Goal: Task Accomplishment & Management: Use online tool/utility

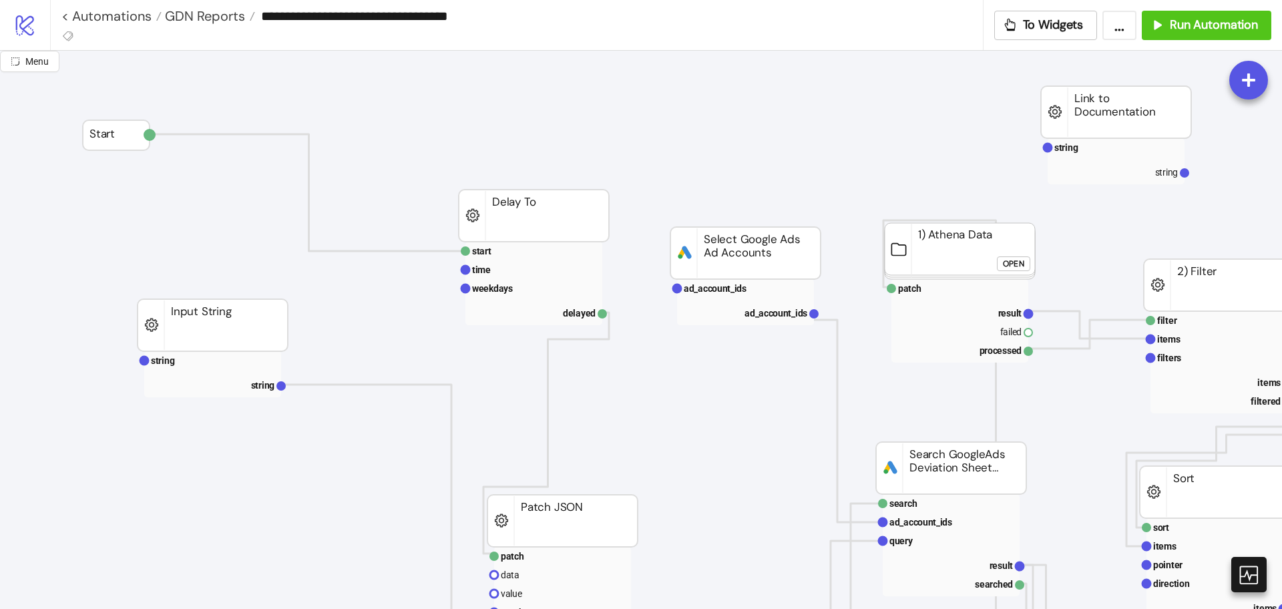
scroll to position [167, 0]
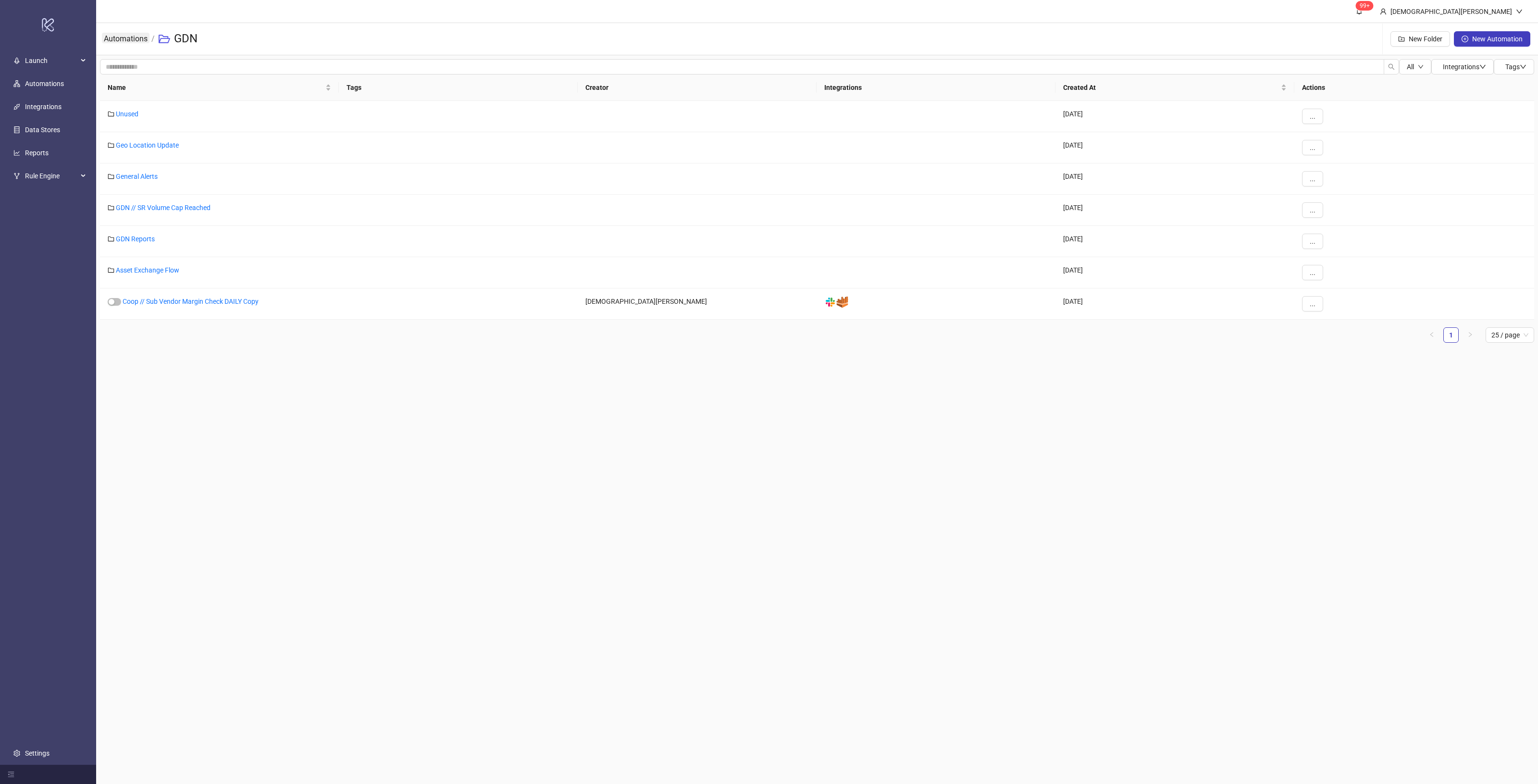
click at [114, 39] on link "Automations" at bounding box center [126, 37] width 48 height 11
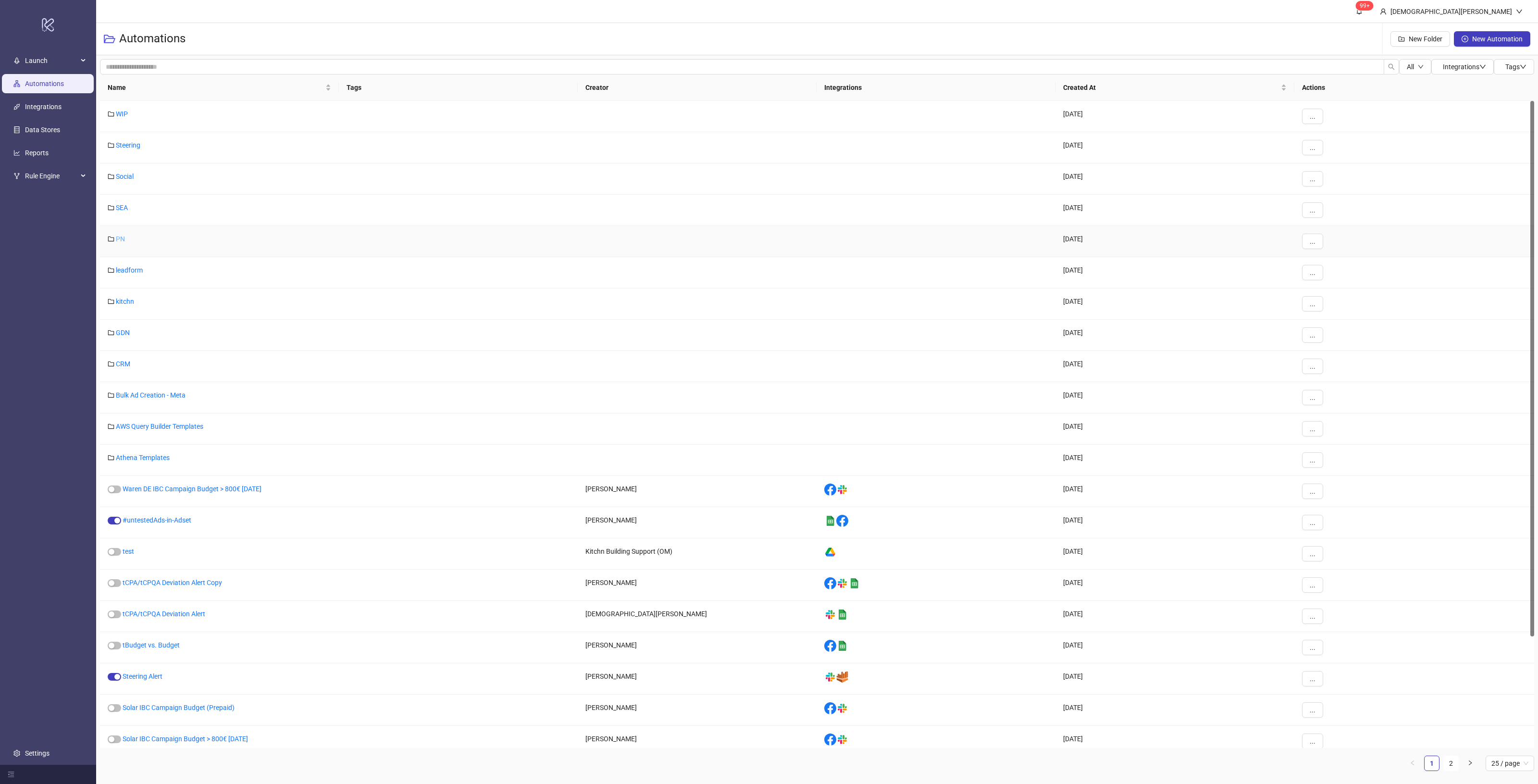
click at [123, 236] on link "PN" at bounding box center [120, 238] width 9 height 8
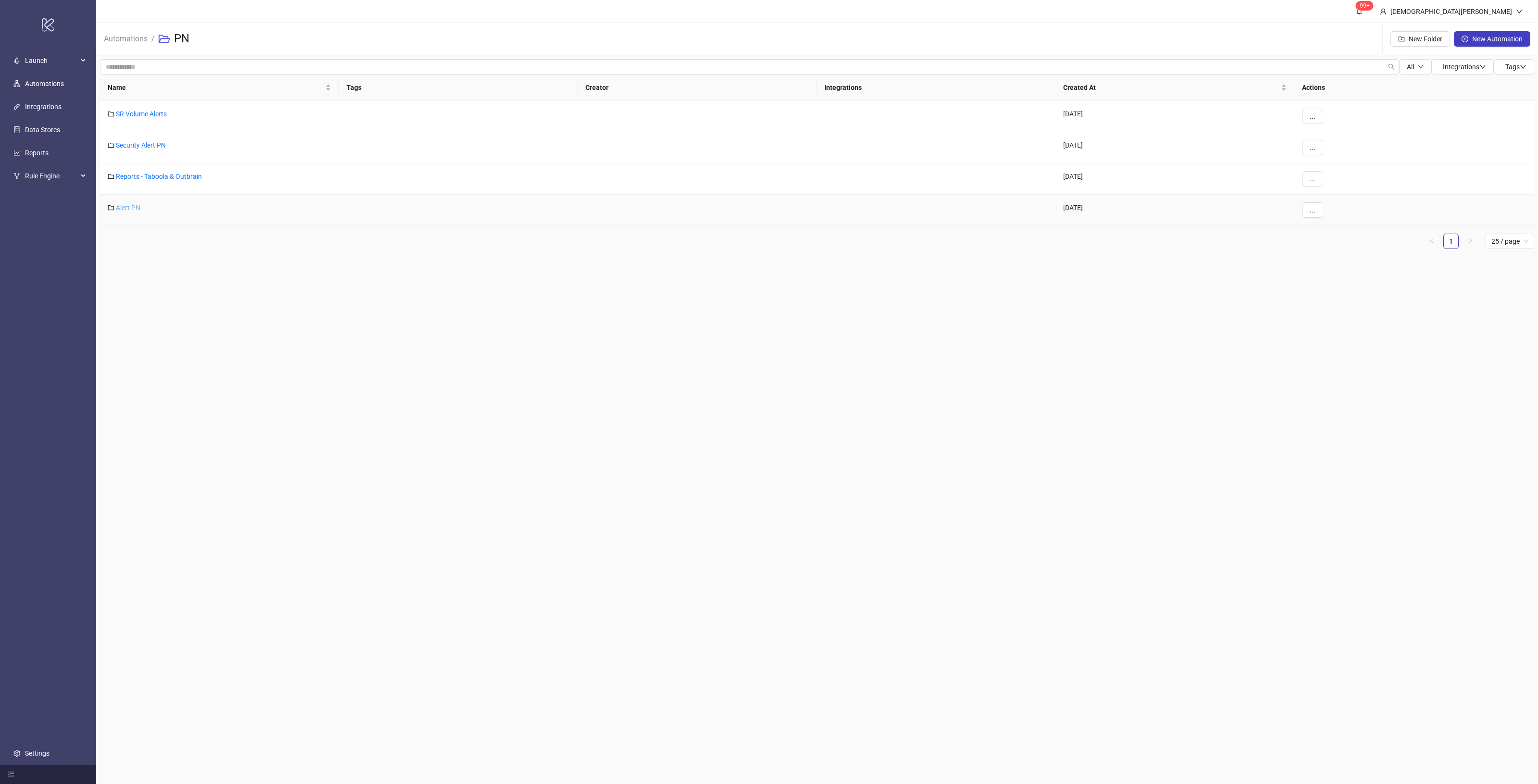
click at [131, 209] on link "Alert PN" at bounding box center [128, 207] width 24 height 8
click at [150, 121] on div "SR Volume Alerts" at bounding box center [220, 116] width 239 height 31
click at [150, 118] on link "SR Volume Alerts" at bounding box center [141, 114] width 51 height 8
click at [138, 147] on link "Security Alert PN" at bounding box center [140, 145] width 50 height 8
click at [136, 198] on div "Alert PN" at bounding box center [220, 209] width 239 height 31
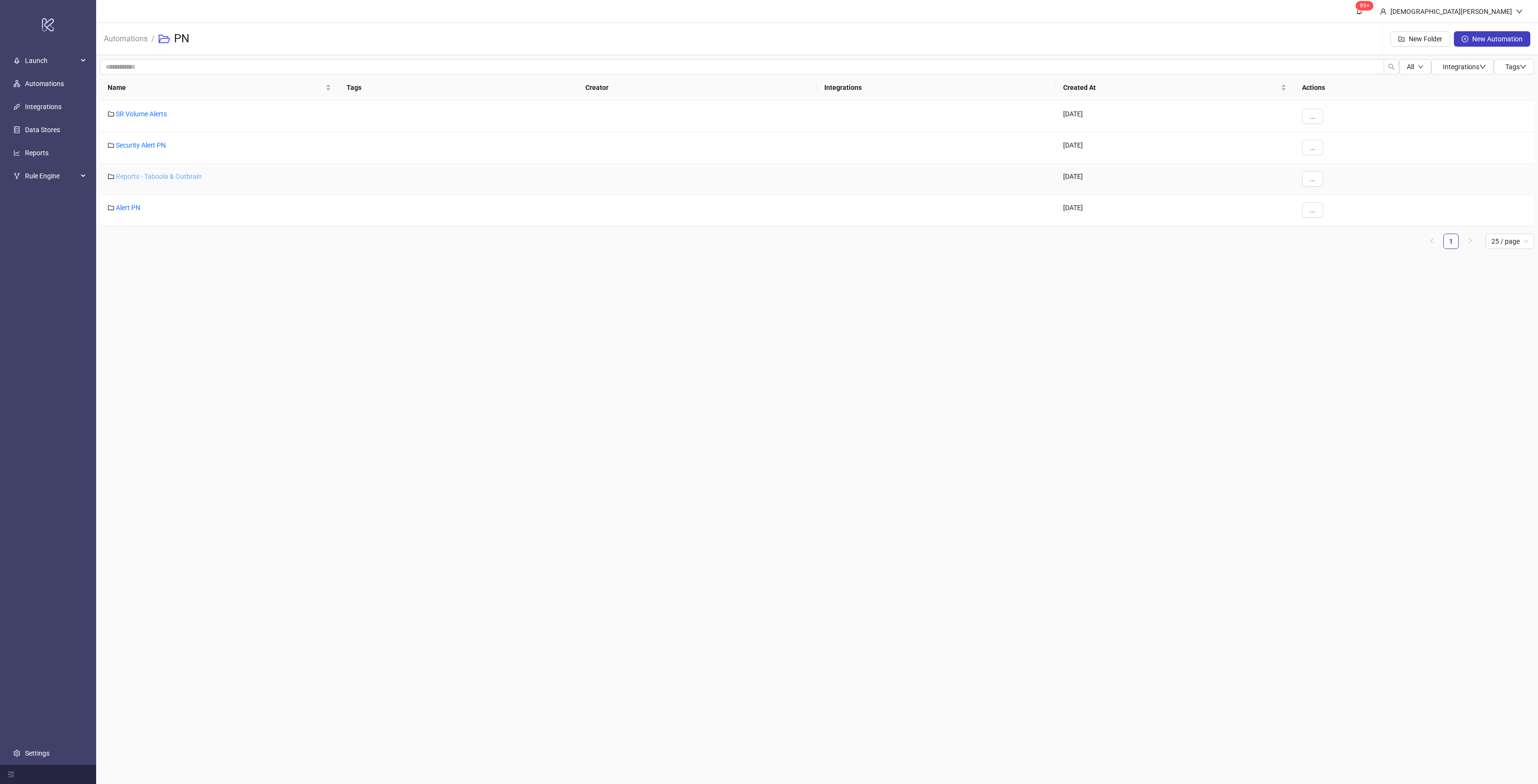
click at [154, 180] on link "Reports - Taboola & Outbrain" at bounding box center [158, 176] width 86 height 8
click at [122, 209] on link "Alert PN" at bounding box center [128, 207] width 24 height 8
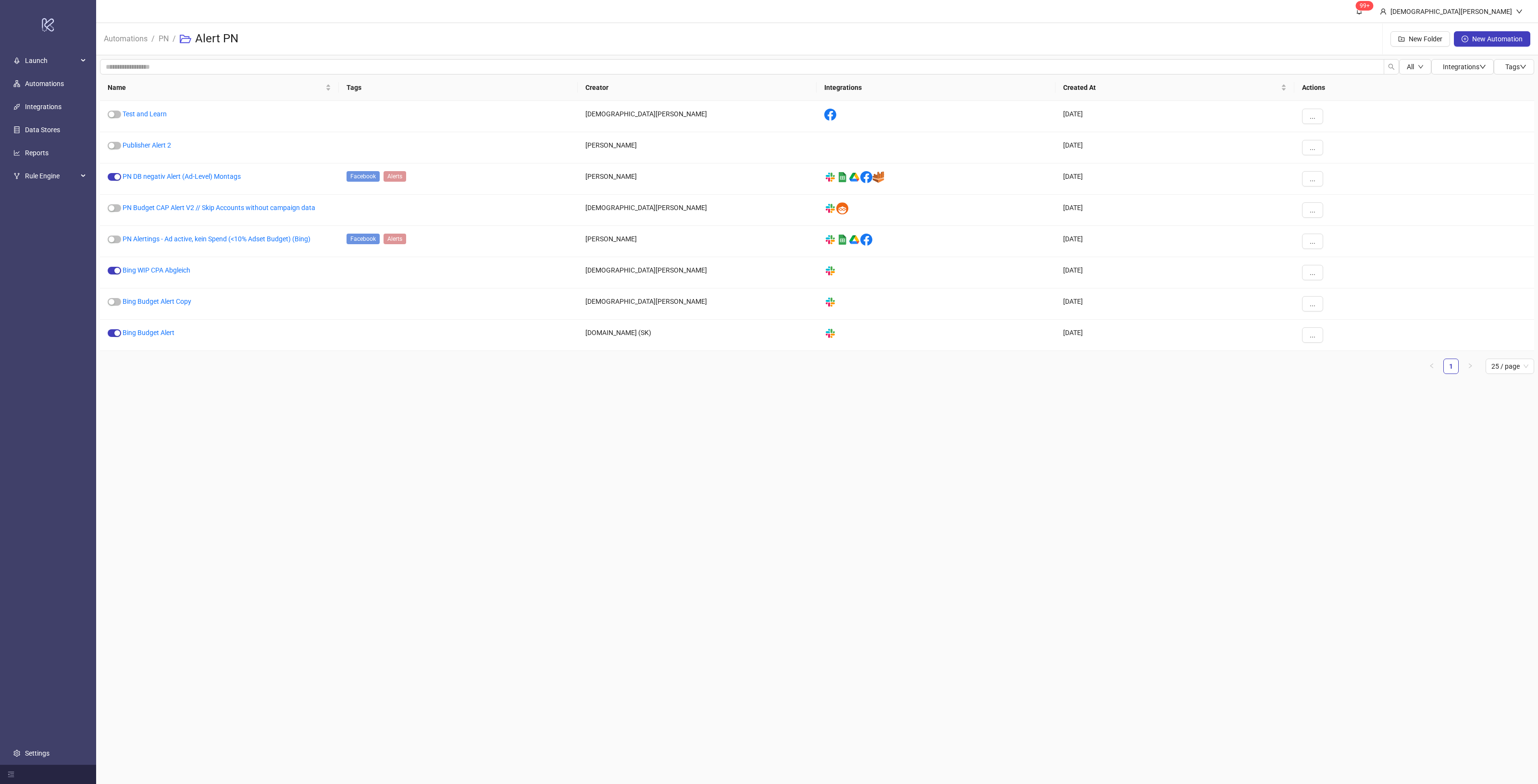
click at [498, 405] on main "99+ [PERSON_NAME] Automations / PN / Alert PN New Folder New Automation All Int…" at bounding box center [817, 392] width 1442 height 784
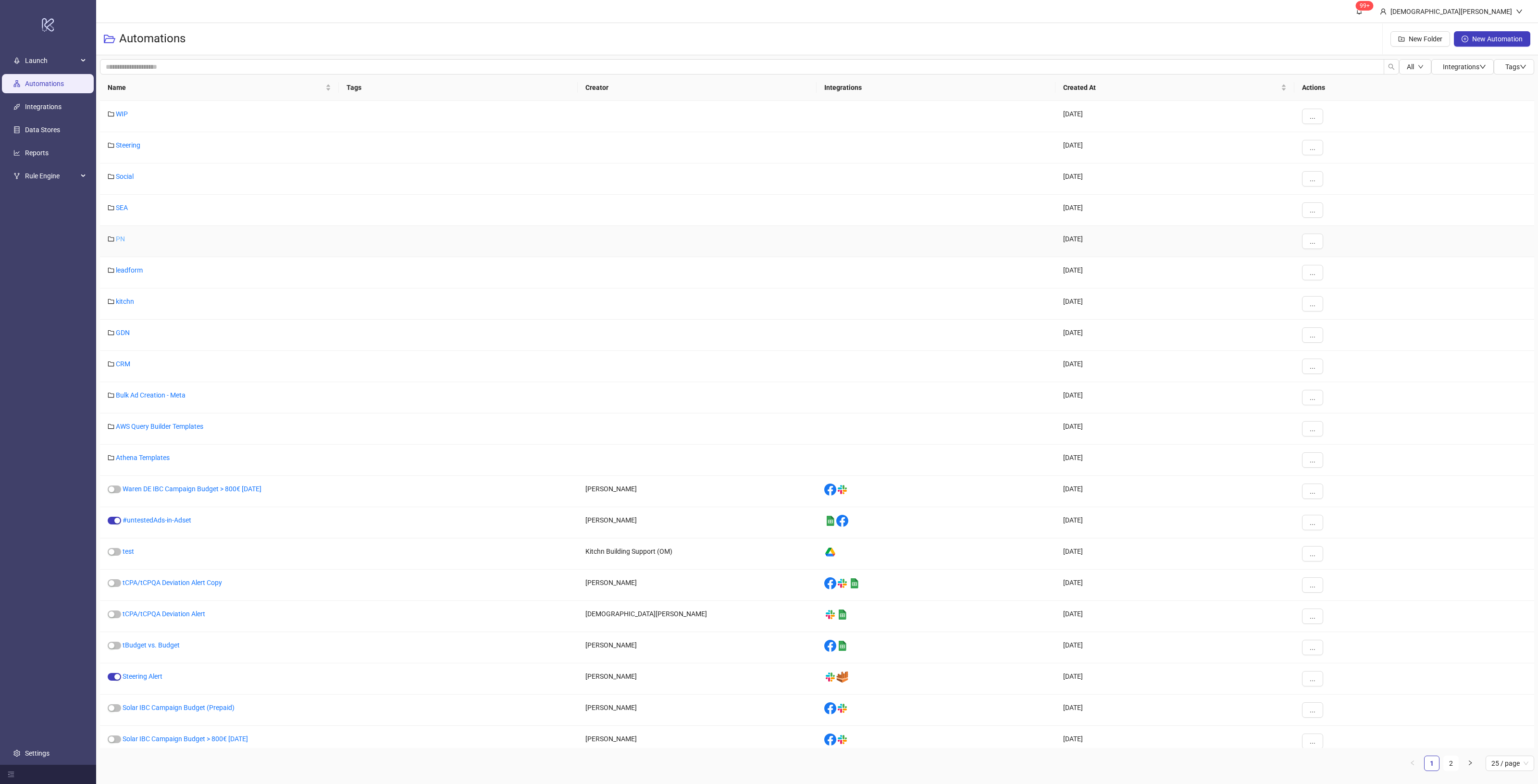
click at [123, 240] on link "PN" at bounding box center [120, 238] width 9 height 8
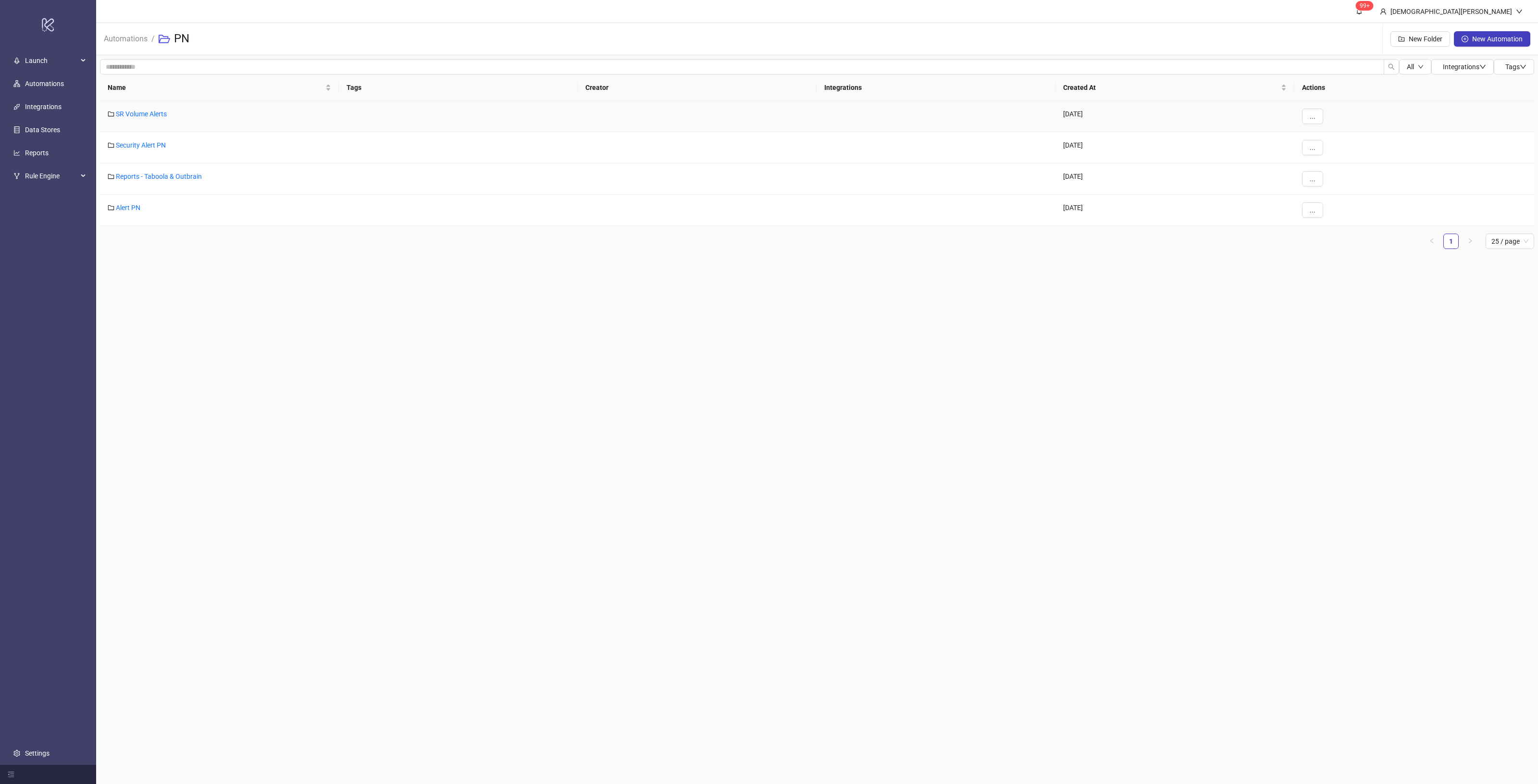
click at [154, 107] on div "SR Volume Alerts" at bounding box center [220, 116] width 239 height 31
click at [145, 148] on link "Security Alert PN" at bounding box center [140, 145] width 50 height 8
click at [130, 206] on link "Alert PN" at bounding box center [128, 207] width 24 height 8
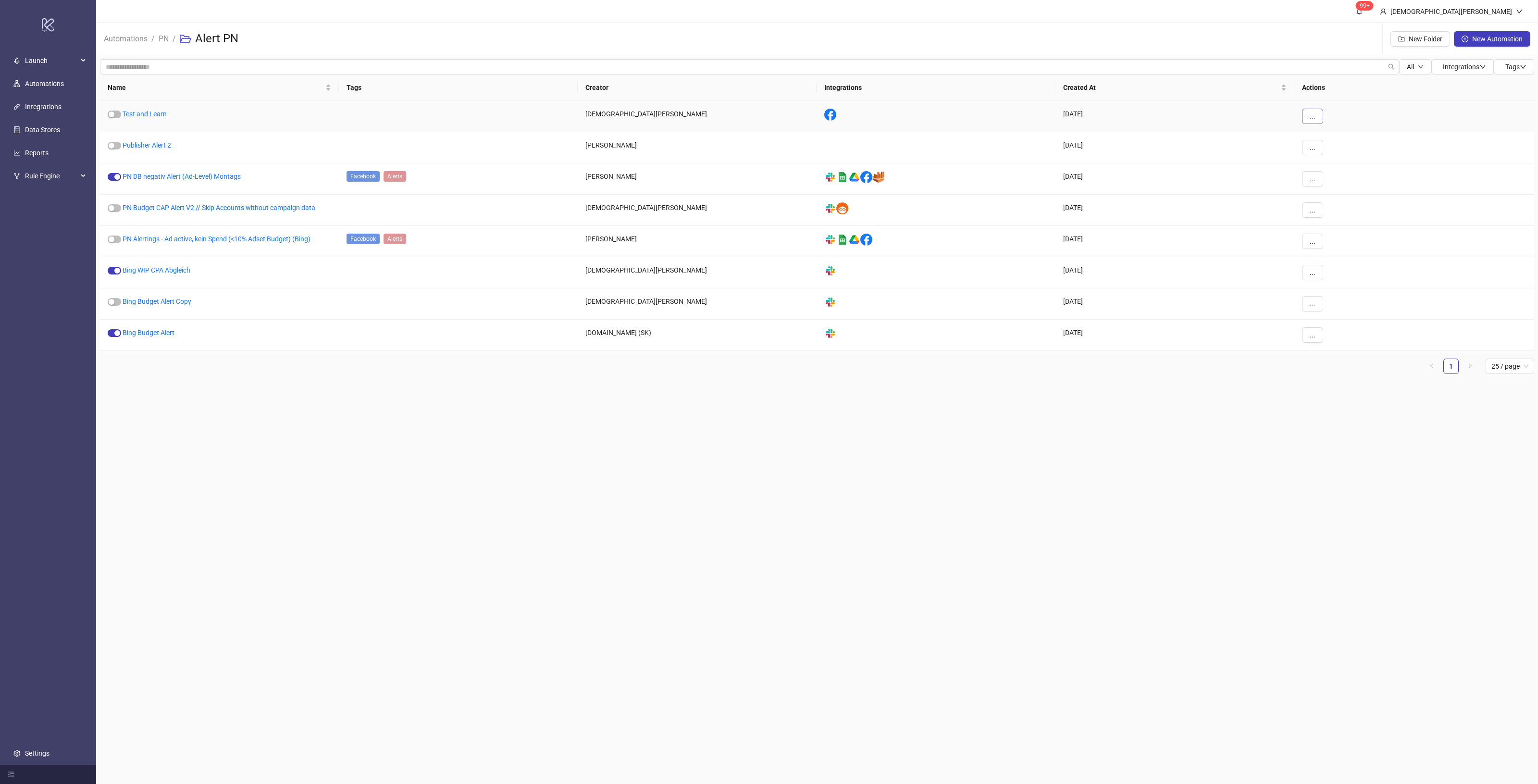
click at [1313, 117] on span "..." at bounding box center [1313, 116] width 6 height 8
click at [1345, 210] on span "Delete" at bounding box center [1334, 212] width 28 height 11
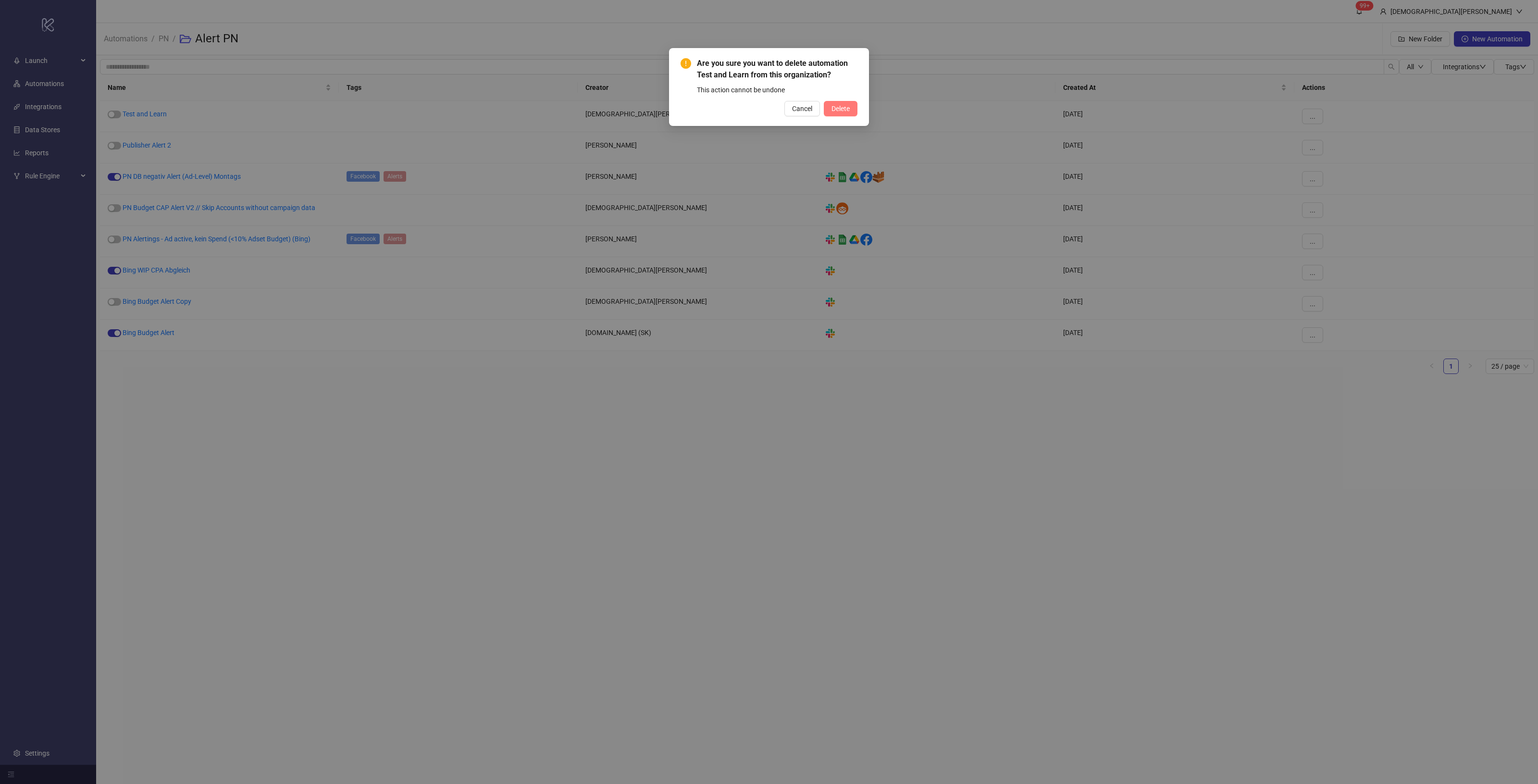
click at [826, 113] on button "Delete" at bounding box center [840, 108] width 34 height 15
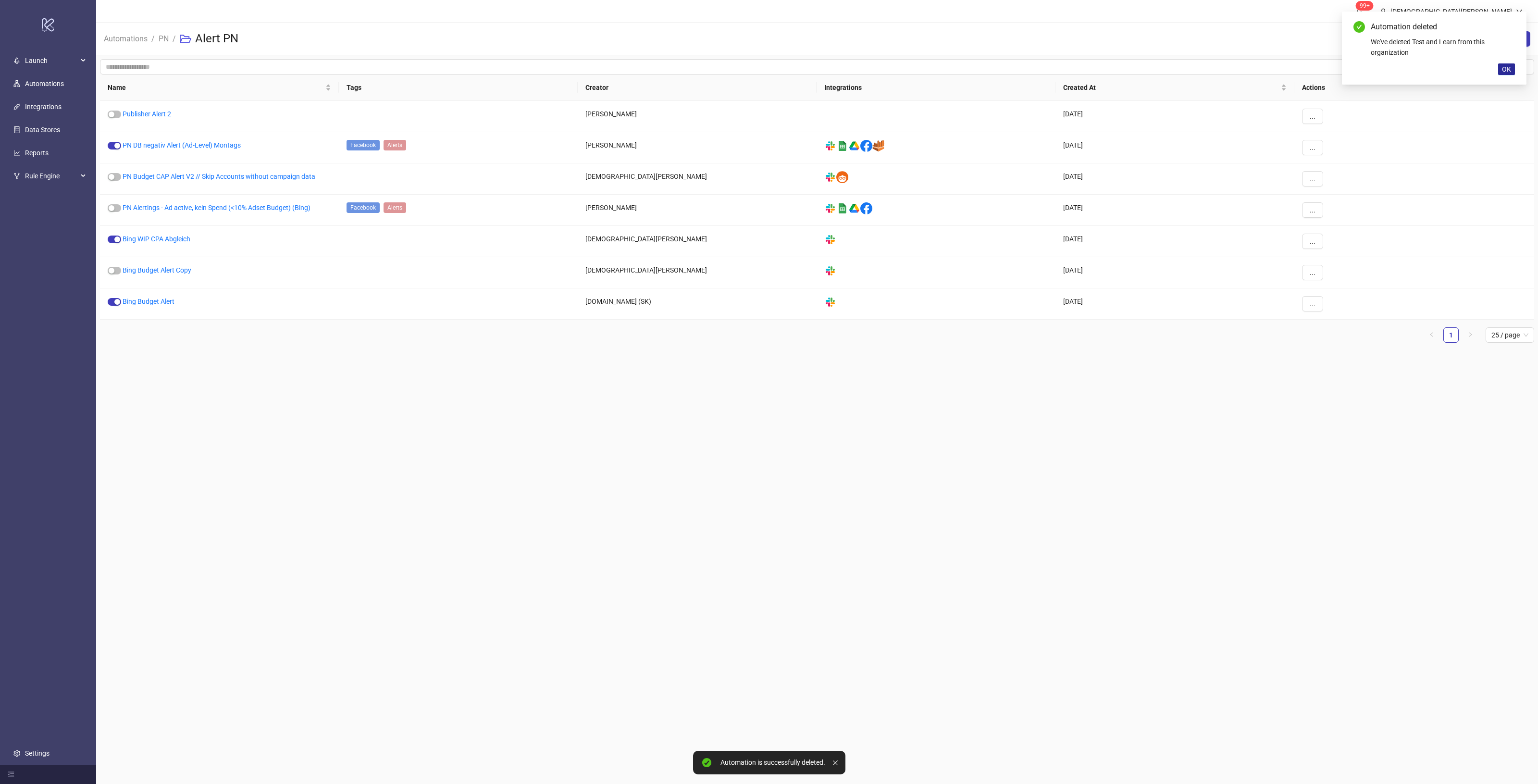
click at [1504, 66] on span "OK" at bounding box center [1506, 69] width 9 height 8
click at [173, 35] on li "/" at bounding box center [174, 39] width 4 height 31
click at [168, 37] on link "PN" at bounding box center [163, 37] width 14 height 11
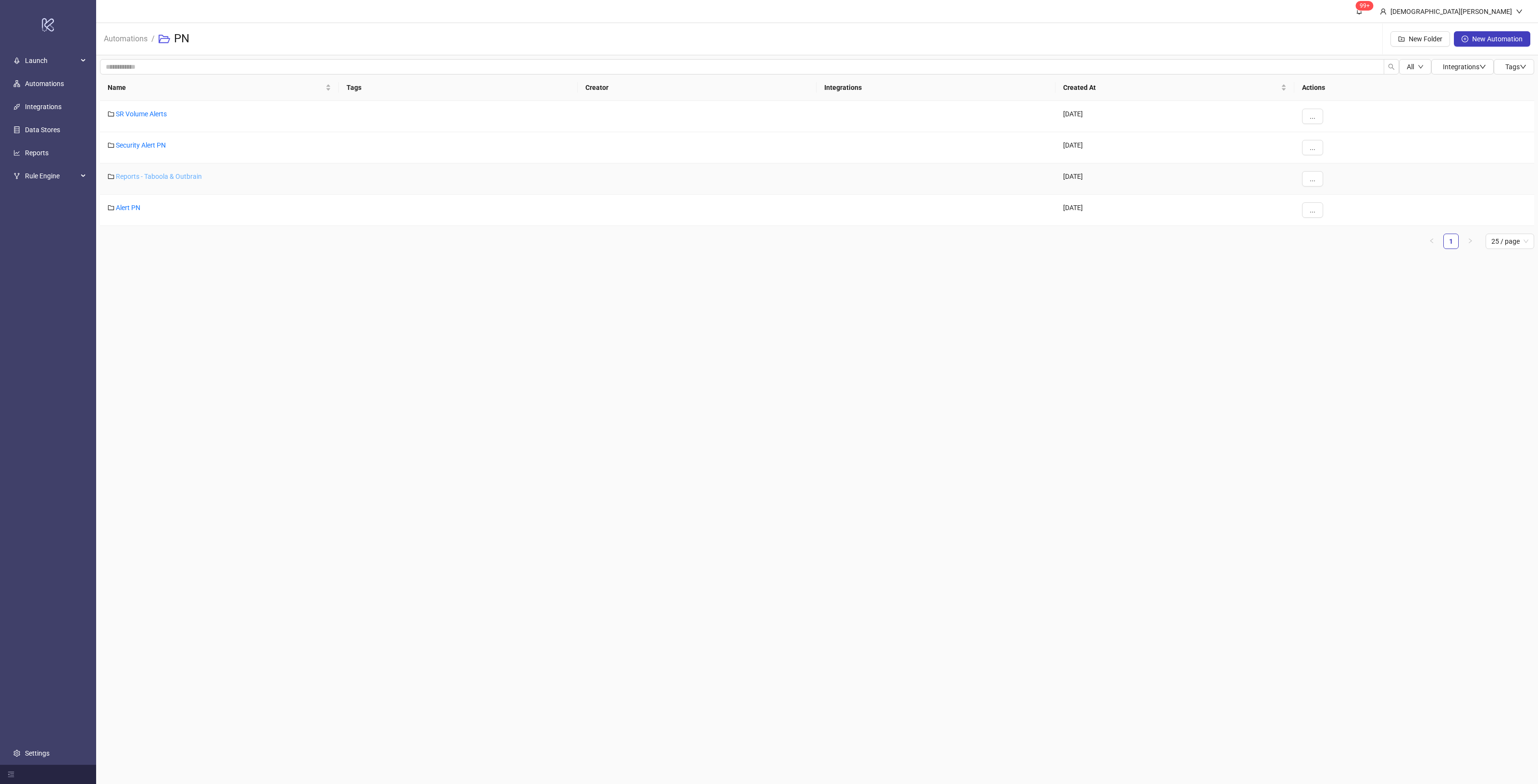
click at [192, 179] on link "Reports - Taboola & Outbrain" at bounding box center [158, 176] width 86 height 8
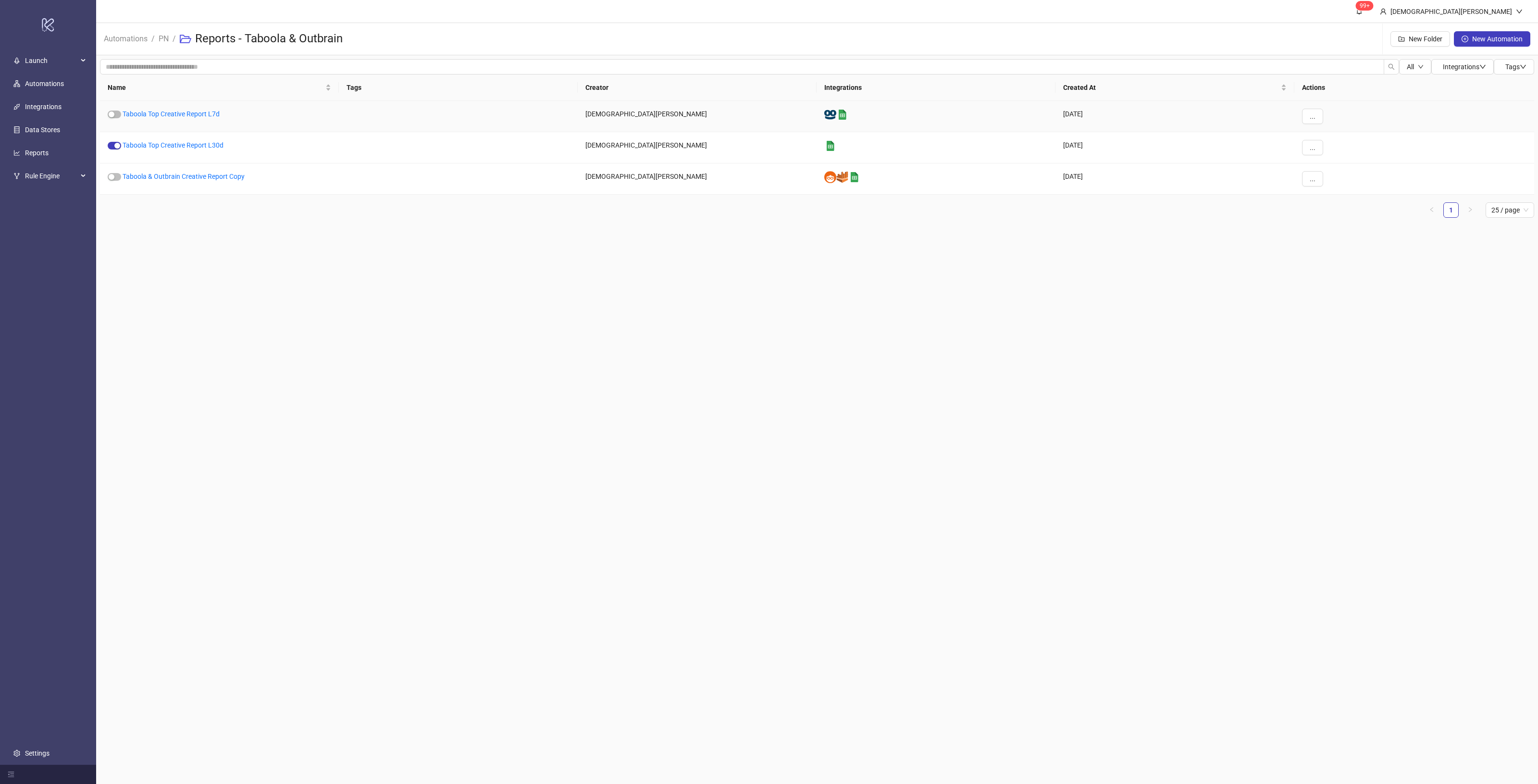
click at [206, 109] on div "Taboola Top Creative Report L7d" at bounding box center [220, 116] width 239 height 31
click at [200, 113] on link "Taboola Top Creative Report L7d" at bounding box center [171, 114] width 97 height 8
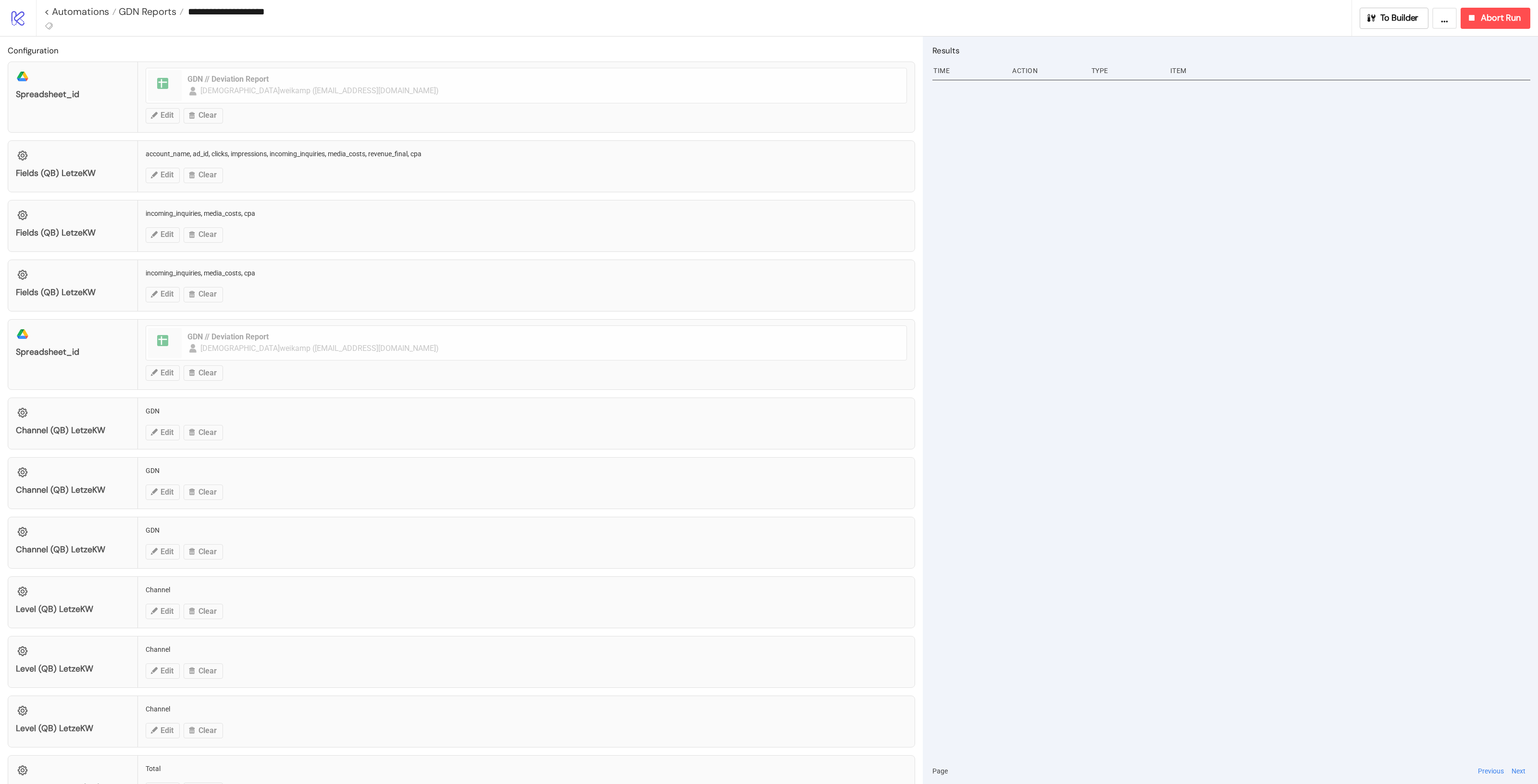
type input "**********"
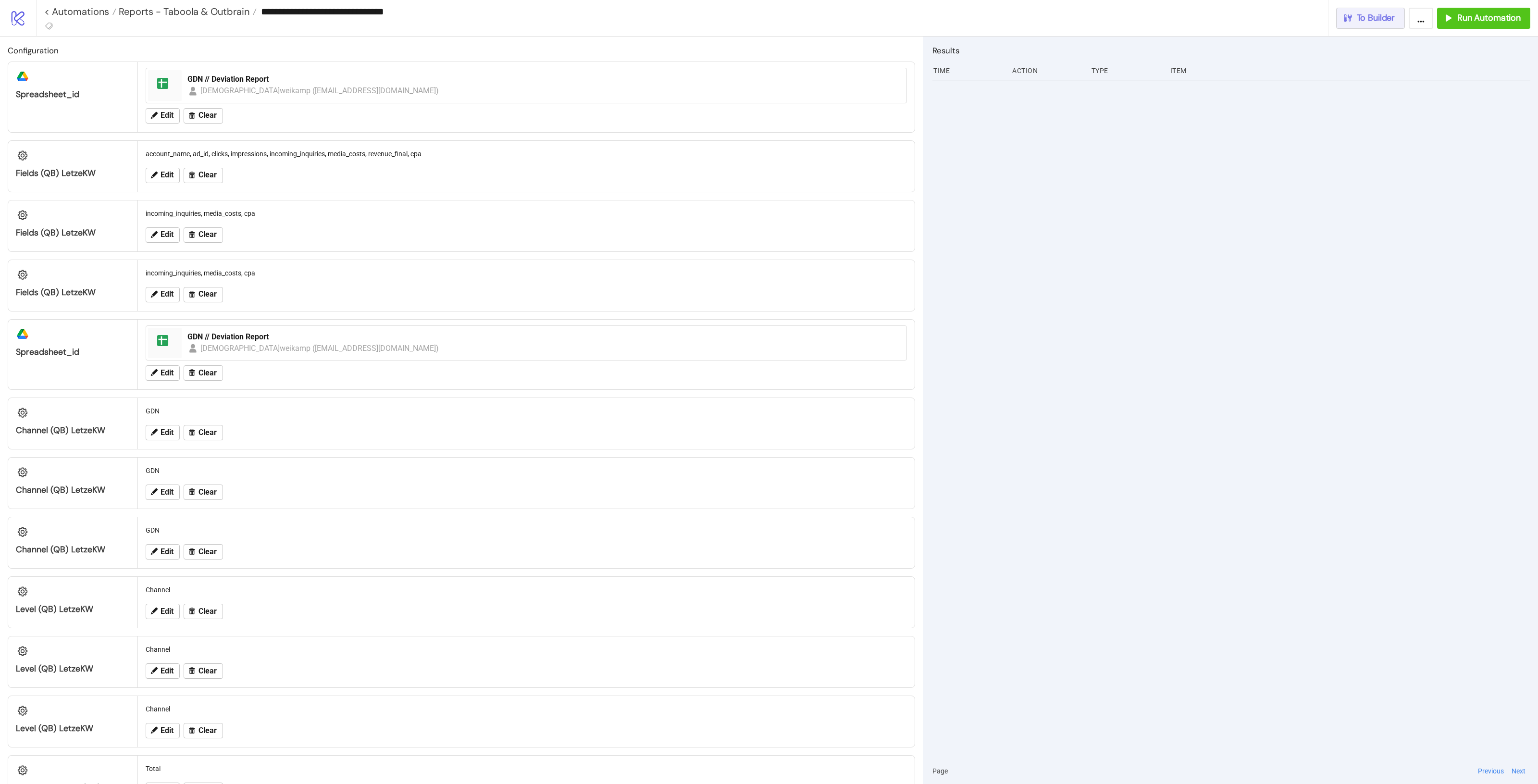
click at [1366, 22] on span "To Builder" at bounding box center [1375, 17] width 38 height 11
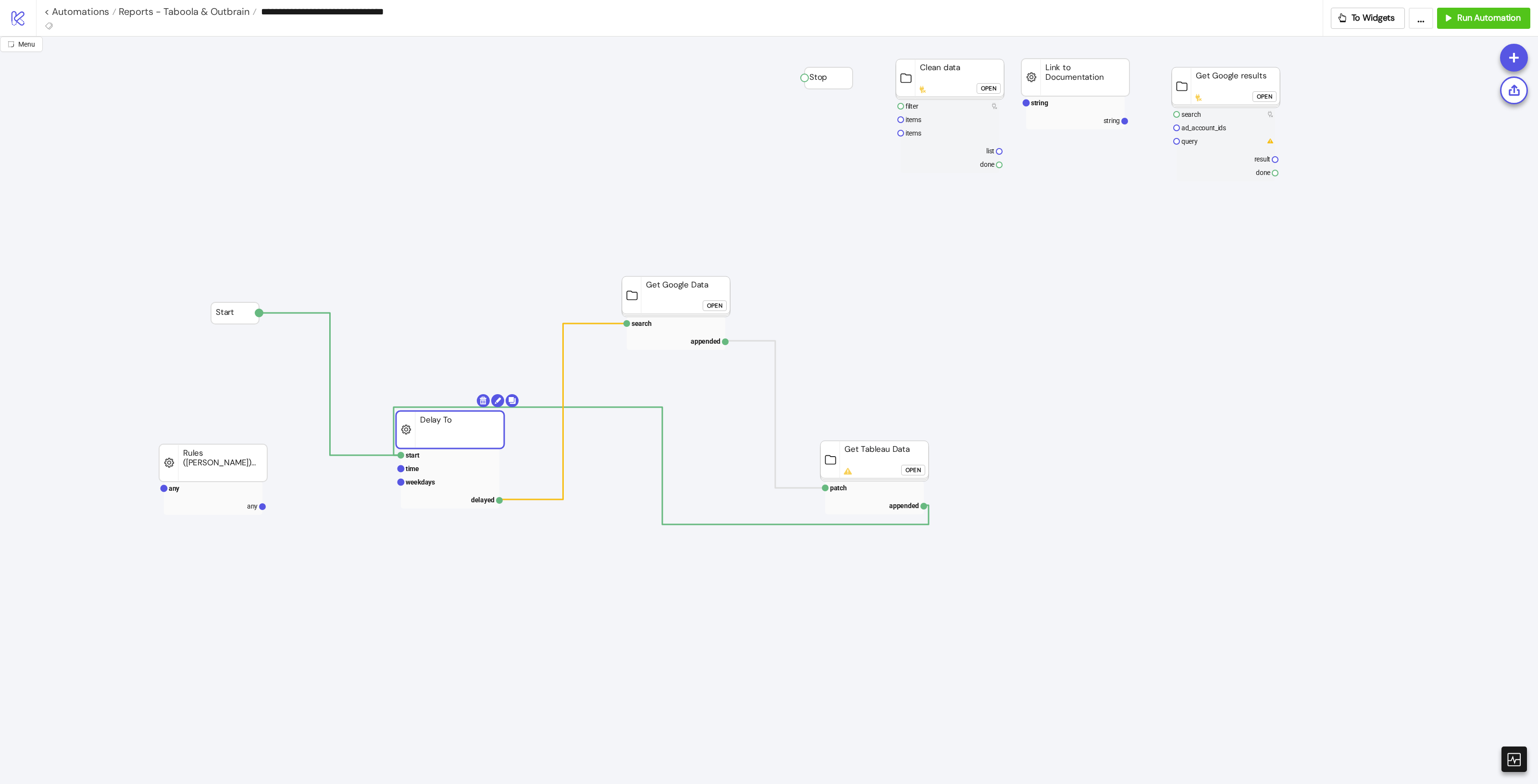
drag, startPoint x: 486, startPoint y: 461, endPoint x: 467, endPoint y: 440, distance: 28.3
click at [713, 313] on foreignobject "Open" at bounding box center [717, 309] width 29 height 19
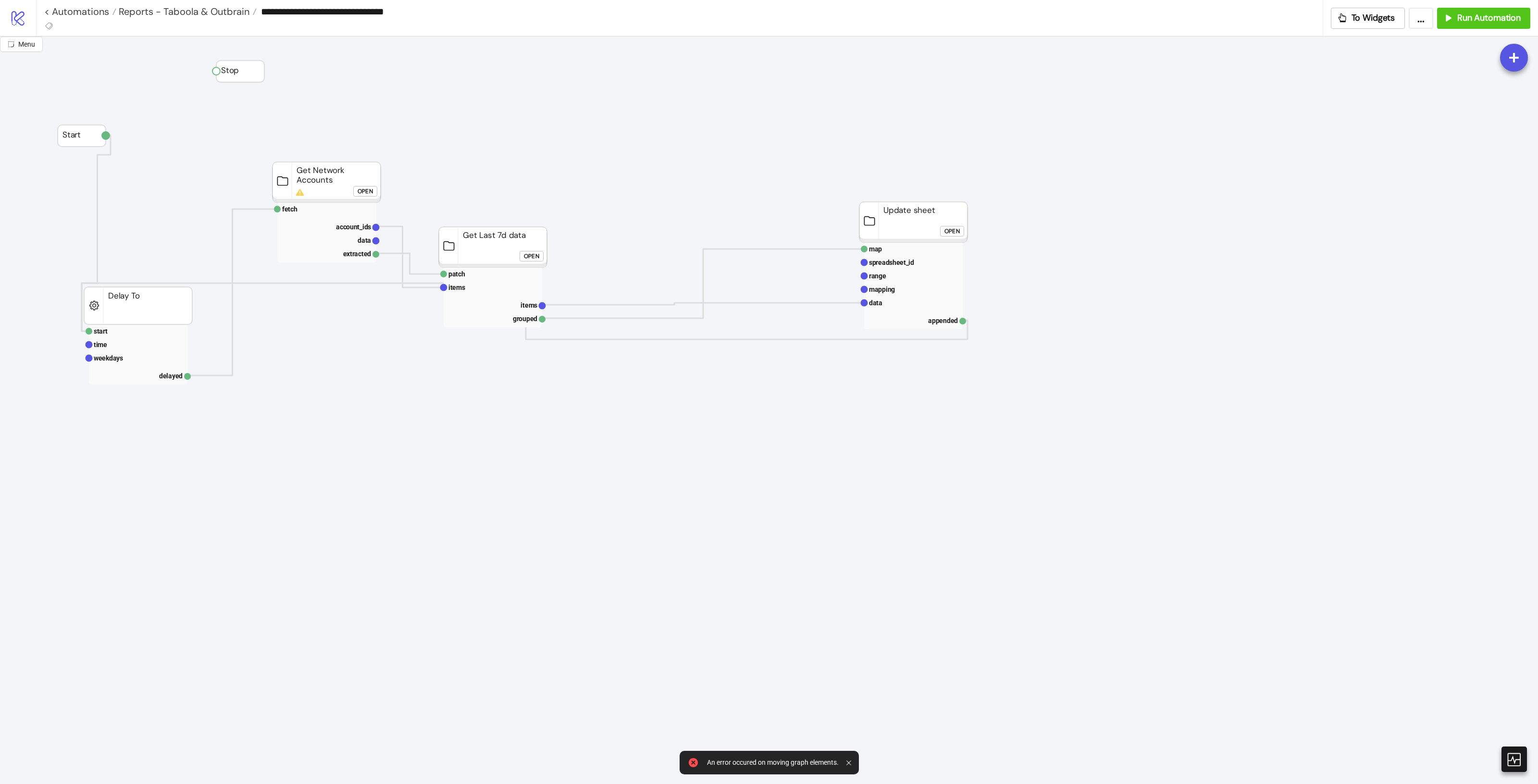
click at [358, 190] on div "Open" at bounding box center [365, 191] width 15 height 11
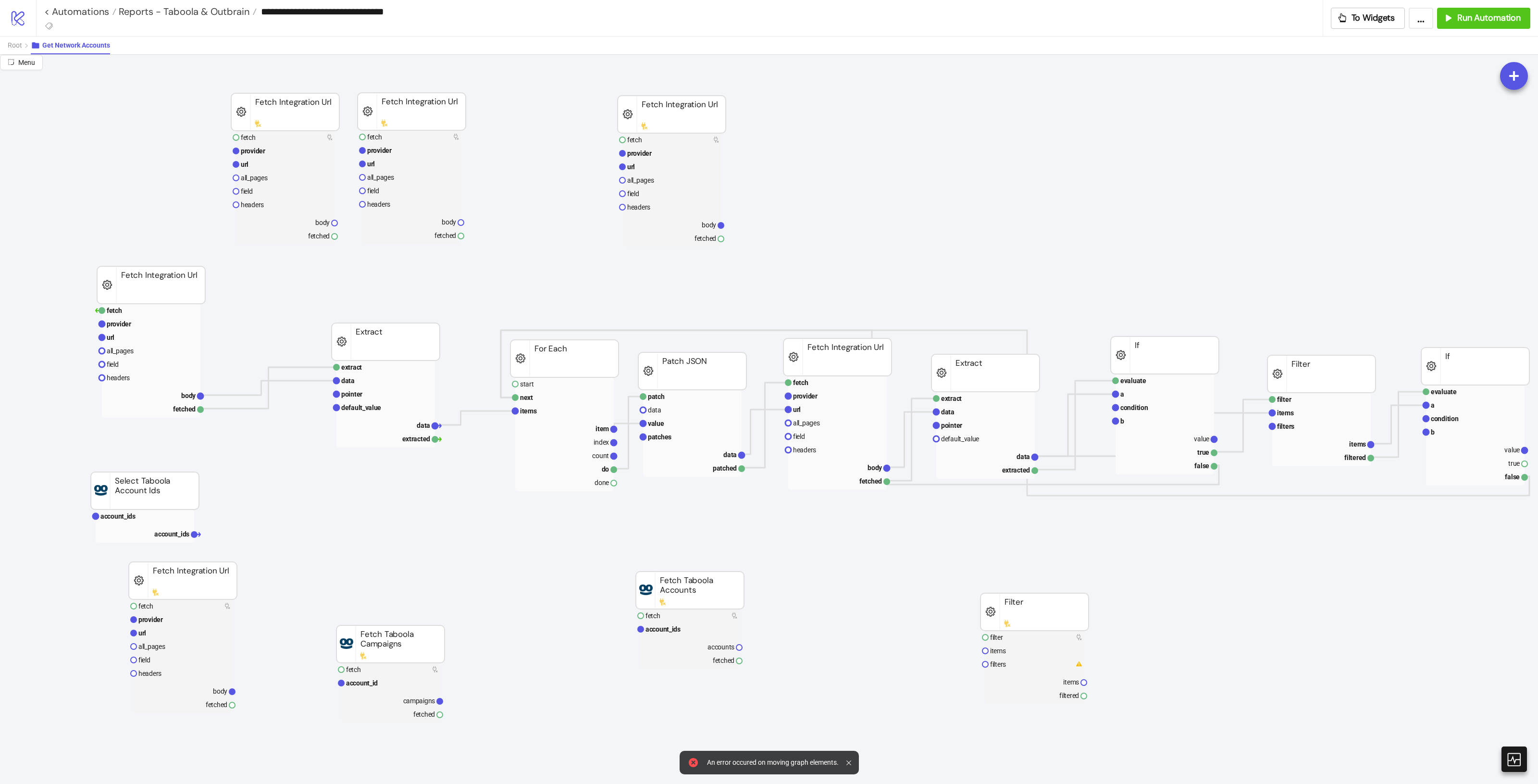
click at [849, 765] on div at bounding box center [850, 762] width 9 height 16
drag, startPoint x: 447, startPoint y: 114, endPoint x: 487, endPoint y: 107, distance: 40.6
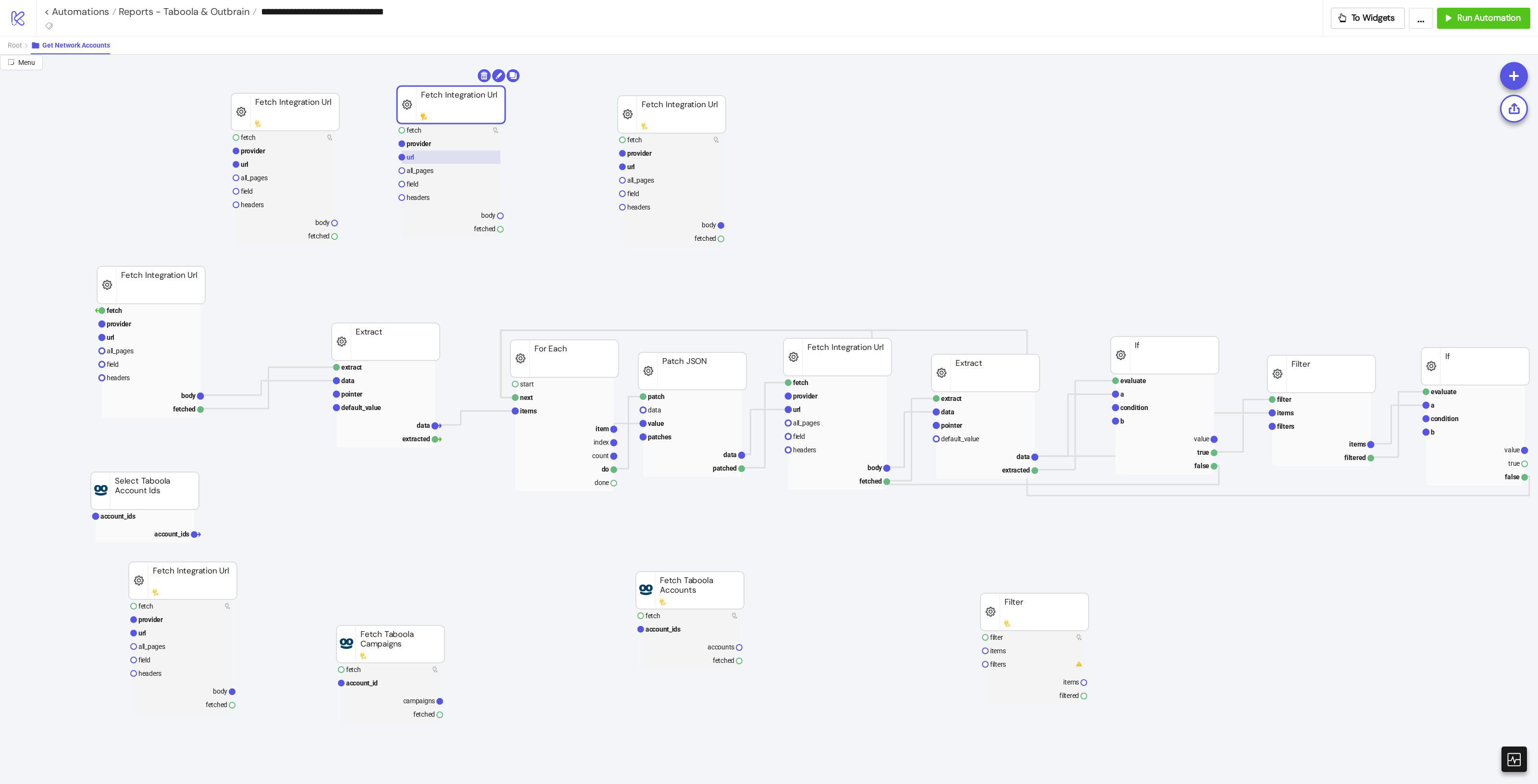
click at [444, 157] on rect at bounding box center [451, 157] width 99 height 14
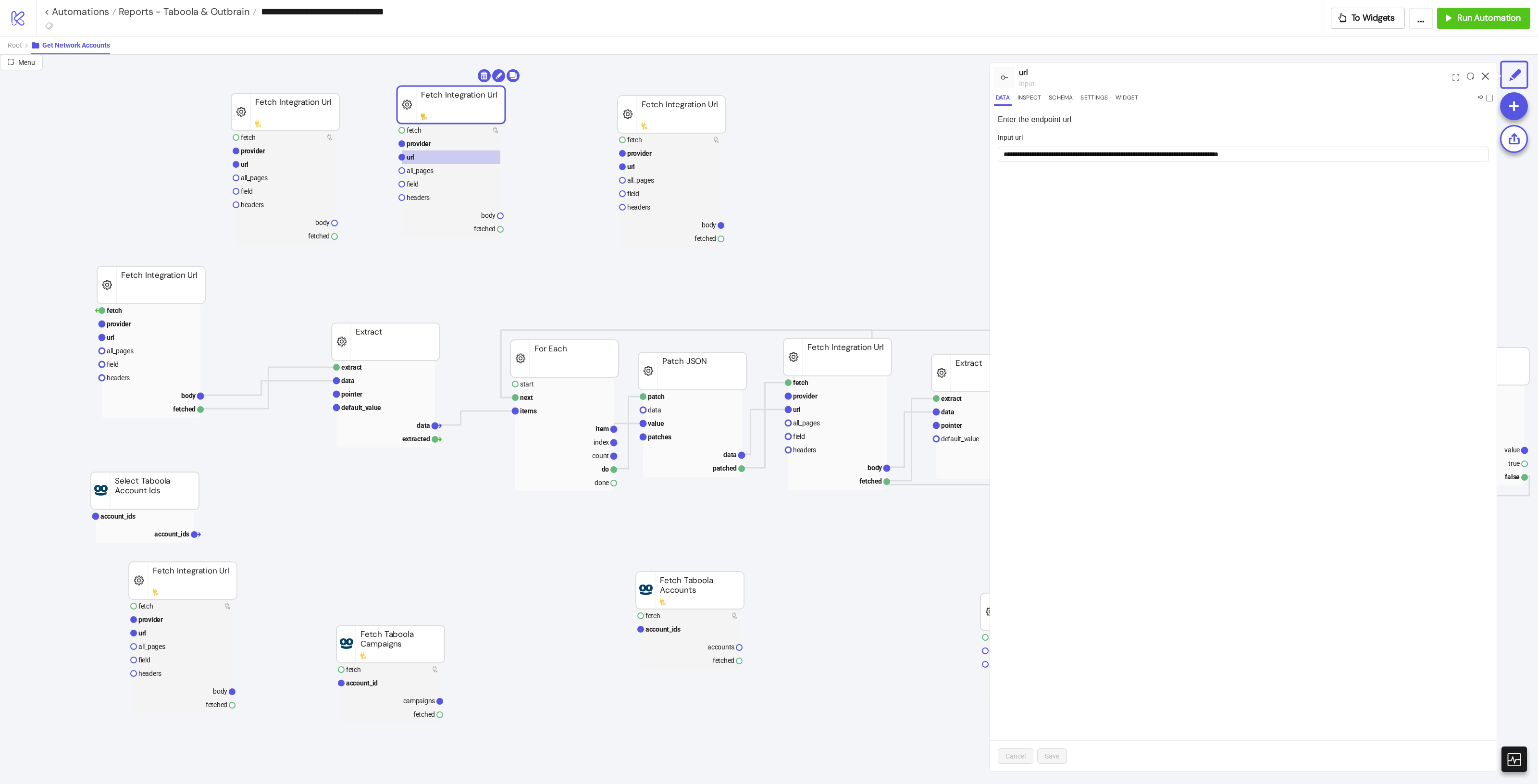
click at [1486, 76] on icon at bounding box center [1485, 76] width 7 height 7
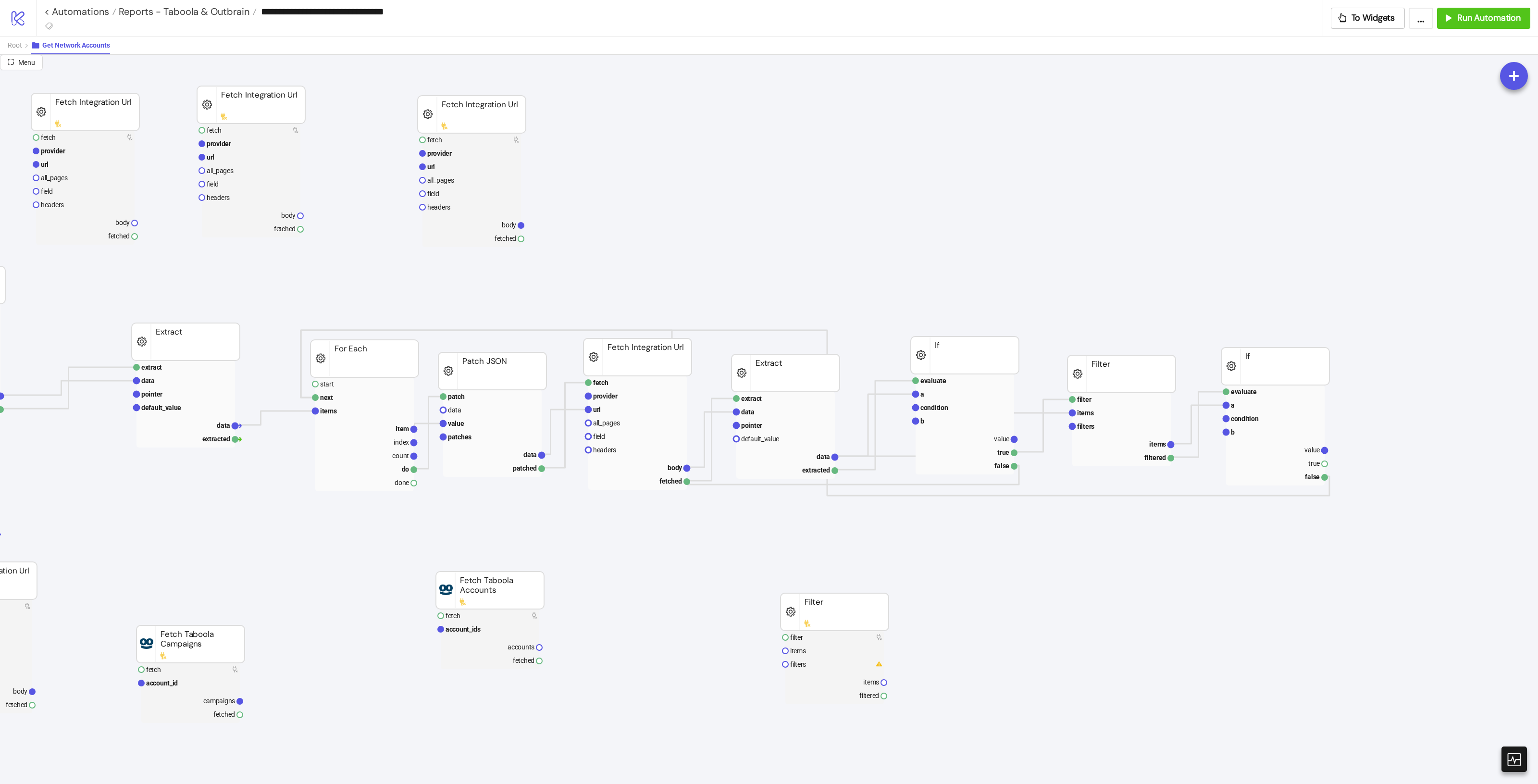
scroll to position [0, 41]
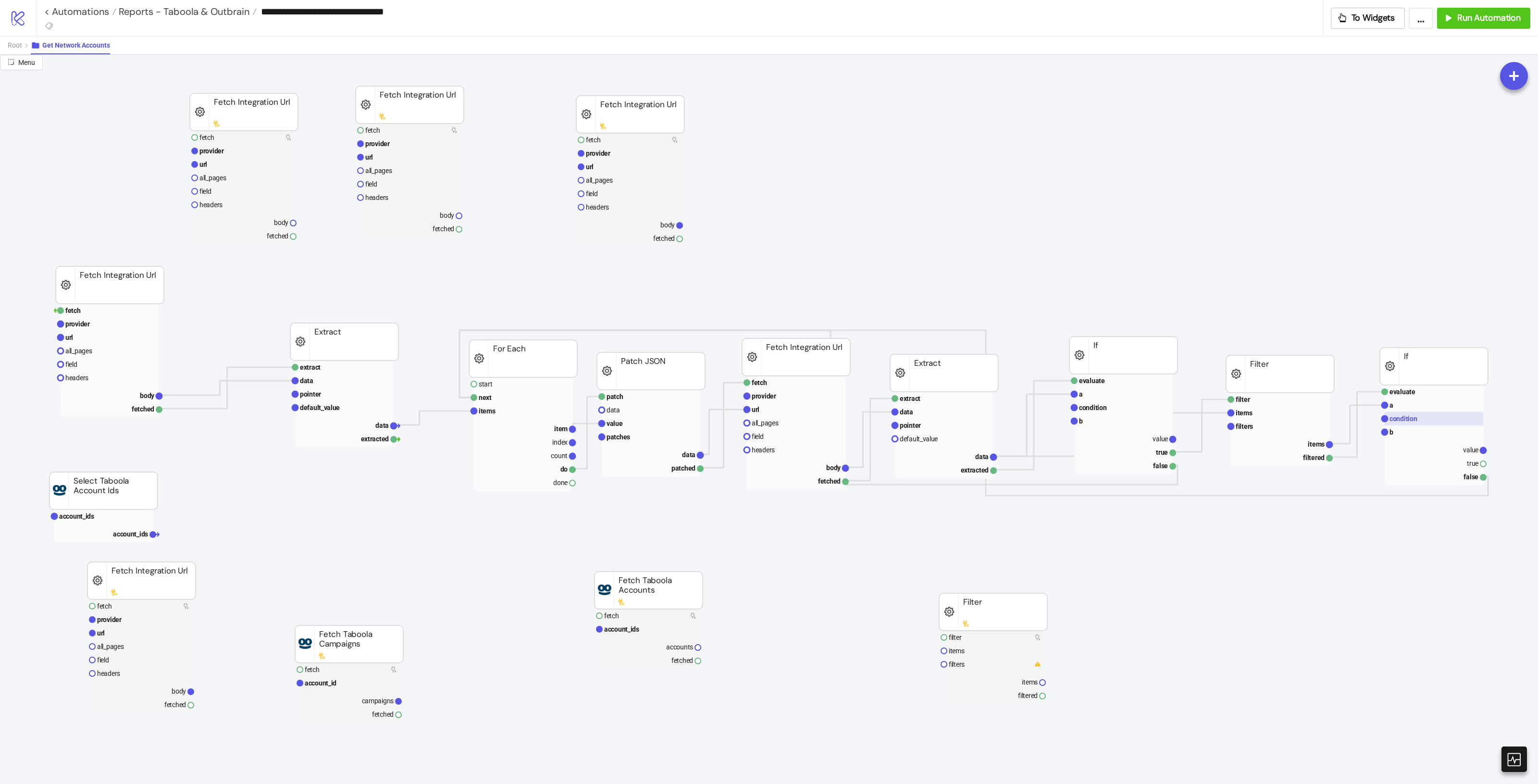
click at [1411, 422] on text "condition" at bounding box center [1403, 418] width 28 height 8
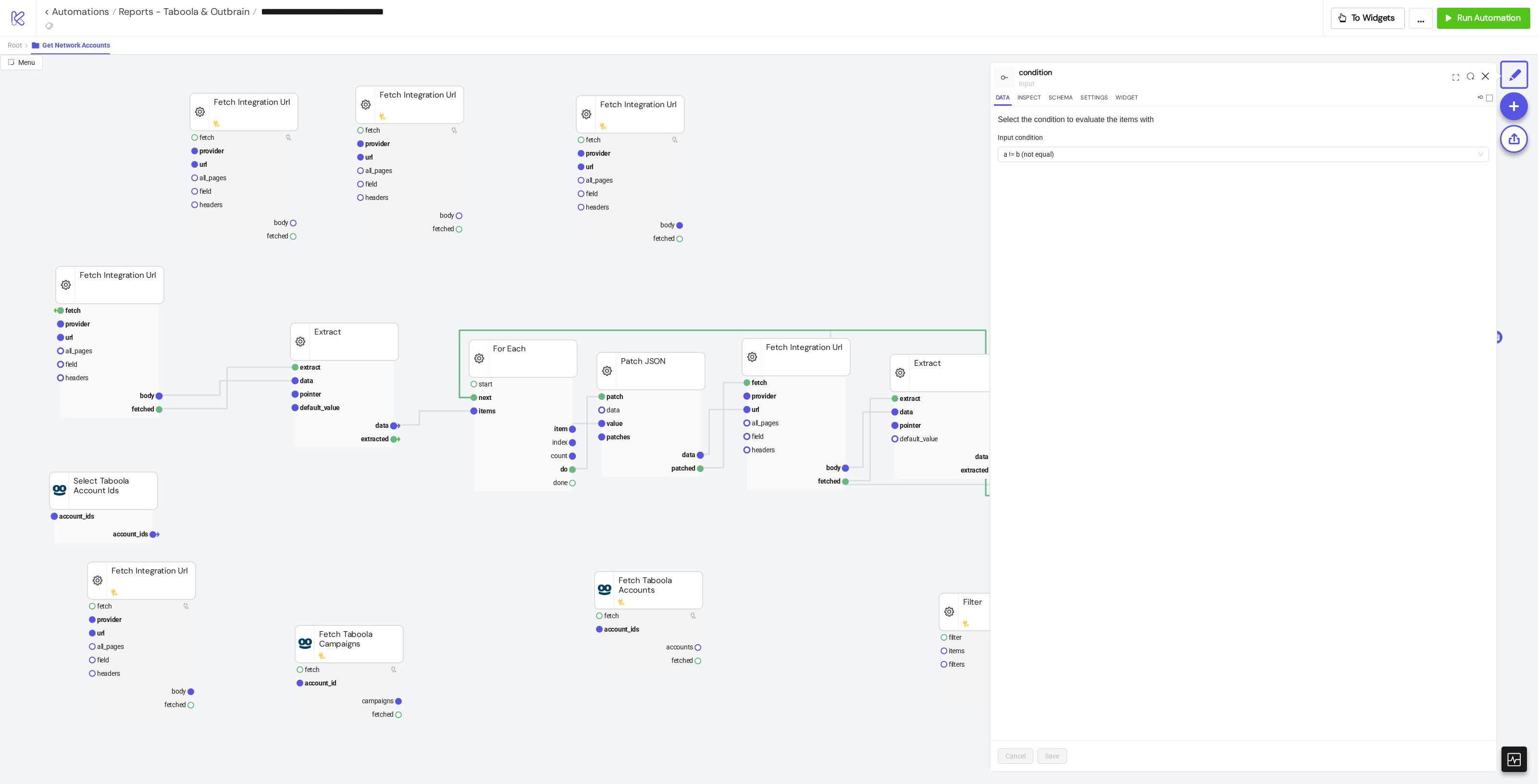
click at [1483, 78] on icon at bounding box center [1485, 76] width 7 height 7
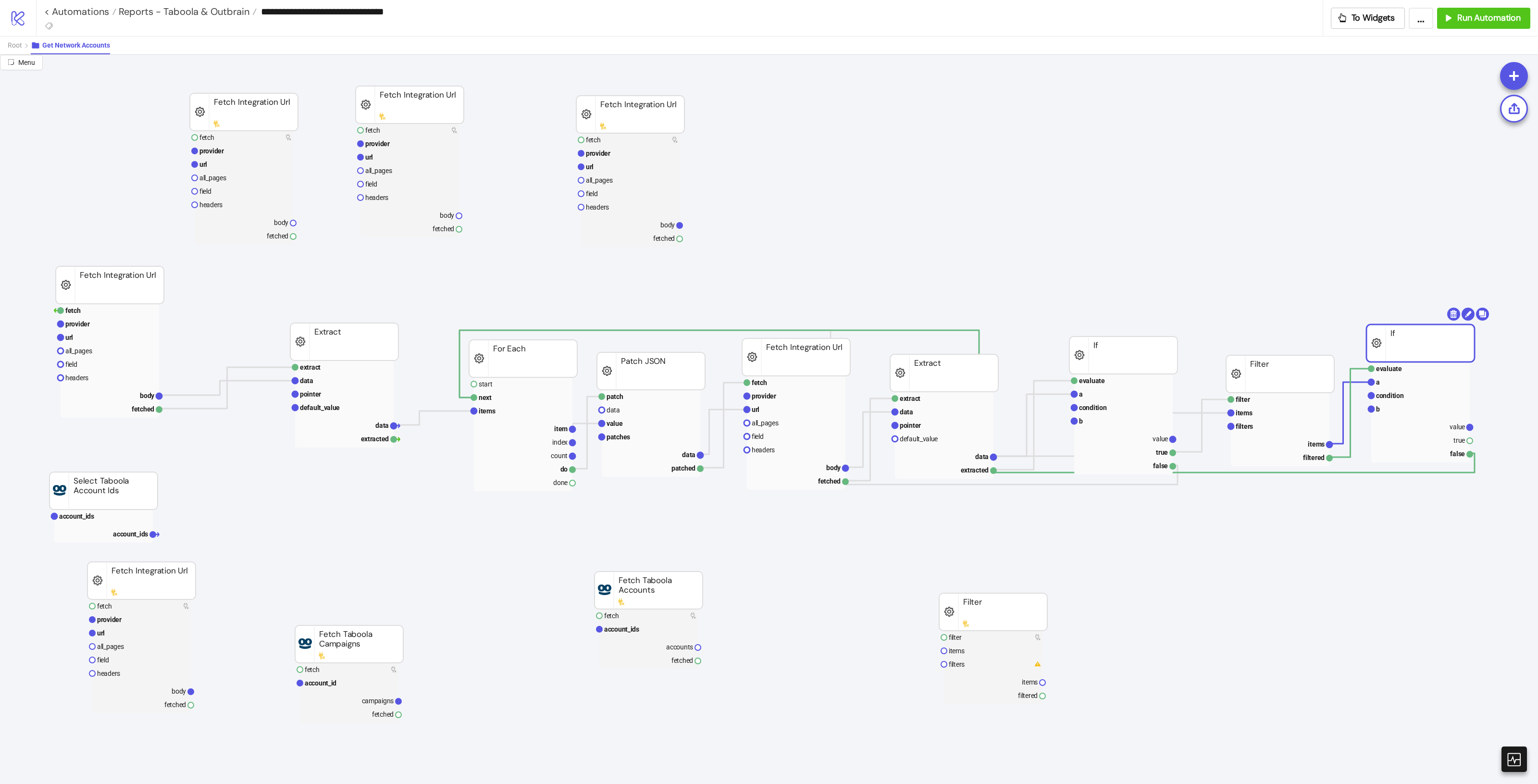
drag, startPoint x: 1407, startPoint y: 397, endPoint x: 1382, endPoint y: 341, distance: 61.3
click at [1392, 401] on rect at bounding box center [1418, 403] width 99 height 14
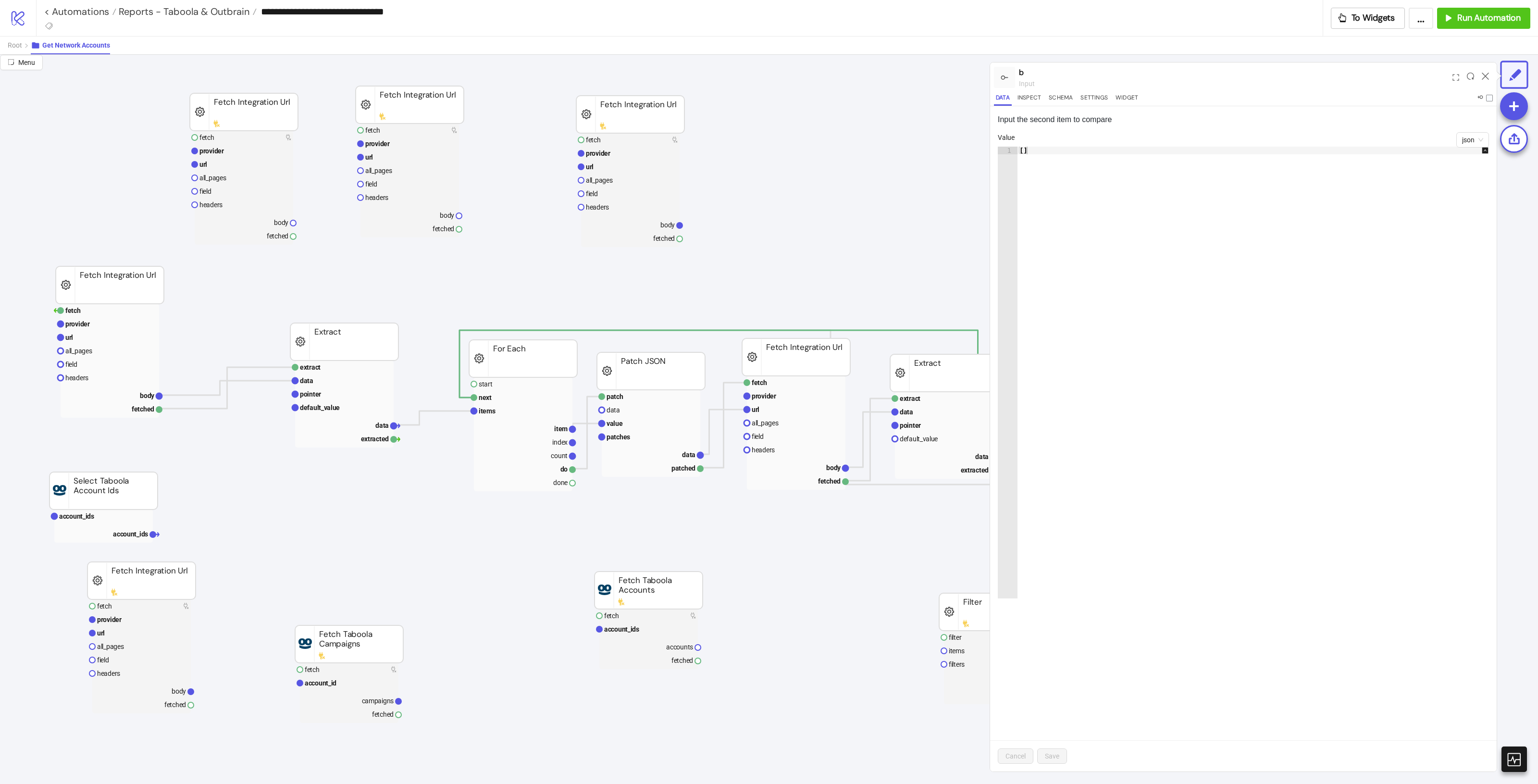
click at [1485, 76] on icon at bounding box center [1485, 76] width 7 height 7
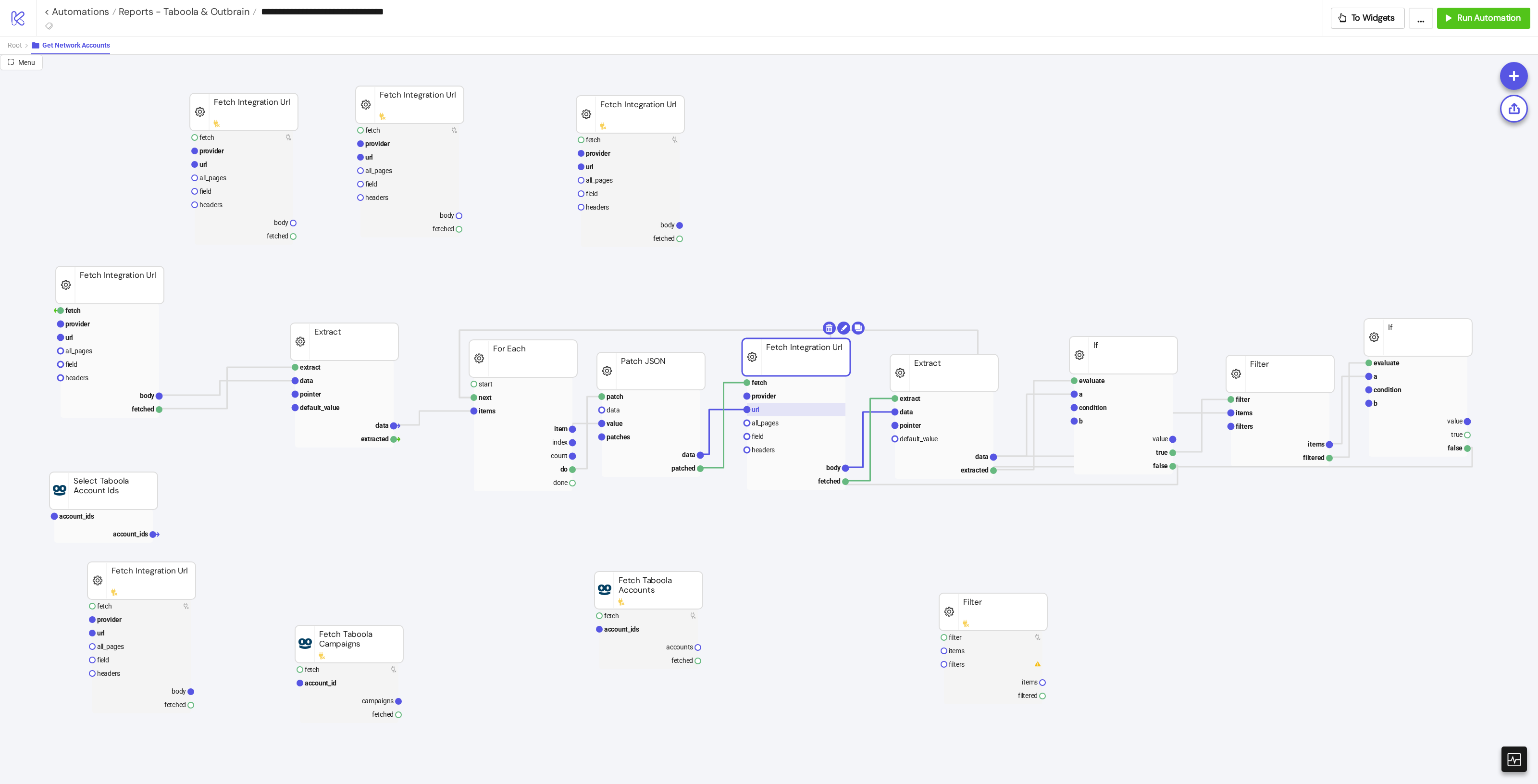
click at [794, 415] on rect at bounding box center [796, 409] width 99 height 14
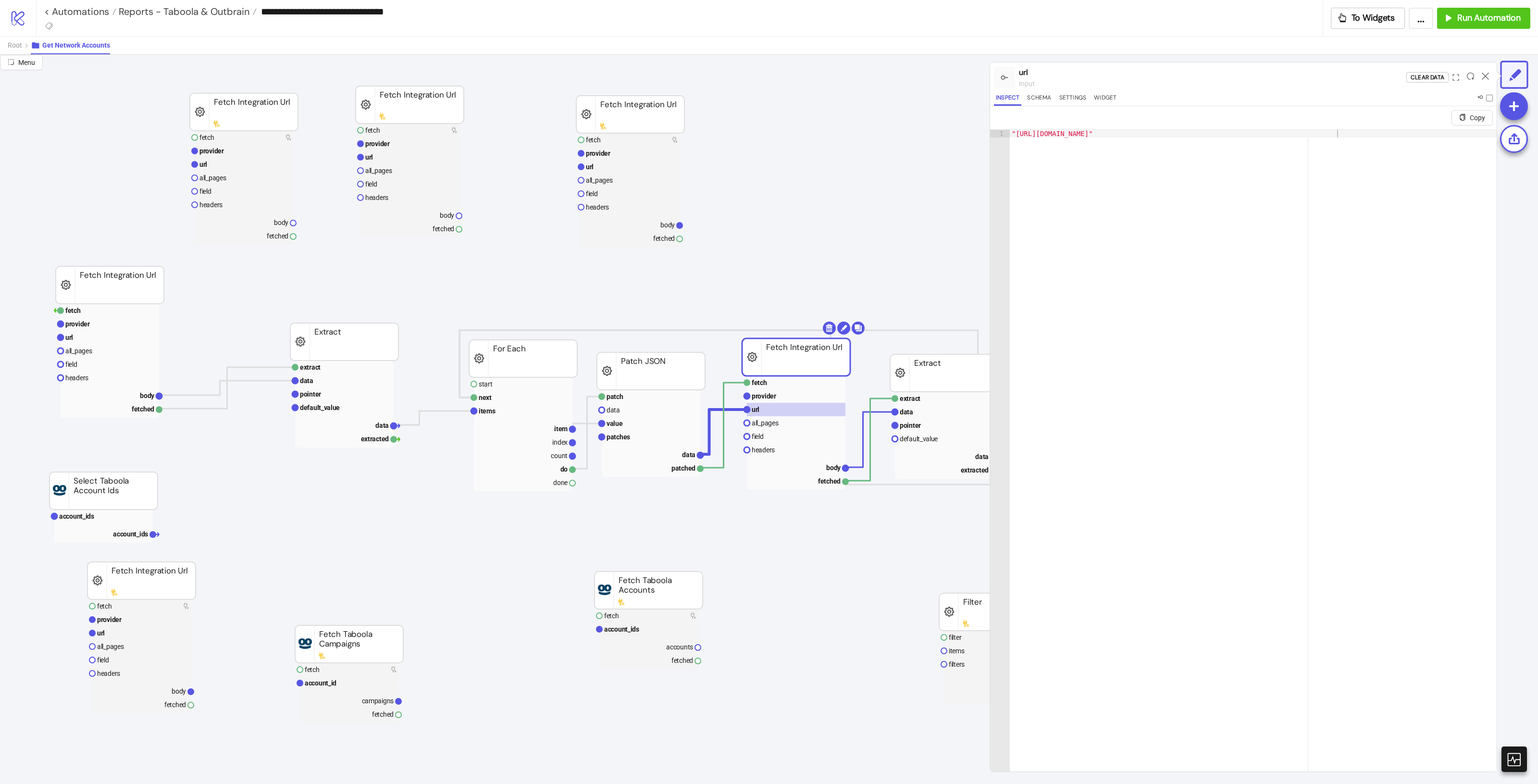
click at [1480, 78] on div at bounding box center [1485, 77] width 15 height 26
click at [914, 414] on rect at bounding box center [944, 412] width 99 height 14
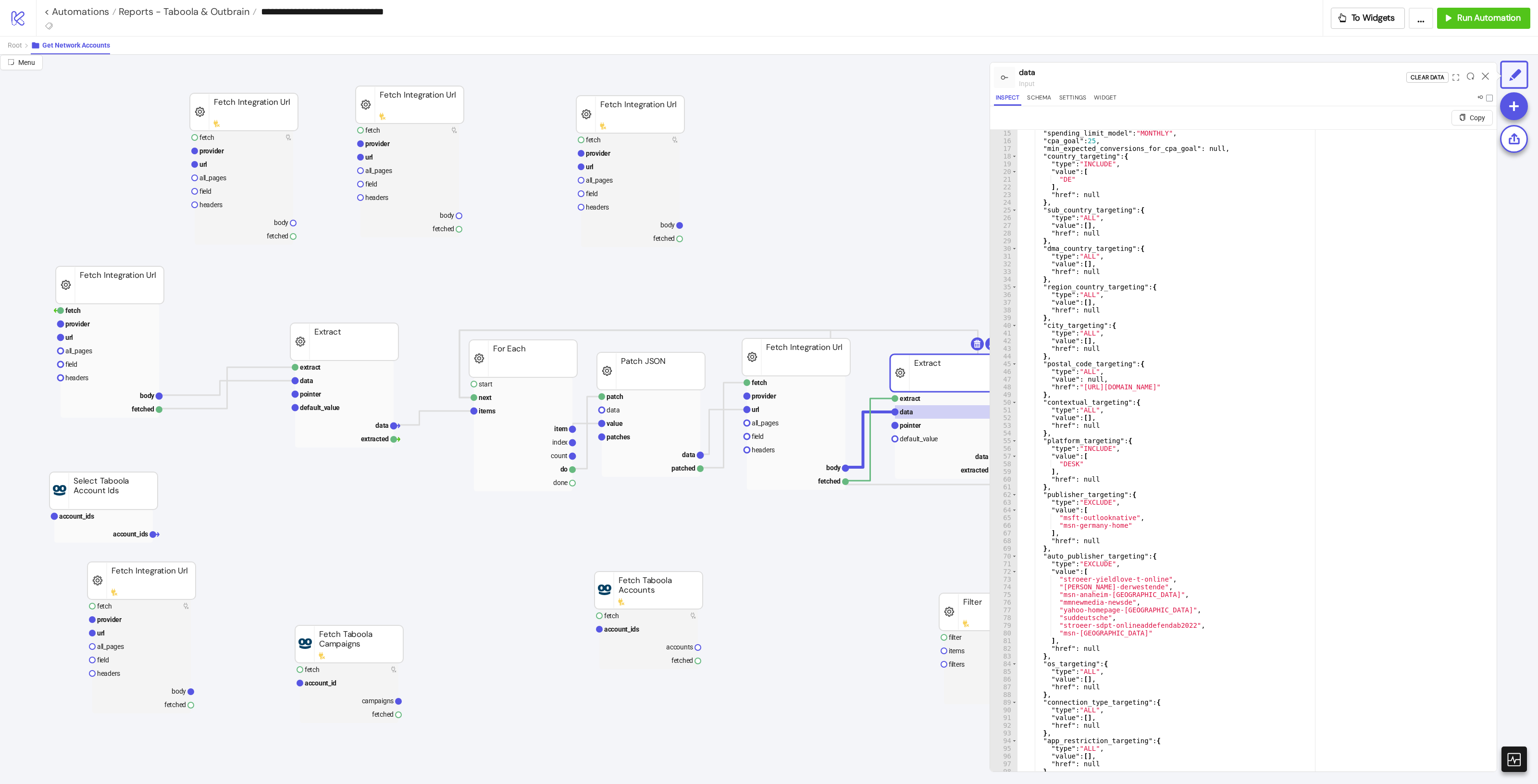
scroll to position [0, 0]
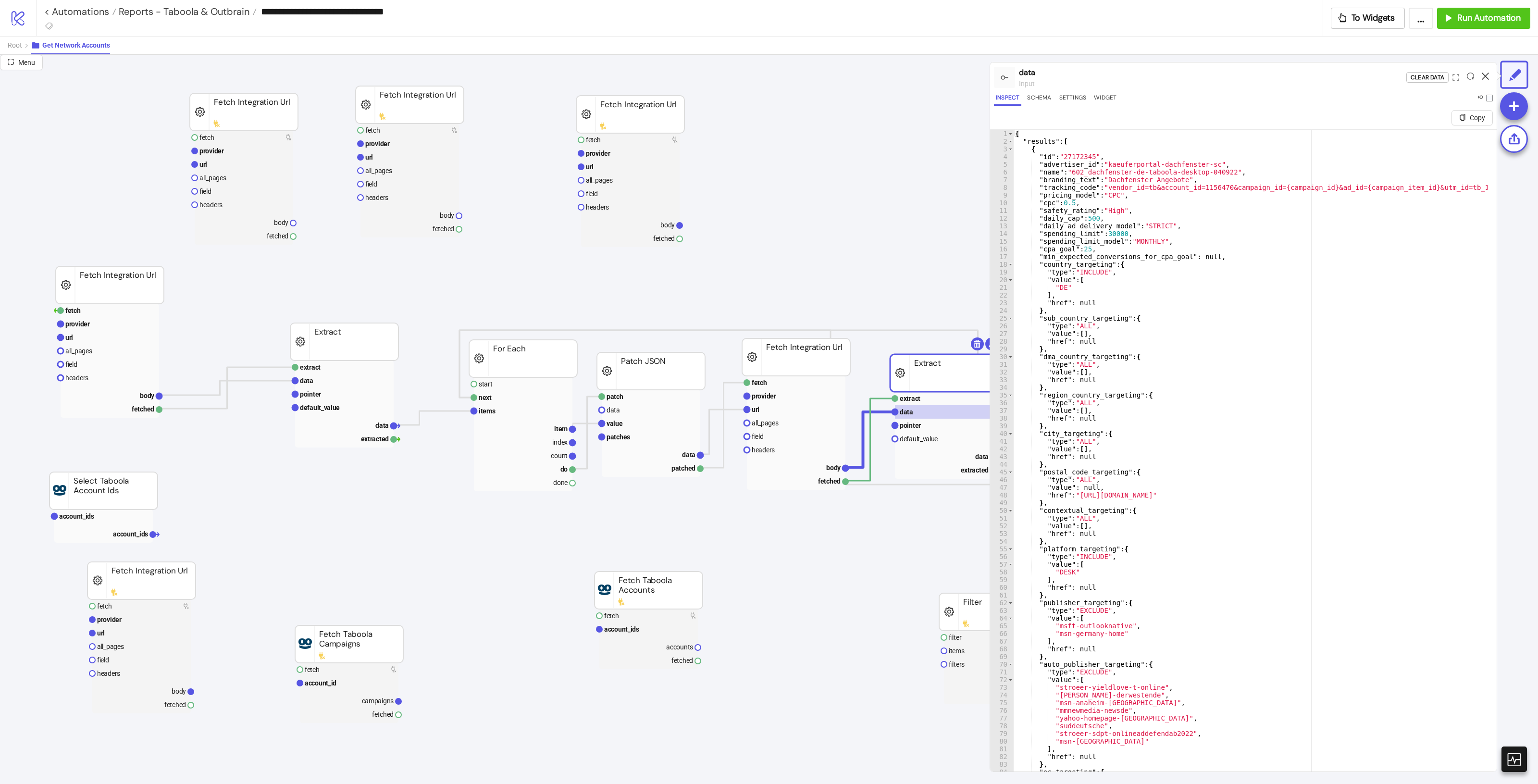
click at [1485, 77] on icon at bounding box center [1485, 76] width 7 height 7
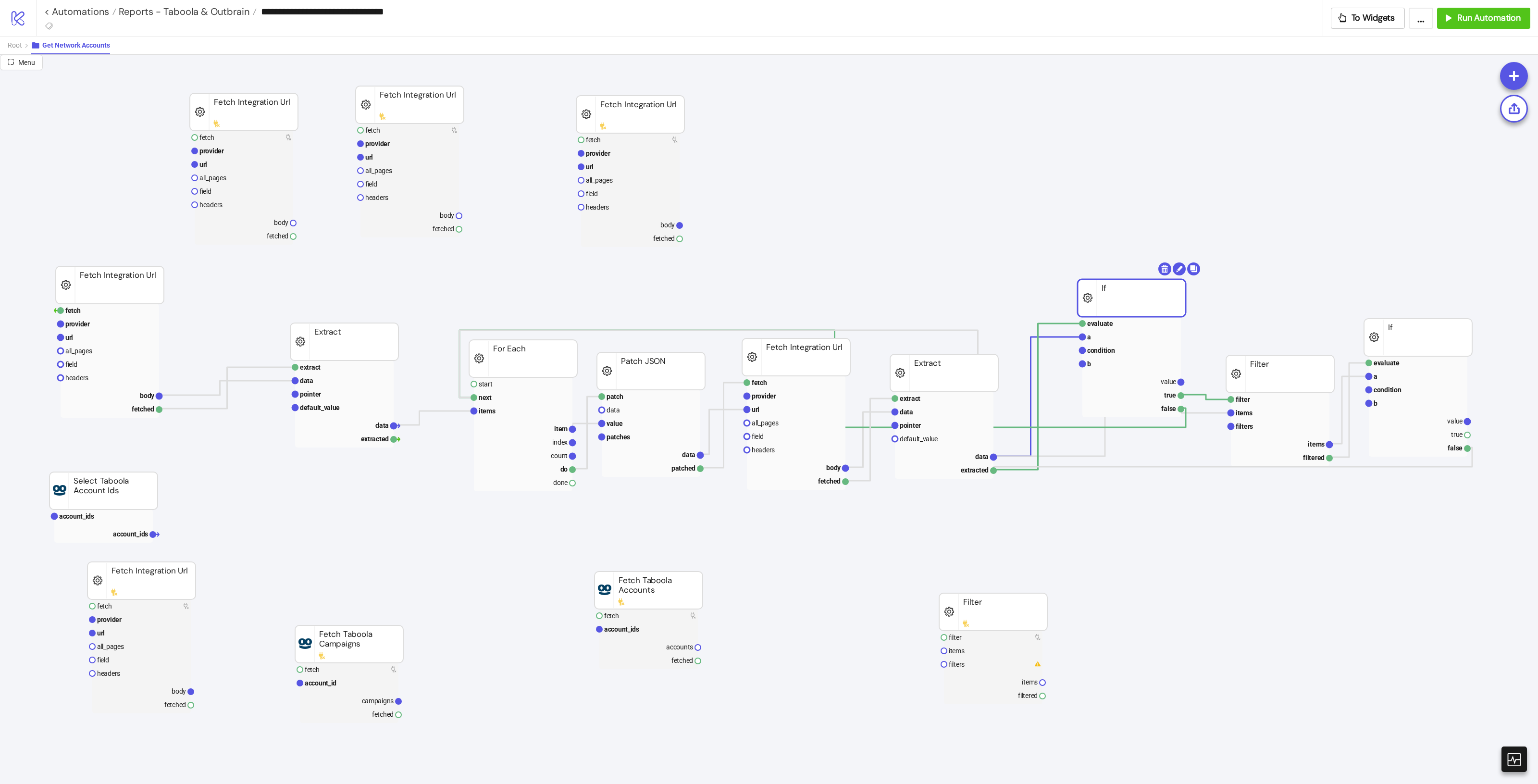
drag, startPoint x: 1102, startPoint y: 330, endPoint x: 1102, endPoint y: 281, distance: 49.0
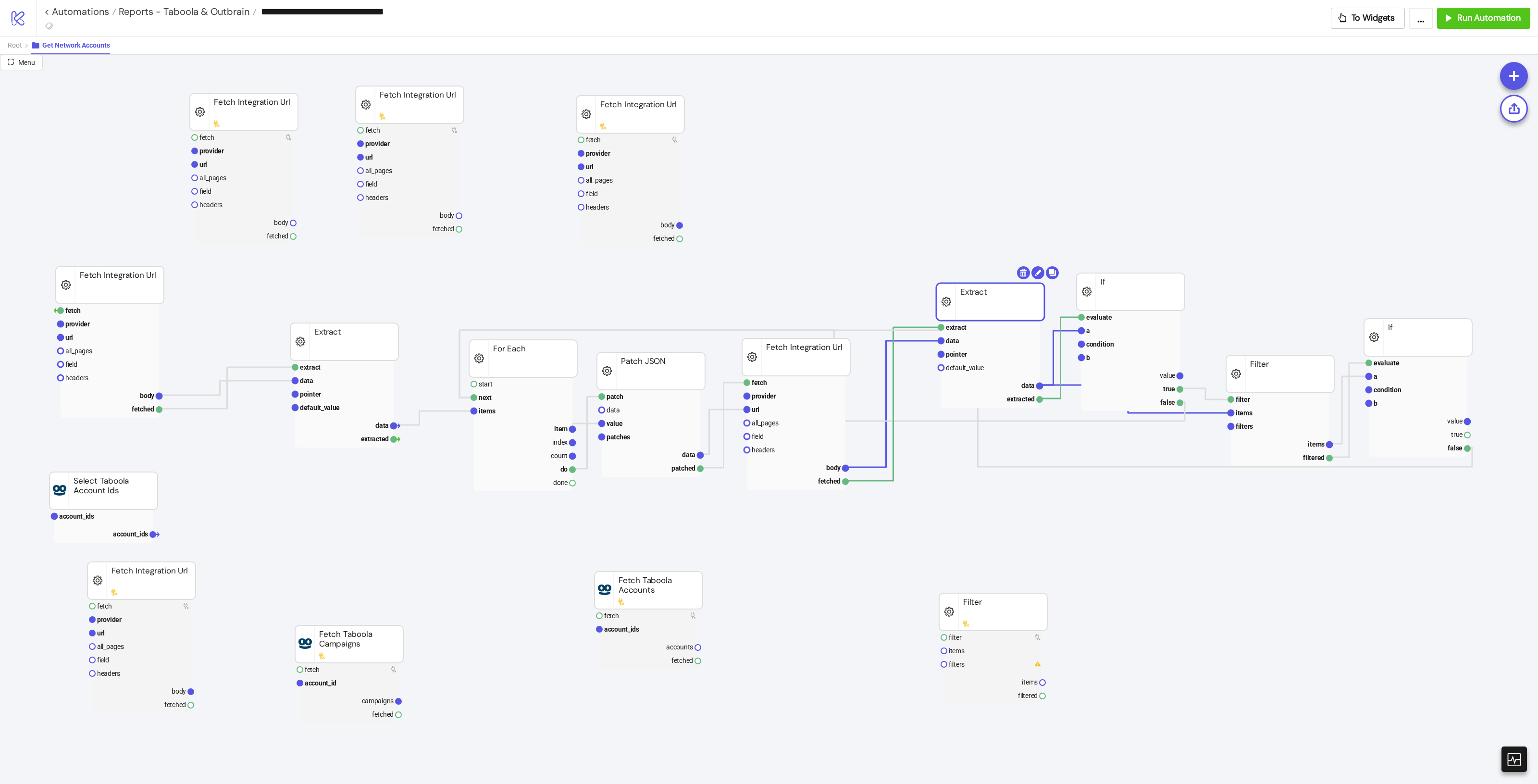
drag, startPoint x: 973, startPoint y: 384, endPoint x: 994, endPoint y: 217, distance: 168.3
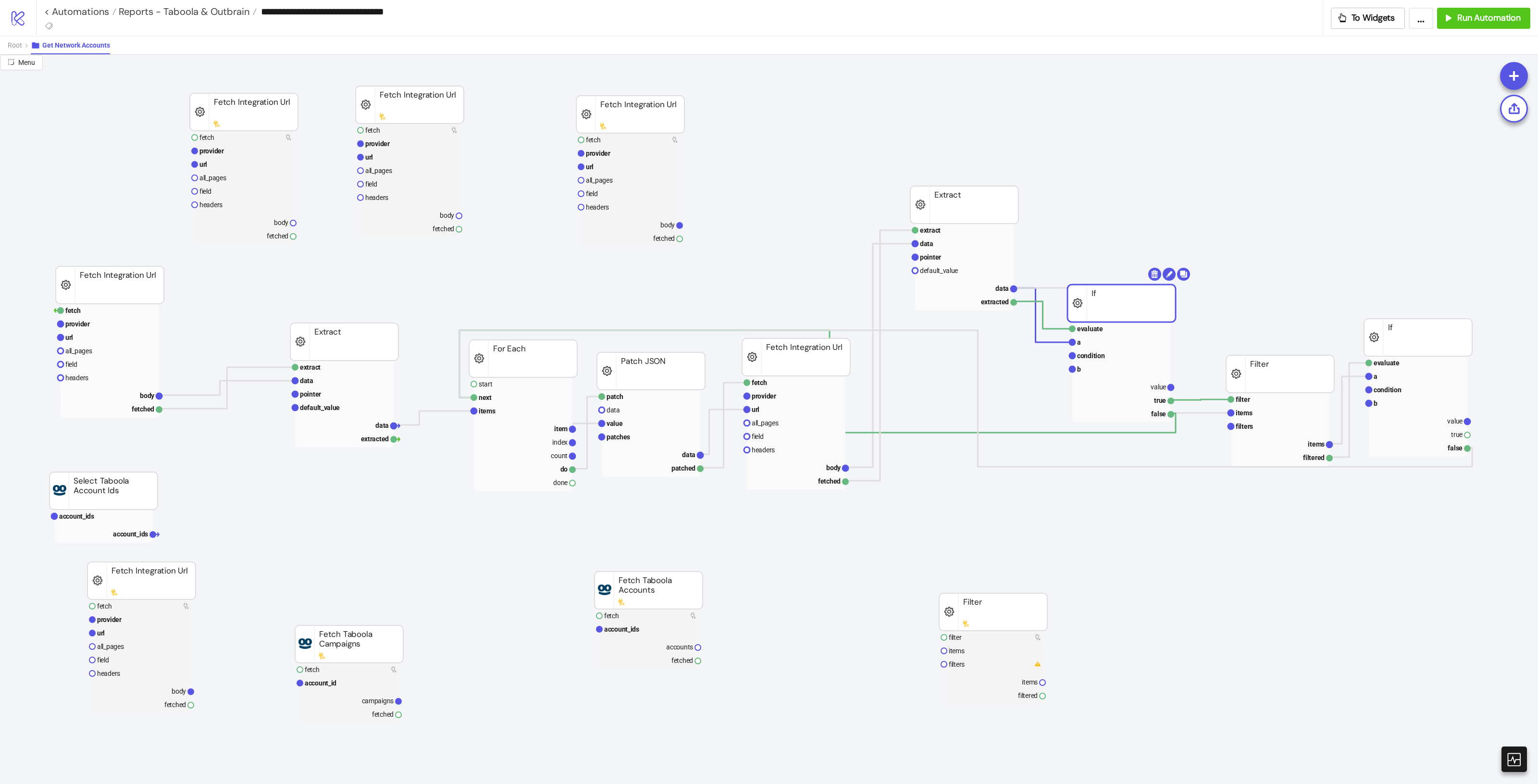
drag, startPoint x: 1166, startPoint y: 312, endPoint x: 1192, endPoint y: 366, distance: 59.9
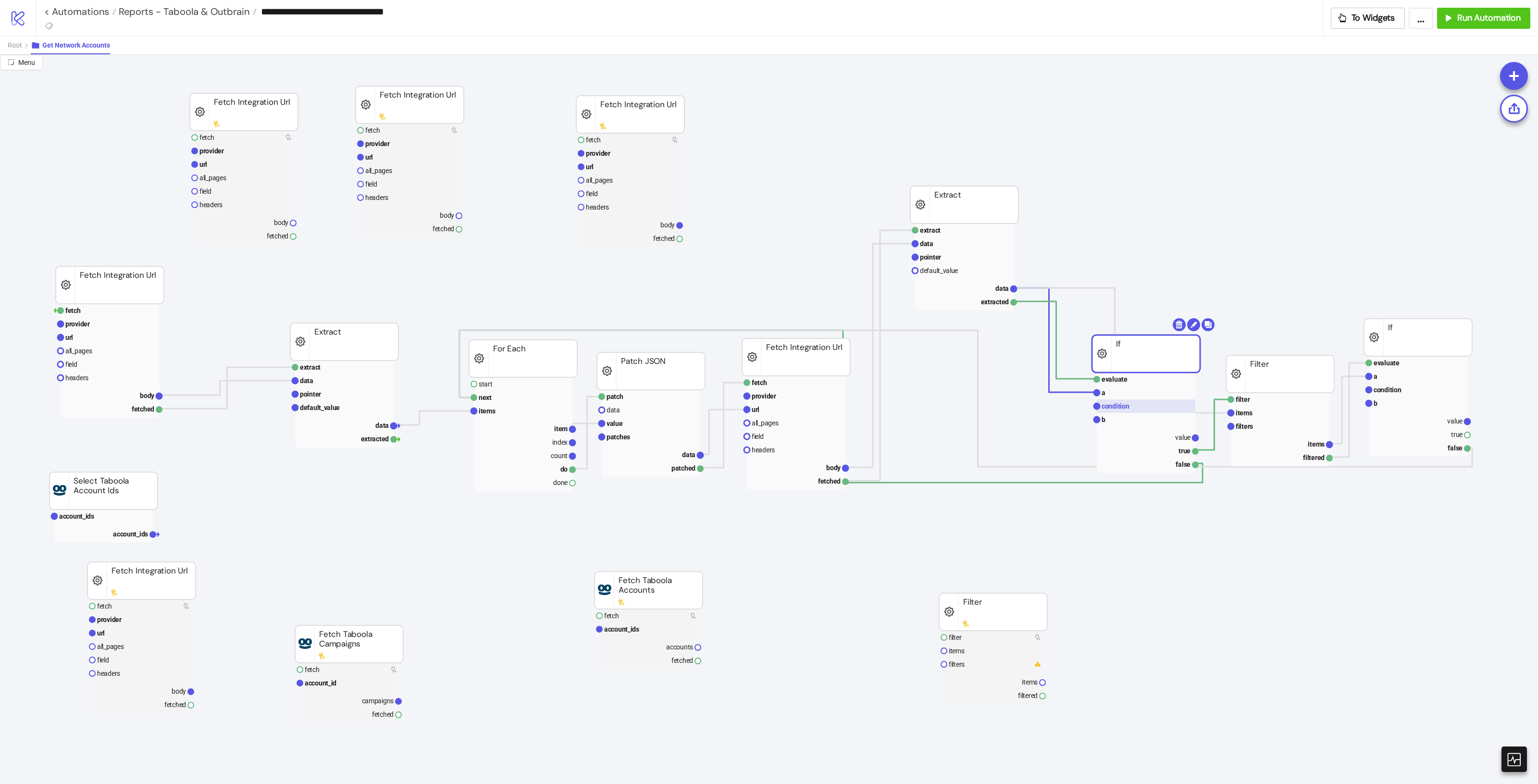
click at [1144, 400] on rect at bounding box center [1146, 406] width 99 height 14
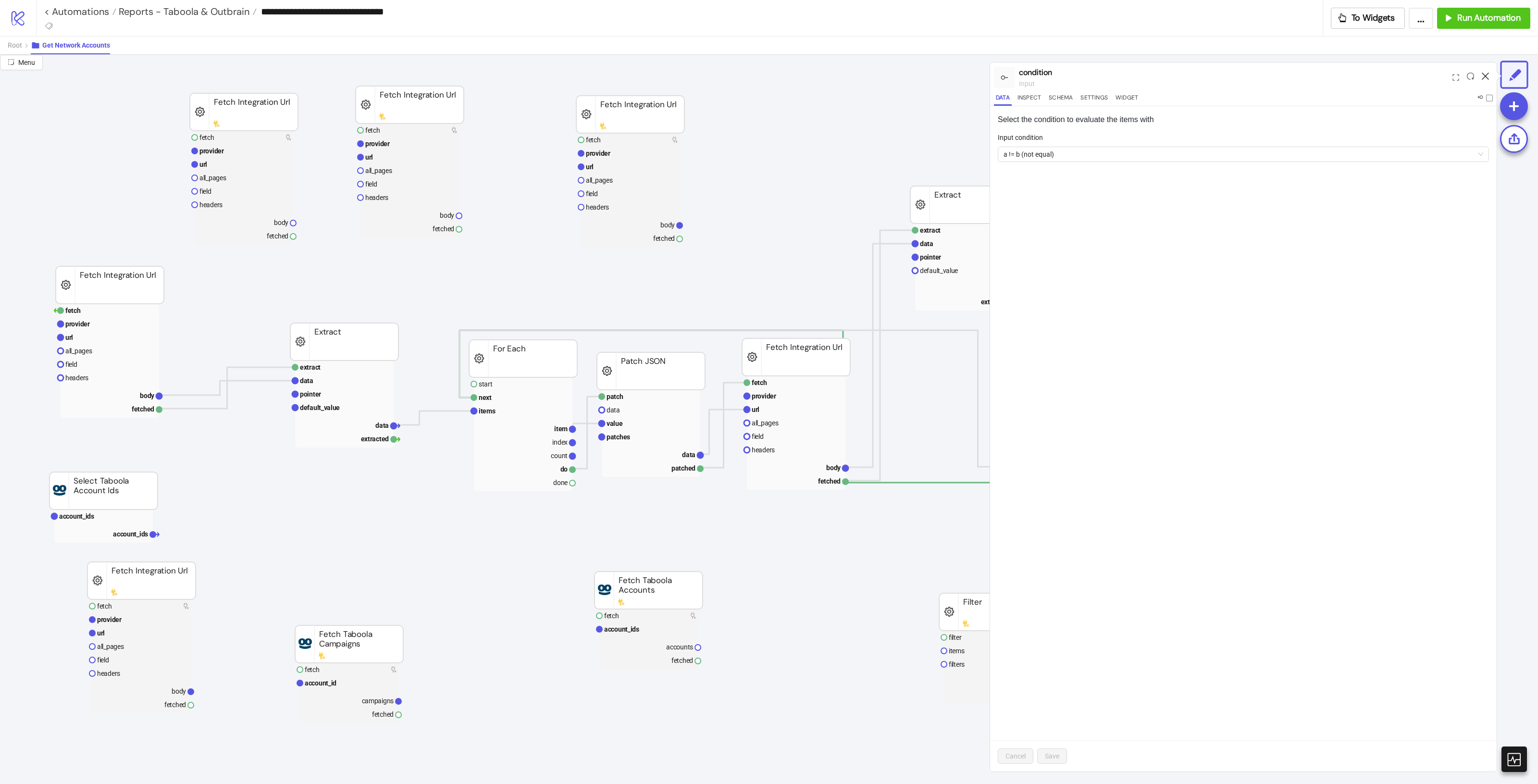
drag, startPoint x: 1485, startPoint y: 76, endPoint x: 1381, endPoint y: 143, distance: 123.7
click at [1485, 77] on icon at bounding box center [1485, 76] width 7 height 7
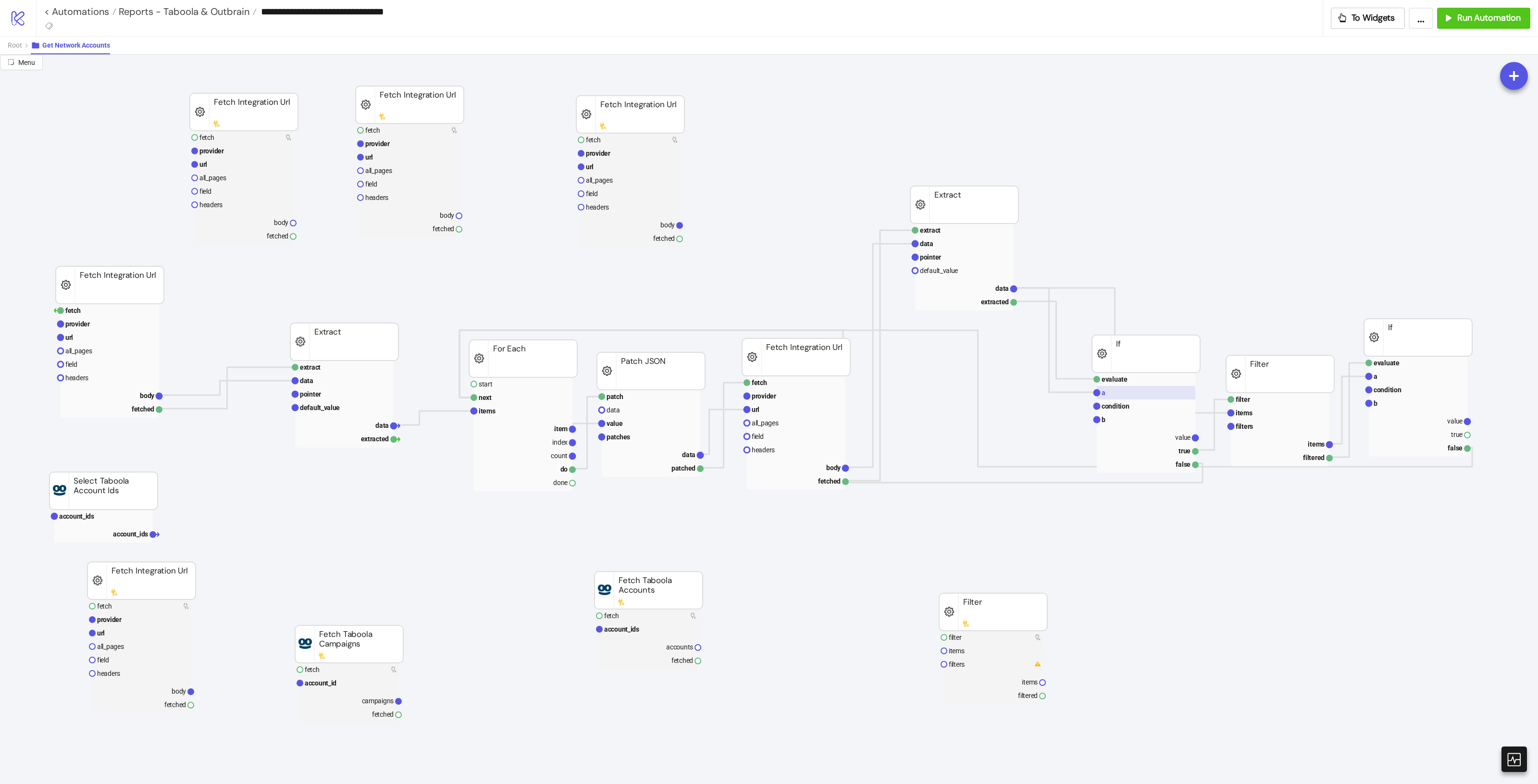
click at [1133, 392] on rect at bounding box center [1146, 392] width 99 height 14
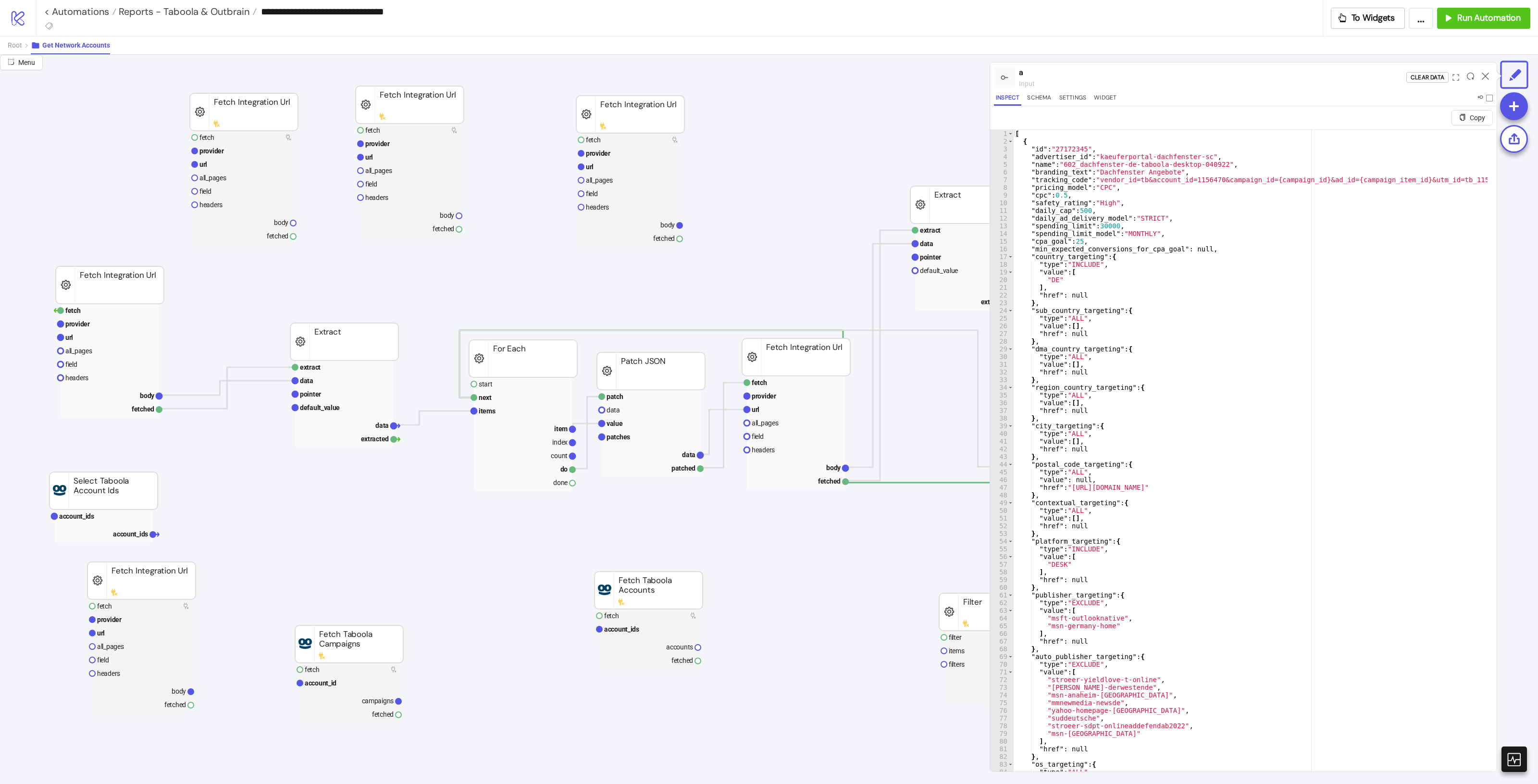
click at [1486, 80] on div at bounding box center [1485, 77] width 15 height 26
drag, startPoint x: 1486, startPoint y: 76, endPoint x: 1480, endPoint y: 77, distance: 6.1
click at [1485, 76] on icon at bounding box center [1485, 76] width 7 height 7
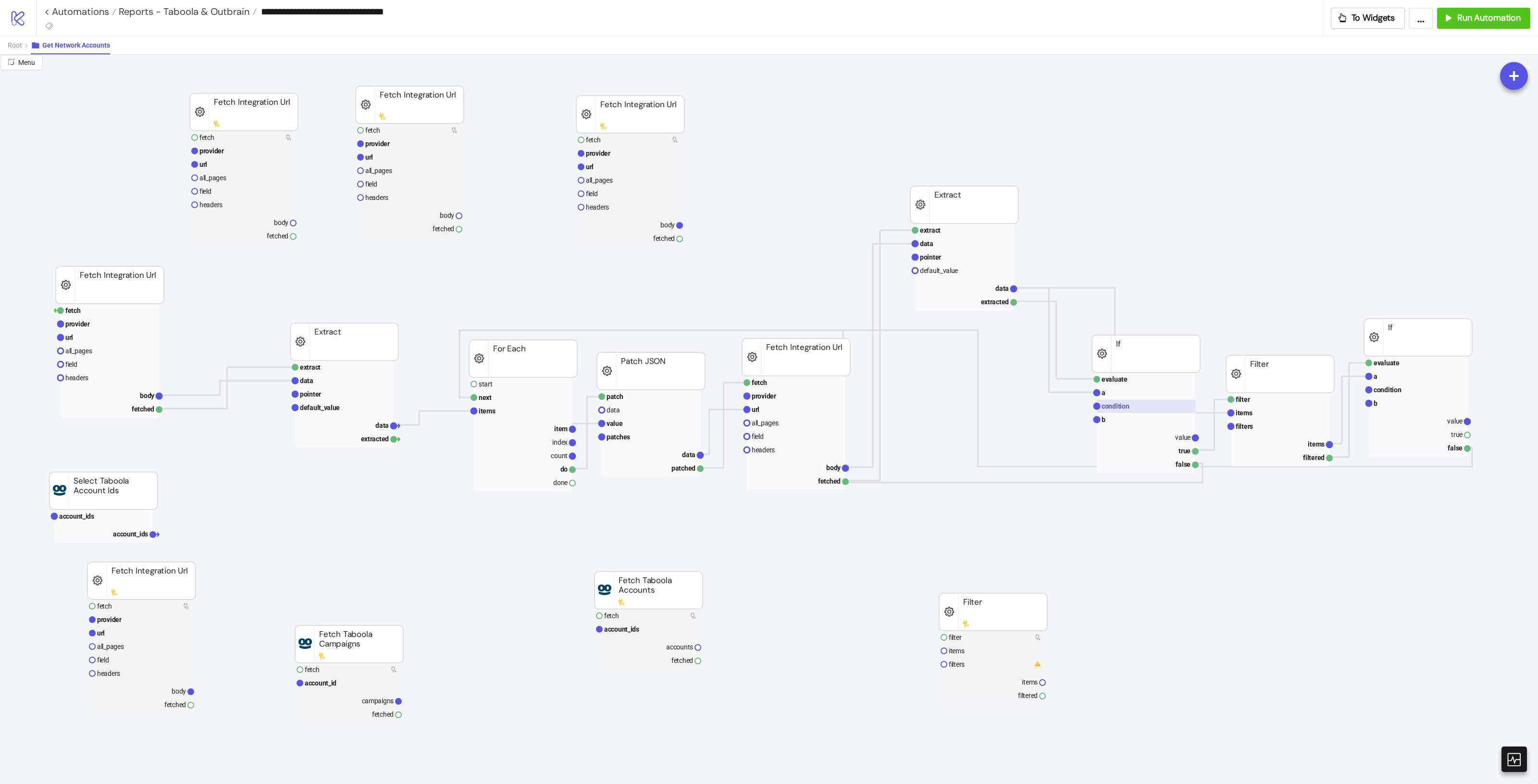
click at [1133, 404] on rect at bounding box center [1146, 406] width 99 height 14
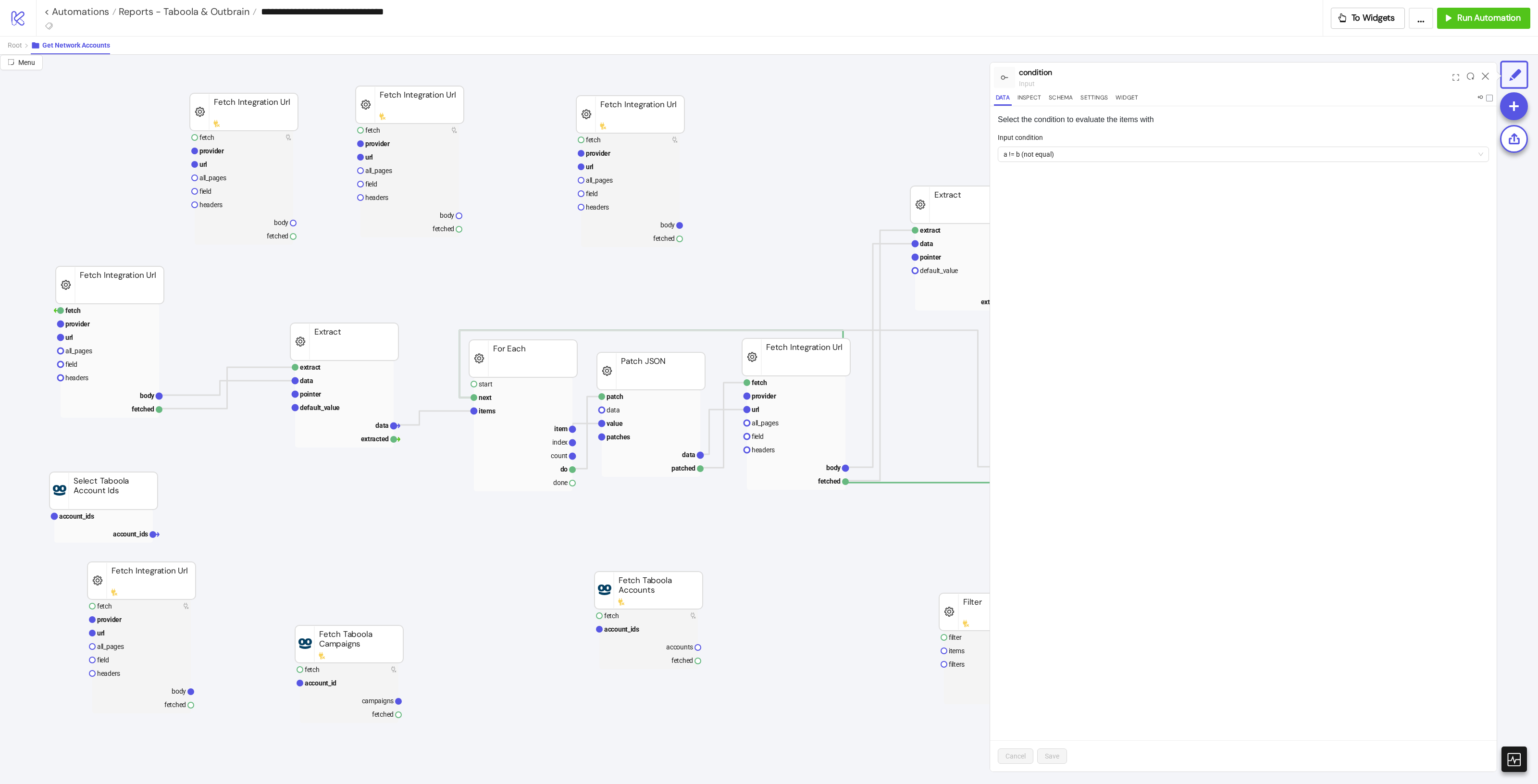
click at [1488, 76] on icon at bounding box center [1485, 76] width 7 height 7
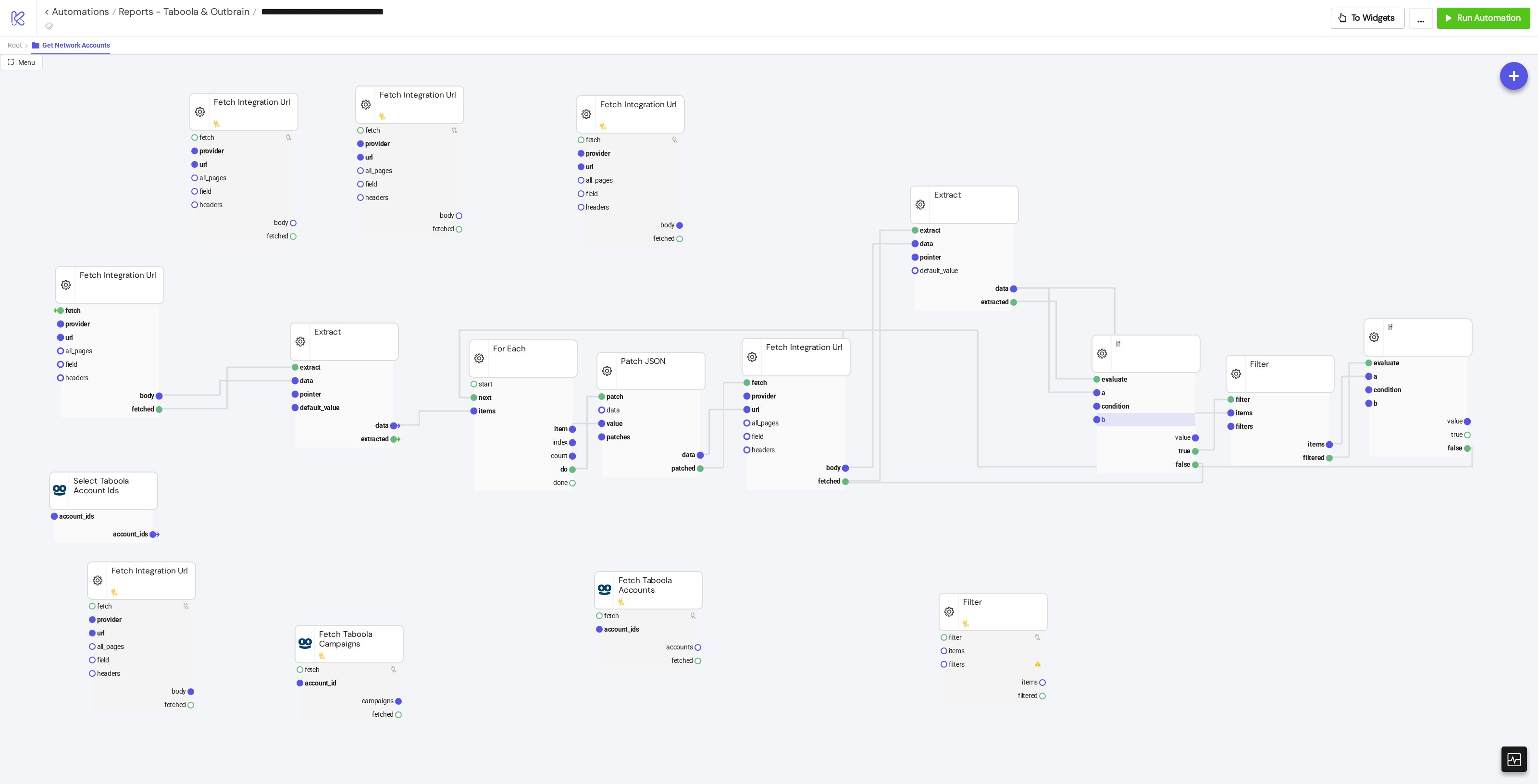
click at [1135, 415] on rect at bounding box center [1146, 419] width 99 height 14
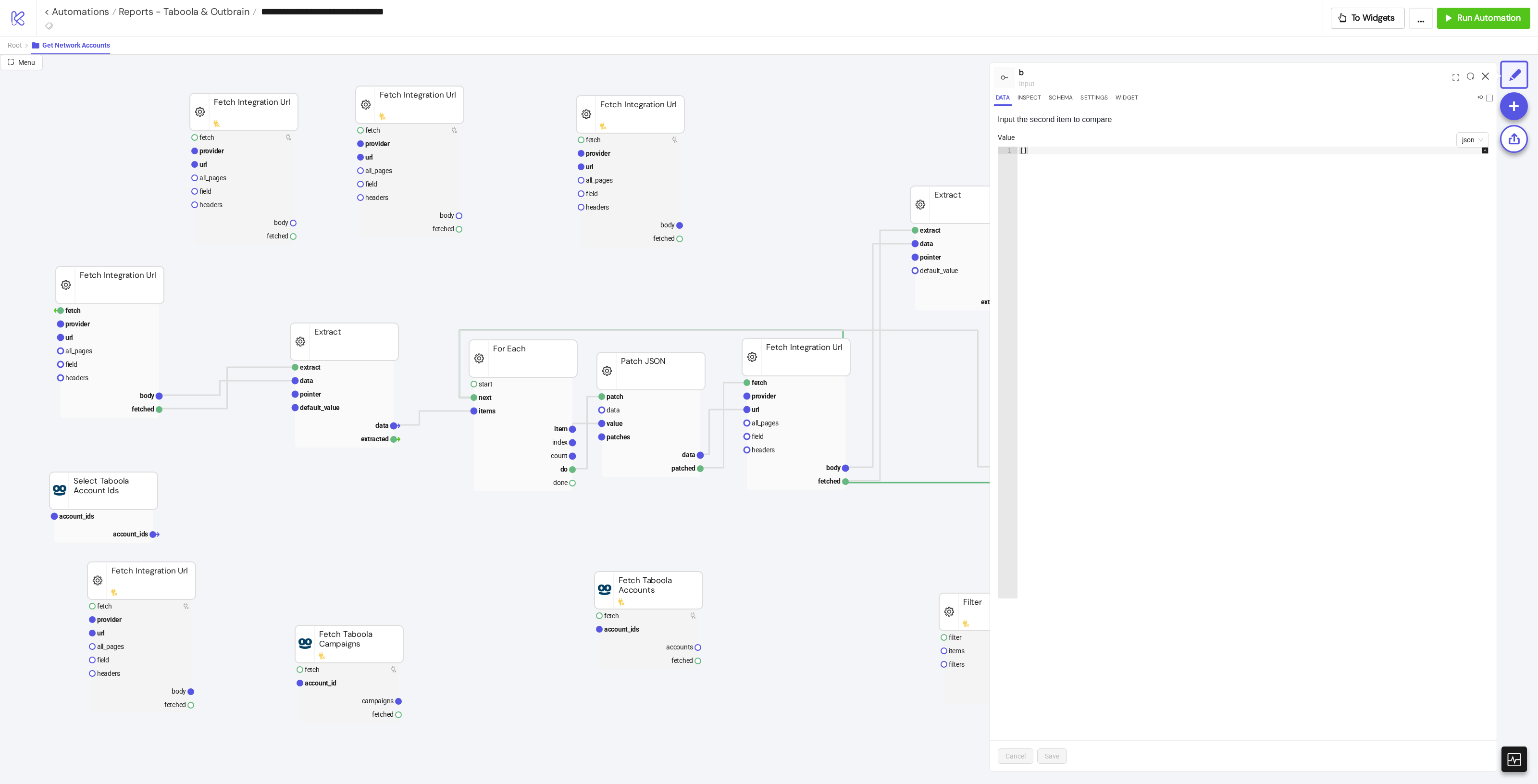
click at [1485, 73] on icon at bounding box center [1485, 76] width 7 height 7
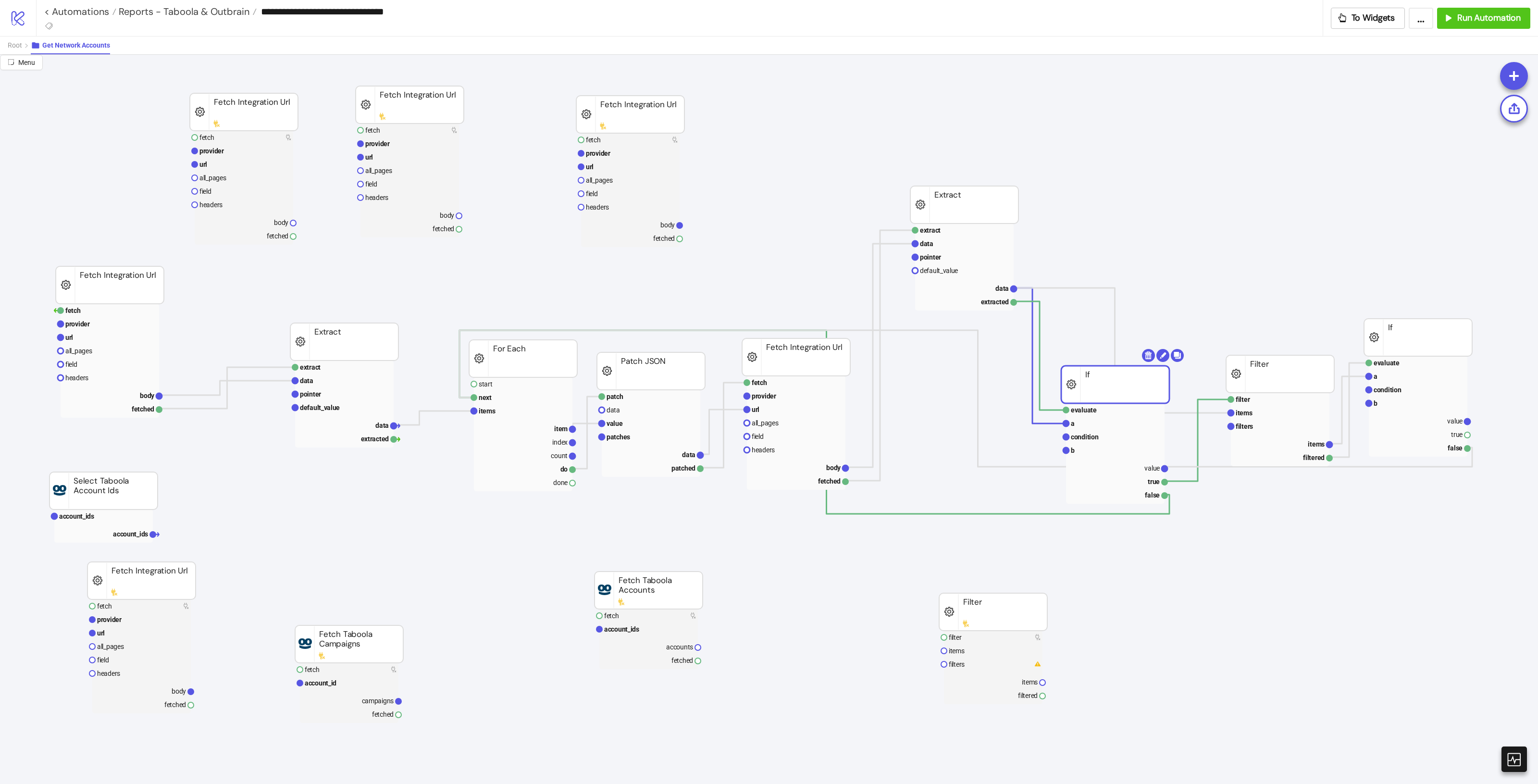
drag, startPoint x: 1169, startPoint y: 371, endPoint x: 1144, endPoint y: 402, distance: 39.8
click at [1137, 403] on rect at bounding box center [1115, 384] width 108 height 37
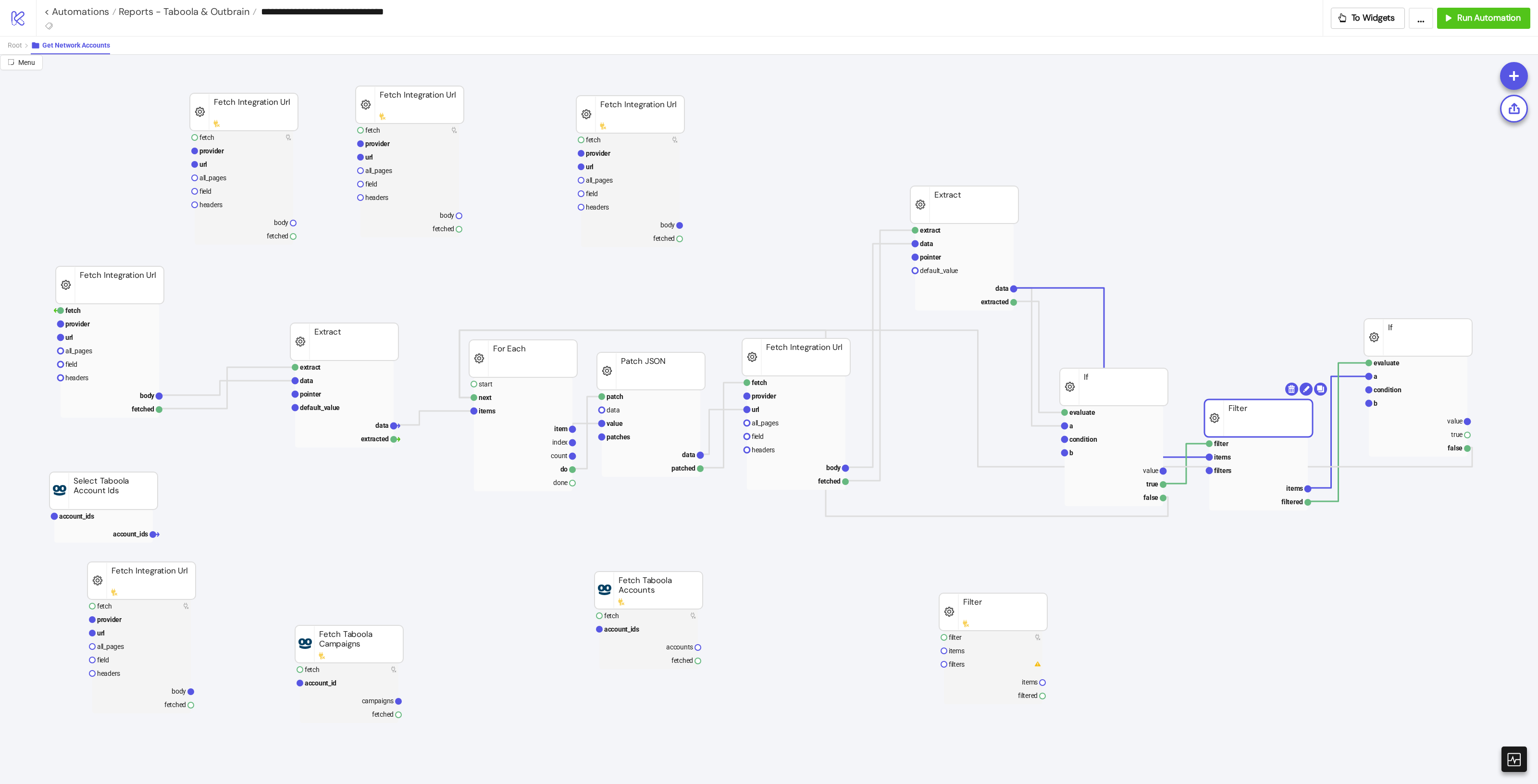
drag, startPoint x: 1306, startPoint y: 378, endPoint x: 1285, endPoint y: 421, distance: 47.9
click at [1101, 421] on rect at bounding box center [1113, 425] width 99 height 14
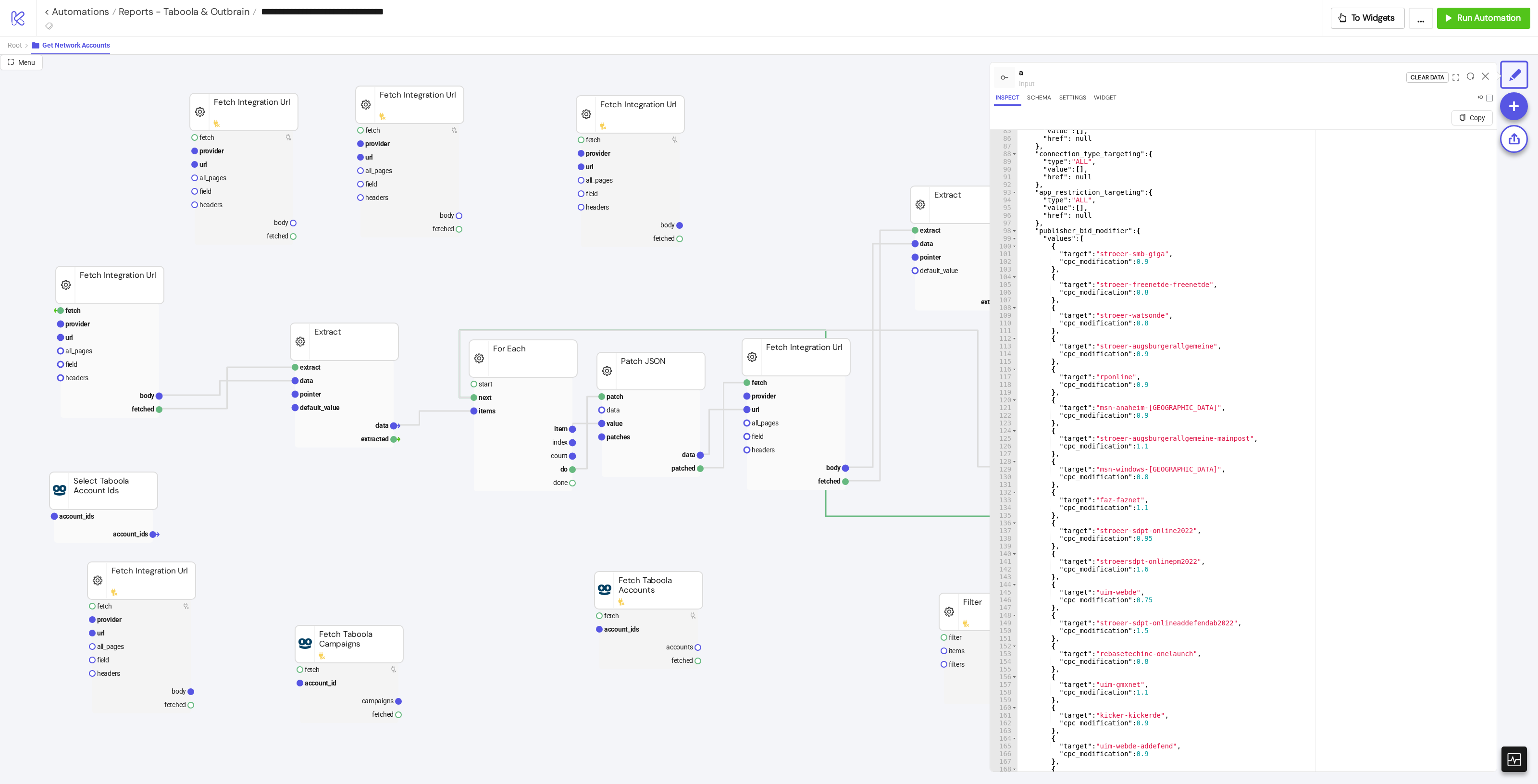
scroll to position [865, 0]
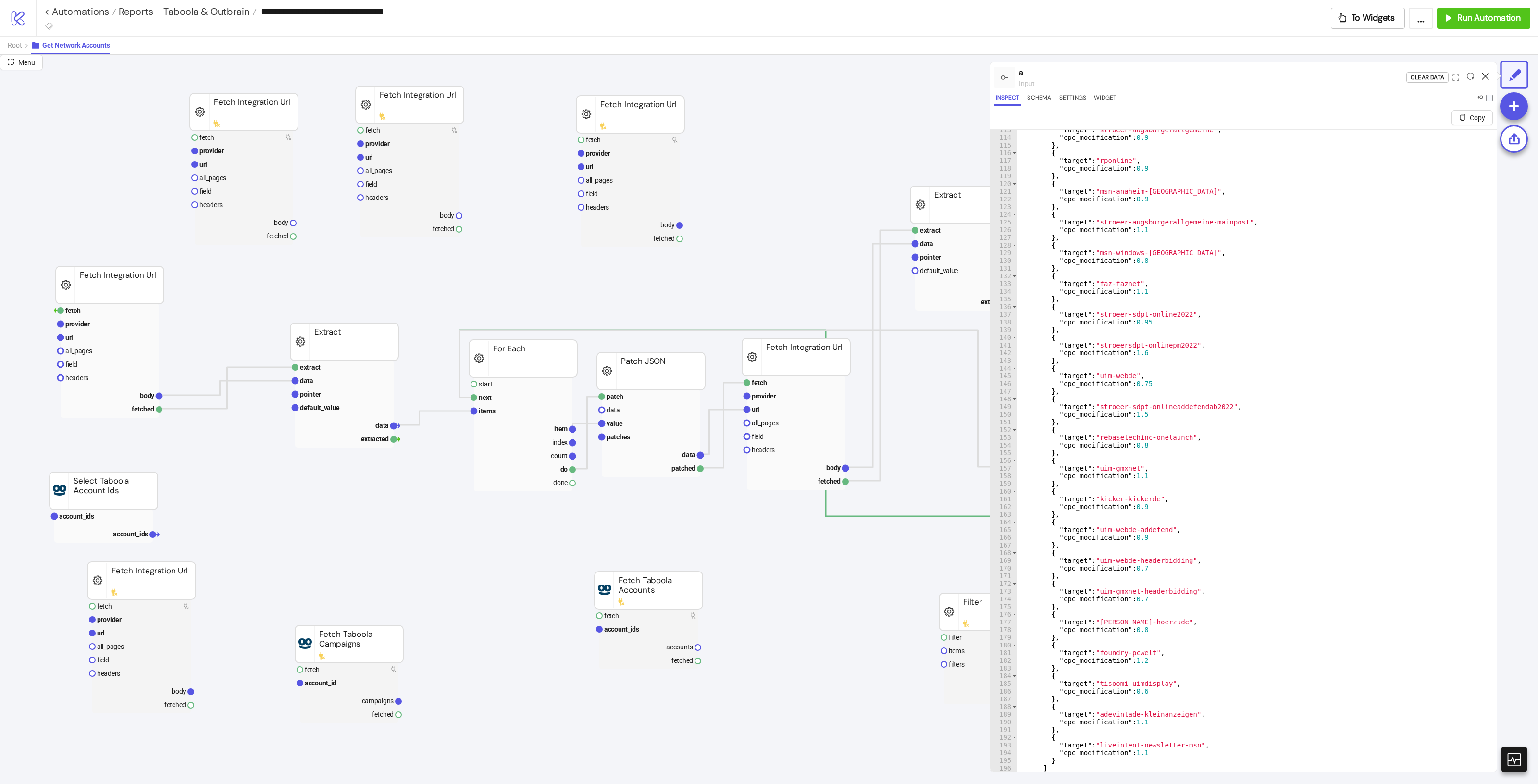
click at [1481, 73] on div at bounding box center [1485, 77] width 15 height 26
click at [1485, 73] on icon at bounding box center [1485, 76] width 7 height 7
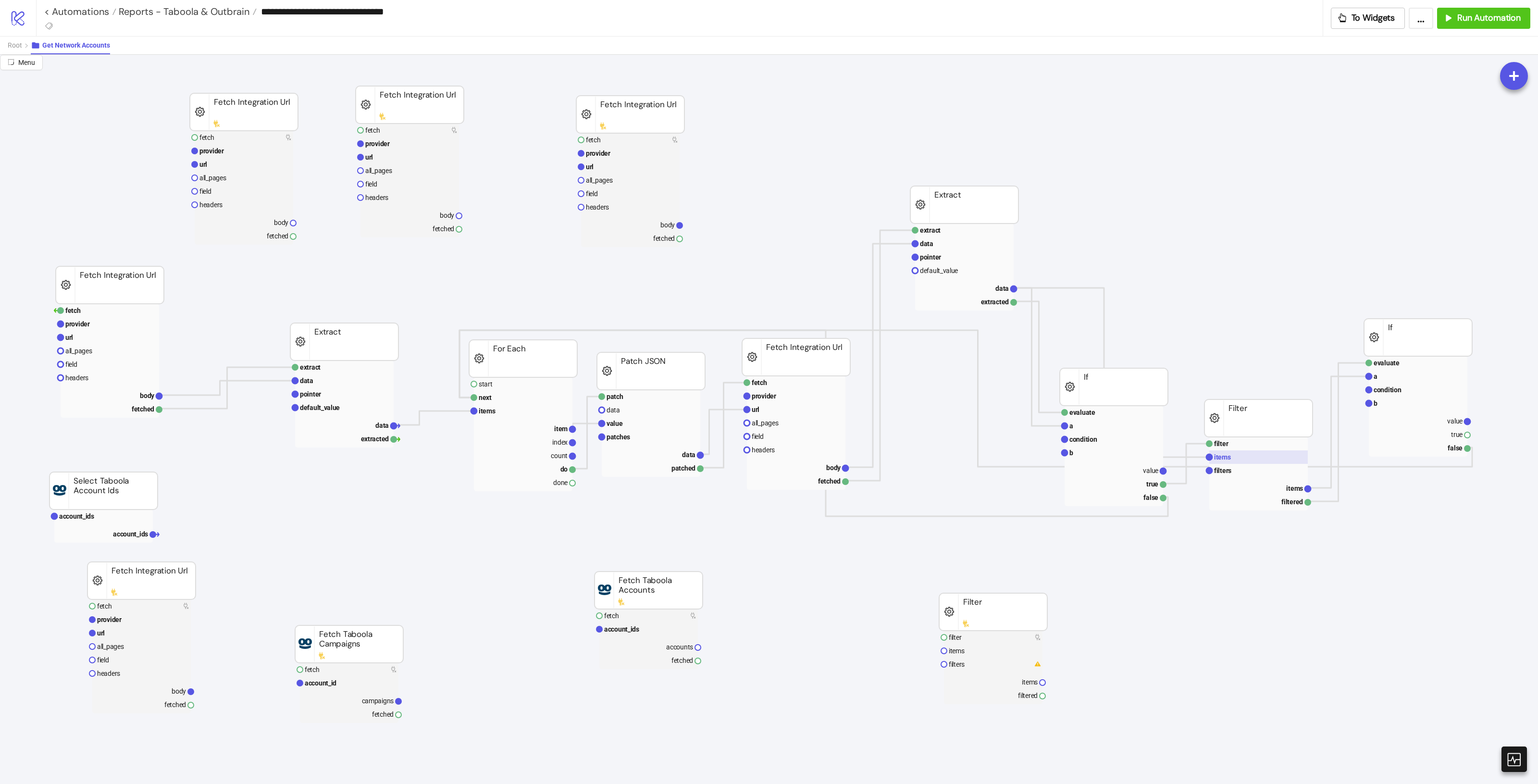
click at [1254, 453] on rect at bounding box center [1258, 456] width 99 height 14
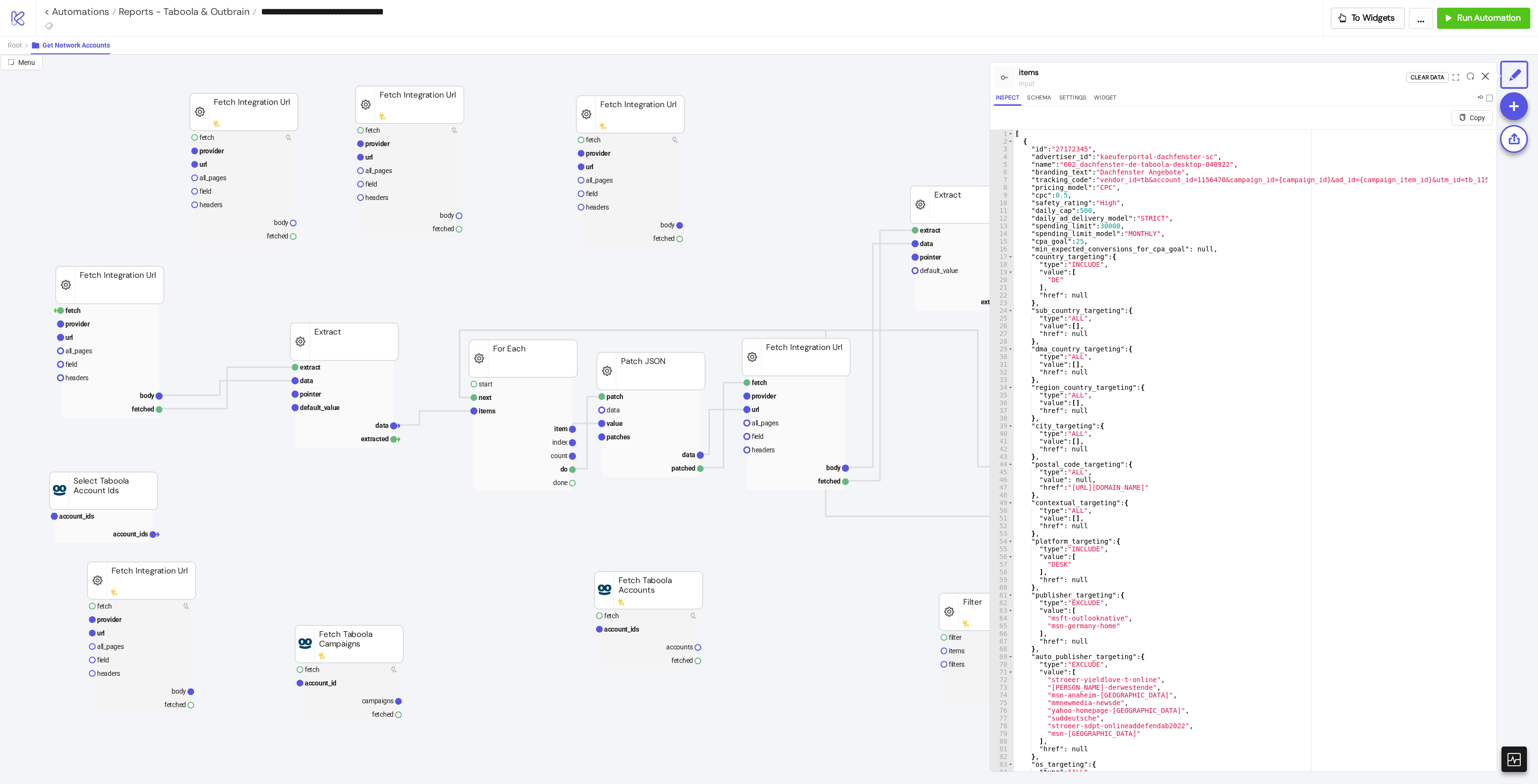
click at [1483, 74] on icon at bounding box center [1485, 76] width 7 height 7
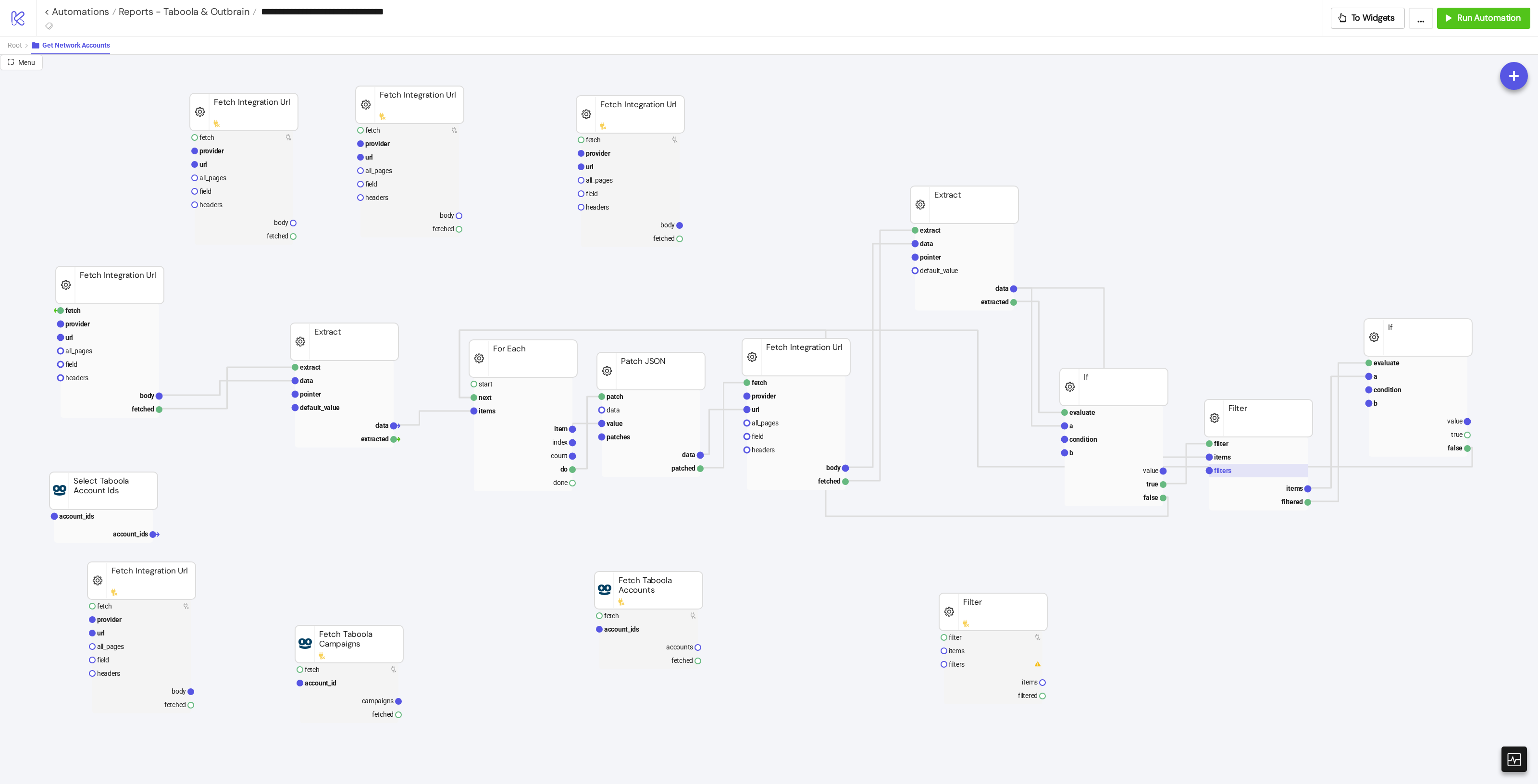
click at [1274, 472] on rect at bounding box center [1258, 470] width 99 height 14
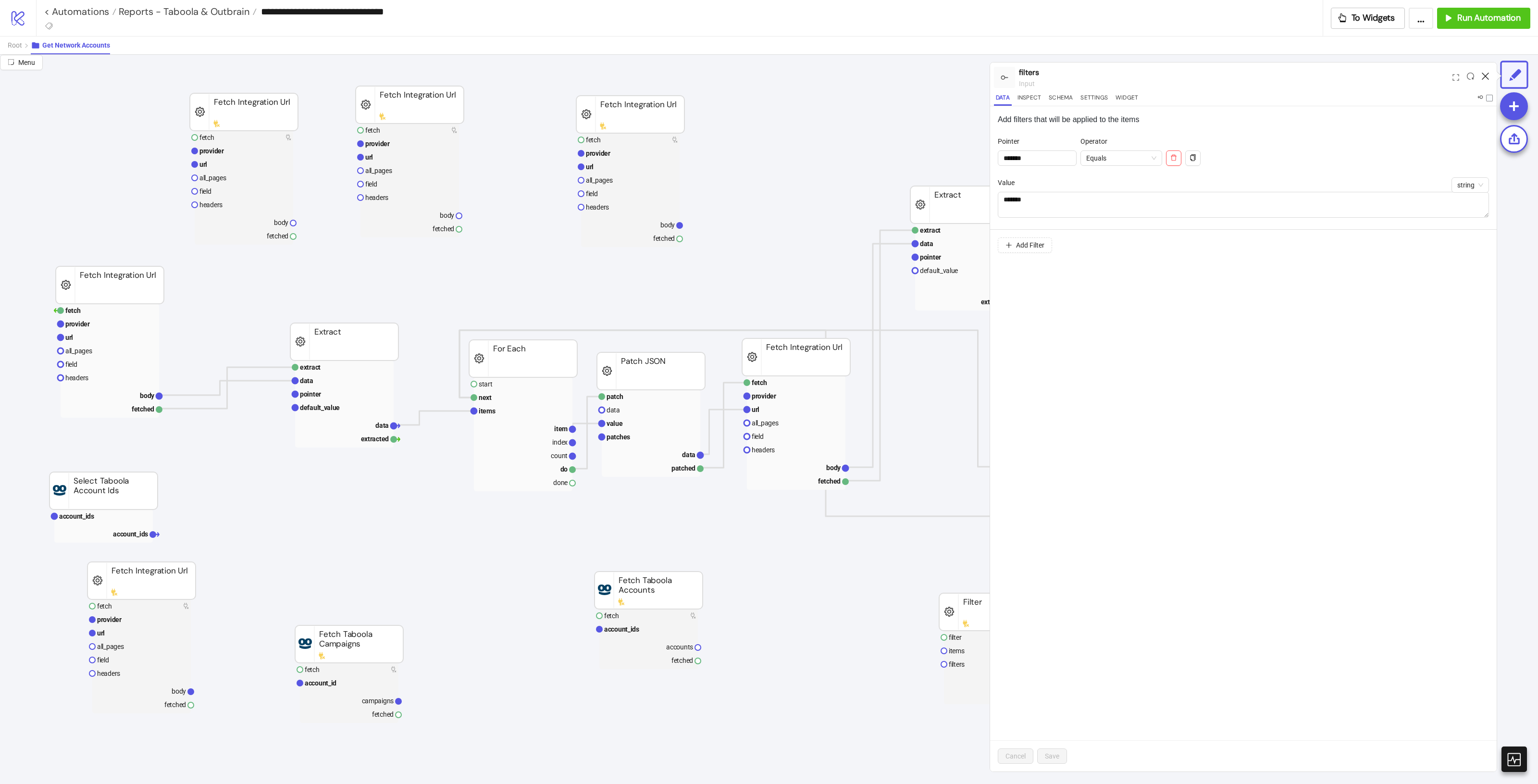
click at [1485, 76] on icon at bounding box center [1485, 76] width 7 height 7
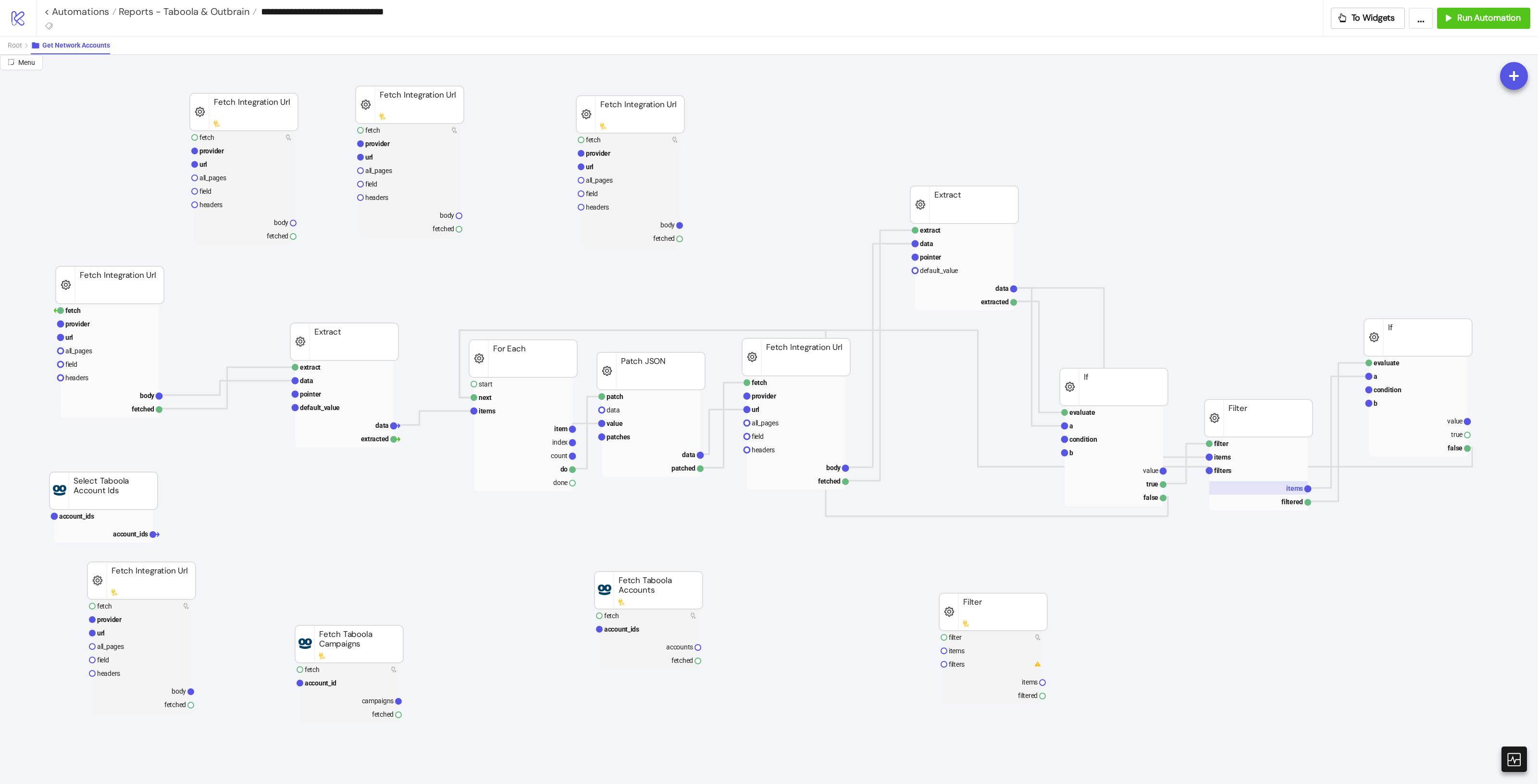
click at [1301, 490] on text "items" at bounding box center [1294, 488] width 17 height 8
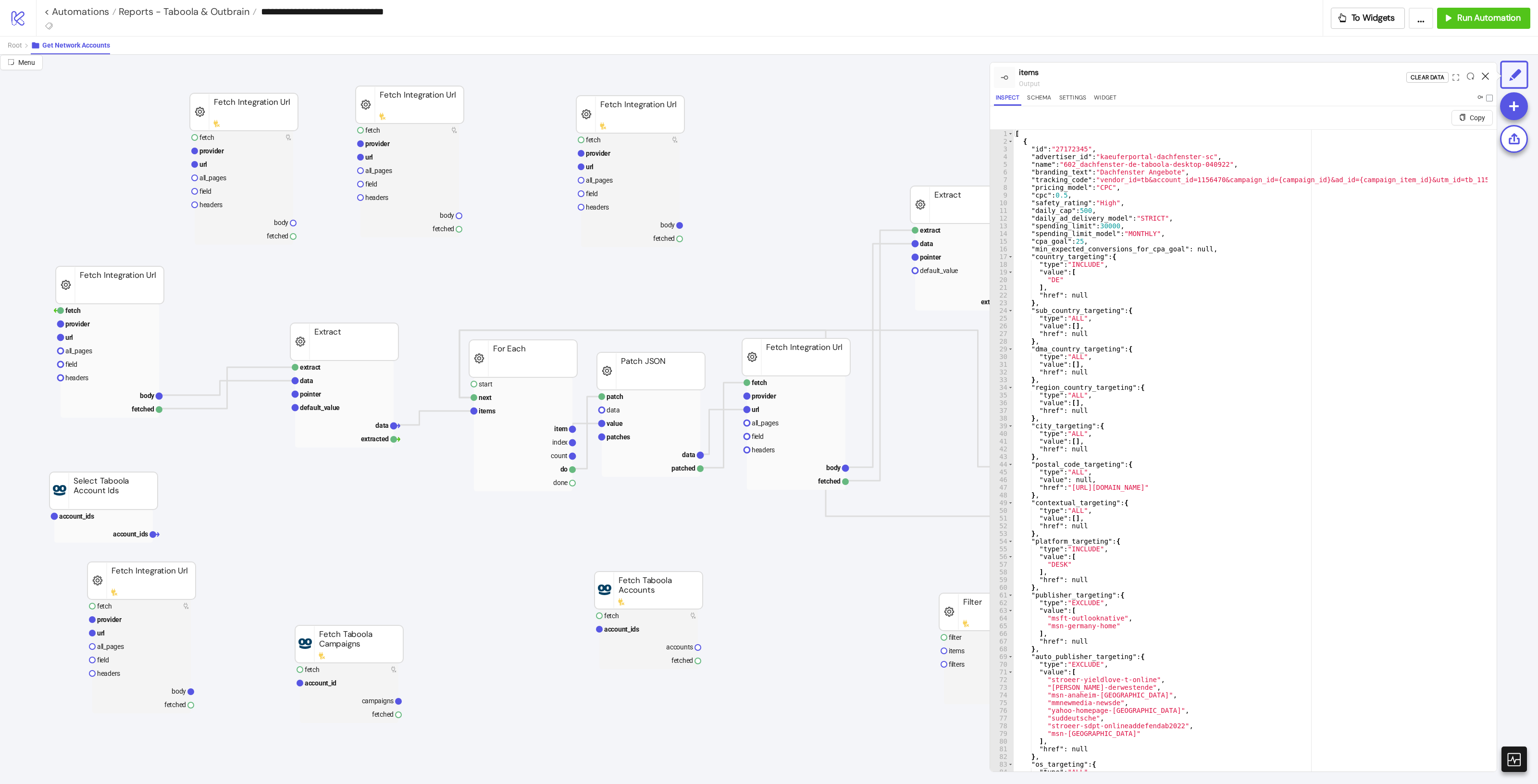
click at [1484, 74] on icon at bounding box center [1485, 76] width 7 height 7
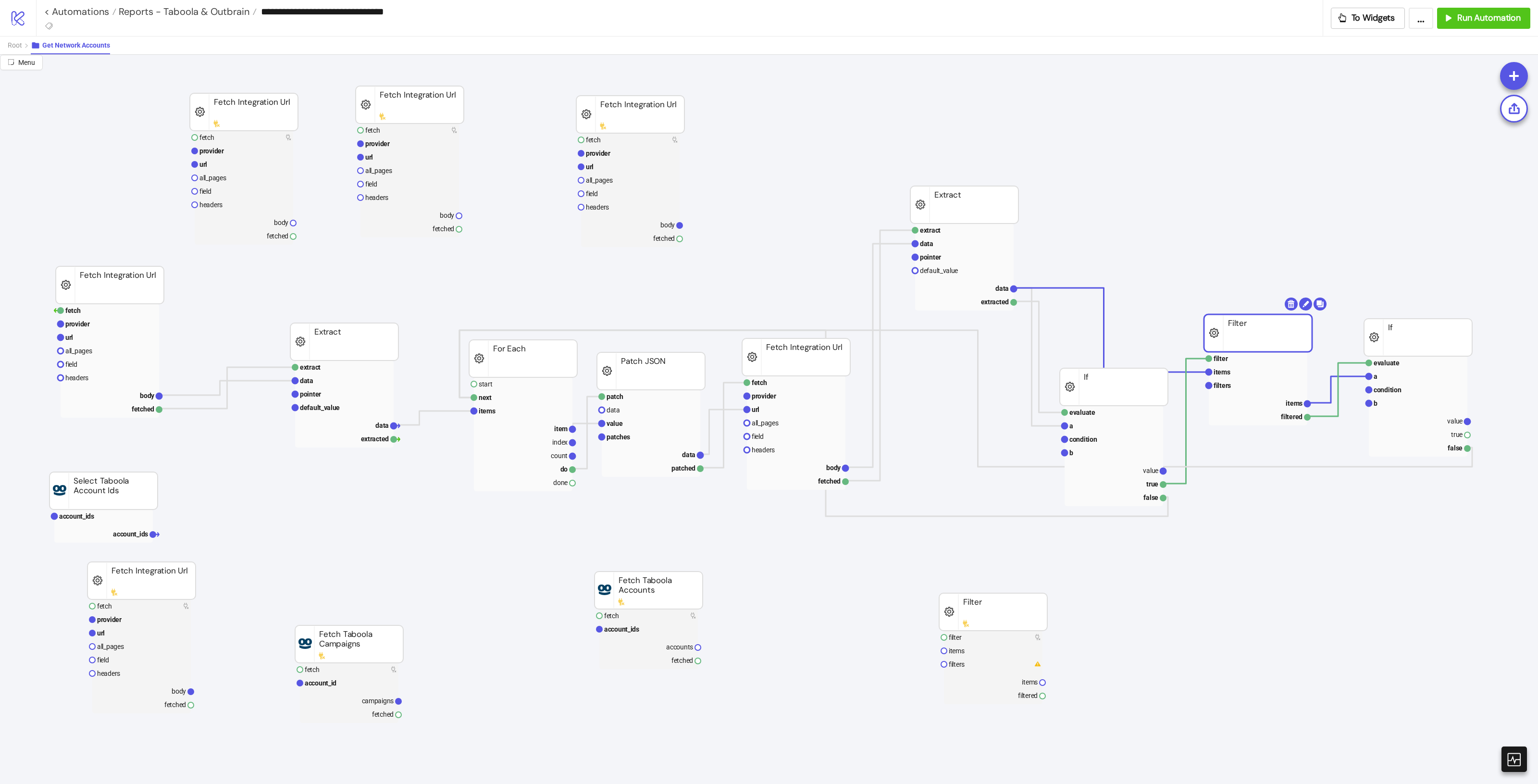
drag, startPoint x: 1251, startPoint y: 414, endPoint x: 1231, endPoint y: 227, distance: 188.1
click at [1231, 315] on rect at bounding box center [1258, 333] width 108 height 37
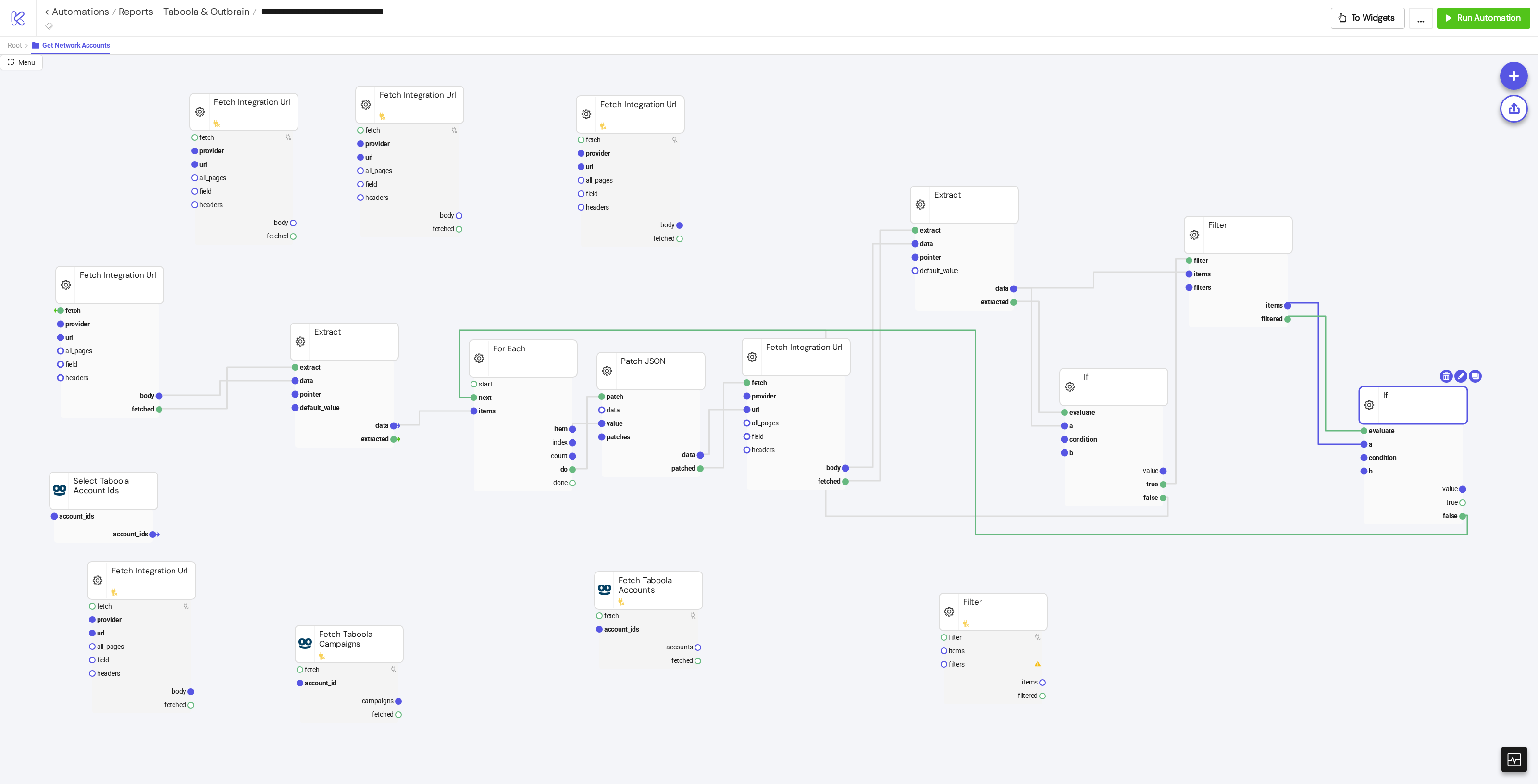
drag, startPoint x: 1407, startPoint y: 338, endPoint x: 1401, endPoint y: 400, distance: 62.3
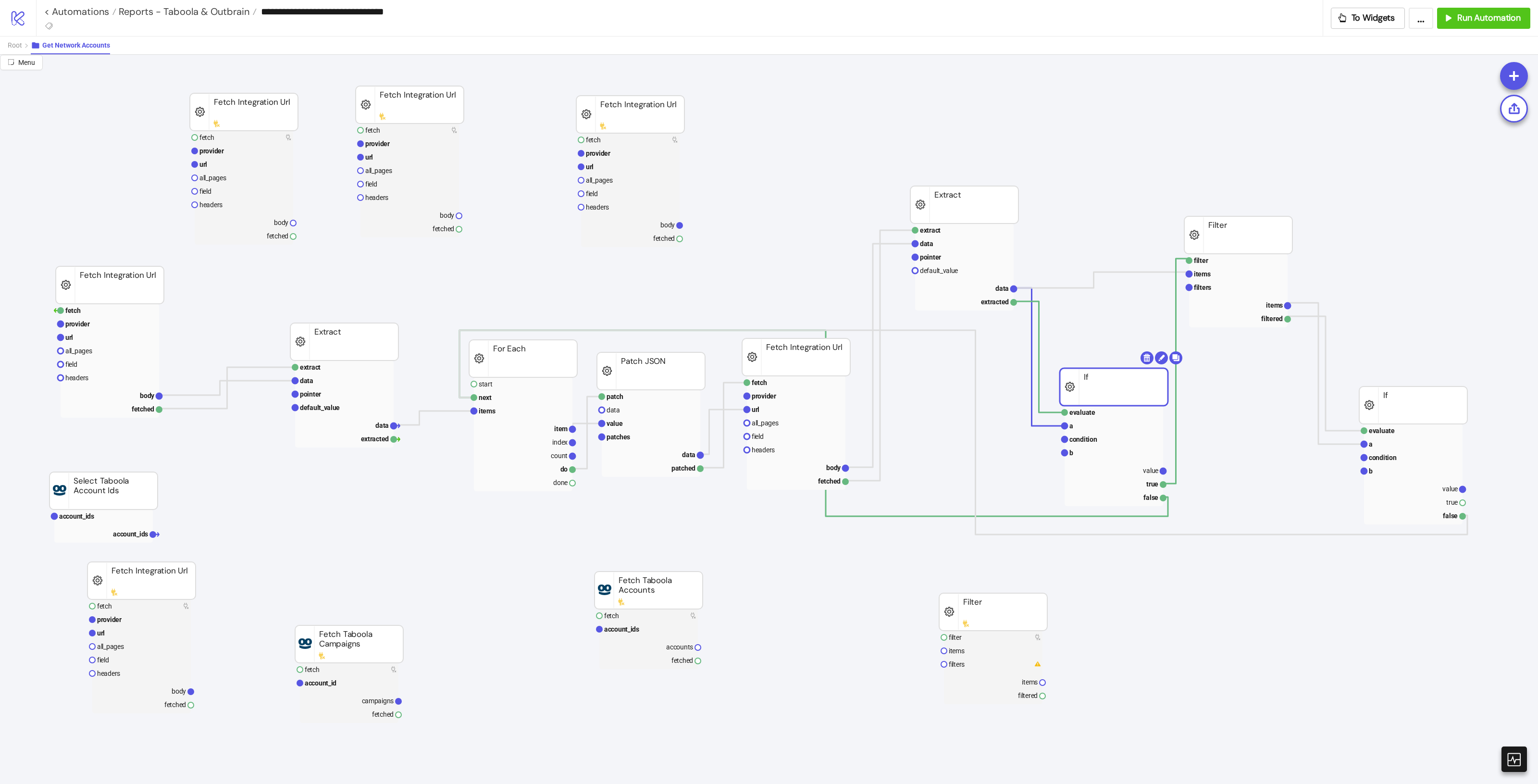
drag, startPoint x: 1099, startPoint y: 385, endPoint x: 1099, endPoint y: 392, distance: 7.0
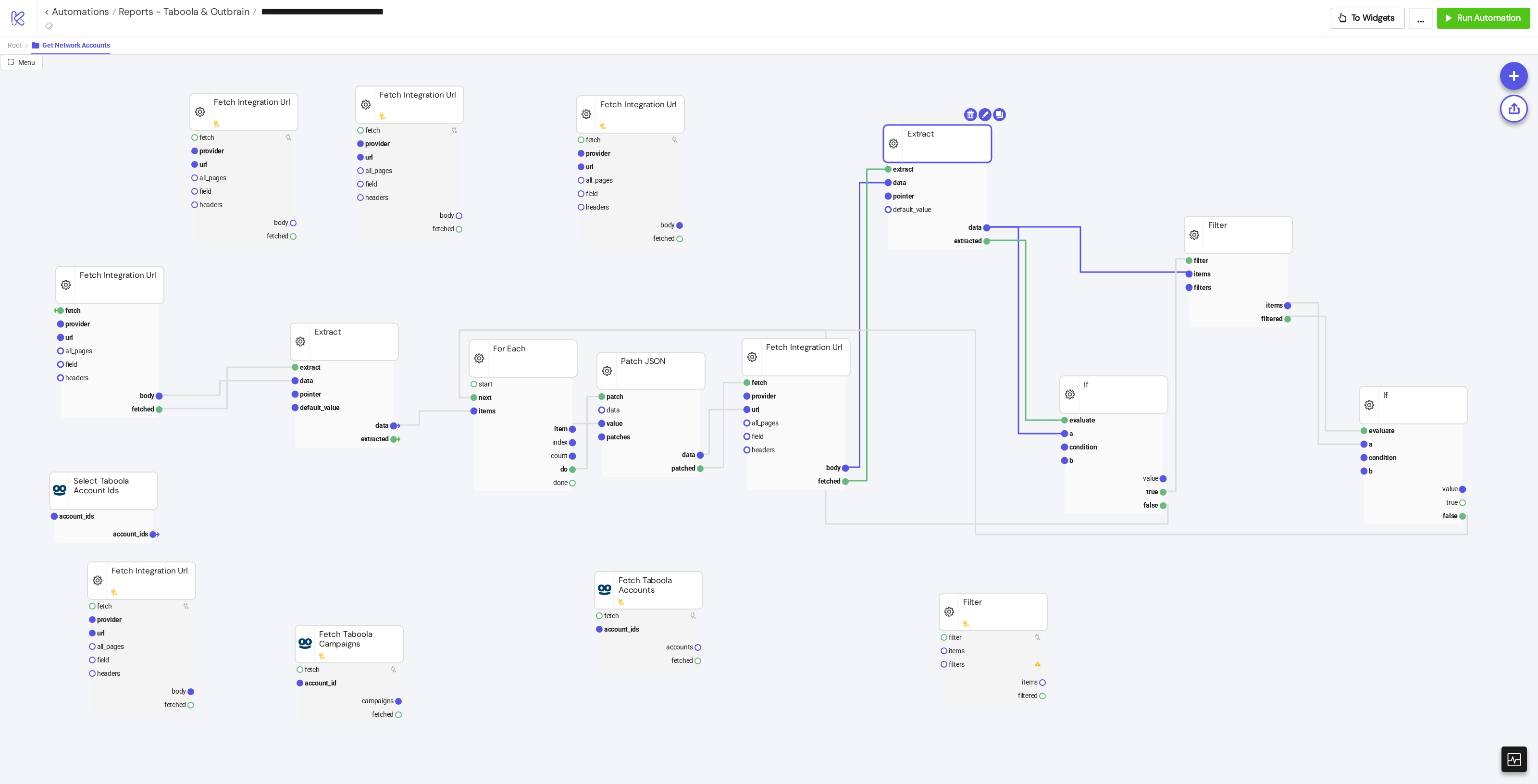
drag, startPoint x: 942, startPoint y: 161, endPoint x: 986, endPoint y: 246, distance: 95.7
drag, startPoint x: 989, startPoint y: 621, endPoint x: 878, endPoint y: 612, distance: 111.4
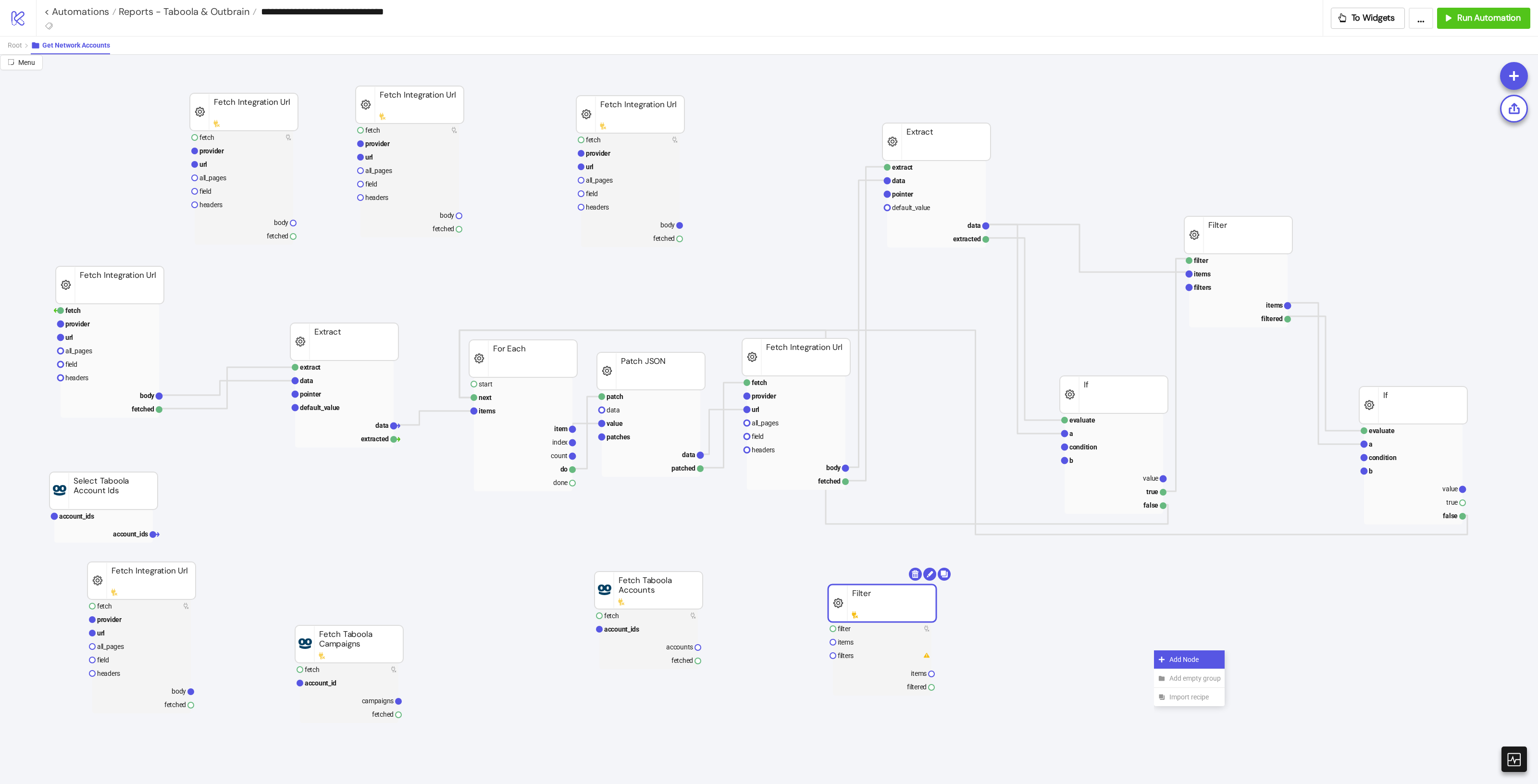
click at [1178, 652] on div "Add Node" at bounding box center [1190, 659] width 71 height 19
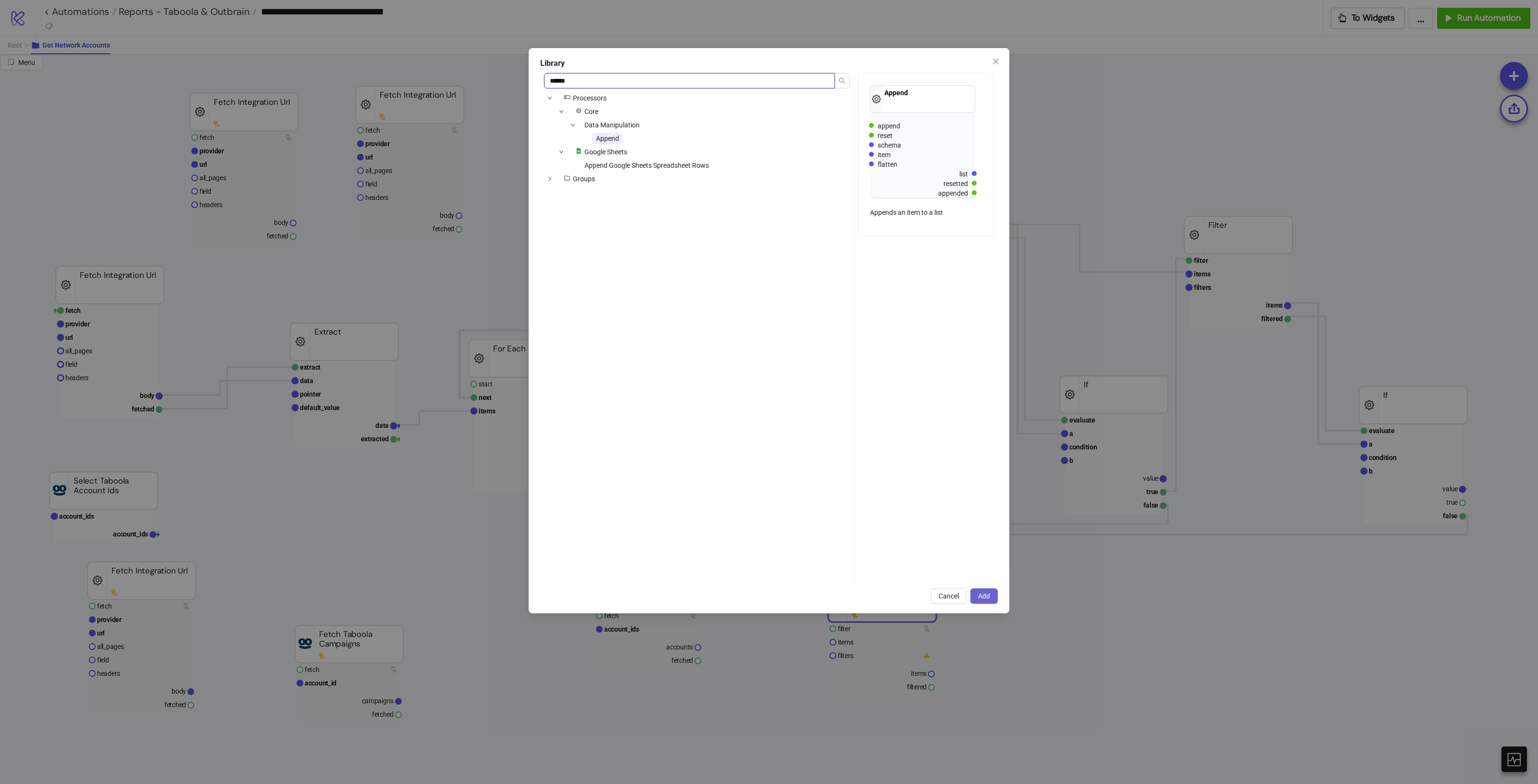
type input "******"
click at [995, 601] on button "Add" at bounding box center [984, 595] width 27 height 15
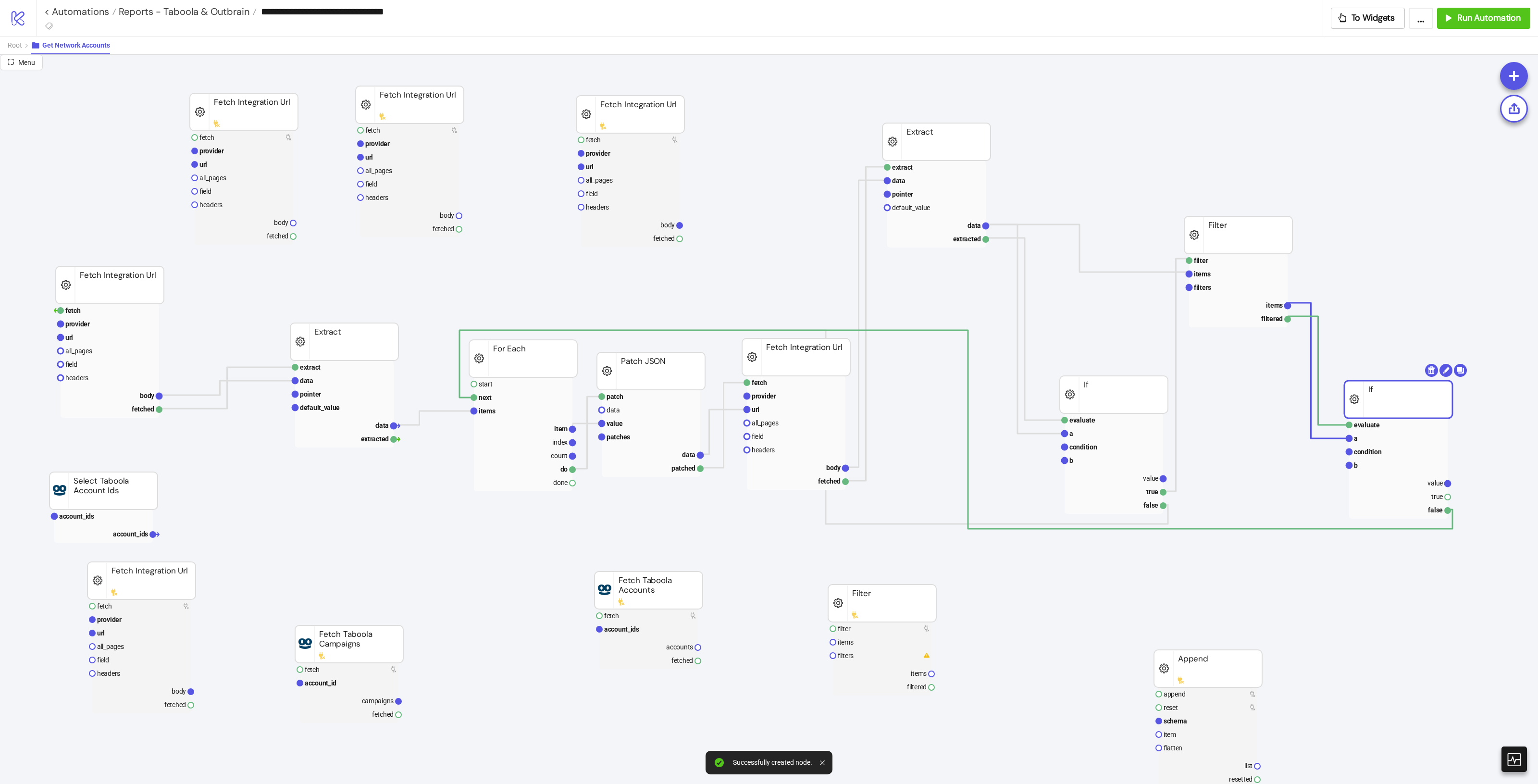
drag, startPoint x: 1403, startPoint y: 412, endPoint x: 1387, endPoint y: 411, distance: 16.0
click at [1429, 477] on rect at bounding box center [1398, 482] width 99 height 14
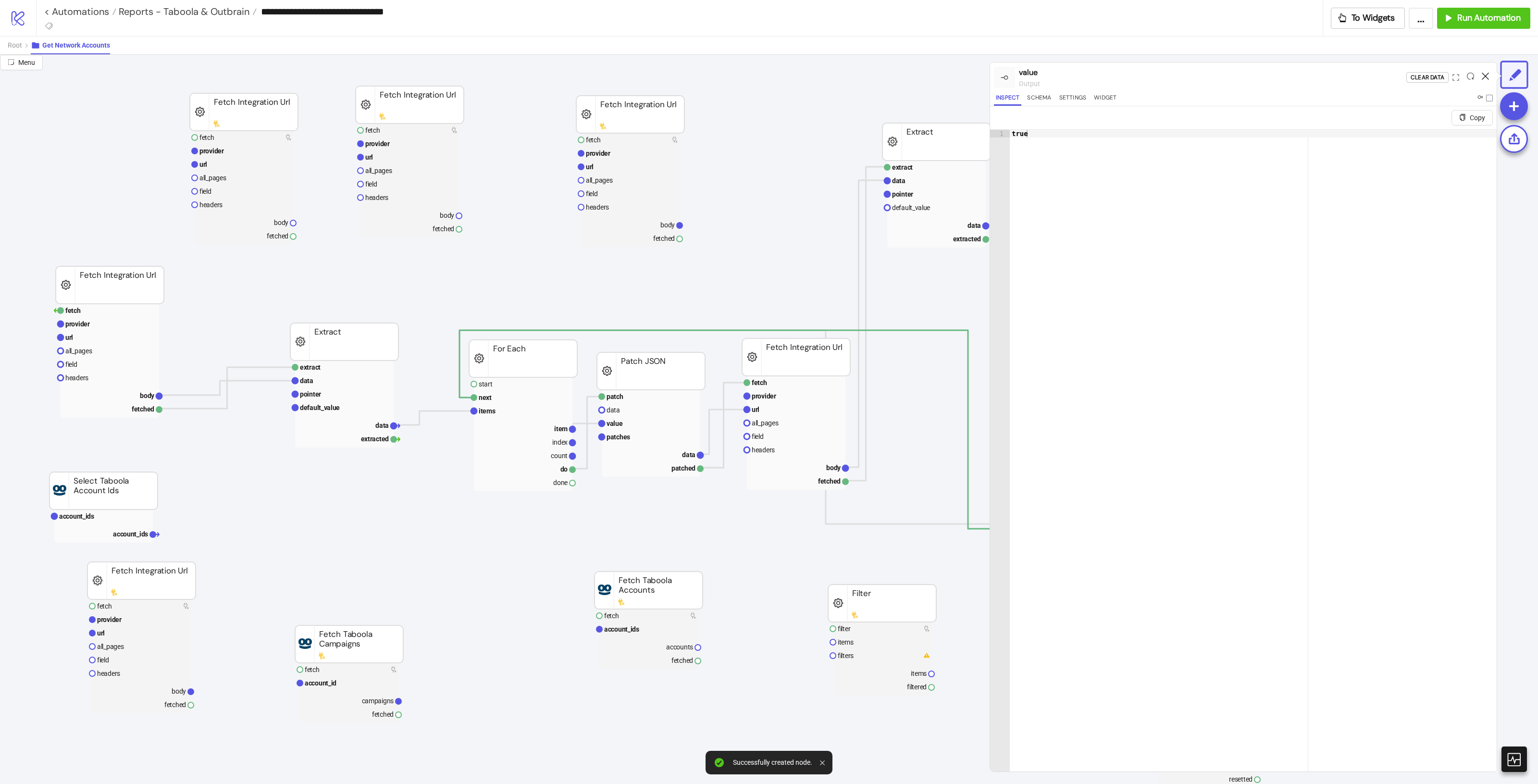
click at [1483, 76] on icon at bounding box center [1485, 76] width 7 height 7
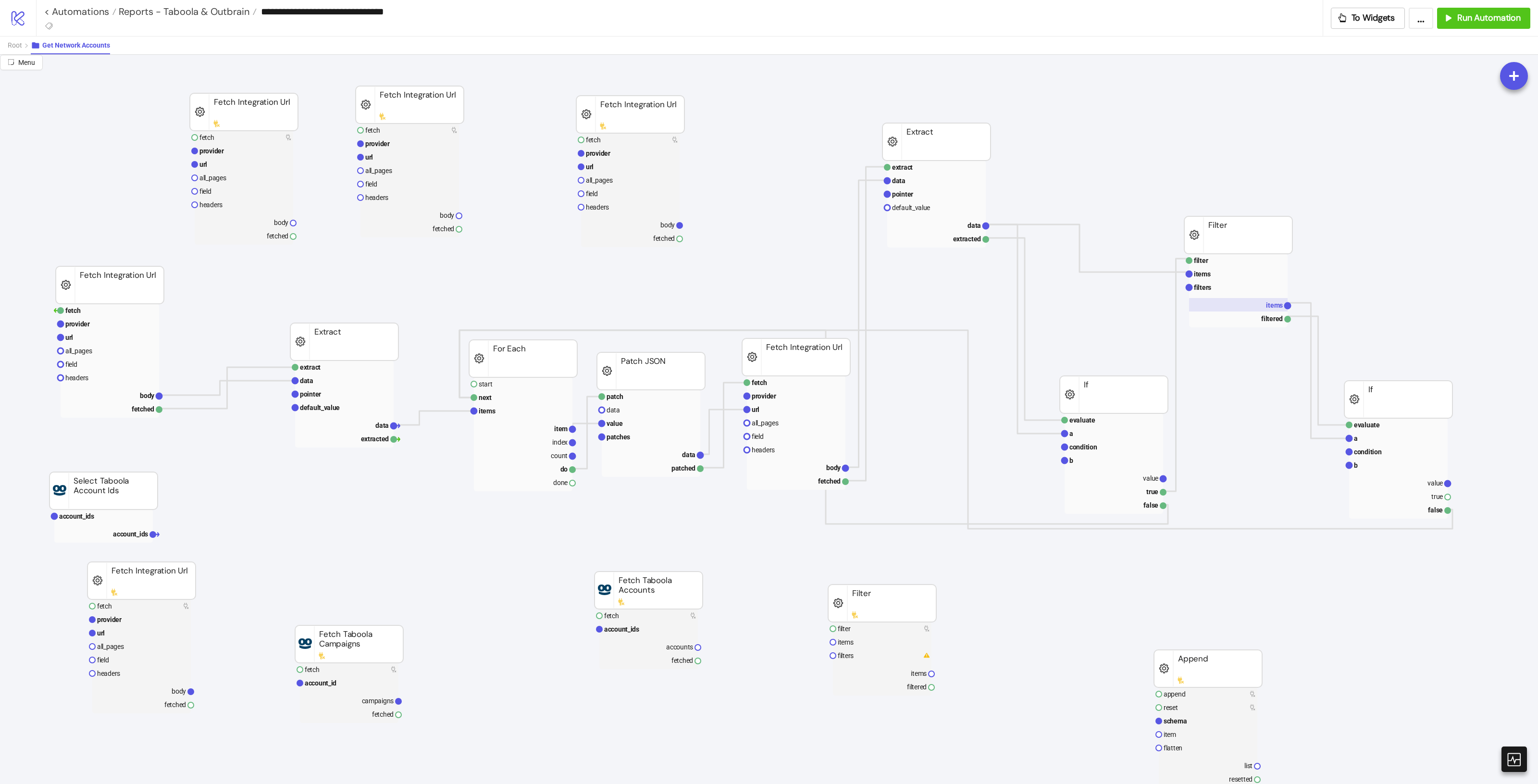
click at [1251, 305] on rect at bounding box center [1238, 305] width 99 height 14
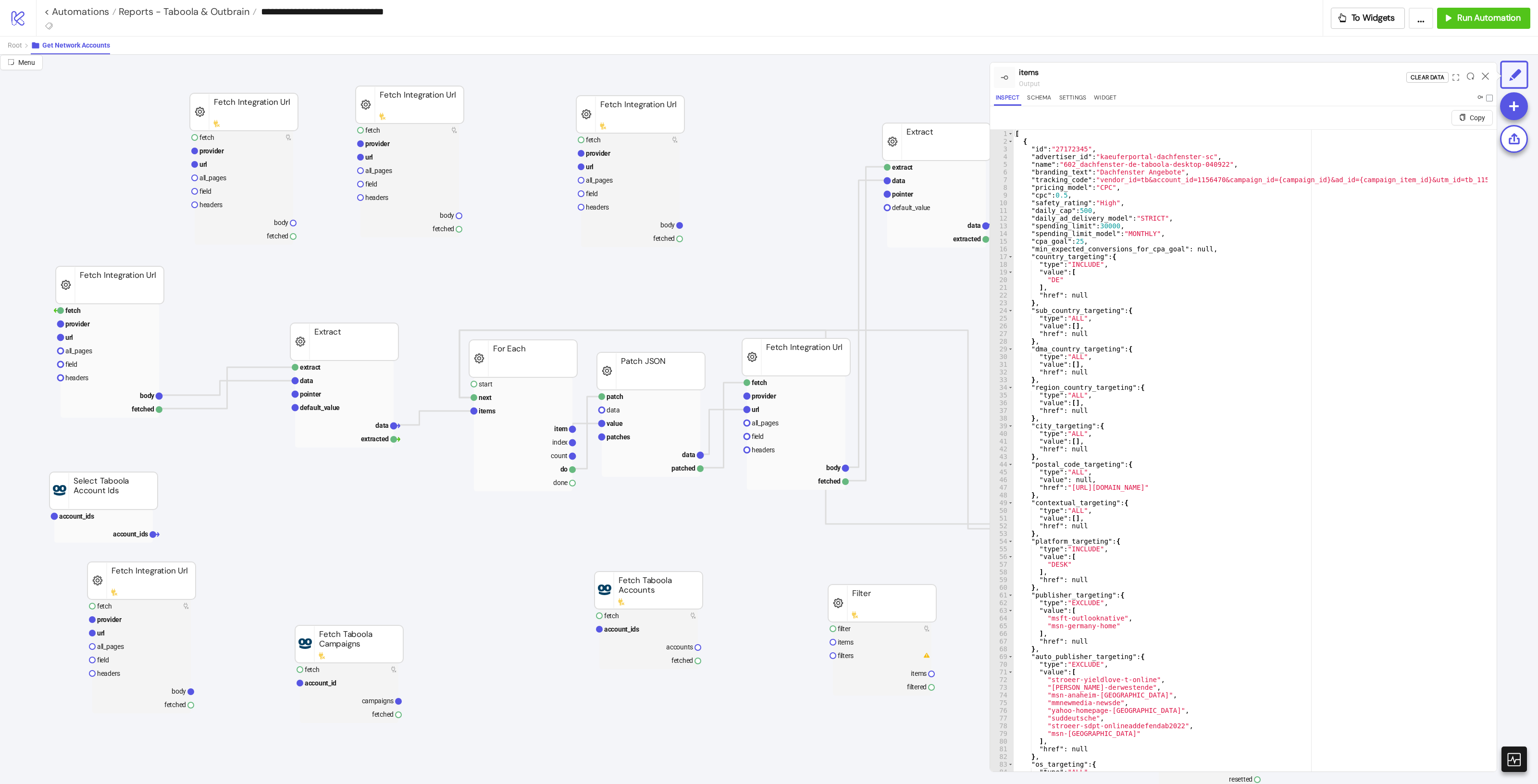
click at [1478, 73] on div at bounding box center [1485, 77] width 15 height 26
click at [1483, 75] on icon at bounding box center [1485, 76] width 7 height 7
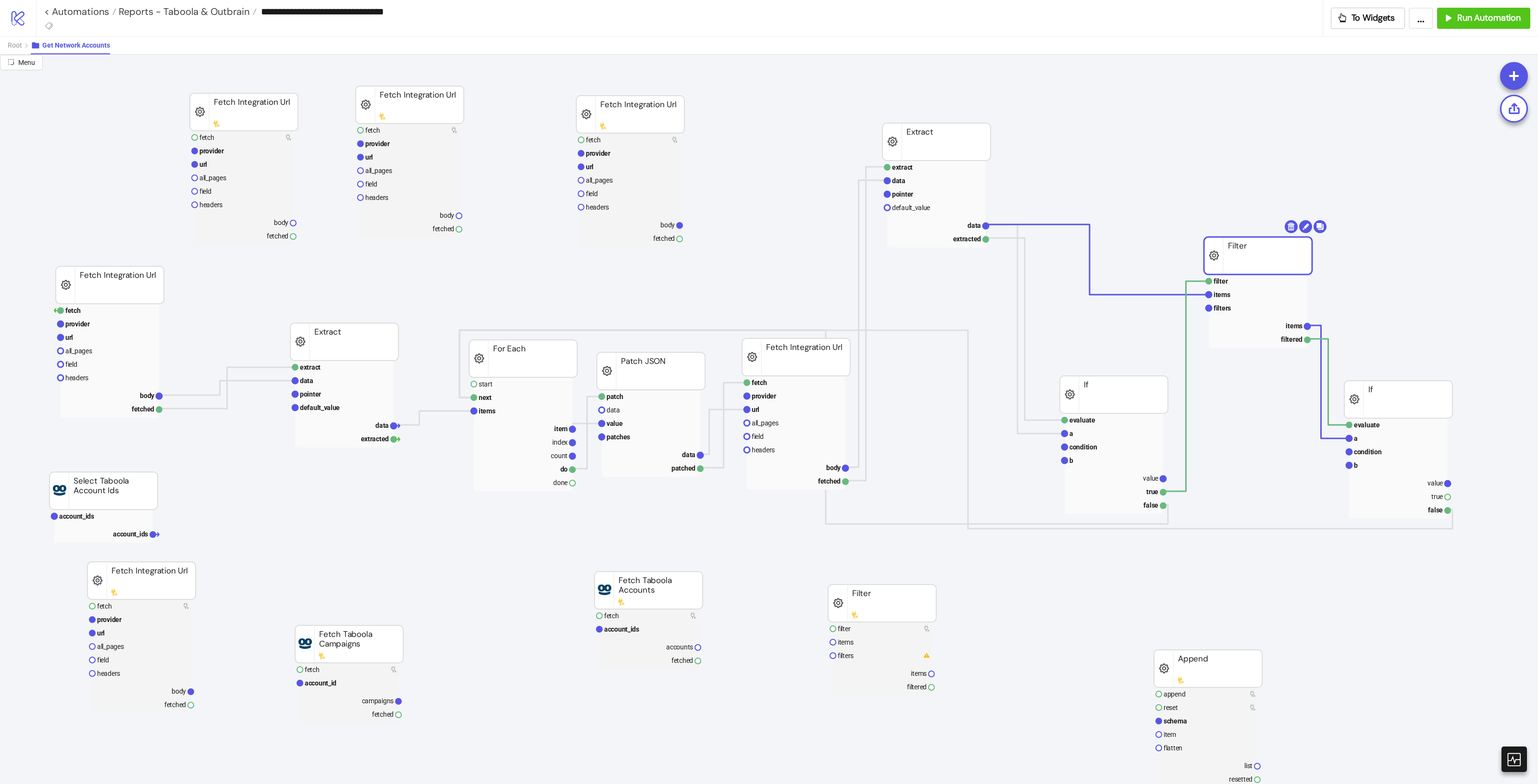
drag, startPoint x: 1242, startPoint y: 227, endPoint x: 1262, endPoint y: 248, distance: 29.0
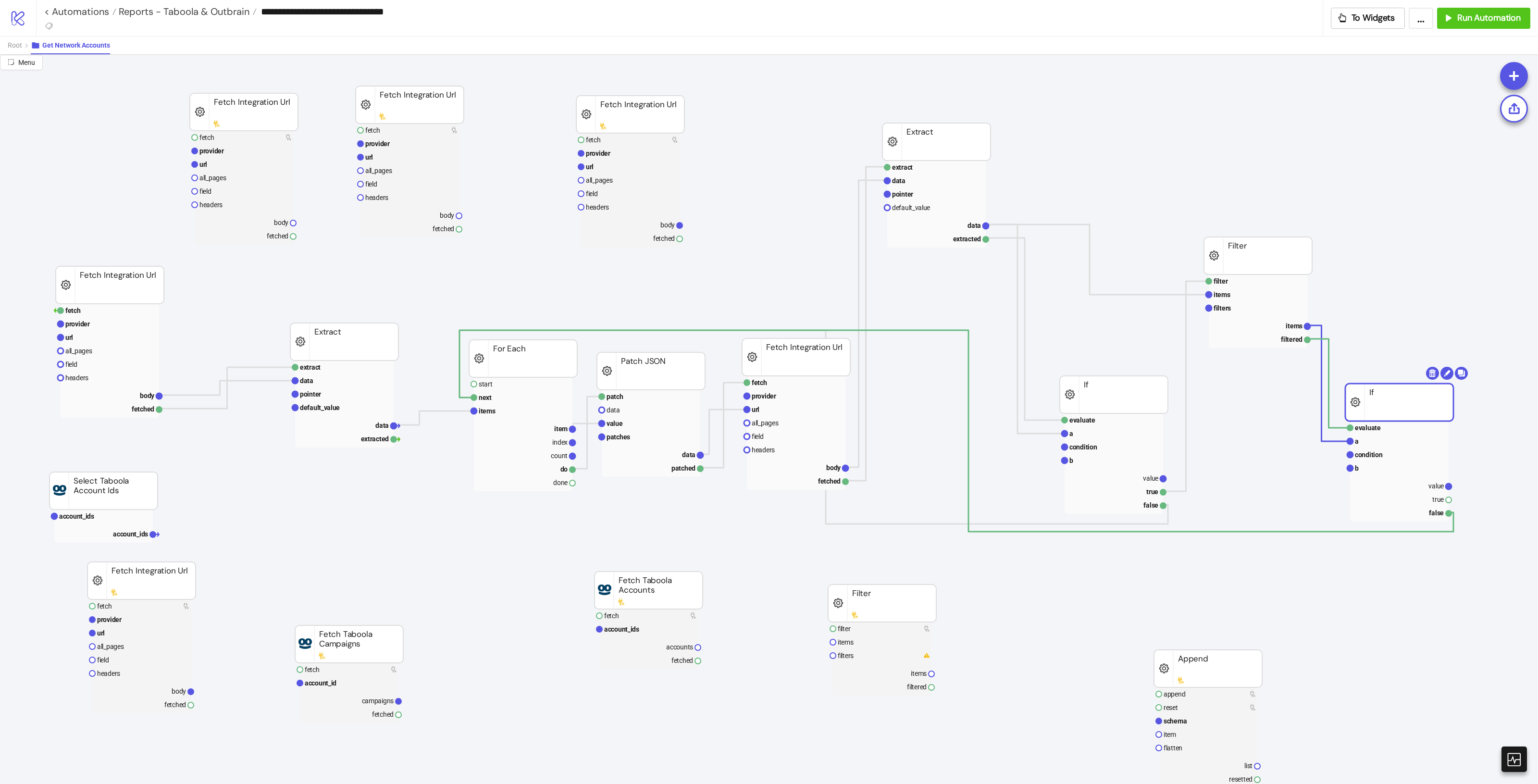
drag, startPoint x: 1408, startPoint y: 388, endPoint x: 1407, endPoint y: 405, distance: 17.0
drag, startPoint x: 1252, startPoint y: 245, endPoint x: 1219, endPoint y: 245, distance: 33.0
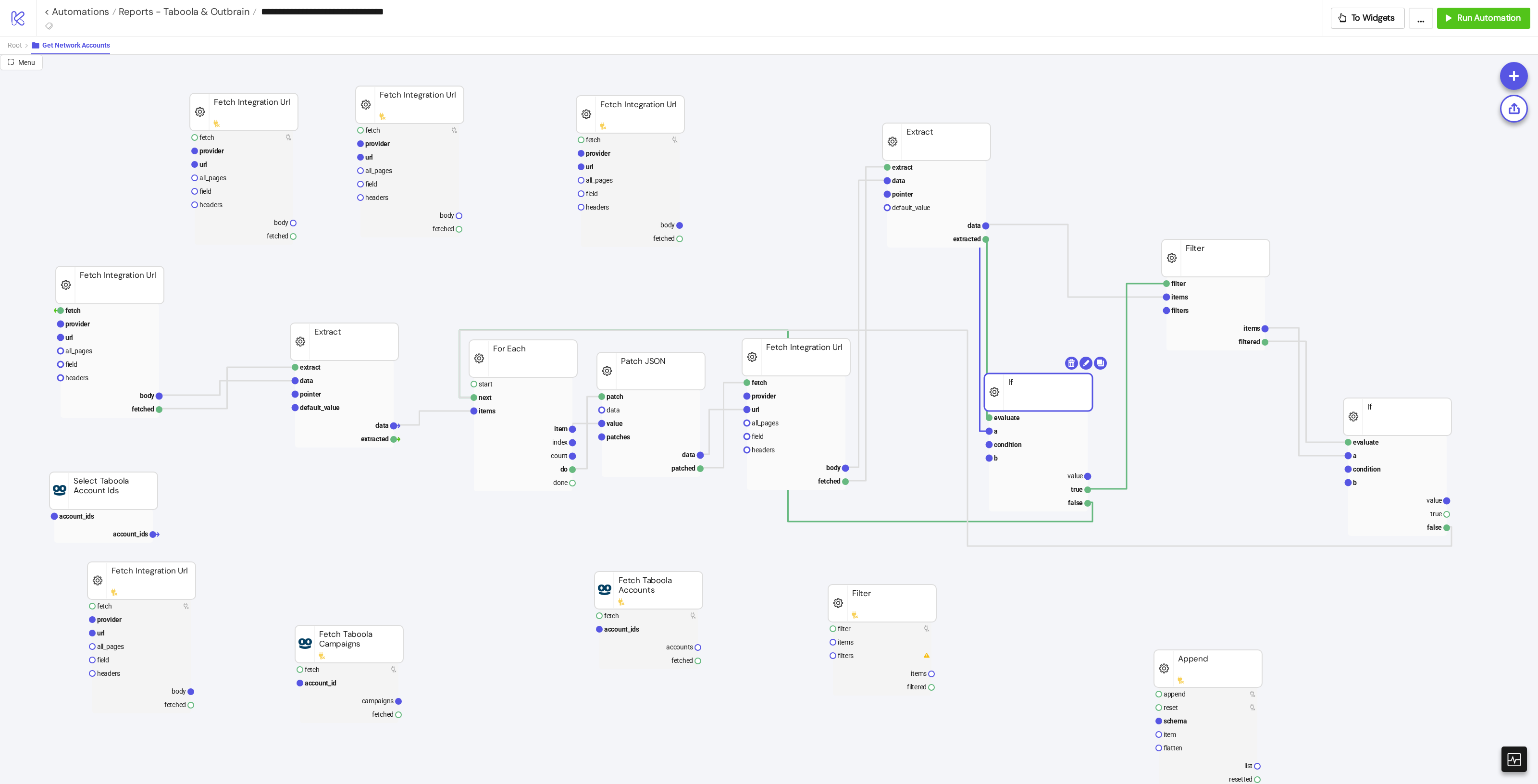
drag, startPoint x: 1105, startPoint y: 404, endPoint x: 1040, endPoint y: 401, distance: 65.1
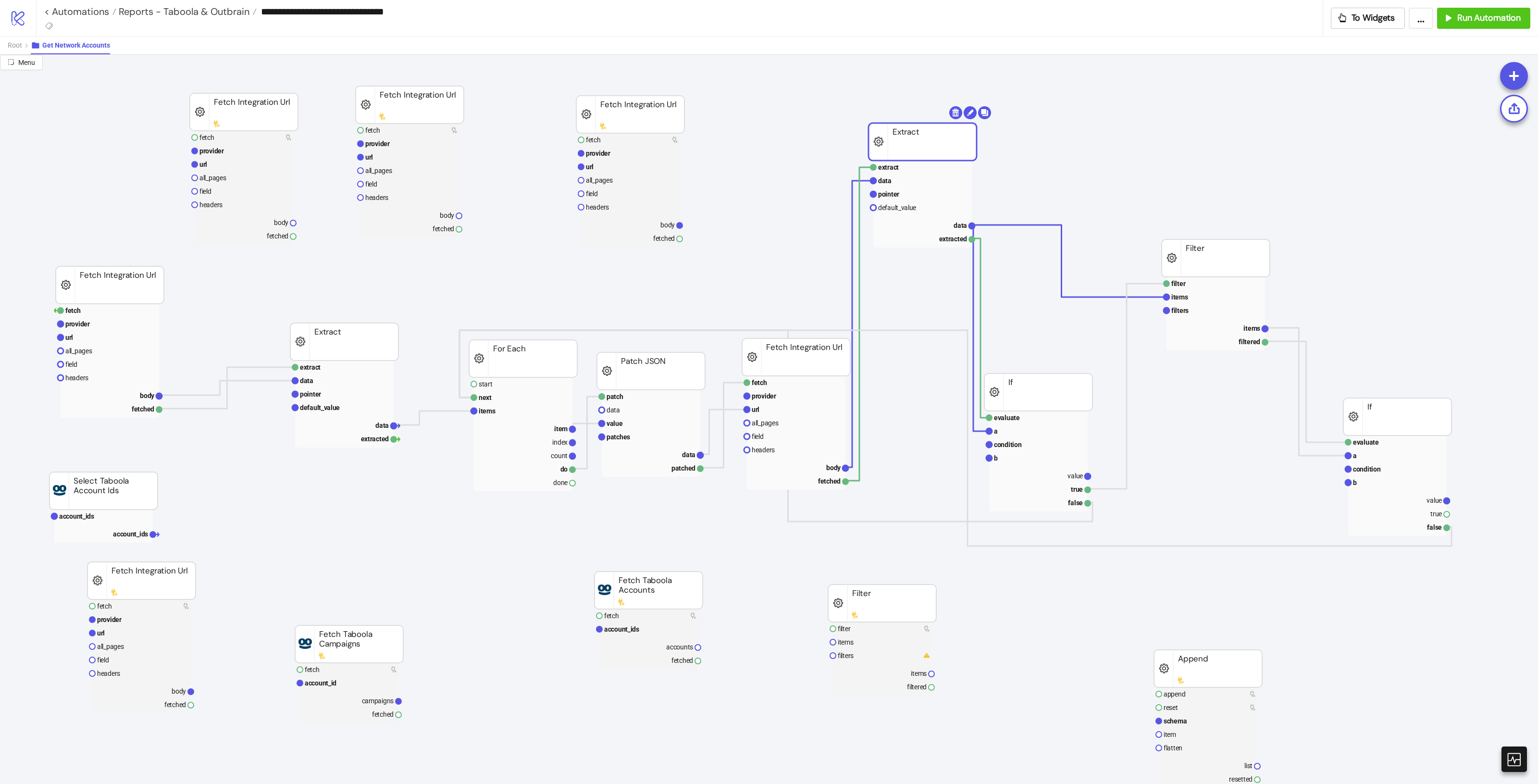
drag, startPoint x: 933, startPoint y: 132, endPoint x: 865, endPoint y: 126, distance: 68.3
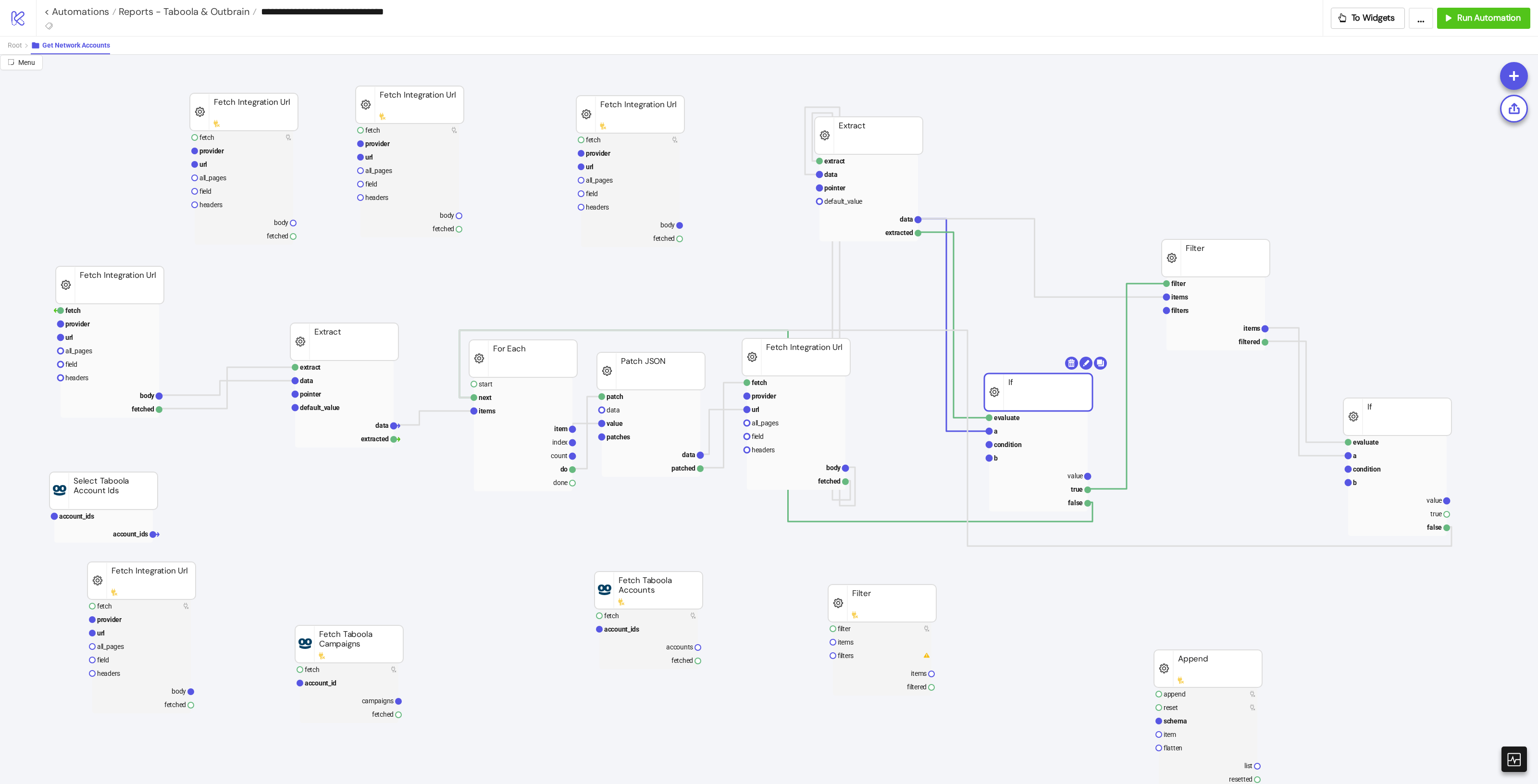
drag, startPoint x: 1044, startPoint y: 387, endPoint x: 1043, endPoint y: 364, distance: 23.0
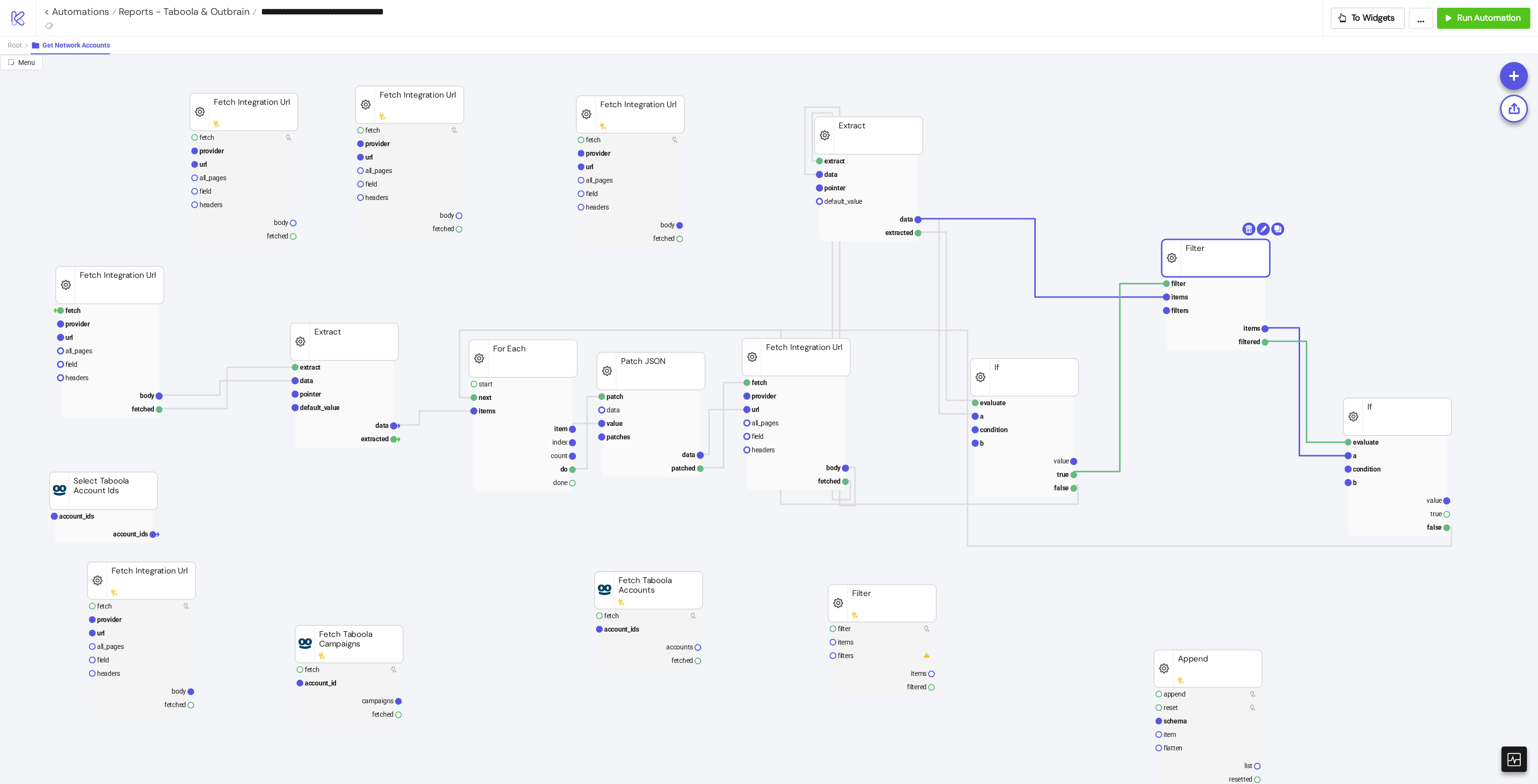
drag, startPoint x: 1216, startPoint y: 255, endPoint x: 1174, endPoint y: 248, distance: 42.6
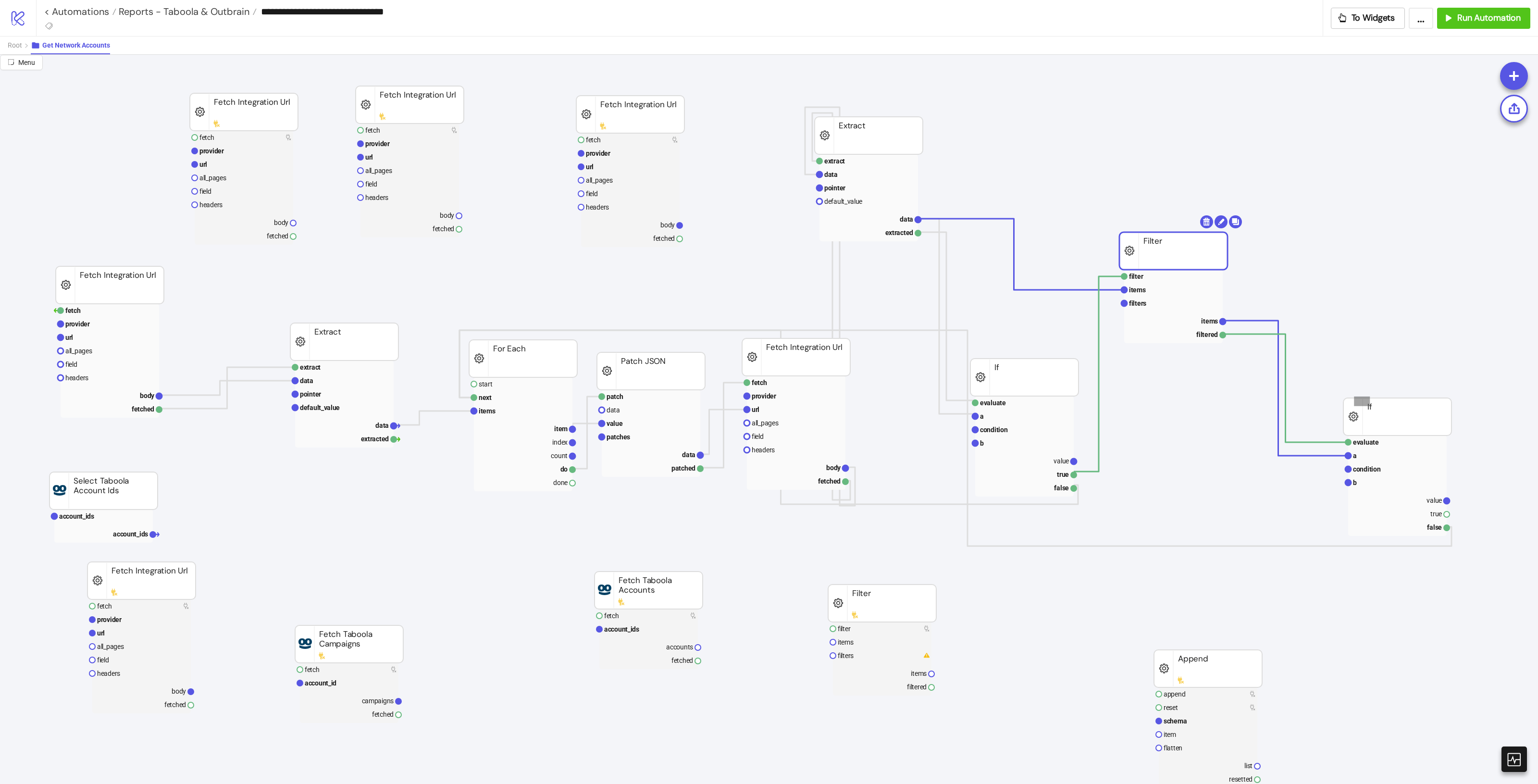
drag, startPoint x: 1366, startPoint y: 410, endPoint x: 1352, endPoint y: 405, distance: 14.9
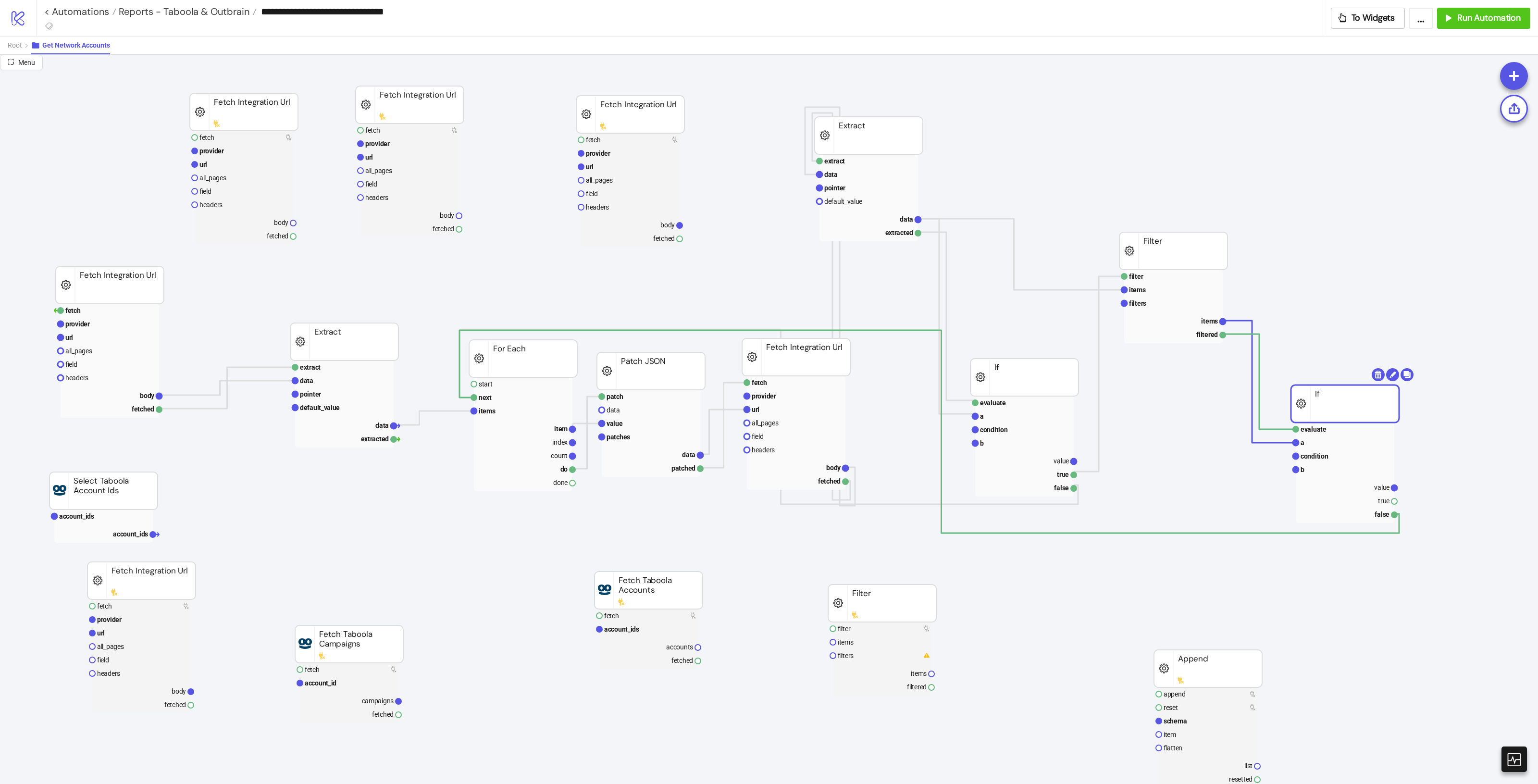
drag, startPoint x: 1396, startPoint y: 429, endPoint x: 1344, endPoint y: 416, distance: 53.6
click at [184, 12] on span "Reports - Taboola & Outbrain" at bounding box center [183, 11] width 133 height 12
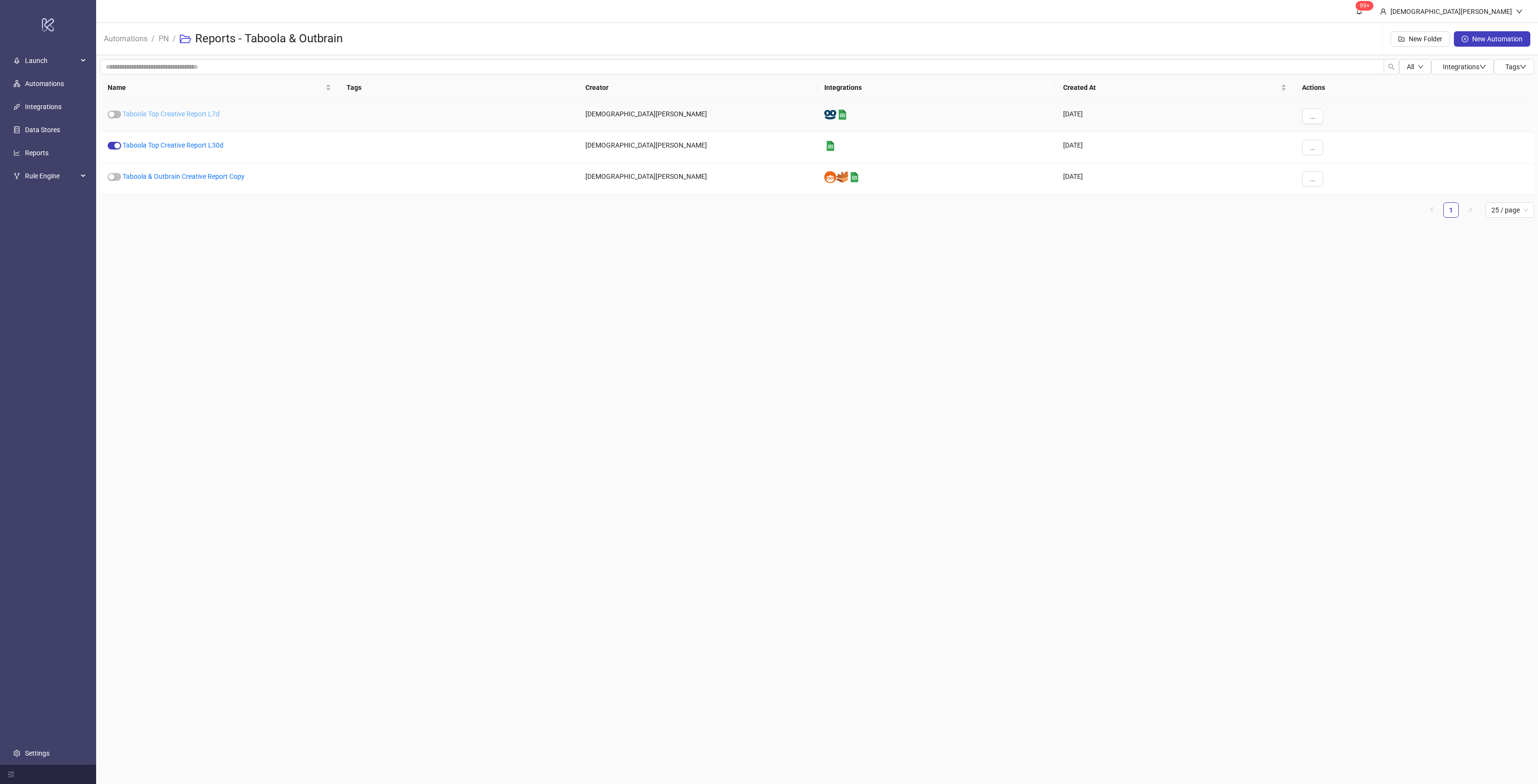
click at [193, 116] on link "Taboola Top Creative Report L7d" at bounding box center [171, 114] width 97 height 8
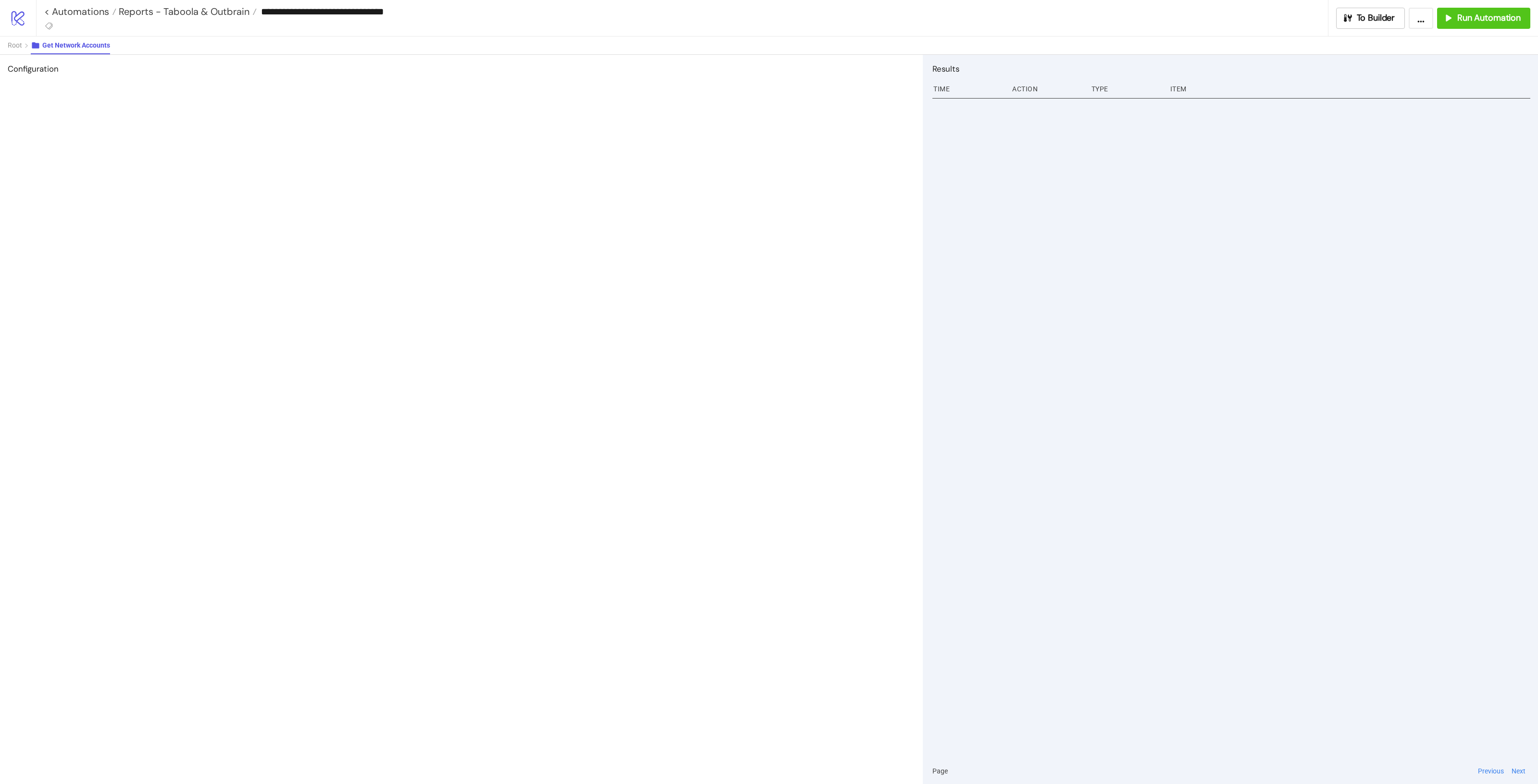
click at [215, 17] on div "**********" at bounding box center [685, 12] width 1284 height 14
click at [215, 11] on span "Reports - Taboola & Outbrain" at bounding box center [183, 11] width 133 height 12
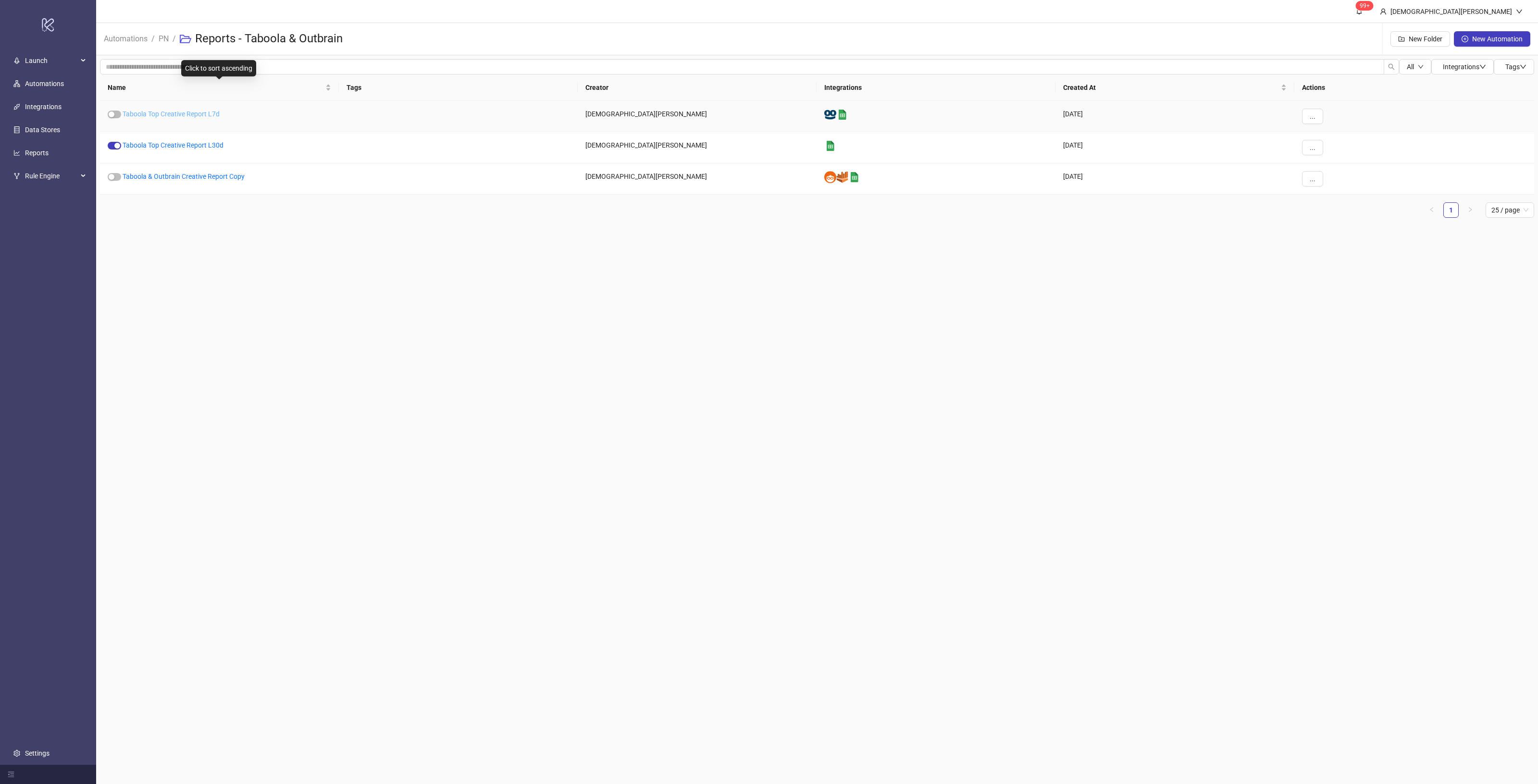
click at [165, 112] on link "Taboola Top Creative Report L7d" at bounding box center [171, 114] width 97 height 8
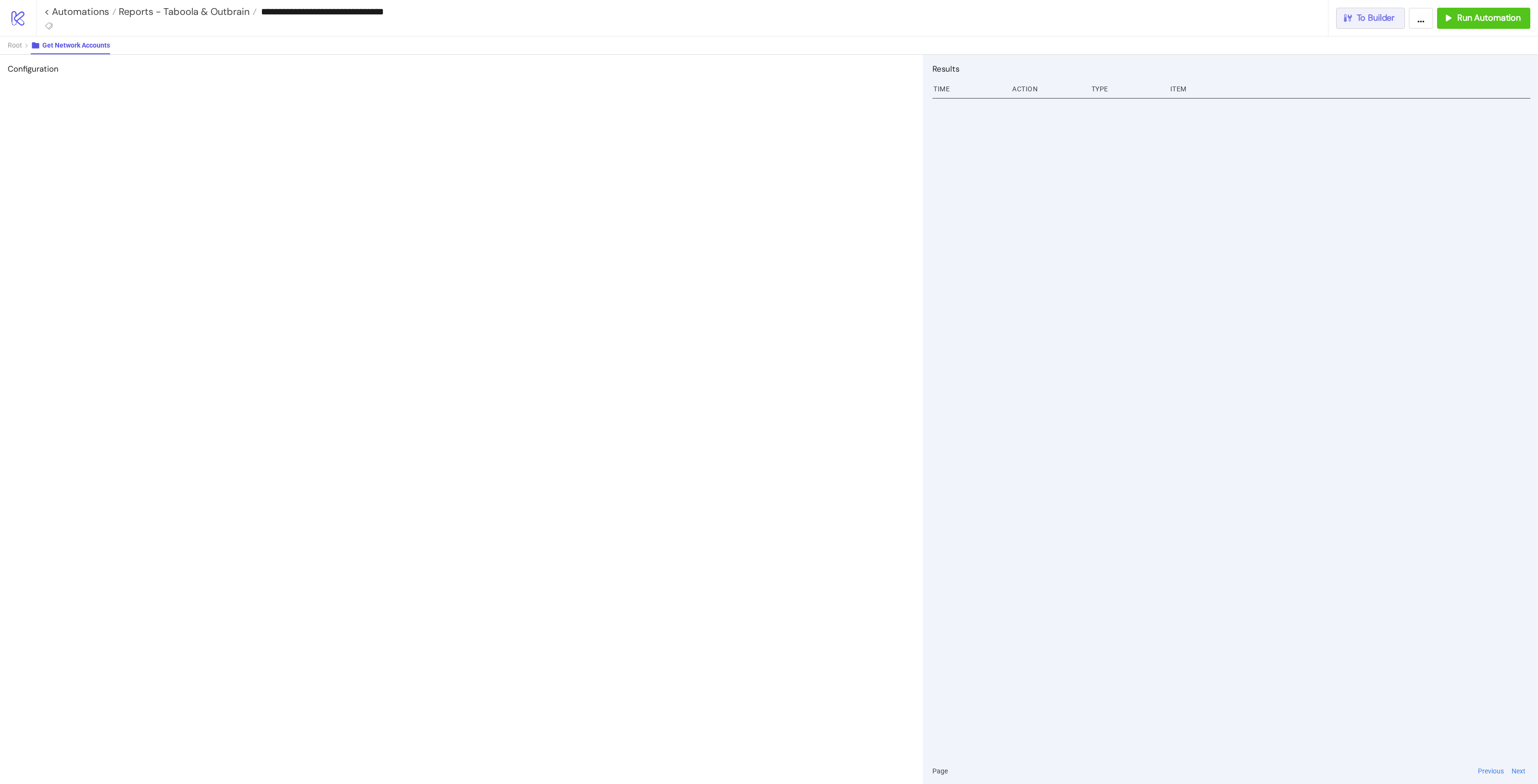
click at [1361, 19] on span "To Builder" at bounding box center [1375, 17] width 38 height 11
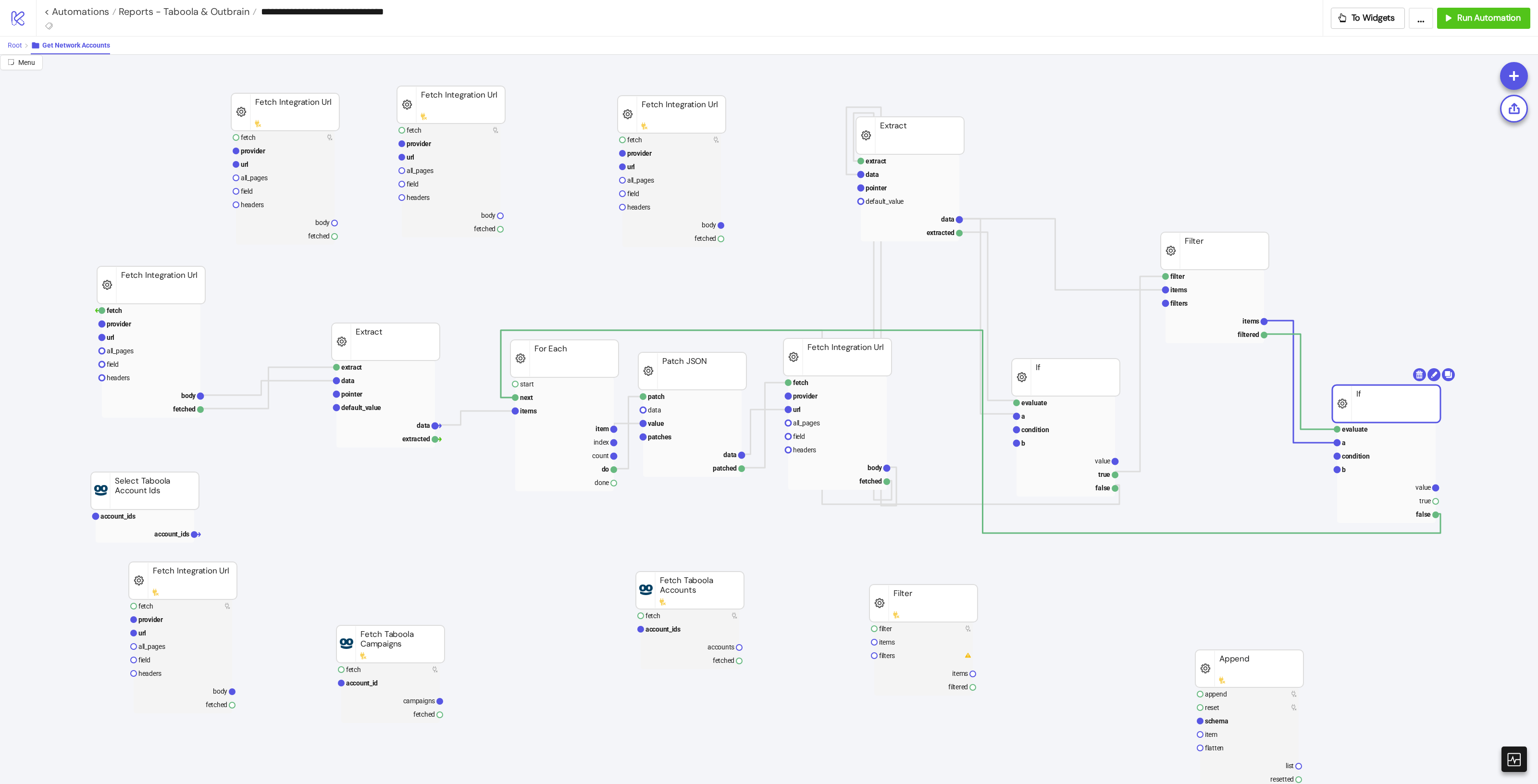
click at [12, 40] on button "Root" at bounding box center [19, 45] width 23 height 18
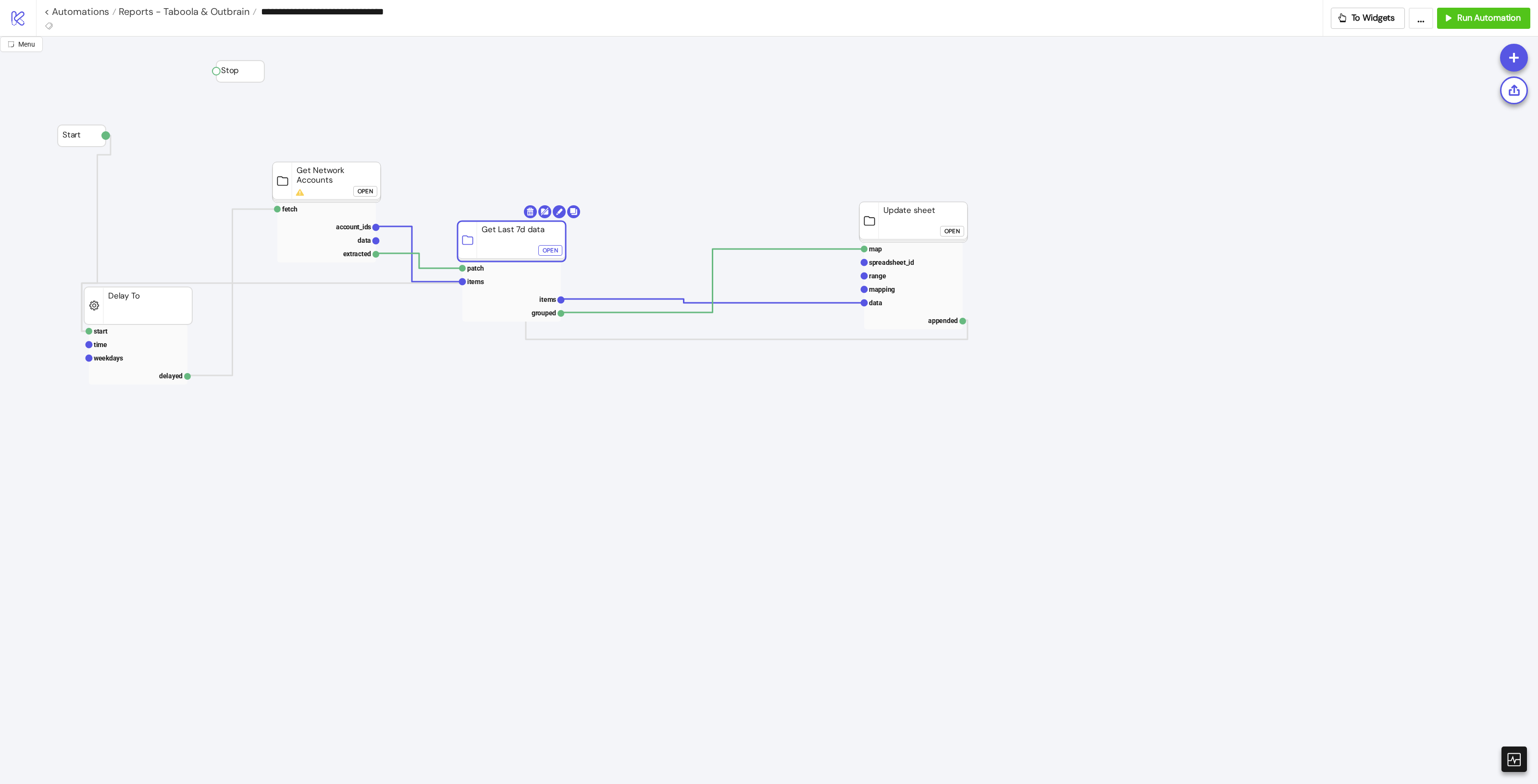
drag, startPoint x: 514, startPoint y: 240, endPoint x: 552, endPoint y: 261, distance: 43.4
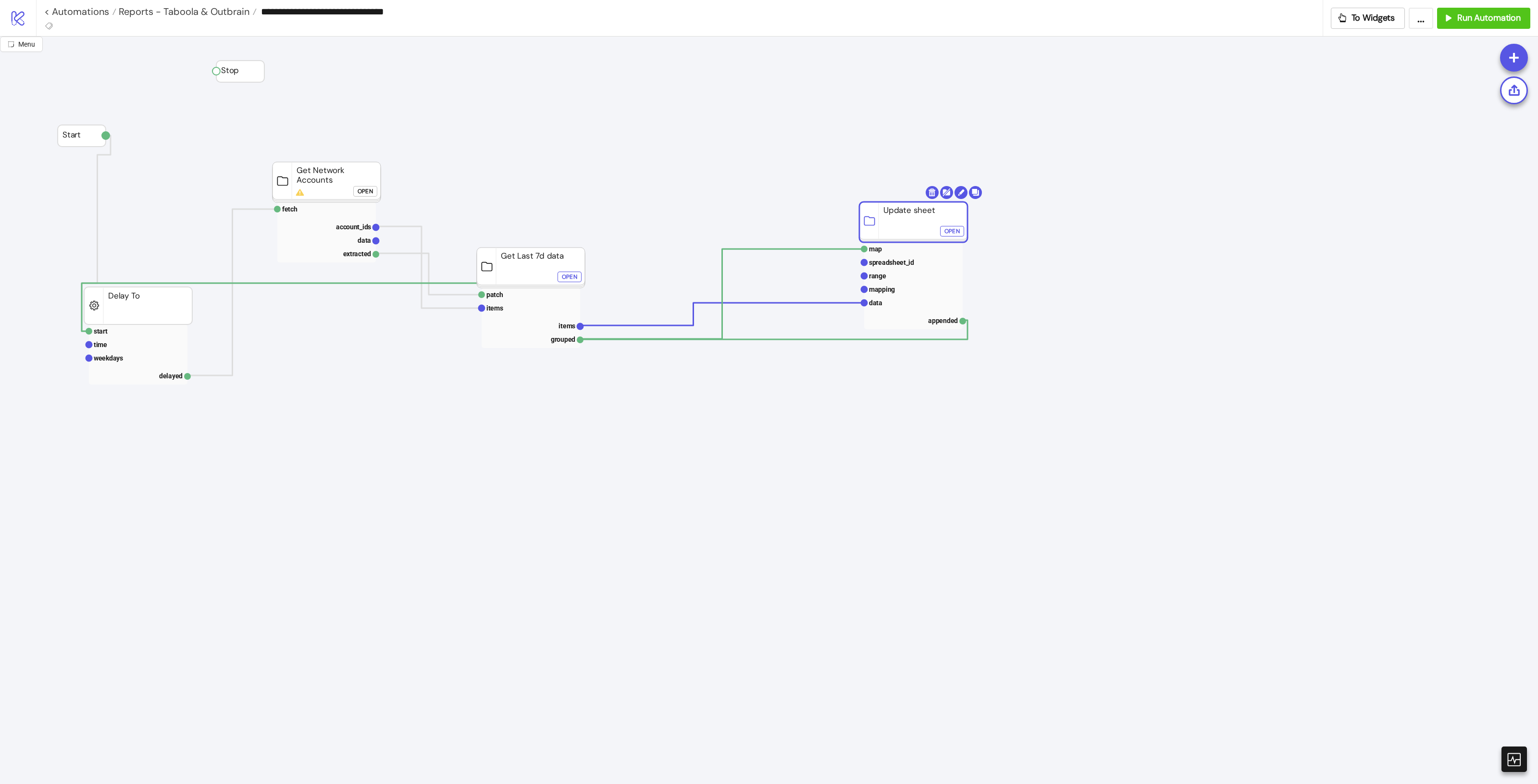
drag, startPoint x: 934, startPoint y: 230, endPoint x: 927, endPoint y: 287, distance: 57.4
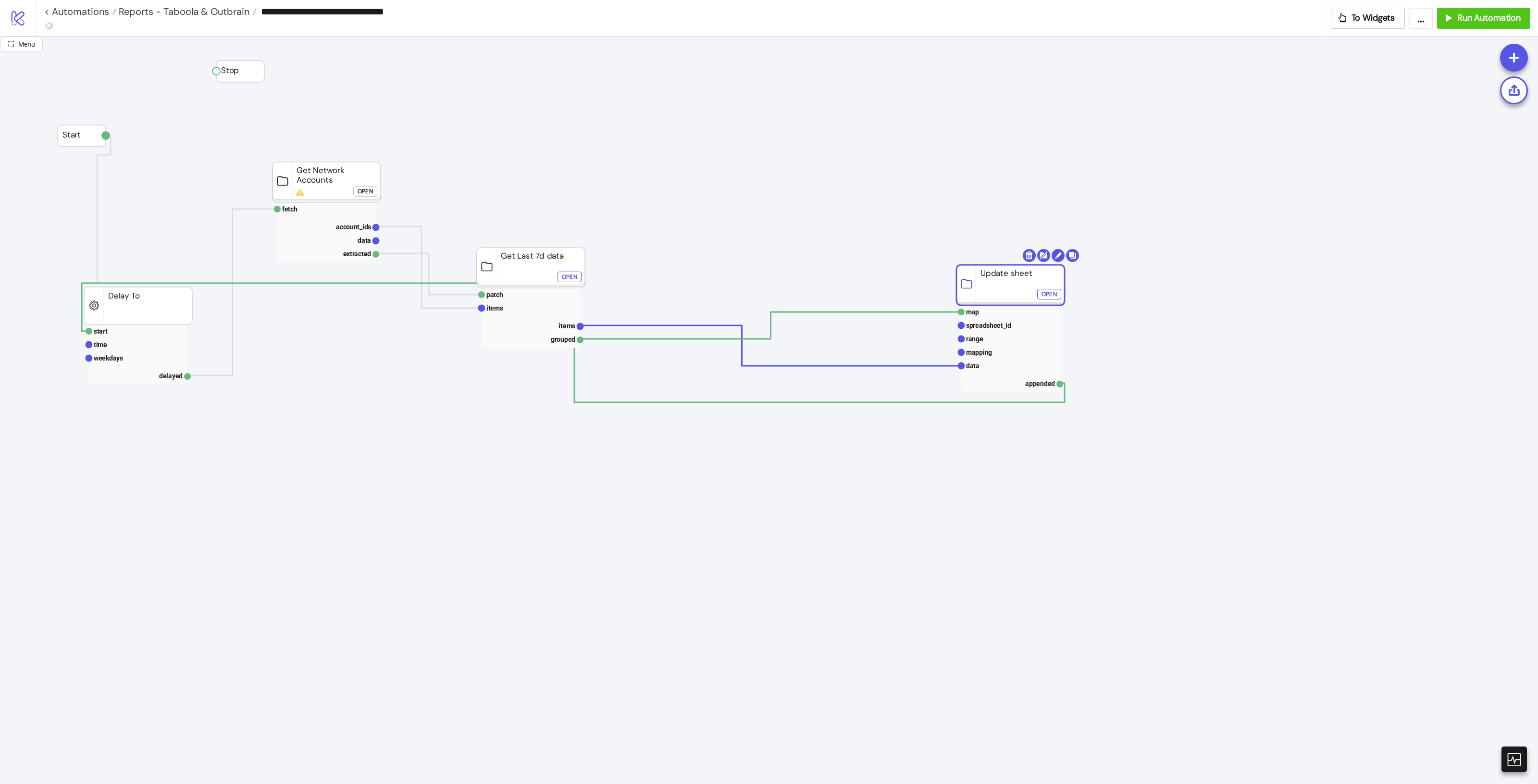
drag, startPoint x: 907, startPoint y: 284, endPoint x: 1005, endPoint y: 288, distance: 98.1
click at [1005, 288] on rect at bounding box center [1010, 285] width 108 height 40
click at [105, 12] on link "< Automations" at bounding box center [80, 11] width 72 height 9
click at [149, 12] on span "Reports - Taboola & Outbrain" at bounding box center [183, 11] width 133 height 12
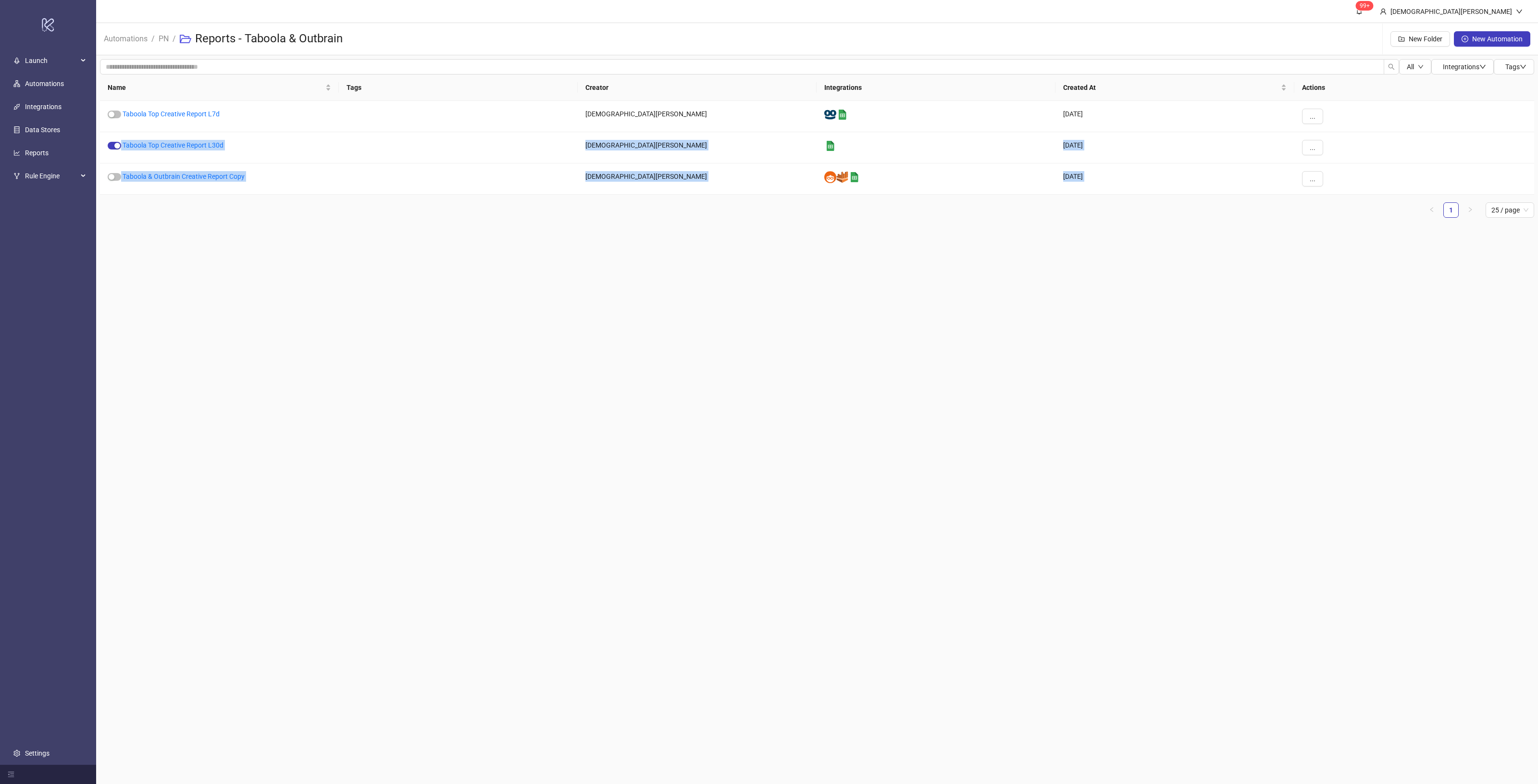
drag, startPoint x: 1316, startPoint y: 127, endPoint x: 1206, endPoint y: 292, distance: 198.3
click at [1203, 299] on main "99+ [DEMOGRAPHIC_DATA][PERSON_NAME] Automations / PN / Reports - Taboola & Outb…" at bounding box center [817, 392] width 1442 height 784
drag, startPoint x: 1212, startPoint y: 293, endPoint x: 1218, endPoint y: 297, distance: 7.2
click at [1212, 292] on main "99+ [DEMOGRAPHIC_DATA][PERSON_NAME] Automations / PN / Reports - Taboola & Outb…" at bounding box center [817, 392] width 1442 height 784
click at [1276, 201] on div "Name Tags Creator Integrations Created At Actions Taboola Top Creative Report L…" at bounding box center [817, 145] width 1434 height 143
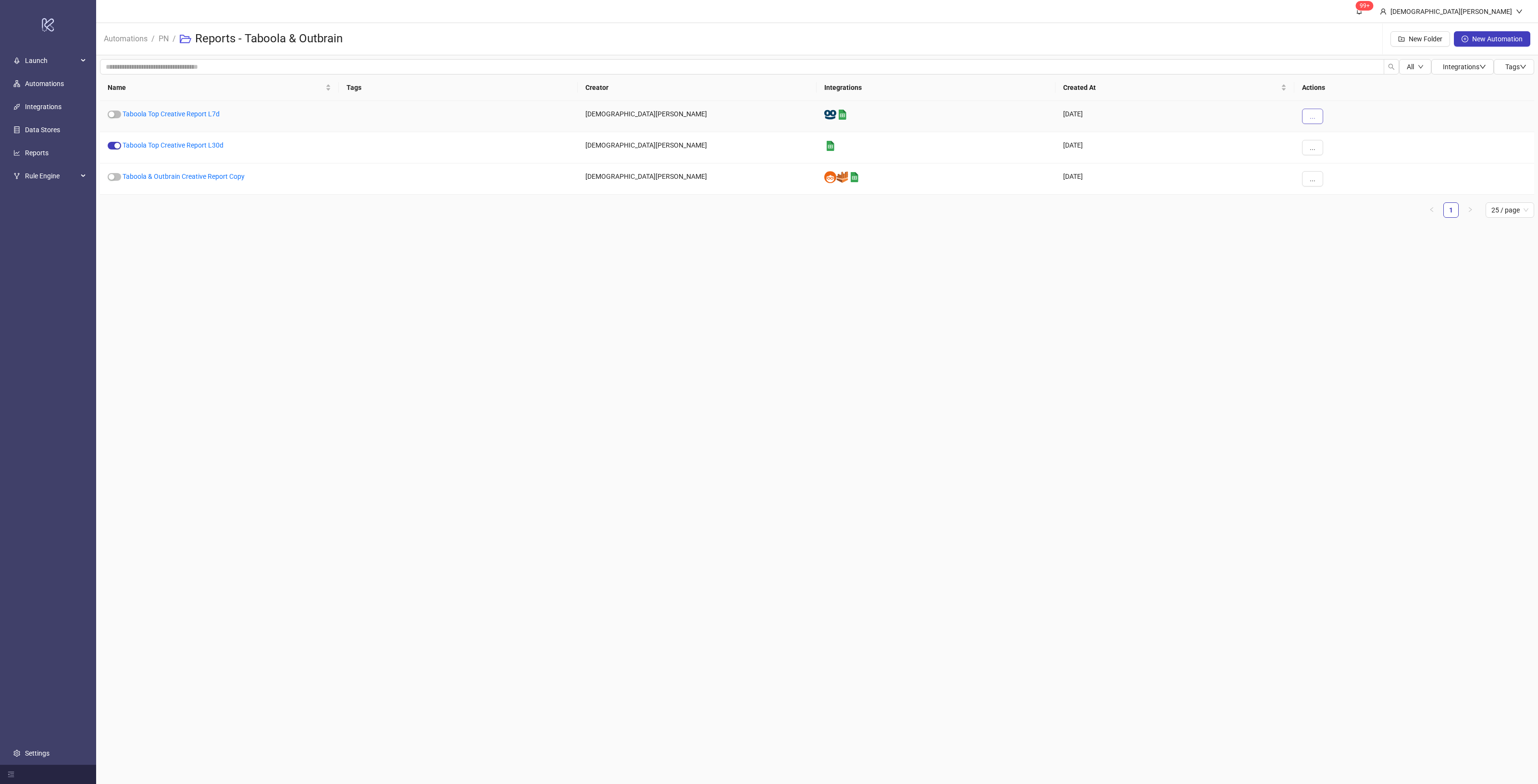
click at [1316, 115] on button "..." at bounding box center [1312, 116] width 21 height 15
click at [1344, 195] on span "Duplicate" at bounding box center [1334, 197] width 28 height 11
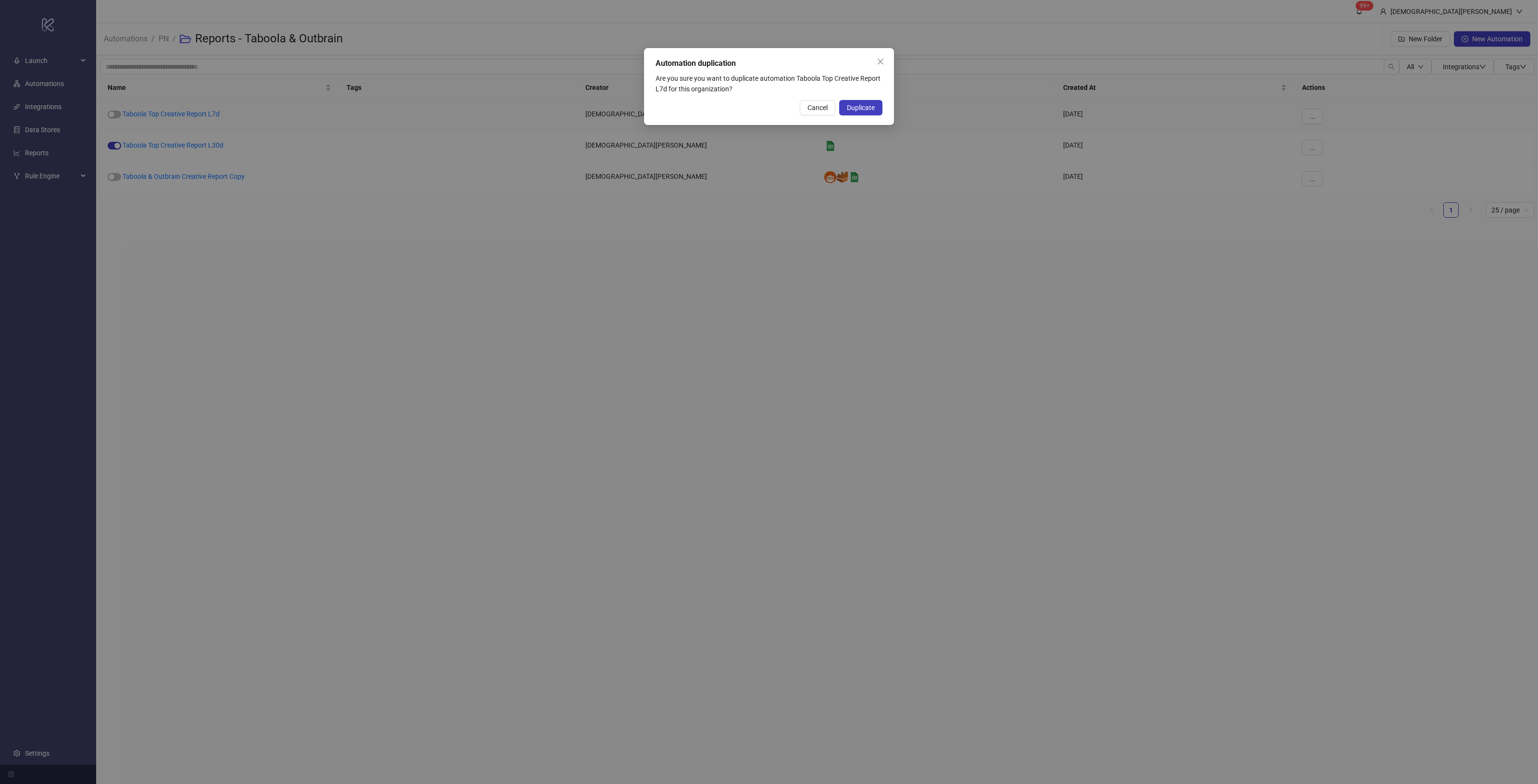
click at [868, 97] on div "Automation duplication Are you sure you want to duplicate automation Taboola To…" at bounding box center [768, 86] width 250 height 77
click at [868, 102] on button "Duplicate" at bounding box center [860, 107] width 43 height 15
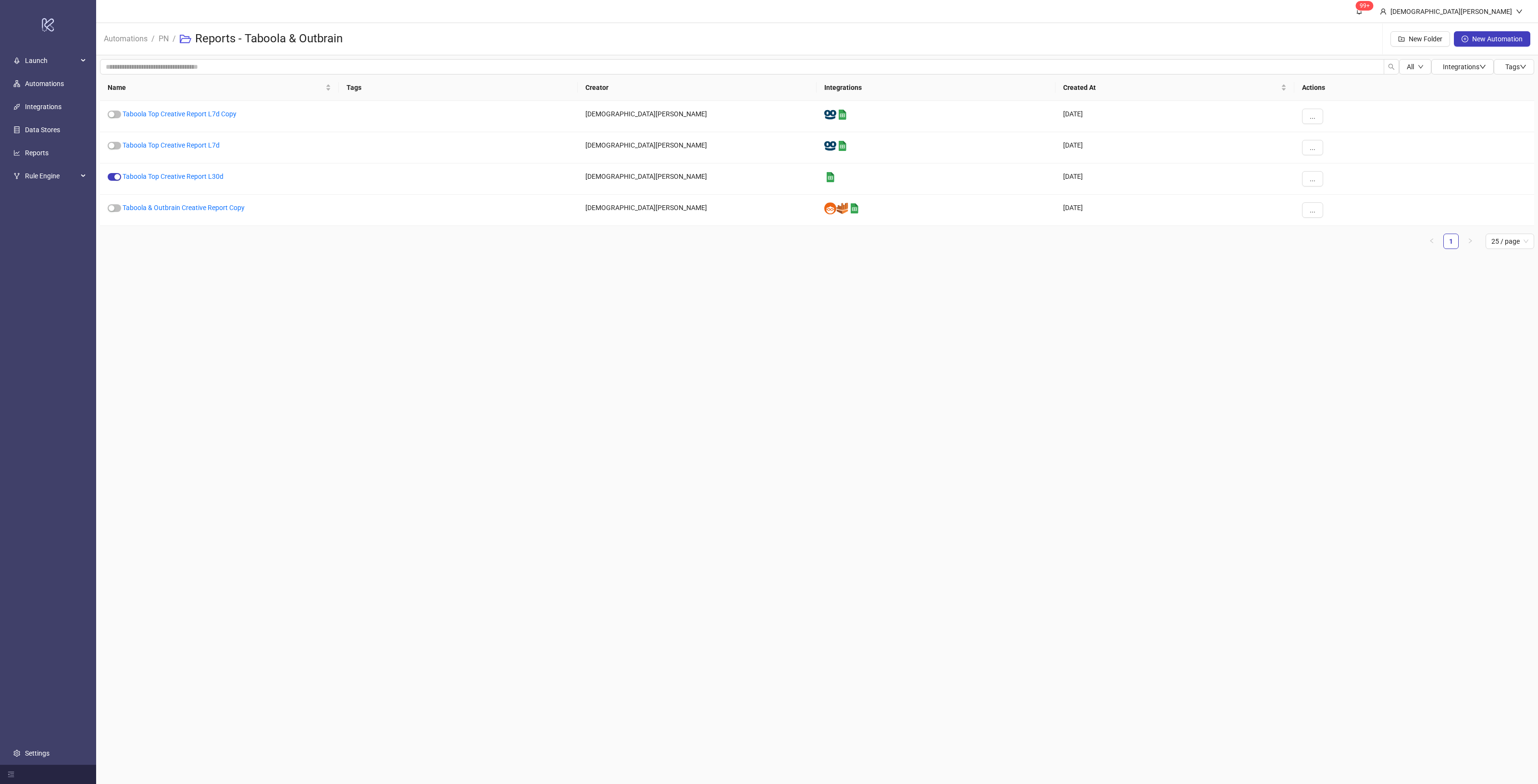
click at [830, 459] on main "99+ [DEMOGRAPHIC_DATA][PERSON_NAME] Automations / PN / Reports - Taboola & Outb…" at bounding box center [817, 392] width 1442 height 784
click at [228, 114] on link "Taboola Top Creative Report L7d Copy" at bounding box center [179, 114] width 114 height 8
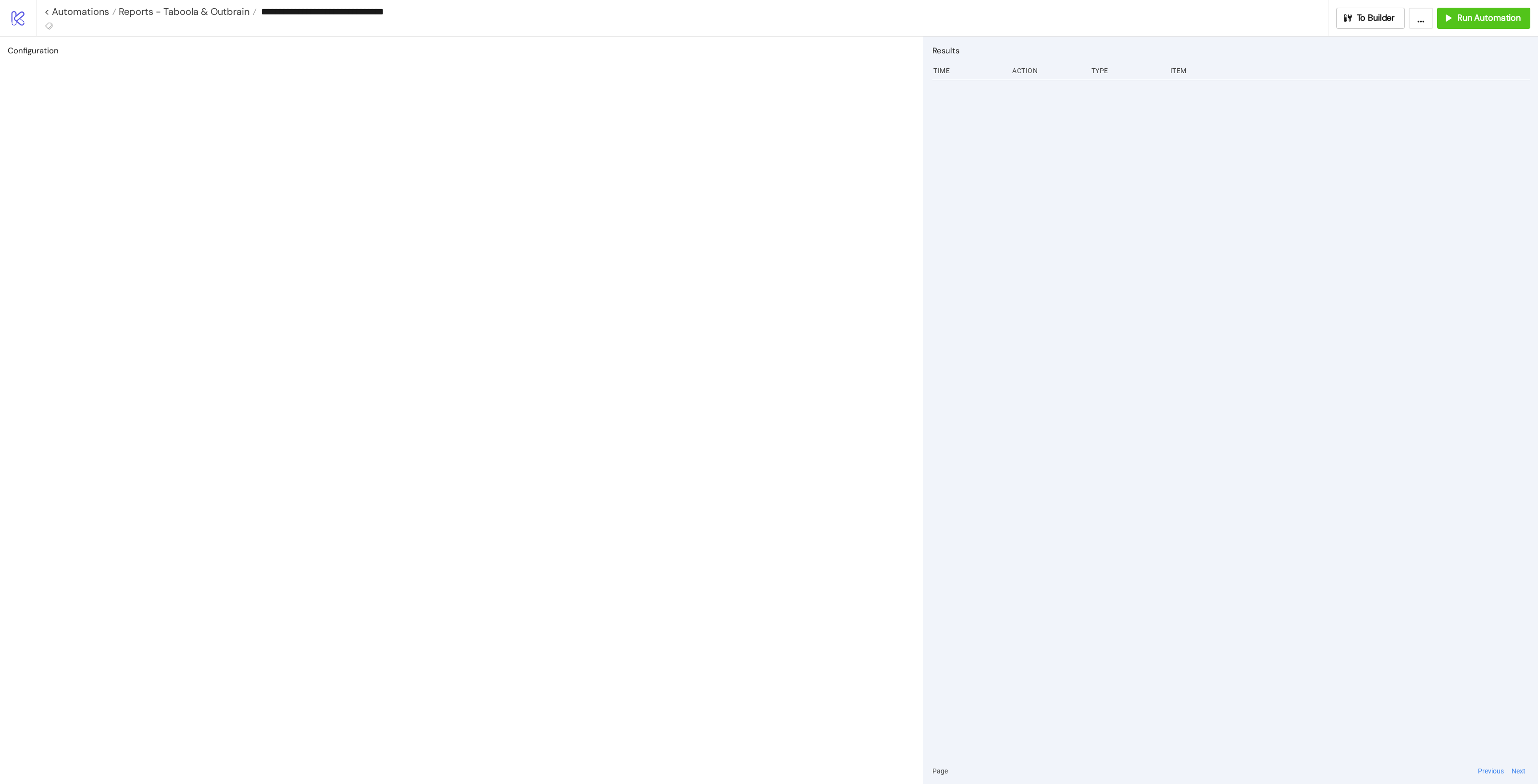
type input "**********"
click at [1349, 16] on icon "button" at bounding box center [1347, 17] width 8 height 8
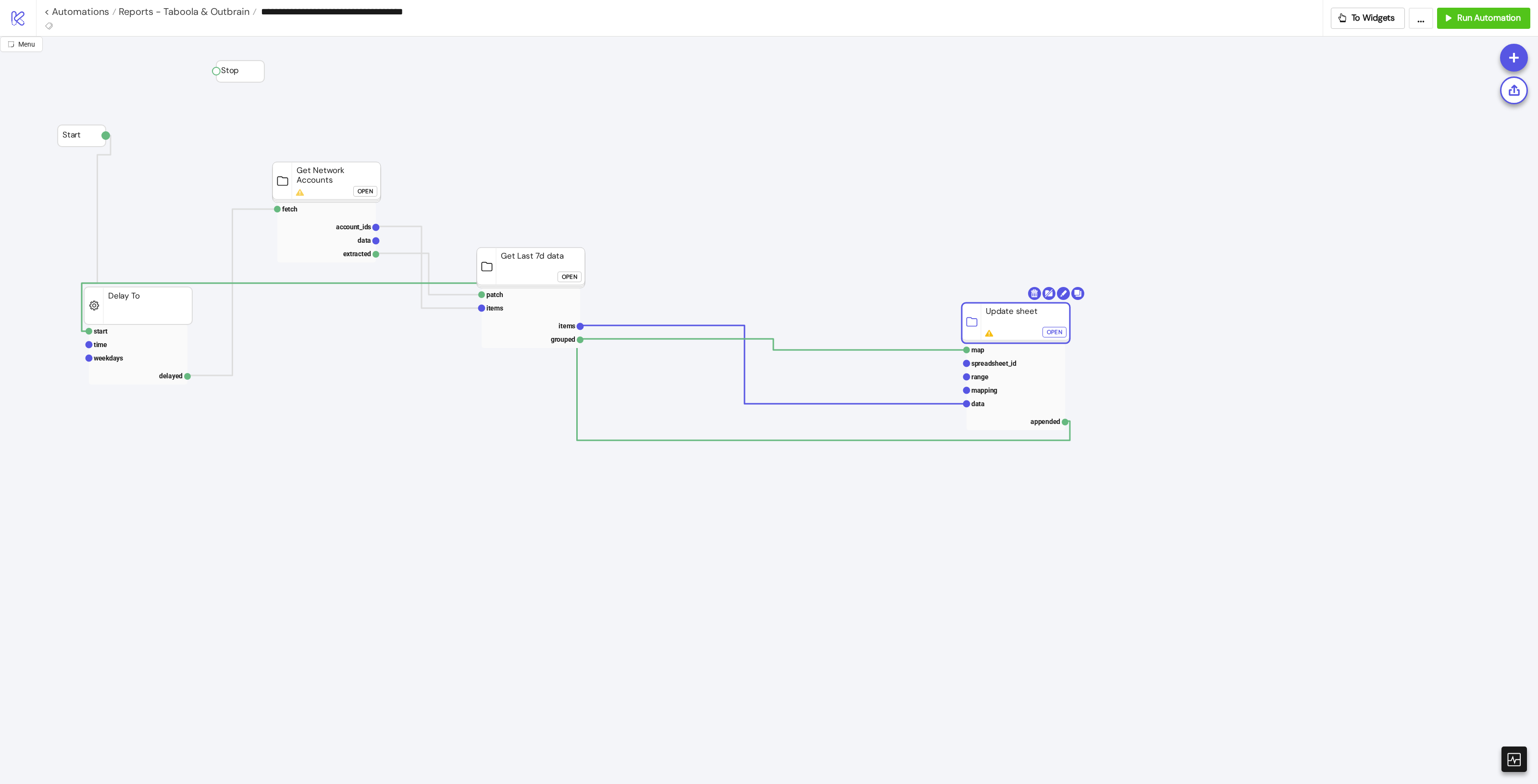
drag, startPoint x: 1037, startPoint y: 287, endPoint x: 1042, endPoint y: 325, distance: 38.3
click at [1037, 293] on body "**********" at bounding box center [769, 392] width 1538 height 784
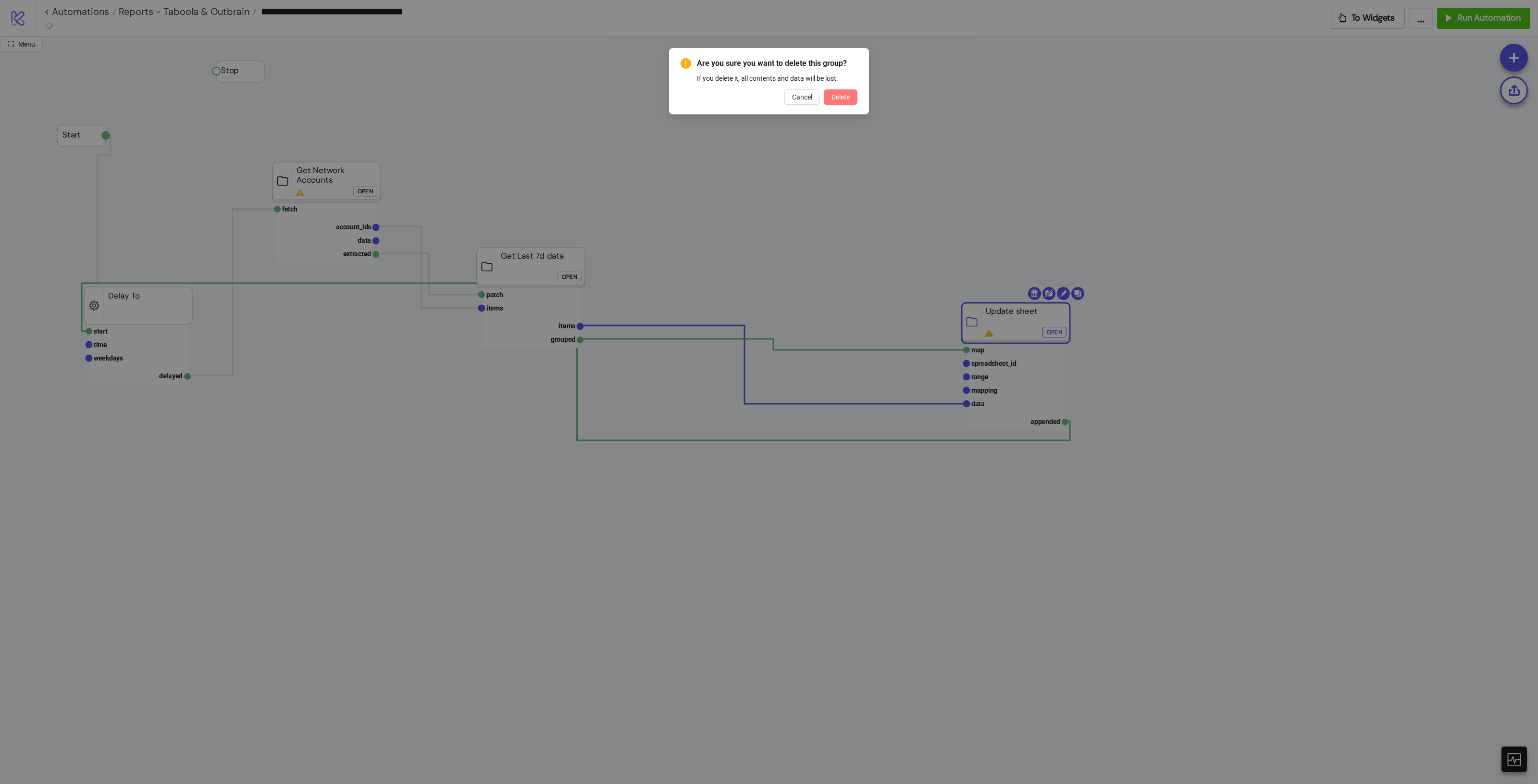
click at [842, 97] on span "Delete" at bounding box center [840, 96] width 18 height 8
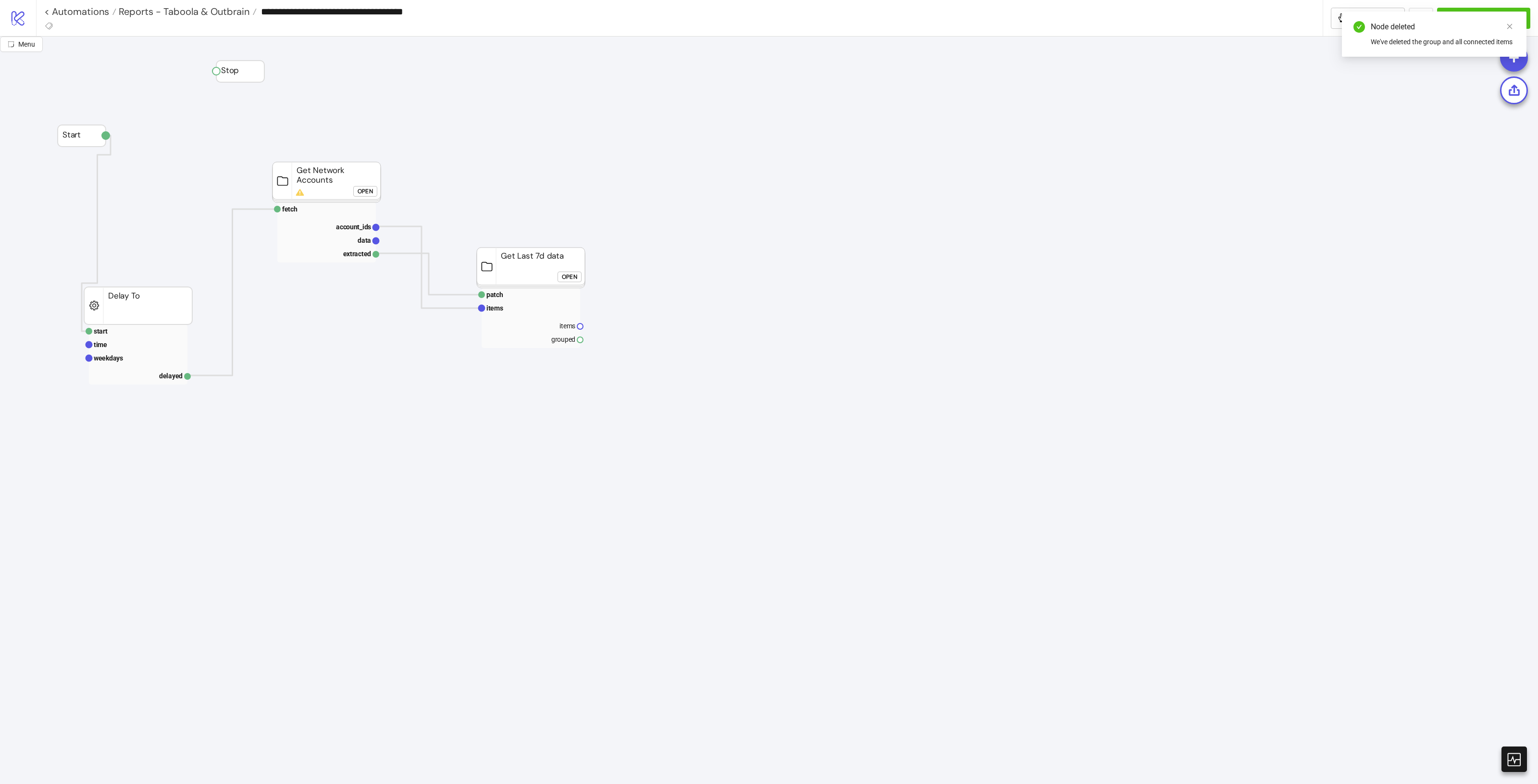
drag, startPoint x: 523, startPoint y: 264, endPoint x: 575, endPoint y: 273, distance: 52.8
click at [630, 284] on div "Open" at bounding box center [624, 287] width 15 height 11
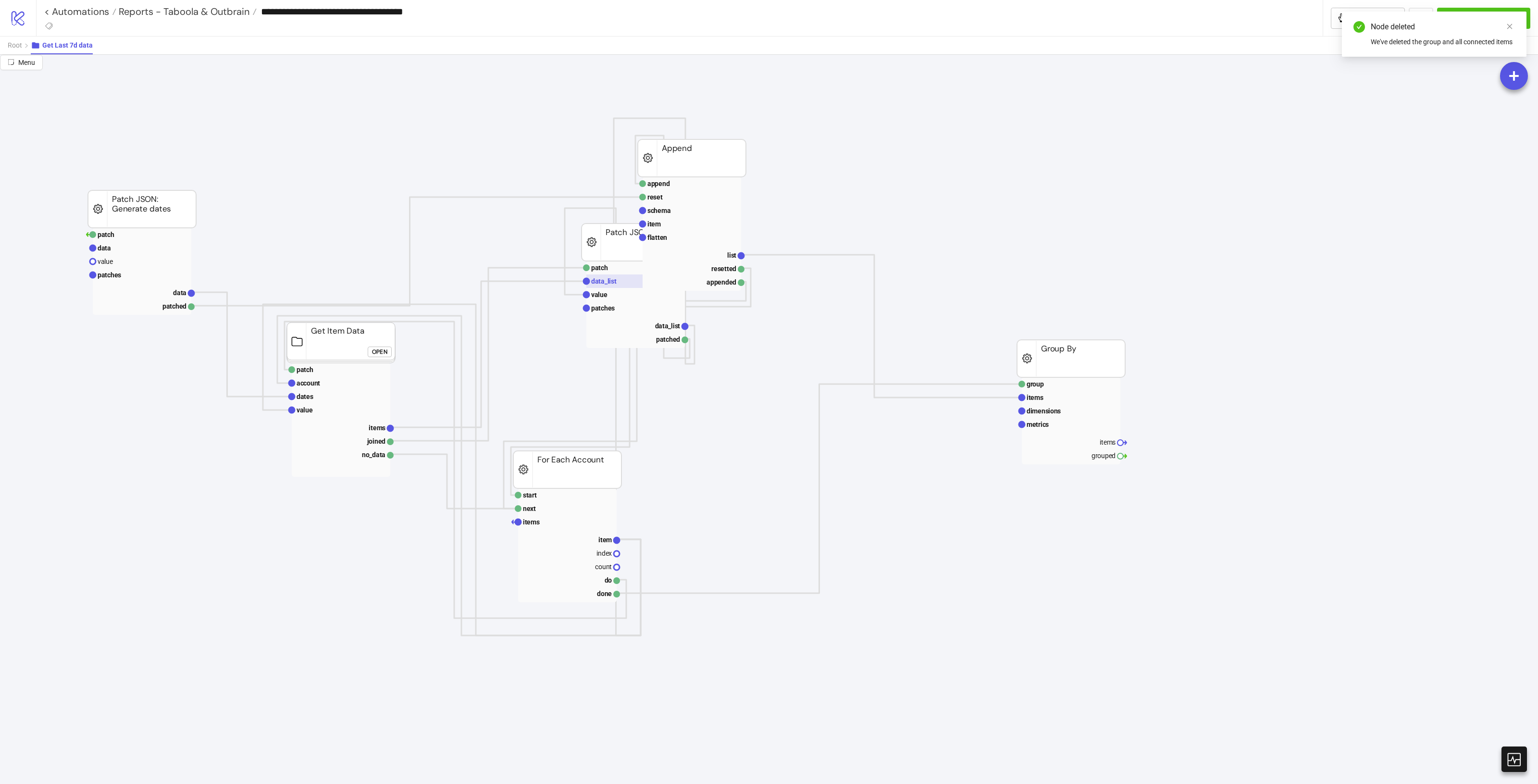
click at [631, 287] on rect at bounding box center [635, 281] width 99 height 14
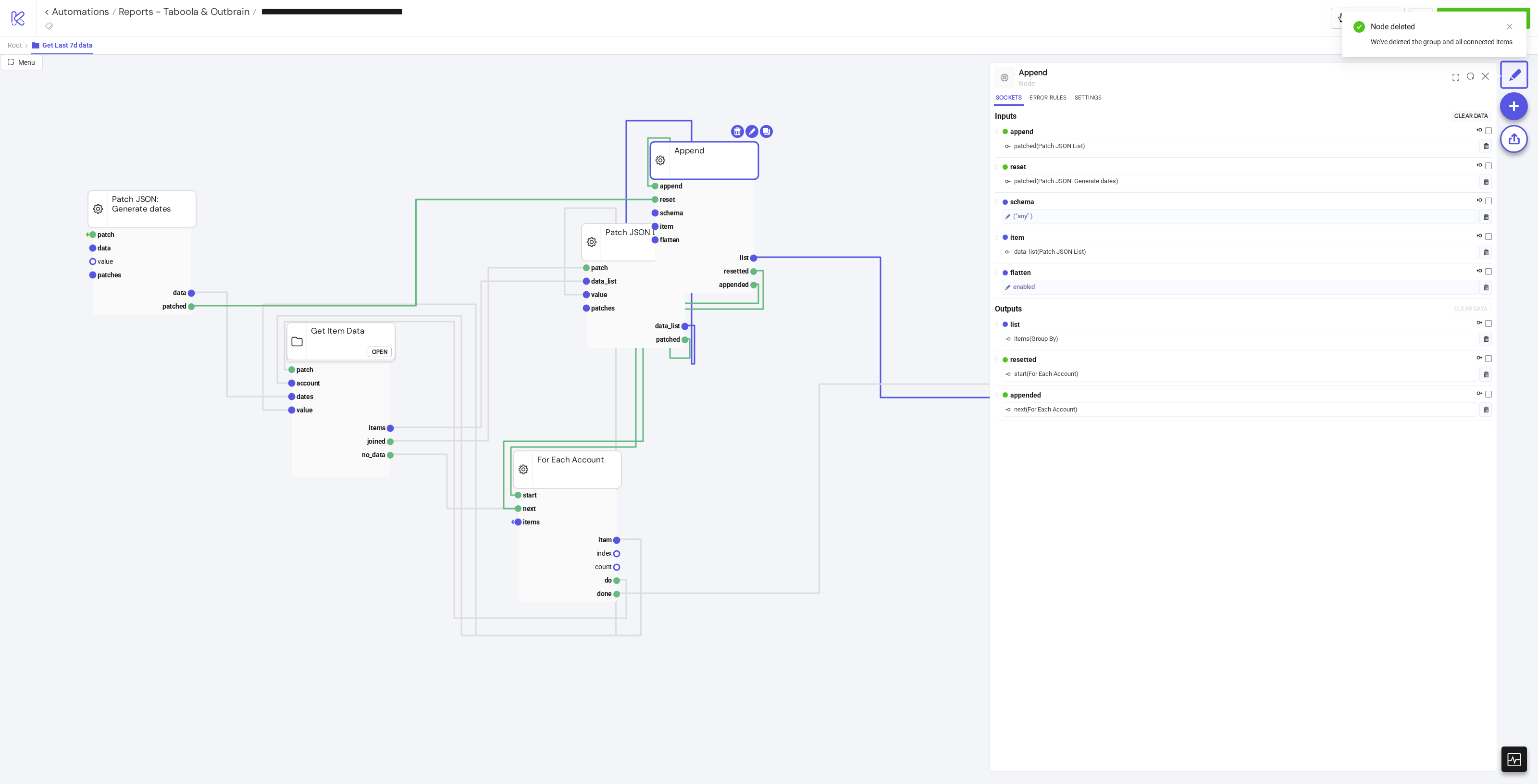
drag, startPoint x: 701, startPoint y: 159, endPoint x: 912, endPoint y: 166, distance: 211.1
click at [758, 174] on rect at bounding box center [704, 161] width 108 height 37
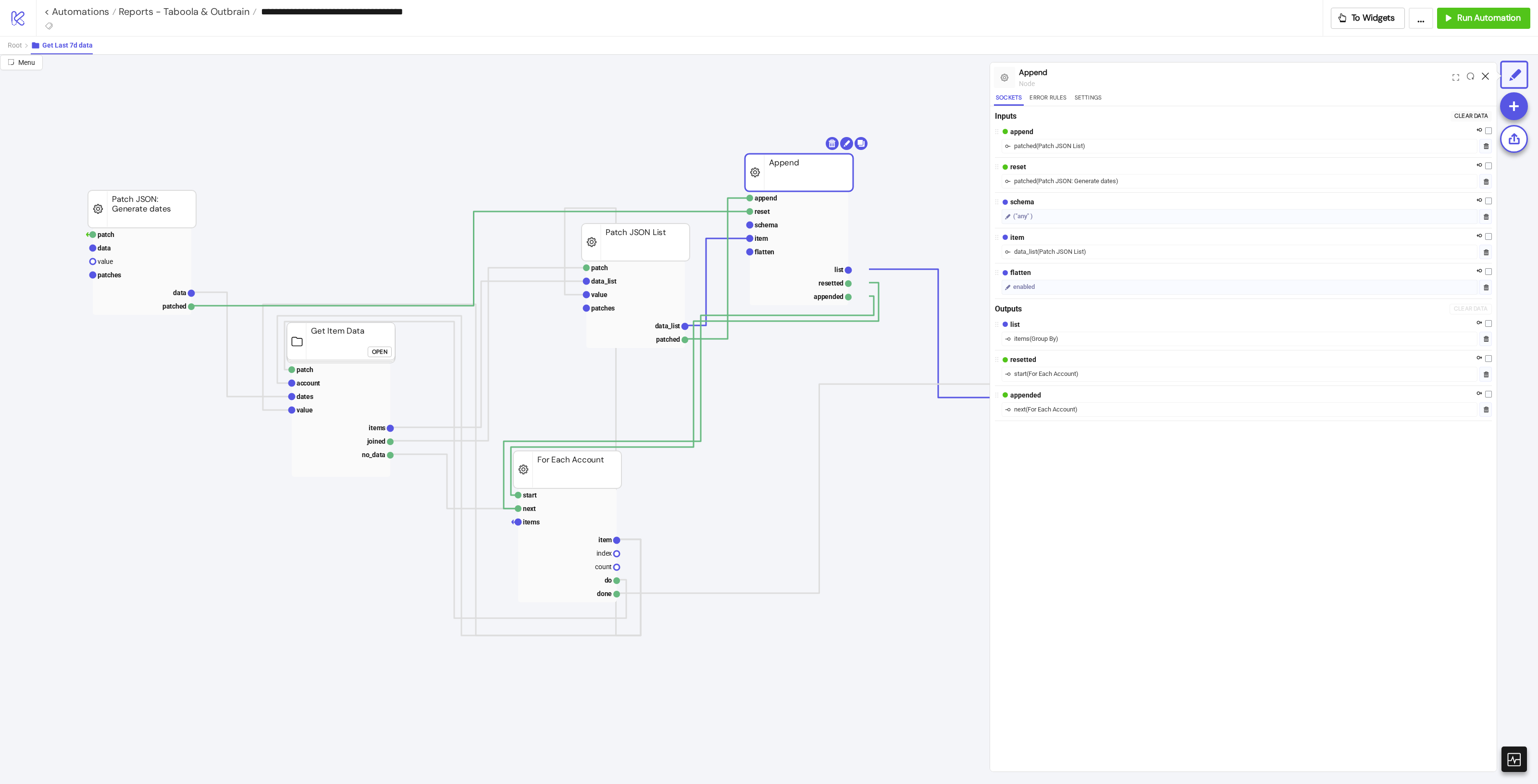
click at [1488, 73] on icon at bounding box center [1485, 76] width 7 height 7
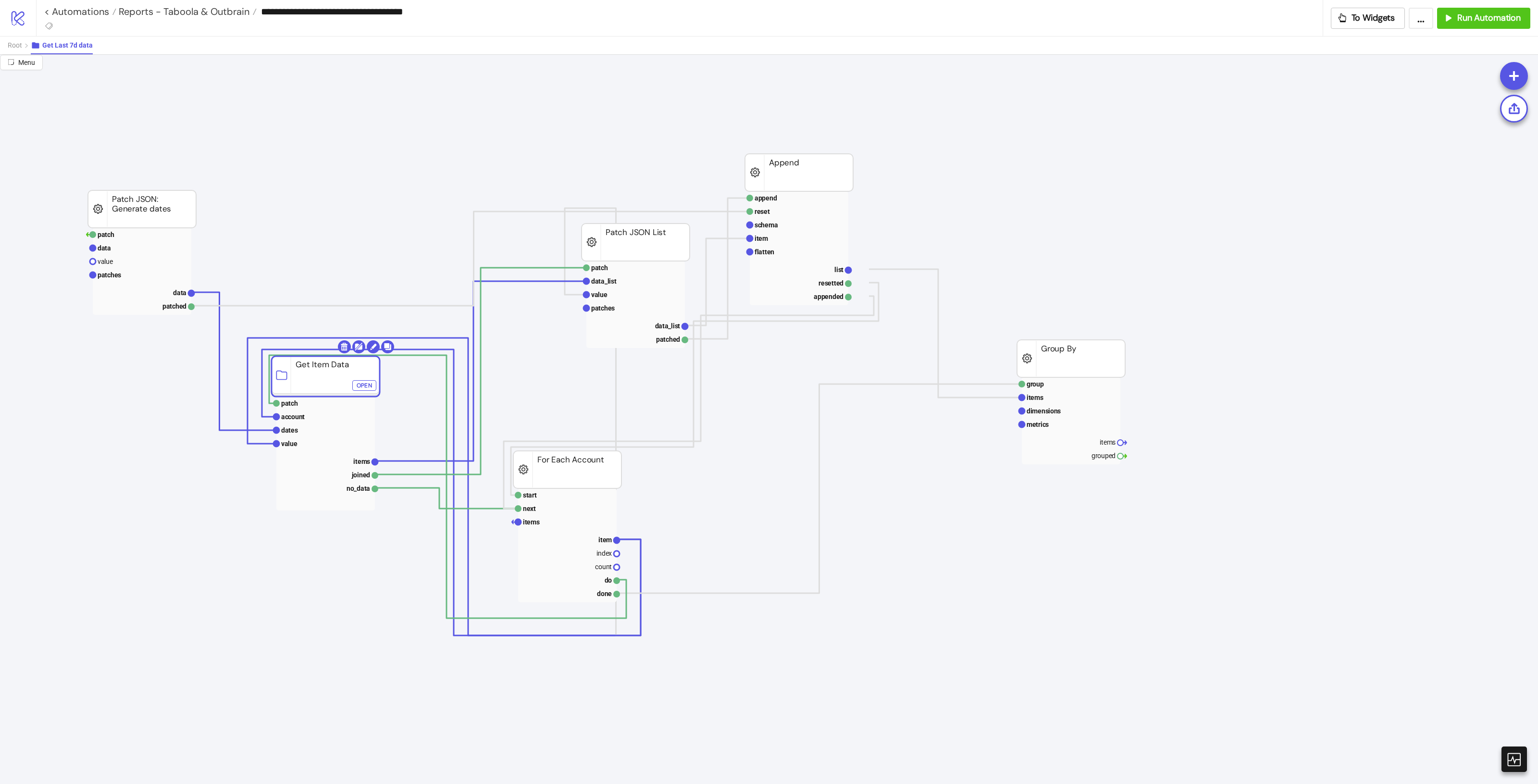
drag, startPoint x: 337, startPoint y: 349, endPoint x: 322, endPoint y: 380, distance: 34.4
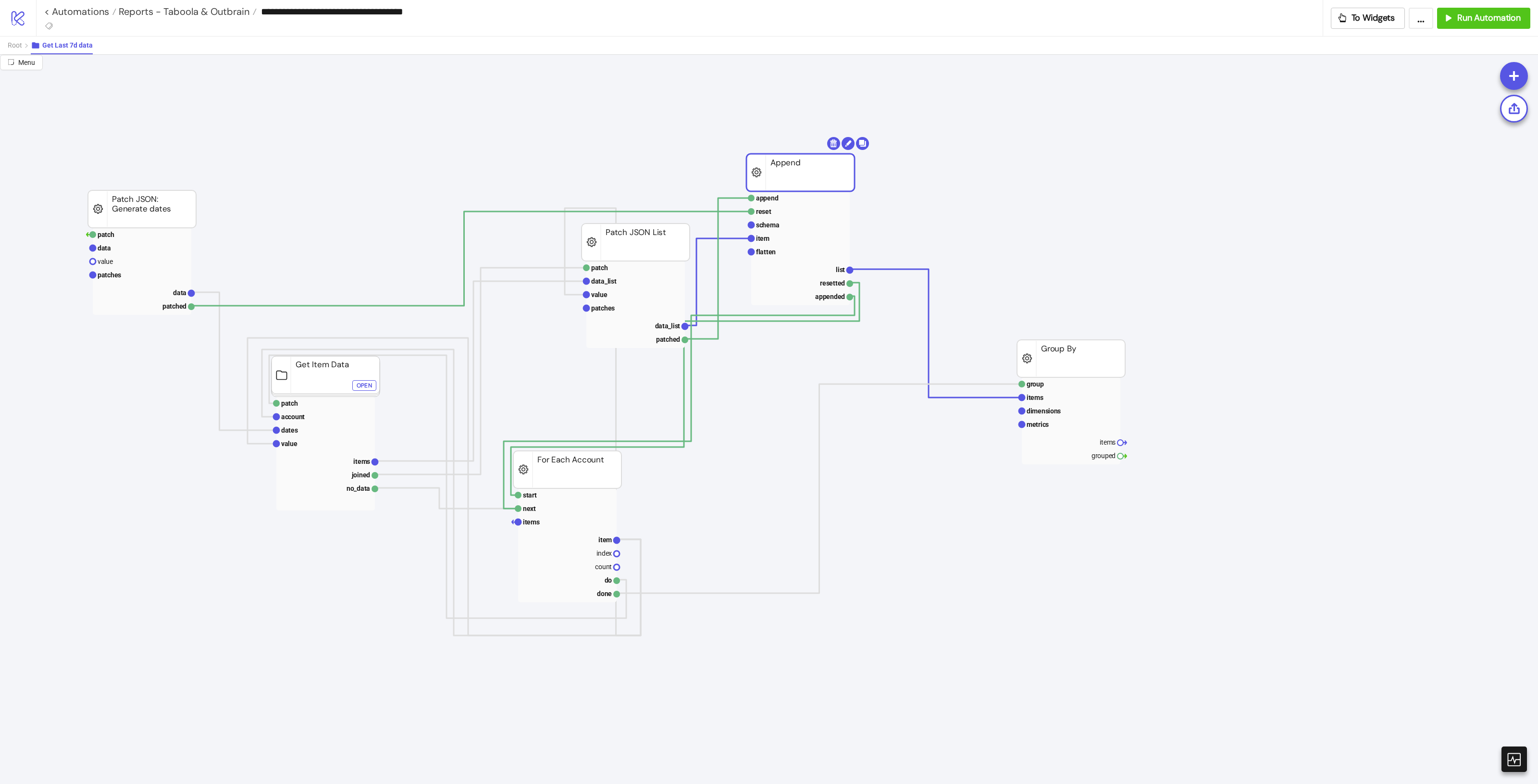
drag, startPoint x: 806, startPoint y: 173, endPoint x: 1038, endPoint y: 159, distance: 232.4
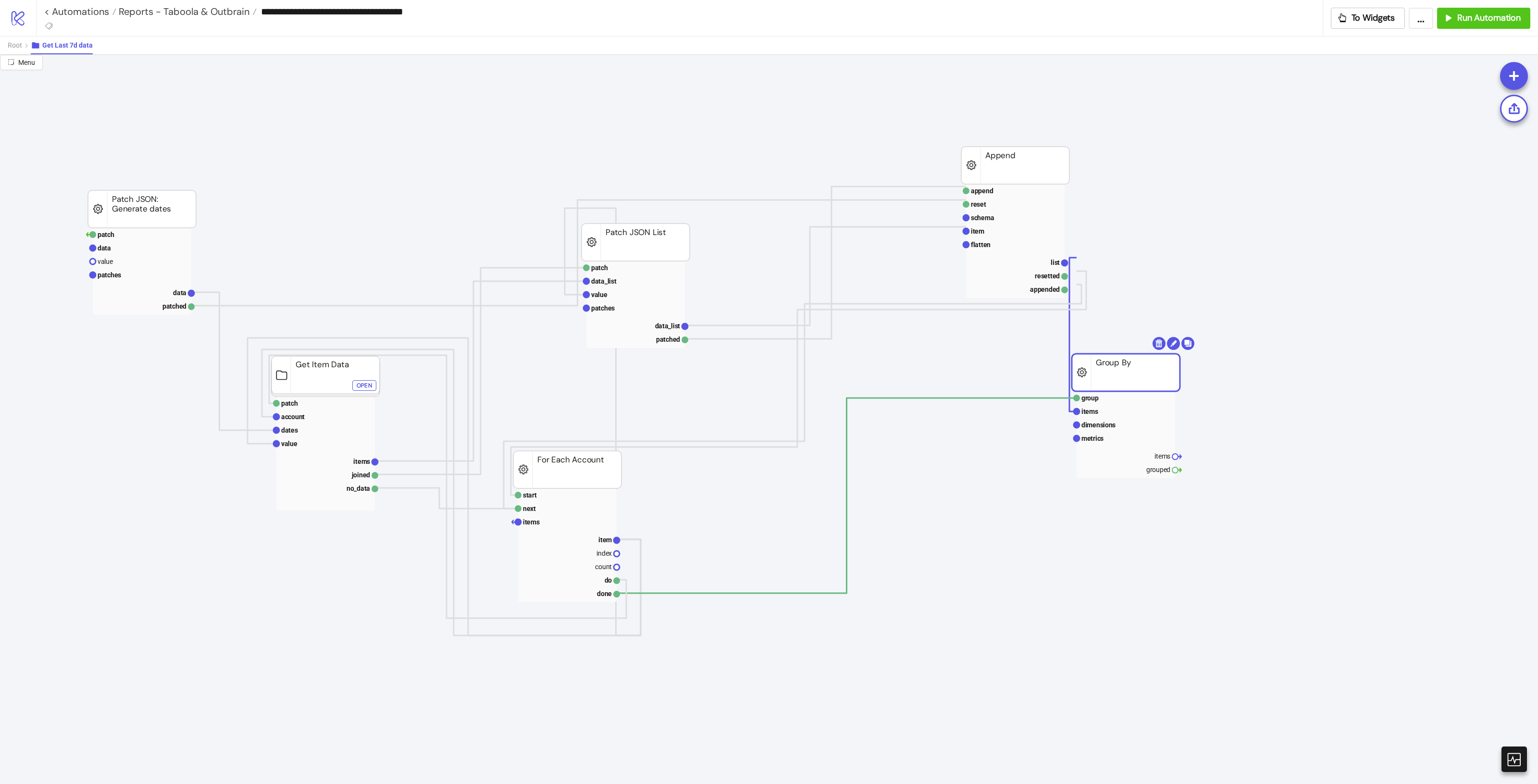
drag, startPoint x: 1137, startPoint y: 380, endPoint x: 1183, endPoint y: 391, distance: 47.3
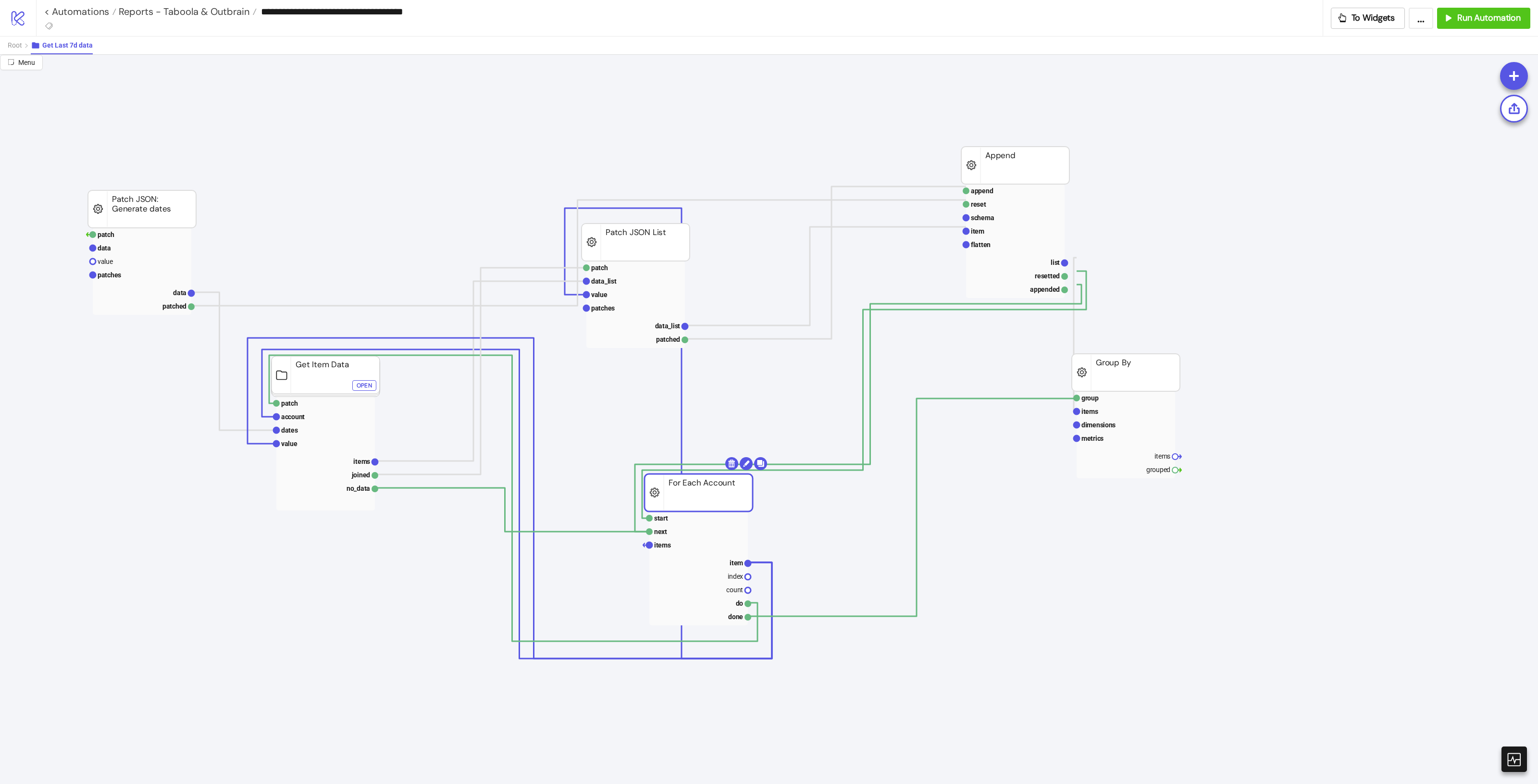
drag, startPoint x: 677, startPoint y: 497, endPoint x: 697, endPoint y: 496, distance: 20.0
drag, startPoint x: 657, startPoint y: 236, endPoint x: 596, endPoint y: 243, distance: 61.4
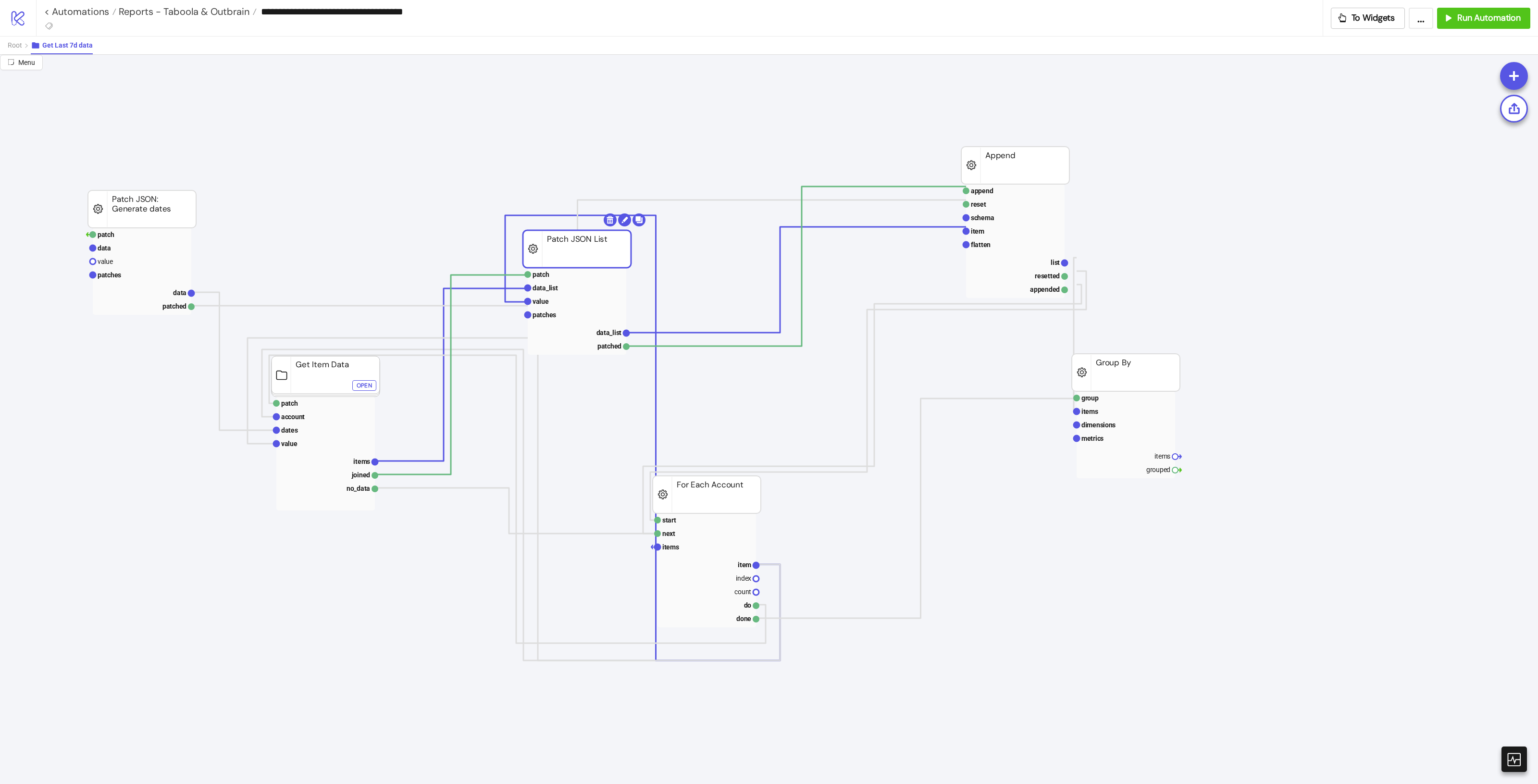
click at [727, 510] on g "start next items item index count do done For Each Account" at bounding box center [706, 551] width 110 height 151
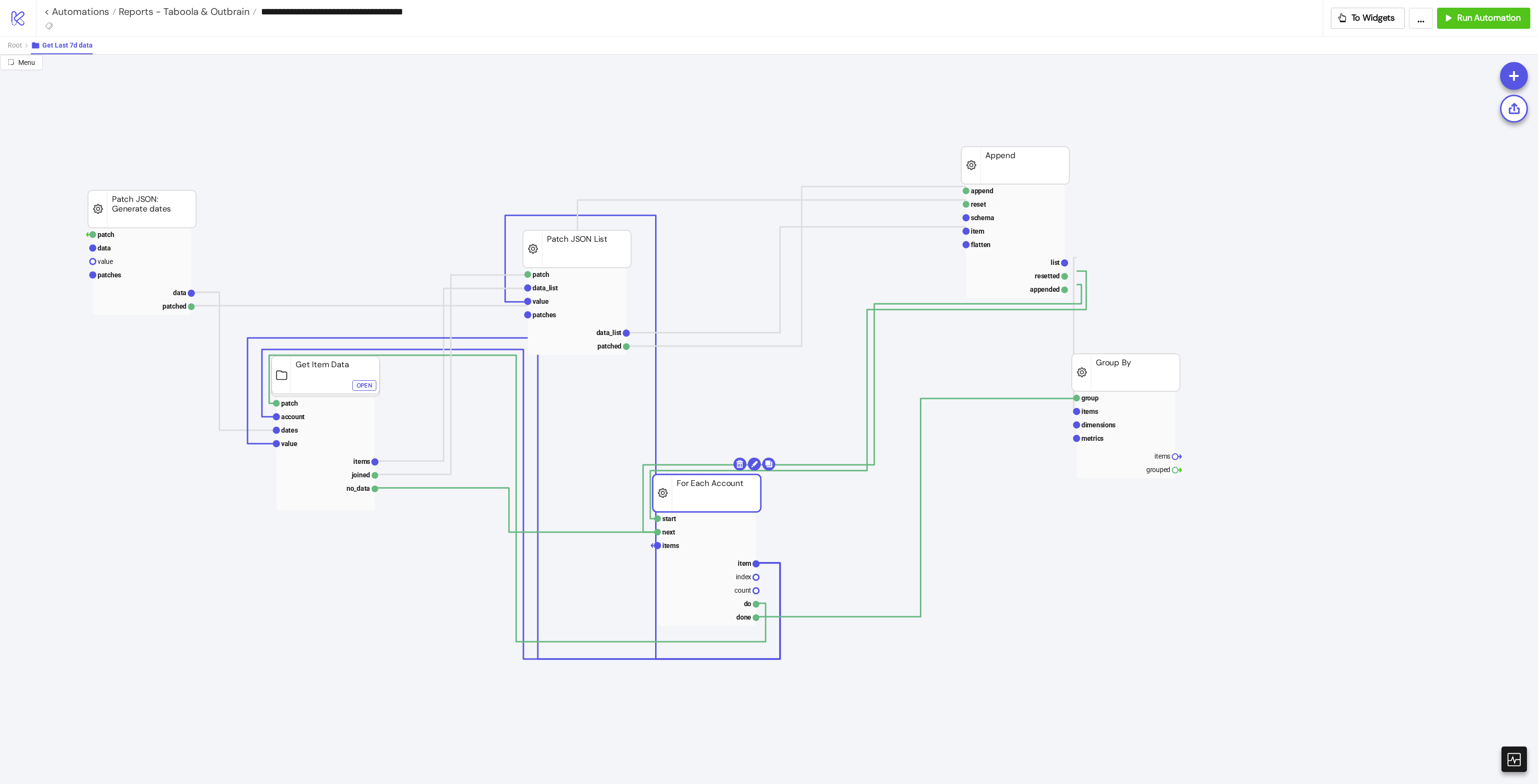
drag, startPoint x: 727, startPoint y: 510, endPoint x: 727, endPoint y: 477, distance: 33.0
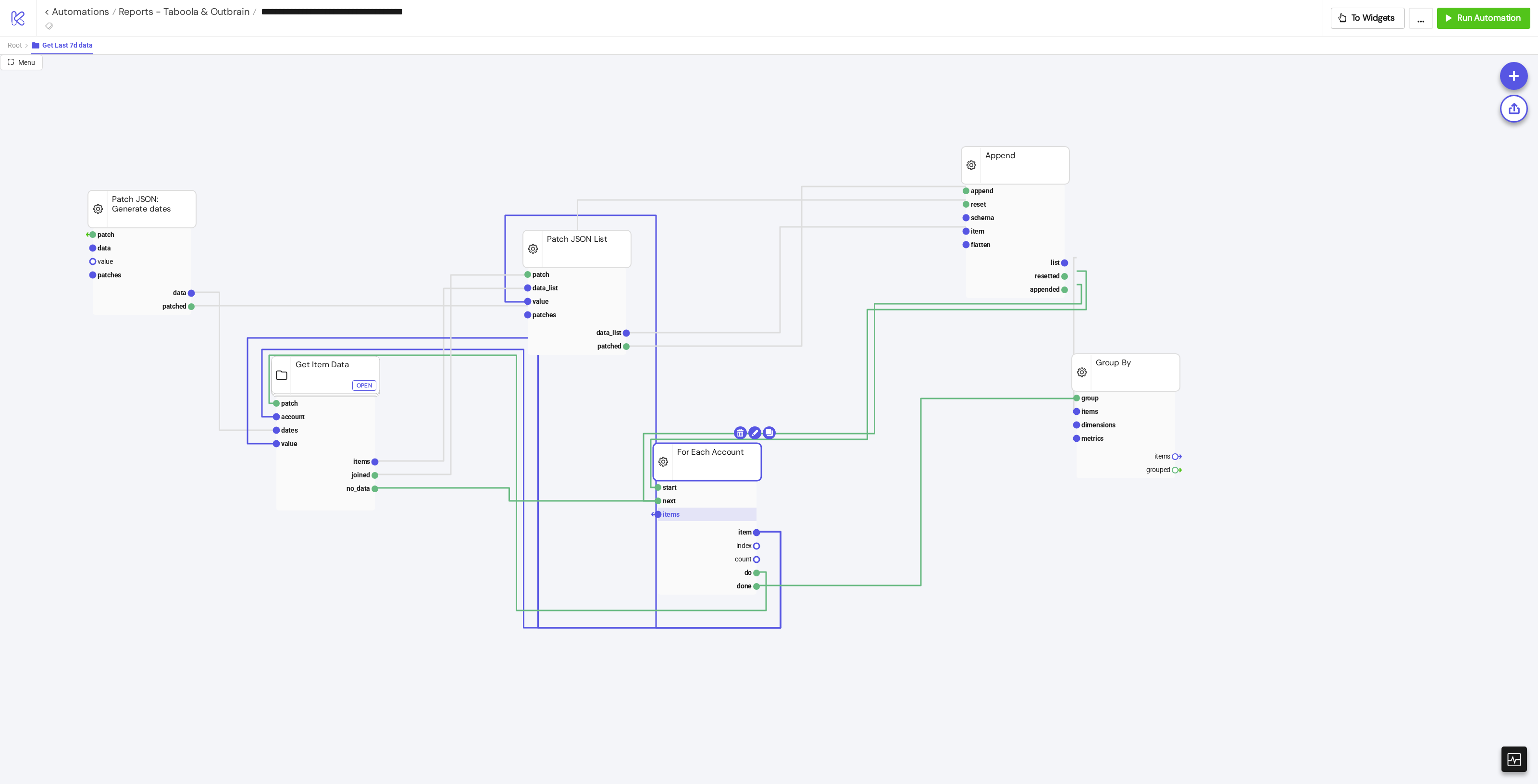
click at [693, 508] on rect at bounding box center [707, 514] width 99 height 14
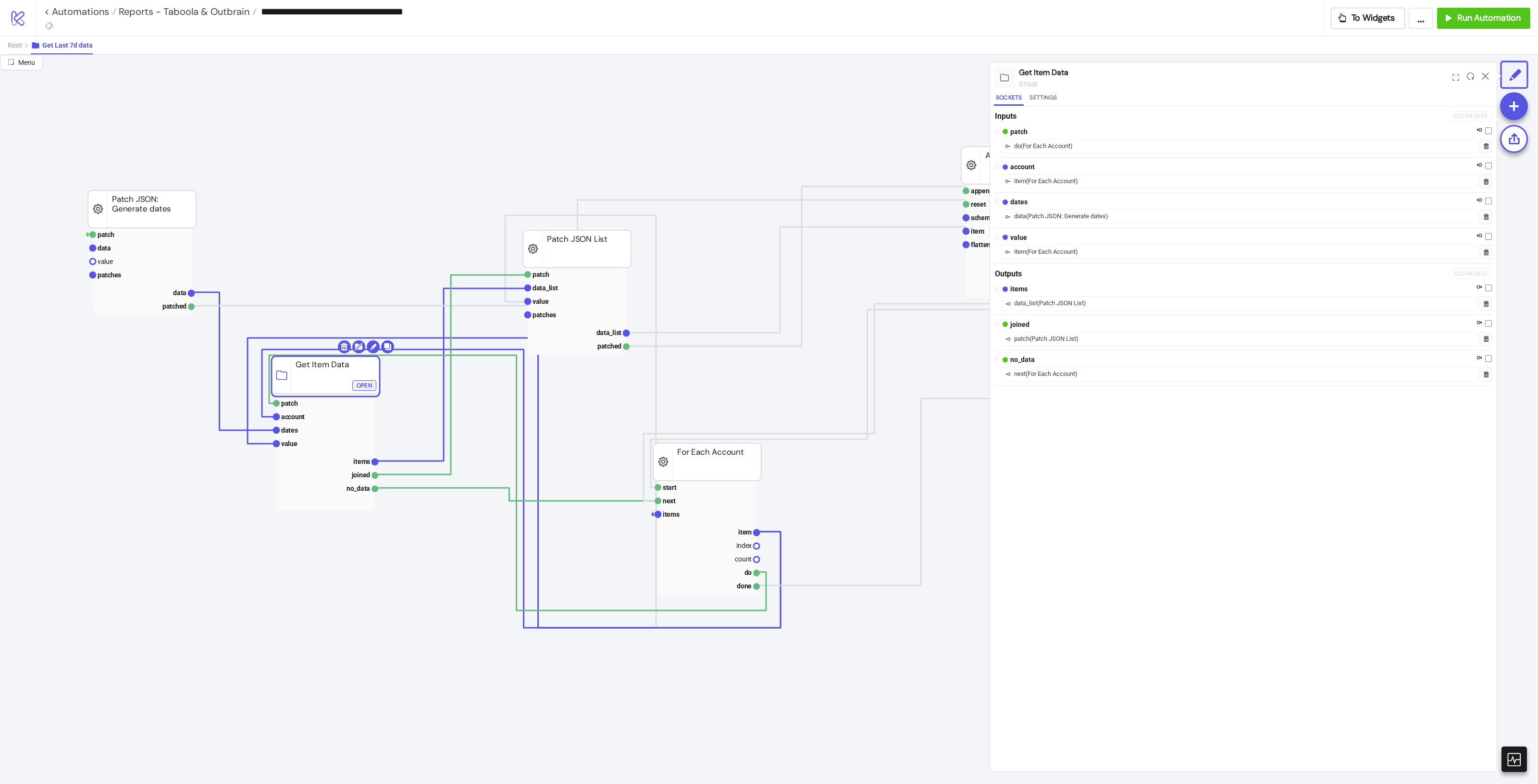
click at [359, 382] on div "Open" at bounding box center [364, 384] width 15 height 11
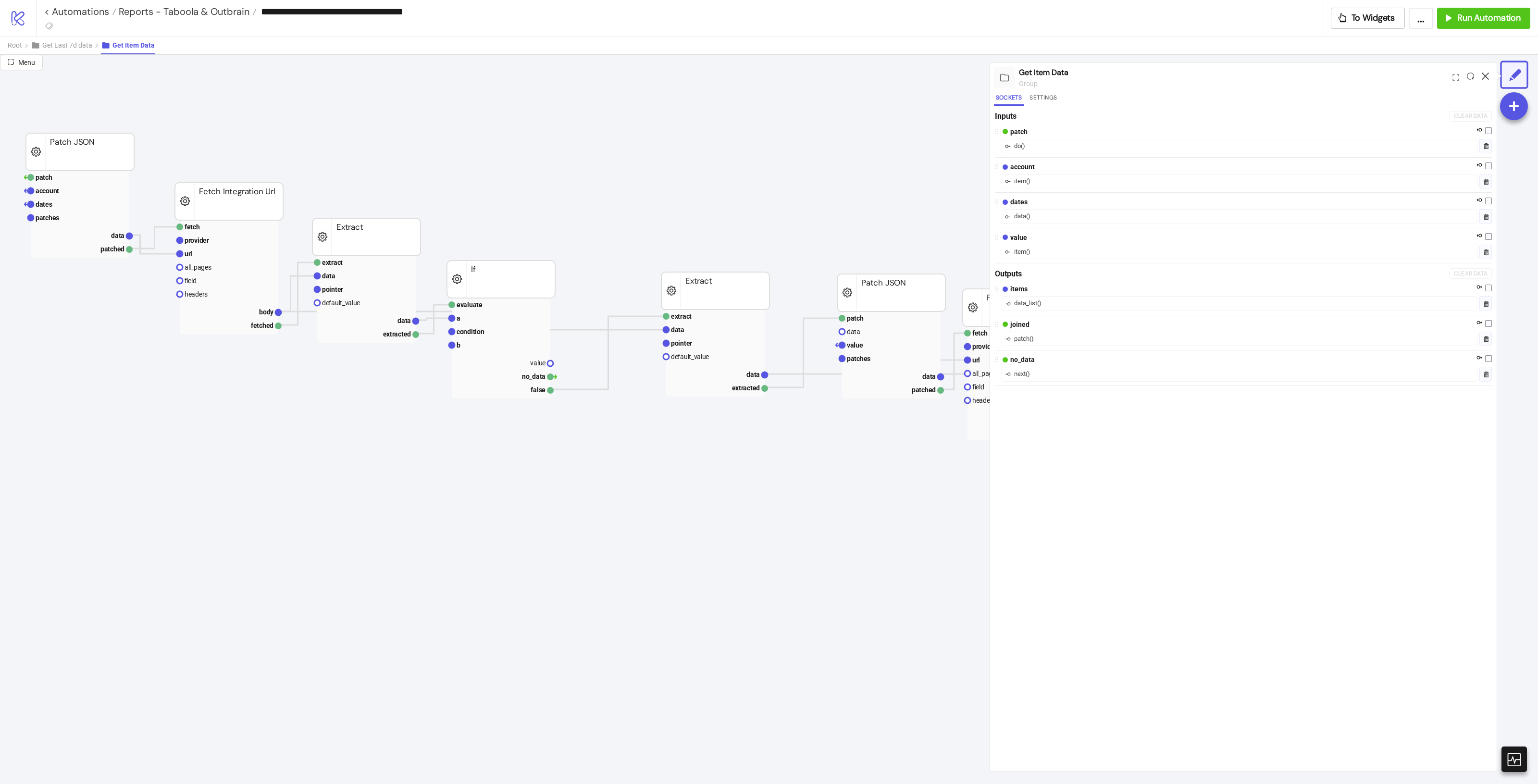
click at [1486, 76] on icon at bounding box center [1485, 76] width 7 height 7
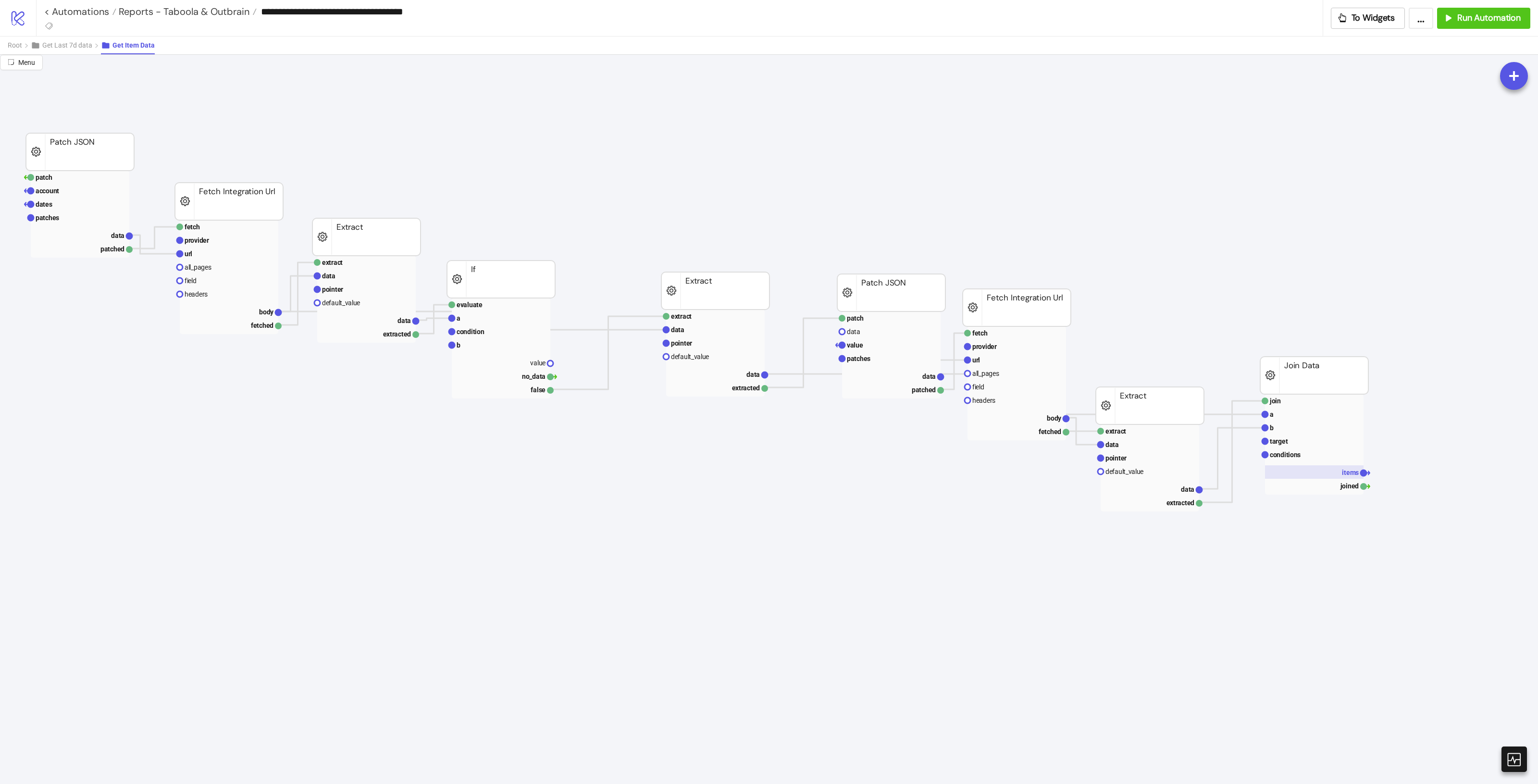
click at [1349, 477] on rect at bounding box center [1314, 472] width 99 height 14
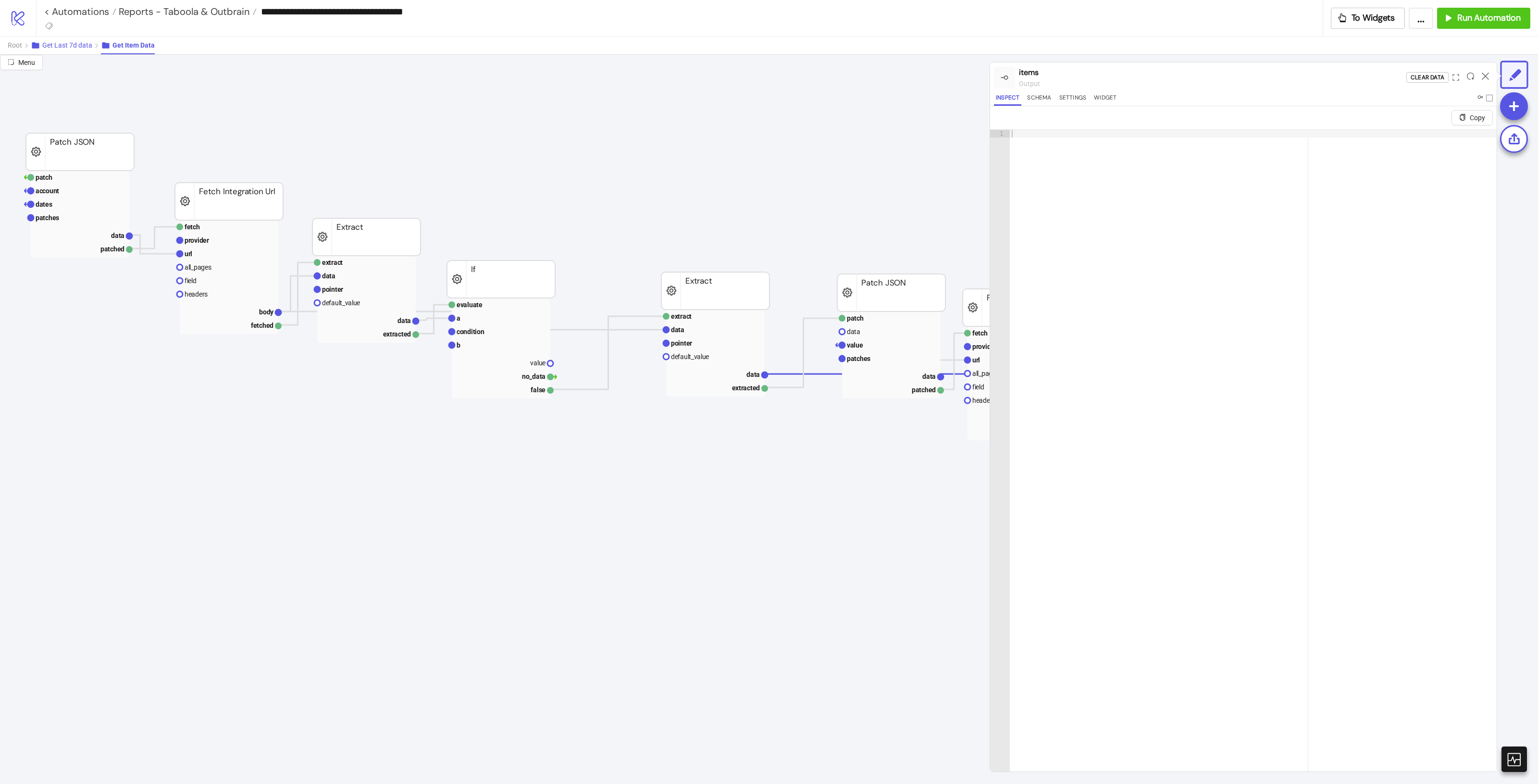
click at [89, 52] on button "Get Last 7d data" at bounding box center [66, 45] width 70 height 18
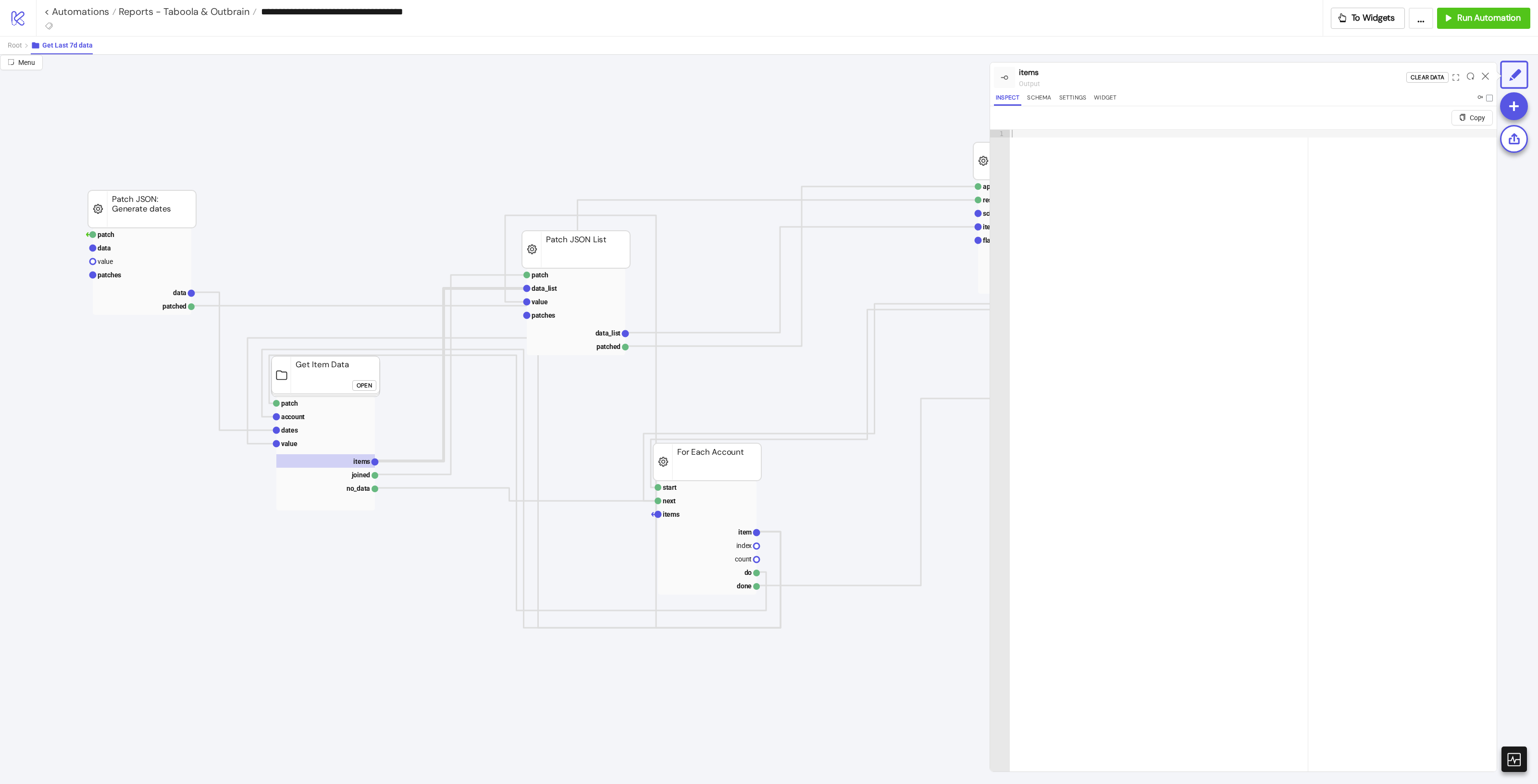
click at [1484, 77] on icon at bounding box center [1485, 76] width 7 height 7
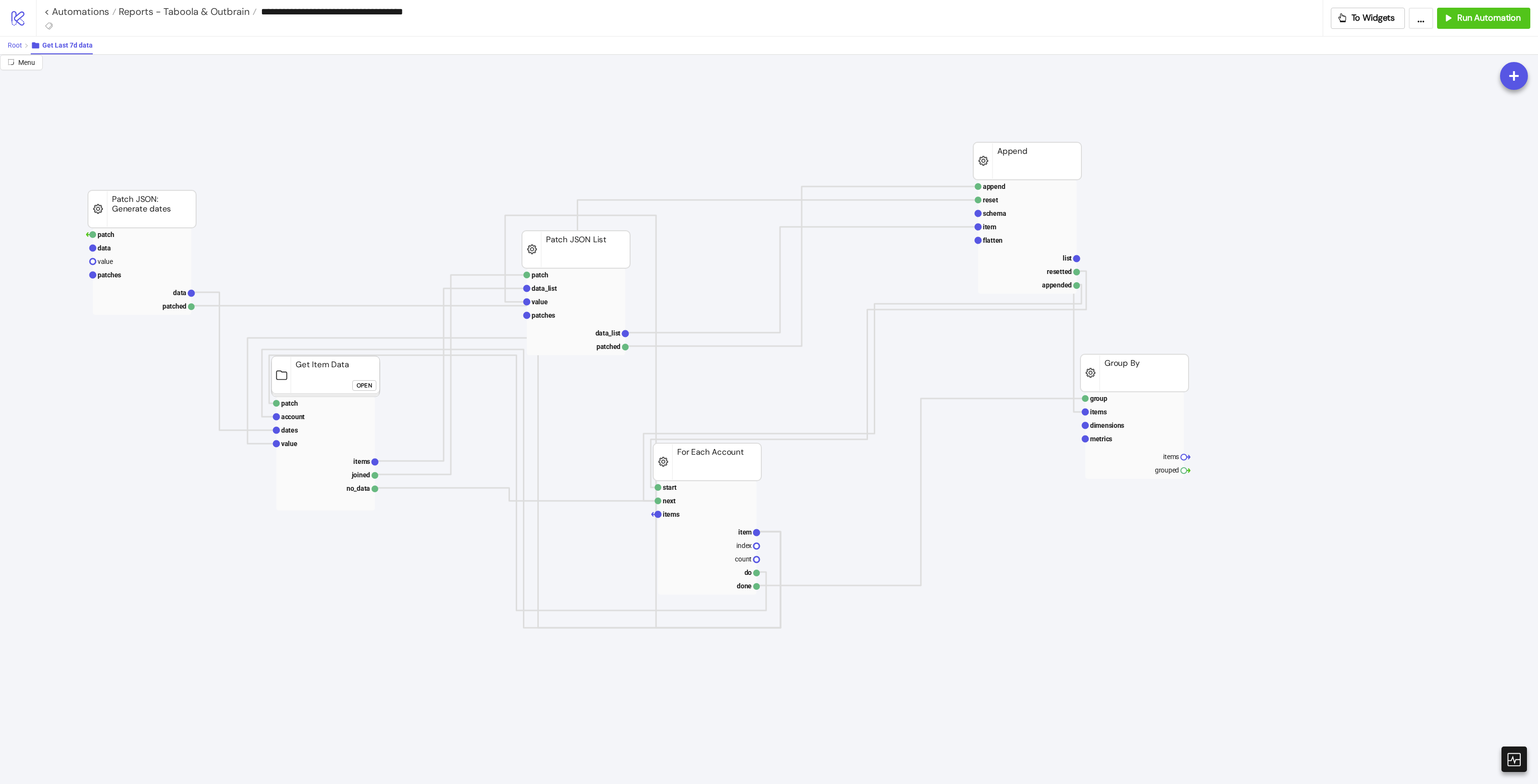
click at [12, 48] on span "Root" at bounding box center [15, 45] width 14 height 8
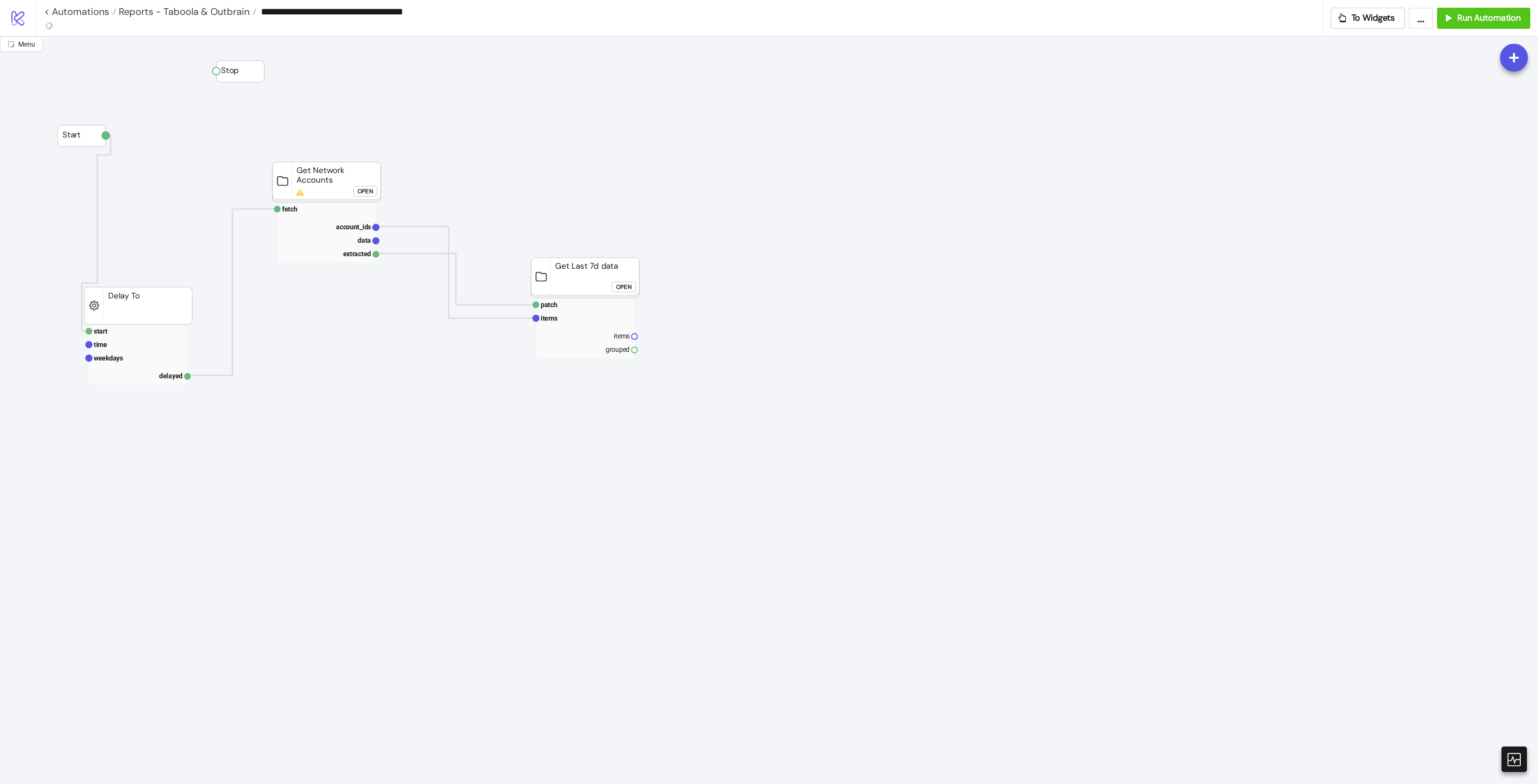
click at [320, 179] on rect at bounding box center [326, 182] width 108 height 40
drag, startPoint x: 554, startPoint y: 279, endPoint x: 384, endPoint y: 202, distance: 186.6
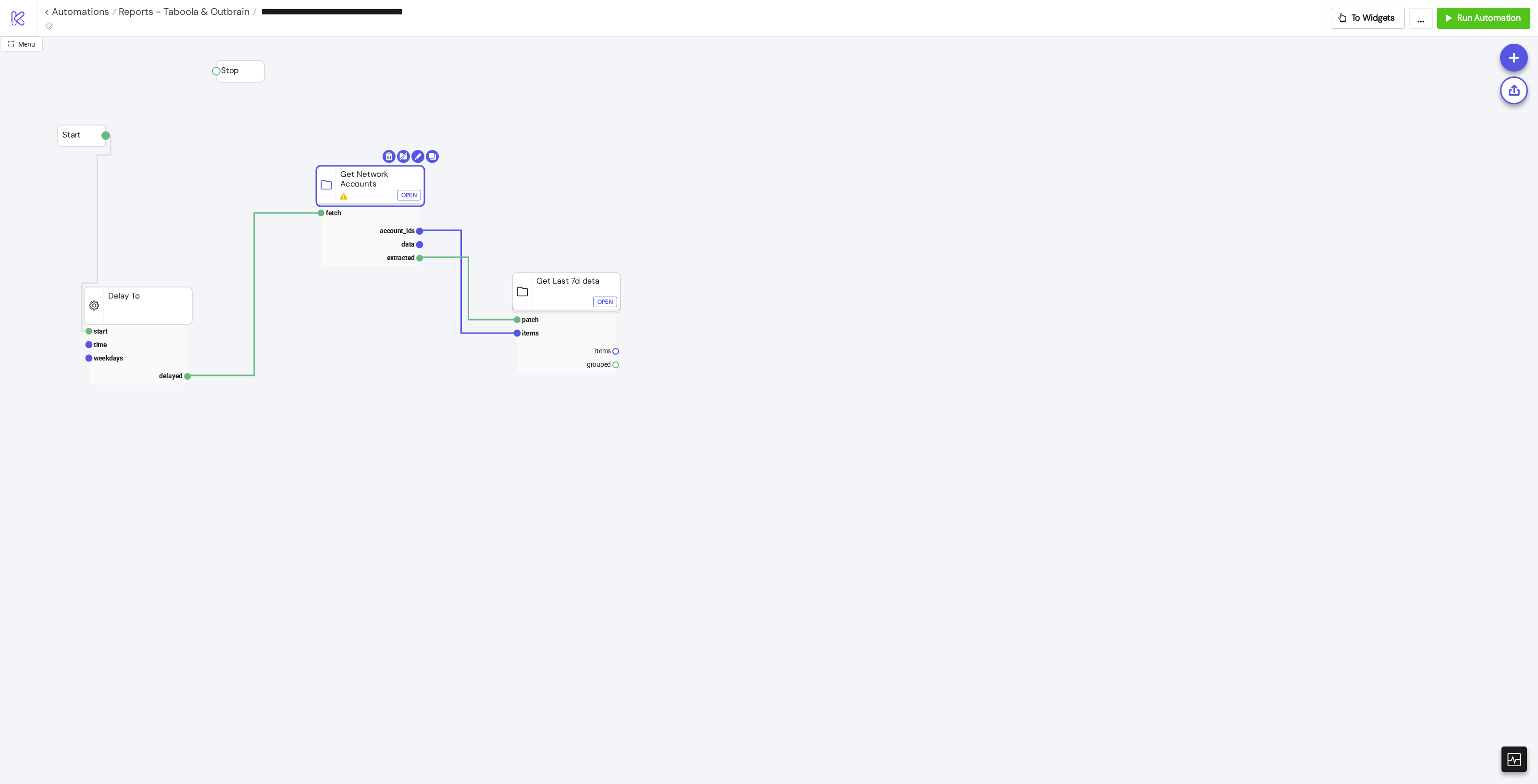
drag, startPoint x: 295, startPoint y: 167, endPoint x: 527, endPoint y: 180, distance: 232.4
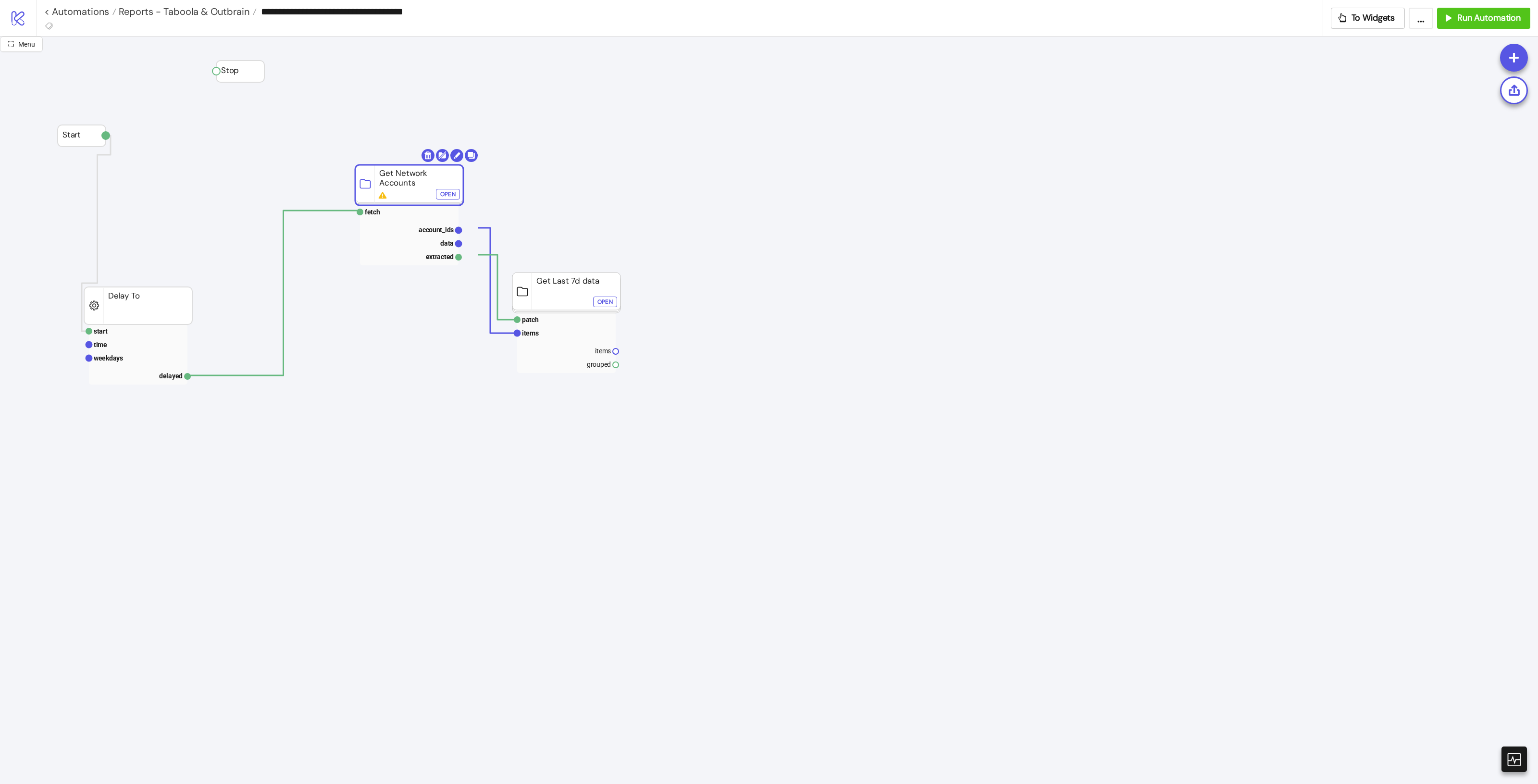
click div "Open"
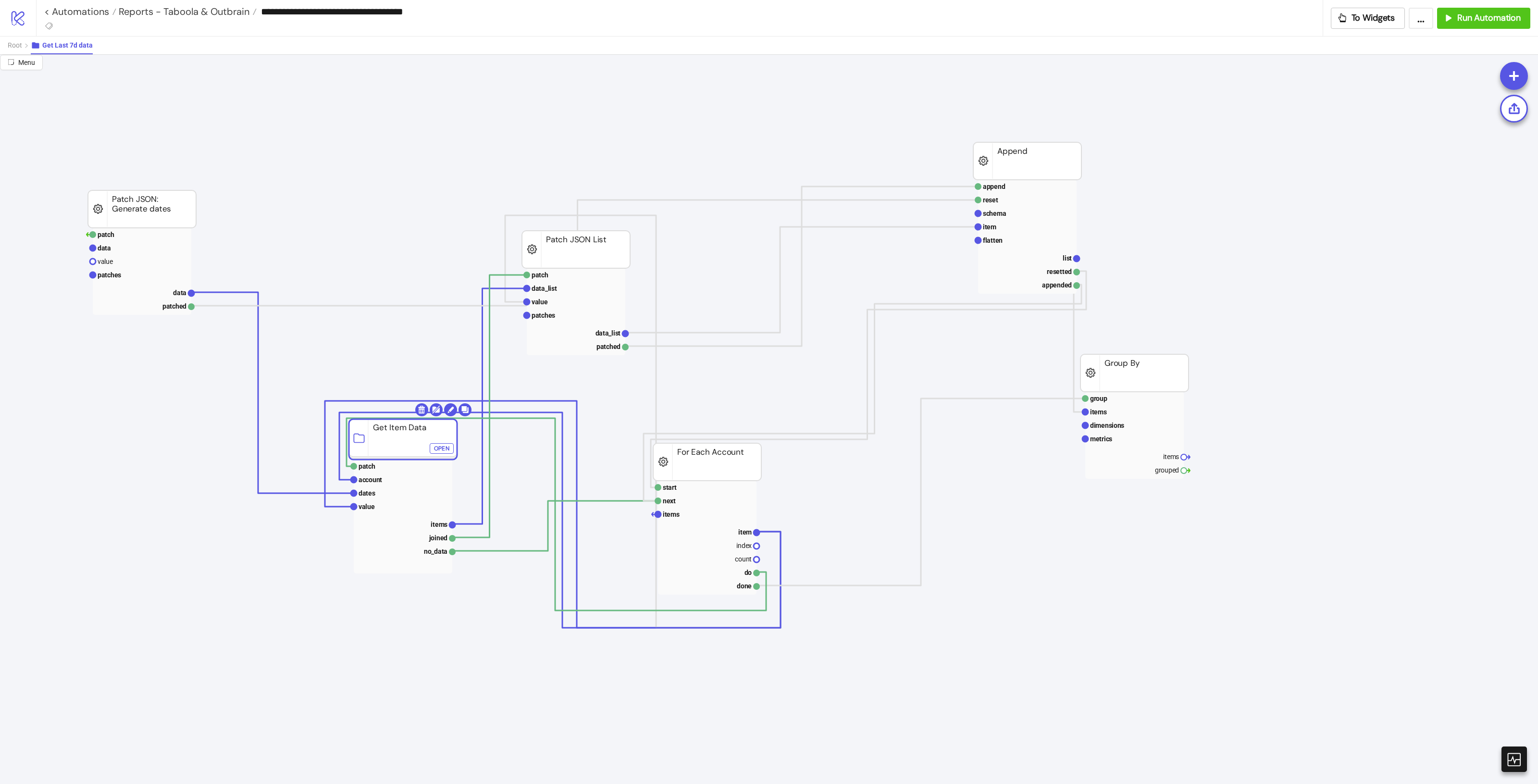
drag, startPoint x: 325, startPoint y: 397, endPoint x: 388, endPoint y: 446, distance: 79.8
click at [388, 446] on rect at bounding box center [403, 439] width 108 height 40
click at [443, 450] on div "Open" at bounding box center [441, 448] width 15 height 11
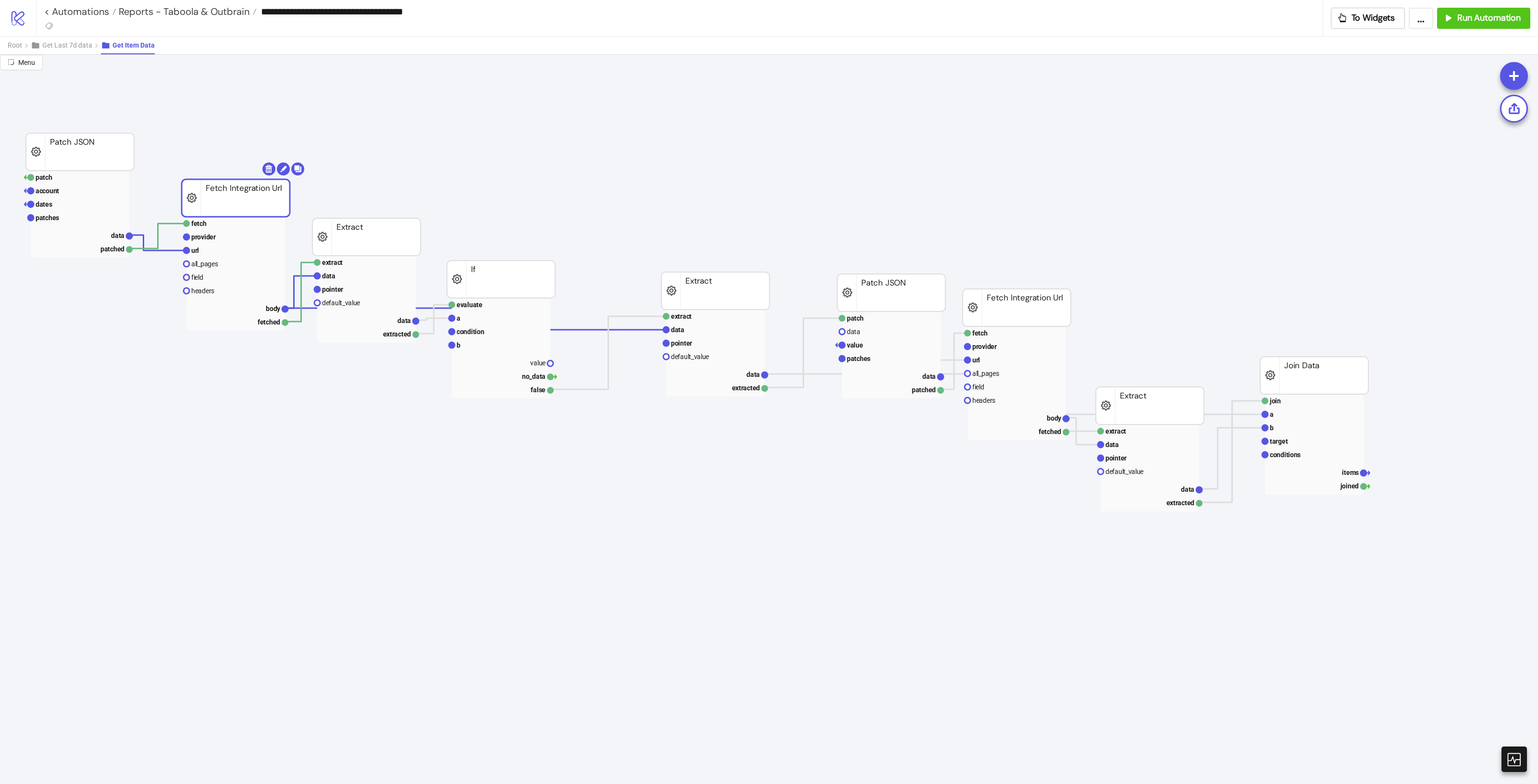
drag, startPoint x: 233, startPoint y: 203, endPoint x: 318, endPoint y: 194, distance: 85.5
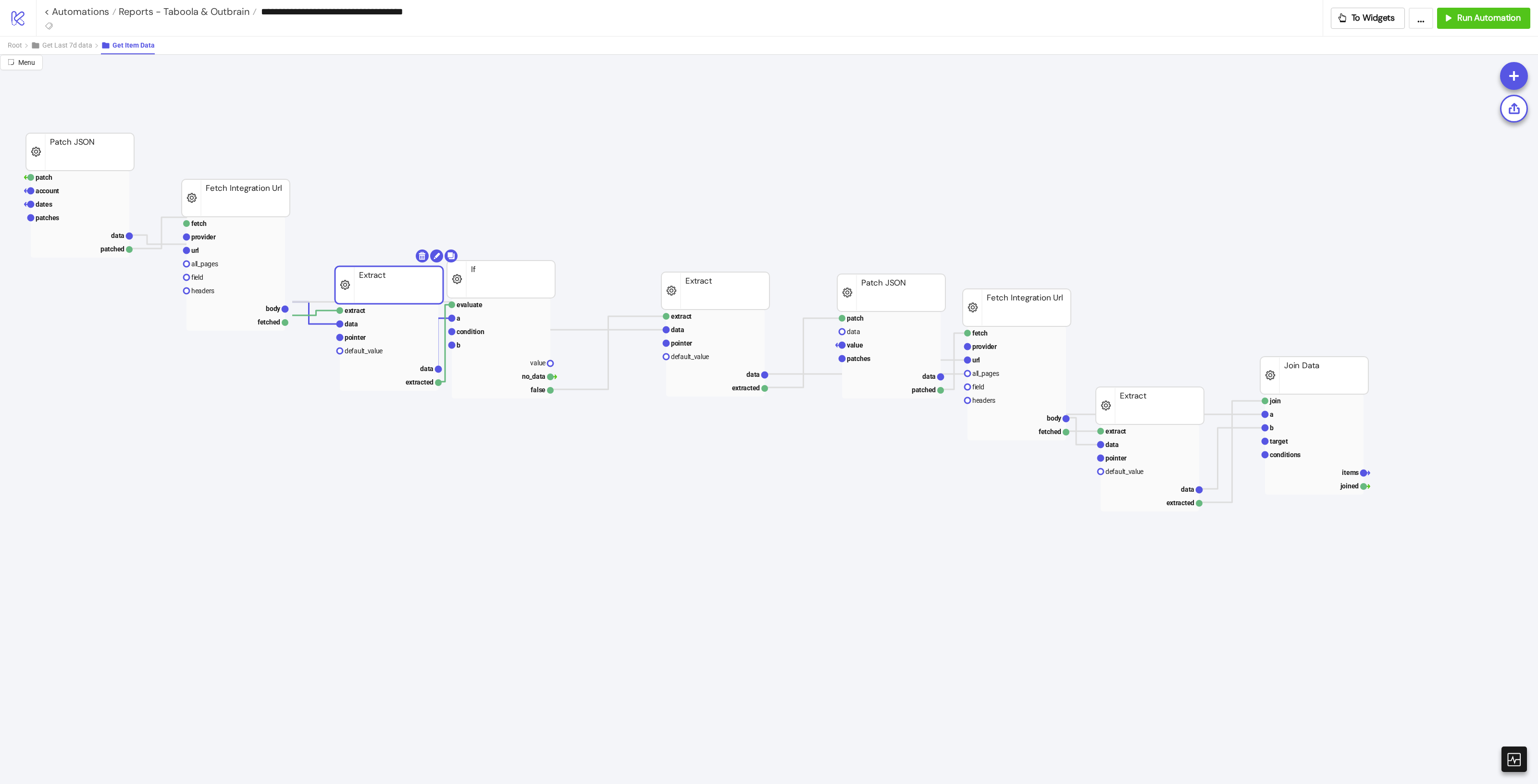
drag, startPoint x: 385, startPoint y: 232, endPoint x: 427, endPoint y: 303, distance: 82.5
drag, startPoint x: 556, startPoint y: 294, endPoint x: 589, endPoint y: 217, distance: 83.8
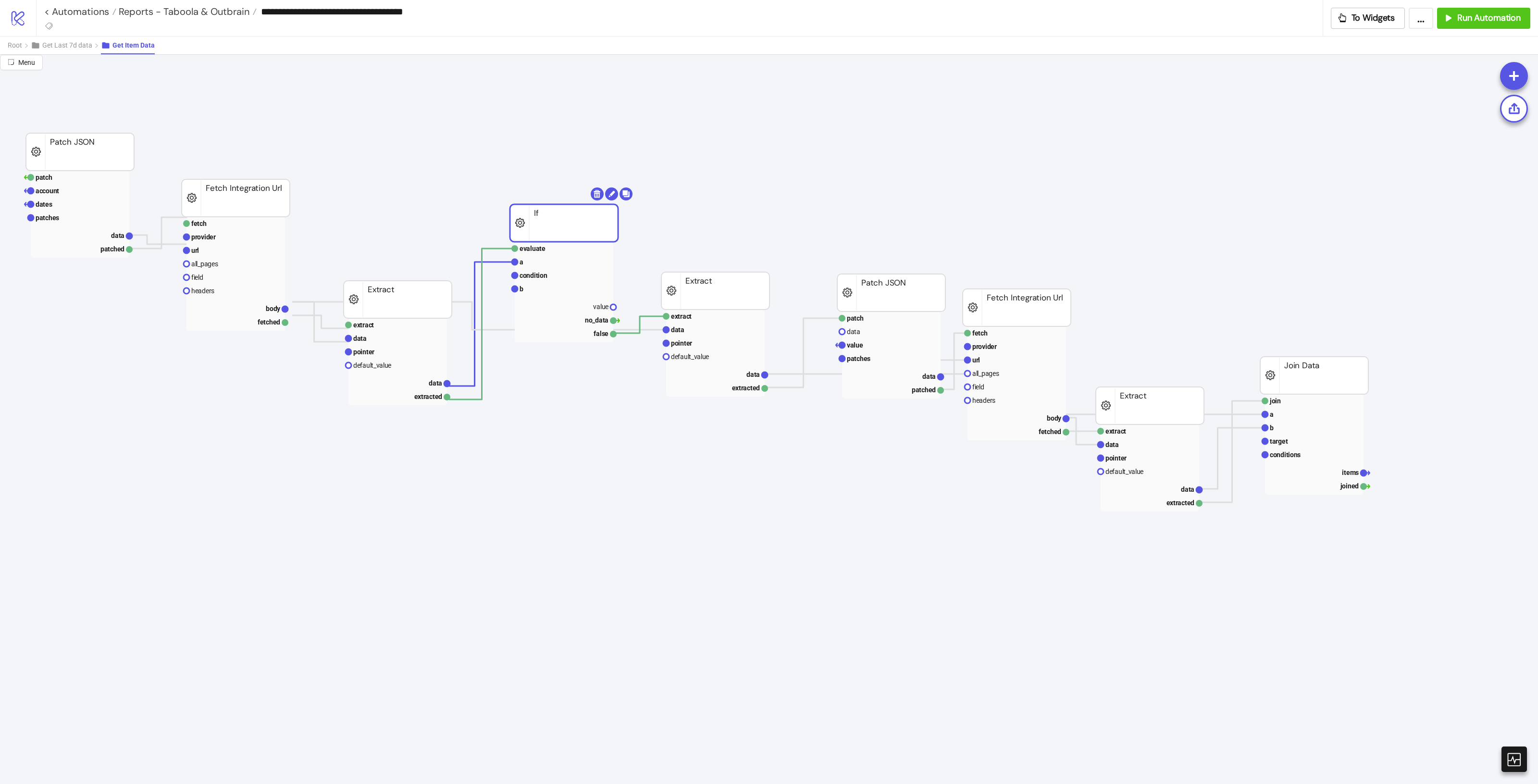
drag, startPoint x: 527, startPoint y: 262, endPoint x: 635, endPoint y: 150, distance: 155.6
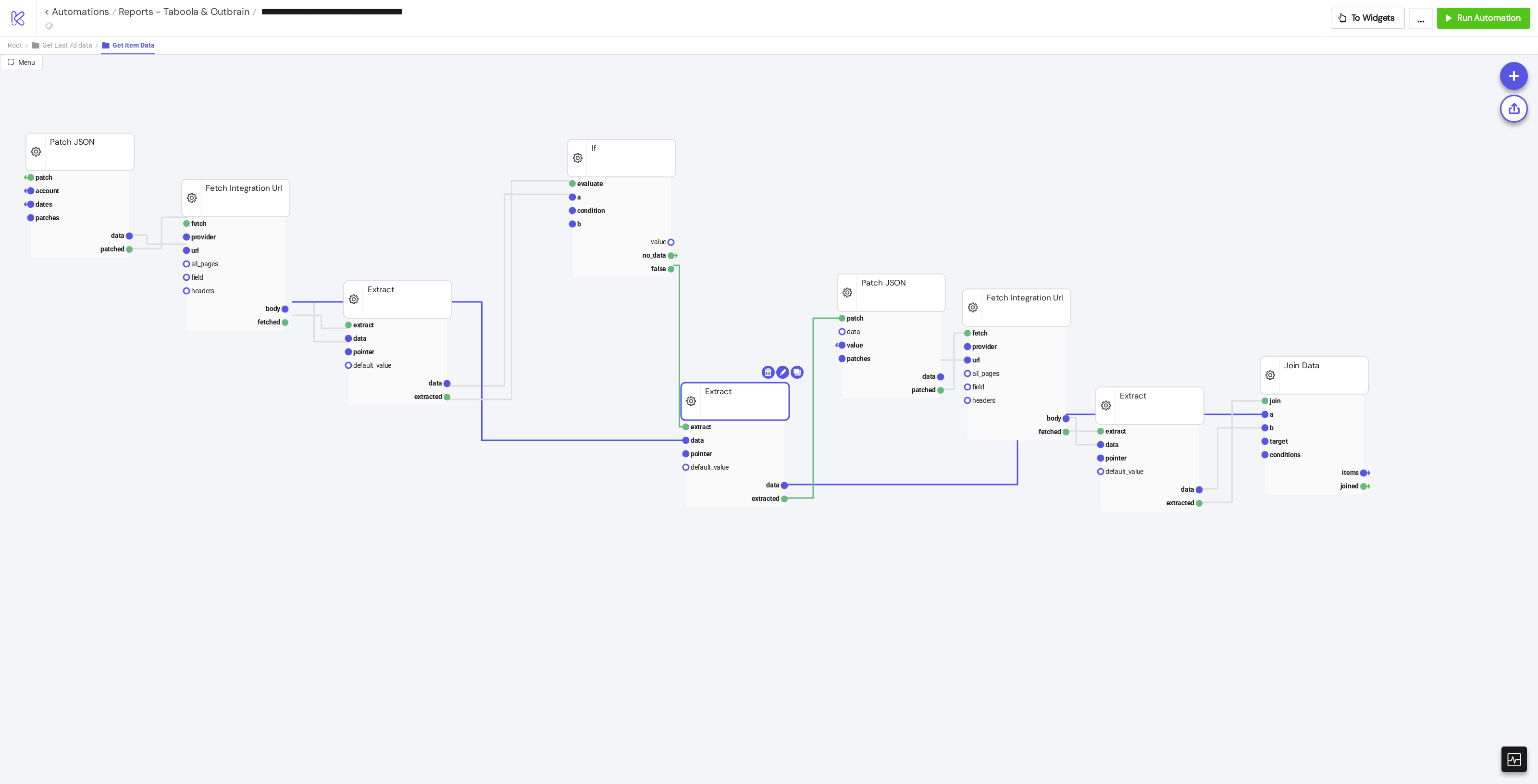
drag, startPoint x: 733, startPoint y: 296, endPoint x: 752, endPoint y: 407, distance: 112.6
click at [882, 348] on rect at bounding box center [891, 345] width 99 height 14
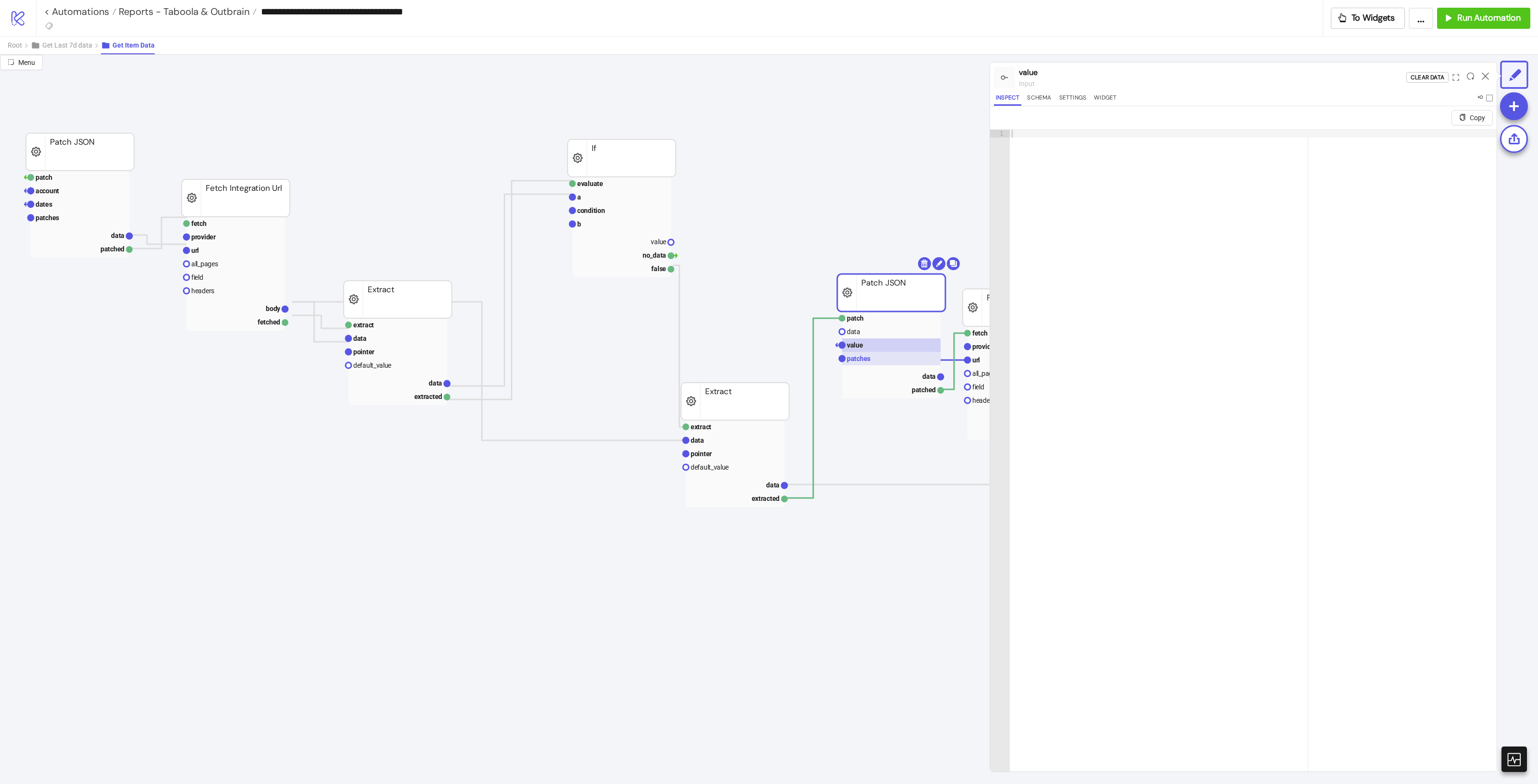
click at [886, 361] on rect at bounding box center [891, 359] width 99 height 14
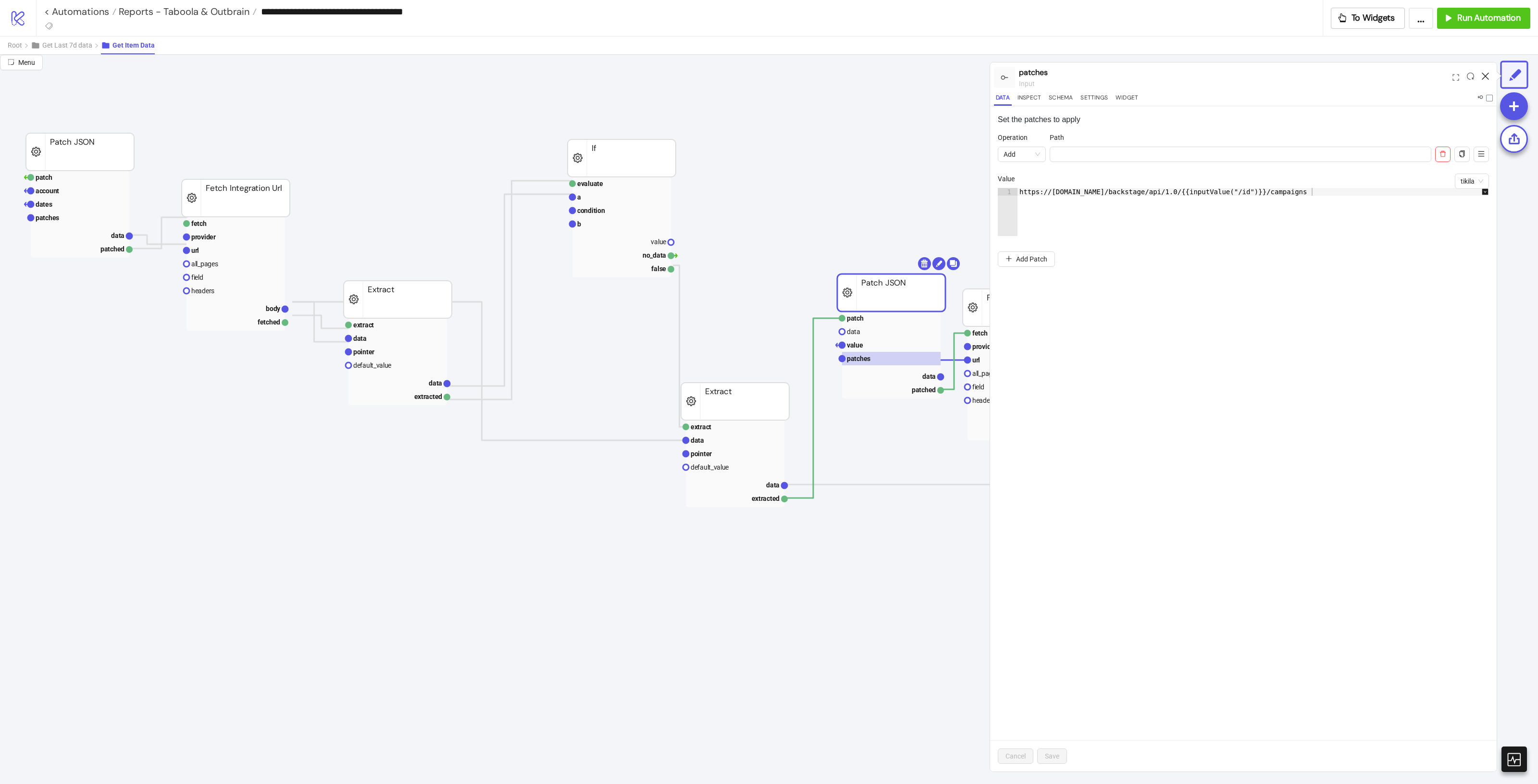
click at [1483, 78] on icon at bounding box center [1485, 76] width 7 height 7
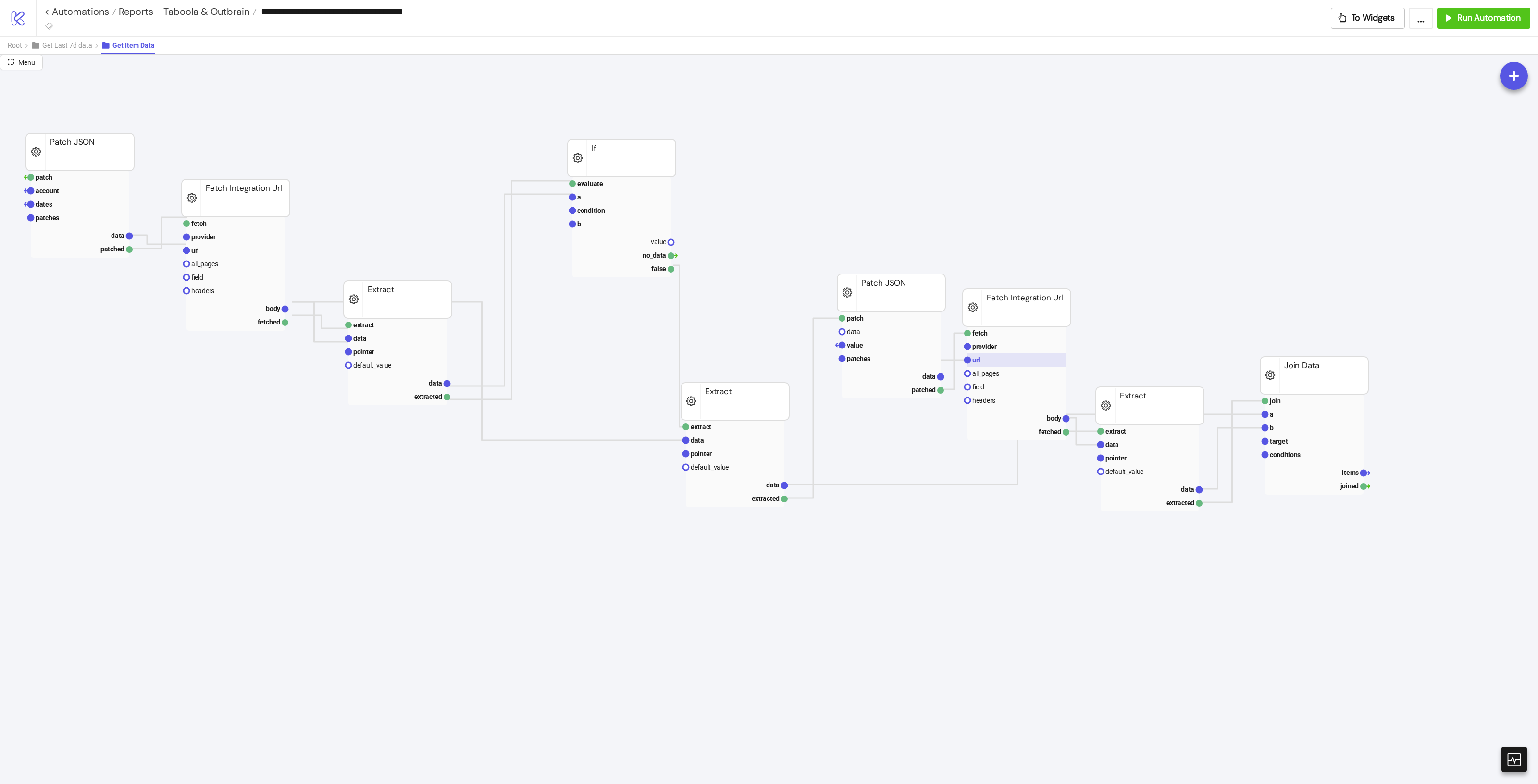
click at [998, 355] on rect at bounding box center [1017, 360] width 99 height 14
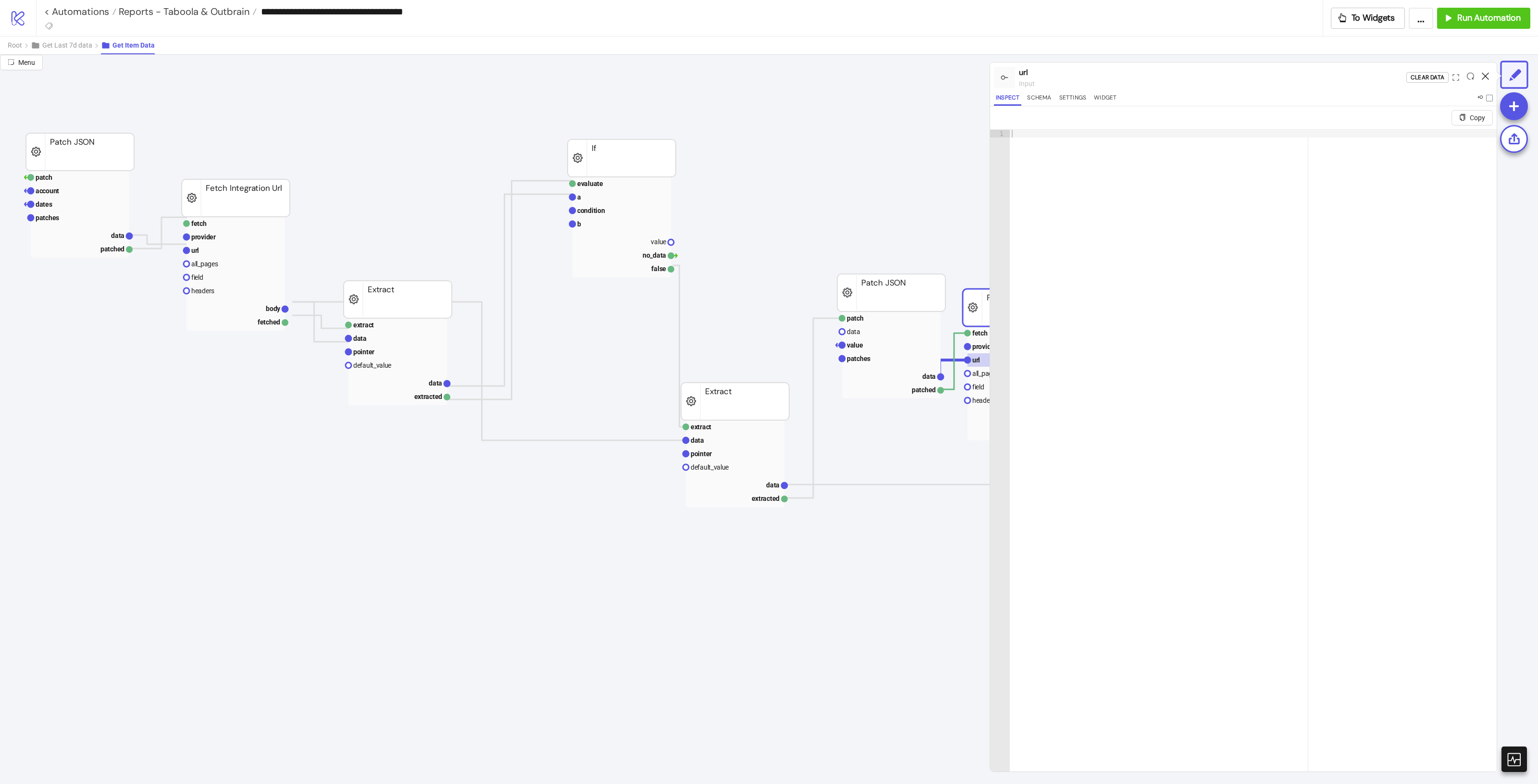
click at [1488, 78] on icon at bounding box center [1485, 76] width 7 height 7
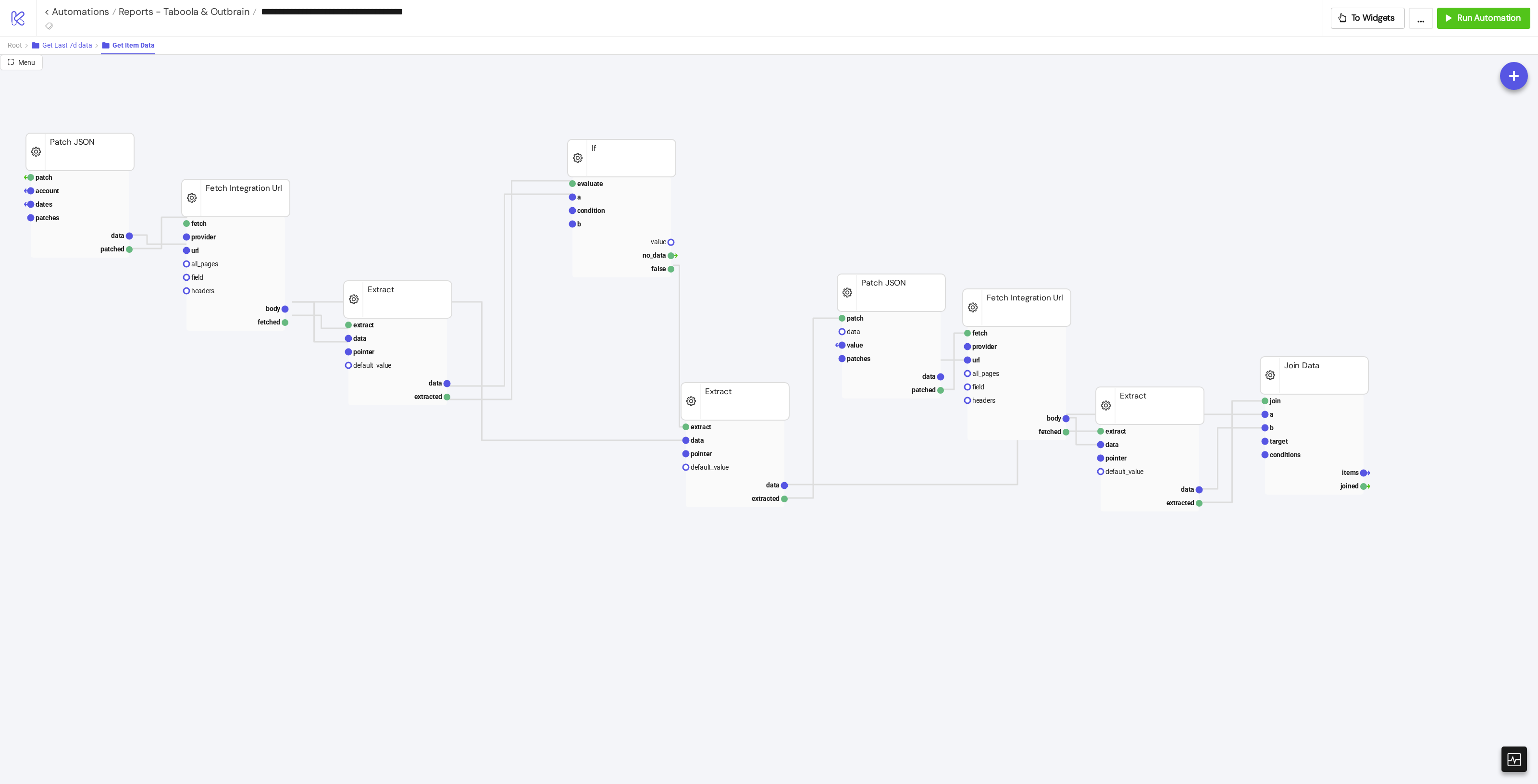
click at [81, 51] on button "Get Last 7d data" at bounding box center [66, 45] width 70 height 18
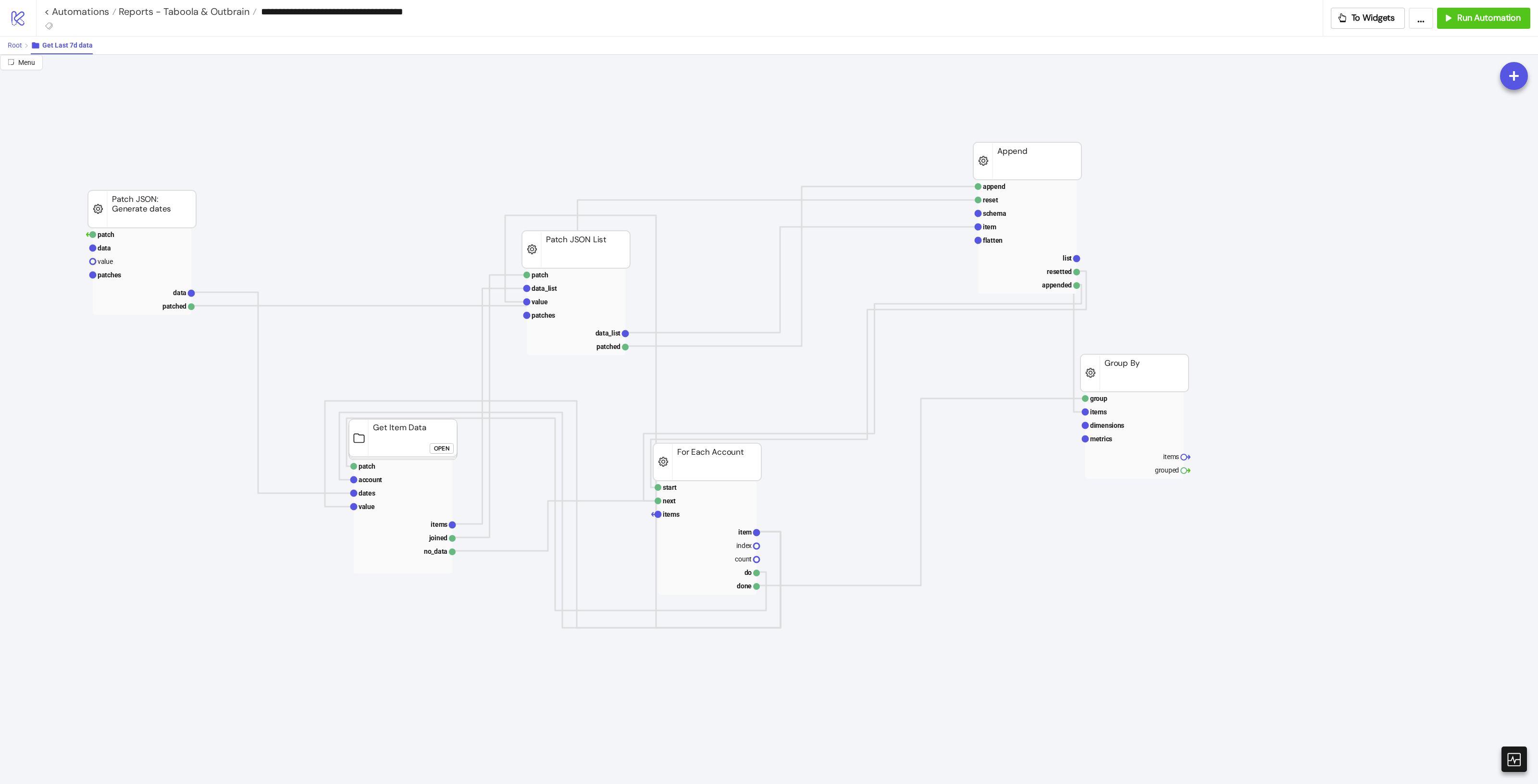
click at [12, 47] on span "Root" at bounding box center [15, 45] width 14 height 8
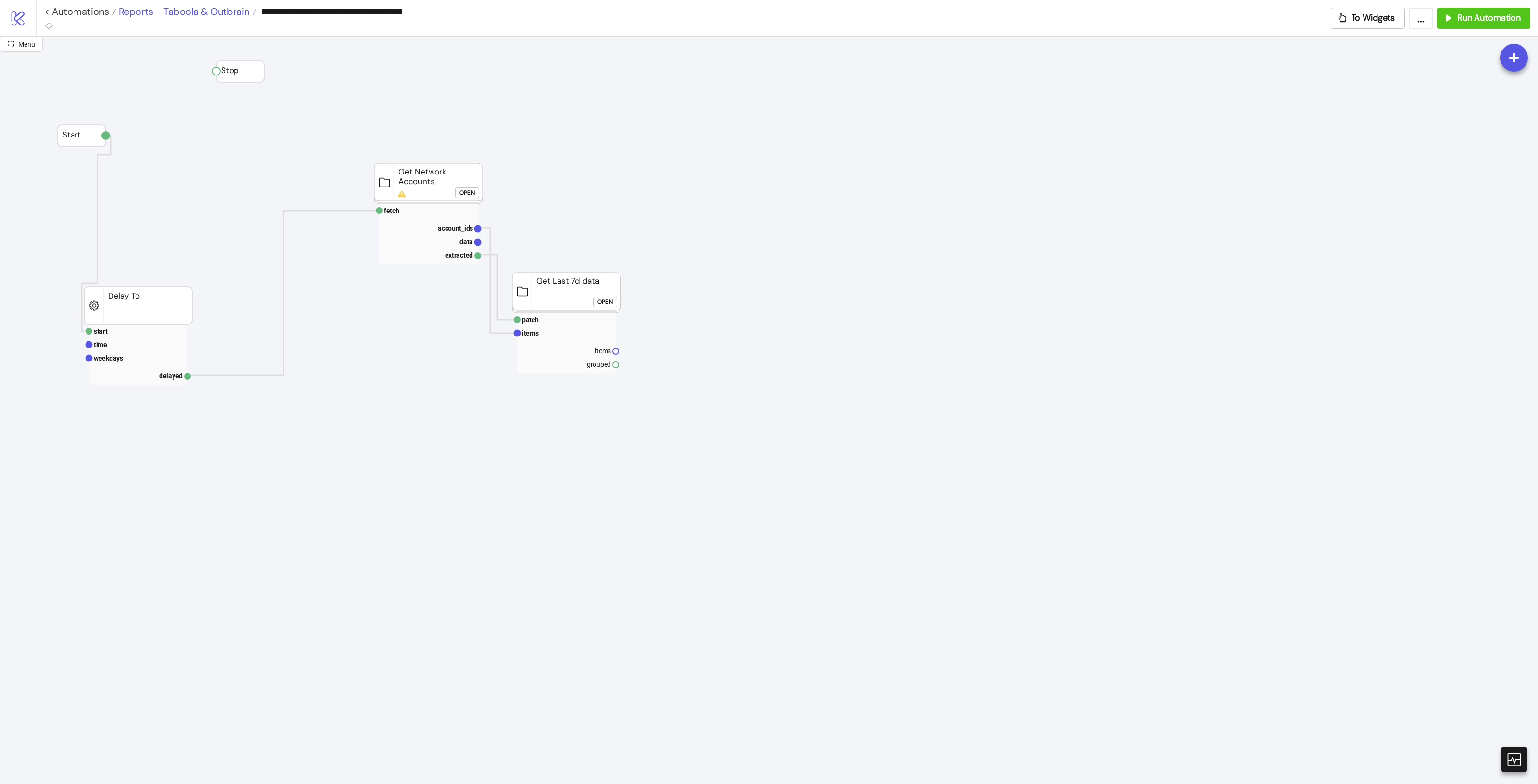
click at [194, 12] on span "Reports - Taboola & Outbrain" at bounding box center [183, 11] width 133 height 12
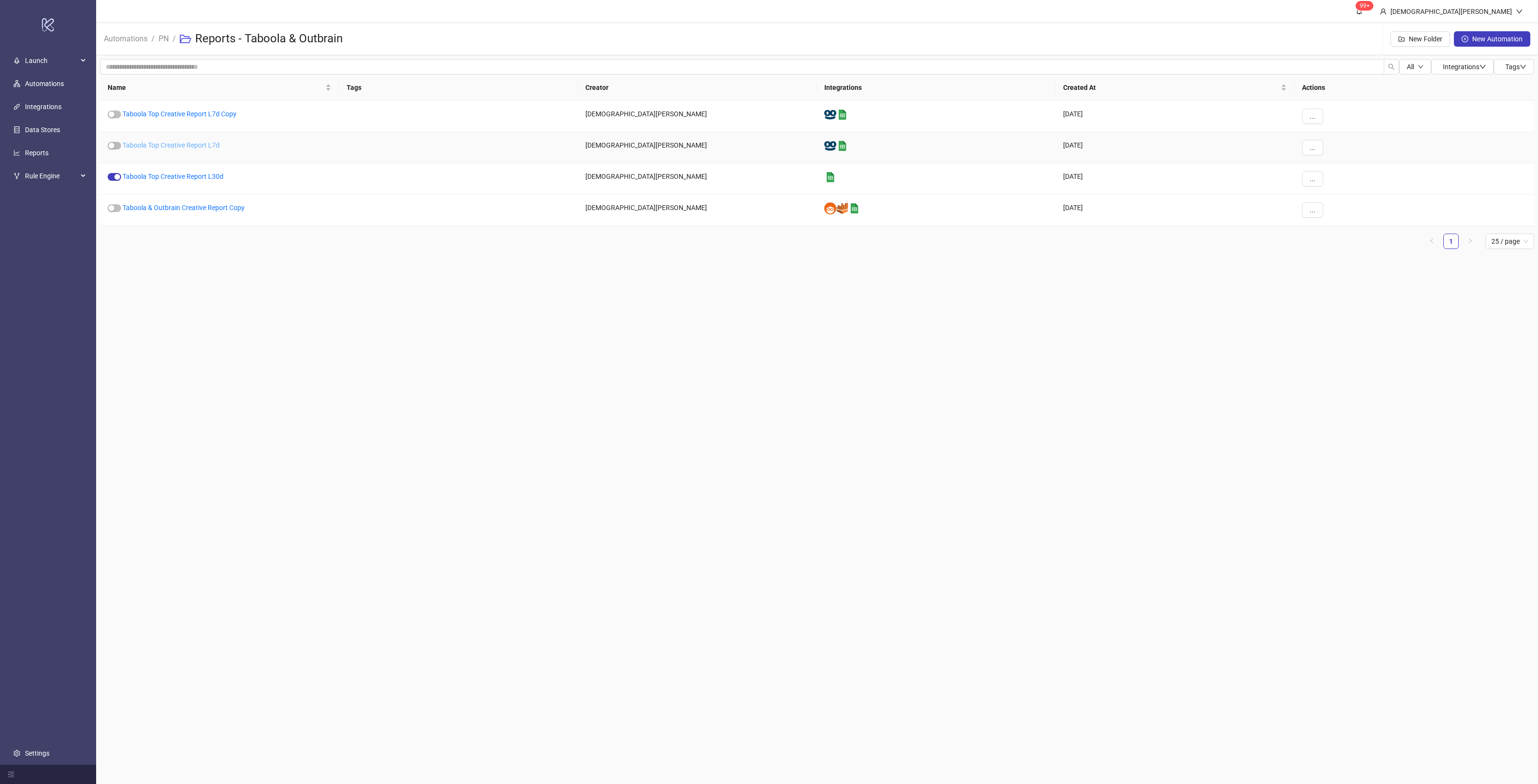
click at [203, 143] on link "Taboola Top Creative Report L7d" at bounding box center [171, 145] width 97 height 8
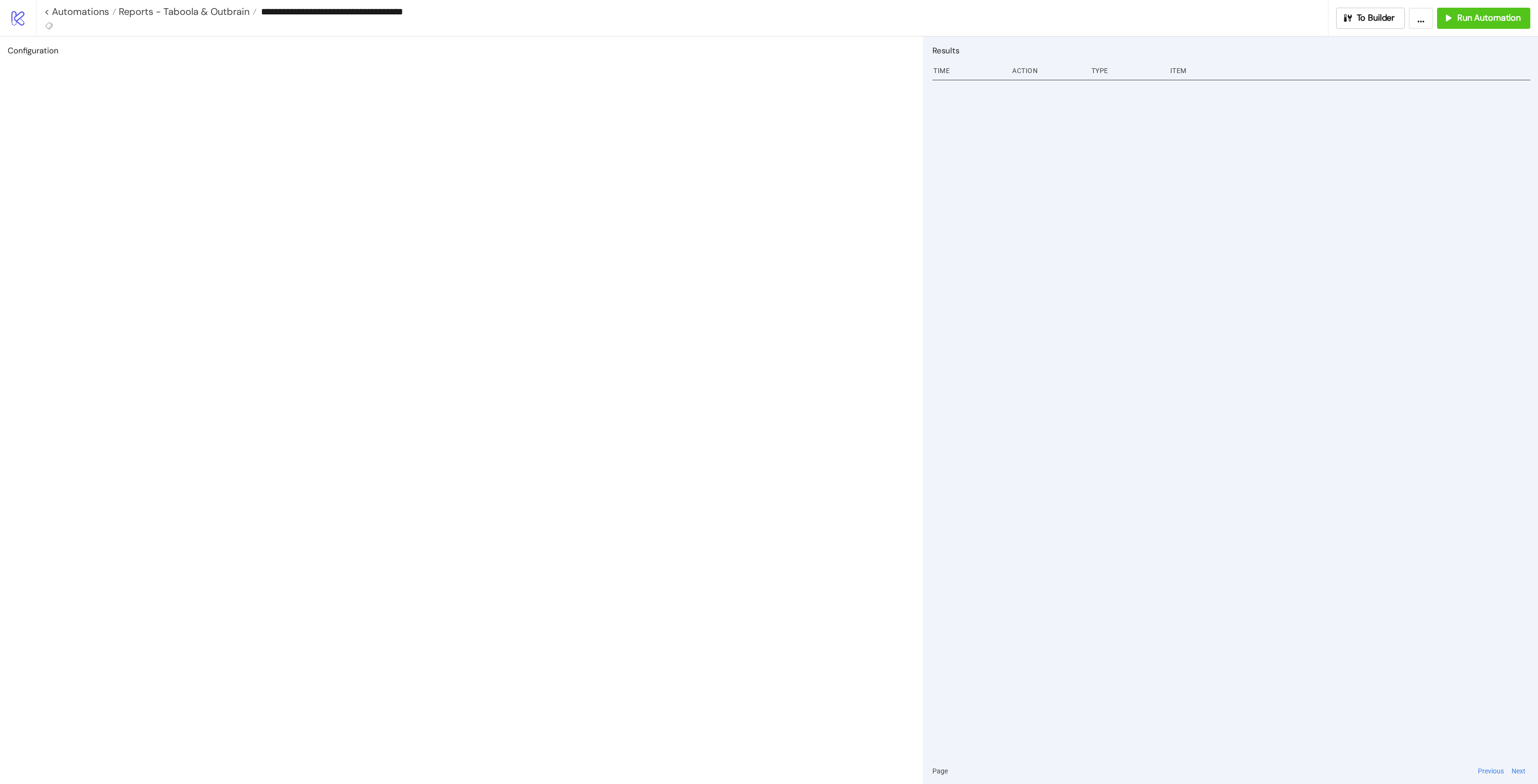
type input "**********"
click at [1365, 32] on div "**********" at bounding box center [787, 18] width 1502 height 36
click at [1365, 18] on span "To Builder" at bounding box center [1375, 17] width 38 height 11
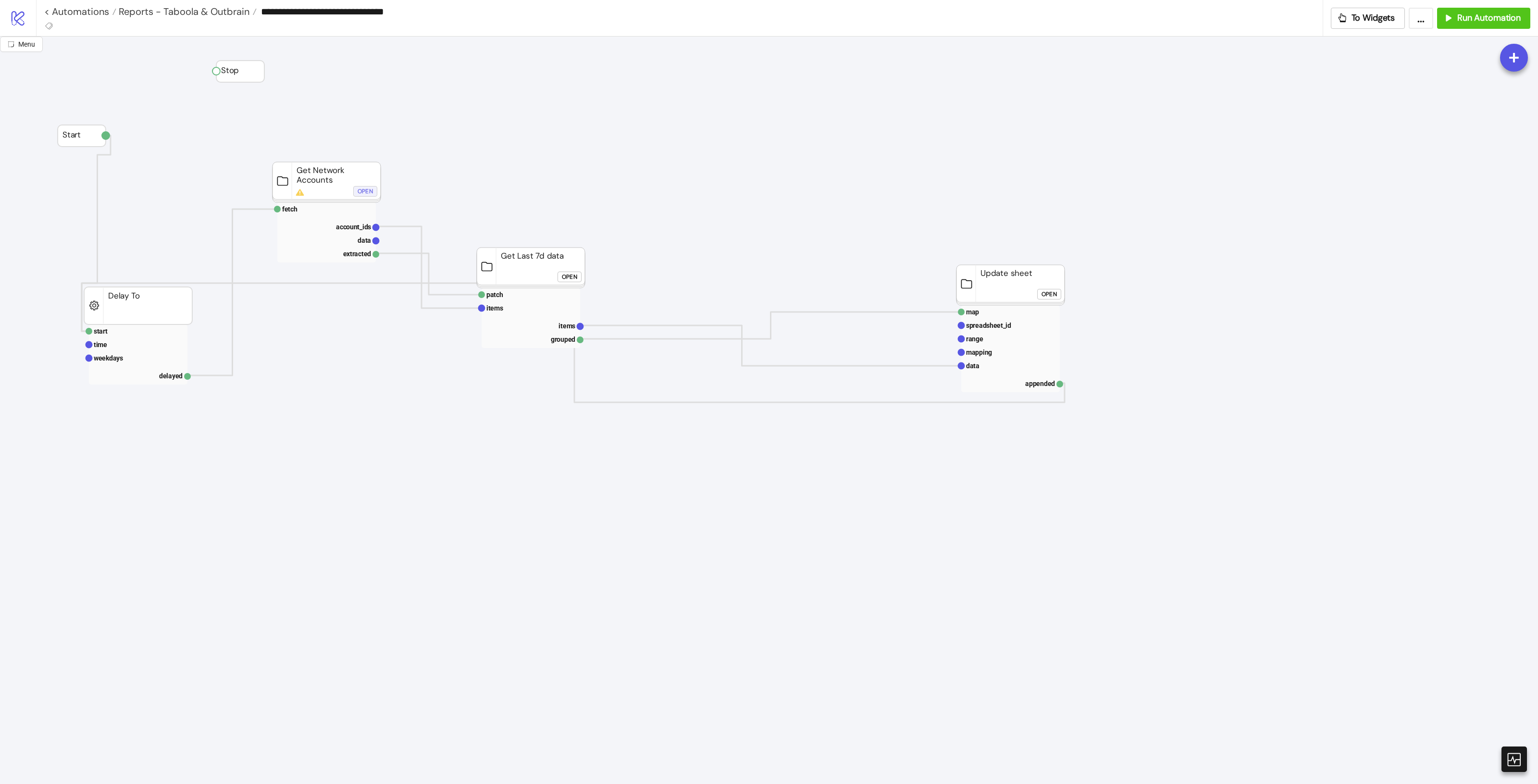
click at [359, 192] on div "Open" at bounding box center [365, 191] width 15 height 11
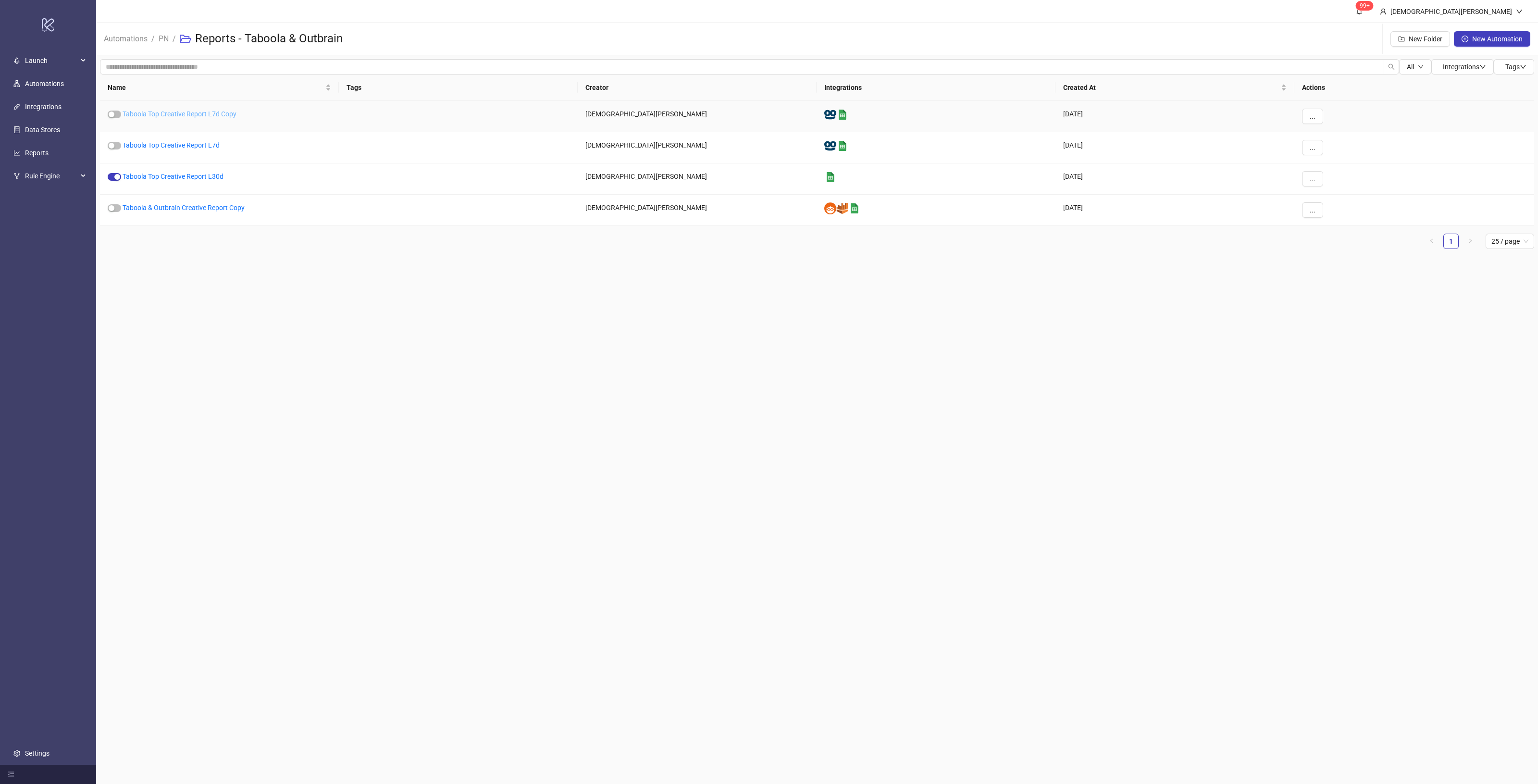
click at [215, 117] on link "Taboola Top Creative Report L7d Copy" at bounding box center [179, 114] width 114 height 8
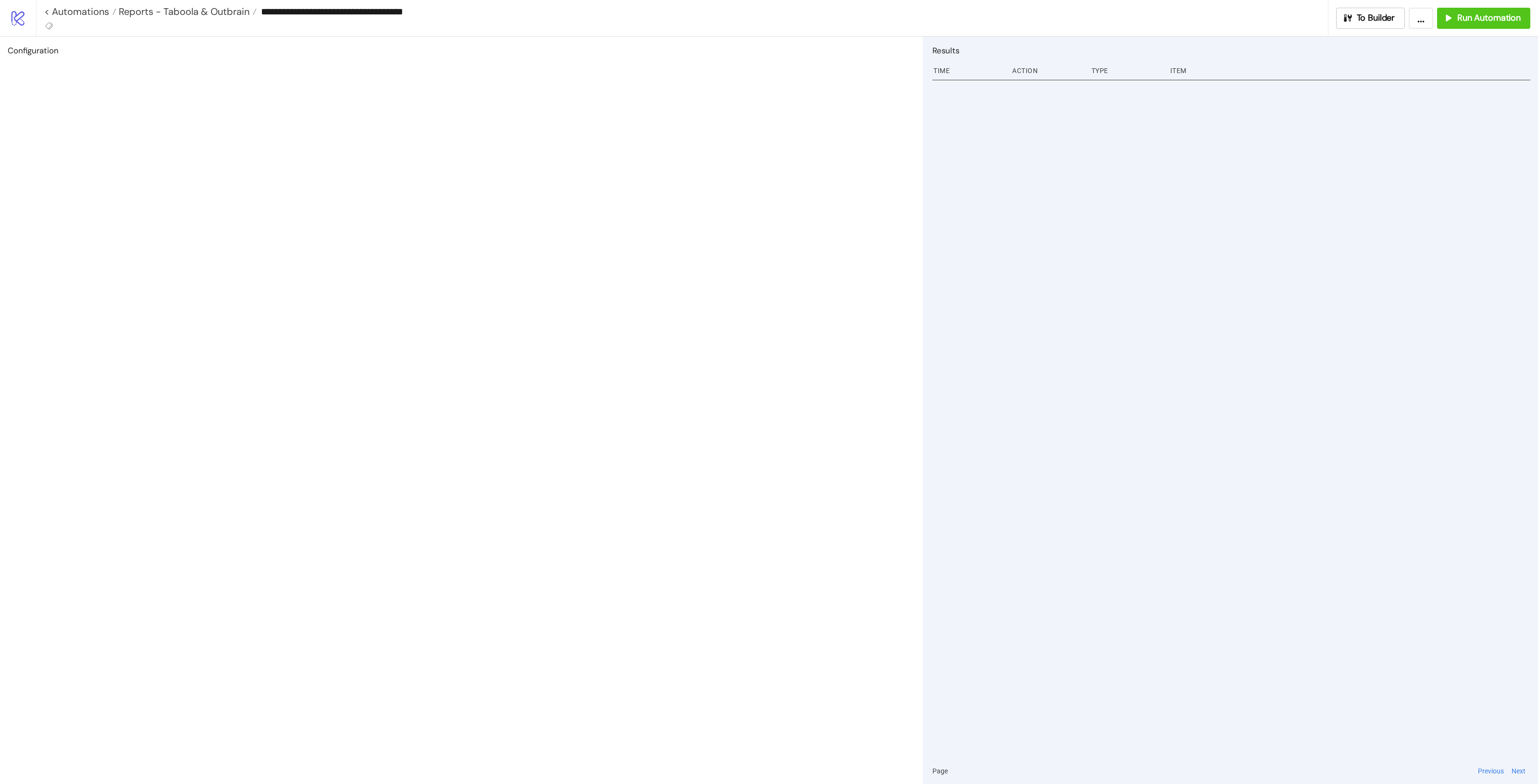
click at [1387, 5] on div "**********" at bounding box center [787, 18] width 1502 height 36
click at [1380, 19] on span "To Builder" at bounding box center [1375, 17] width 38 height 11
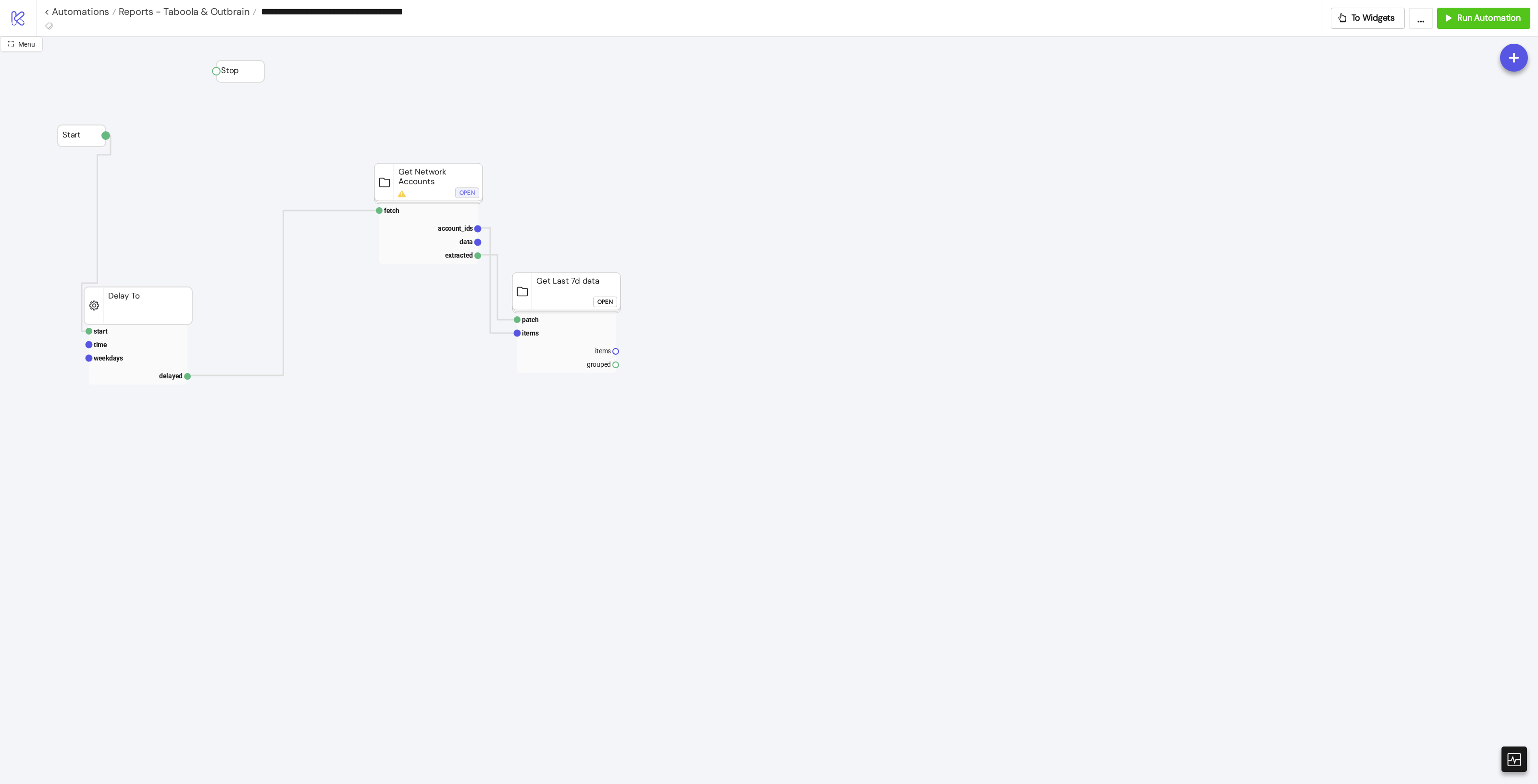
click at [469, 190] on div "Open" at bounding box center [467, 192] width 15 height 11
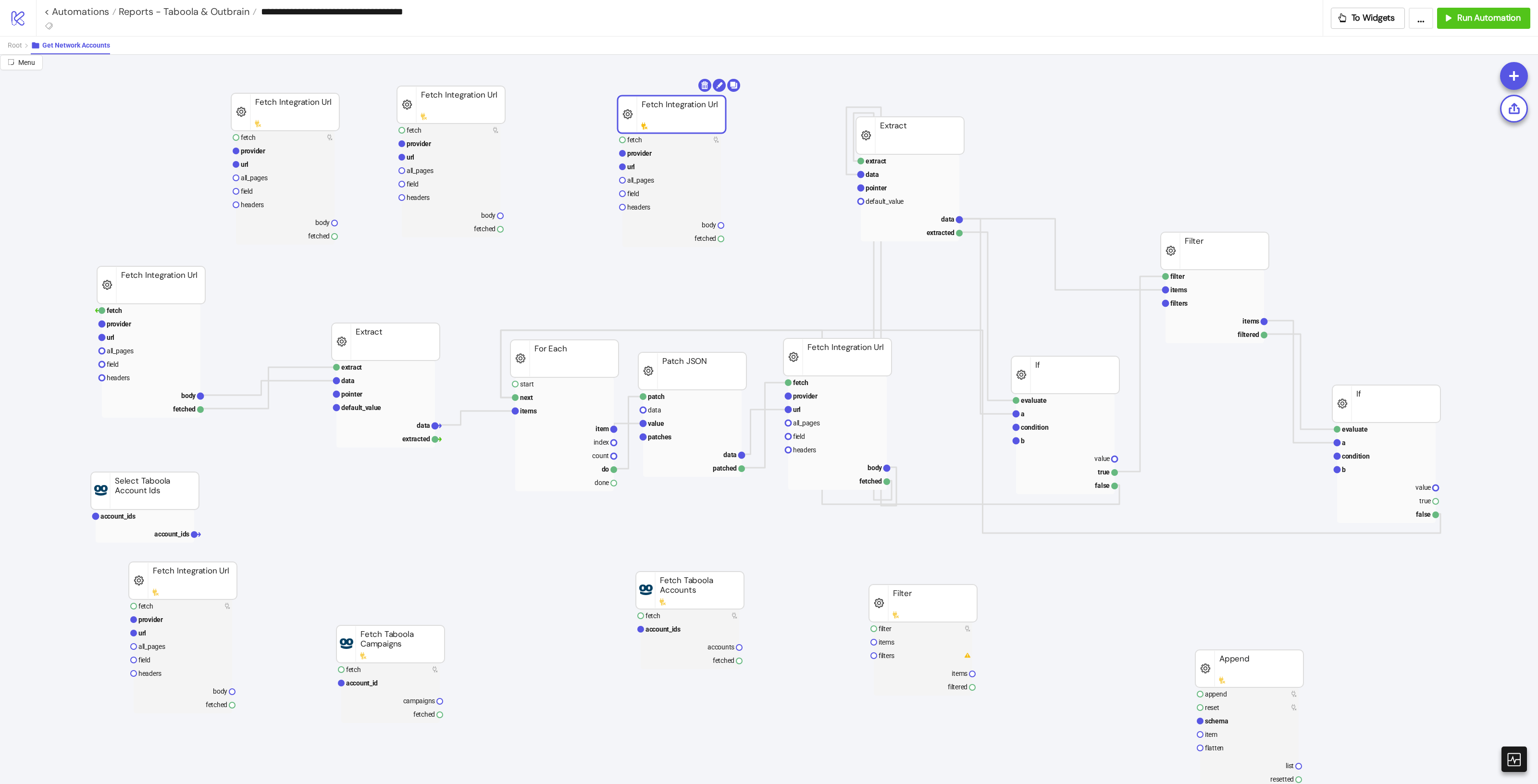
click at [698, 99] on rect at bounding box center [672, 114] width 108 height 37
click at [706, 85] on body "**********" at bounding box center [769, 392] width 1538 height 784
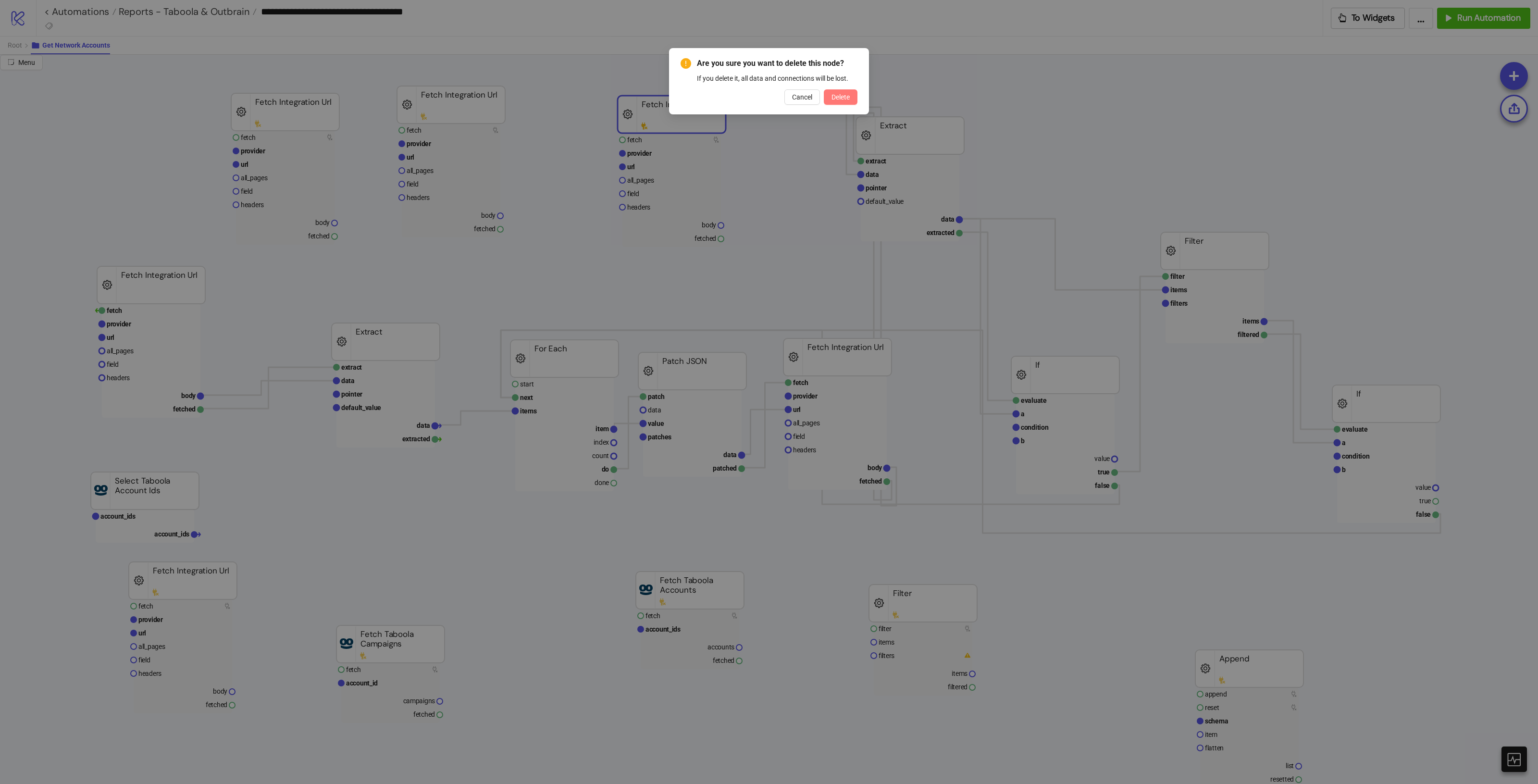
click at [839, 95] on span "Delete" at bounding box center [840, 96] width 18 height 8
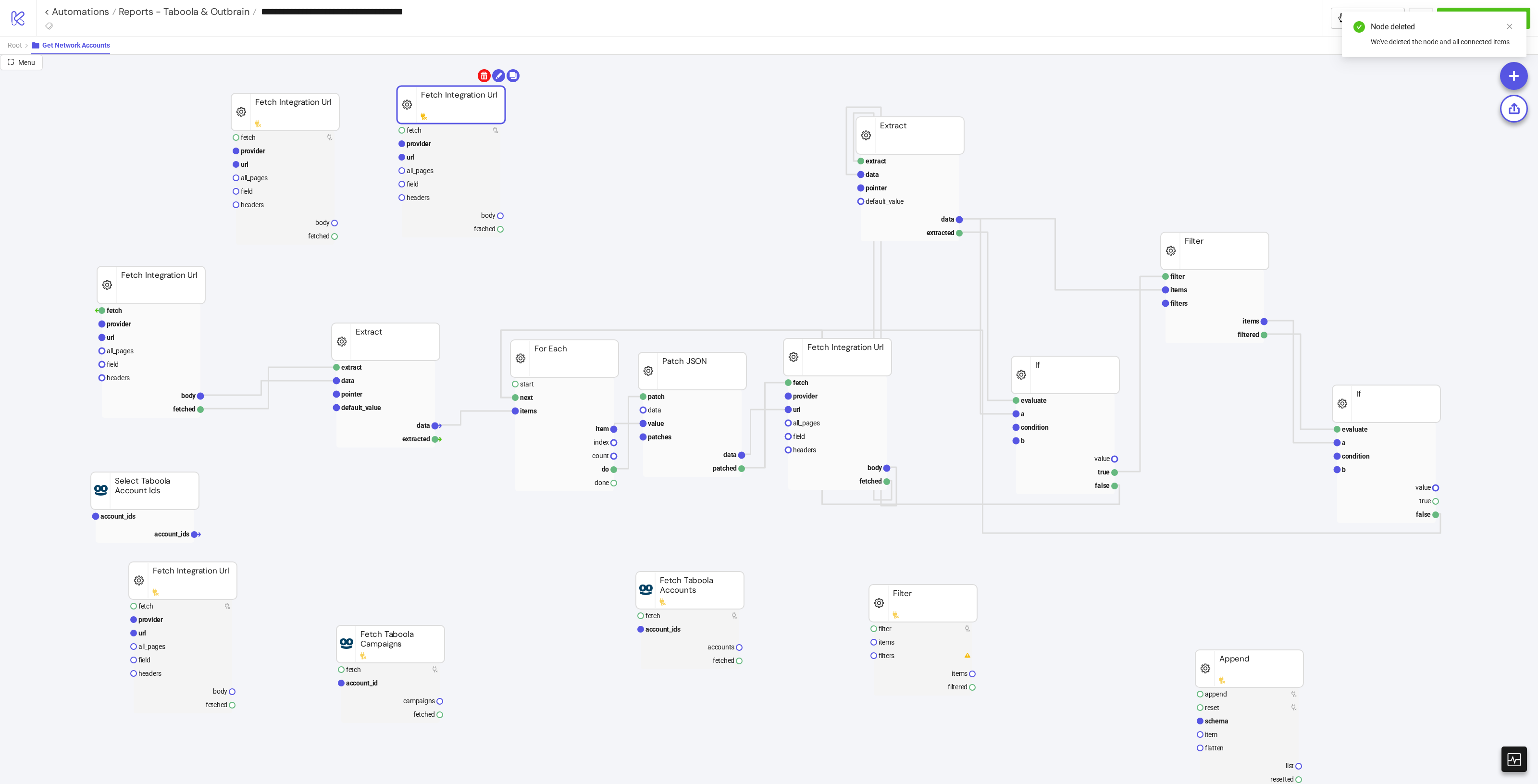
click at [485, 75] on body "**********" at bounding box center [769, 392] width 1538 height 784
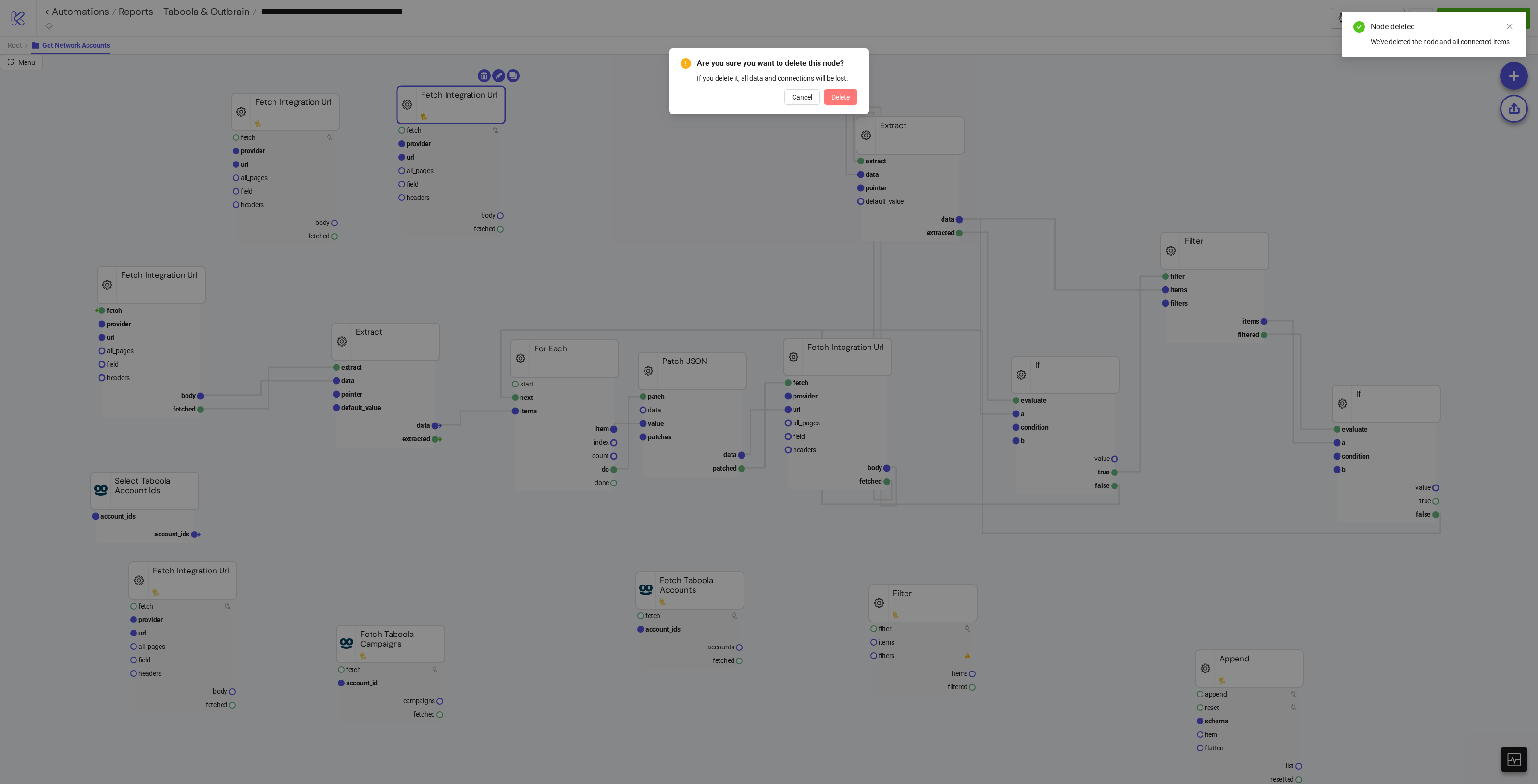
click at [836, 96] on span "Delete" at bounding box center [840, 96] width 18 height 8
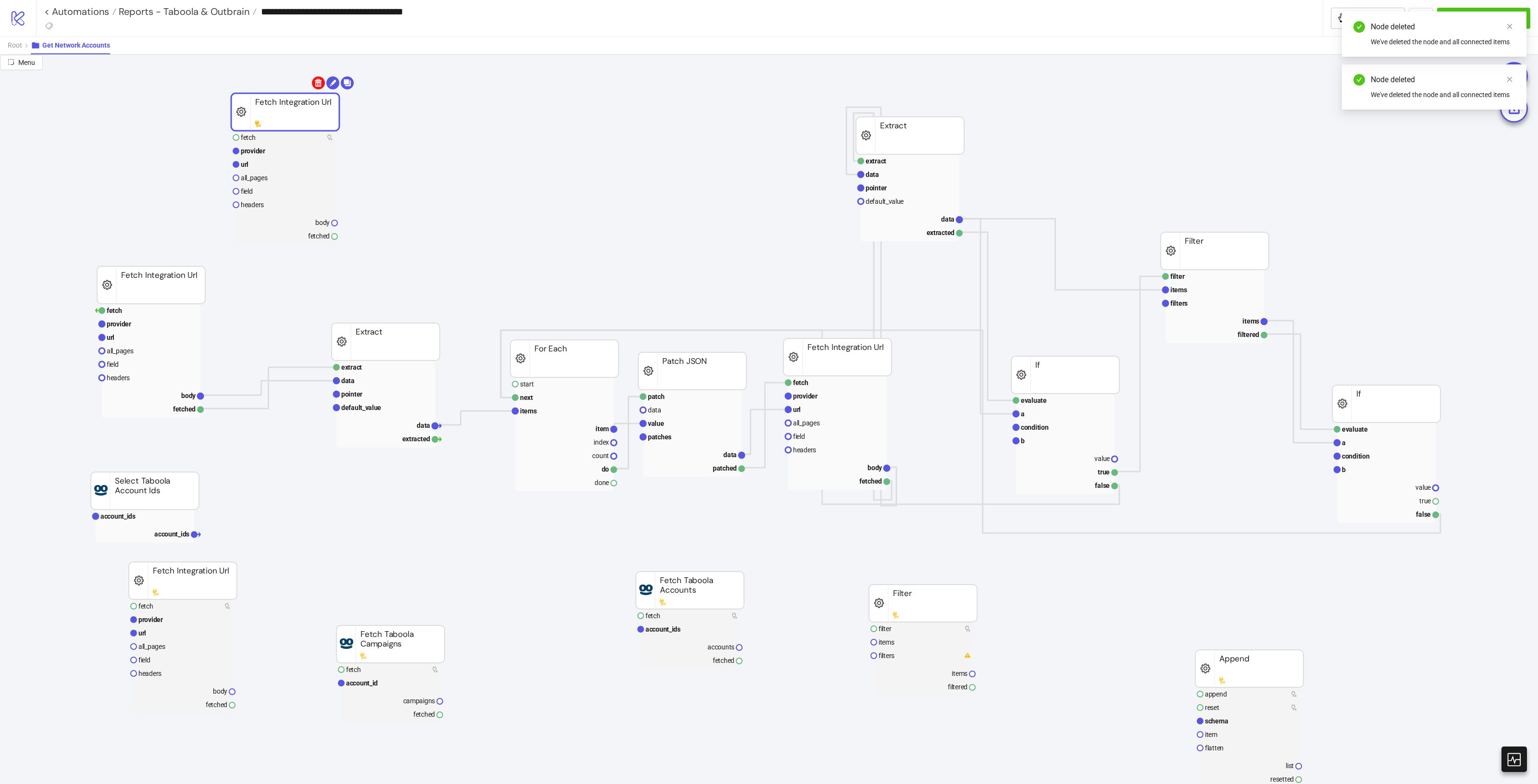
click at [318, 79] on body "**********" at bounding box center [769, 392] width 1538 height 784
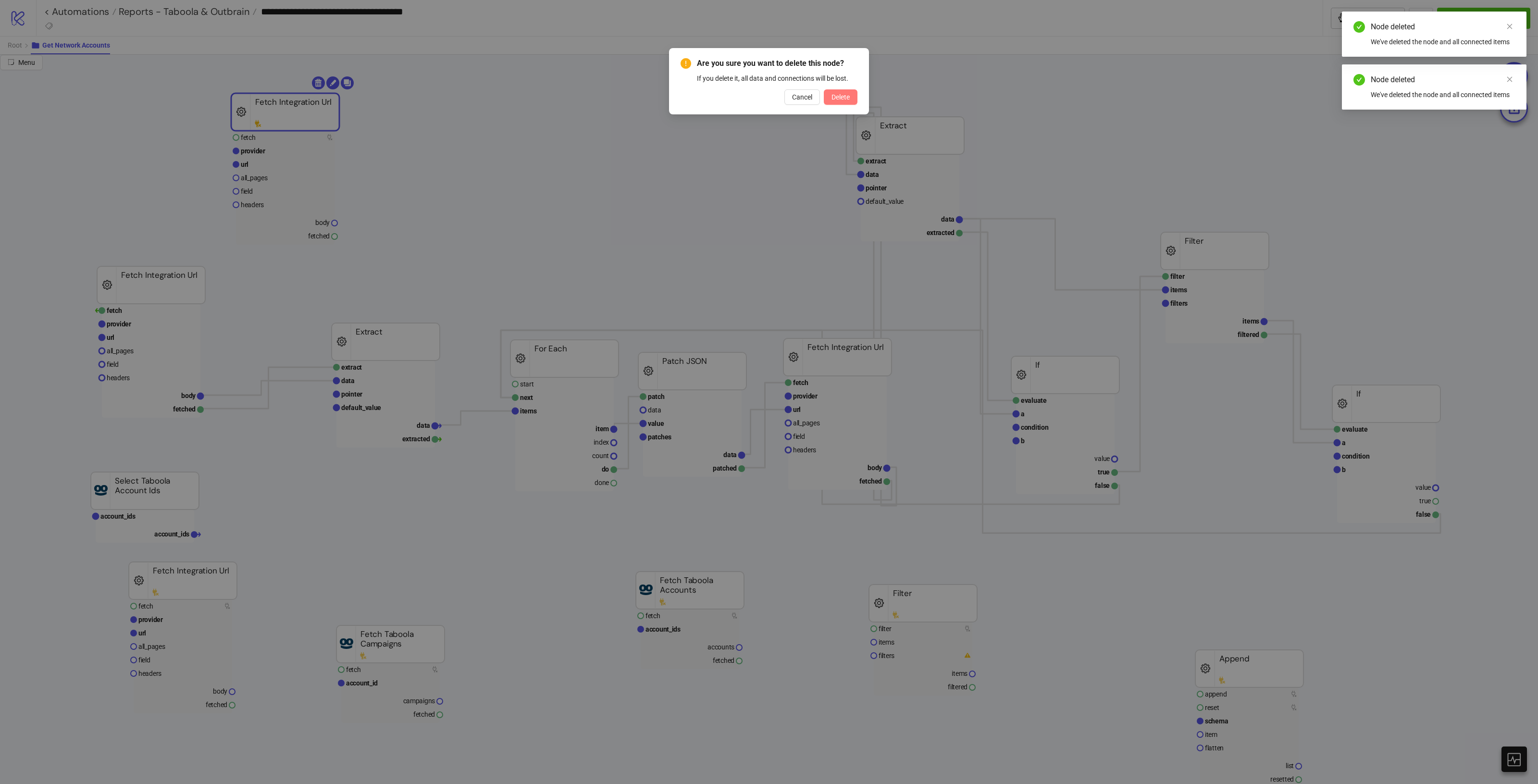
click at [827, 97] on button "Delete" at bounding box center [840, 96] width 34 height 15
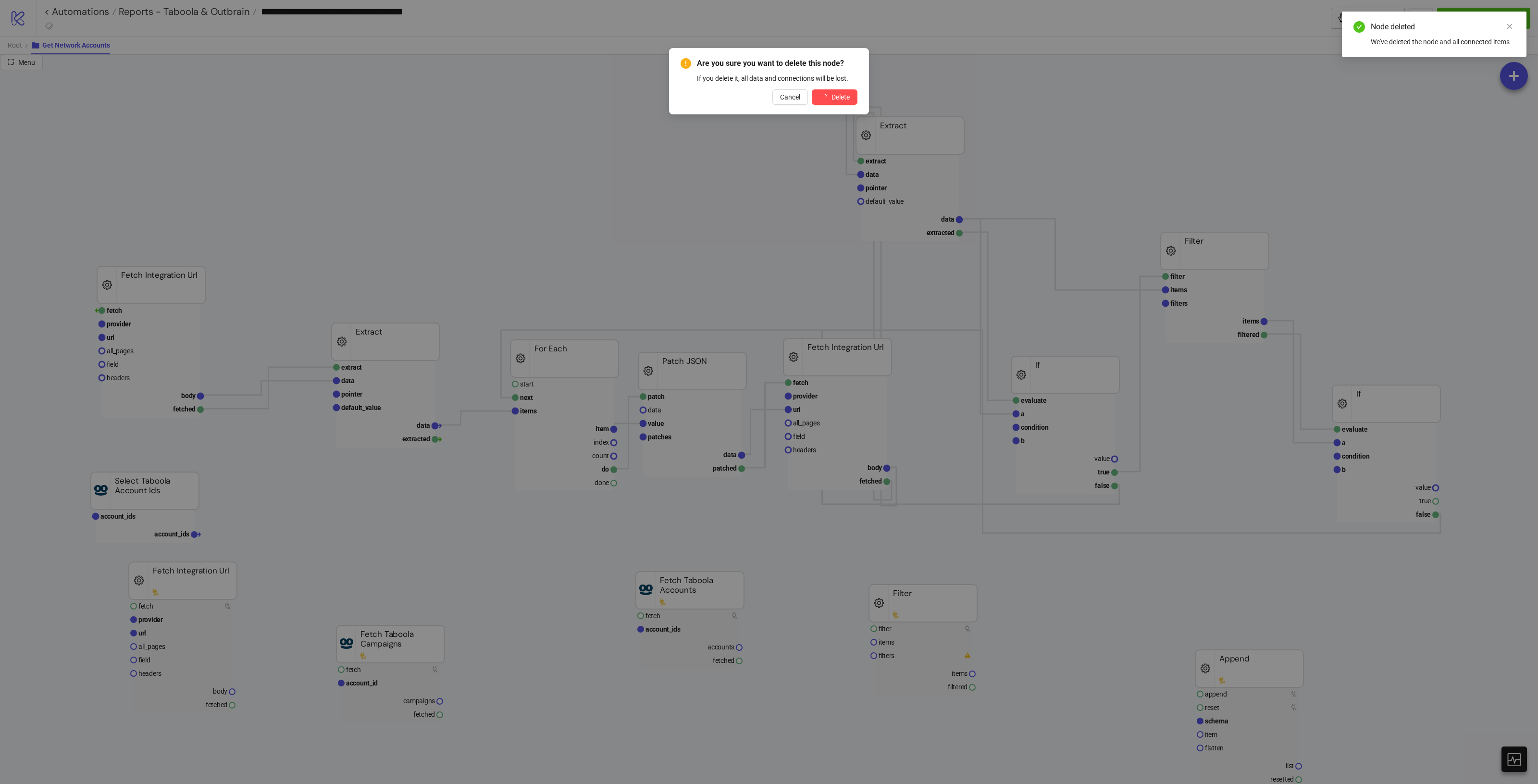
click at [854, 97] on div "Are you sure you want to delete this node? If you delete it, all data and conne…" at bounding box center [769, 392] width 1538 height 784
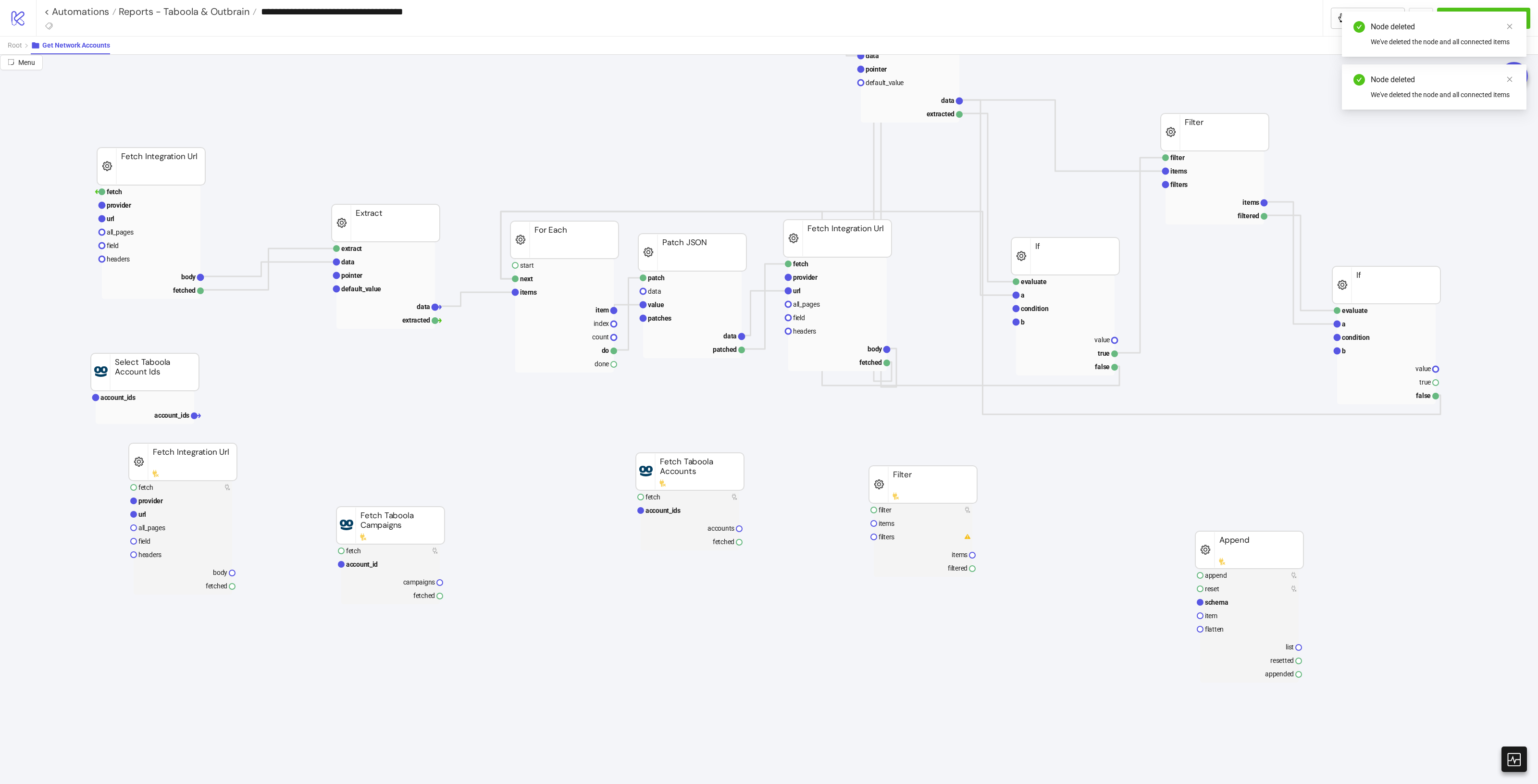
scroll to position [120, 0]
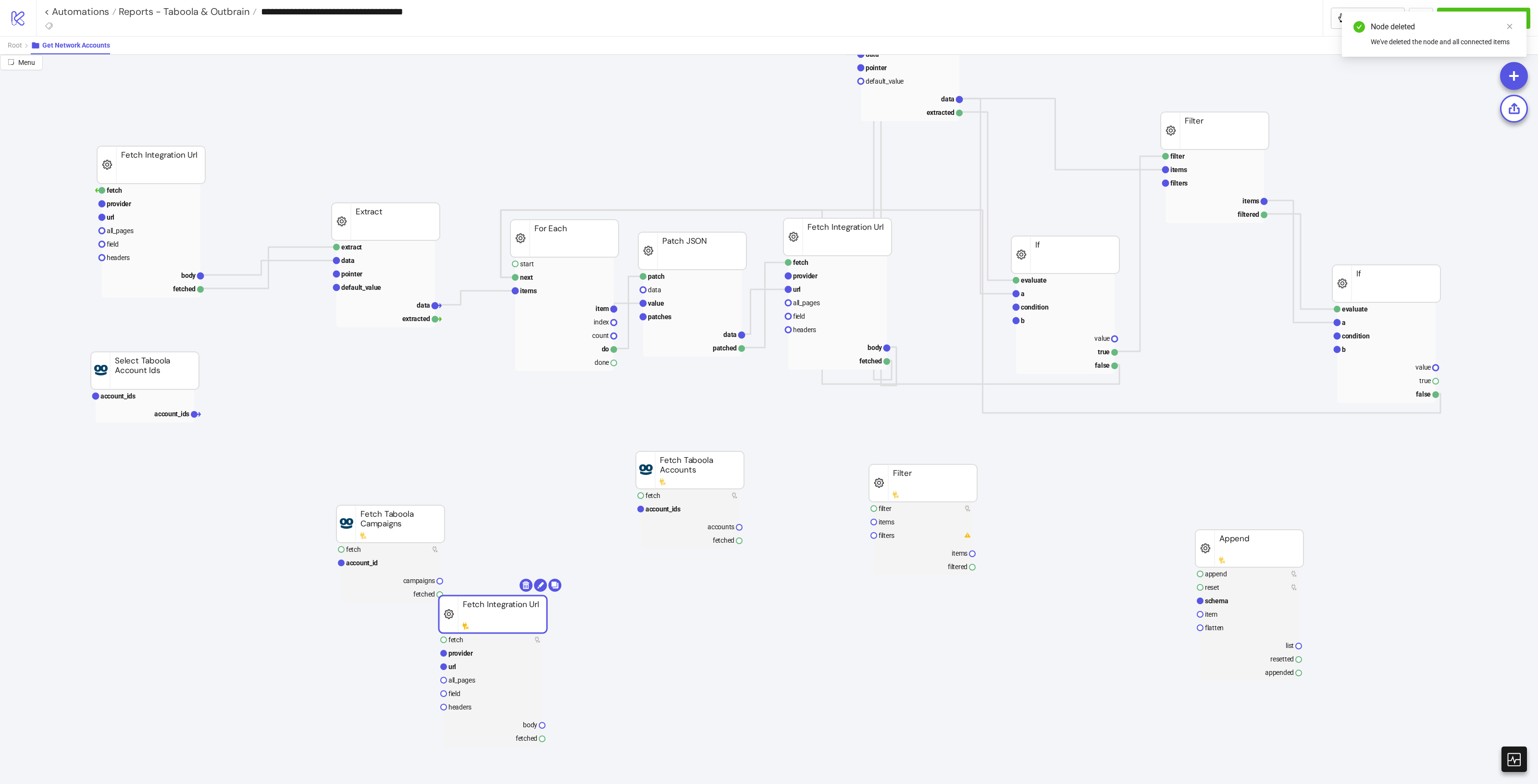
drag, startPoint x: 217, startPoint y: 471, endPoint x: 546, endPoint y: 616, distance: 359.5
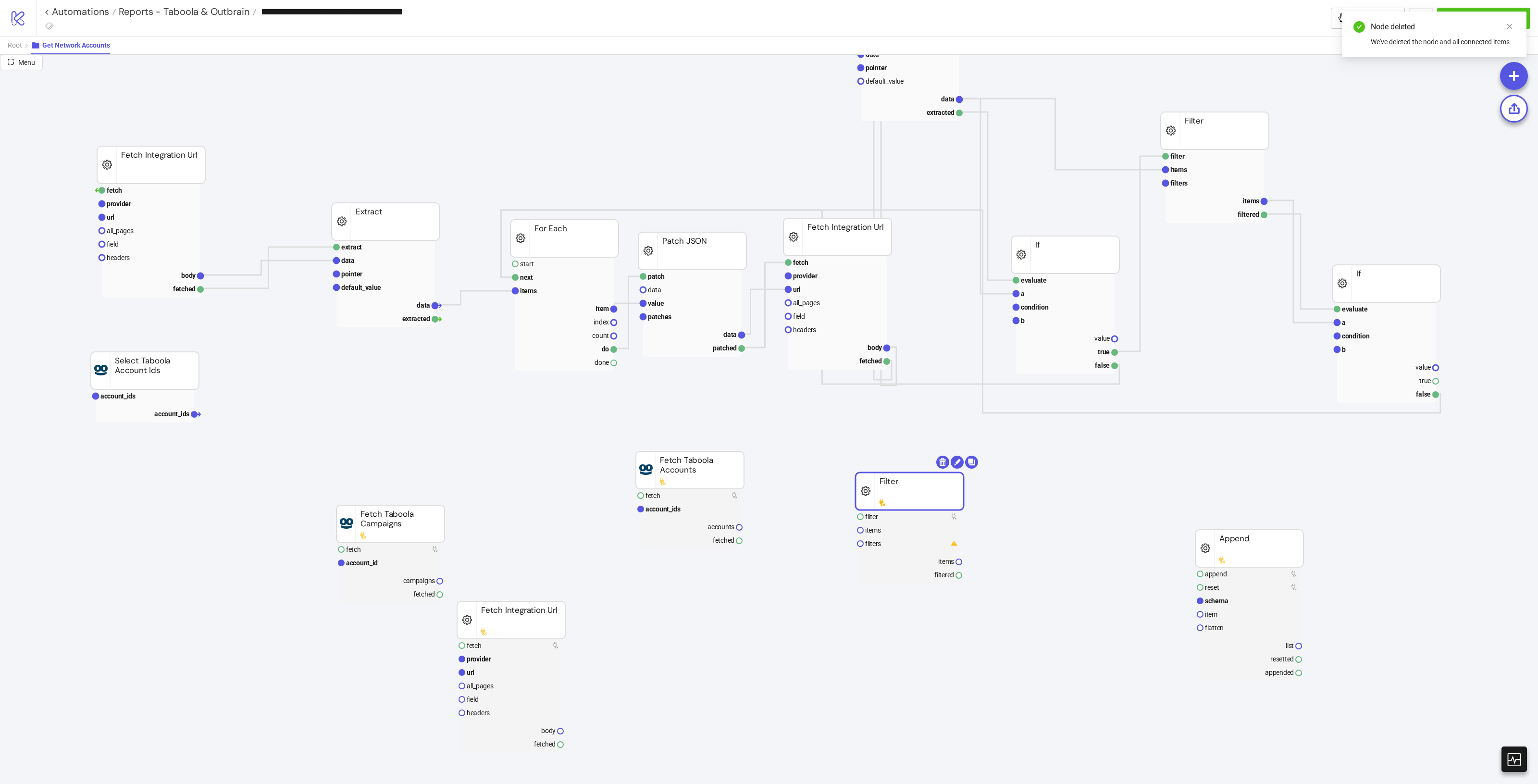
drag, startPoint x: 930, startPoint y: 510, endPoint x: 772, endPoint y: 639, distance: 204.0
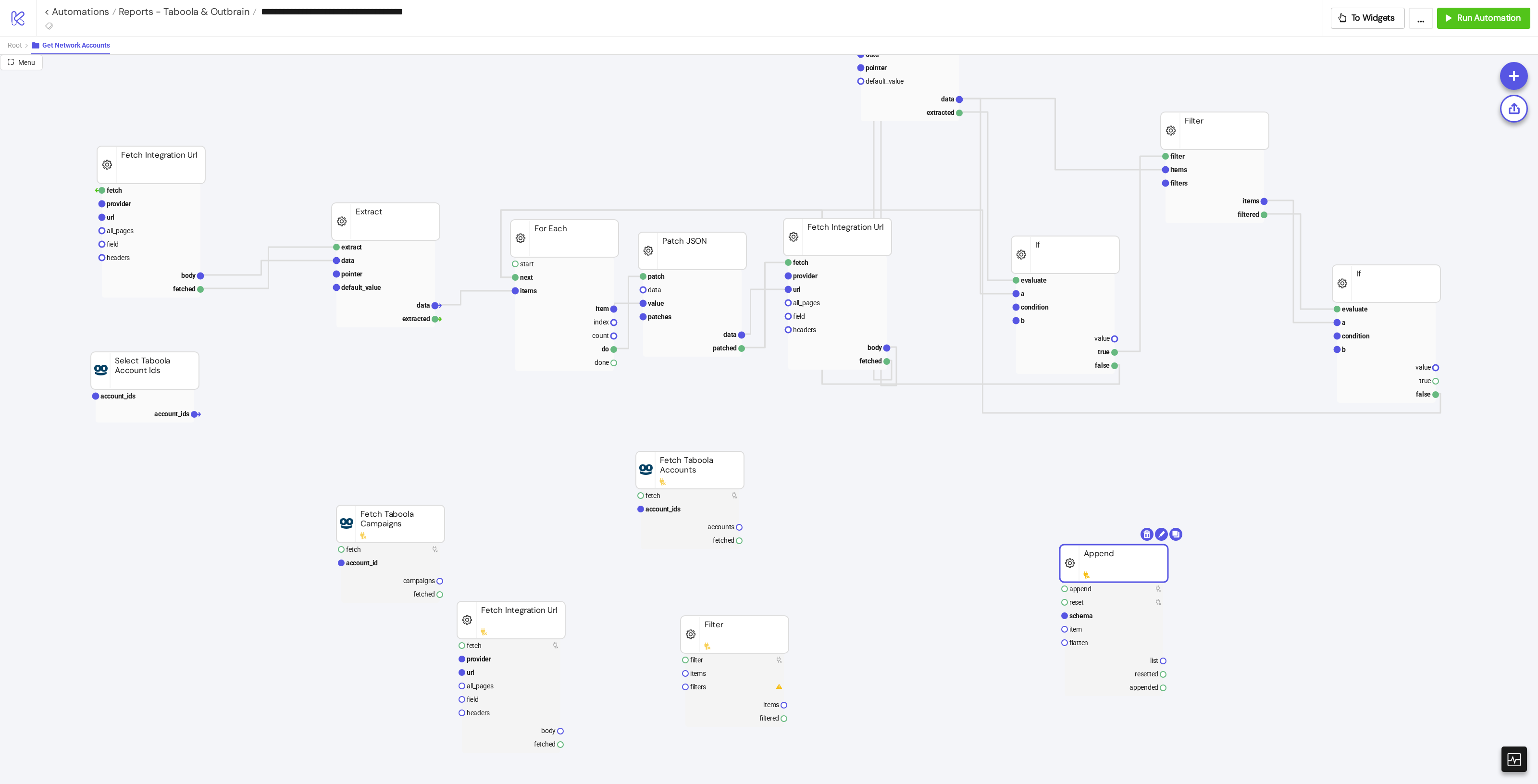
drag, startPoint x: 1249, startPoint y: 548, endPoint x: 930, endPoint y: 482, distance: 325.8
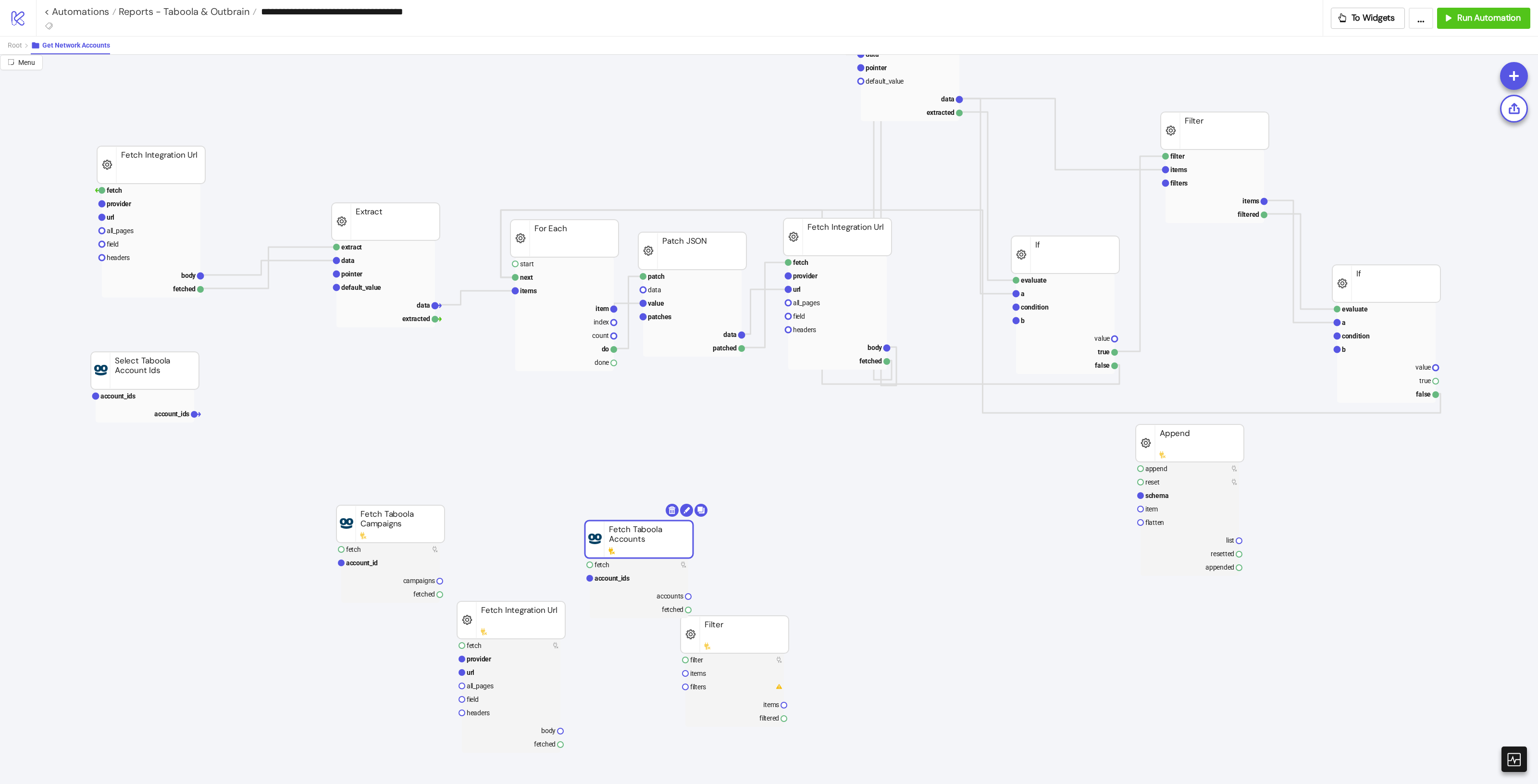
drag, startPoint x: 637, startPoint y: 493, endPoint x: 591, endPoint y: 546, distance: 70.2
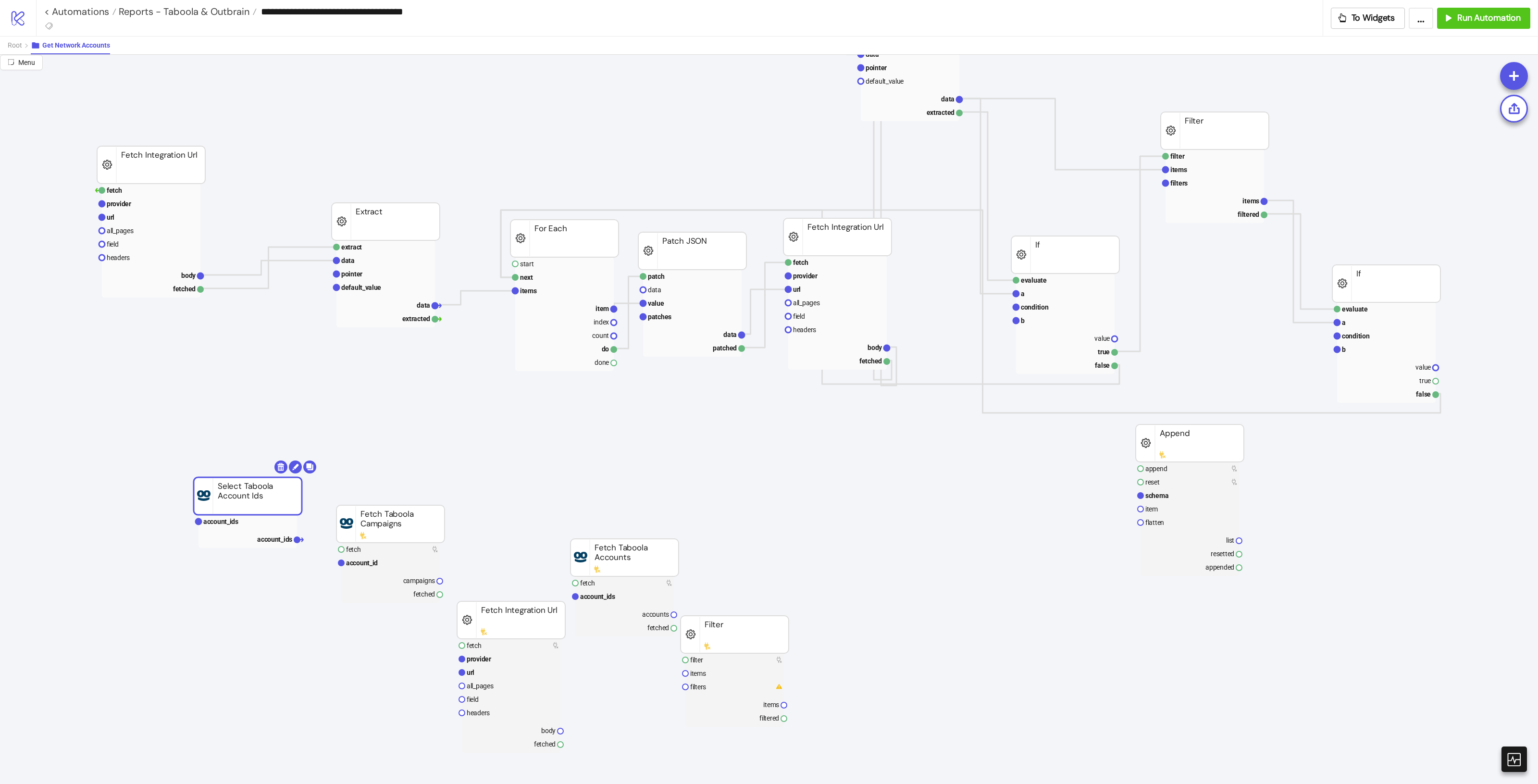
drag, startPoint x: 178, startPoint y: 384, endPoint x: 275, endPoint y: 523, distance: 169.5
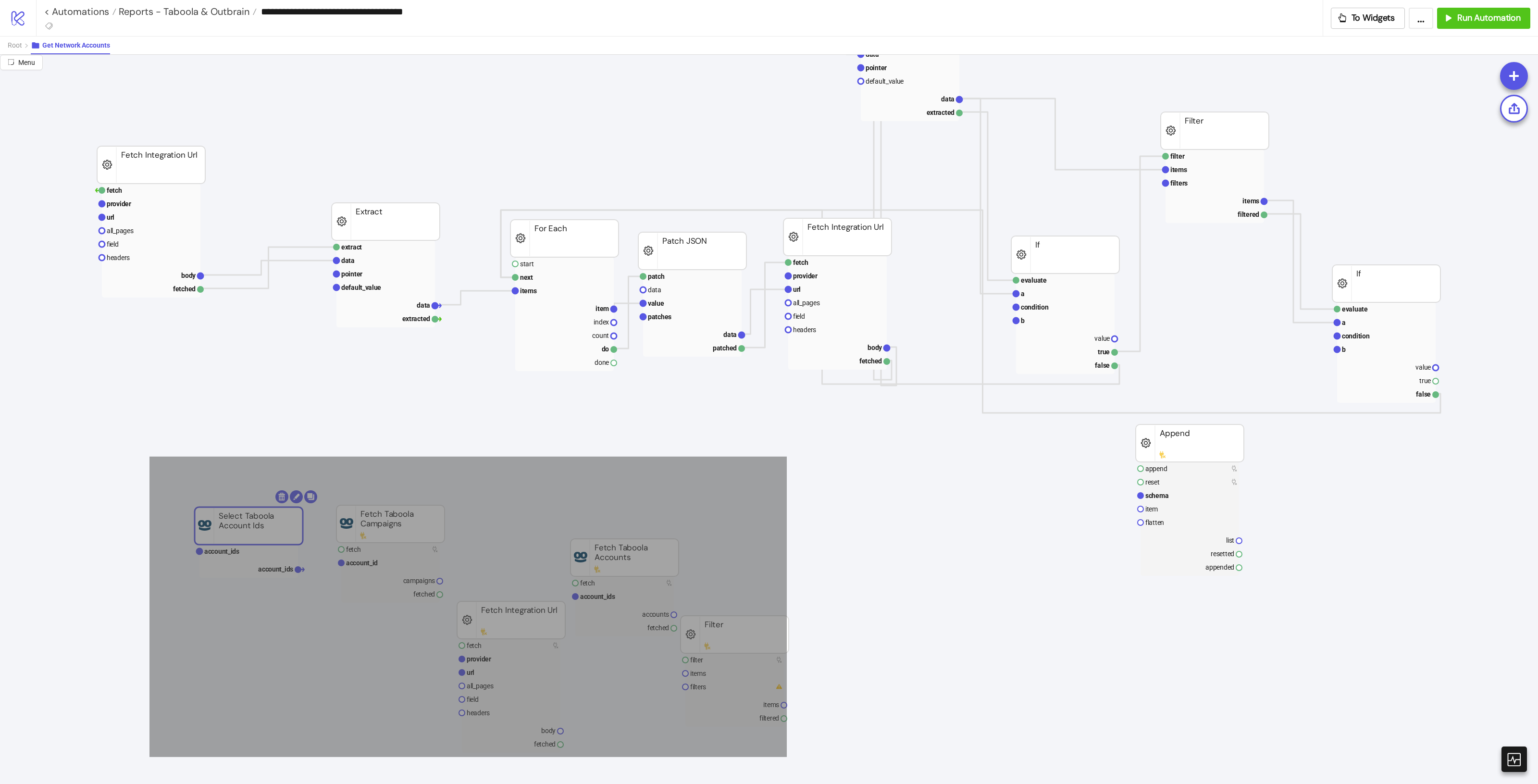
drag, startPoint x: 183, startPoint y: 471, endPoint x: 888, endPoint y: 783, distance: 771.0
click at [895, 783] on html "**********" at bounding box center [769, 392] width 1538 height 784
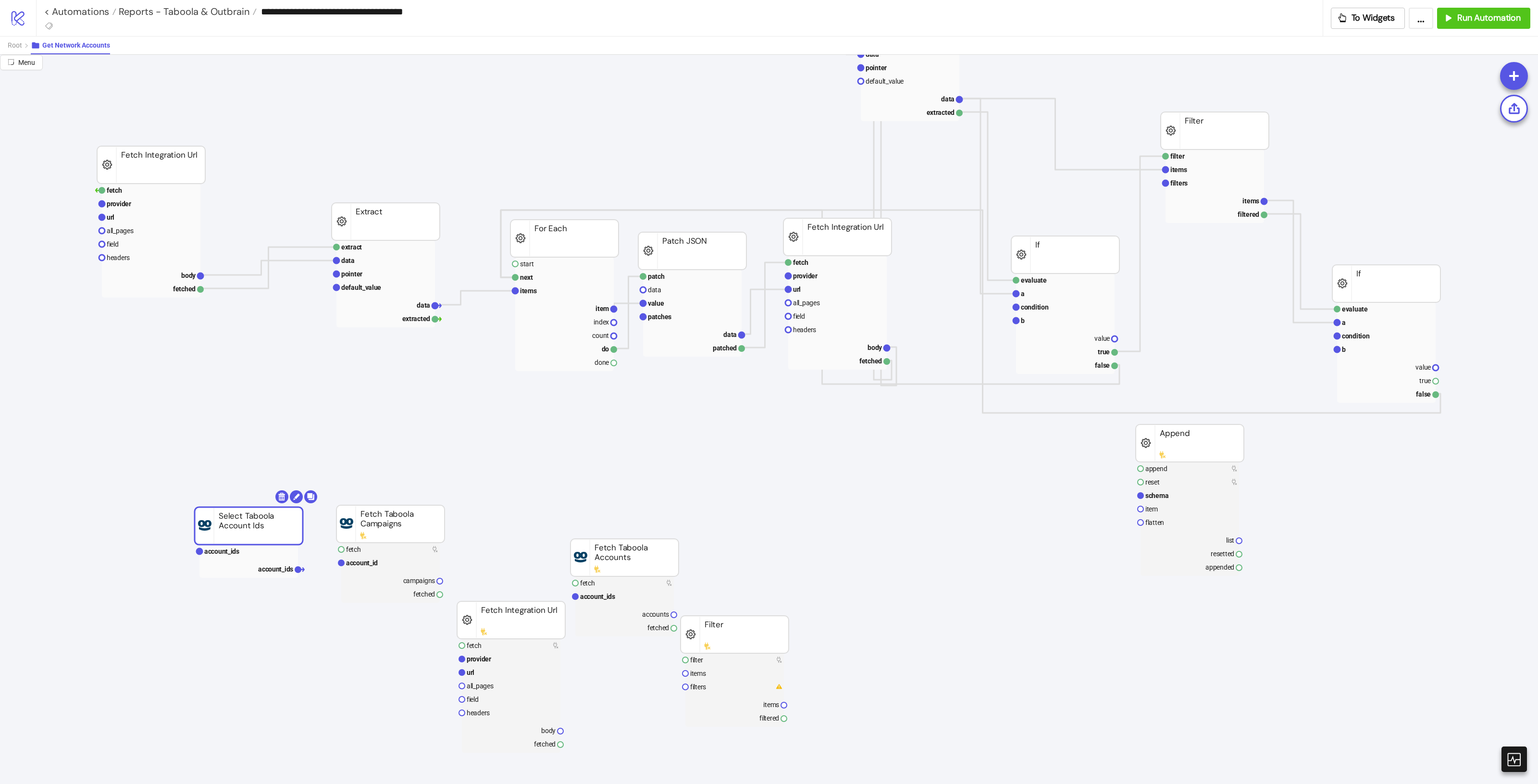
drag, startPoint x: 632, startPoint y: 555, endPoint x: 469, endPoint y: 611, distance: 172.4
drag, startPoint x: 533, startPoint y: 609, endPoint x: 500, endPoint y: 561, distance: 58.2
drag, startPoint x: 236, startPoint y: 533, endPoint x: 241, endPoint y: 517, distance: 16.8
click at [242, 513] on rect at bounding box center [248, 526] width 108 height 37
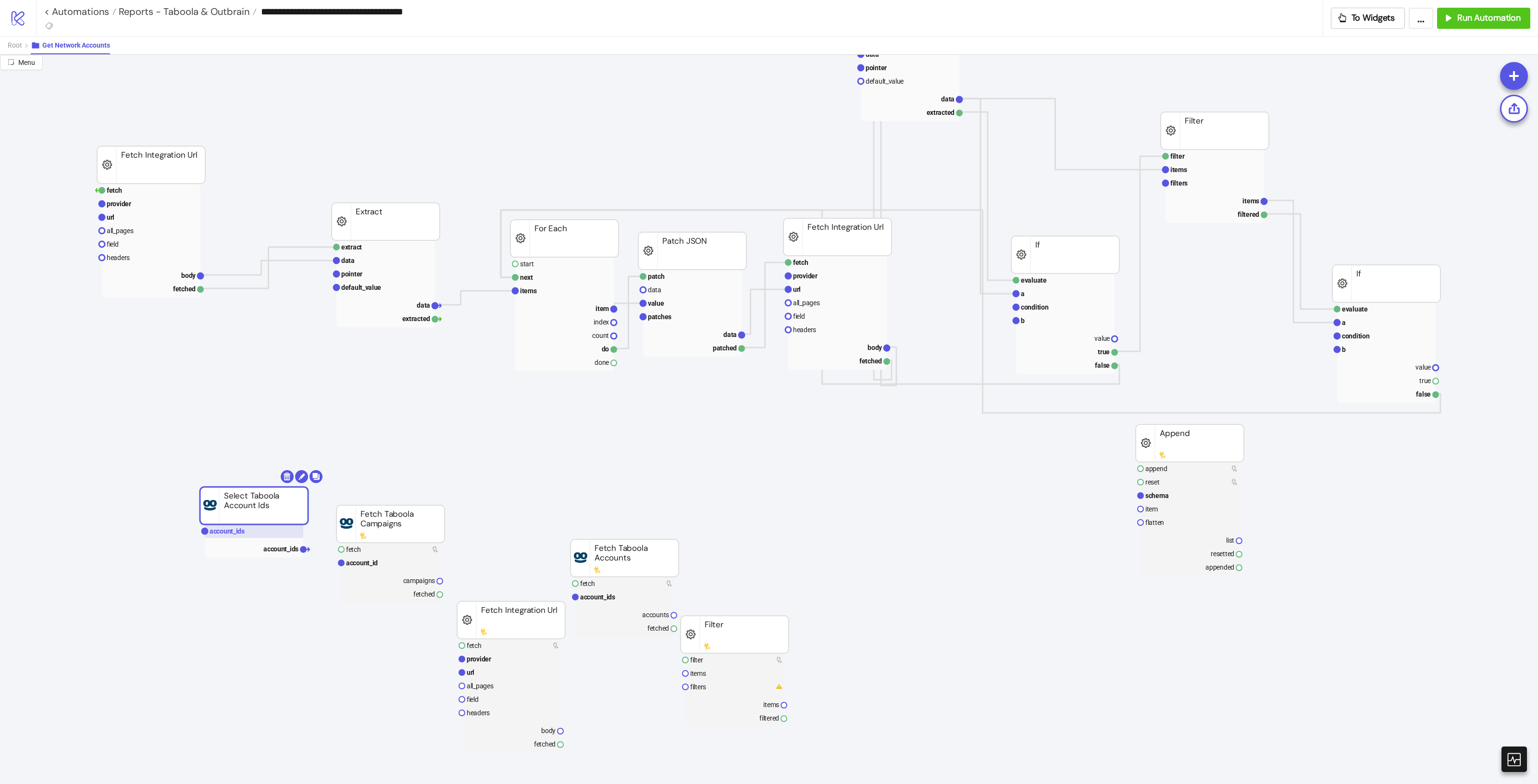
click at [234, 529] on text "account_ids" at bounding box center [227, 531] width 35 height 8
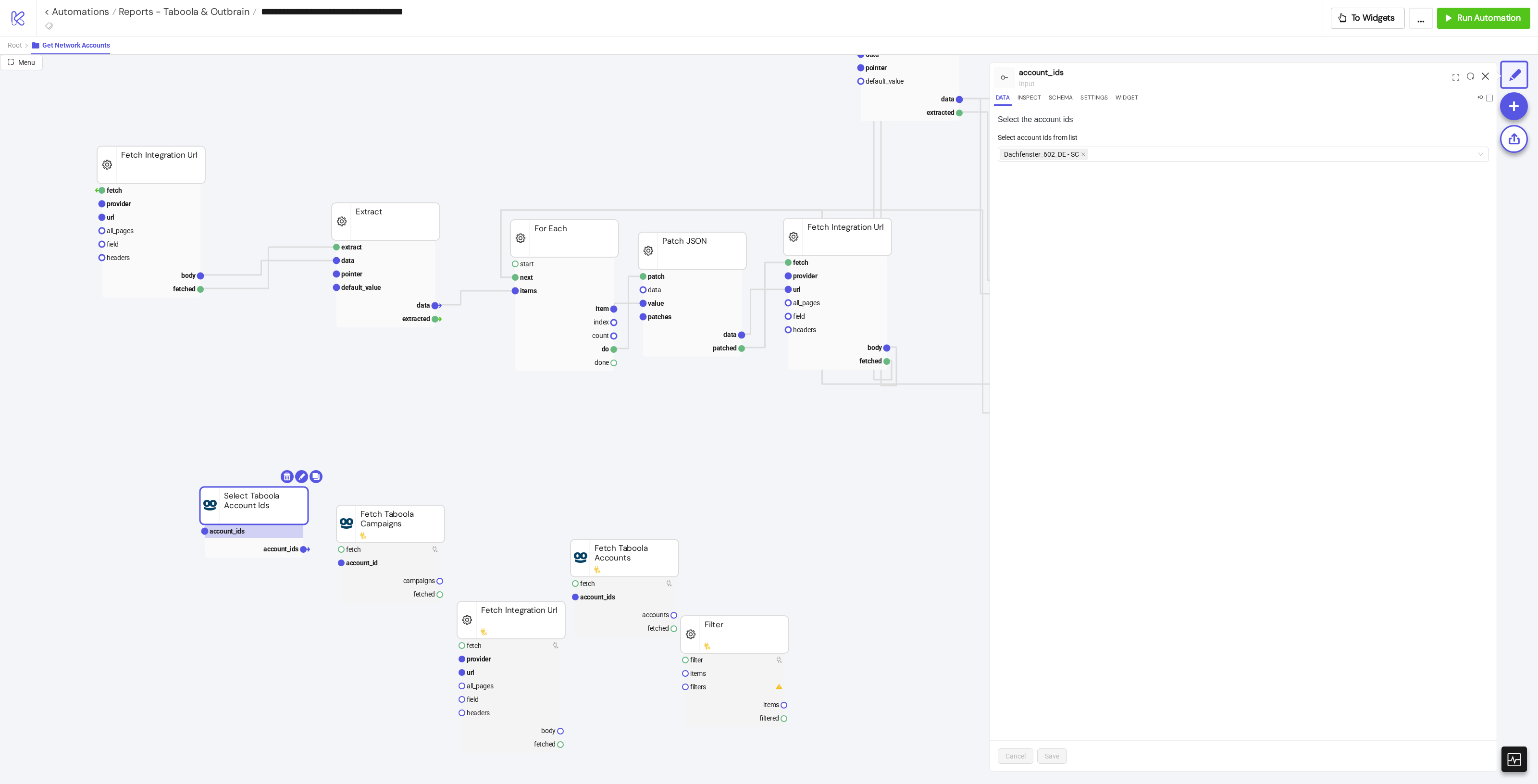
click at [1483, 74] on icon at bounding box center [1485, 76] width 7 height 7
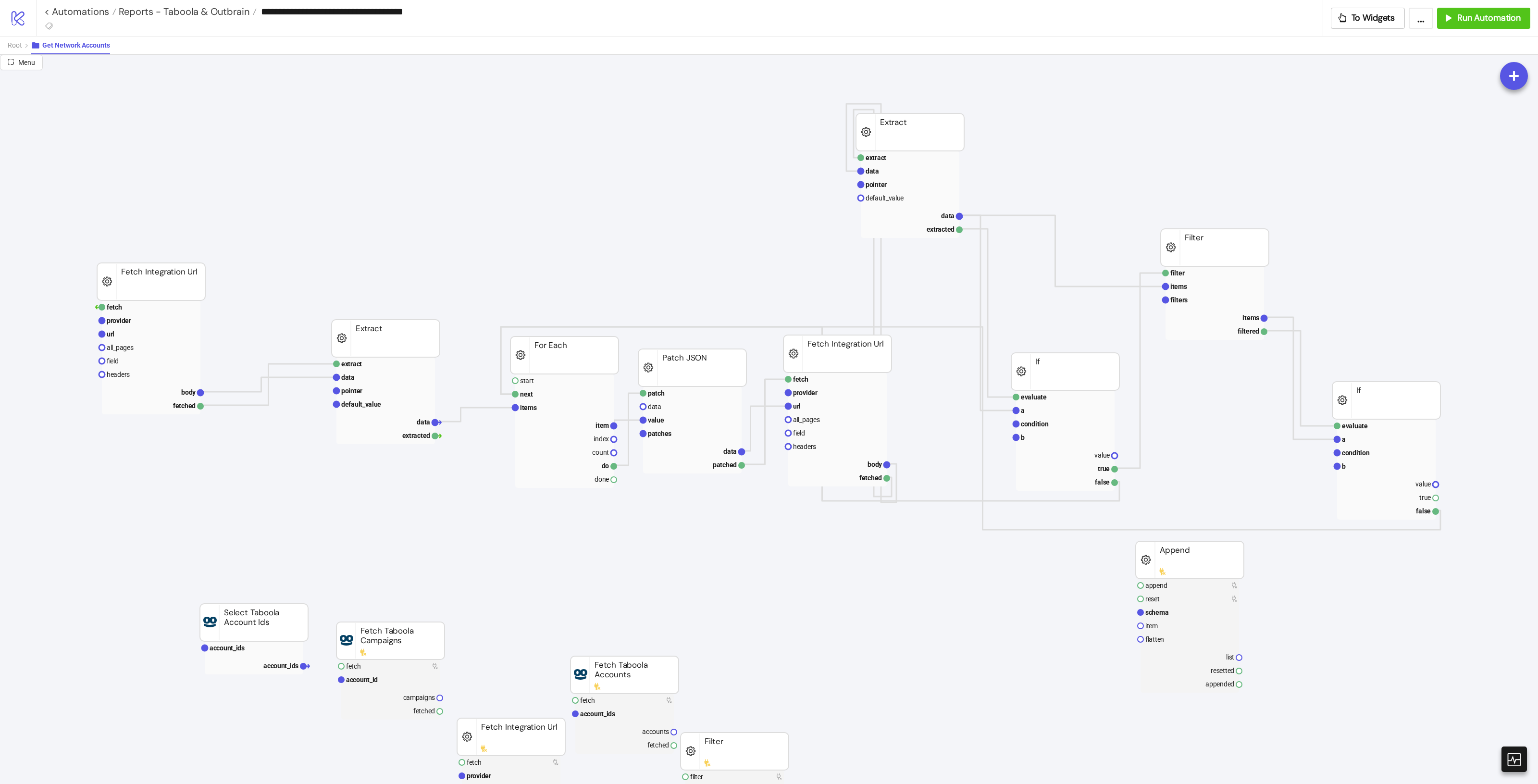
scroll to position [0, 0]
drag, startPoint x: 210, startPoint y: 282, endPoint x: 231, endPoint y: 282, distance: 21.0
drag, startPoint x: 158, startPoint y: 278, endPoint x: 186, endPoint y: 257, distance: 35.0
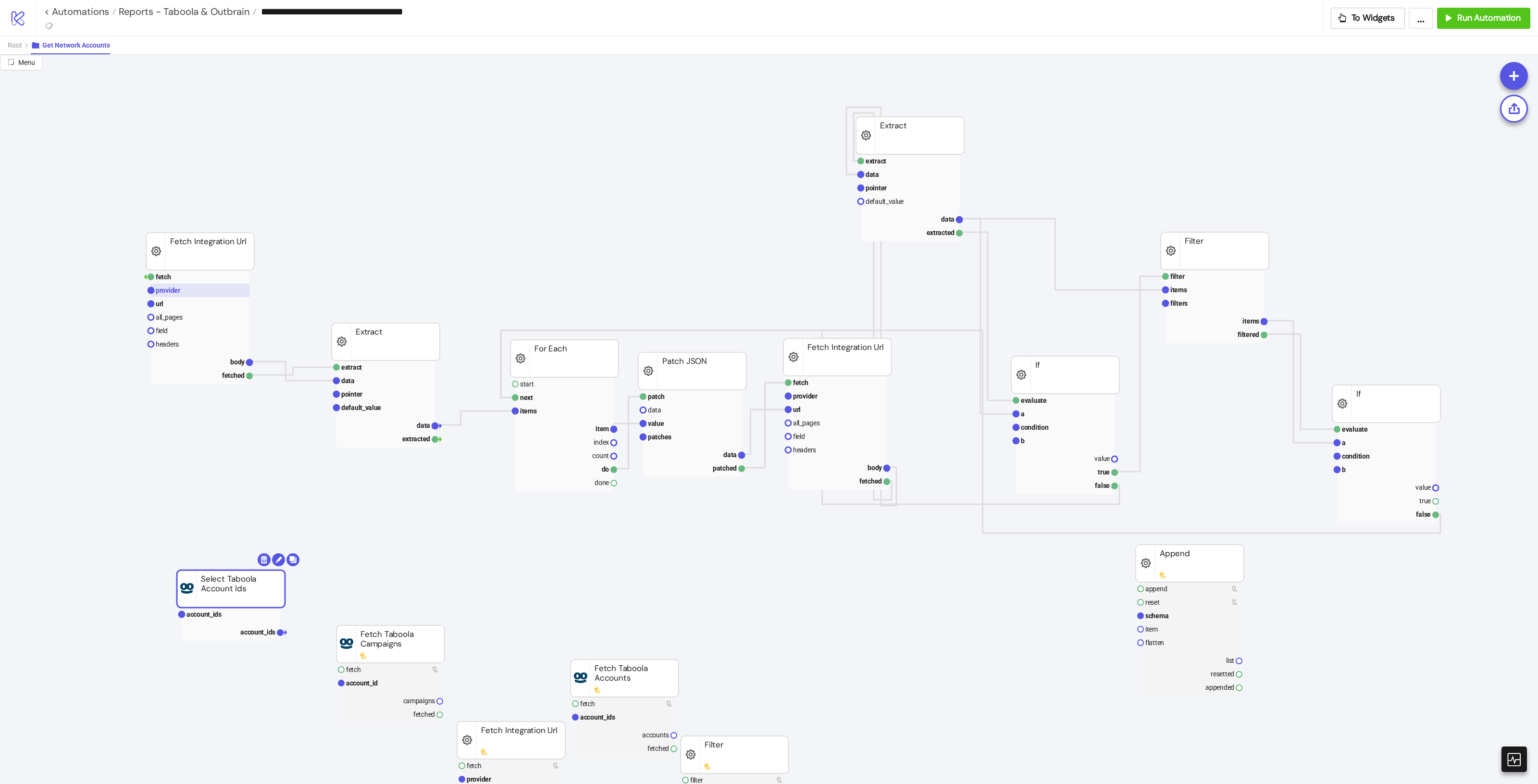
drag, startPoint x: 255, startPoint y: 632, endPoint x: 168, endPoint y: 284, distance: 358.7
click at [19, 51] on button "Root" at bounding box center [19, 45] width 23 height 18
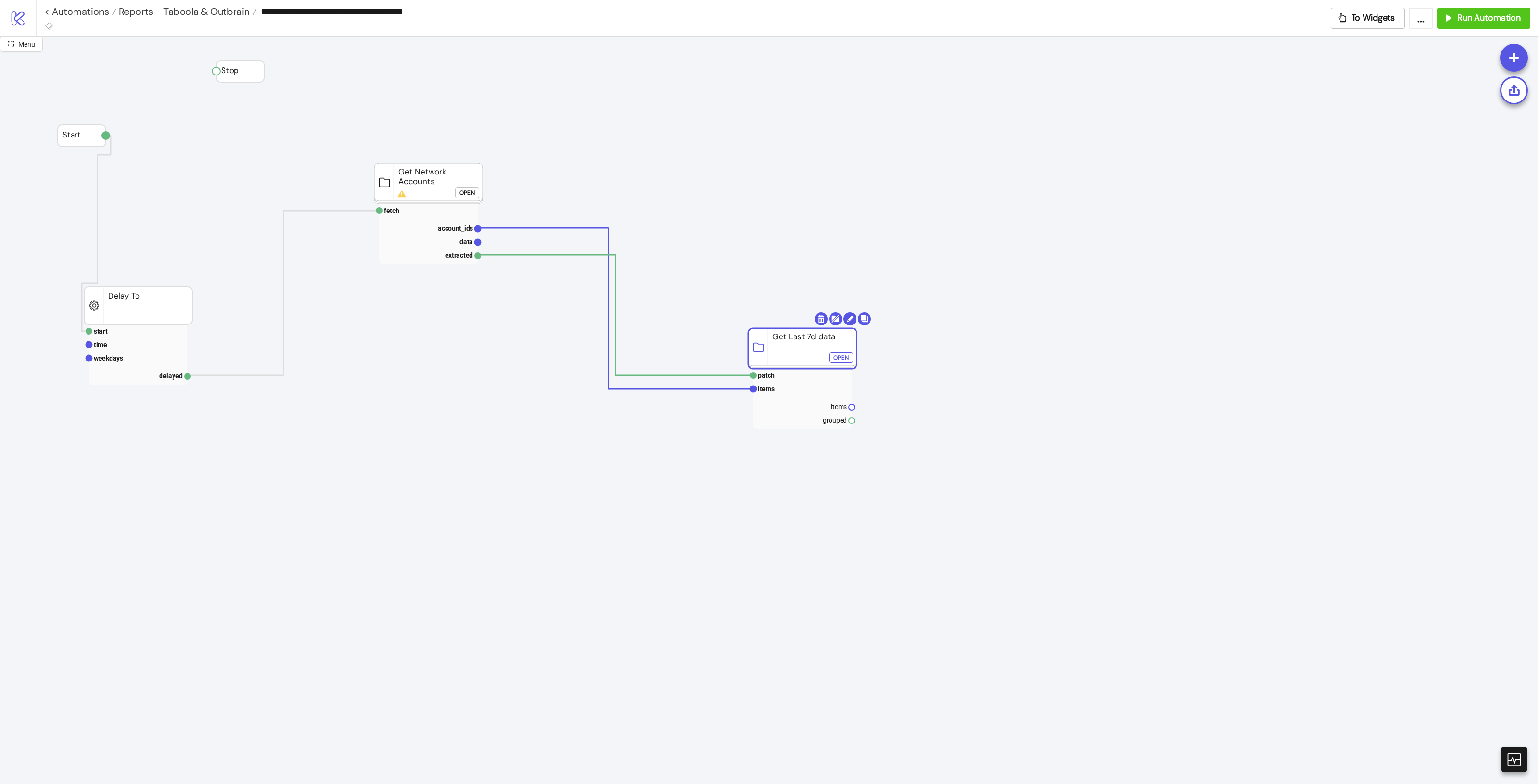
drag, startPoint x: 577, startPoint y: 304, endPoint x: 799, endPoint y: 349, distance: 226.5
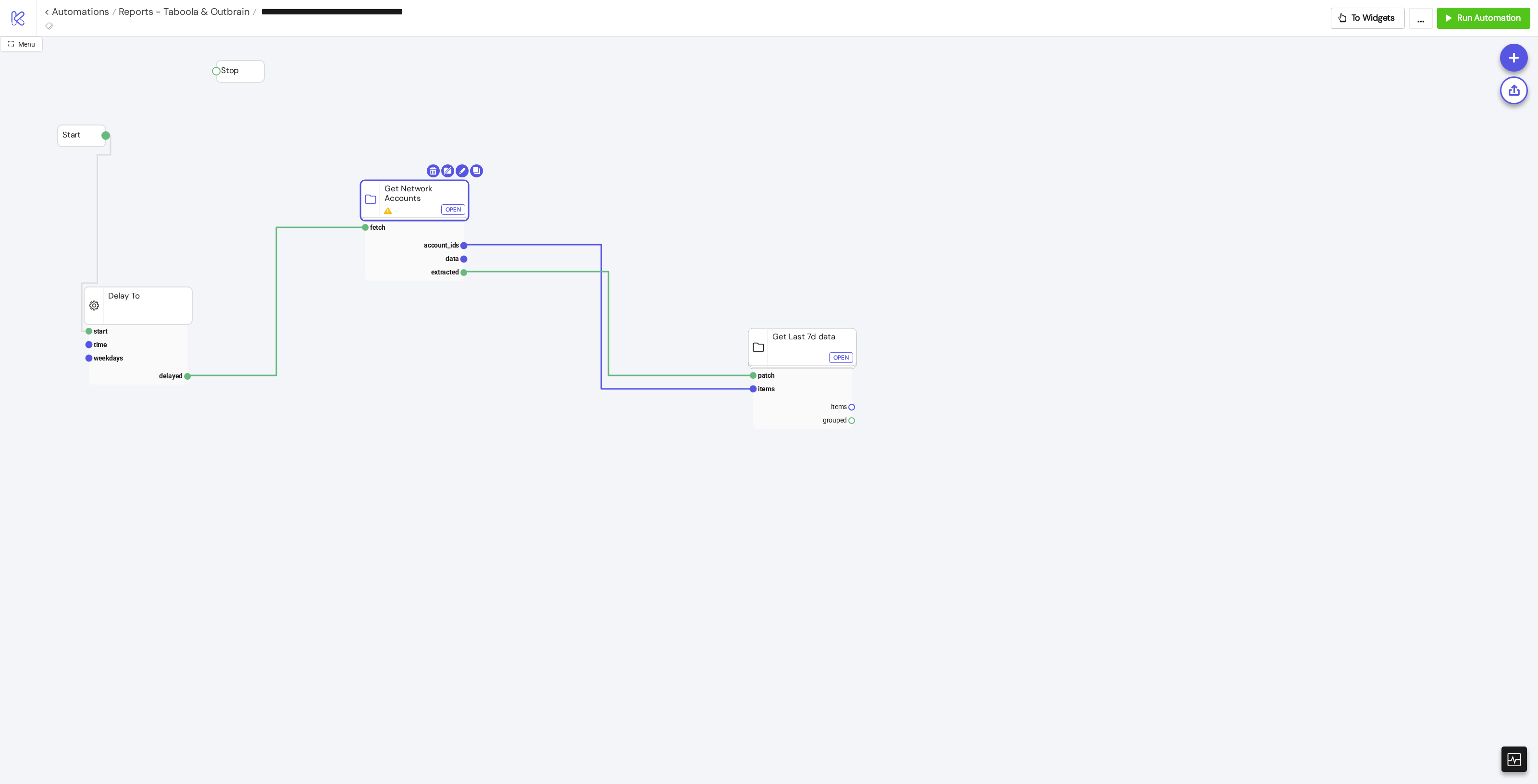
drag, startPoint x: 433, startPoint y: 196, endPoint x: 419, endPoint y: 213, distance: 22.0
click at [459, 212] on div "Open" at bounding box center [453, 209] width 15 height 11
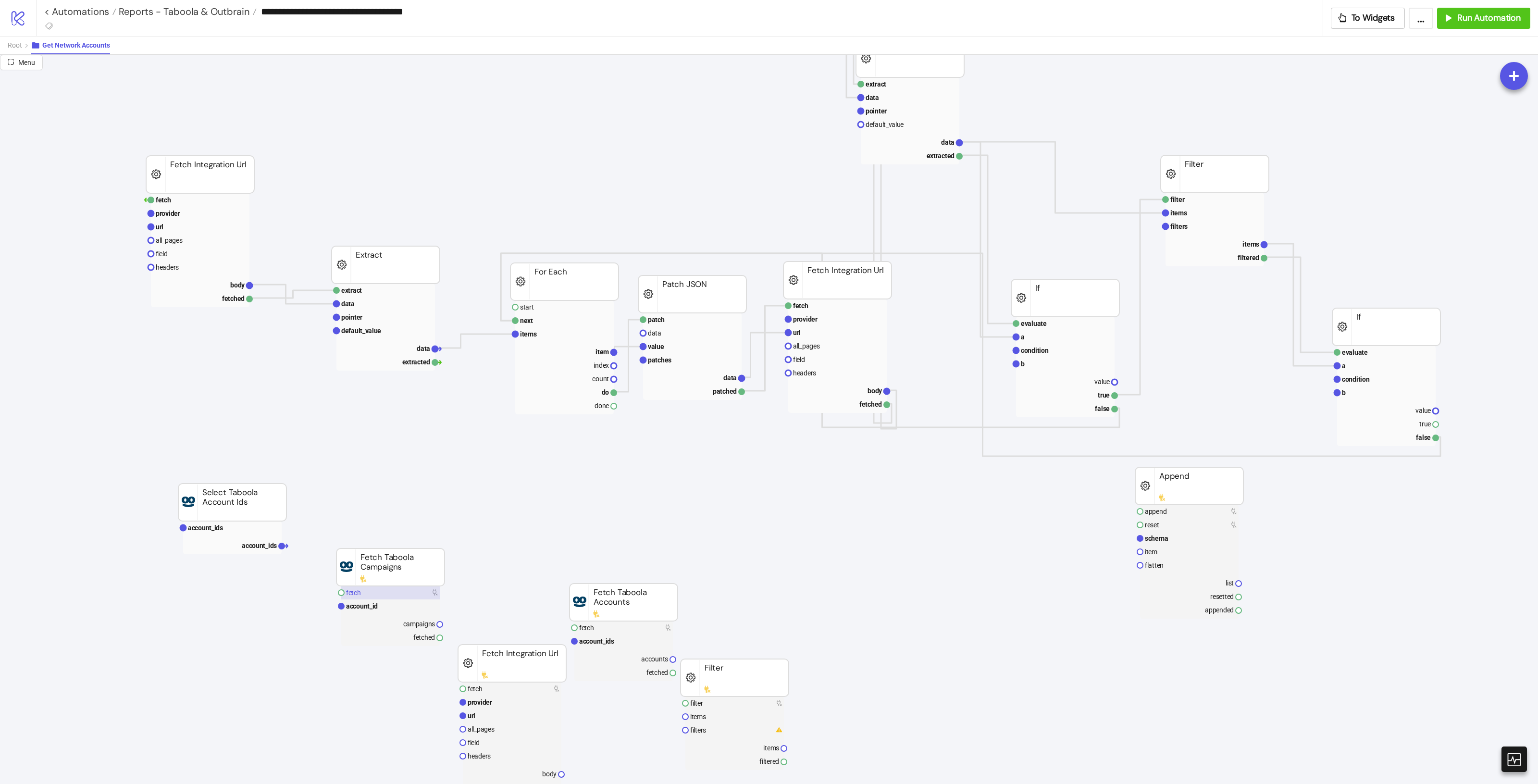
scroll to position [180, 0]
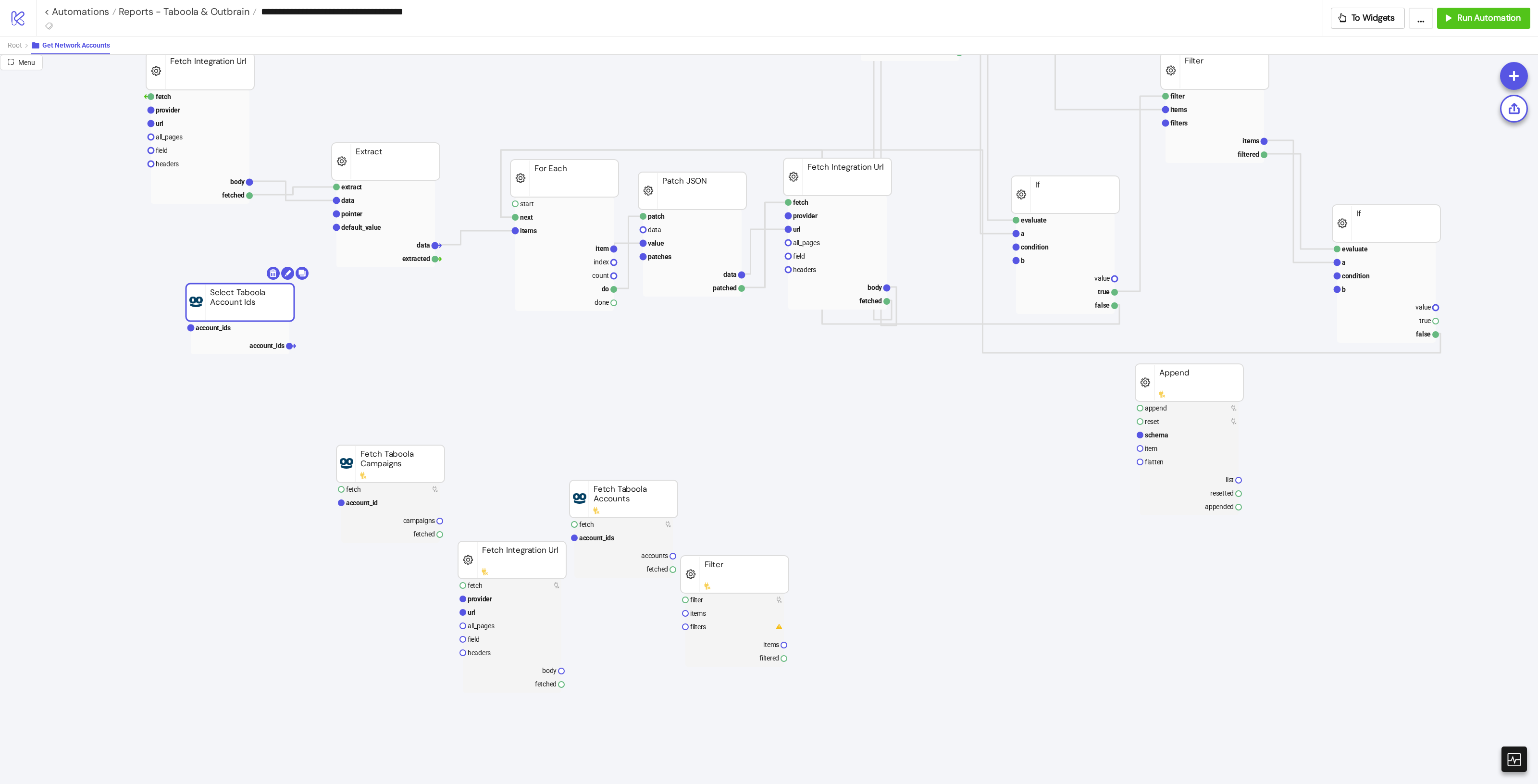
drag, startPoint x: 219, startPoint y: 402, endPoint x: 232, endPoint y: 320, distance: 83.0
click at [226, 305] on rect at bounding box center [240, 302] width 108 height 37
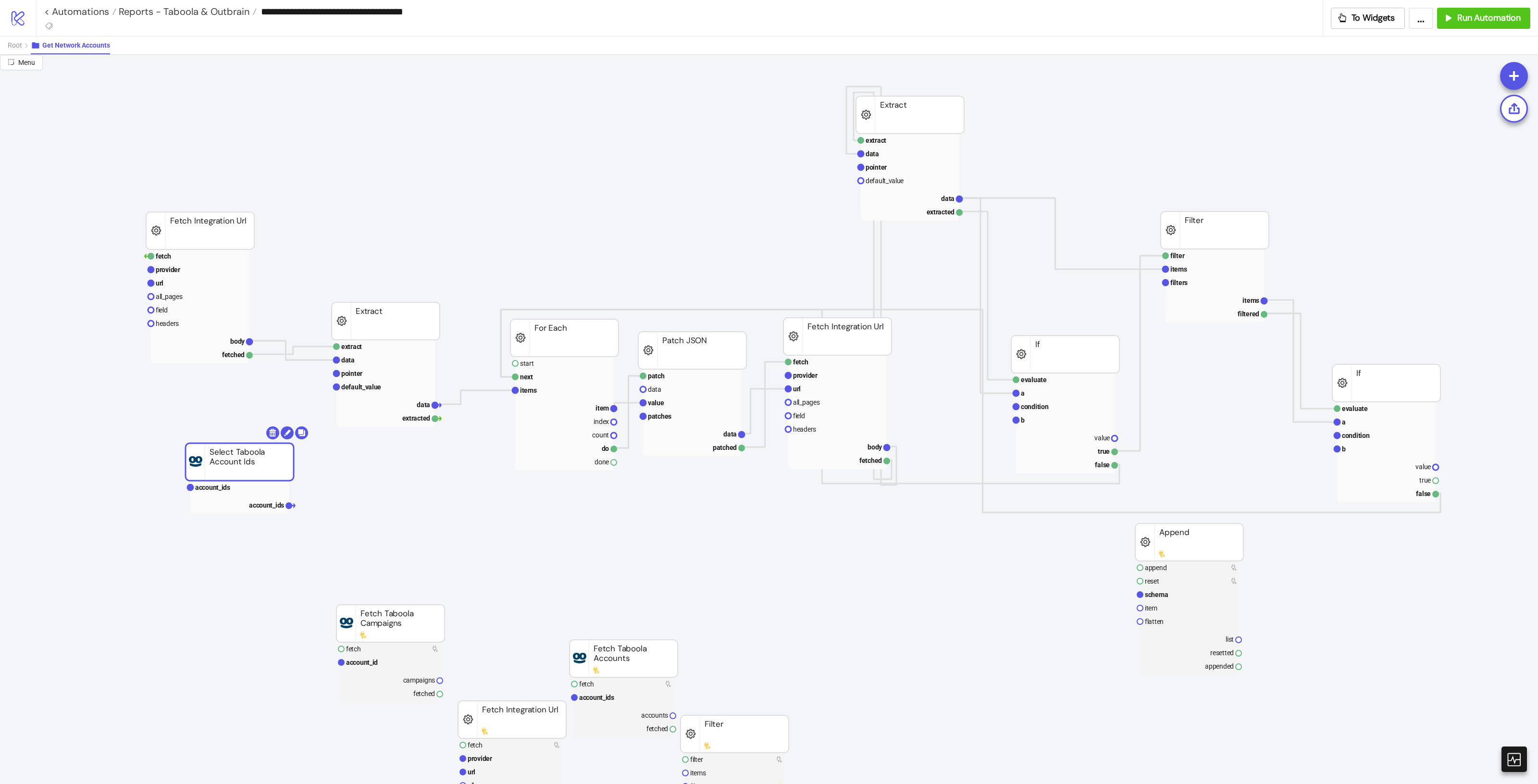
scroll to position [0, 0]
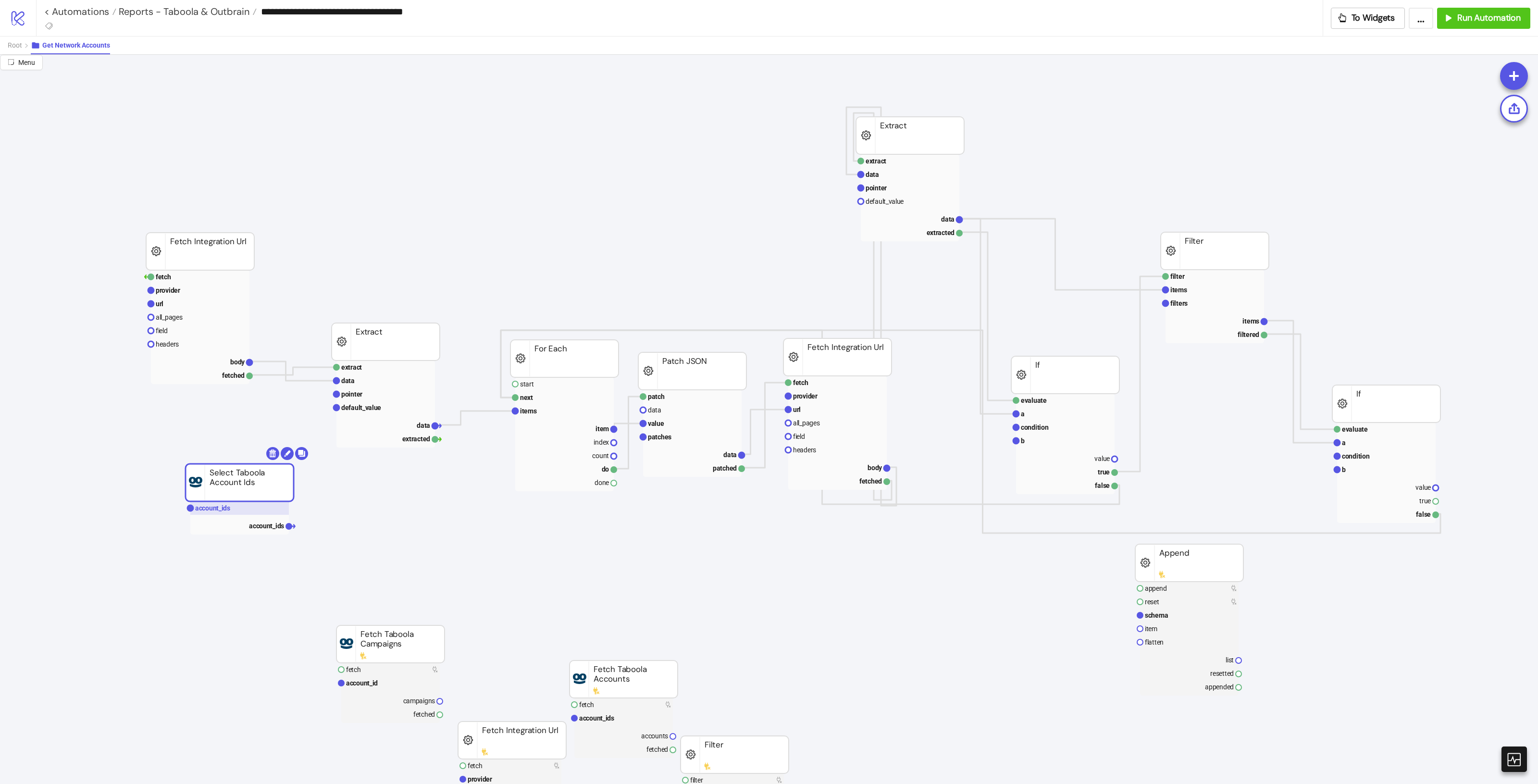
click at [273, 512] on rect at bounding box center [239, 508] width 99 height 14
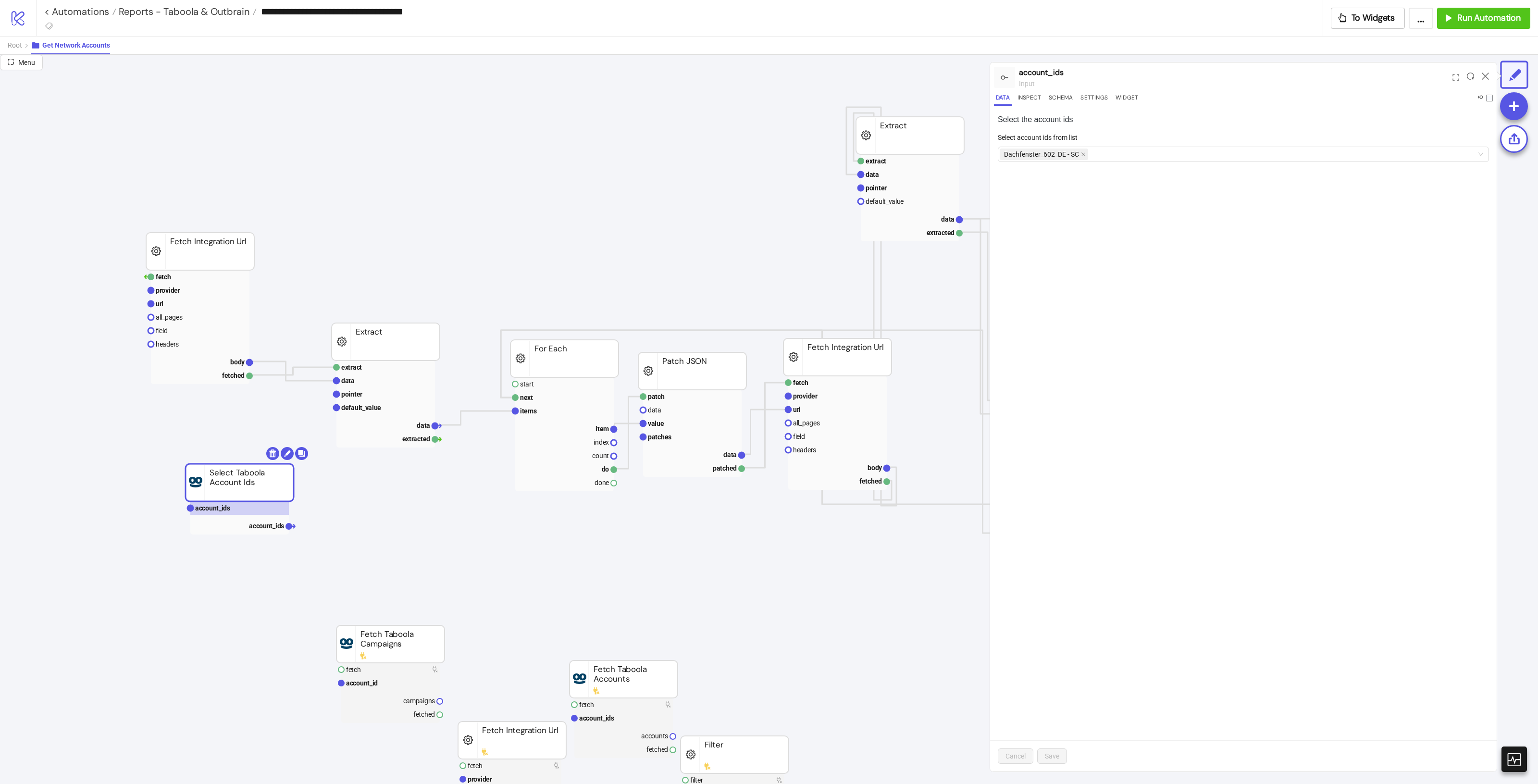
click at [1168, 164] on form "Select account ids from list Dachfenster_602_DE - SC" at bounding box center [1244, 153] width 491 height 41
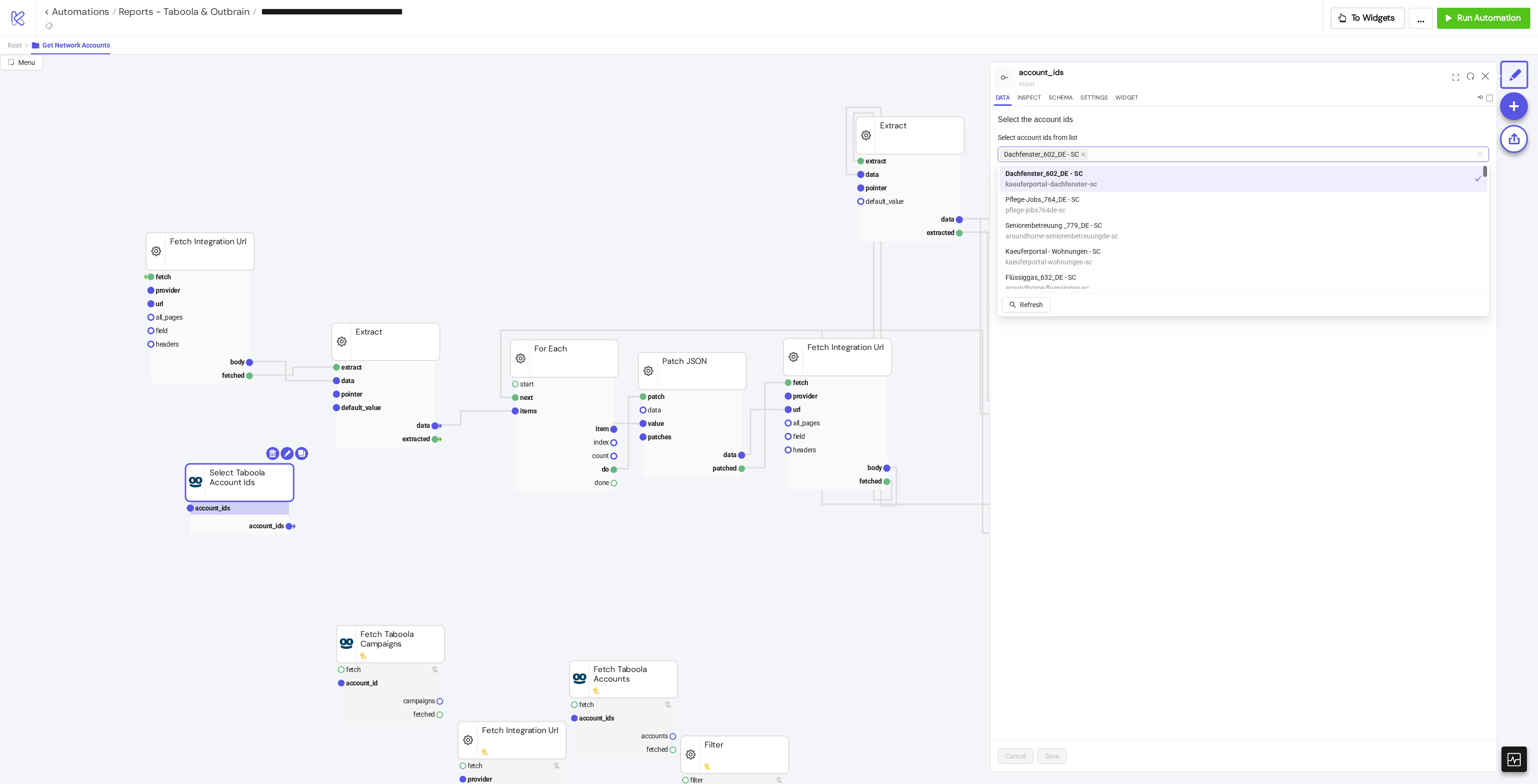
click at [1175, 158] on div "Dachfenster_602_DE - SC" at bounding box center [1238, 154] width 477 height 14
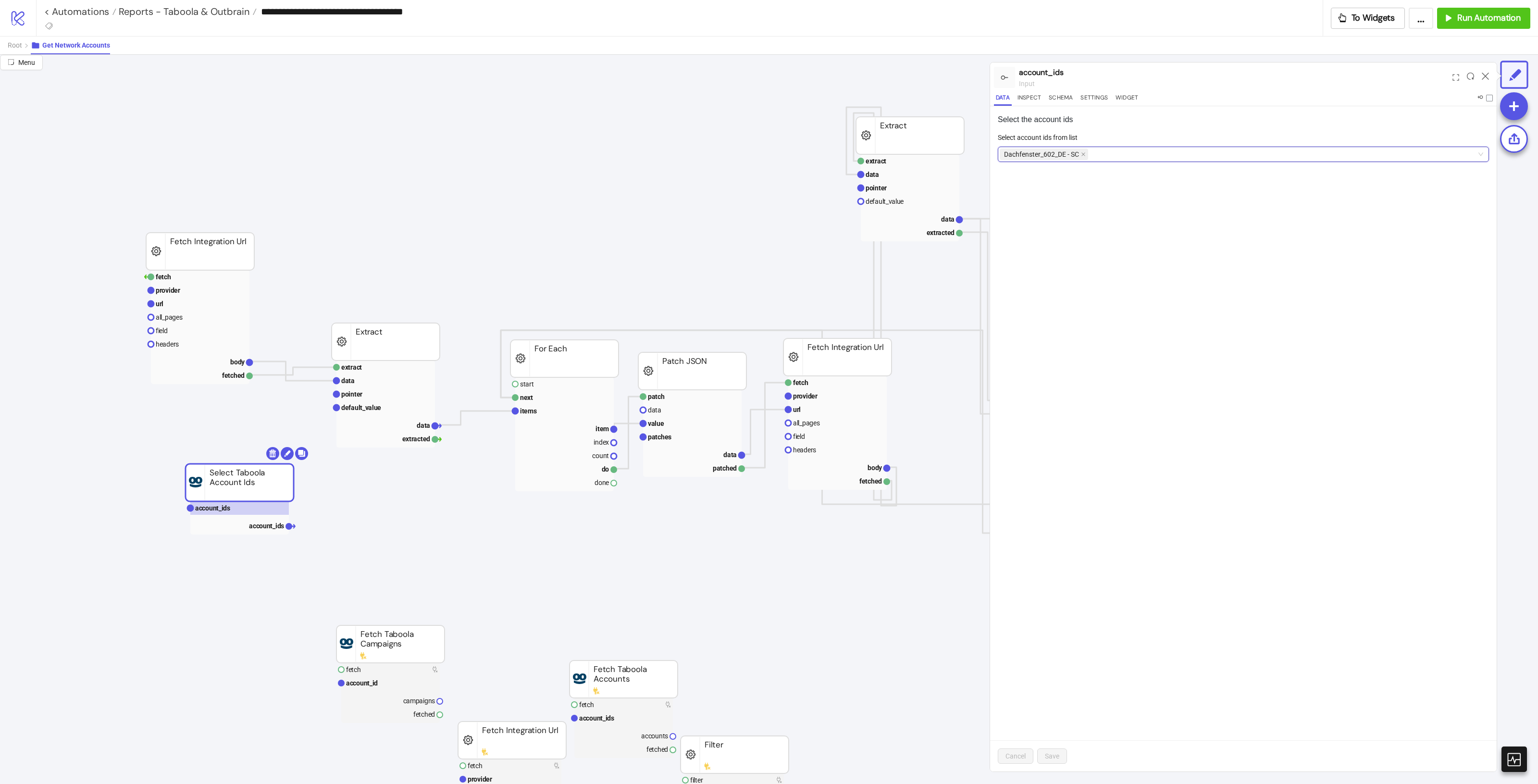
click at [1175, 158] on div "Dachfenster_602_DE - SC" at bounding box center [1238, 154] width 477 height 14
click at [1083, 96] on button "Settings" at bounding box center [1094, 99] width 31 height 13
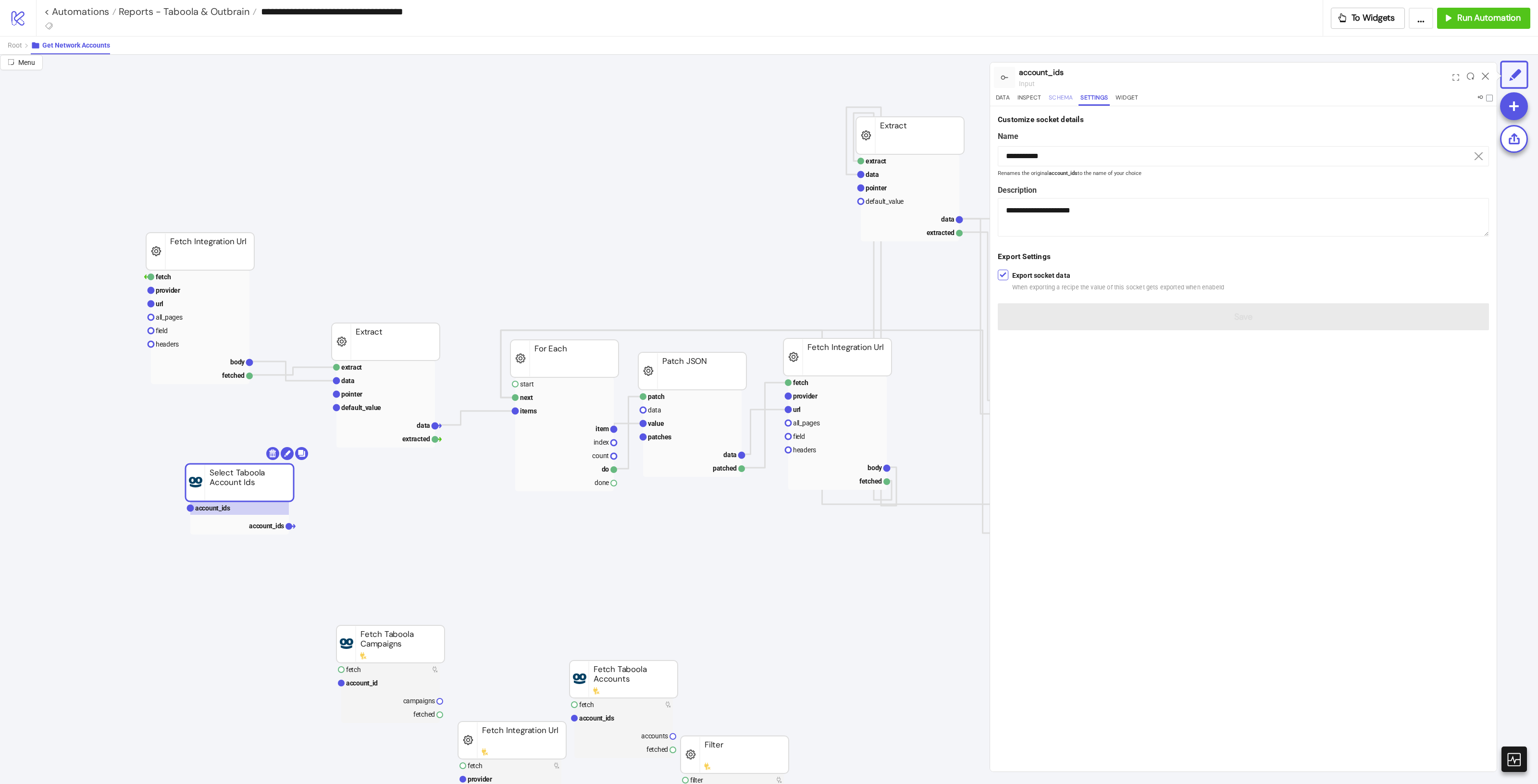
click at [1063, 100] on button "Schema" at bounding box center [1061, 99] width 28 height 13
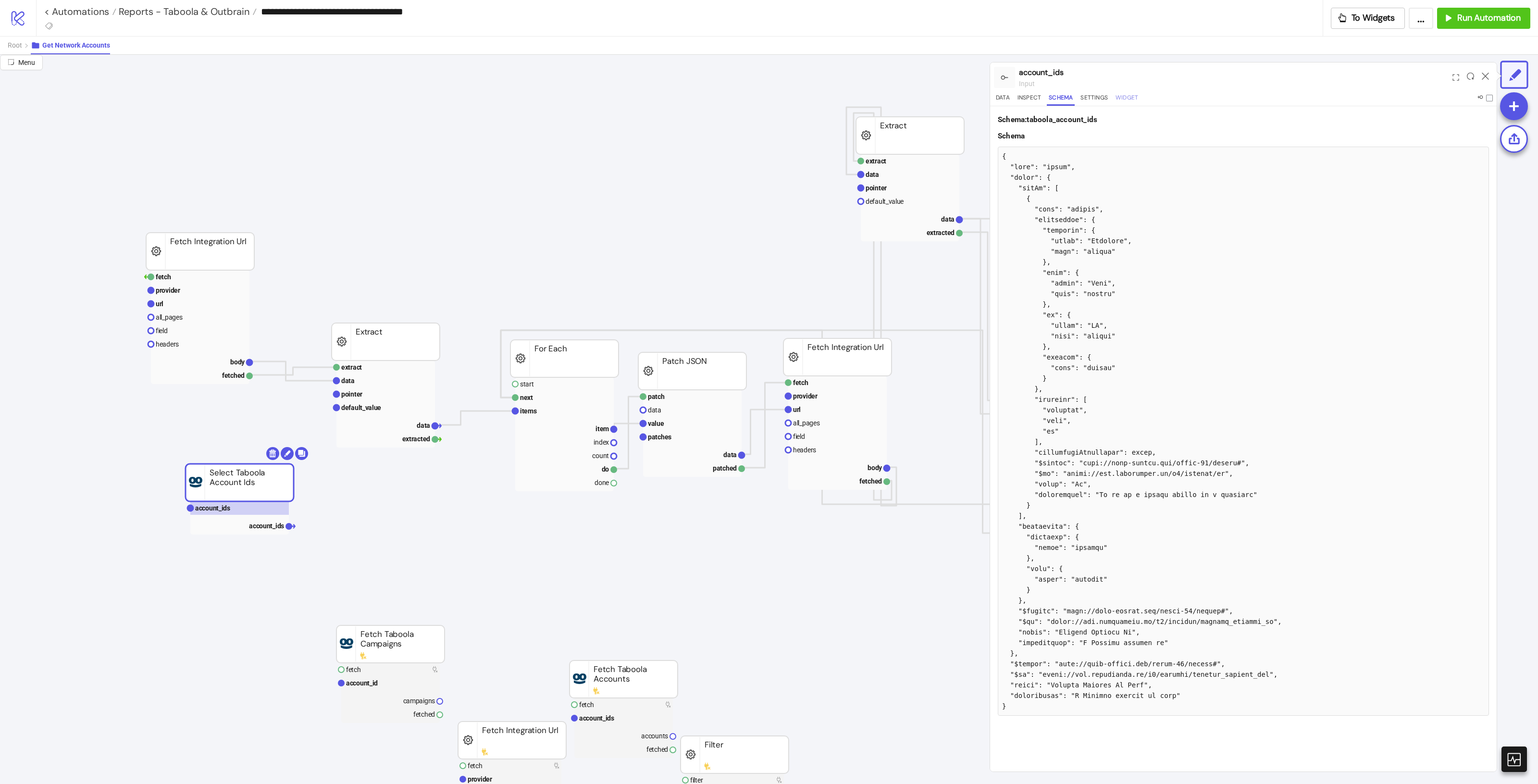
click at [1121, 102] on button "Widget" at bounding box center [1127, 99] width 27 height 13
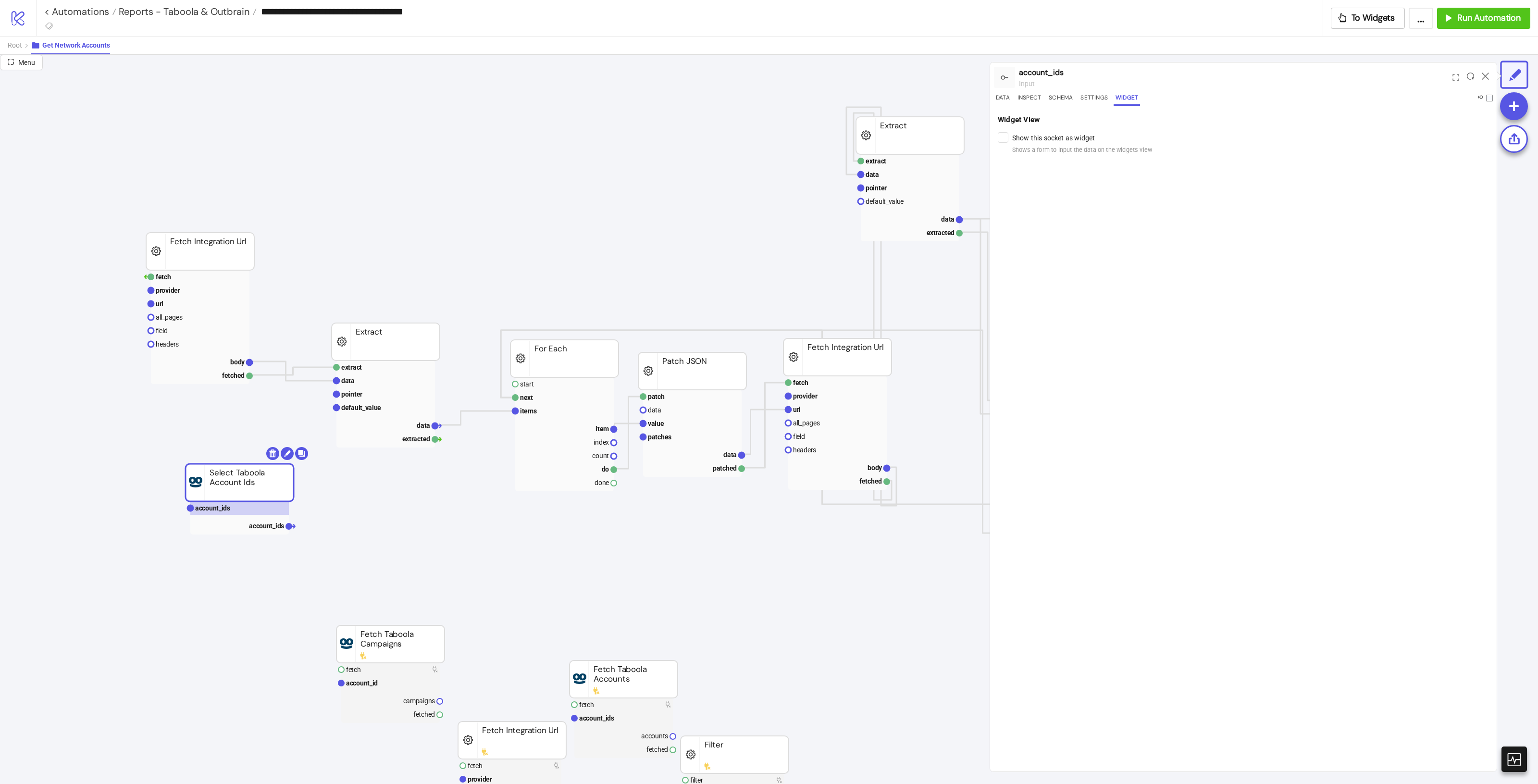
click at [1064, 133] on label "Show this socket as widget Shows a form to input the data on the widgets view" at bounding box center [1082, 143] width 140 height 22
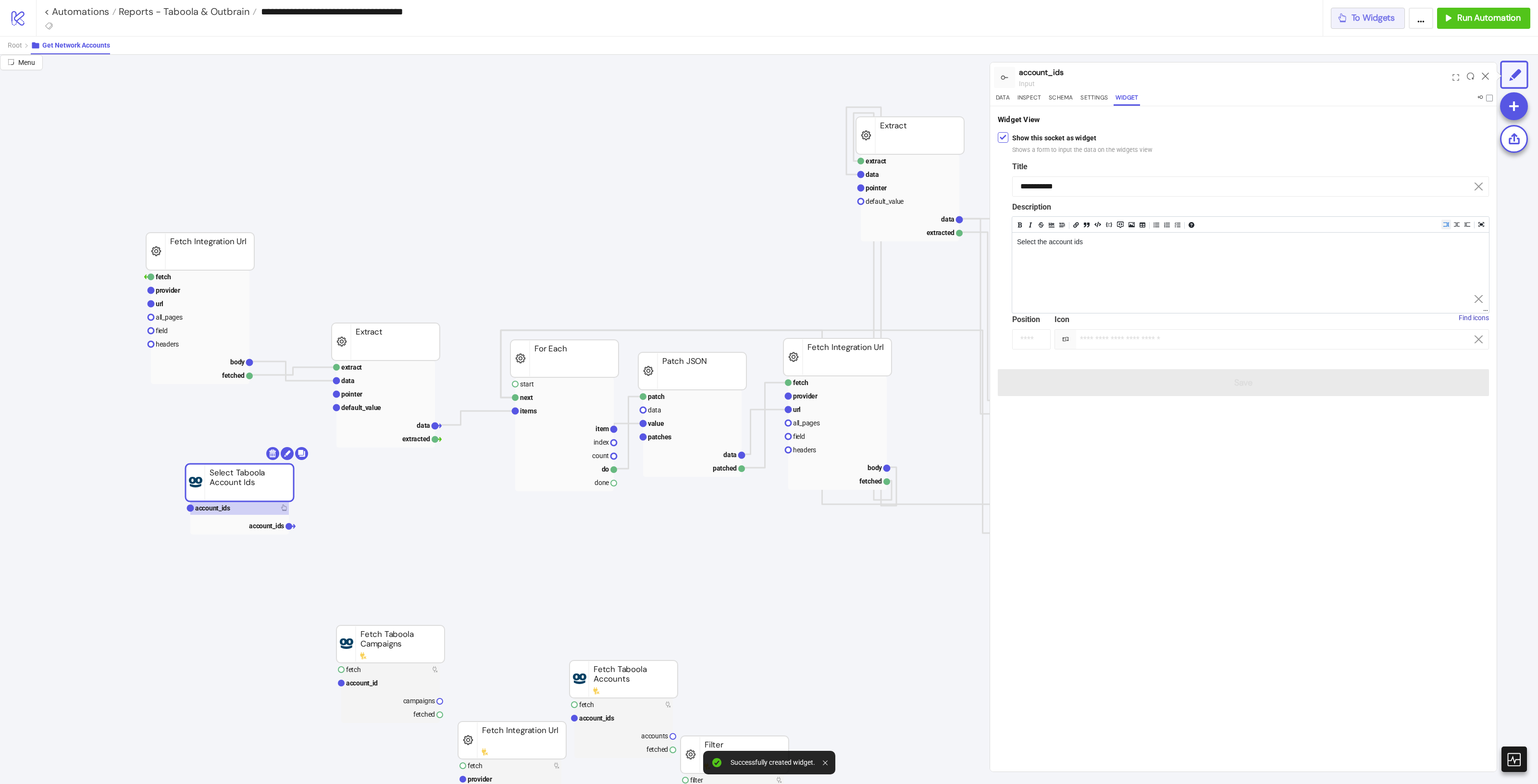
click at [1380, 22] on span "To Widgets" at bounding box center [1373, 17] width 44 height 11
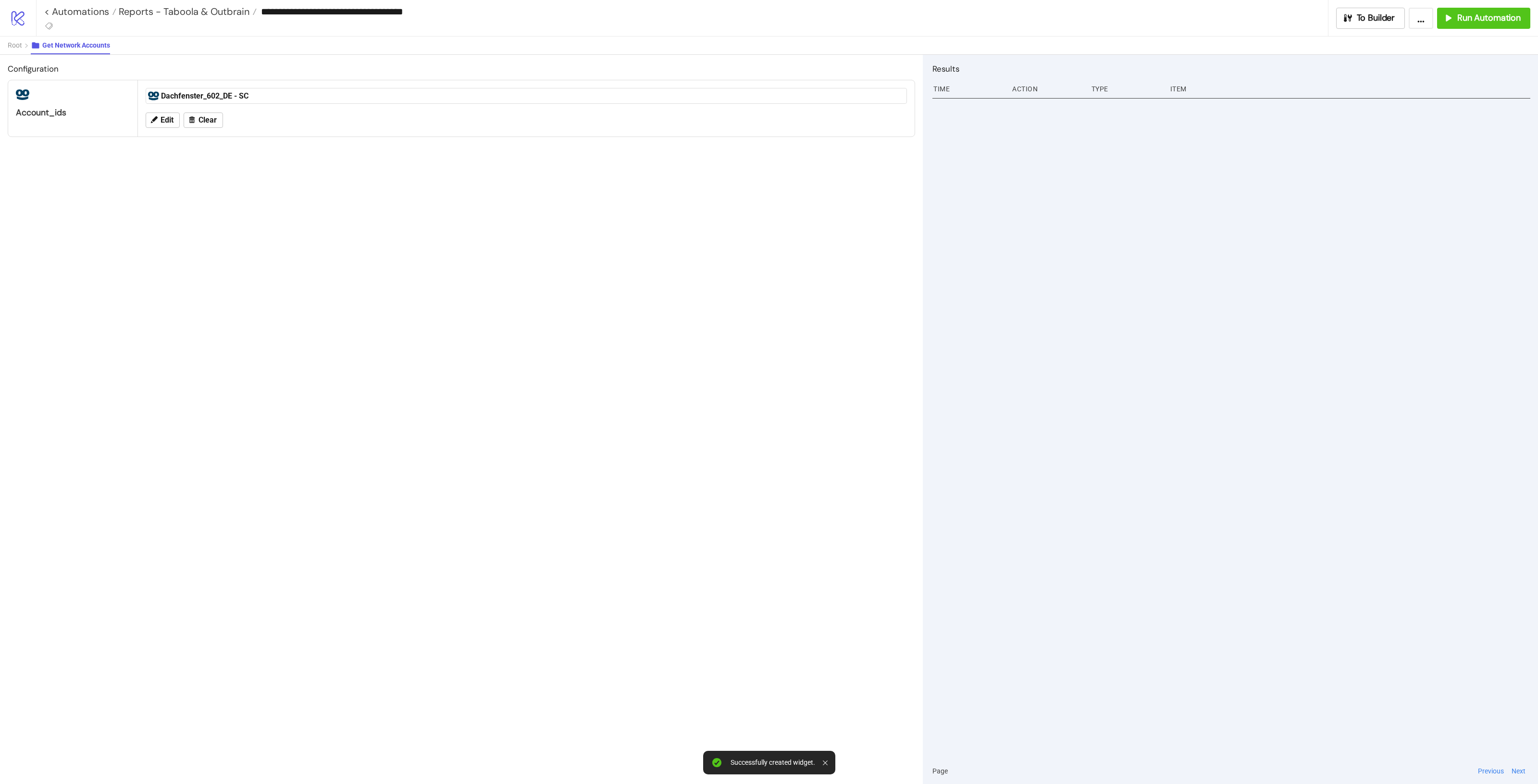
click at [260, 102] on div "Dachfenster_602_DE - SC" at bounding box center [526, 96] width 761 height 16
click at [176, 124] on button "Edit" at bounding box center [162, 120] width 34 height 15
click at [305, 138] on div "Dachfenster_602_DE - SC" at bounding box center [521, 143] width 732 height 14
click at [346, 135] on div "Select account ids from list" at bounding box center [526, 129] width 746 height 14
click at [342, 143] on div "Dachfenster_602_DE - SC" at bounding box center [521, 143] width 732 height 14
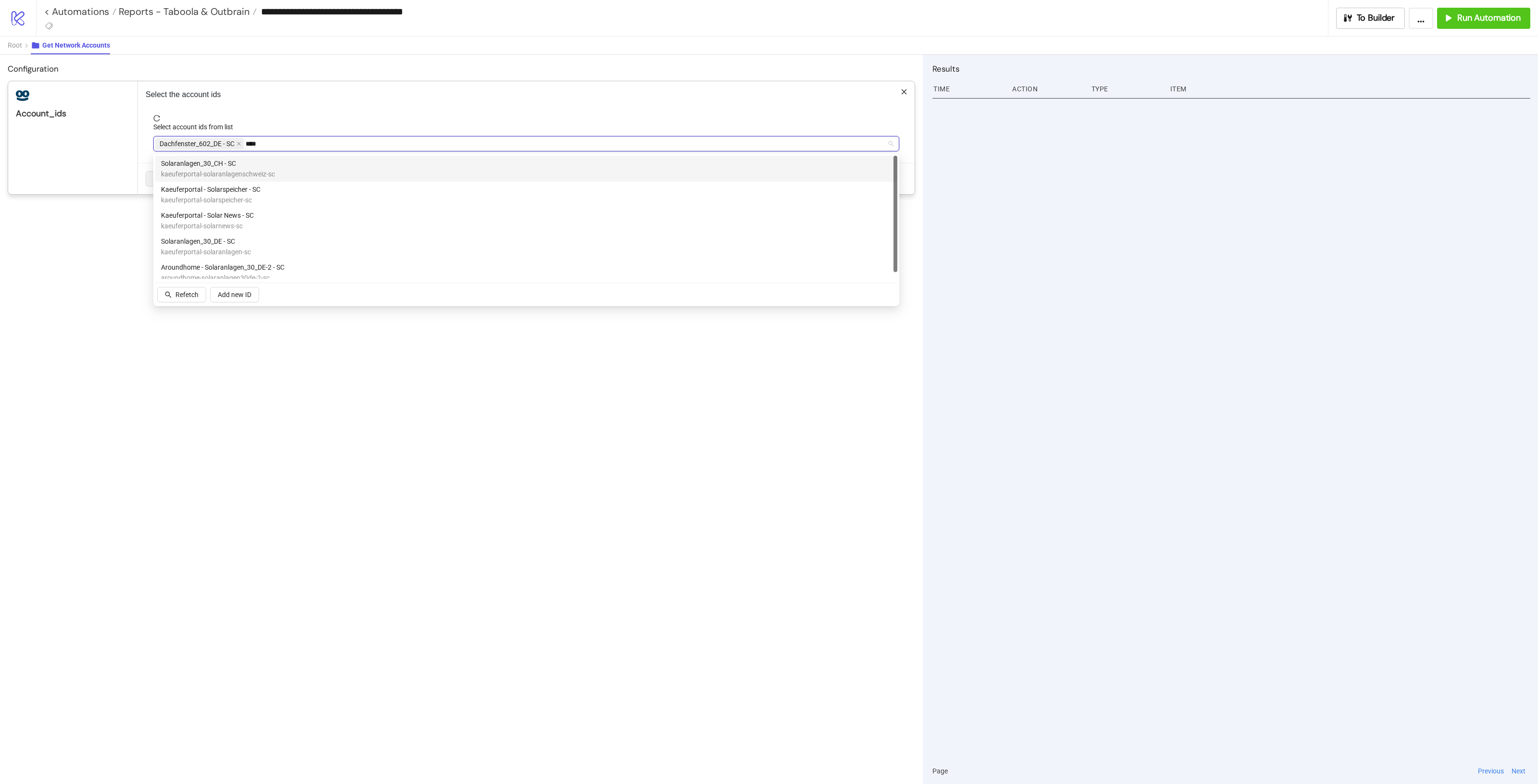
type input "*****"
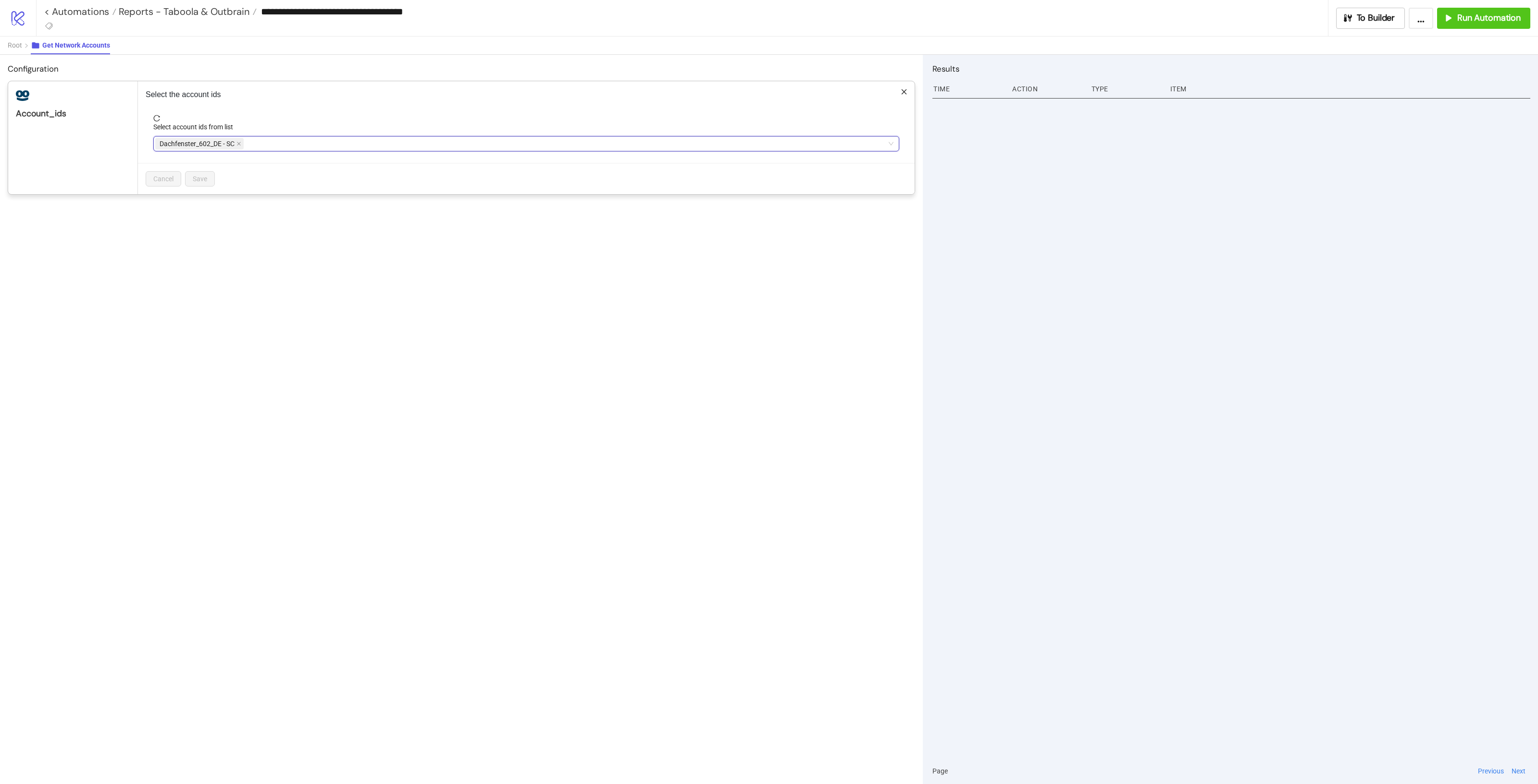
click at [364, 109] on div "Select the account ids Select account ids from list Dachfenster_602_DE - SC Dac…" at bounding box center [526, 138] width 777 height 113
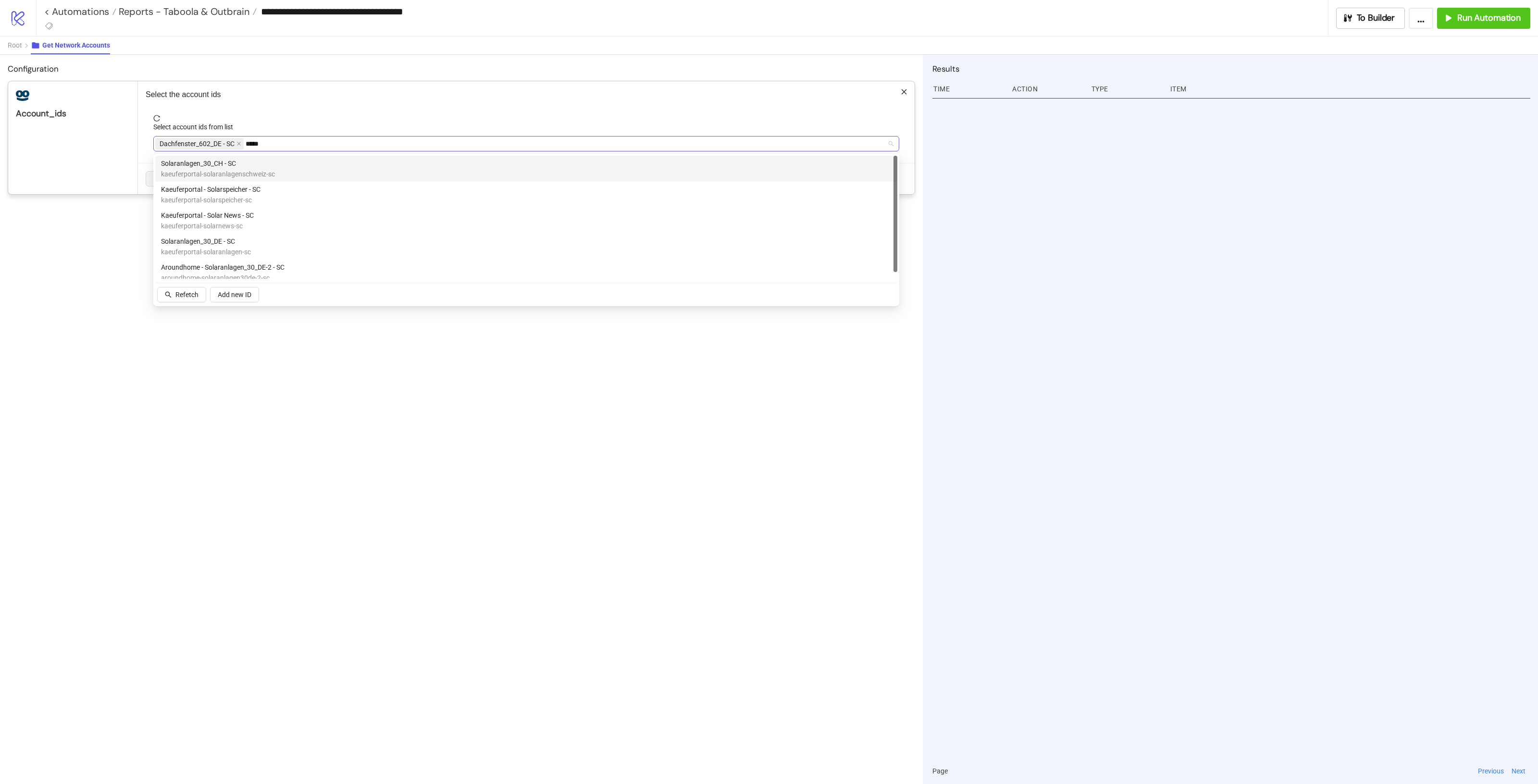
click at [445, 138] on div "Dachfenster_602_DE - SC ***** solar" at bounding box center [521, 143] width 732 height 14
paste input "**********"
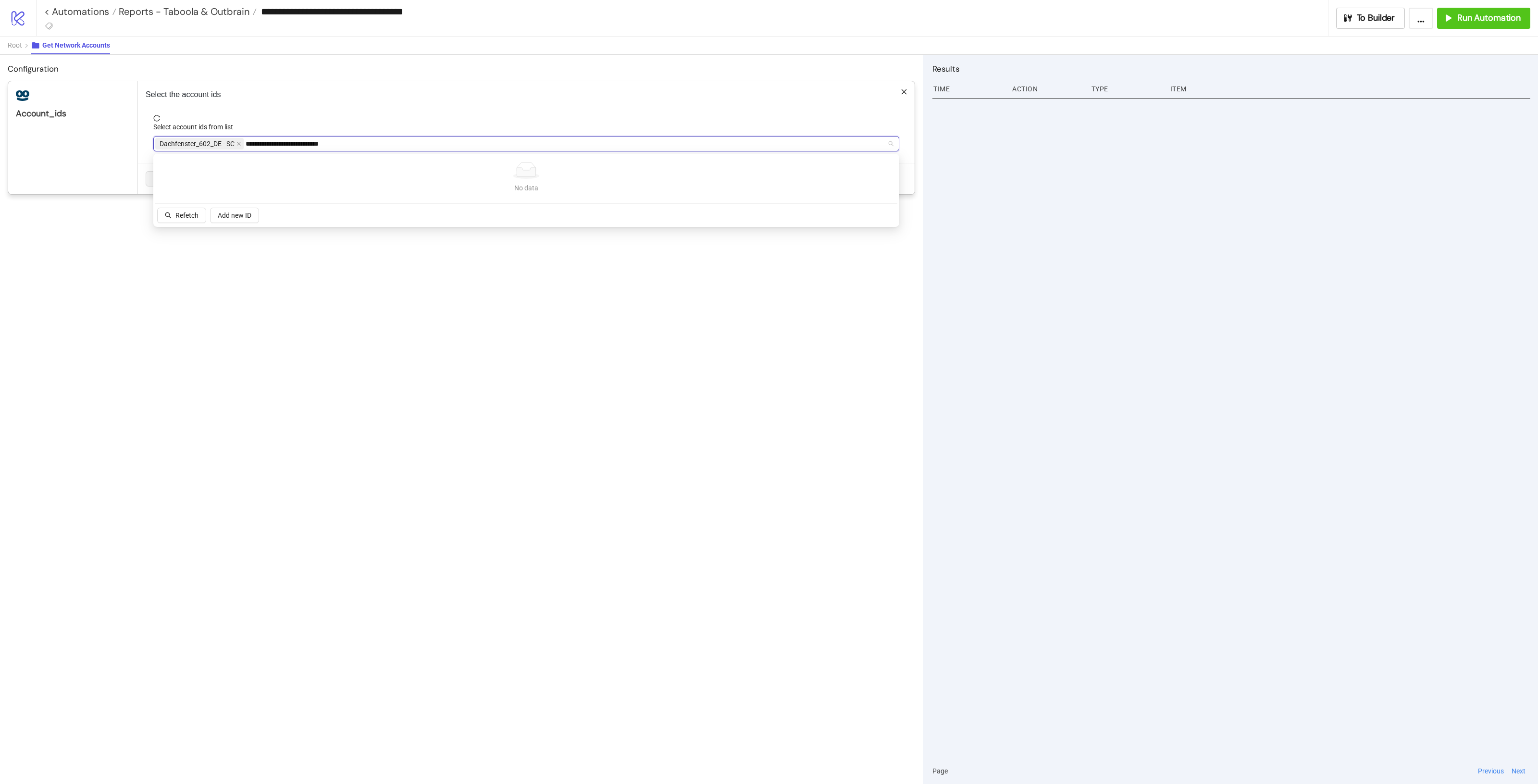
paste input "search"
type input "**********"
click at [237, 166] on span "Treppenlift_441_DE-2 - SC" at bounding box center [209, 163] width 95 height 11
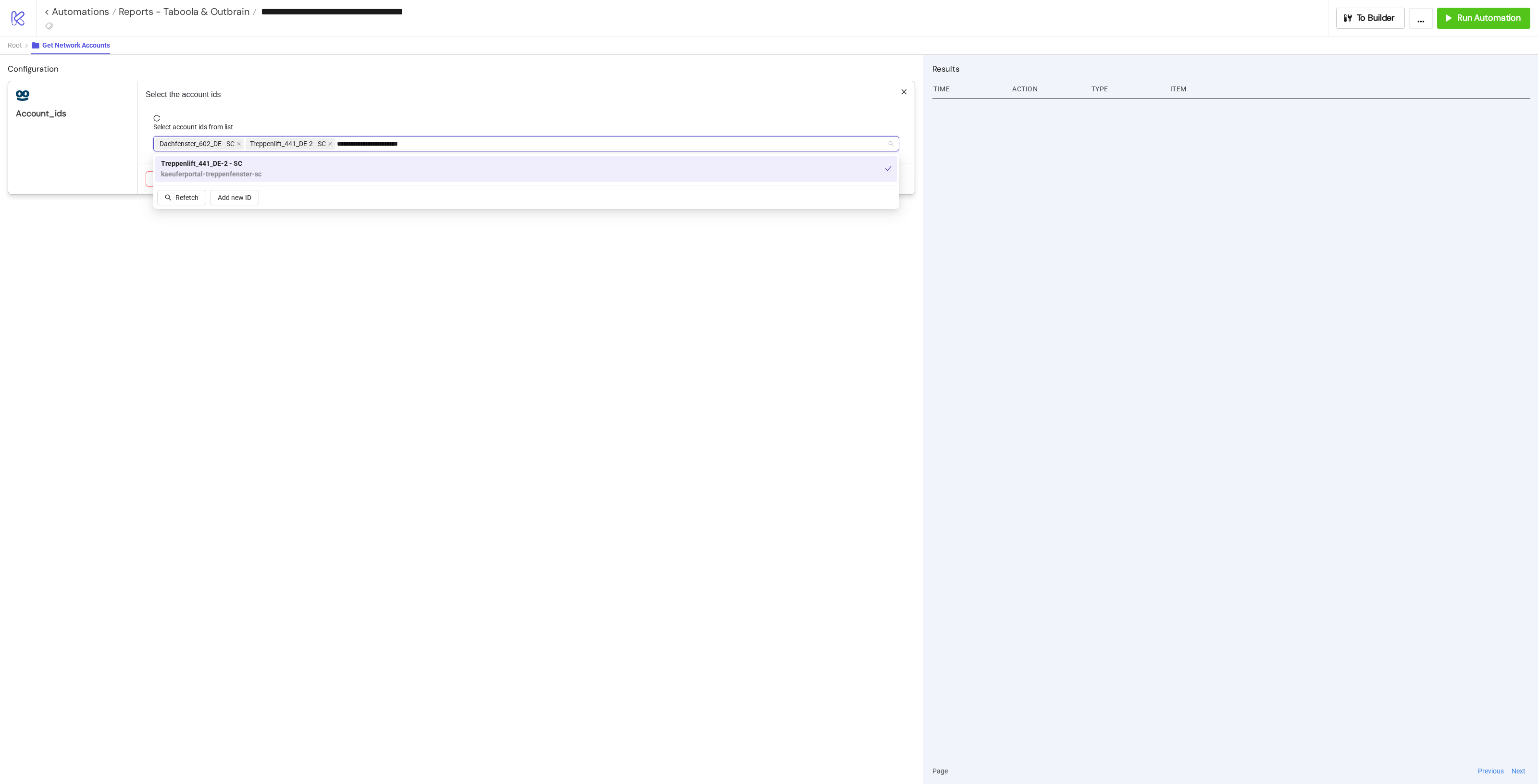
click at [537, 159] on div "Treppenlift_441_DE-2 - SC kaeuferportal-treppenfenster-sc" at bounding box center [523, 168] width 724 height 21
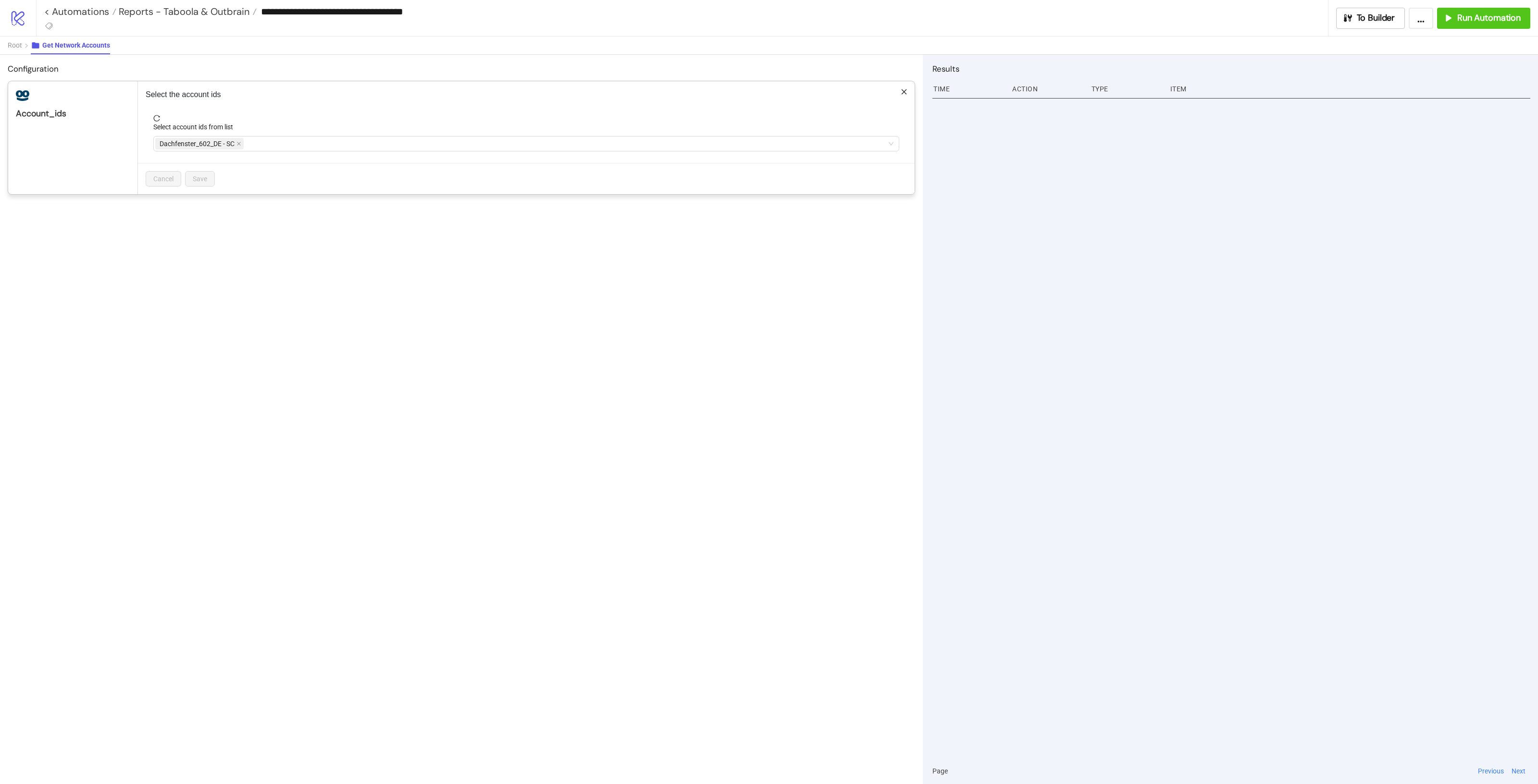
click at [375, 108] on div "Select the account ids Select account ids from list Dachfenster_602_DE - SC Can…" at bounding box center [526, 138] width 777 height 113
type input "**********"
click at [287, 151] on div "**********" at bounding box center [526, 143] width 746 height 15
click at [310, 138] on input "**********" at bounding box center [284, 144] width 78 height 12
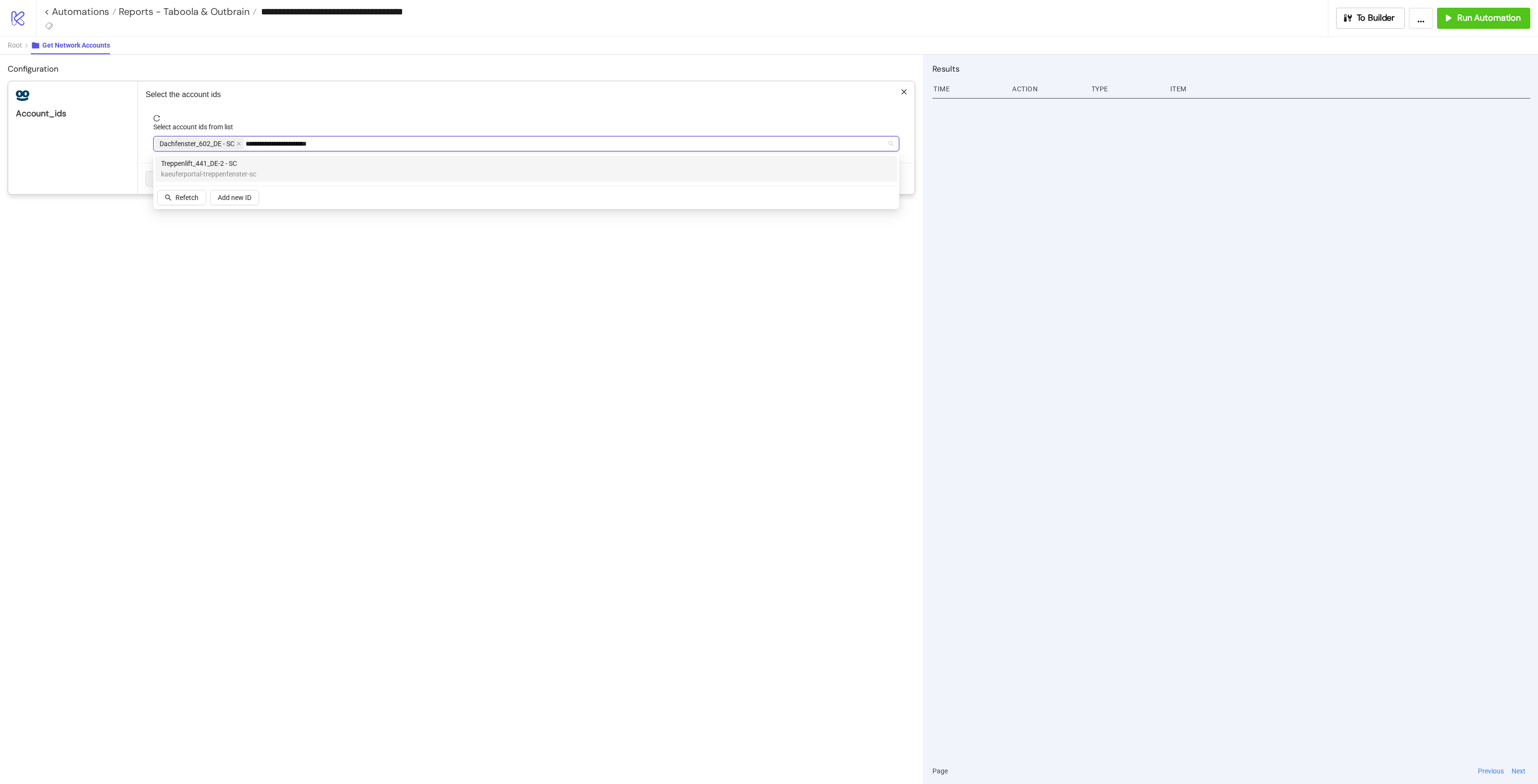
click at [227, 166] on span "Treppenlift_441_DE-2 - SC" at bounding box center [209, 163] width 95 height 11
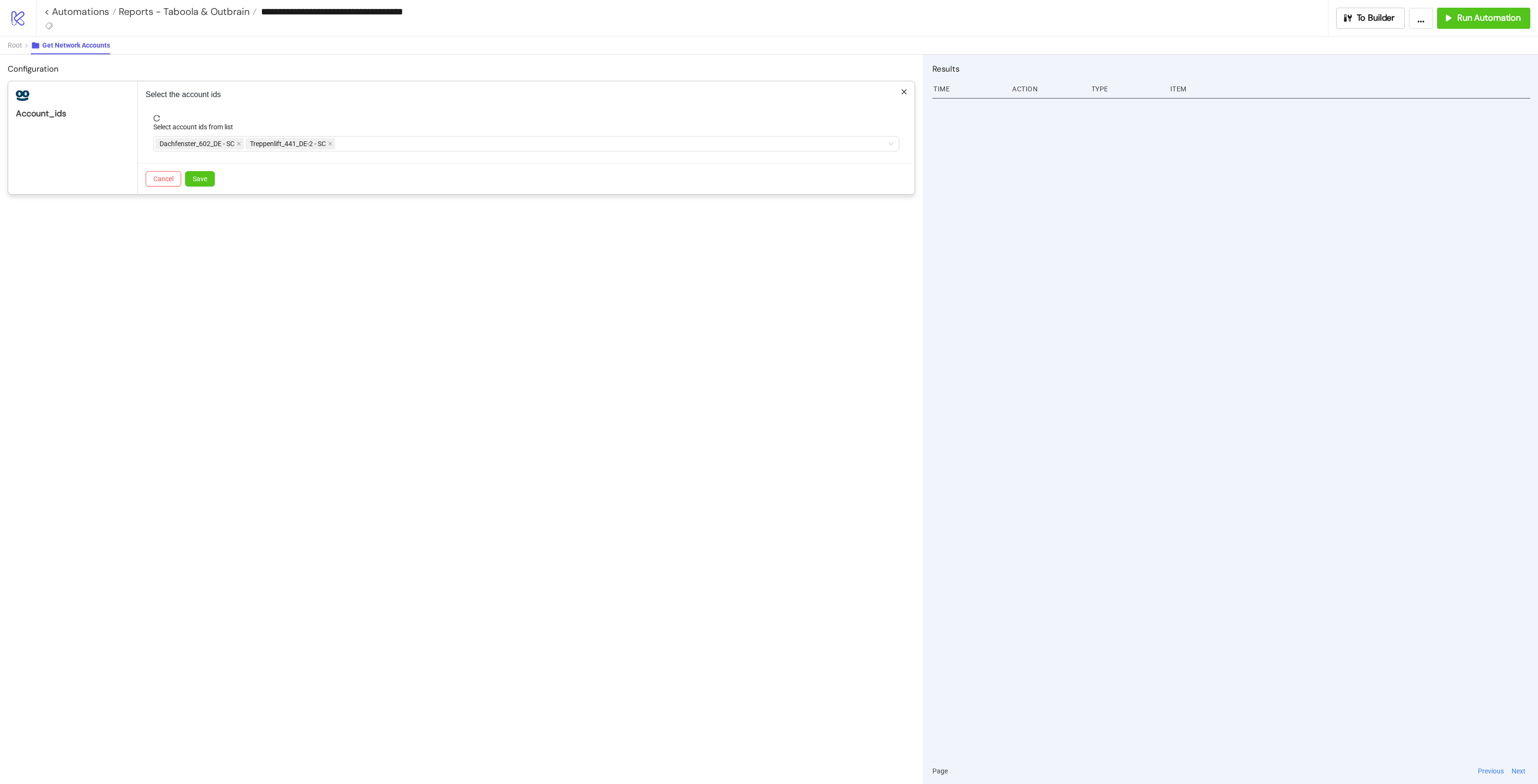
click at [297, 105] on div "Select the account ids Select account ids from list Dachfenster_602_DE - SC Tre…" at bounding box center [526, 138] width 777 height 113
click at [200, 179] on span "Save" at bounding box center [200, 179] width 14 height 8
click at [423, 339] on div "Configuration account_ids Dachfenster_602_DE - SC Treppenlift_441_DE-2 - SC Edi…" at bounding box center [462, 419] width 923 height 729
click at [163, 144] on span "Edit" at bounding box center [167, 140] width 13 height 9
click at [421, 149] on div "Dachfenster_602_DE - SC Treppenlift_441_DE-2 - SC" at bounding box center [521, 143] width 732 height 14
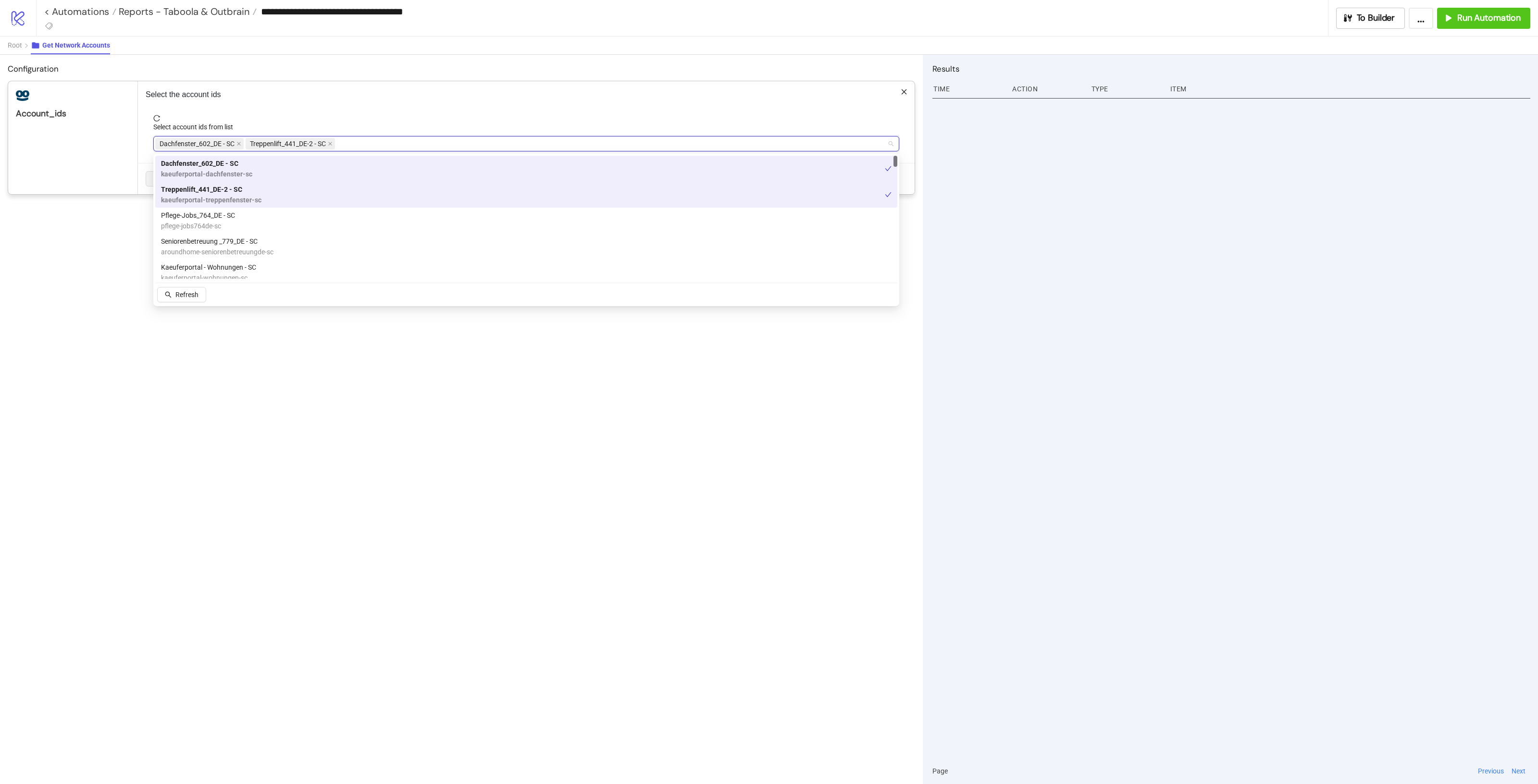
paste input "**********"
type input "**********"
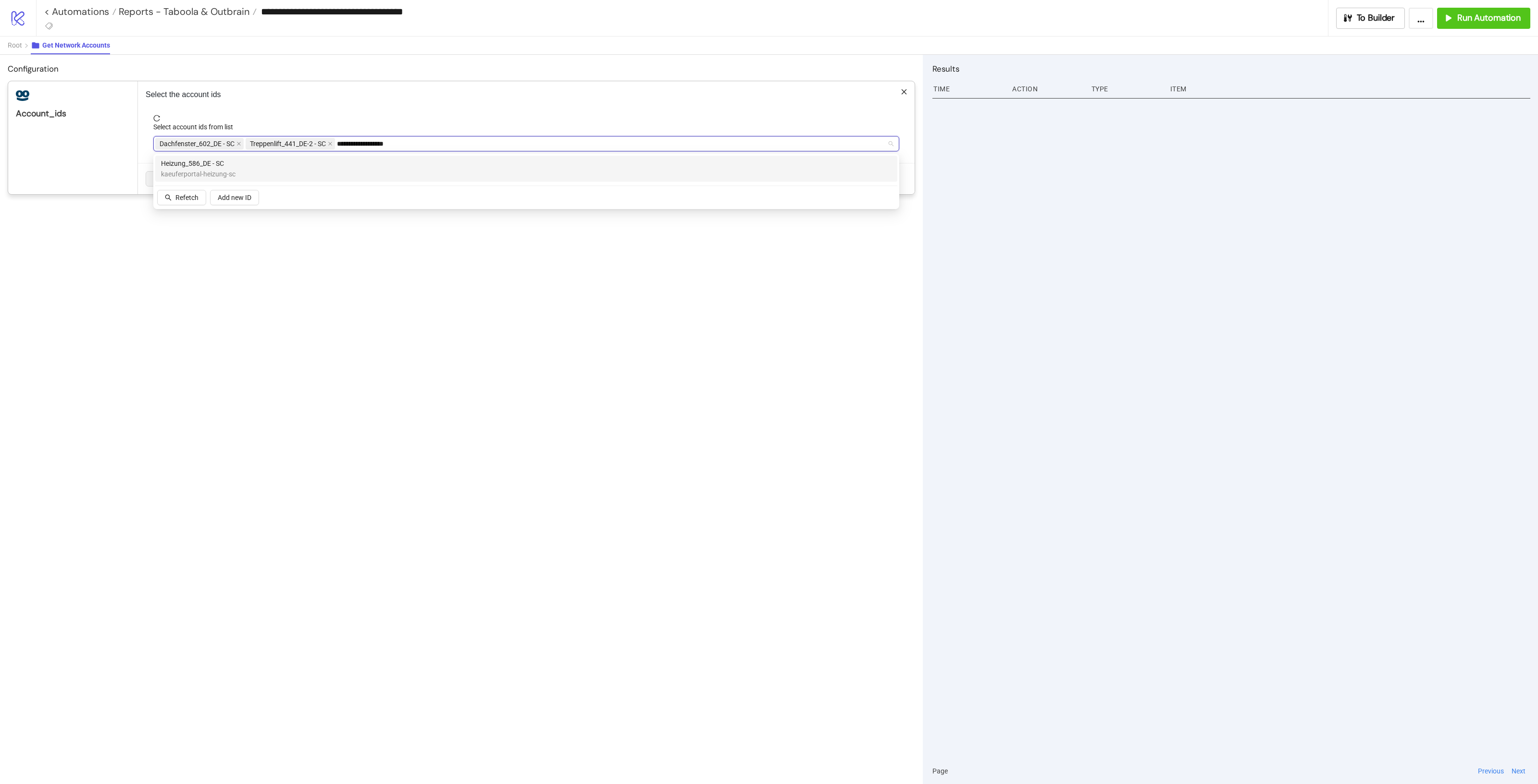
click at [380, 171] on div "Heizung_586_DE - SC kaeuferportal-heizung-sc" at bounding box center [526, 168] width 731 height 21
click at [575, 145] on div "Dachfenster_602_DE - SC Treppenlift_441_DE-2 - SC Heizung_586_DE - SC" at bounding box center [521, 143] width 732 height 14
click at [566, 148] on div "Dachfenster_602_DE - SC Treppenlift_441_DE-2 - SC Heizung_586_DE - SC" at bounding box center [521, 143] width 732 height 14
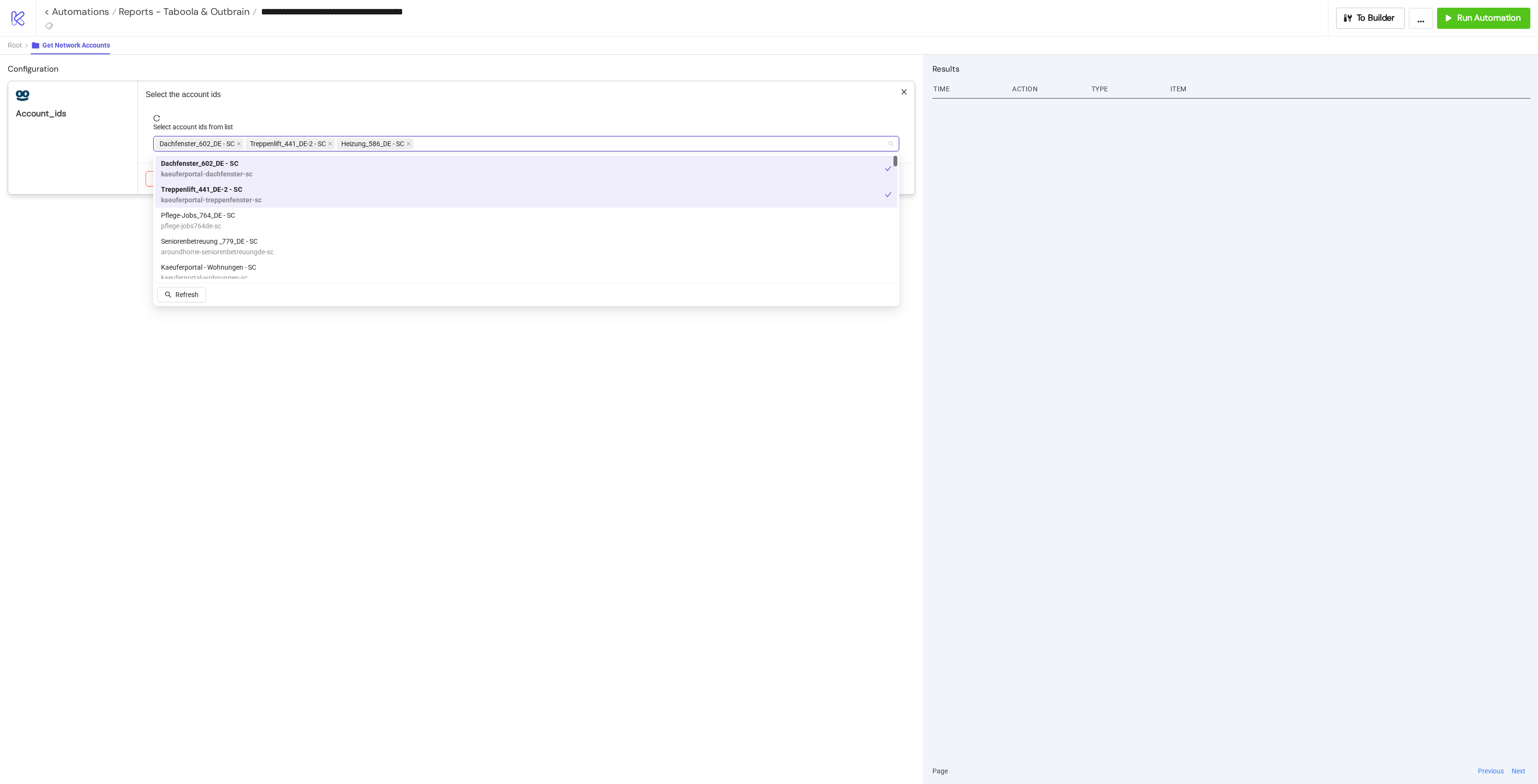
paste input "**********"
type input "**********"
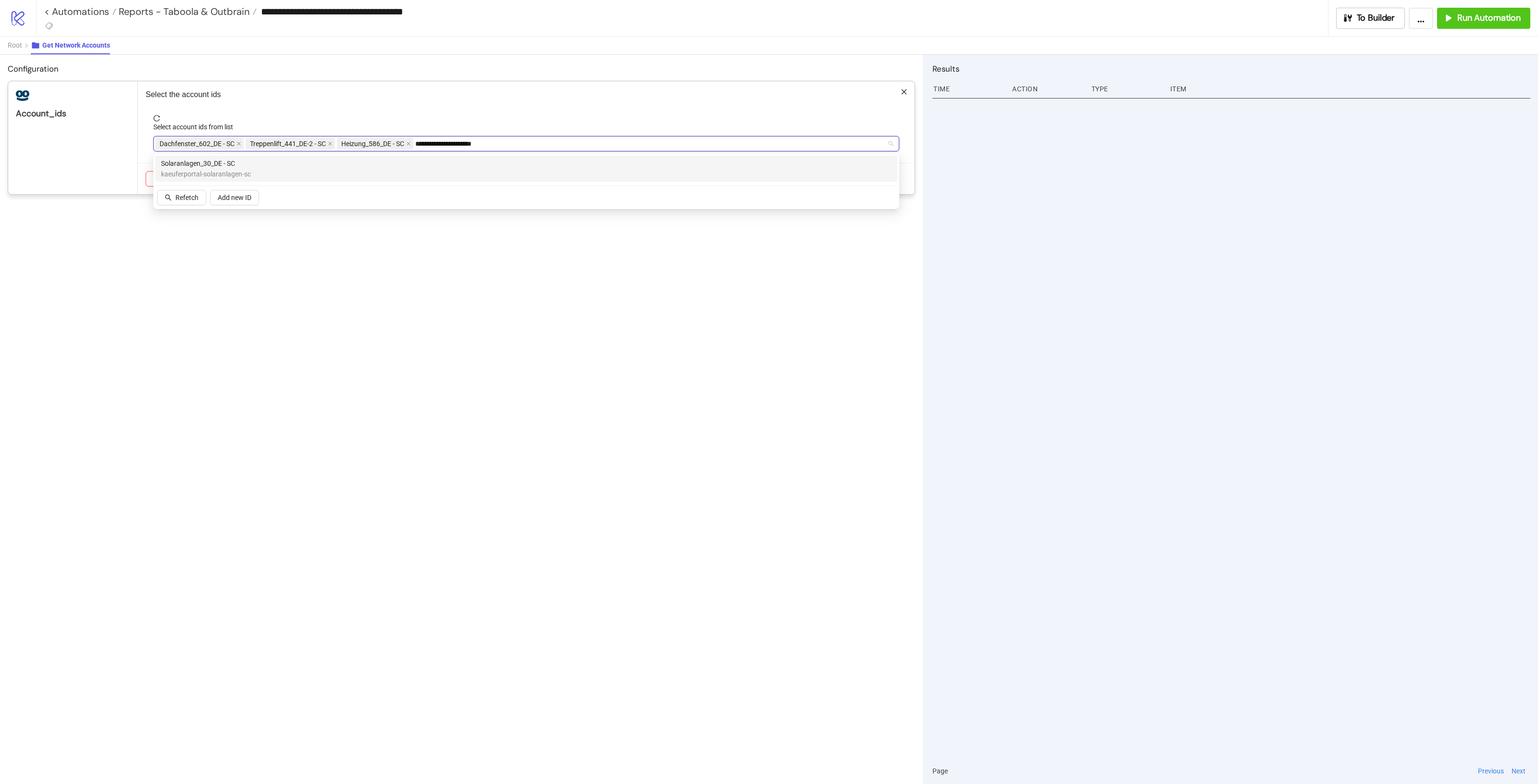
click at [292, 163] on div "Solaranlagen_30_DE - SC kaeuferportal-solaranlagen-sc" at bounding box center [526, 168] width 731 height 21
click at [703, 119] on span "reload" at bounding box center [526, 118] width 746 height 6
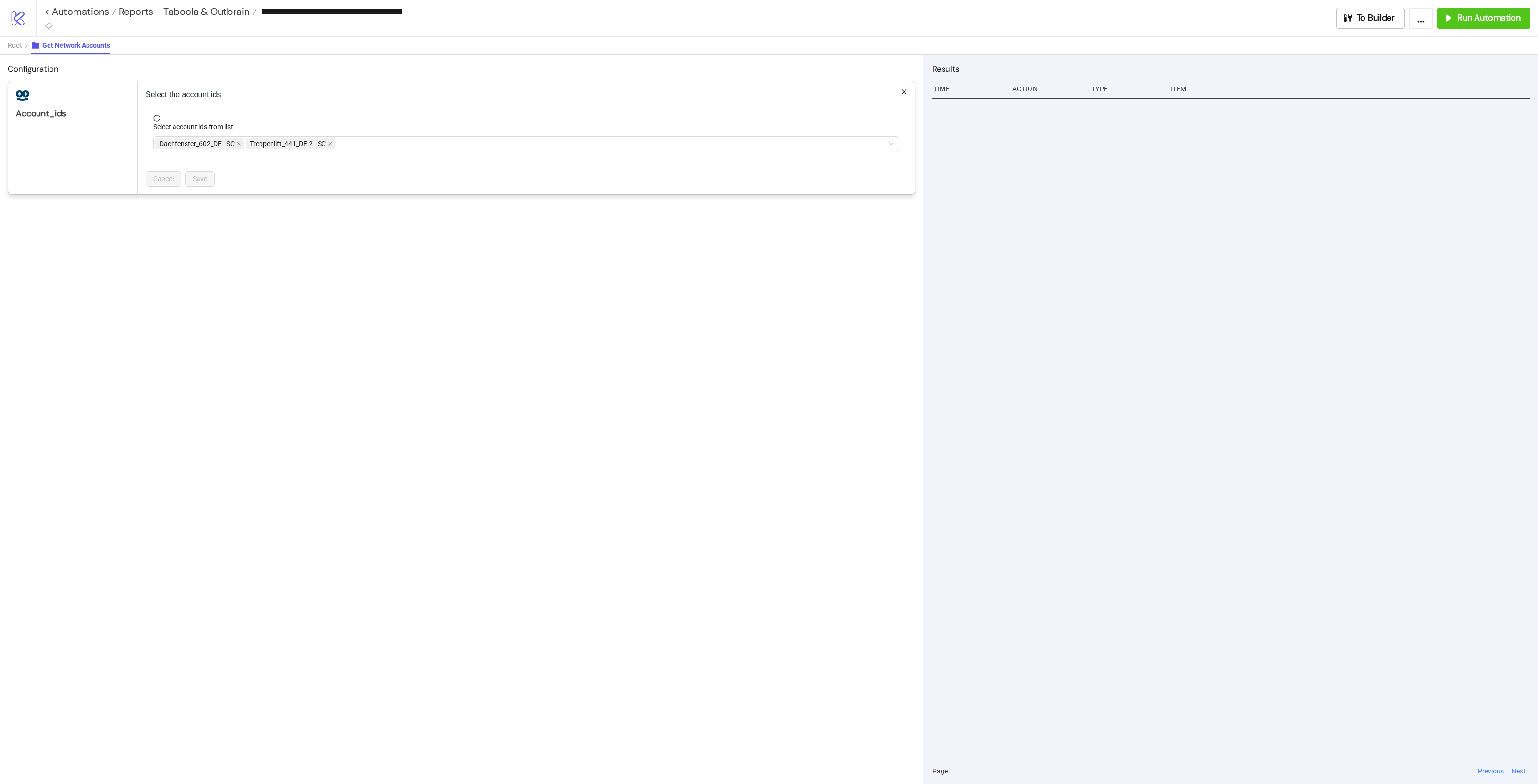
click at [395, 132] on div "Select account ids from list" at bounding box center [526, 129] width 746 height 14
click at [409, 144] on div "Dachfenster_602_DE - SC Treppenlift_441_DE-2 - SC" at bounding box center [521, 143] width 732 height 14
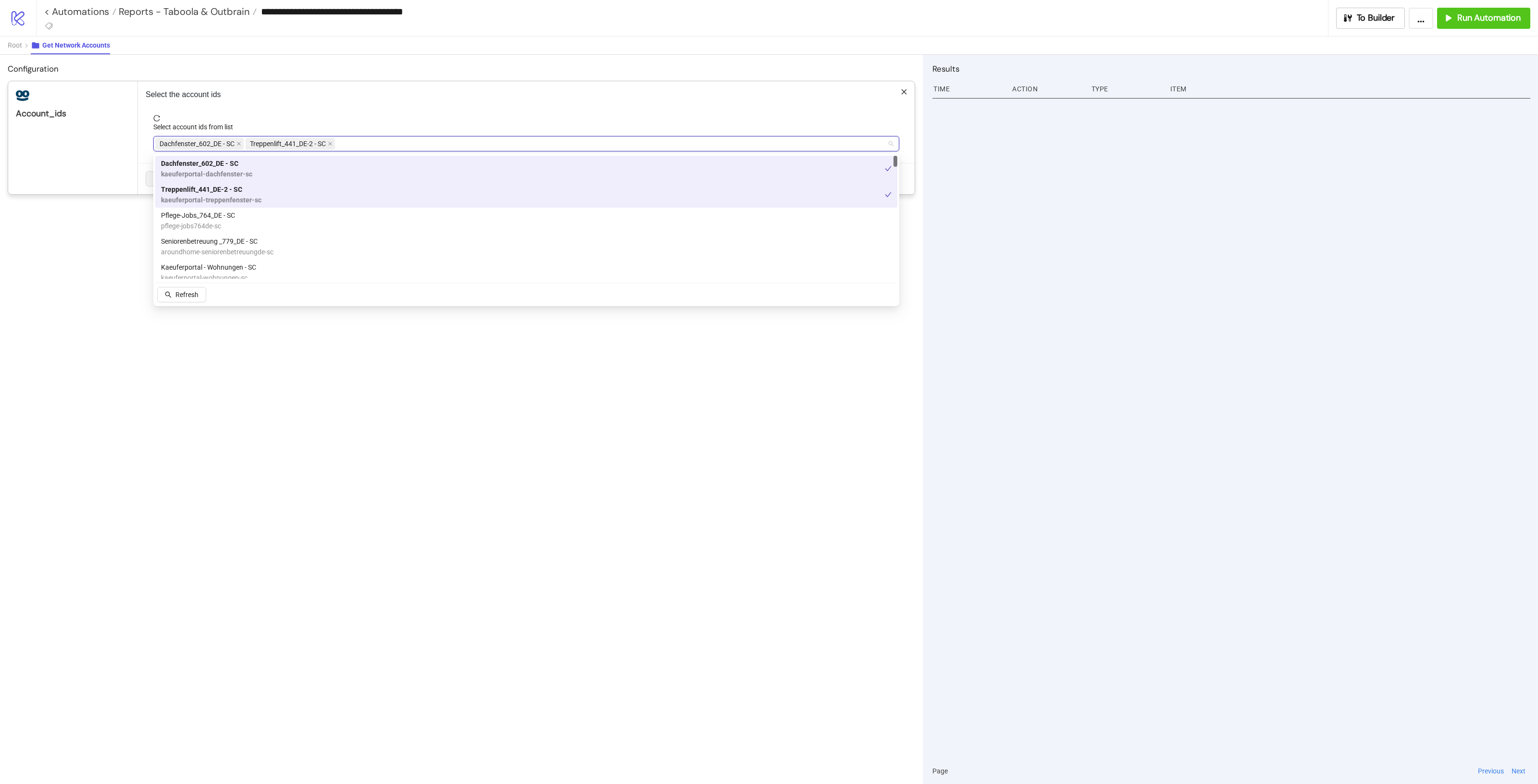
paste input "**********"
type input "**********"
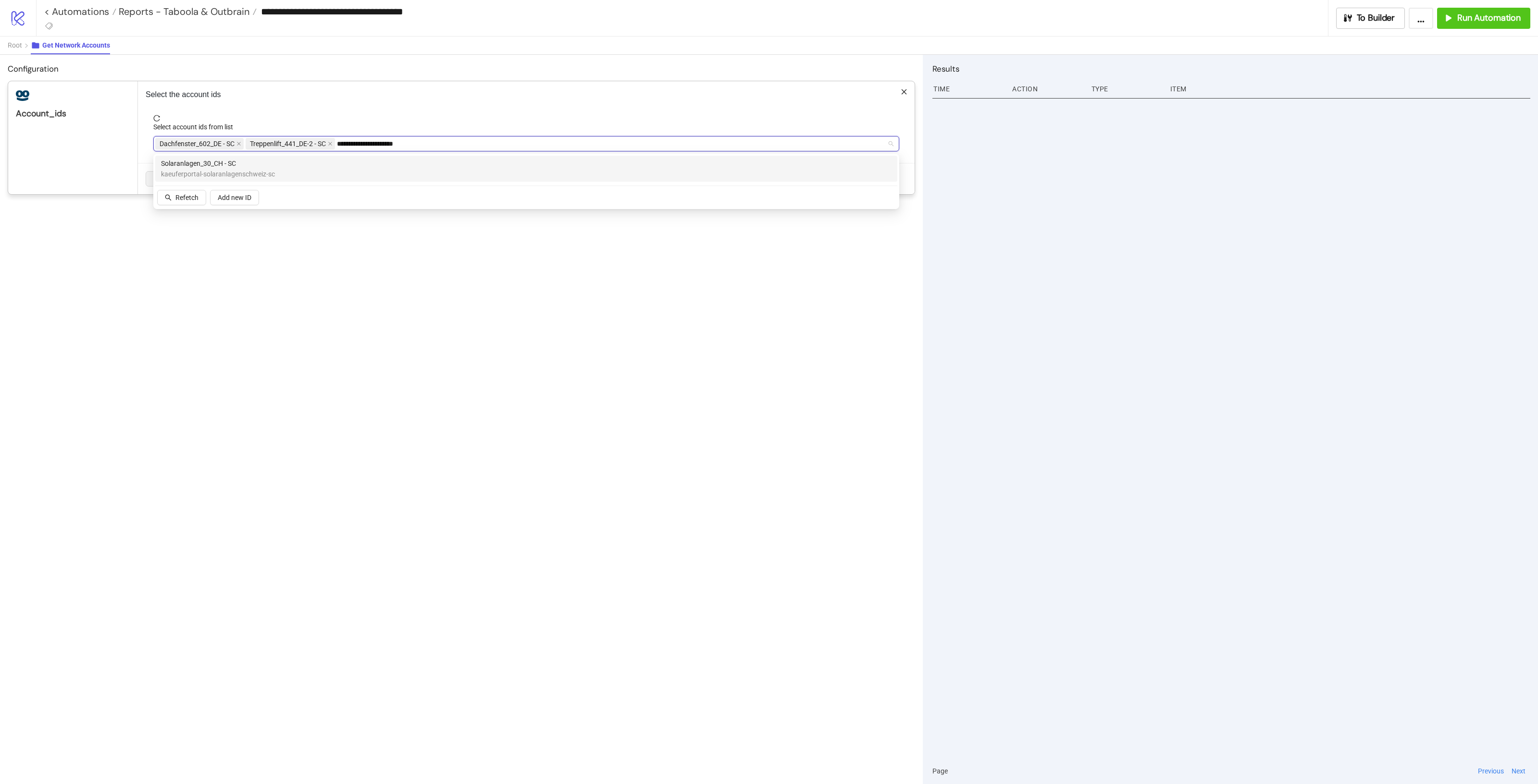
click at [270, 170] on span "kaeuferportal-solaranlagenschweiz-sc" at bounding box center [218, 174] width 114 height 11
click at [544, 150] on div "Dachfenster_602_DE - SC Treppenlift_441_DE-2 - SC Solaranlagen_30_CH - SC Solar…" at bounding box center [521, 143] width 732 height 14
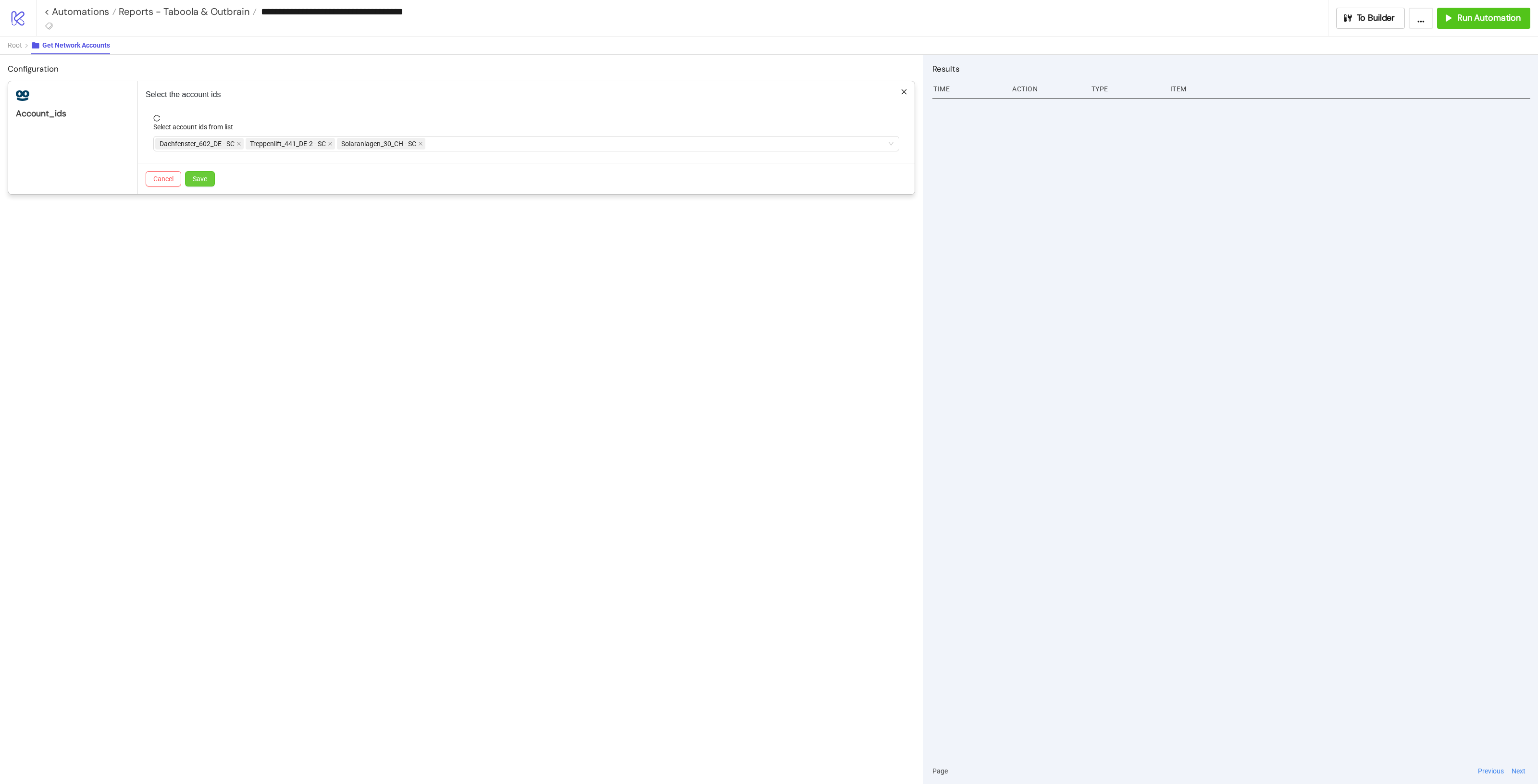
click at [210, 179] on button "Save" at bounding box center [199, 179] width 30 height 15
click at [166, 164] on span "Edit" at bounding box center [167, 160] width 13 height 9
drag, startPoint x: 525, startPoint y: 150, endPoint x: 526, endPoint y: 145, distance: 5.1
click at [526, 145] on form "Select account ids from list Dachfenster_602_DE - SC Treppenlift_441_DE-2 - SC …" at bounding box center [526, 139] width 761 height 48
click at [526, 145] on div "Dachfenster_602_DE - SC Treppenlift_441_DE-2 - SC Solaranlagen_30_CH - SC" at bounding box center [521, 143] width 732 height 14
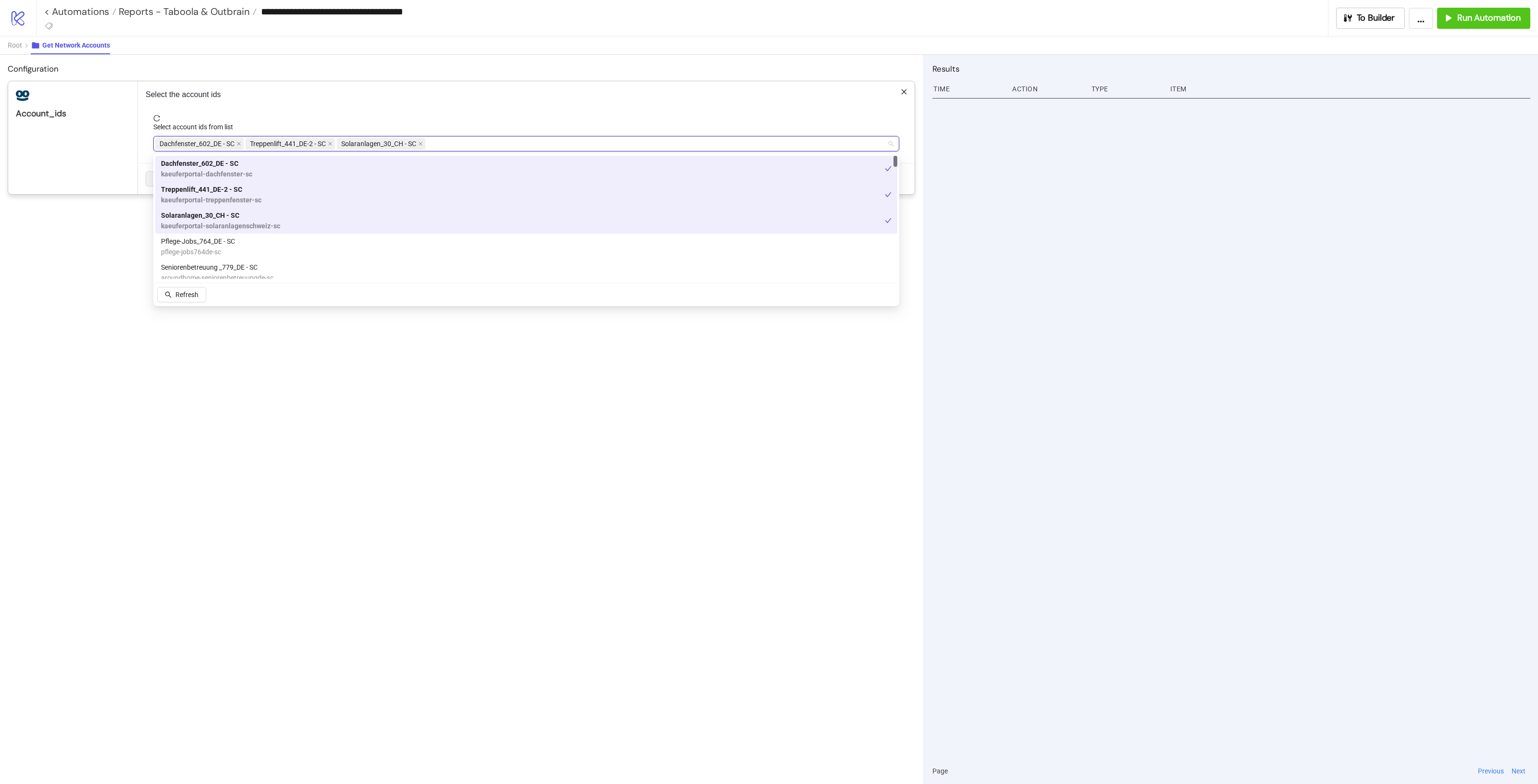
paste input "**********"
type input "**********"
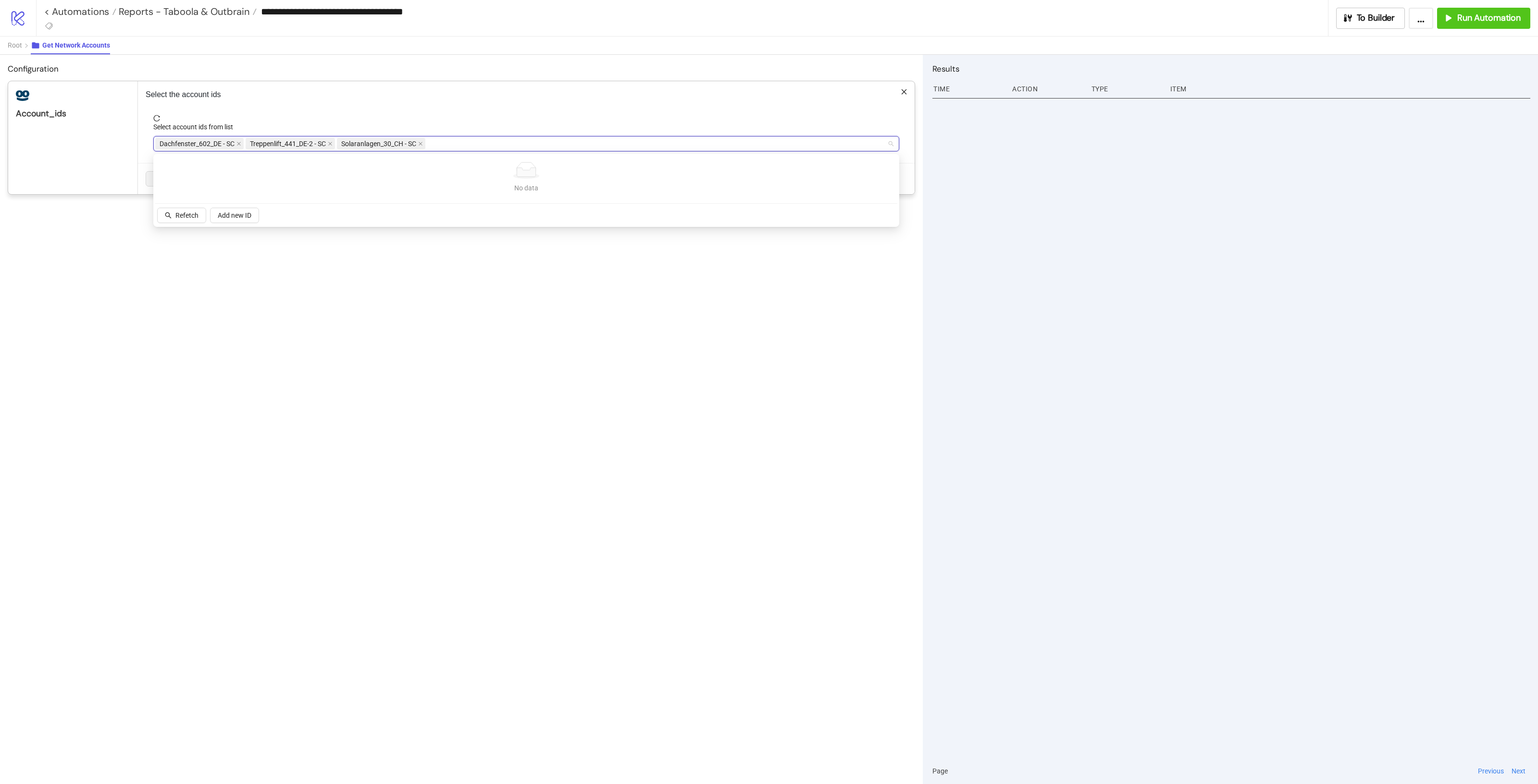
click at [570, 138] on div "Dachfenster_602_DE - SC Treppenlift_441_DE-2 - SC Solaranlagen_30_CH - SC Heizu…" at bounding box center [521, 143] width 732 height 14
paste input "**********"
type input "**********"
click at [505, 143] on div "Dachfenster_602_DE - SC Treppenlift_441_DE-2 - SC Solaranlagen_30_CH - SC" at bounding box center [521, 143] width 732 height 14
click at [287, 233] on div "Configuration account_ids Select the account ids Select account ids from list D…" at bounding box center [462, 419] width 923 height 729
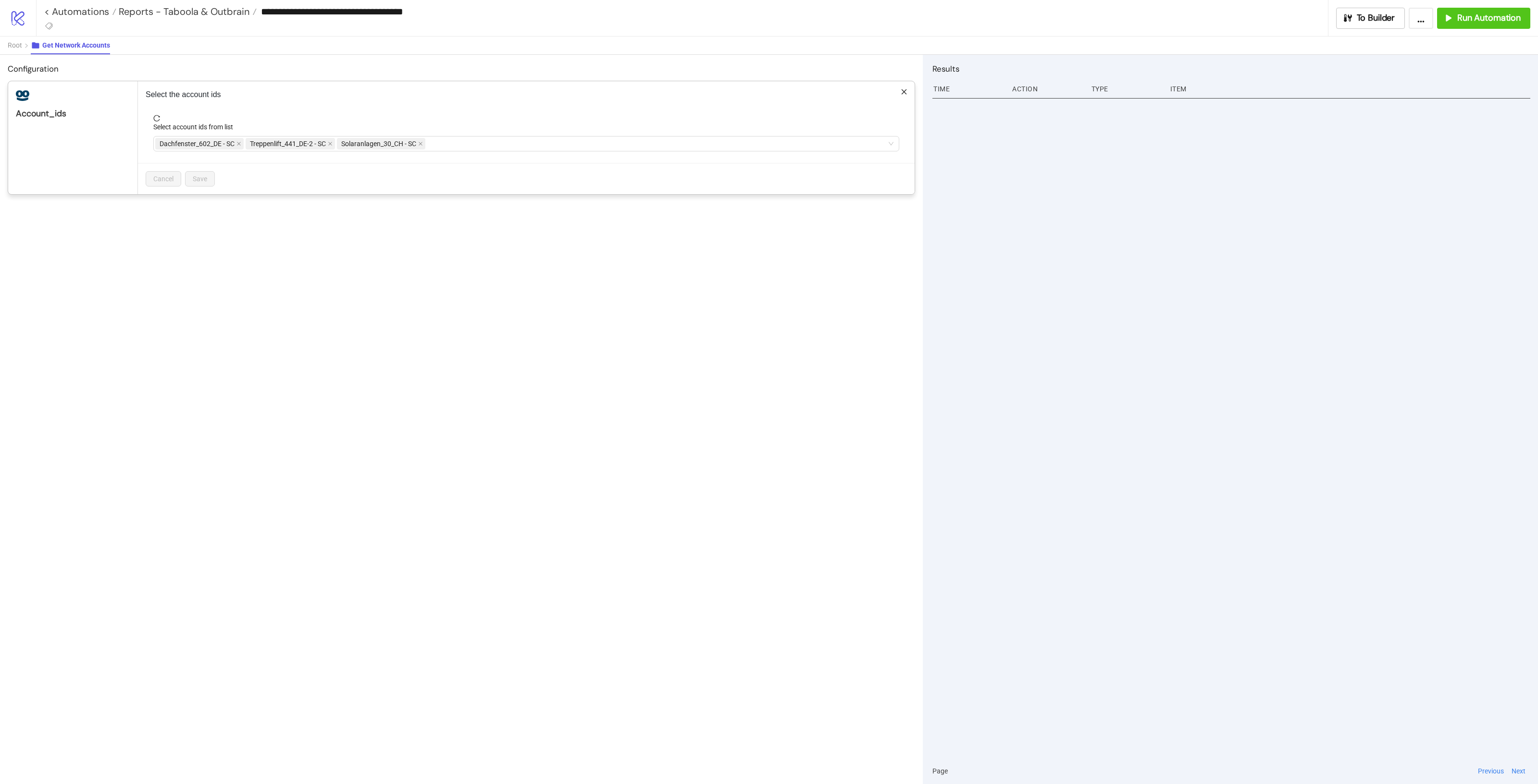
click at [440, 157] on form "Select account ids from list Dachfenster_602_DE - SC Treppenlift_441_DE-2 - SC …" at bounding box center [526, 139] width 761 height 48
click at [467, 143] on div "Dachfenster_602_DE - SC Treppenlift_441_DE-2 - SC Solaranlagen_30_CH - SC" at bounding box center [521, 143] width 732 height 14
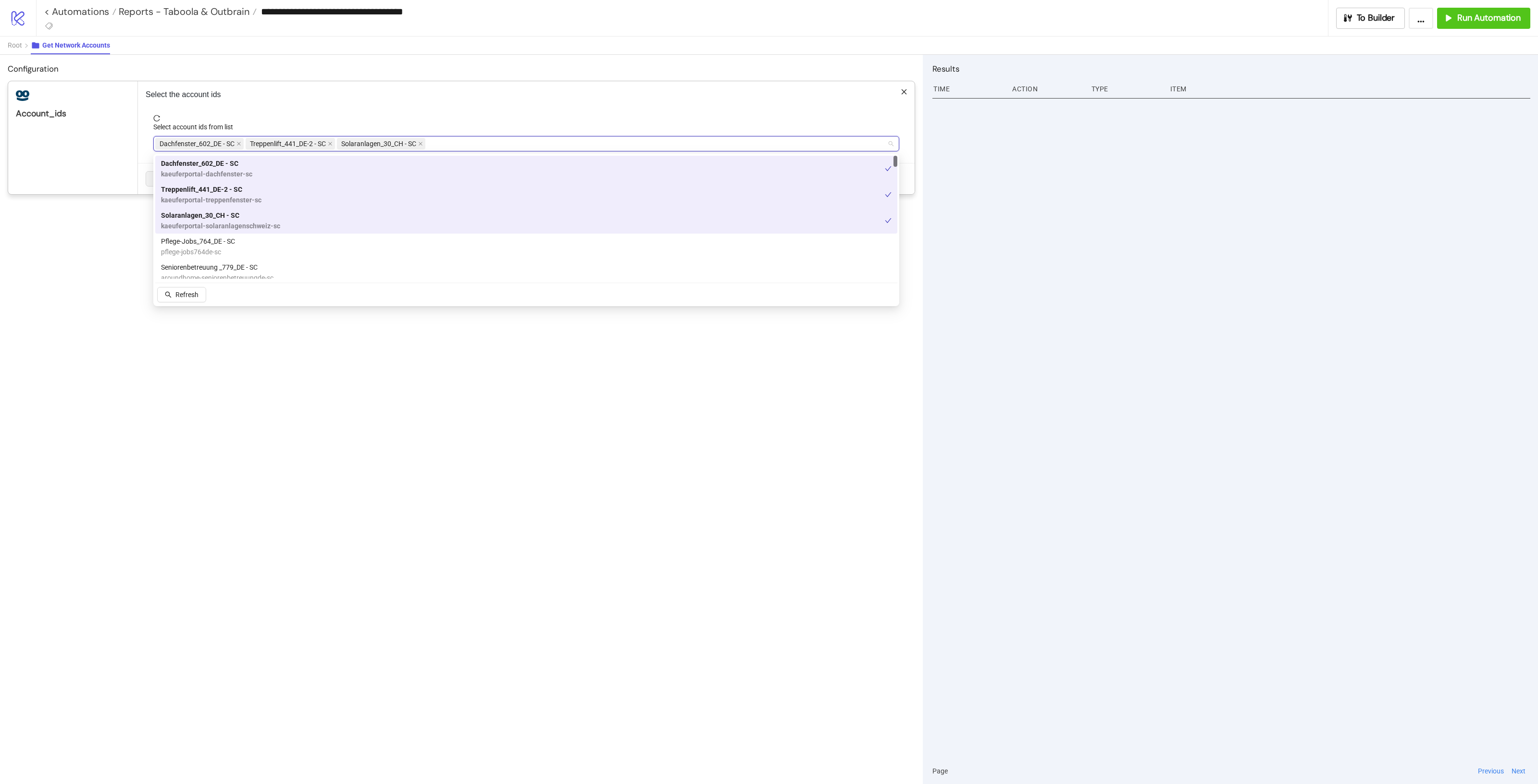
paste input "**********"
type input "**********"
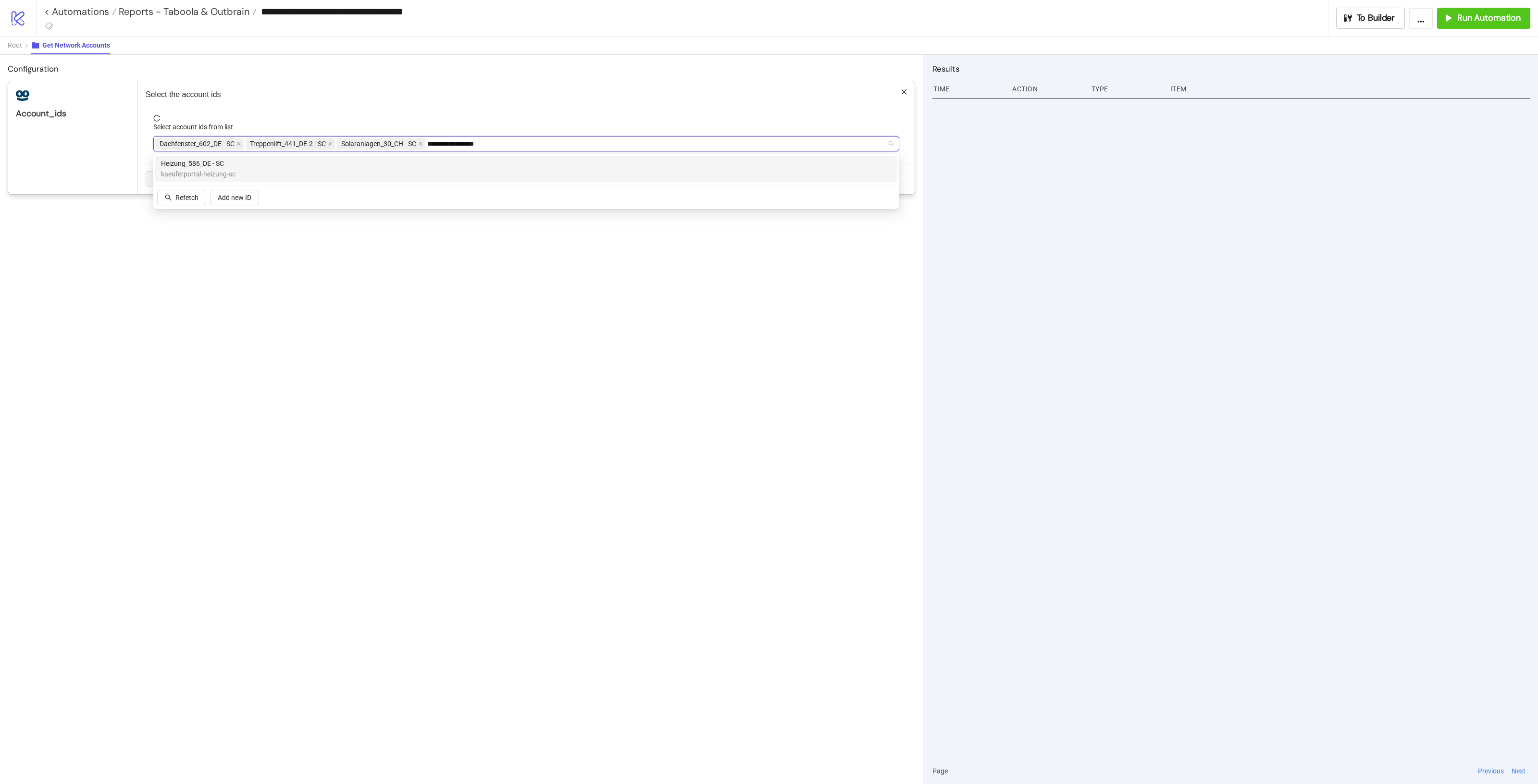
click at [215, 165] on span "Heizung_586_DE - SC" at bounding box center [198, 163] width 74 height 11
click at [453, 111] on div "Select the account ids Select account ids from list Dachfenster_602_DE - SC Tre…" at bounding box center [526, 138] width 777 height 113
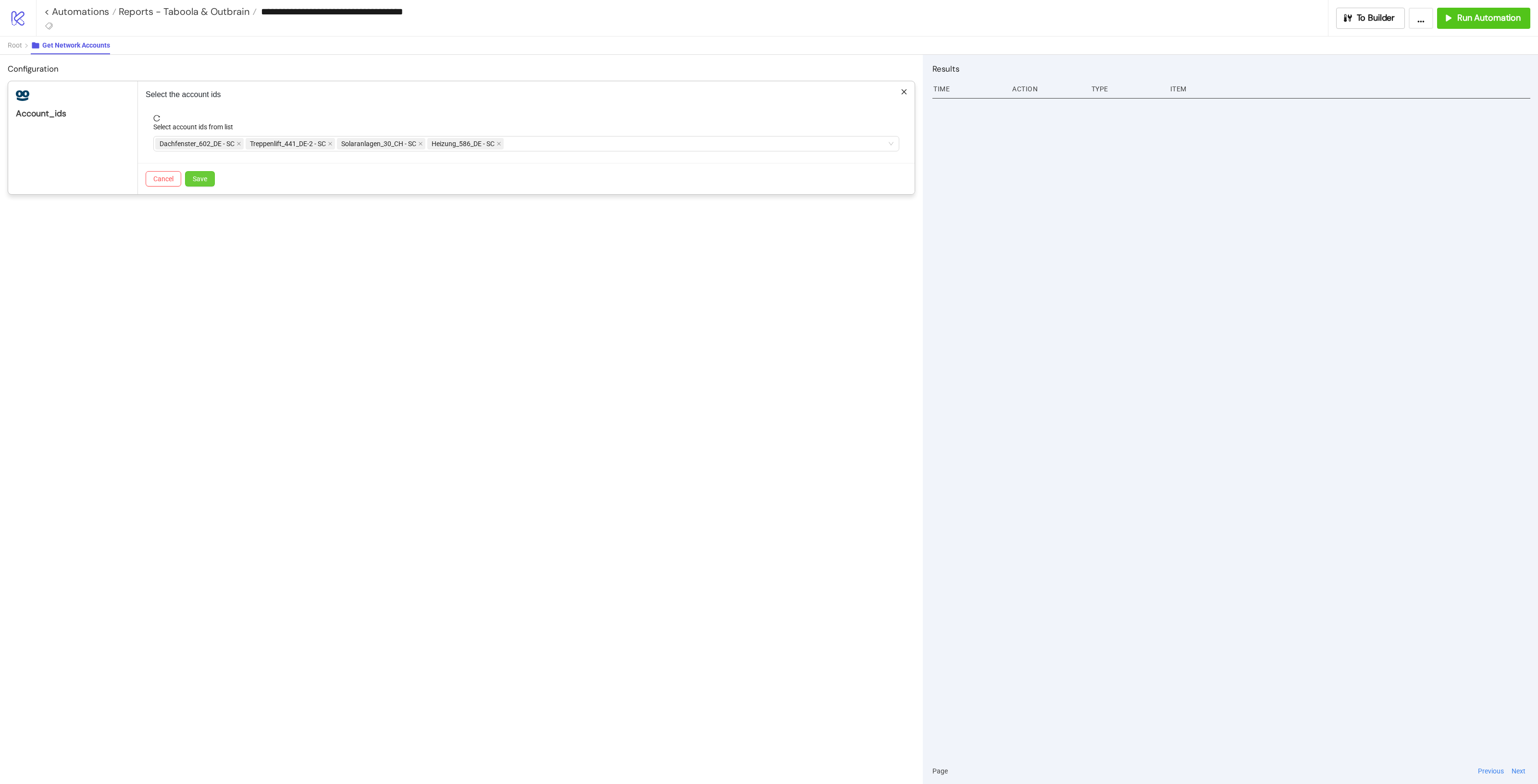
click at [198, 178] on span "Save" at bounding box center [200, 179] width 14 height 8
click at [150, 173] on button "Edit" at bounding box center [162, 179] width 34 height 15
click at [668, 134] on div "Select account ids from list" at bounding box center [526, 129] width 746 height 14
click at [660, 141] on div "Dachfenster_602_DE - SC Treppenlift_441_DE-2 - SC Solaranlagen_30_CH - SC Heizu…" at bounding box center [521, 143] width 732 height 14
click at [657, 148] on div "Dachfenster_602_DE - SC Treppenlift_441_DE-2 - SC Solaranlagen_30_CH - SC Heizu…" at bounding box center [521, 143] width 732 height 14
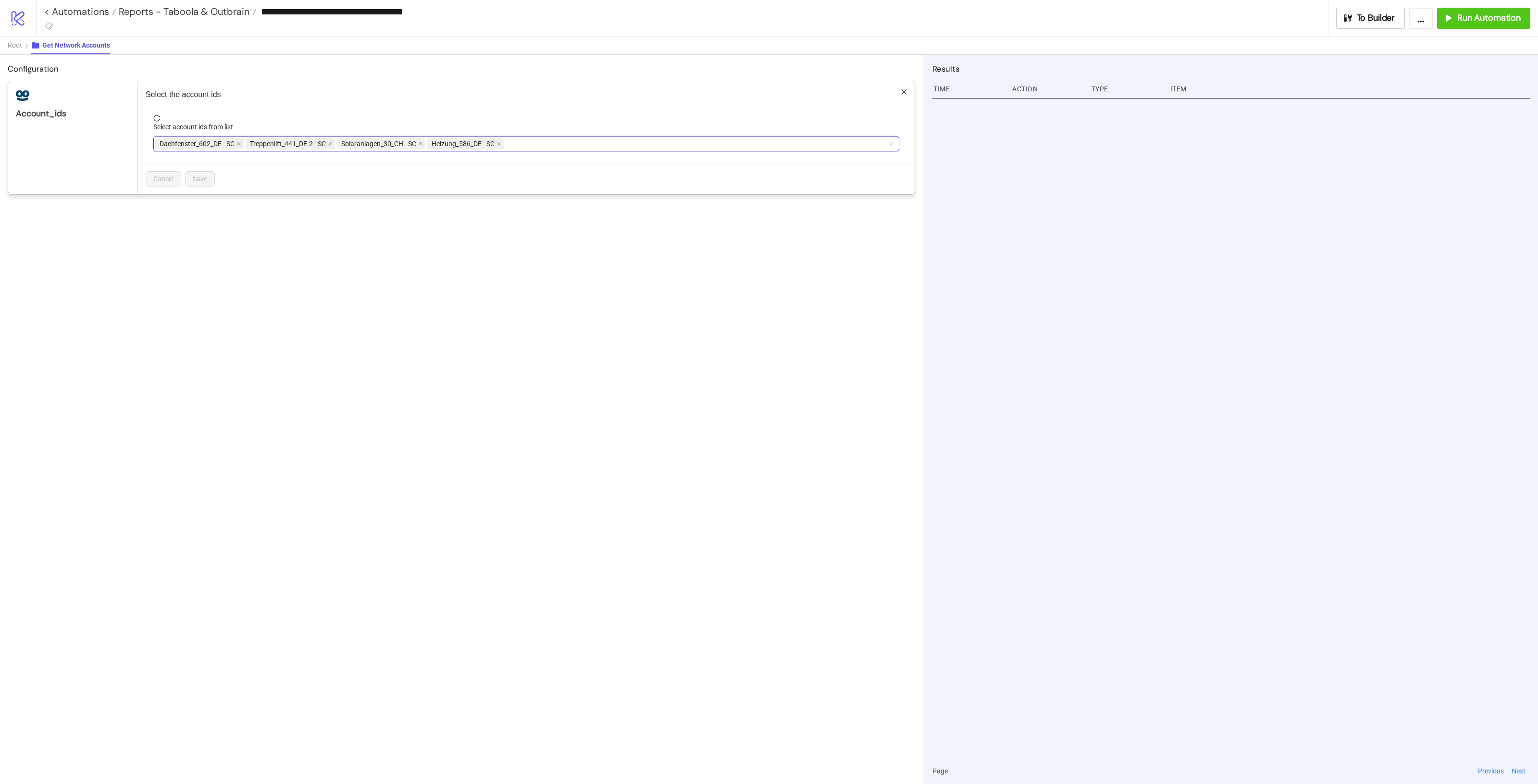
paste input "**********"
type input "**********"
click at [266, 163] on div "Solaranlagen_30_DE - SC kaeuferportal-solaranlagen-sc" at bounding box center [526, 168] width 731 height 21
click at [386, 115] on span "reload" at bounding box center [526, 118] width 746 height 6
click at [628, 140] on div "Dachfenster_602_DE - SC Treppenlift_441_DE-2 - SC Solaranlagen_30_CH - SC Heizu…" at bounding box center [521, 143] width 732 height 14
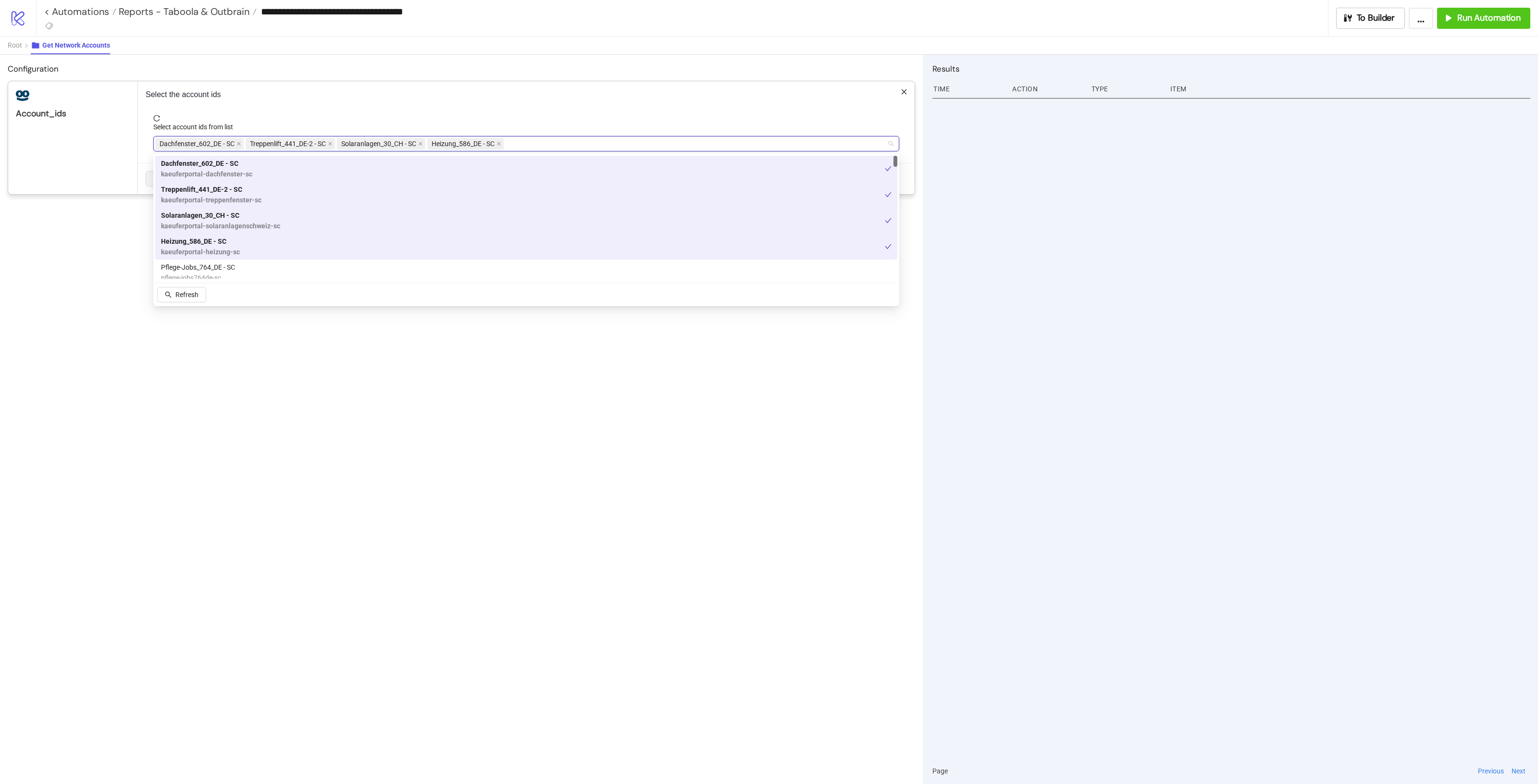
paste input "**********"
type input "**********"
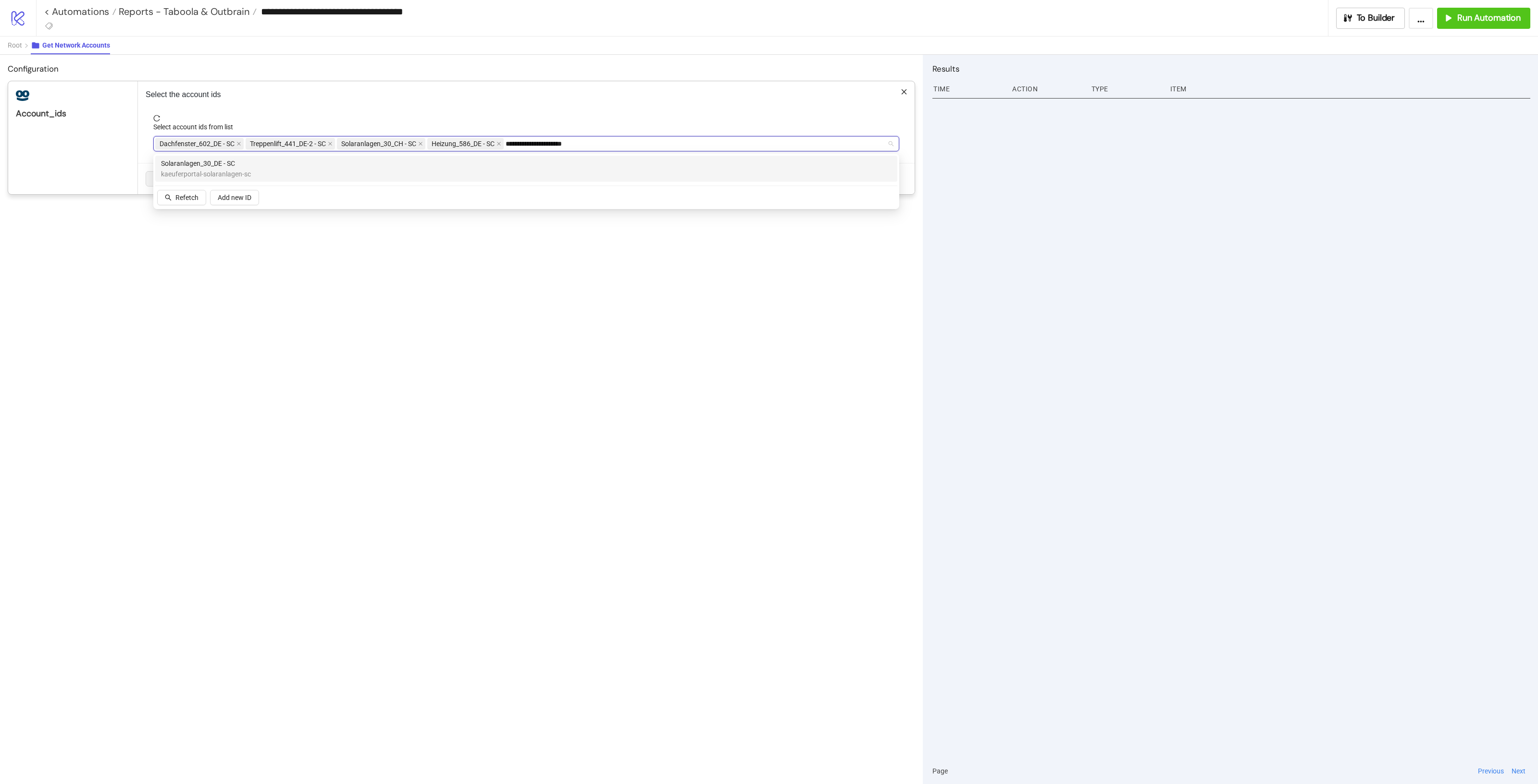
click at [212, 168] on span "kaeuferportal-solaranlagen-sc" at bounding box center [206, 174] width 90 height 11
click at [667, 124] on div "Select account ids from list" at bounding box center [526, 129] width 746 height 14
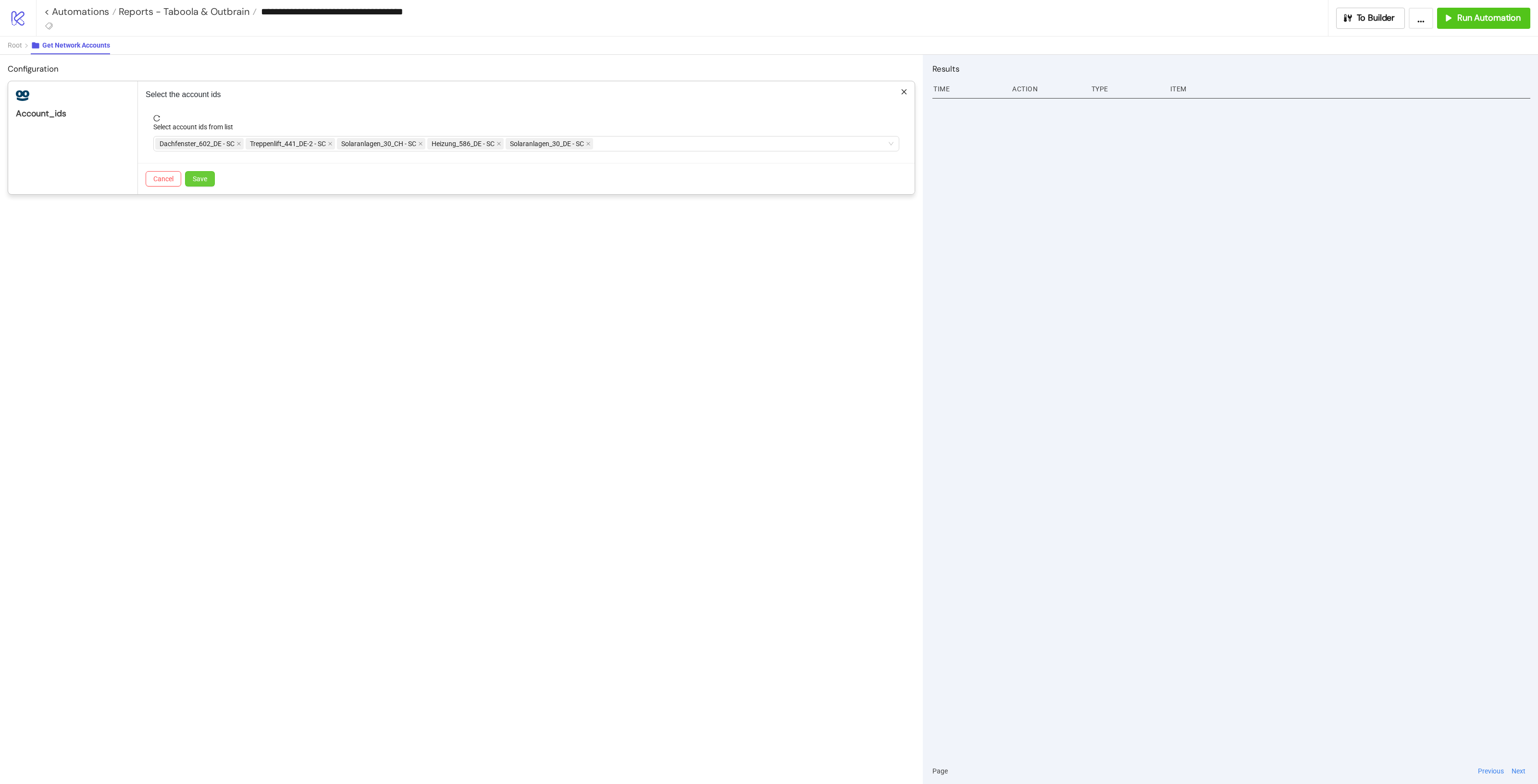
click at [212, 179] on button "Save" at bounding box center [199, 179] width 30 height 15
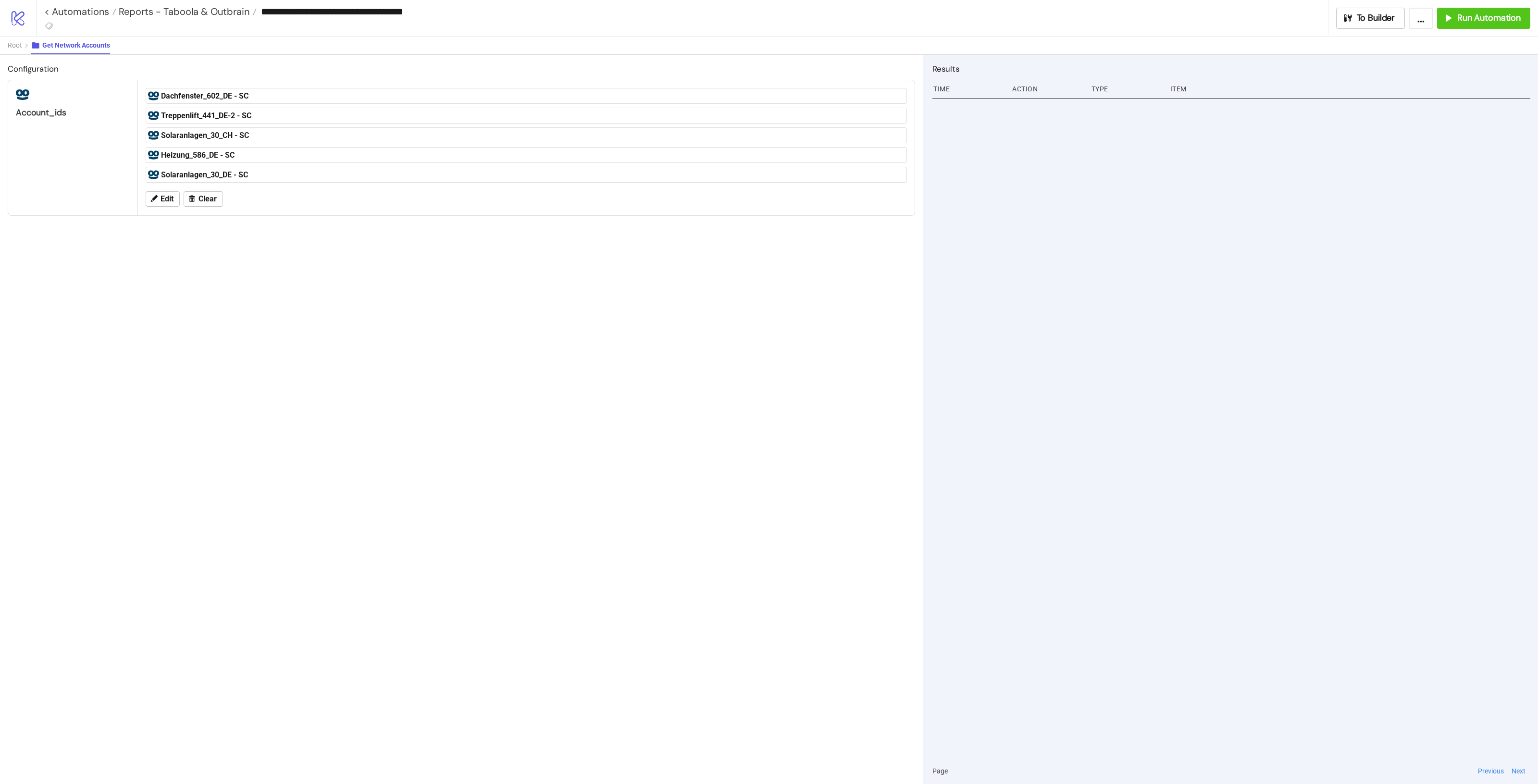
click at [612, 349] on div "Configuration account_ids Dachfenster_602_DE - SC Treppenlift_441_DE-2 - SC Sol…" at bounding box center [462, 419] width 923 height 729
click at [760, 366] on div "Configuration account_ids Dachfenster_602_DE - SC Treppenlift_441_DE-2 - SC Sol…" at bounding box center [462, 419] width 923 height 729
click at [1385, 27] on button "To Builder" at bounding box center [1371, 18] width 69 height 21
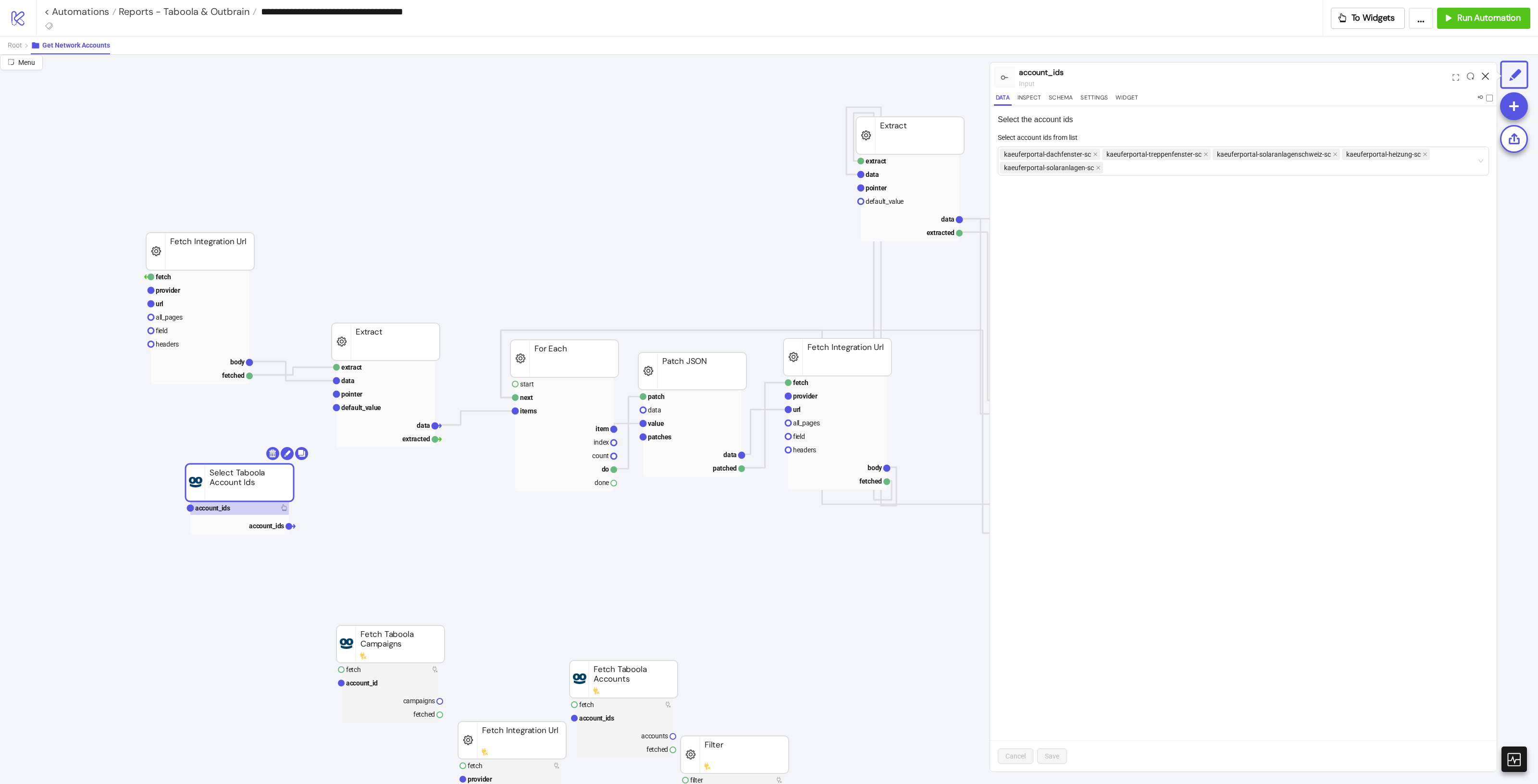
click at [1485, 73] on icon at bounding box center [1485, 76] width 7 height 7
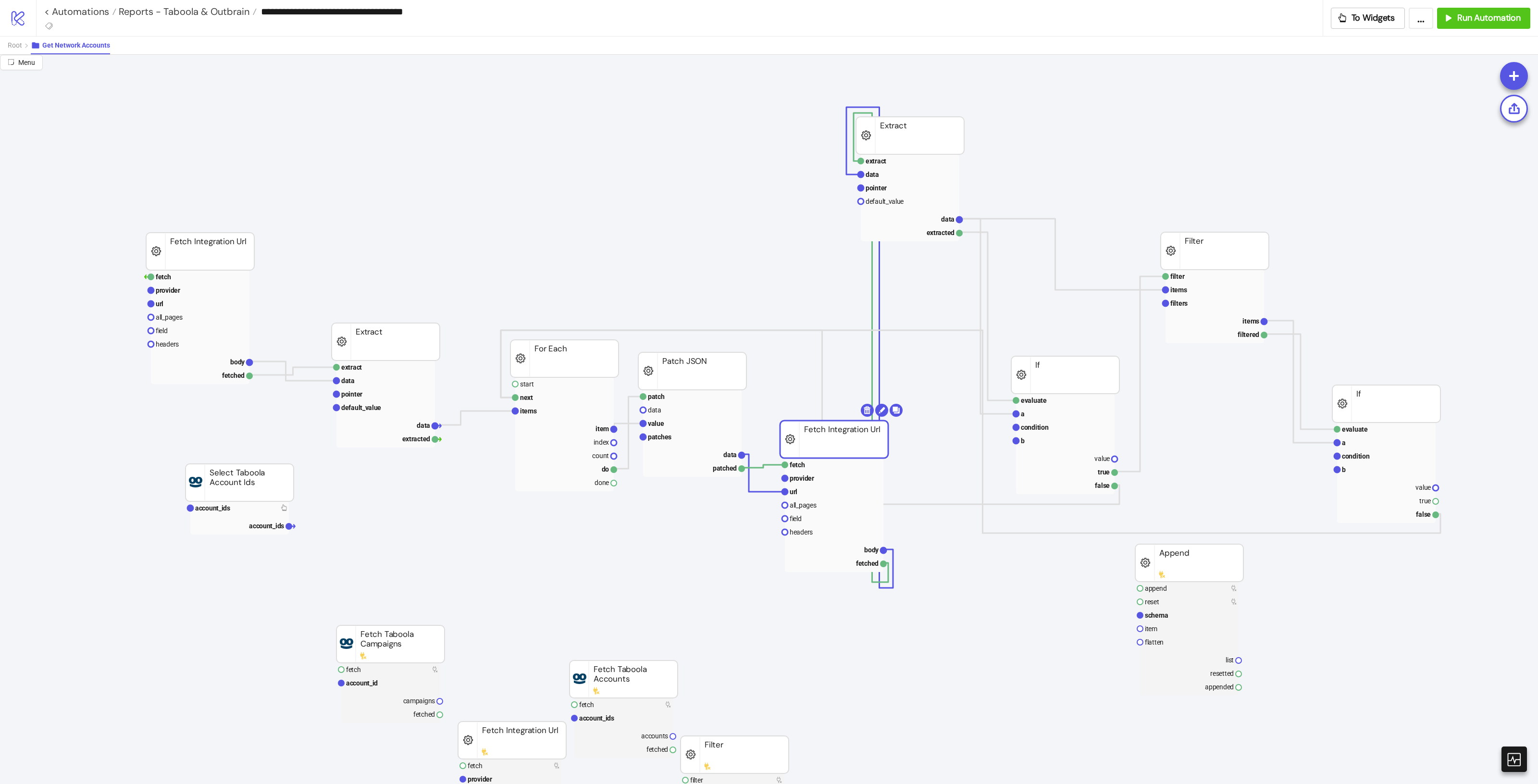
drag, startPoint x: 856, startPoint y: 354, endPoint x: 863, endPoint y: 478, distance: 124.2
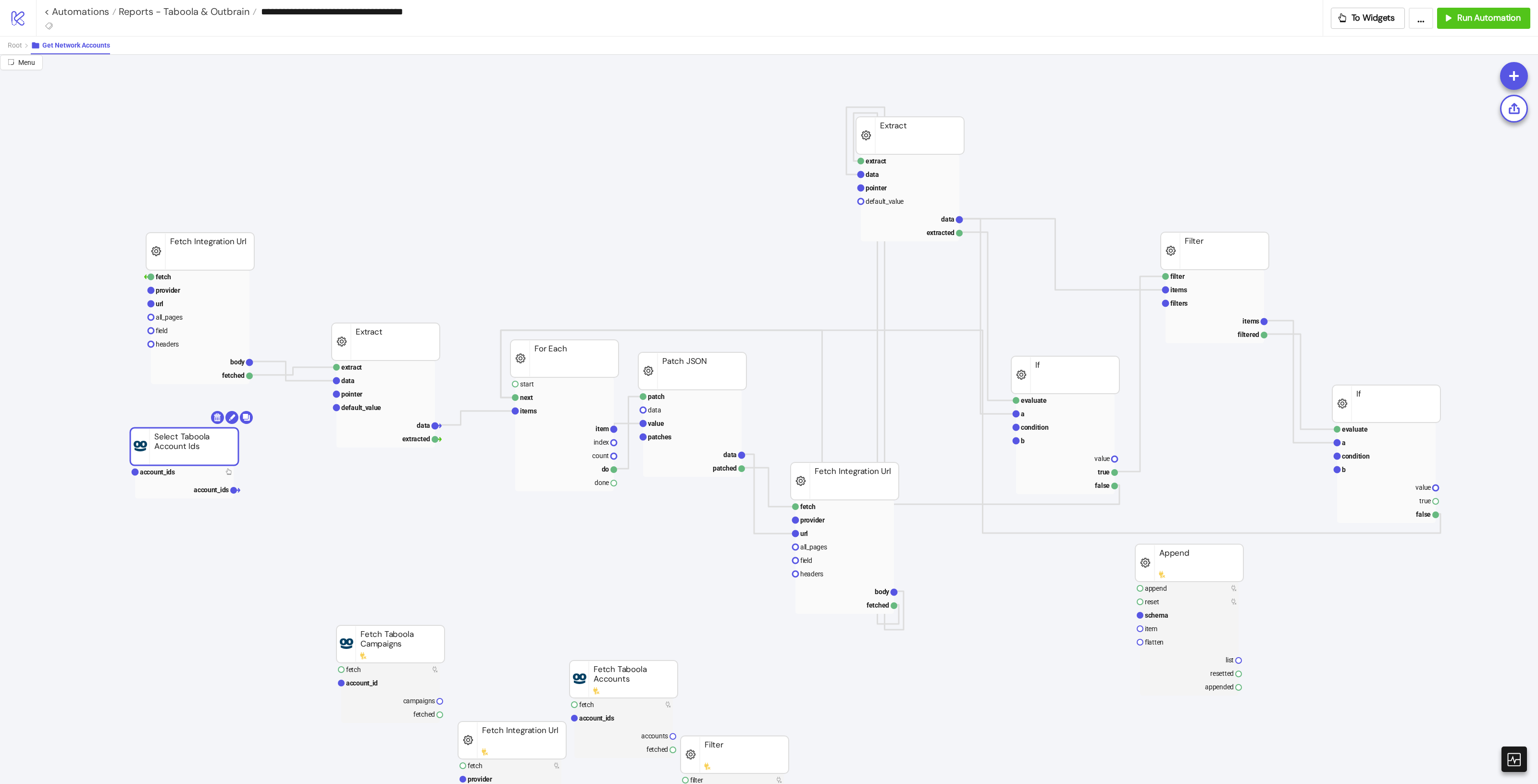
drag, startPoint x: 273, startPoint y: 489, endPoint x: 217, endPoint y: 453, distance: 66.6
click at [13, 48] on span "Root" at bounding box center [15, 45] width 14 height 8
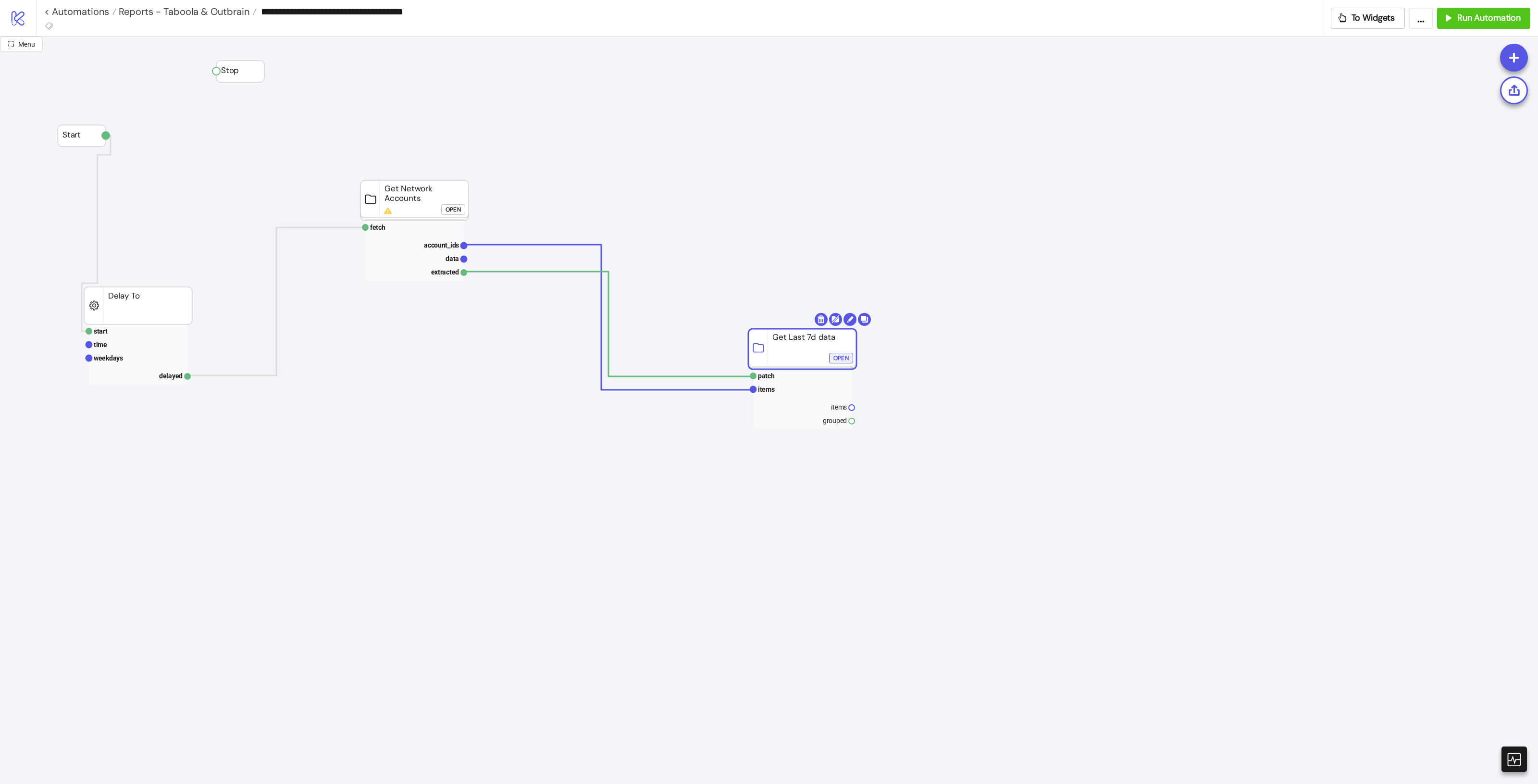
click at [844, 355] on div "Open" at bounding box center [840, 358] width 15 height 11
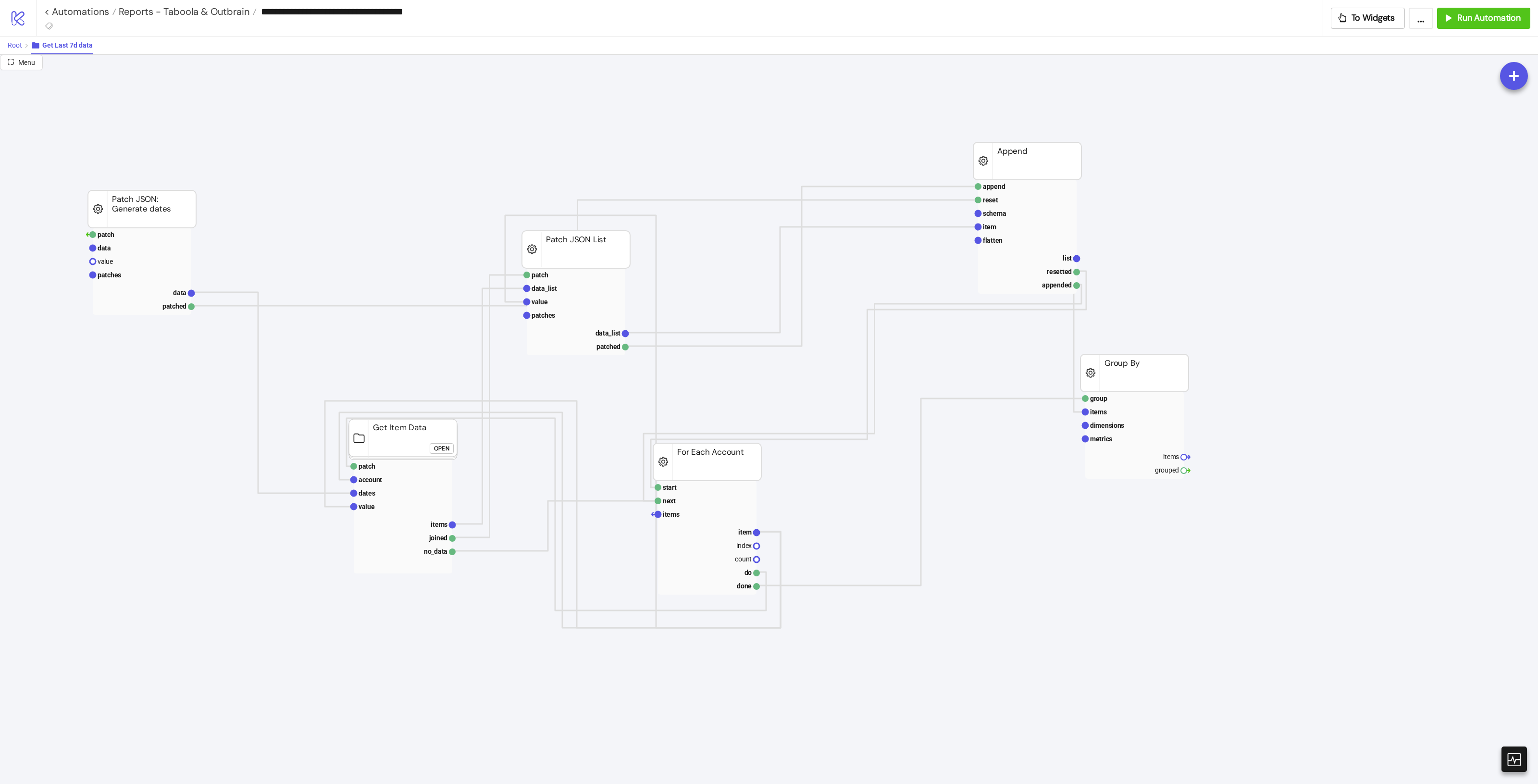
click at [16, 45] on span "Root" at bounding box center [15, 45] width 14 height 8
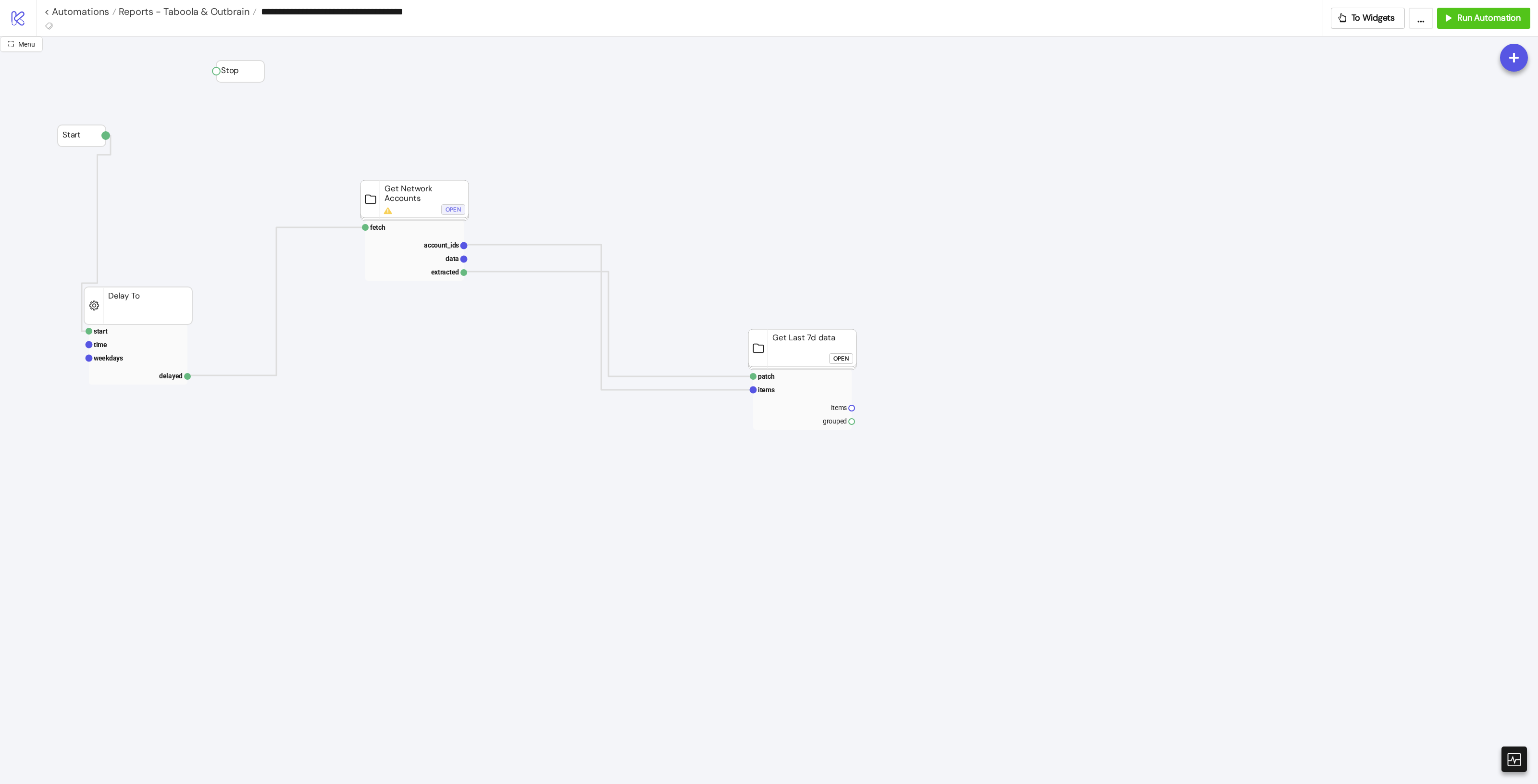
click at [452, 212] on div "Open" at bounding box center [453, 209] width 15 height 11
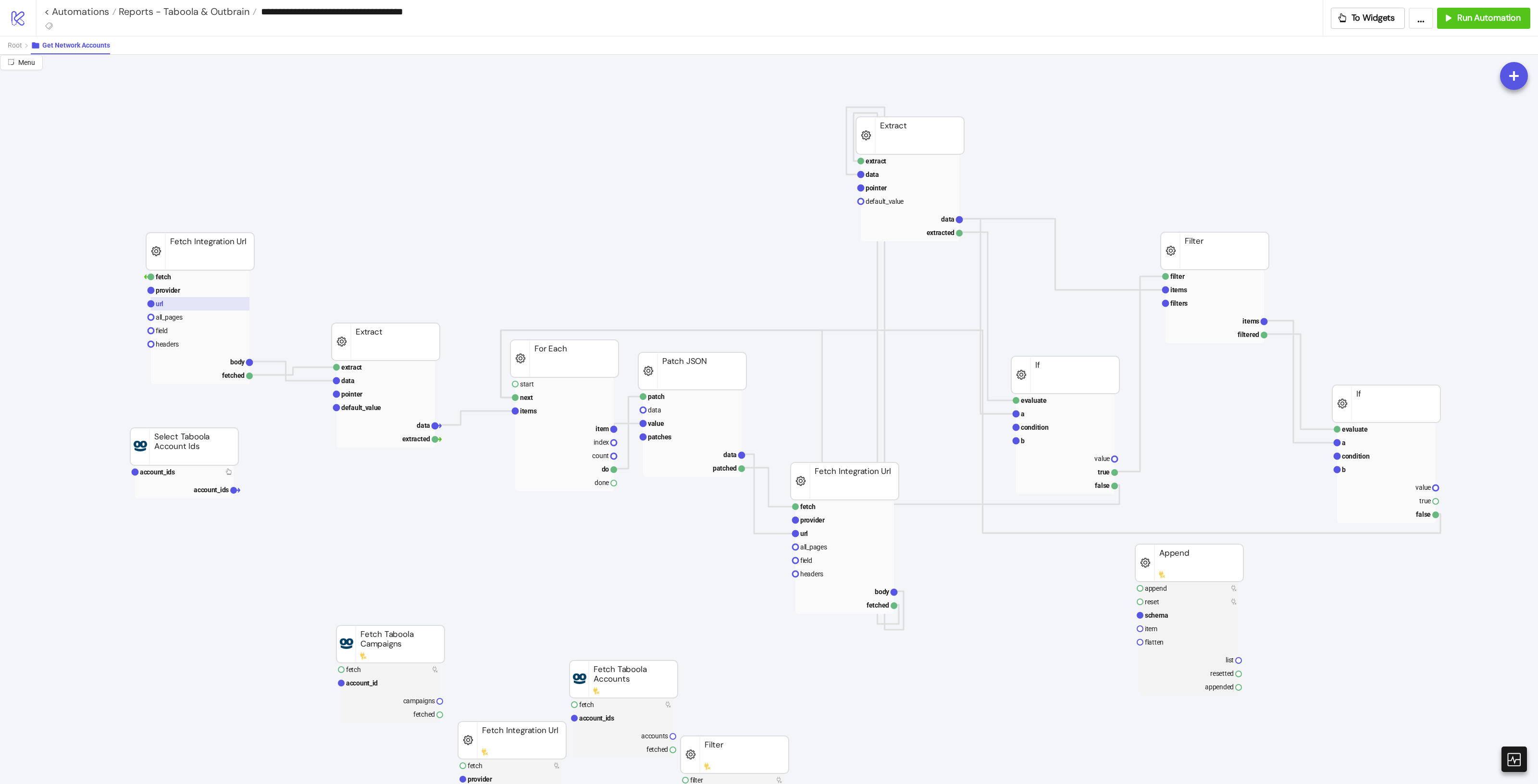
click at [170, 297] on rect at bounding box center [200, 303] width 99 height 14
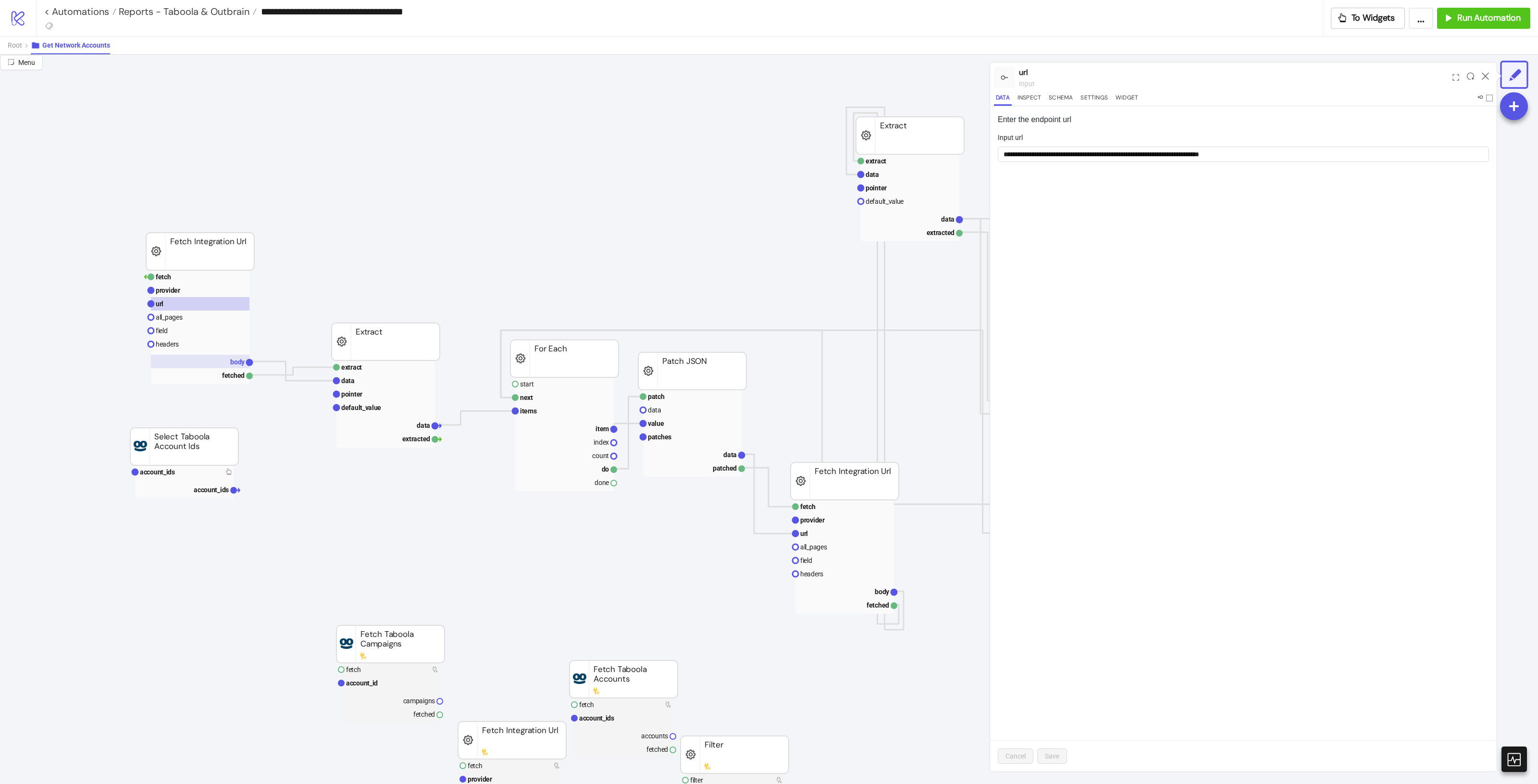
click at [212, 361] on rect at bounding box center [200, 361] width 99 height 14
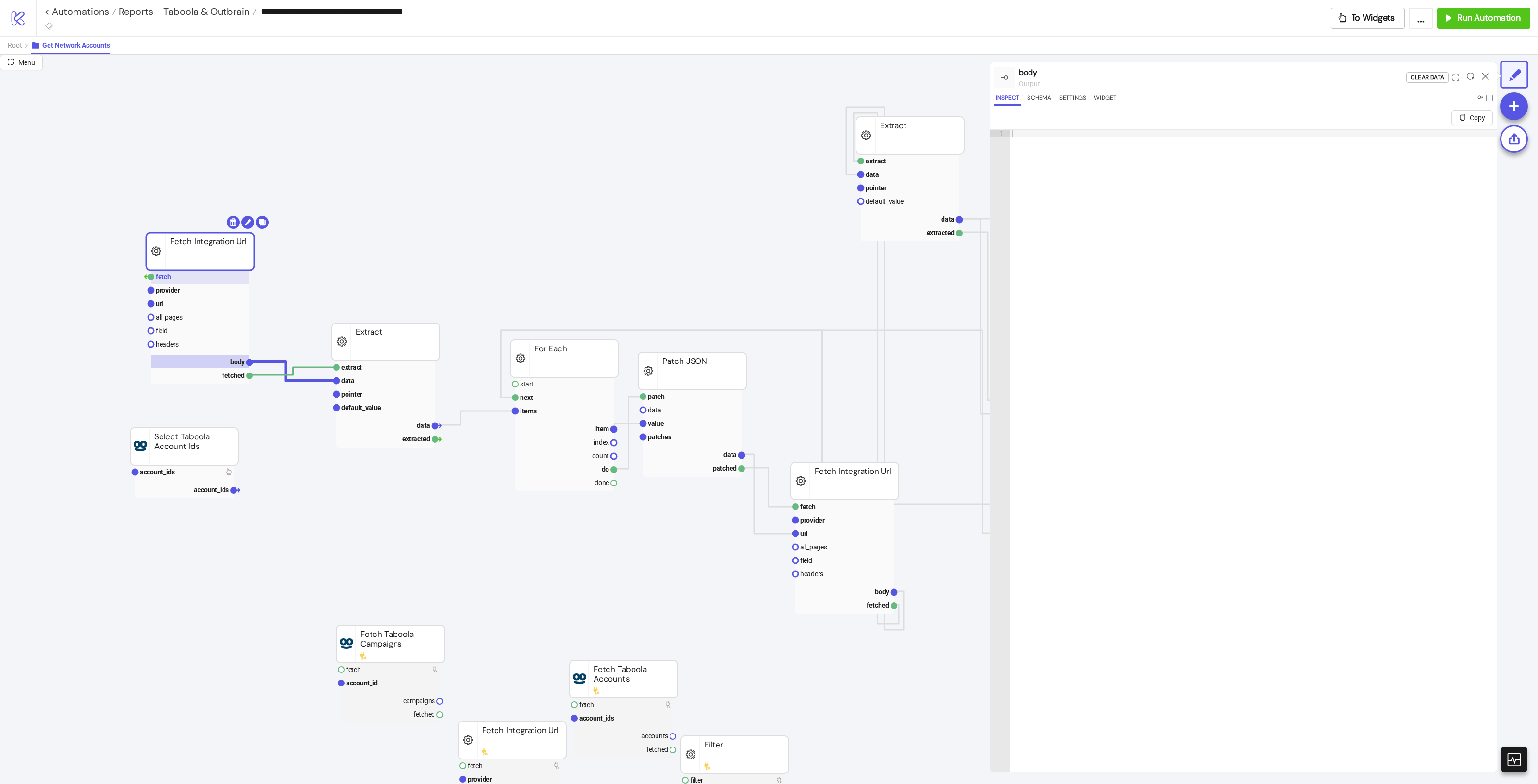
click at [230, 281] on rect at bounding box center [200, 276] width 99 height 14
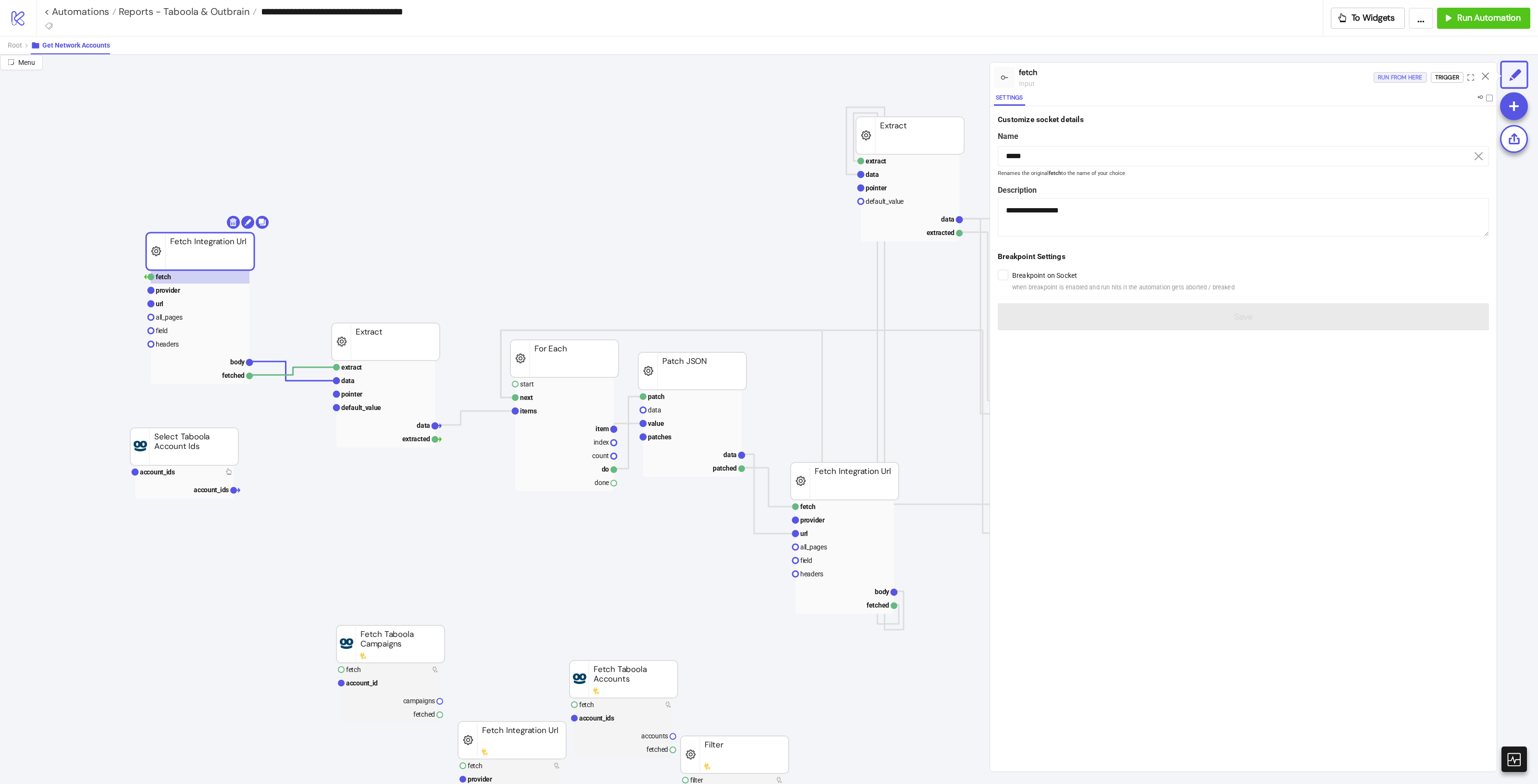
click at [1405, 80] on div "Run from here" at bounding box center [1400, 77] width 45 height 11
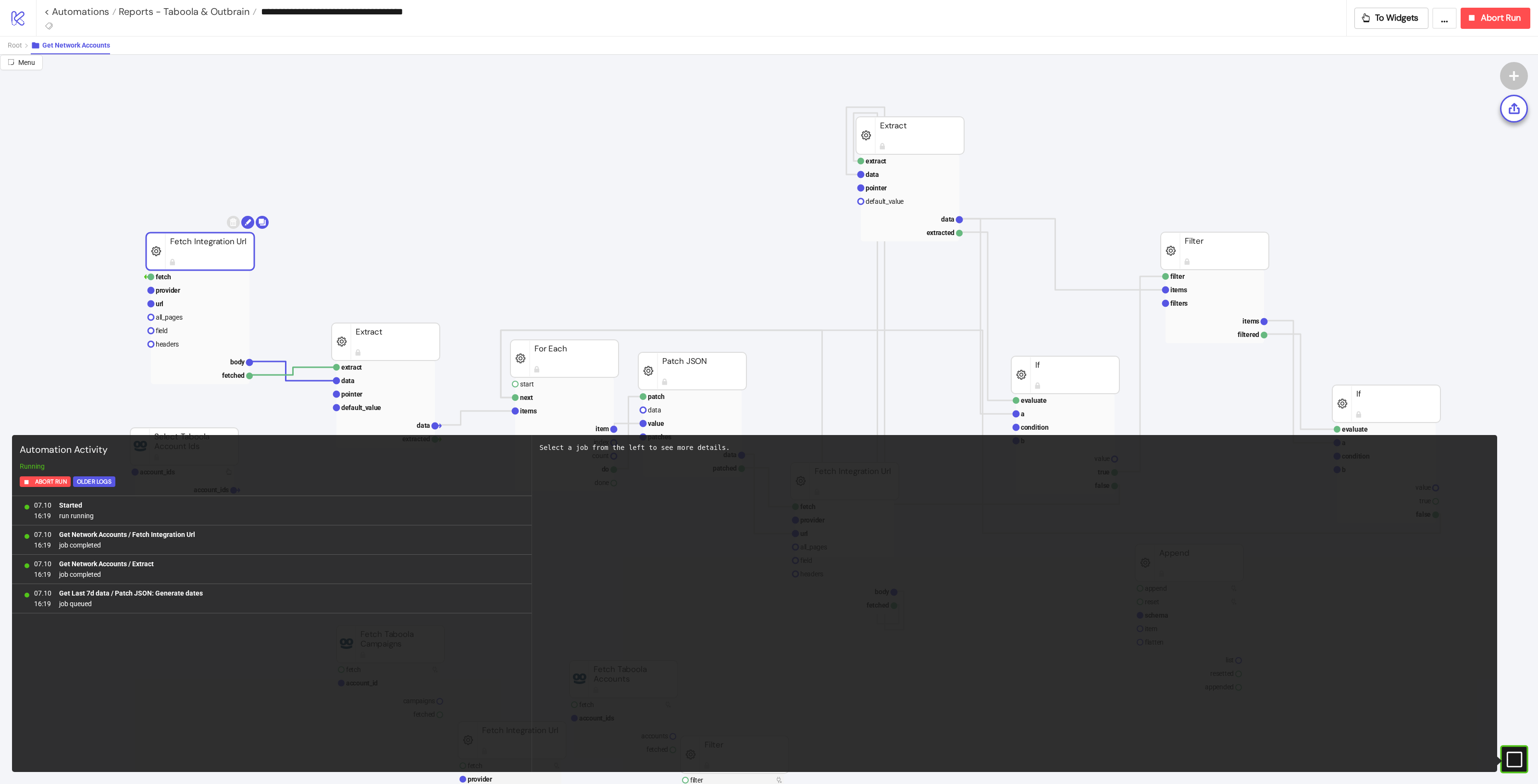
click at [1509, 765] on rect at bounding box center [1502, 760] width 14 height 14
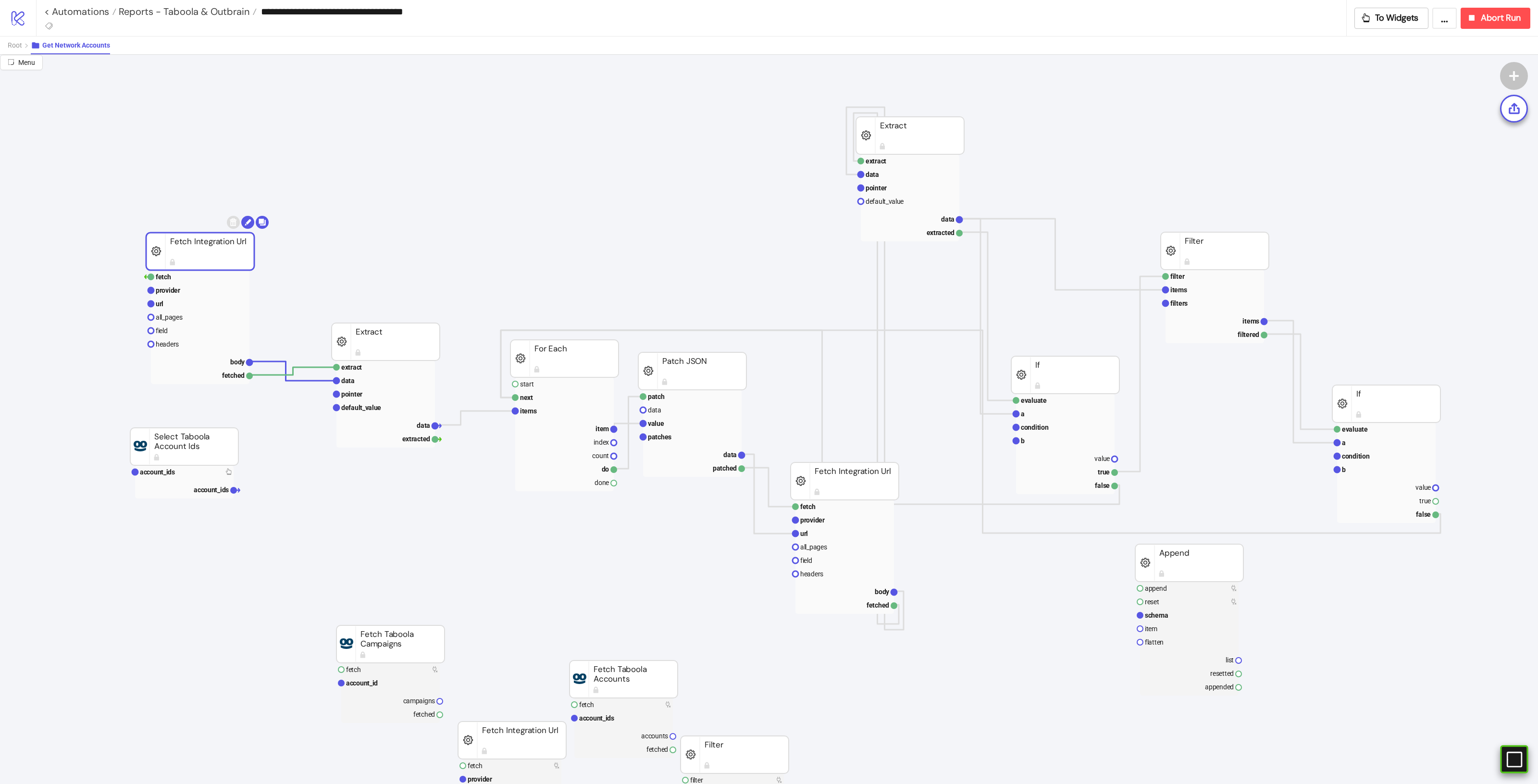
click at [1511, 756] on rect at bounding box center [1504, 760] width 14 height 14
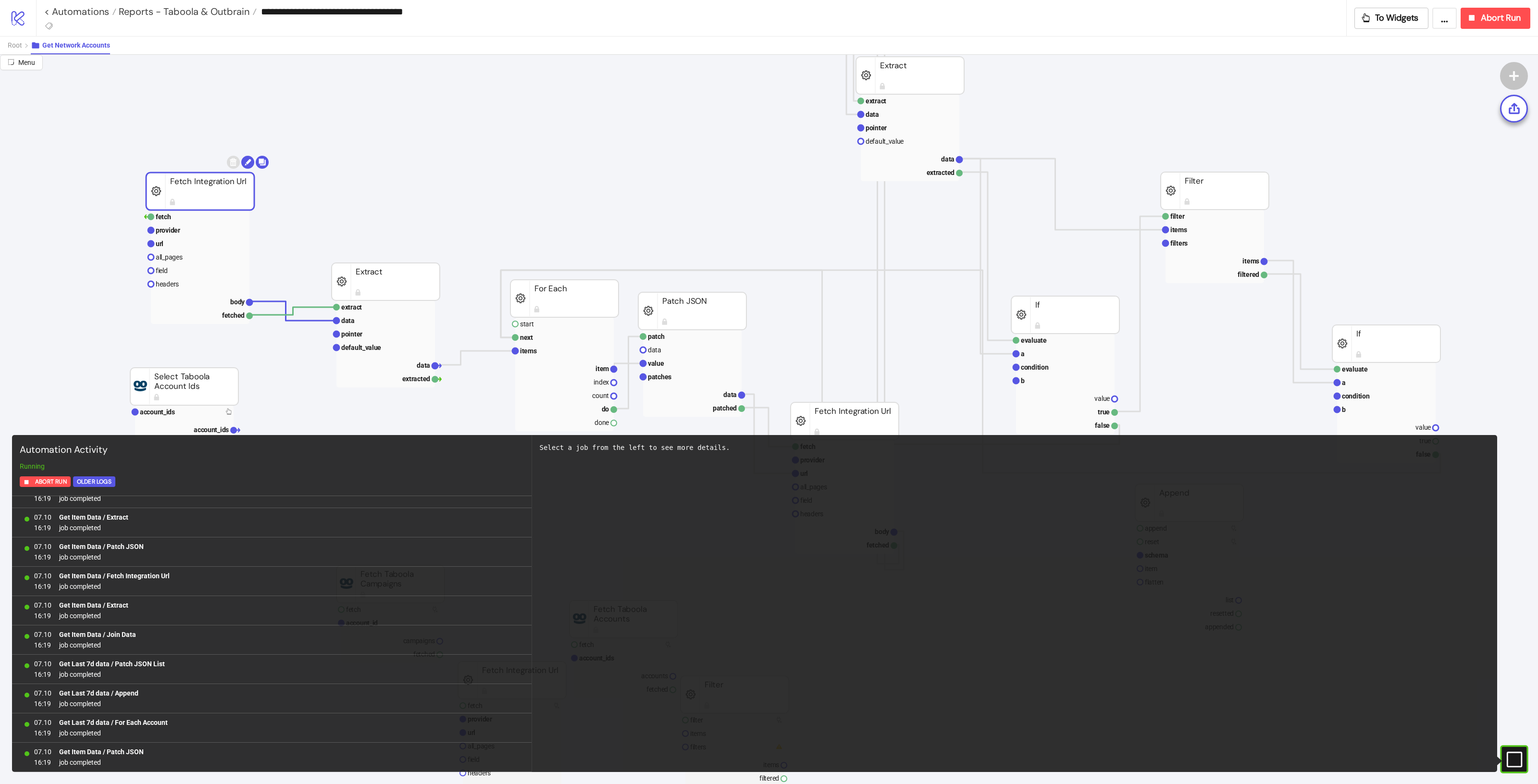
scroll to position [312, 0]
click at [588, 307] on rect at bounding box center [565, 298] width 108 height 37
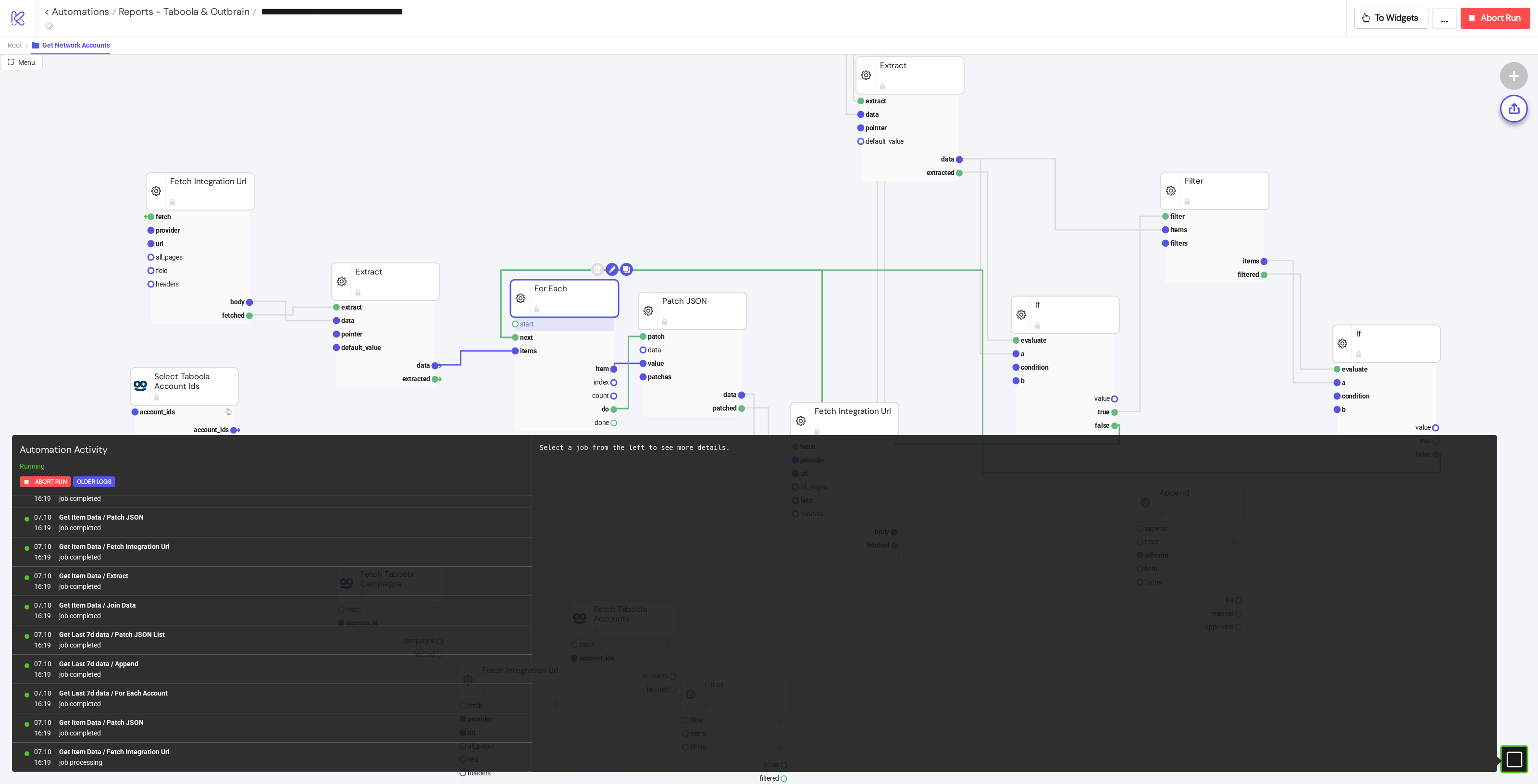
scroll to position [342, 0]
drag, startPoint x: 562, startPoint y: 309, endPoint x: 547, endPoint y: 326, distance: 22.7
click at [547, 326] on g "start next items item index count do done For Each" at bounding box center [572, 347] width 122 height 168
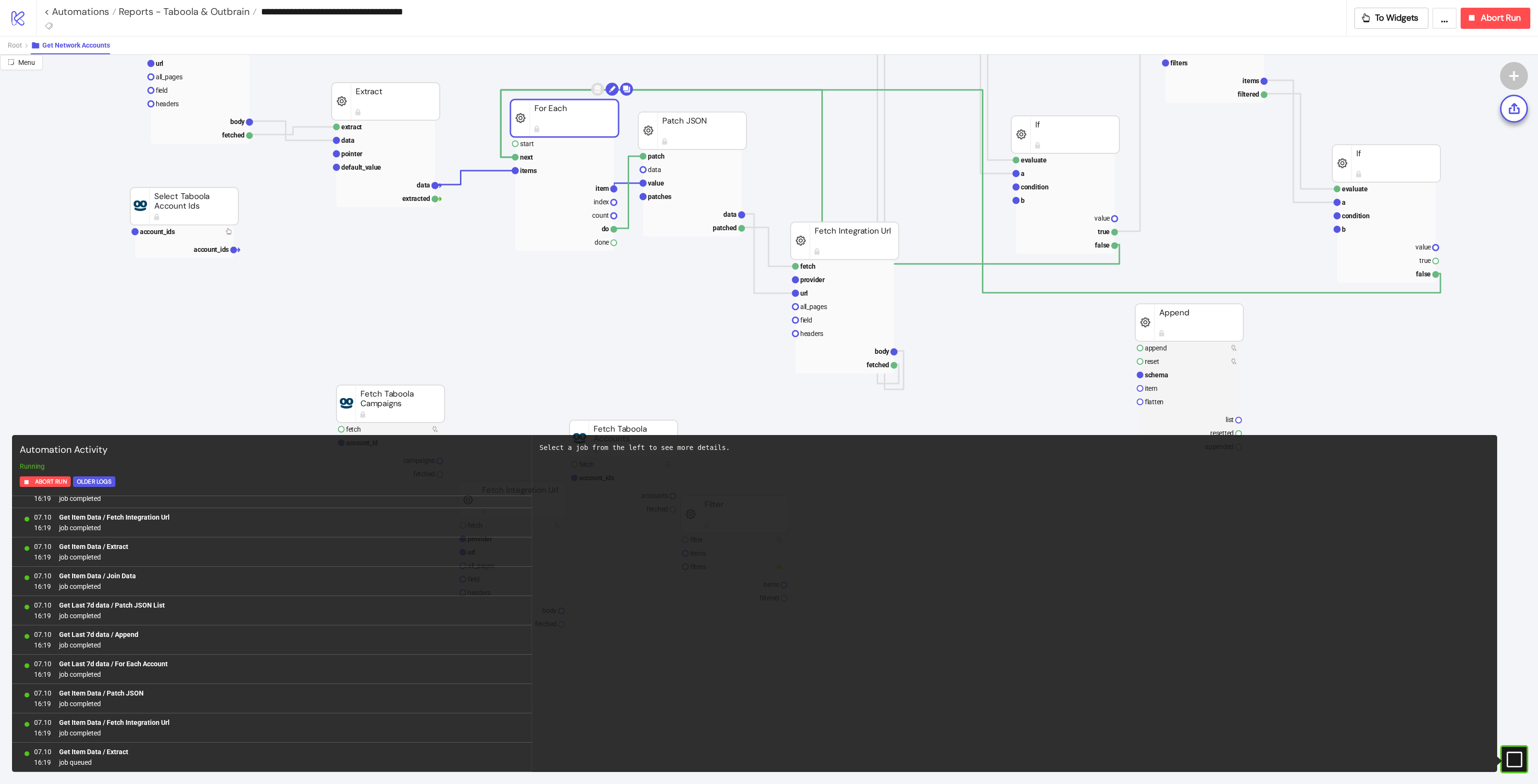
scroll to position [724, 0]
click at [1508, 765] on rect at bounding box center [1501, 760] width 14 height 14
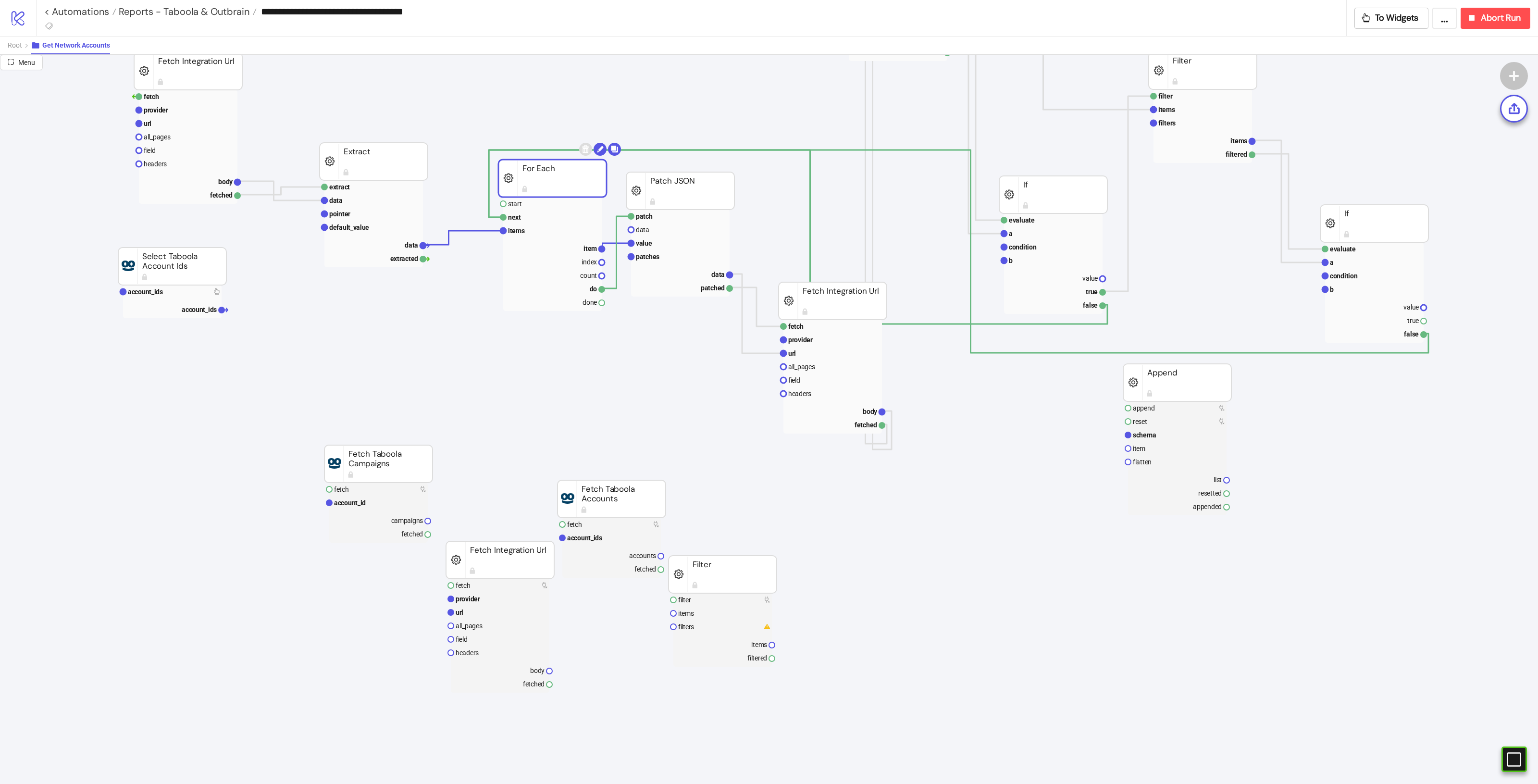
scroll to position [120, 12]
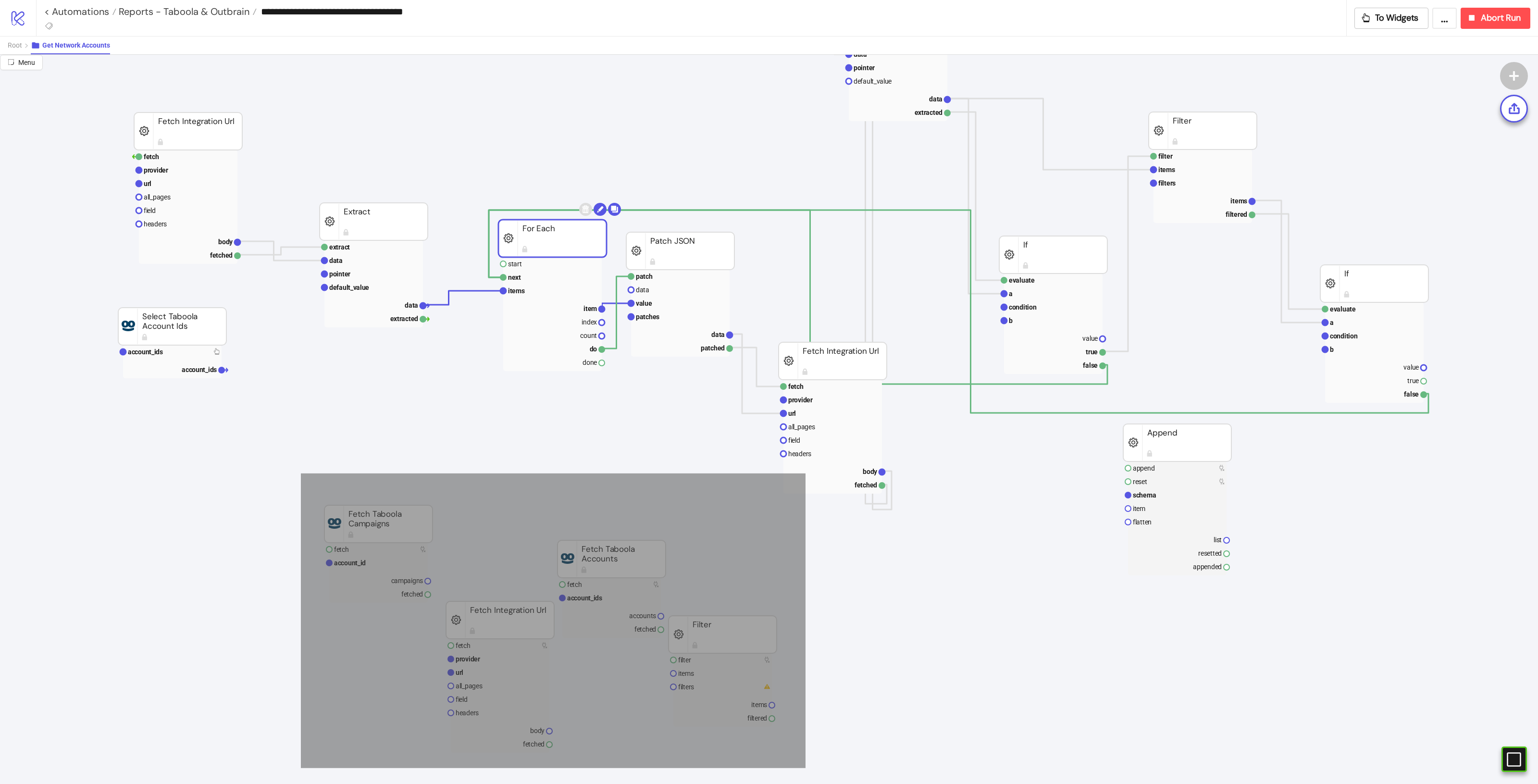
drag, startPoint x: 392, startPoint y: 539, endPoint x: 806, endPoint y: 768, distance: 473.1
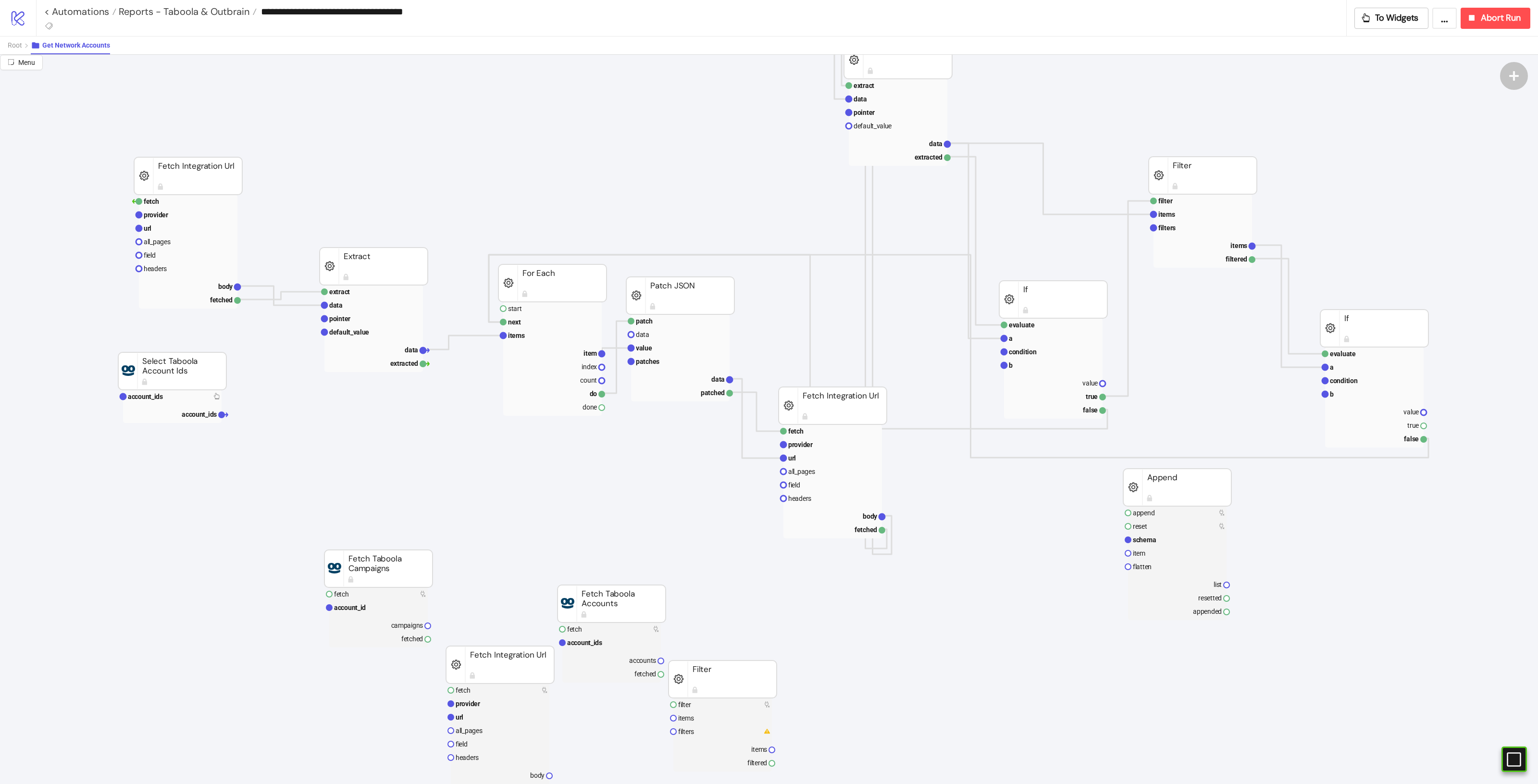
scroll to position [0, 0]
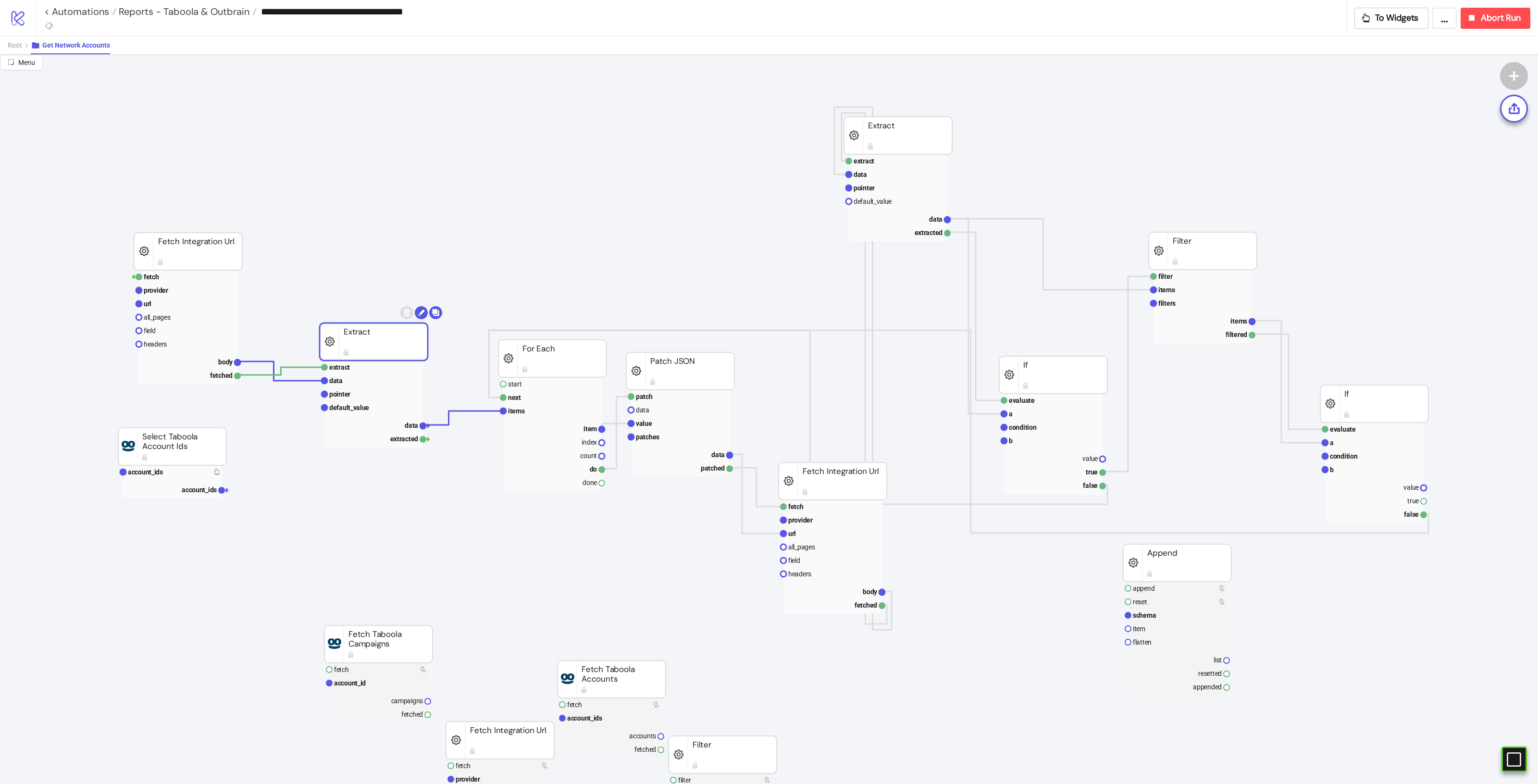
click at [410, 342] on rect at bounding box center [374, 342] width 108 height 37
click at [561, 348] on rect at bounding box center [552, 359] width 108 height 37
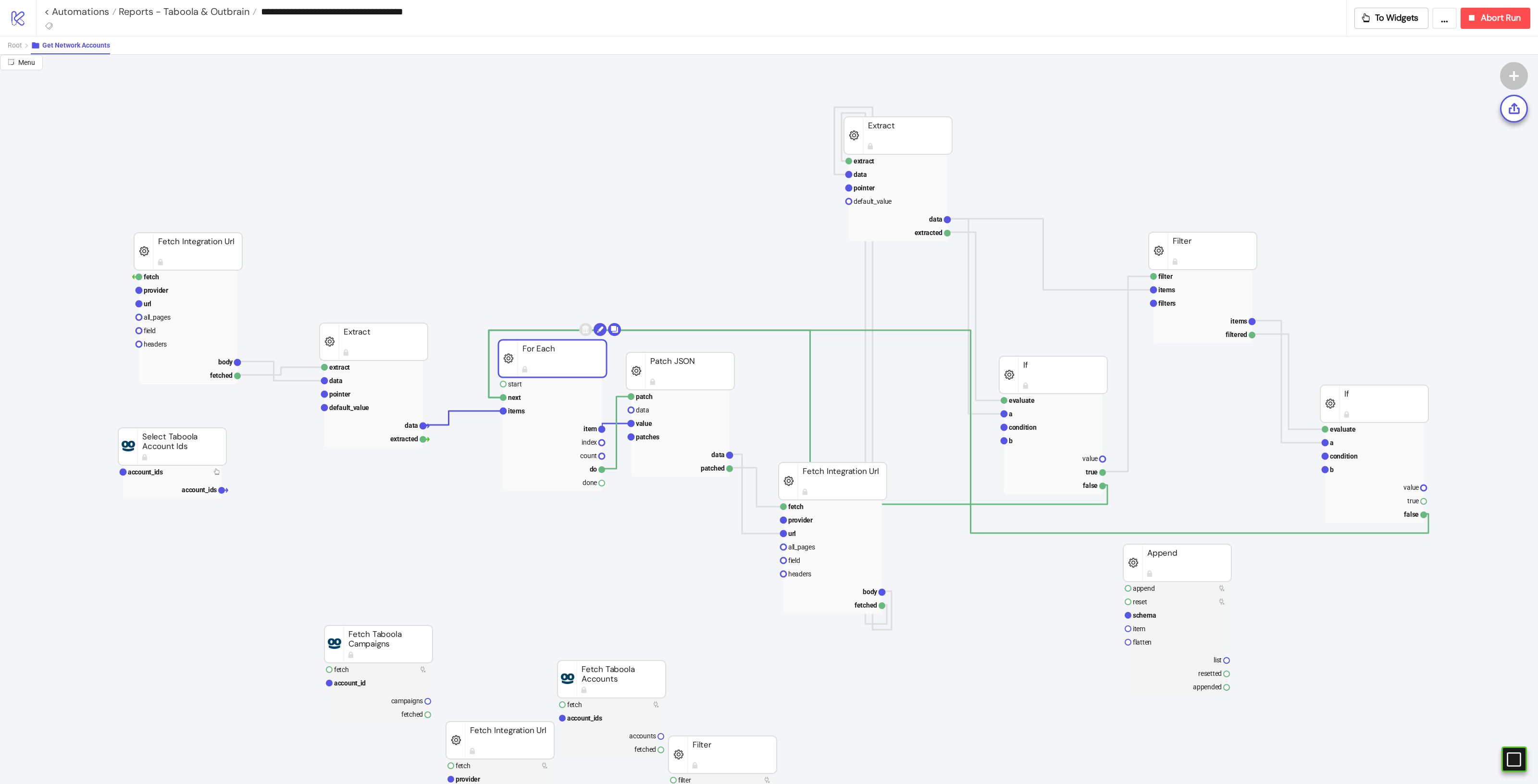
drag, startPoint x: 558, startPoint y: 361, endPoint x: 861, endPoint y: 645, distance: 415.3
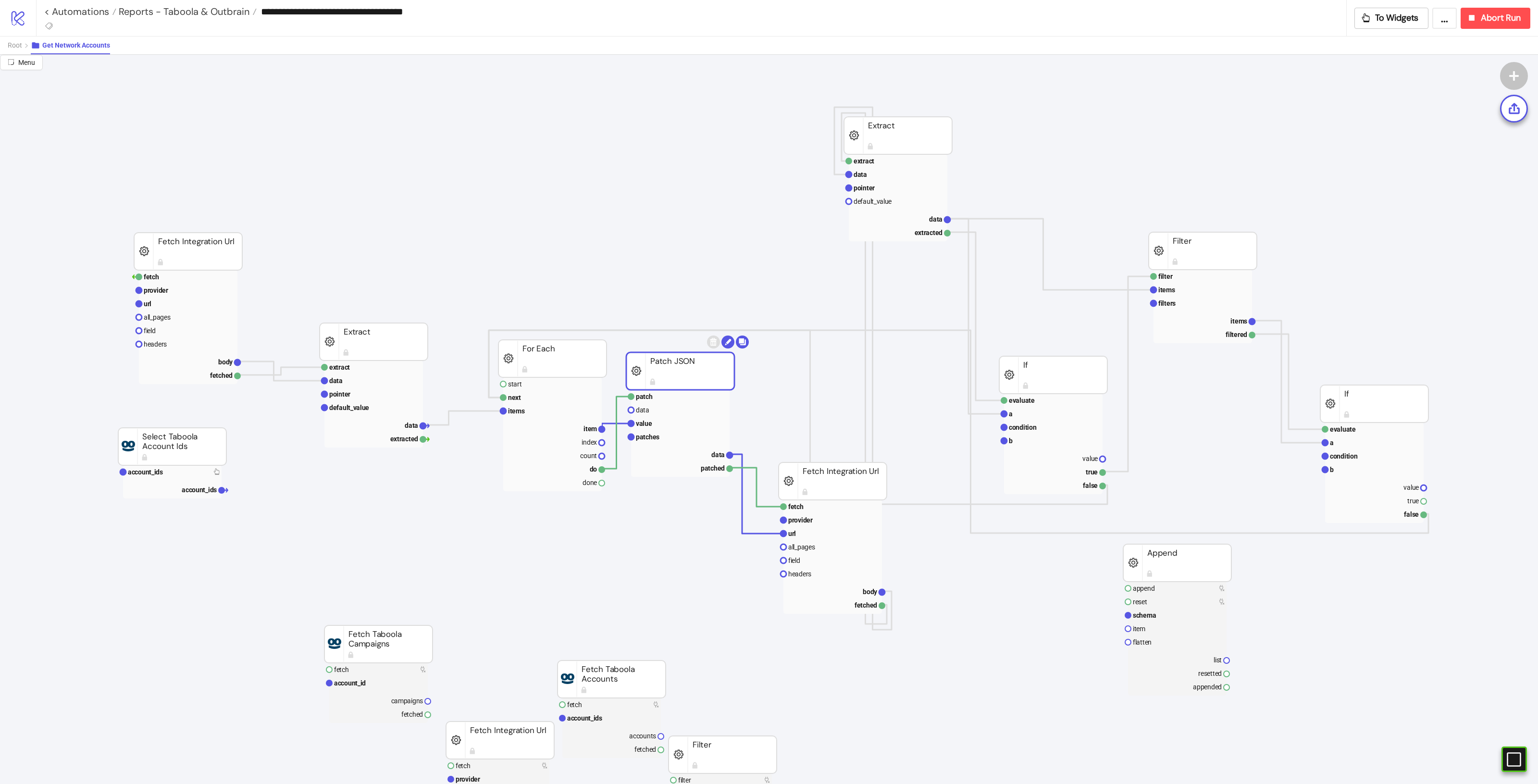
click at [685, 361] on rect at bounding box center [680, 371] width 108 height 37
click at [524, 352] on rect at bounding box center [552, 359] width 108 height 37
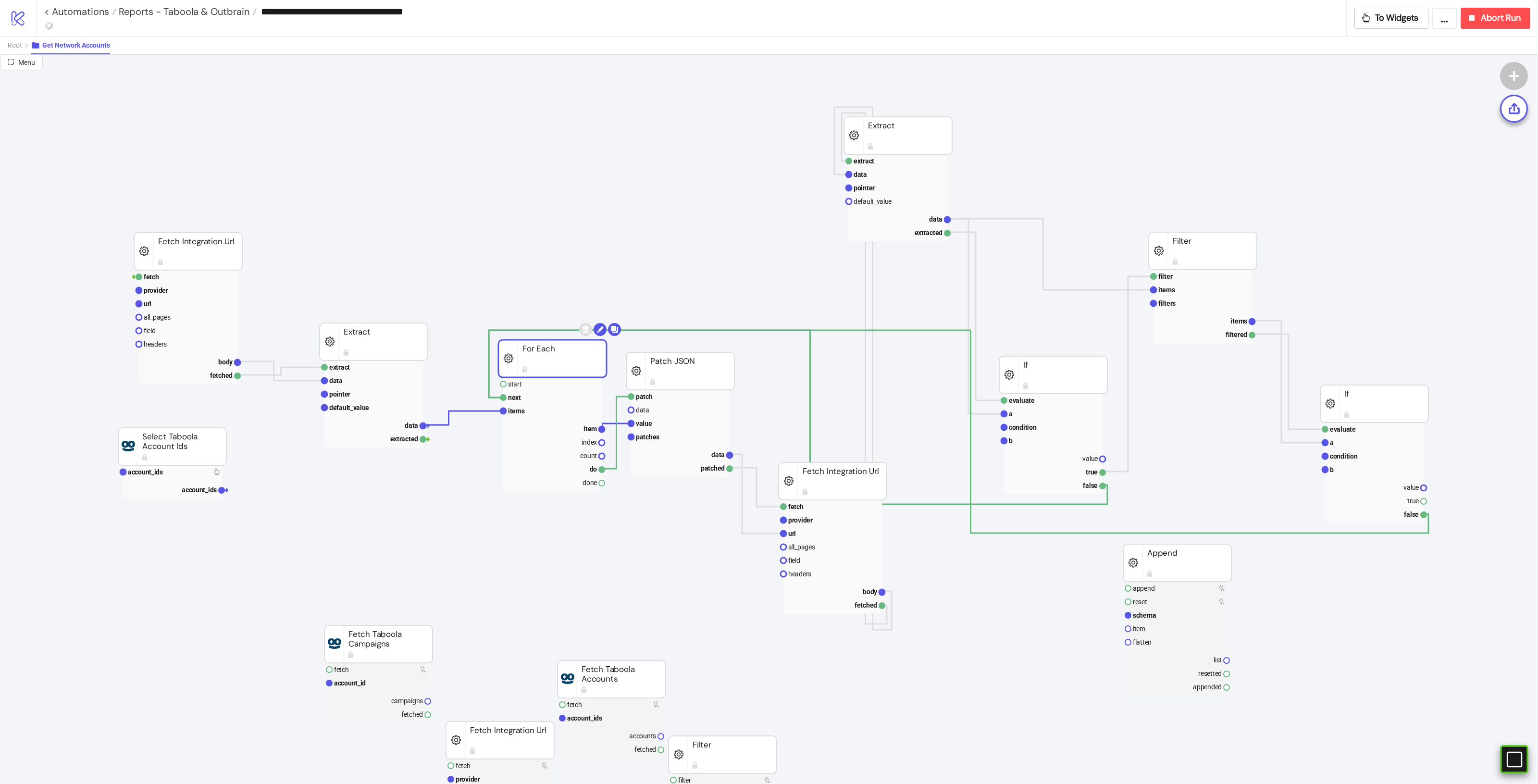
click at [1519, 767] on g at bounding box center [1508, 758] width 25 height 15
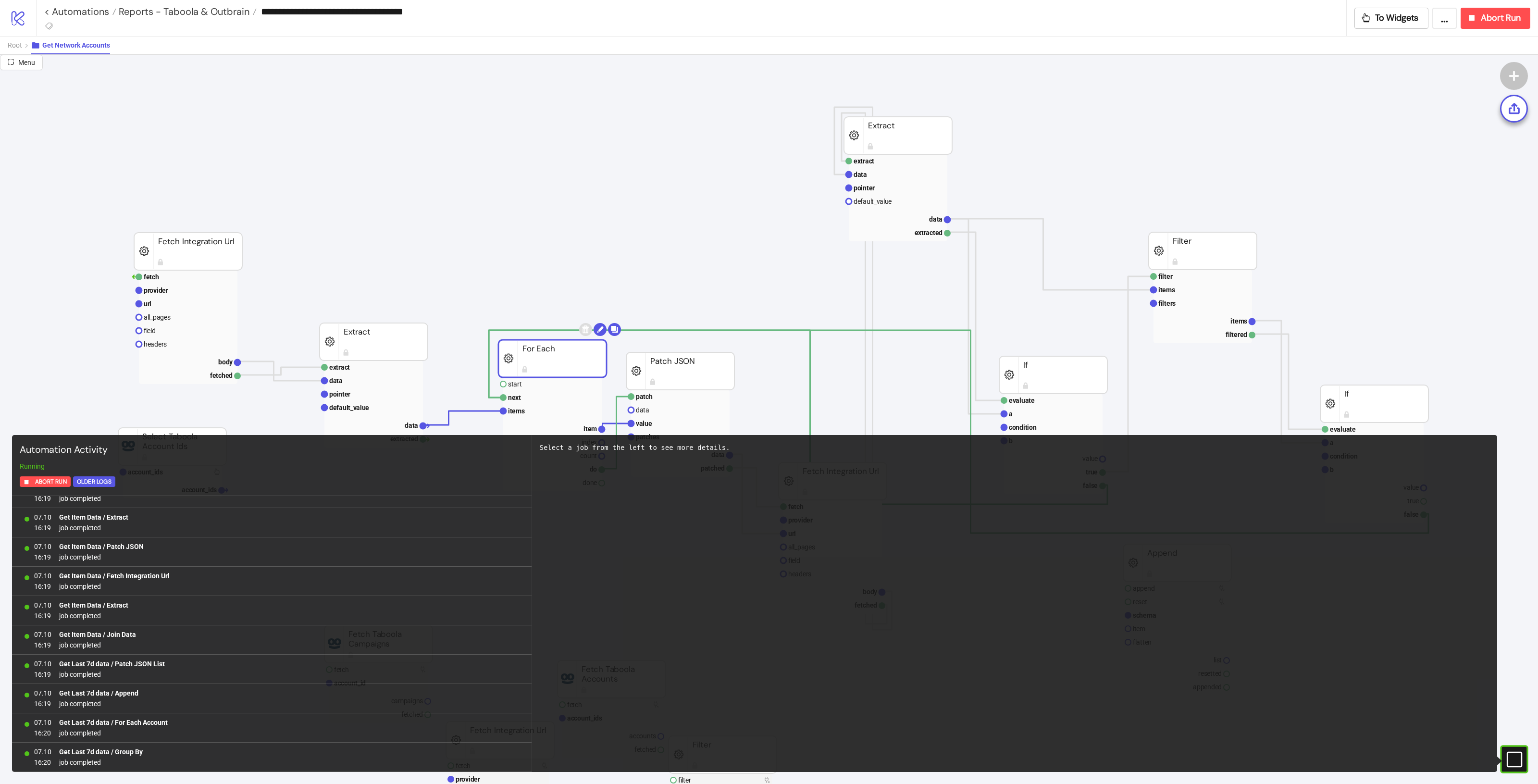
click at [1518, 762] on icon "#e9k1n36qviq57_to { animation: e9k1n36qviq57_to__to 2000ms linear infinite norm…" at bounding box center [1514, 759] width 17 height 17
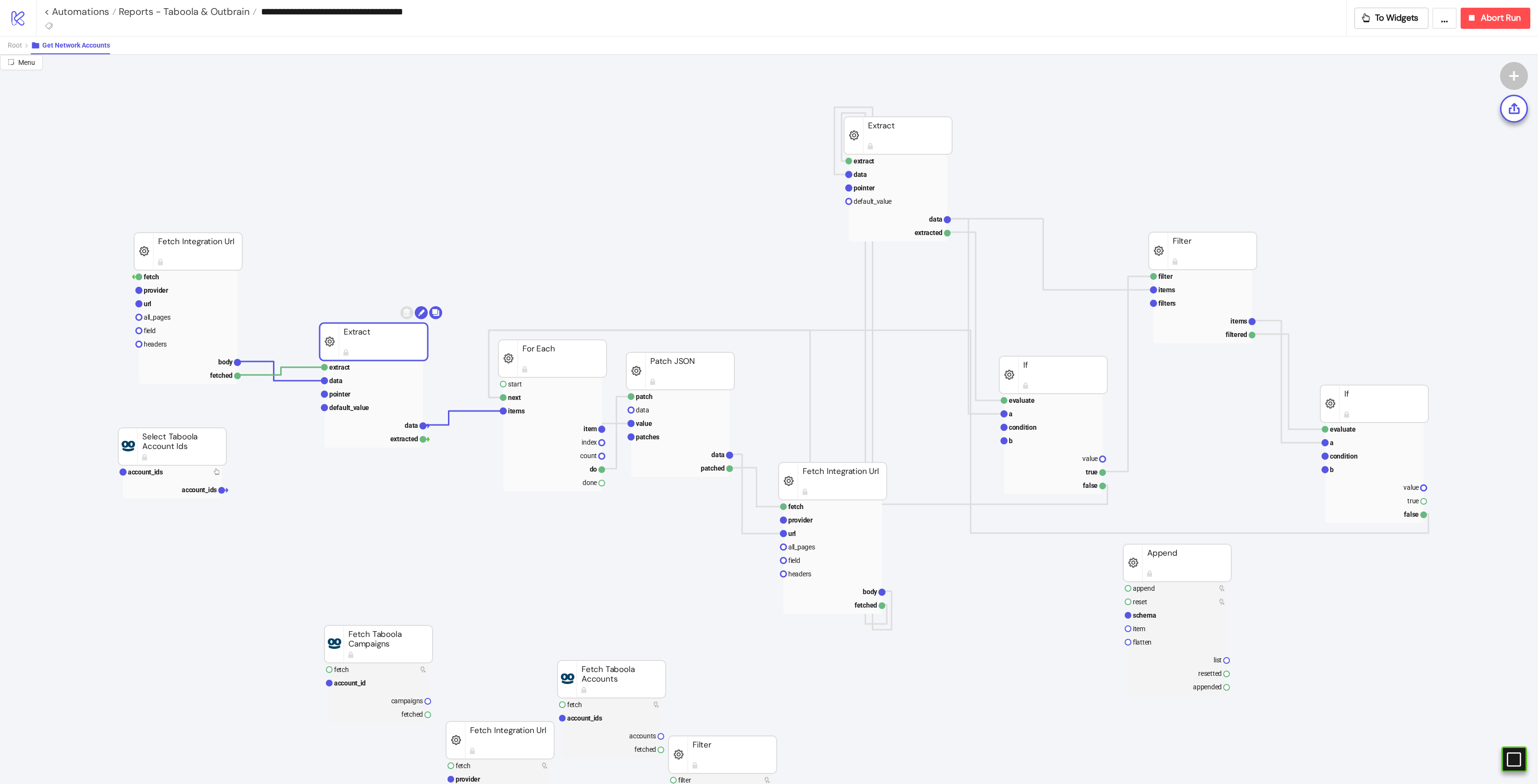
click at [342, 335] on rect at bounding box center [374, 342] width 108 height 37
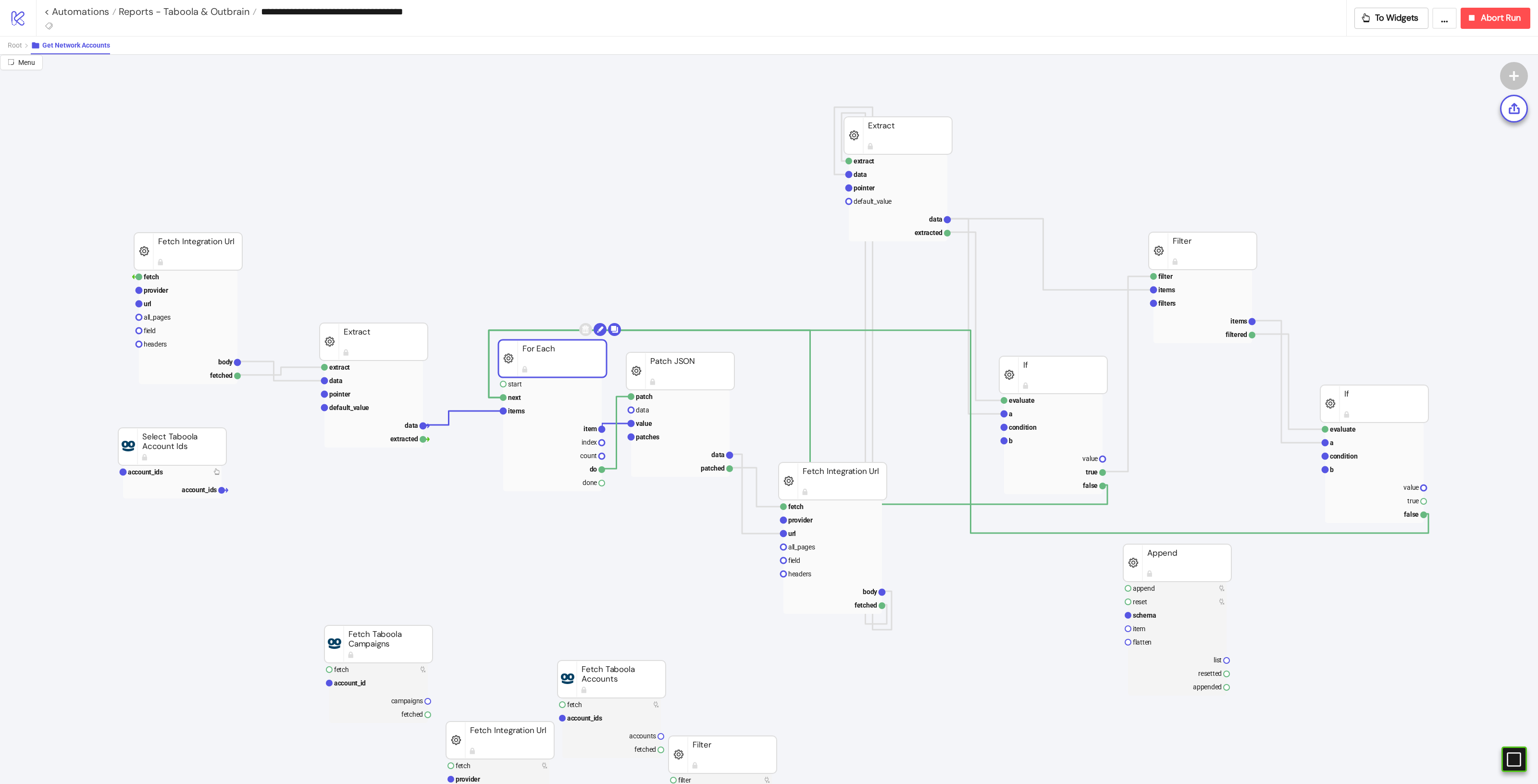
drag, startPoint x: 584, startPoint y: 368, endPoint x: 154, endPoint y: 144, distance: 484.8
click at [15, 43] on span "Root" at bounding box center [15, 45] width 14 height 8
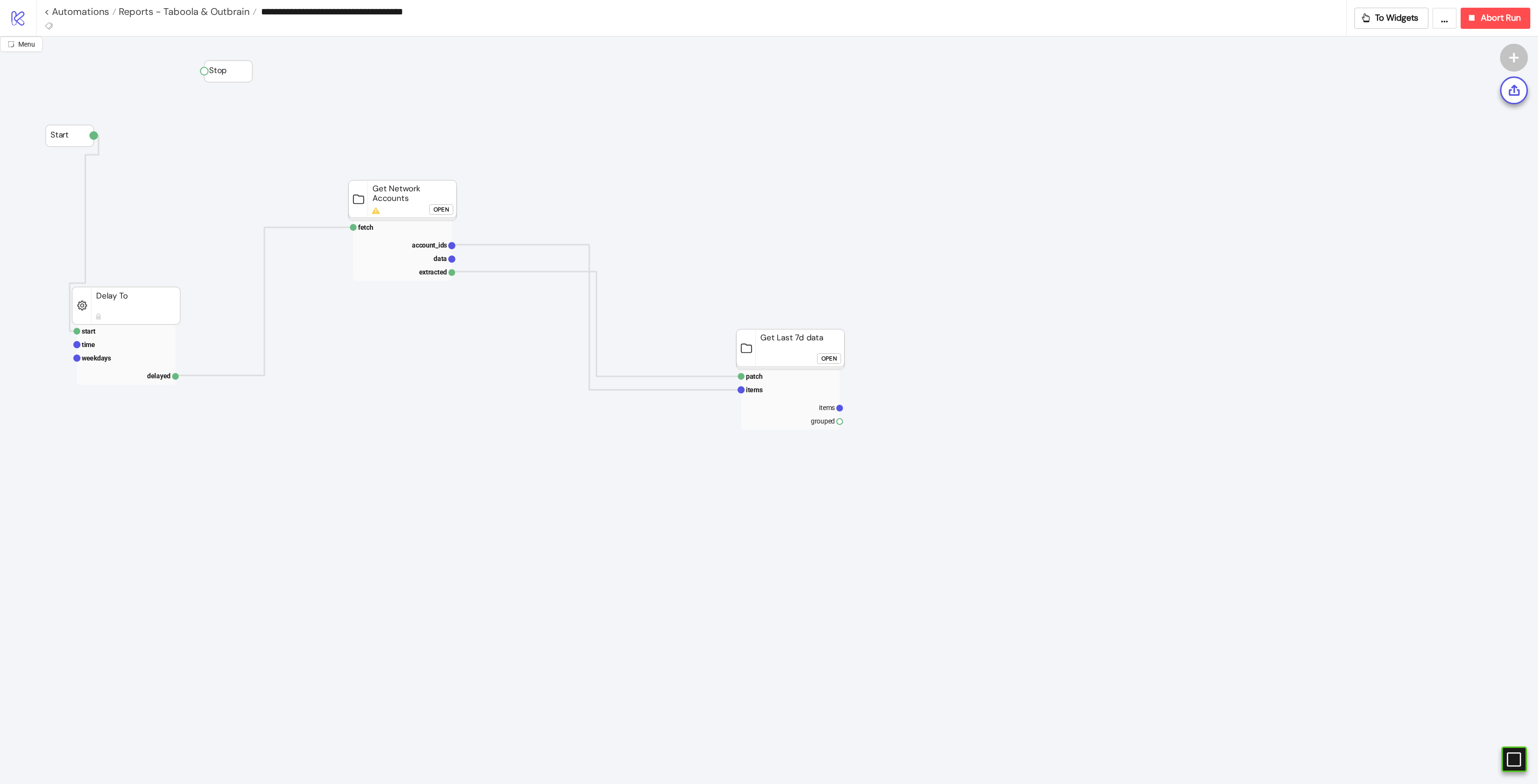
click at [377, 204] on rect at bounding box center [403, 200] width 108 height 40
click div "Open"
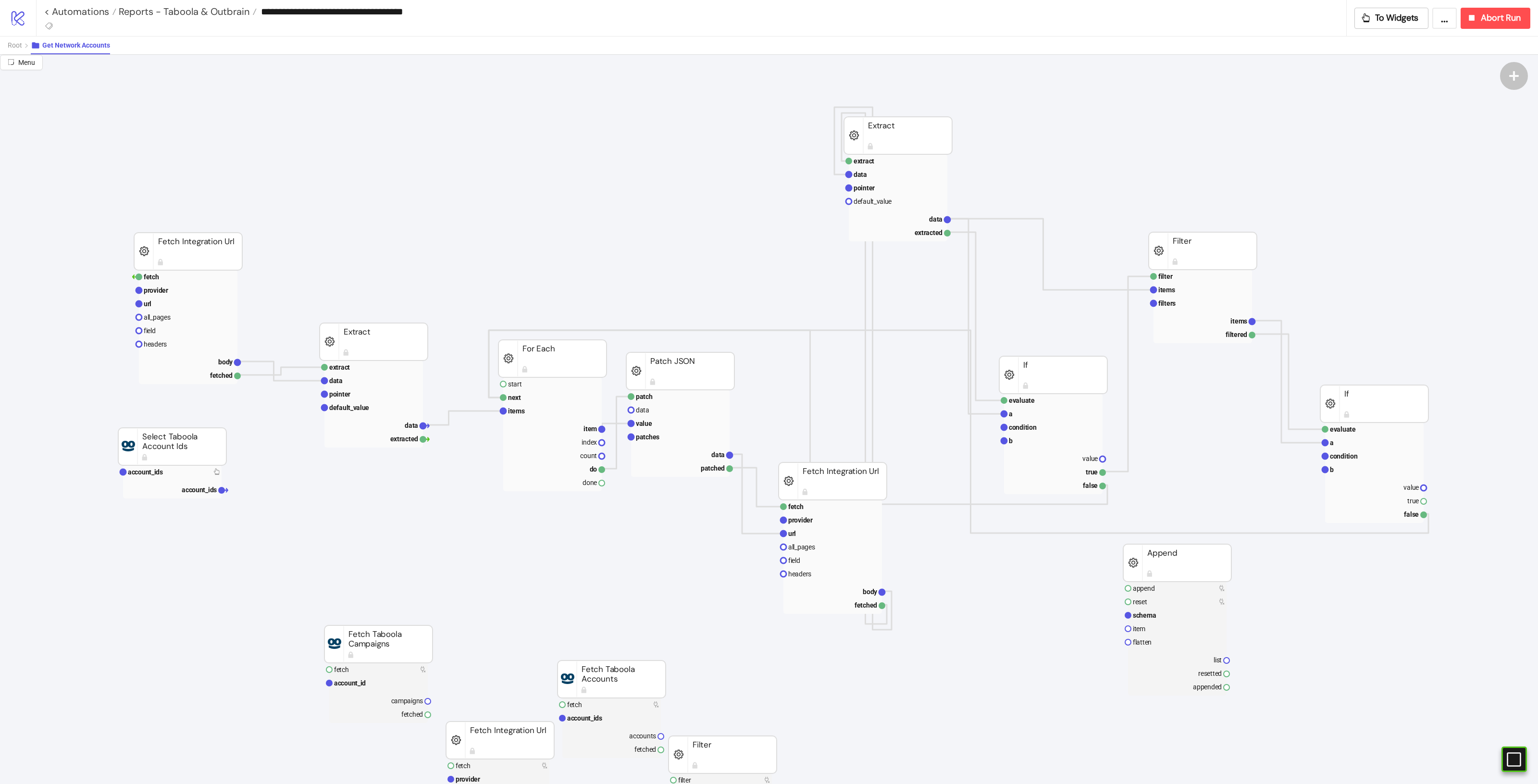
click at [392, 333] on rect at bounding box center [374, 342] width 108 height 37
click at [571, 371] on rect at bounding box center [552, 359] width 108 height 37
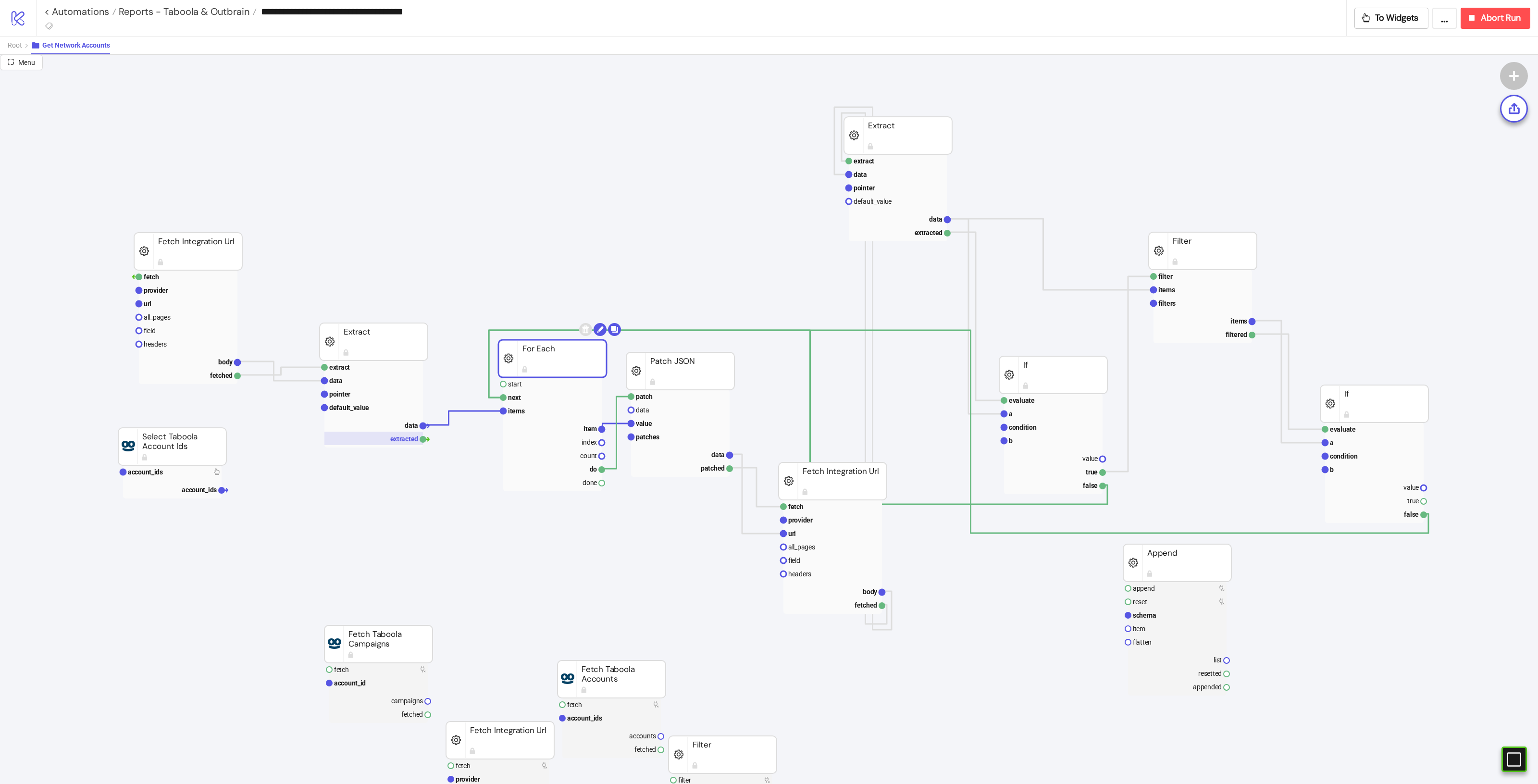
click at [392, 437] on rect at bounding box center [374, 438] width 99 height 14
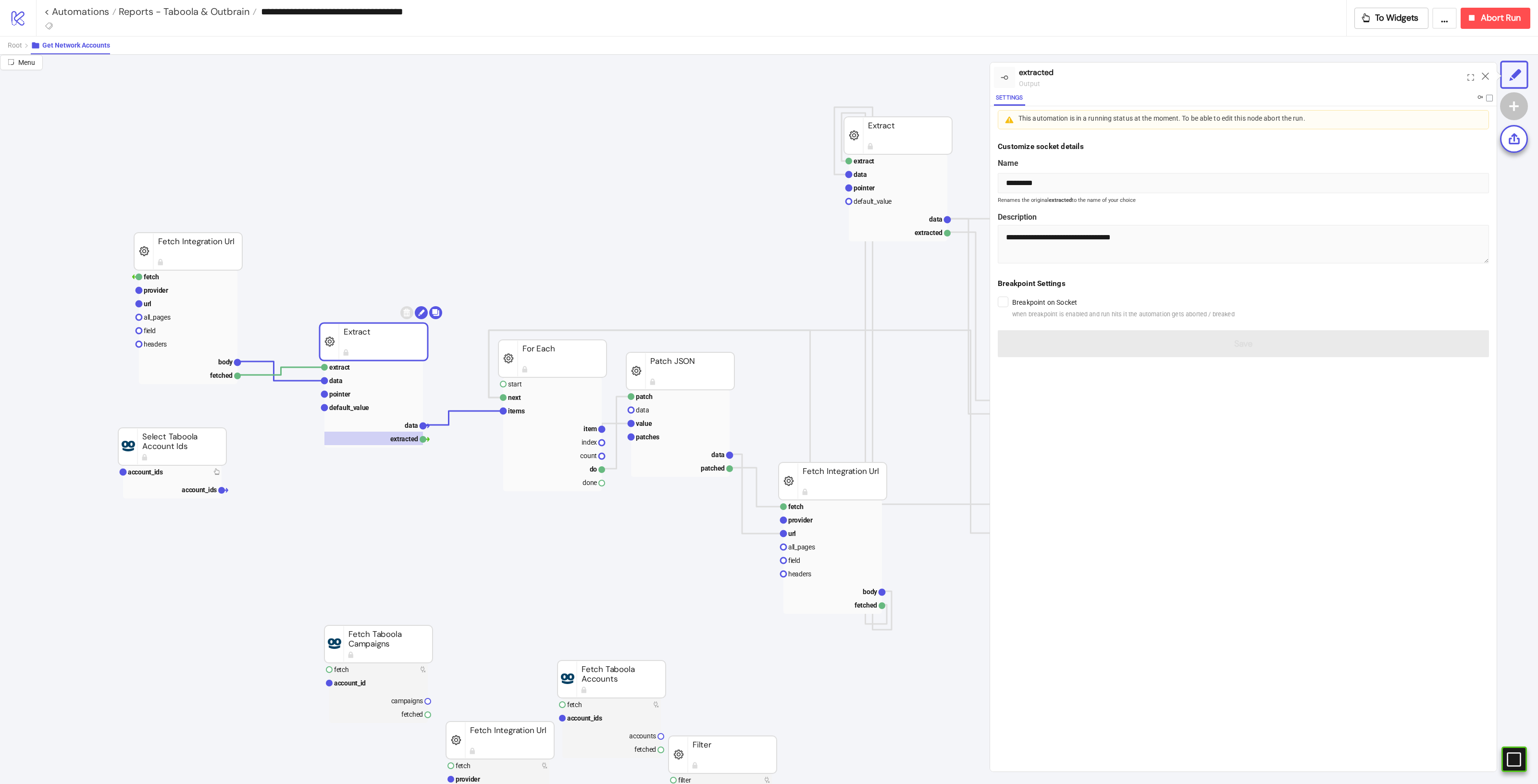
click at [388, 345] on rect at bounding box center [374, 342] width 108 height 37
click at [1498, 8] on button "Abort Run" at bounding box center [1495, 18] width 70 height 21
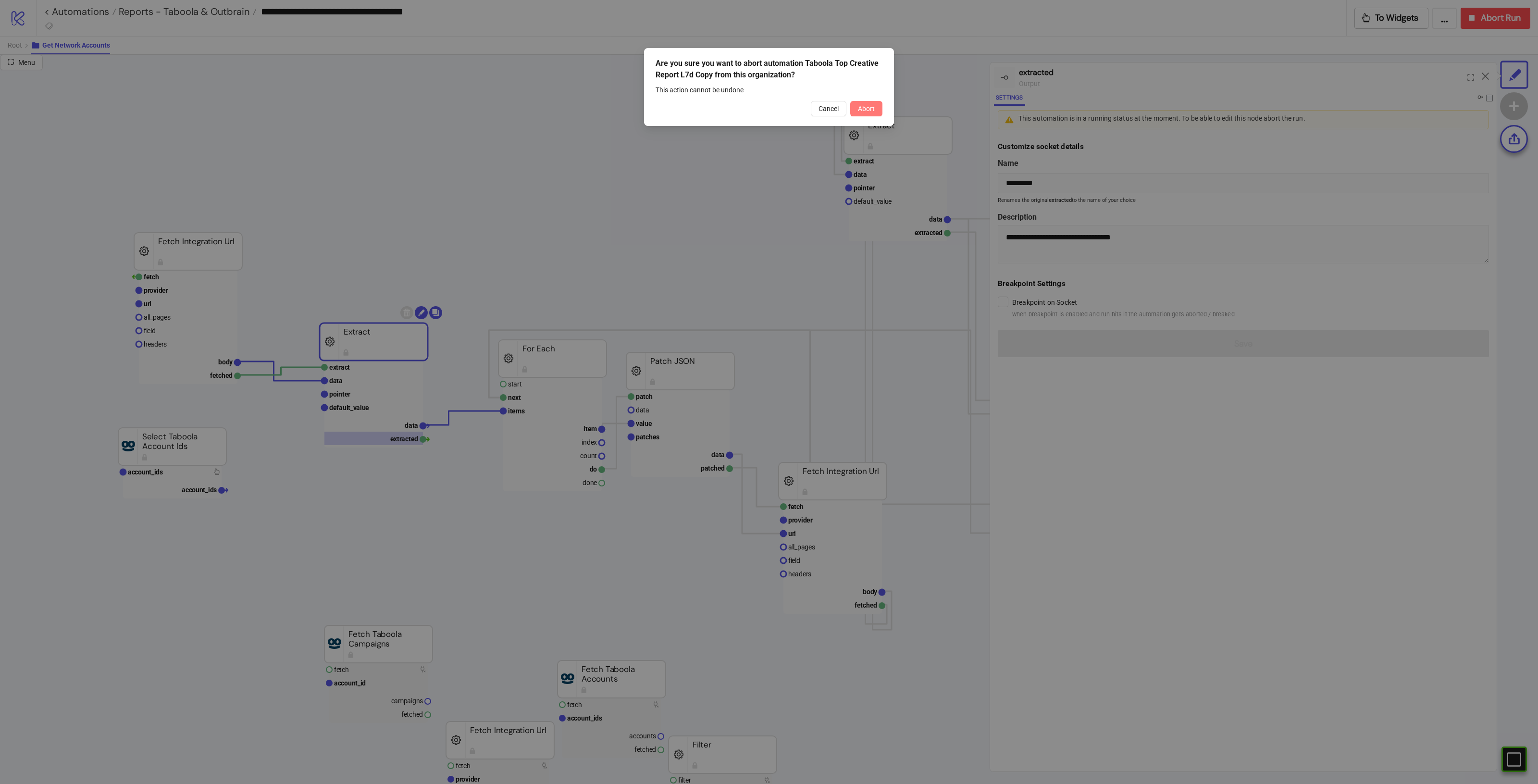
click at [868, 107] on span "Abort" at bounding box center [865, 109] width 17 height 8
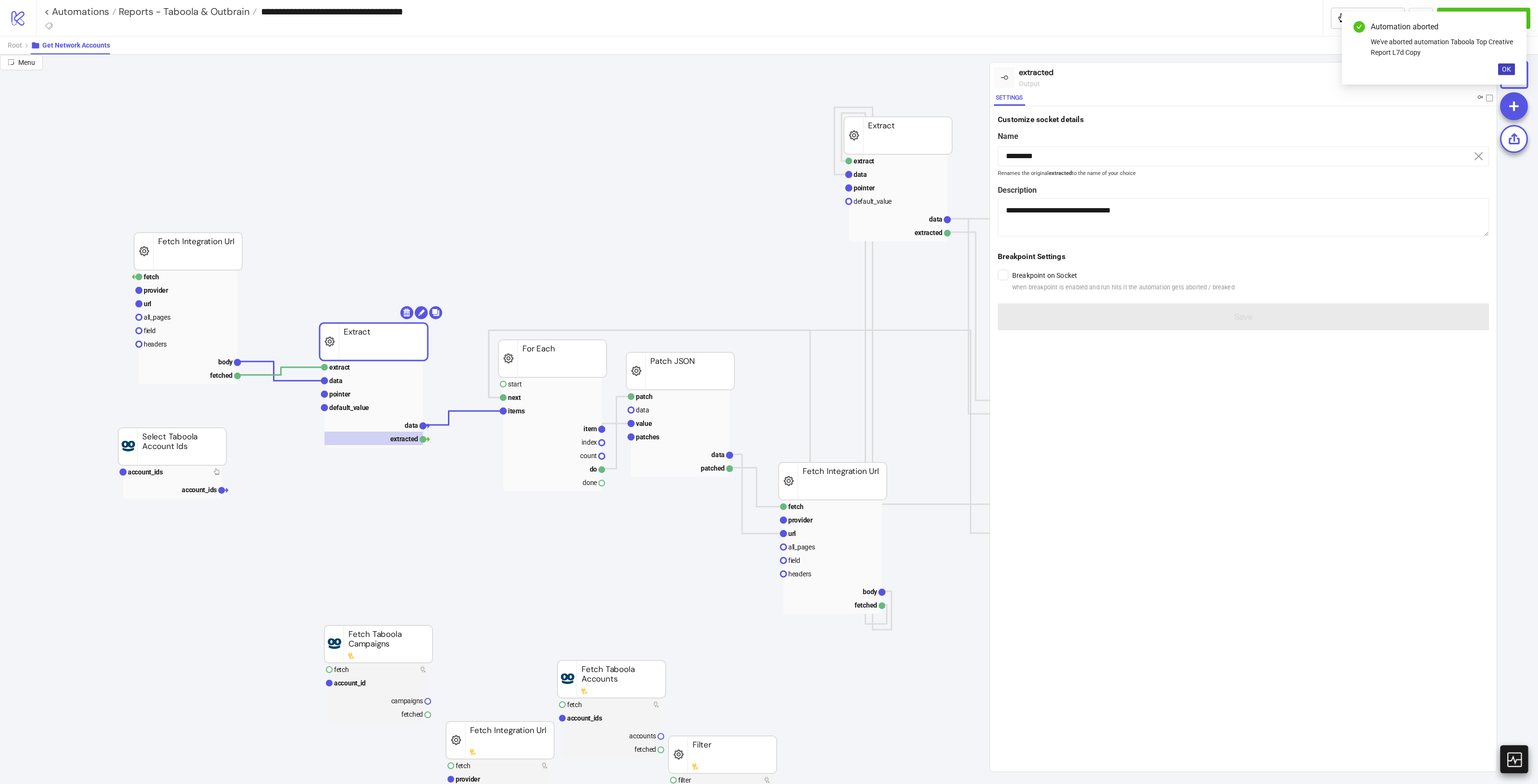
click at [1507, 757] on icon at bounding box center [1514, 759] width 17 height 17
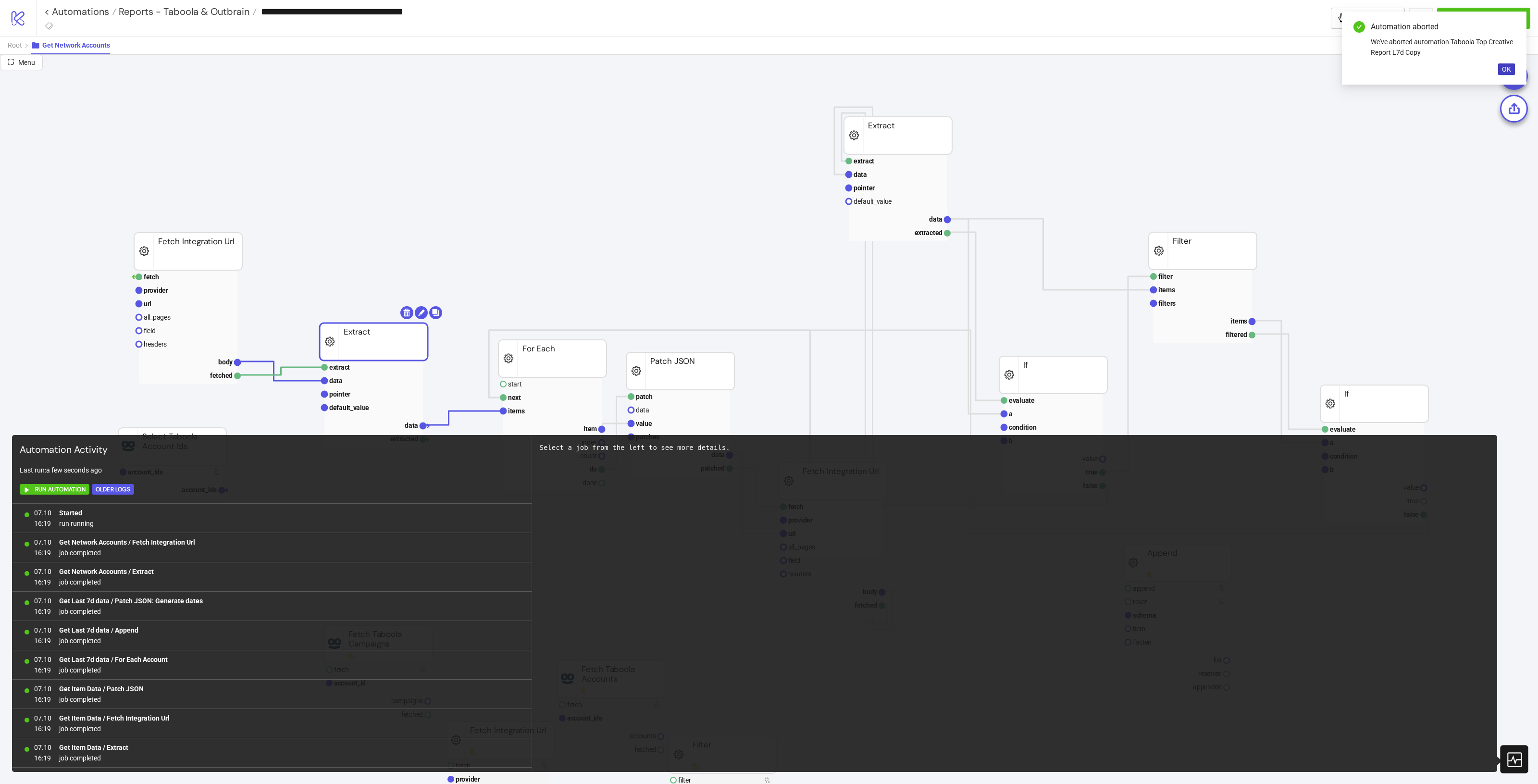
scroll to position [1732, 0]
click at [1506, 68] on span "OK" at bounding box center [1506, 69] width 9 height 8
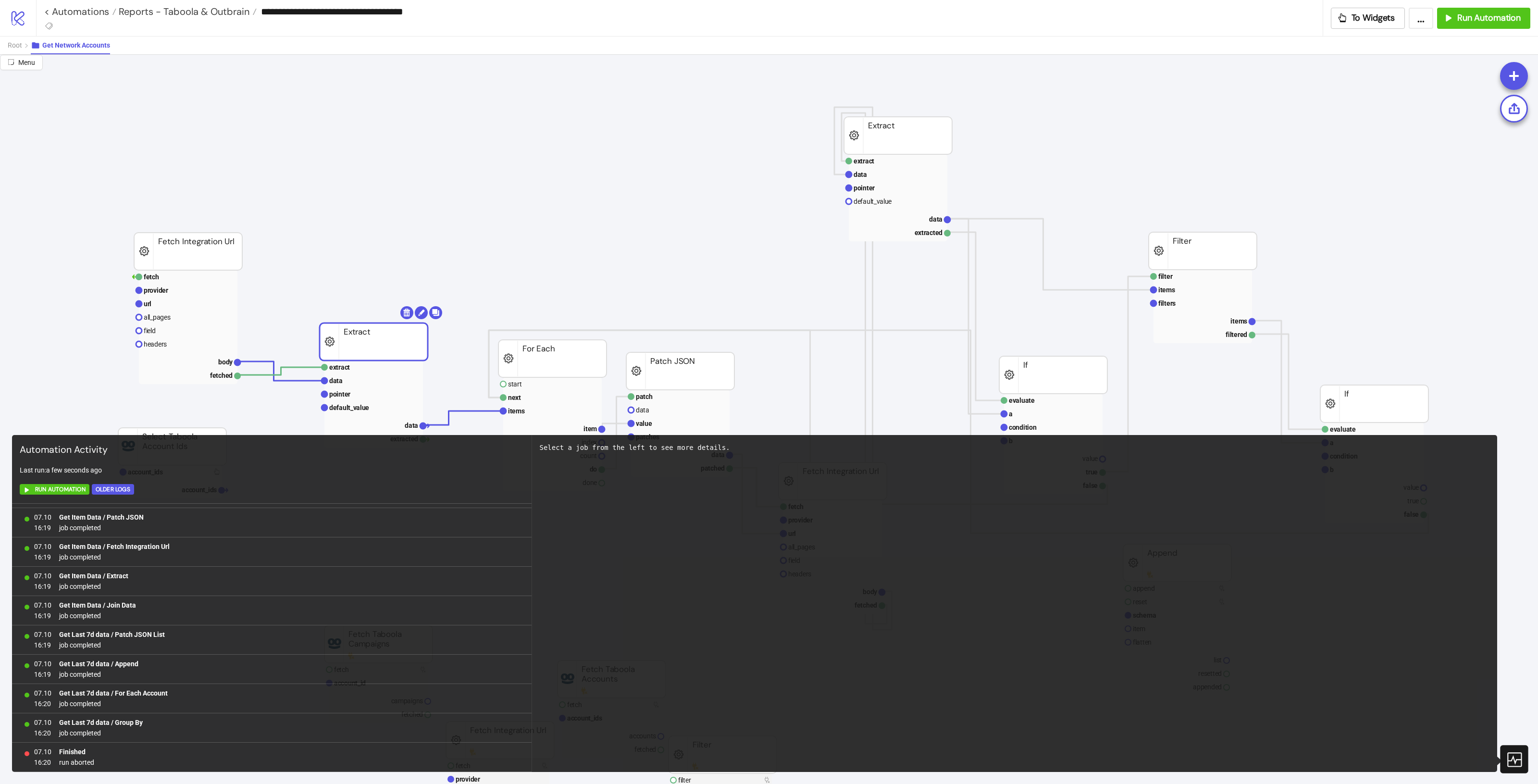
click at [1507, 757] on icon at bounding box center [1514, 760] width 14 height 14
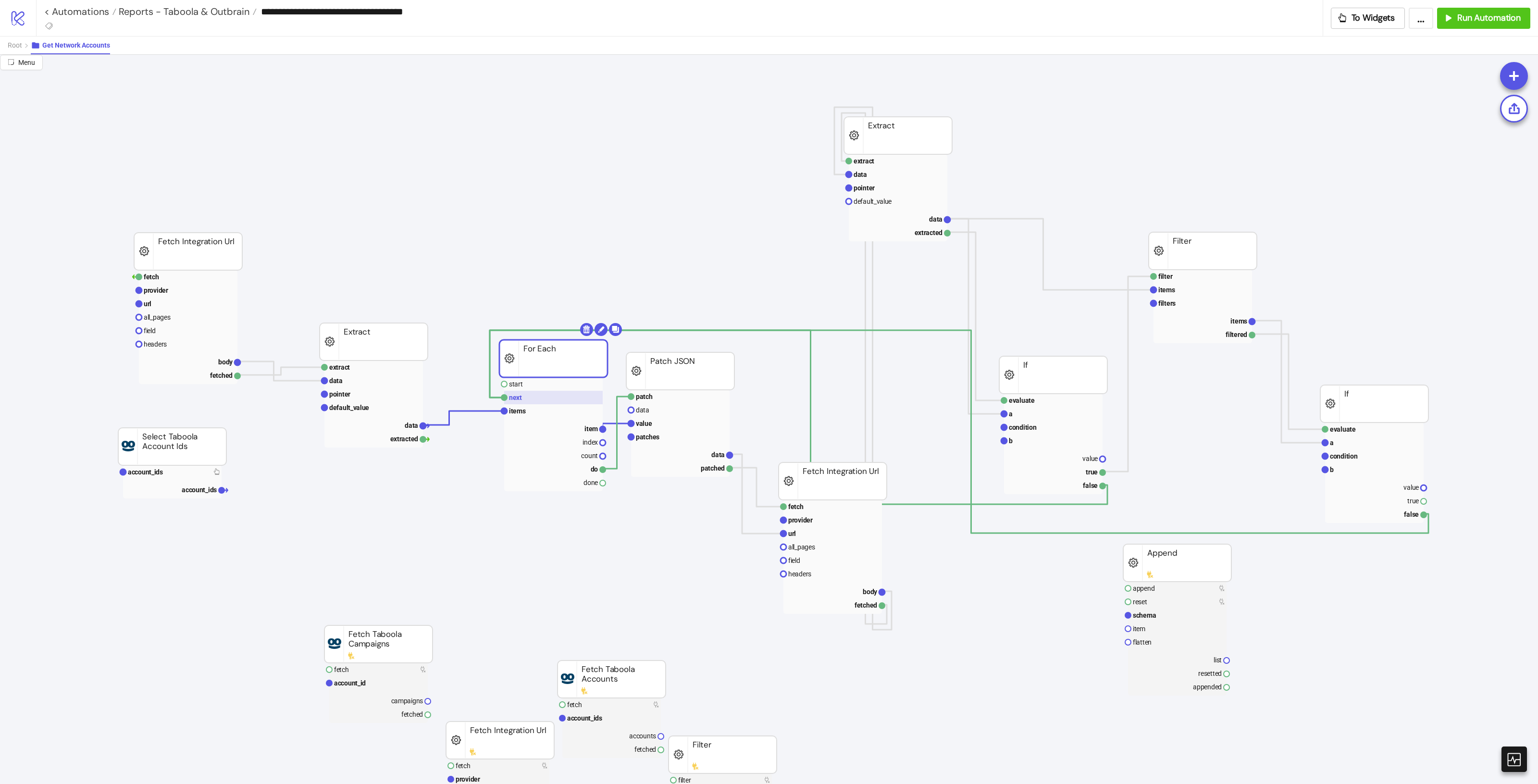
click at [572, 400] on rect at bounding box center [553, 397] width 99 height 14
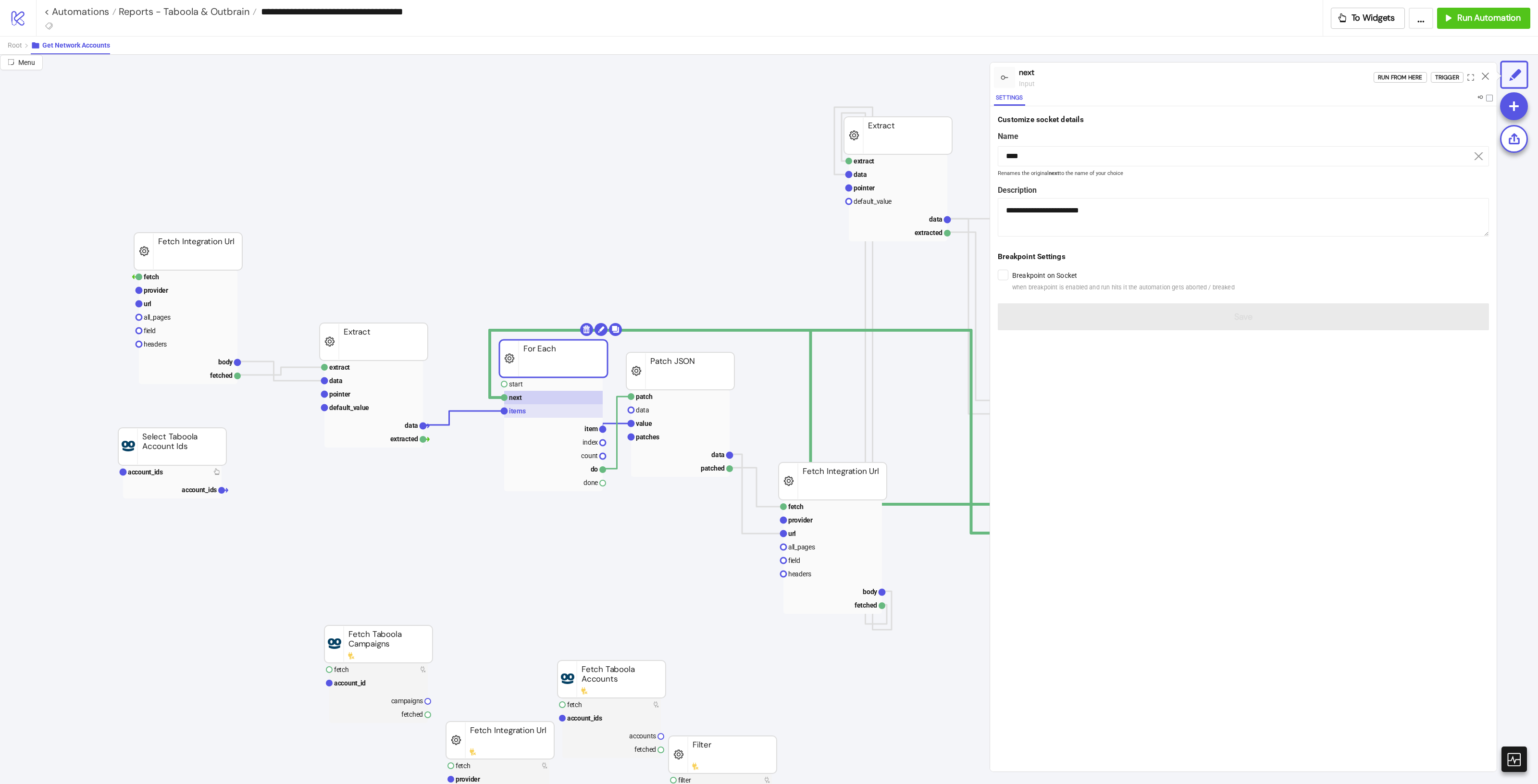
click at [557, 411] on rect at bounding box center [553, 410] width 99 height 14
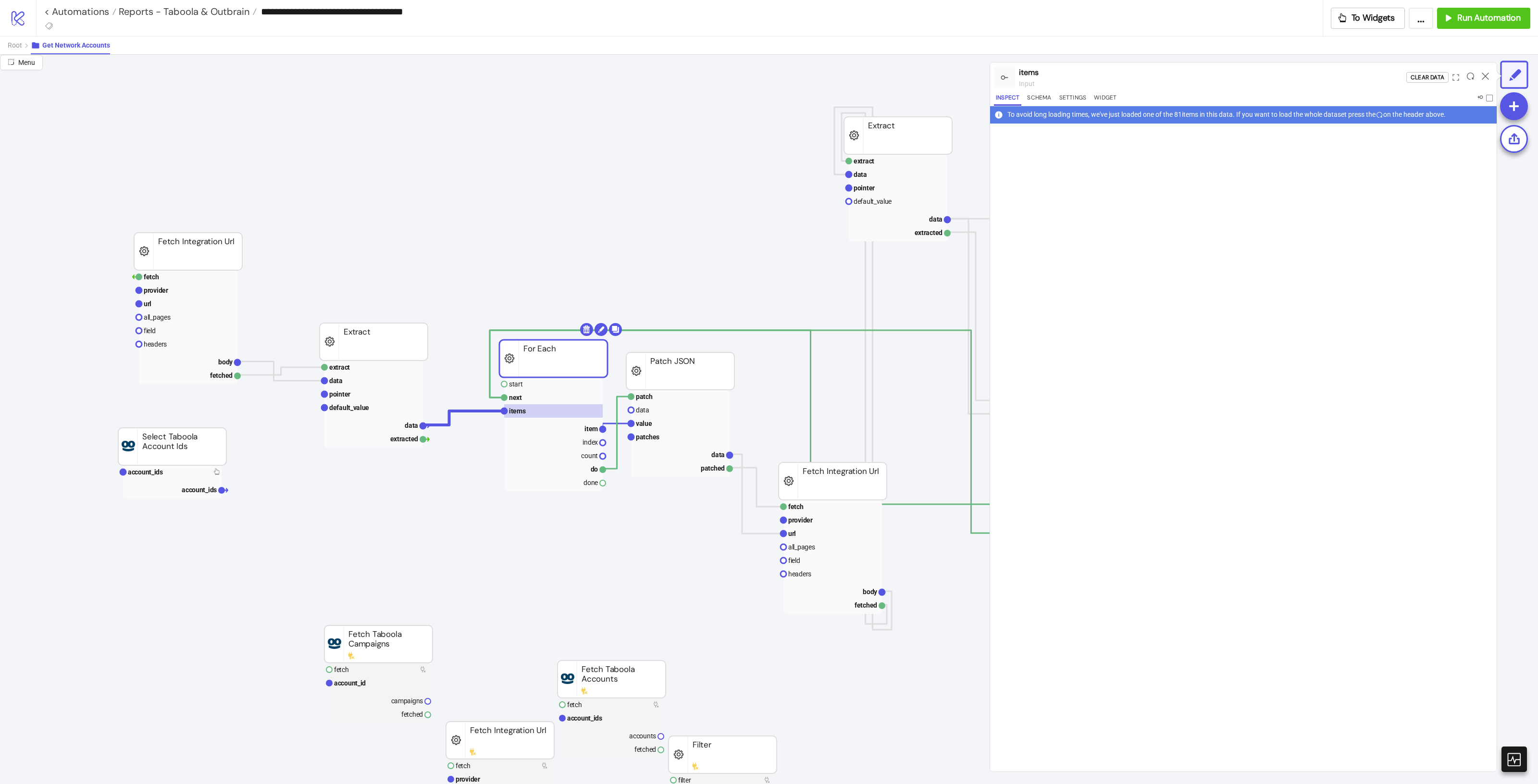
click at [1466, 70] on div at bounding box center [1470, 77] width 15 height 26
click at [1468, 77] on icon at bounding box center [1470, 76] width 7 height 7
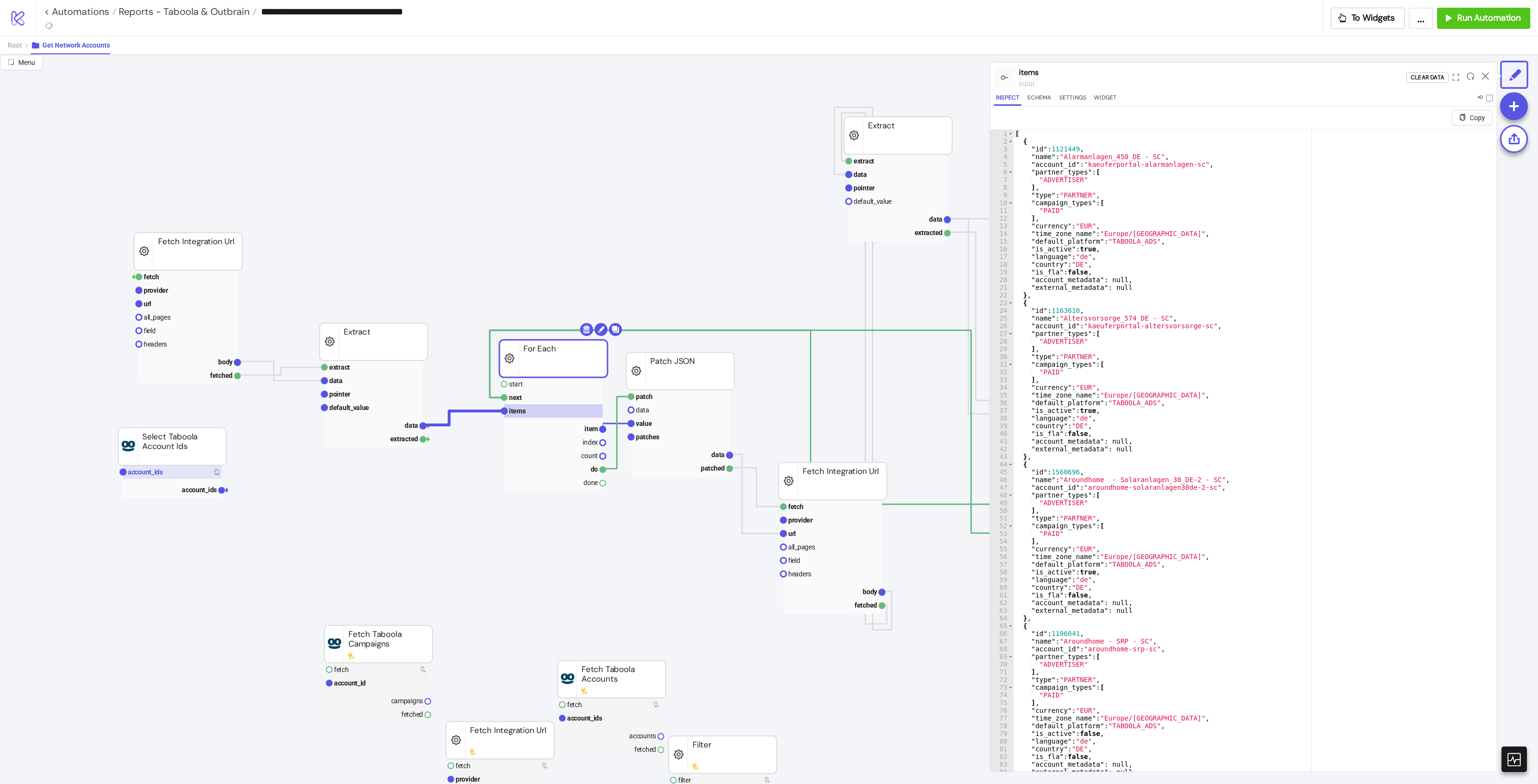
click at [163, 471] on rect at bounding box center [172, 472] width 99 height 14
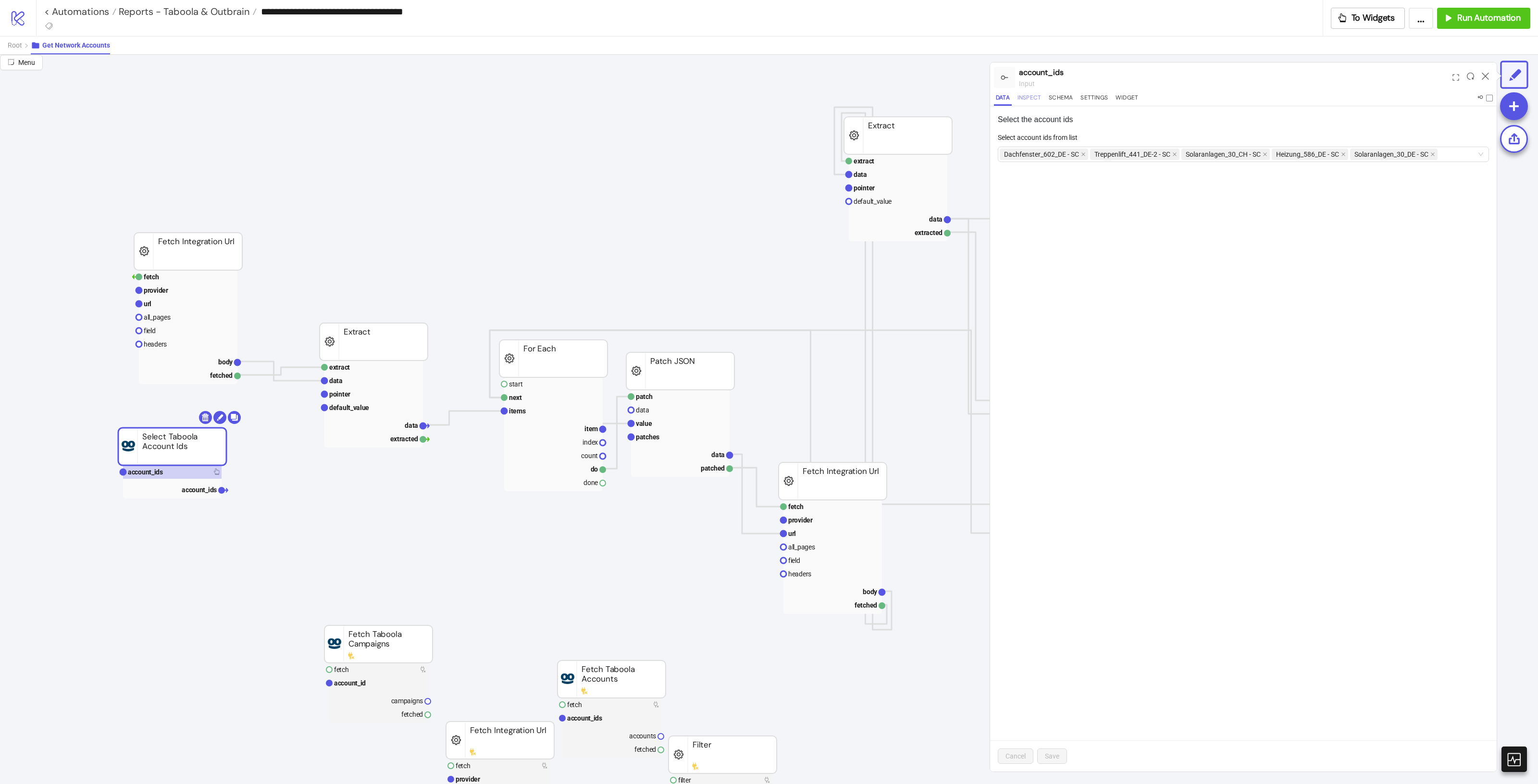
click at [1031, 96] on button "Inspect" at bounding box center [1029, 99] width 27 height 13
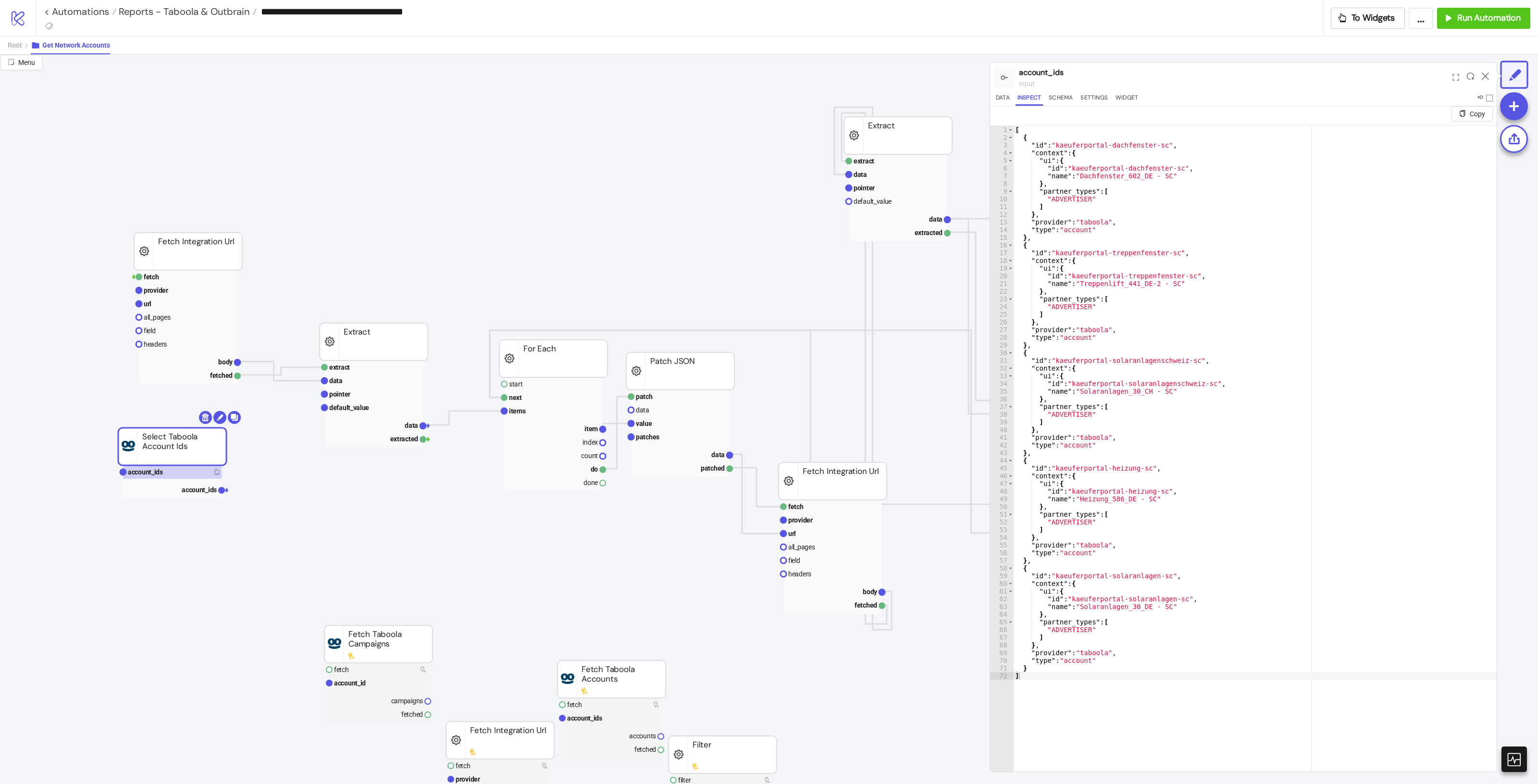
scroll to position [0, 0]
click at [465, 503] on span "Add Node" at bounding box center [484, 505] width 51 height 11
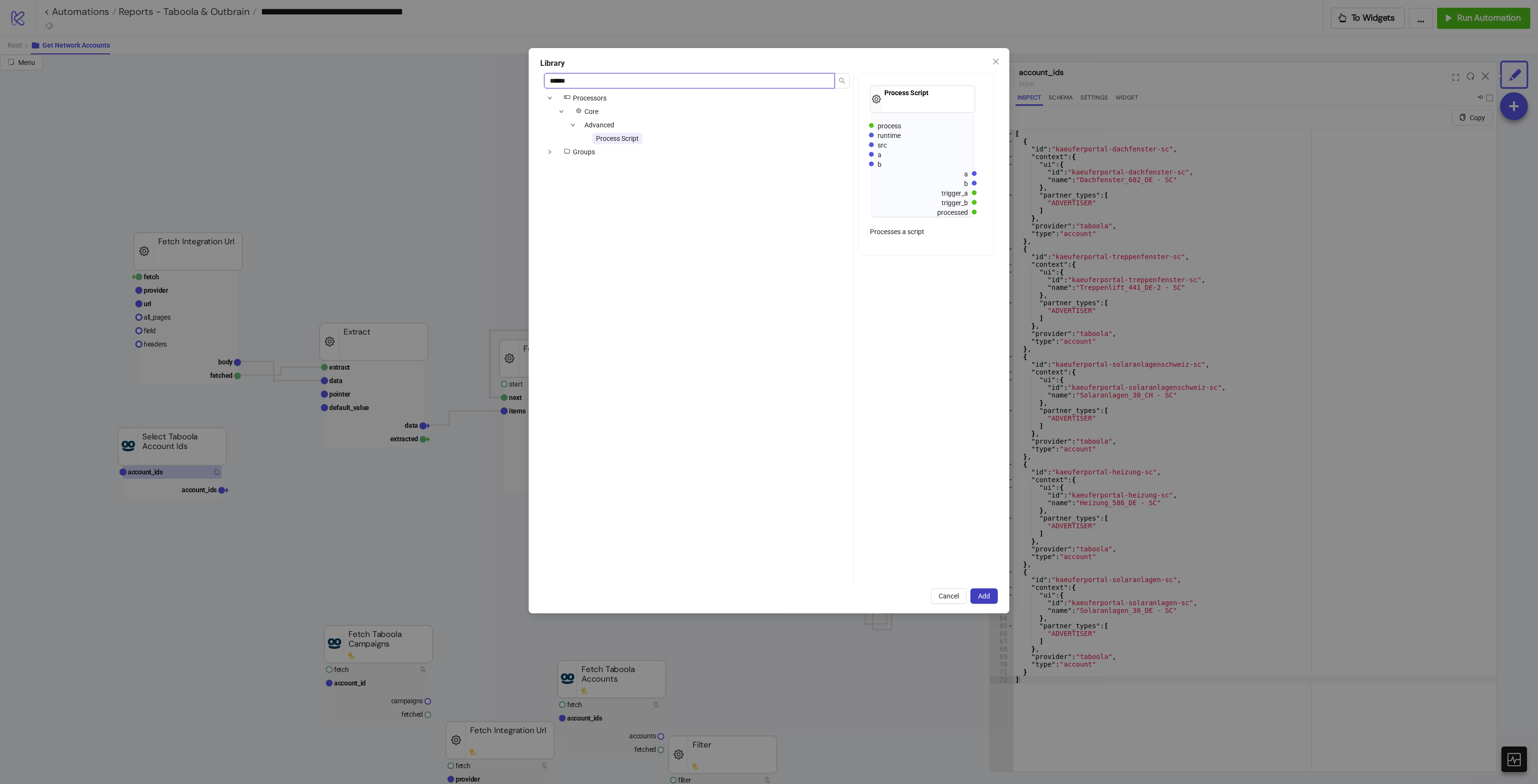
type input "******"
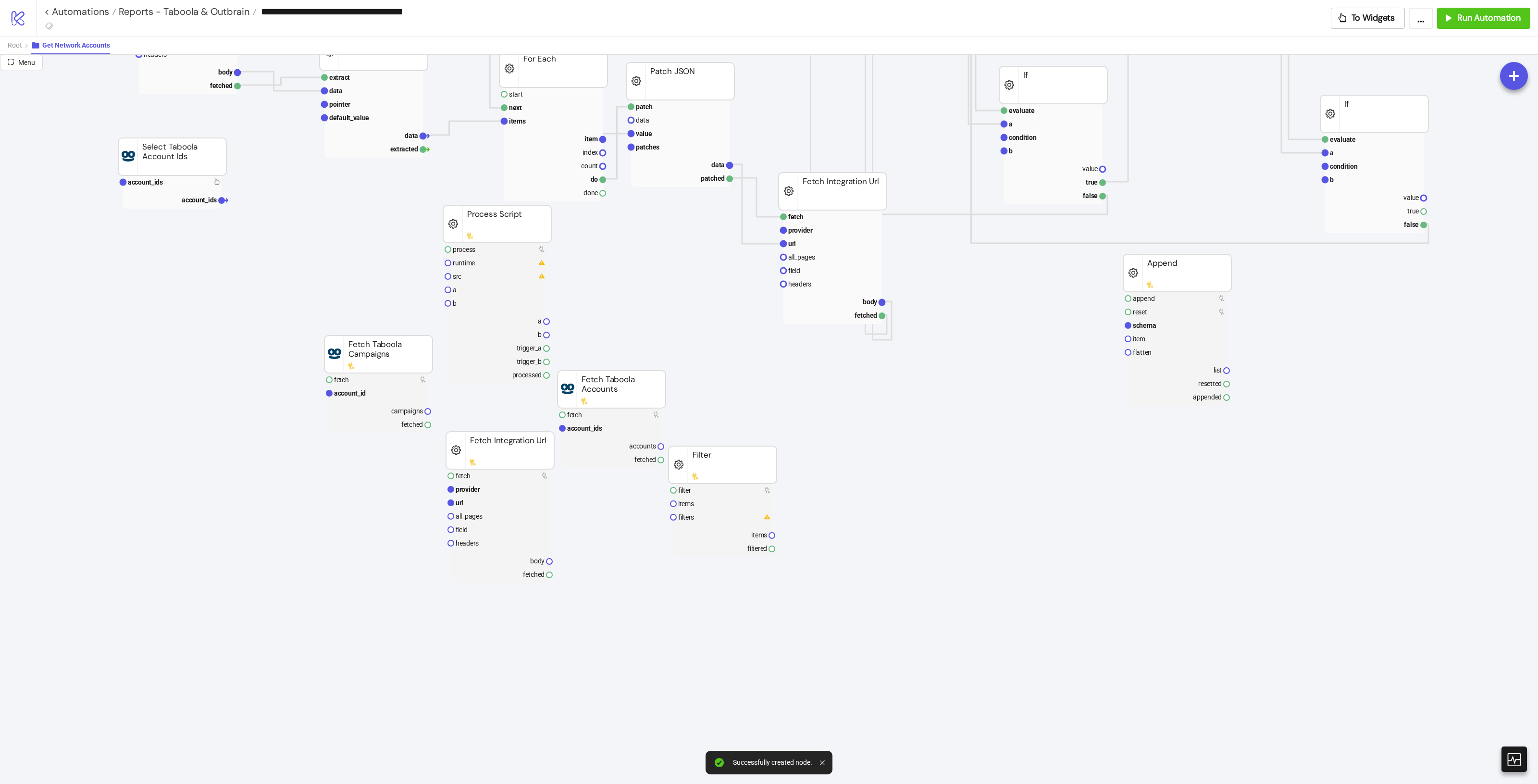
scroll to position [120, 12]
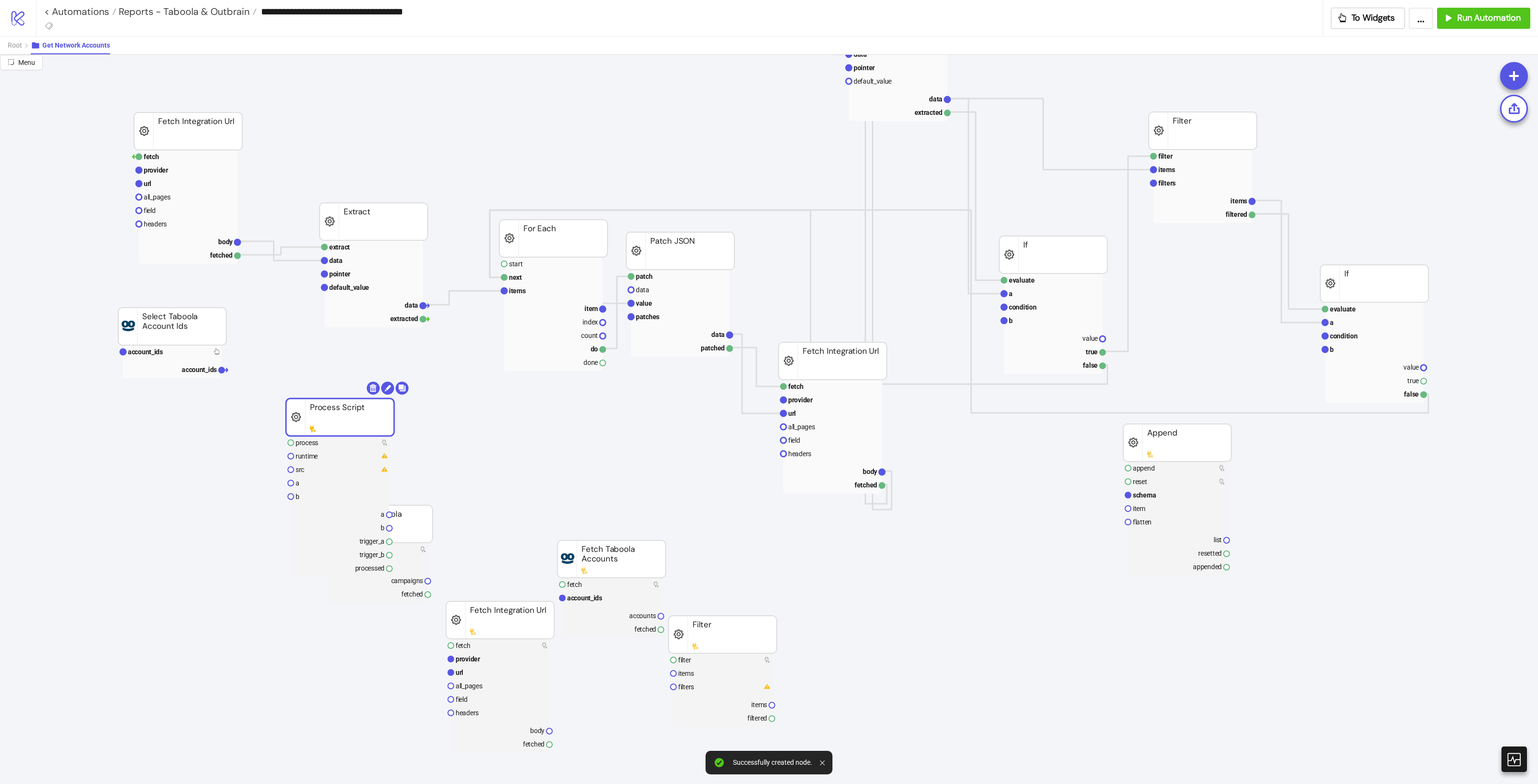
drag, startPoint x: 487, startPoint y: 390, endPoint x: 329, endPoint y: 387, distance: 158.0
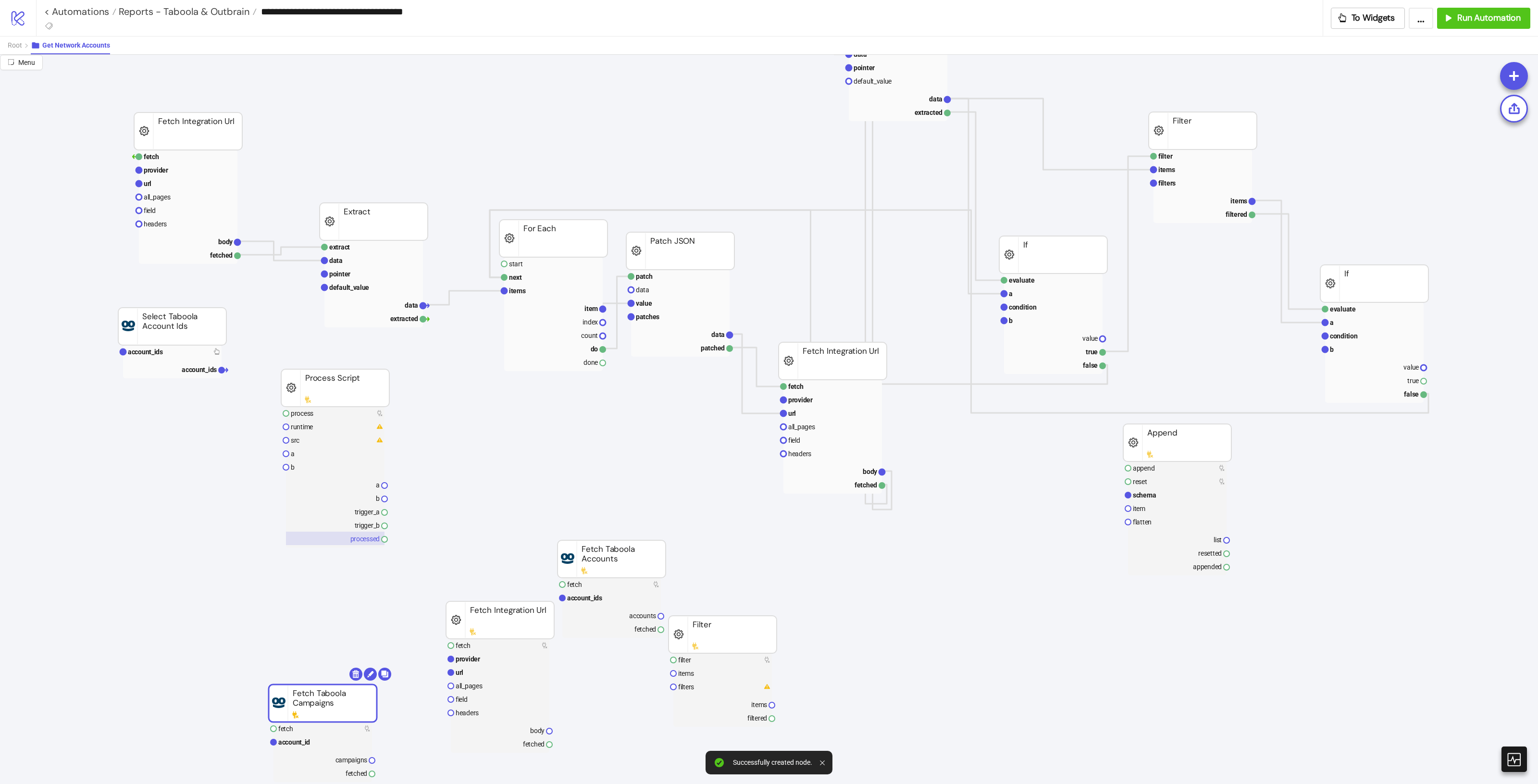
drag, startPoint x: 421, startPoint y: 536, endPoint x: 350, endPoint y: 535, distance: 71.0
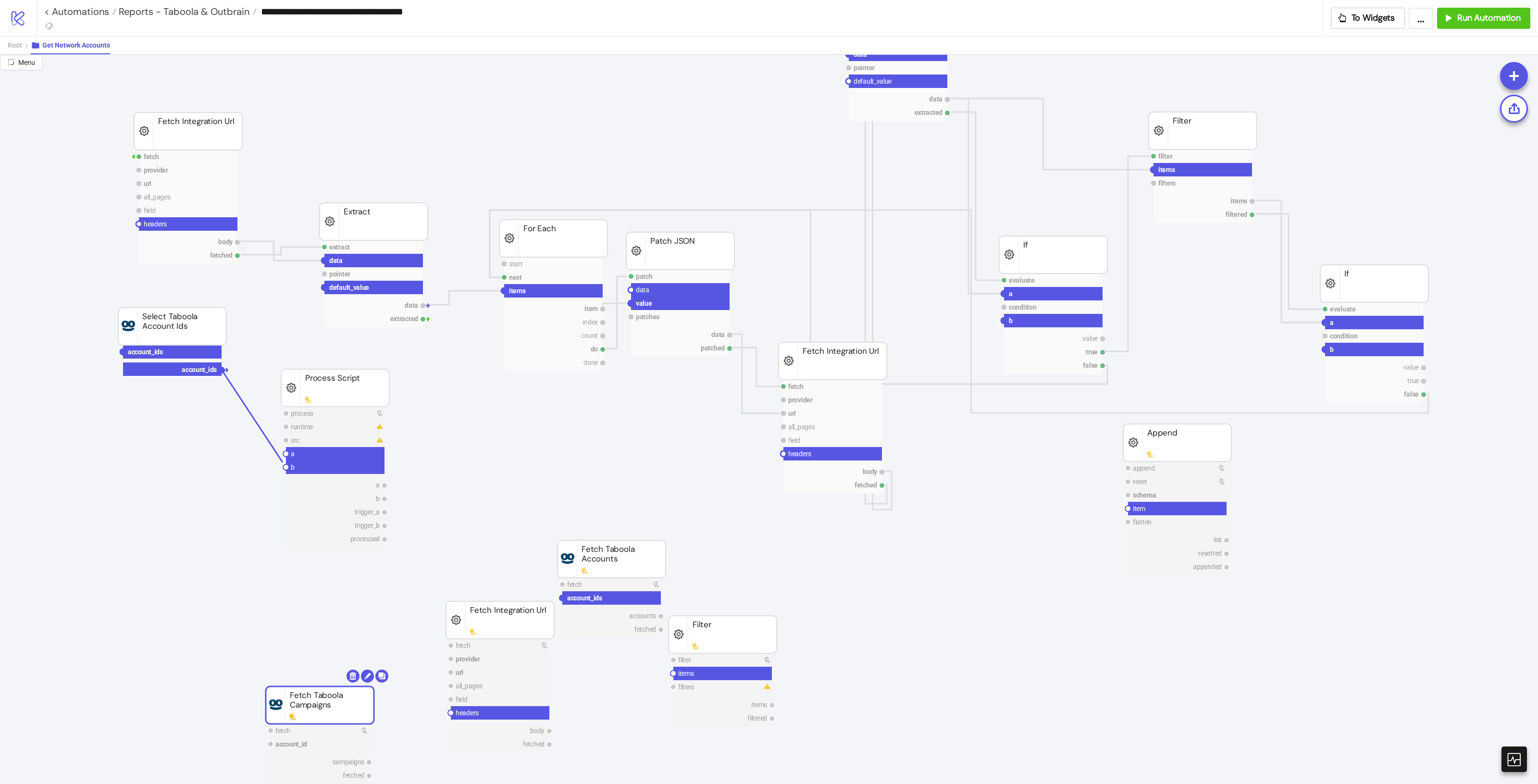
drag, startPoint x: 220, startPoint y: 371, endPoint x: 282, endPoint y: 466, distance: 113.4
click at [285, 467] on circle at bounding box center [286, 467] width 6 height 6
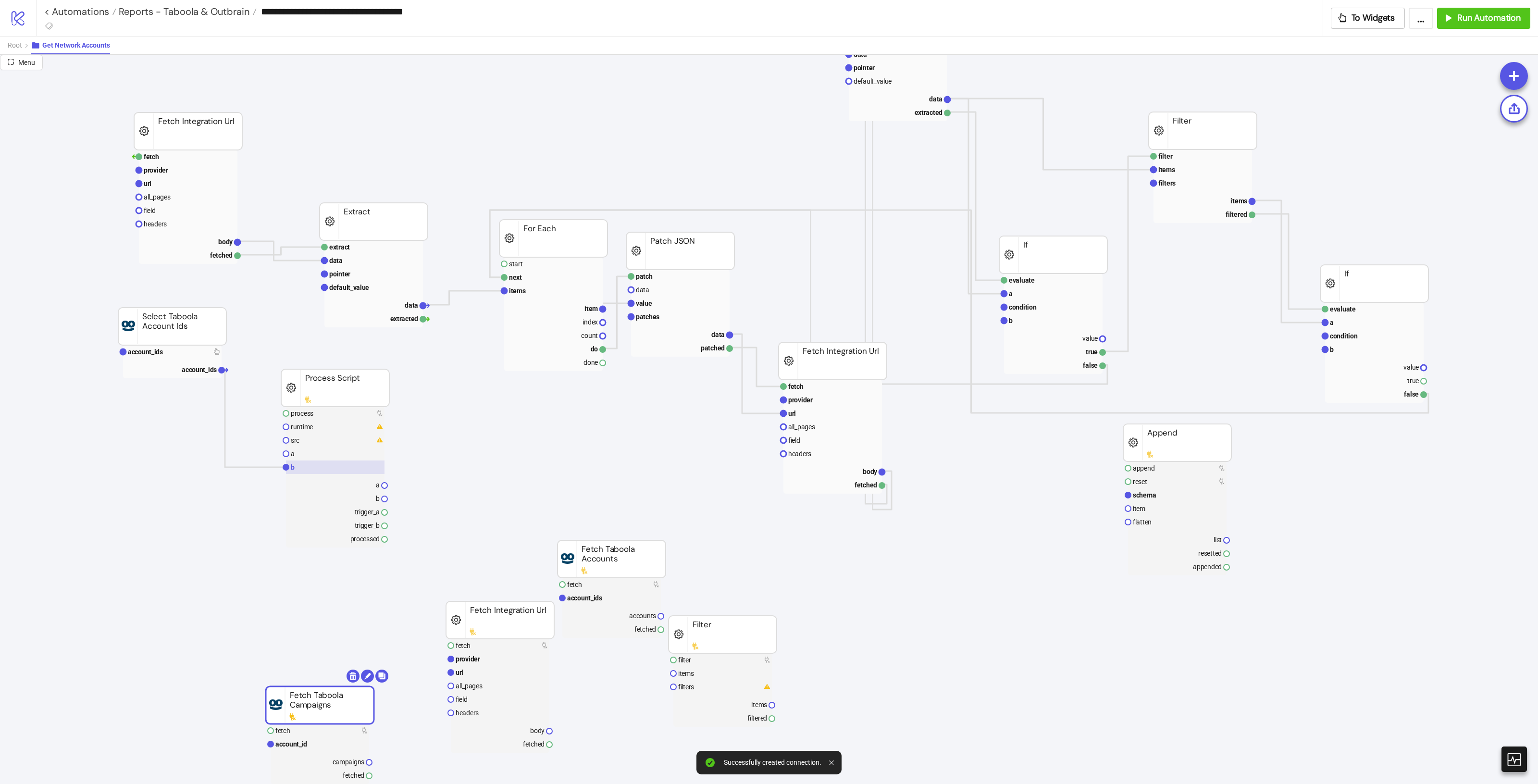
click at [295, 466] on rect at bounding box center [335, 467] width 99 height 14
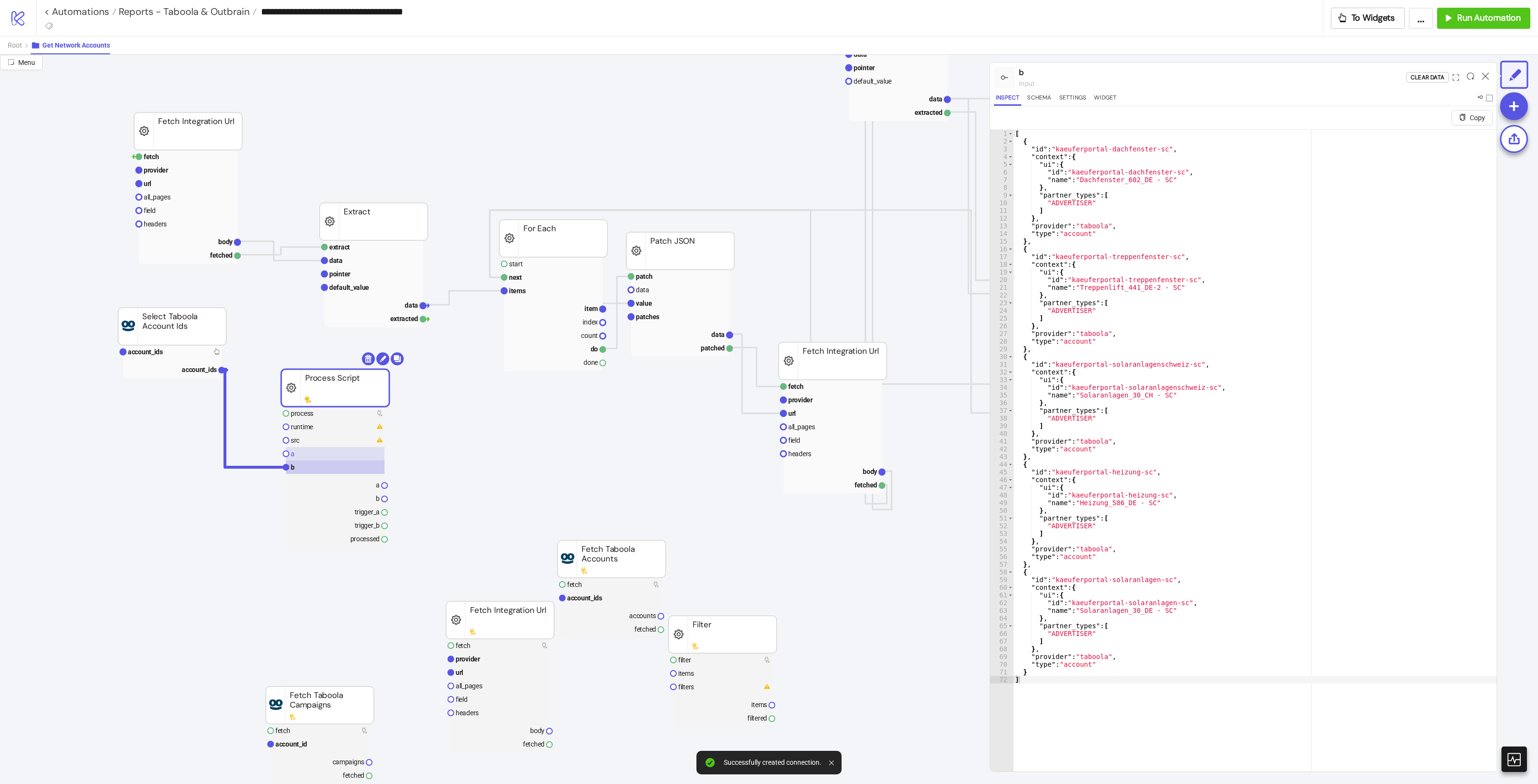
click at [320, 453] on rect at bounding box center [335, 454] width 99 height 14
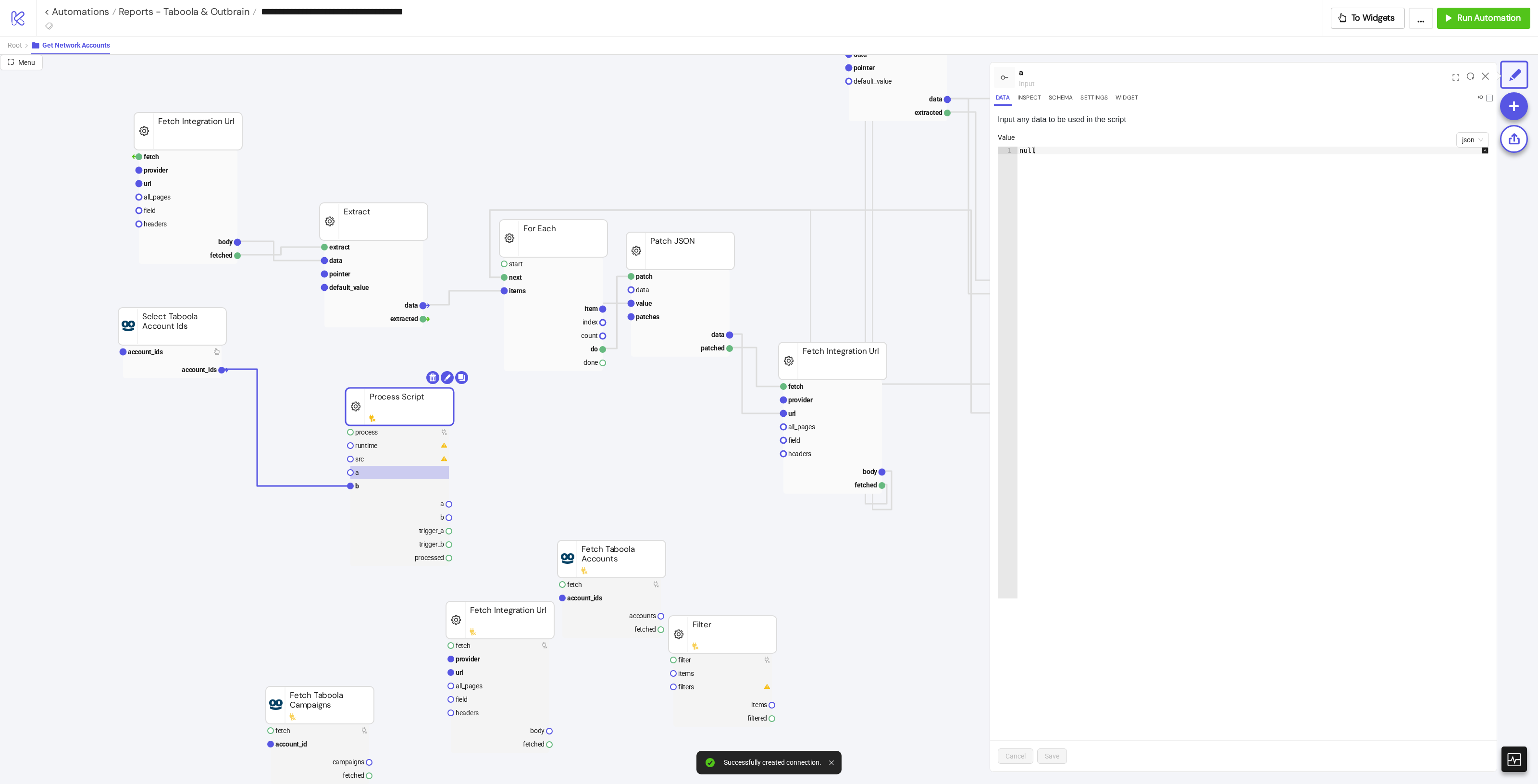
drag, startPoint x: 376, startPoint y: 397, endPoint x: 403, endPoint y: 405, distance: 28.2
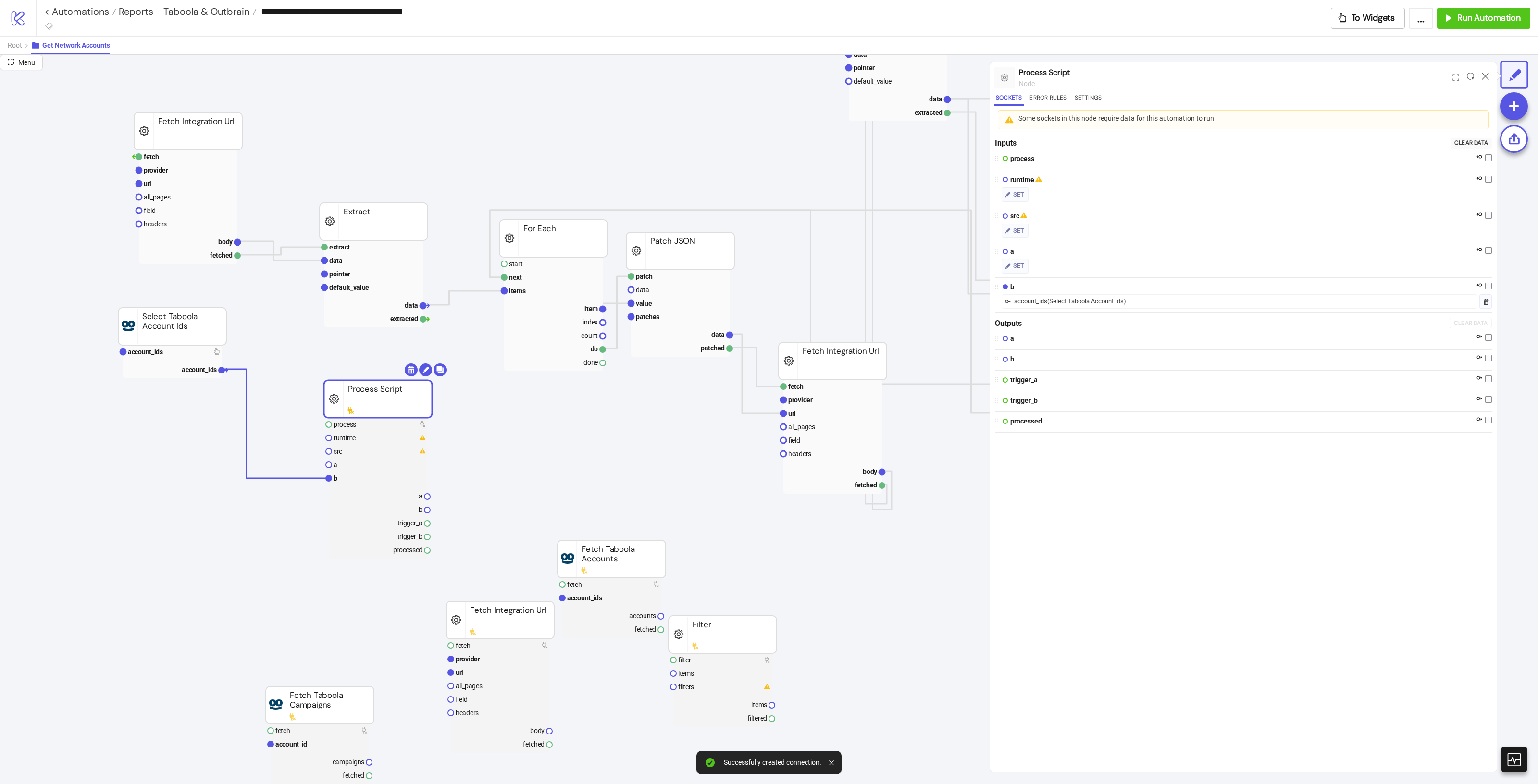
drag, startPoint x: 428, startPoint y: 410, endPoint x: 377, endPoint y: 395, distance: 53.2
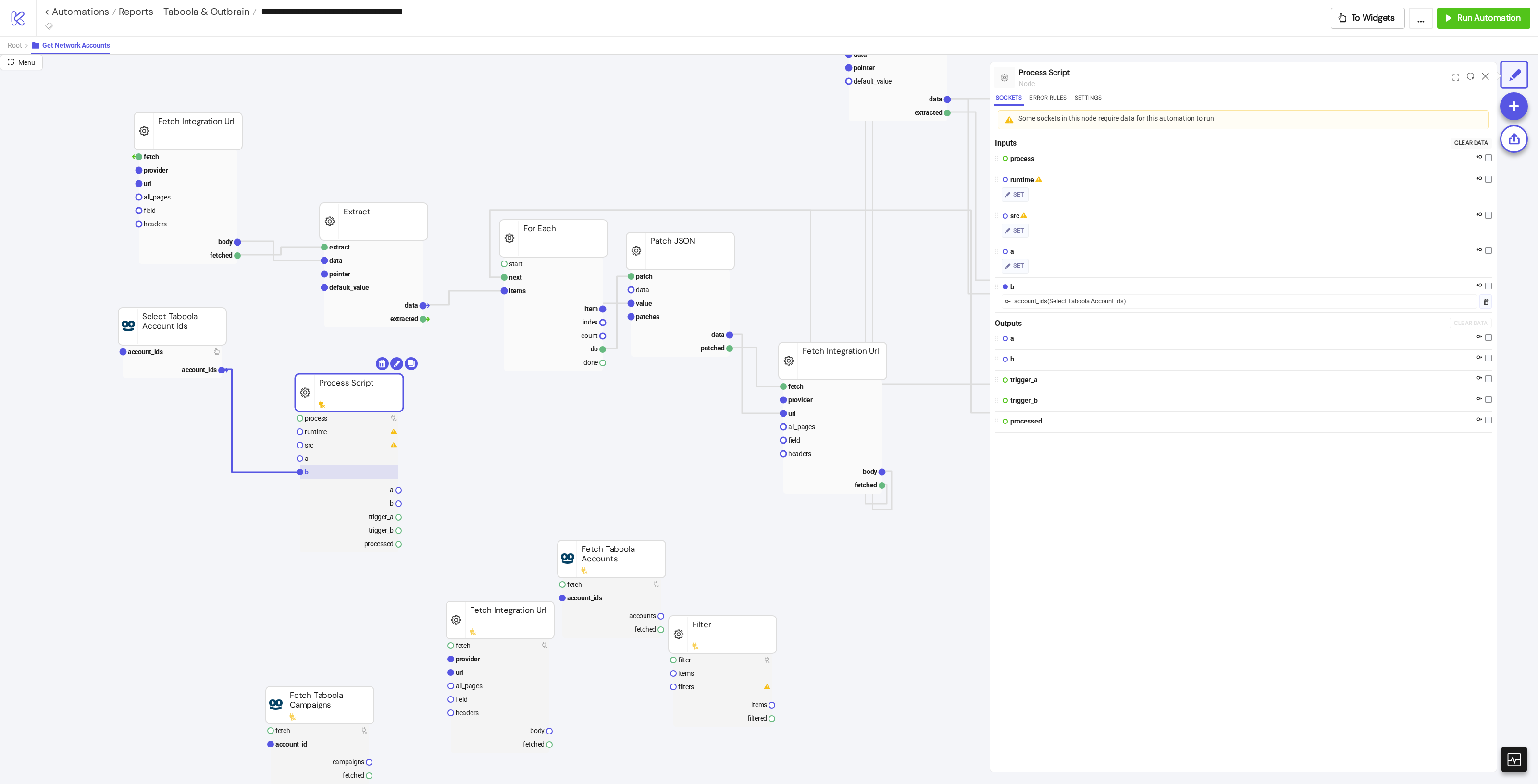
click at [359, 470] on rect at bounding box center [349, 472] width 99 height 14
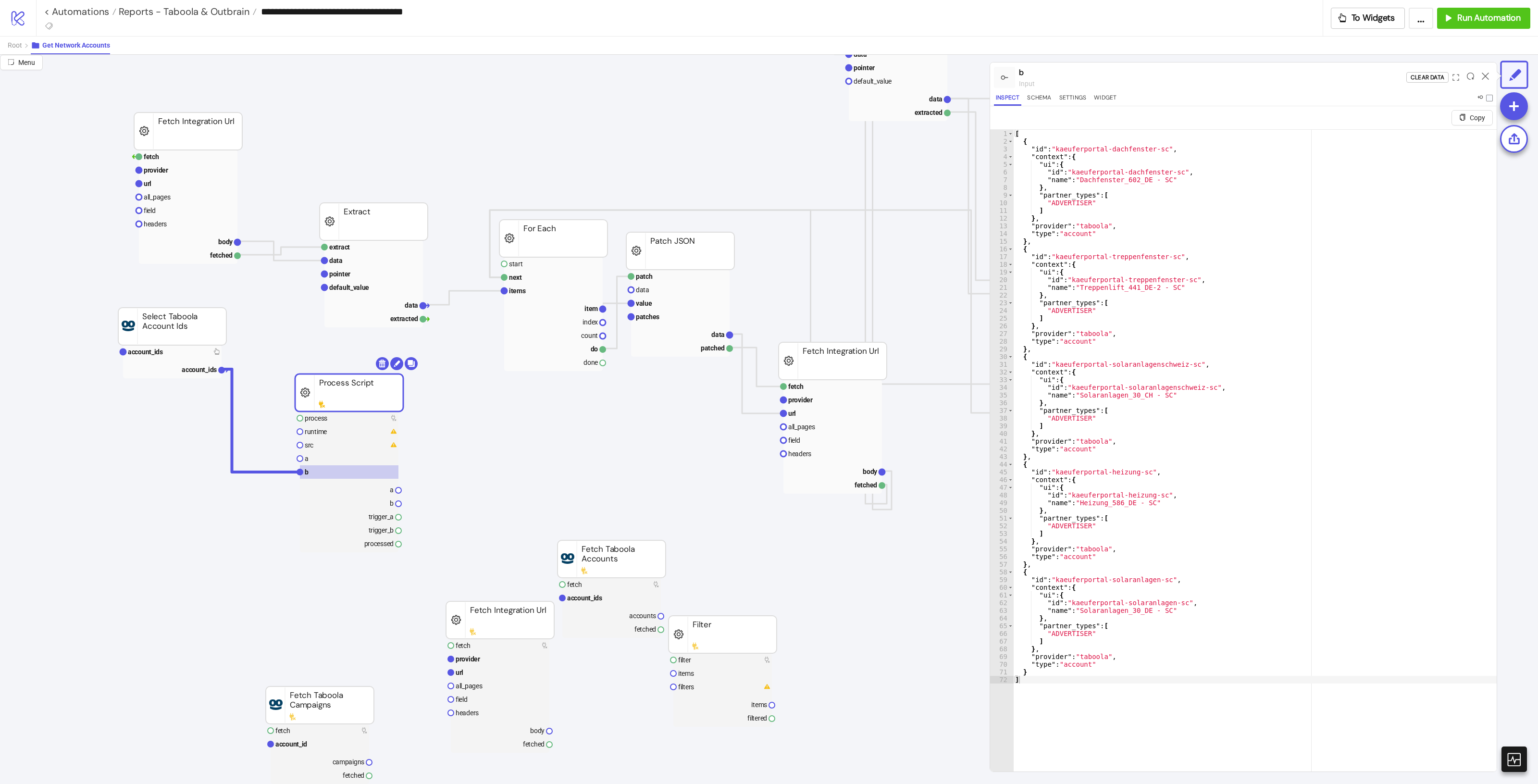
click at [351, 393] on rect at bounding box center [349, 392] width 108 height 37
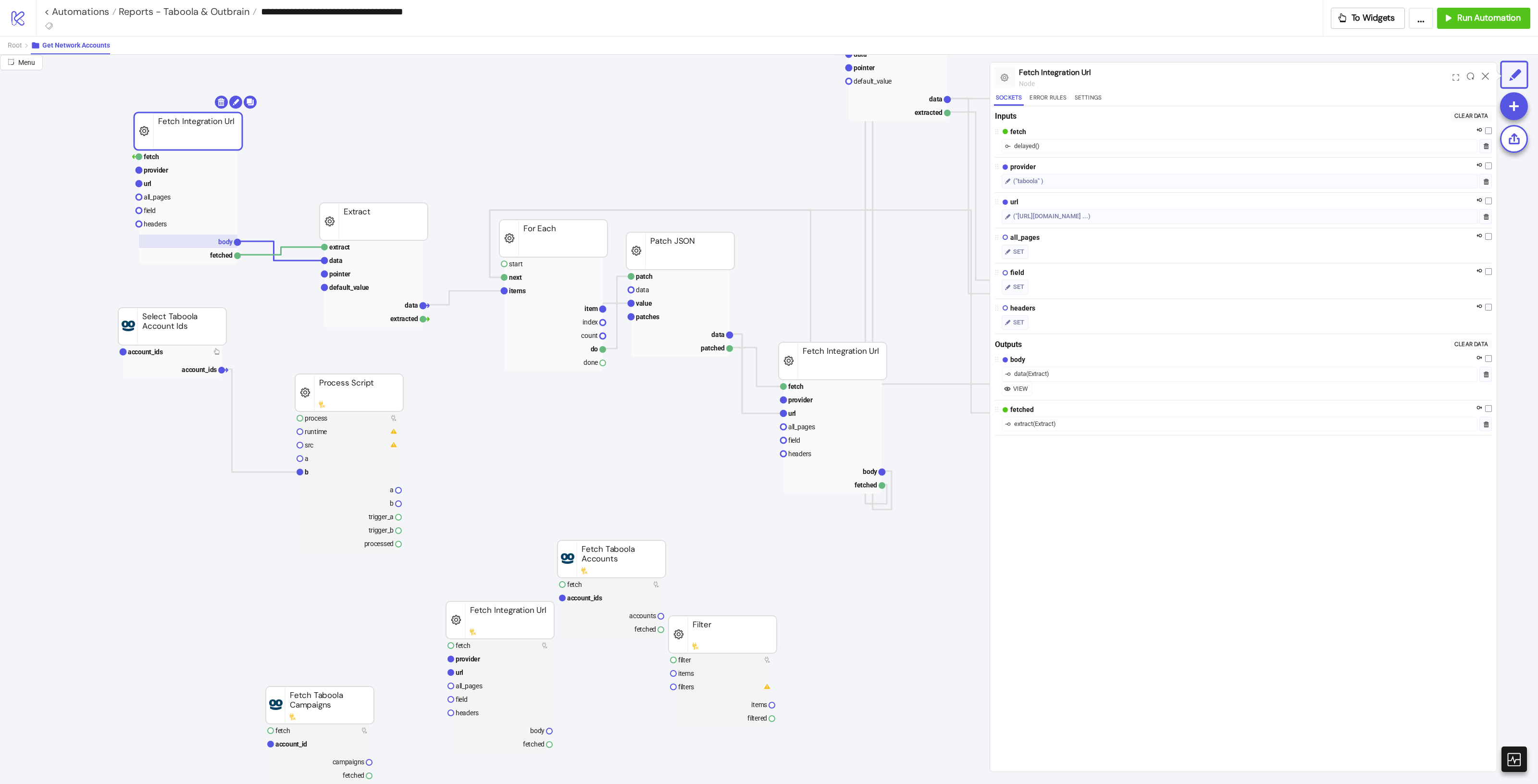
click at [208, 246] on rect at bounding box center [188, 241] width 99 height 14
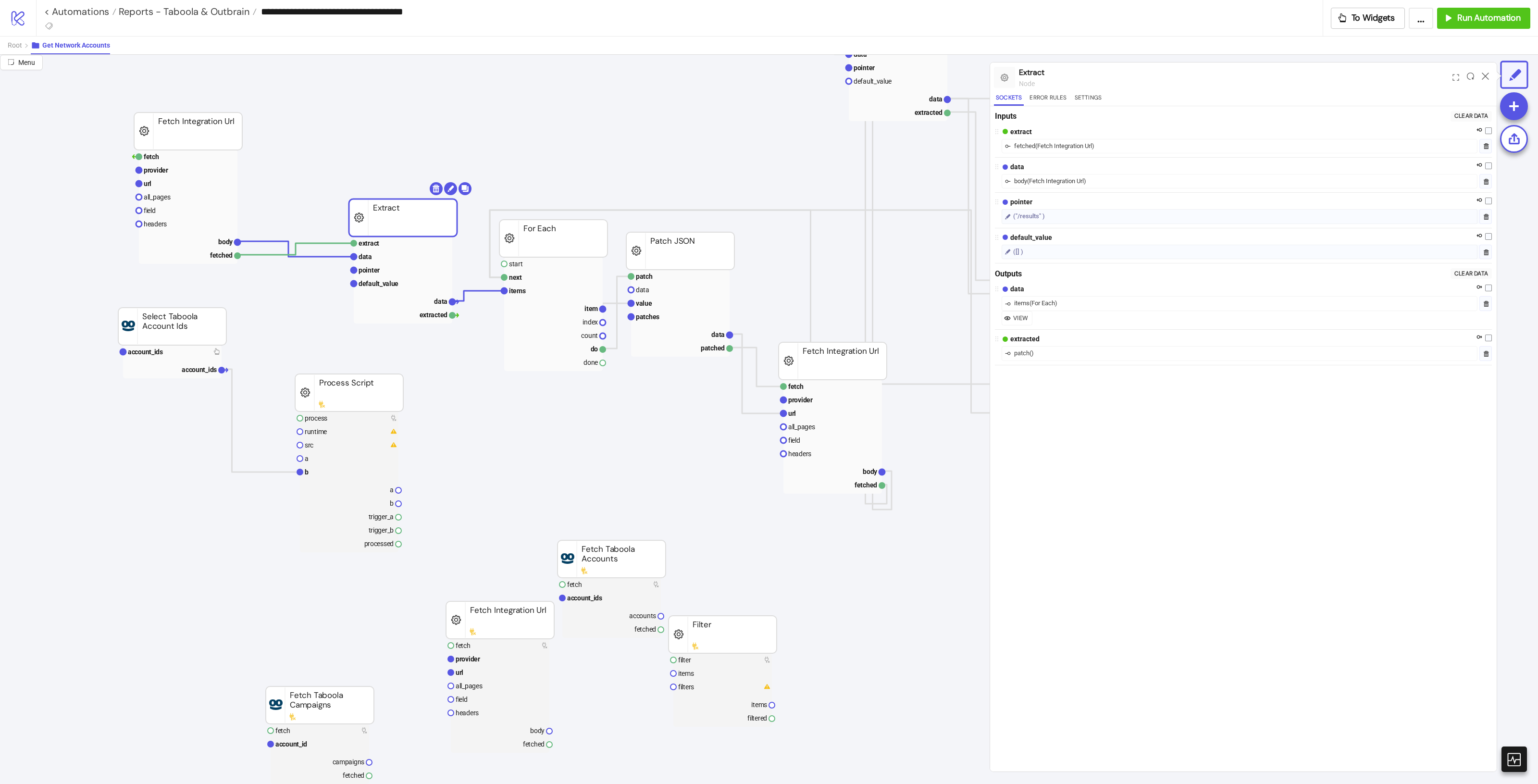
drag, startPoint x: 354, startPoint y: 219, endPoint x: 382, endPoint y: 215, distance: 28.3
click at [212, 240] on rect at bounding box center [188, 241] width 99 height 14
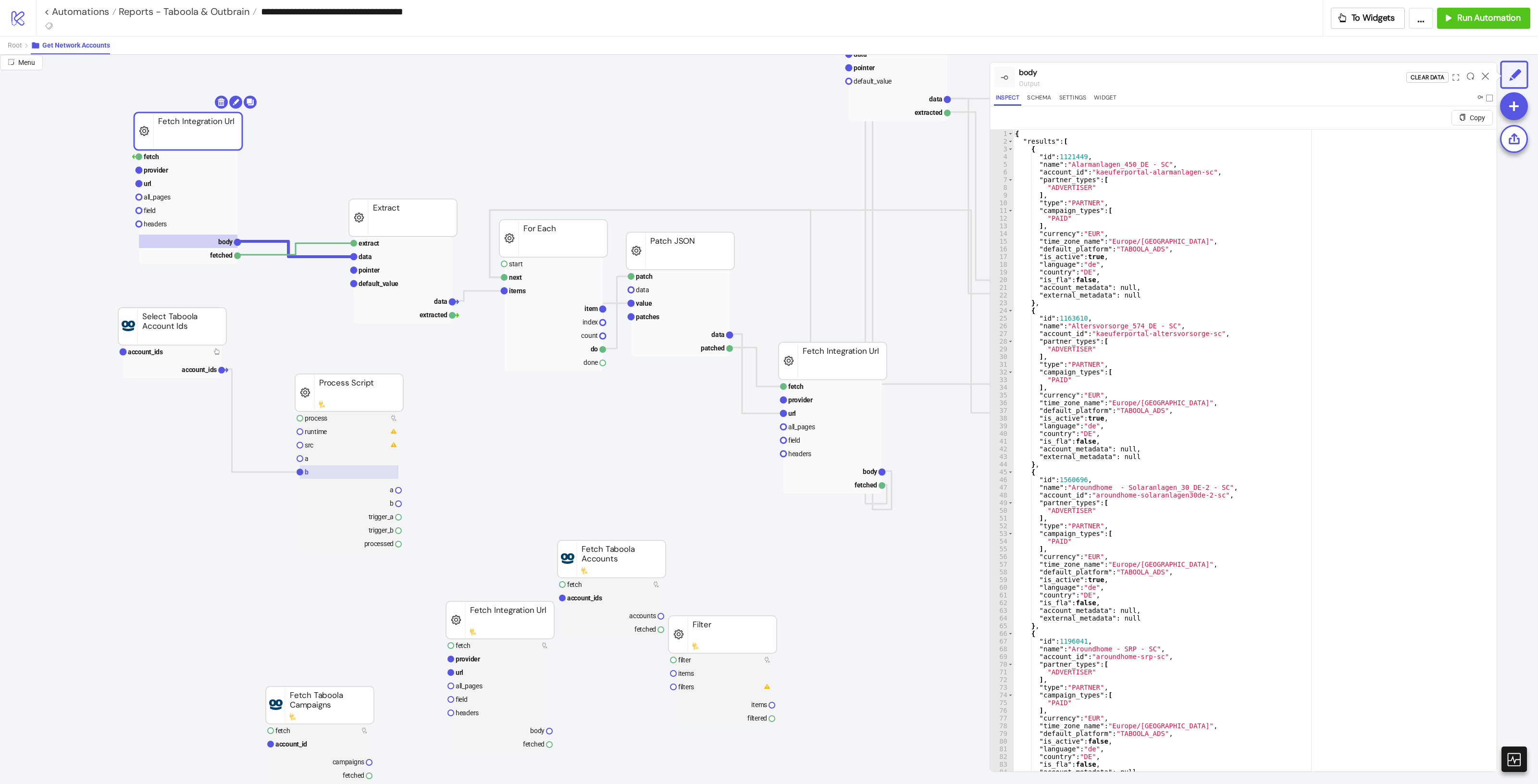
click at [332, 472] on rect at bounding box center [349, 472] width 99 height 14
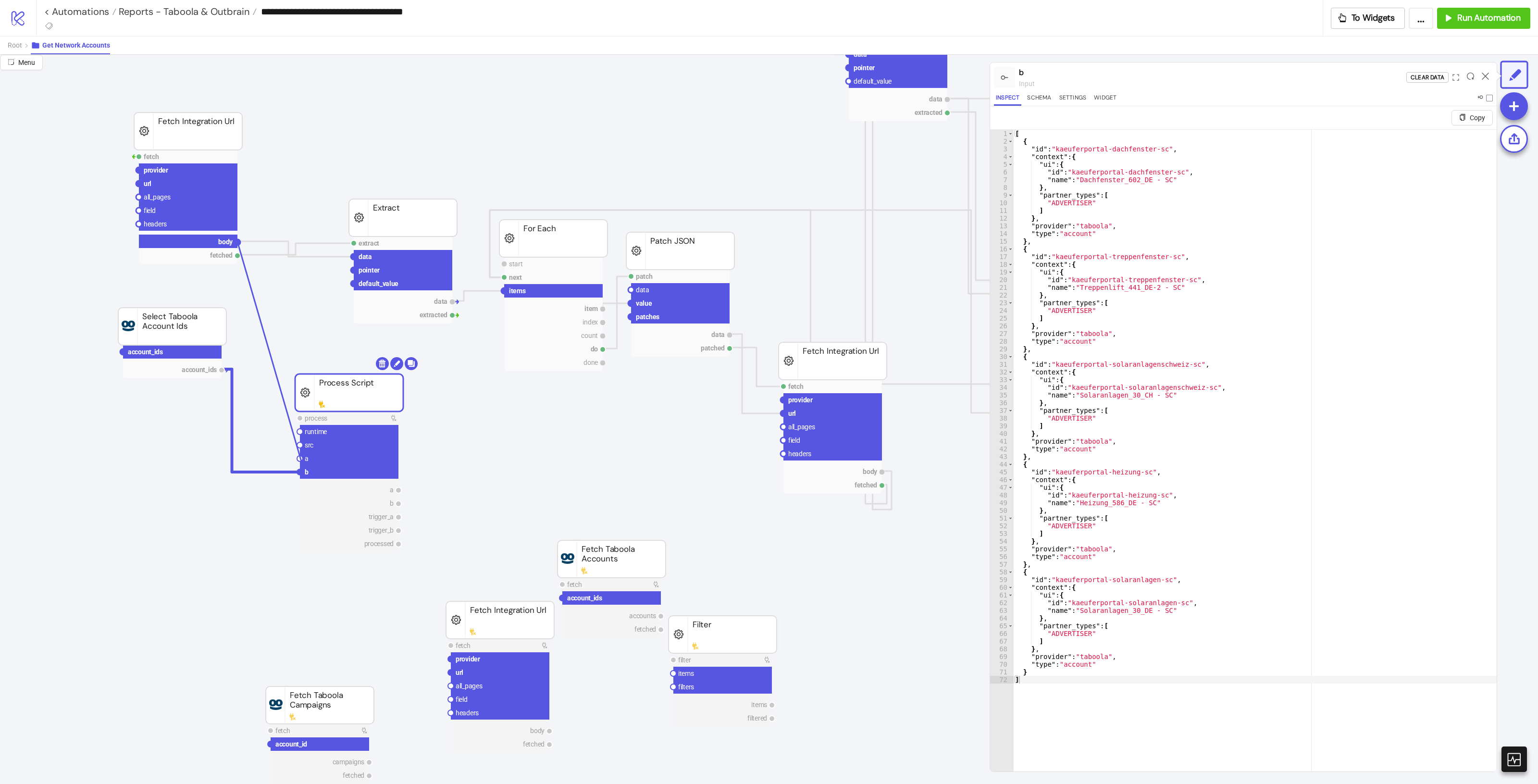
drag, startPoint x: 238, startPoint y: 243, endPoint x: 302, endPoint y: 460, distance: 226.2
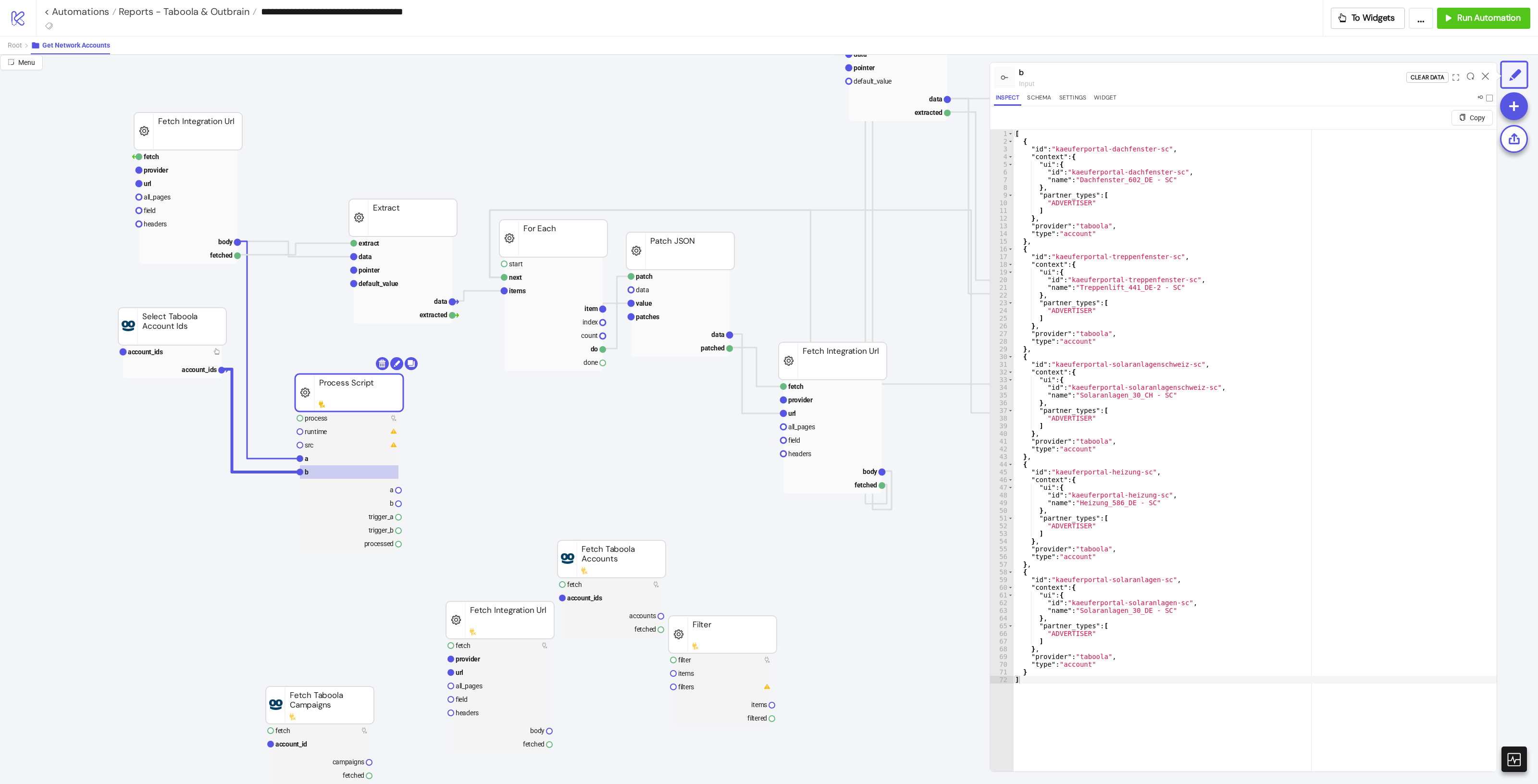
drag, startPoint x: 1522, startPoint y: 361, endPoint x: 210, endPoint y: 408, distance: 1312.8
click at [364, 450] on rect at bounding box center [349, 445] width 99 height 14
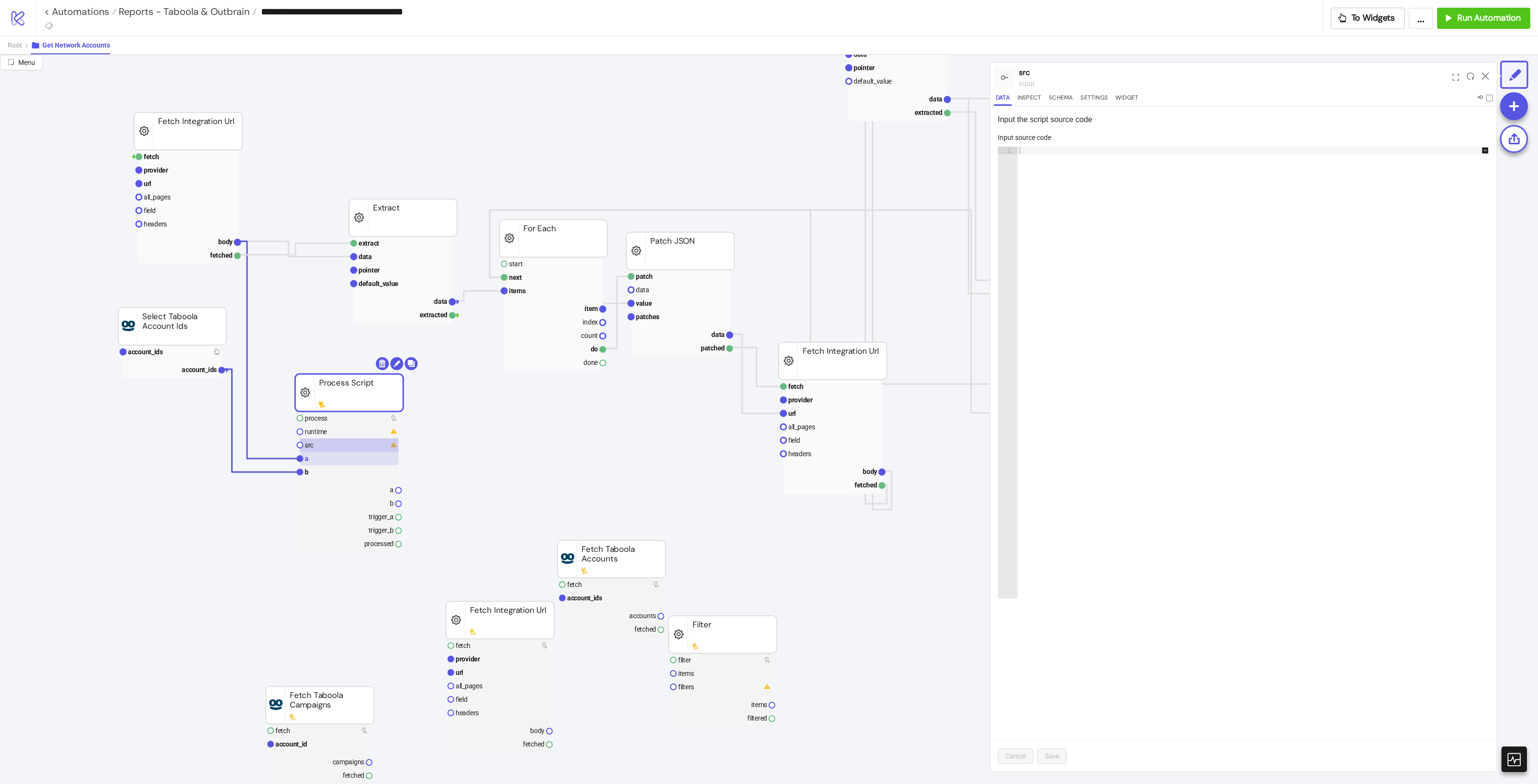
click at [366, 458] on rect at bounding box center [349, 458] width 99 height 14
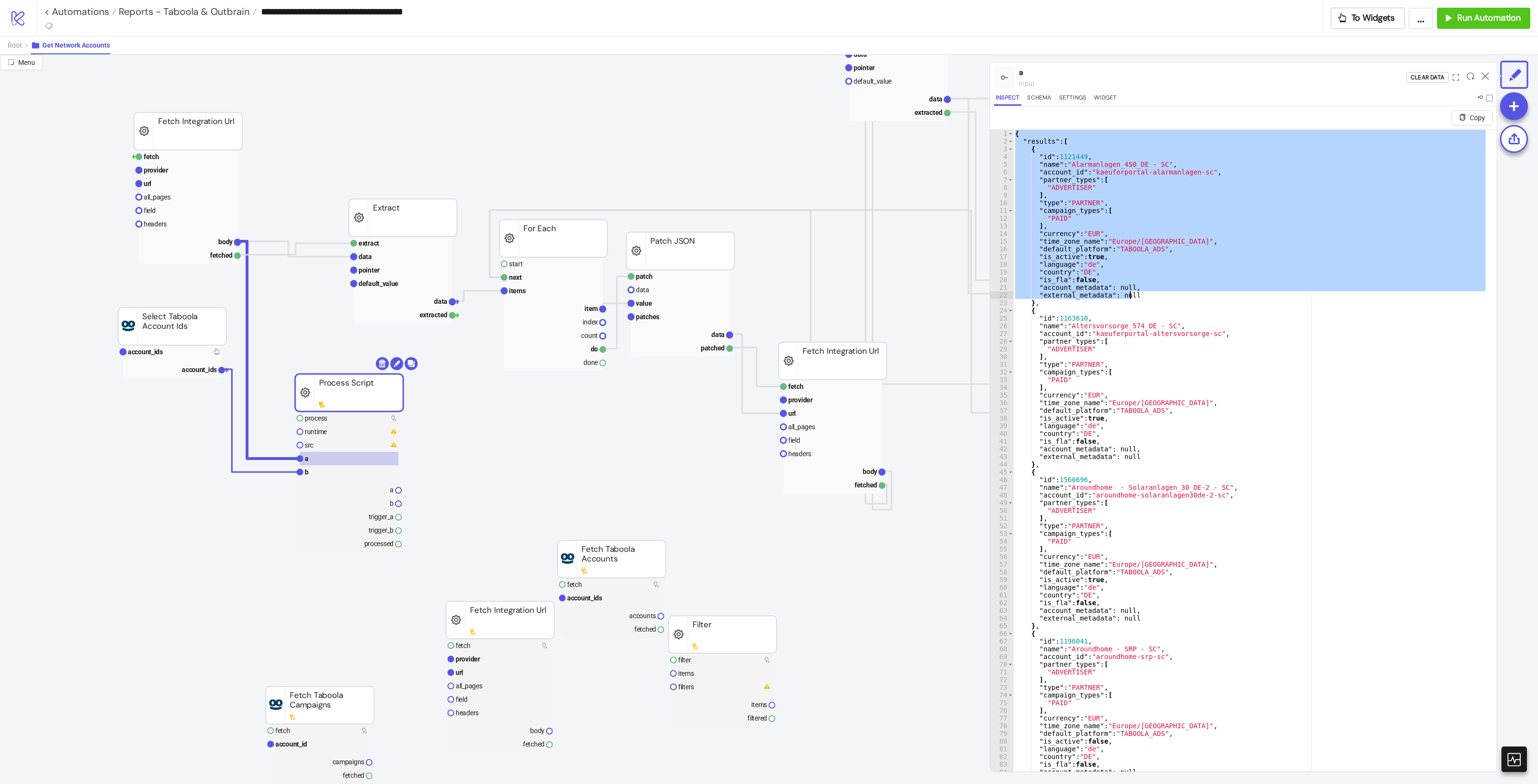
drag, startPoint x: 1015, startPoint y: 133, endPoint x: 1190, endPoint y: 294, distance: 237.8
click at [1190, 294] on div "{ "results" : [ { "id" : 1121449 , "name" : "Alarmanlagen_450_DE - SC" , "accou…" at bounding box center [1250, 469] width 475 height 680
type textarea "**********"
click at [338, 472] on rect at bounding box center [349, 472] width 99 height 14
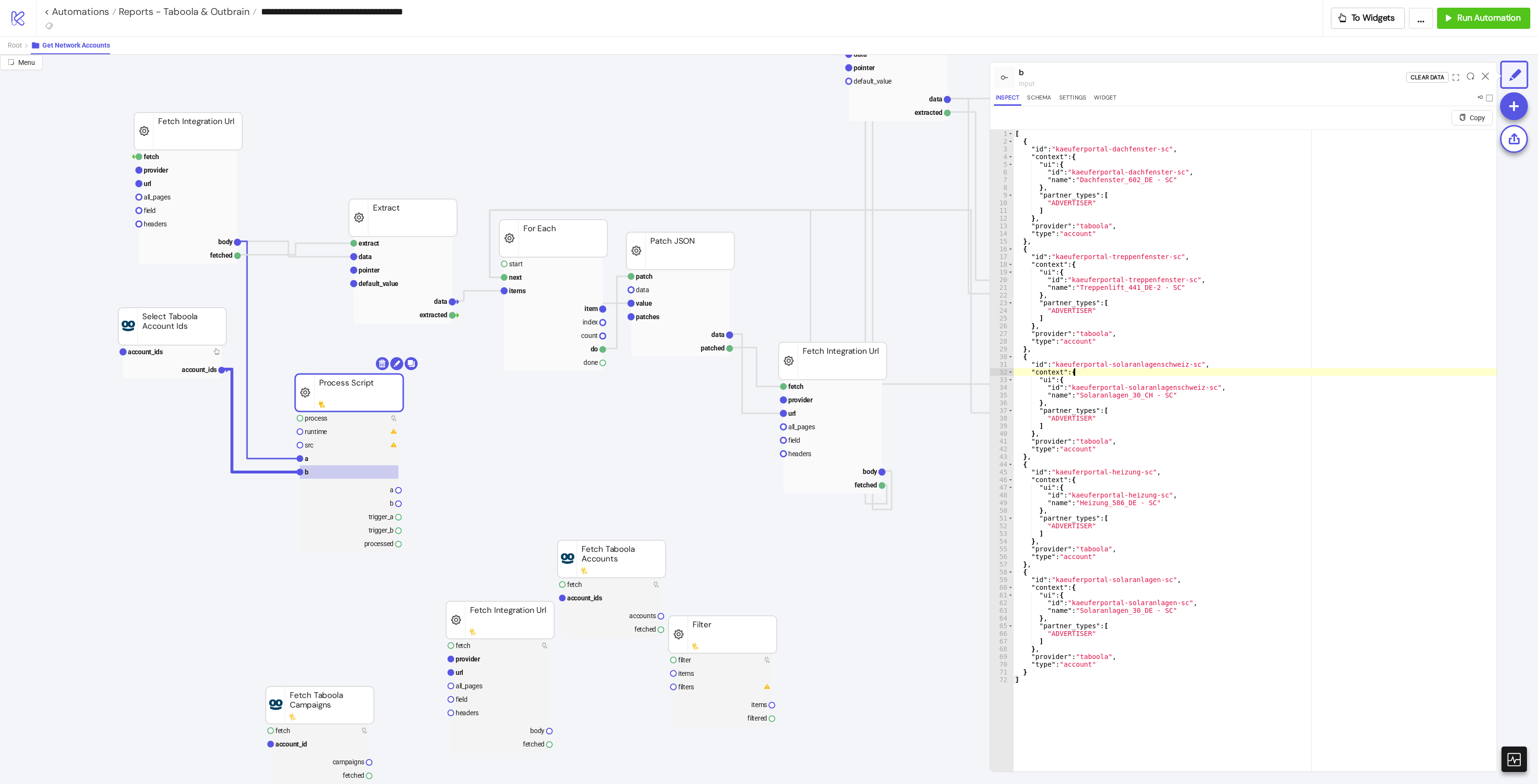
click at [1210, 369] on div "[ { "id" : "kaeuferportal-dachfenster-sc" , "context" : { "ui" : { "id" : "kaeu…" at bounding box center [1254, 469] width 483 height 680
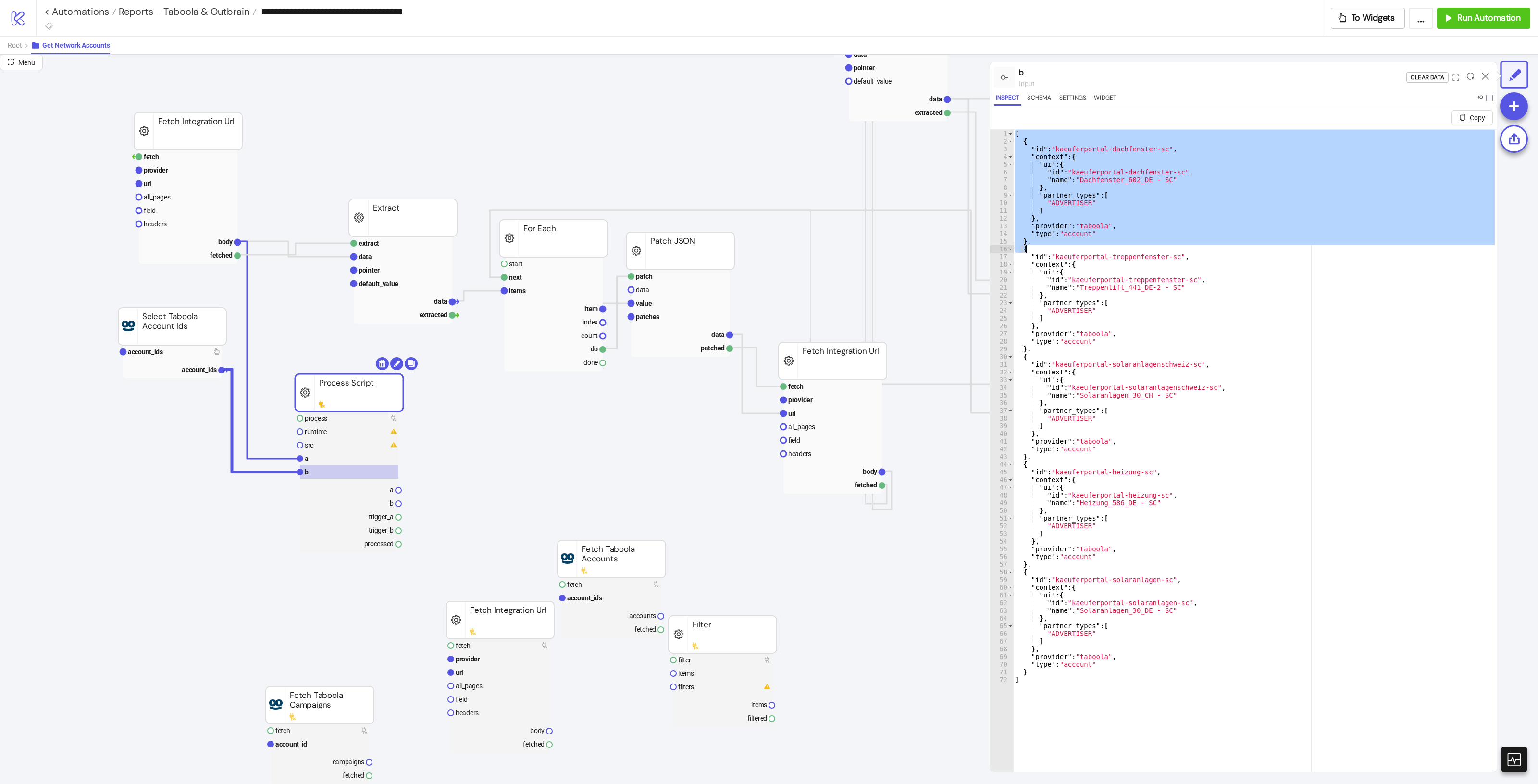
drag, startPoint x: 1017, startPoint y: 136, endPoint x: 1197, endPoint y: 252, distance: 214.1
click at [1197, 252] on div "[ { "id" : "kaeuferportal-dachfenster-sc" , "context" : { "ui" : { "id" : "kaeu…" at bounding box center [1254, 469] width 483 height 680
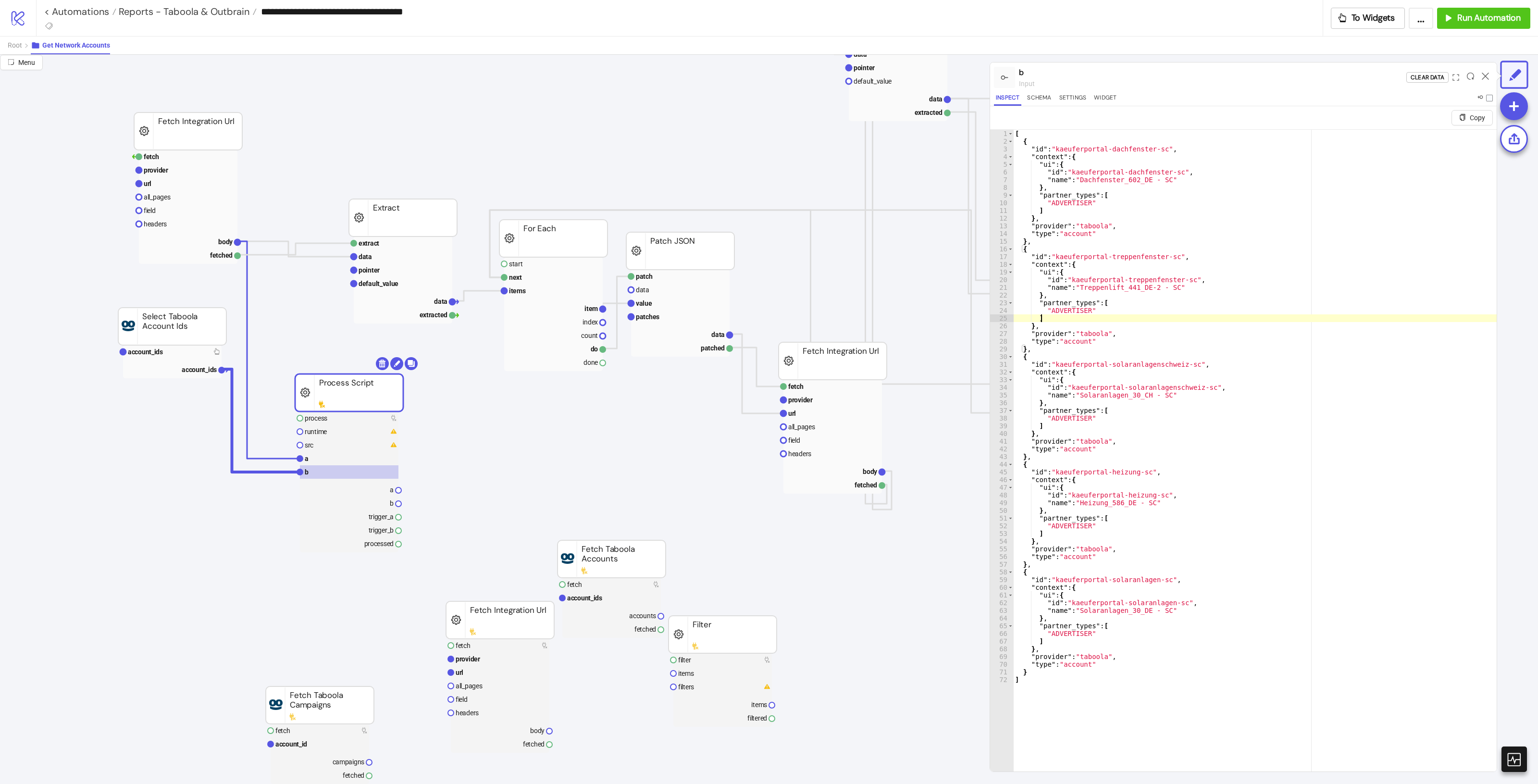
drag, startPoint x: 1077, startPoint y: 276, endPoint x: 1133, endPoint y: 230, distance: 72.5
click at [1084, 269] on div "[ { "id" : "kaeuferportal-dachfenster-sc" , "context" : { "ui" : { "id" : "kaeu…" at bounding box center [1254, 469] width 483 height 680
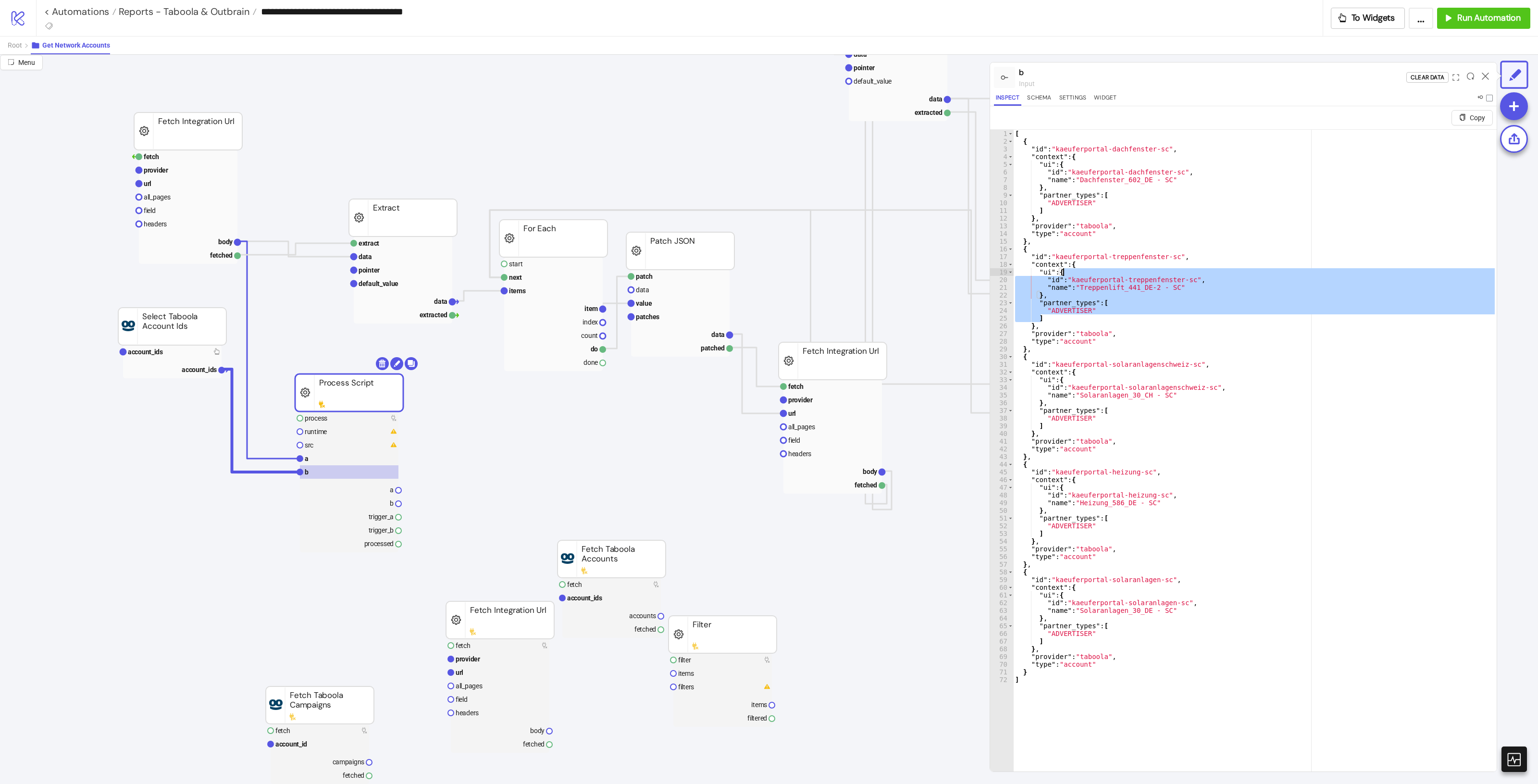
click at [1133, 230] on div "[ { "id" : "kaeuferportal-dachfenster-sc" , "context" : { "ui" : { "id" : "kaeu…" at bounding box center [1254, 469] width 483 height 680
type textarea "**********"
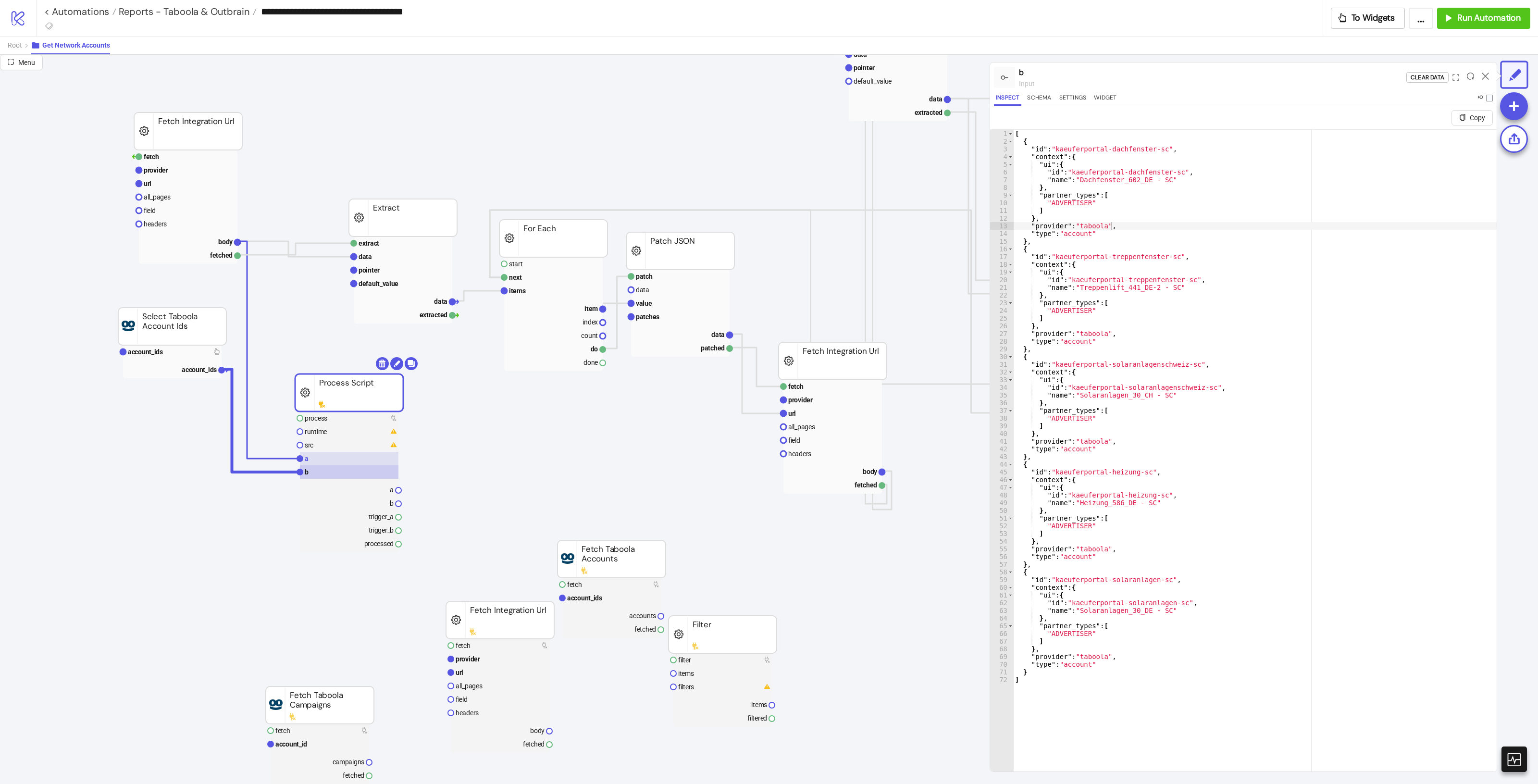
click at [357, 452] on rect at bounding box center [349, 458] width 99 height 14
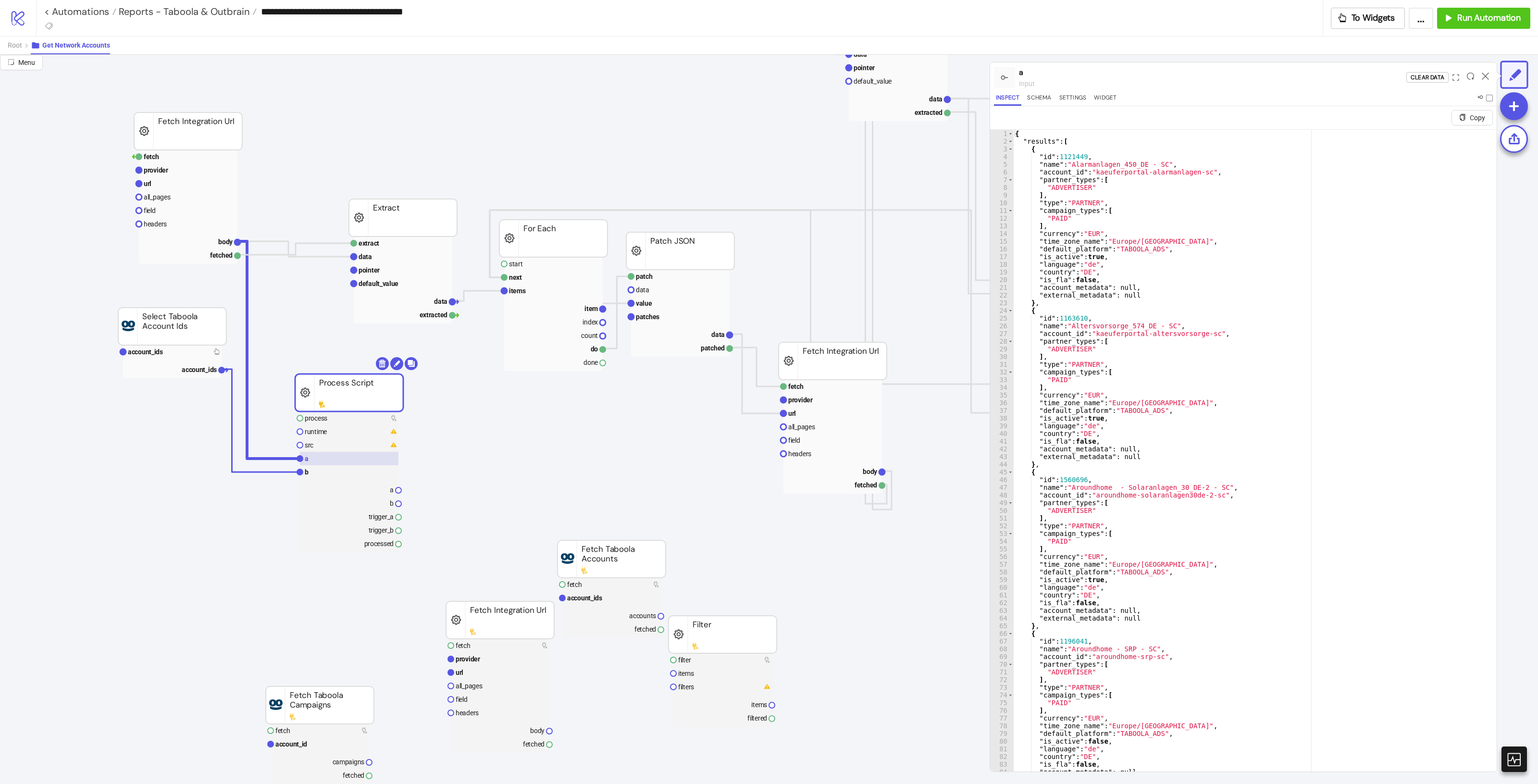
click at [356, 460] on rect at bounding box center [349, 458] width 99 height 14
click at [1218, 323] on div "{ "results" : [ { "id" : 1121449 , "name" : "Alarmanlagen_450_DE - SC" , "accou…" at bounding box center [1250, 469] width 475 height 680
drag, startPoint x: 1038, startPoint y: 163, endPoint x: 1065, endPoint y: 164, distance: 27.0
click at [1065, 164] on div "{ "results" : [ { "id" : 1121449 , "name" : "Alarmanlagen_450_DE - SC" , "accou…" at bounding box center [1250, 469] width 475 height 680
type textarea "**********"
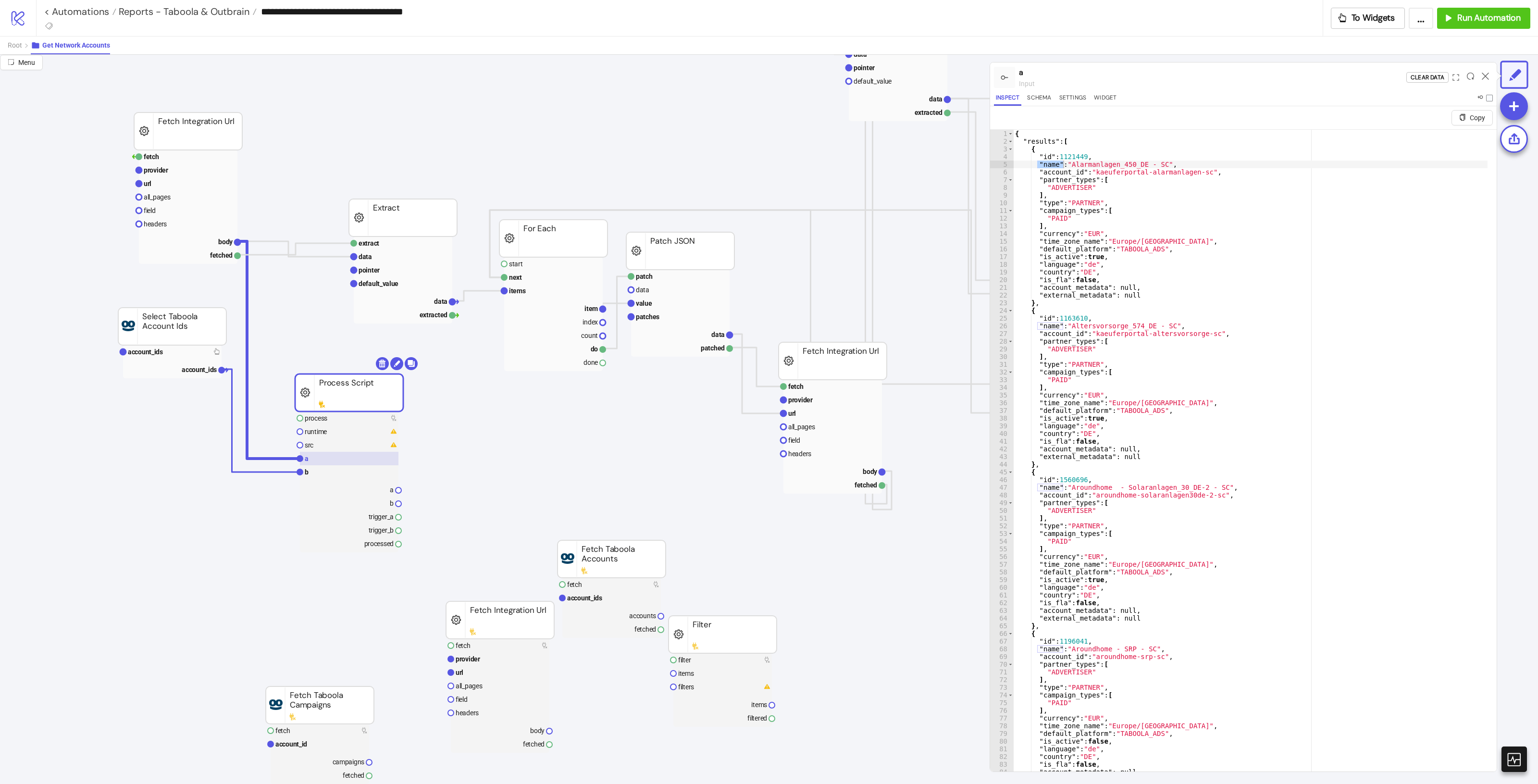
click at [369, 464] on rect at bounding box center [349, 458] width 99 height 14
click at [364, 469] on rect at bounding box center [349, 472] width 99 height 14
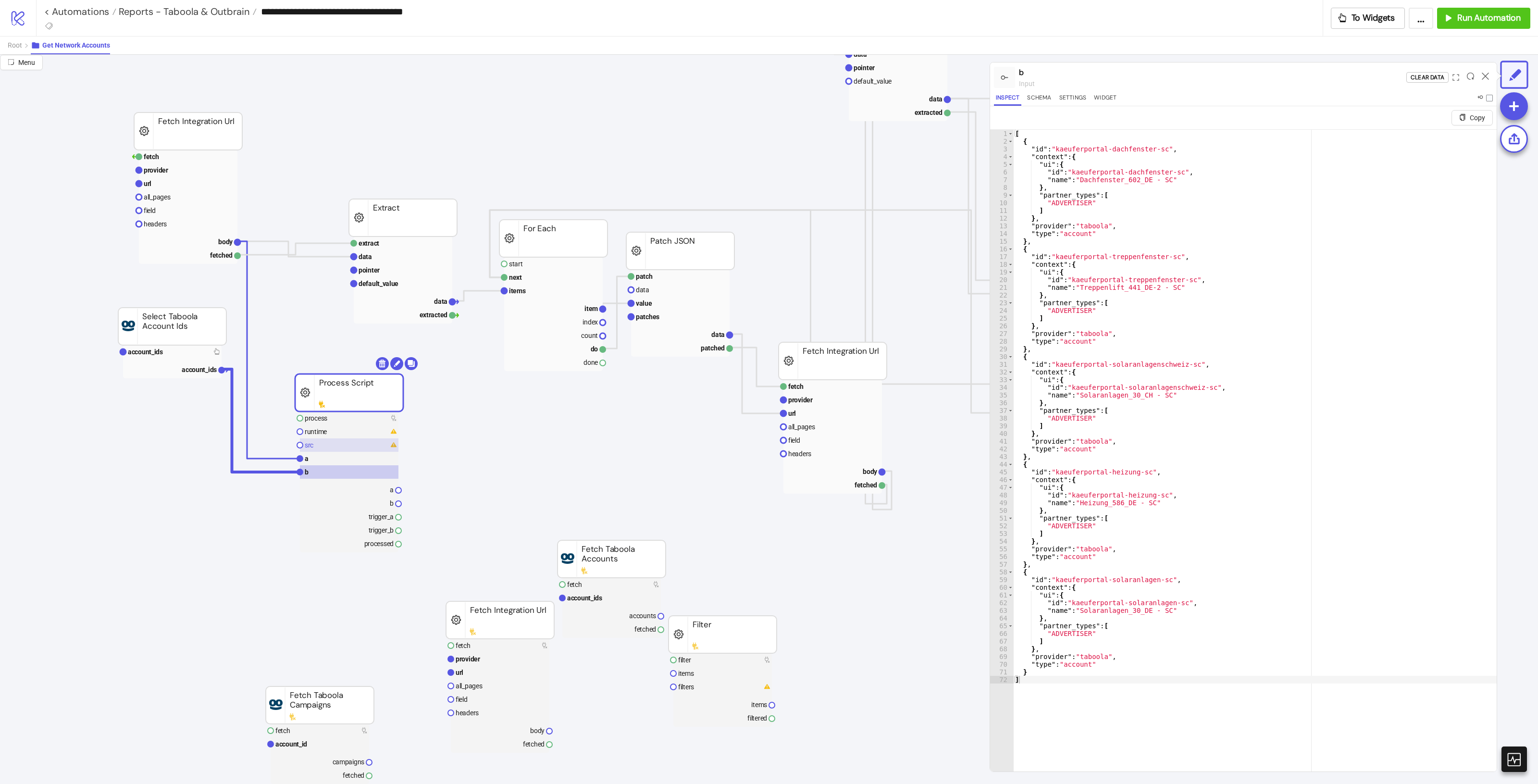
drag, startPoint x: 356, startPoint y: 443, endPoint x: 361, endPoint y: 450, distance: 8.6
click at [356, 443] on rect at bounding box center [349, 445] width 99 height 14
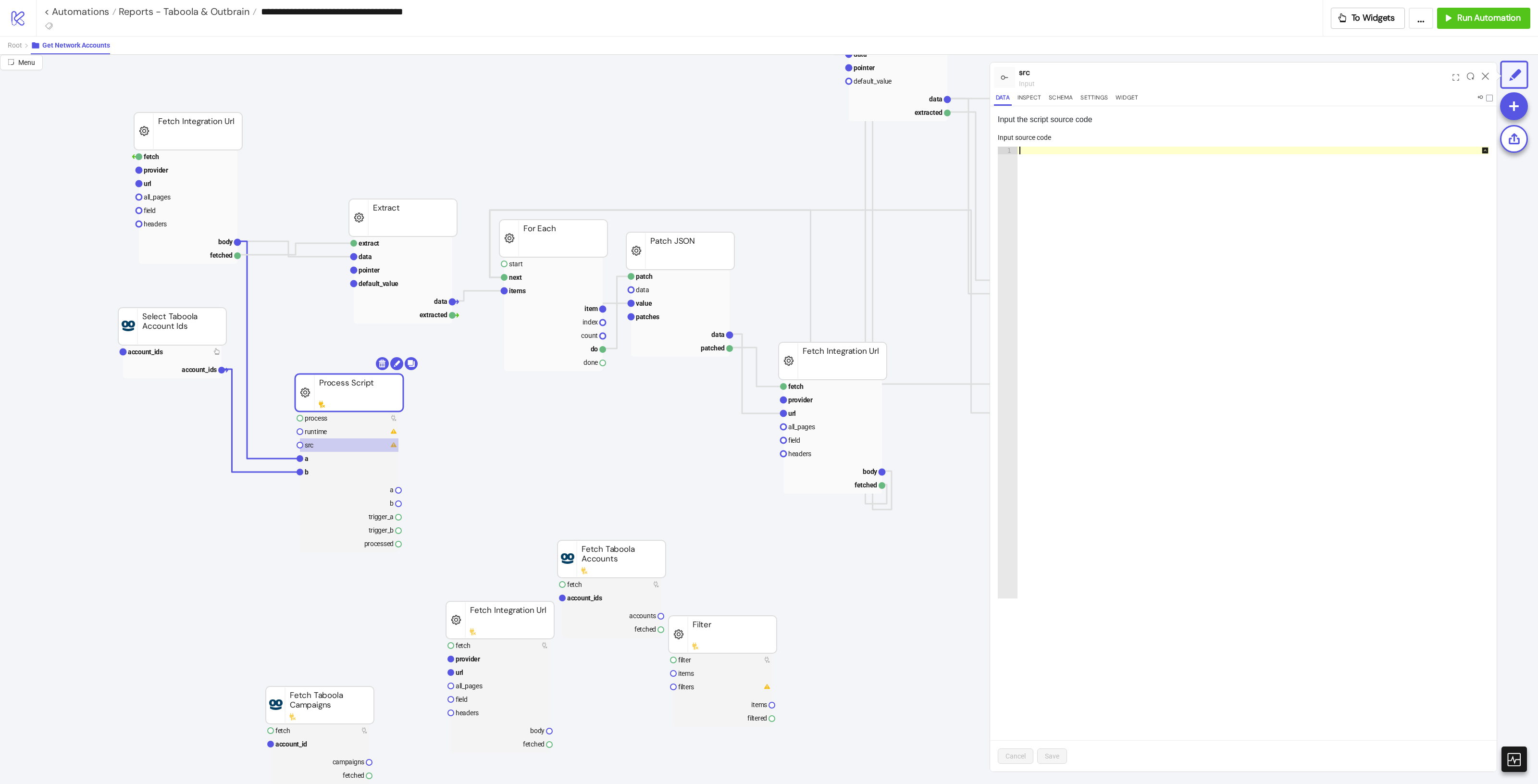
click at [1156, 160] on div at bounding box center [1258, 380] width 482 height 467
click at [1161, 153] on div at bounding box center [1258, 380] width 482 height 467
paste textarea "**********"
type textarea "**********"
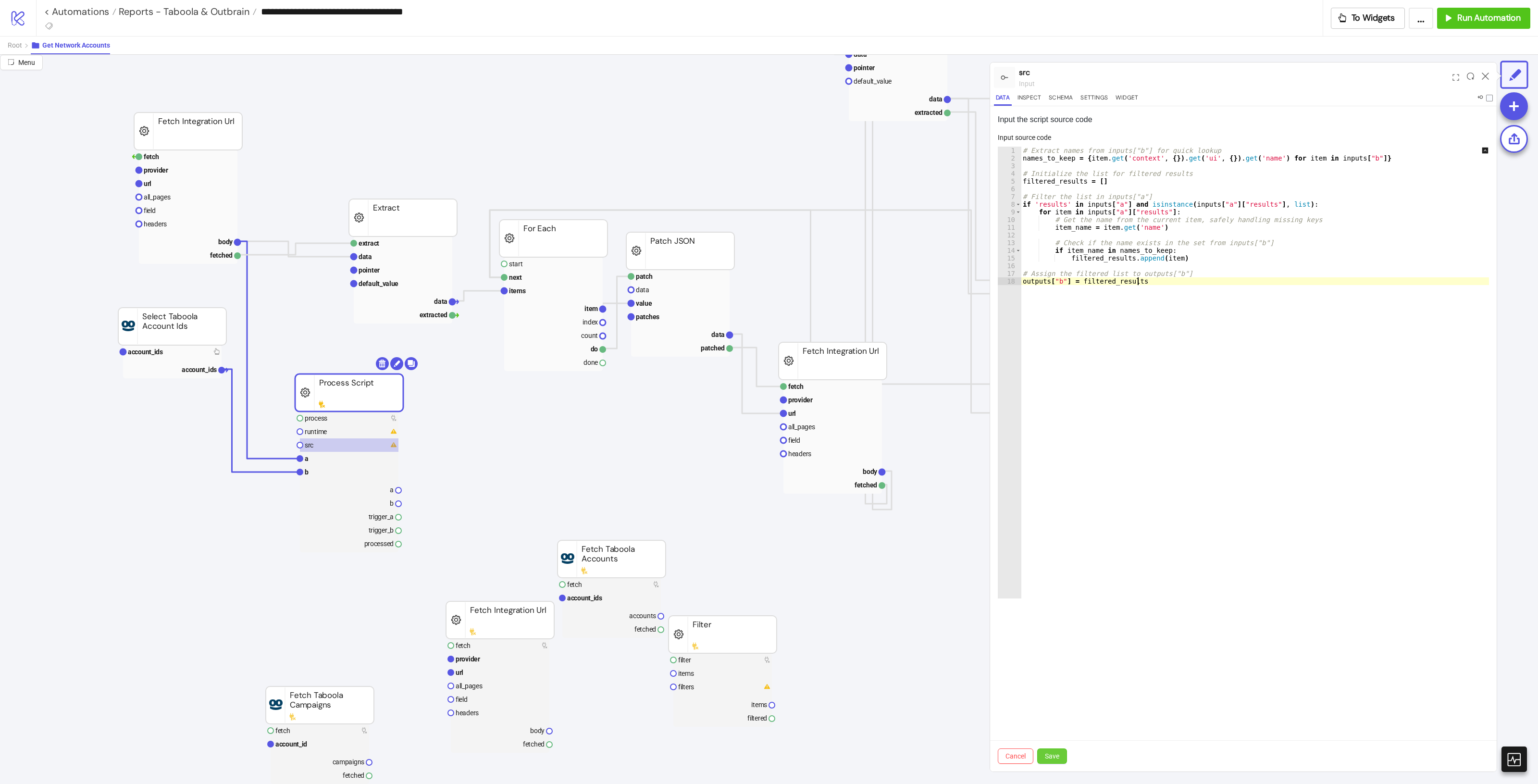
click at [1051, 757] on span "Save" at bounding box center [1052, 756] width 14 height 8
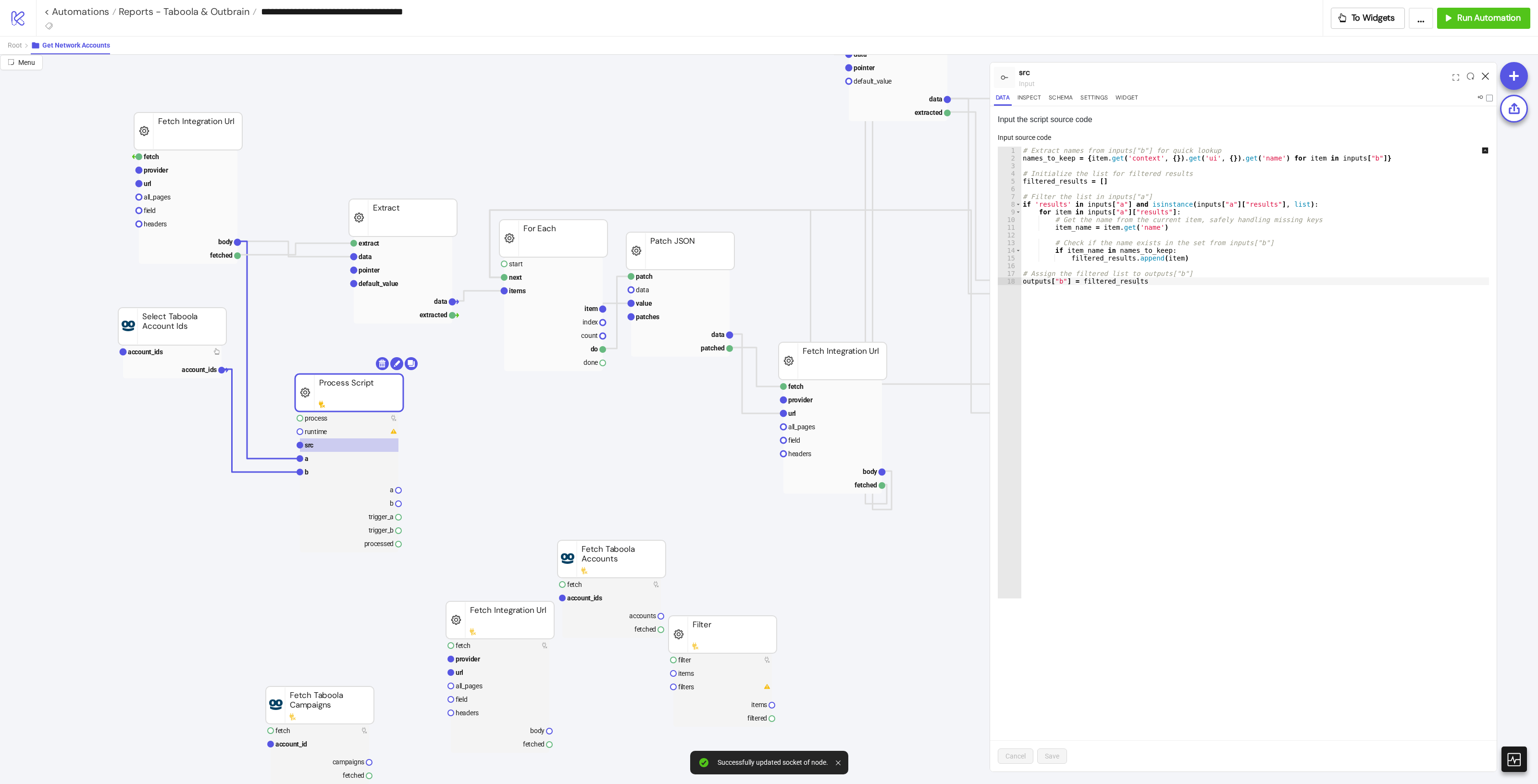
click at [1486, 73] on div at bounding box center [1485, 77] width 15 height 26
click at [1489, 75] on div at bounding box center [1485, 77] width 15 height 26
click at [1490, 78] on div at bounding box center [1485, 77] width 15 height 26
click at [1488, 77] on icon at bounding box center [1485, 76] width 7 height 7
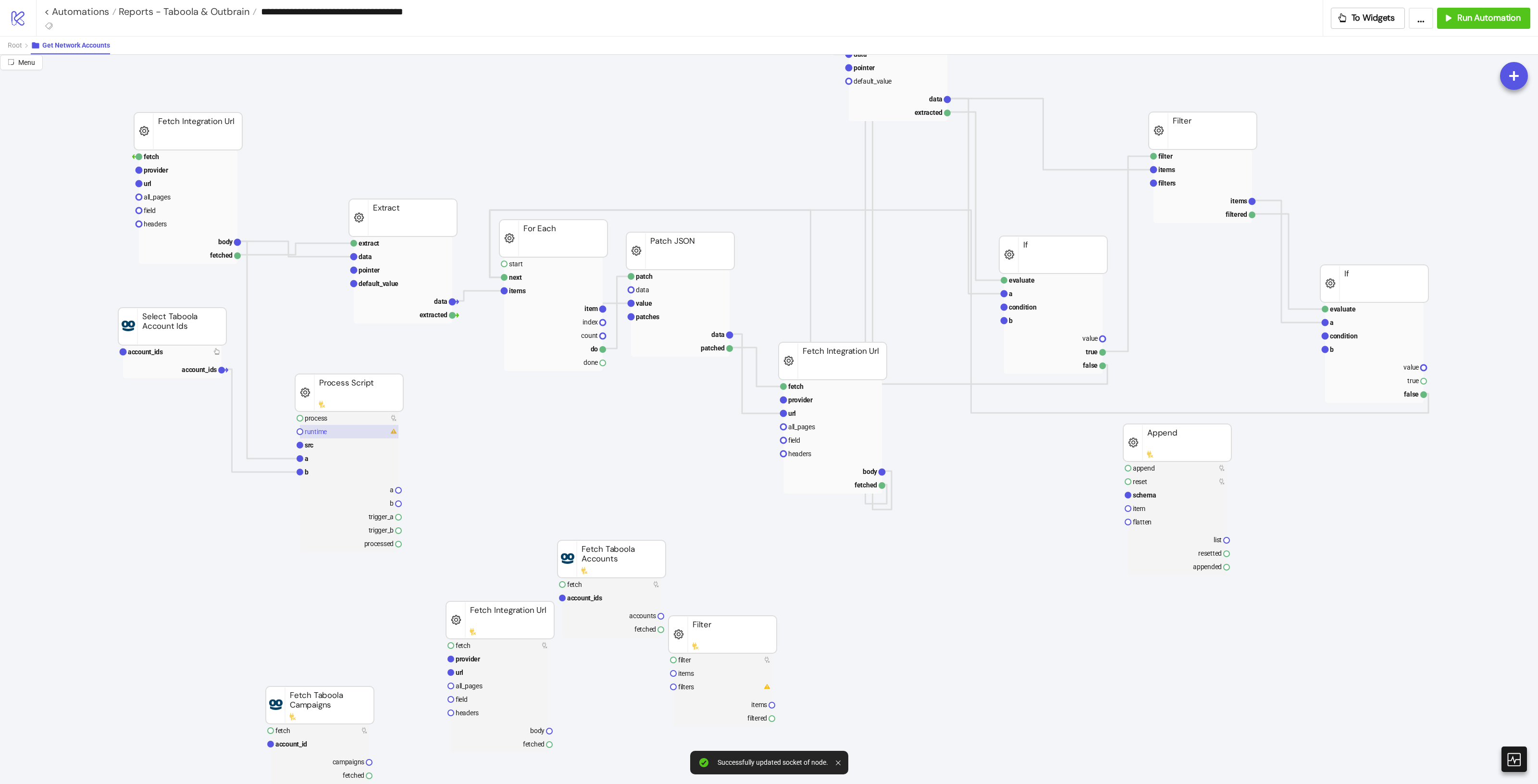
click at [330, 425] on rect at bounding box center [349, 431] width 99 height 14
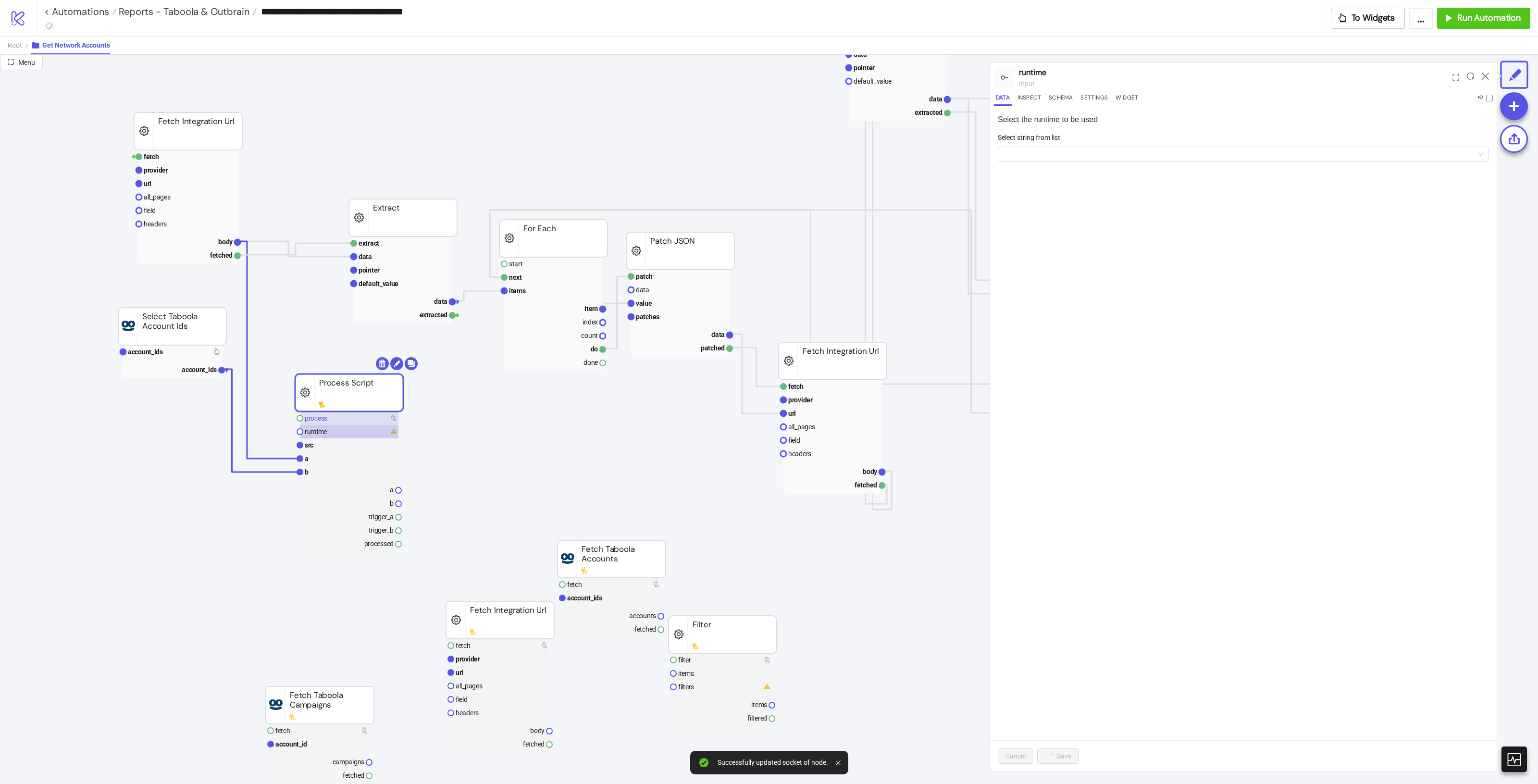
click at [333, 420] on rect at bounding box center [349, 418] width 99 height 14
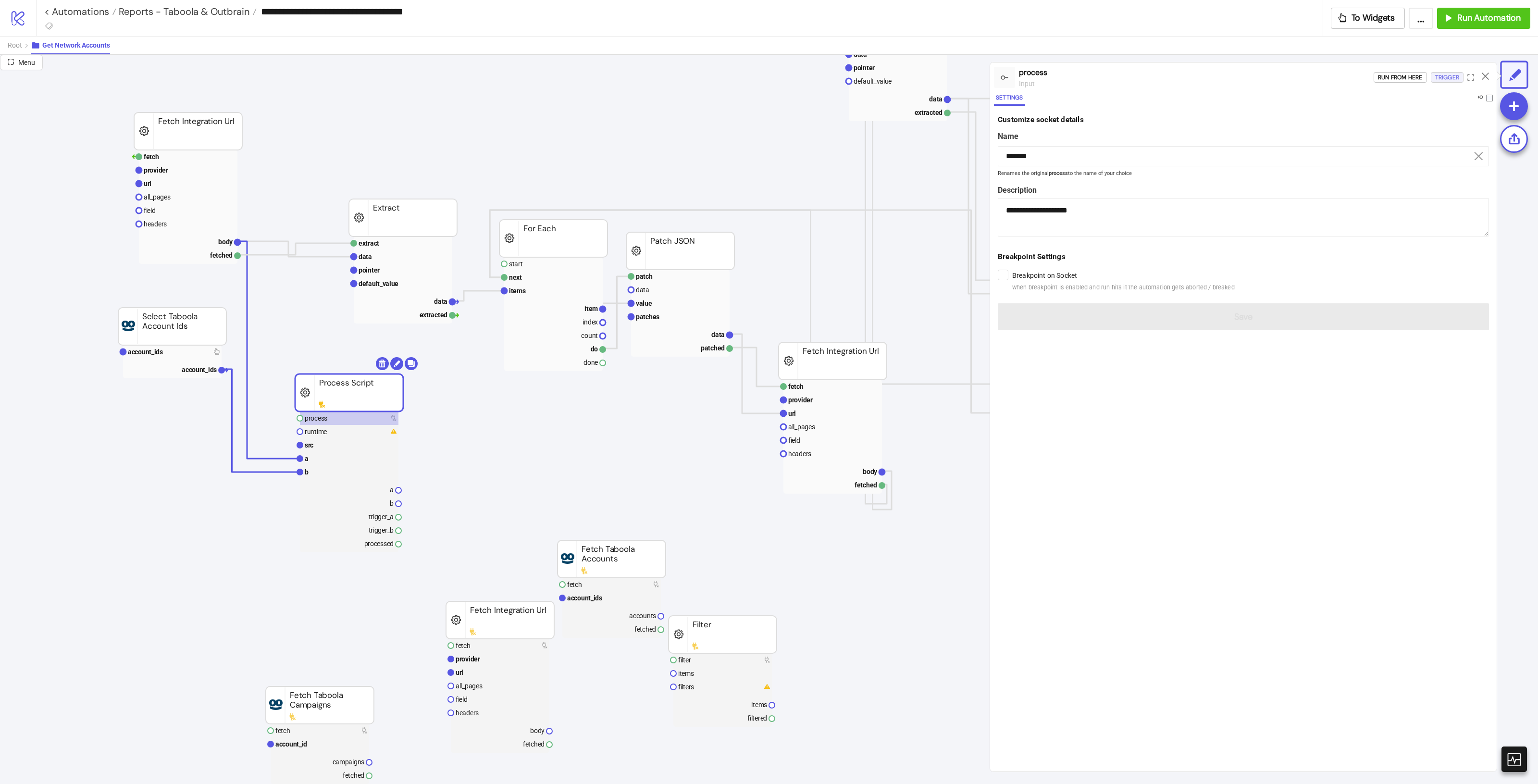
click at [1452, 77] on div "Trigger" at bounding box center [1447, 77] width 24 height 11
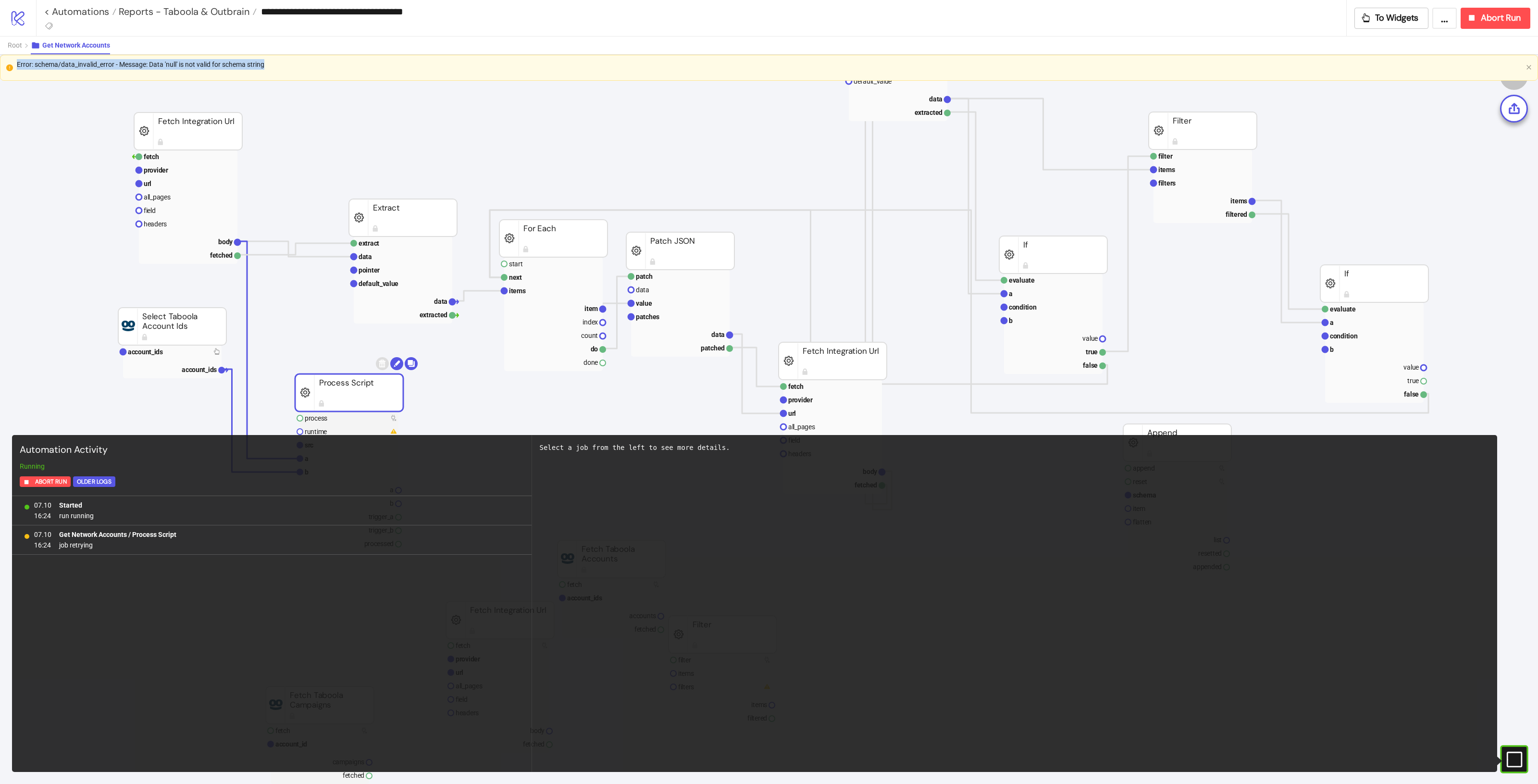
drag, startPoint x: 294, startPoint y: 66, endPoint x: 16, endPoint y: 61, distance: 278.0
click at [16, 61] on div "Error: schema/data_invalid_error - Message: Data 'null' is not valid for schema…" at bounding box center [769, 68] width 1538 height 26
drag, startPoint x: 229, startPoint y: 93, endPoint x: 685, endPoint y: 163, distance: 461.3
copy div "Error: schema/data_invalid_error - Message: Data 'null' is not valid for schema…"
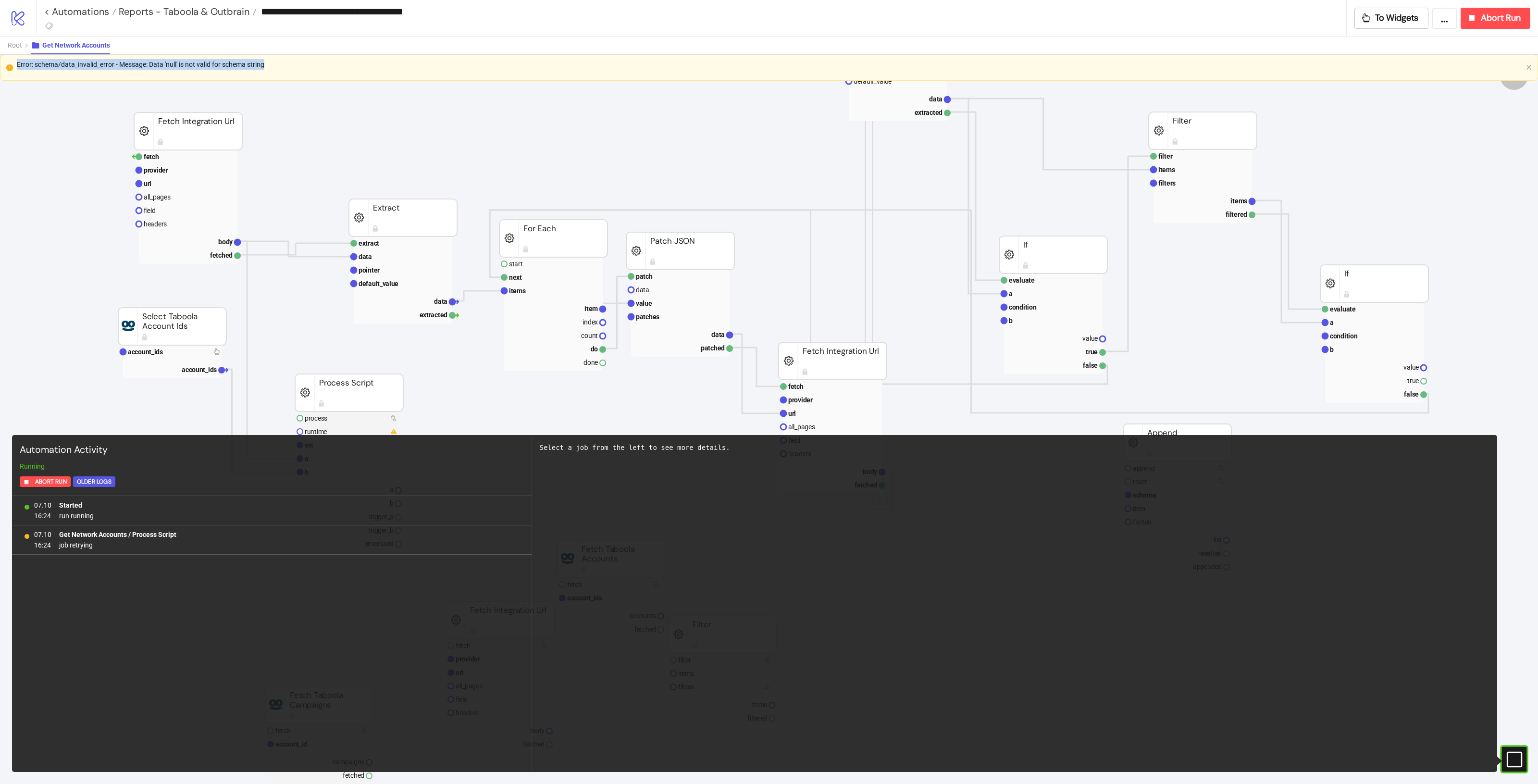
click at [1529, 68] on icon "close" at bounding box center [1529, 67] width 6 height 6
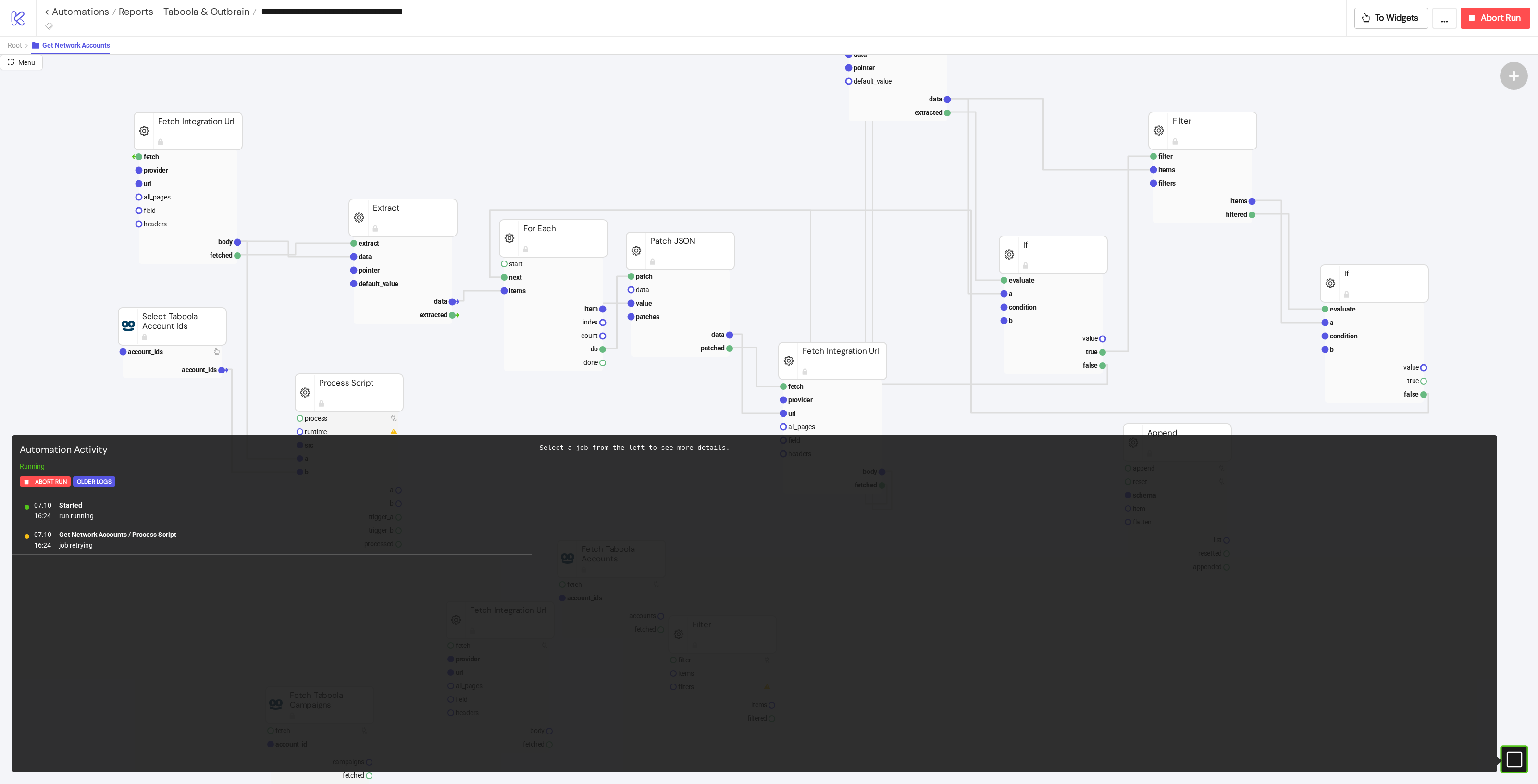
click at [1526, 758] on div "#e9k1n36qviq57_to { animation: e9k1n36qviq57_to__to 2000ms linear infinite norm…" at bounding box center [1514, 759] width 28 height 28
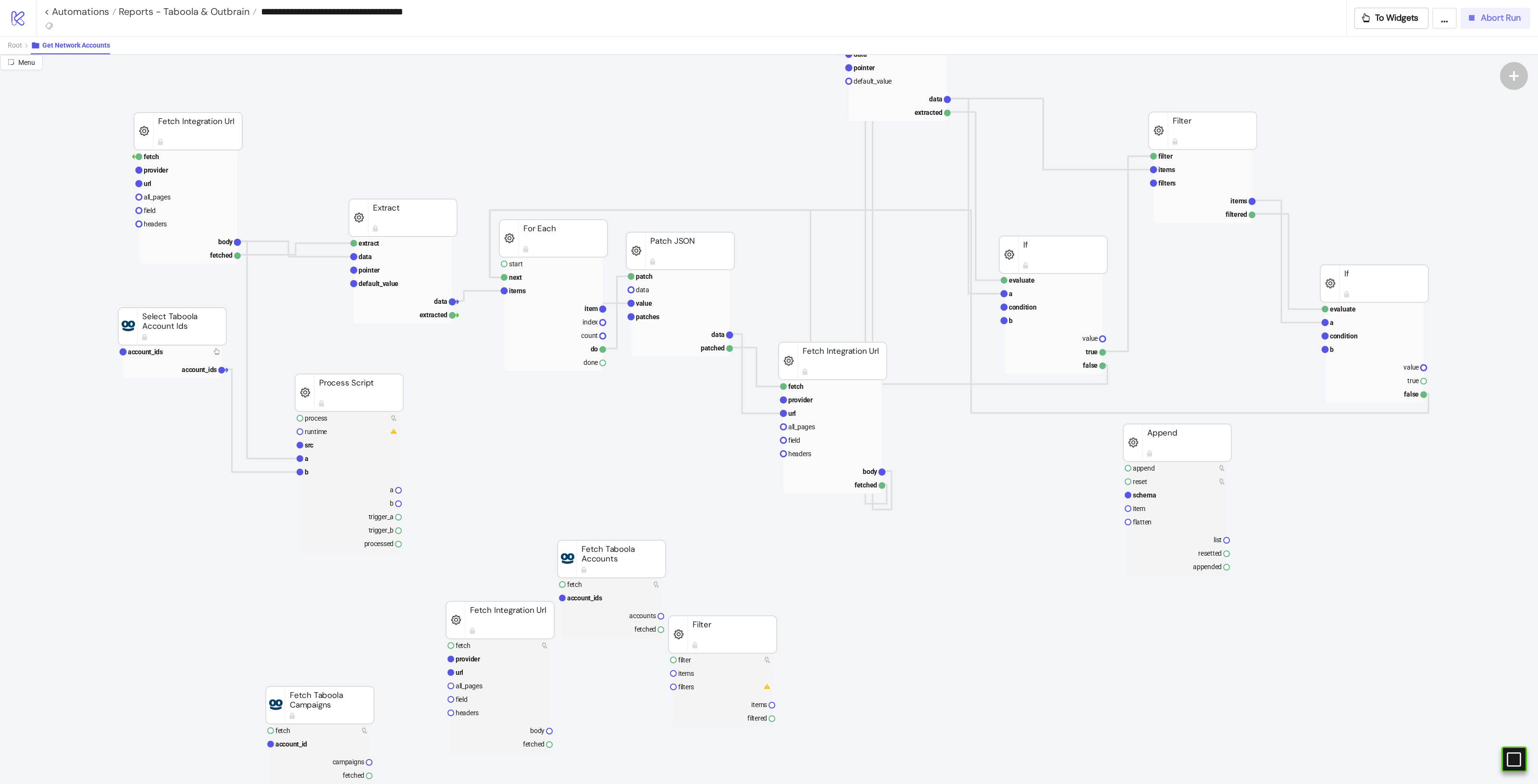
click at [1488, 23] on span "Abort Run" at bounding box center [1500, 17] width 40 height 11
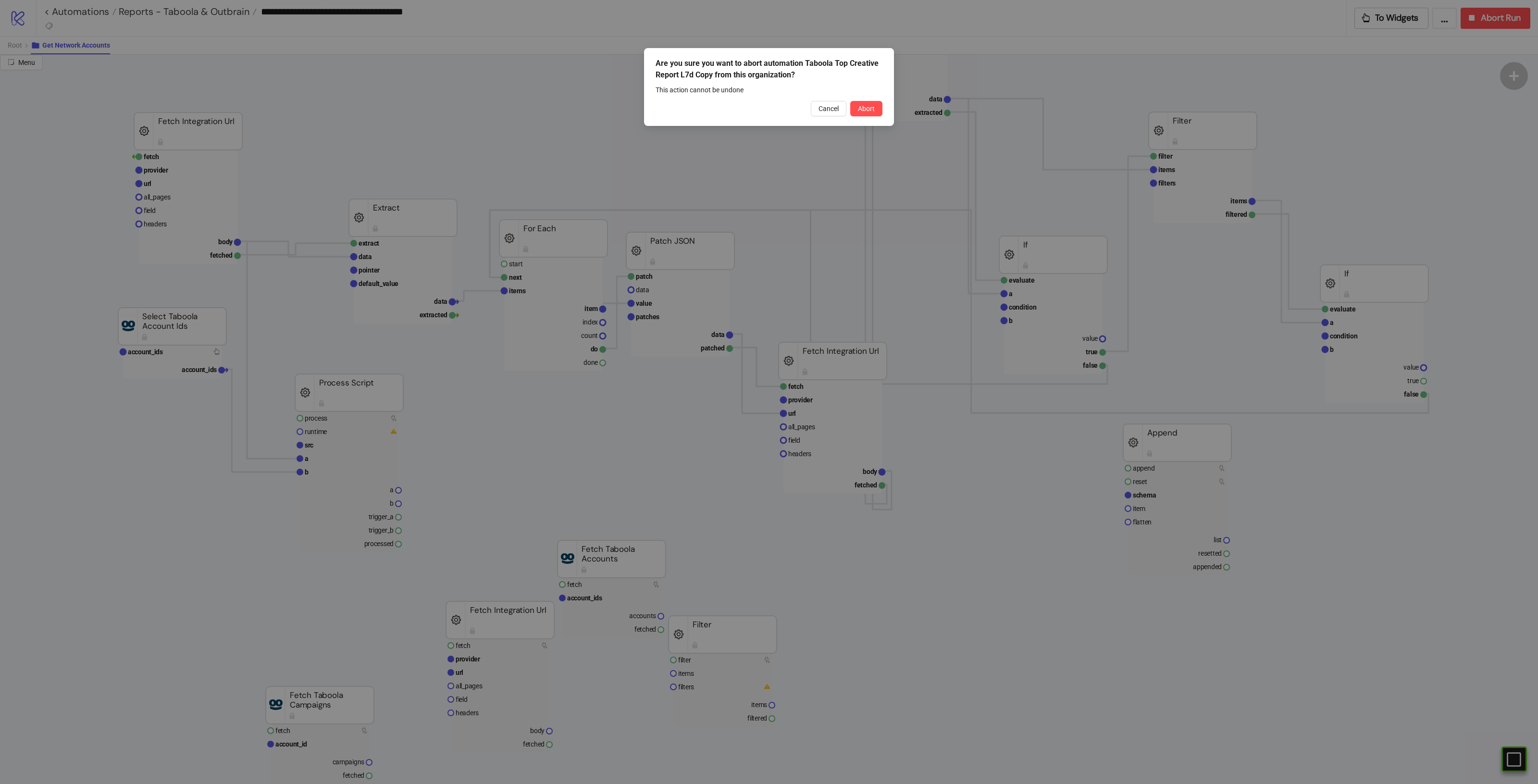
click at [876, 117] on div "Are you sure you want to abort automation Taboola Top Creative Report L7d Copy …" at bounding box center [768, 87] width 250 height 78
click at [873, 109] on span "Abort" at bounding box center [865, 109] width 17 height 8
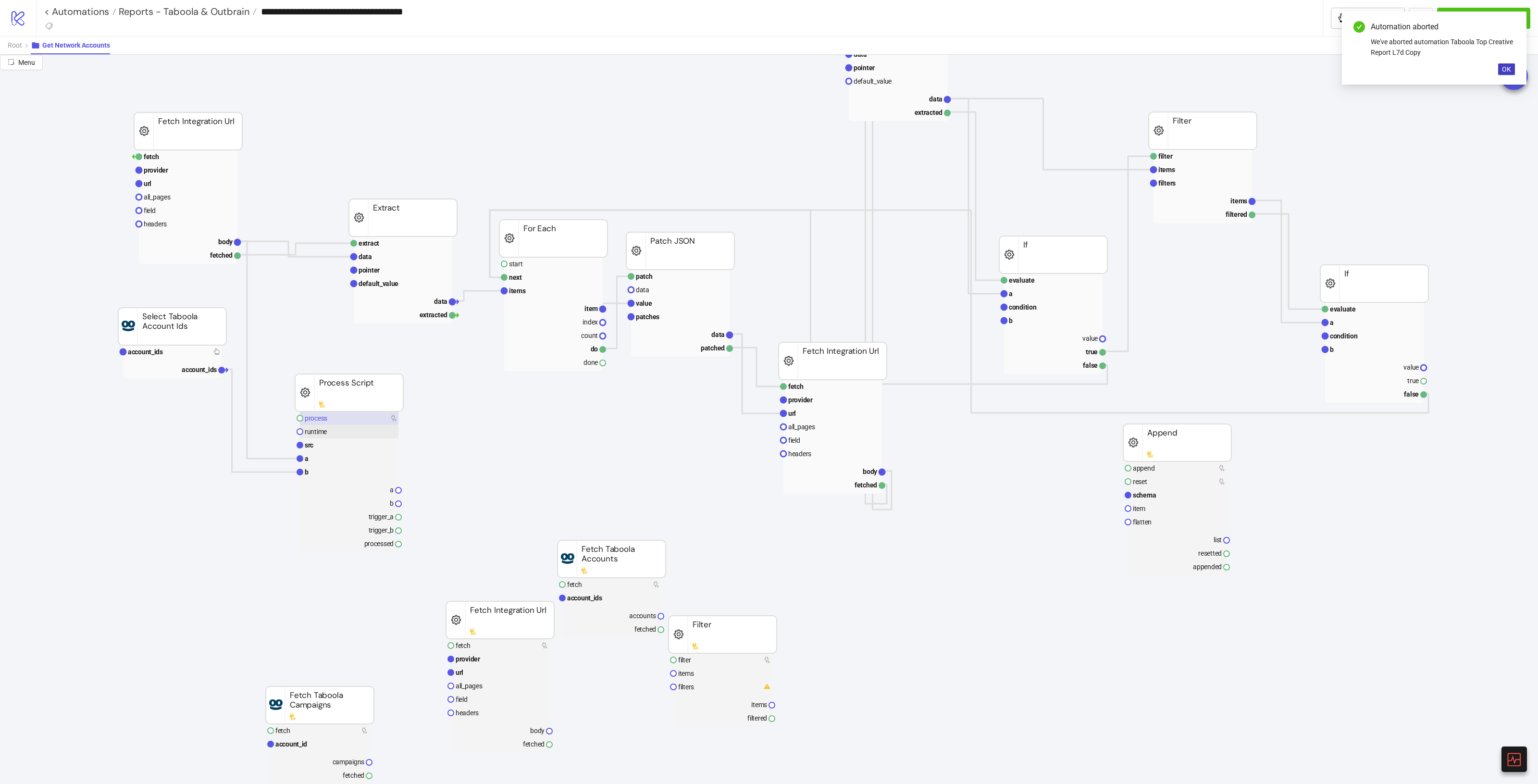
click at [315, 424] on rect at bounding box center [349, 418] width 99 height 14
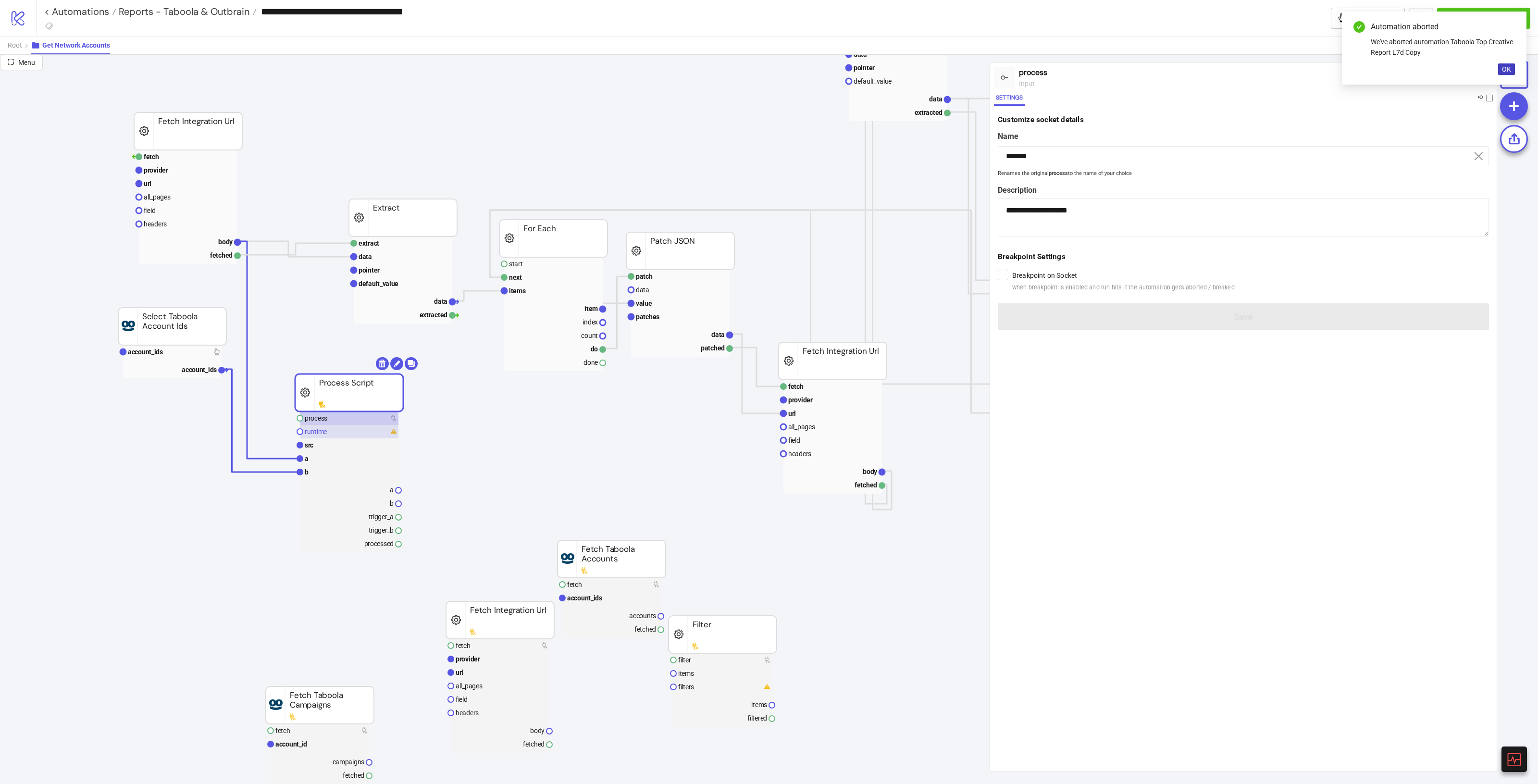
click at [330, 435] on rect at bounding box center [349, 431] width 99 height 14
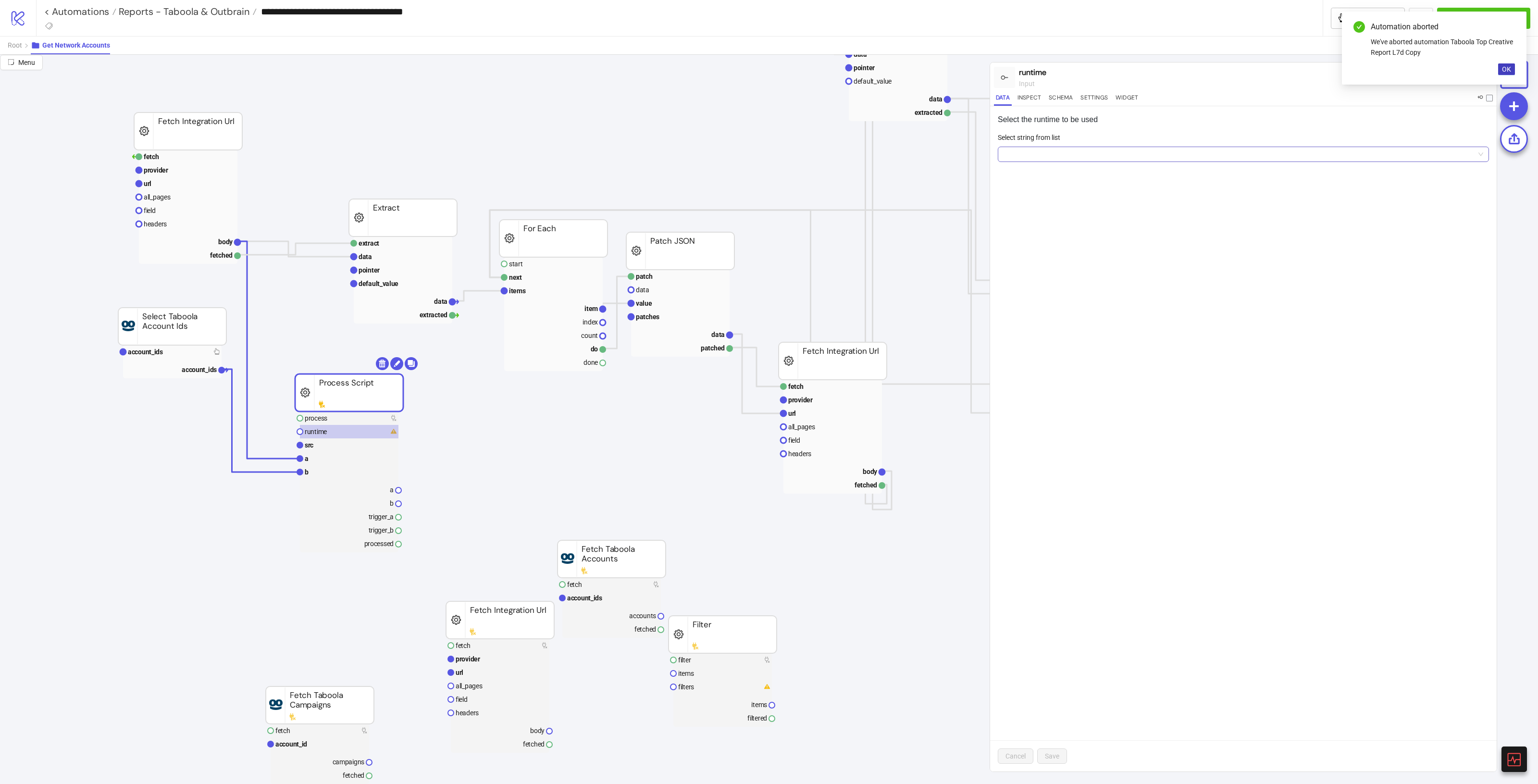
click at [1102, 155] on input "Select string from list" at bounding box center [1239, 154] width 471 height 14
click at [1044, 176] on div "Python 3.12" at bounding box center [1243, 174] width 476 height 11
click at [1056, 754] on span "Save" at bounding box center [1052, 756] width 14 height 8
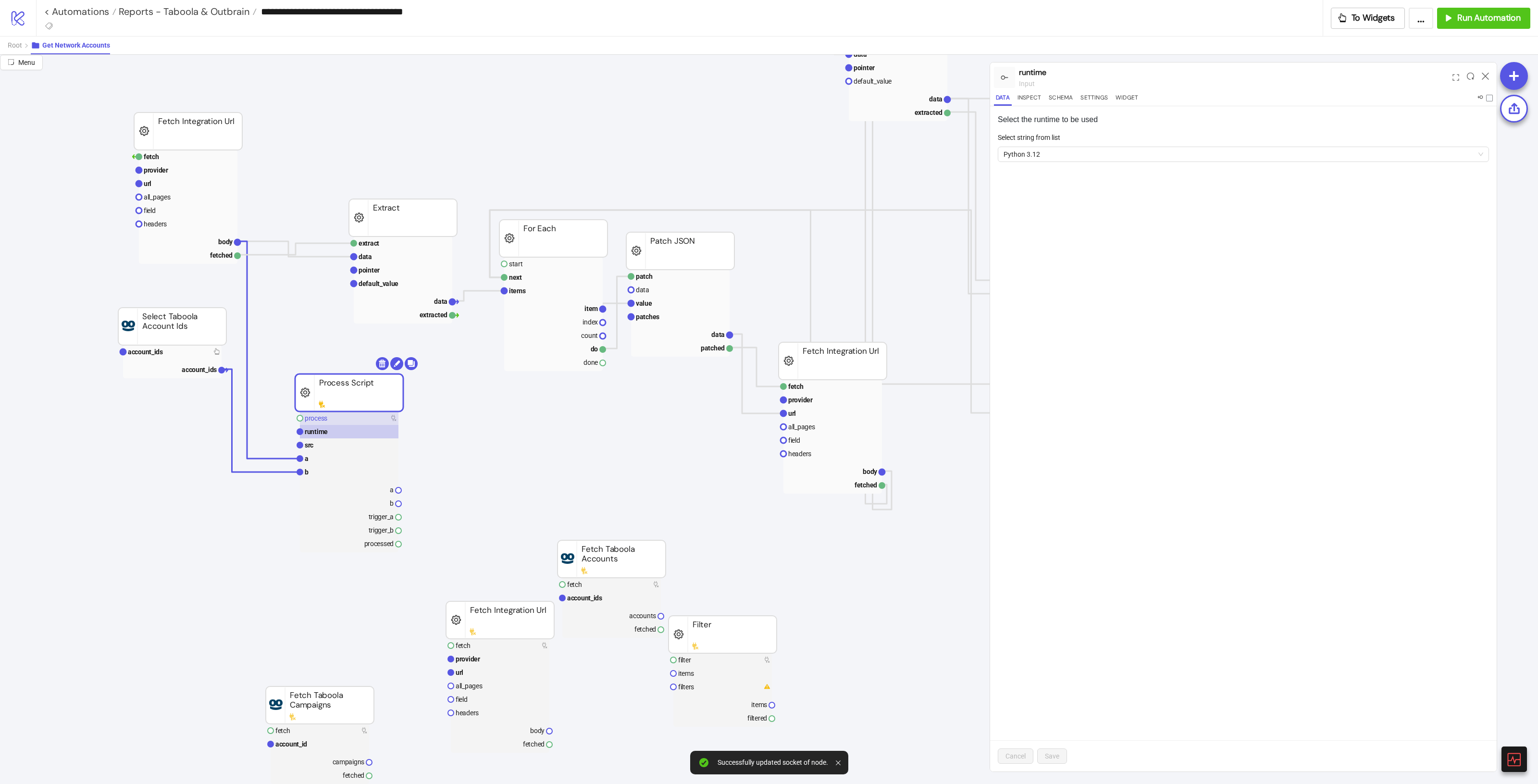
click at [350, 420] on rect at bounding box center [349, 418] width 99 height 14
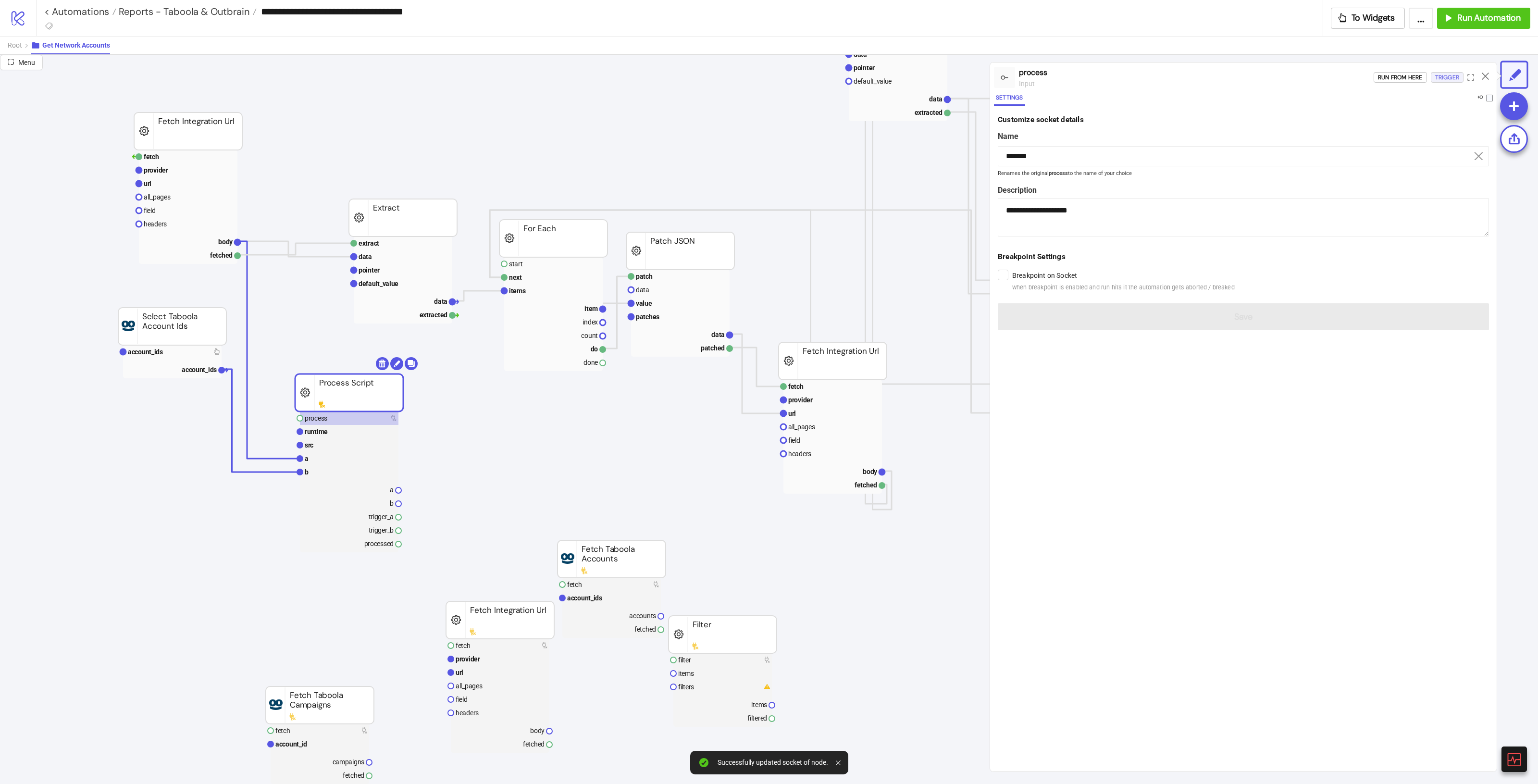
click at [1444, 76] on div "Trigger" at bounding box center [1447, 77] width 24 height 11
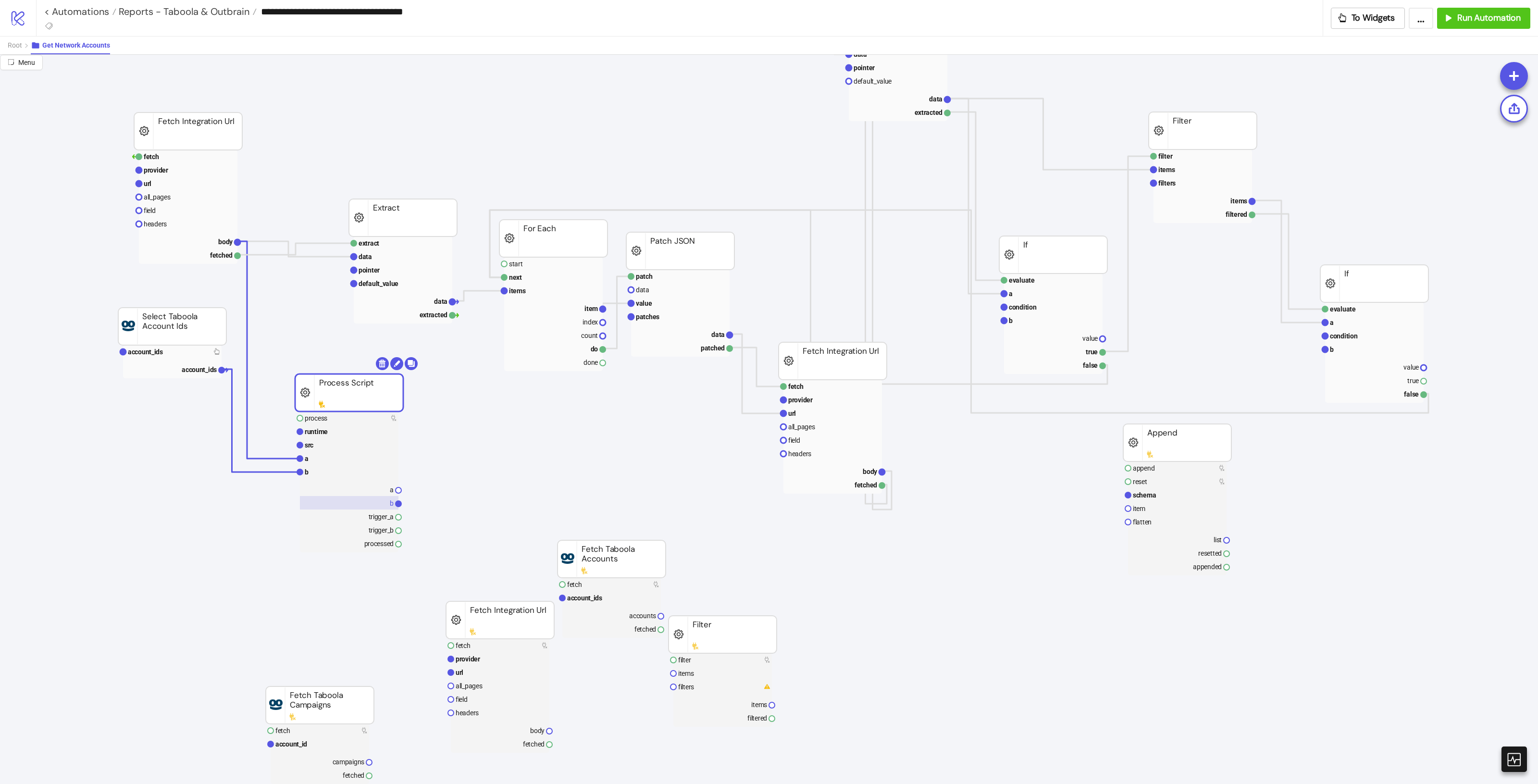
click at [395, 508] on rect at bounding box center [349, 503] width 99 height 14
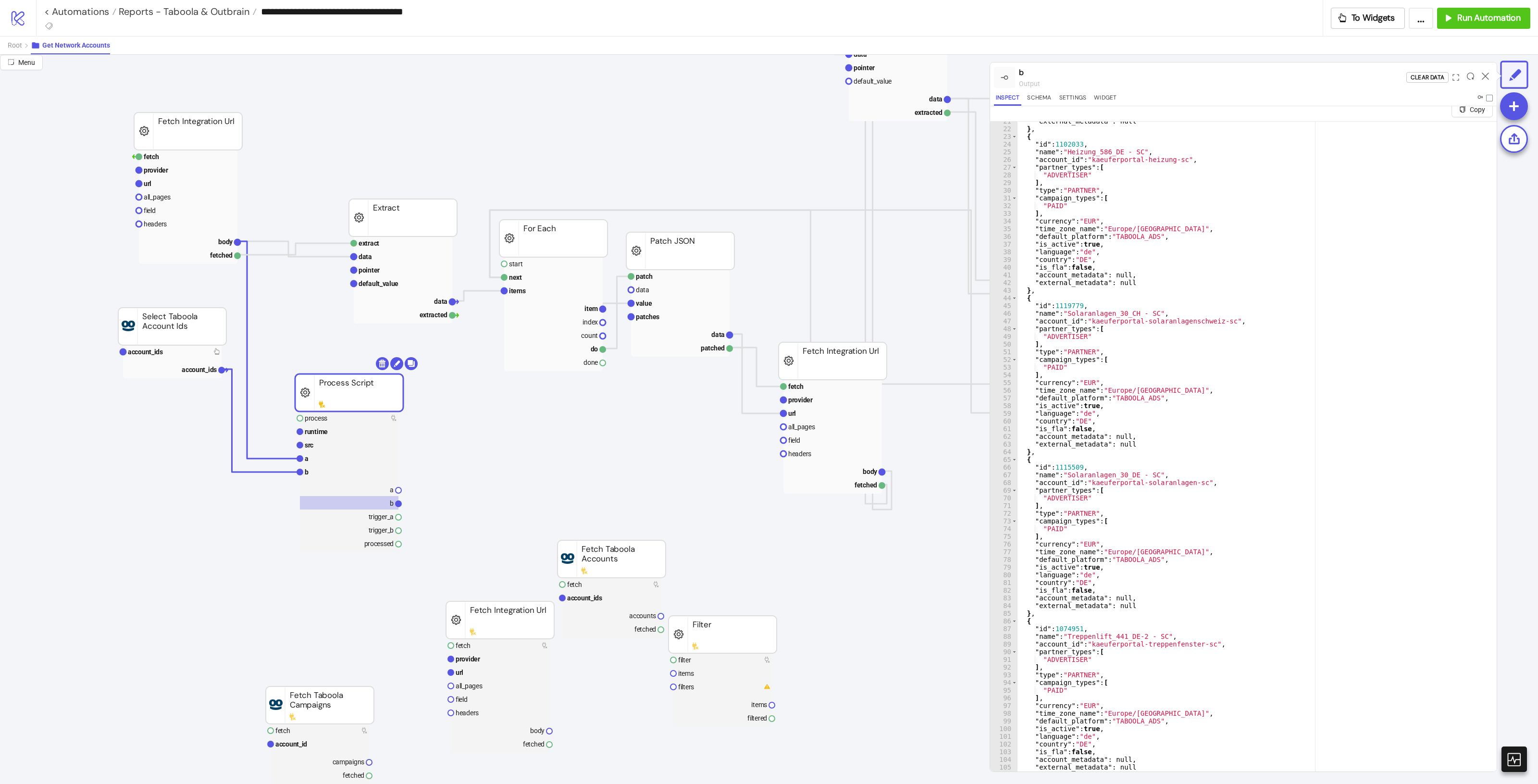
scroll to position [22, 0]
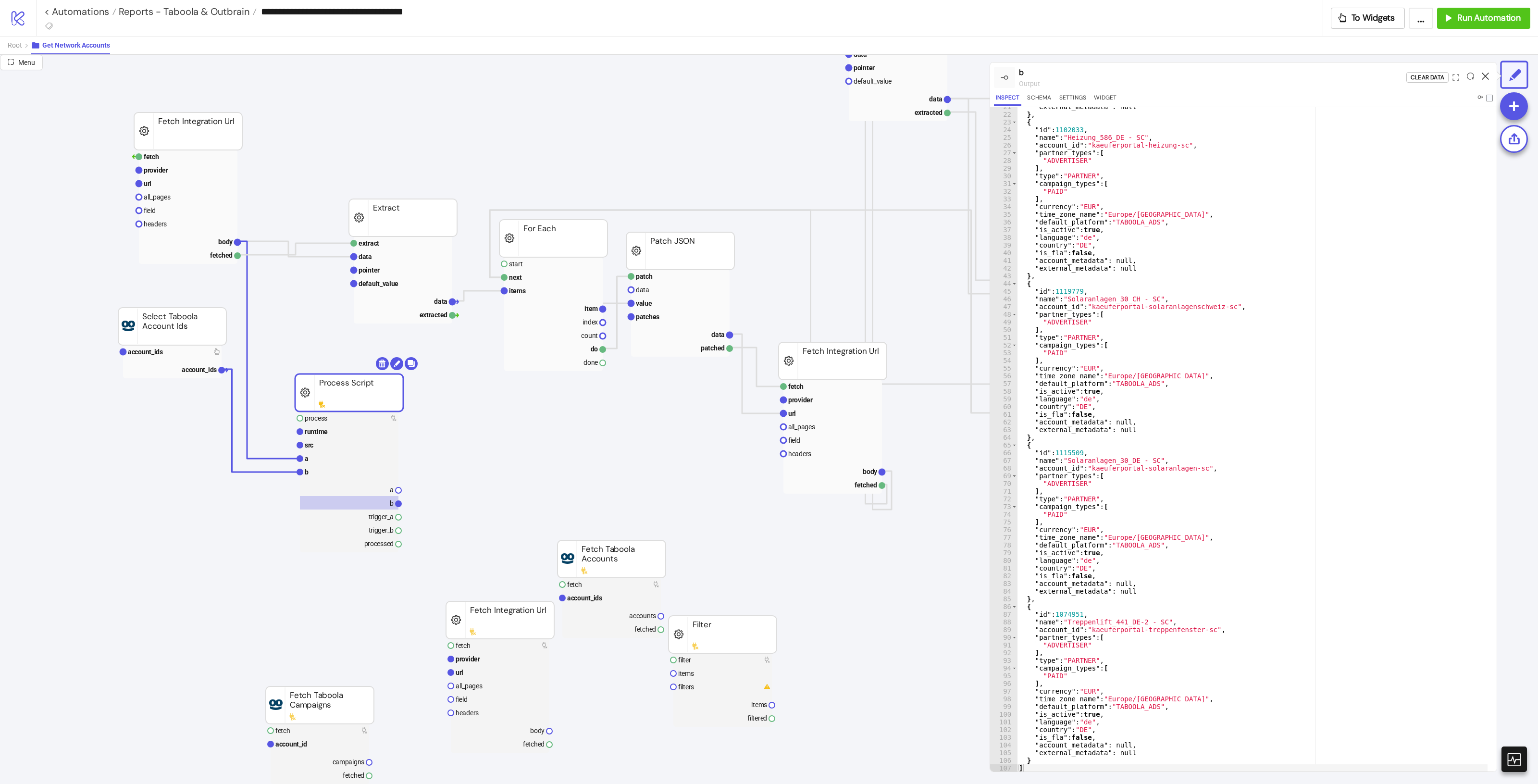
click at [1488, 73] on icon at bounding box center [1485, 76] width 7 height 7
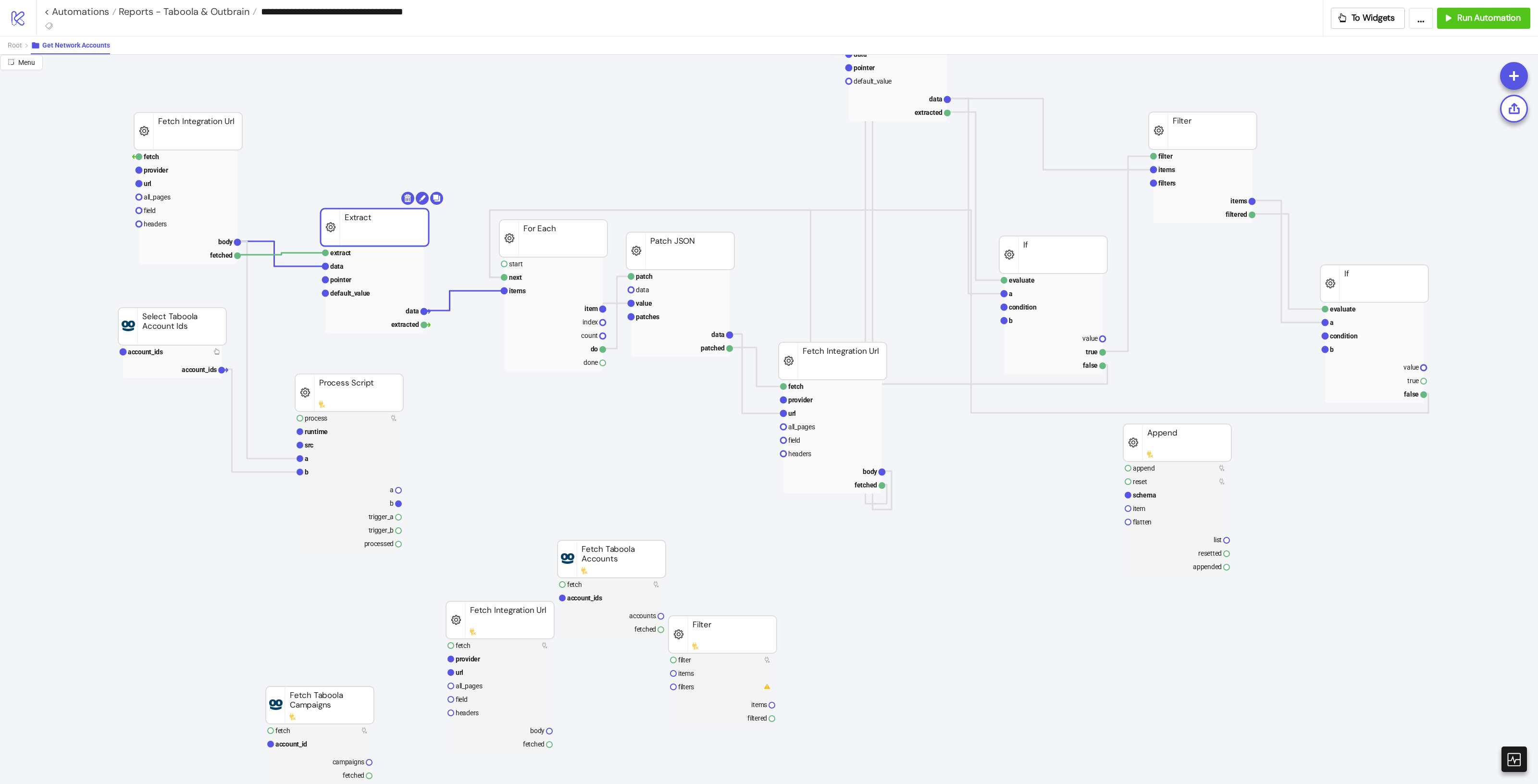
drag, startPoint x: 383, startPoint y: 213, endPoint x: 355, endPoint y: 222, distance: 29.4
click at [355, 222] on rect at bounding box center [374, 227] width 108 height 37
click at [207, 241] on rect at bounding box center [188, 241] width 99 height 14
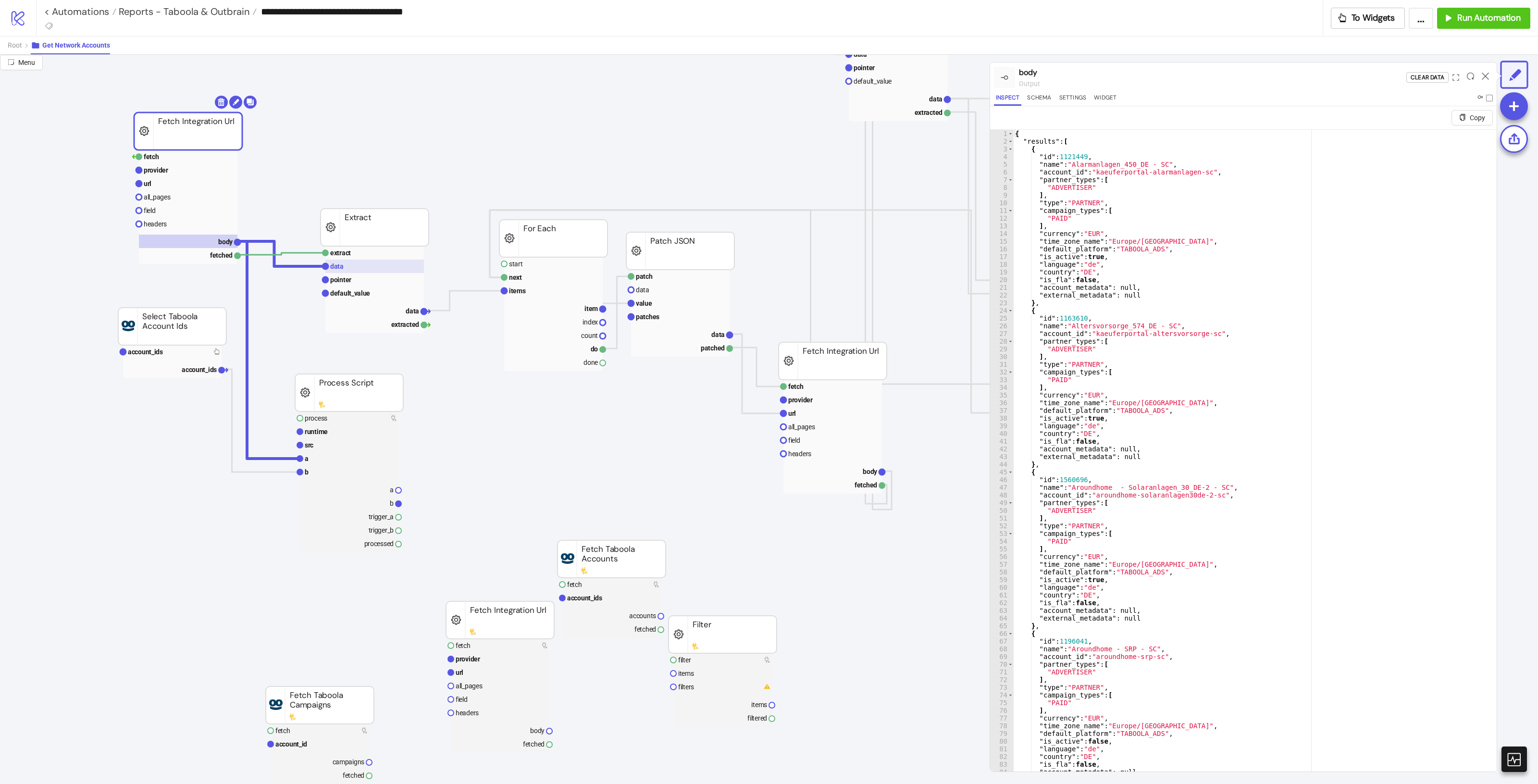
click at [364, 265] on rect at bounding box center [374, 266] width 99 height 14
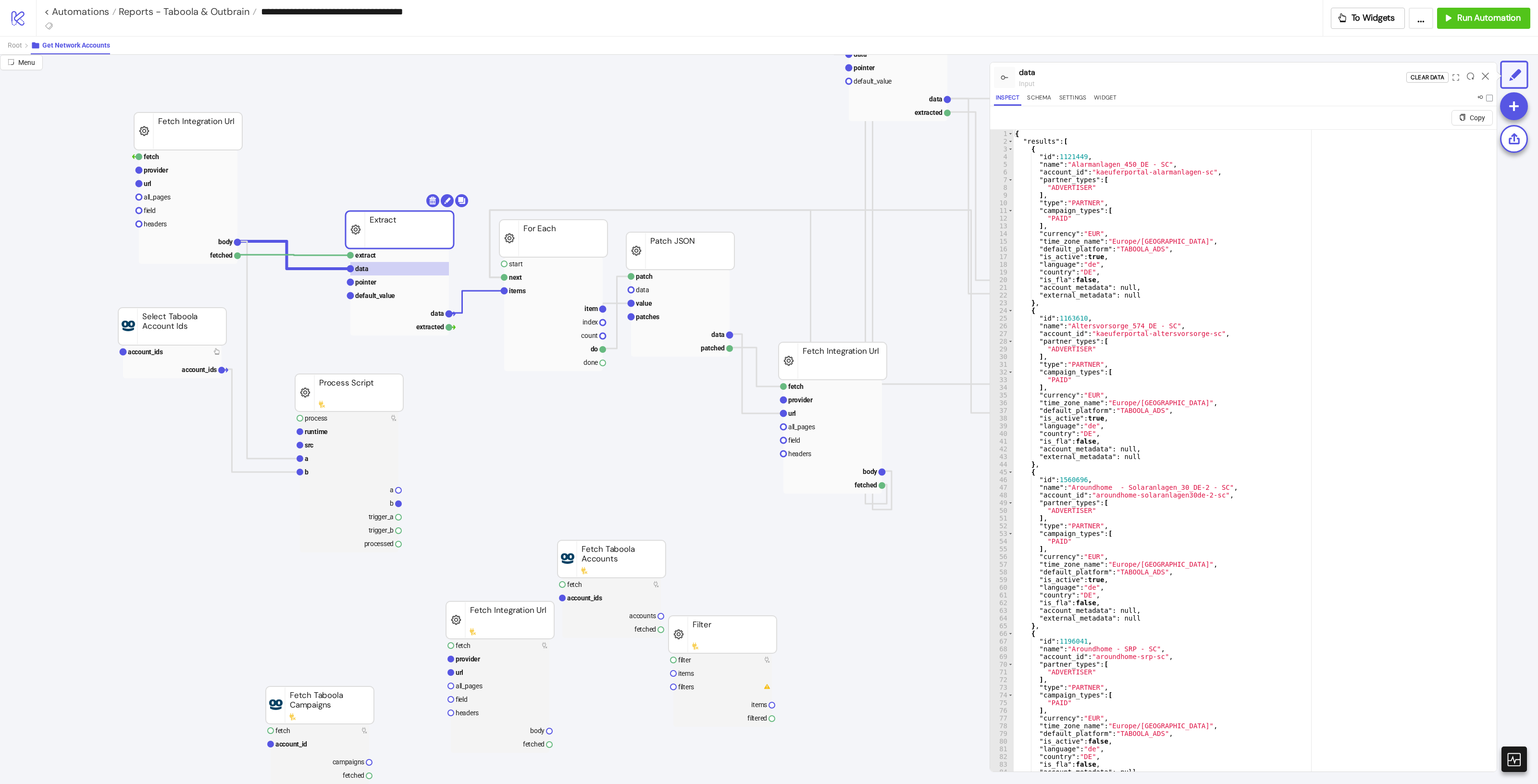
drag, startPoint x: 411, startPoint y: 230, endPoint x: 419, endPoint y: 232, distance: 8.2
click at [419, 232] on rect at bounding box center [400, 230] width 108 height 37
click at [409, 289] on rect at bounding box center [400, 295] width 99 height 14
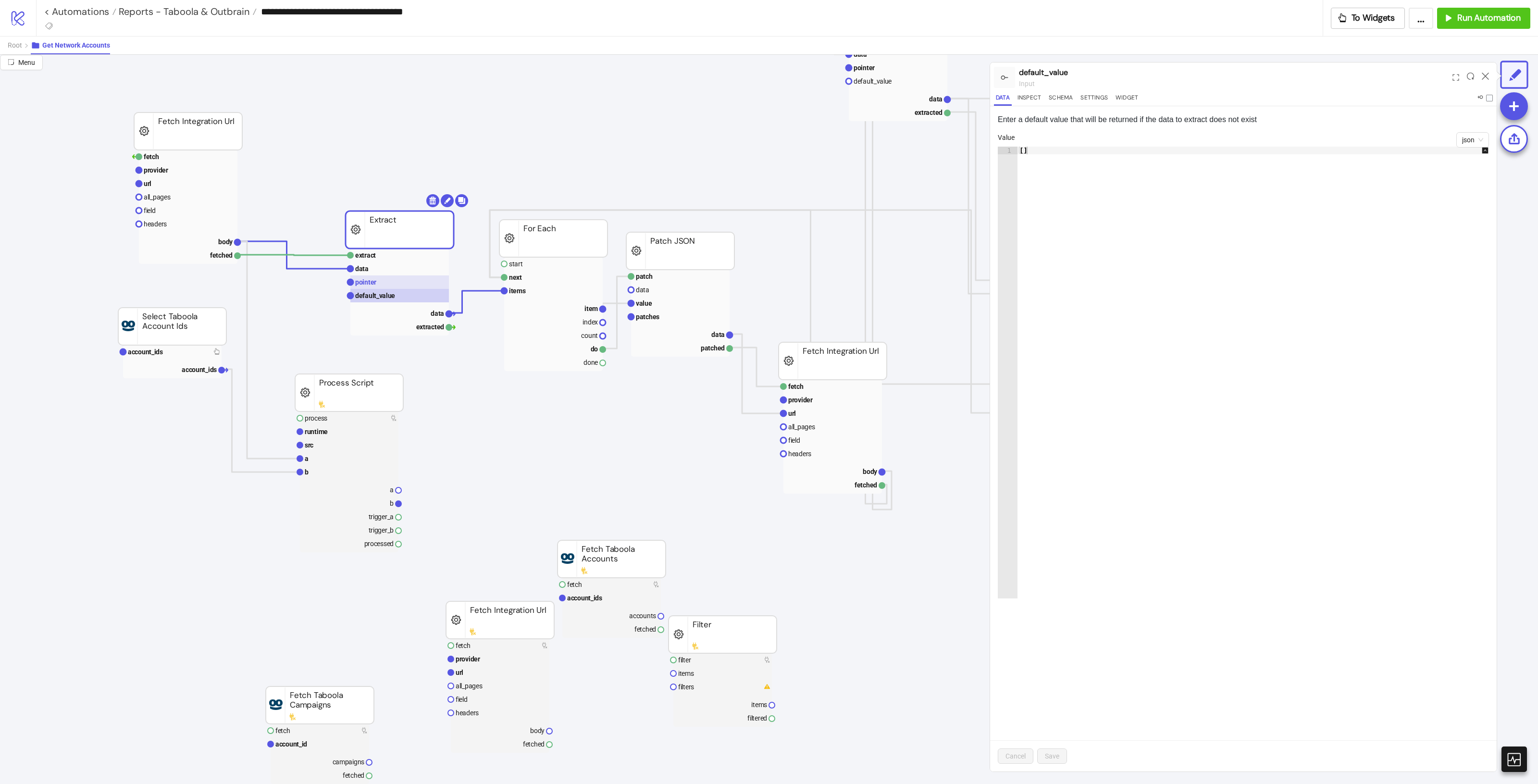
click at [408, 284] on rect at bounding box center [400, 281] width 99 height 14
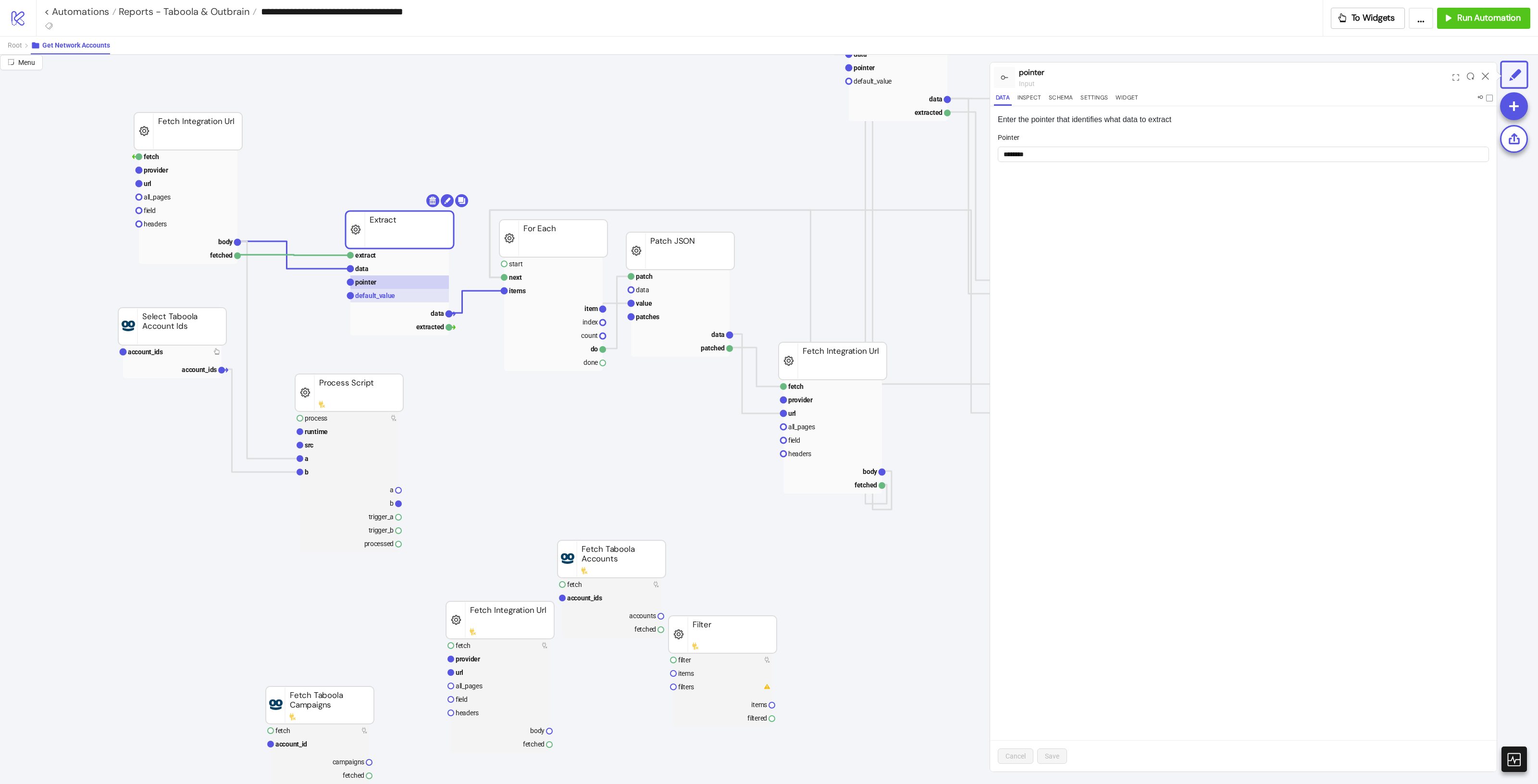
click at [414, 294] on rect at bounding box center [400, 295] width 99 height 14
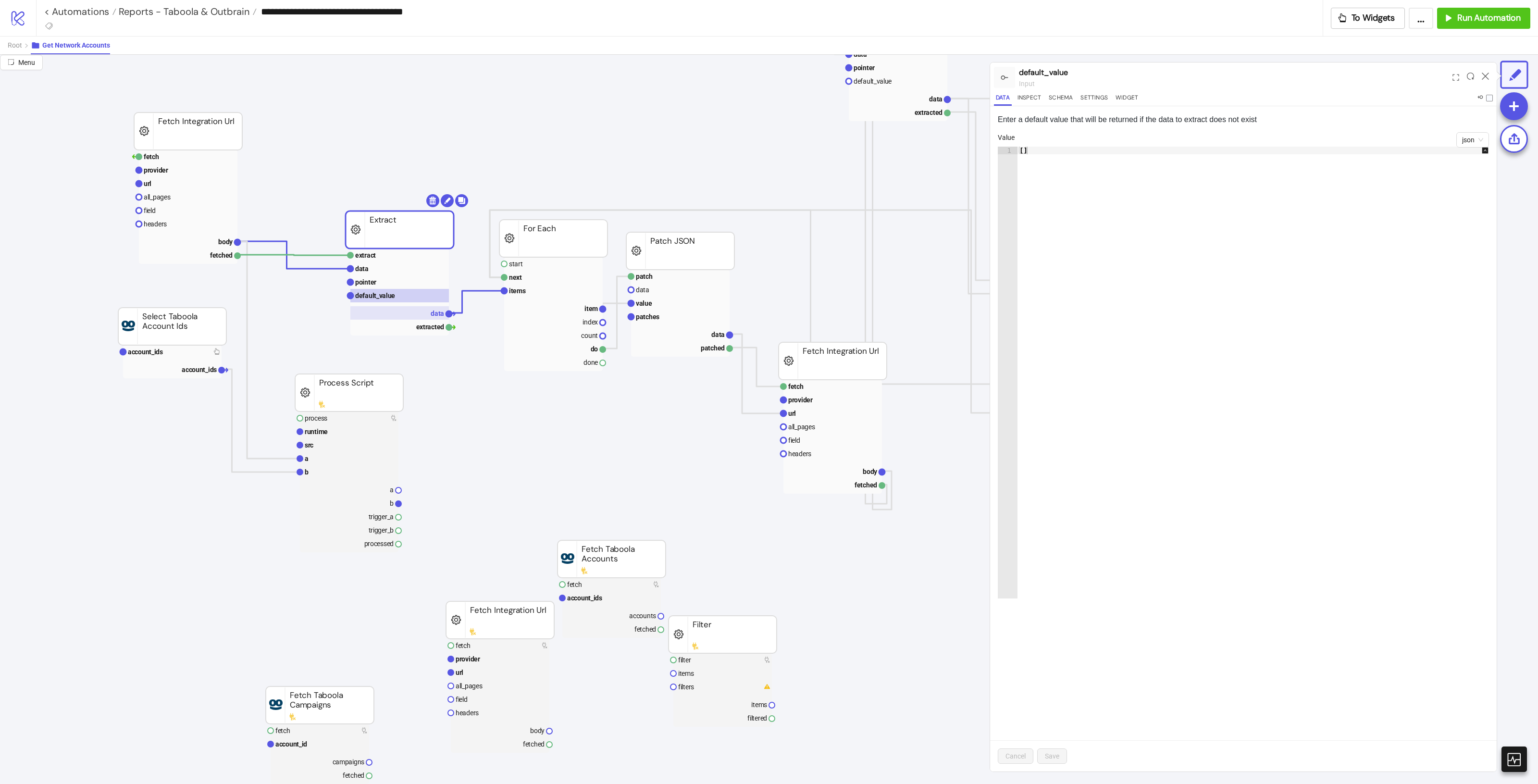
click at [440, 310] on text "data" at bounding box center [437, 313] width 14 height 8
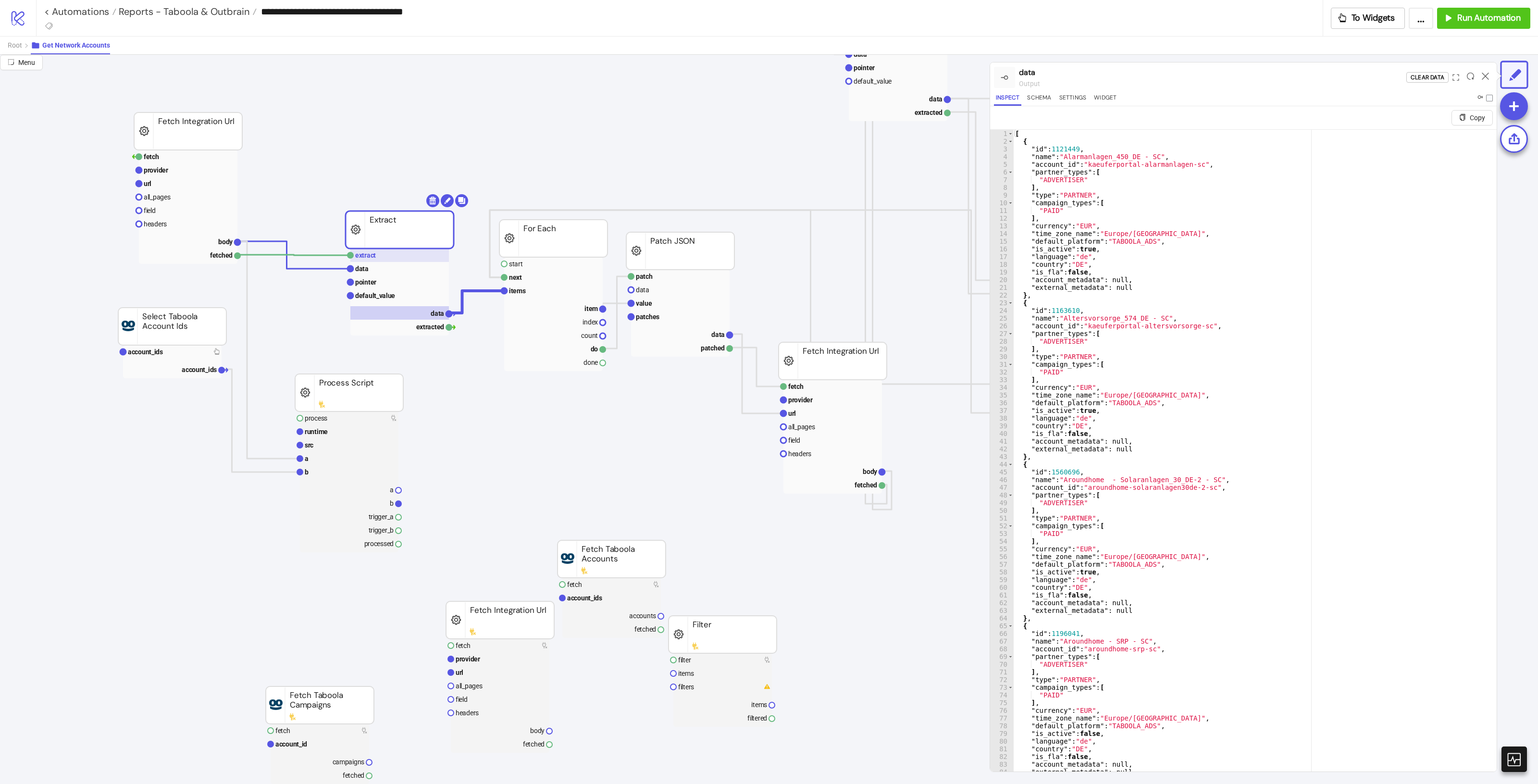
click at [364, 251] on text "extract" at bounding box center [365, 255] width 21 height 8
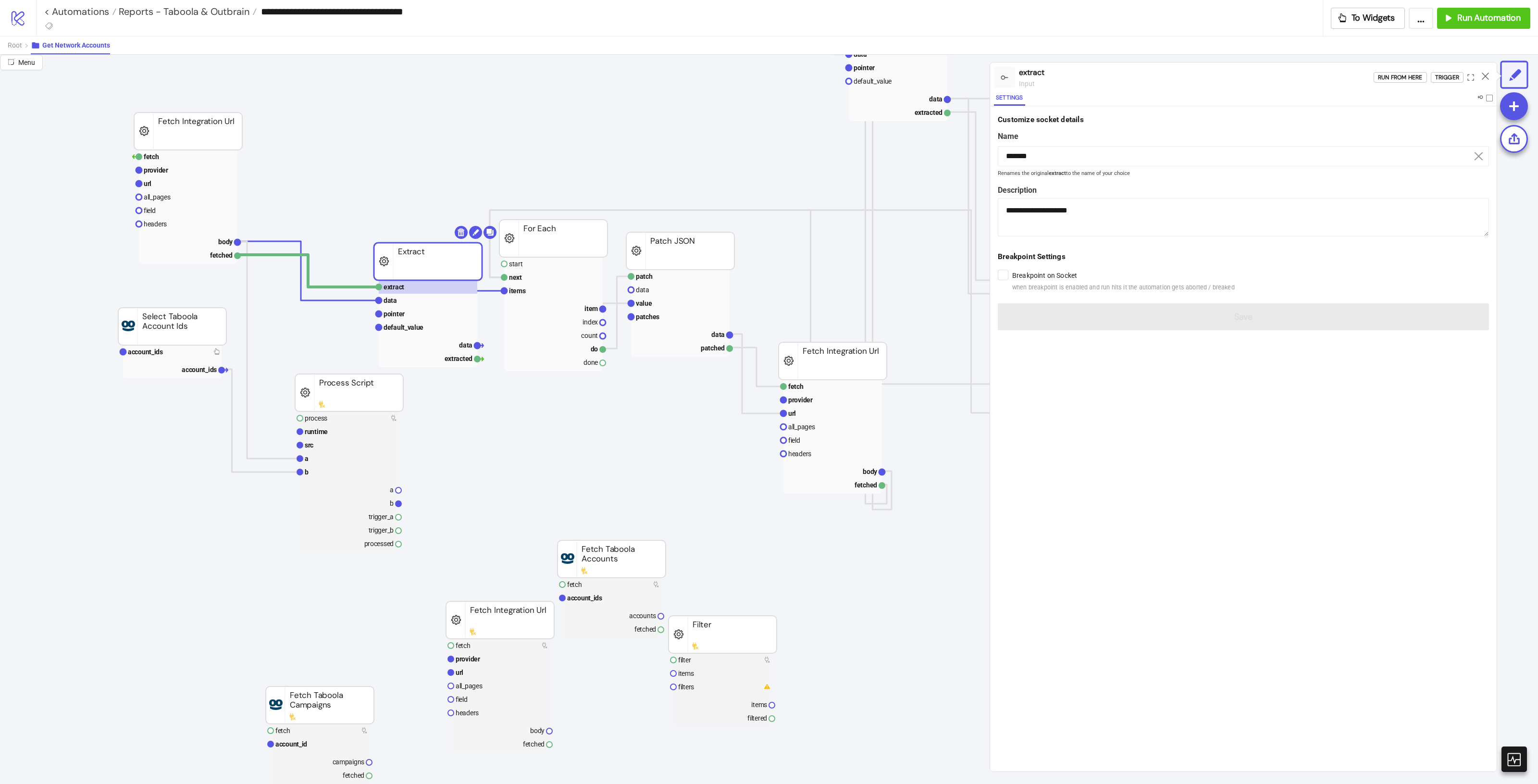
drag, startPoint x: 379, startPoint y: 229, endPoint x: 397, endPoint y: 256, distance: 32.4
click at [407, 259] on rect at bounding box center [428, 261] width 108 height 37
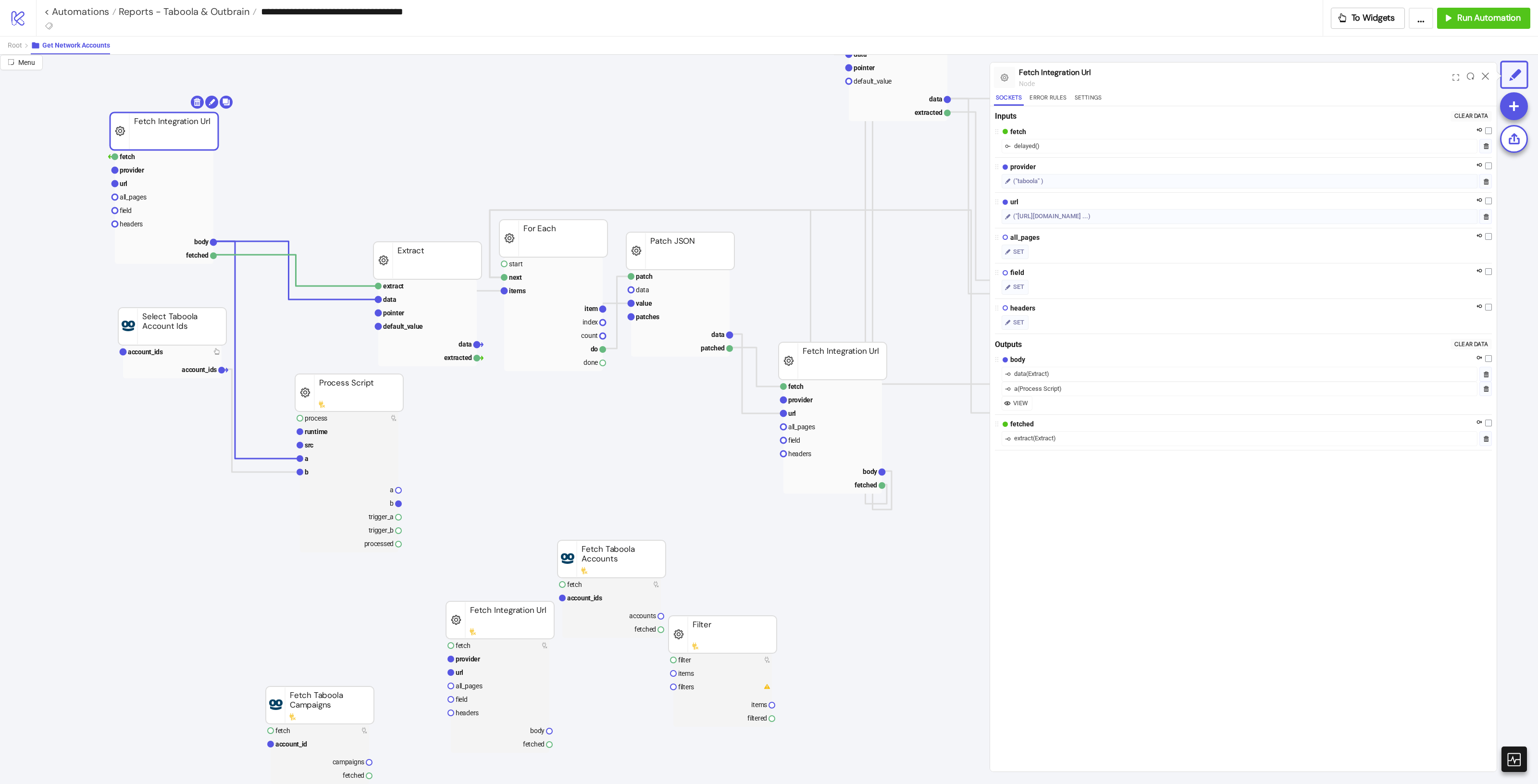
drag, startPoint x: 171, startPoint y: 124, endPoint x: 258, endPoint y: 235, distance: 141.0
click at [346, 298] on polyline at bounding box center [295, 270] width 166 height 58
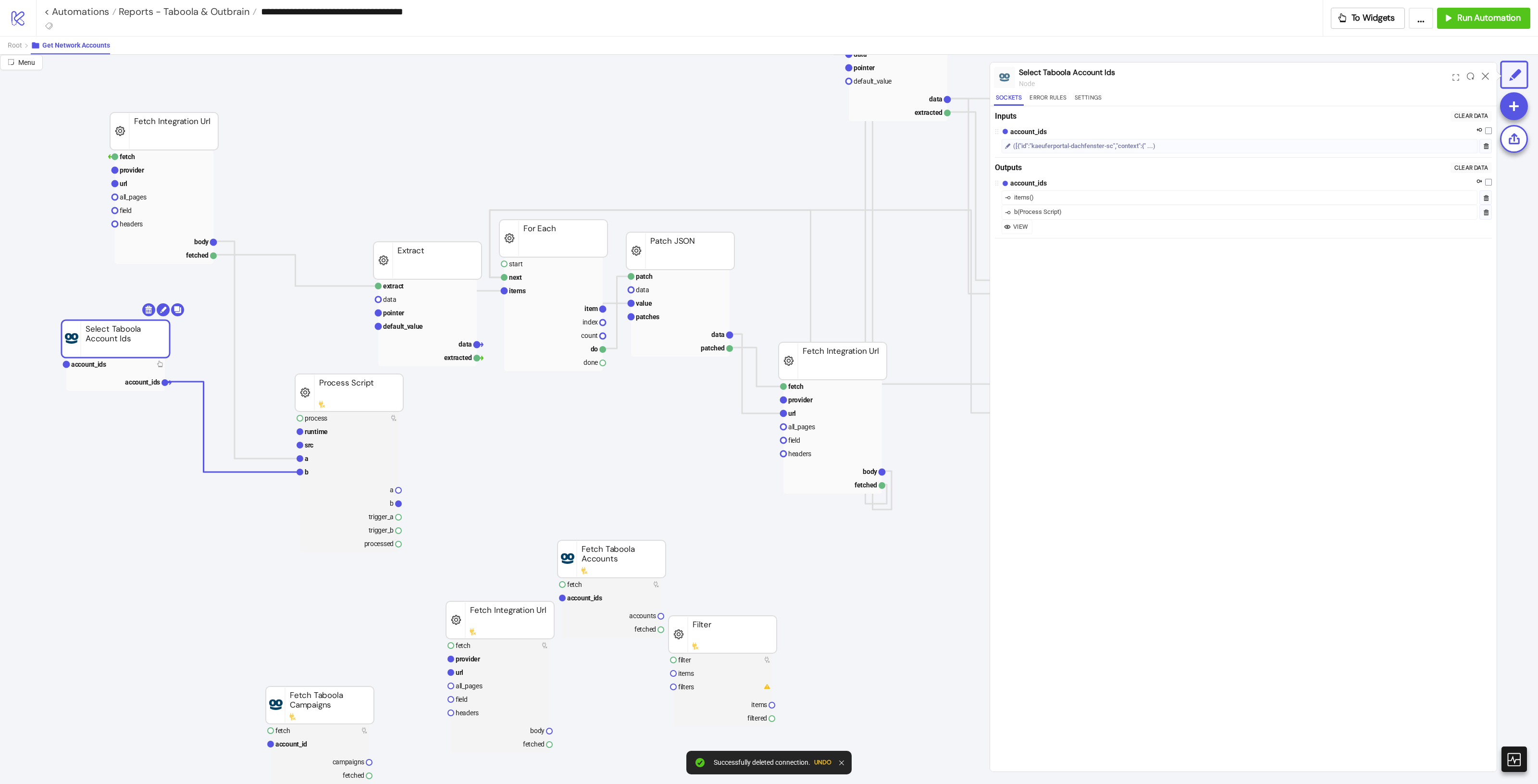
drag, startPoint x: 124, startPoint y: 339, endPoint x: 91, endPoint y: 345, distance: 33.5
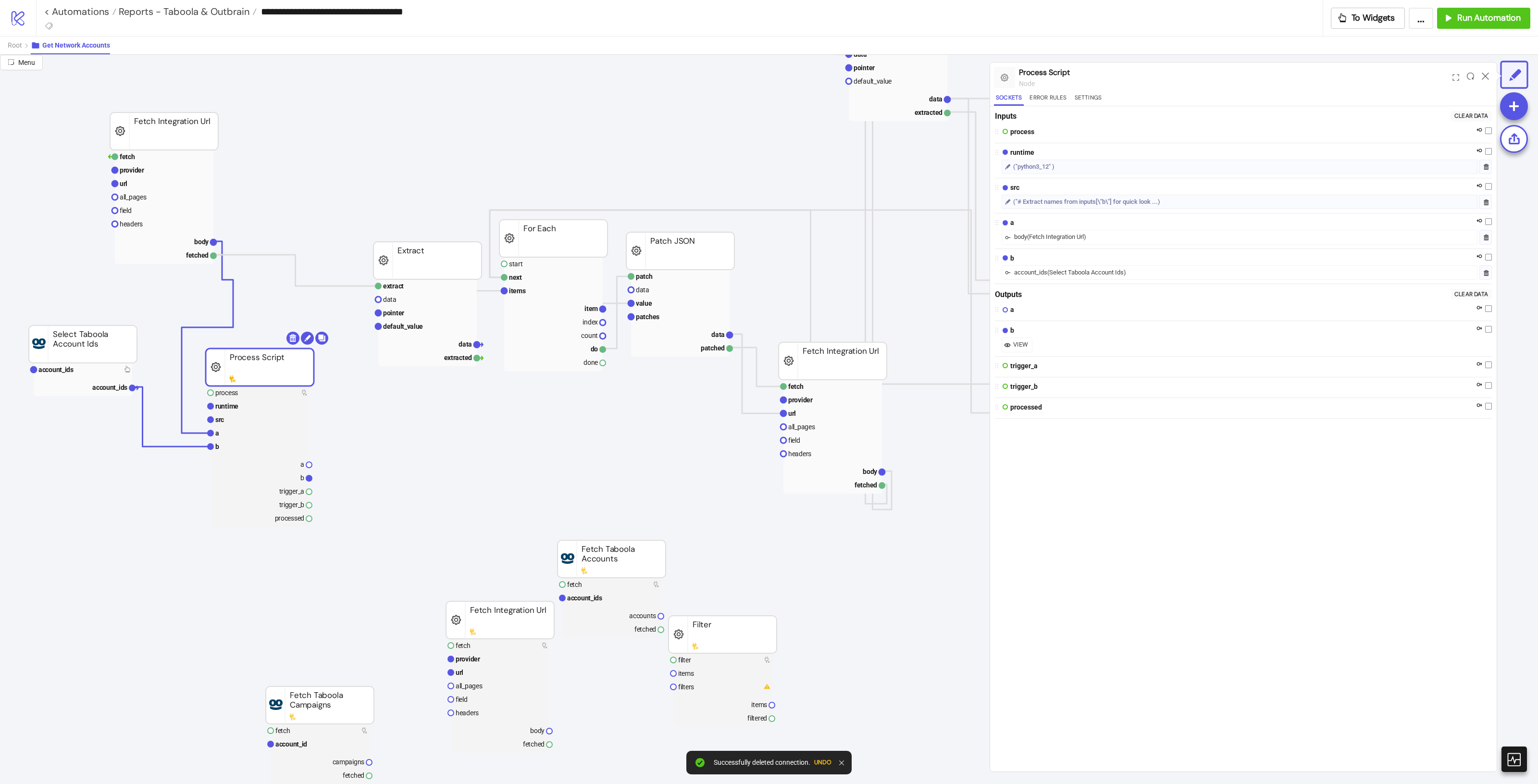
drag, startPoint x: 318, startPoint y: 382, endPoint x: 248, endPoint y: 336, distance: 83.8
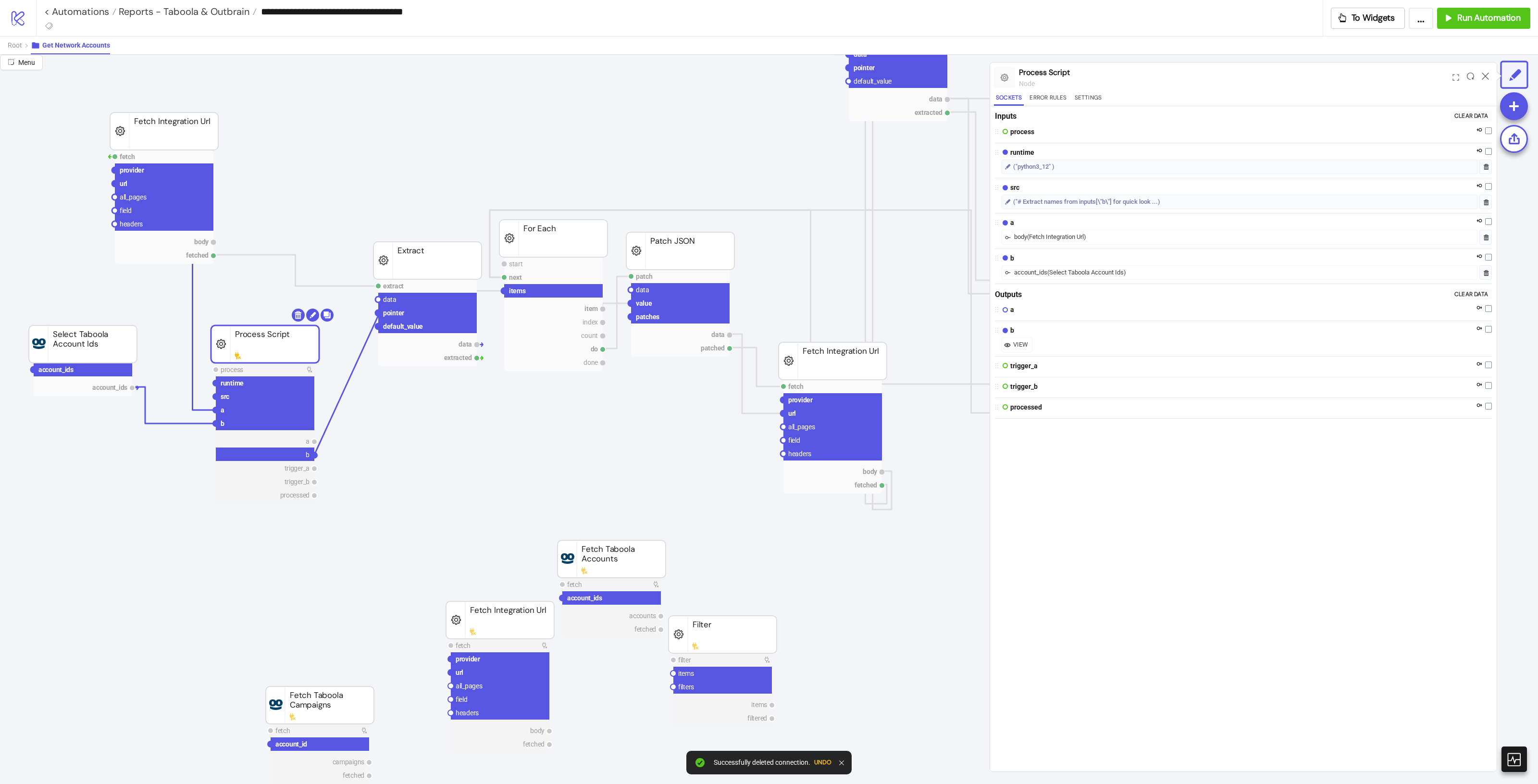
drag, startPoint x: 318, startPoint y: 454, endPoint x: 380, endPoint y: 312, distance: 154.9
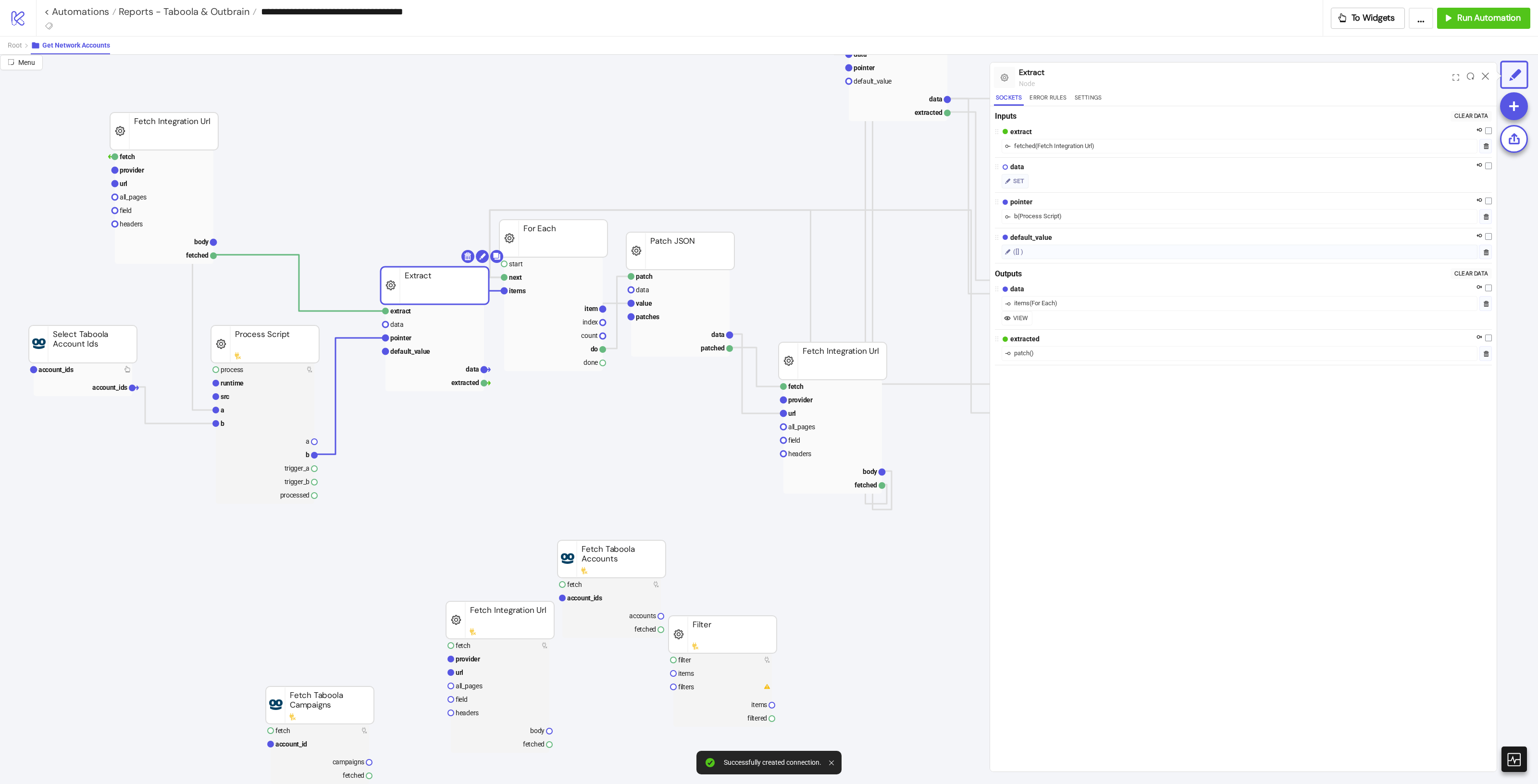
drag, startPoint x: 433, startPoint y: 249, endPoint x: 441, endPoint y: 274, distance: 26.2
click at [295, 255] on polyline at bounding box center [299, 283] width 173 height 56
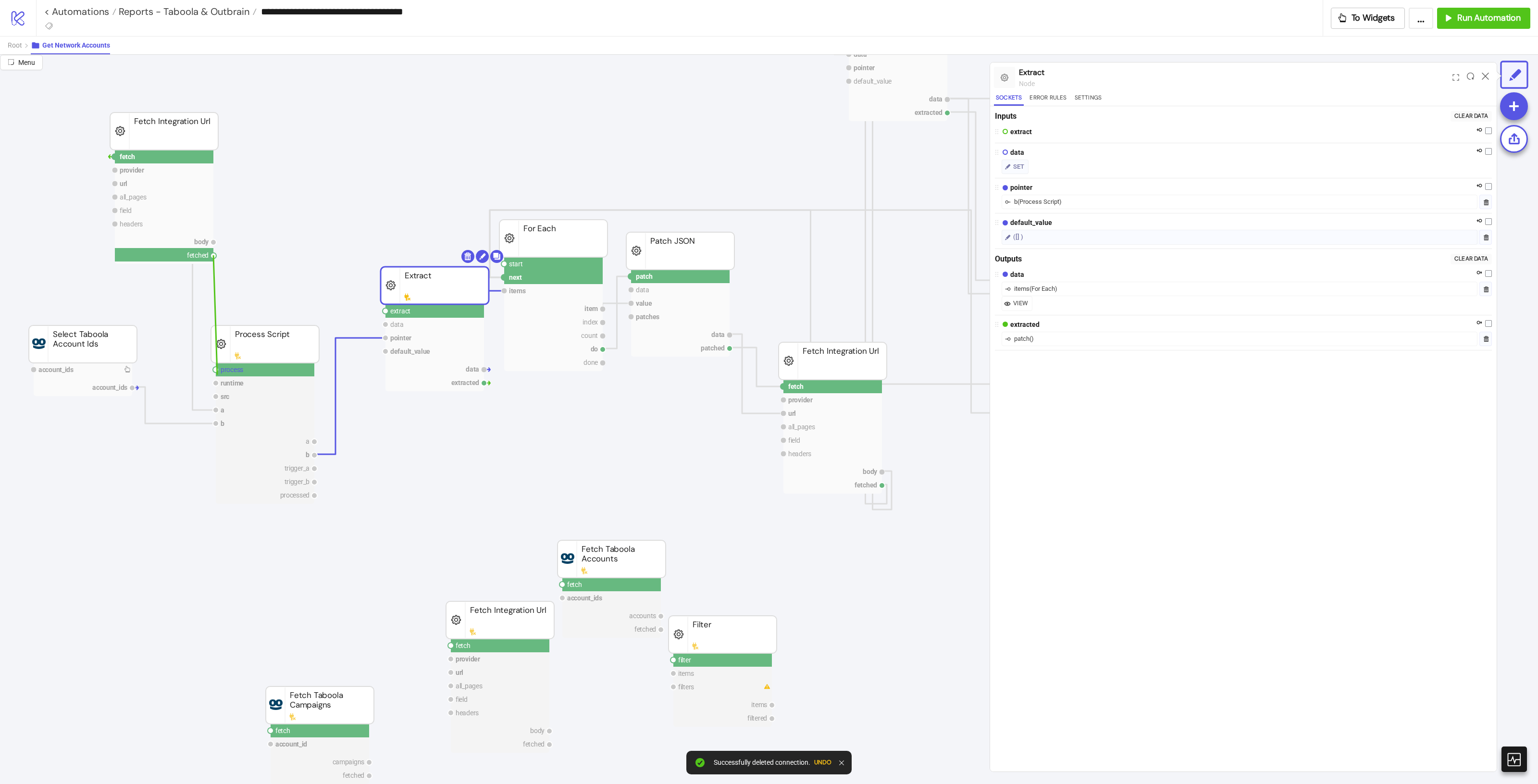
drag, startPoint x: 212, startPoint y: 253, endPoint x: 217, endPoint y: 375, distance: 122.1
click at [215, 370] on circle at bounding box center [216, 369] width 6 height 6
drag, startPoint x: 316, startPoint y: 495, endPoint x: 384, endPoint y: 312, distance: 195.2
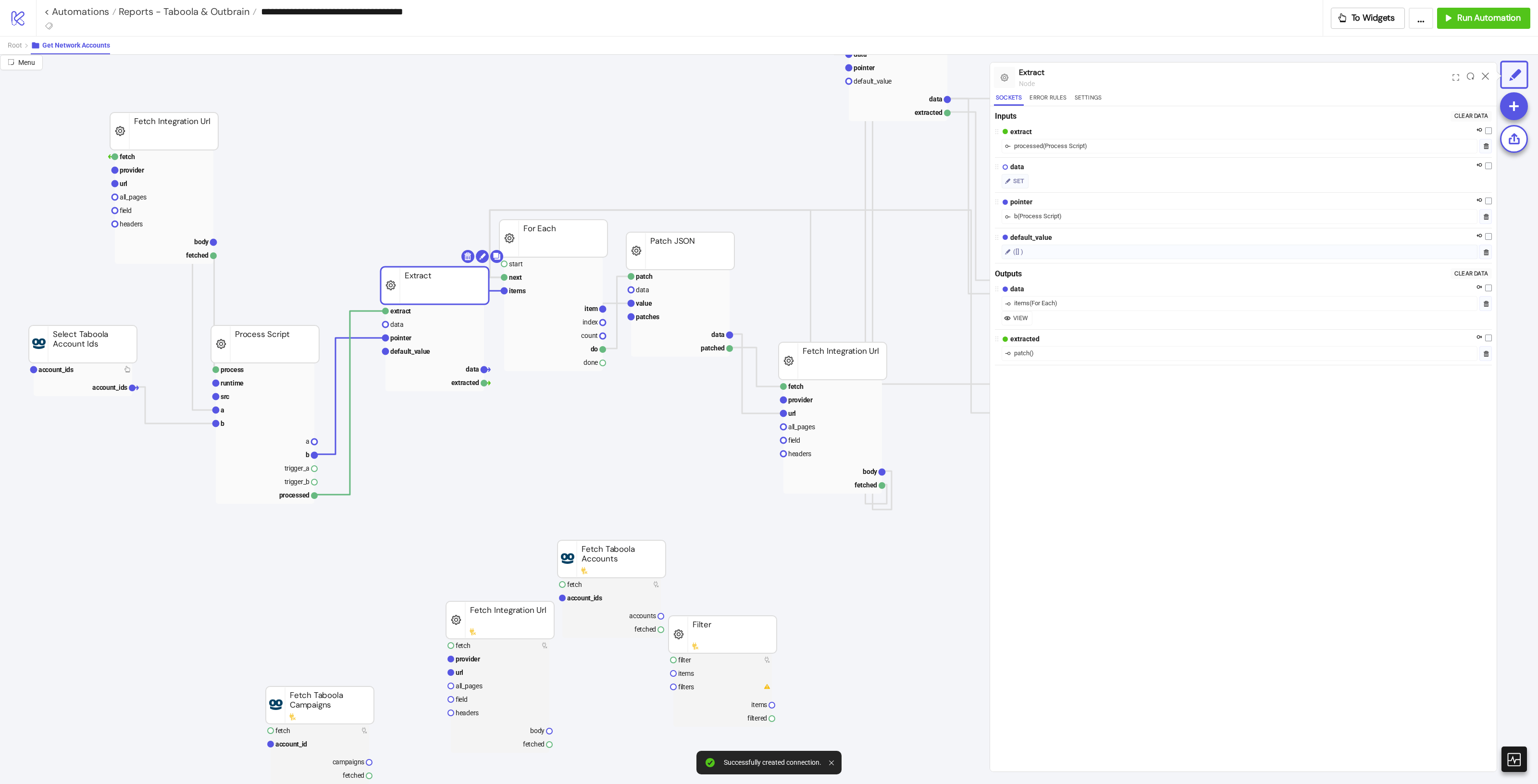
click at [453, 276] on rect at bounding box center [435, 285] width 108 height 37
click at [428, 313] on rect at bounding box center [434, 311] width 99 height 14
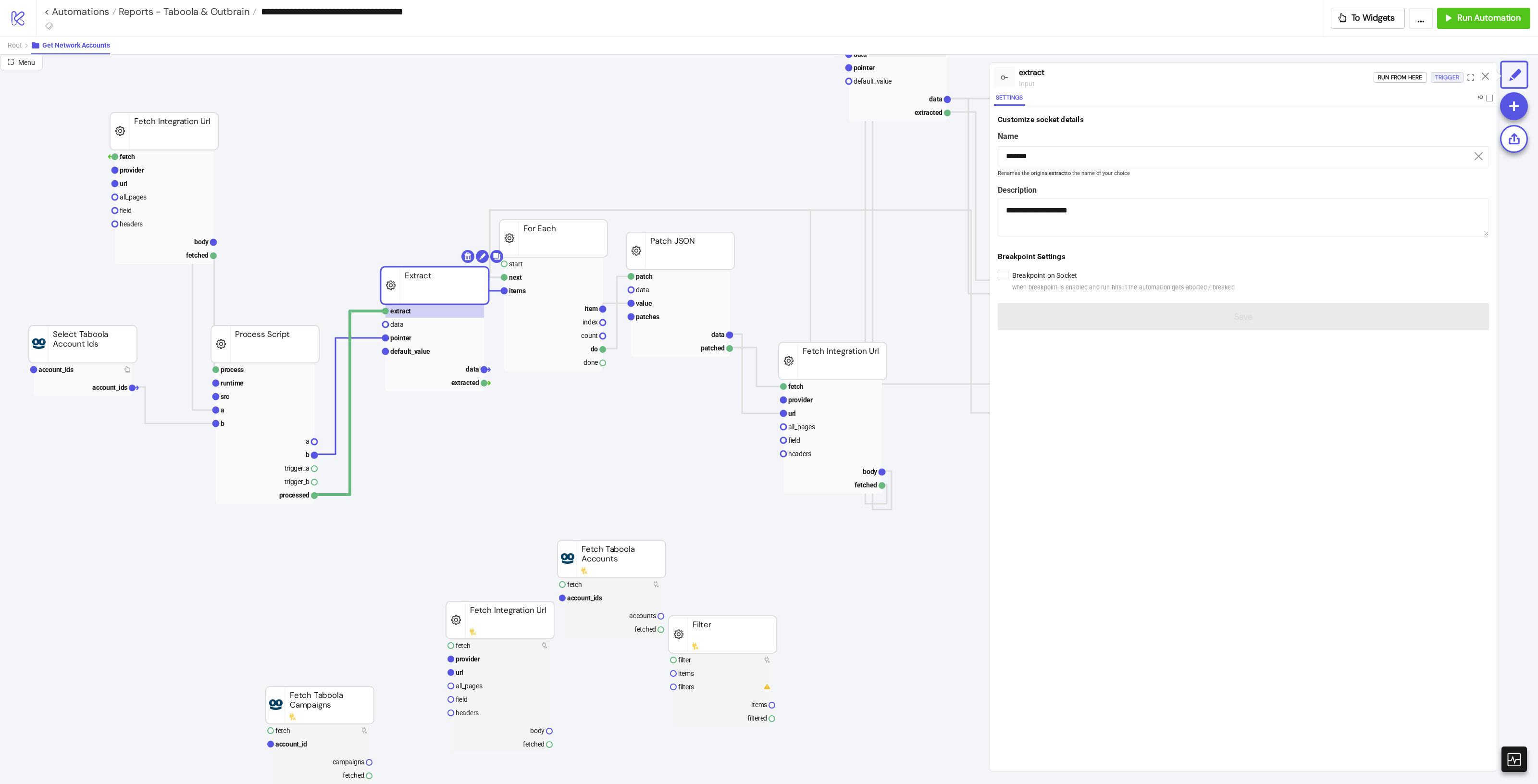
click at [1443, 83] on div "Trigger" at bounding box center [1447, 77] width 24 height 11
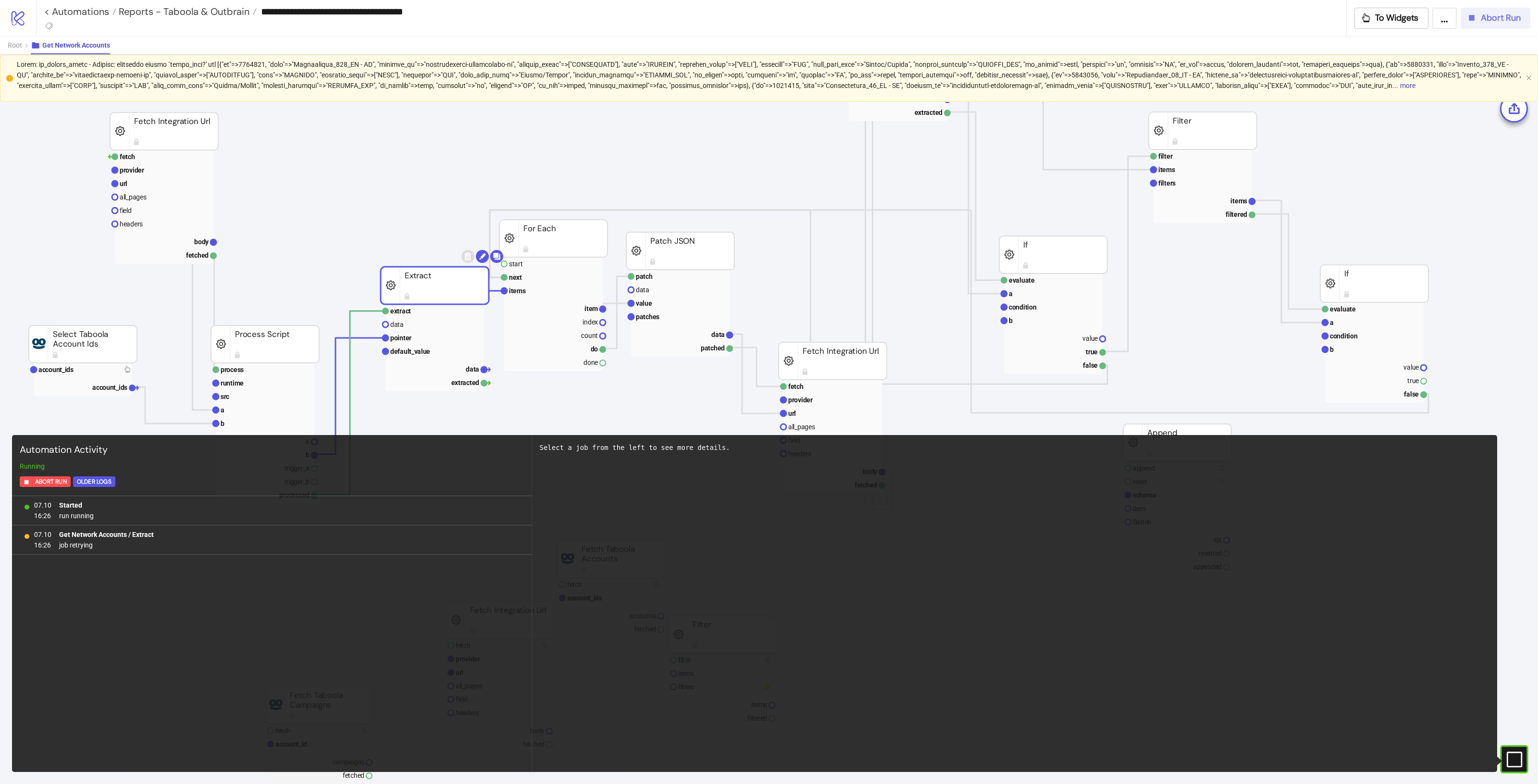
click at [1491, 22] on span "Abort Run" at bounding box center [1500, 17] width 40 height 11
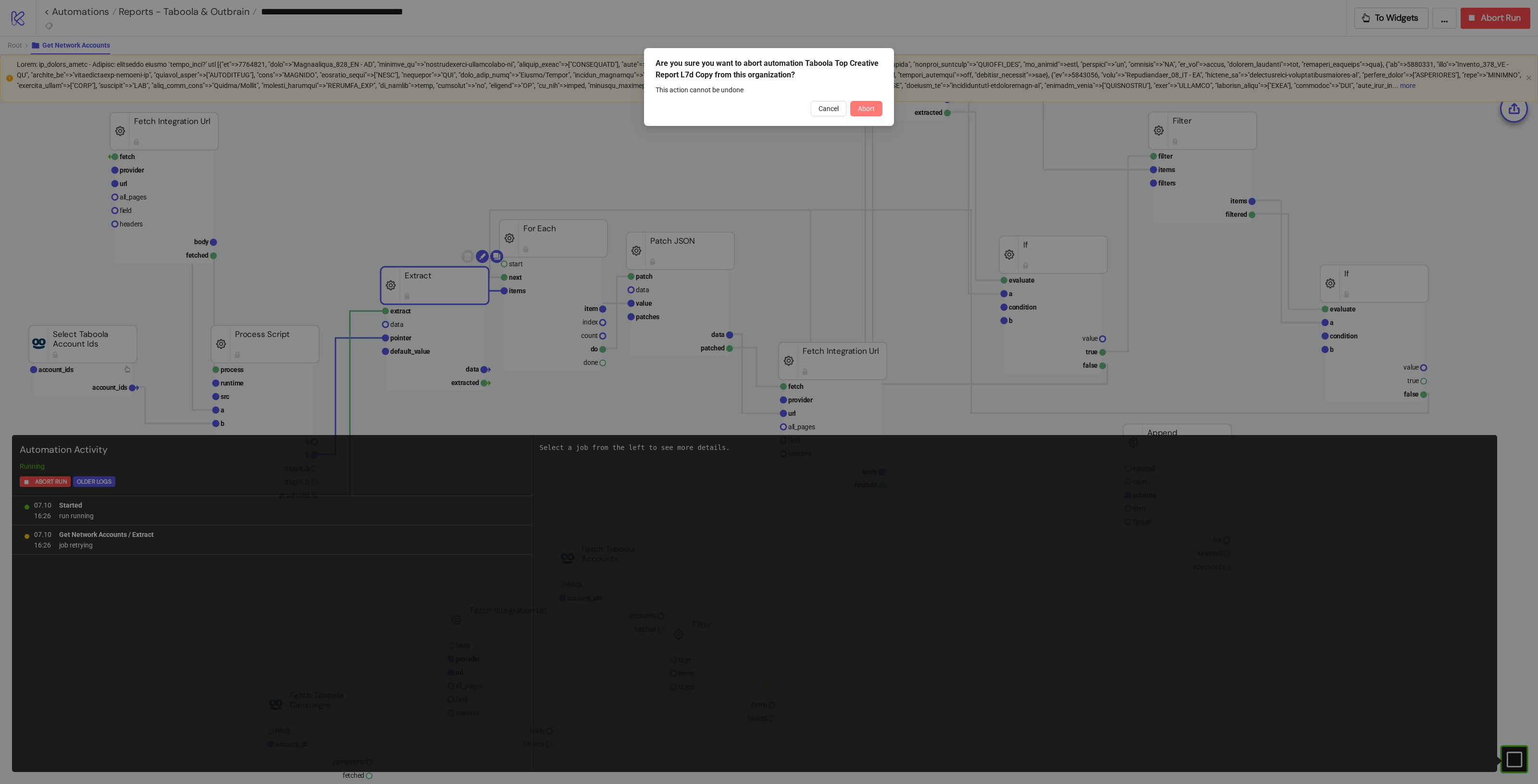
click at [873, 111] on span "Abort" at bounding box center [865, 109] width 17 height 8
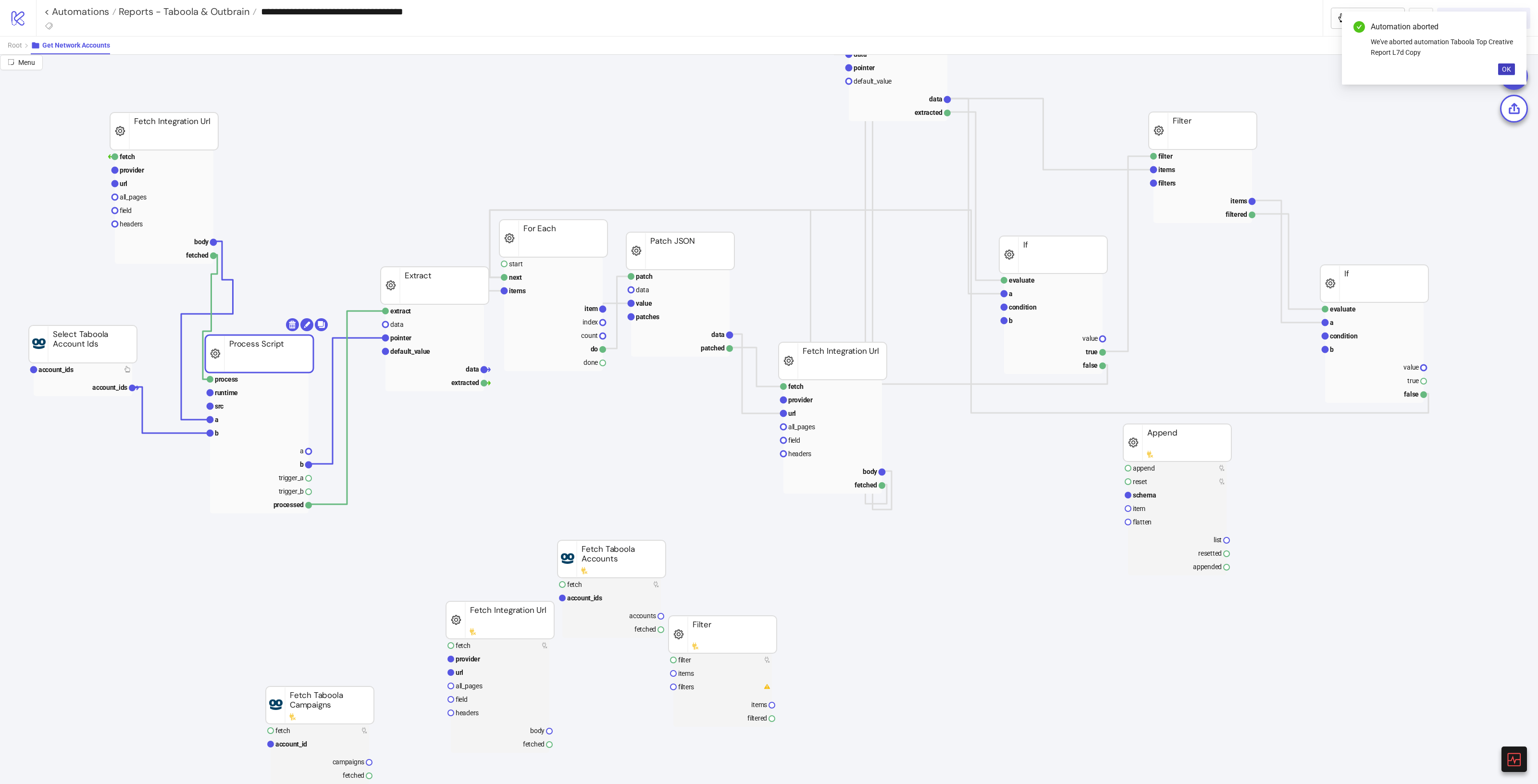
drag, startPoint x: 276, startPoint y: 341, endPoint x: 274, endPoint y: 346, distance: 5.4
click at [431, 333] on rect at bounding box center [434, 338] width 99 height 14
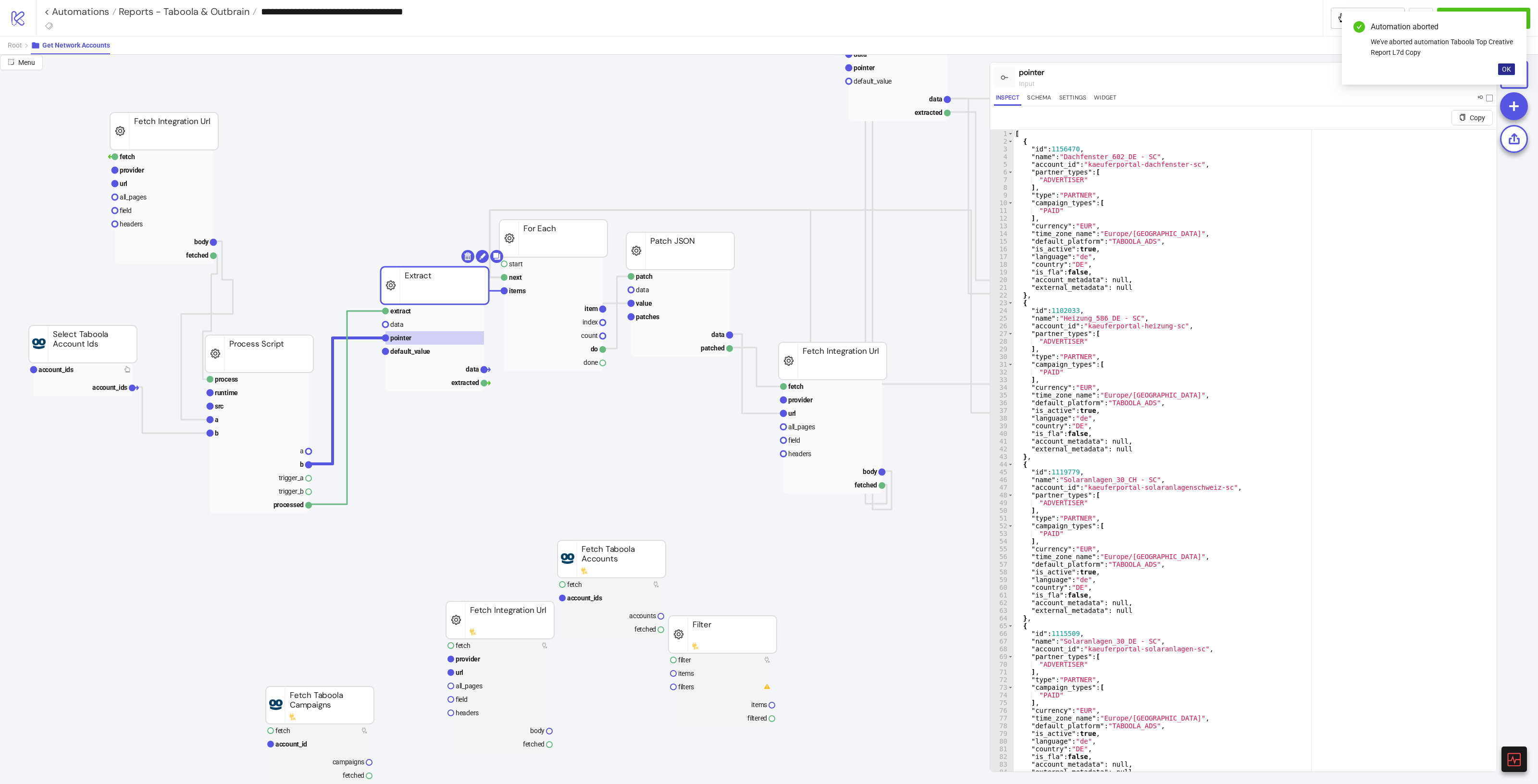
click at [1510, 66] on span "OK" at bounding box center [1506, 69] width 9 height 8
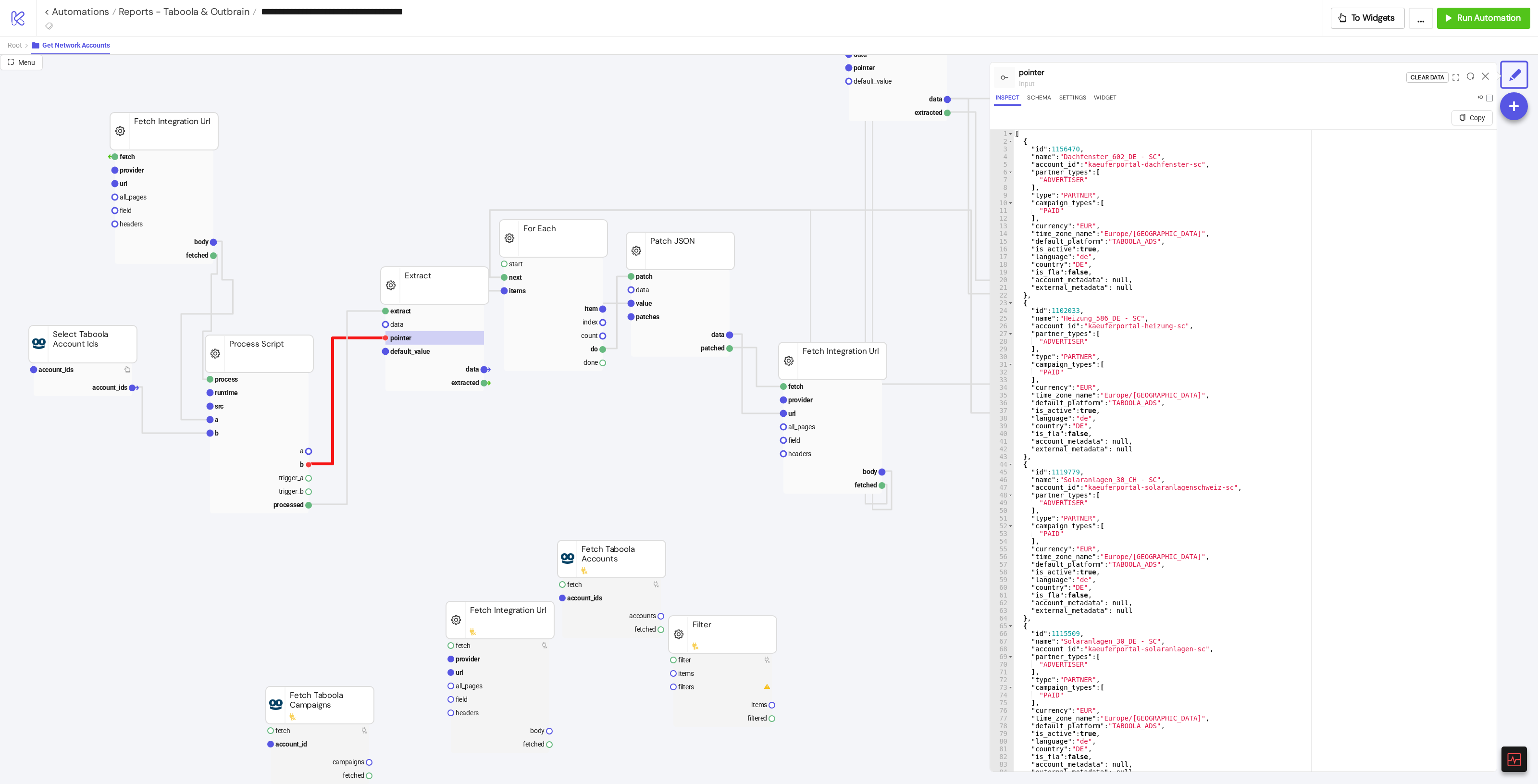
click at [365, 338] on polyline at bounding box center [347, 400] width 77 height 126
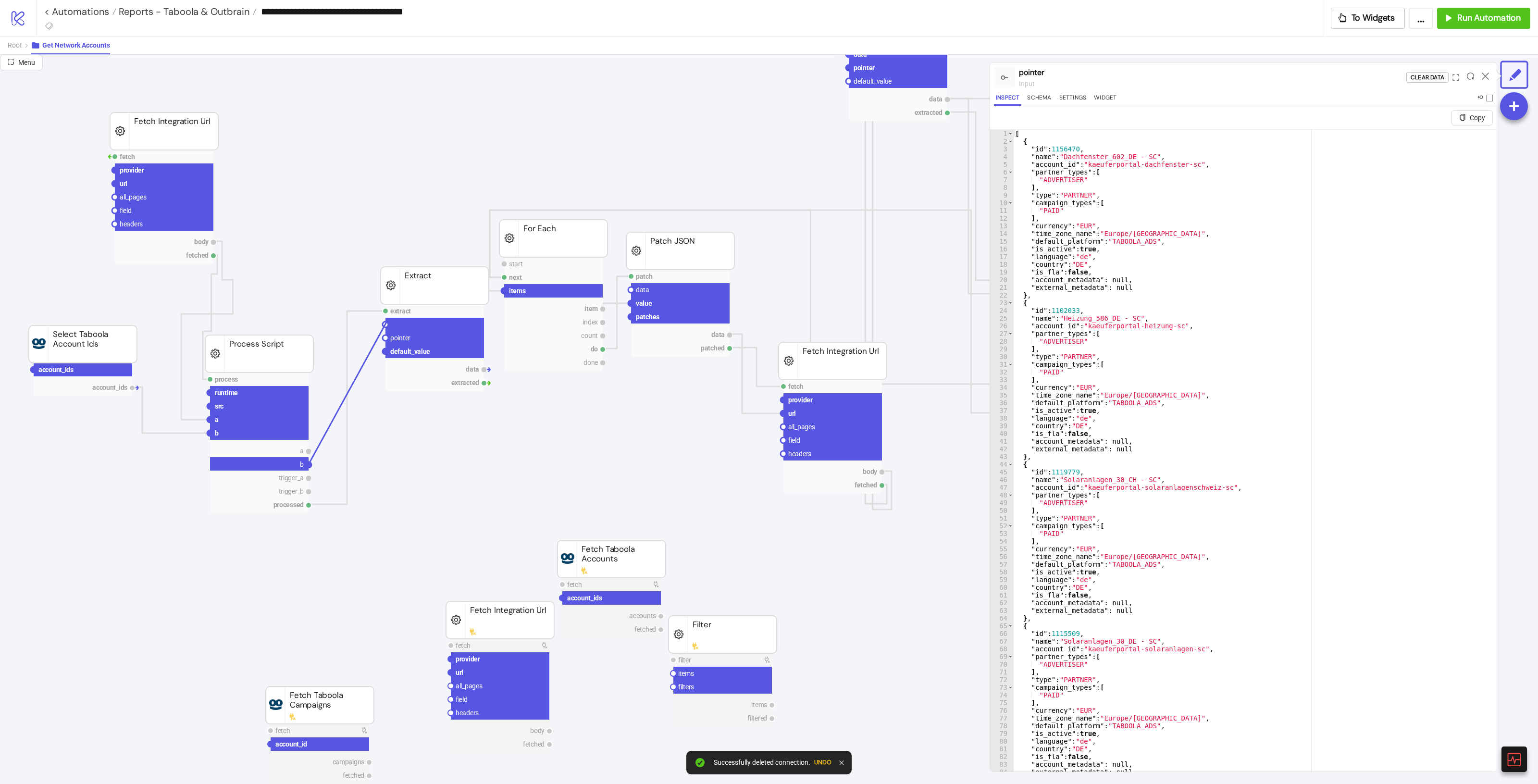
drag, startPoint x: 313, startPoint y: 457, endPoint x: 390, endPoint y: 318, distance: 158.9
click at [387, 325] on circle at bounding box center [385, 325] width 6 height 6
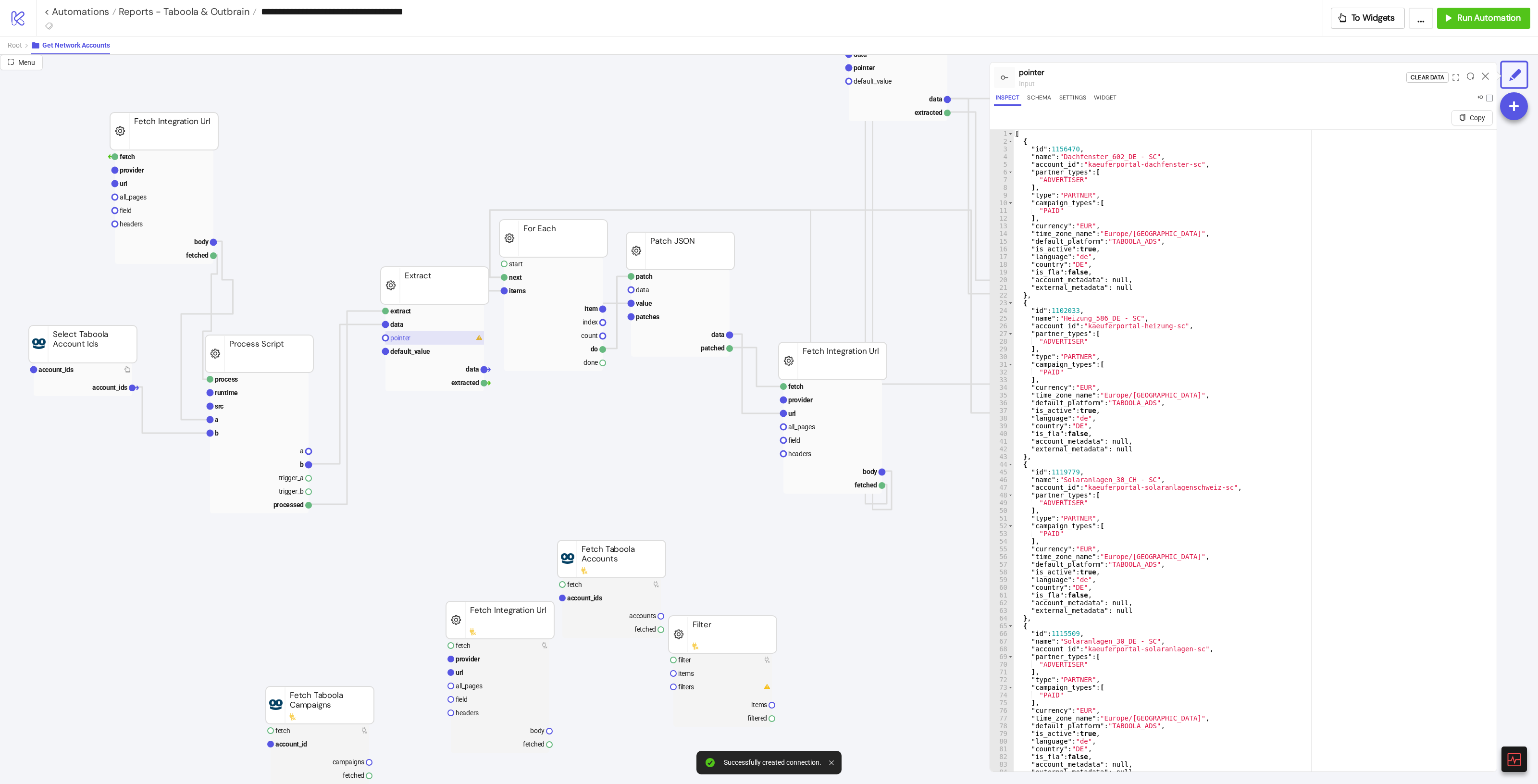
click at [395, 337] on text "pointer" at bounding box center [400, 338] width 20 height 8
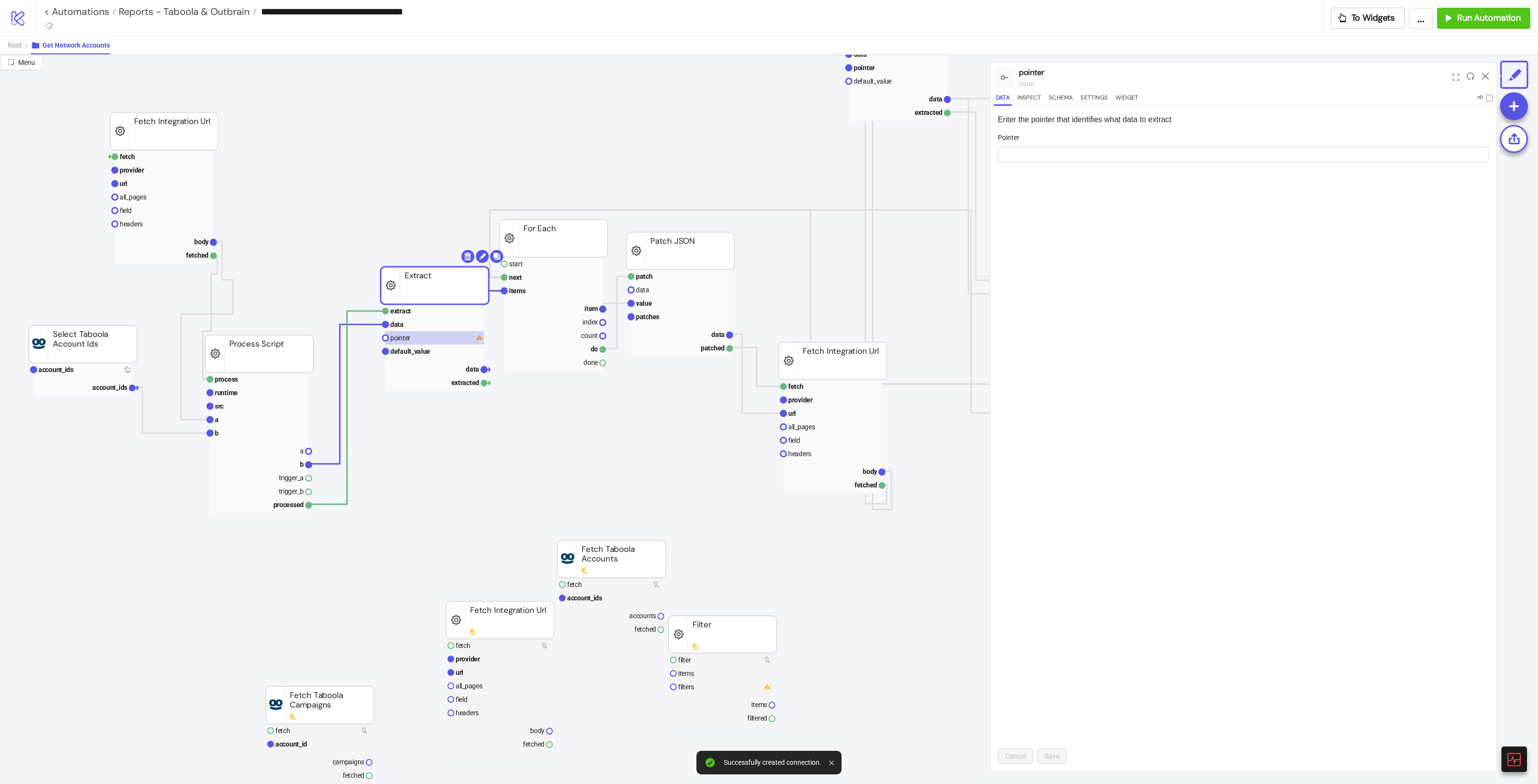
click at [1140, 143] on div "Pointer" at bounding box center [1244, 140] width 491 height 14
click at [1140, 149] on input "Pointer" at bounding box center [1244, 154] width 491 height 15
type input "********"
click at [1051, 748] on button "Save" at bounding box center [1051, 755] width 30 height 15
click at [411, 308] on rect at bounding box center [434, 311] width 99 height 14
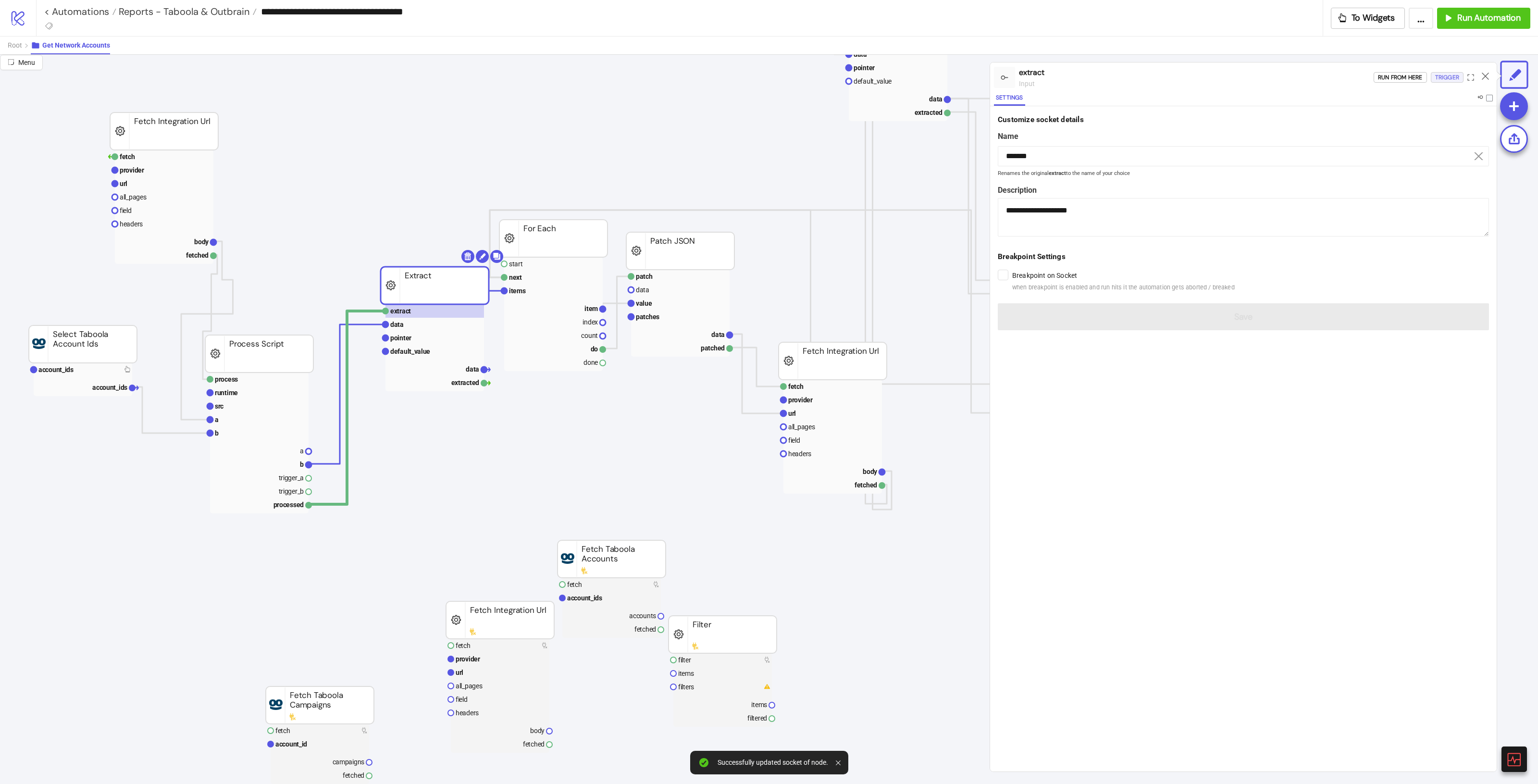
click at [1450, 73] on div "Trigger" at bounding box center [1447, 77] width 24 height 11
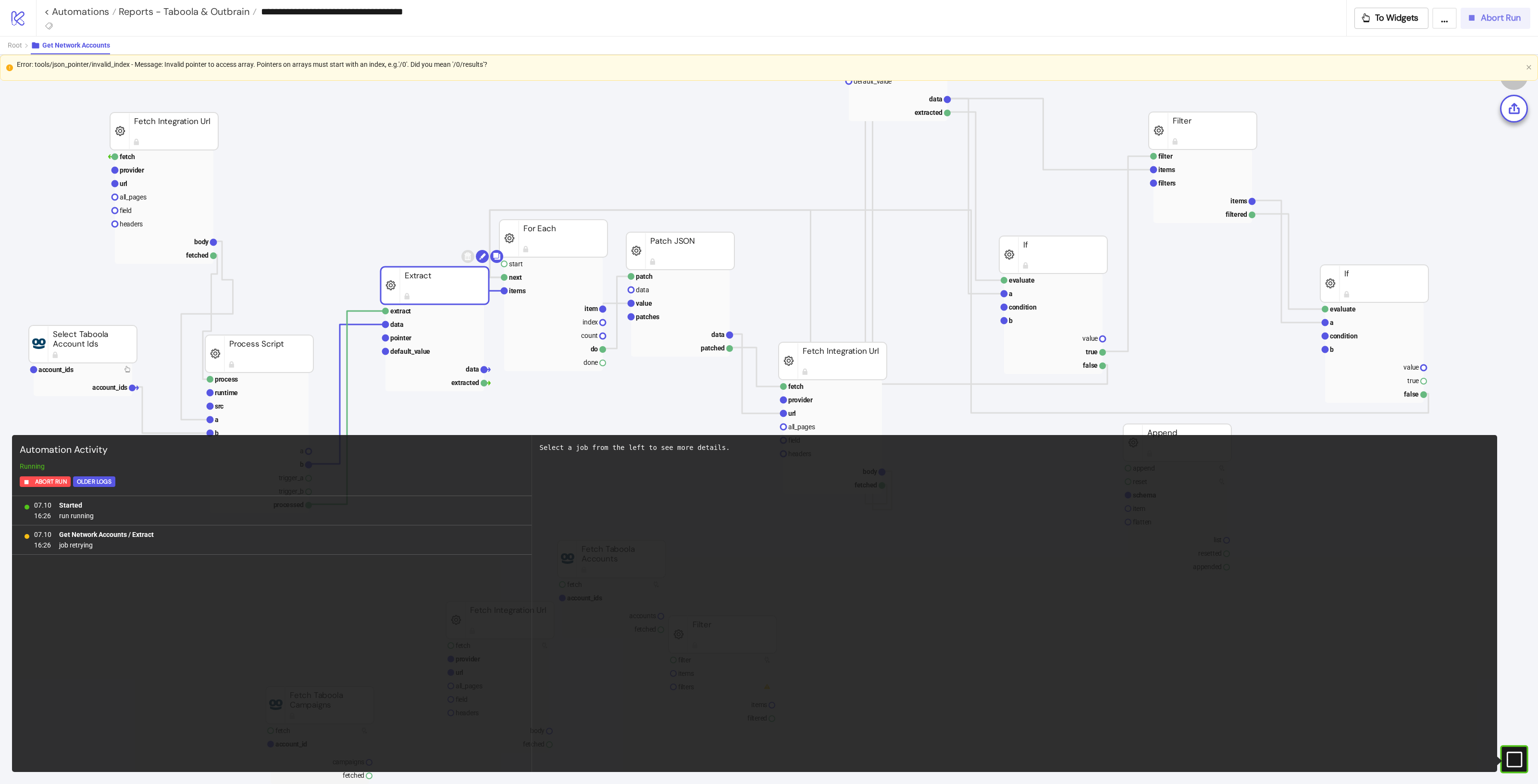
click at [1503, 15] on span "Abort Run" at bounding box center [1500, 17] width 40 height 11
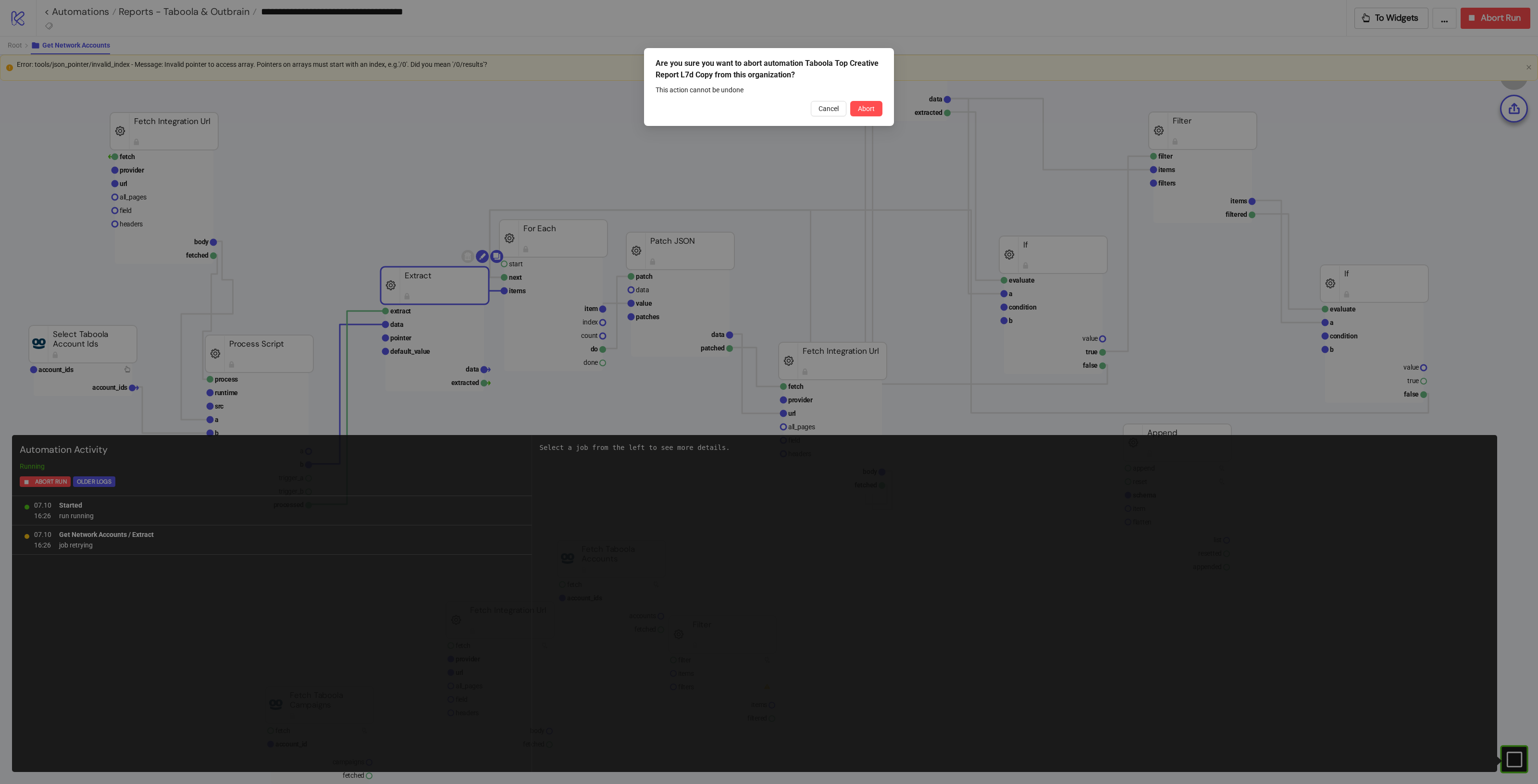
click at [868, 99] on div "Are you sure you want to abort automation Taboola Top Creative Report L7d Copy …" at bounding box center [768, 87] width 250 height 78
click at [864, 109] on span "Abort" at bounding box center [865, 109] width 17 height 8
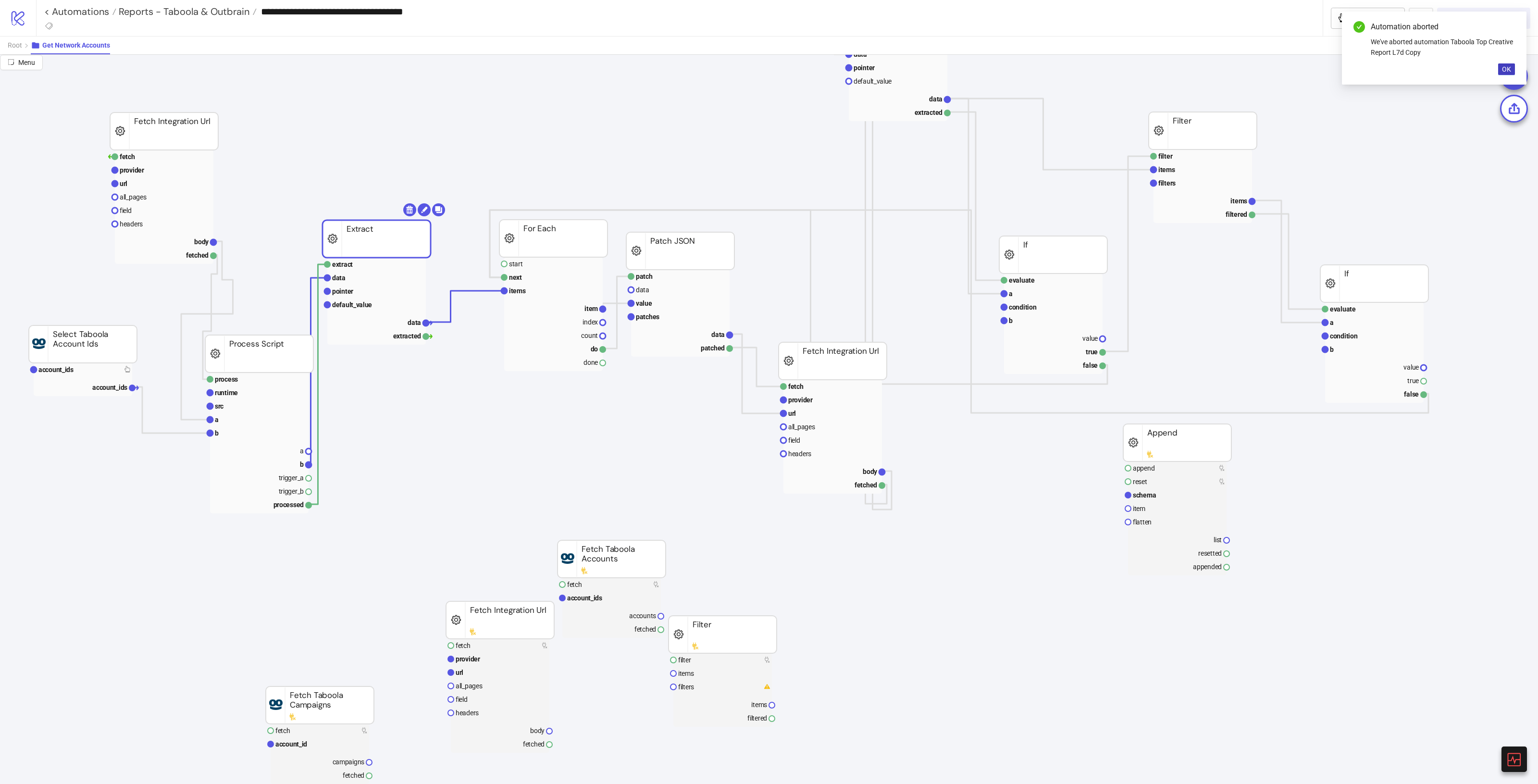
drag, startPoint x: 436, startPoint y: 271, endPoint x: 377, endPoint y: 222, distance: 76.7
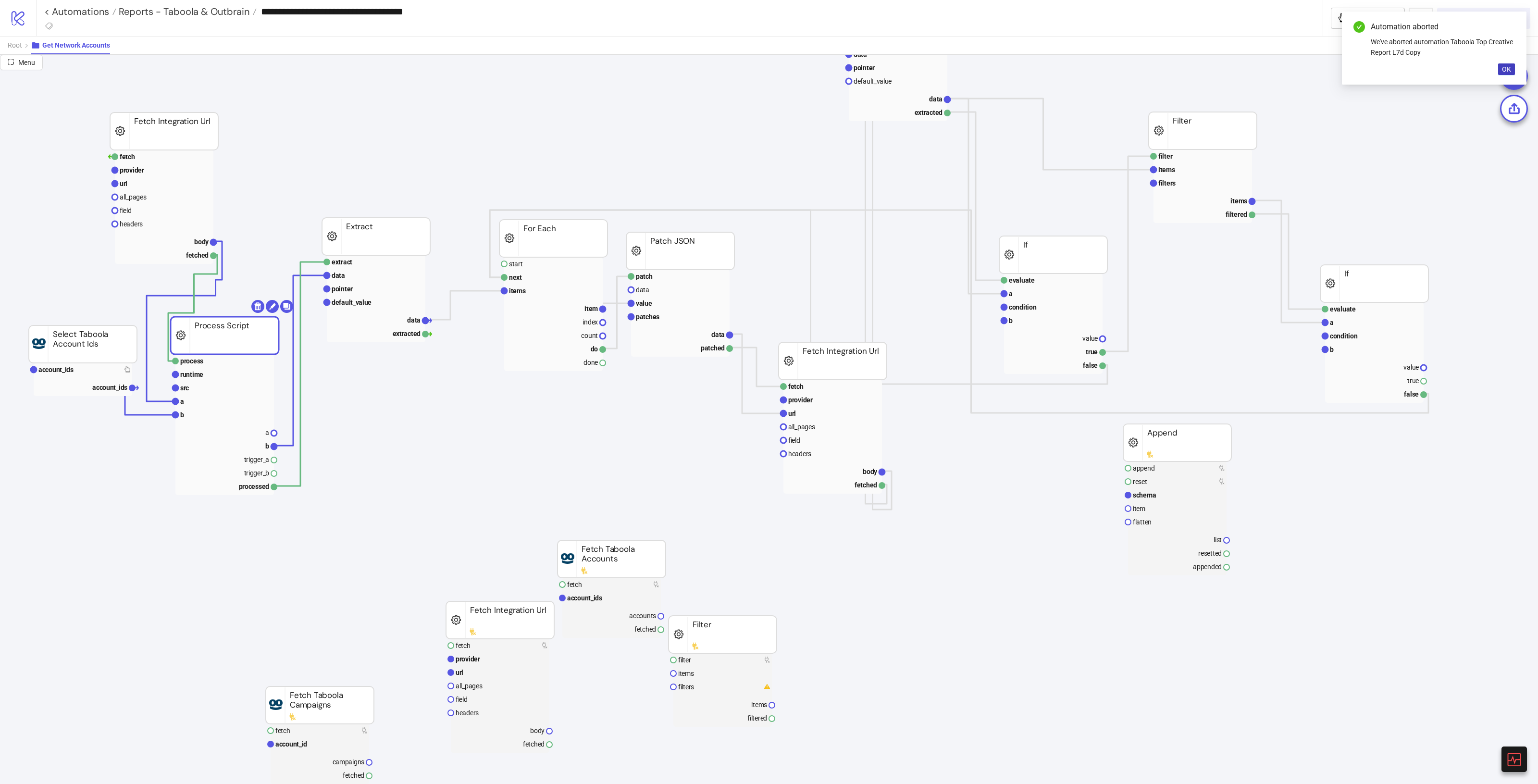
drag, startPoint x: 269, startPoint y: 351, endPoint x: 240, endPoint y: 335, distance: 33.1
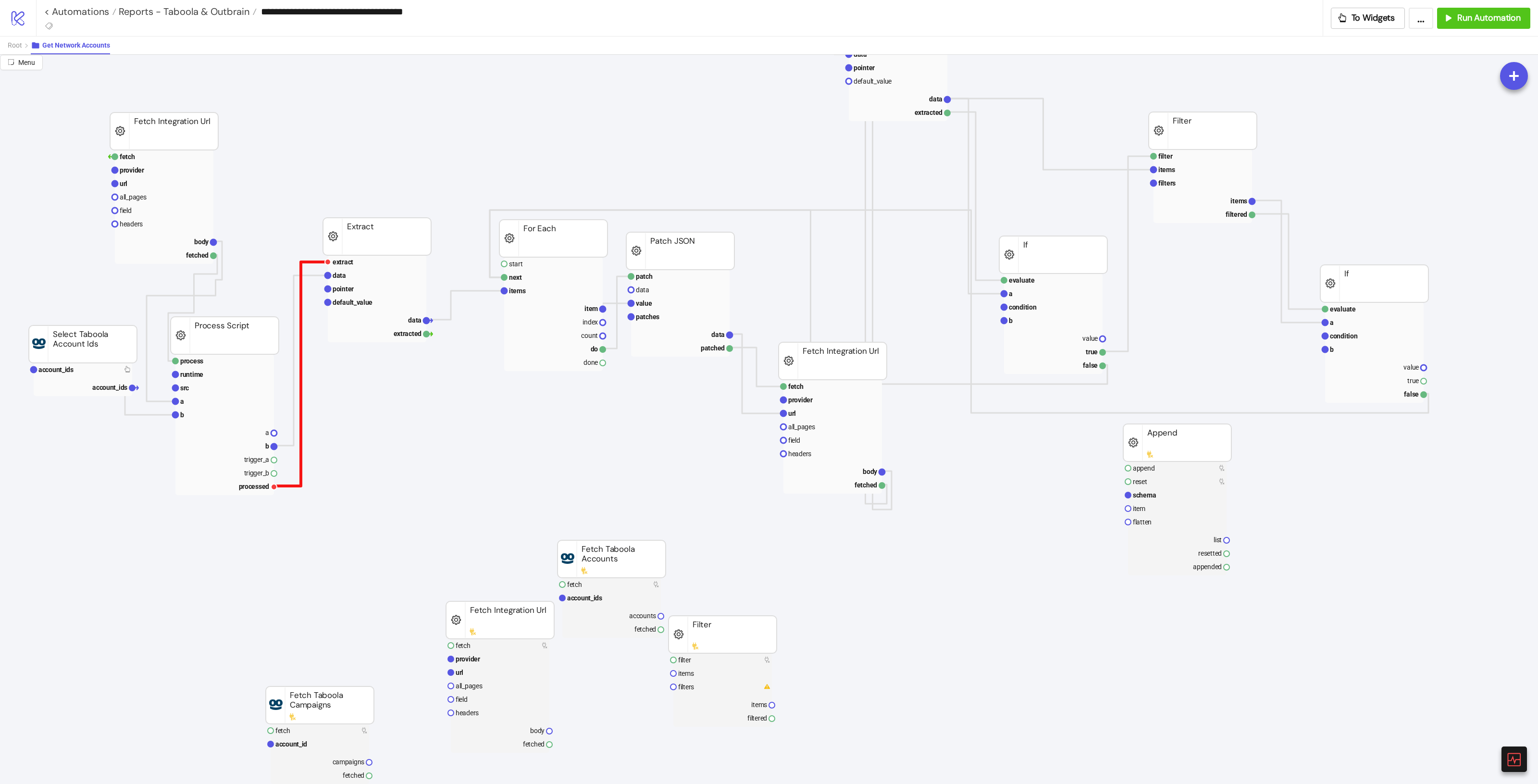
click at [314, 262] on polyline at bounding box center [300, 374] width 54 height 224
click at [316, 275] on polyline at bounding box center [300, 360] width 54 height 170
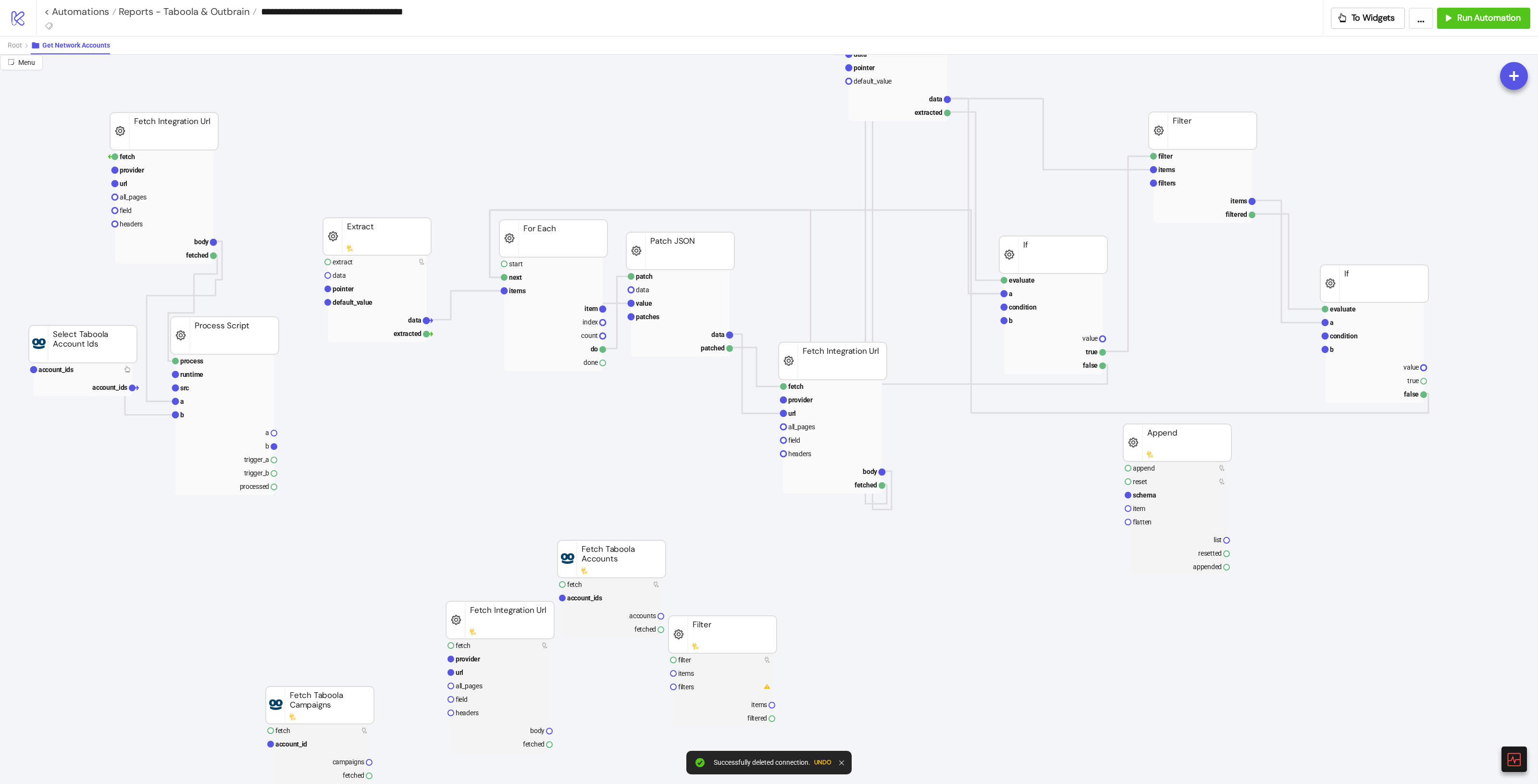
click at [483, 291] on polyline at bounding box center [465, 305] width 78 height 29
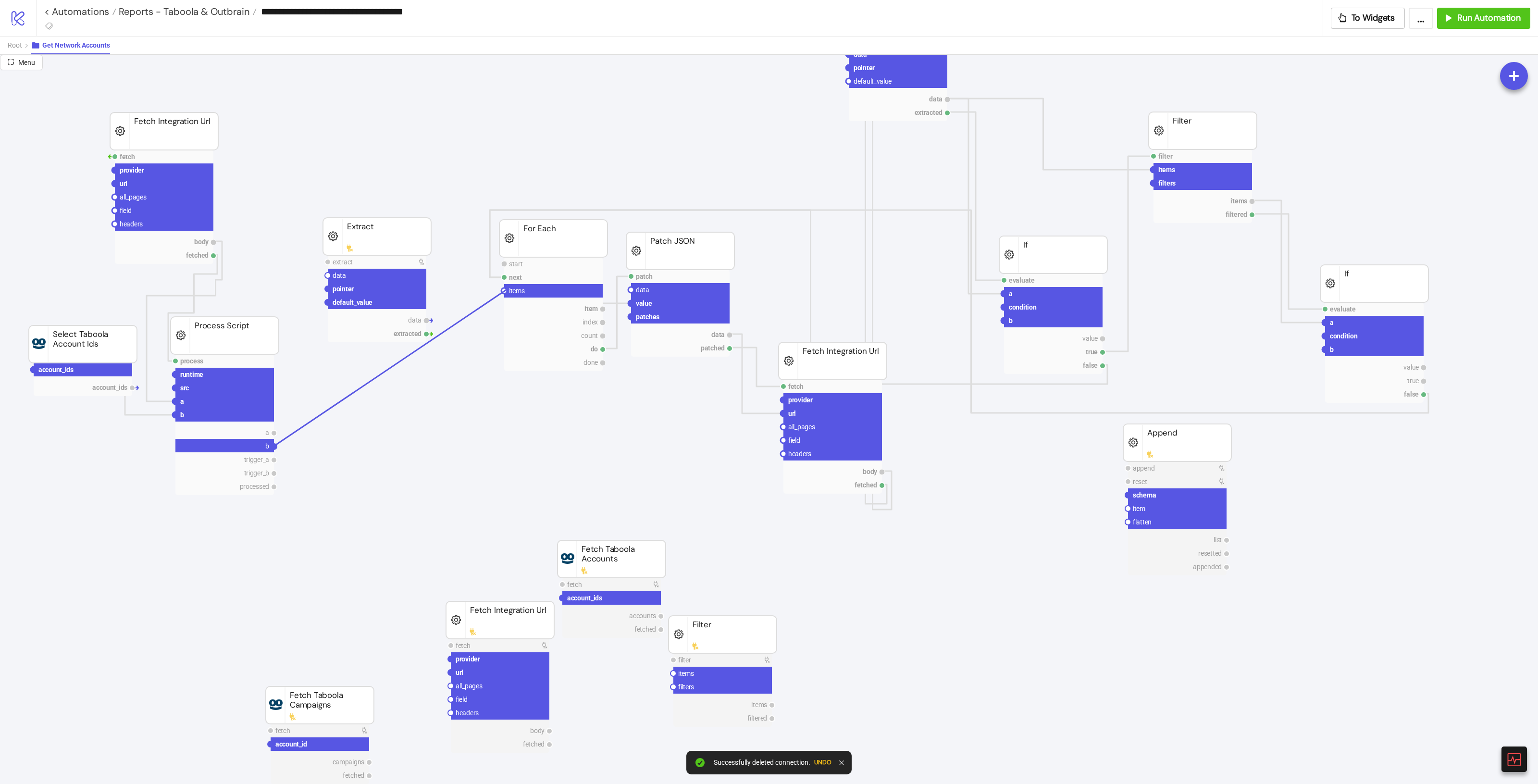
drag, startPoint x: 275, startPoint y: 445, endPoint x: 506, endPoint y: 289, distance: 278.7
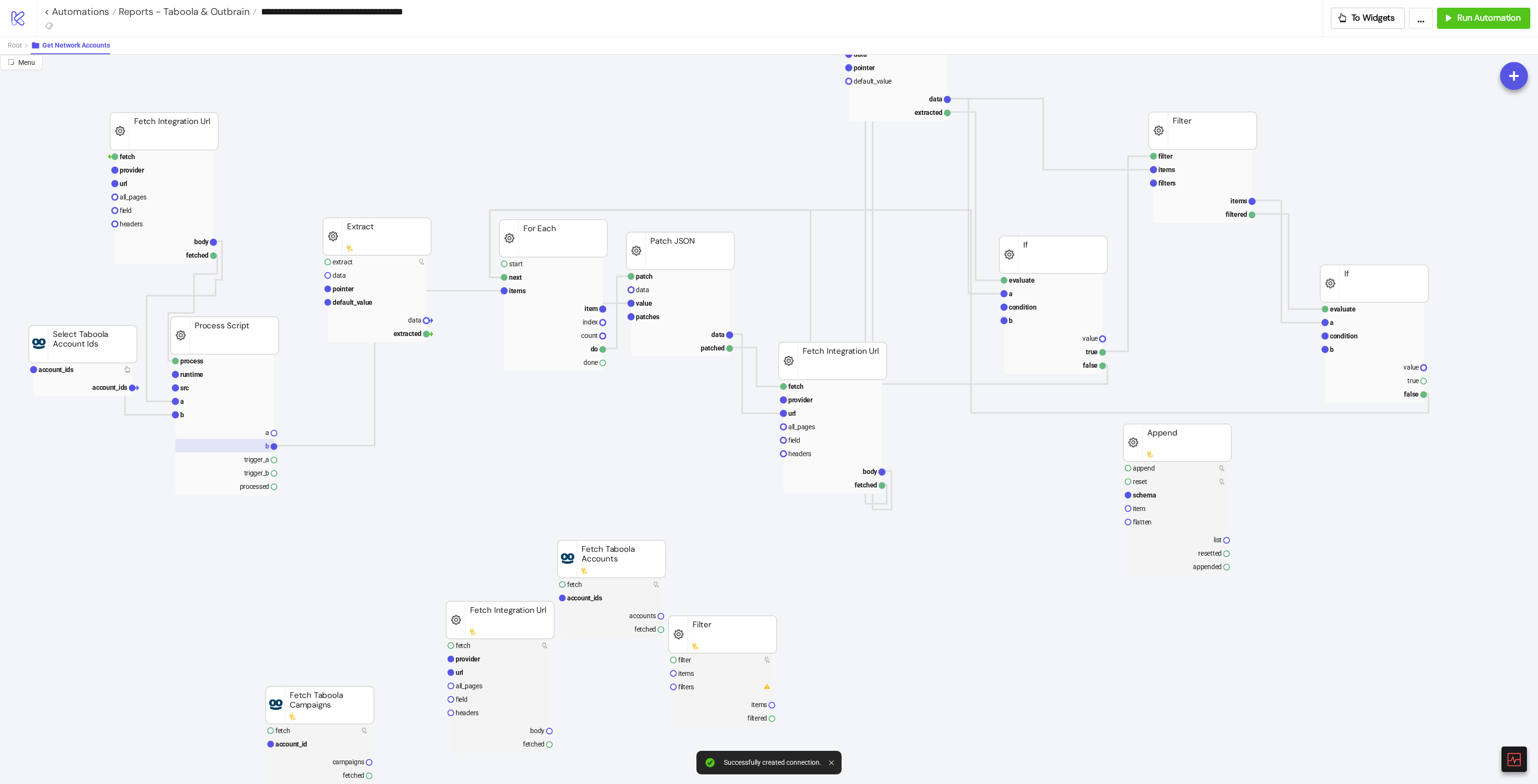
click at [259, 447] on rect at bounding box center [225, 445] width 99 height 14
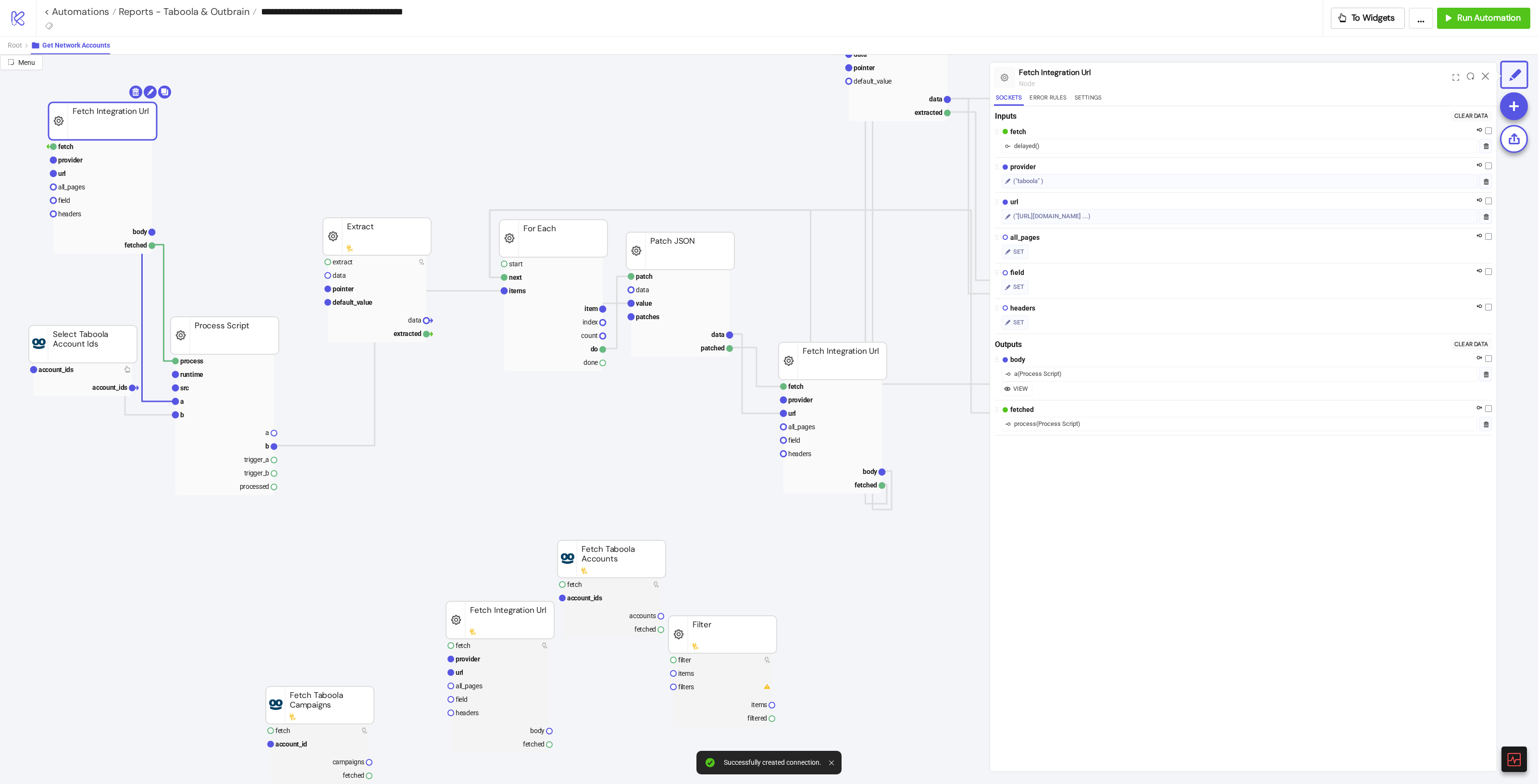
drag, startPoint x: 132, startPoint y: 128, endPoint x: 94, endPoint y: 130, distance: 38.1
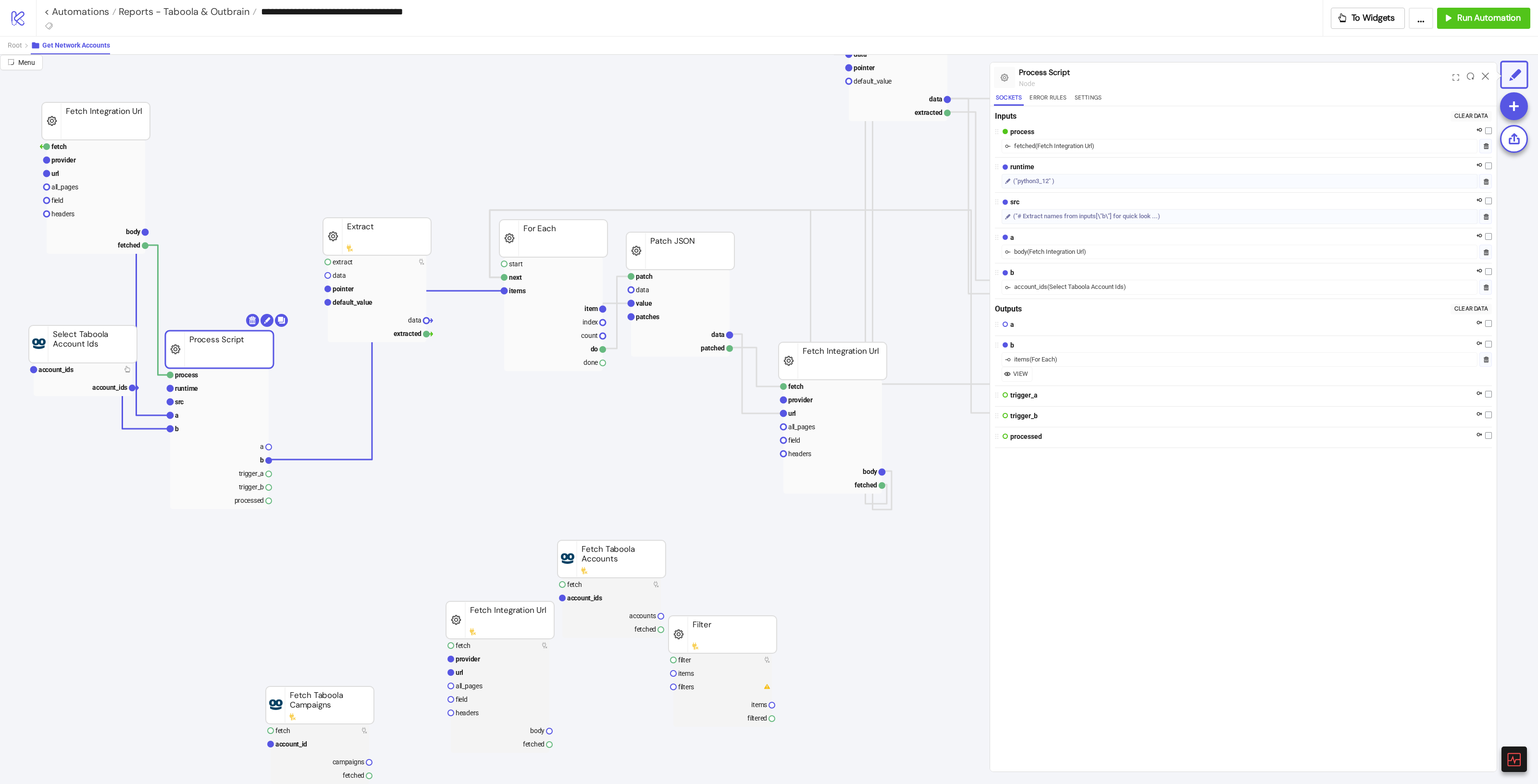
drag, startPoint x: 239, startPoint y: 339, endPoint x: 232, endPoint y: 349, distance: 12.2
click at [128, 241] on rect at bounding box center [96, 244] width 99 height 14
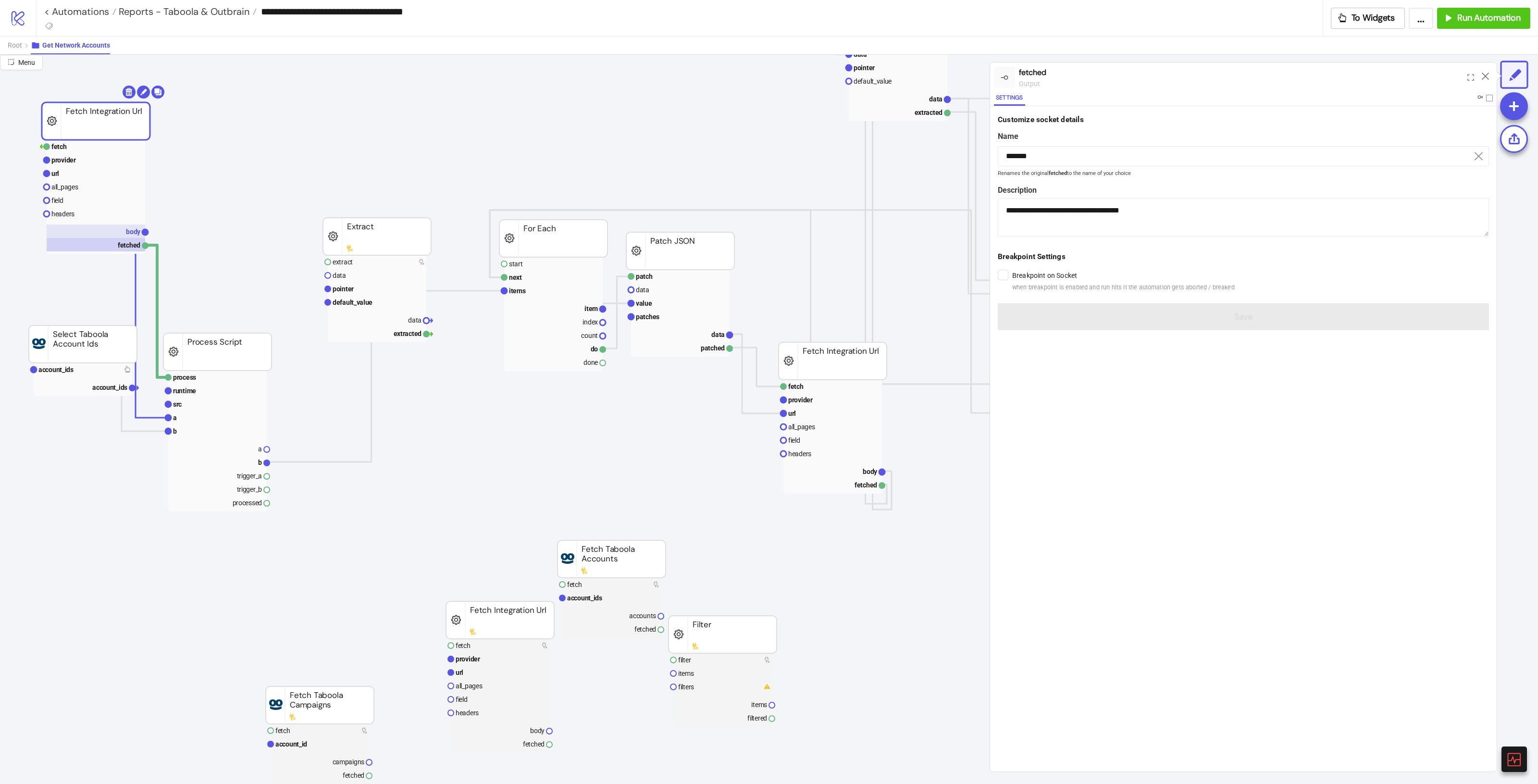
click at [133, 232] on text "body" at bounding box center [133, 231] width 15 height 8
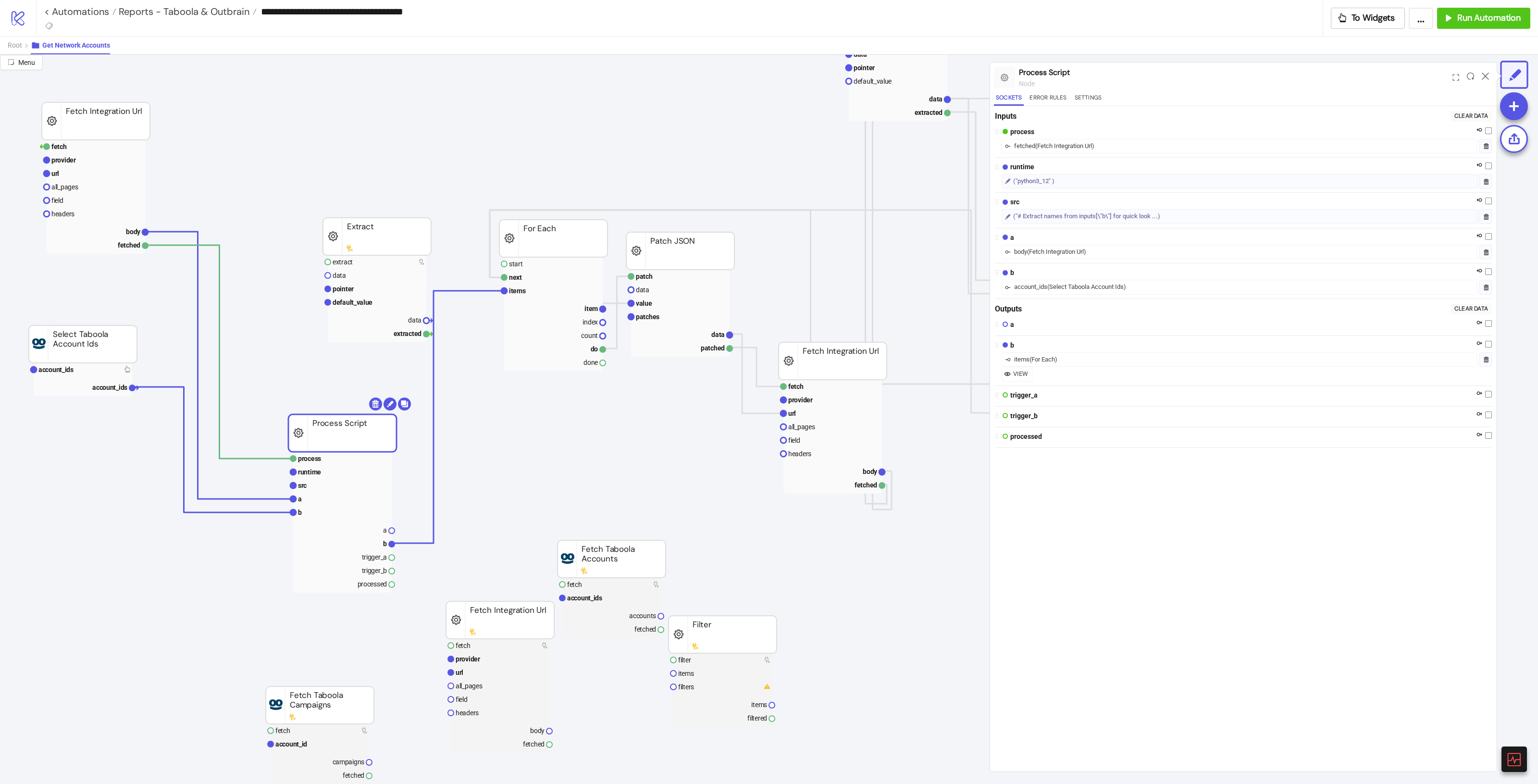
drag, startPoint x: 294, startPoint y: 399, endPoint x: 381, endPoint y: 443, distance: 97.5
click at [381, 443] on rect at bounding box center [342, 433] width 108 height 37
drag, startPoint x: 386, startPoint y: 217, endPoint x: 385, endPoint y: 223, distance: 6.1
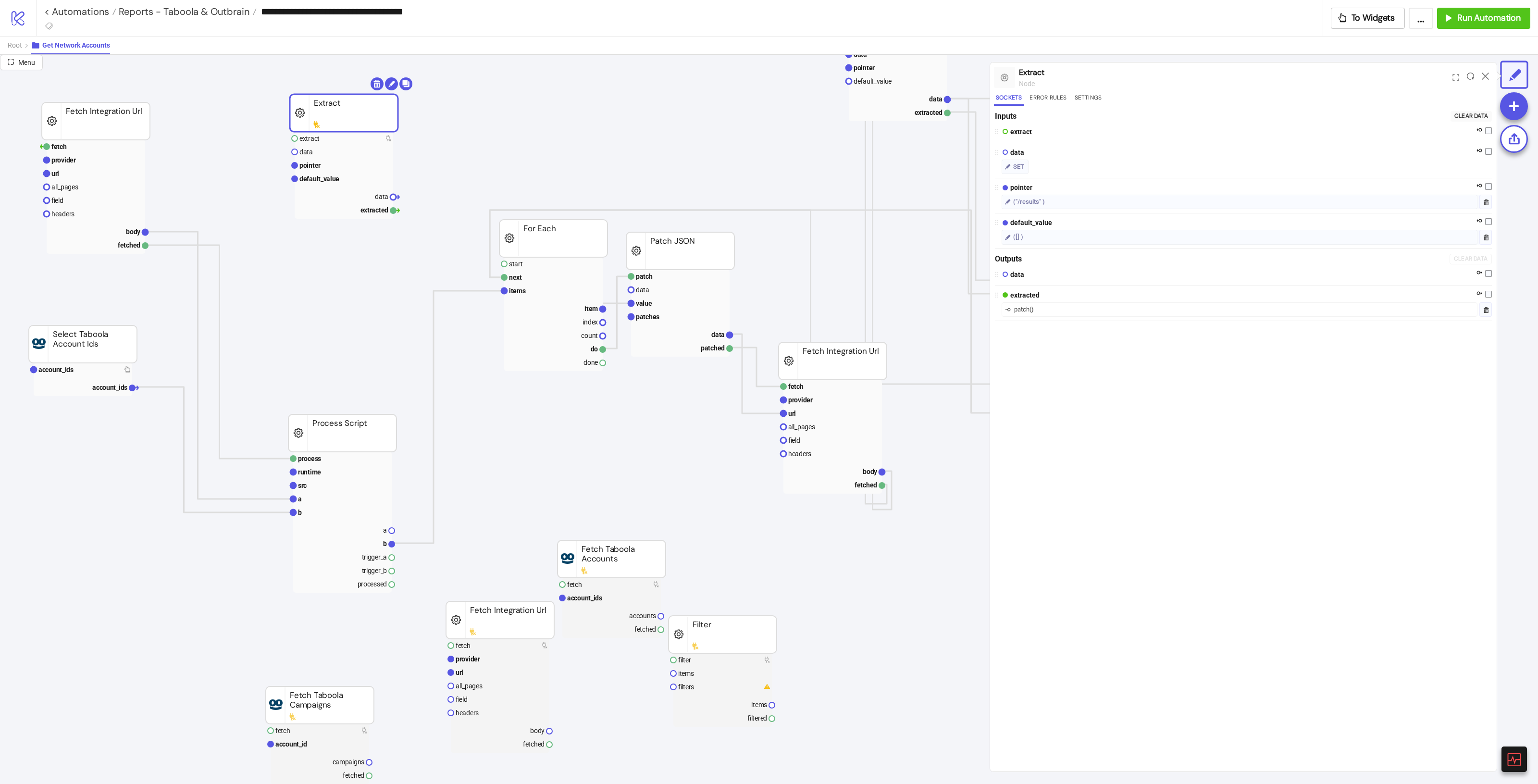
drag, startPoint x: 385, startPoint y: 225, endPoint x: 541, endPoint y: 197, distance: 158.5
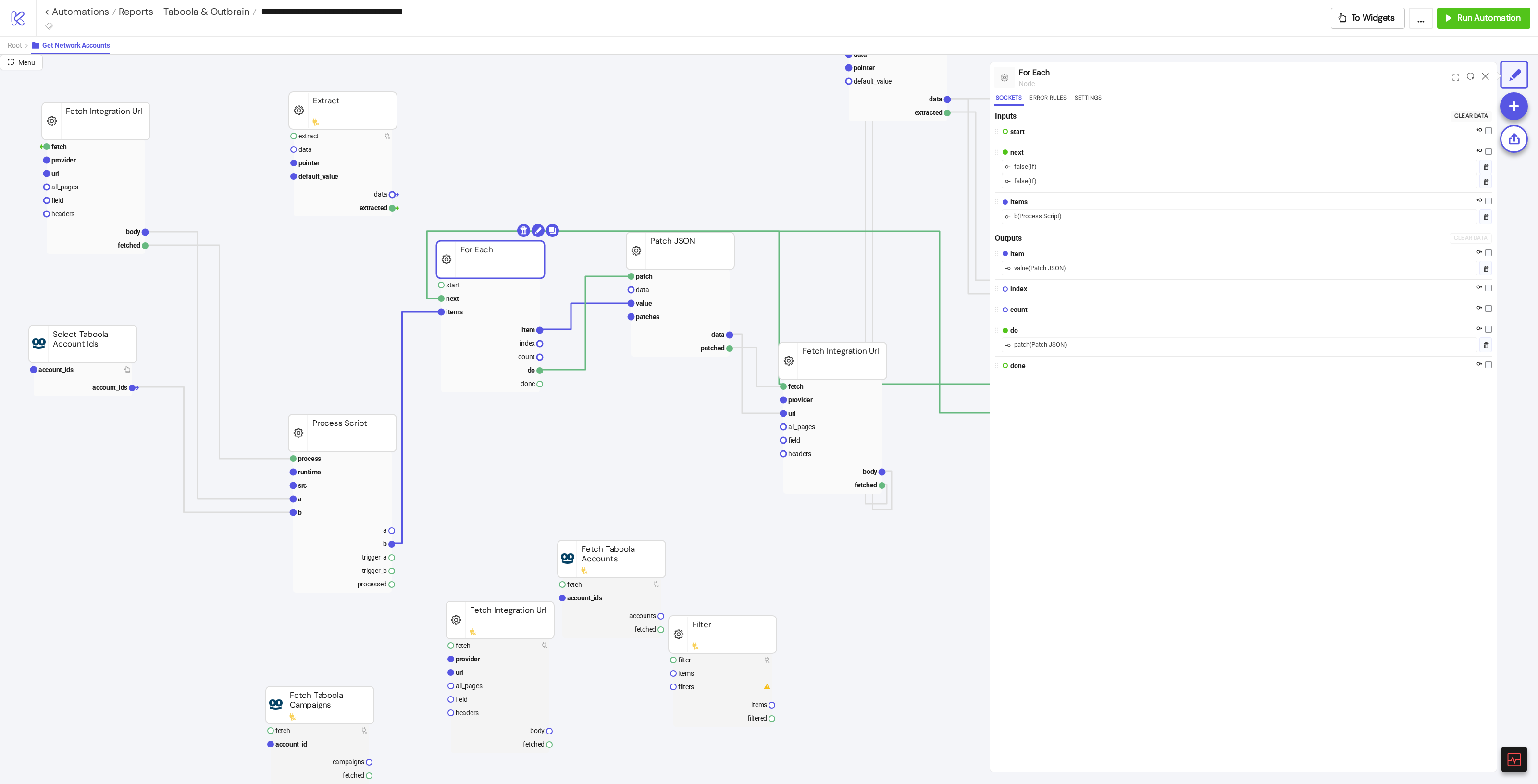
drag, startPoint x: 534, startPoint y: 236, endPoint x: 490, endPoint y: 251, distance: 46.5
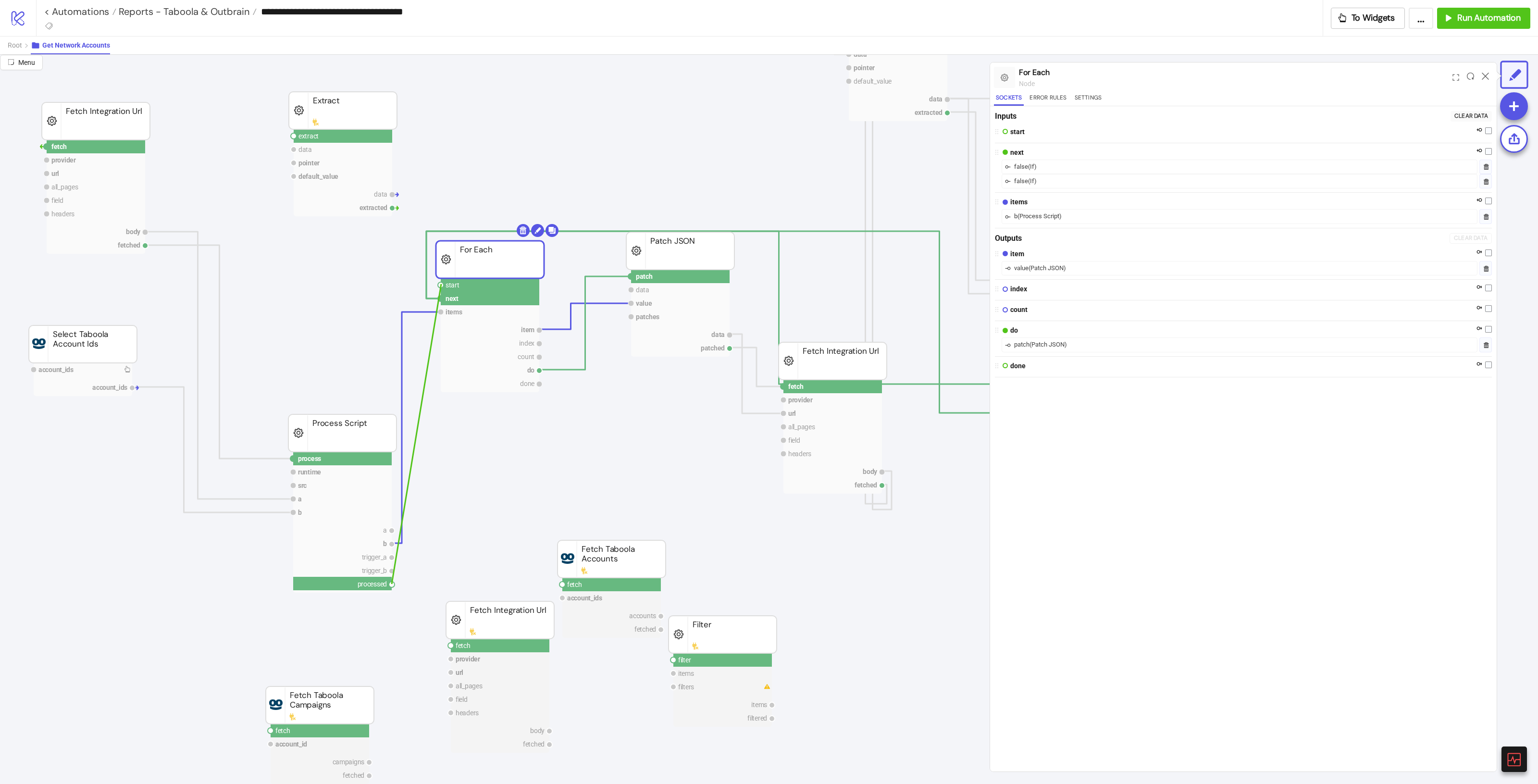
drag, startPoint x: 392, startPoint y: 582, endPoint x: 441, endPoint y: 284, distance: 302.0
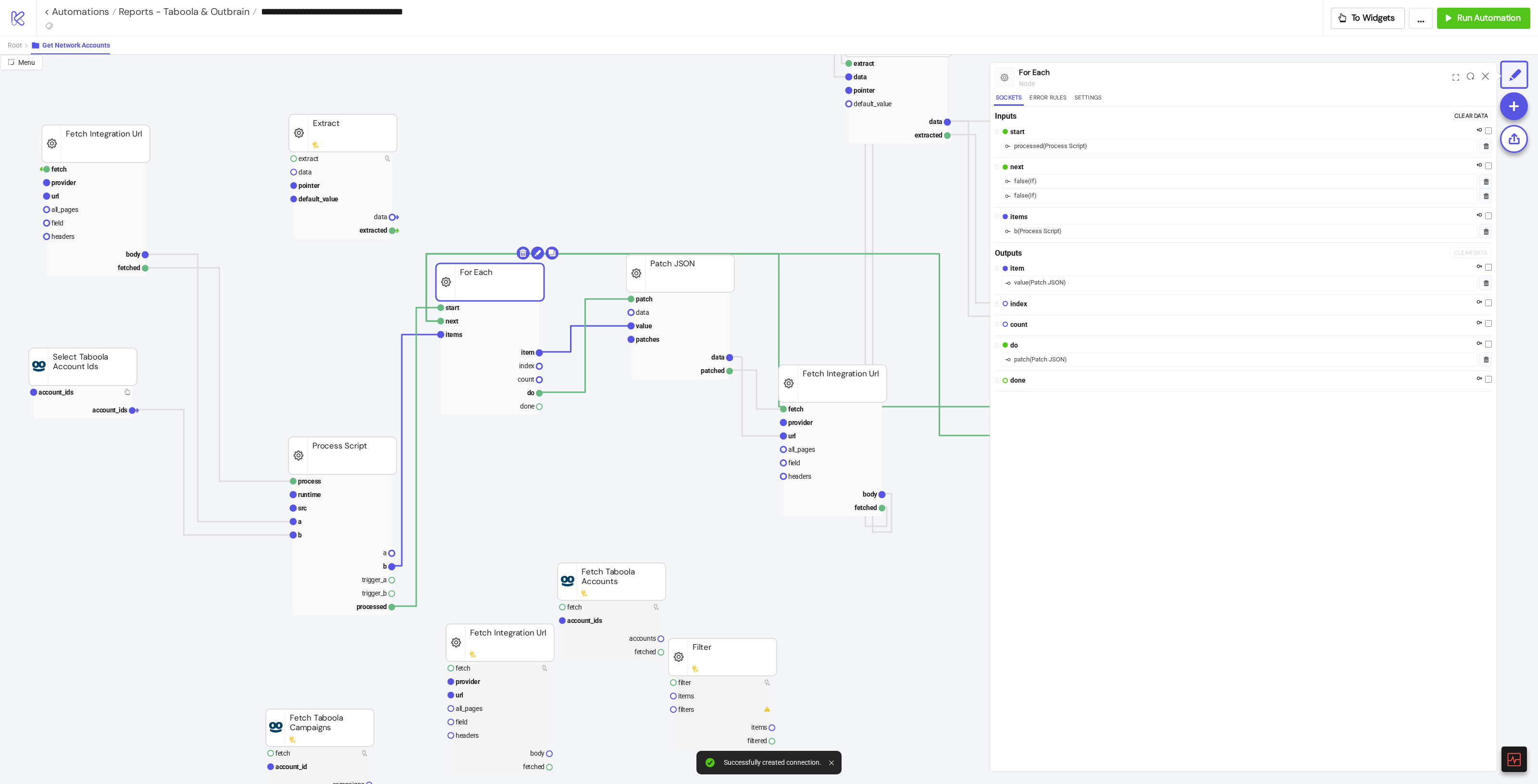
scroll to position [60, 12]
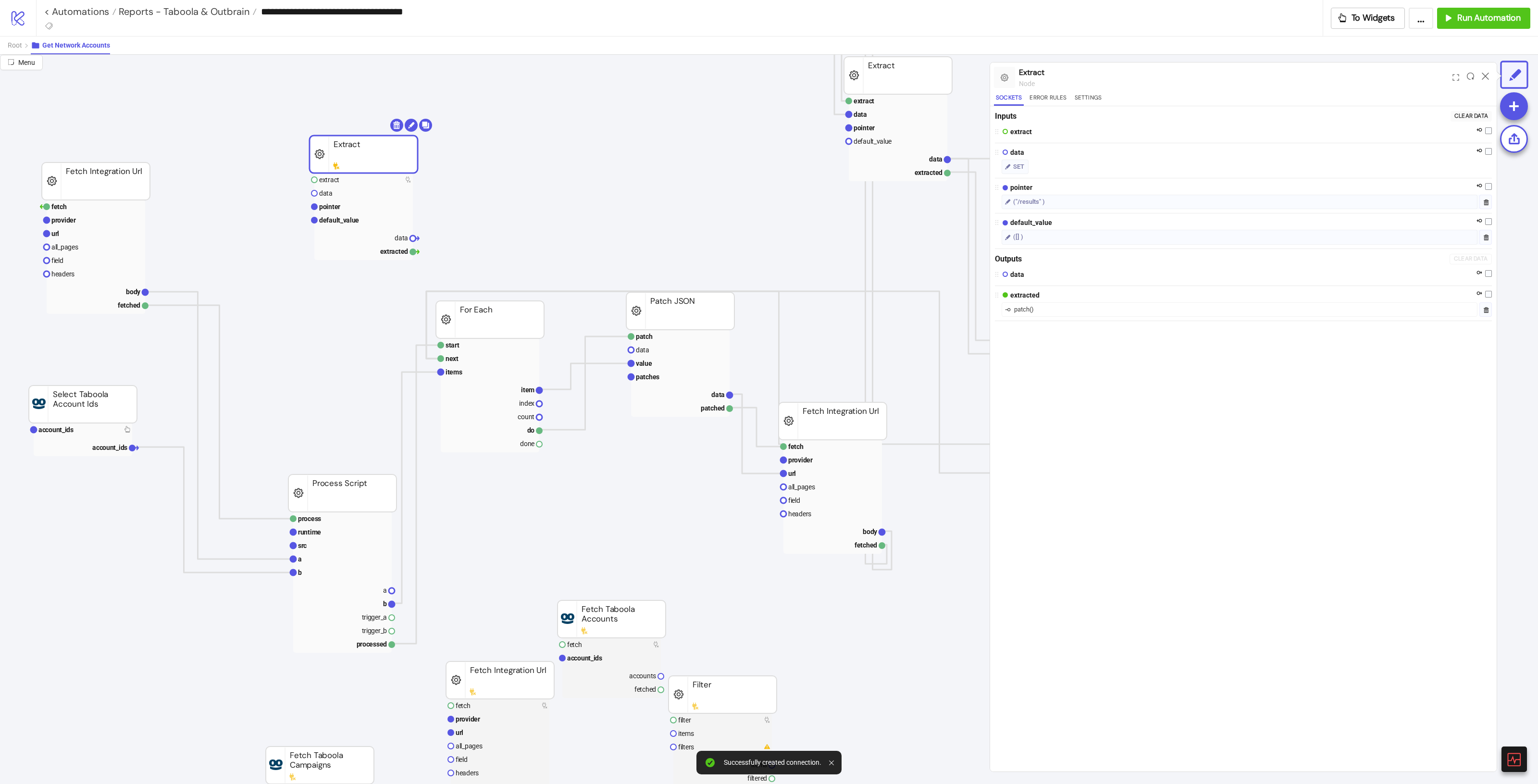
drag, startPoint x: 359, startPoint y: 138, endPoint x: 384, endPoint y: 101, distance: 44.7
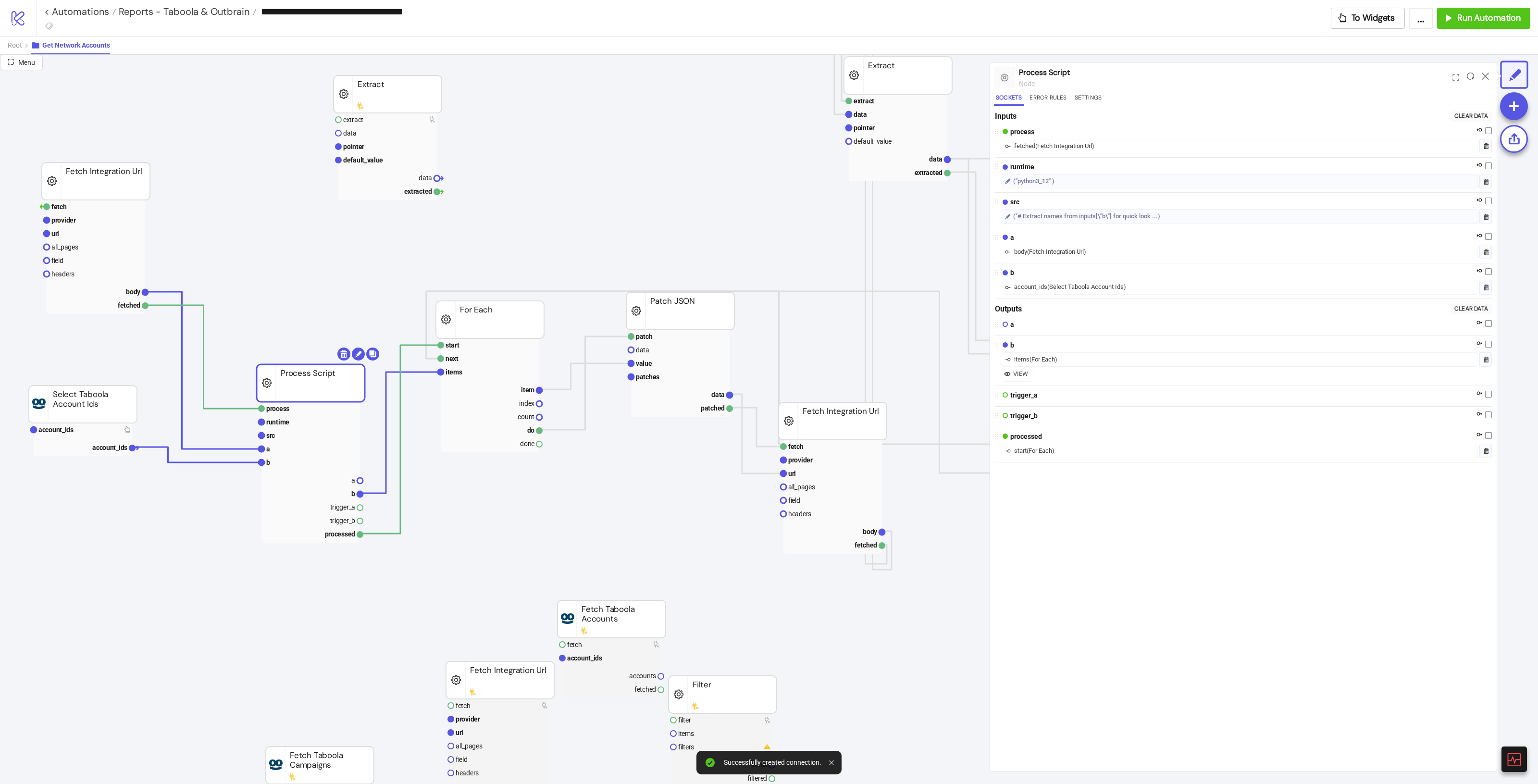
drag, startPoint x: 338, startPoint y: 486, endPoint x: 301, endPoint y: 332, distance: 158.4
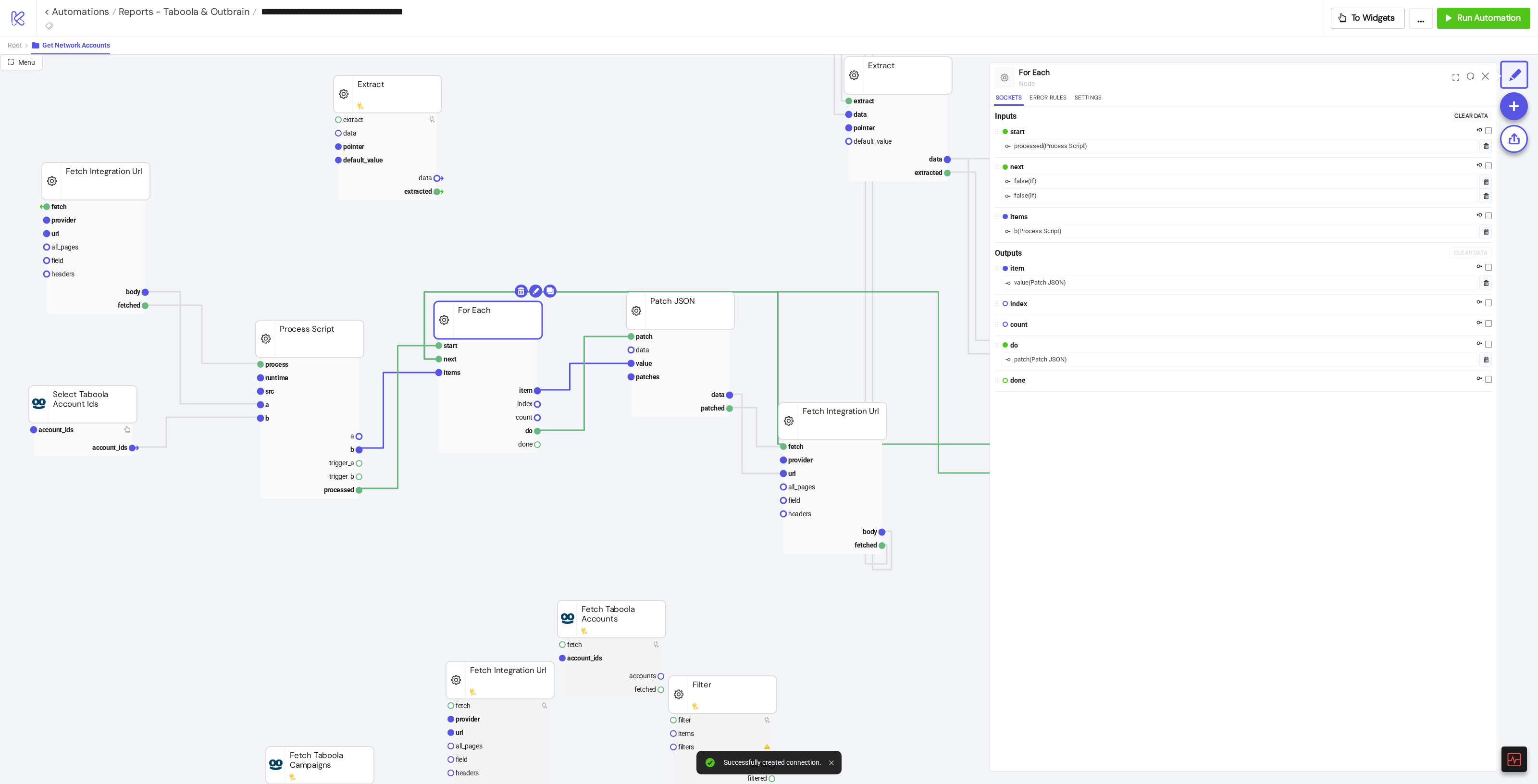
drag, startPoint x: 488, startPoint y: 325, endPoint x: 482, endPoint y: 330, distance: 7.8
drag, startPoint x: 469, startPoint y: 355, endPoint x: 473, endPoint y: 361, distance: 7.2
click at [469, 356] on rect at bounding box center [483, 350] width 99 height 14
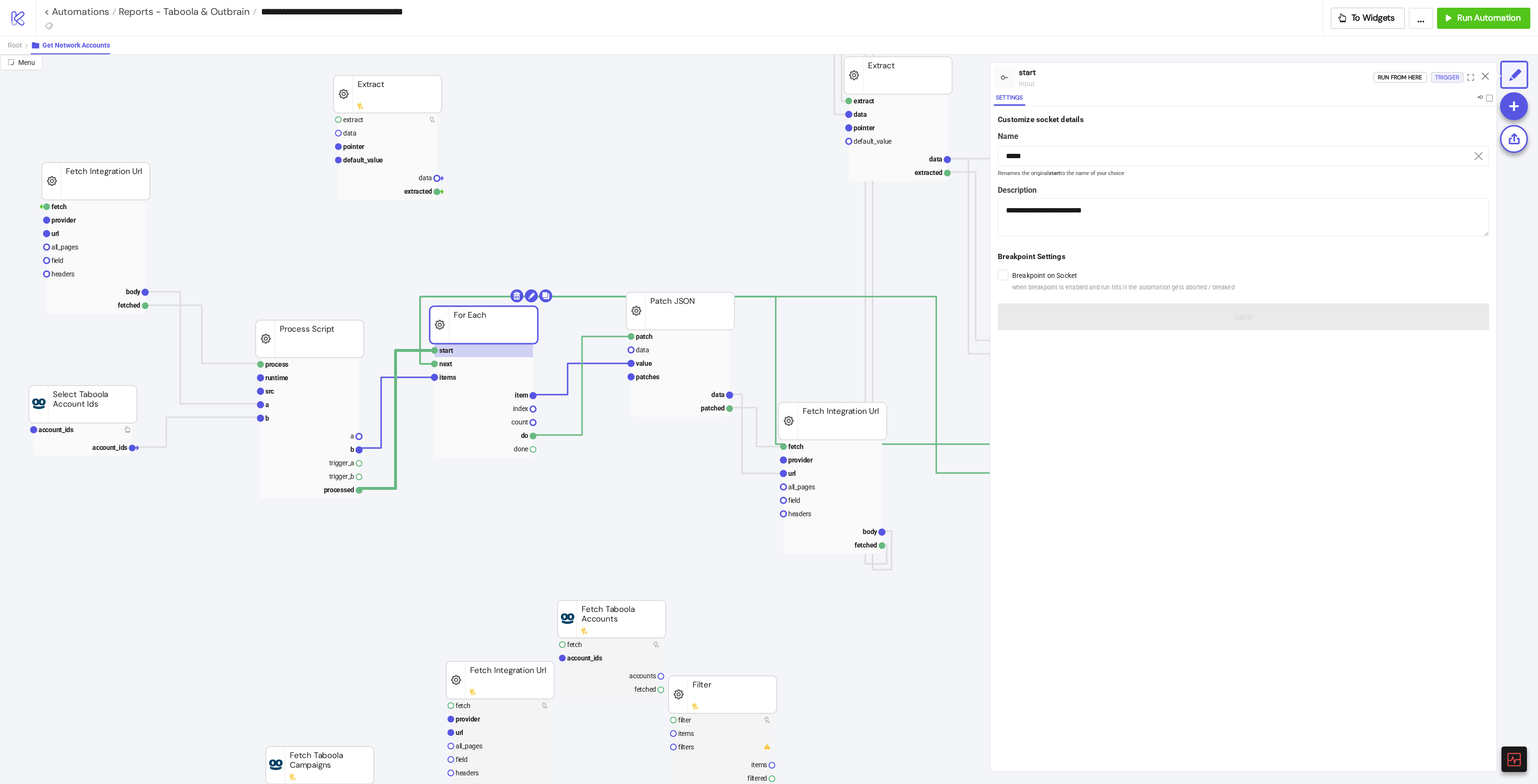
click at [1443, 76] on div "Trigger" at bounding box center [1447, 77] width 24 height 11
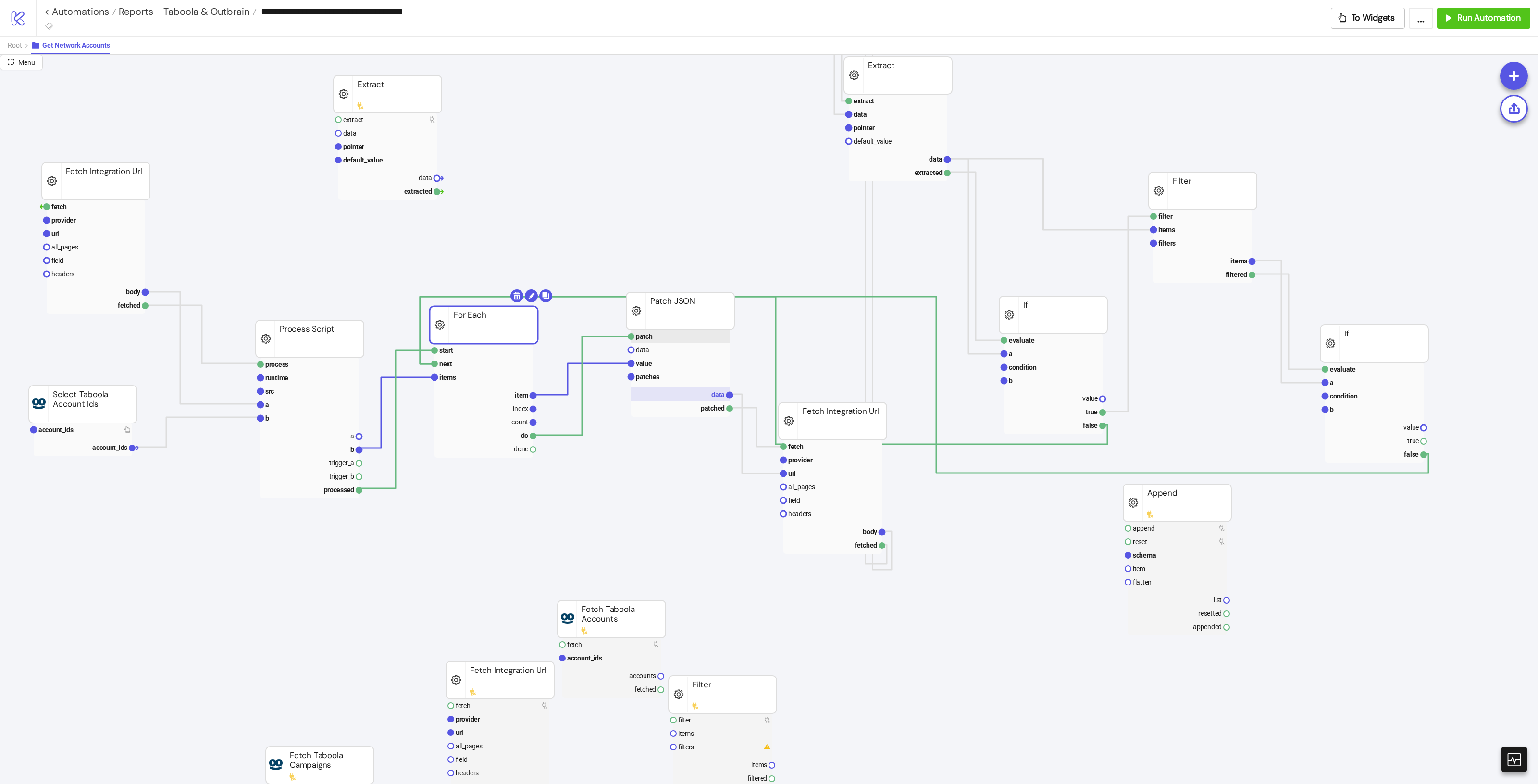
drag, startPoint x: 645, startPoint y: 341, endPoint x: 690, endPoint y: 388, distance: 65.1
click at [645, 341] on g "patch" at bounding box center [680, 336] width 99 height 14
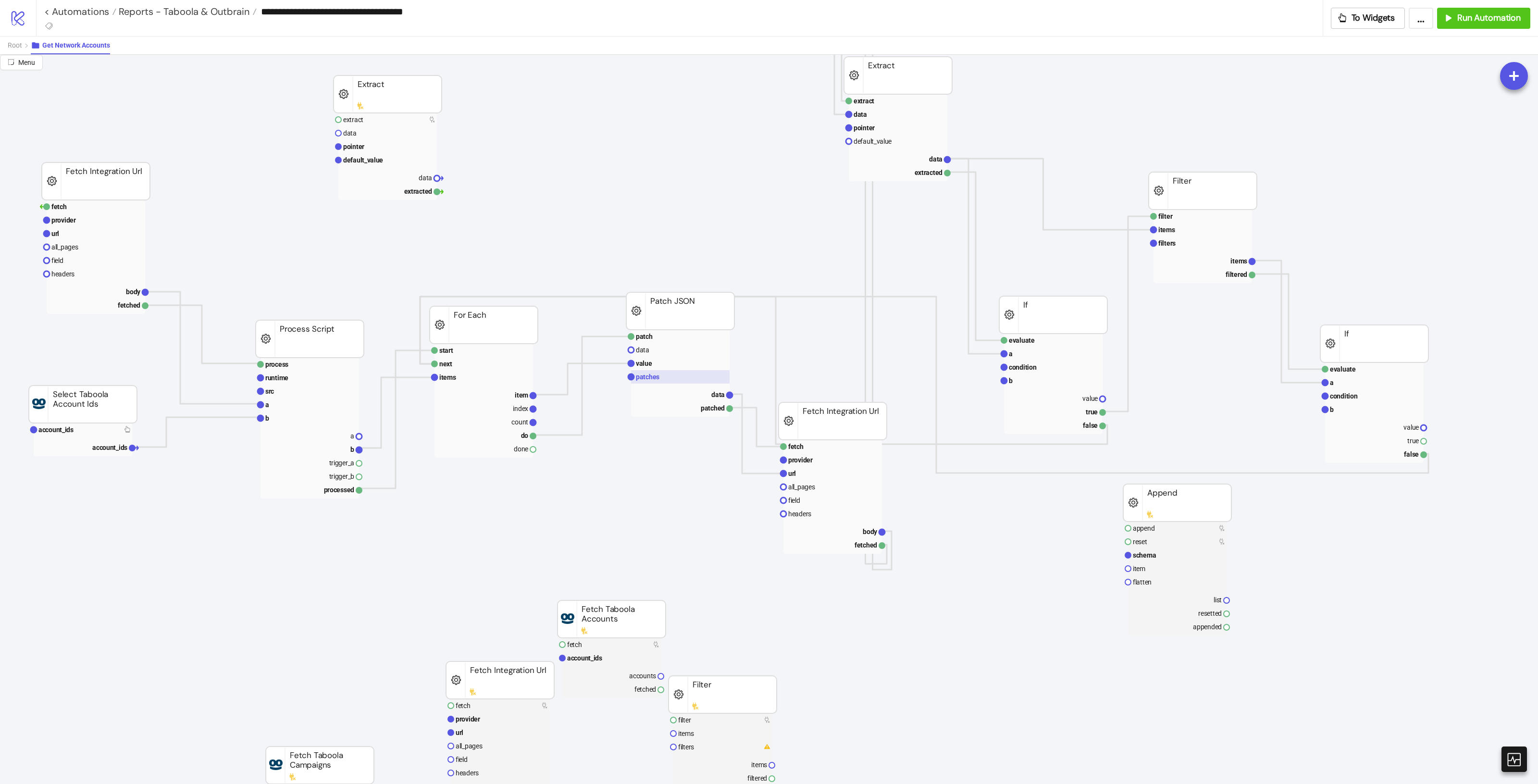
click at [677, 374] on rect at bounding box center [680, 377] width 99 height 14
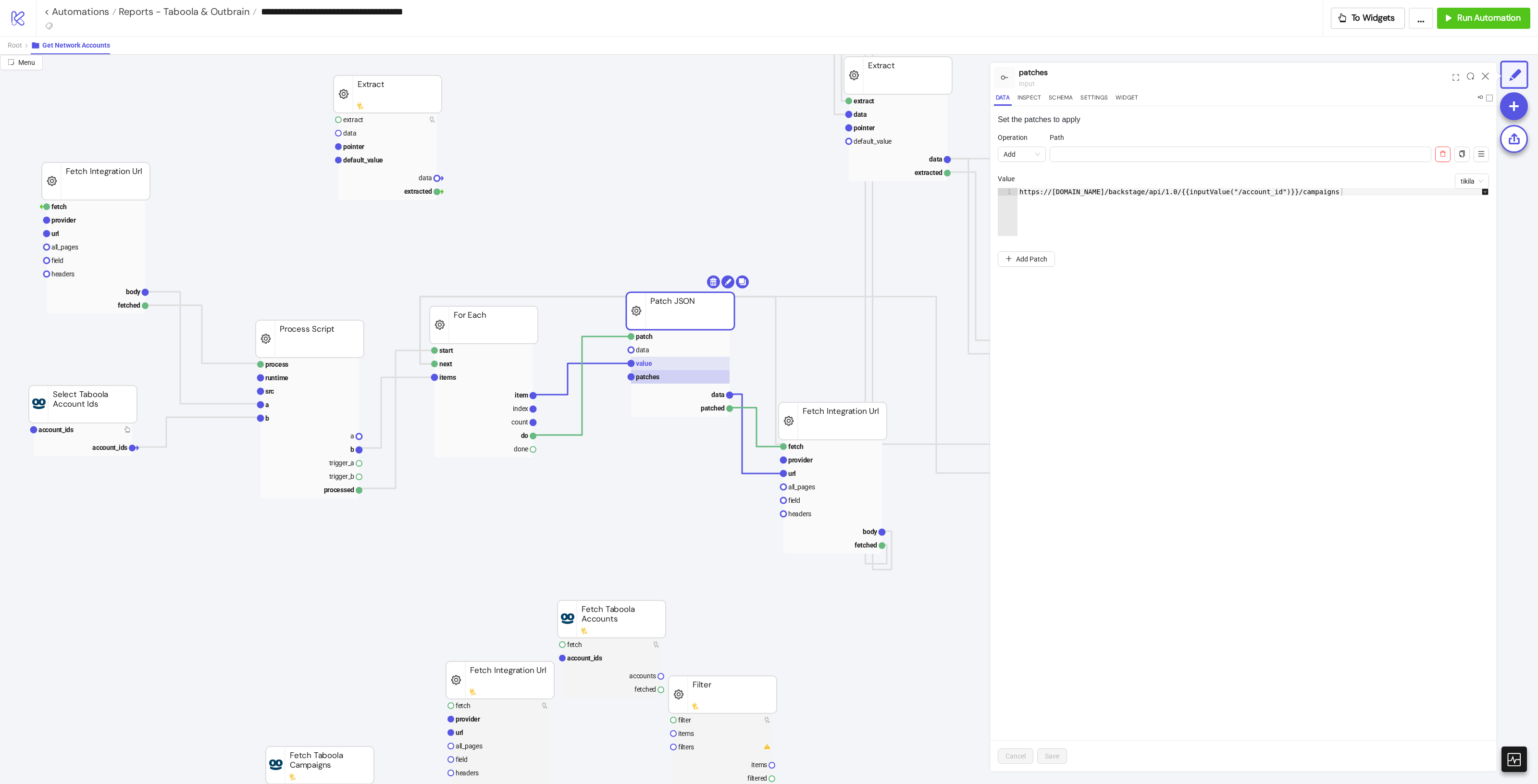
click at [676, 366] on rect at bounding box center [680, 363] width 99 height 14
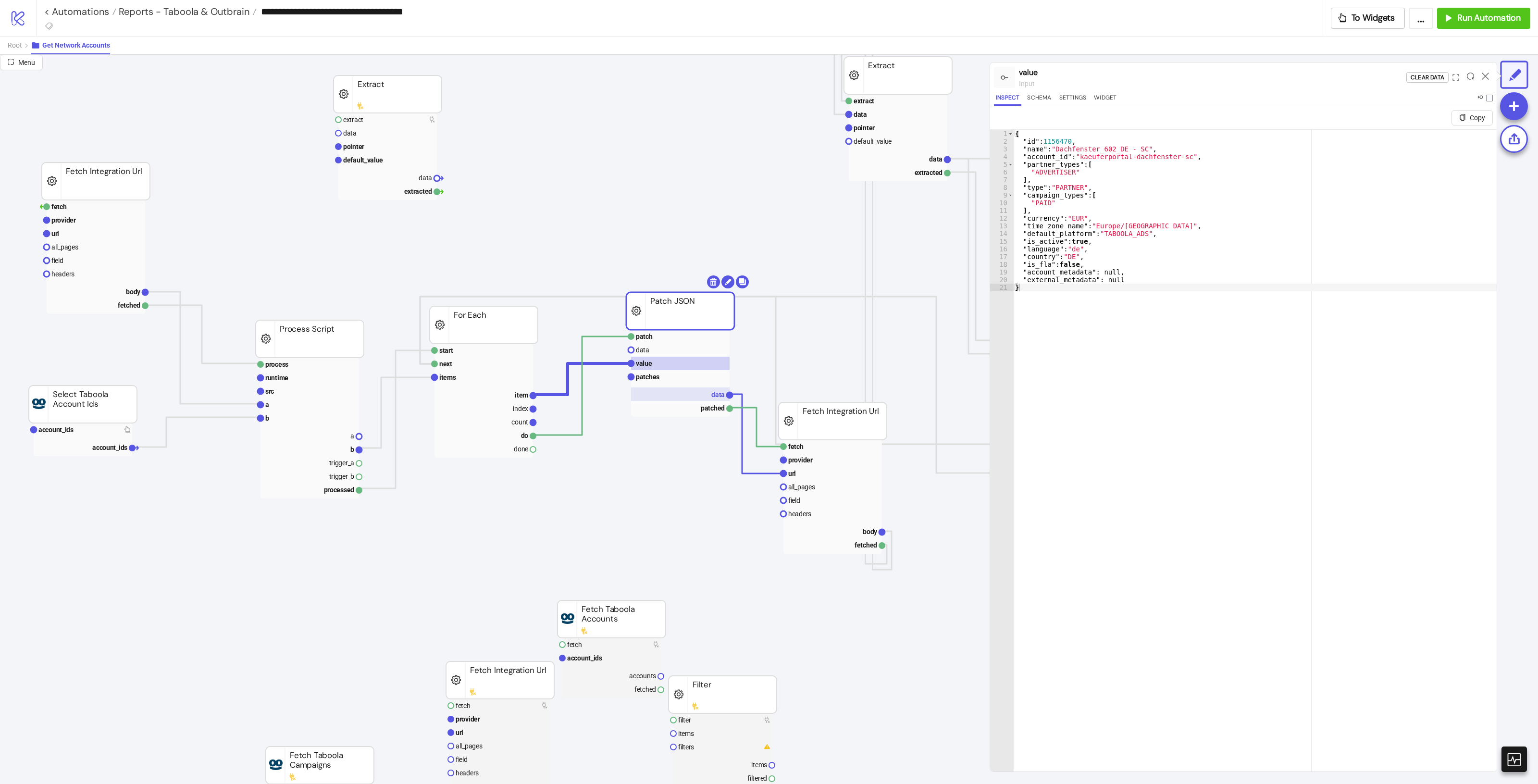
click at [719, 397] on text "data" at bounding box center [718, 395] width 14 height 8
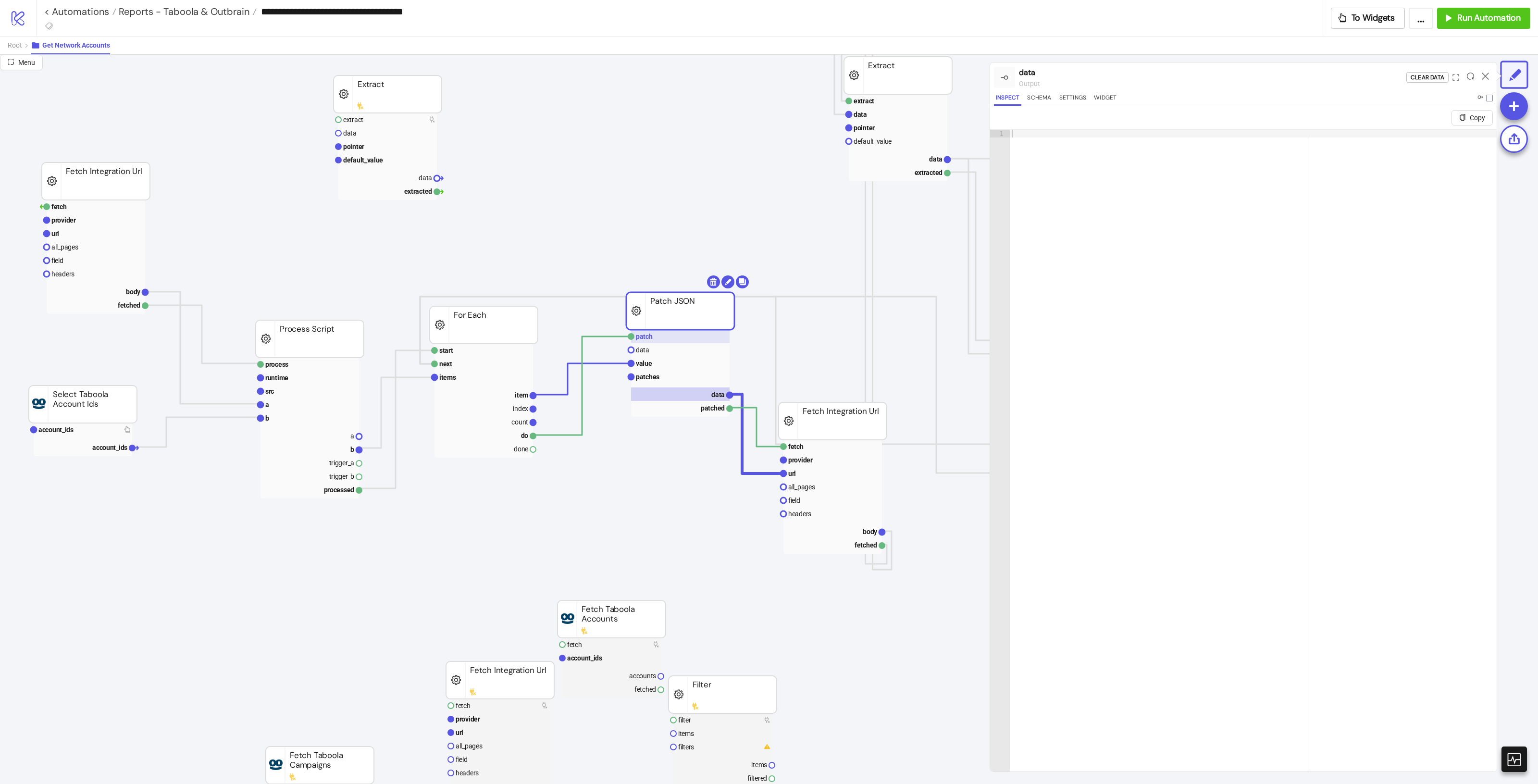
click at [683, 332] on rect at bounding box center [680, 336] width 99 height 14
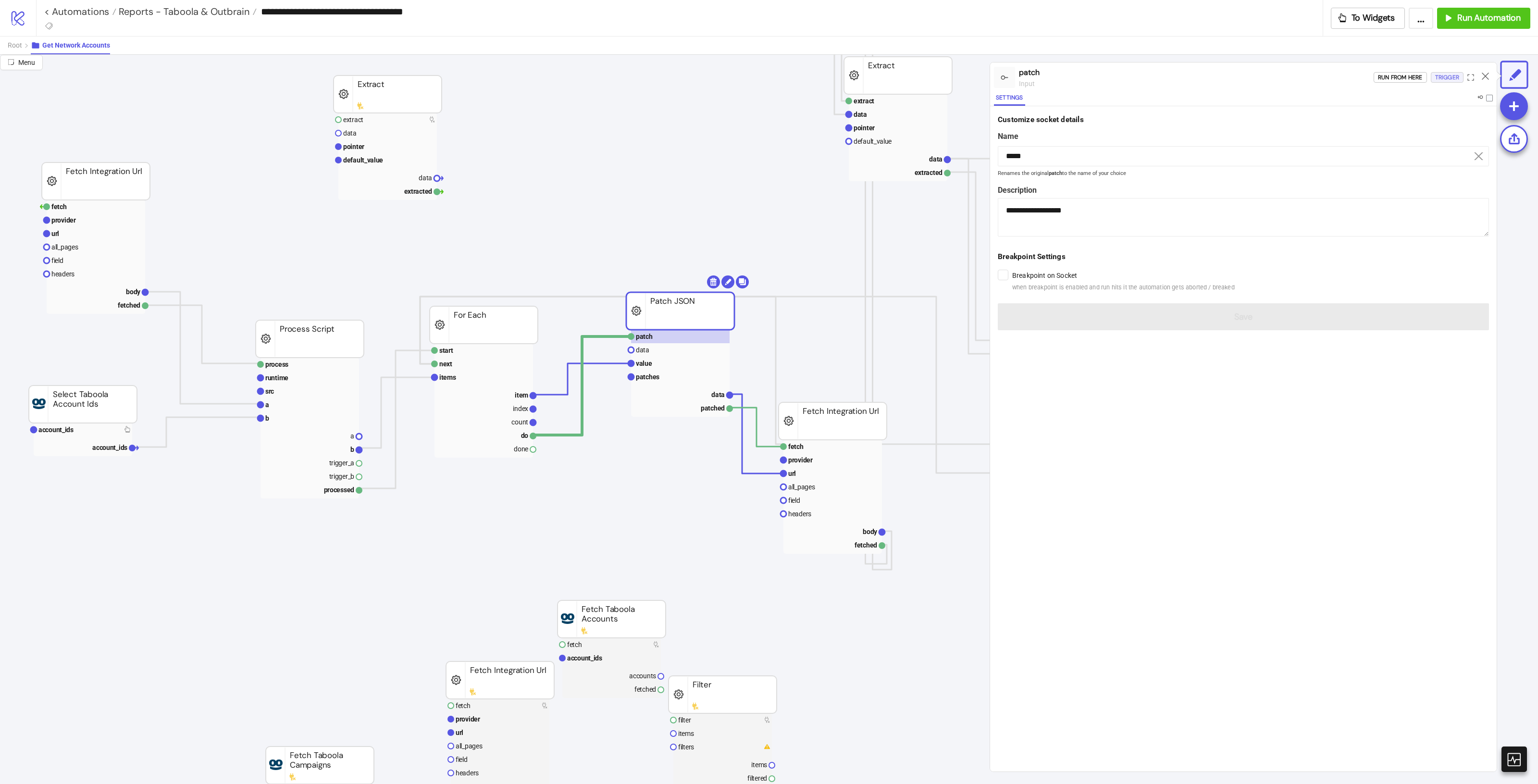
click at [1438, 81] on div "Trigger" at bounding box center [1447, 77] width 24 height 11
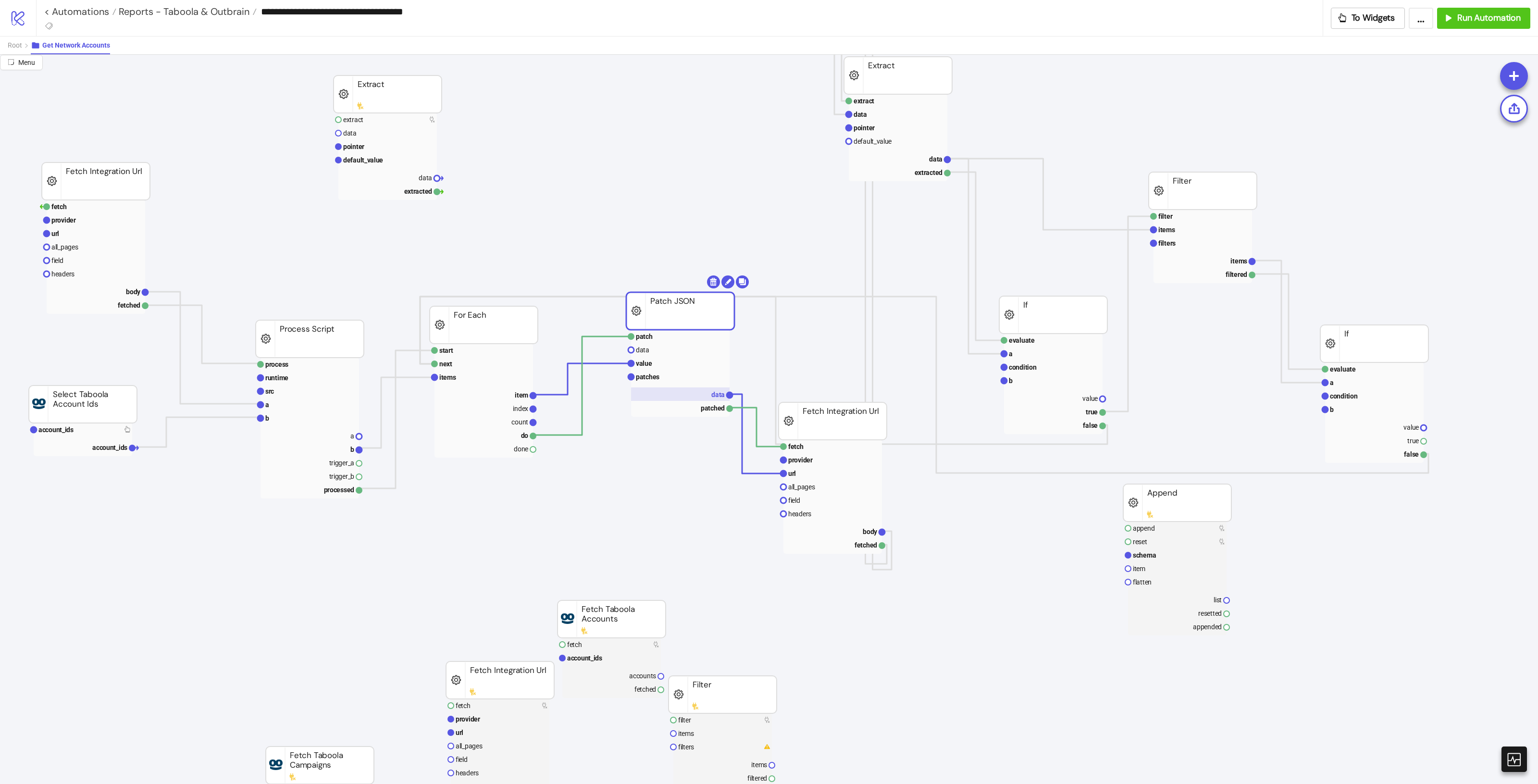
click at [719, 397] on text "data" at bounding box center [718, 395] width 14 height 8
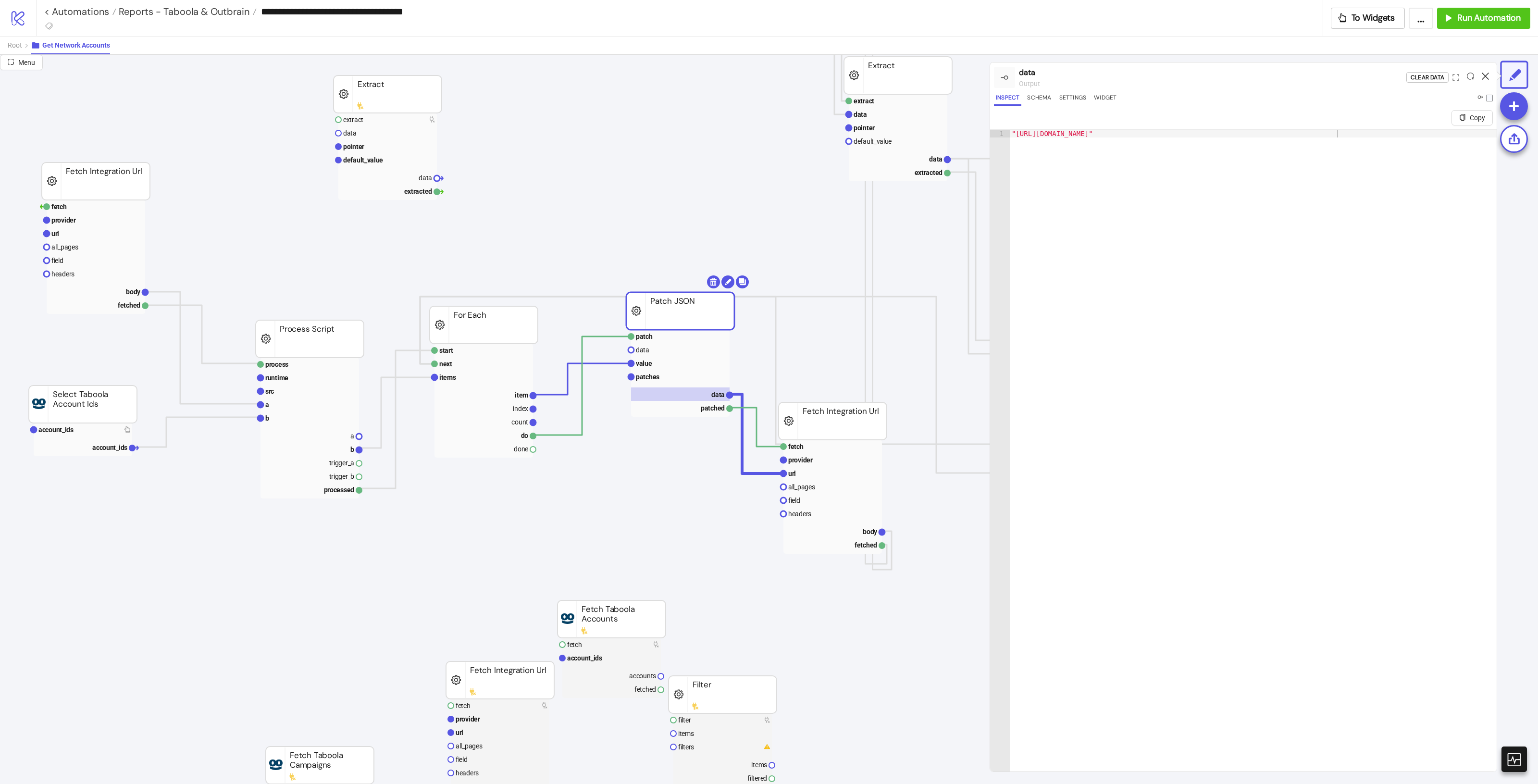
click at [1484, 73] on icon at bounding box center [1485, 76] width 7 height 7
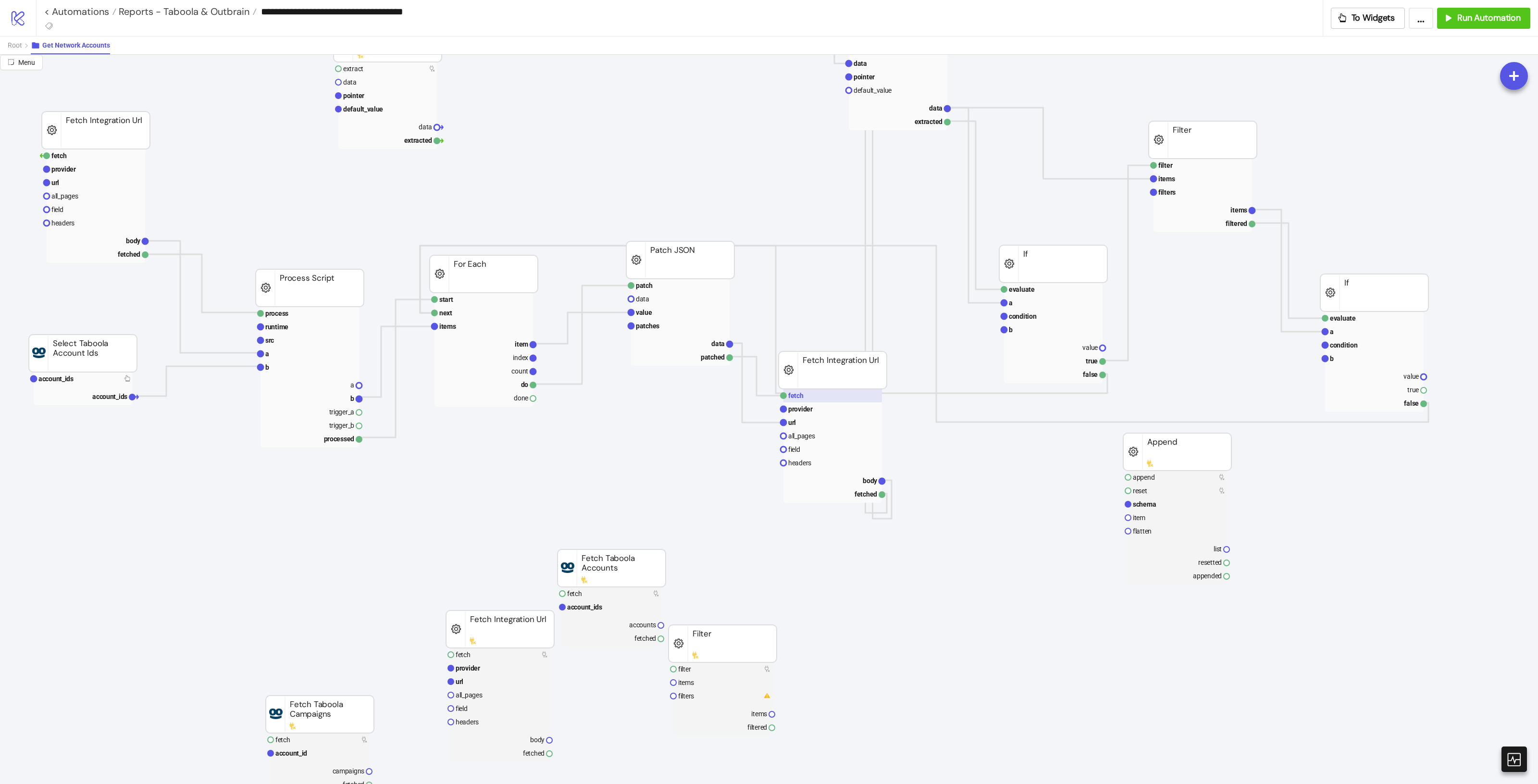
scroll to position [180, 12]
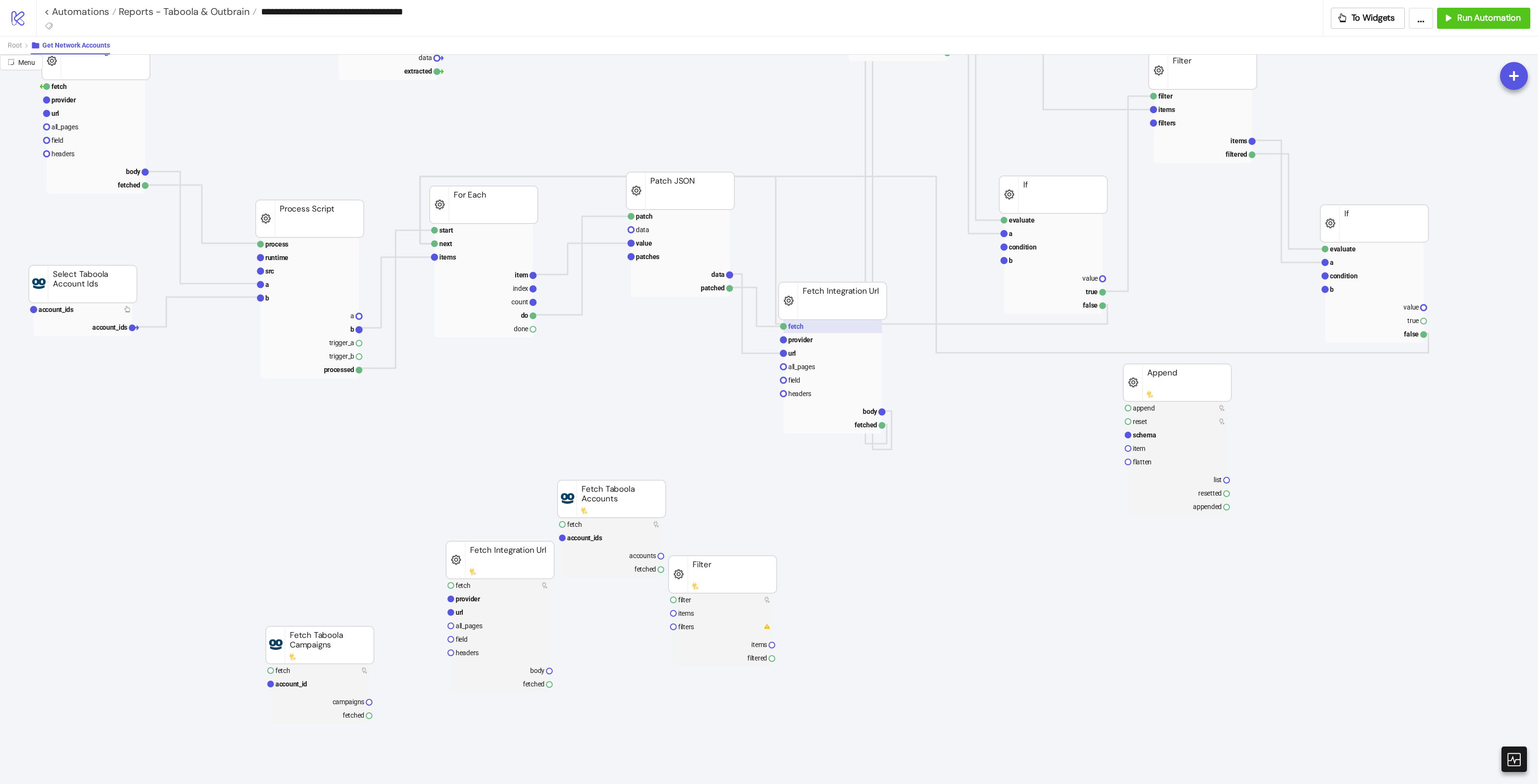
click at [817, 328] on rect at bounding box center [832, 326] width 99 height 14
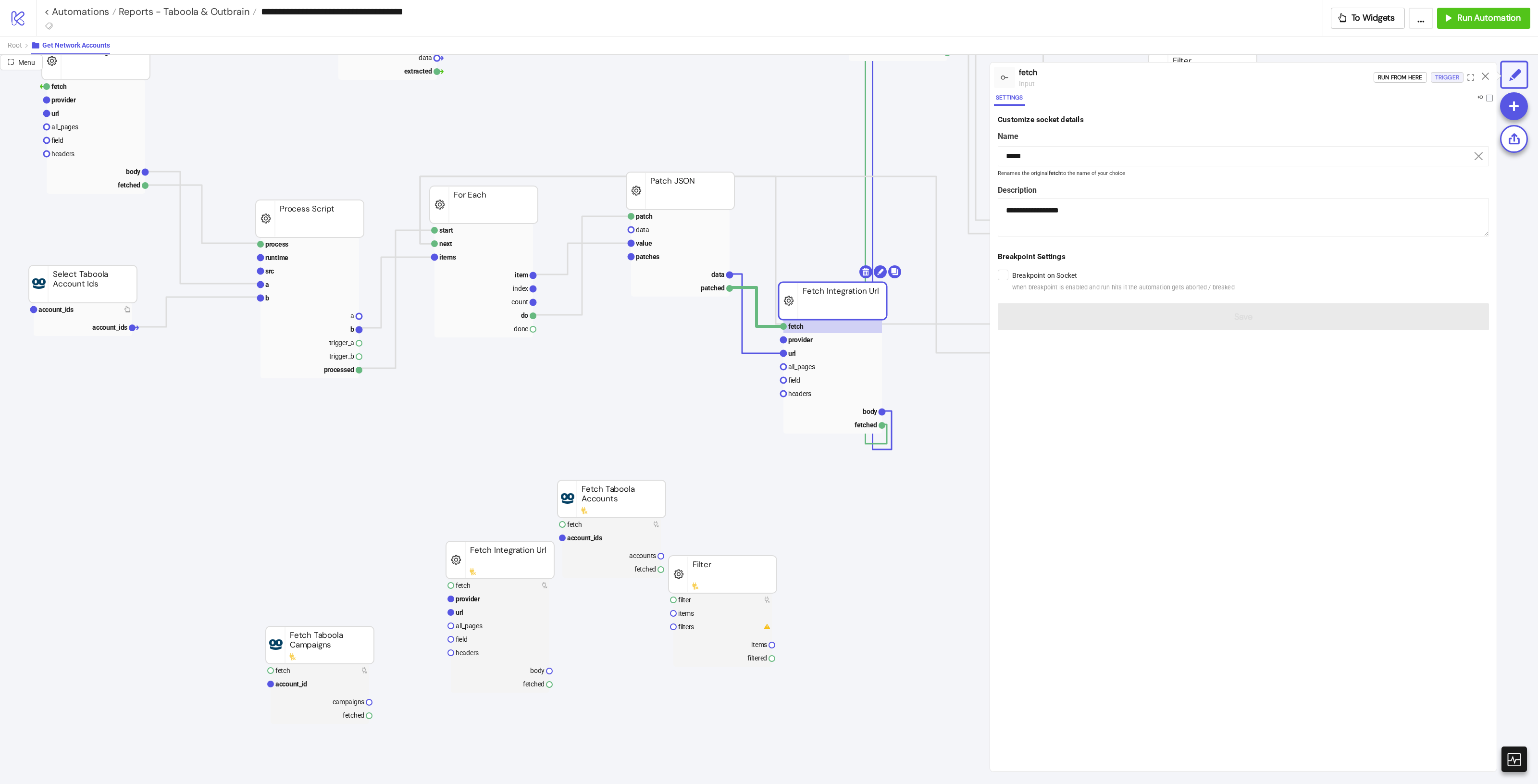
click at [1441, 76] on div "Trigger" at bounding box center [1447, 77] width 24 height 11
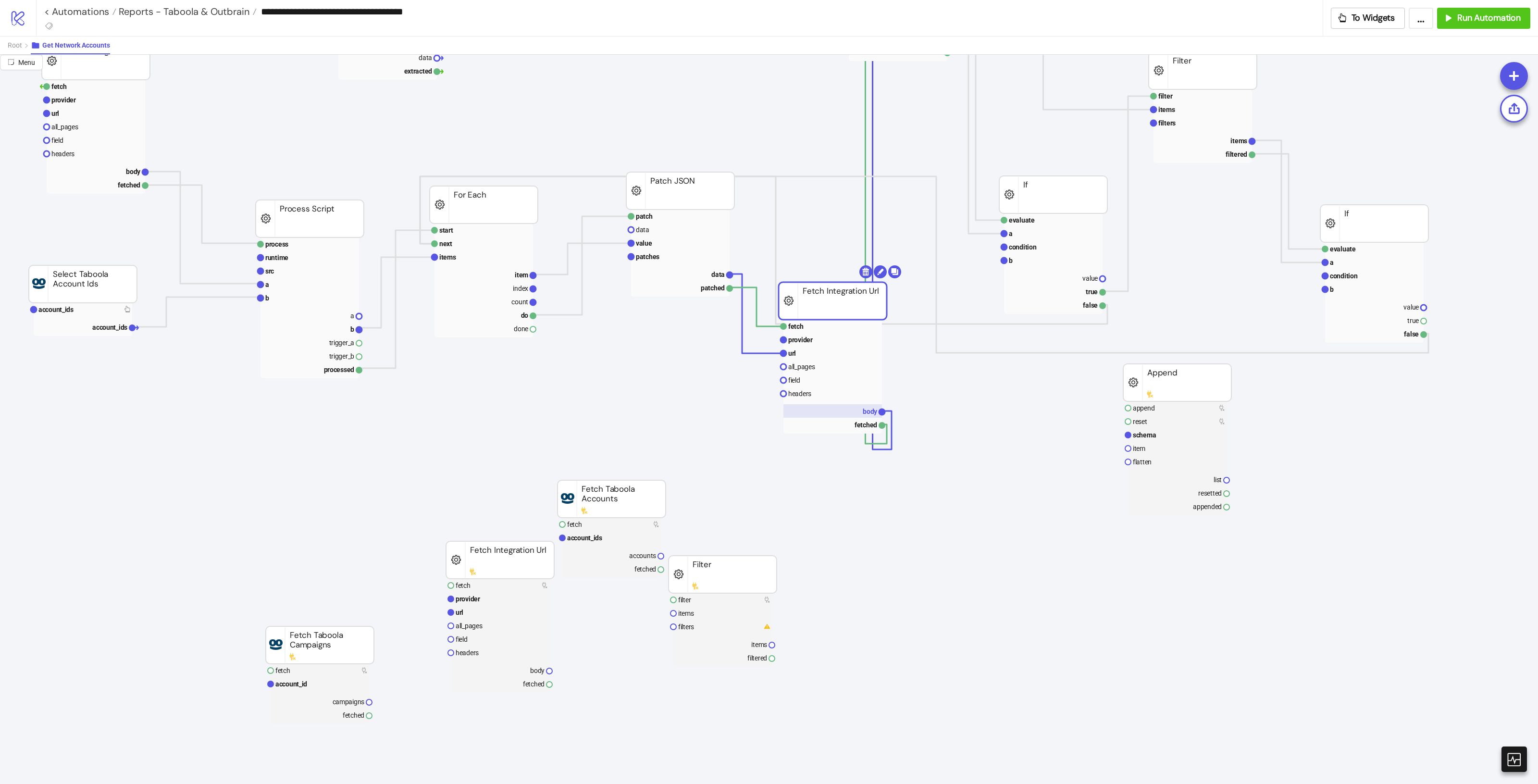
click at [858, 411] on rect at bounding box center [832, 410] width 99 height 14
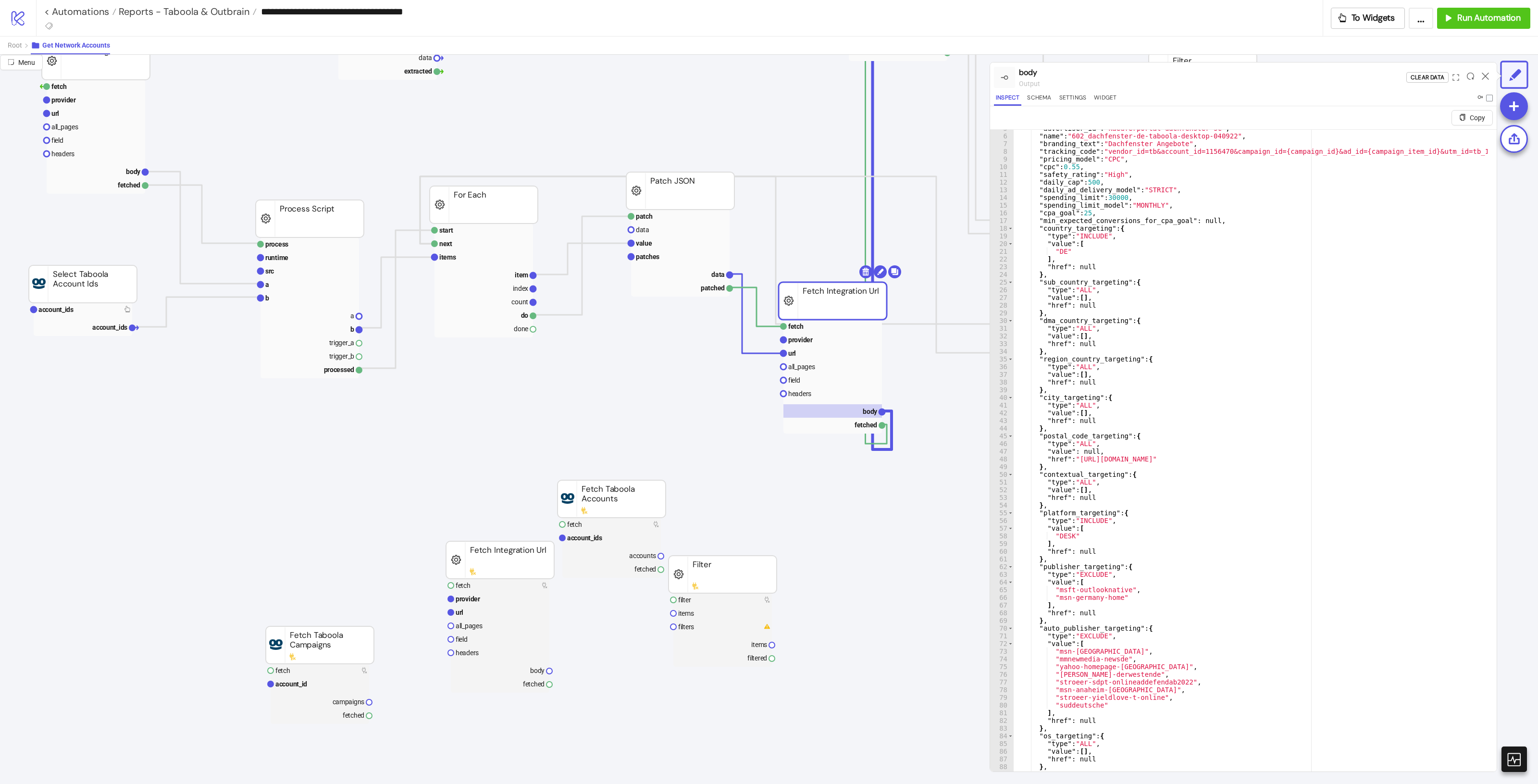
scroll to position [36, 0]
click at [1484, 79] on icon at bounding box center [1485, 76] width 7 height 7
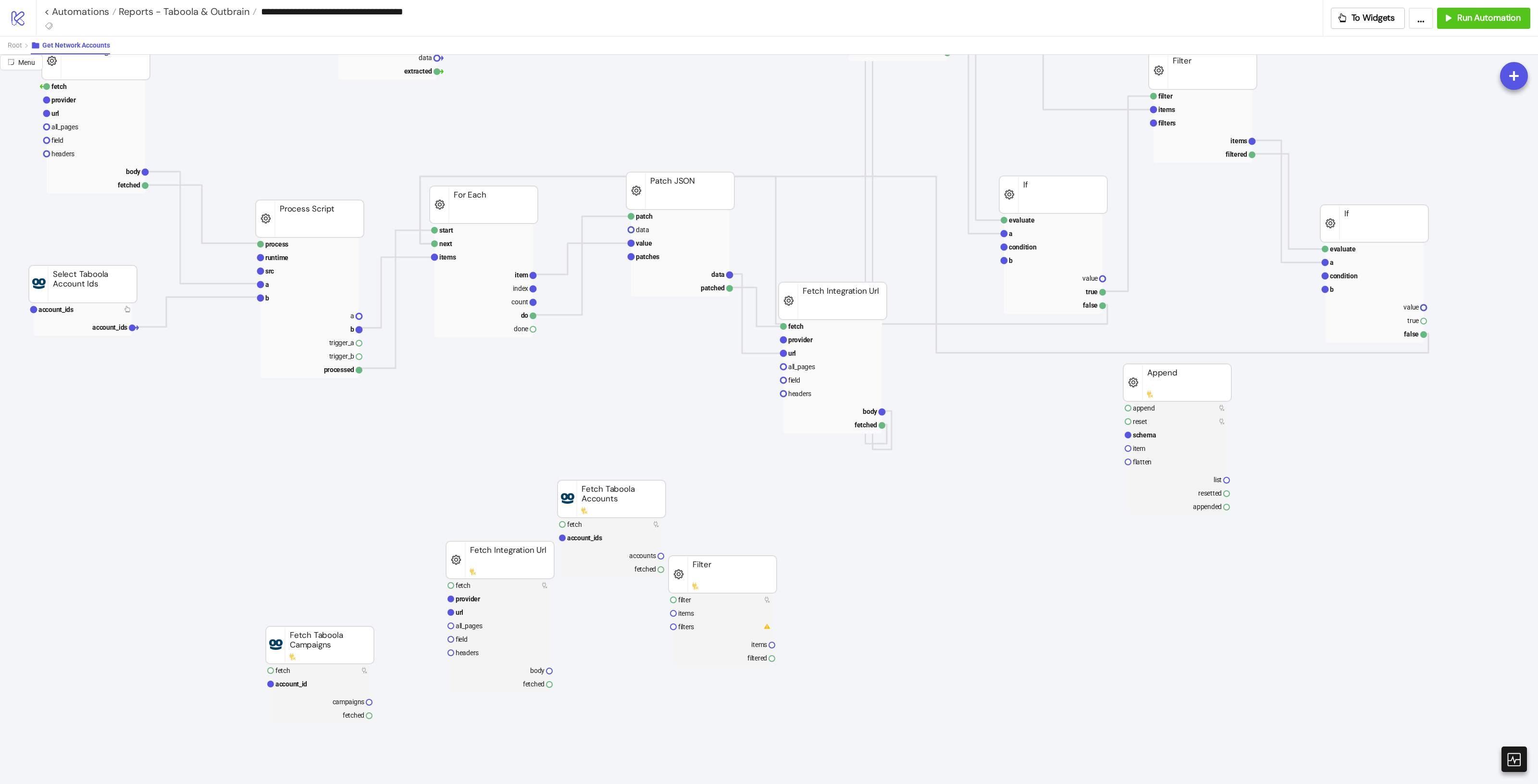
scroll to position [0, 12]
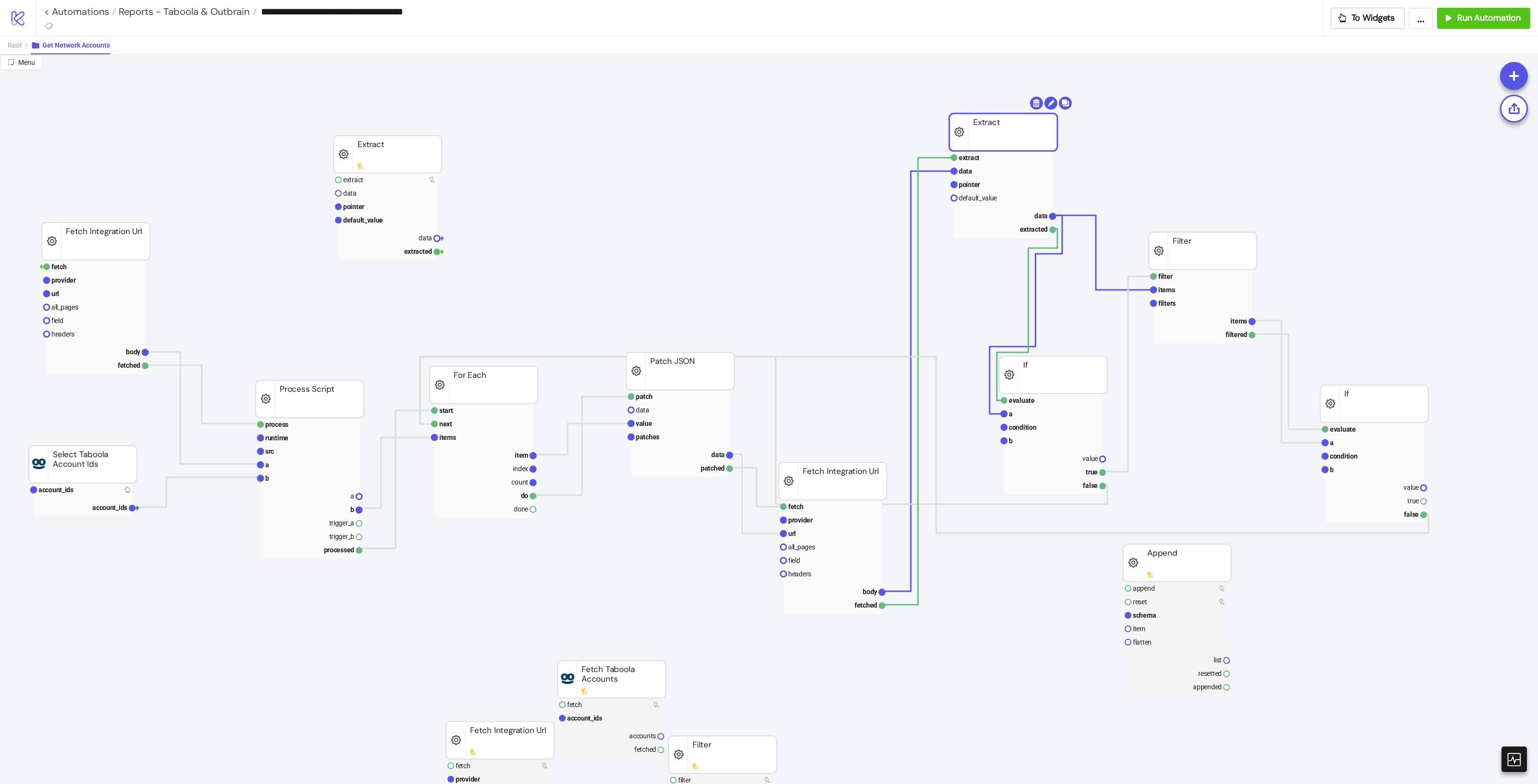
drag, startPoint x: 895, startPoint y: 138, endPoint x: 971, endPoint y: 143, distance: 76.2
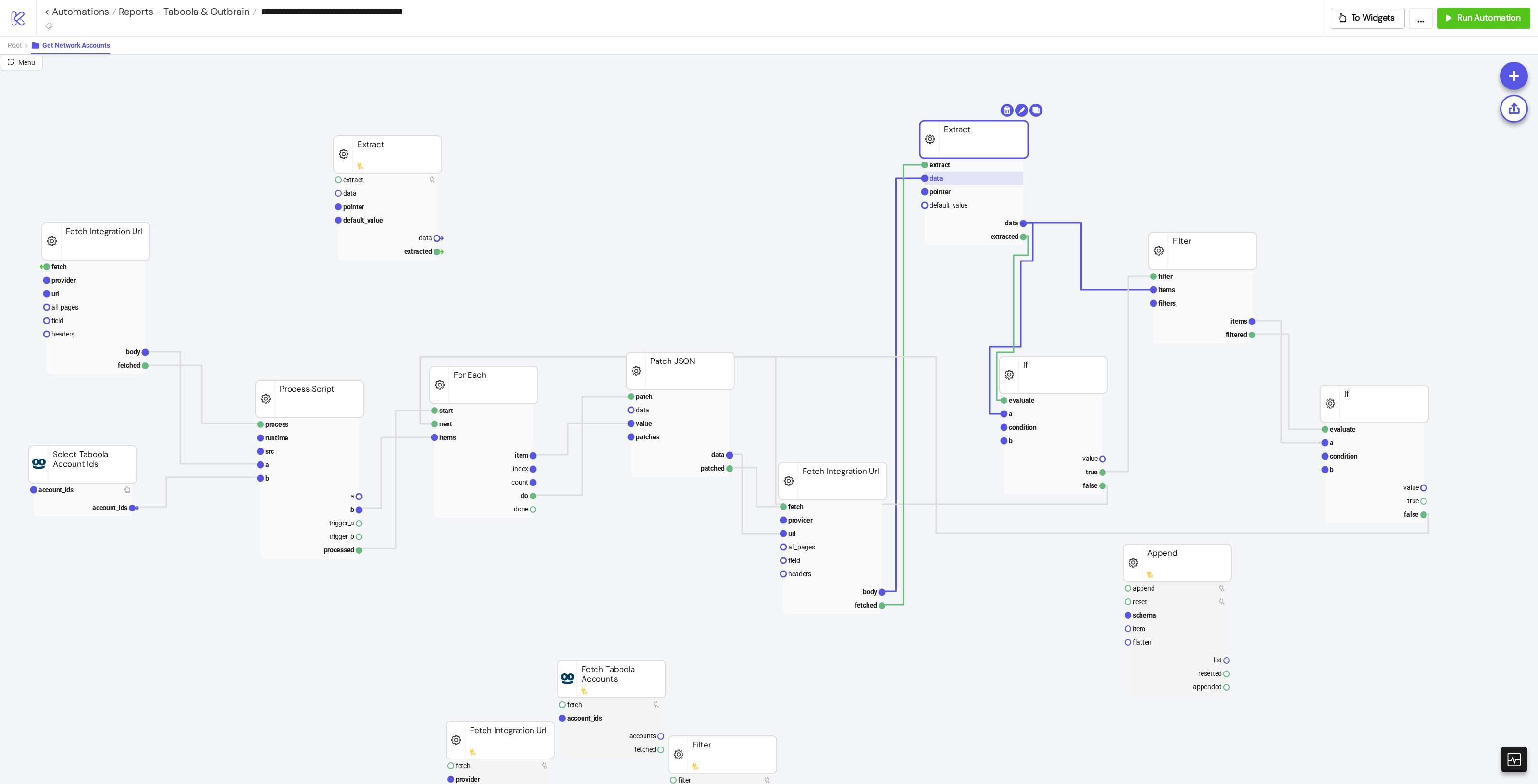
click at [966, 184] on rect at bounding box center [973, 178] width 99 height 14
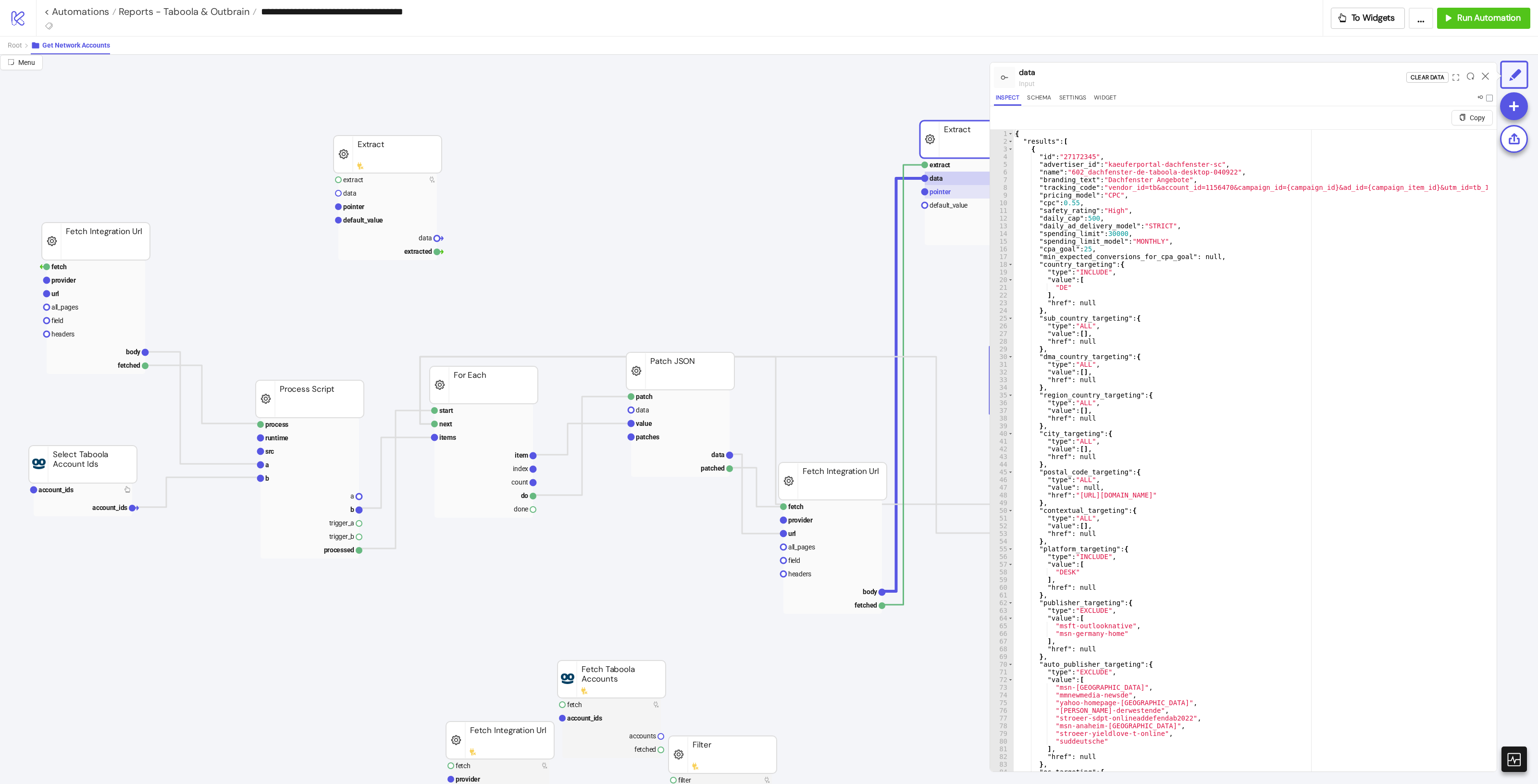
click at [958, 189] on rect at bounding box center [973, 192] width 99 height 14
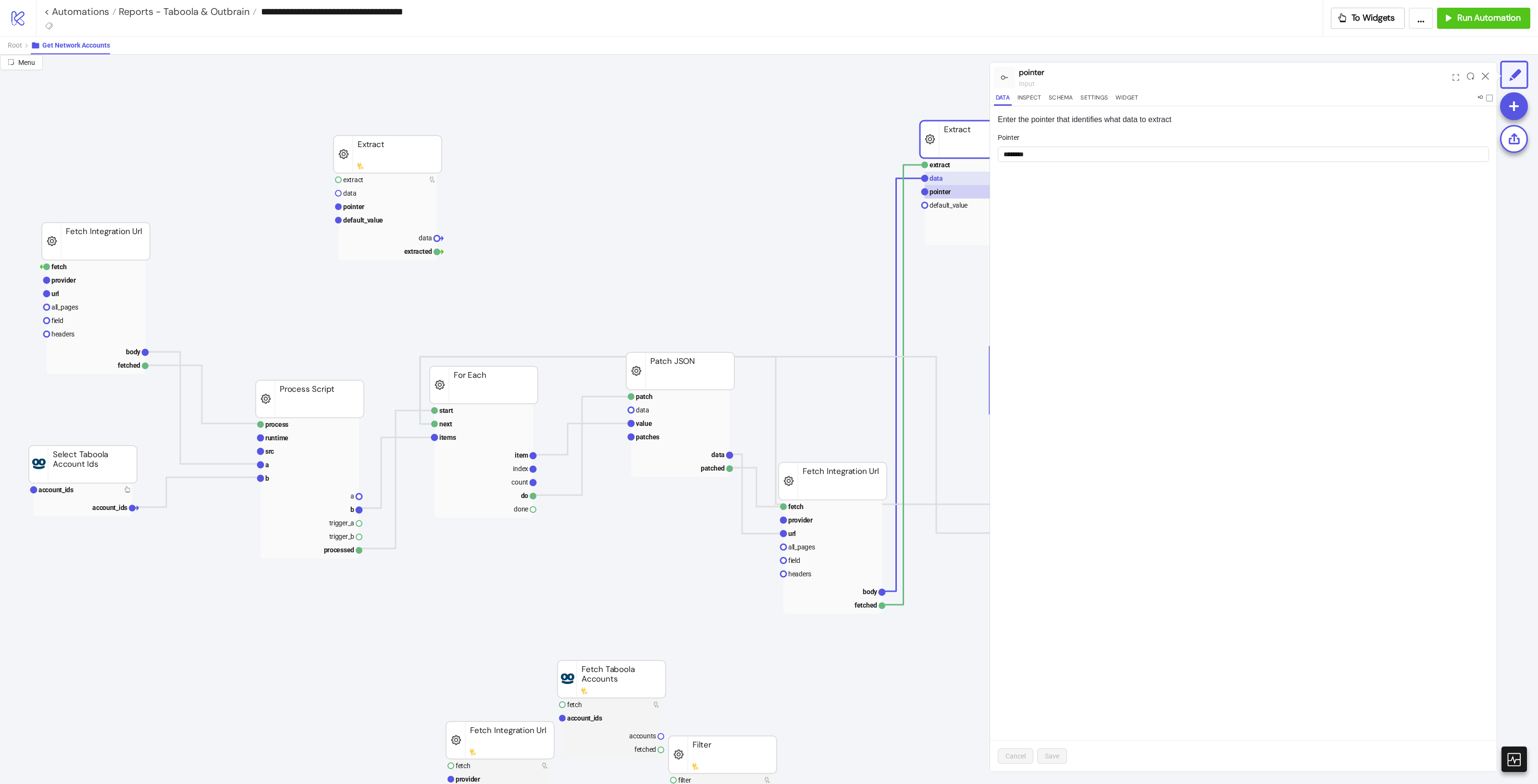
click at [957, 181] on rect at bounding box center [973, 178] width 99 height 14
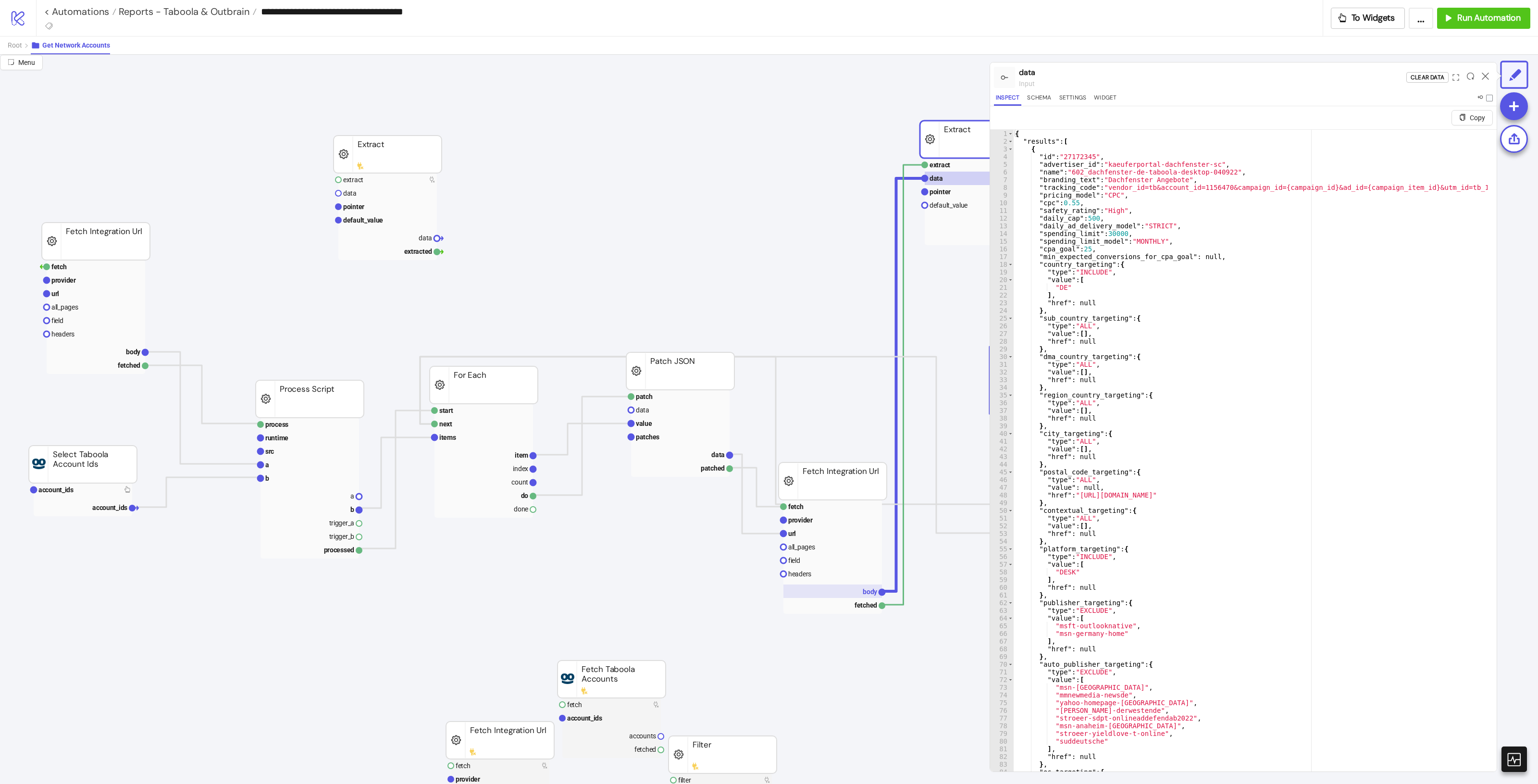
click at [866, 587] on rect at bounding box center [832, 591] width 99 height 14
drag, startPoint x: 952, startPoint y: 187, endPoint x: 948, endPoint y: 192, distance: 6.4
click at [950, 188] on rect at bounding box center [973, 192] width 99 height 14
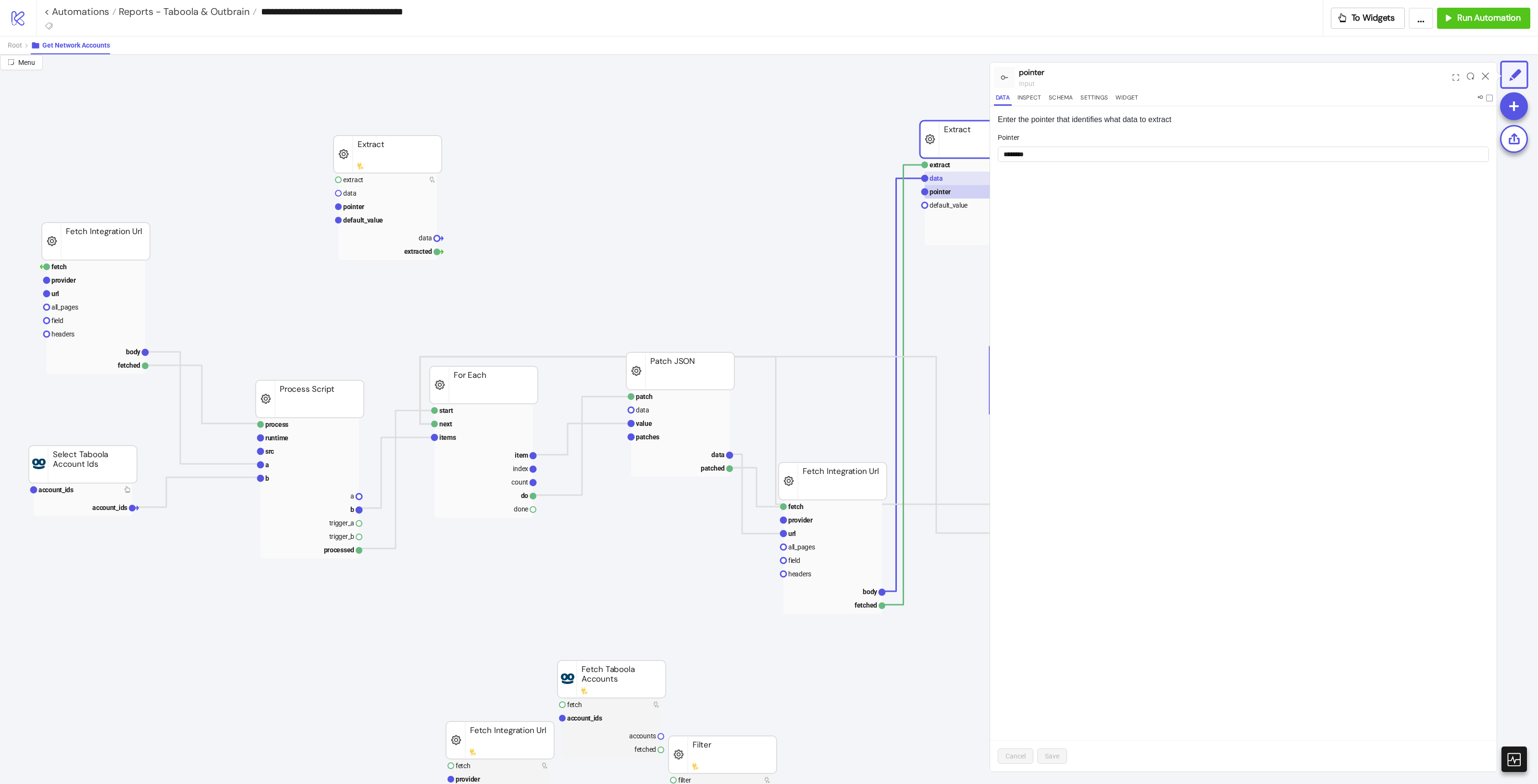
click at [955, 176] on rect at bounding box center [973, 178] width 99 height 14
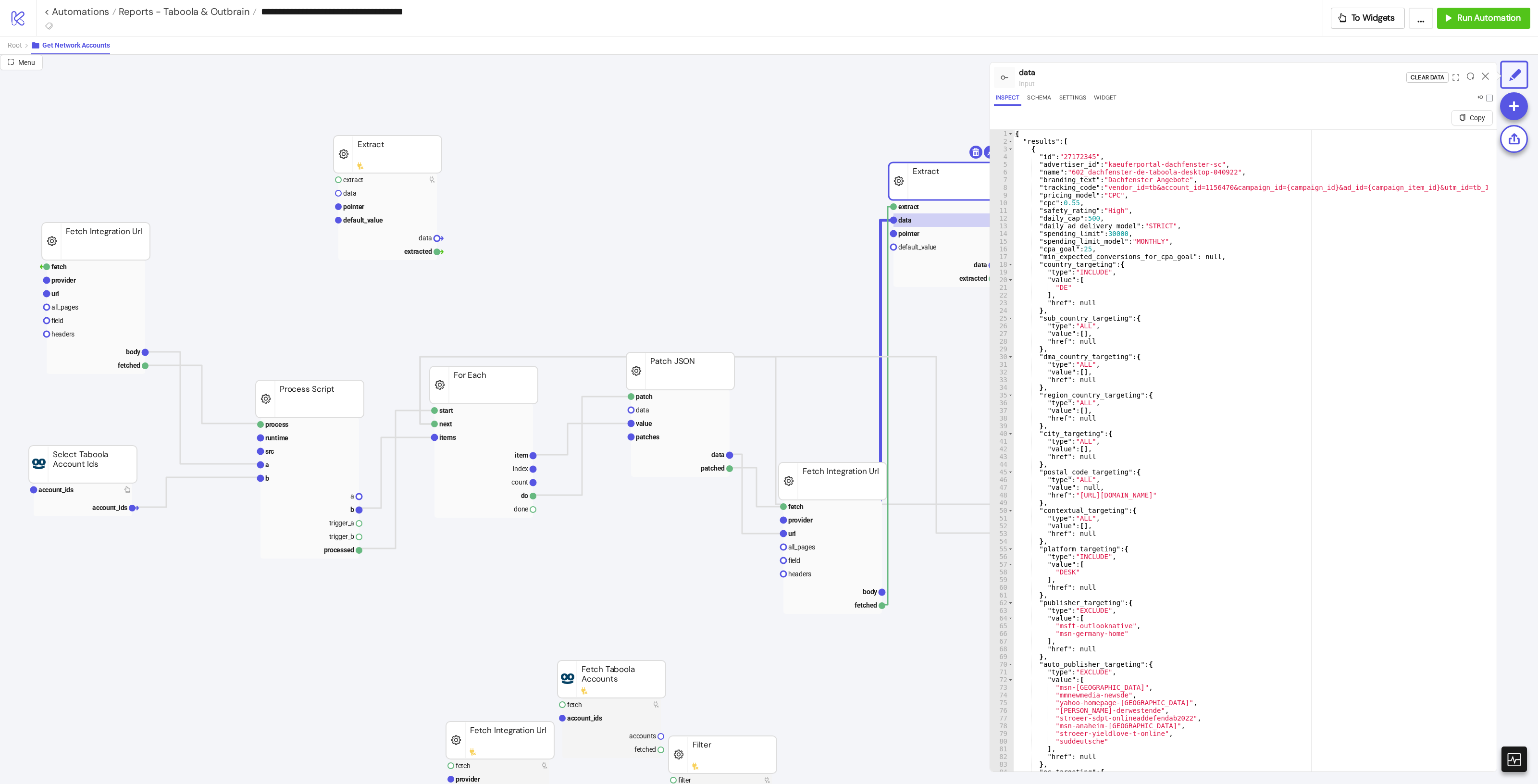
drag, startPoint x: 962, startPoint y: 149, endPoint x: 928, endPoint y: 197, distance: 58.8
click at [928, 197] on rect at bounding box center [943, 181] width 108 height 37
click at [1488, 78] on icon at bounding box center [1485, 76] width 7 height 7
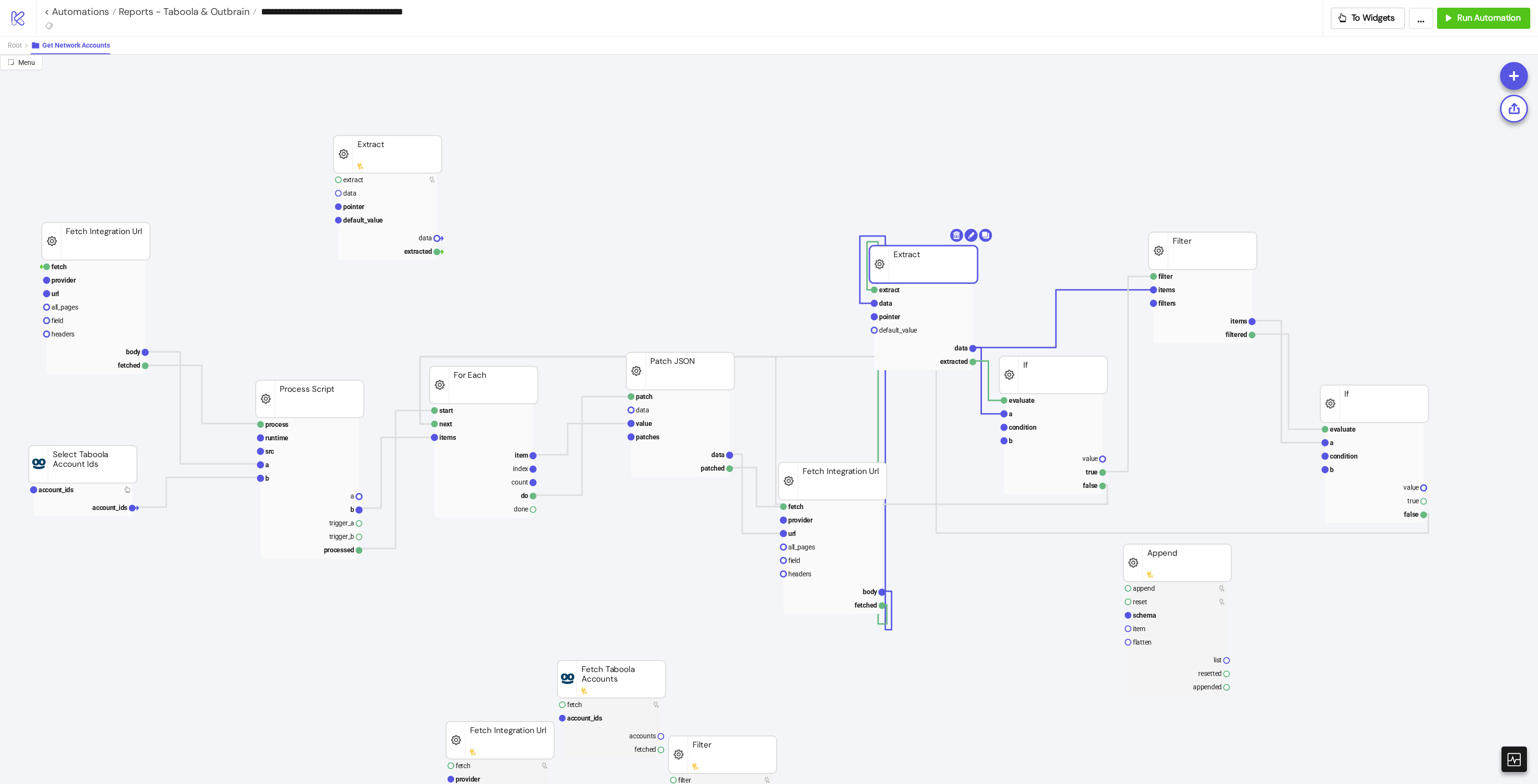
drag, startPoint x: 941, startPoint y: 197, endPoint x: 925, endPoint y: 274, distance: 78.6
click at [923, 271] on rect at bounding box center [923, 264] width 108 height 37
click at [957, 346] on text "data" at bounding box center [960, 349] width 14 height 8
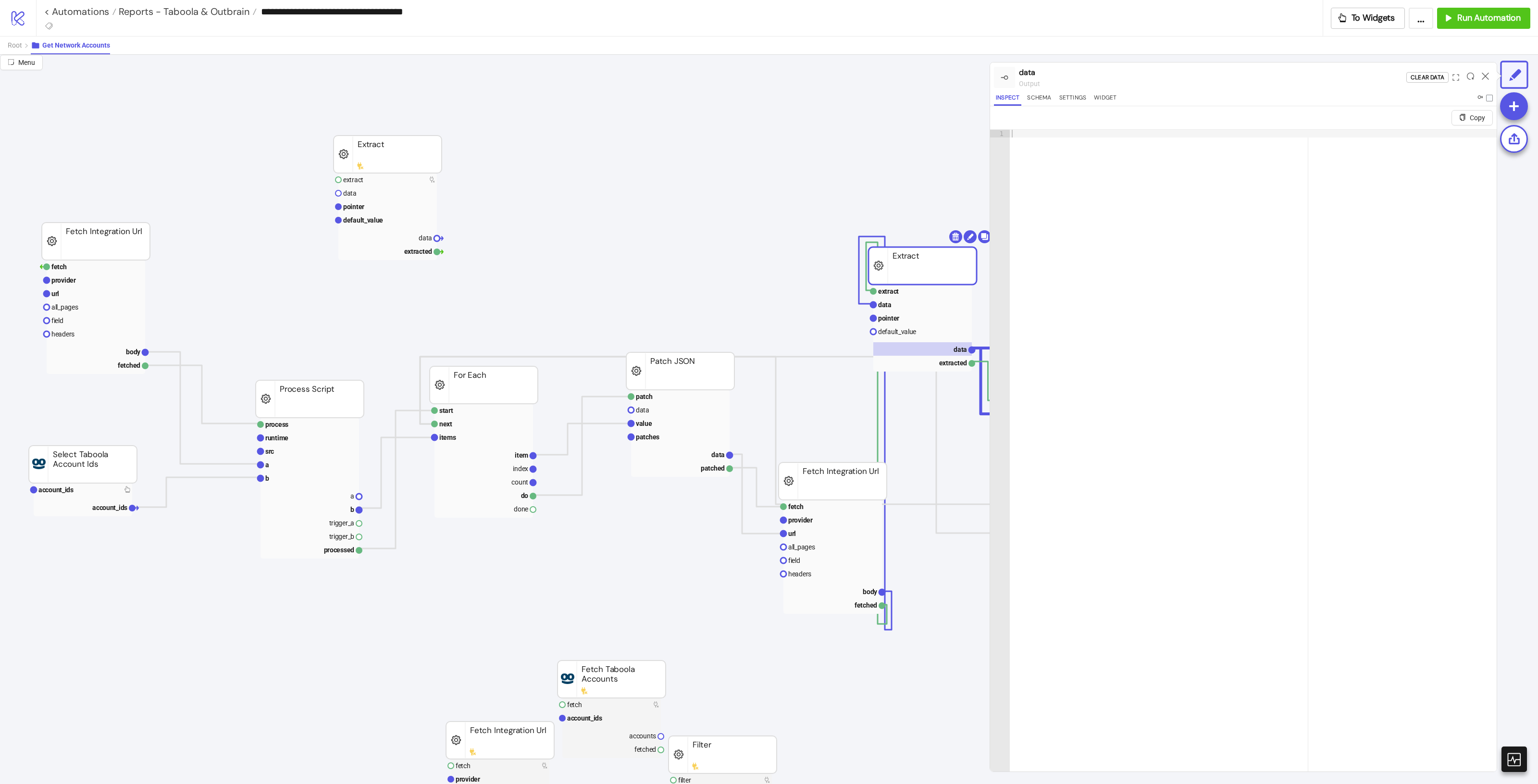
click at [920, 265] on rect at bounding box center [922, 266] width 108 height 37
click at [901, 295] on rect at bounding box center [922, 292] width 99 height 14
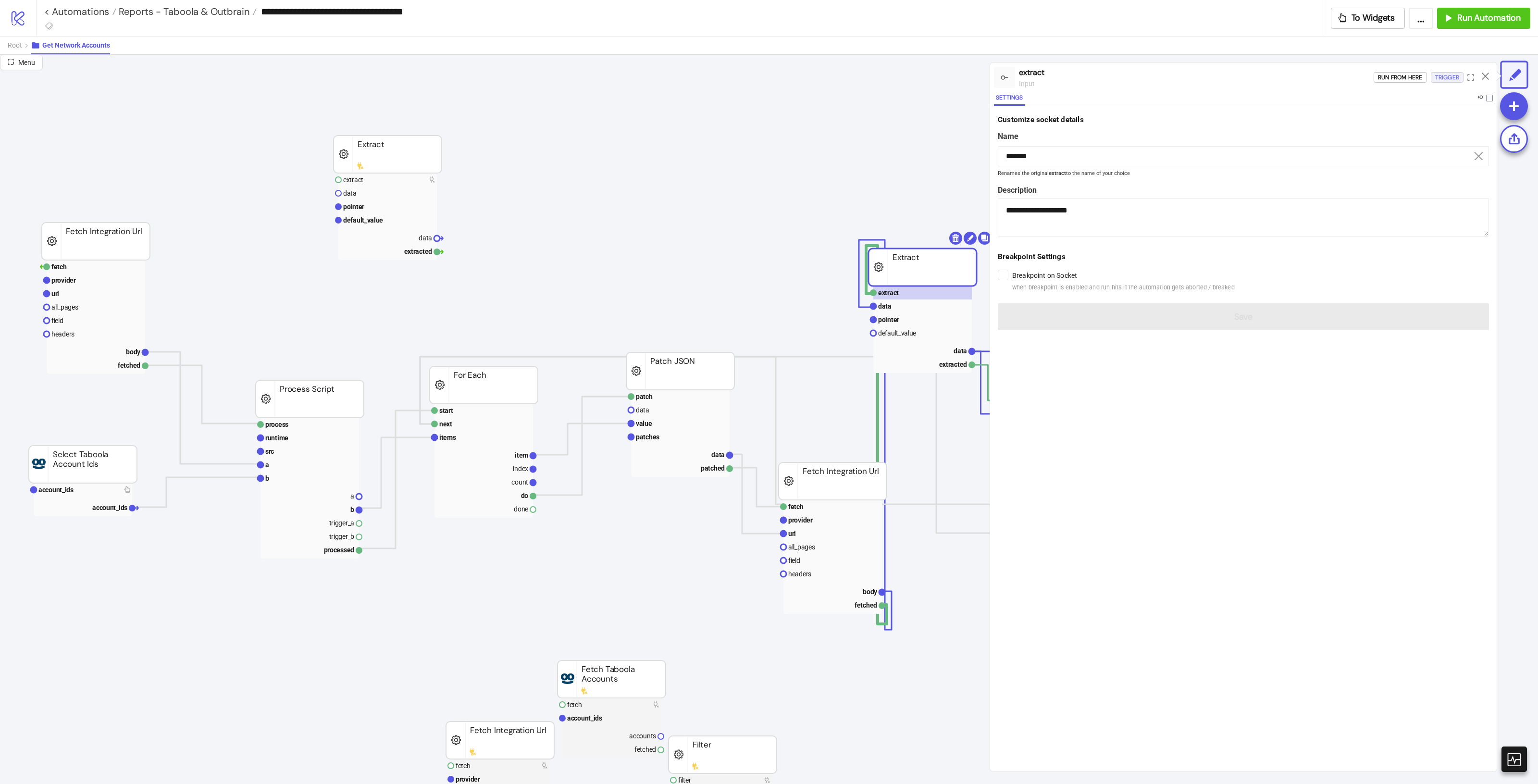
drag, startPoint x: 1439, startPoint y: 82, endPoint x: 1437, endPoint y: 77, distance: 5.4
click at [1438, 81] on div "Trigger" at bounding box center [1447, 77] width 24 height 11
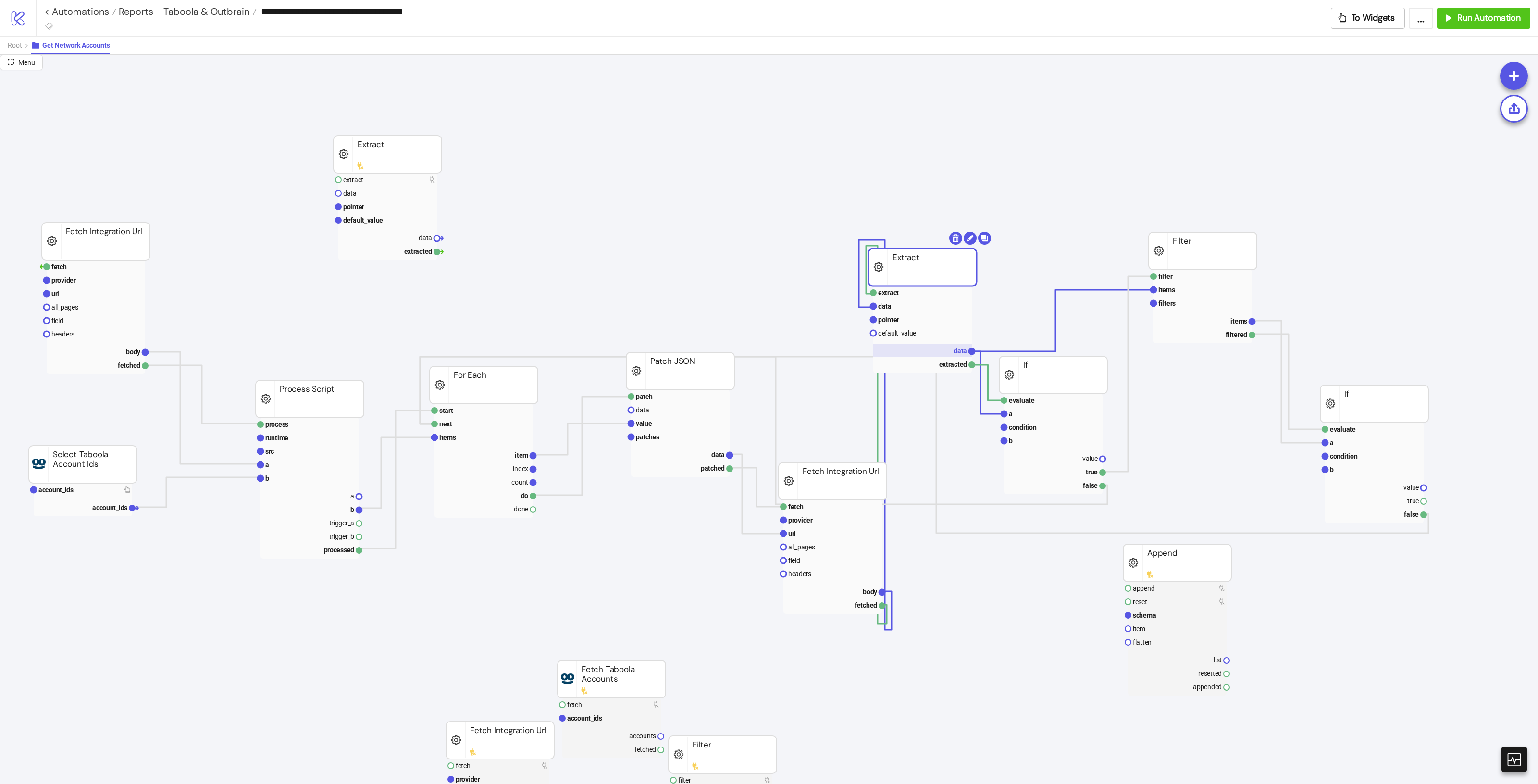
click at [945, 354] on rect at bounding box center [922, 350] width 99 height 14
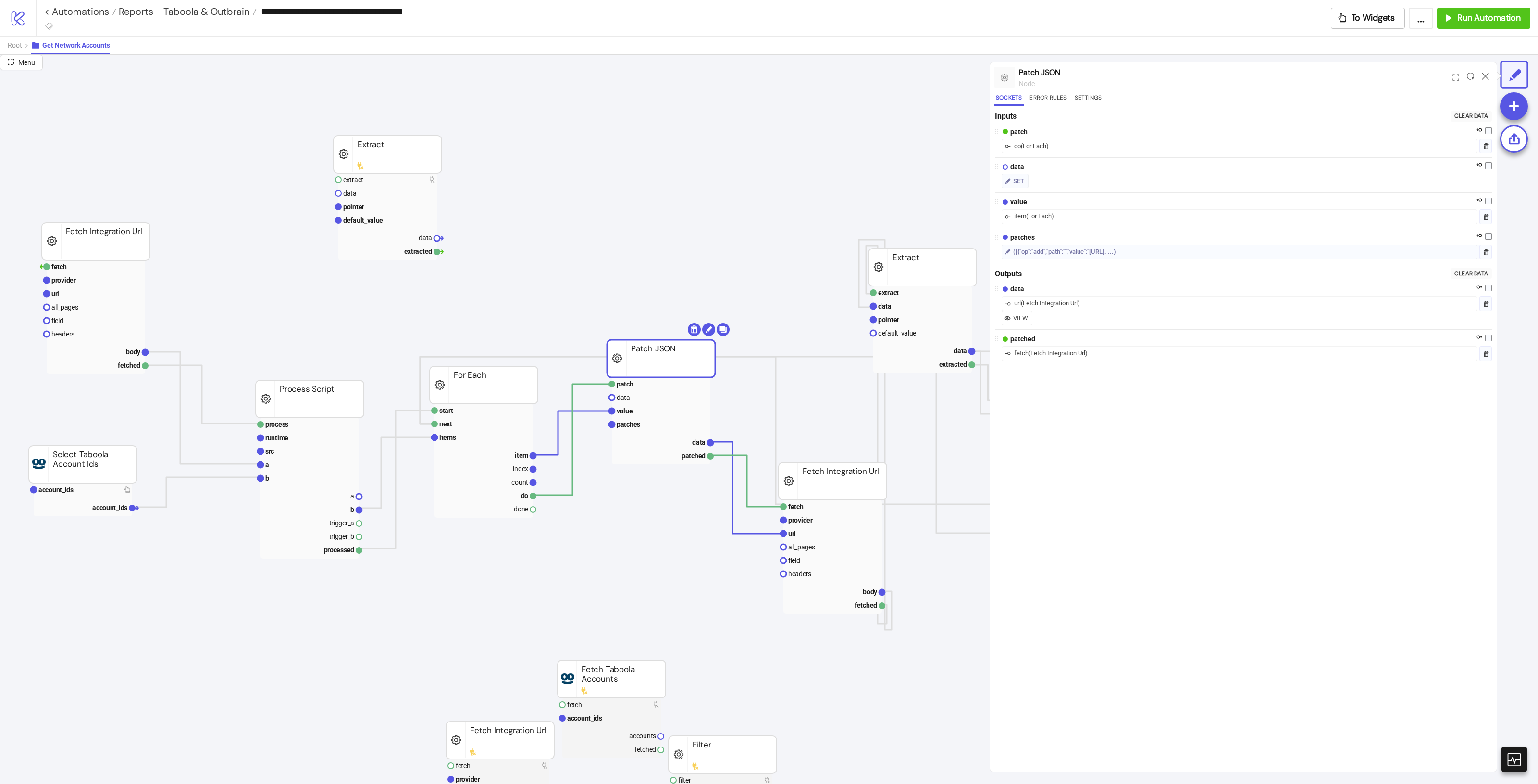
drag, startPoint x: 693, startPoint y: 376, endPoint x: 656, endPoint y: 410, distance: 50.2
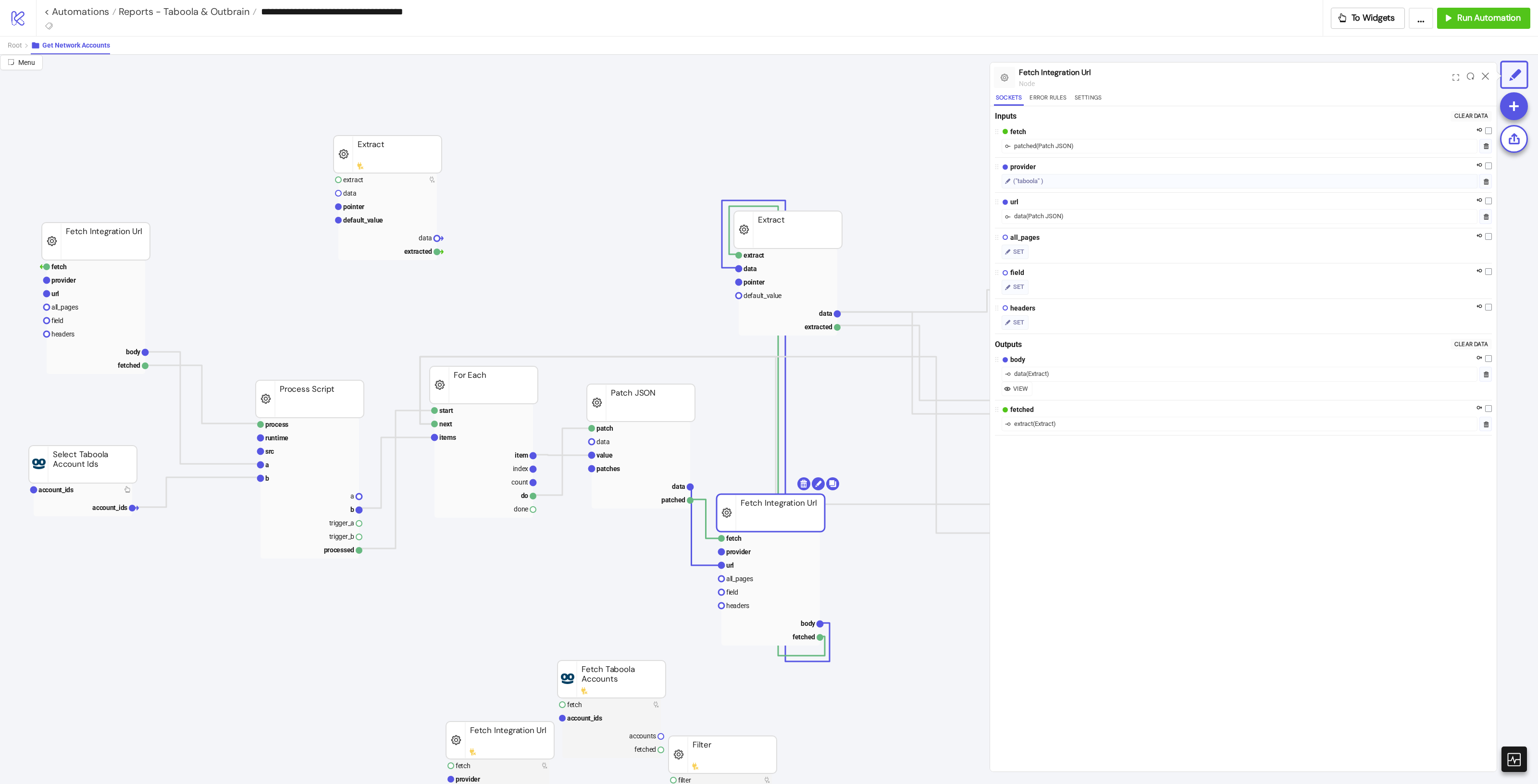
drag, startPoint x: 816, startPoint y: 497, endPoint x: 779, endPoint y: 497, distance: 37.0
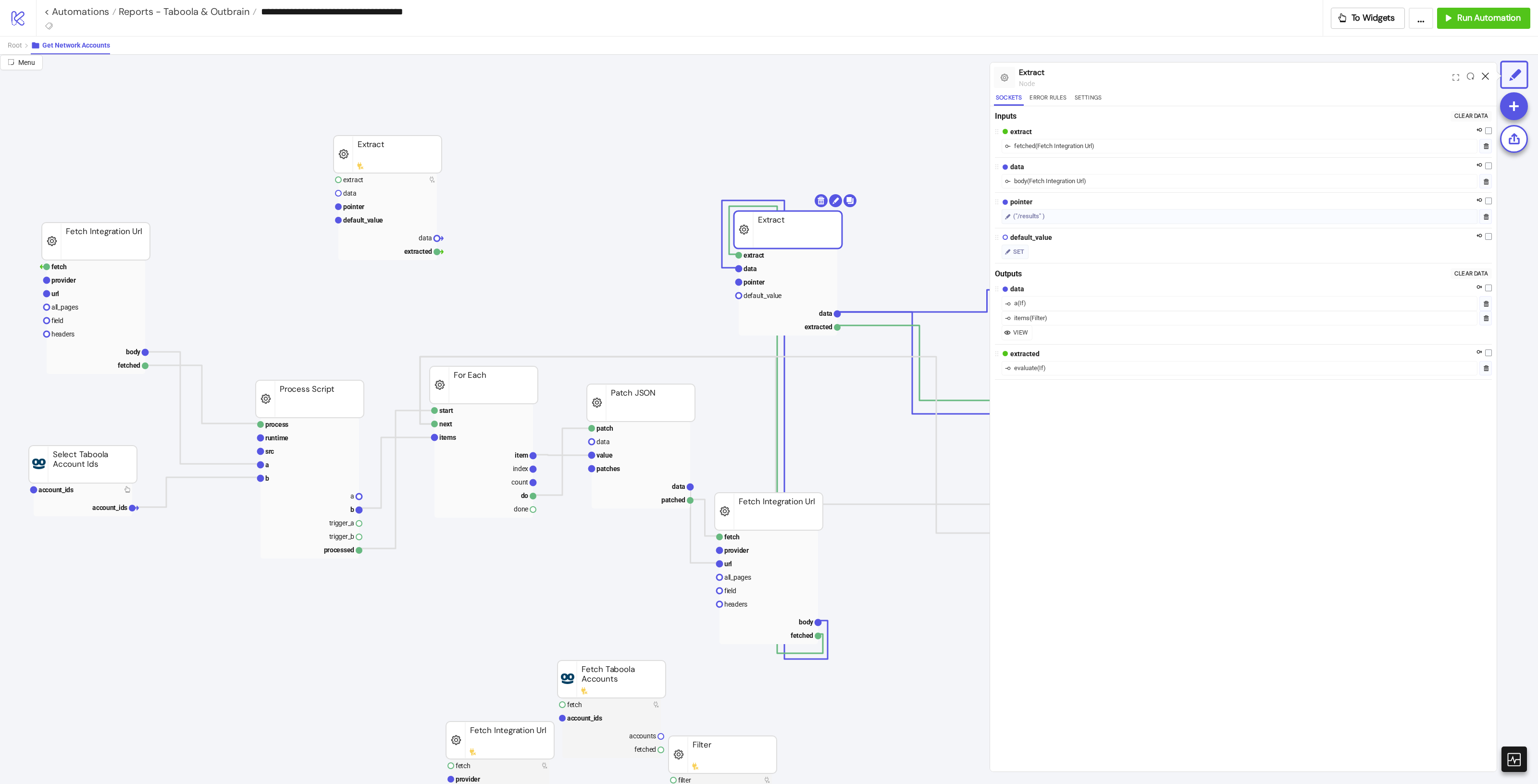
click at [1485, 73] on icon at bounding box center [1485, 76] width 7 height 7
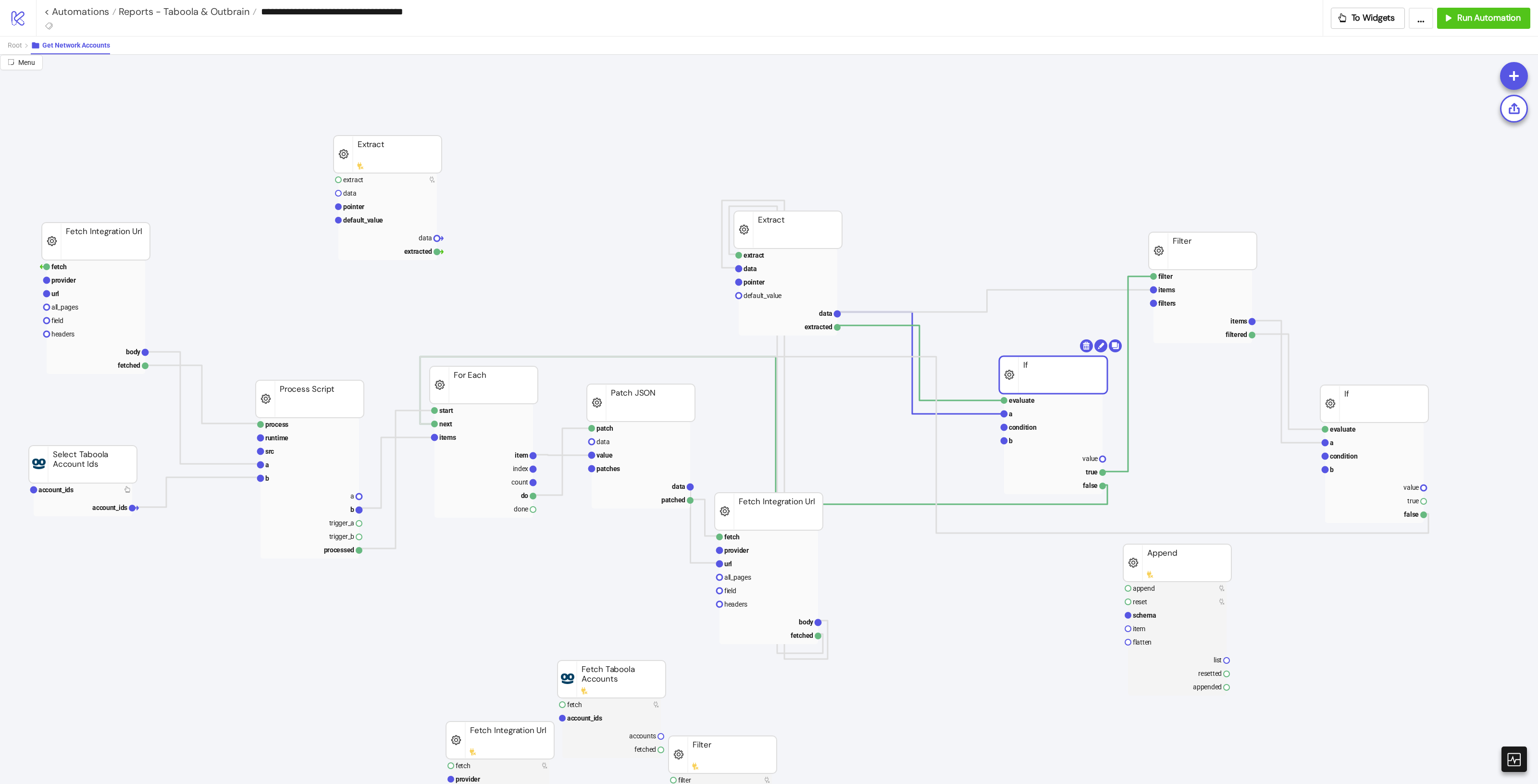
drag, startPoint x: 1076, startPoint y: 387, endPoint x: 1236, endPoint y: 407, distance: 161.2
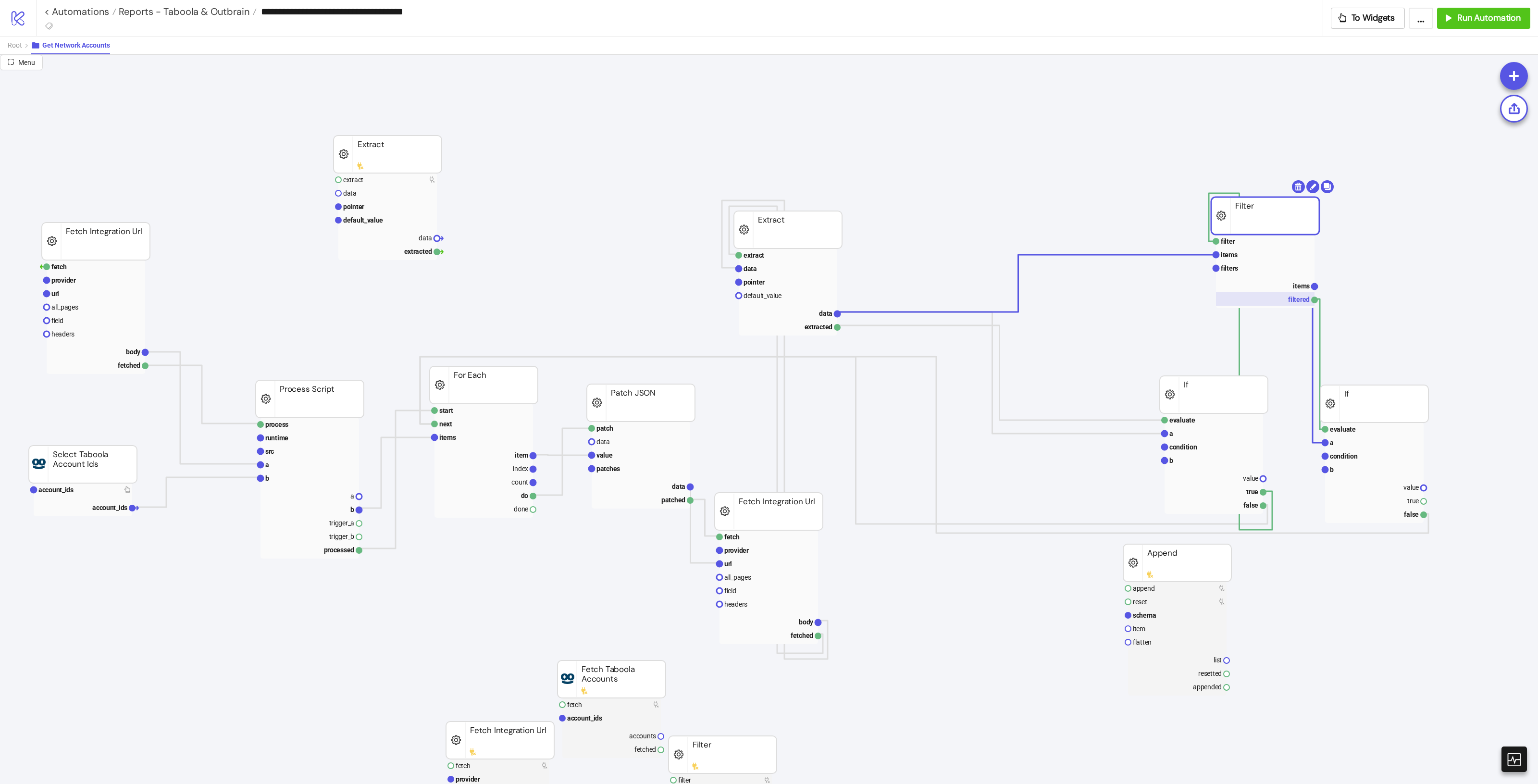
drag, startPoint x: 1216, startPoint y: 235, endPoint x: 1294, endPoint y: 288, distance: 94.3
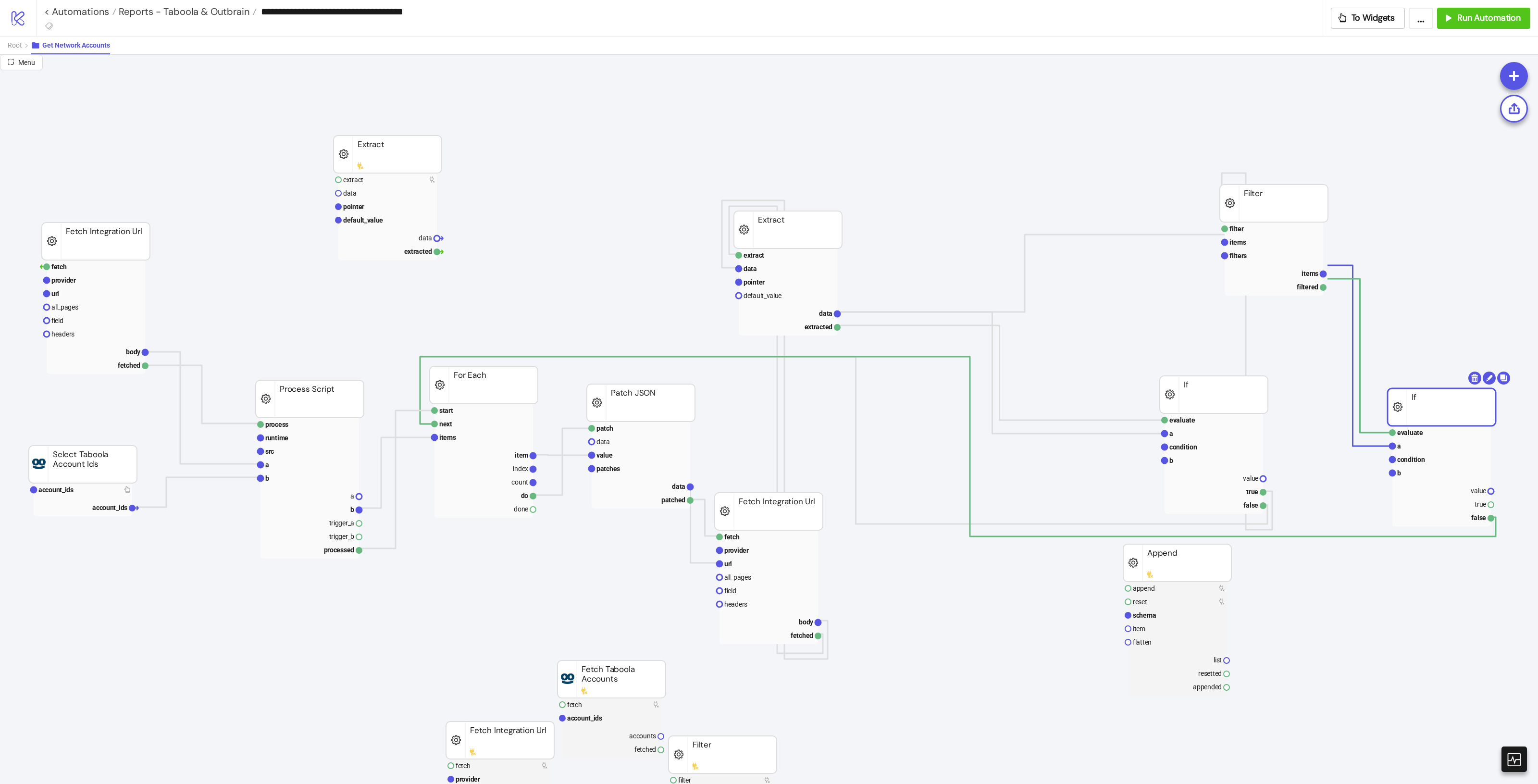
drag, startPoint x: 1371, startPoint y: 404, endPoint x: 1354, endPoint y: 443, distance: 42.5
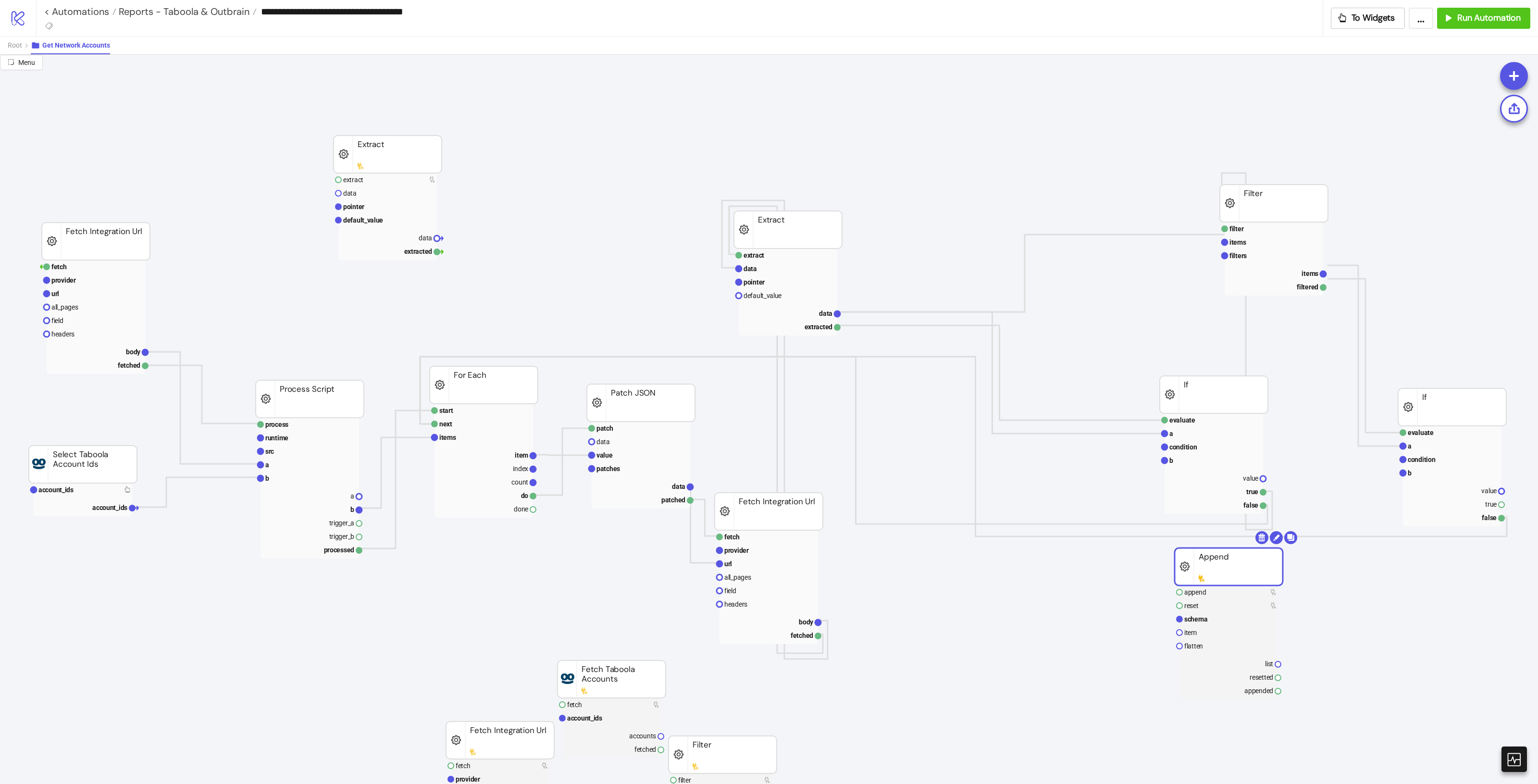
drag, startPoint x: 1188, startPoint y: 572, endPoint x: 1267, endPoint y: 557, distance: 80.4
click at [830, 315] on text "data" at bounding box center [825, 313] width 14 height 8
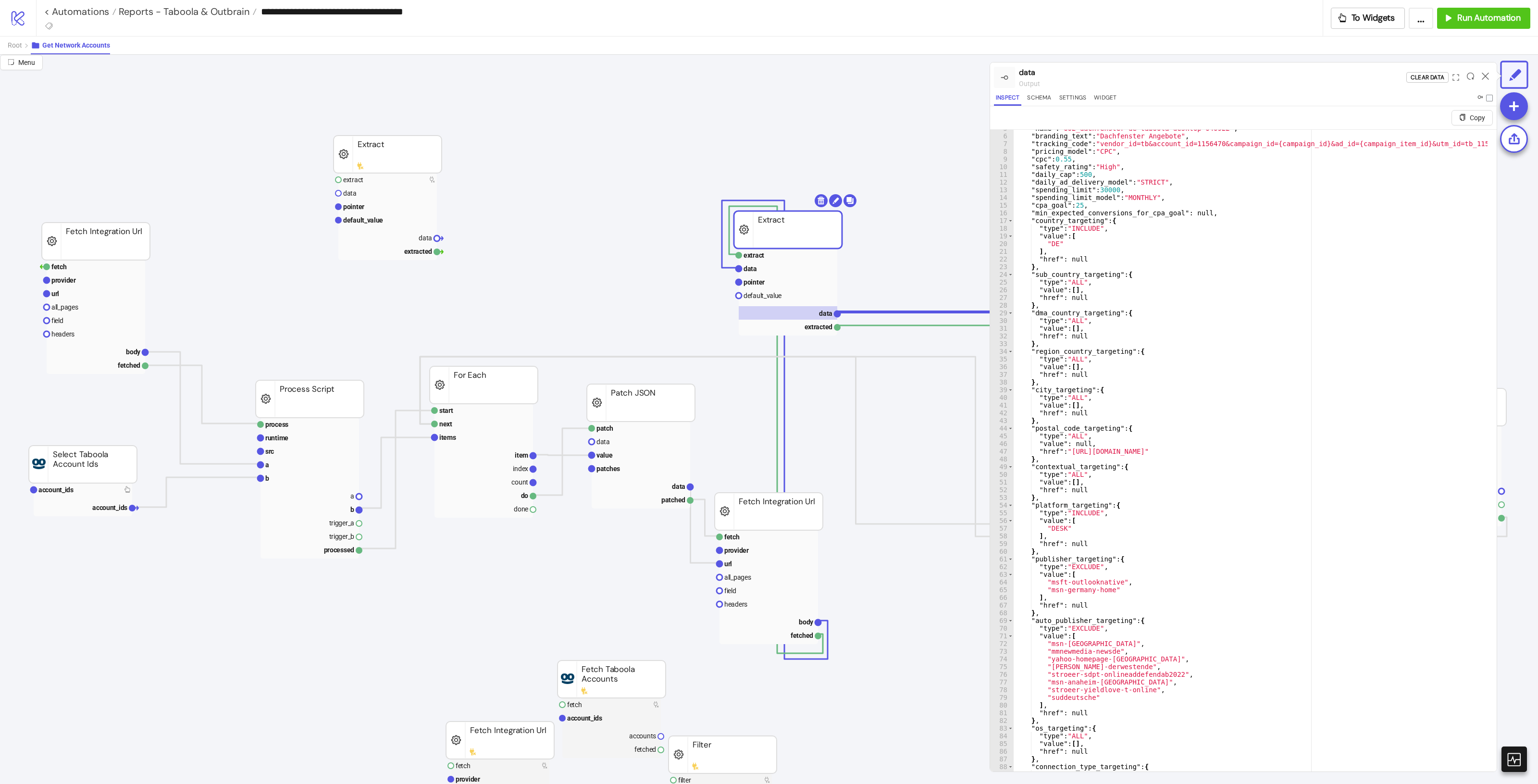
scroll to position [0, 0]
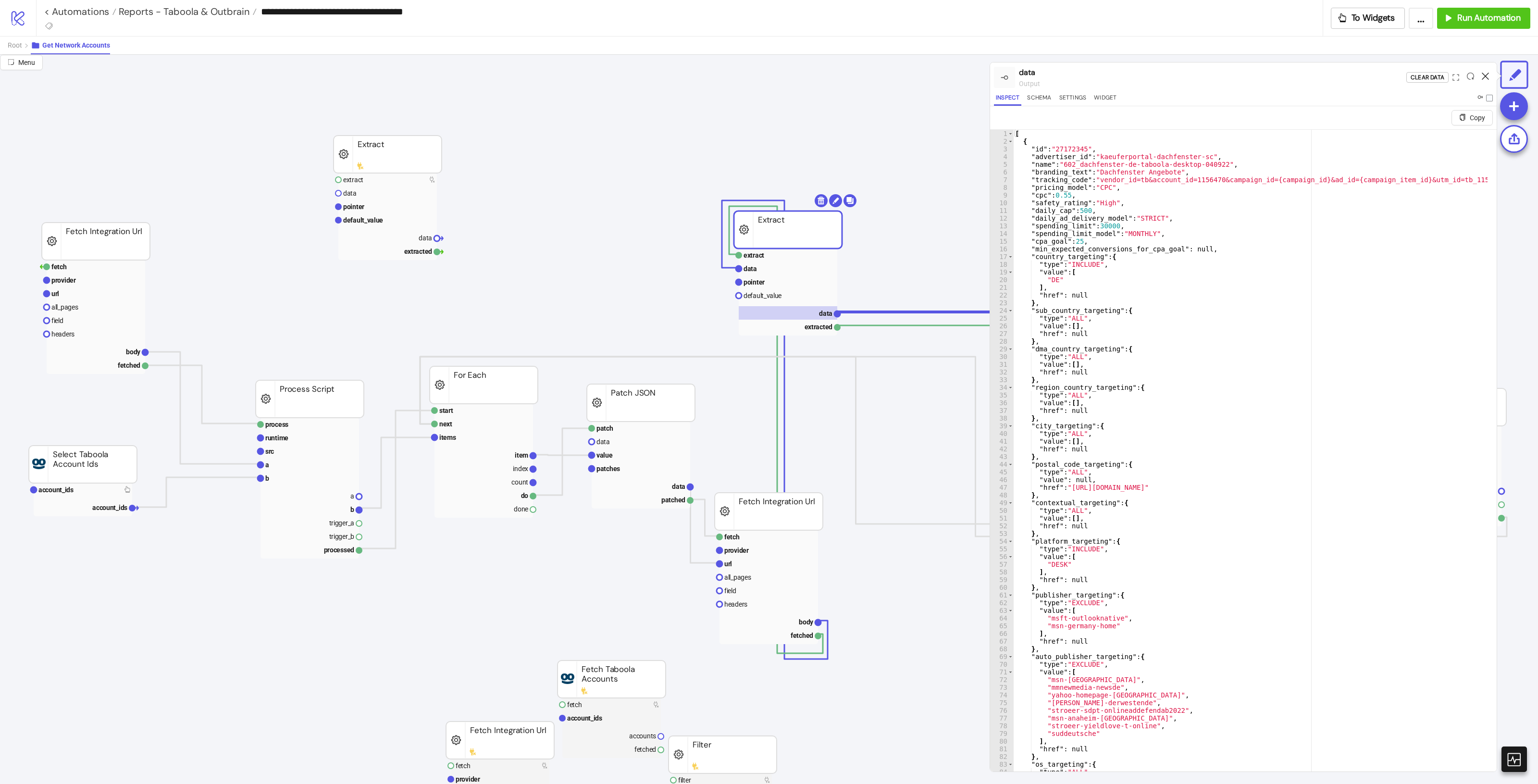
click at [1482, 77] on icon at bounding box center [1485, 76] width 7 height 7
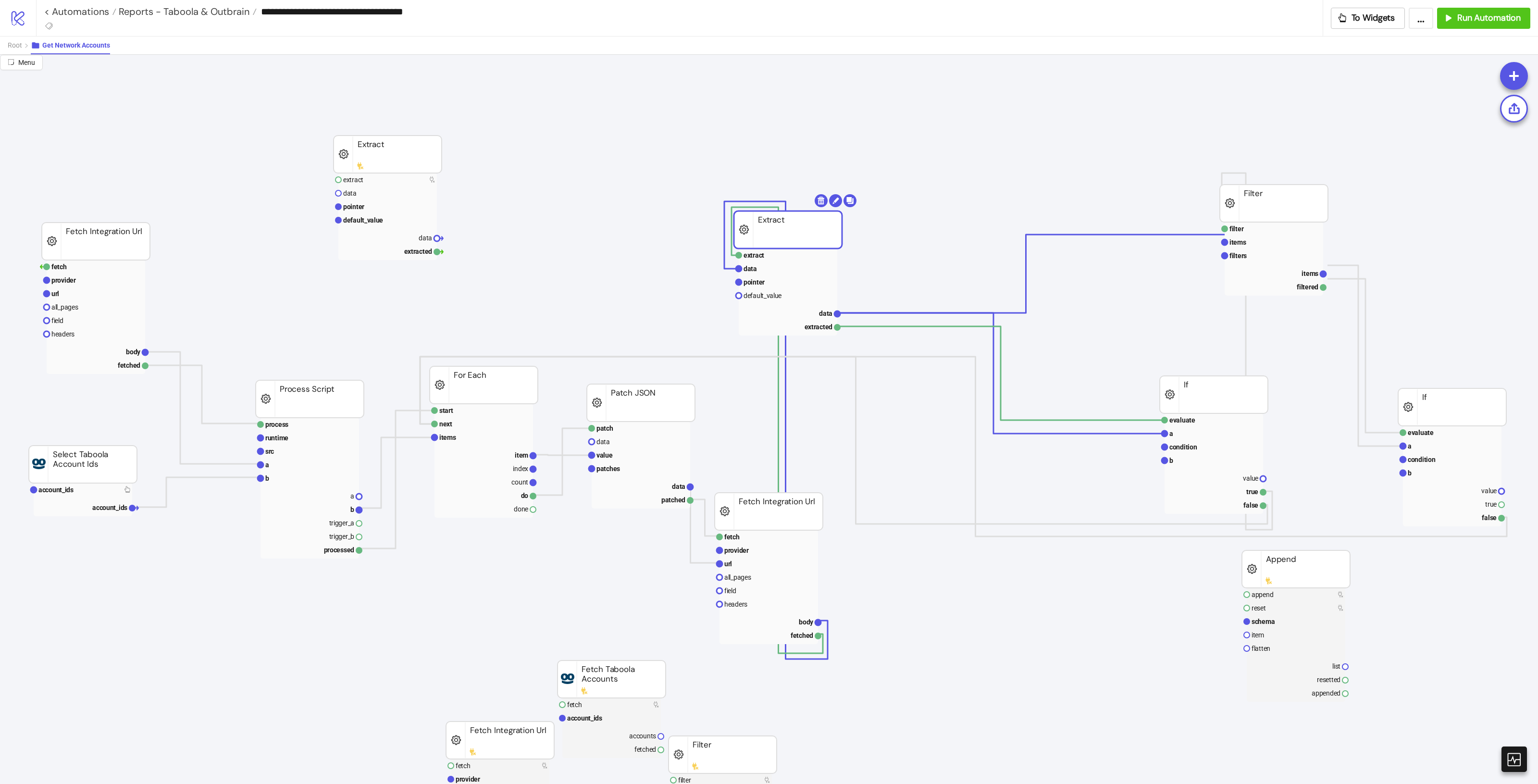
drag, startPoint x: 804, startPoint y: 219, endPoint x: 784, endPoint y: 241, distance: 29.7
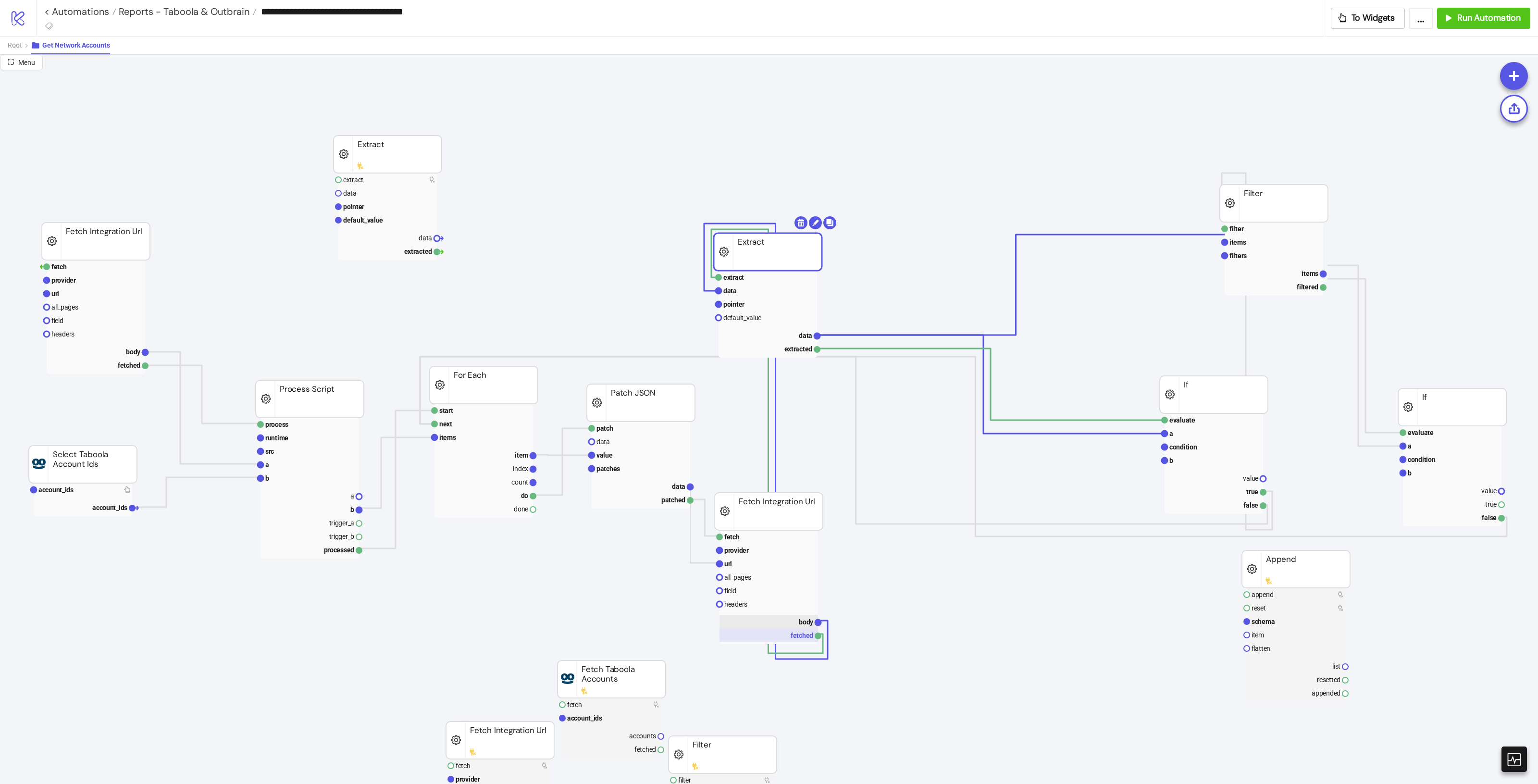
drag, startPoint x: 807, startPoint y: 623, endPoint x: 816, endPoint y: 629, distance: 10.8
click at [807, 623] on text "body" at bounding box center [806, 621] width 15 height 8
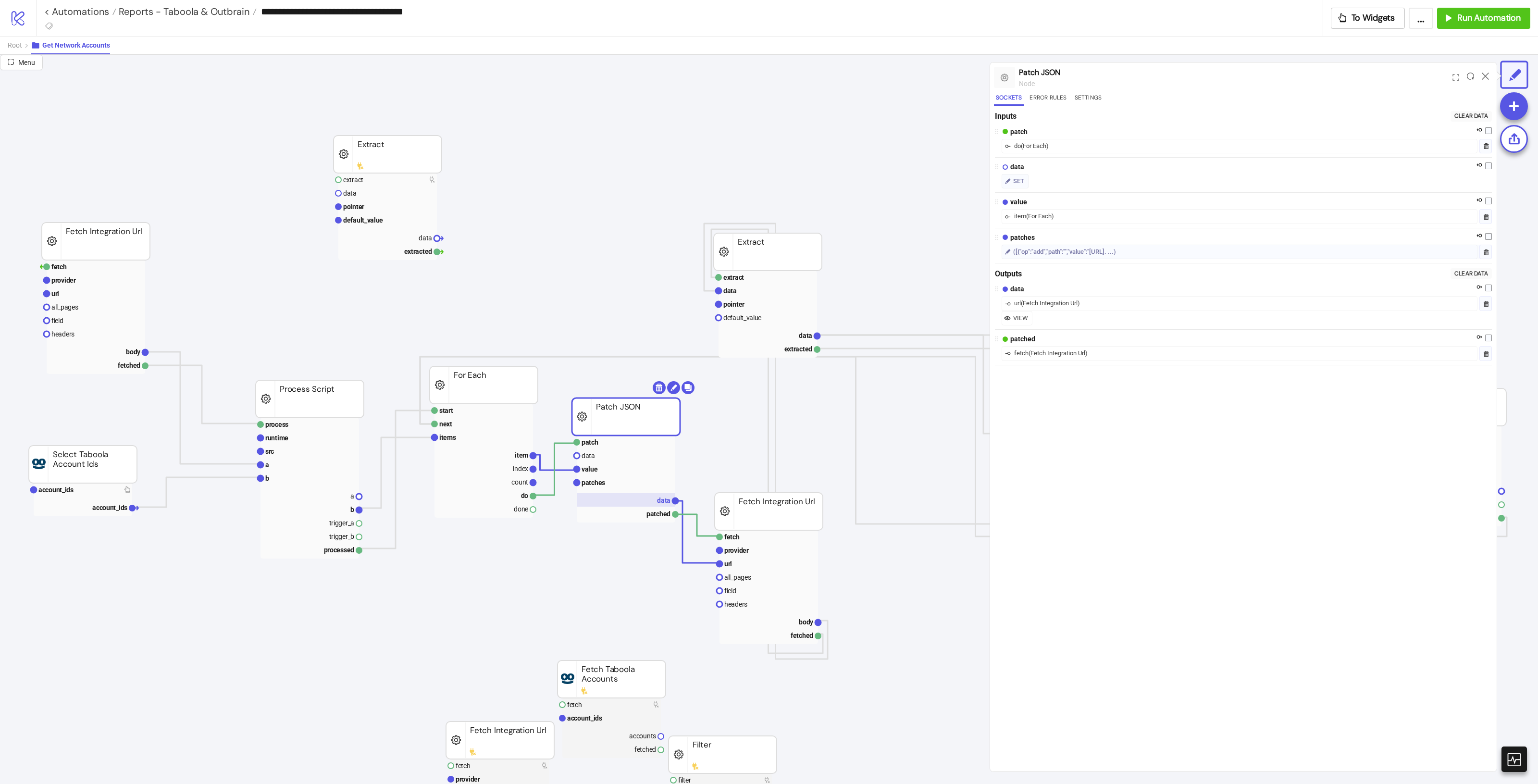
click at [669, 501] on text "data" at bounding box center [663, 500] width 14 height 8
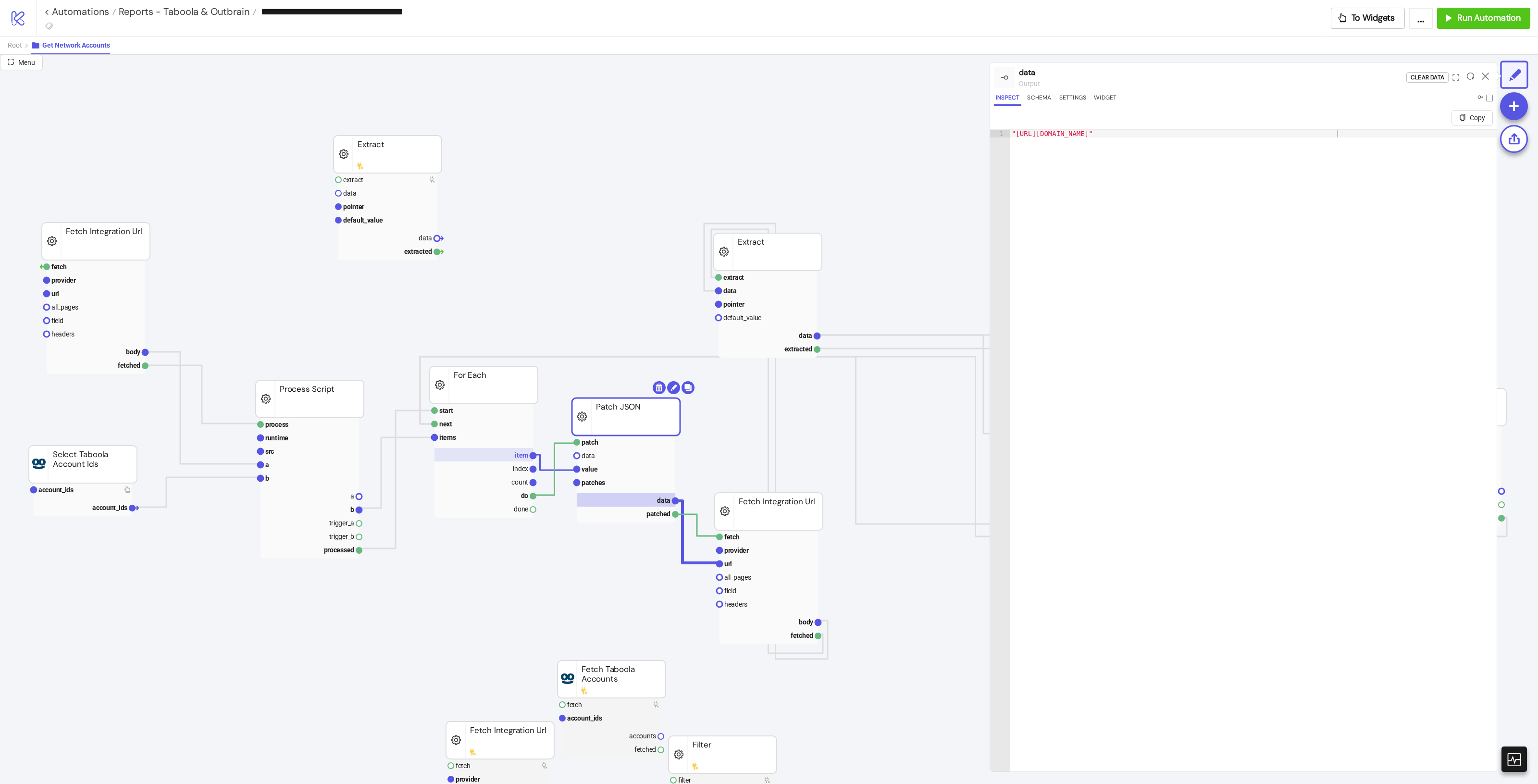
click at [518, 456] on text "item" at bounding box center [521, 455] width 14 height 8
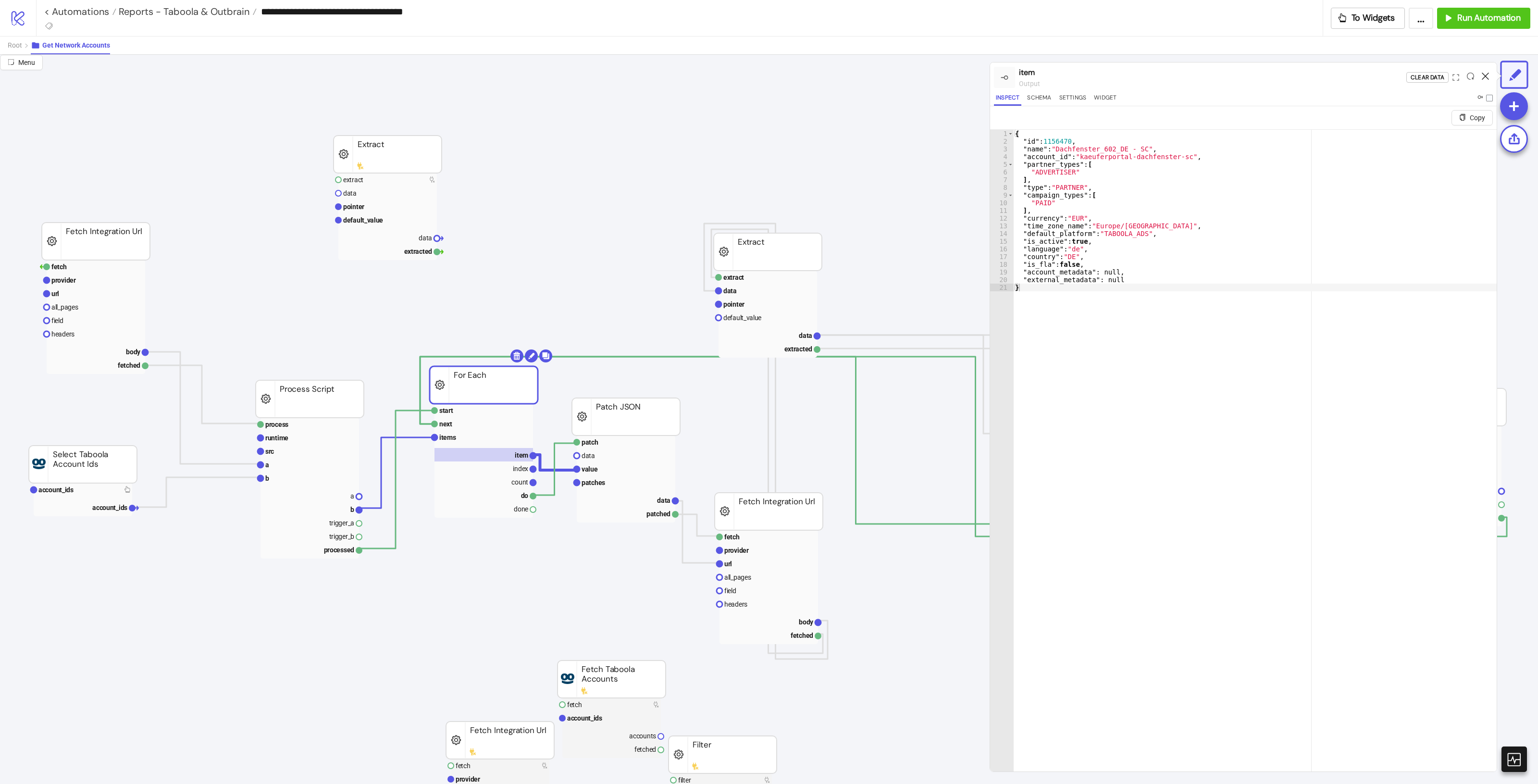
click at [1486, 77] on icon at bounding box center [1485, 76] width 7 height 7
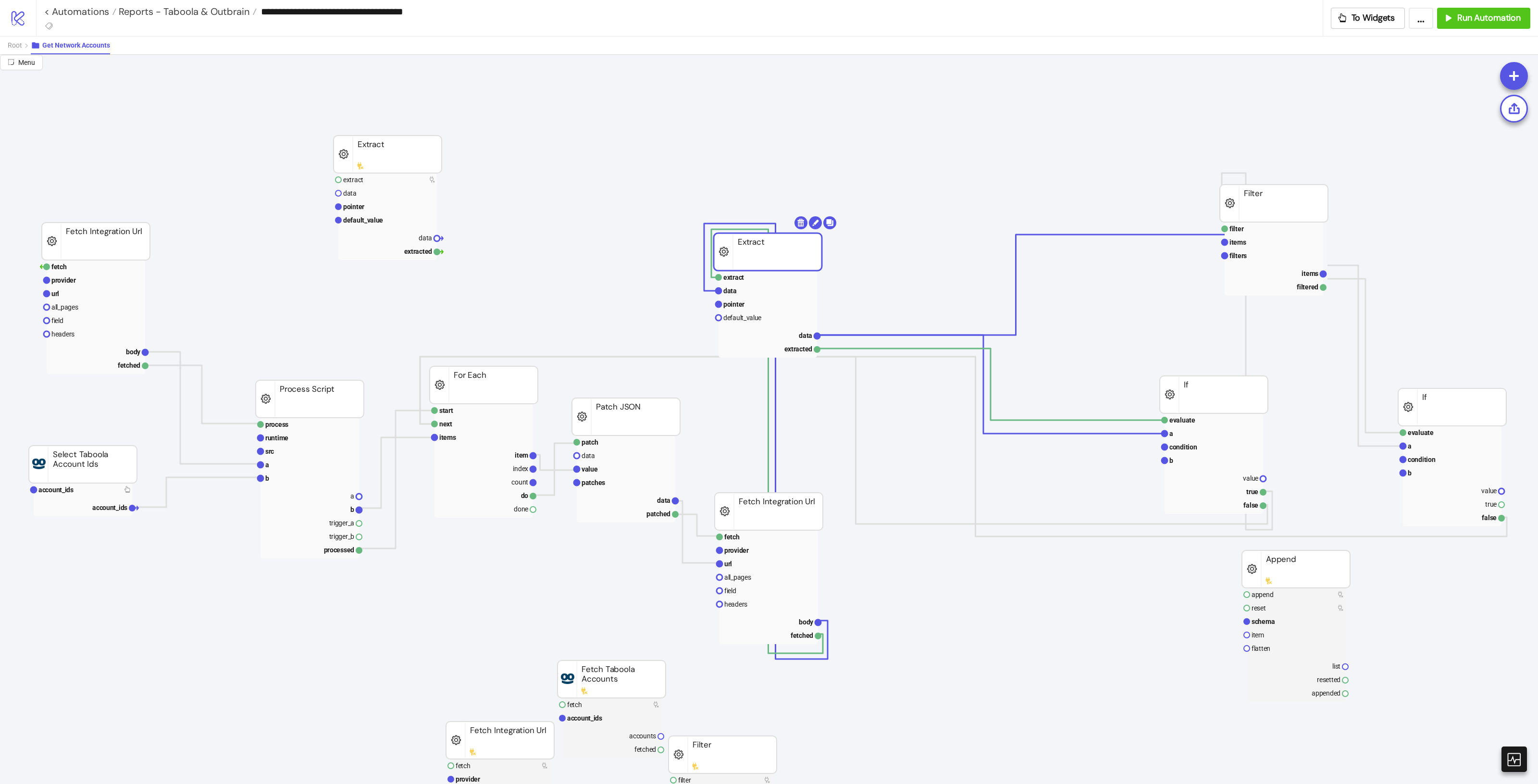
drag, startPoint x: 770, startPoint y: 242, endPoint x: 752, endPoint y: 186, distance: 58.8
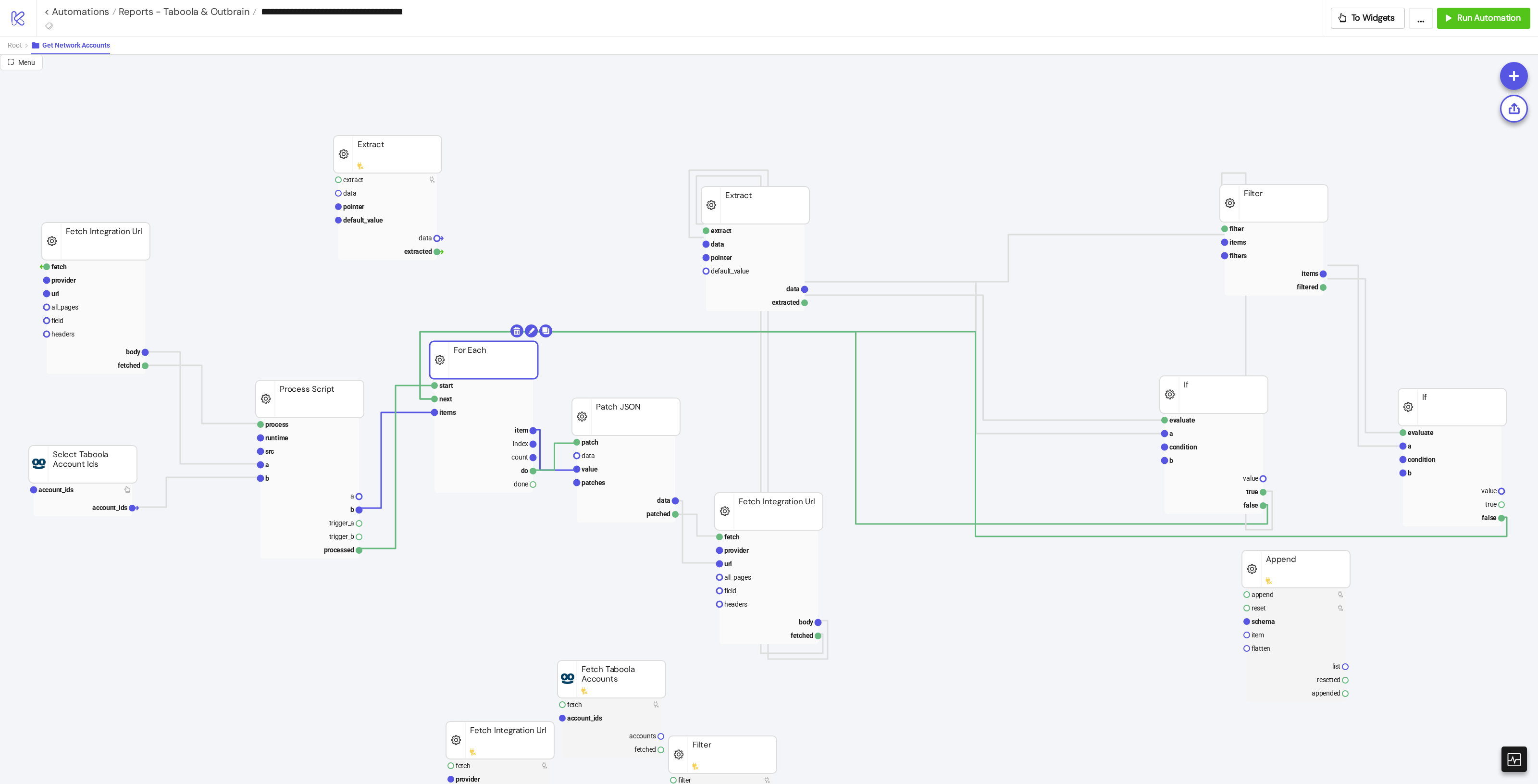
drag, startPoint x: 512, startPoint y: 364, endPoint x: 513, endPoint y: 350, distance: 14.0
drag, startPoint x: 777, startPoint y: 209, endPoint x: 768, endPoint y: 206, distance: 9.5
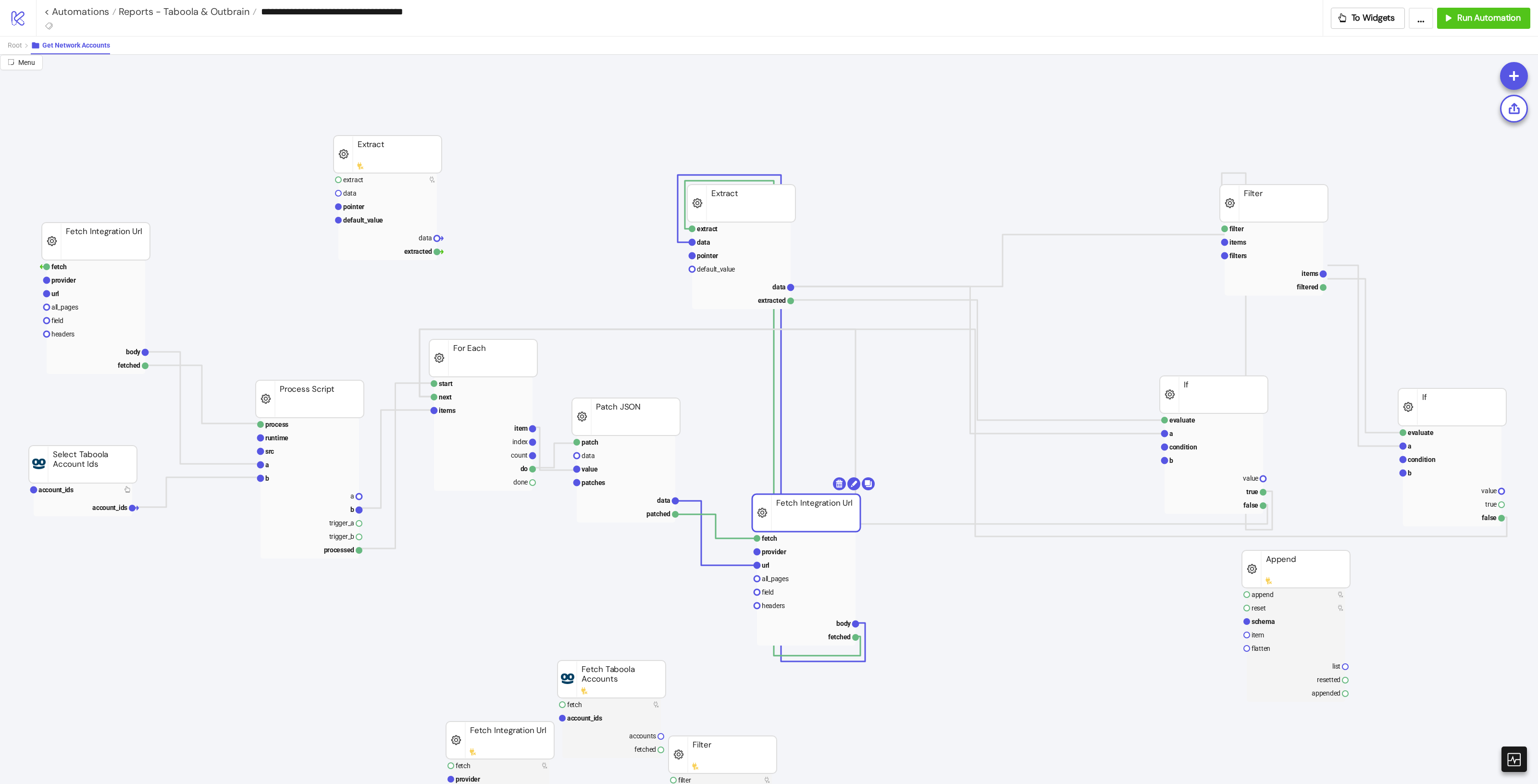
drag, startPoint x: 792, startPoint y: 513, endPoint x: 830, endPoint y: 514, distance: 38.0
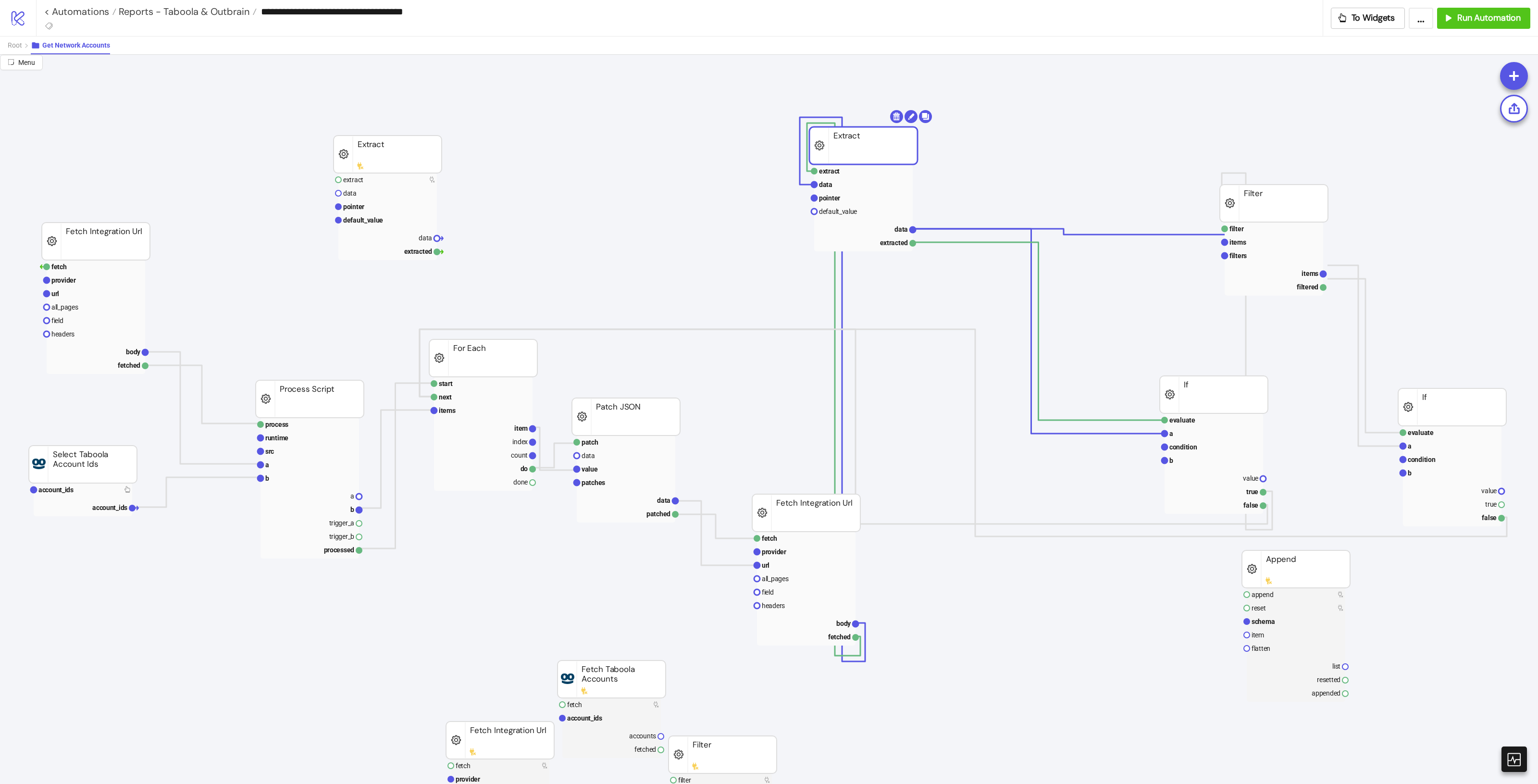
drag, startPoint x: 747, startPoint y: 194, endPoint x: 865, endPoint y: 140, distance: 129.8
click at [1313, 271] on text "items" at bounding box center [1310, 273] width 17 height 8
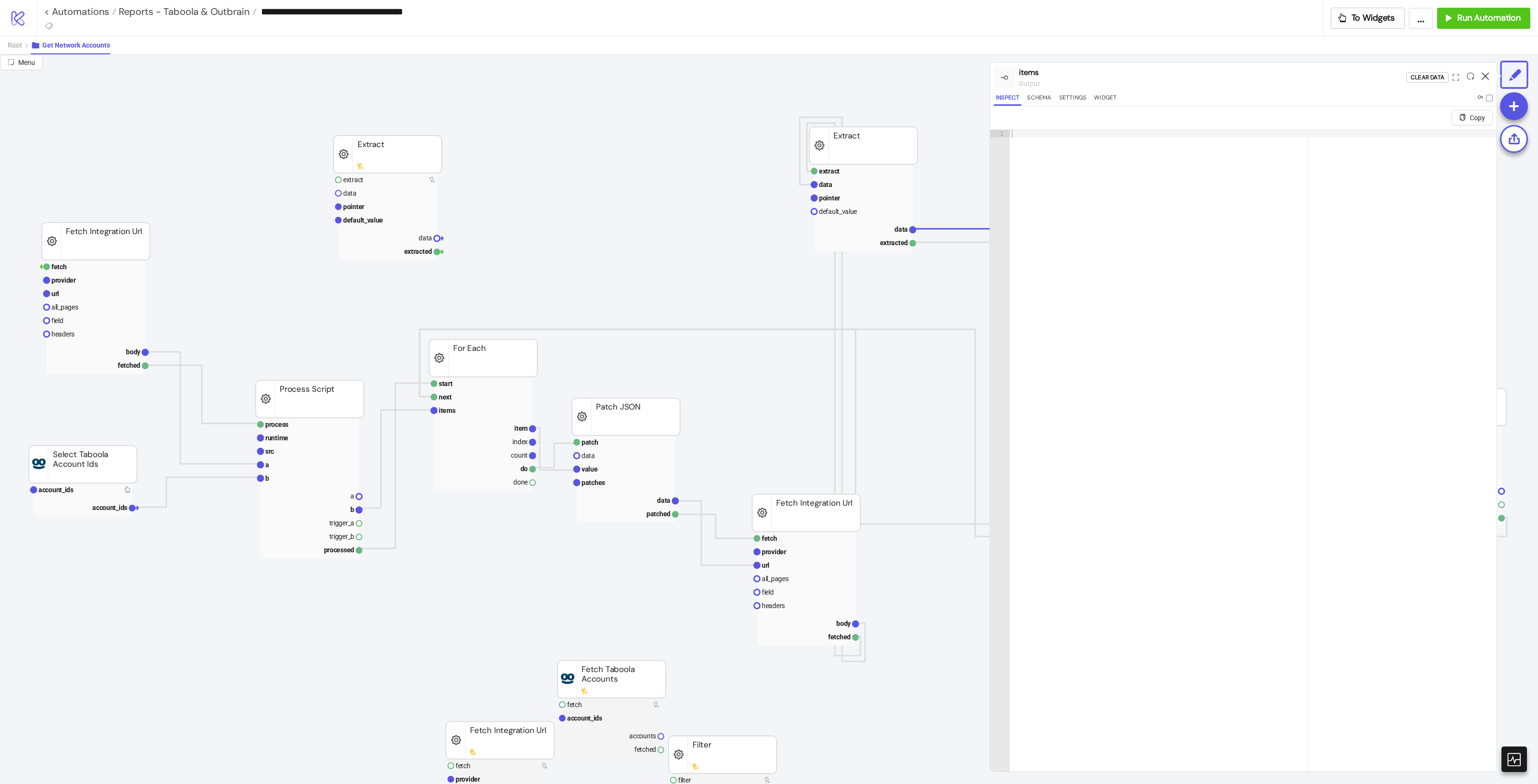
click at [1488, 76] on icon at bounding box center [1485, 76] width 7 height 7
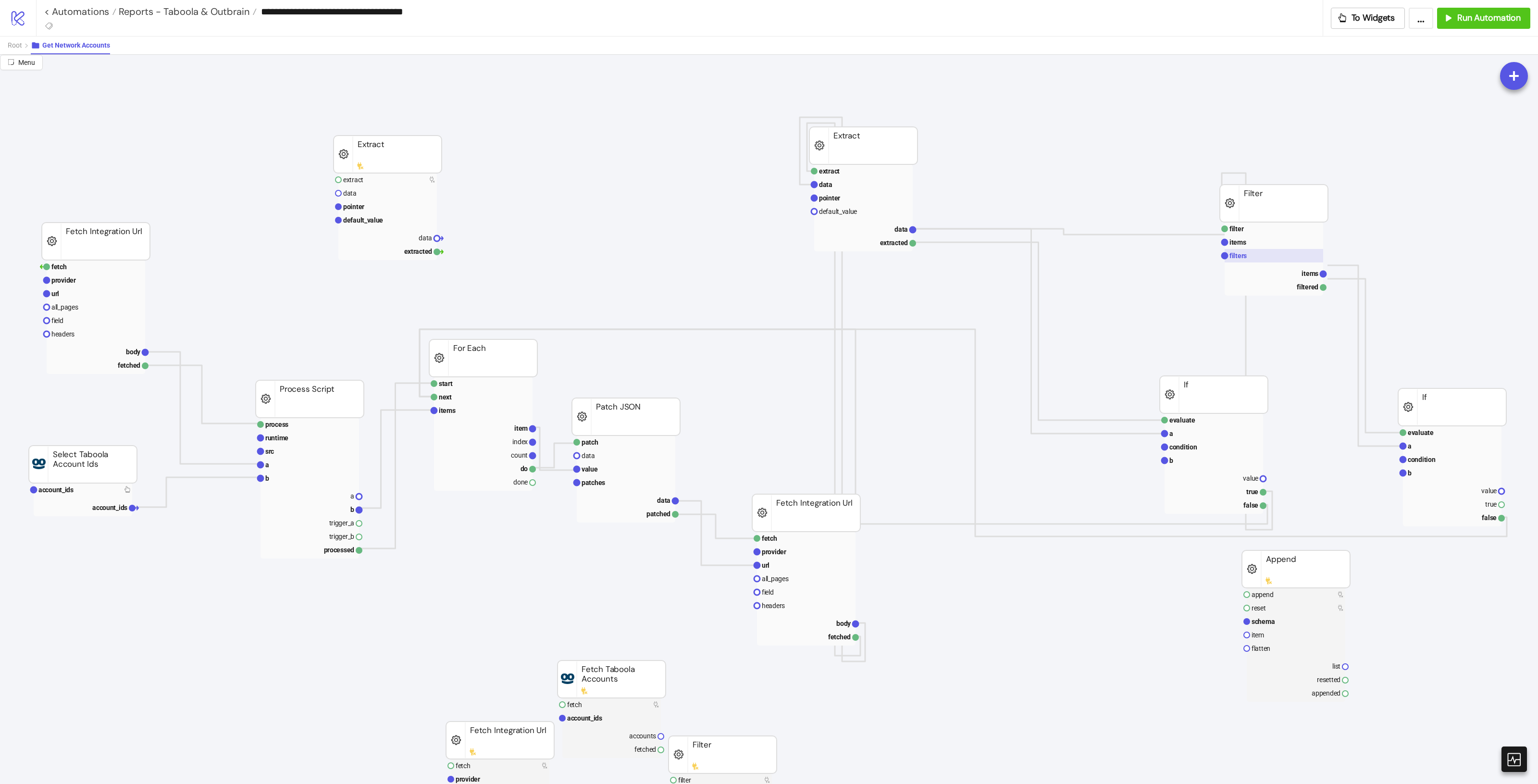
click at [1258, 250] on rect at bounding box center [1274, 256] width 99 height 14
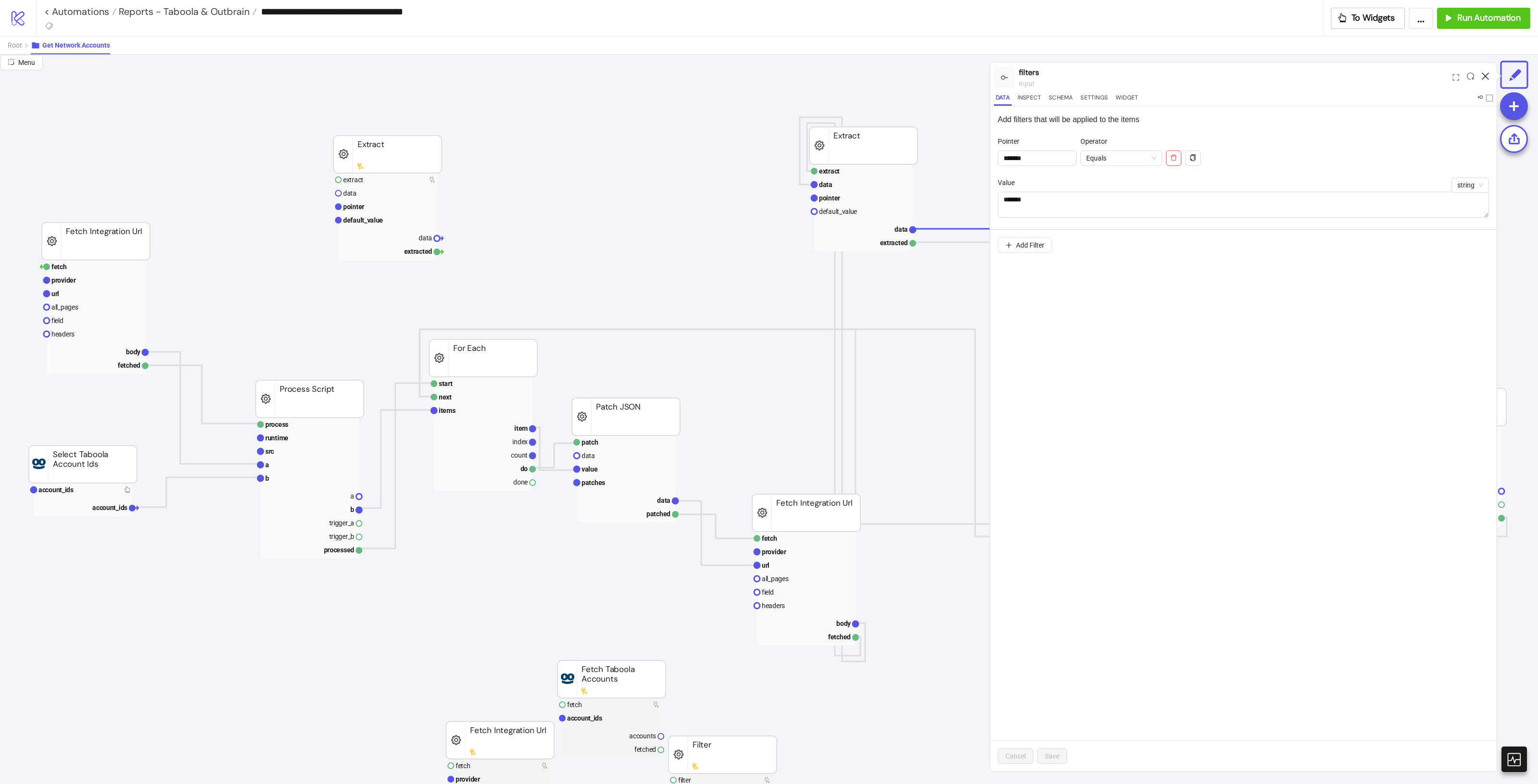
click at [1488, 76] on icon at bounding box center [1485, 76] width 7 height 7
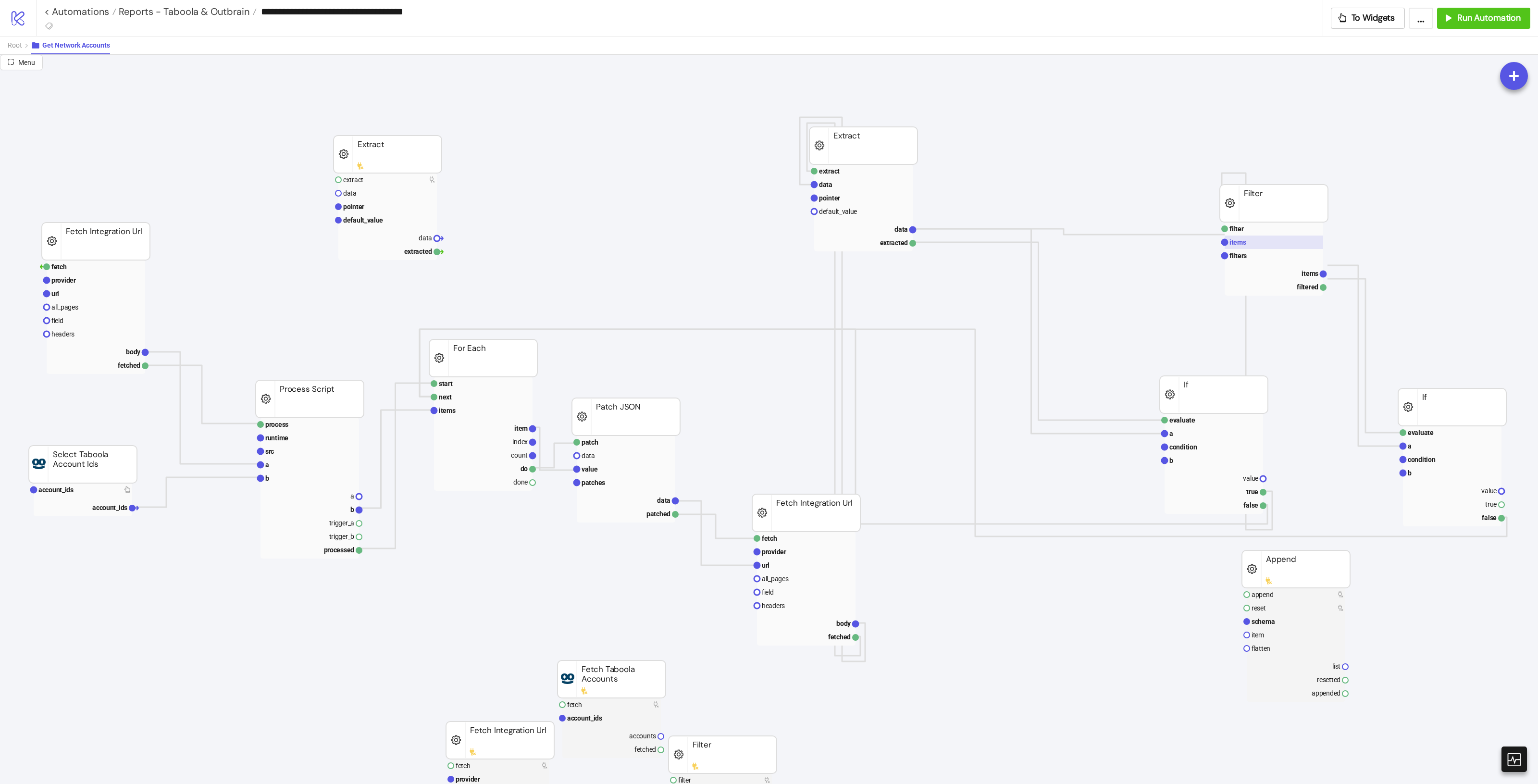
click at [1291, 246] on rect at bounding box center [1274, 242] width 99 height 14
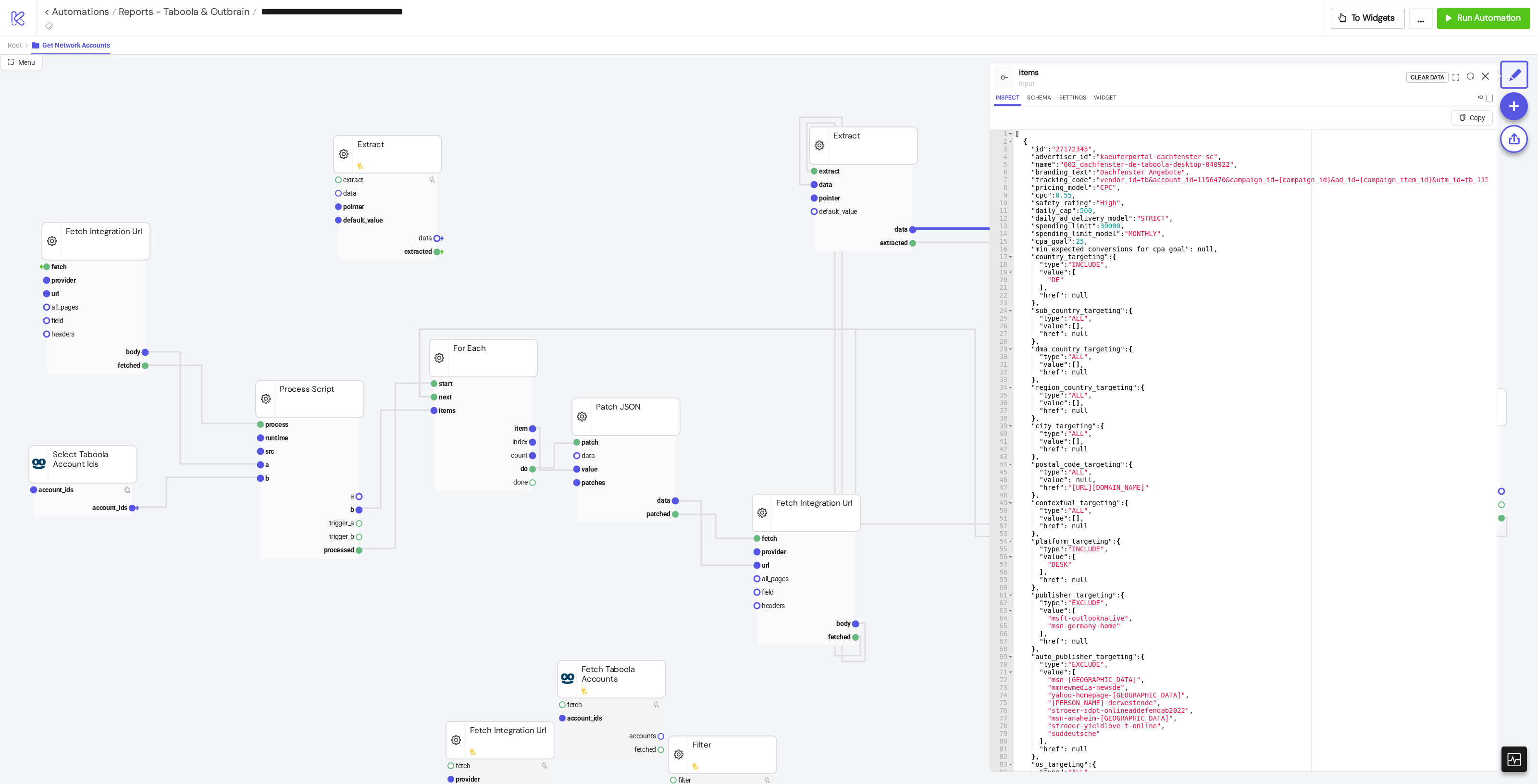
click at [1488, 75] on icon at bounding box center [1485, 76] width 7 height 7
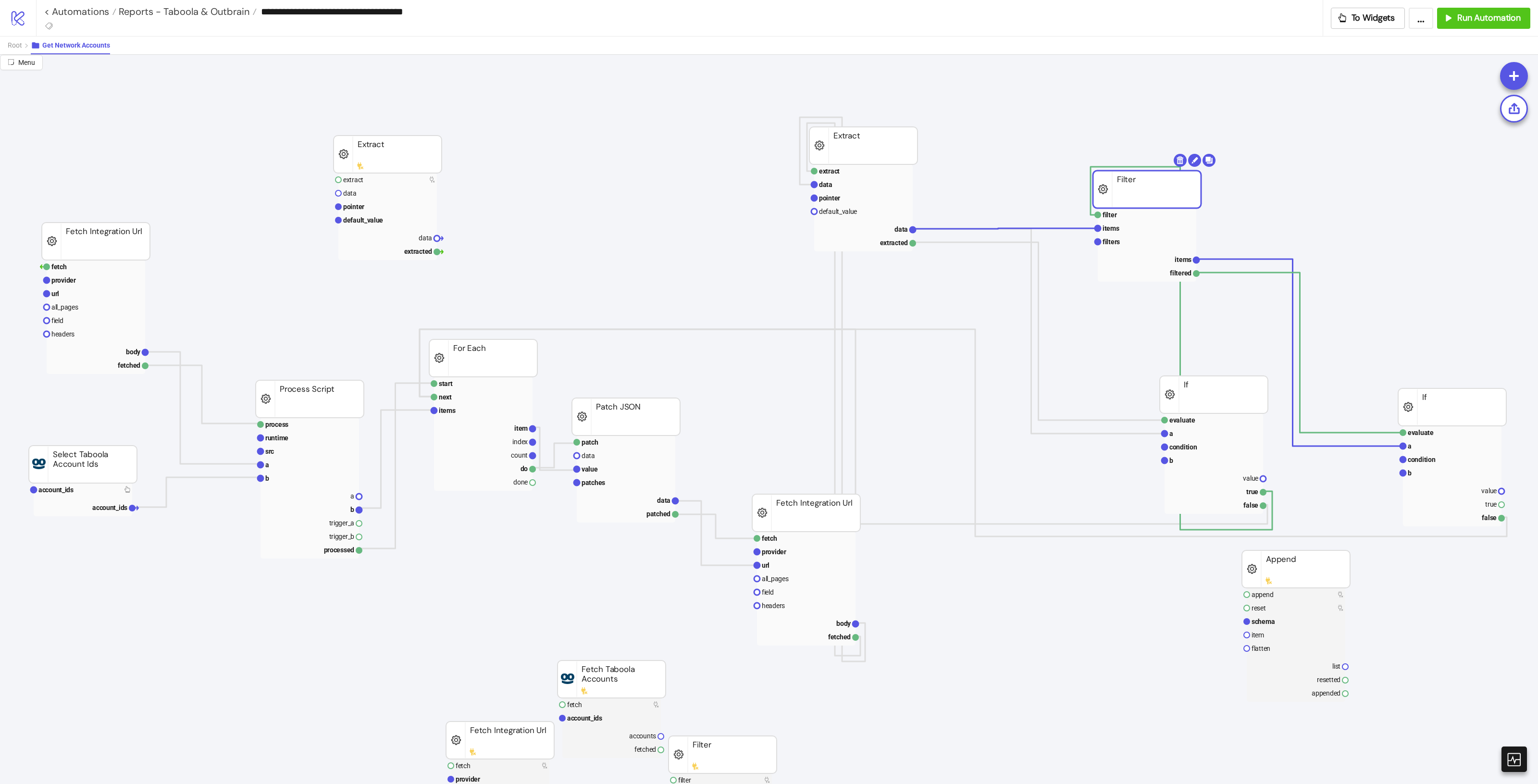
drag, startPoint x: 1262, startPoint y: 209, endPoint x: 1067, endPoint y: 176, distance: 197.8
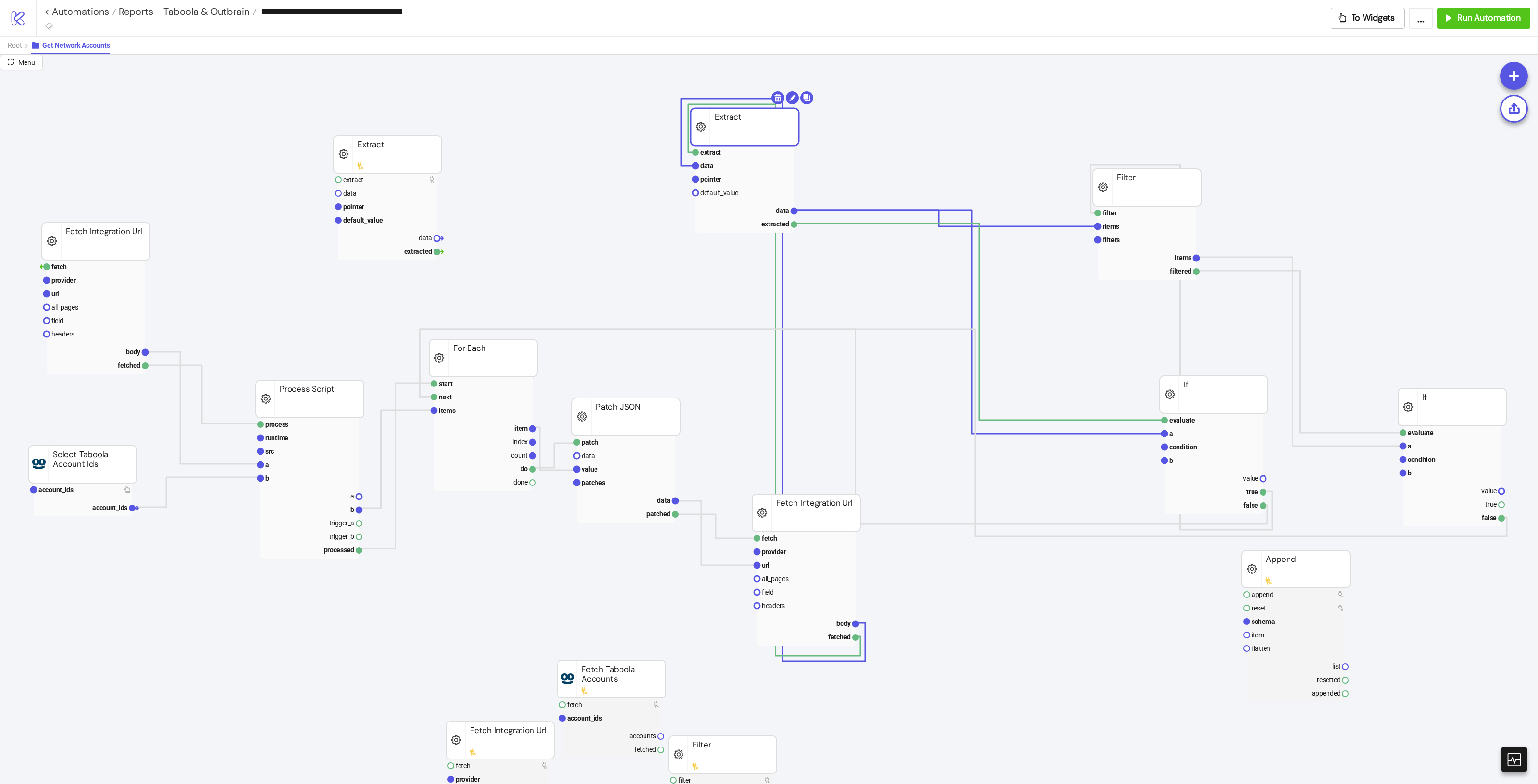
drag, startPoint x: 849, startPoint y: 144, endPoint x: 729, endPoint y: 125, distance: 121.5
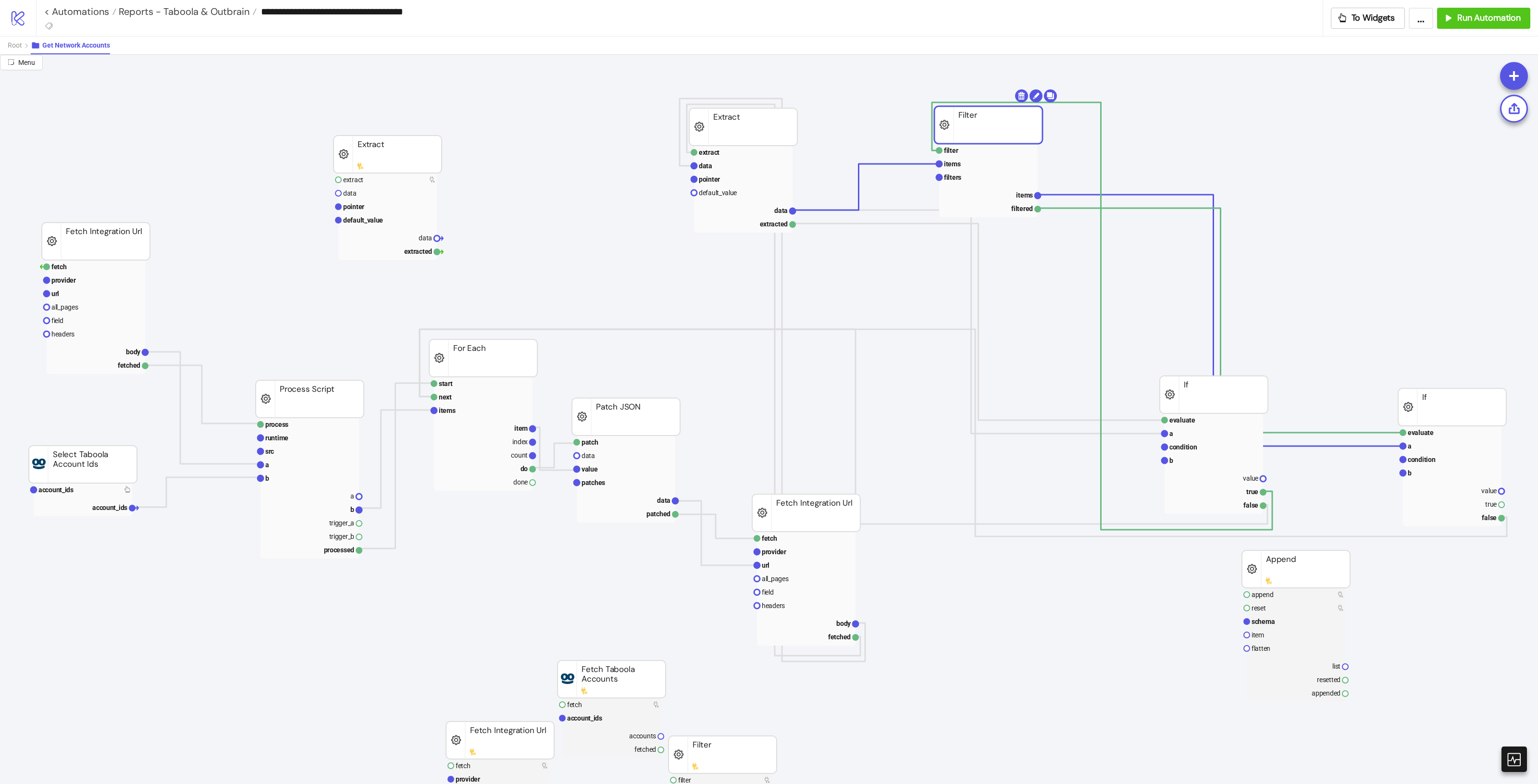
drag, startPoint x: 1130, startPoint y: 174, endPoint x: 986, endPoint y: 114, distance: 156.0
click at [960, 151] on rect at bounding box center [988, 150] width 99 height 14
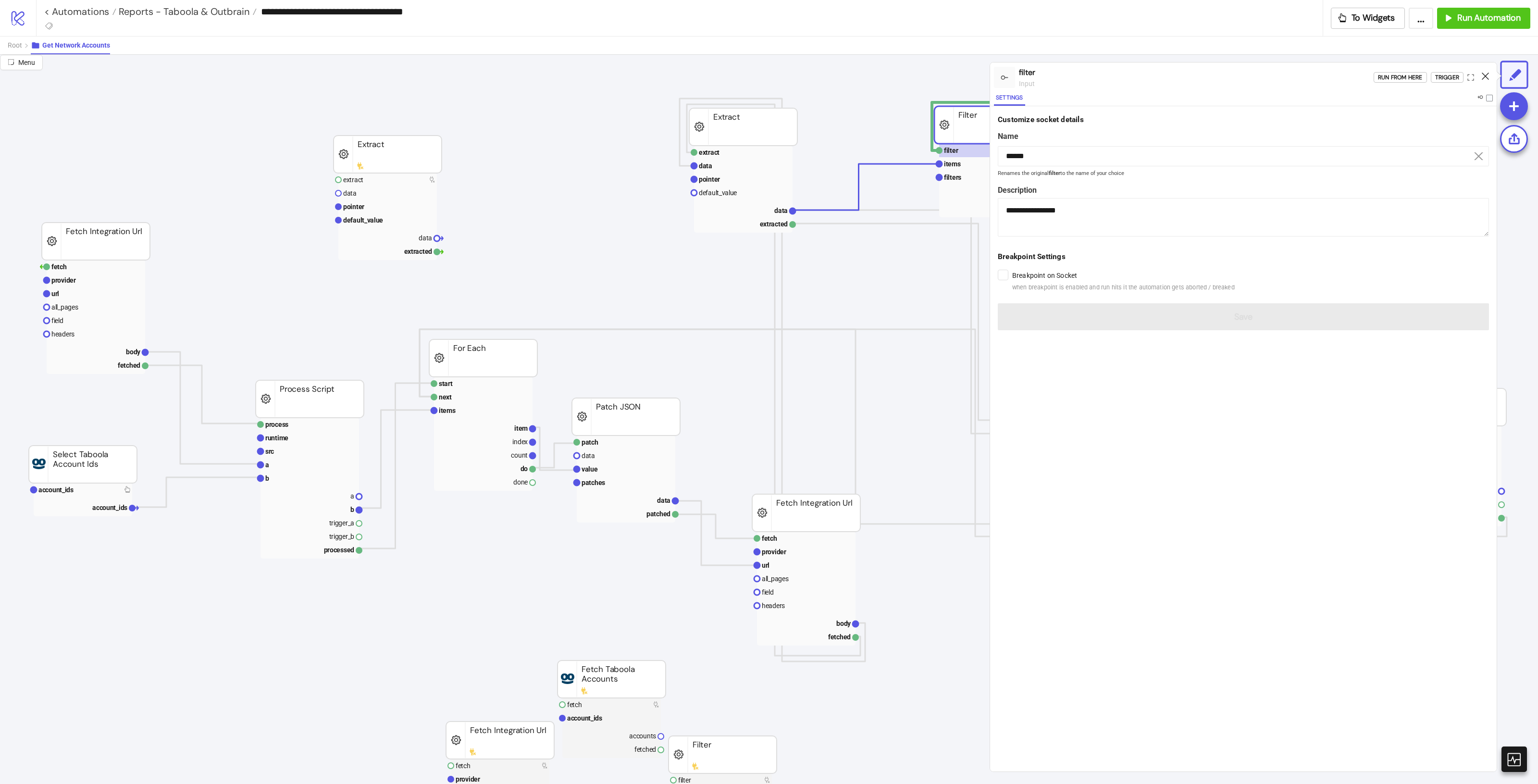
click at [1488, 73] on icon at bounding box center [1485, 76] width 7 height 7
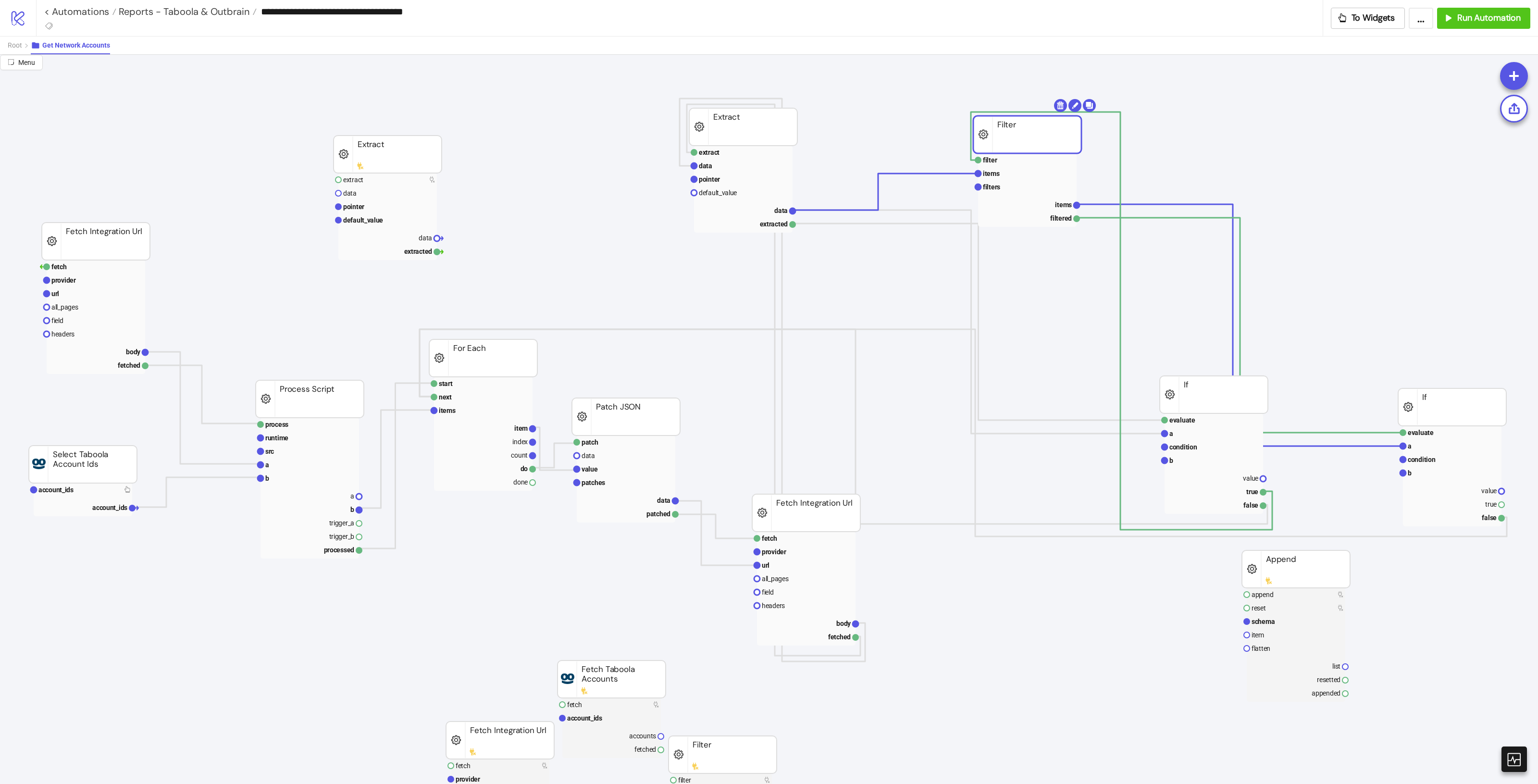
drag, startPoint x: 1014, startPoint y: 128, endPoint x: 1053, endPoint y: 138, distance: 40.3
click at [1053, 138] on rect at bounding box center [1027, 135] width 108 height 37
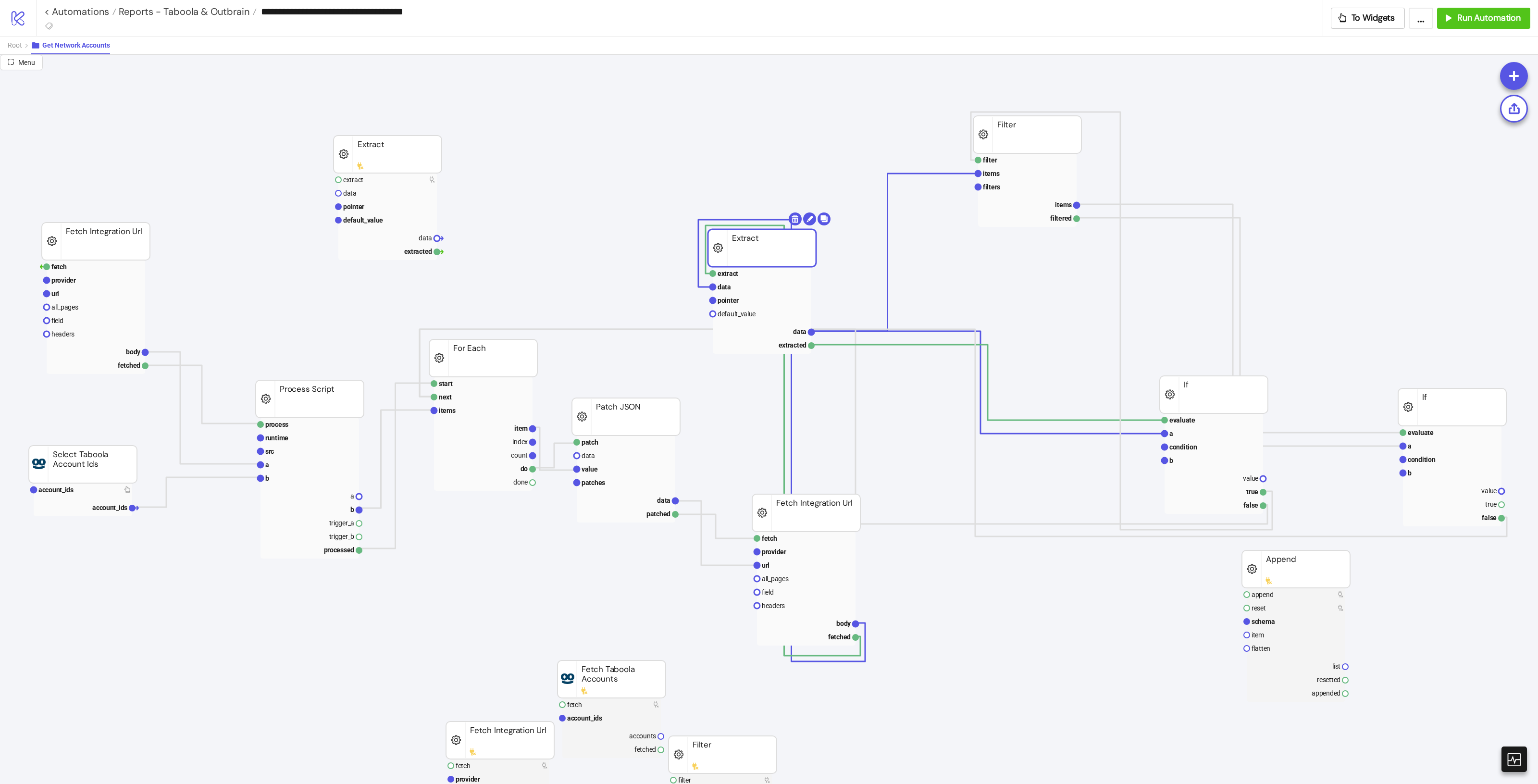
drag, startPoint x: 758, startPoint y: 132, endPoint x: 813, endPoint y: 246, distance: 126.6
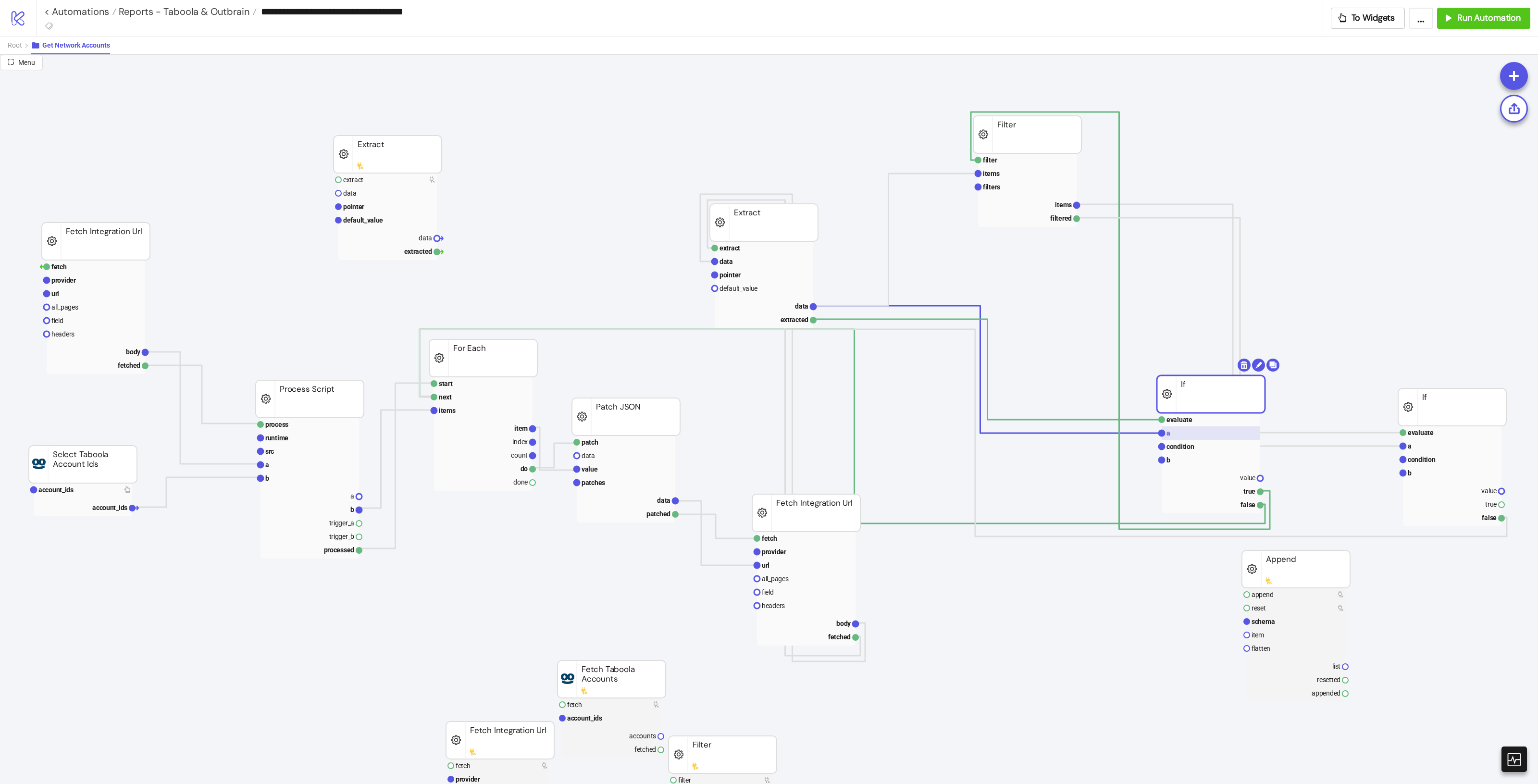
click at [1229, 433] on rect at bounding box center [1210, 433] width 99 height 14
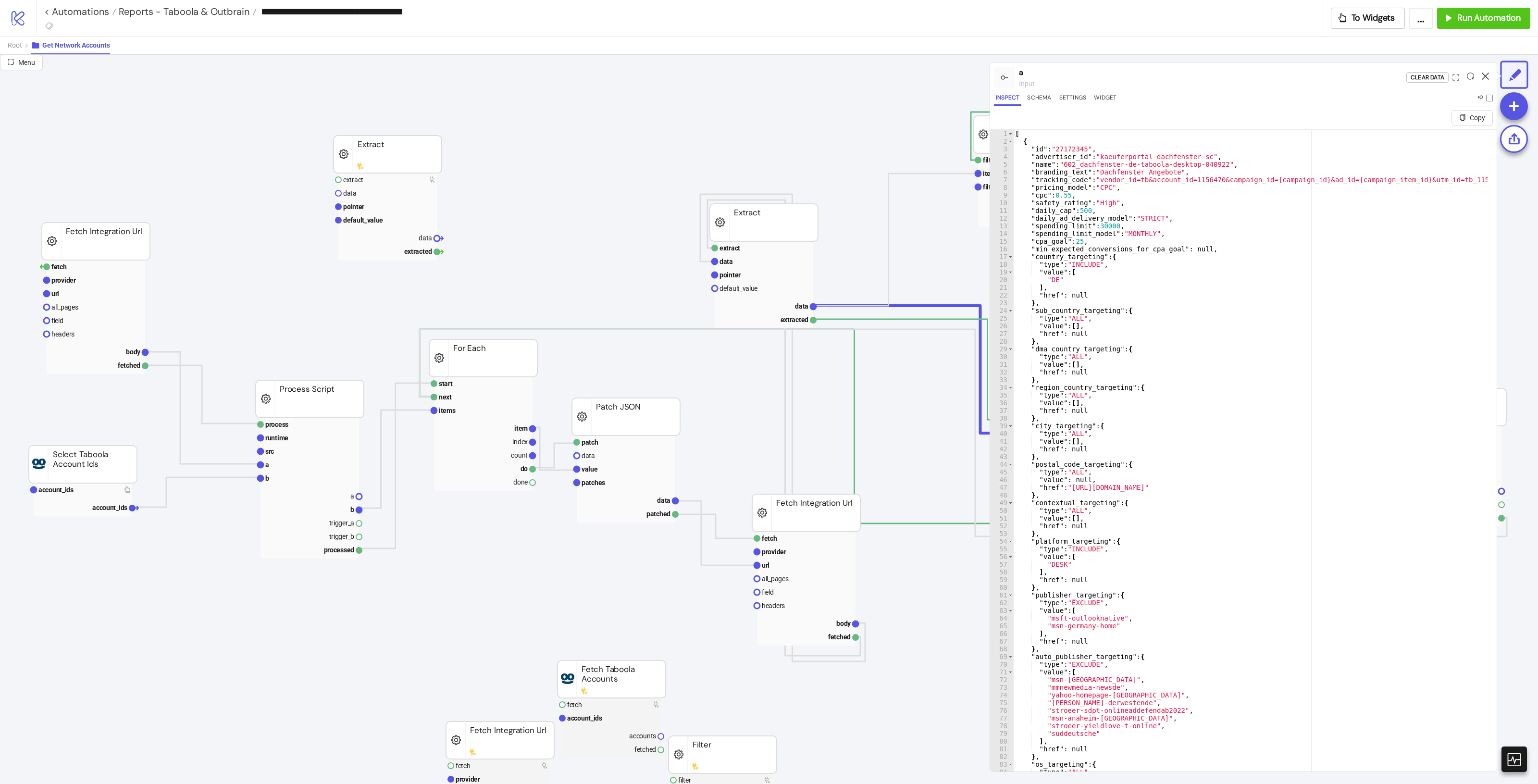
click at [1483, 78] on icon at bounding box center [1485, 76] width 7 height 7
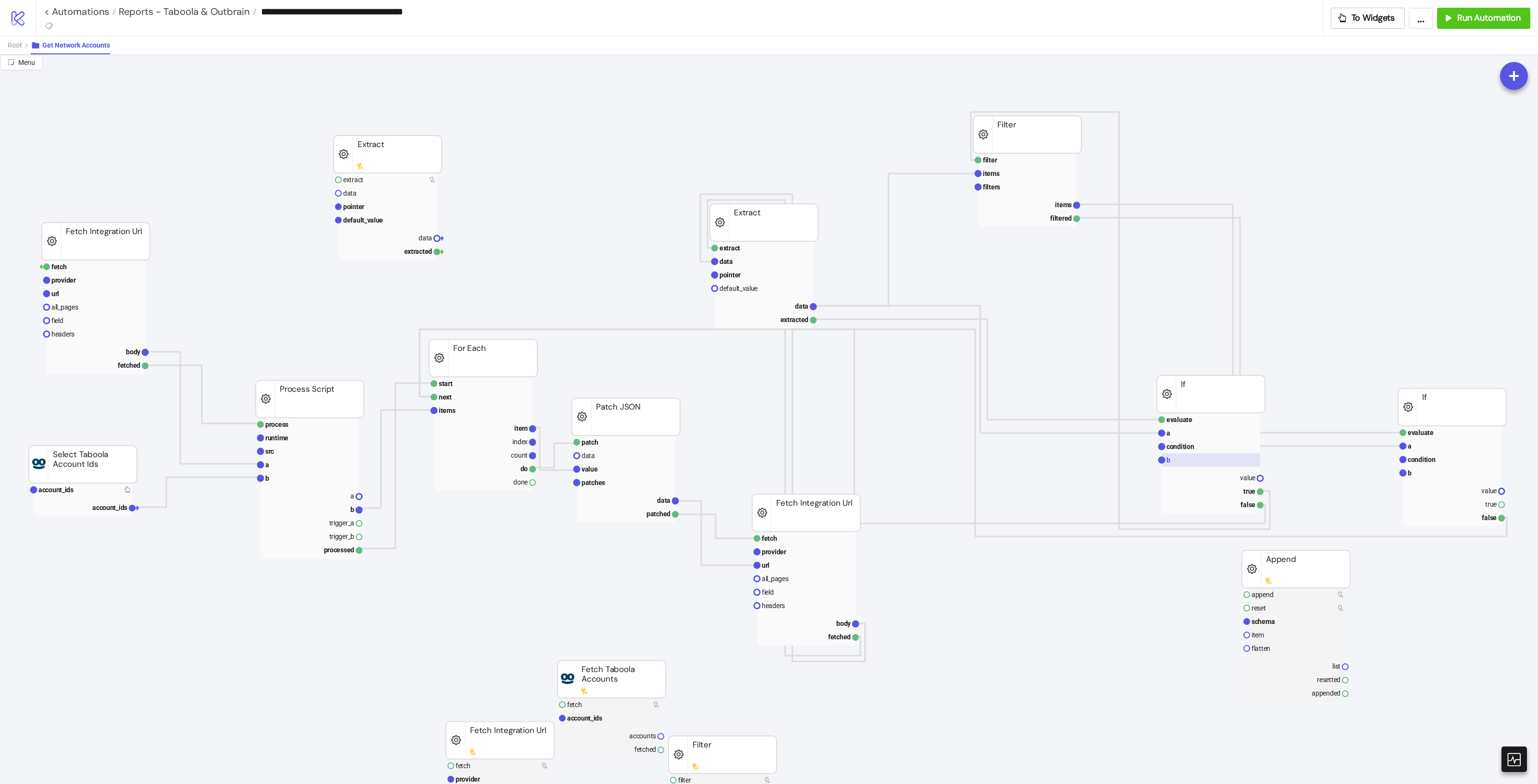
click at [1212, 454] on rect at bounding box center [1210, 459] width 99 height 14
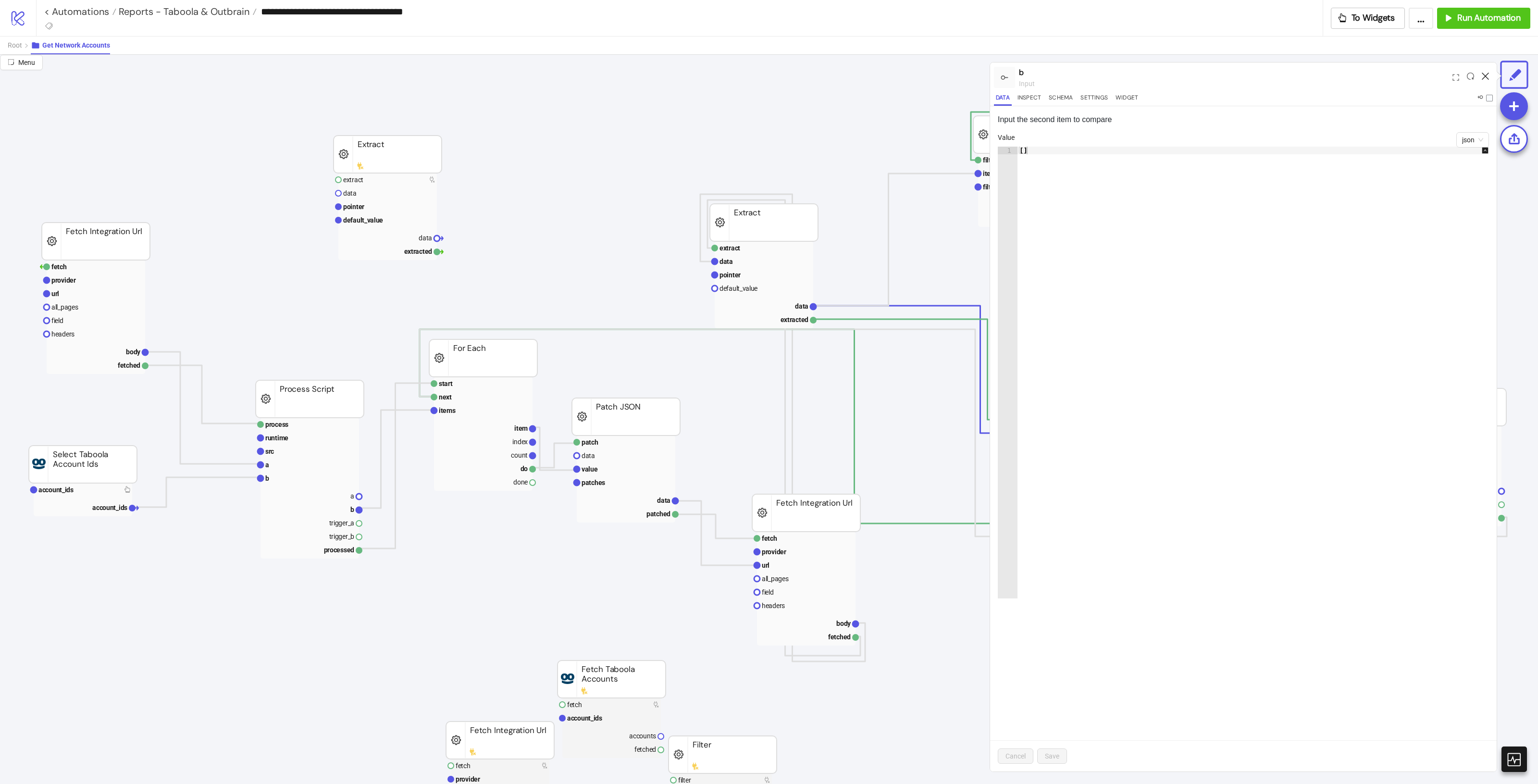
click at [1488, 75] on div at bounding box center [1485, 77] width 15 height 26
click at [1483, 73] on icon at bounding box center [1485, 76] width 7 height 7
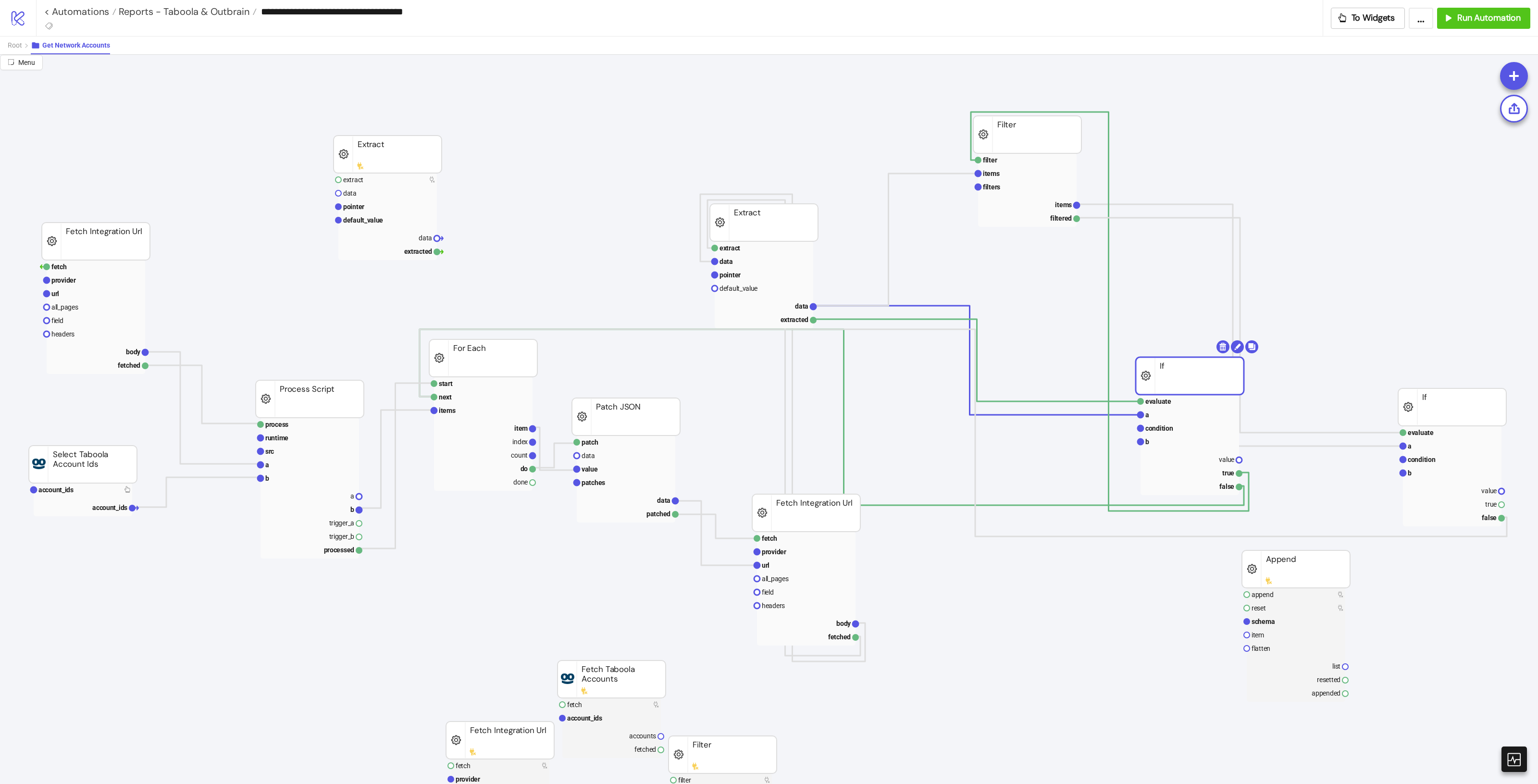
drag, startPoint x: 1187, startPoint y: 384, endPoint x: 1166, endPoint y: 351, distance: 39.1
click at [1166, 364] on rect at bounding box center [1190, 376] width 108 height 37
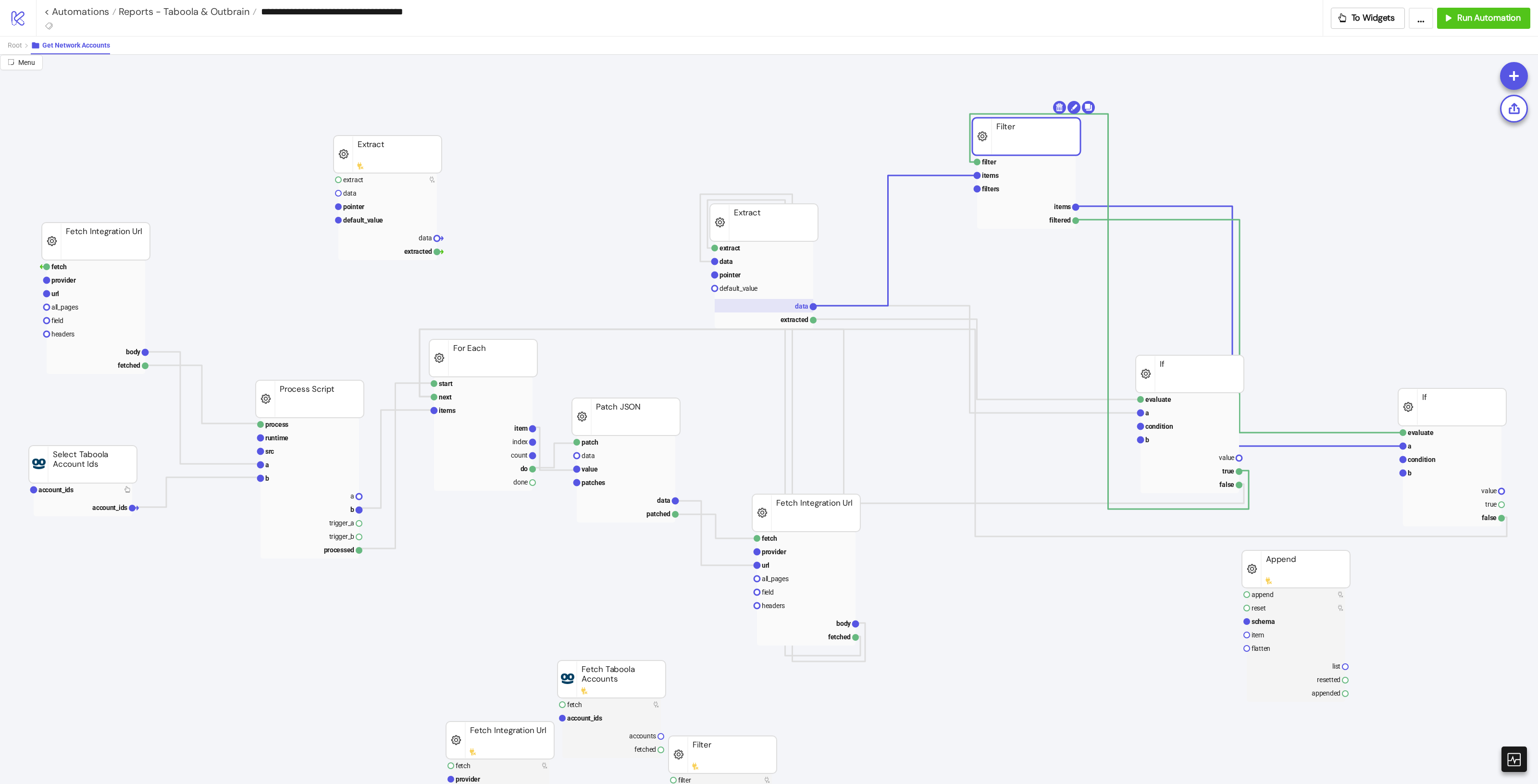
click at [800, 307] on text "data" at bounding box center [801, 306] width 14 height 8
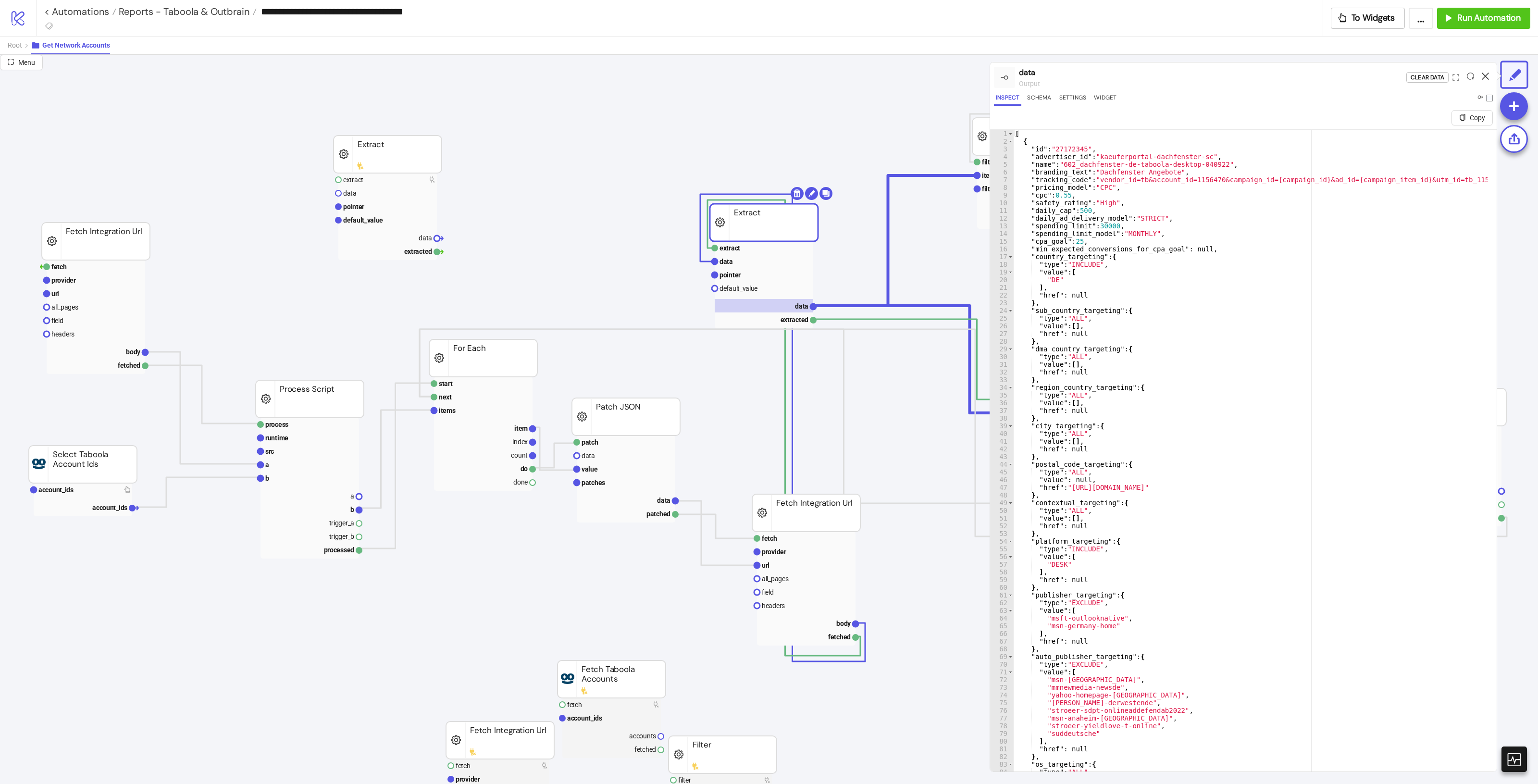
click at [1488, 73] on icon at bounding box center [1485, 76] width 7 height 7
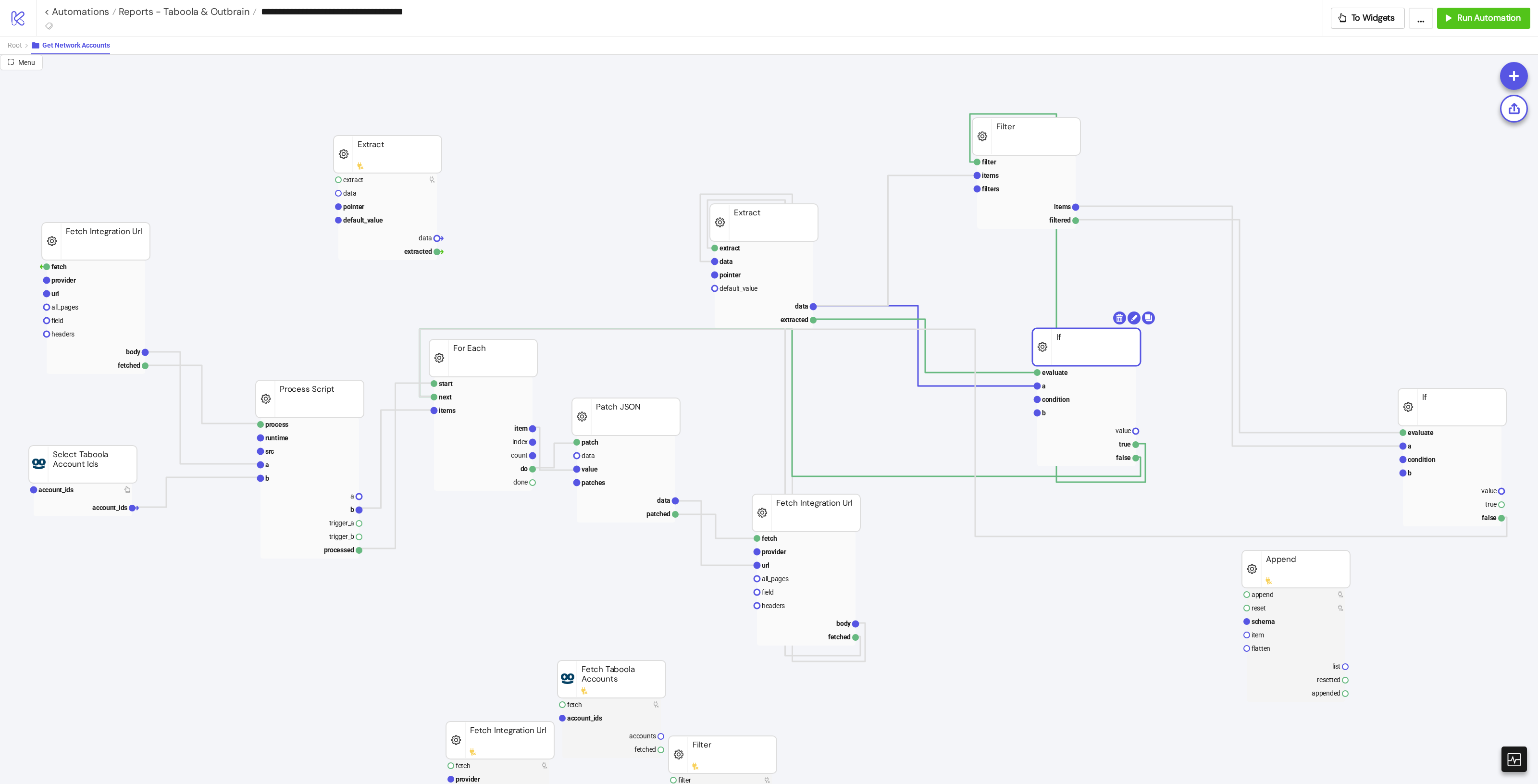
drag, startPoint x: 1190, startPoint y: 382, endPoint x: 1089, endPoint y: 354, distance: 104.8
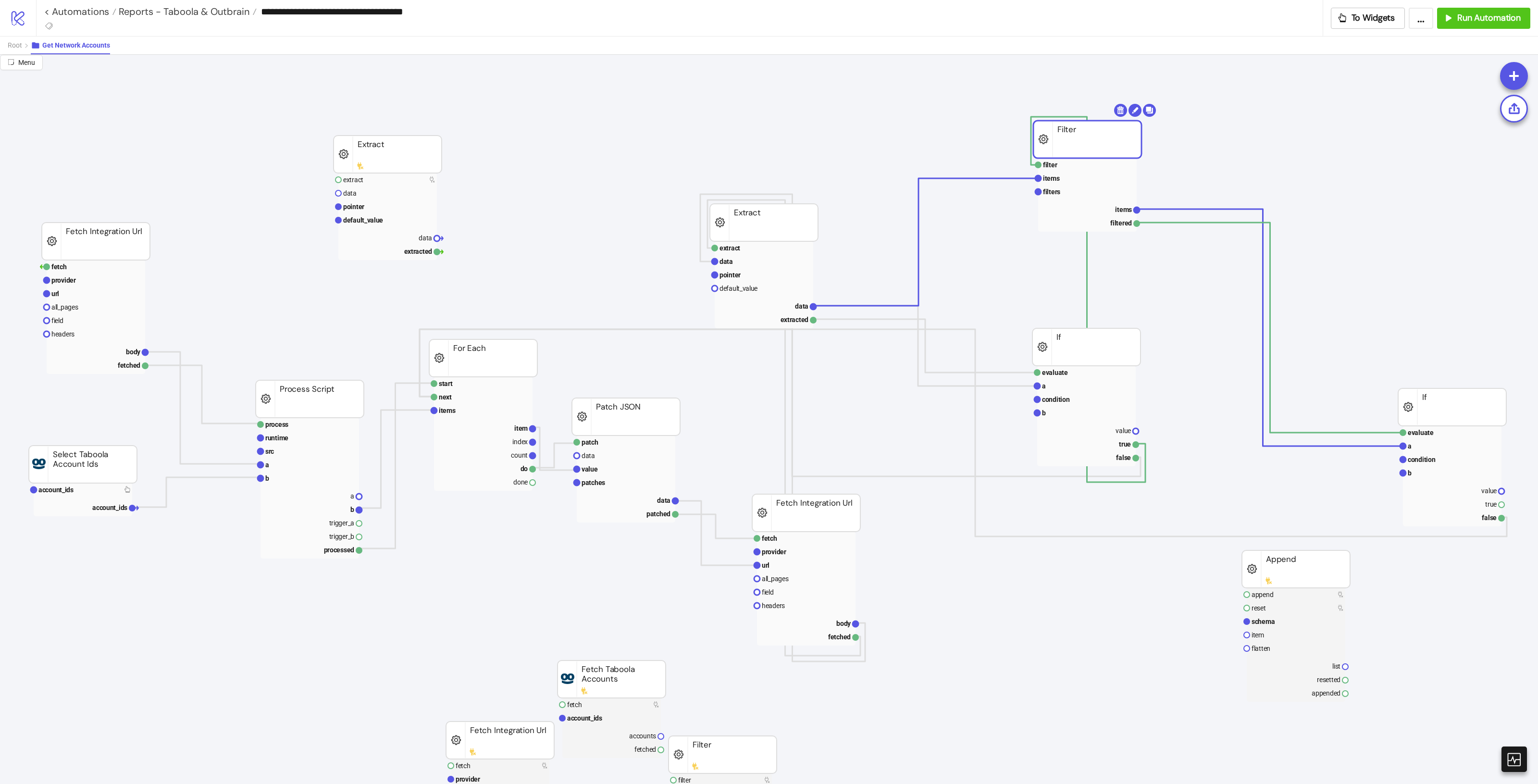
drag, startPoint x: 1050, startPoint y: 138, endPoint x: 1111, endPoint y: 140, distance: 61.0
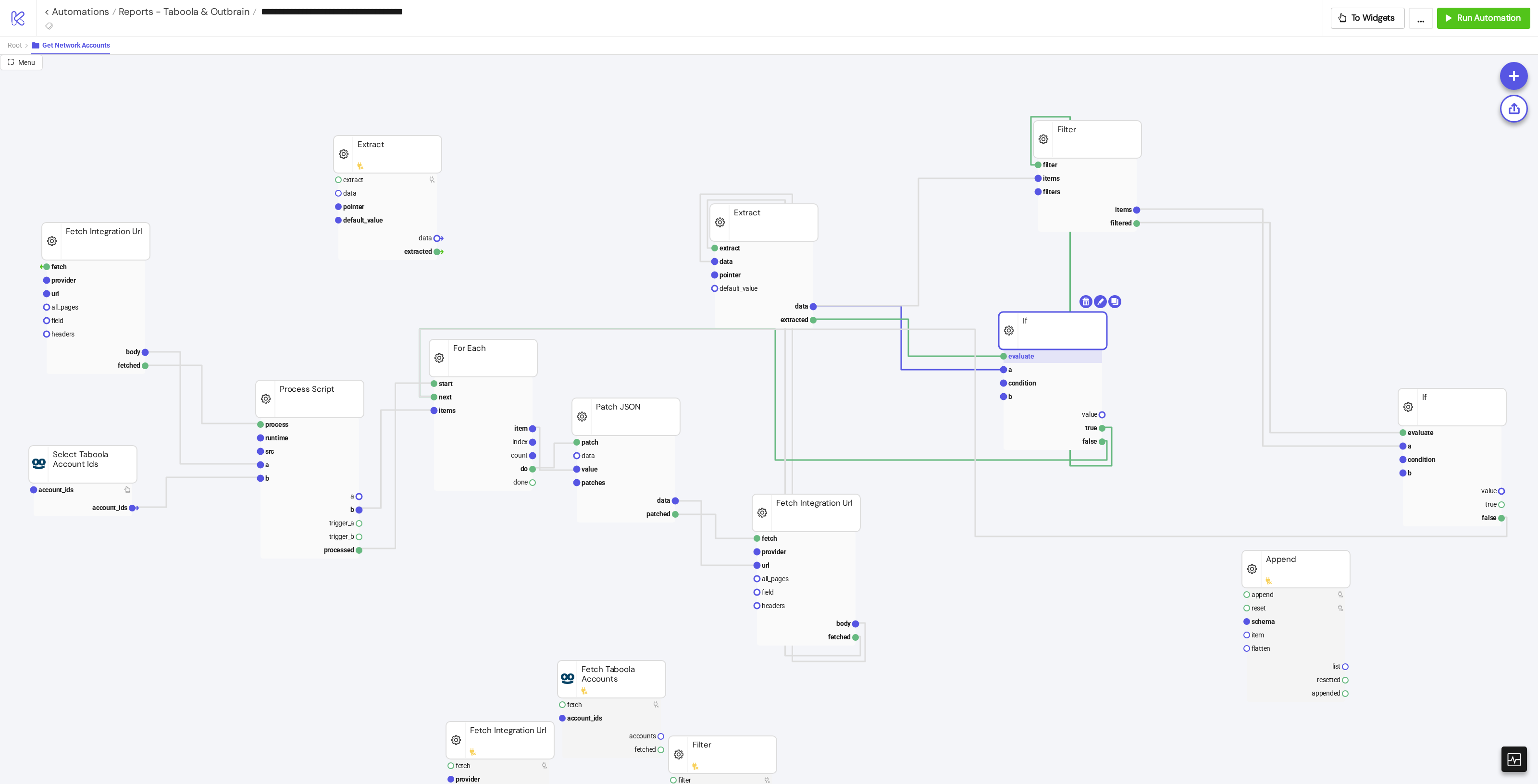
drag, startPoint x: 1036, startPoint y: 341, endPoint x: 1035, endPoint y: 351, distance: 10.0
click at [1043, 359] on rect at bounding box center [1060, 356] width 99 height 14
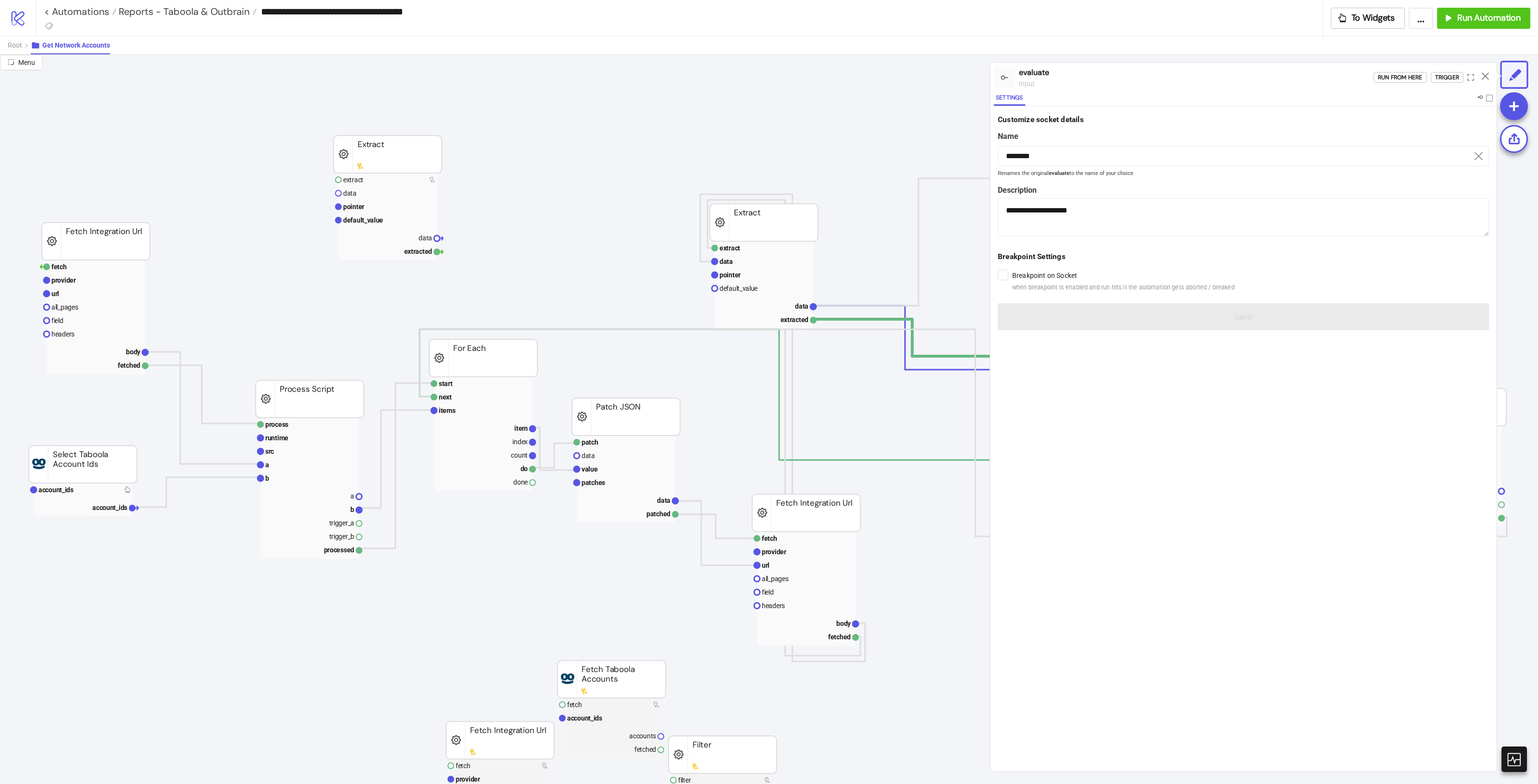
click at [1442, 83] on div "Run from here Trigger" at bounding box center [1435, 77] width 123 height 26
click at [1444, 72] on div "Trigger" at bounding box center [1447, 77] width 24 height 11
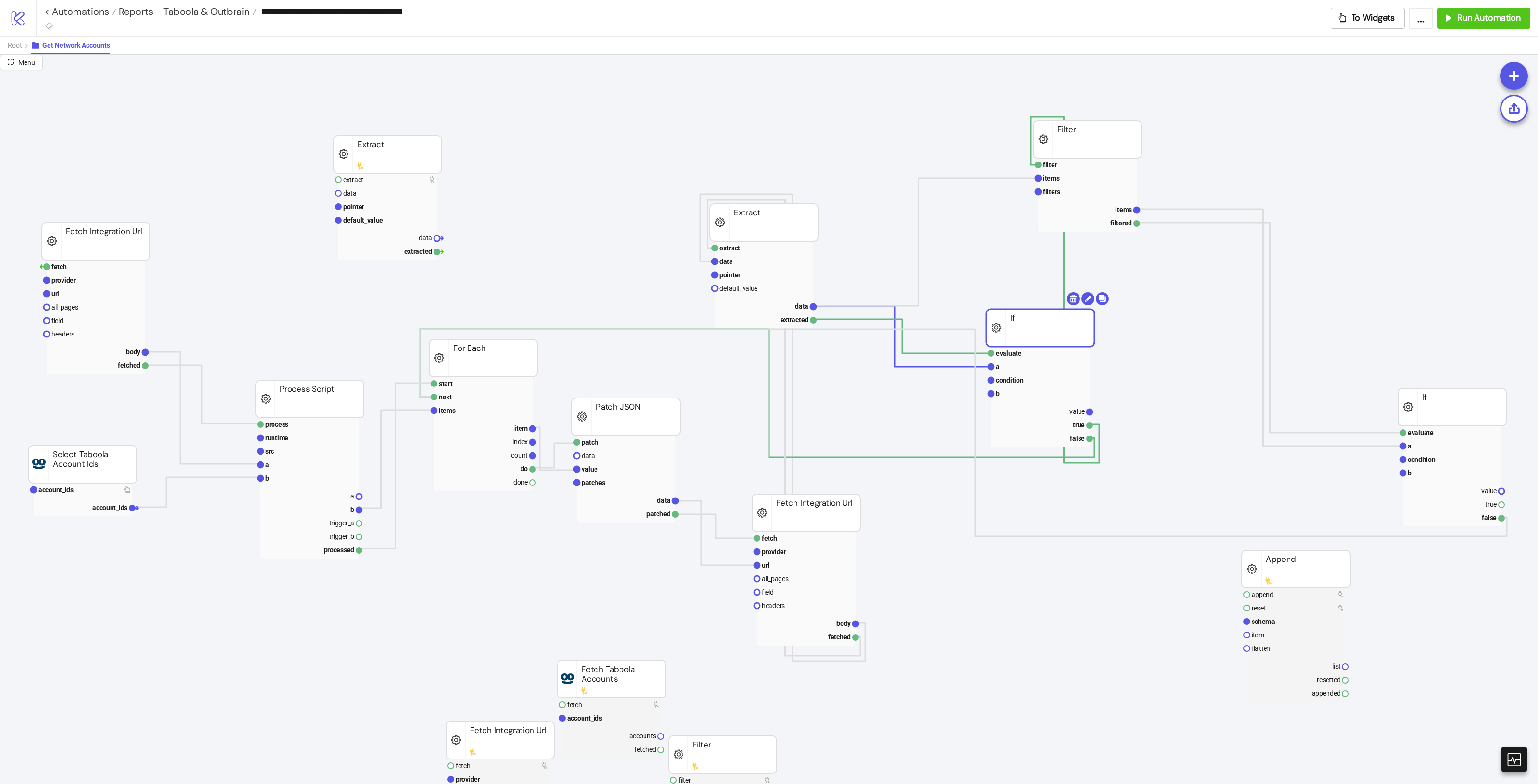
drag, startPoint x: 1069, startPoint y: 323, endPoint x: 1051, endPoint y: 320, distance: 18.2
click at [1051, 320] on rect at bounding box center [1040, 328] width 108 height 37
click at [1071, 405] on rect at bounding box center [1041, 410] width 99 height 14
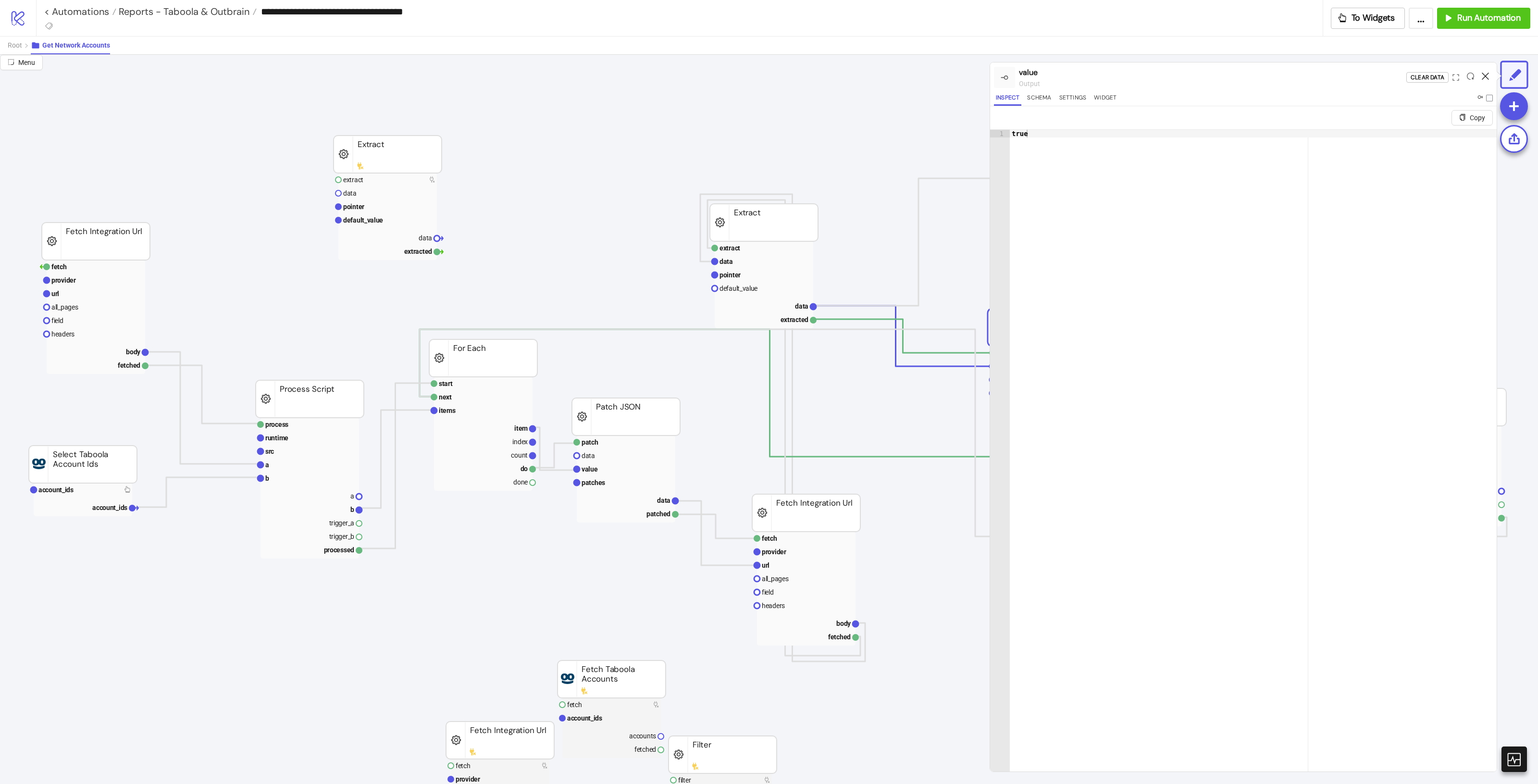
click at [1485, 78] on icon at bounding box center [1485, 76] width 7 height 7
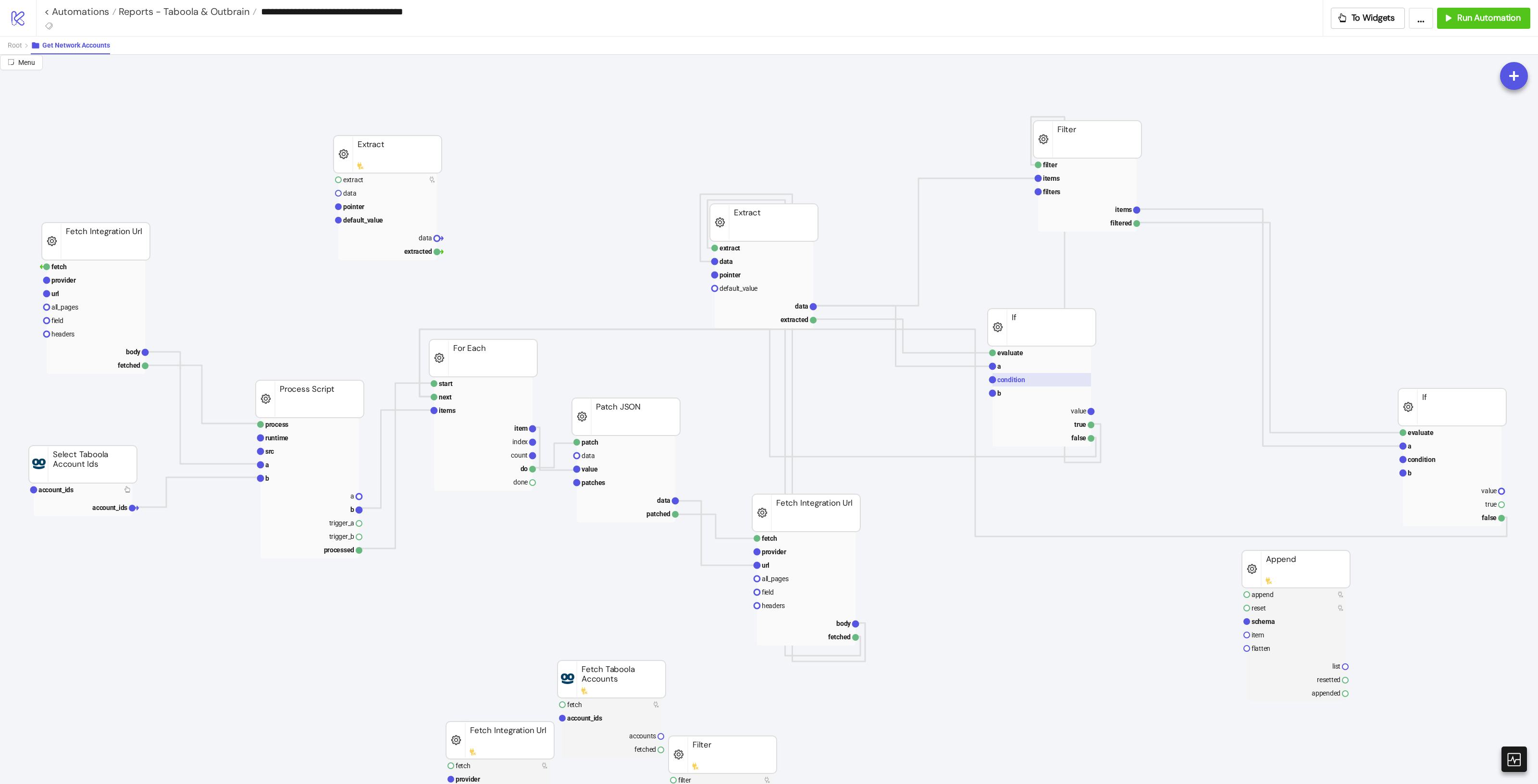
click at [1022, 382] on text "condition" at bounding box center [1011, 379] width 28 height 8
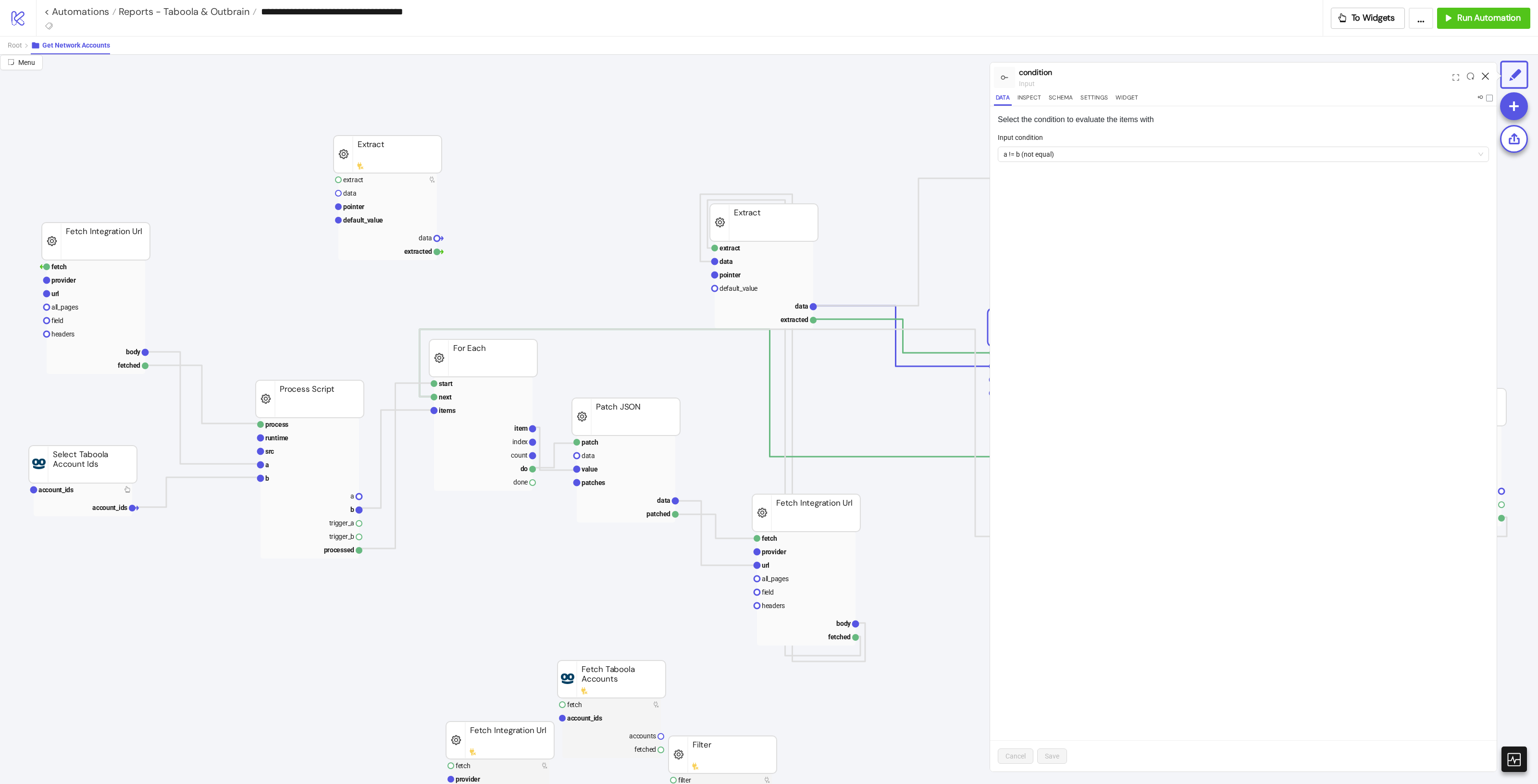
click at [1483, 75] on icon at bounding box center [1485, 76] width 7 height 7
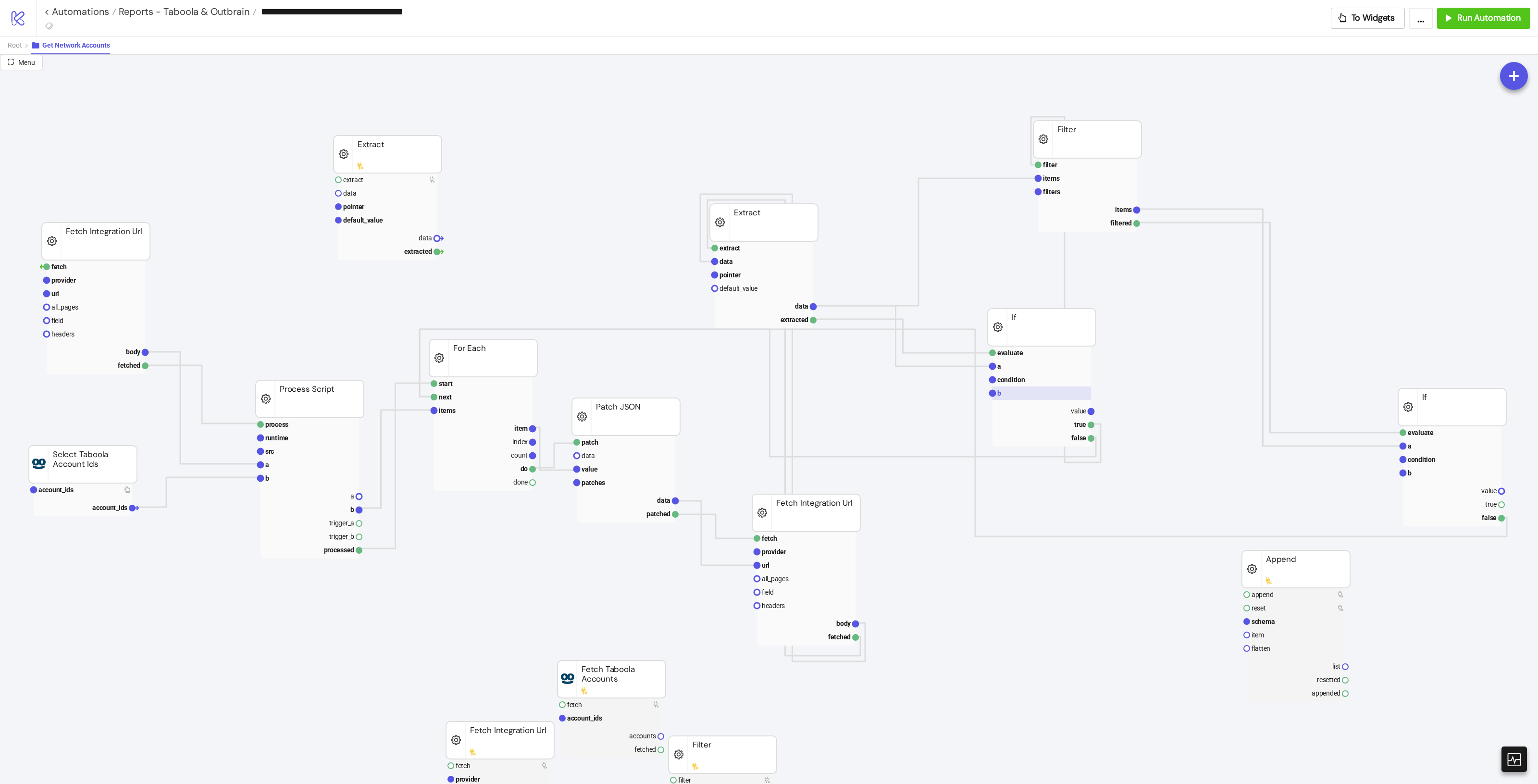
click at [1051, 399] on rect at bounding box center [1041, 393] width 99 height 14
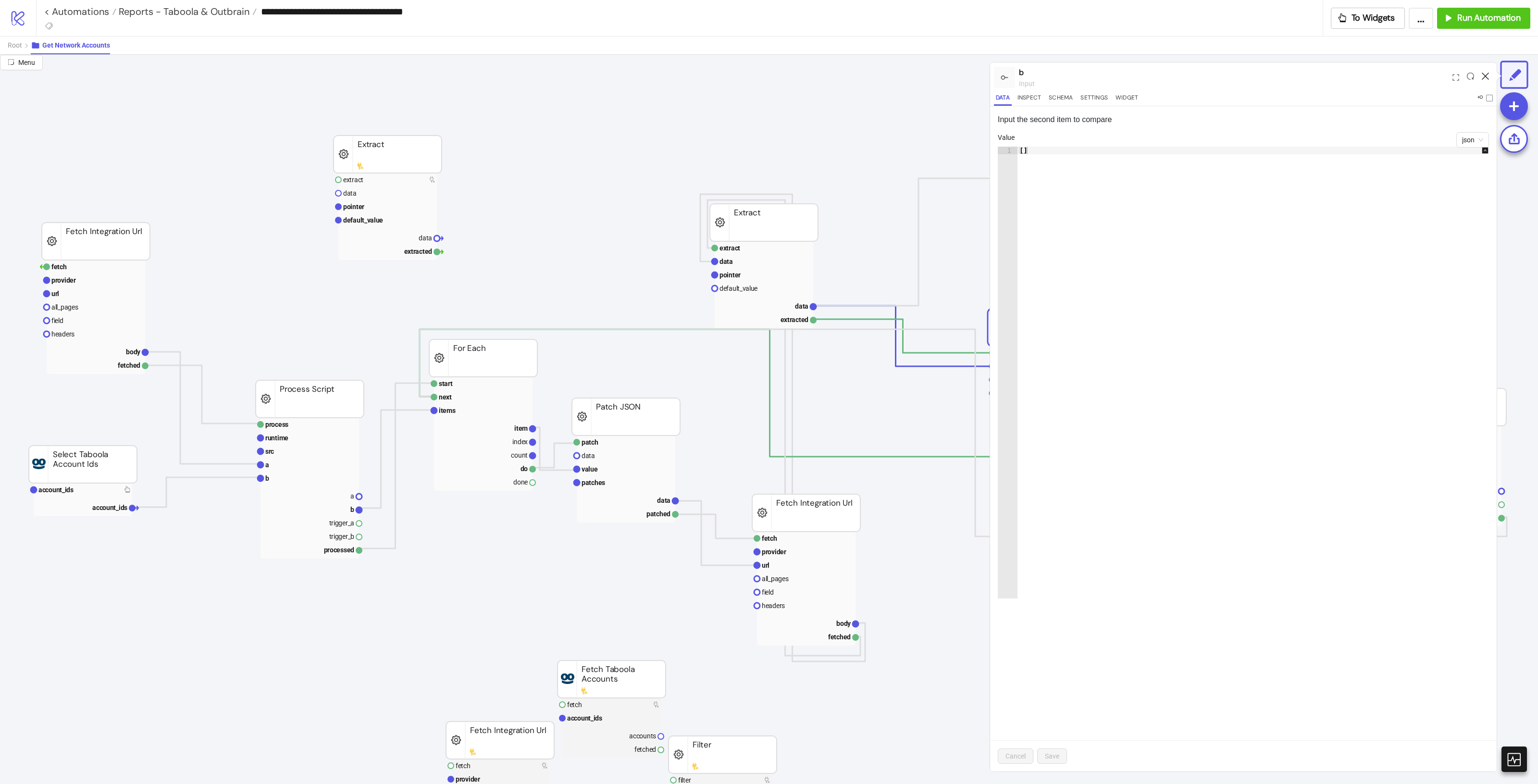
click at [1483, 75] on icon at bounding box center [1485, 76] width 7 height 7
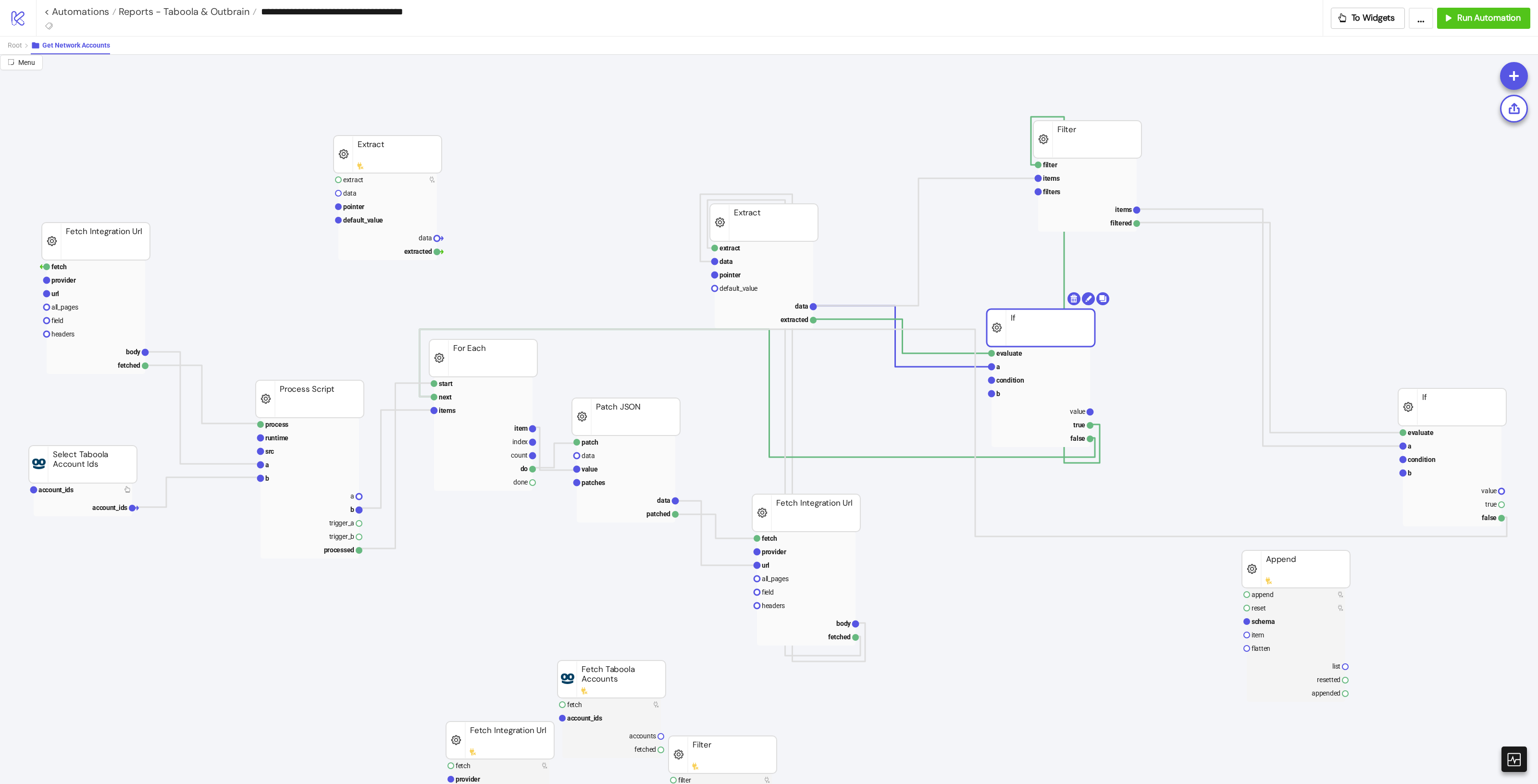
drag, startPoint x: 1043, startPoint y: 320, endPoint x: 1049, endPoint y: 271, distance: 49.4
click at [1027, 332] on rect at bounding box center [1040, 328] width 108 height 37
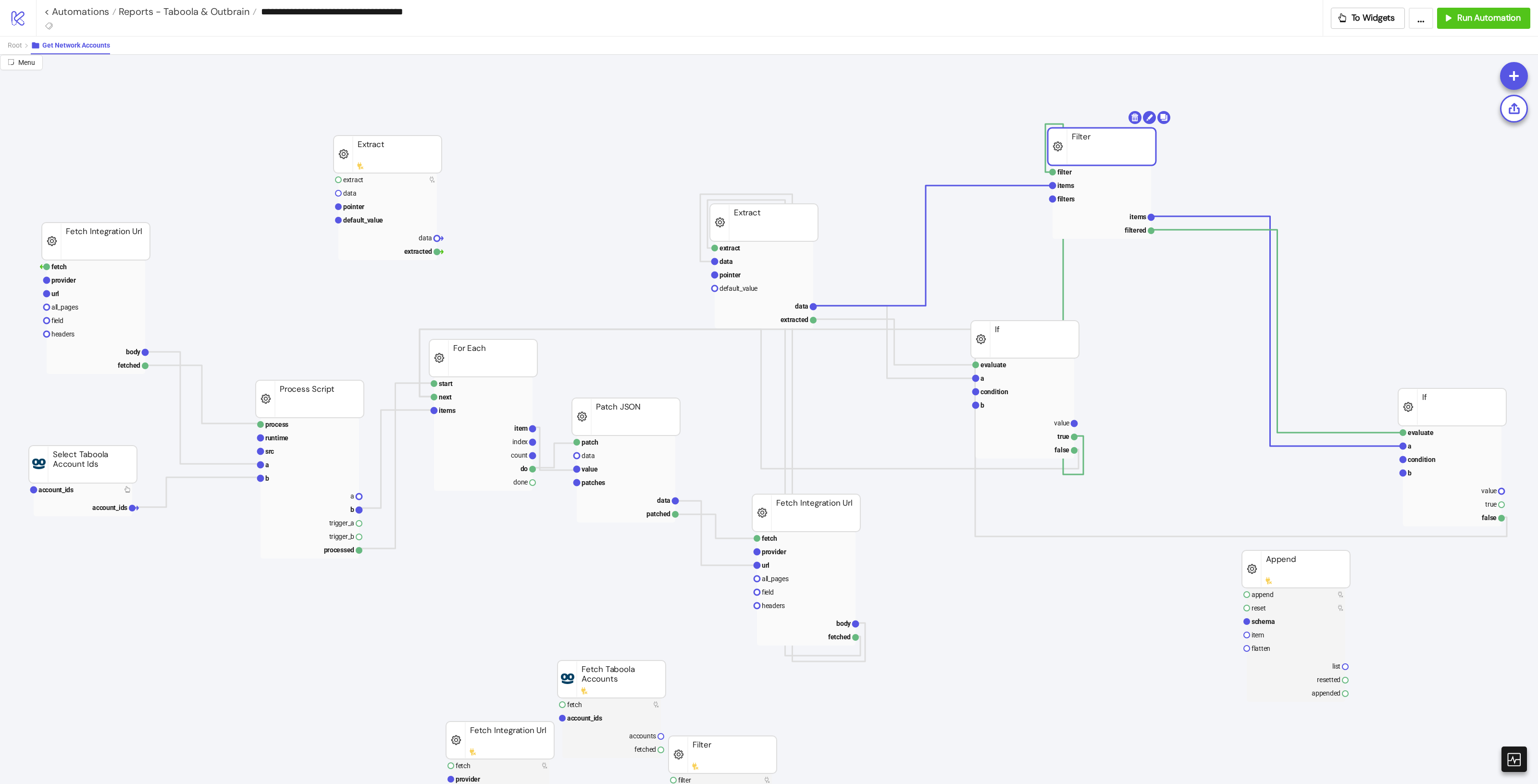
drag, startPoint x: 1093, startPoint y: 145, endPoint x: 1126, endPoint y: 160, distance: 36.2
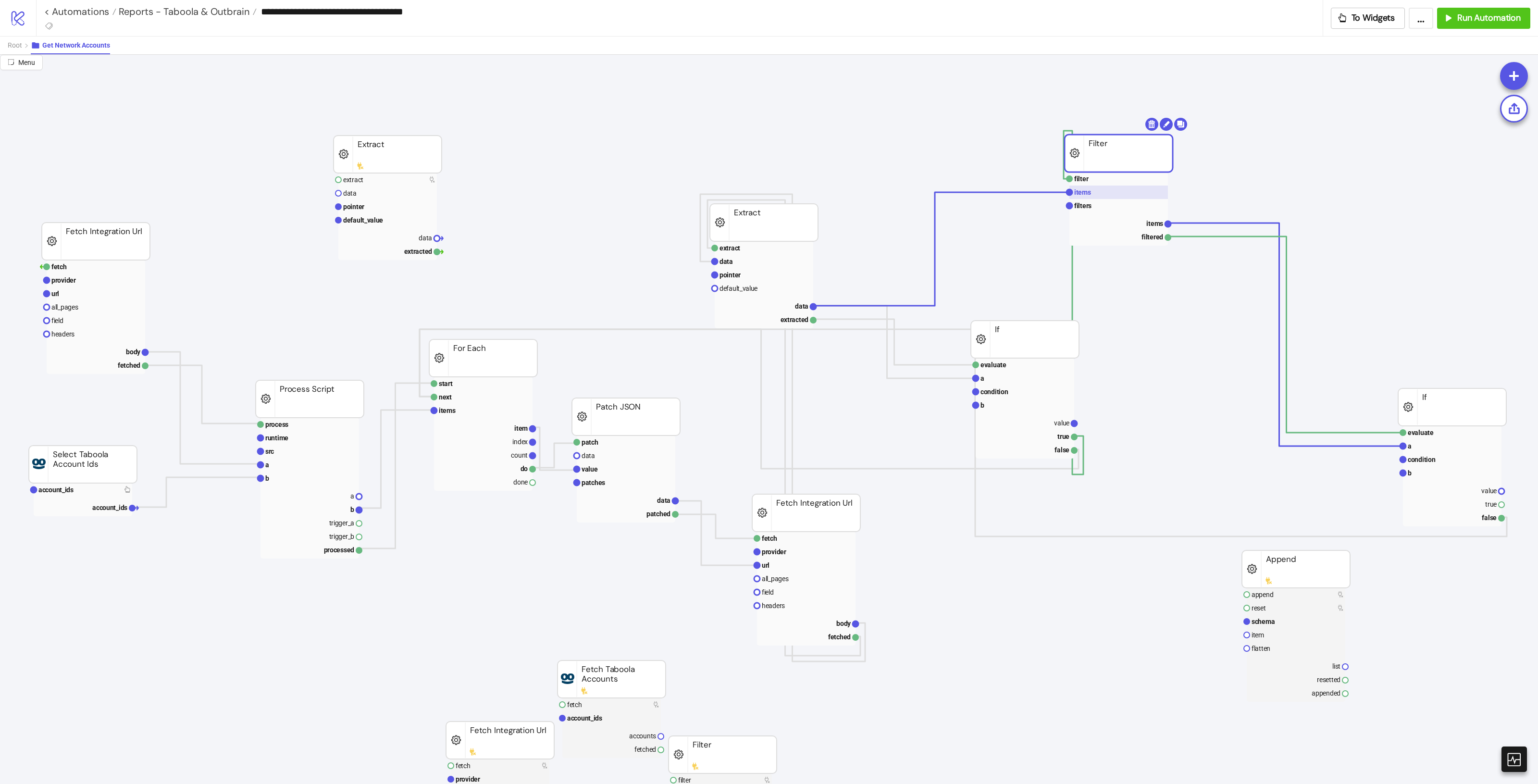
click at [1121, 186] on rect at bounding box center [1118, 192] width 99 height 14
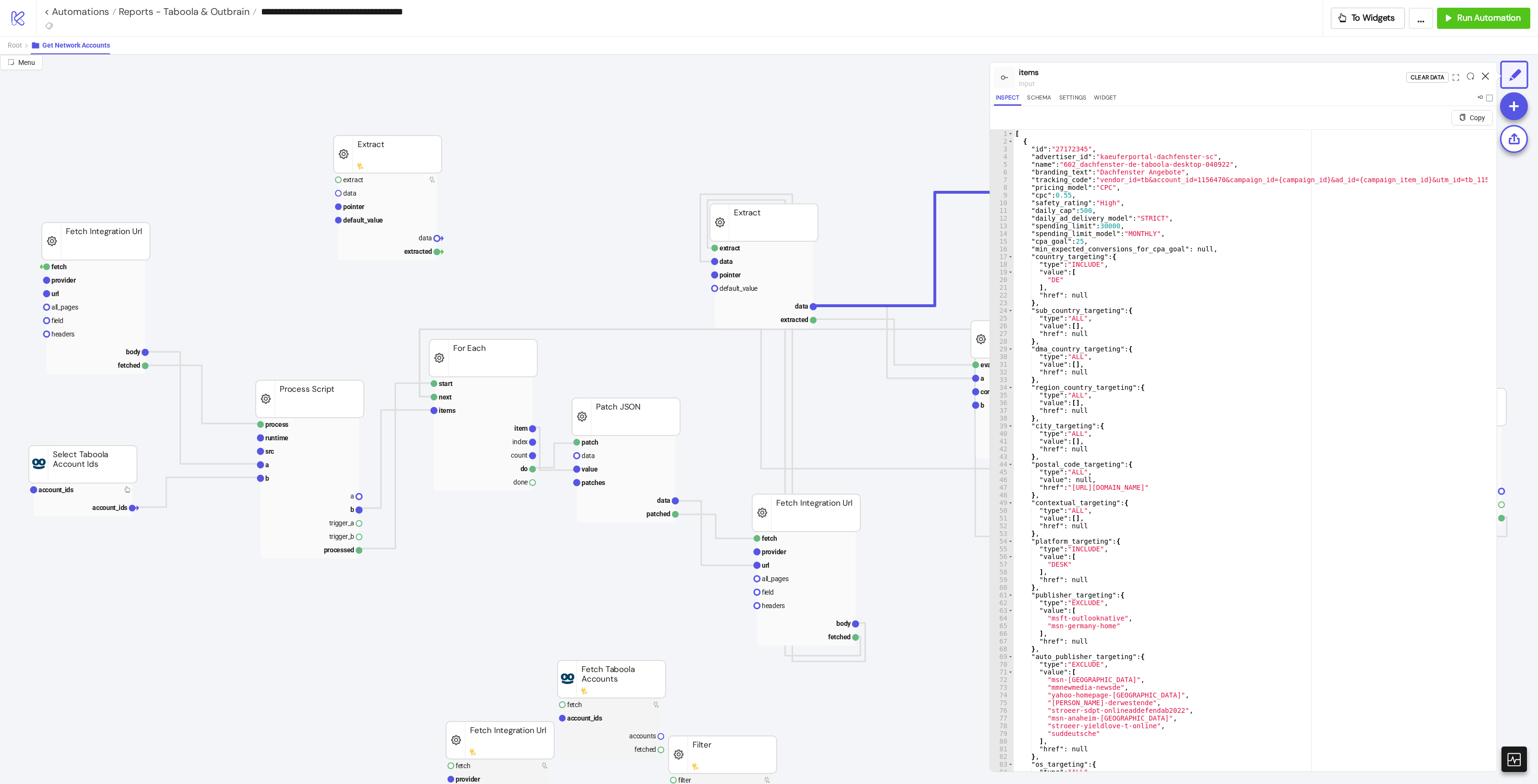
click at [1483, 78] on icon at bounding box center [1485, 76] width 7 height 7
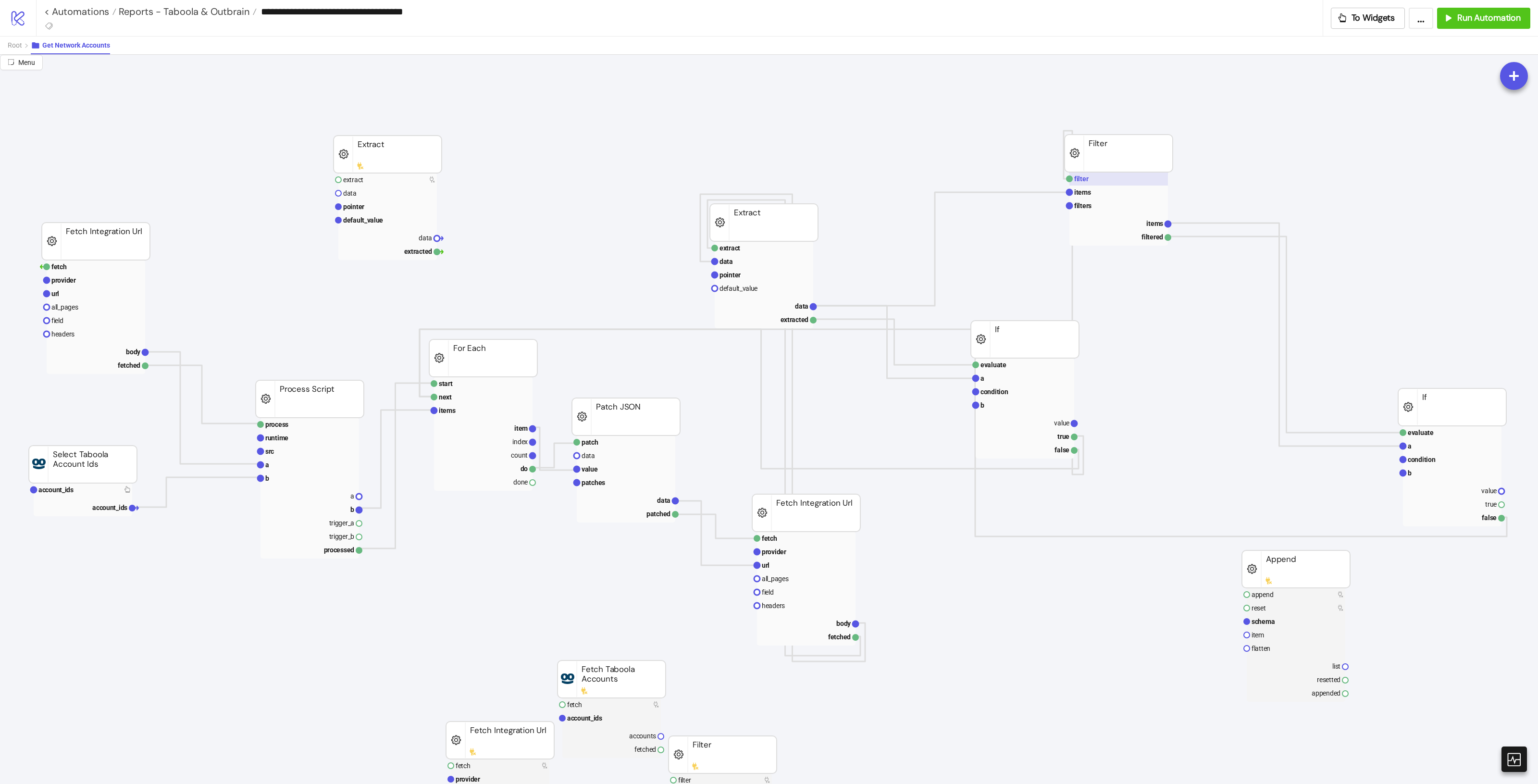
click at [1083, 183] on text "filter" at bounding box center [1081, 179] width 14 height 8
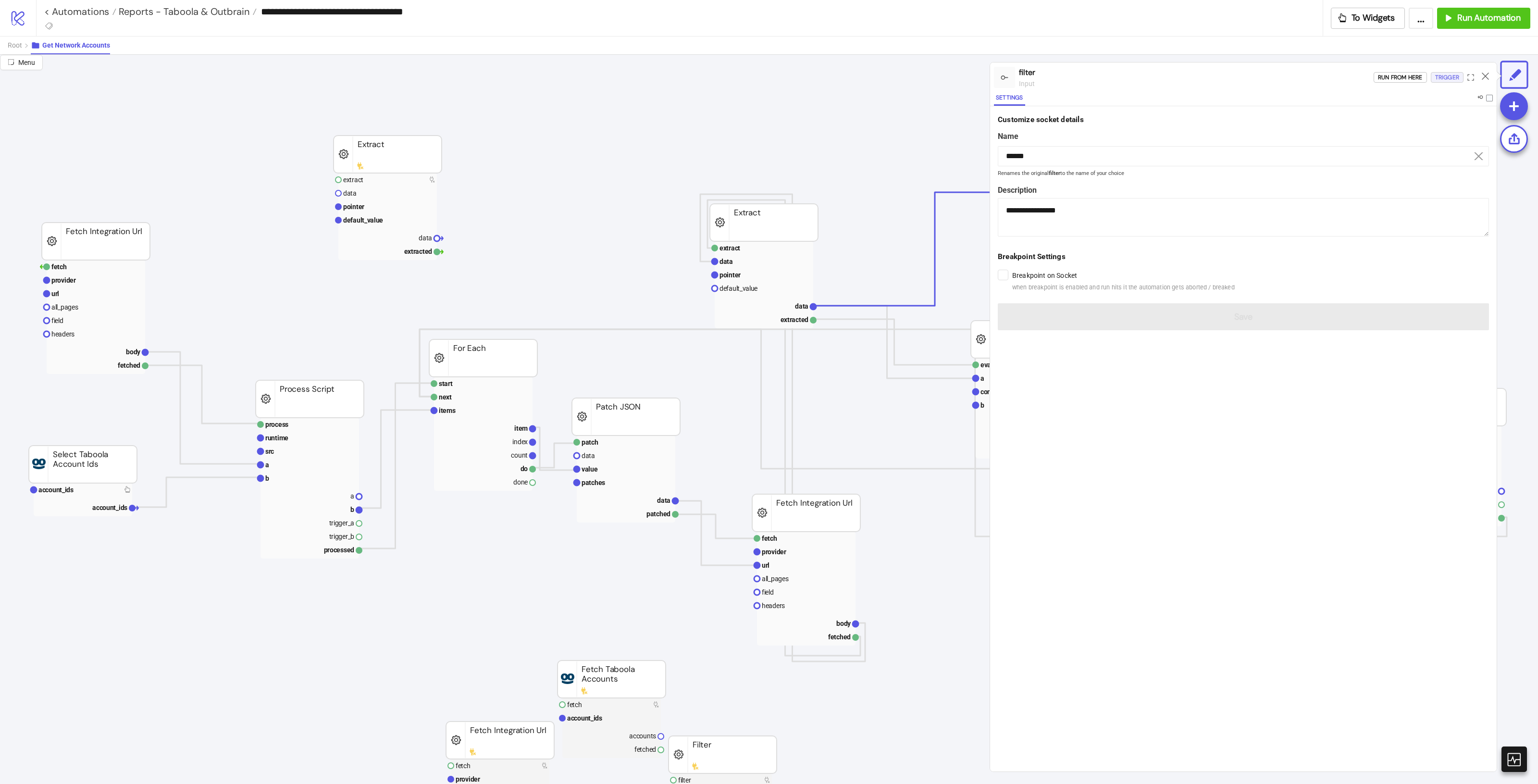
click at [1437, 73] on div "Trigger" at bounding box center [1447, 77] width 24 height 11
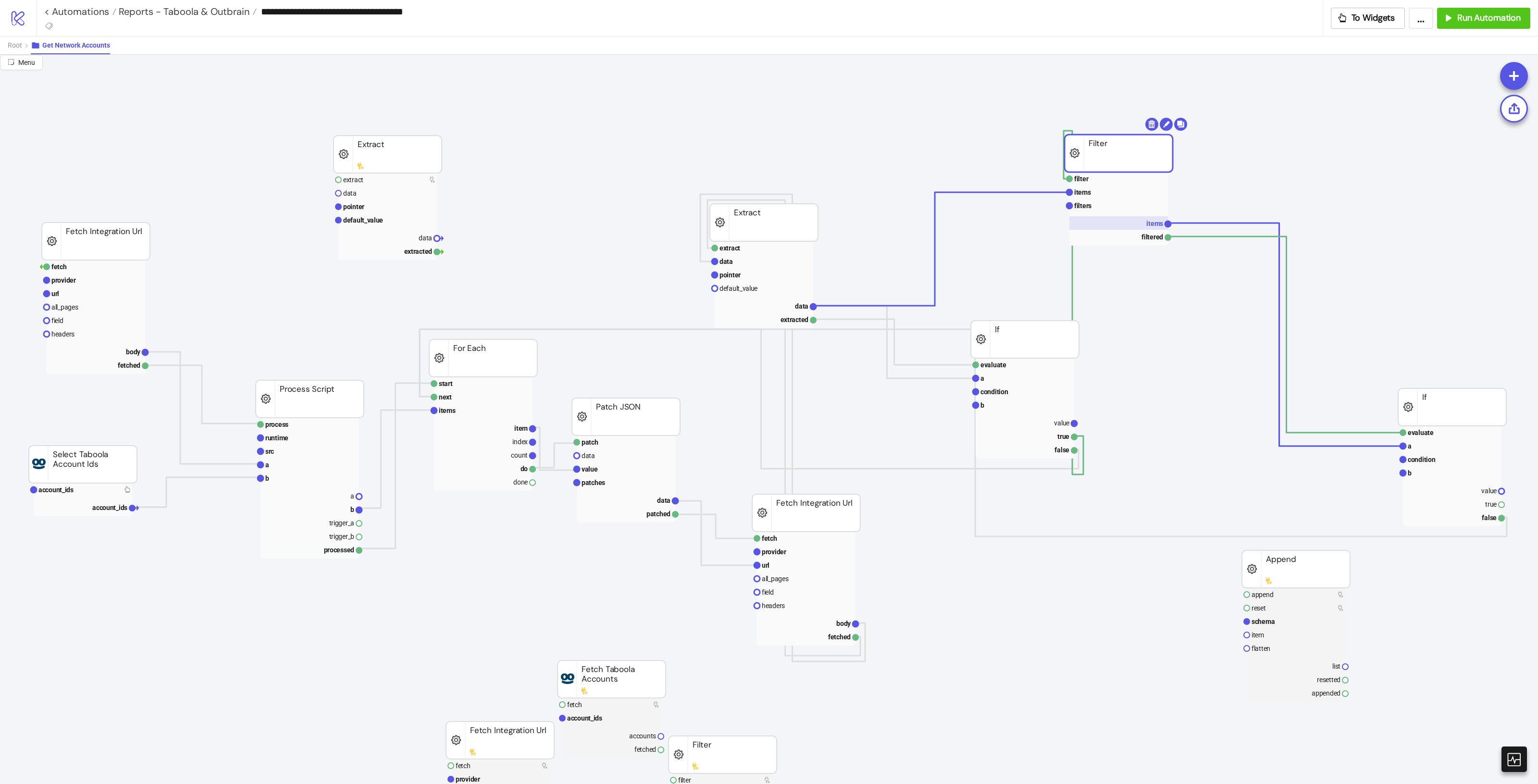
click at [1143, 226] on rect at bounding box center [1118, 222] width 99 height 14
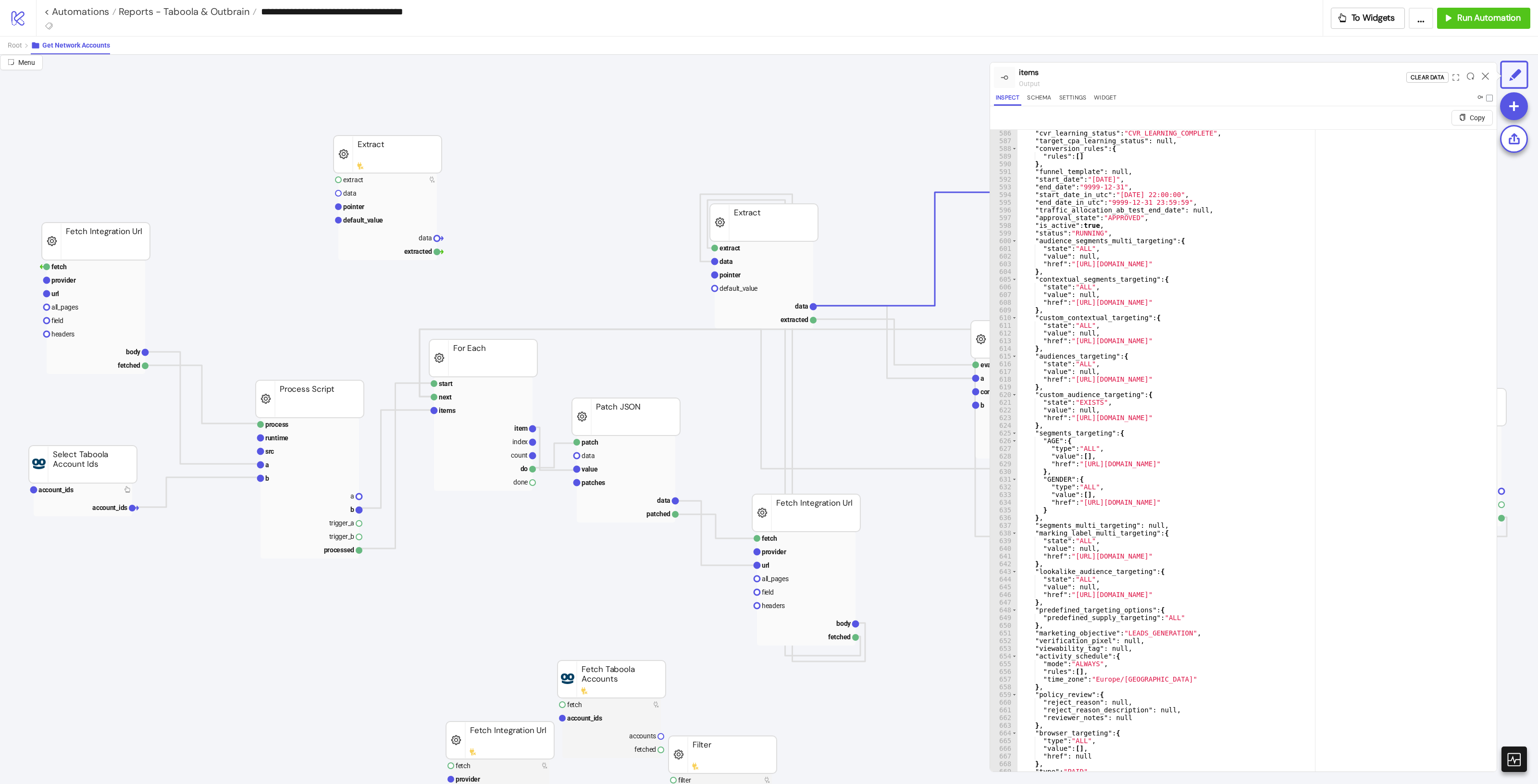
scroll to position [4657, 0]
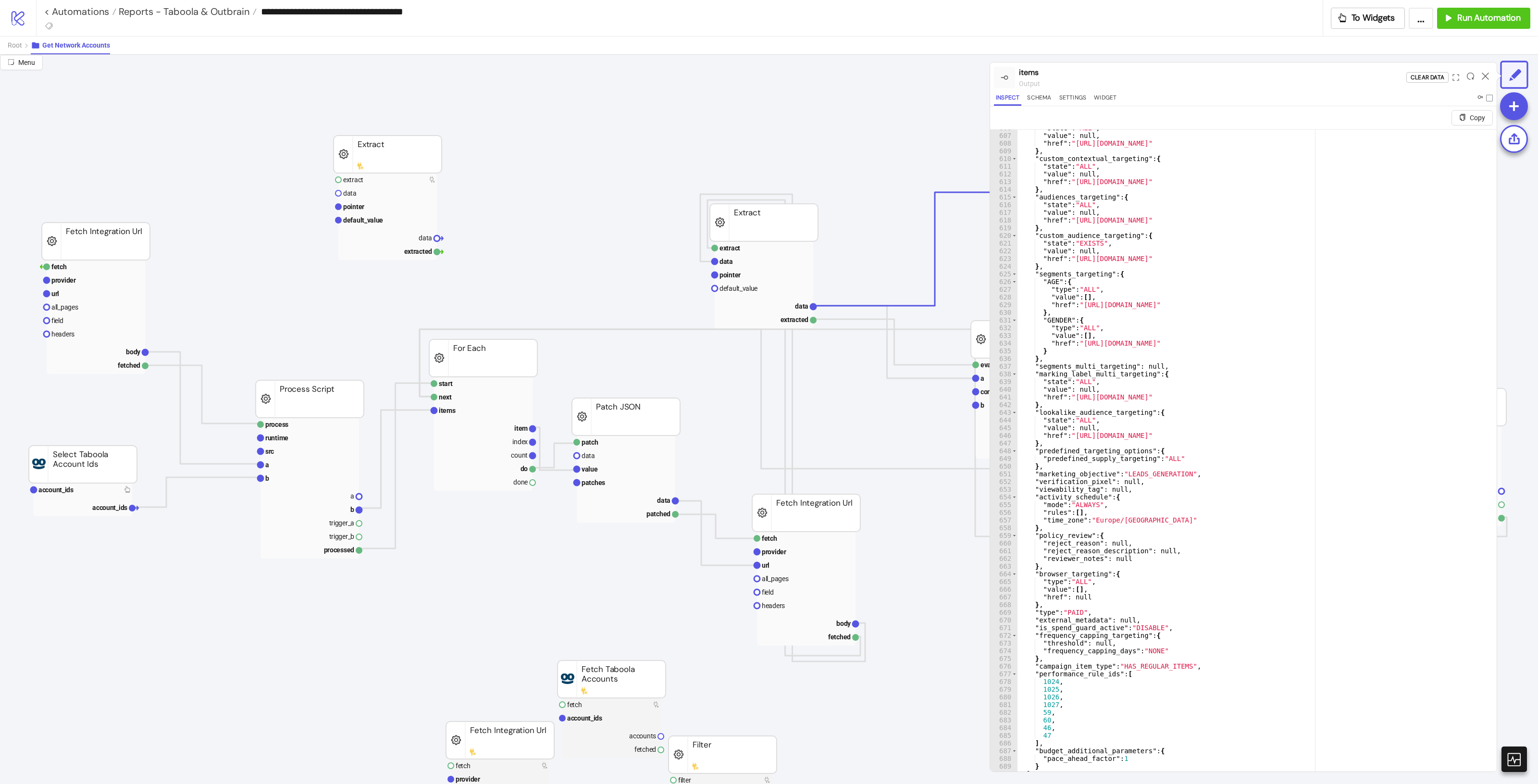
click at [1292, 384] on div ""state" : "ALL" , "value" : null , "href" : "[URL][DOMAIN_NAME]" } , "custom_co…" at bounding box center [1429, 459] width 825 height 671
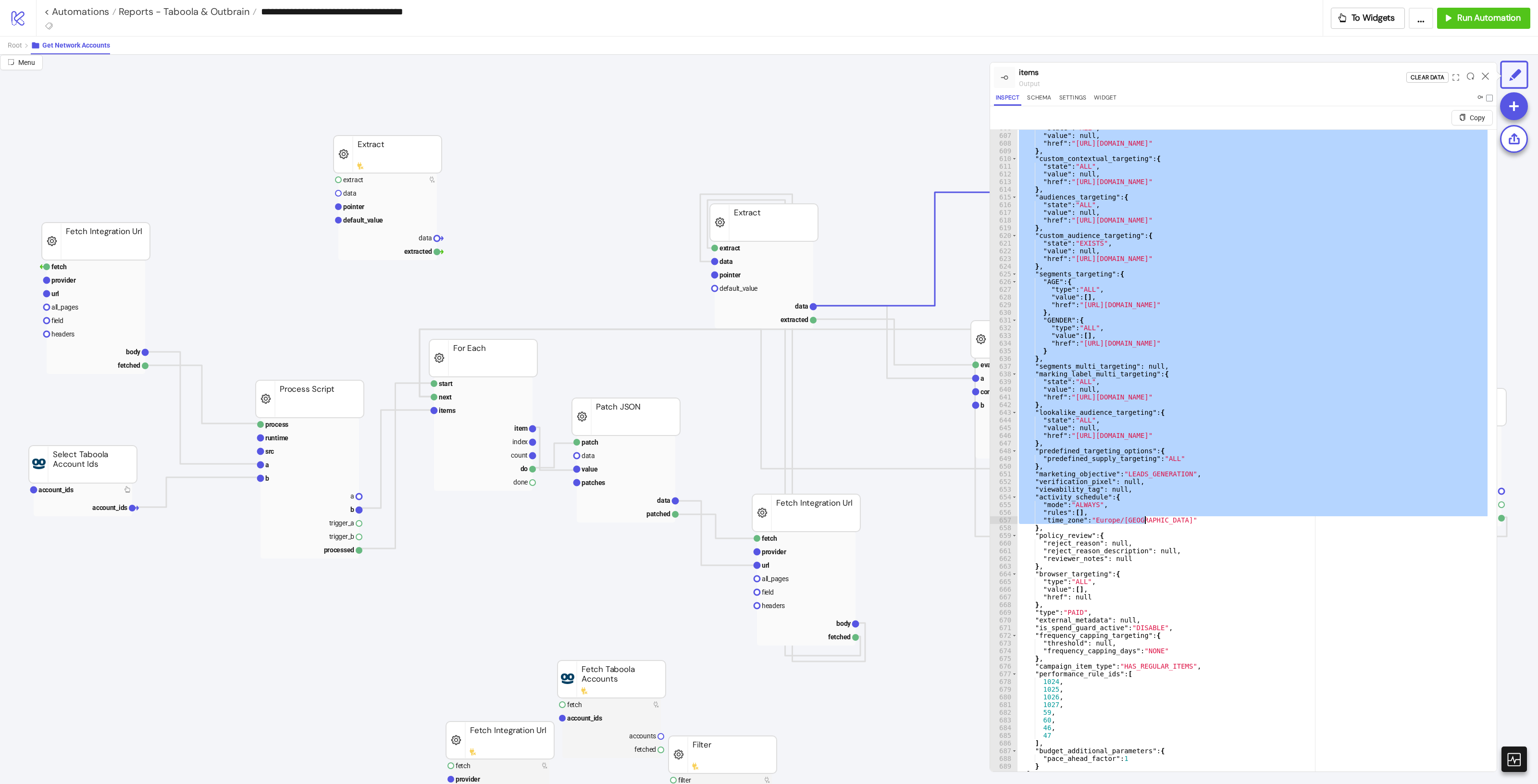
drag, startPoint x: 1024, startPoint y: 132, endPoint x: 1424, endPoint y: 517, distance: 555.2
click at [1424, 517] on div ""state" : "ALL" , "value" : null , "href" : "[URL][DOMAIN_NAME]" } , "custom_co…" at bounding box center [1429, 459] width 825 height 671
type textarea "**********"
click at [1486, 76] on icon at bounding box center [1485, 76] width 7 height 7
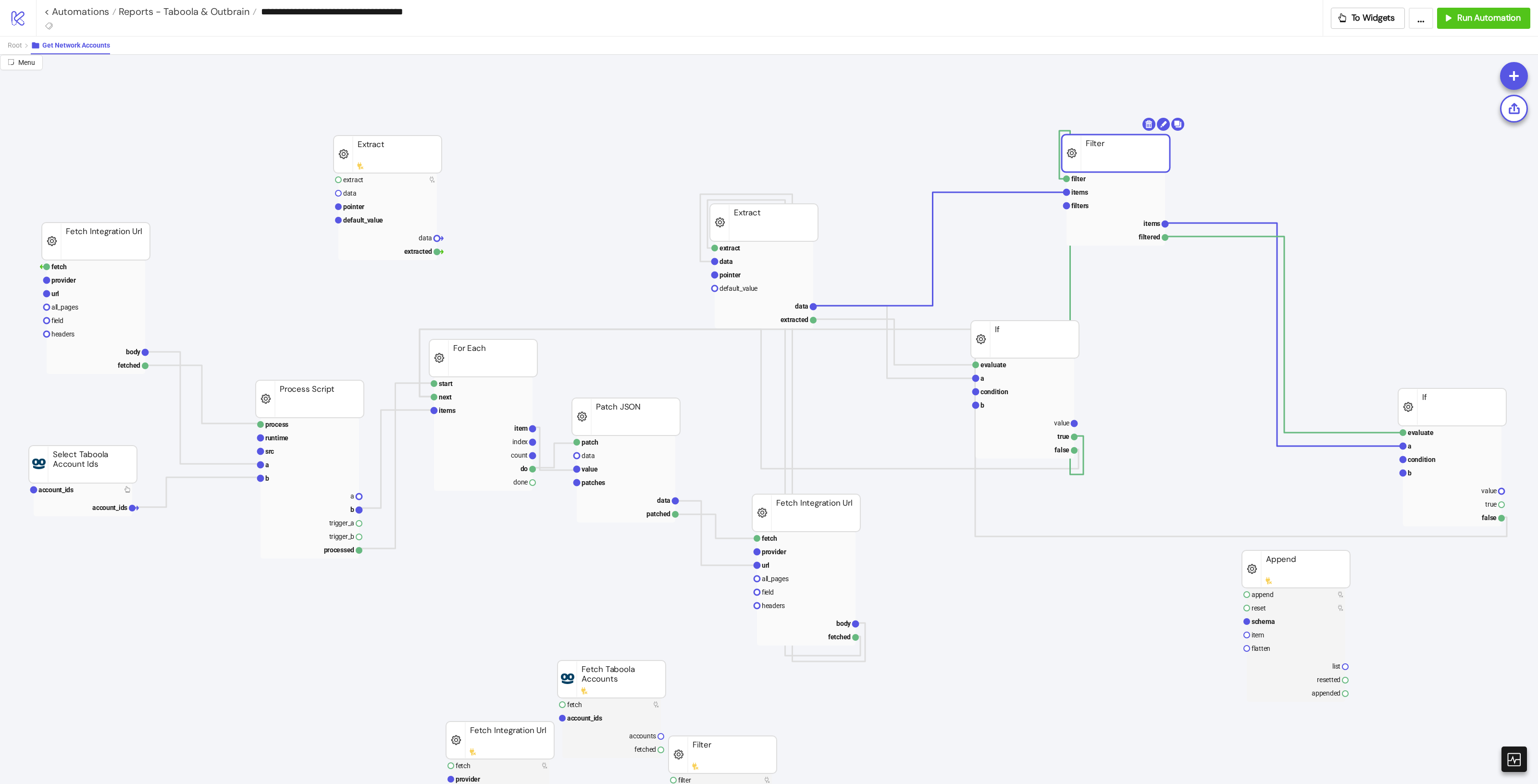
drag, startPoint x: 1077, startPoint y: 145, endPoint x: 1068, endPoint y: 145, distance: 9.0
click at [1068, 145] on rect at bounding box center [1115, 153] width 108 height 37
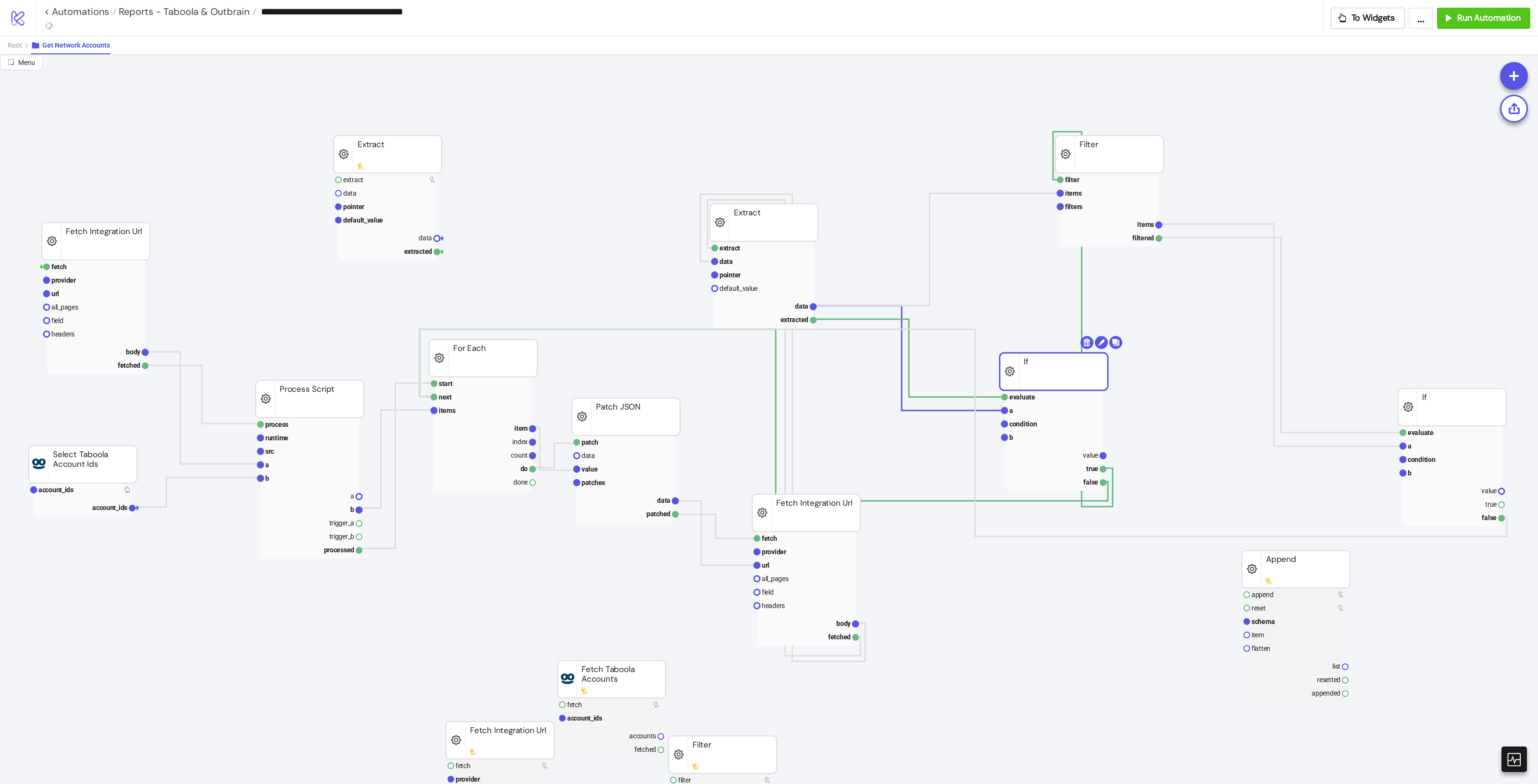
drag, startPoint x: 1066, startPoint y: 337, endPoint x: 1098, endPoint y: 364, distance: 41.9
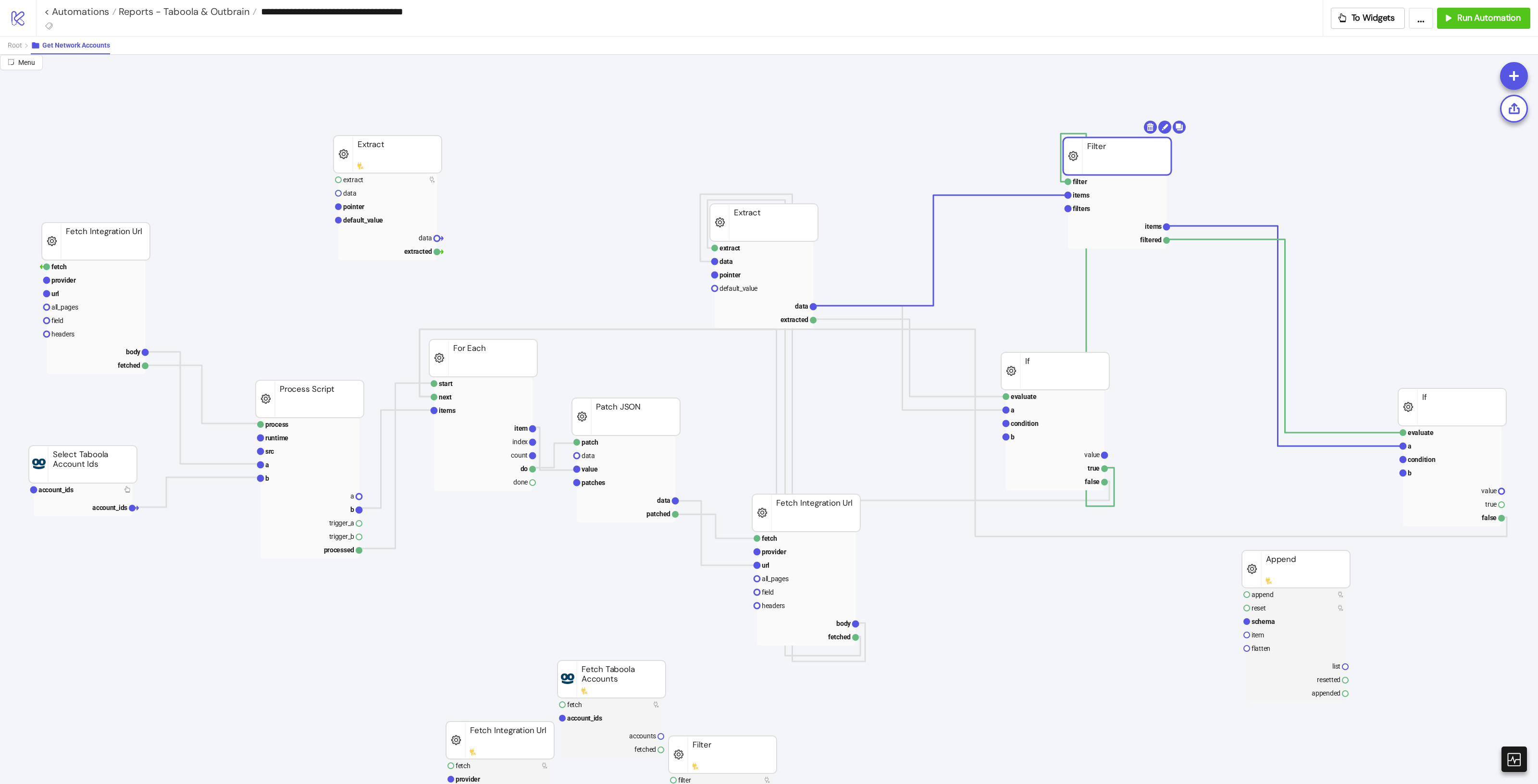
drag, startPoint x: 1125, startPoint y: 156, endPoint x: 1123, endPoint y: 172, distance: 16.1
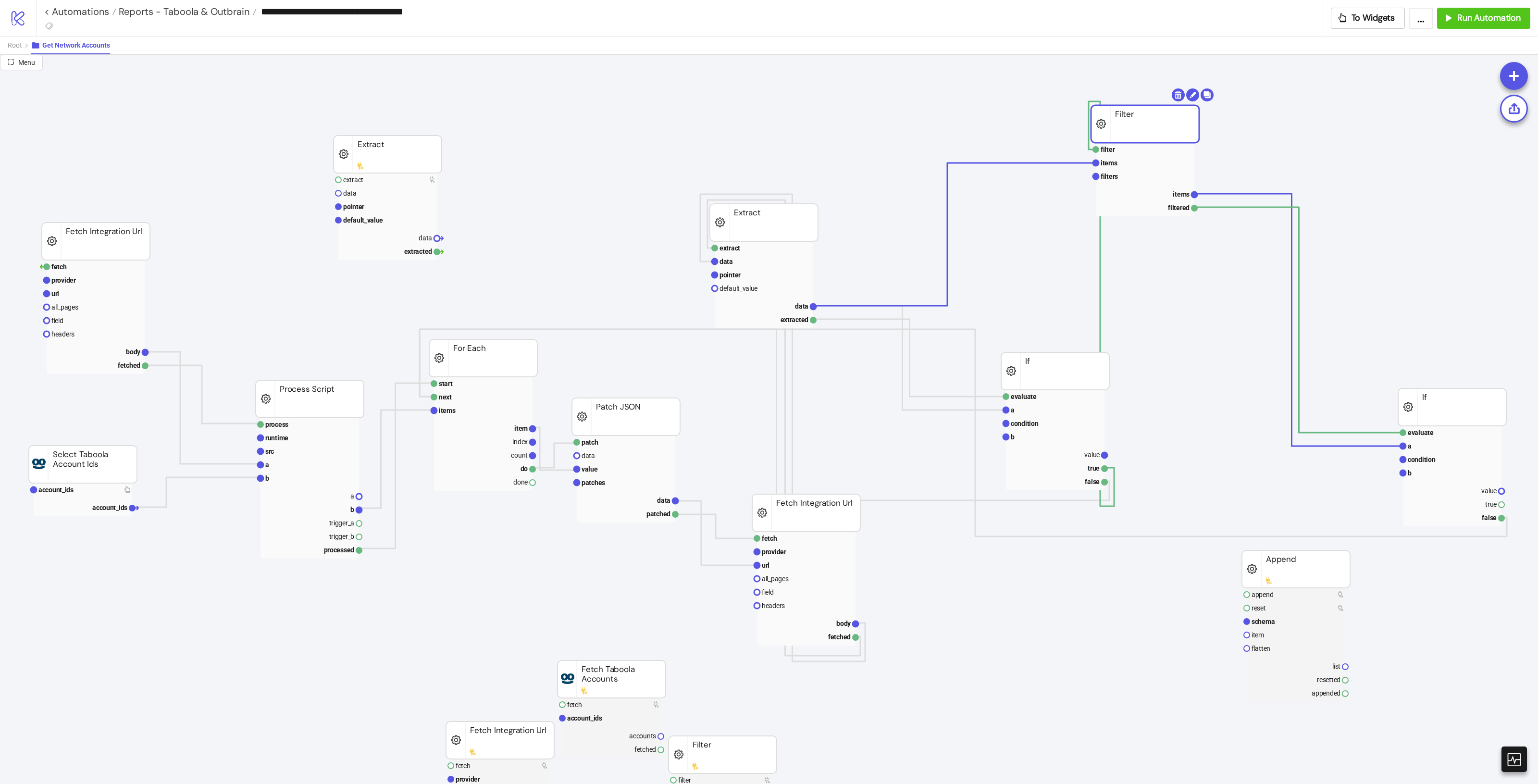
drag, startPoint x: 1145, startPoint y: 147, endPoint x: 1128, endPoint y: 130, distance: 24.0
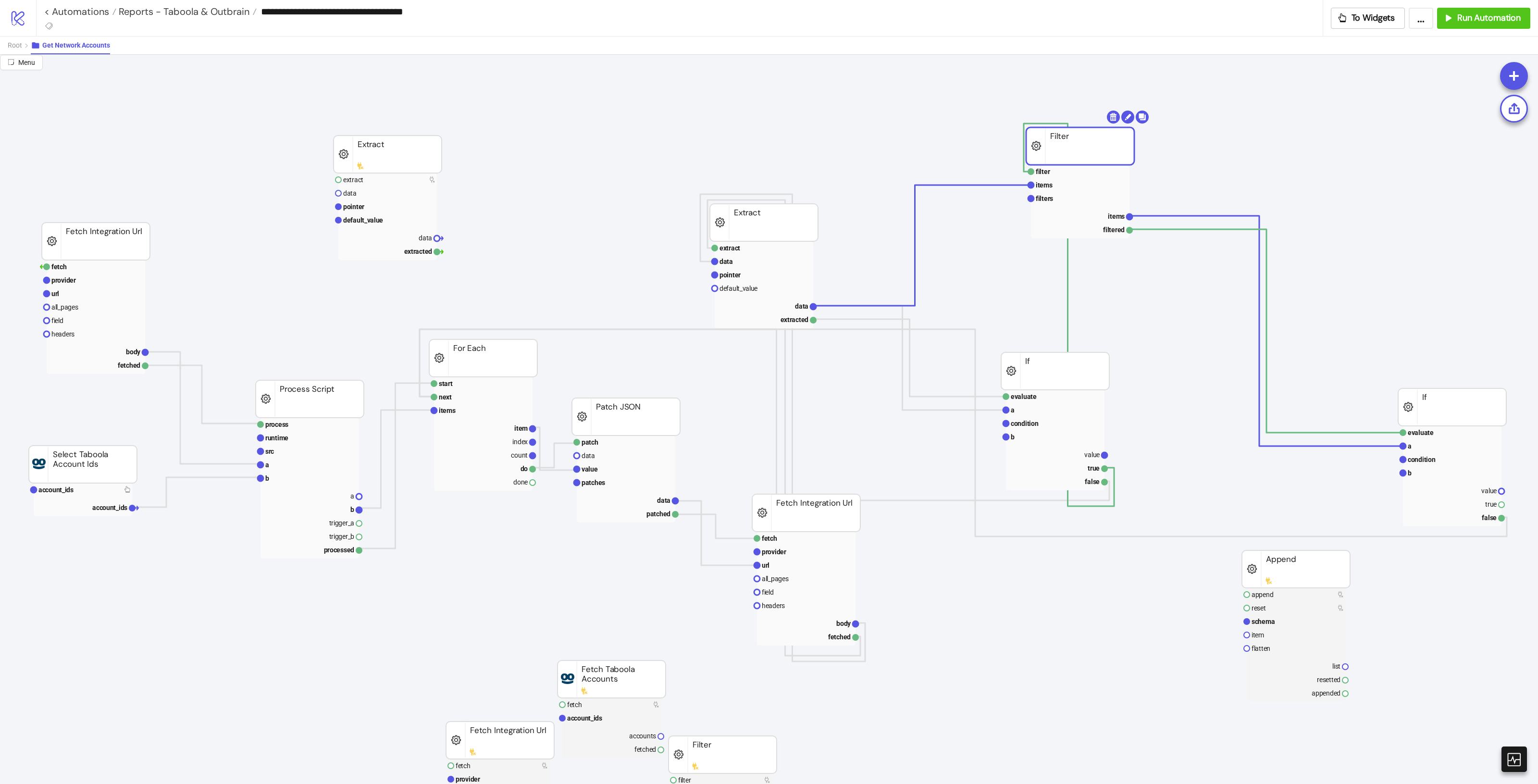
drag, startPoint x: 1125, startPoint y: 130, endPoint x: 1087, endPoint y: 156, distance: 46.0
click at [1084, 154] on rect at bounding box center [1080, 146] width 108 height 37
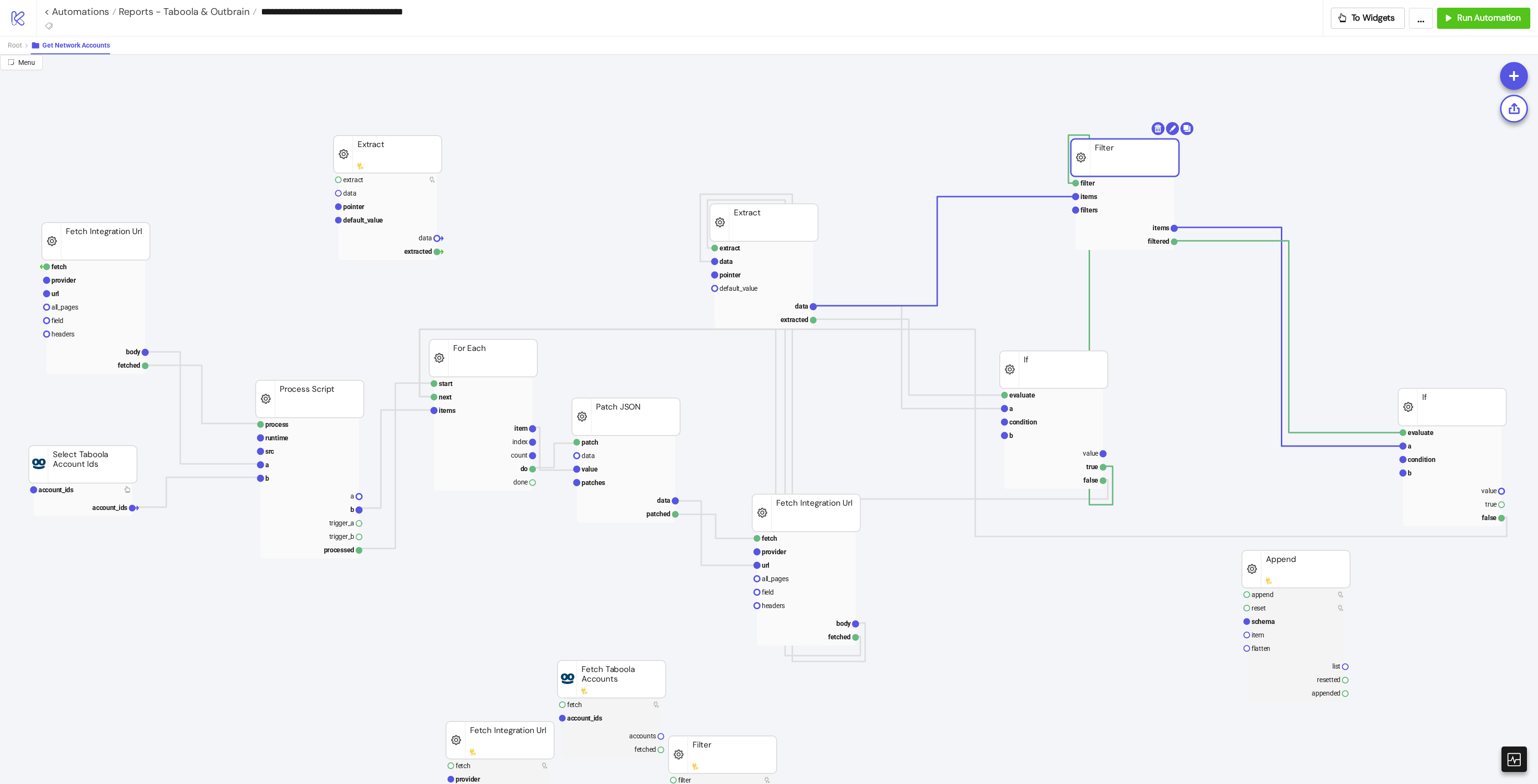
drag, startPoint x: 1108, startPoint y: 144, endPoint x: 1143, endPoint y: 158, distance: 37.7
click at [1137, 155] on rect at bounding box center [1125, 158] width 108 height 37
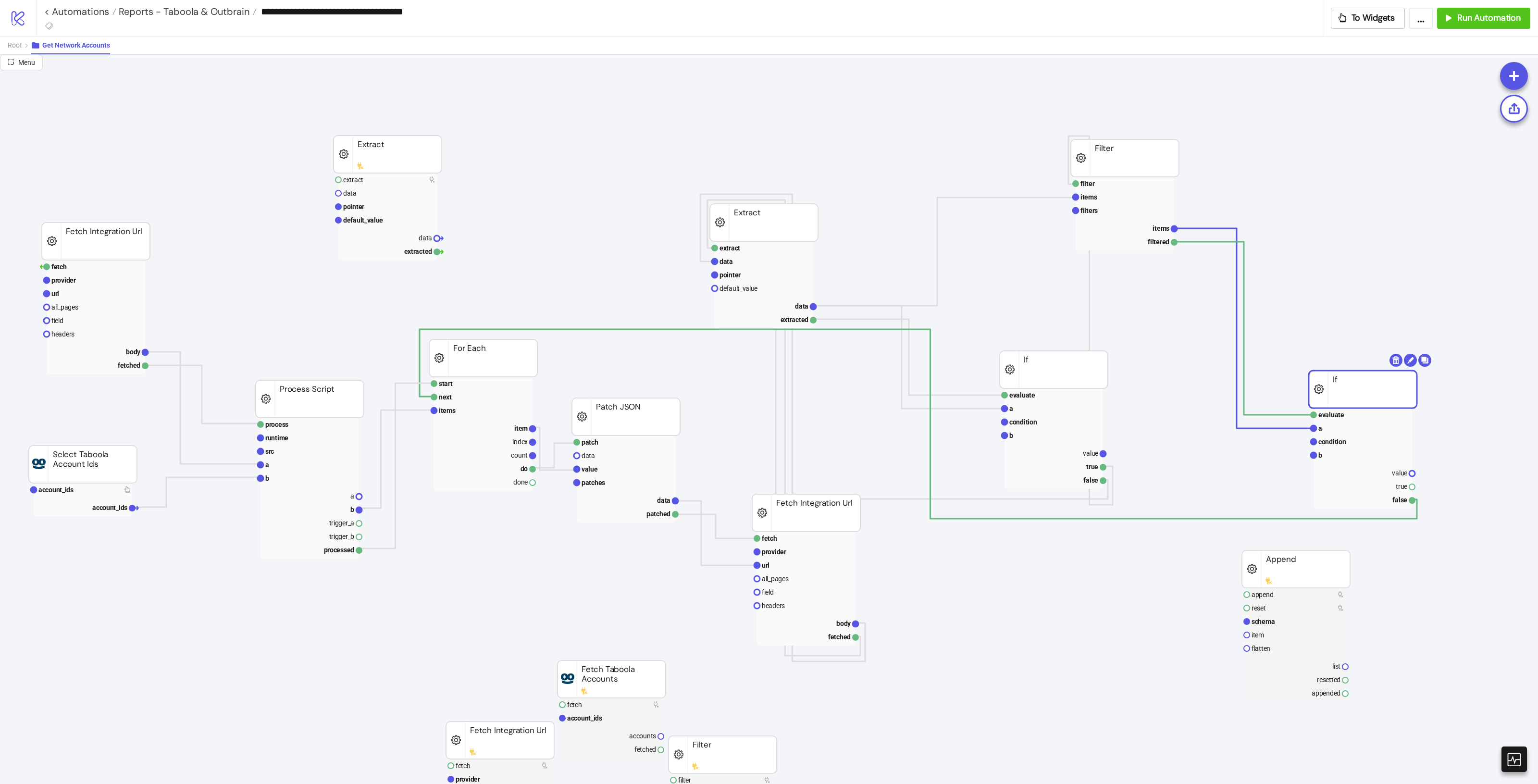
drag, startPoint x: 1409, startPoint y: 389, endPoint x: 1367, endPoint y: 380, distance: 43.0
click at [1154, 219] on rect at bounding box center [1125, 214] width 99 height 73
click at [1154, 227] on text "items" at bounding box center [1161, 228] width 17 height 8
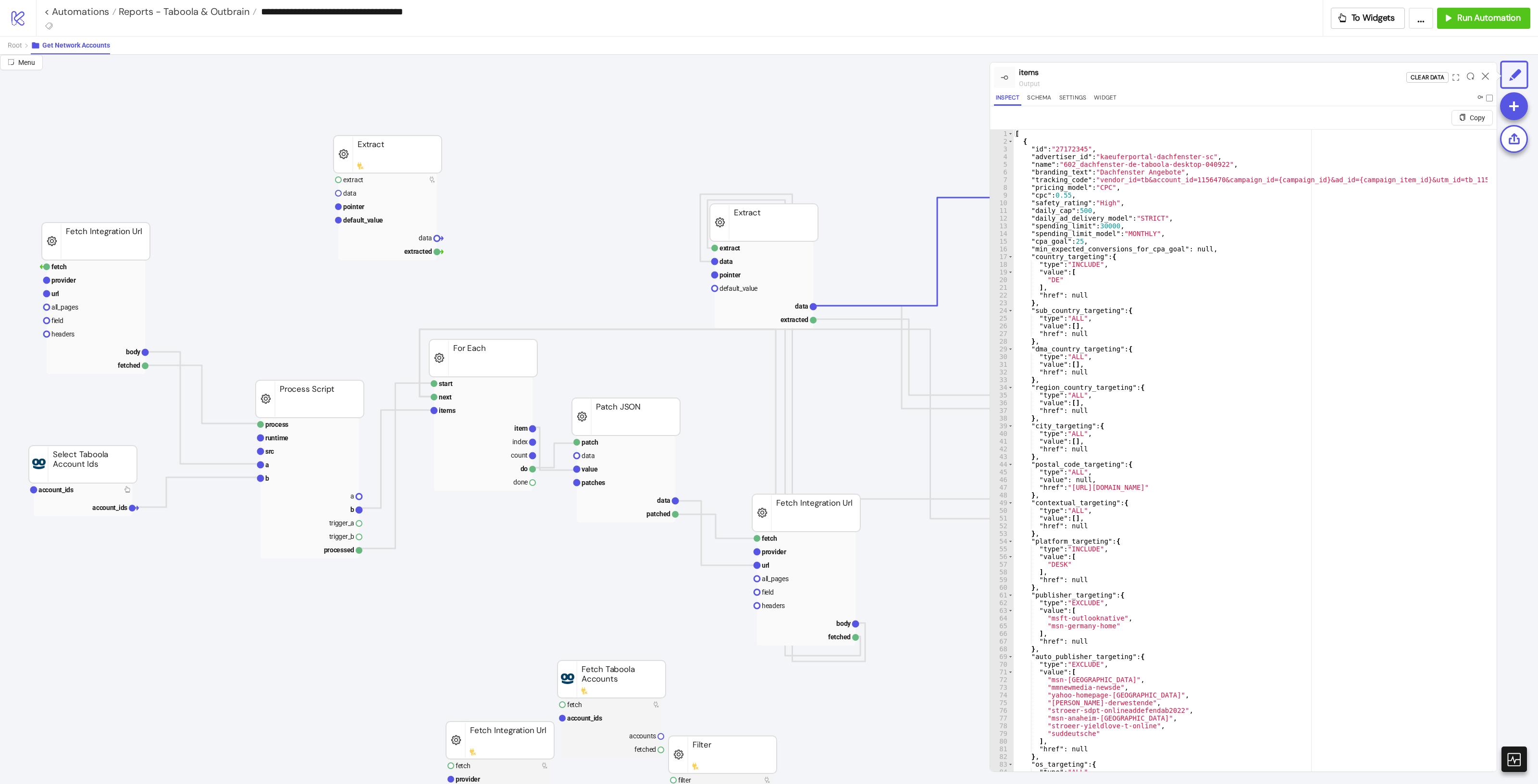
click at [1318, 136] on div "[ { "id" : "27172345" , "advertiser_id" : "kaeuferportal-dachfenster-sc" , "nam…" at bounding box center [1426, 465] width 825 height 671
click at [1254, 222] on div "[ { "id" : "27172345" , "advertiser_id" : "kaeuferportal-dachfenster-sc" , "nam…" at bounding box center [1426, 465] width 825 height 671
type textarea "**********"
click at [1483, 77] on icon at bounding box center [1485, 76] width 7 height 7
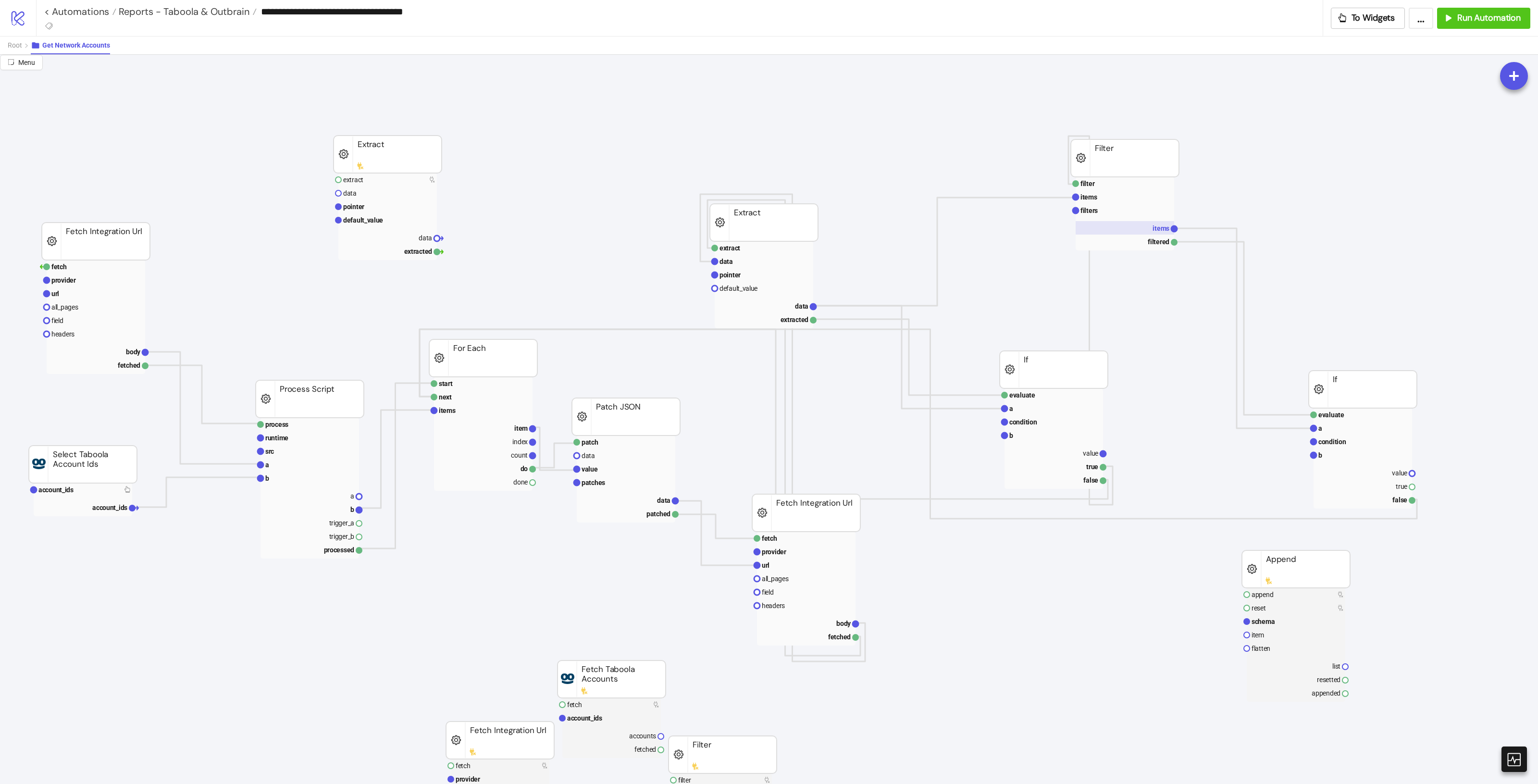
click at [1164, 229] on text "items" at bounding box center [1161, 228] width 17 height 8
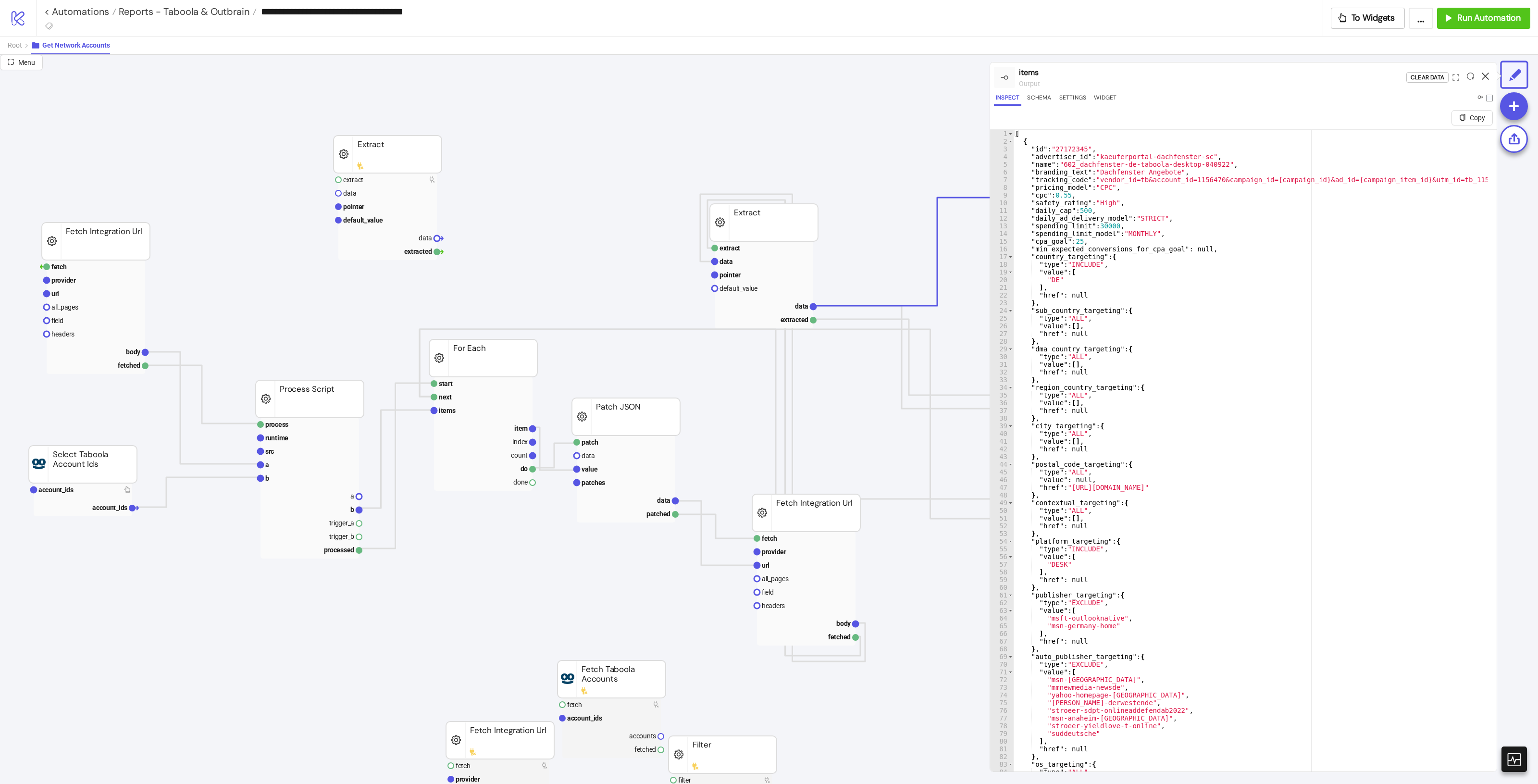
click at [1483, 76] on icon at bounding box center [1485, 76] width 7 height 7
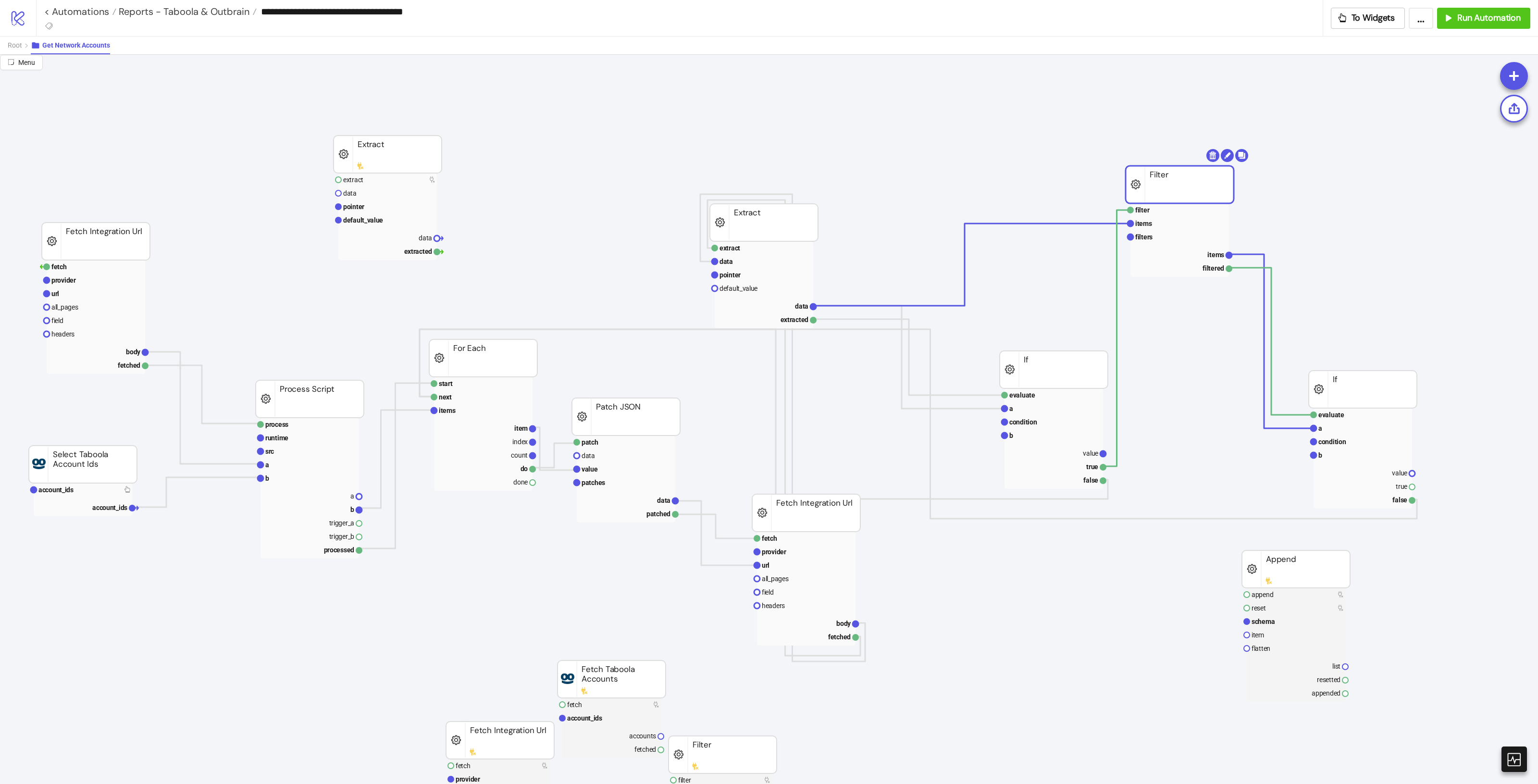
drag, startPoint x: 1146, startPoint y: 171, endPoint x: 1274, endPoint y: 312, distance: 190.4
click at [1338, 431] on rect at bounding box center [1362, 428] width 99 height 14
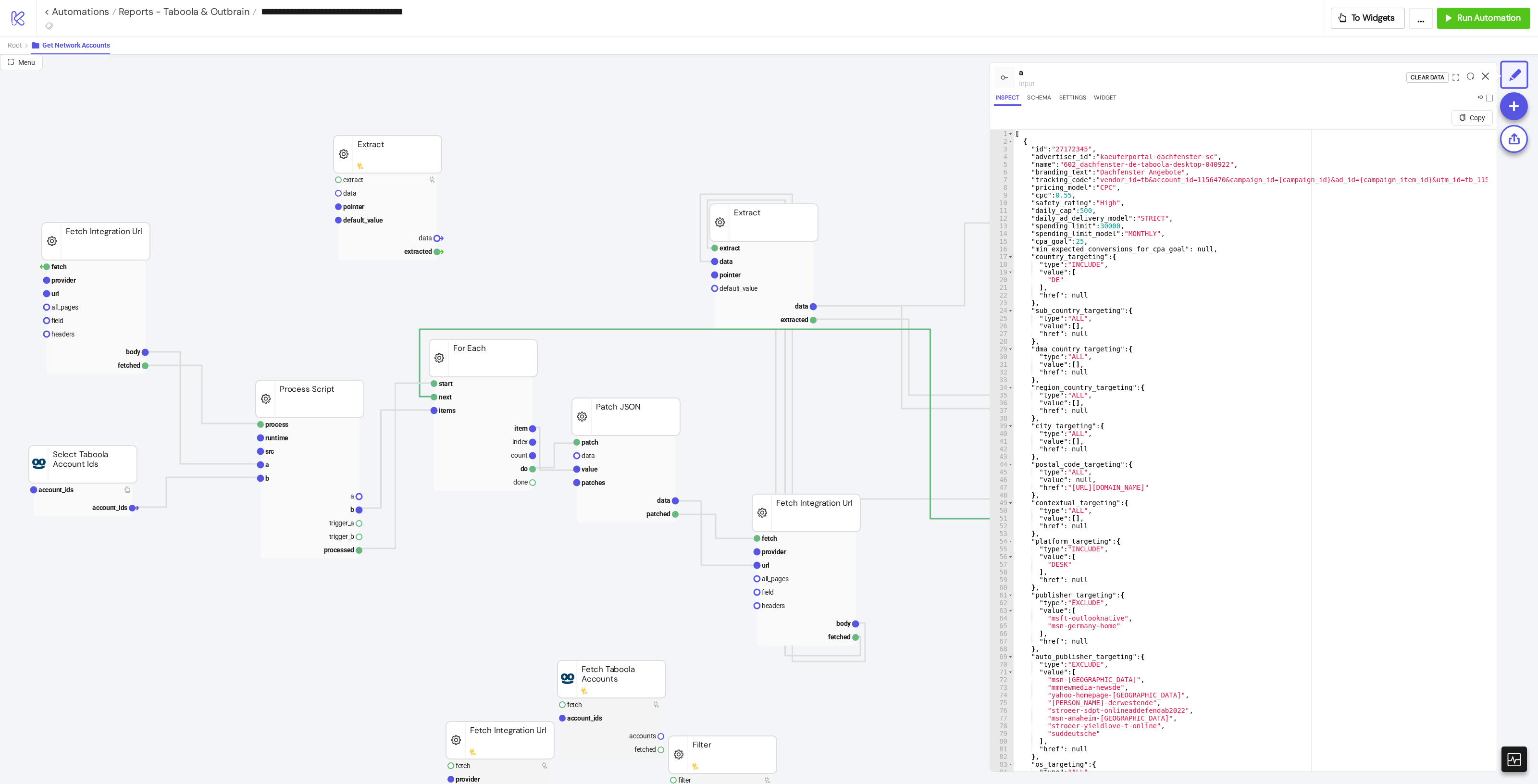
click at [1482, 79] on icon at bounding box center [1485, 76] width 7 height 7
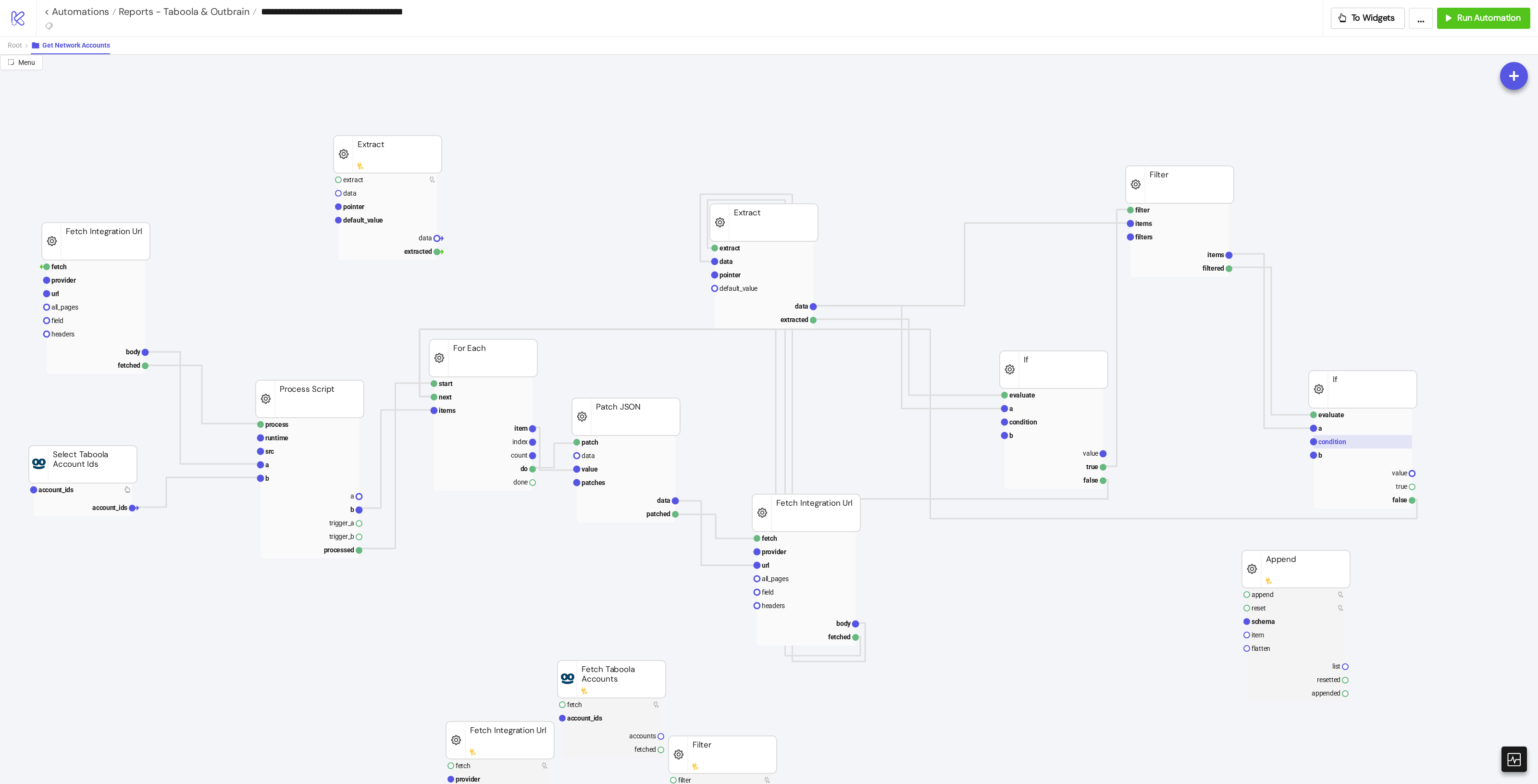
click at [1351, 441] on rect at bounding box center [1362, 441] width 99 height 14
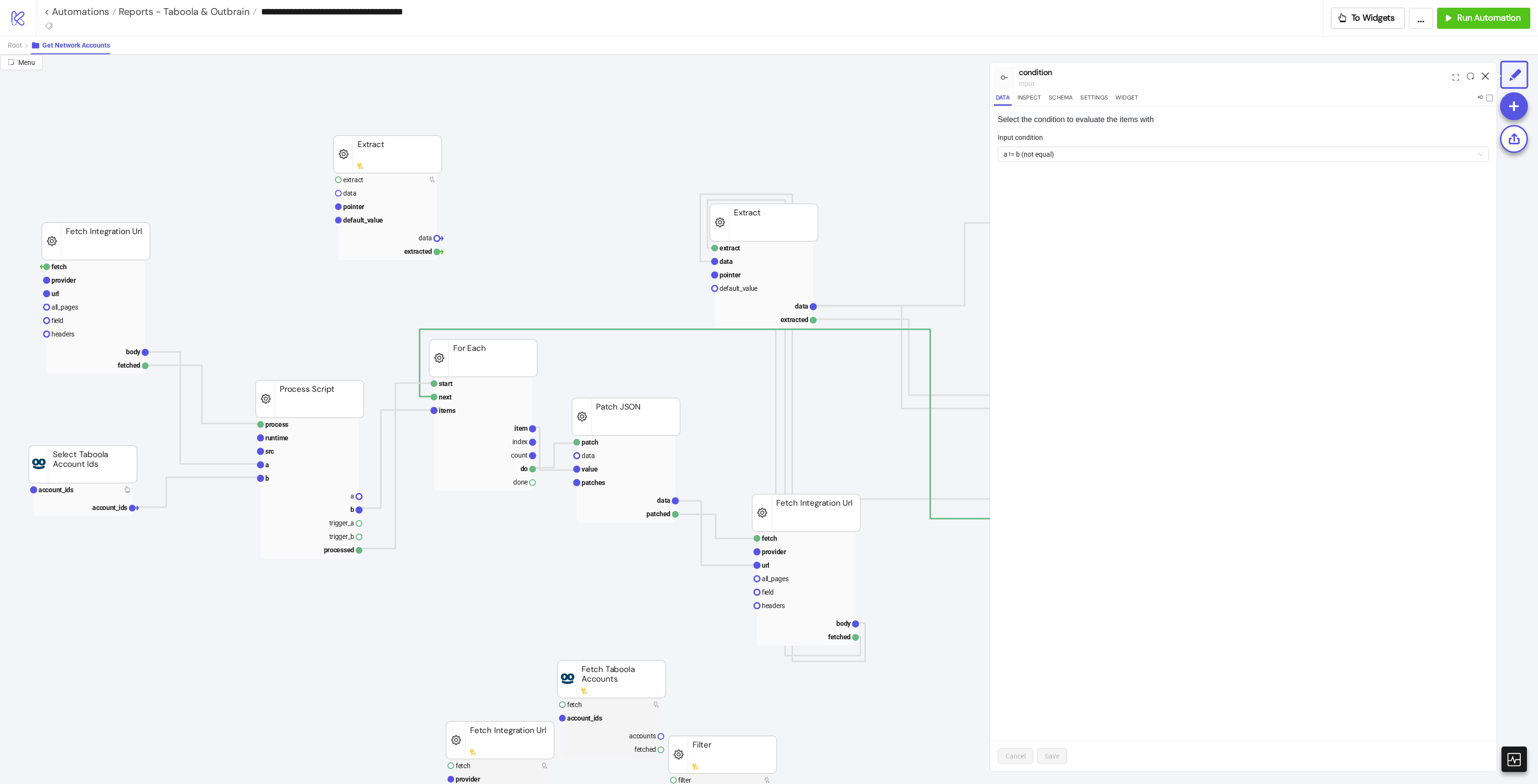
click at [1488, 75] on icon at bounding box center [1485, 76] width 7 height 7
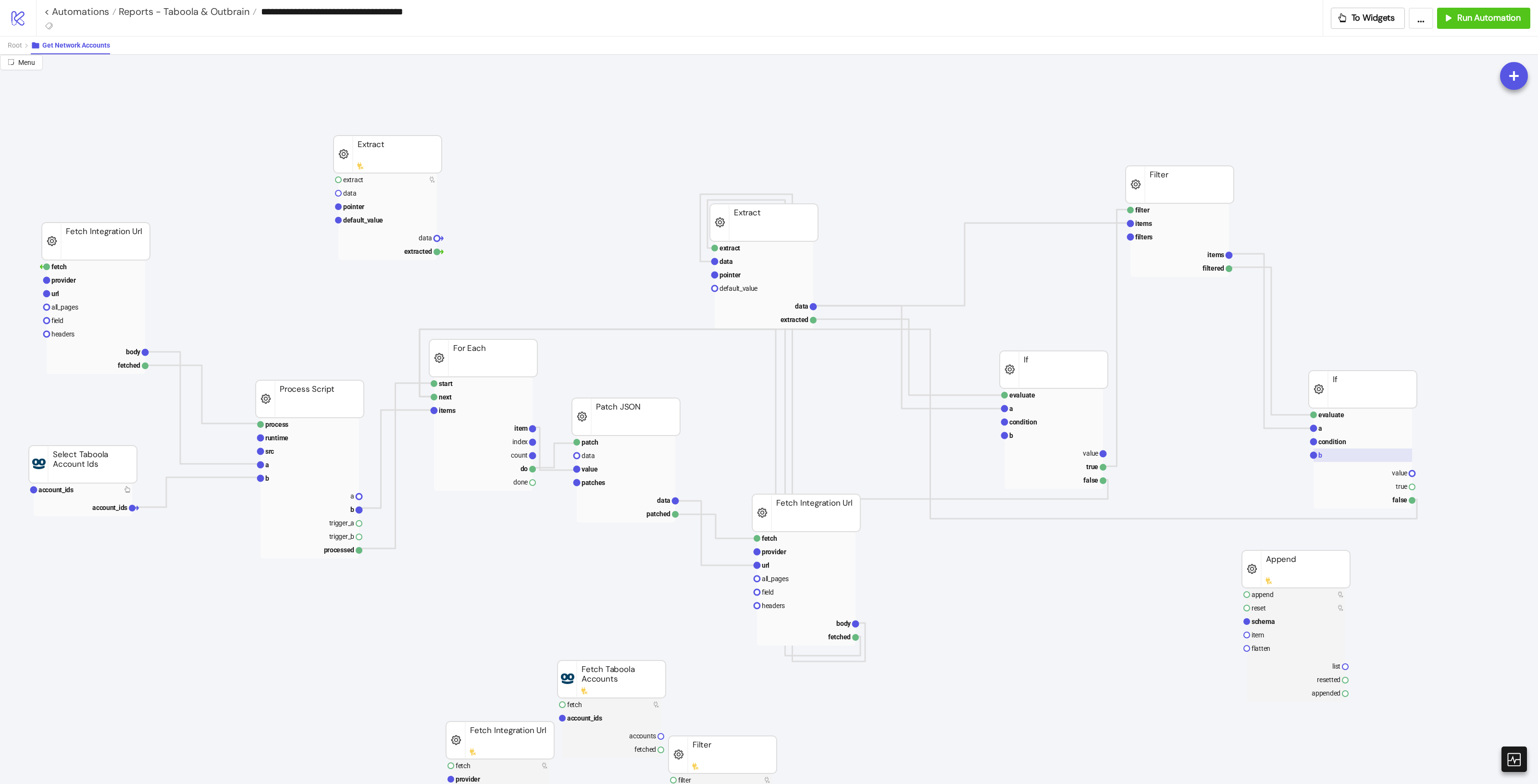
click at [1341, 455] on rect at bounding box center [1362, 455] width 99 height 14
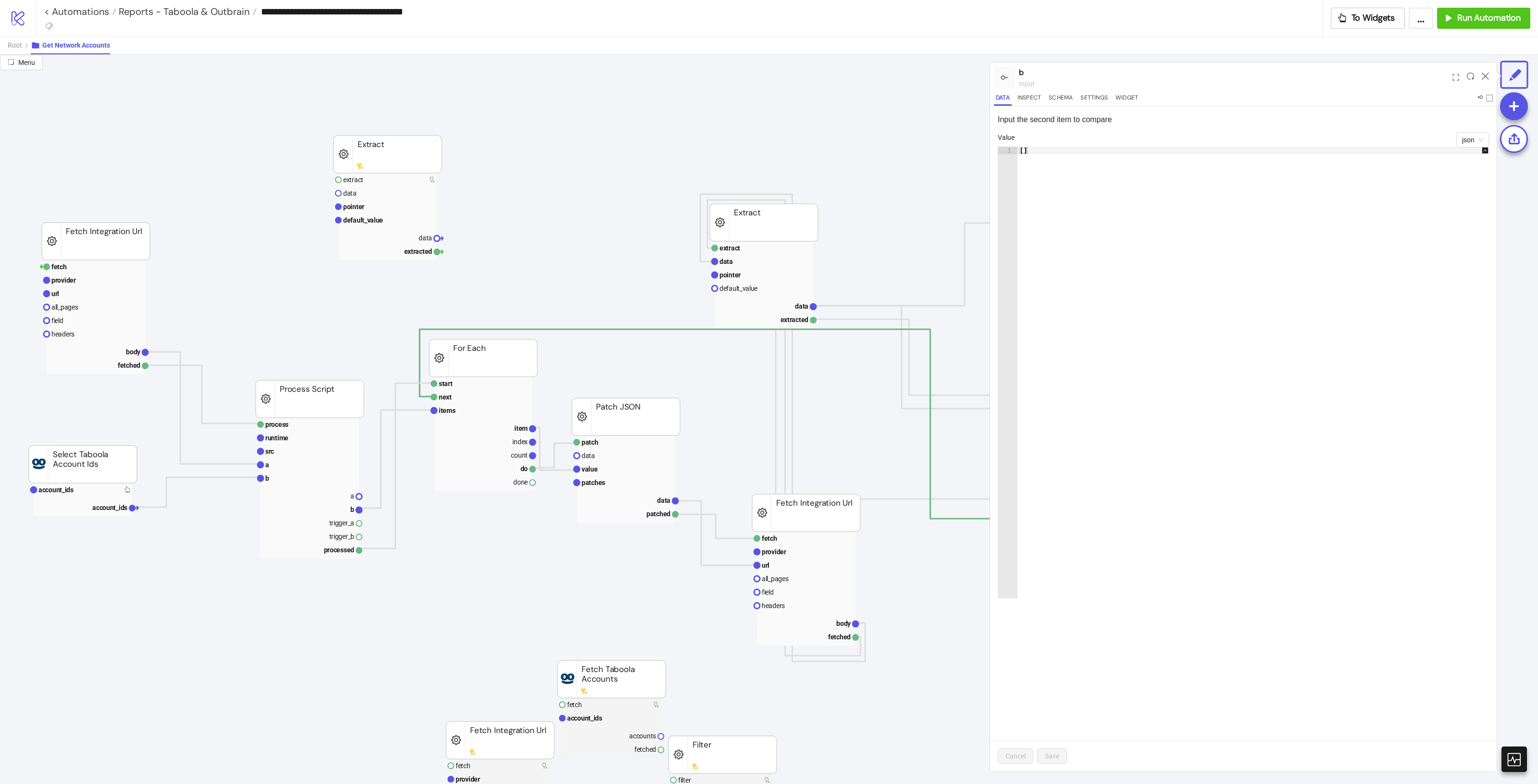
click at [1484, 80] on div at bounding box center [1485, 77] width 15 height 26
click at [1484, 77] on icon at bounding box center [1485, 76] width 7 height 7
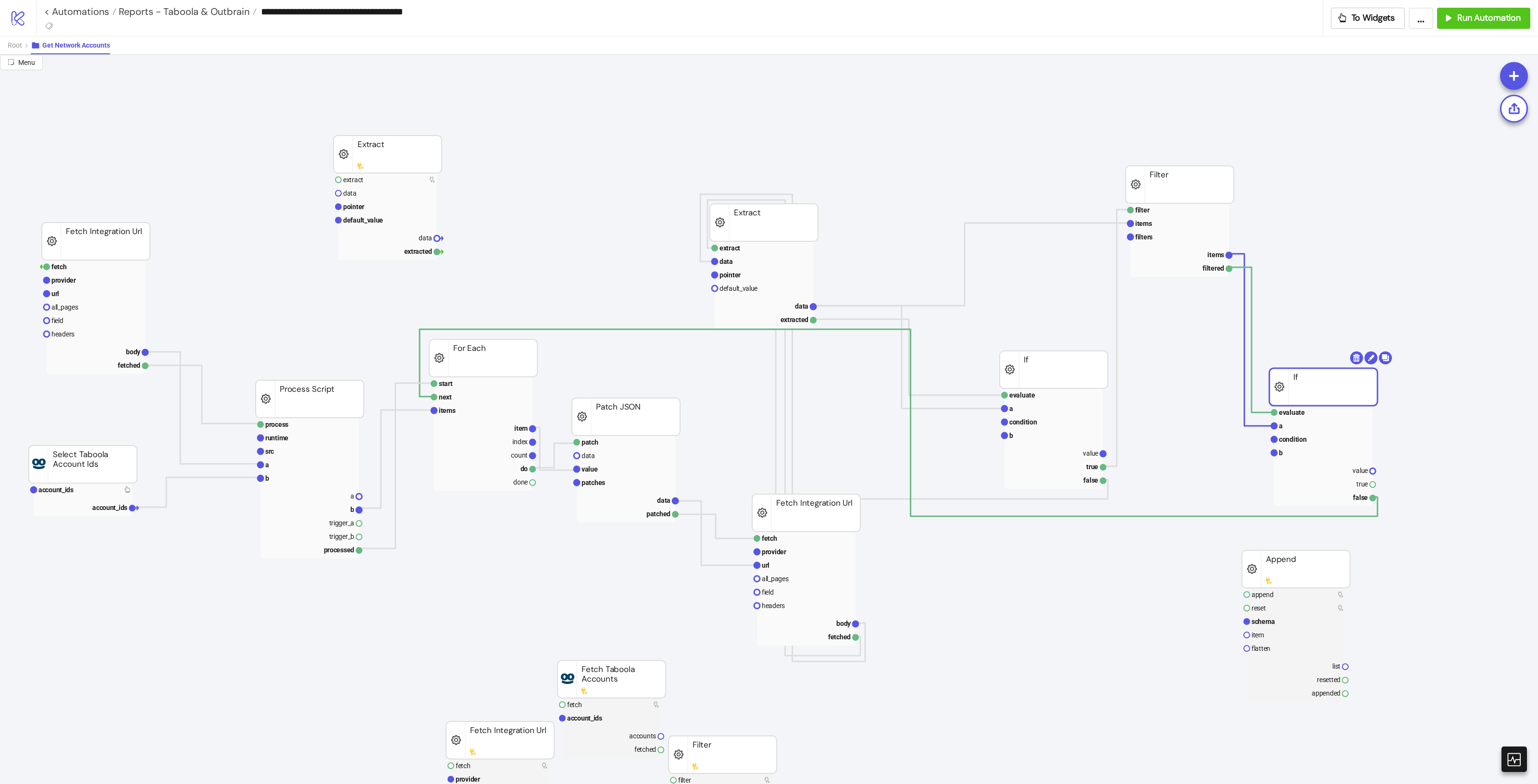
drag, startPoint x: 1336, startPoint y: 378, endPoint x: 1326, endPoint y: 389, distance: 14.9
click at [1319, 413] on rect at bounding box center [1323, 412] width 99 height 14
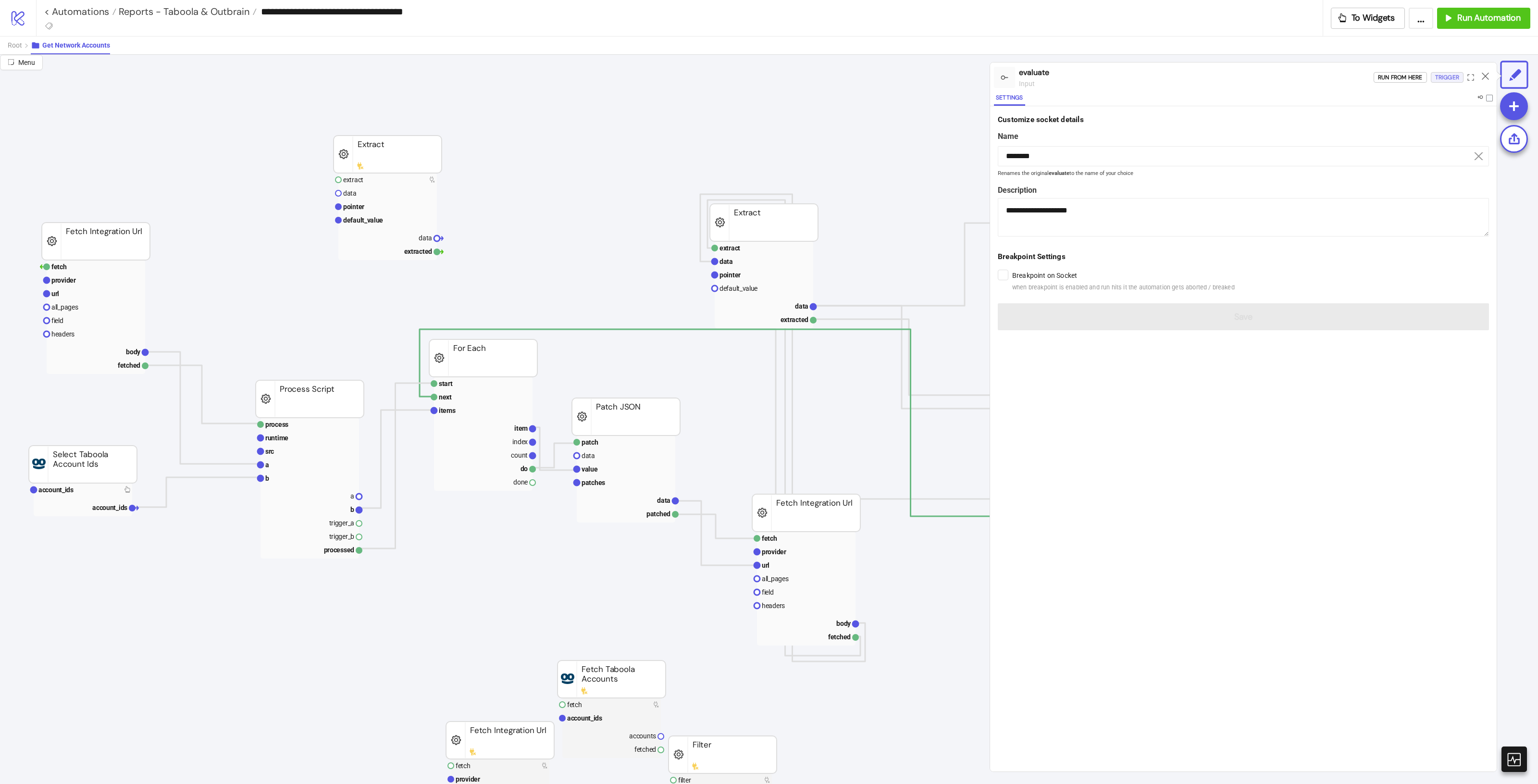
click at [1439, 73] on div "Trigger" at bounding box center [1447, 77] width 24 height 11
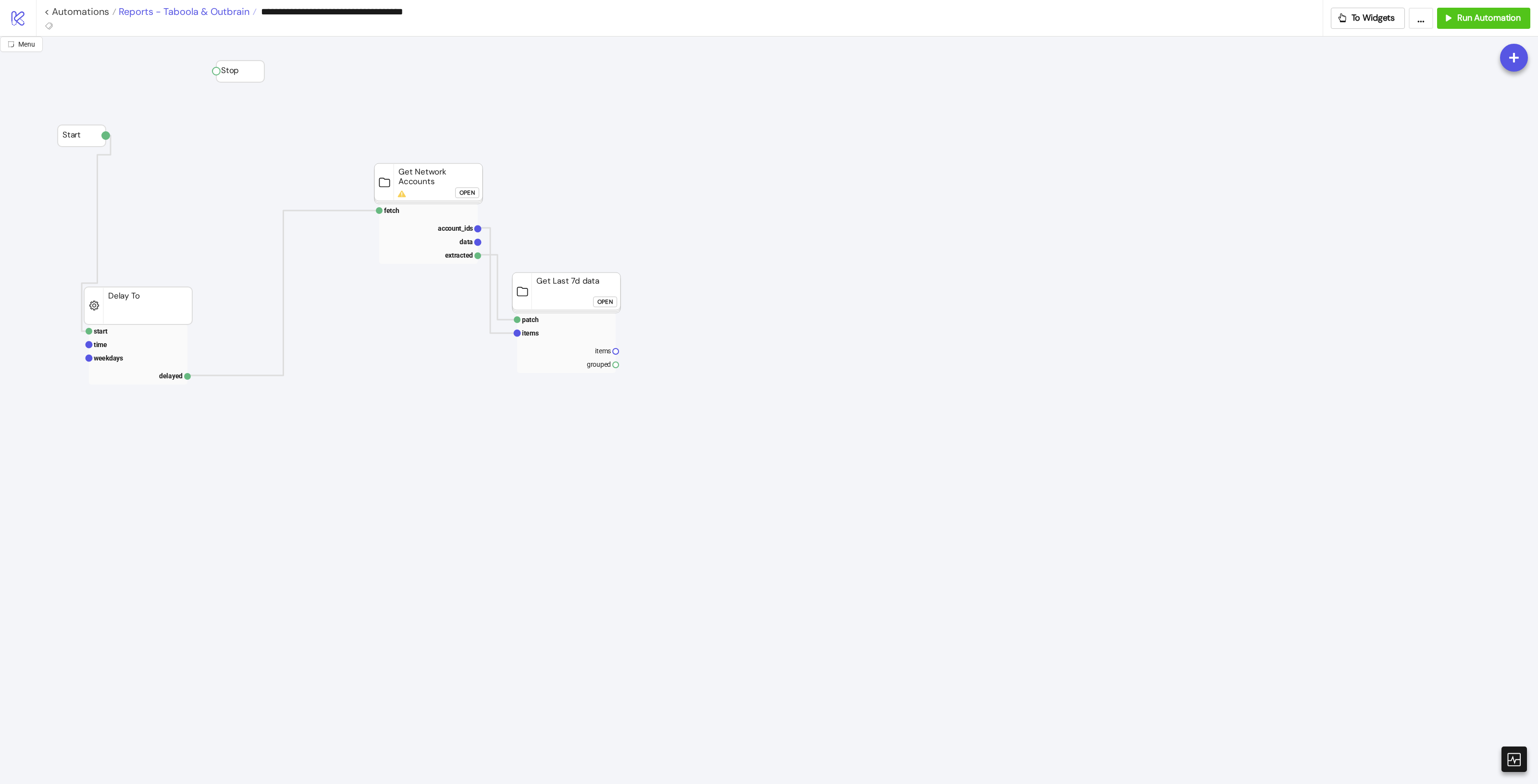
click at [174, 14] on span "Reports - Taboola & Outbrain" at bounding box center [183, 11] width 133 height 12
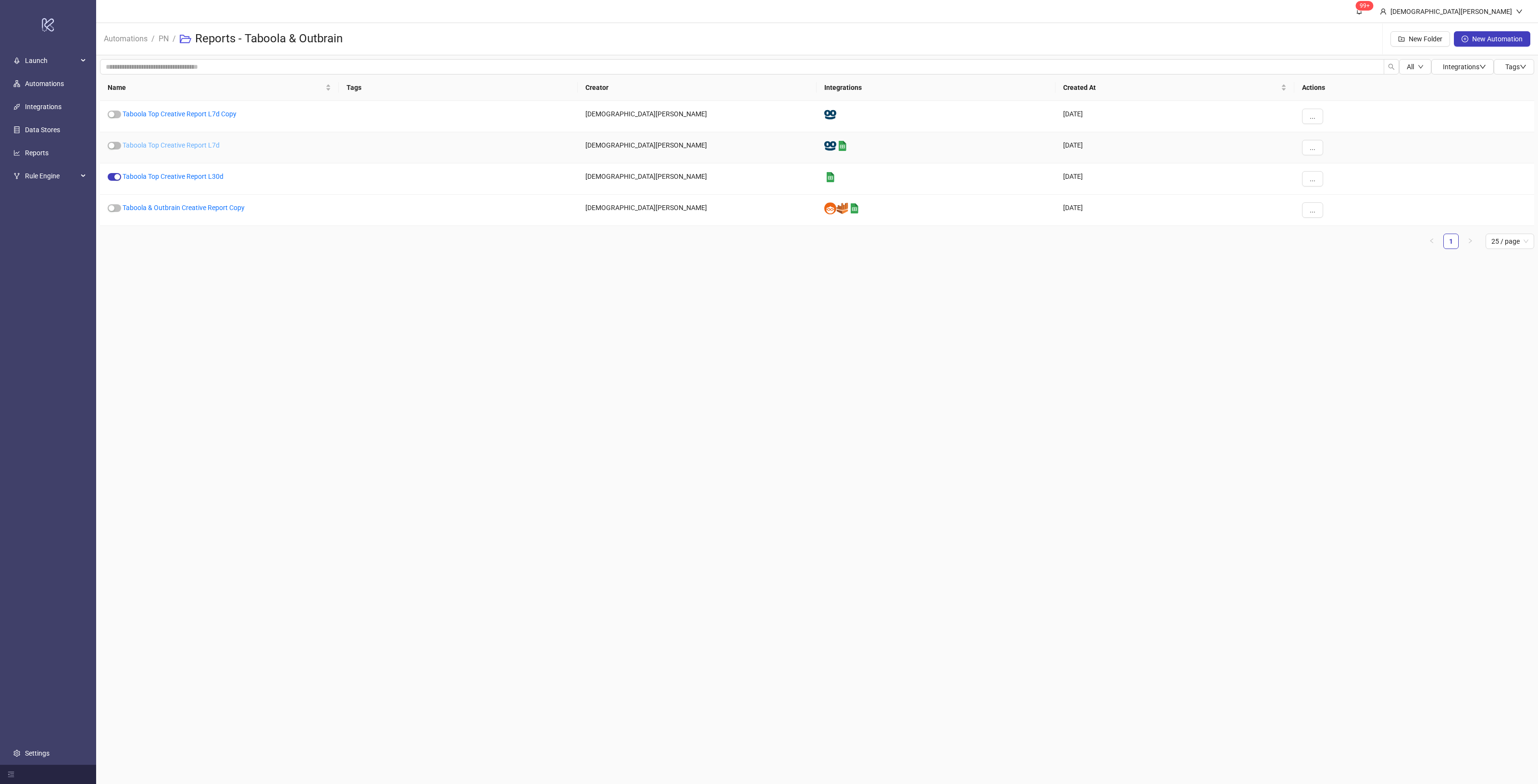
click at [205, 143] on link "Taboola Top Creative Report L7d" at bounding box center [171, 145] width 97 height 8
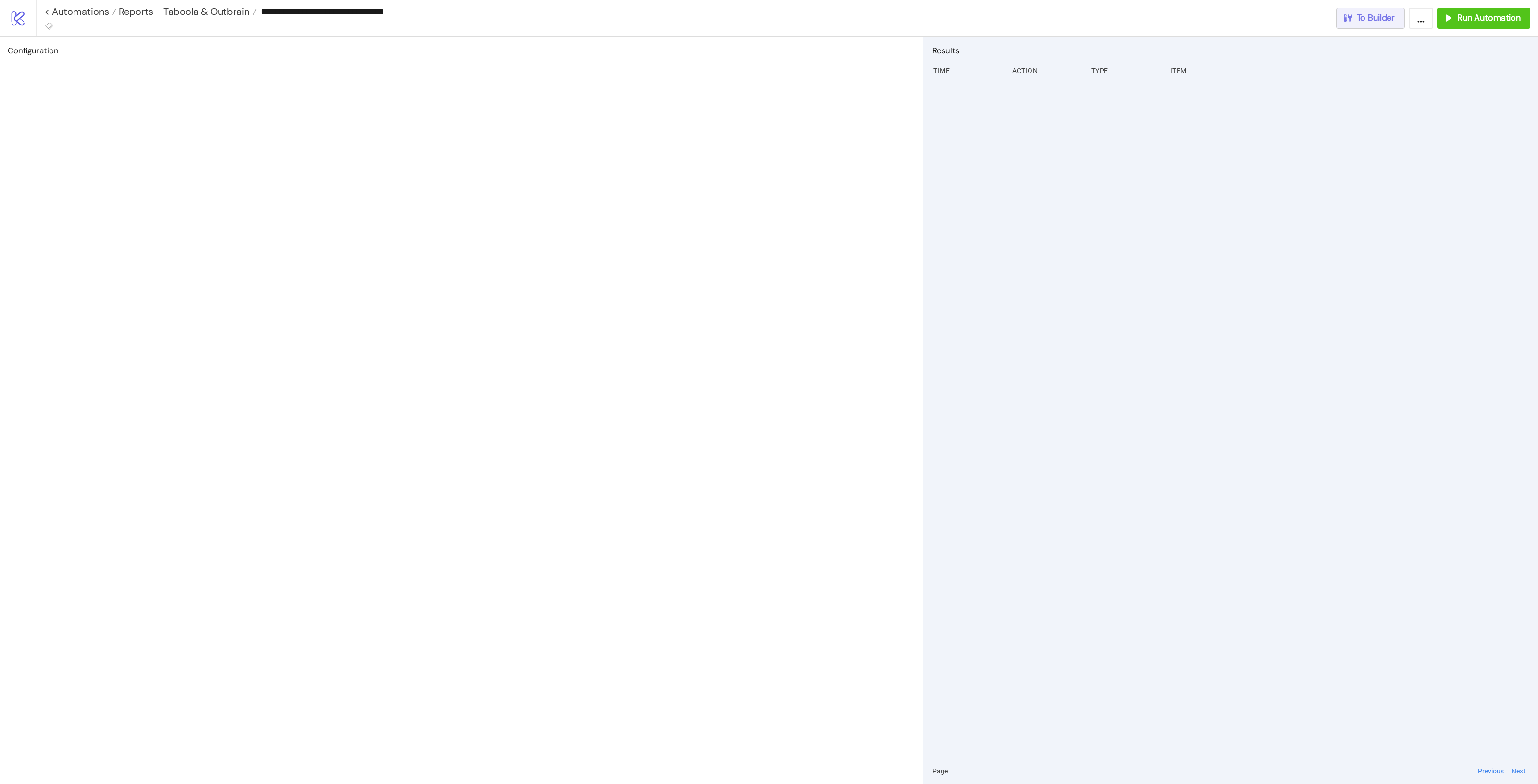
click at [1369, 15] on span "To Builder" at bounding box center [1375, 17] width 38 height 11
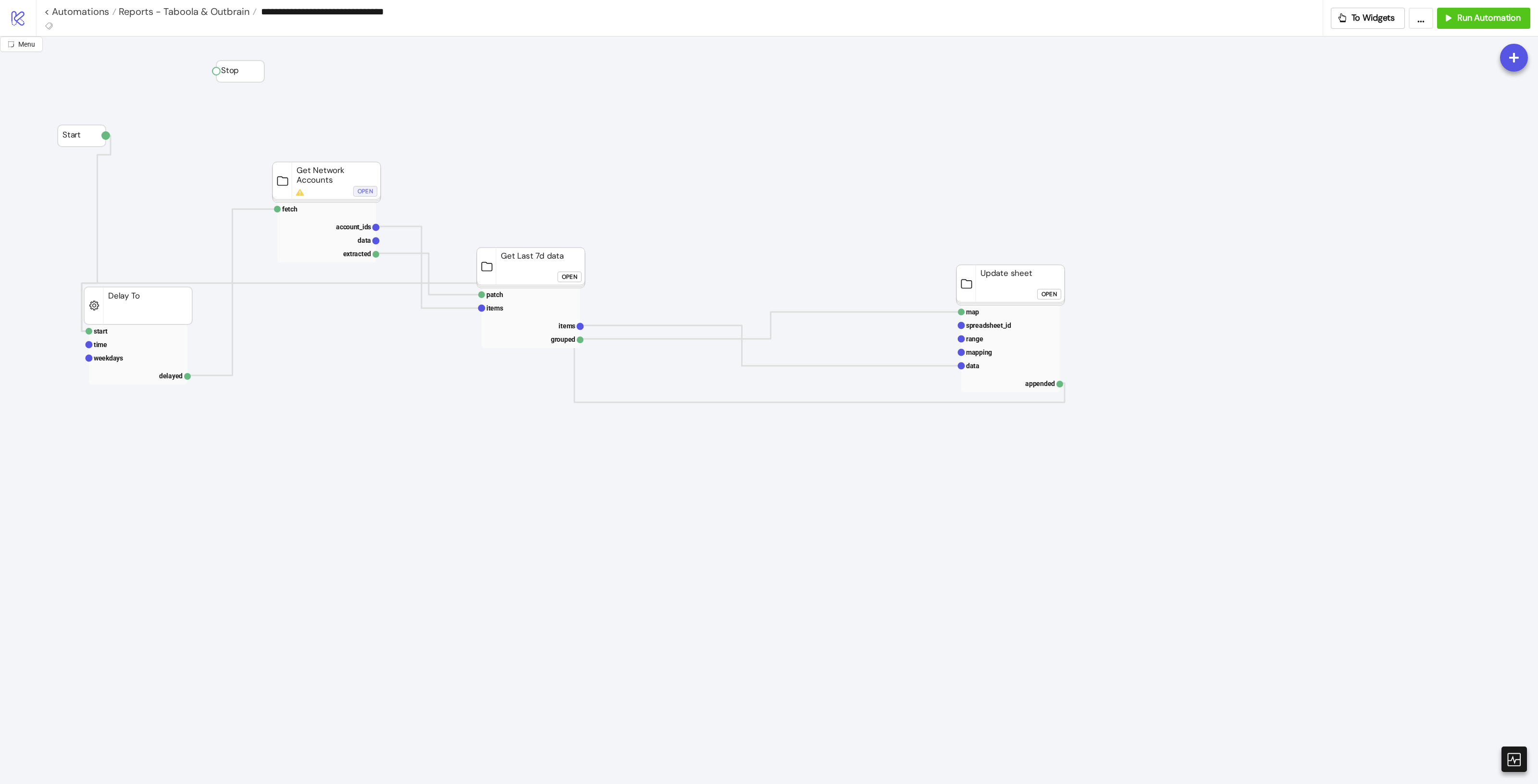
drag, startPoint x: 364, startPoint y: 186, endPoint x: 369, endPoint y: 189, distance: 5.8
click at [364, 186] on div "Open" at bounding box center [365, 191] width 15 height 11
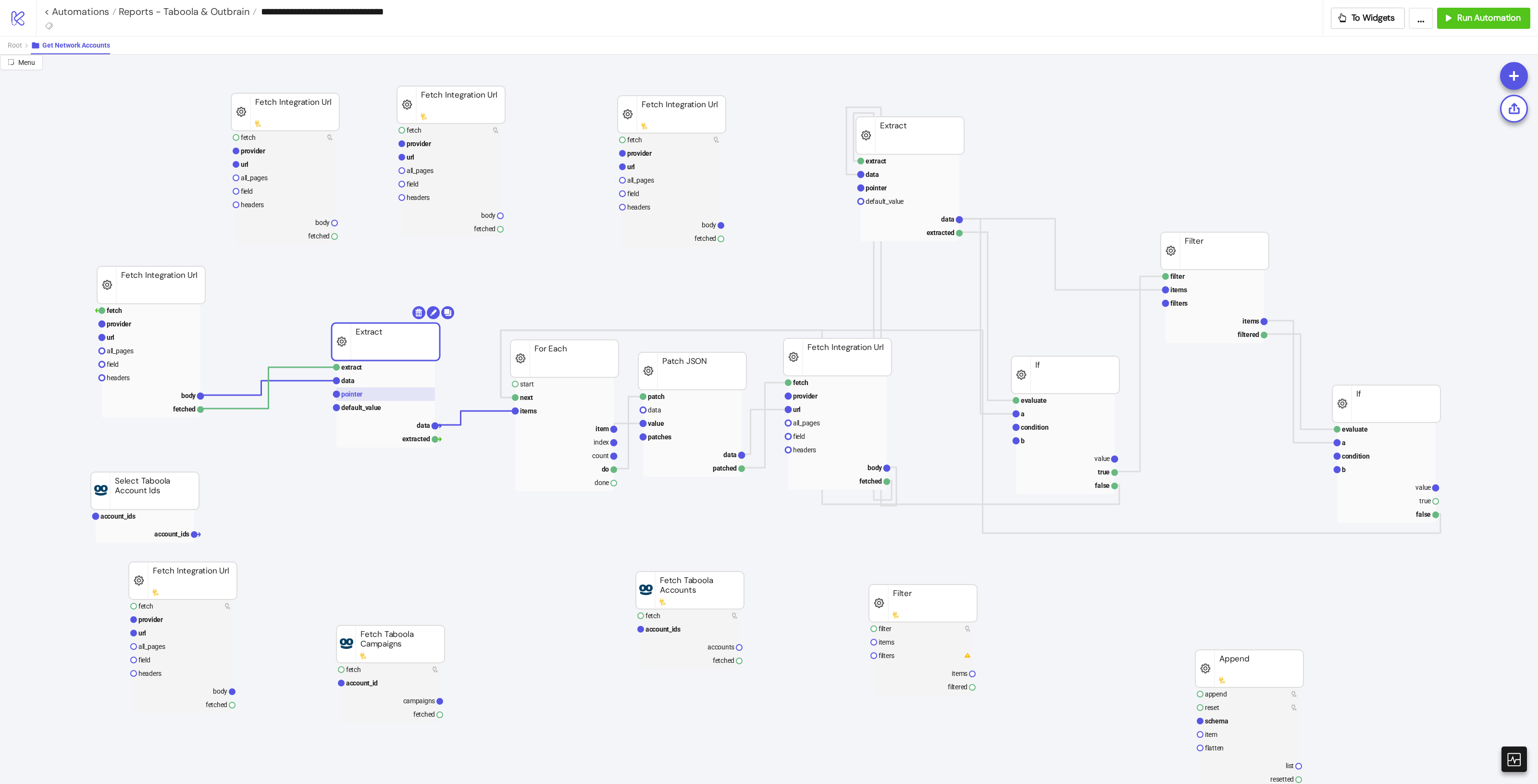
click at [369, 389] on rect at bounding box center [385, 394] width 99 height 14
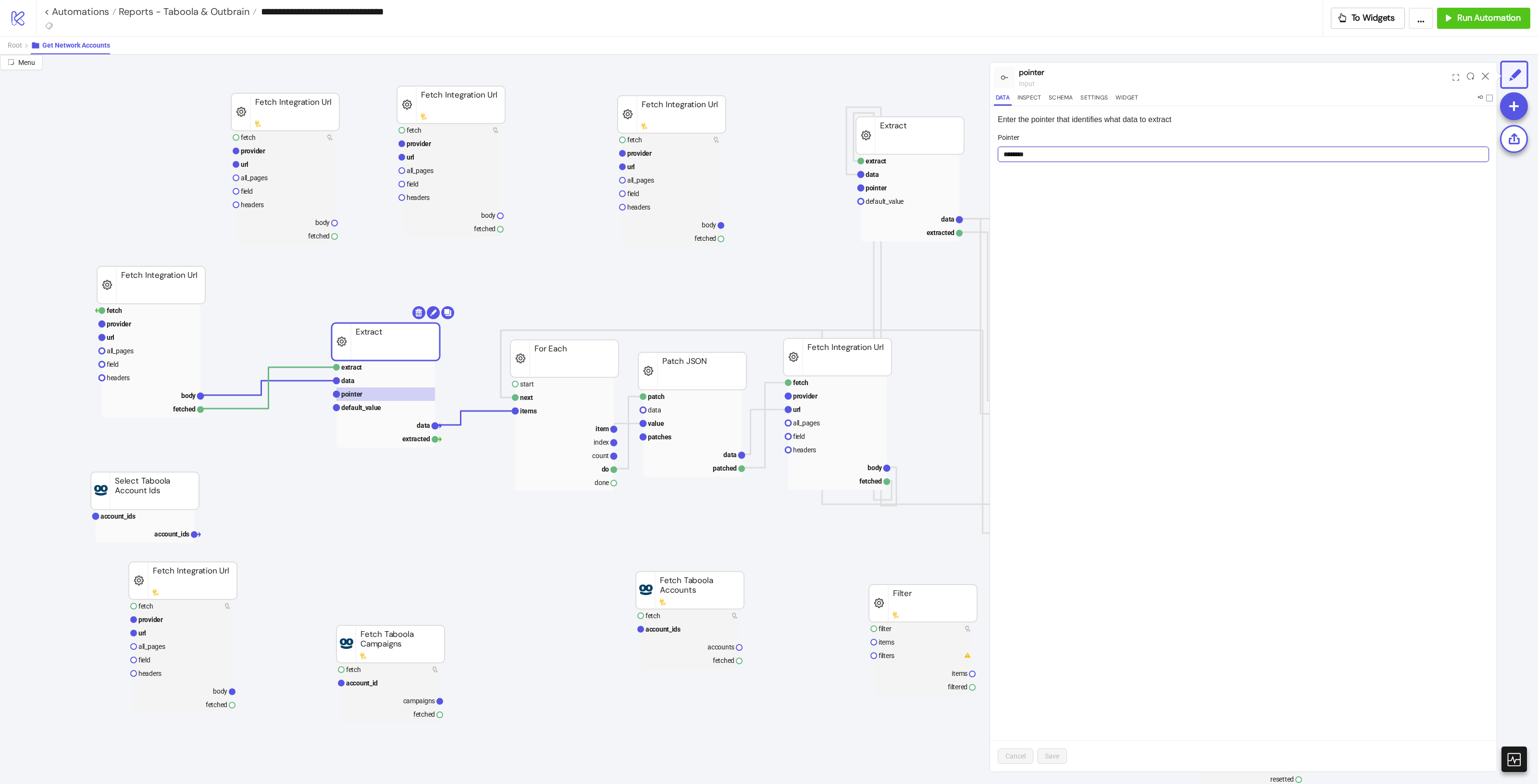
drag, startPoint x: 1062, startPoint y: 151, endPoint x: 976, endPoint y: 140, distance: 86.7
click at [975, 140] on div "Menu pointer input Data Inspect Schema Settings Widget Enter the pointer that i…" at bounding box center [769, 419] width 1538 height 729
click at [1117, 280] on div "Enter the pointer that identifies what data to extract Pointer ******** Cancel …" at bounding box center [1244, 439] width 507 height 665
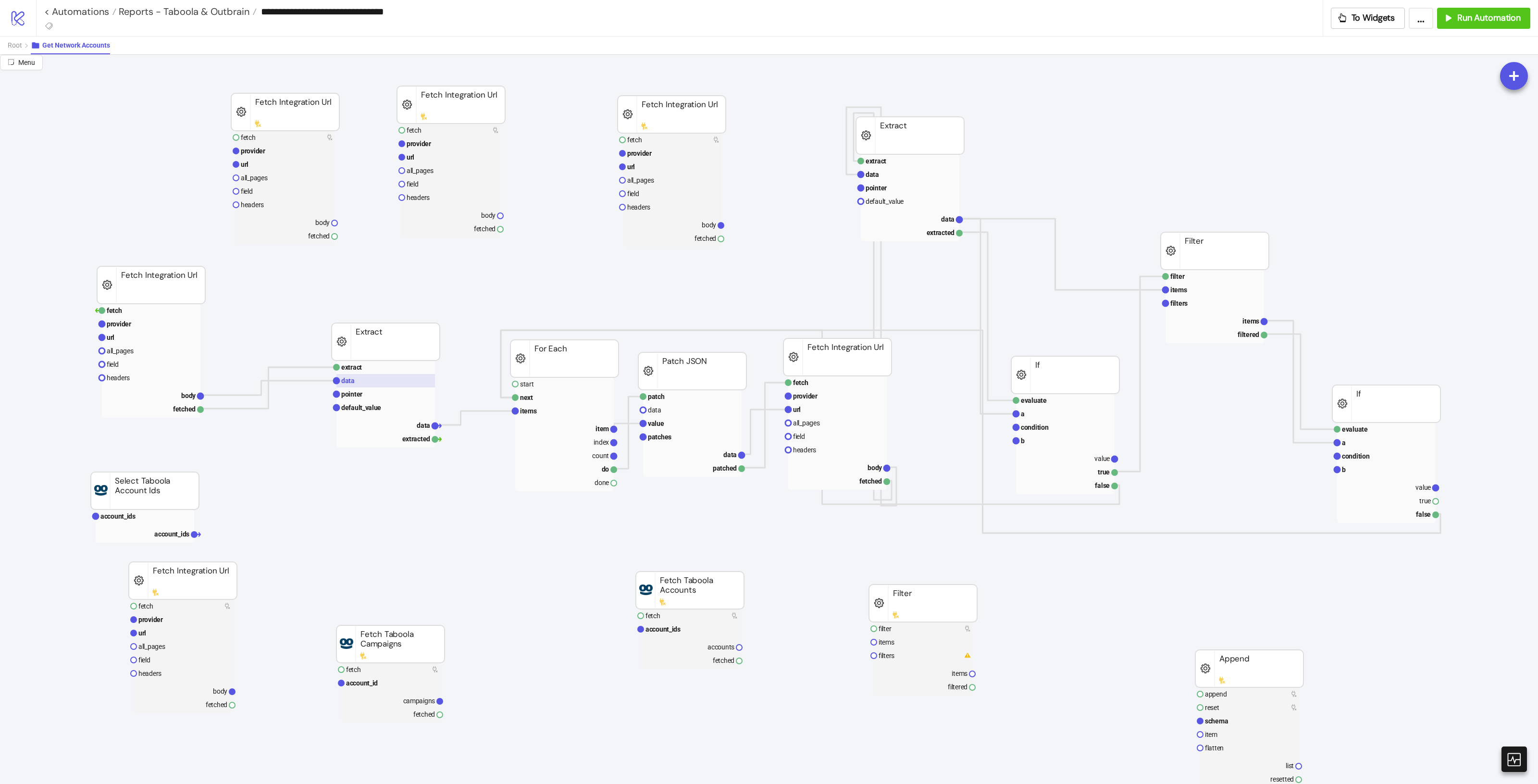
click at [390, 381] on rect at bounding box center [385, 380] width 99 height 14
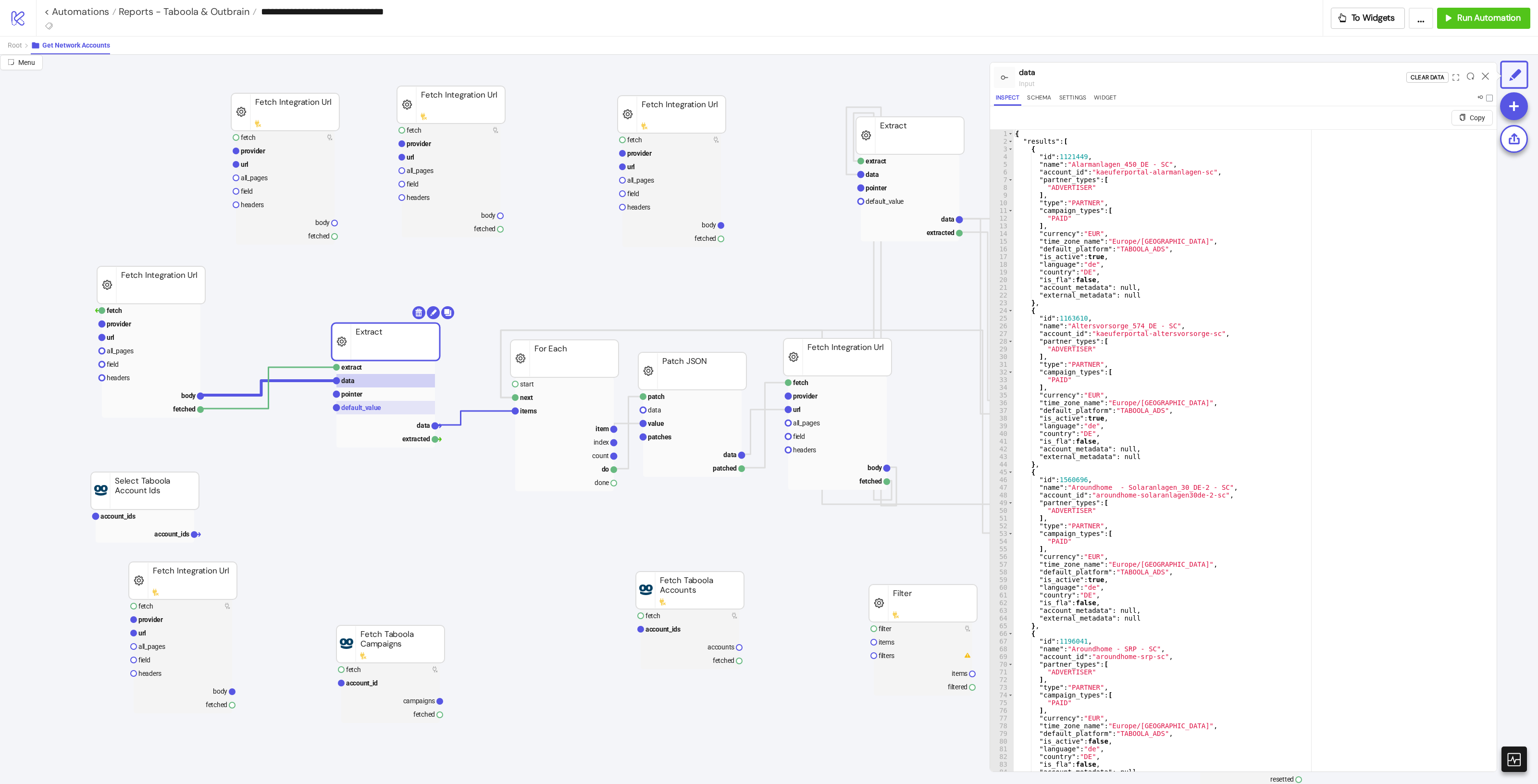
click at [387, 409] on rect at bounding box center [385, 407] width 99 height 14
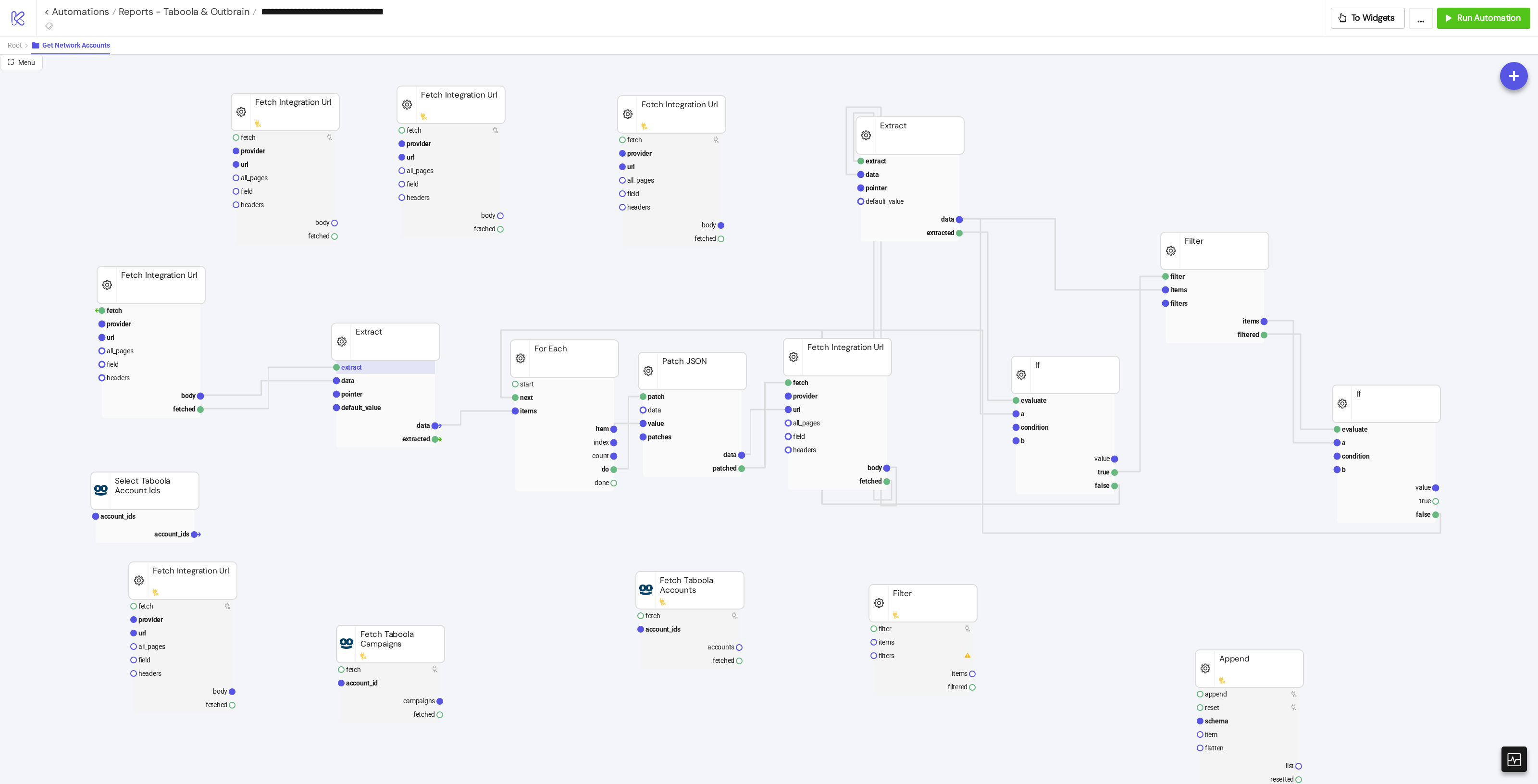
click at [361, 366] on rect at bounding box center [385, 367] width 99 height 14
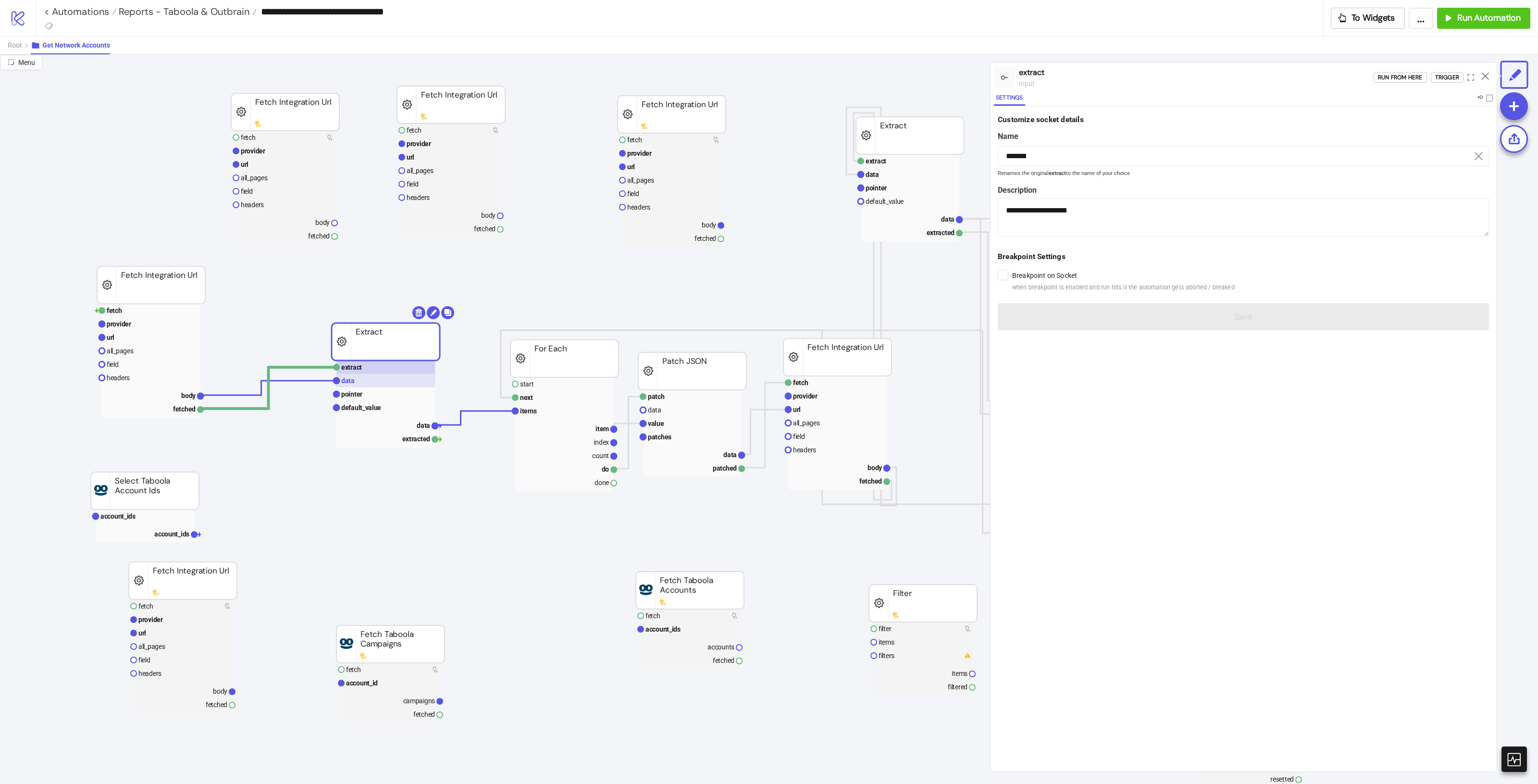
click at [359, 377] on rect at bounding box center [385, 380] width 99 height 14
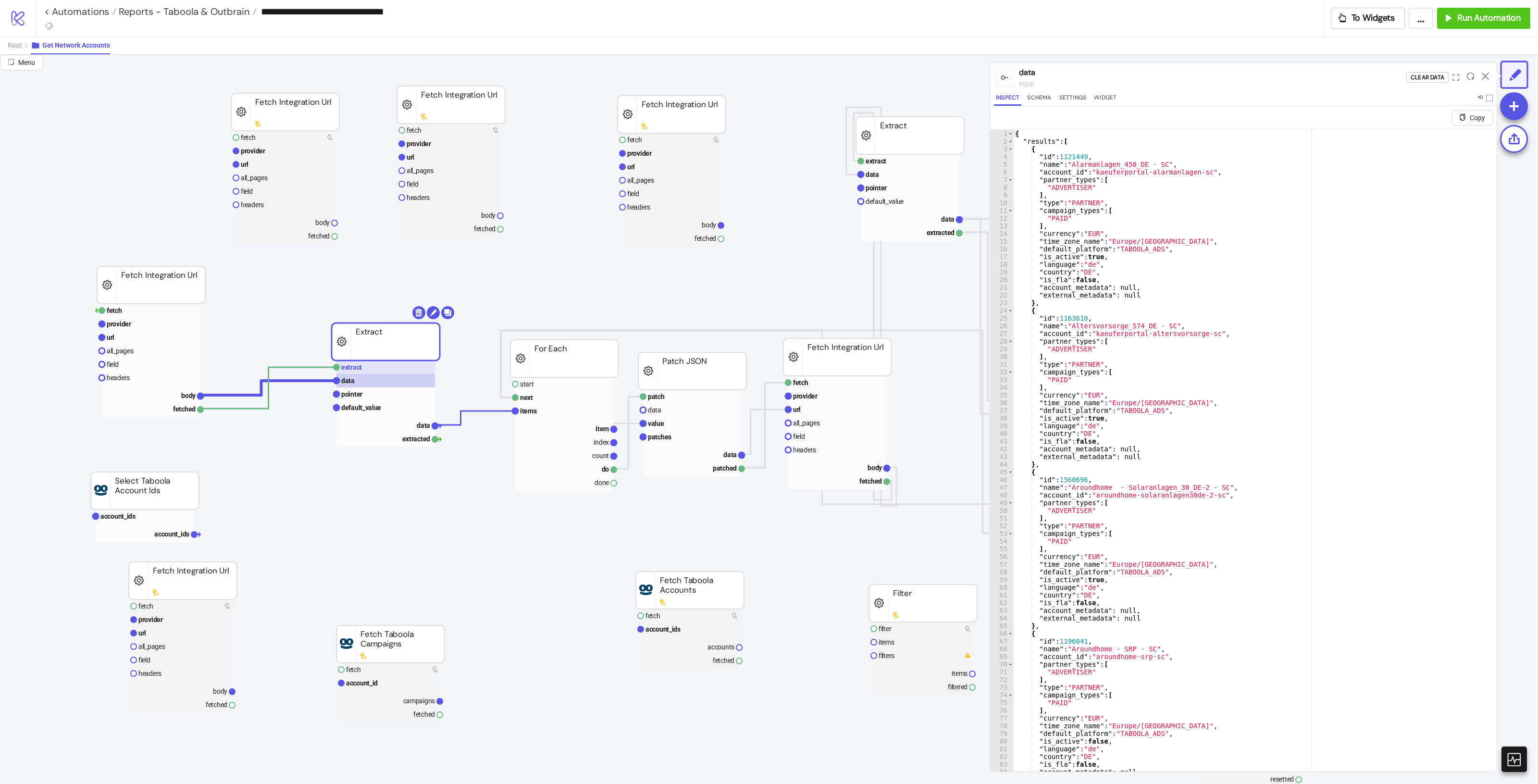
click at [362, 370] on rect at bounding box center [385, 367] width 99 height 14
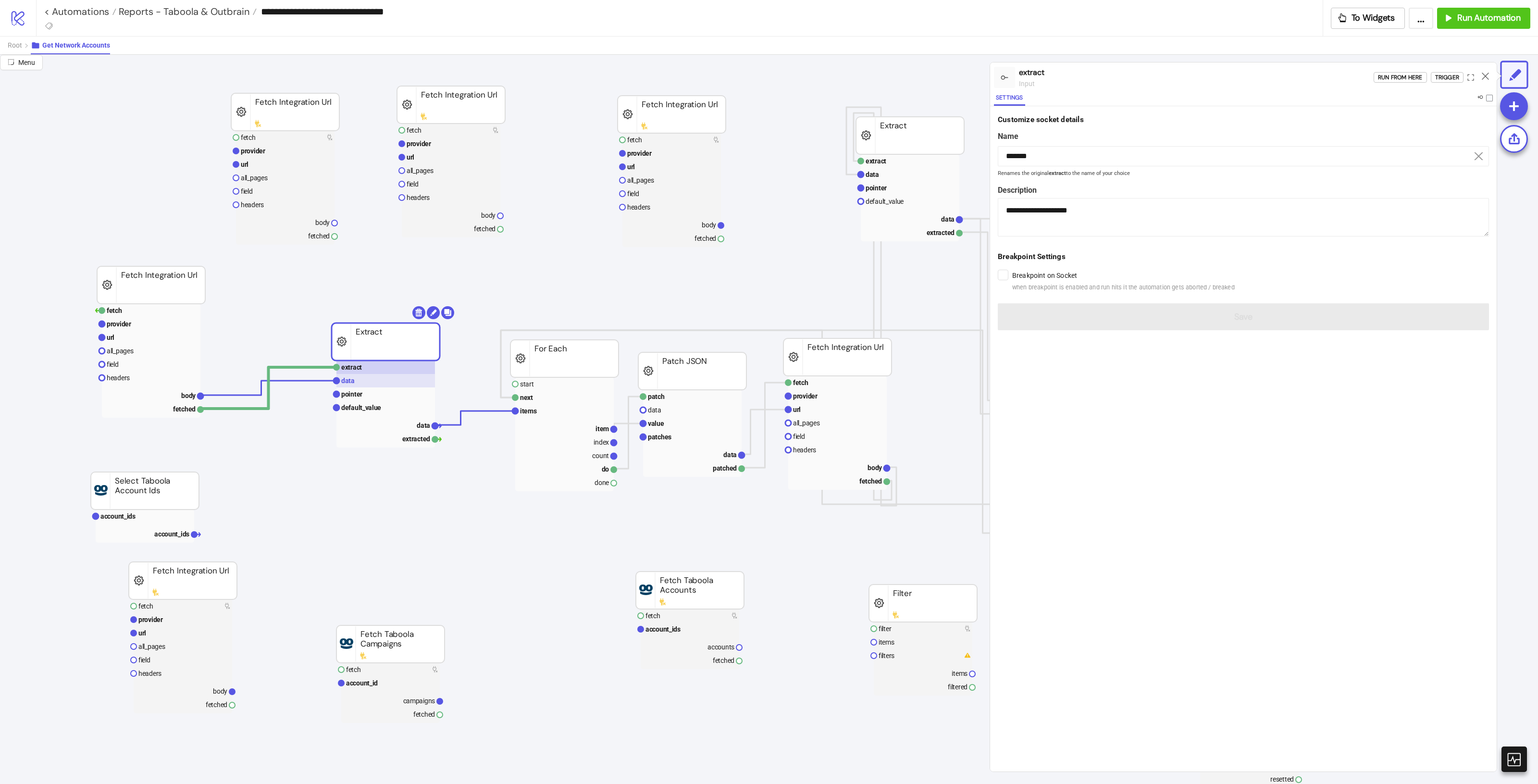
click at [362, 377] on rect at bounding box center [385, 380] width 99 height 14
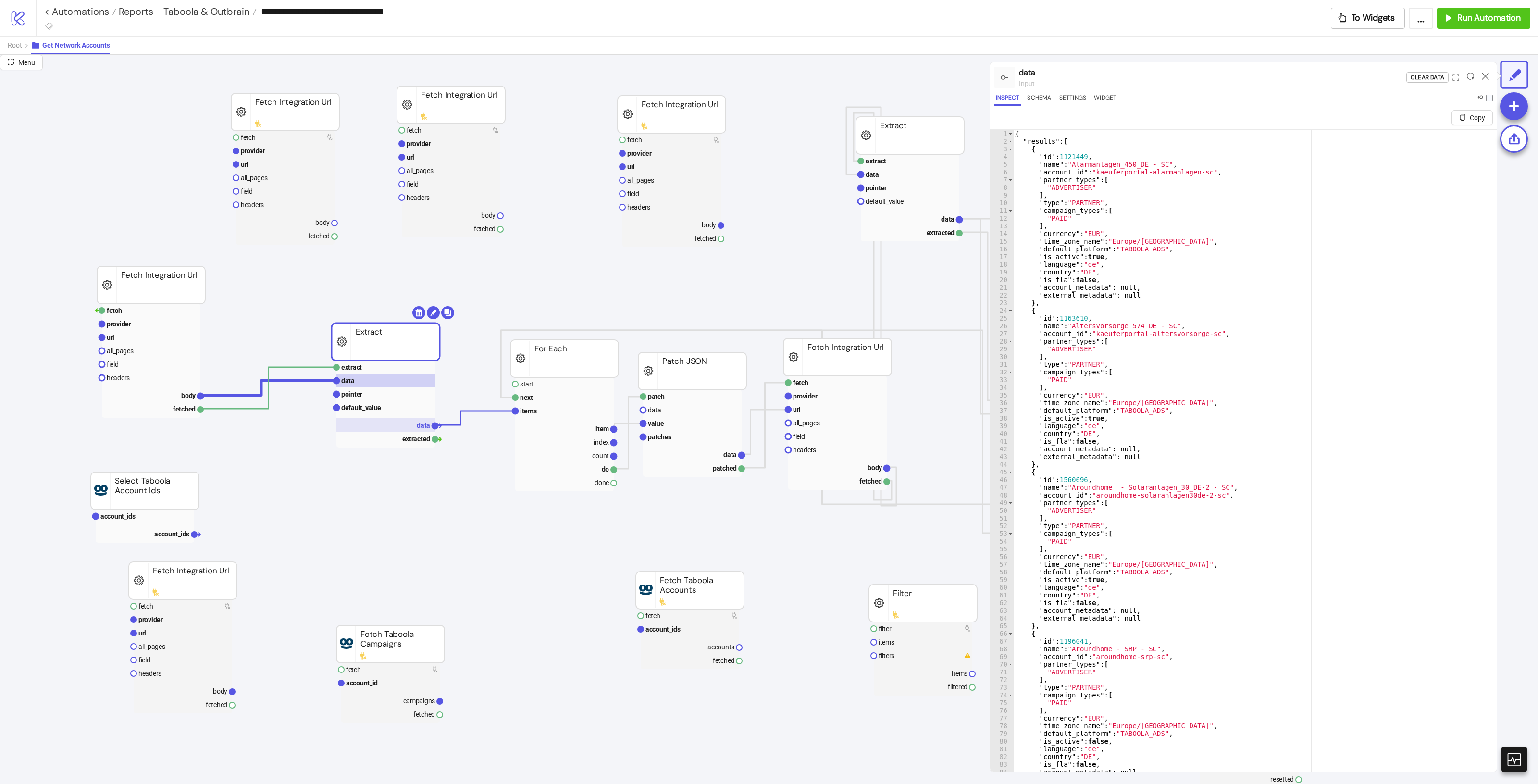
click at [424, 427] on text "data" at bounding box center [423, 425] width 14 height 8
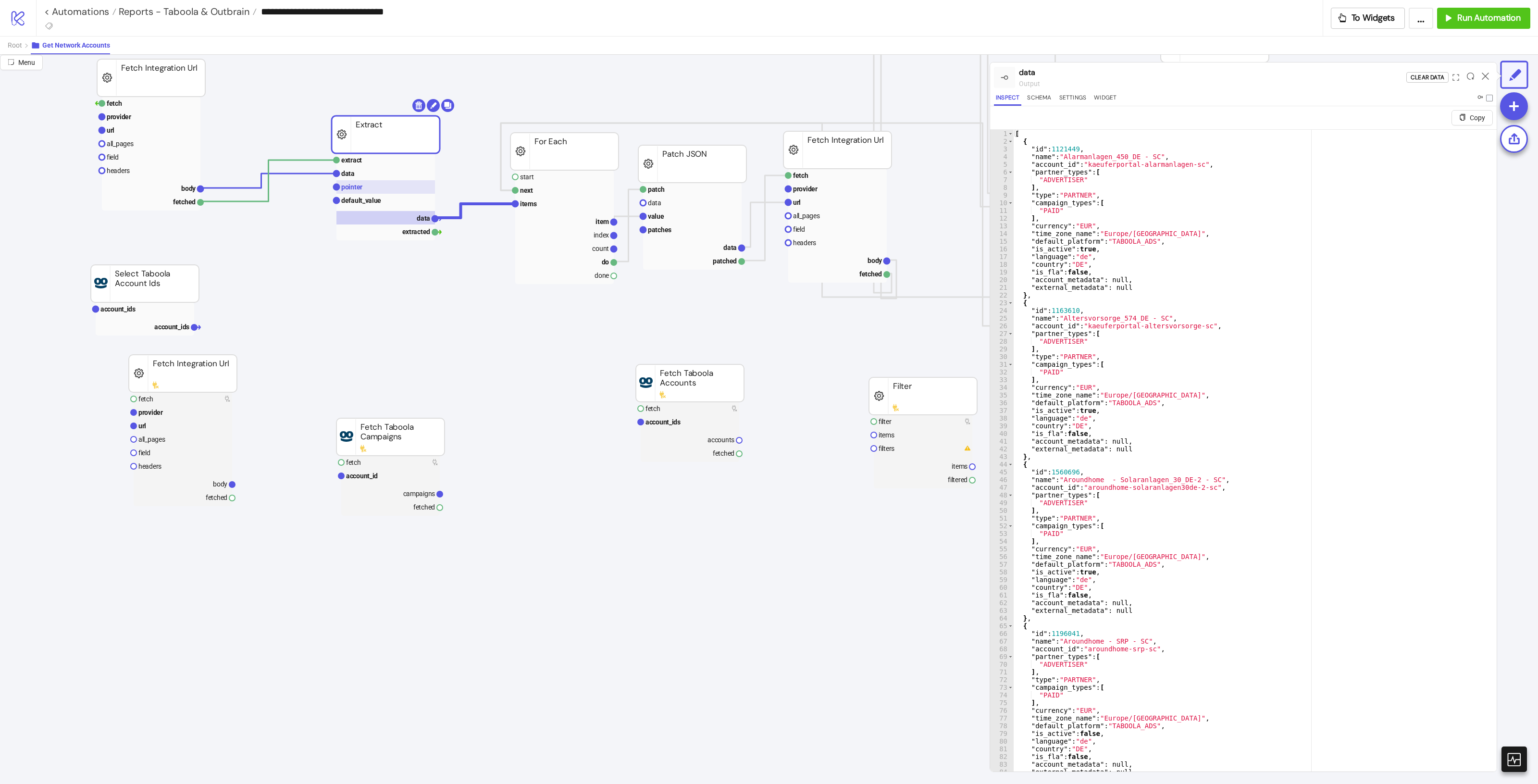
scroll to position [60, 0]
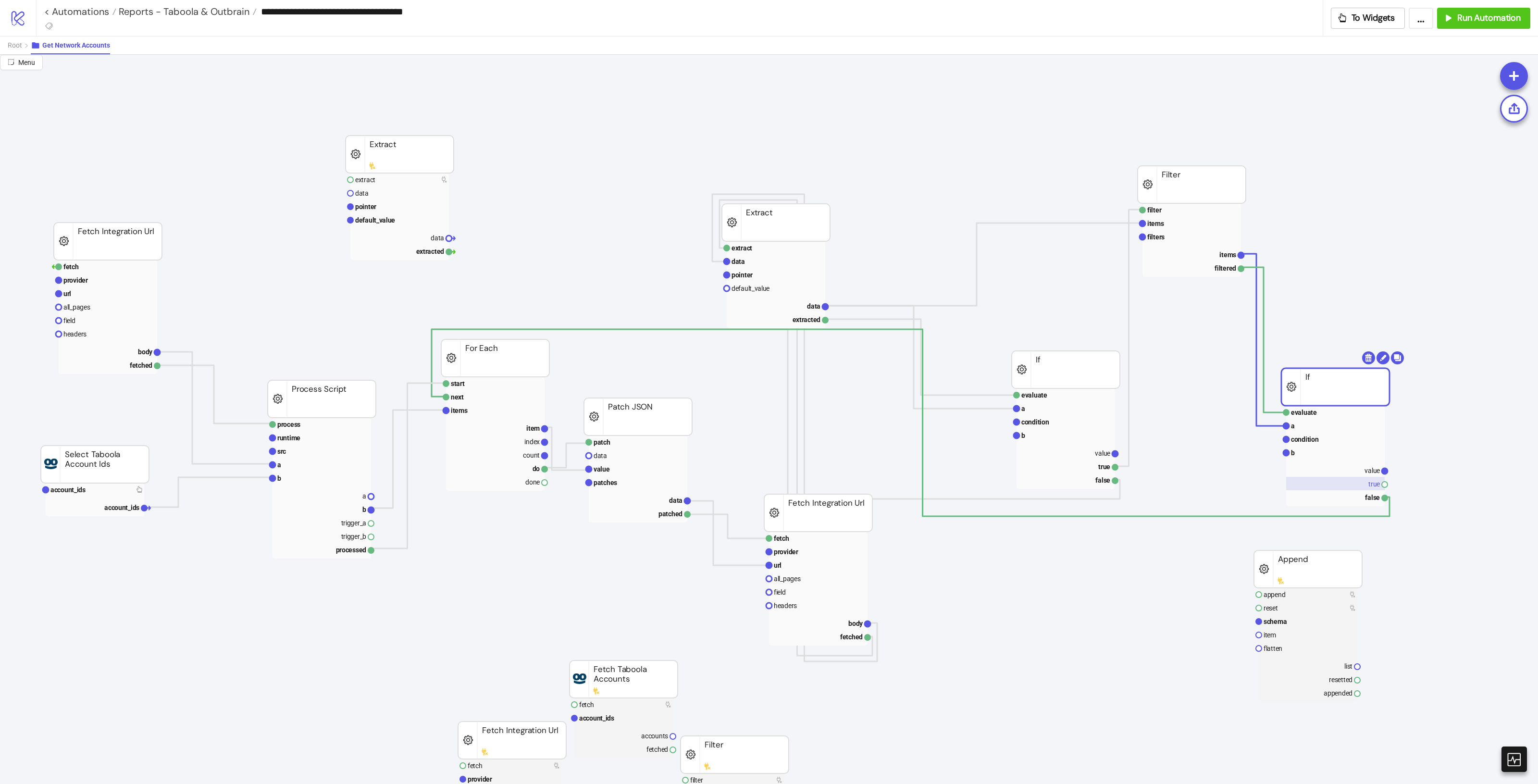
scroll to position [0, 12]
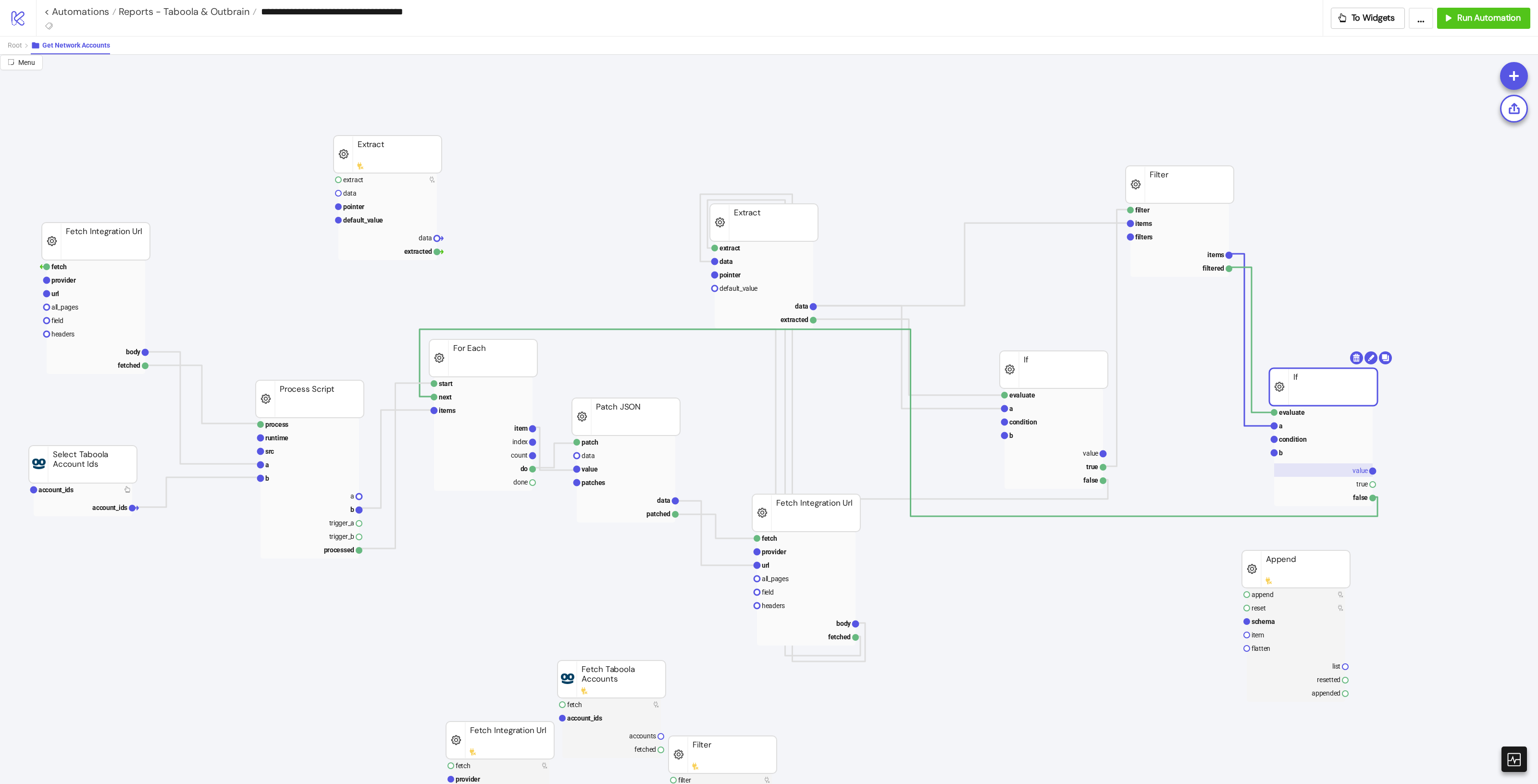
click at [1358, 474] on rect at bounding box center [1323, 469] width 99 height 14
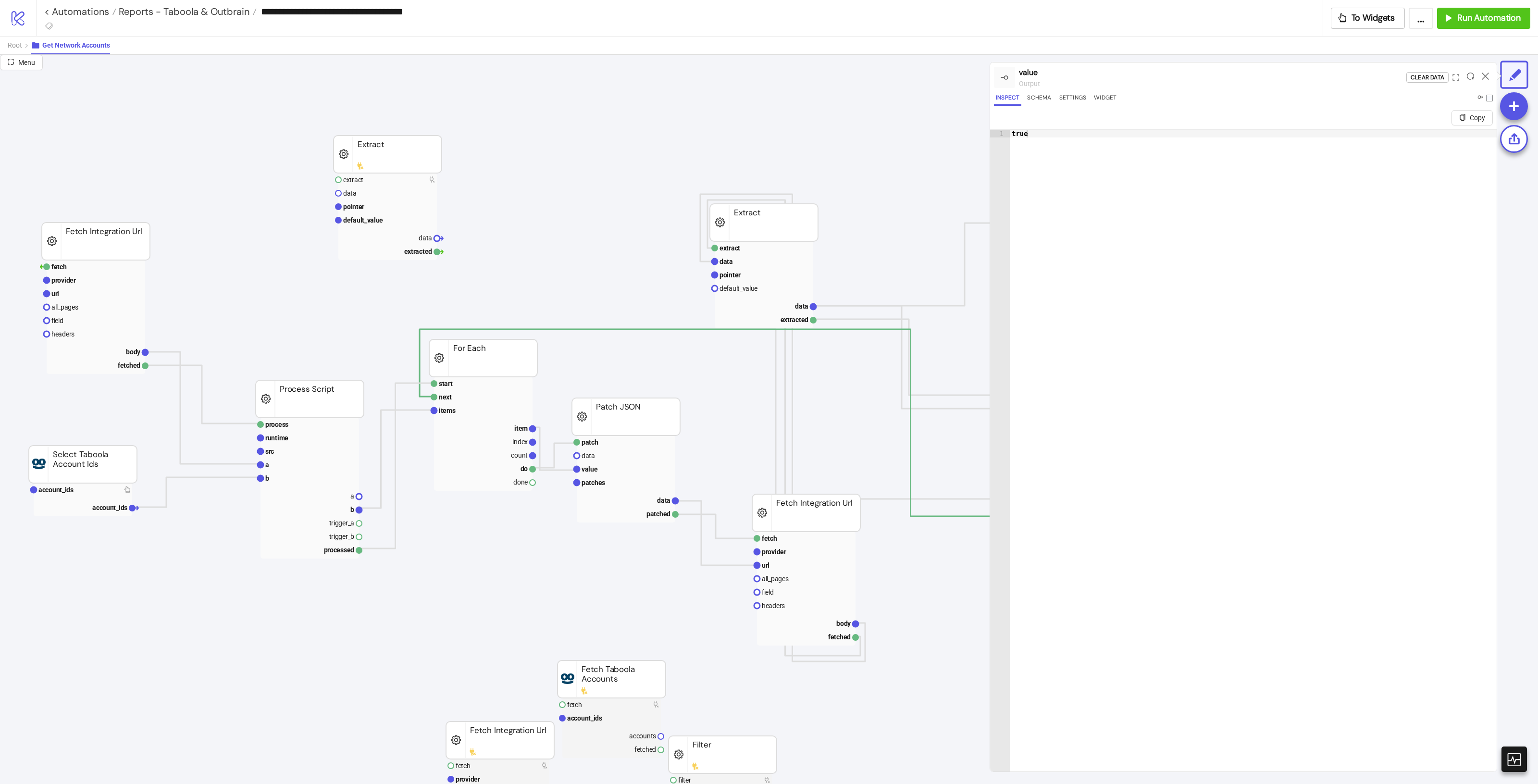
click at [1490, 76] on div at bounding box center [1485, 77] width 15 height 26
click at [1483, 74] on icon at bounding box center [1485, 76] width 7 height 7
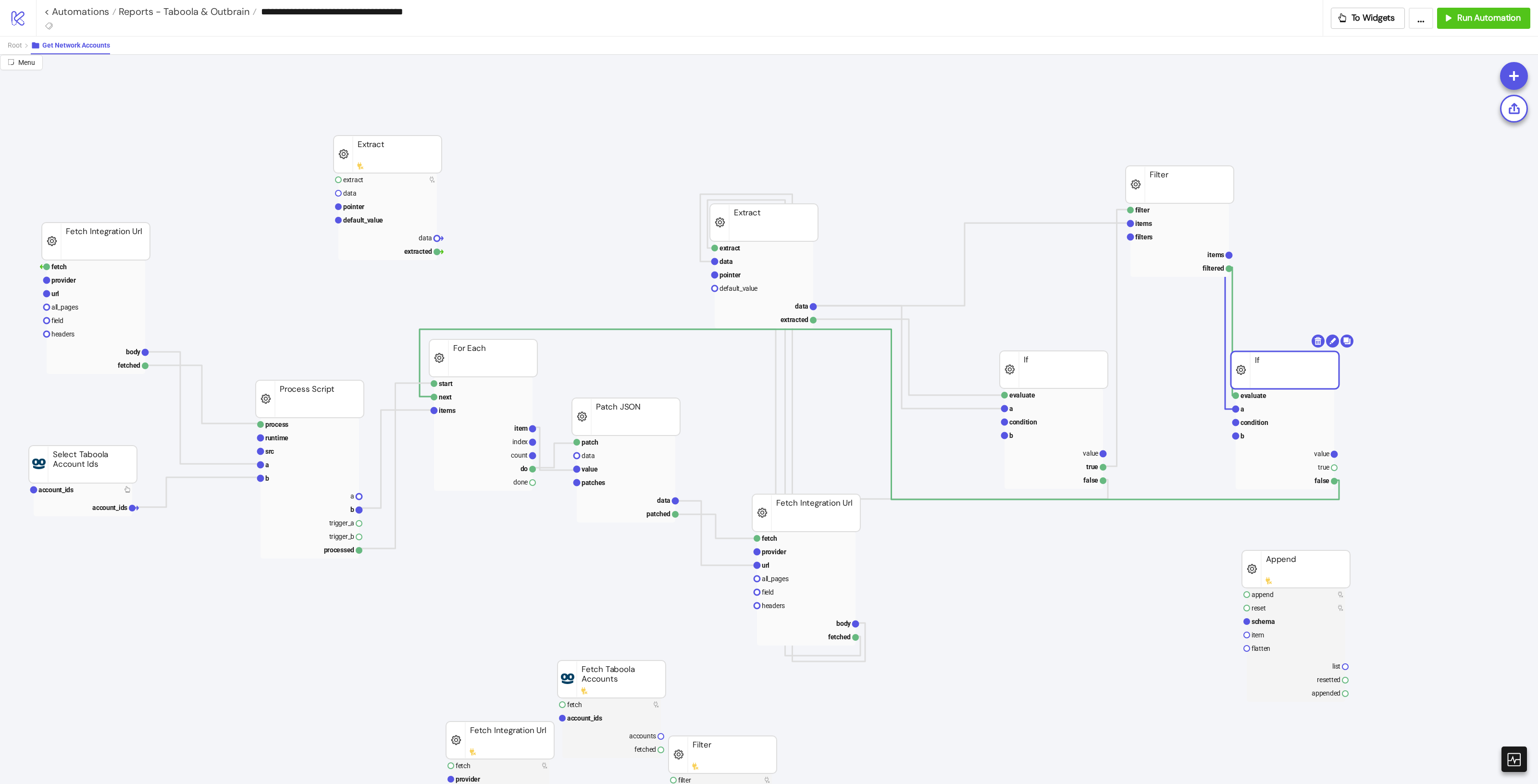
drag, startPoint x: 1310, startPoint y: 384, endPoint x: 1269, endPoint y: 375, distance: 42.0
click at [1269, 375] on rect at bounding box center [1285, 370] width 108 height 37
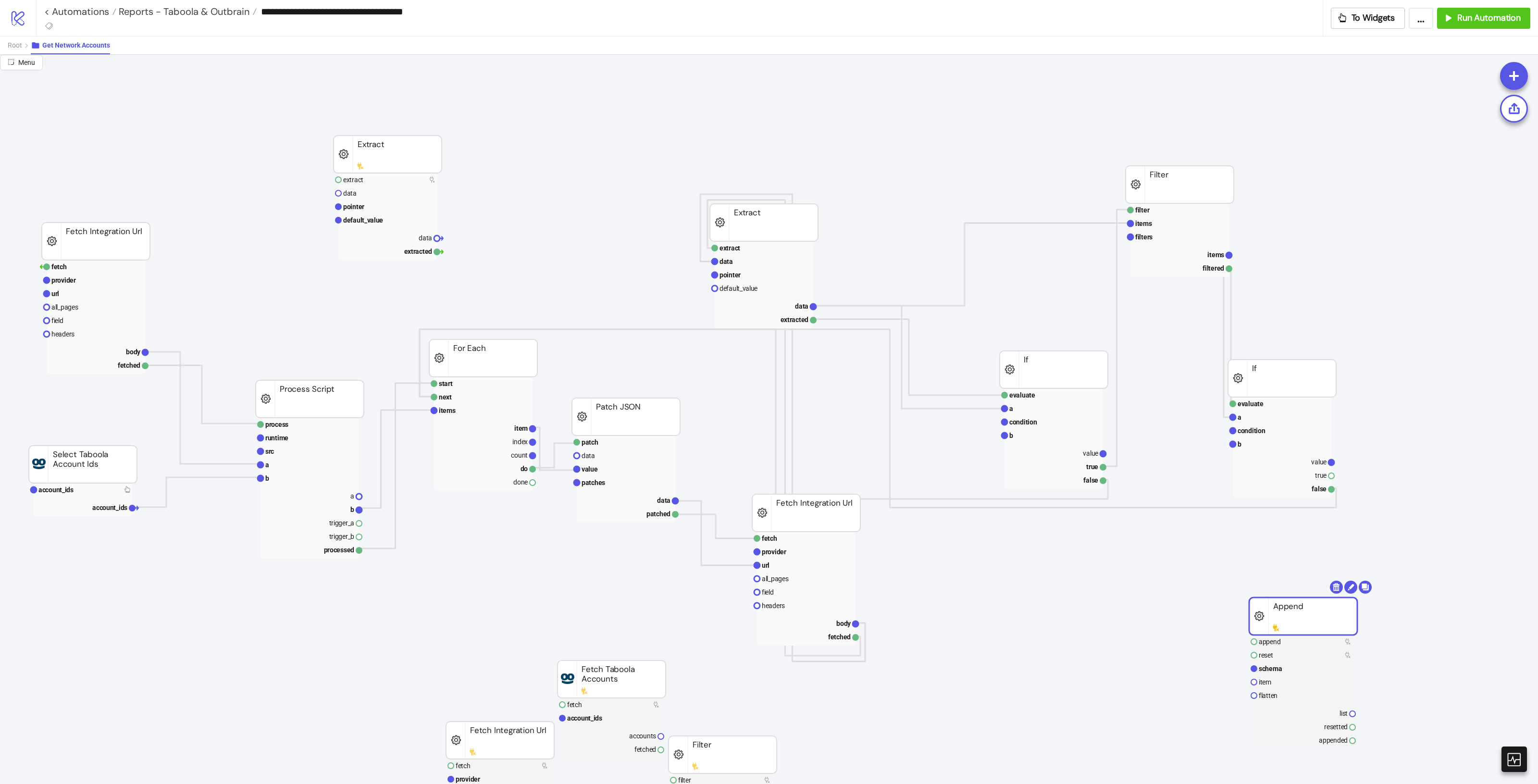
drag, startPoint x: 1299, startPoint y: 589, endPoint x: 1300, endPoint y: 619, distance: 30.0
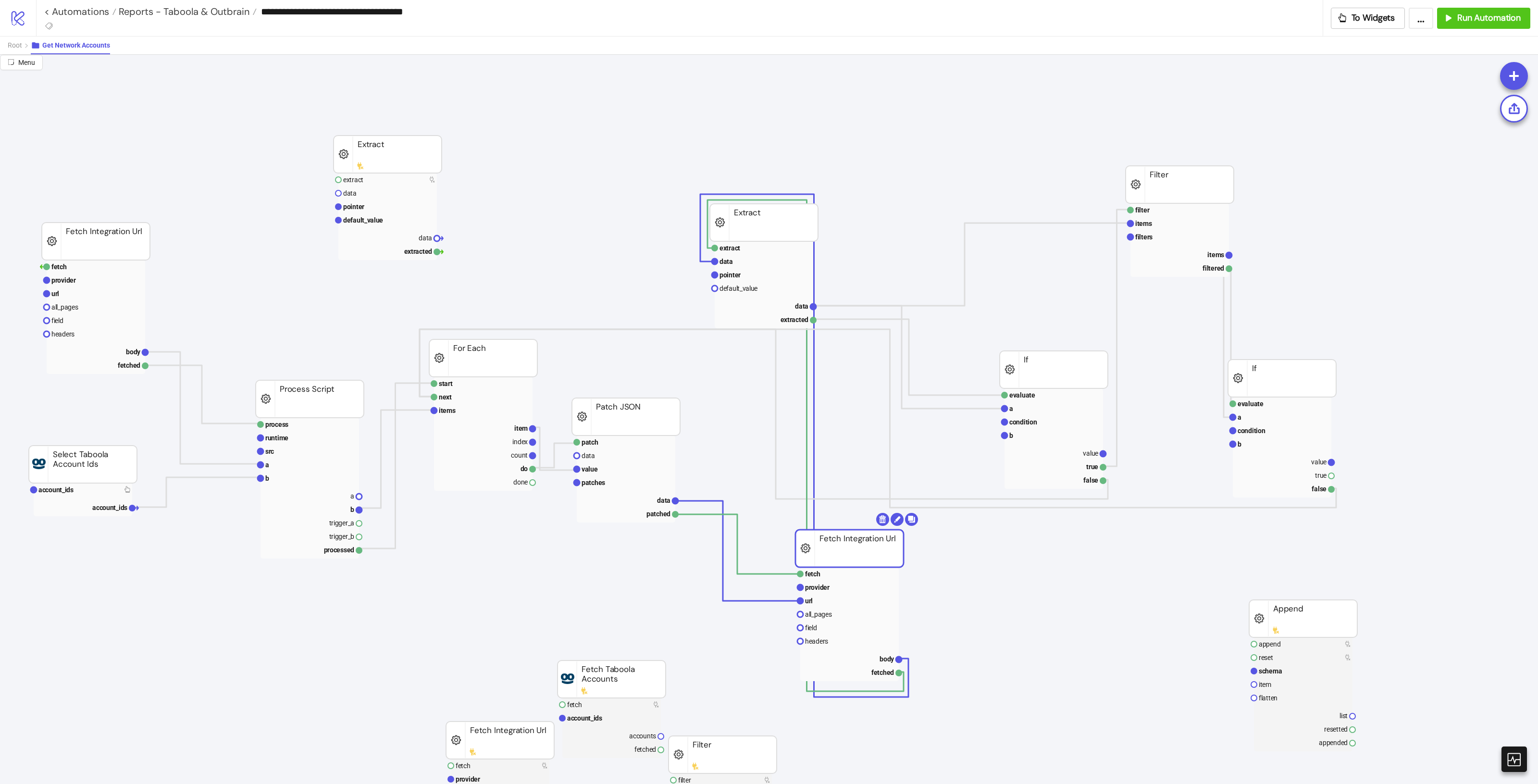
drag, startPoint x: 799, startPoint y: 510, endPoint x: 832, endPoint y: 537, distance: 42.6
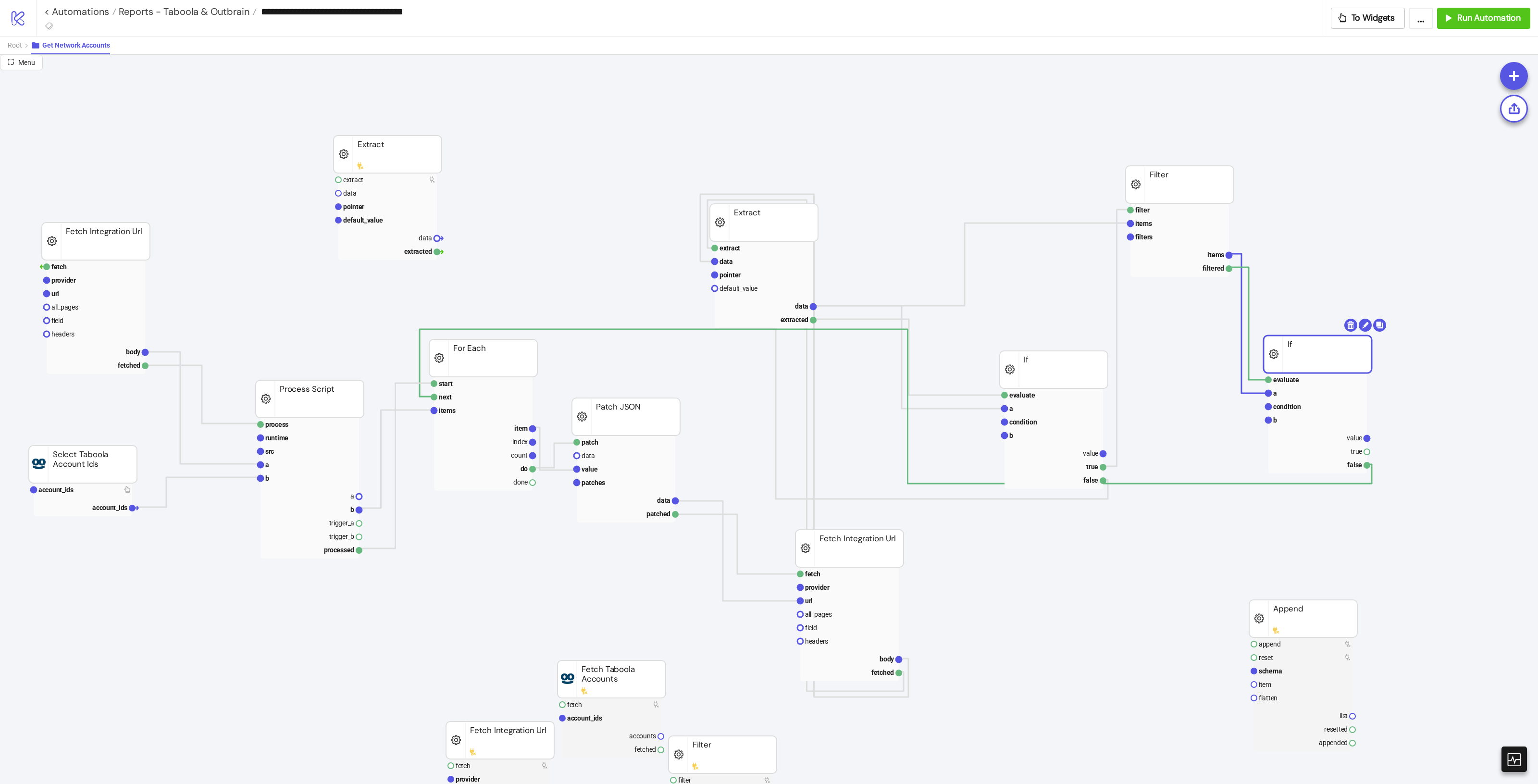
drag, startPoint x: 1308, startPoint y: 369, endPoint x: 1344, endPoint y: 345, distance: 43.3
click at [1339, 445] on rect at bounding box center [1317, 451] width 99 height 14
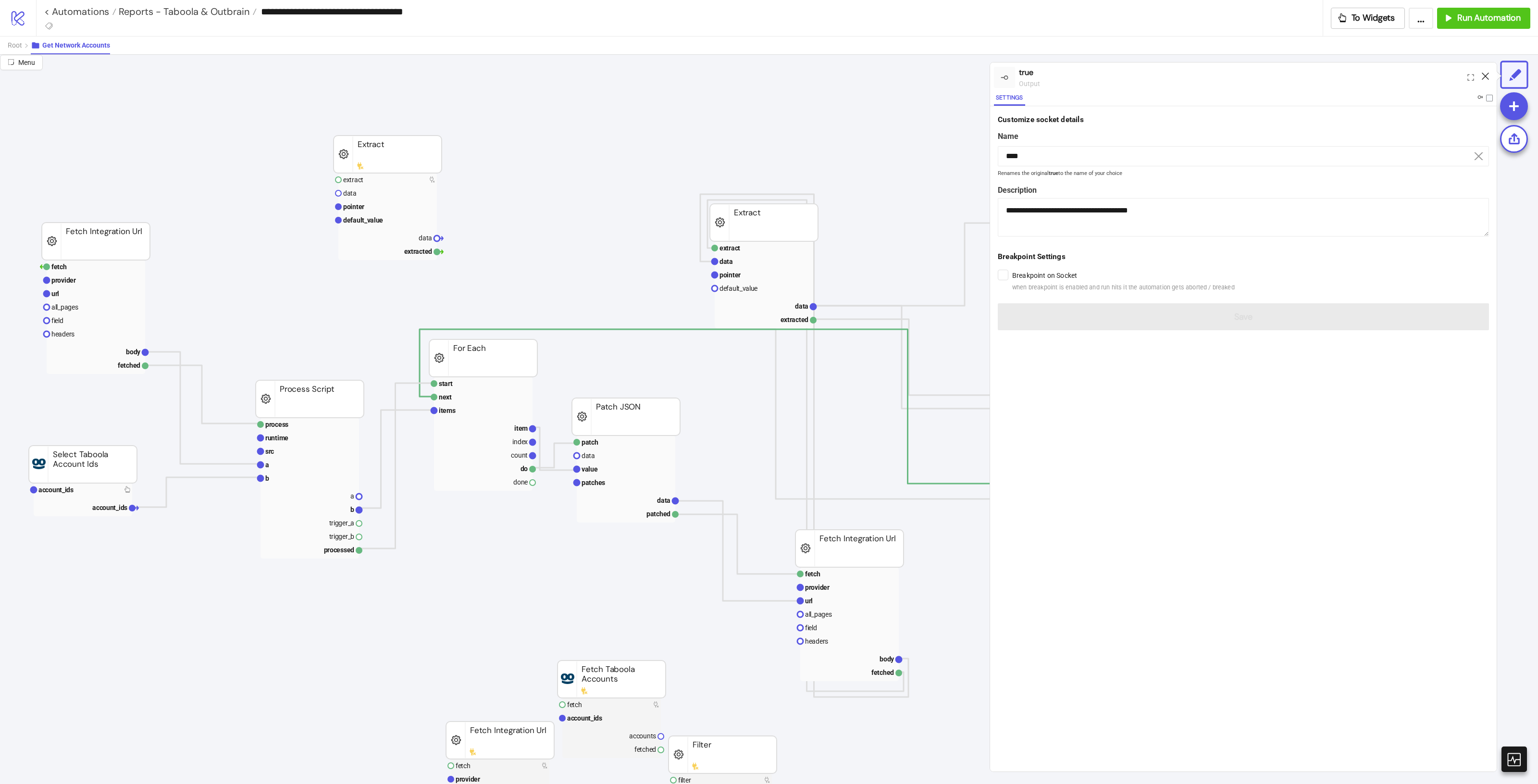
click at [1486, 76] on icon at bounding box center [1485, 76] width 7 height 7
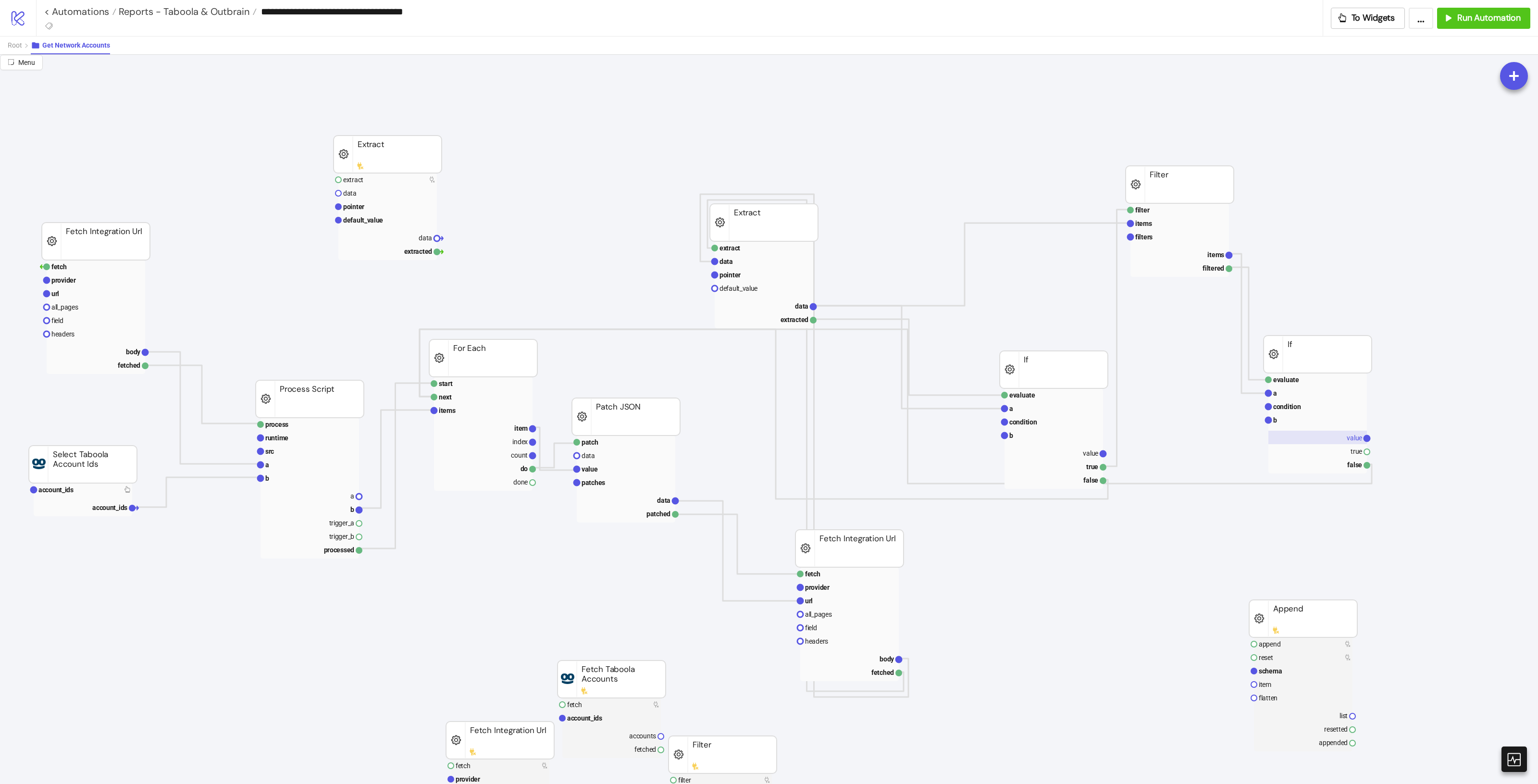
click at [1336, 433] on rect at bounding box center [1317, 437] width 99 height 14
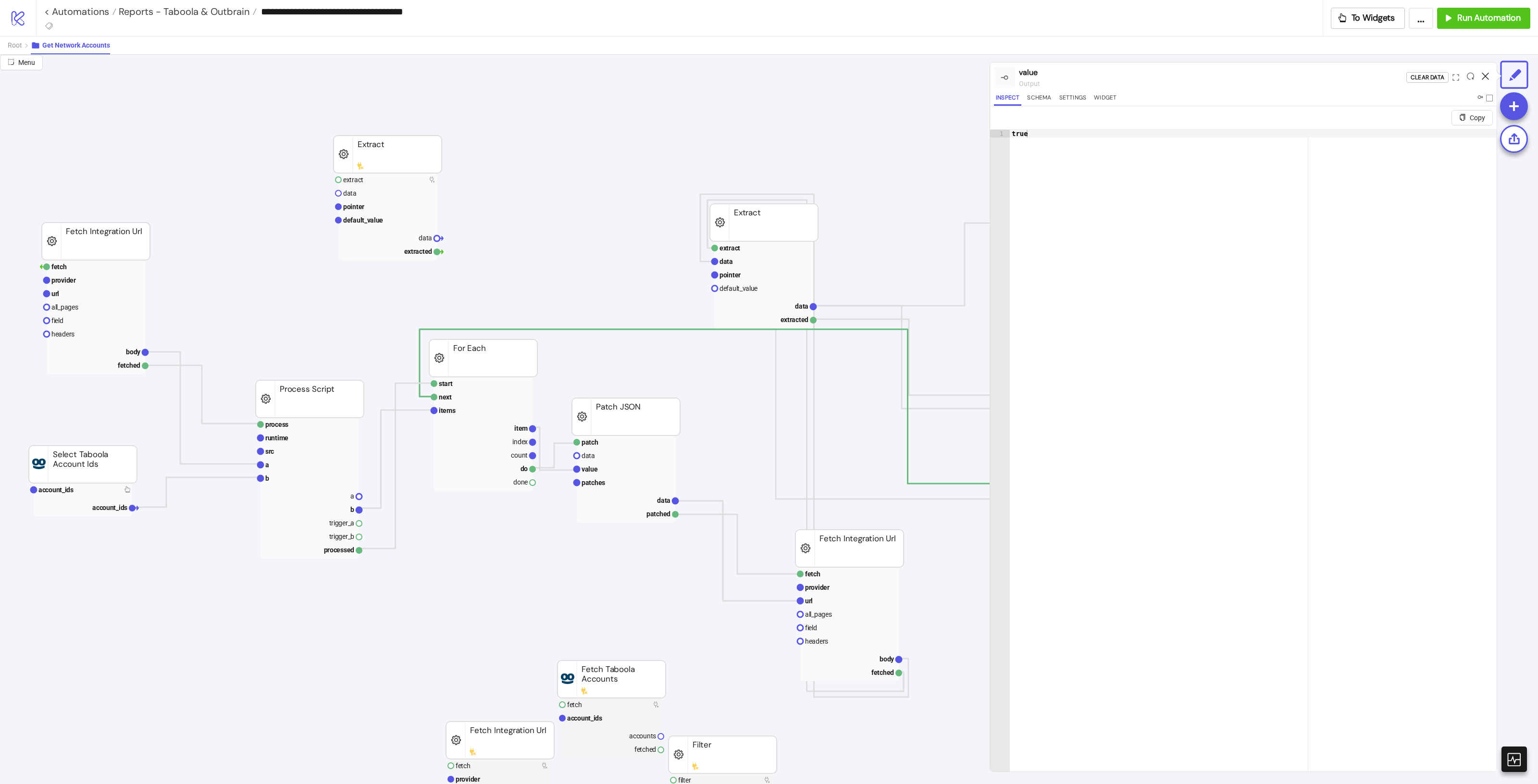
click at [1485, 76] on icon at bounding box center [1485, 76] width 7 height 7
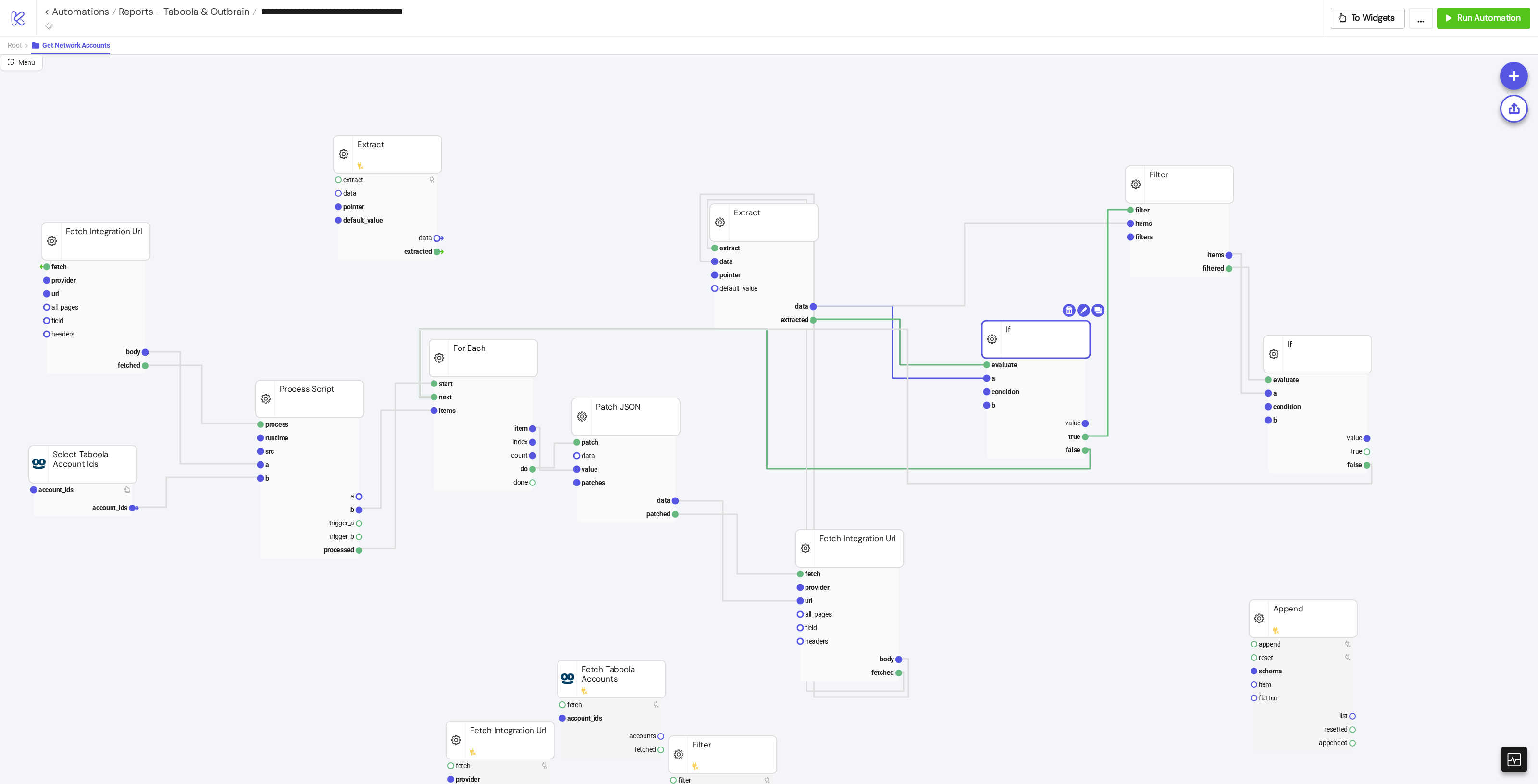
drag, startPoint x: 1073, startPoint y: 355, endPoint x: 1055, endPoint y: 325, distance: 35.0
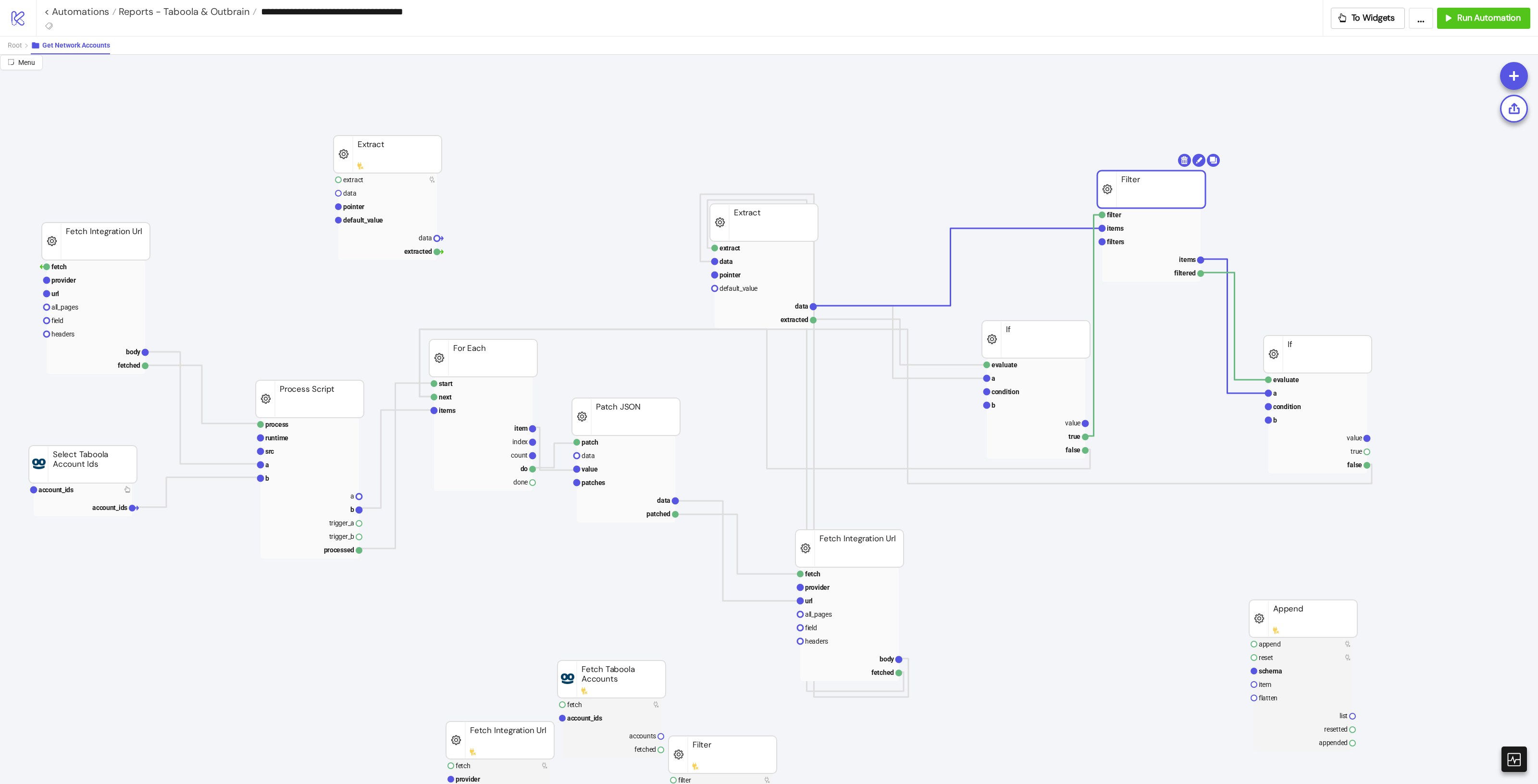
drag, startPoint x: 1192, startPoint y: 181, endPoint x: 1164, endPoint y: 186, distance: 28.4
click at [1166, 253] on rect at bounding box center [1151, 258] width 99 height 14
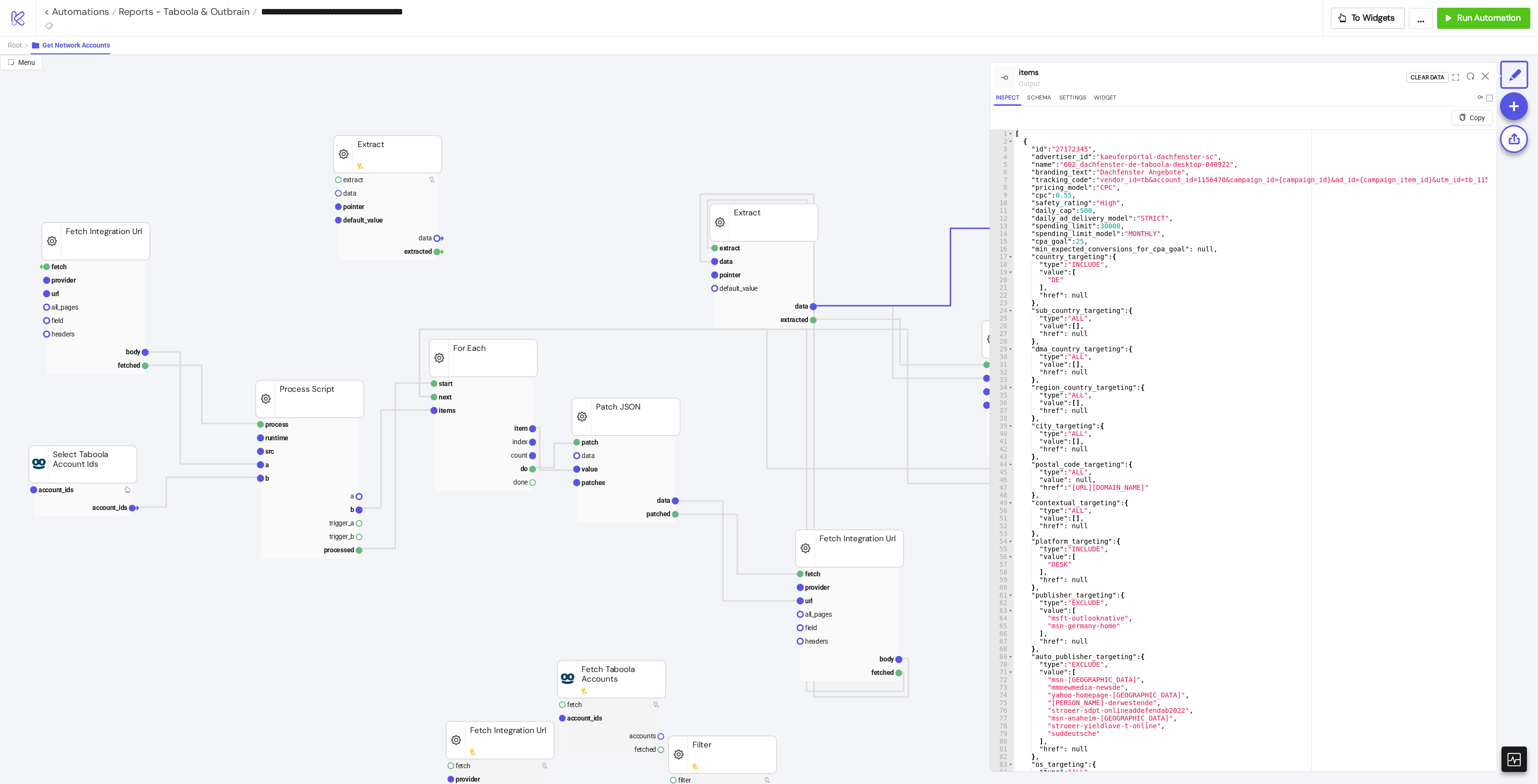
drag, startPoint x: 1485, startPoint y: 77, endPoint x: 1362, endPoint y: 121, distance: 130.6
click at [1484, 77] on icon at bounding box center [1485, 76] width 7 height 7
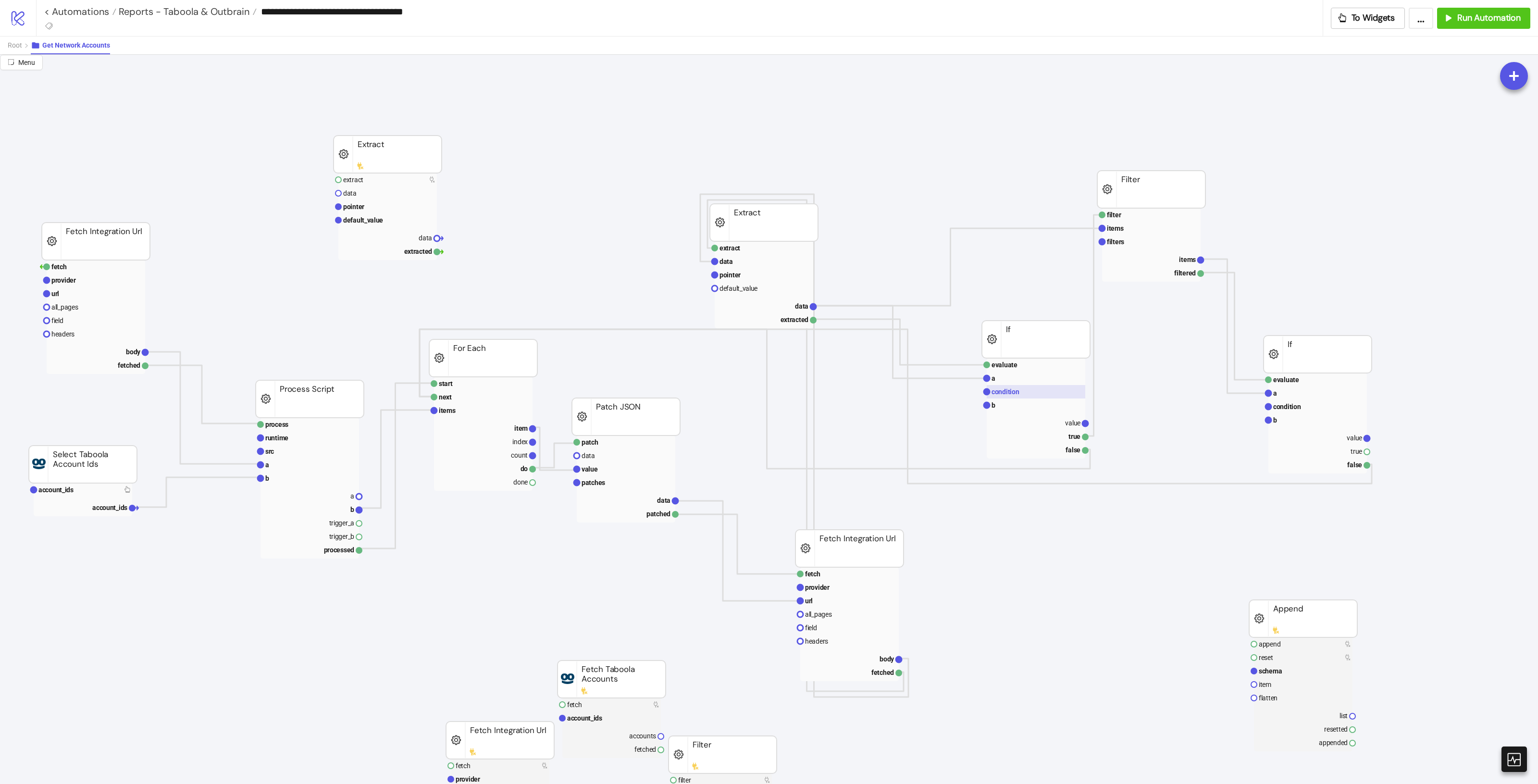
click at [1056, 395] on rect at bounding box center [1035, 392] width 99 height 14
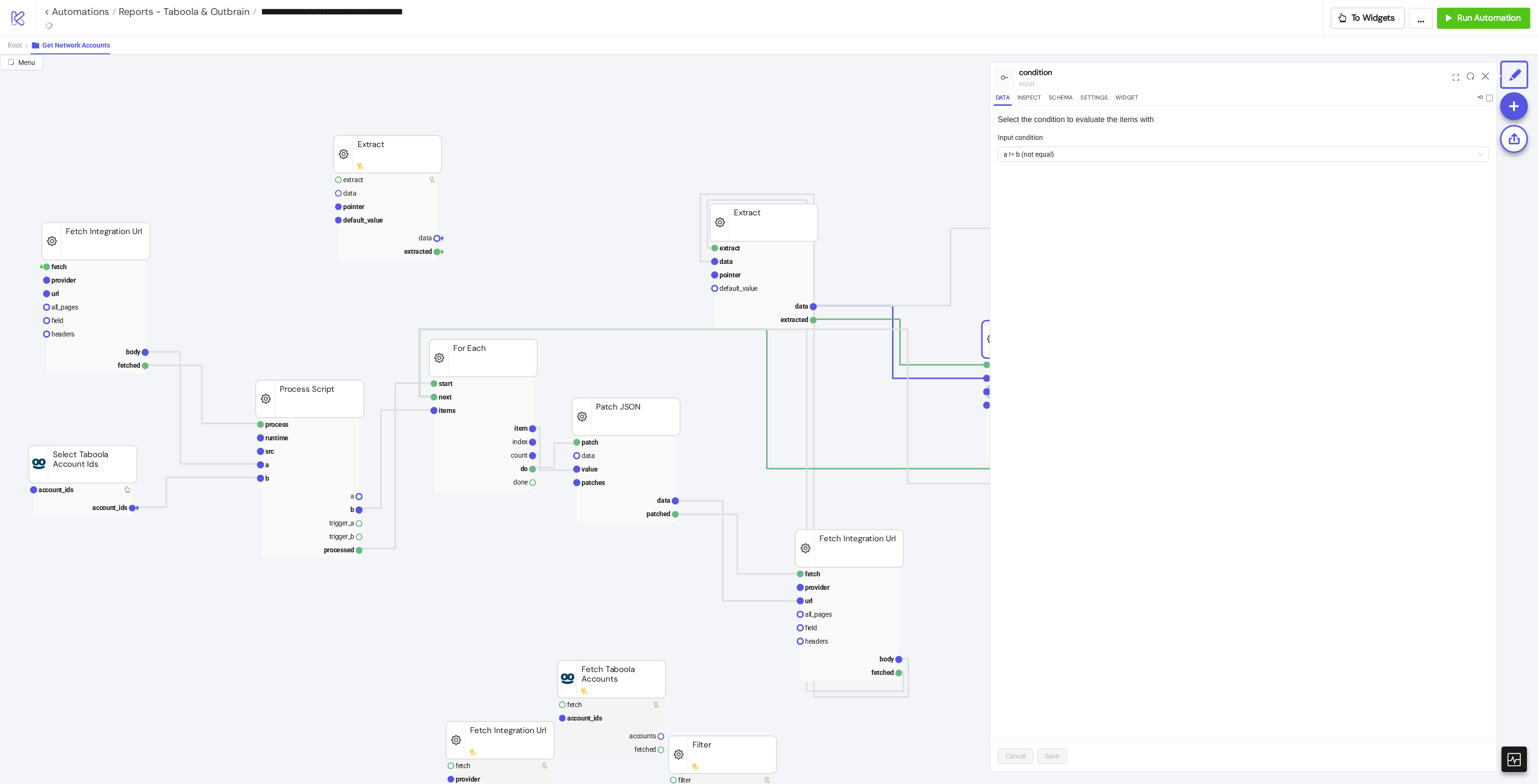
click at [1480, 73] on div at bounding box center [1485, 77] width 15 height 26
click at [1482, 75] on icon at bounding box center [1485, 76] width 7 height 7
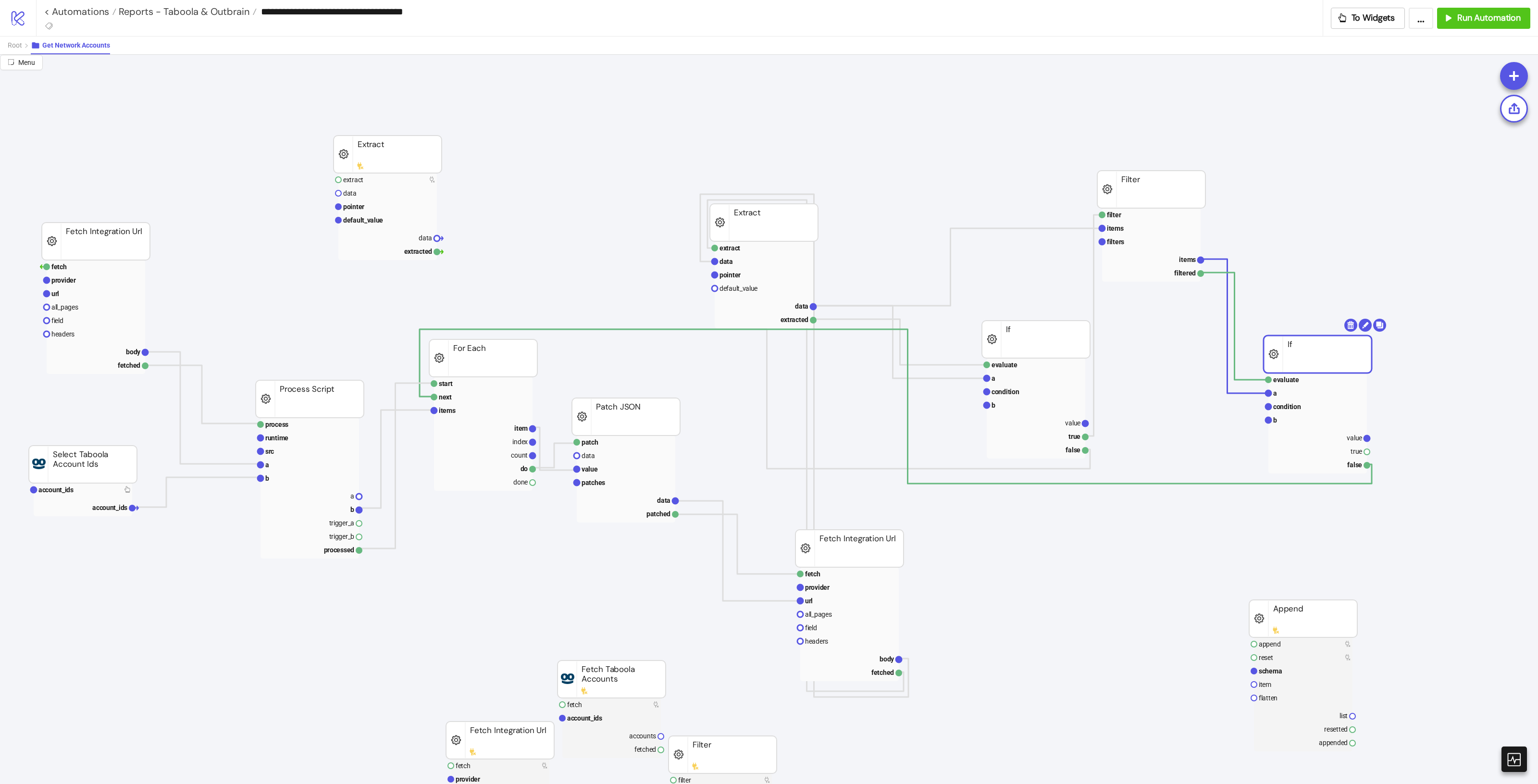
drag, startPoint x: 1318, startPoint y: 345, endPoint x: 1305, endPoint y: 330, distance: 19.8
click at [1162, 258] on rect at bounding box center [1151, 258] width 99 height 14
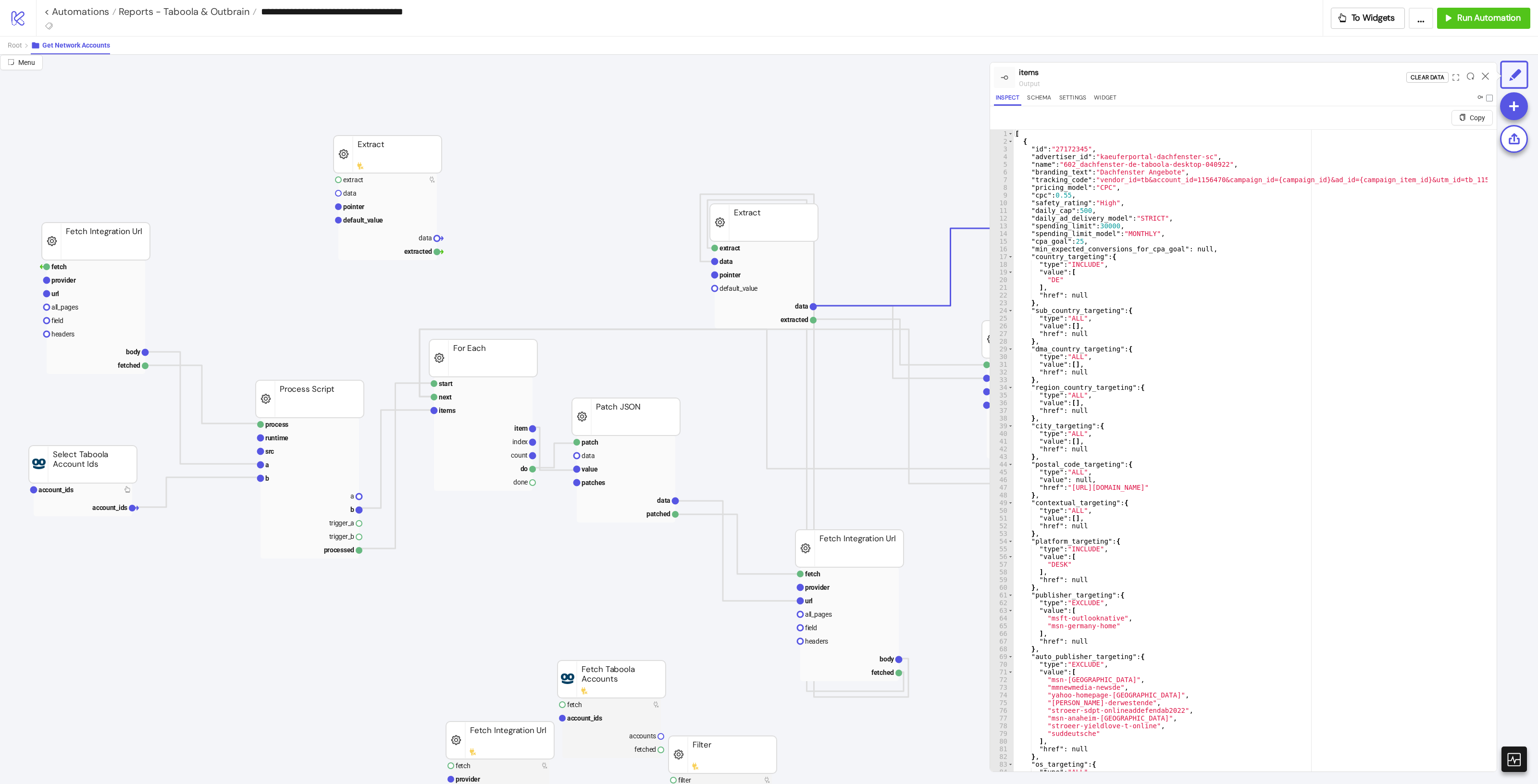
click at [1484, 73] on icon at bounding box center [1485, 76] width 7 height 7
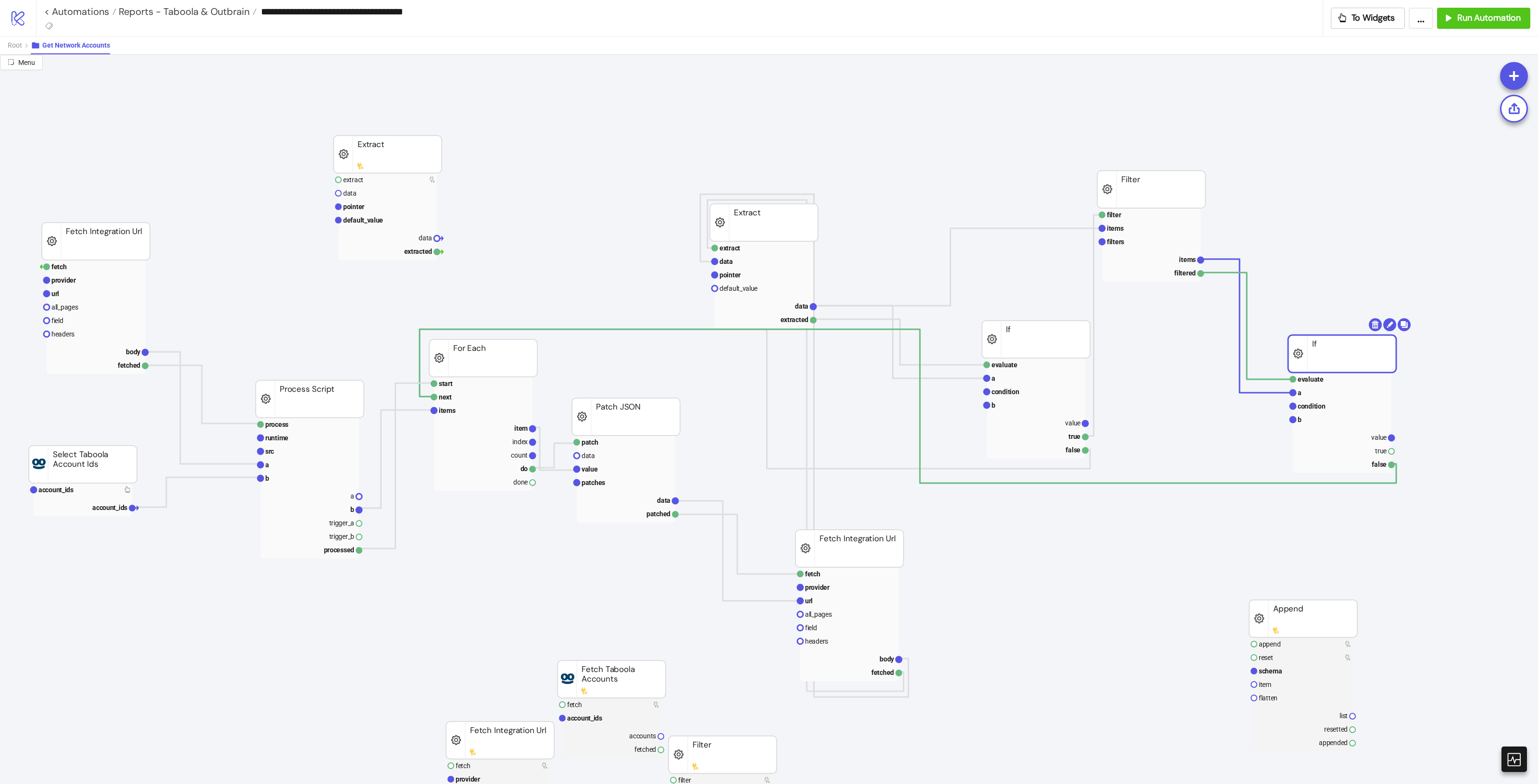
drag, startPoint x: 1316, startPoint y: 344, endPoint x: 1338, endPoint y: 343, distance: 22.0
click at [1338, 343] on rect at bounding box center [1342, 353] width 108 height 37
click at [1195, 257] on text "items" at bounding box center [1187, 259] width 17 height 8
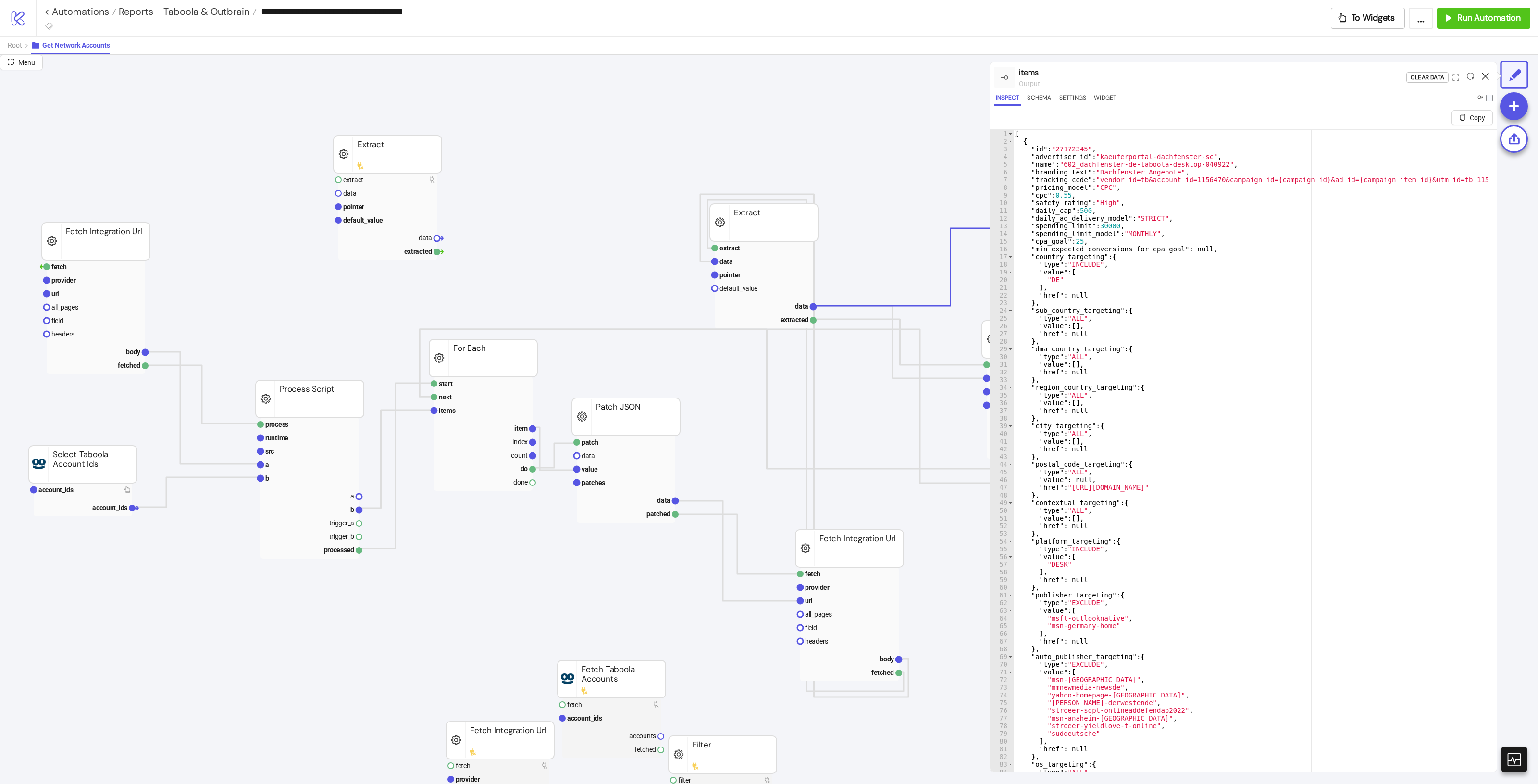
click at [1483, 77] on icon at bounding box center [1485, 76] width 7 height 7
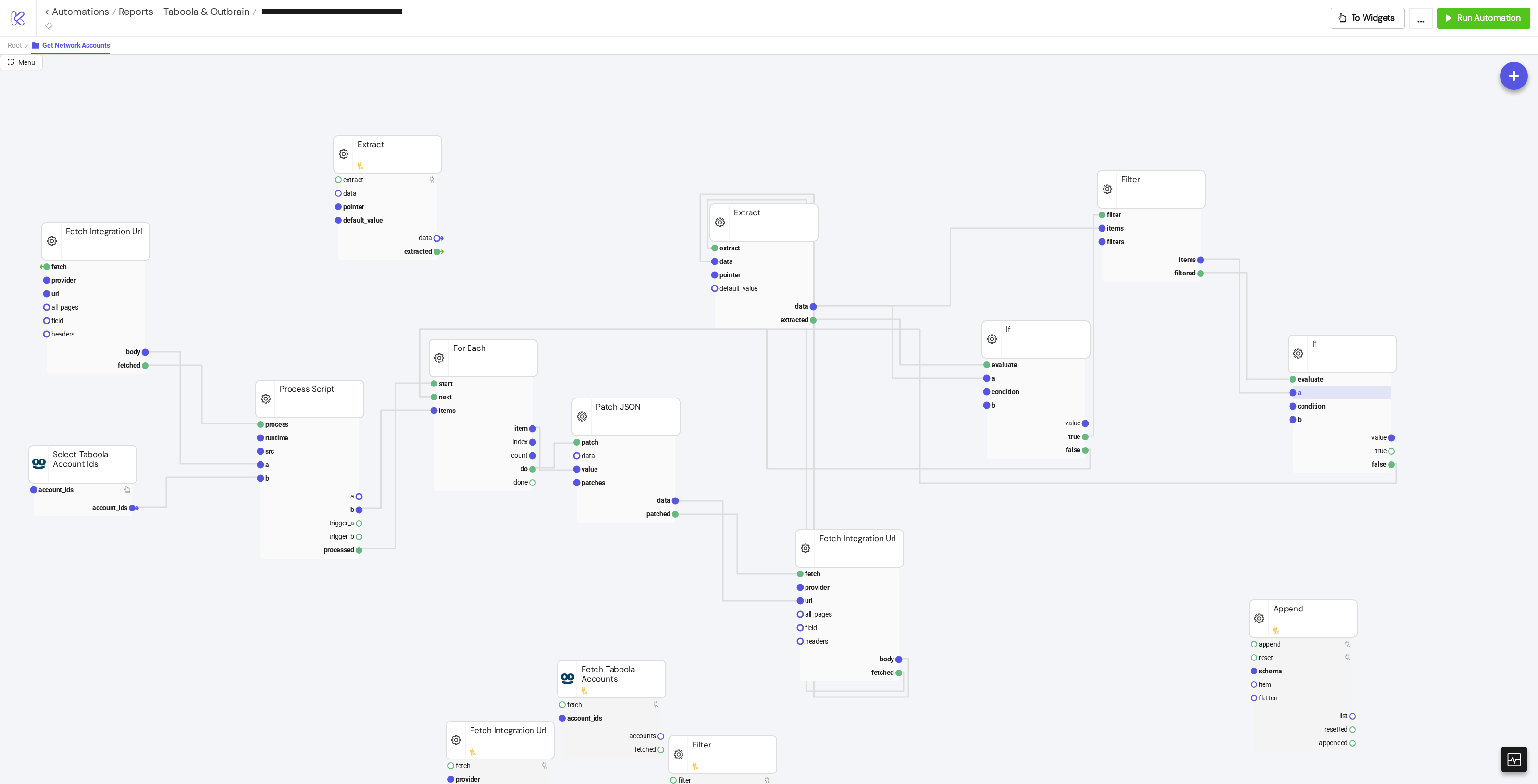
click at [1331, 391] on rect at bounding box center [1341, 392] width 99 height 14
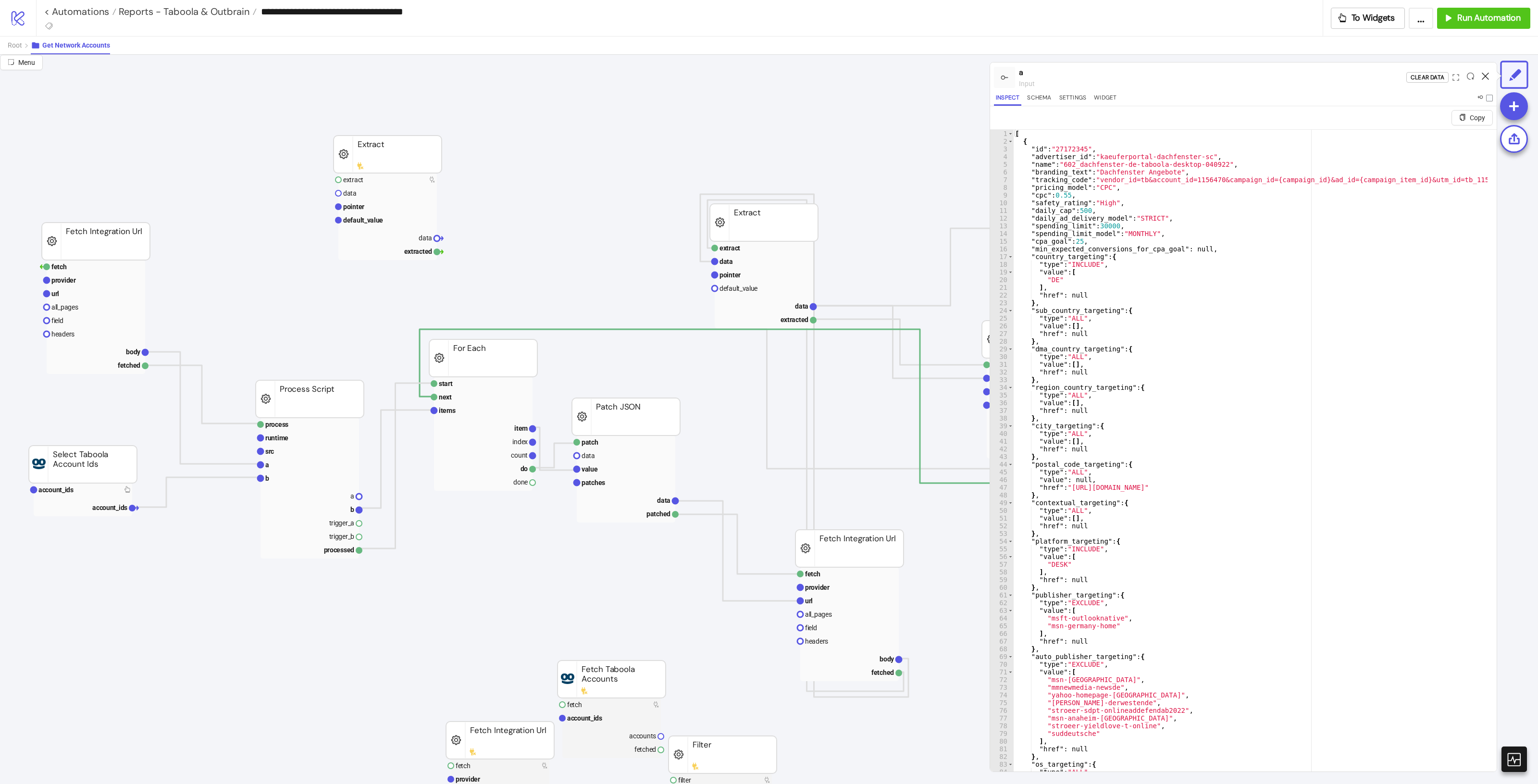
click at [1485, 78] on icon at bounding box center [1485, 76] width 7 height 7
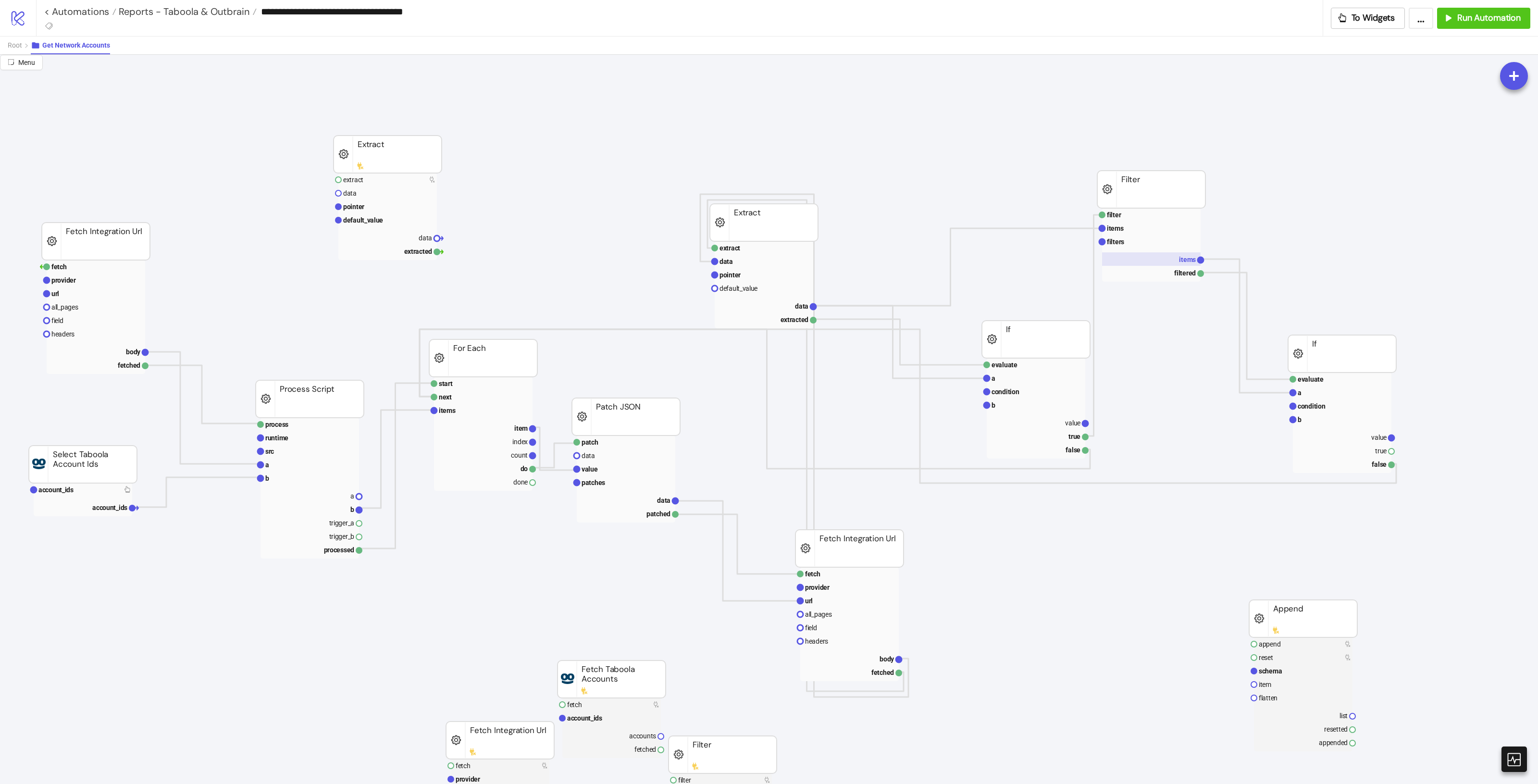
click at [1182, 259] on text "items" at bounding box center [1187, 259] width 17 height 8
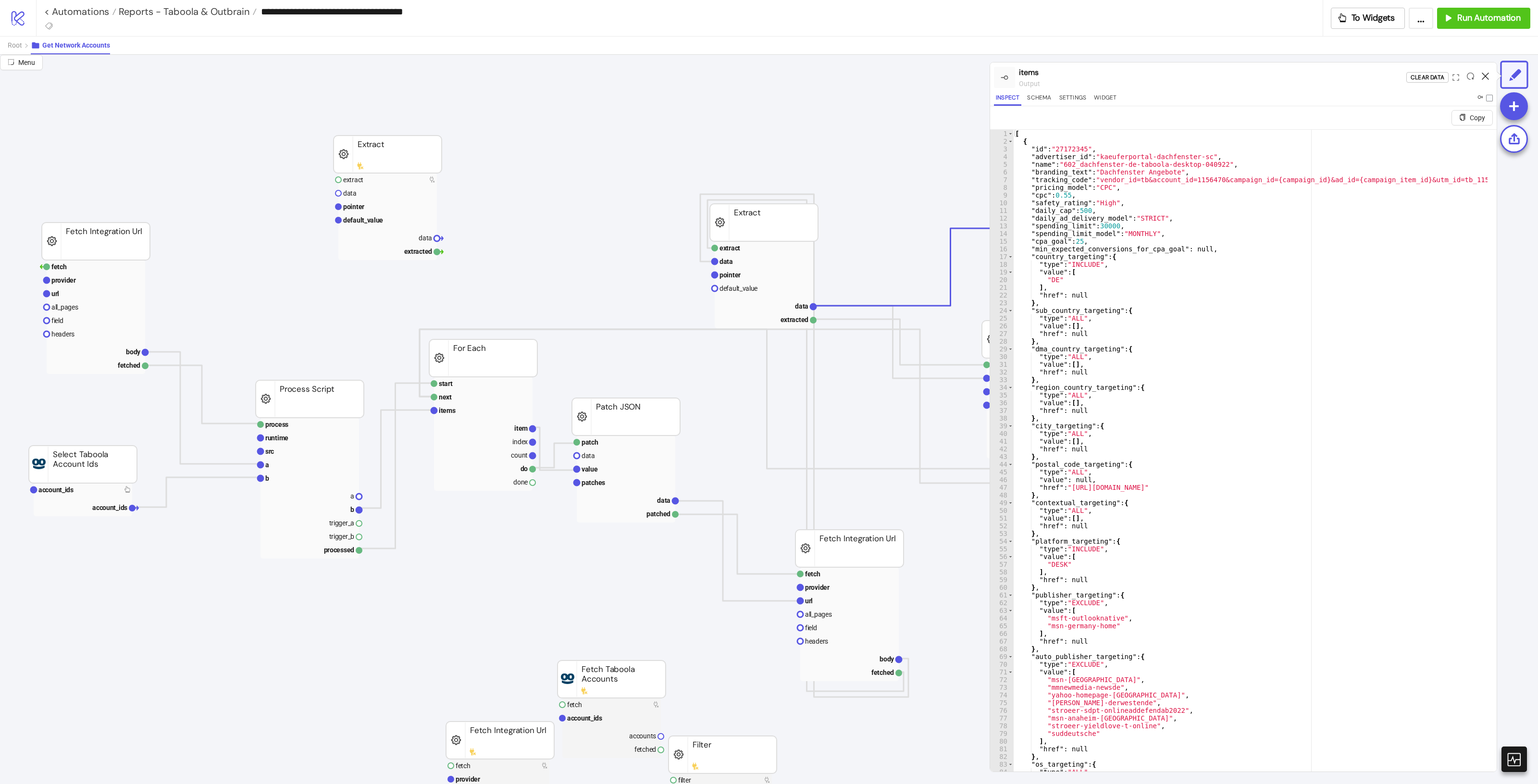
click at [1488, 78] on icon at bounding box center [1485, 76] width 7 height 7
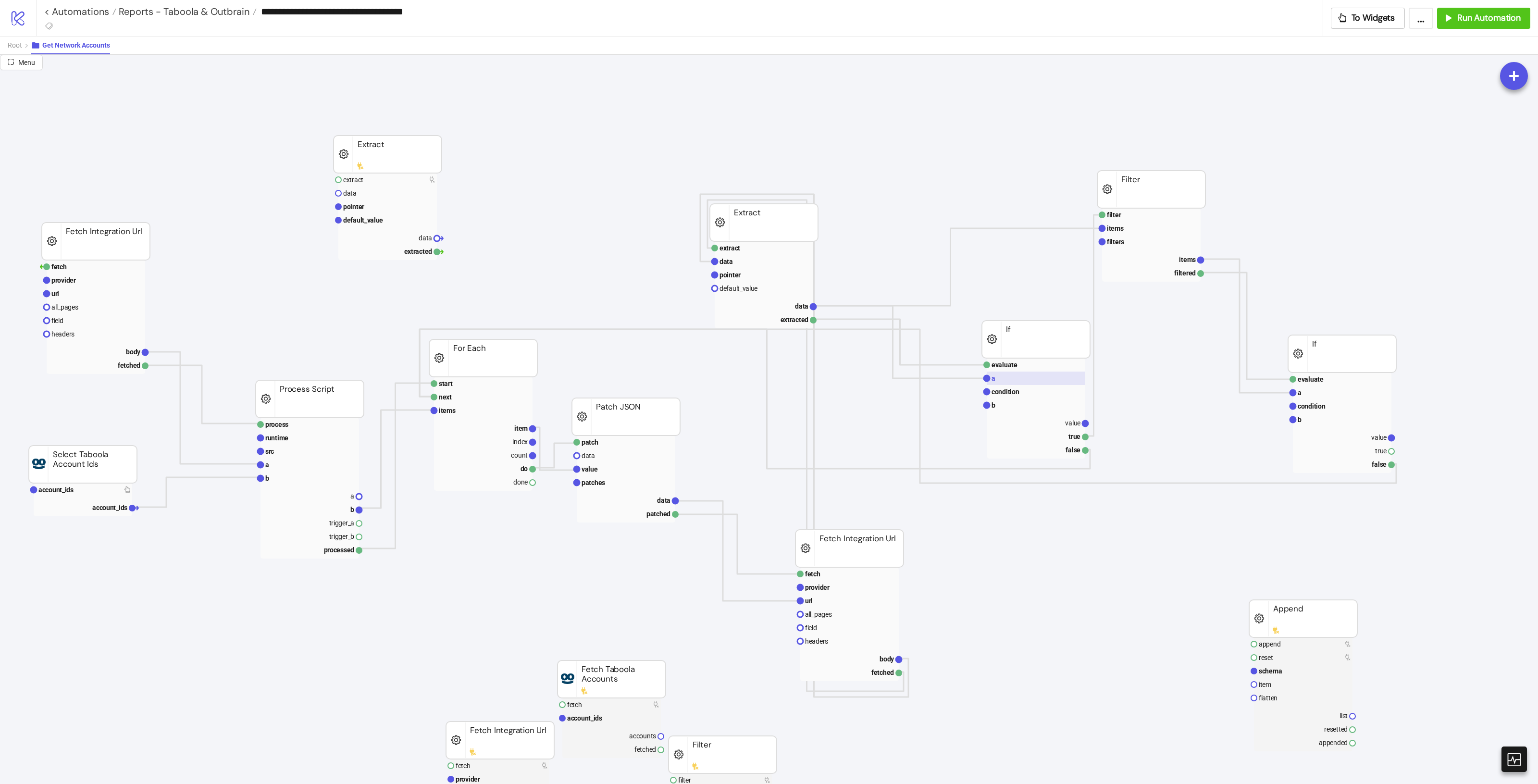
click at [1017, 375] on rect at bounding box center [1035, 378] width 99 height 14
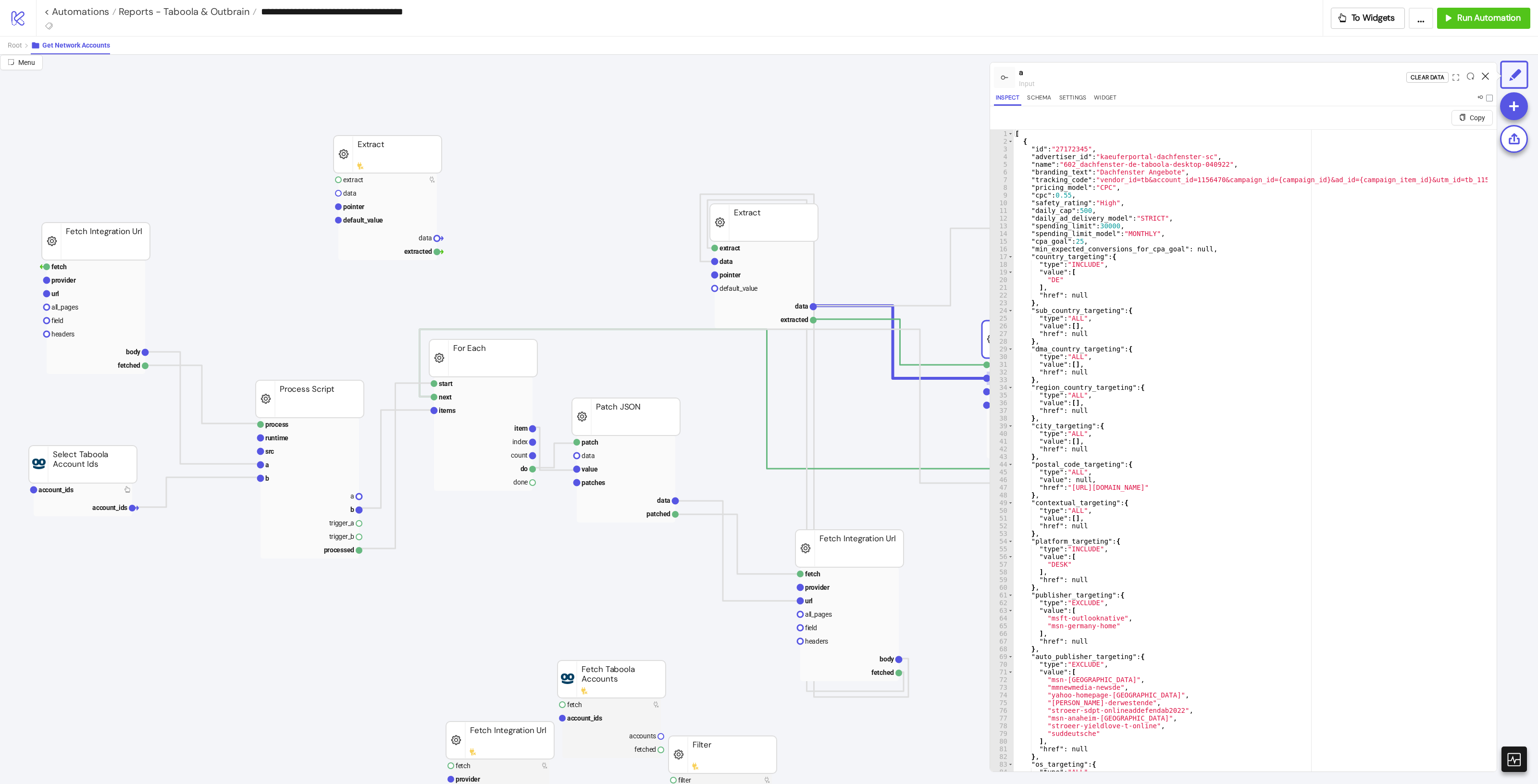
click at [1484, 77] on icon at bounding box center [1485, 76] width 7 height 7
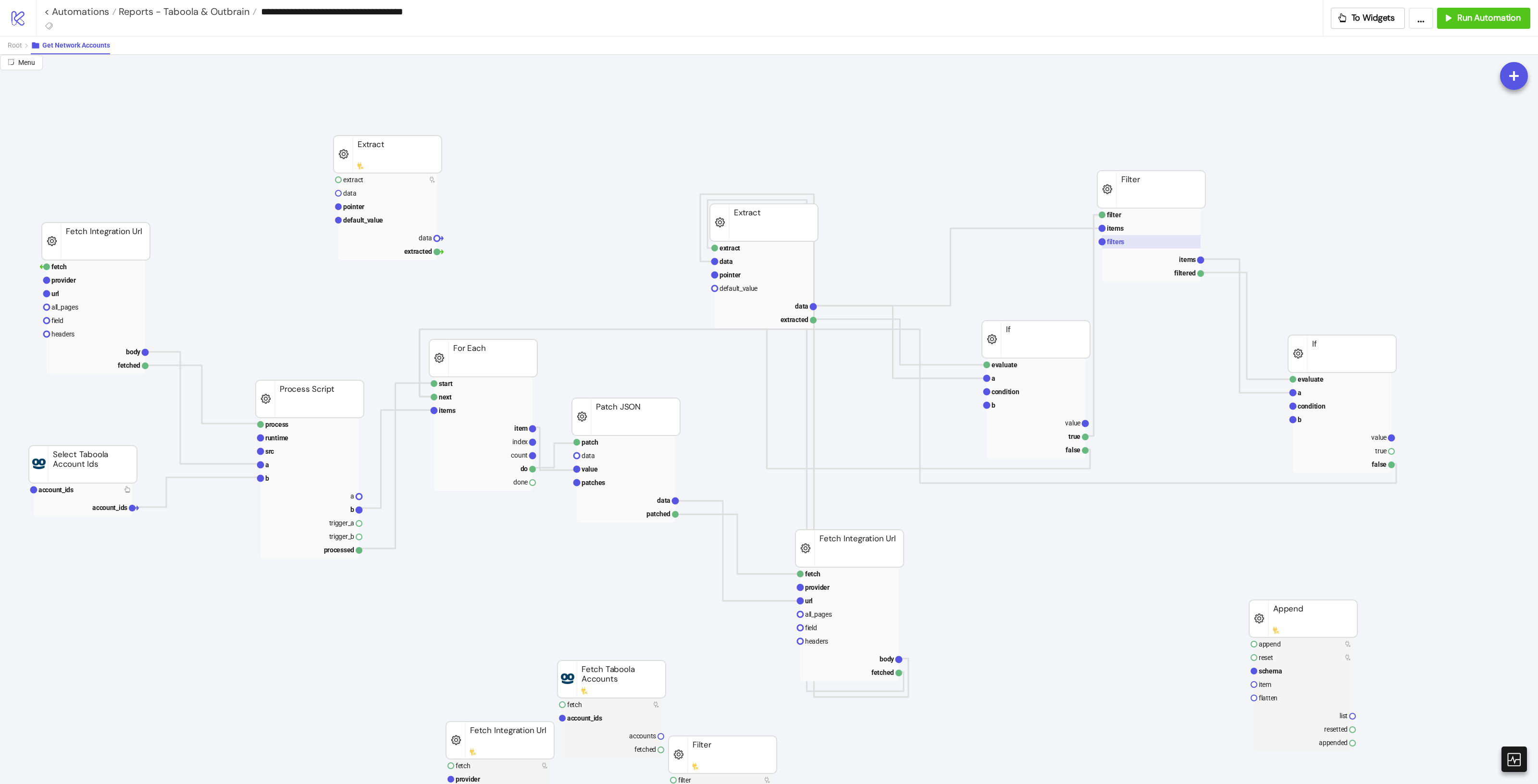
click at [1144, 238] on rect at bounding box center [1151, 241] width 99 height 14
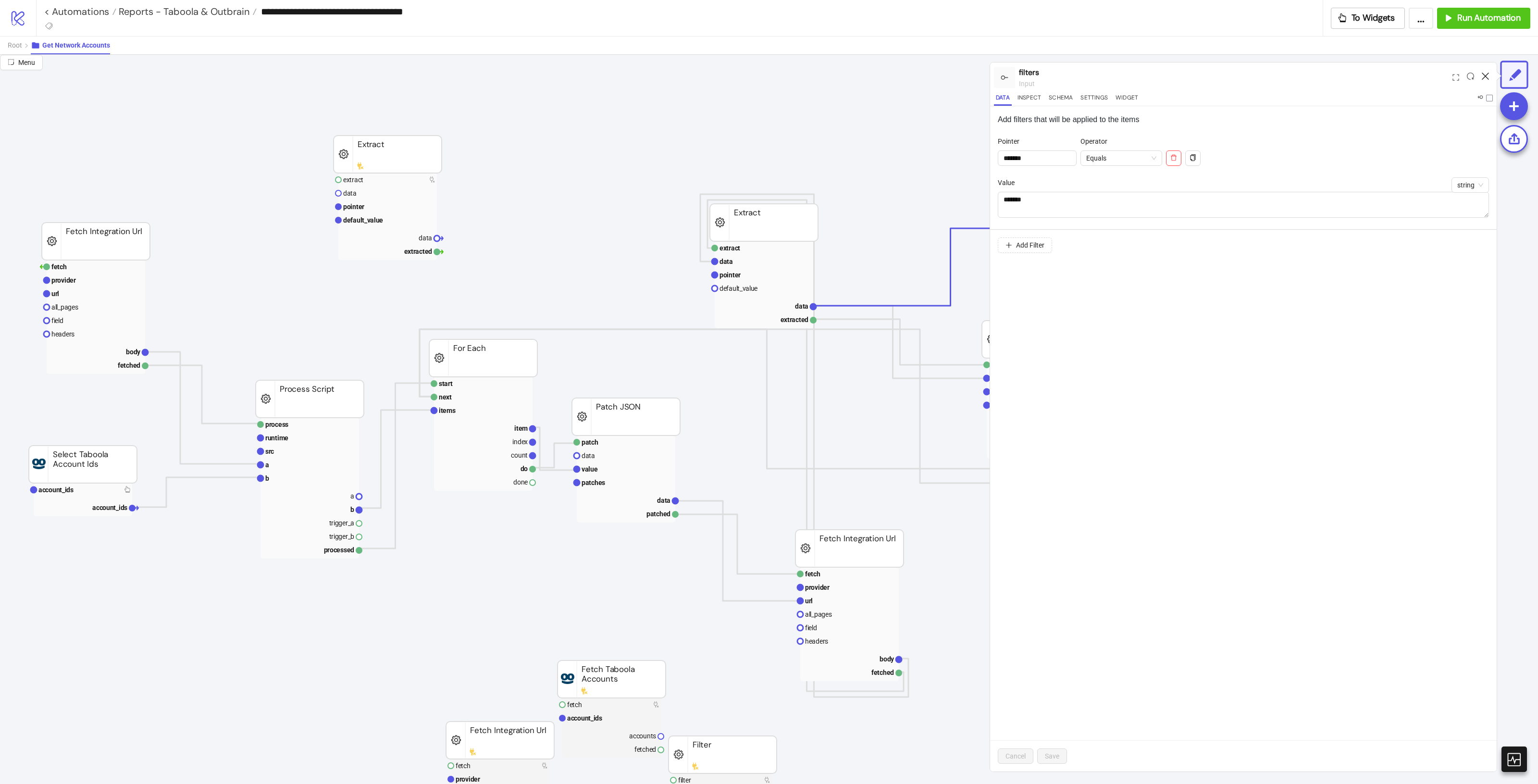
click at [1485, 75] on icon at bounding box center [1485, 76] width 7 height 7
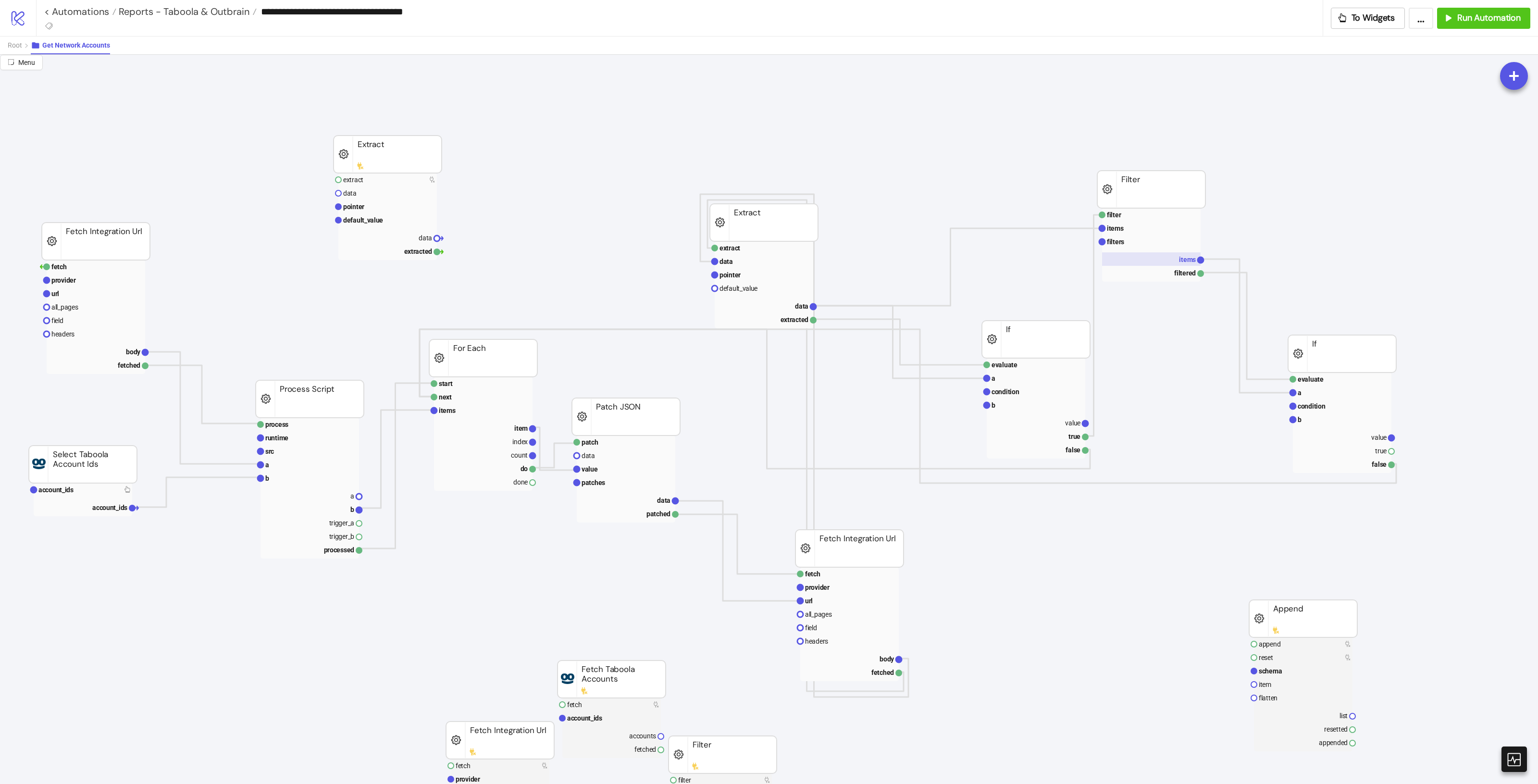
click at [1175, 261] on rect at bounding box center [1151, 258] width 99 height 14
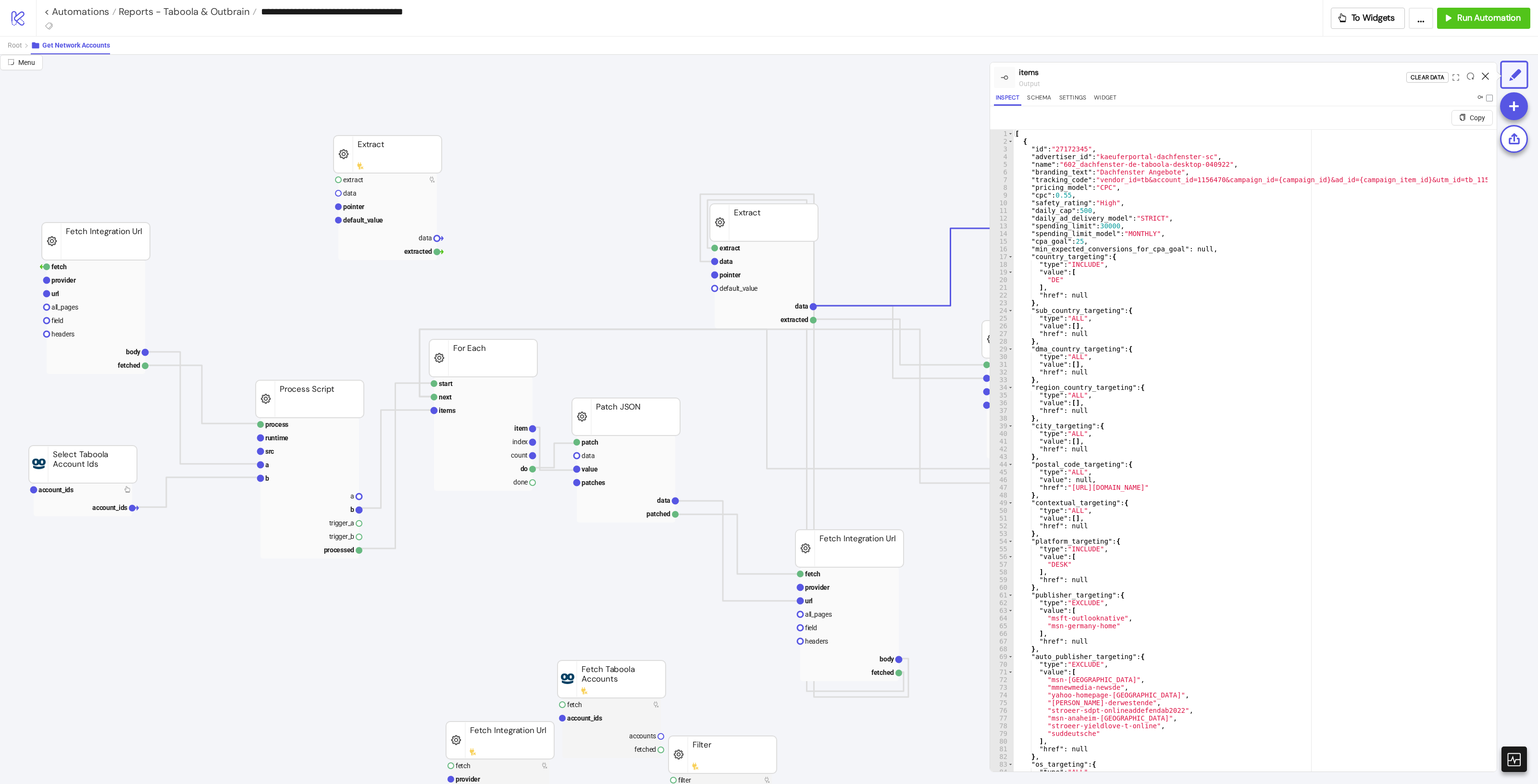
click at [1483, 73] on icon at bounding box center [1485, 76] width 7 height 7
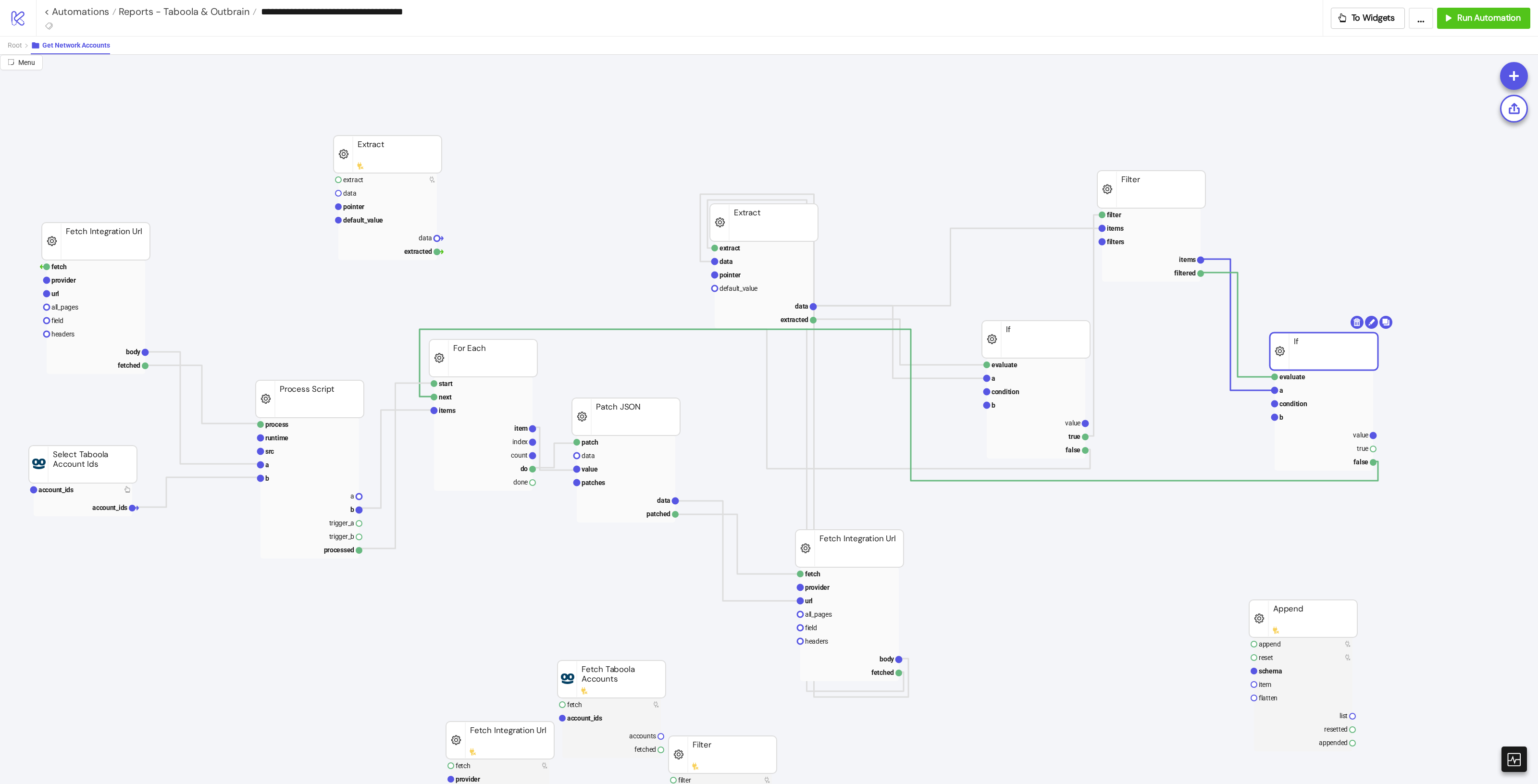
drag, startPoint x: 1357, startPoint y: 343, endPoint x: 1351, endPoint y: 358, distance: 16.2
click at [1351, 358] on rect at bounding box center [1323, 351] width 108 height 37
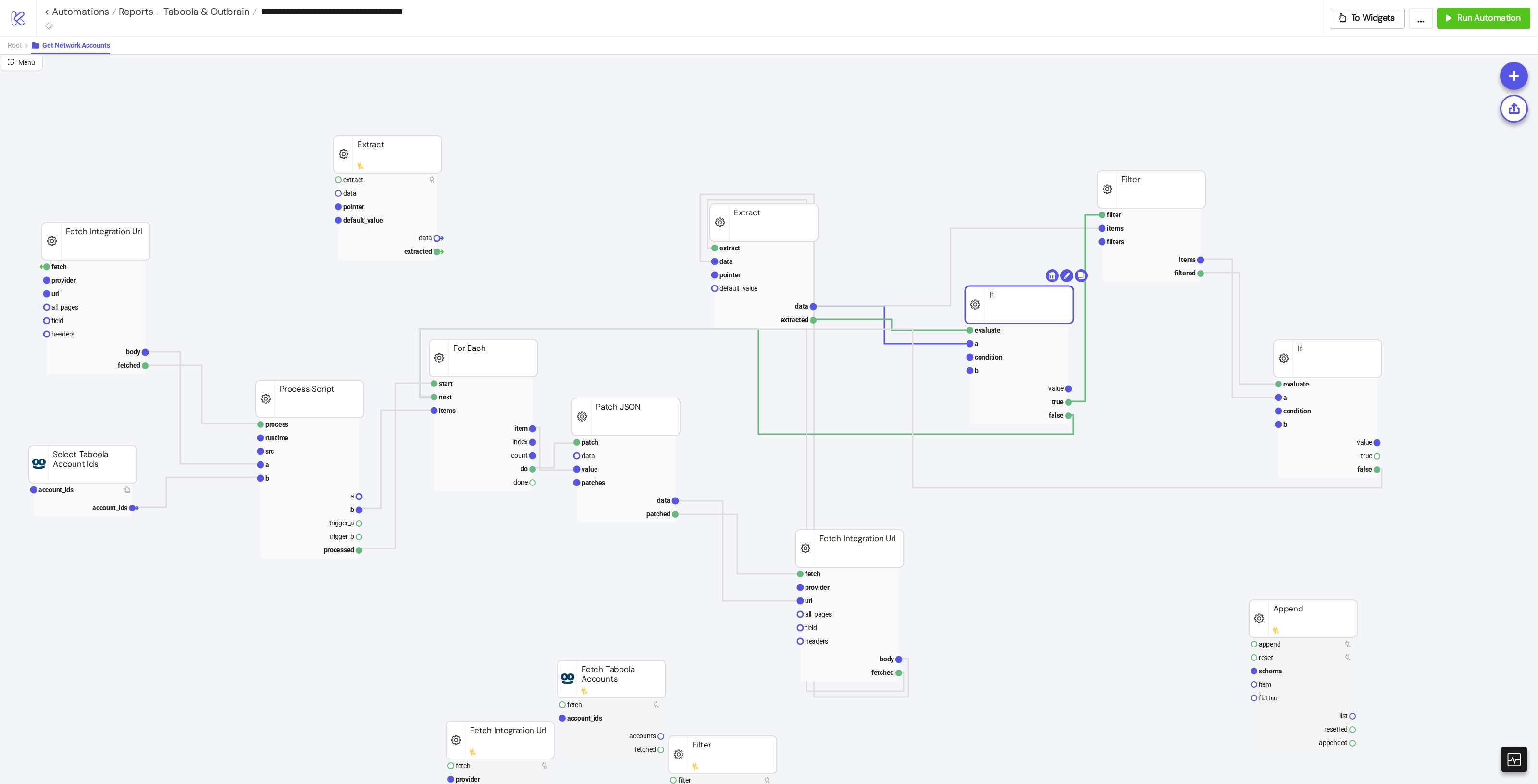
drag, startPoint x: 1058, startPoint y: 342, endPoint x: 1048, endPoint y: 318, distance: 26.0
drag, startPoint x: 1154, startPoint y: 215, endPoint x: 1154, endPoint y: 167, distance: 48.0
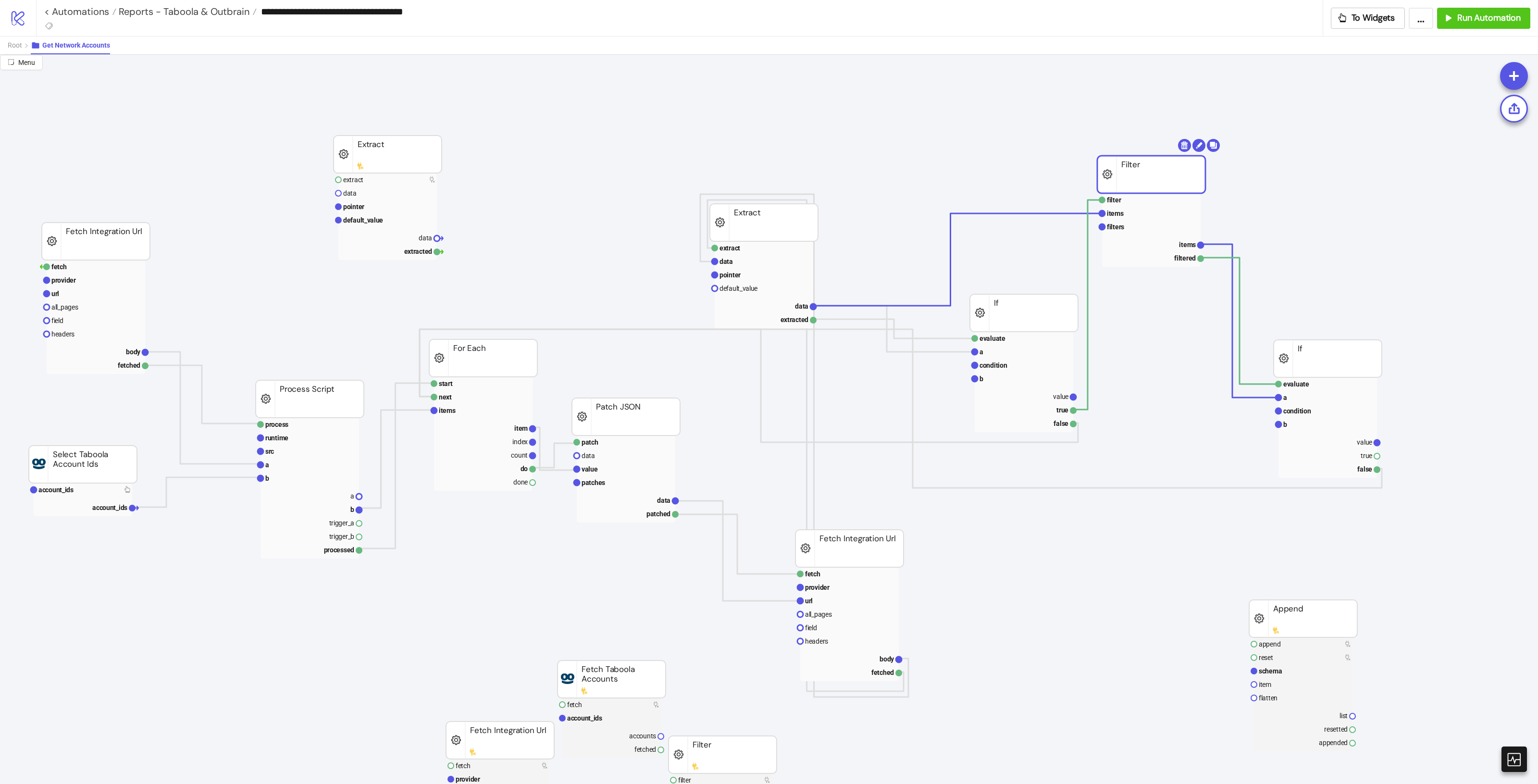
drag, startPoint x: 1138, startPoint y: 188, endPoint x: 1135, endPoint y: 156, distance: 32.1
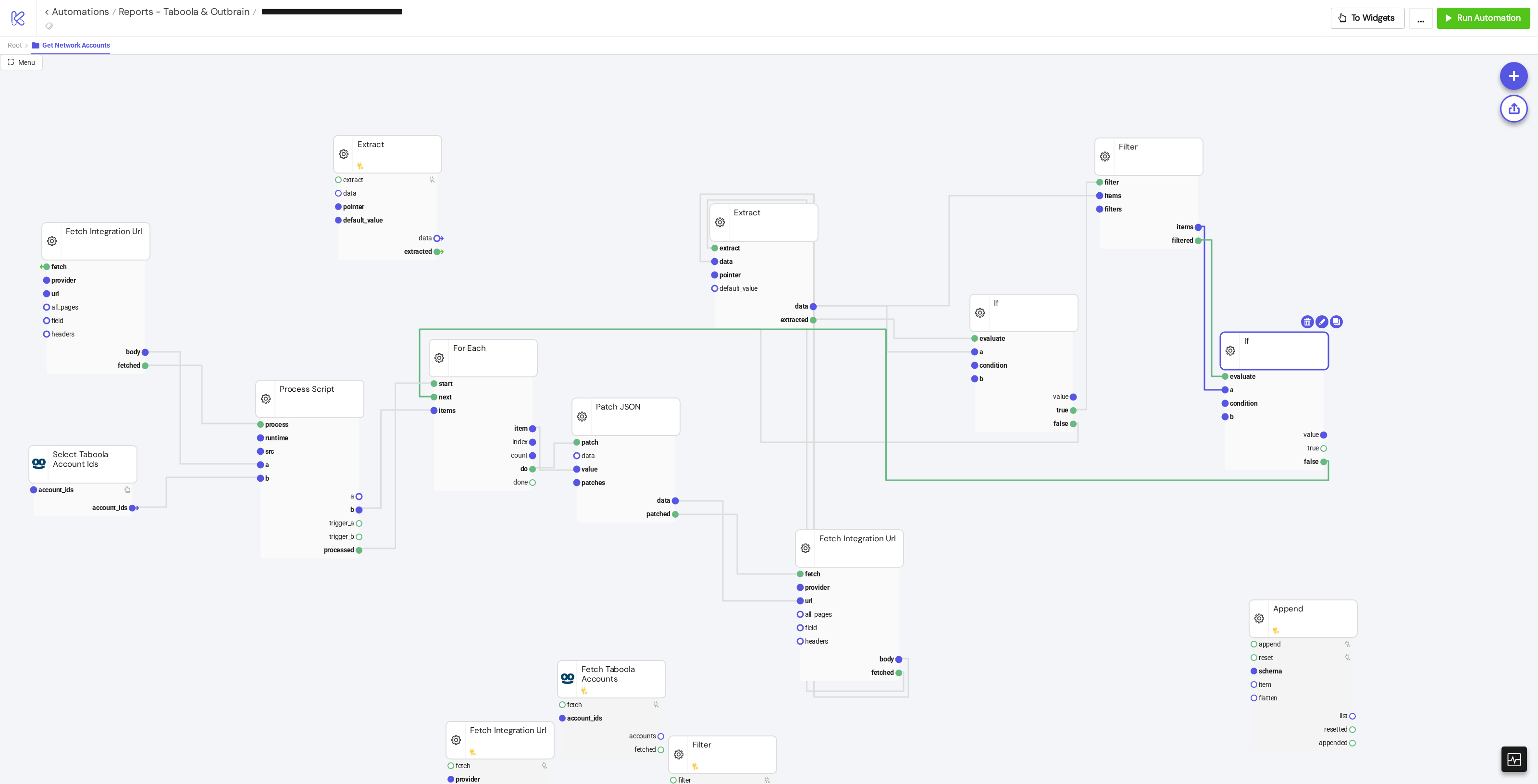
drag, startPoint x: 1327, startPoint y: 364, endPoint x: 1274, endPoint y: 356, distance: 53.6
click at [1316, 431] on text "value" at bounding box center [1310, 434] width 15 height 8
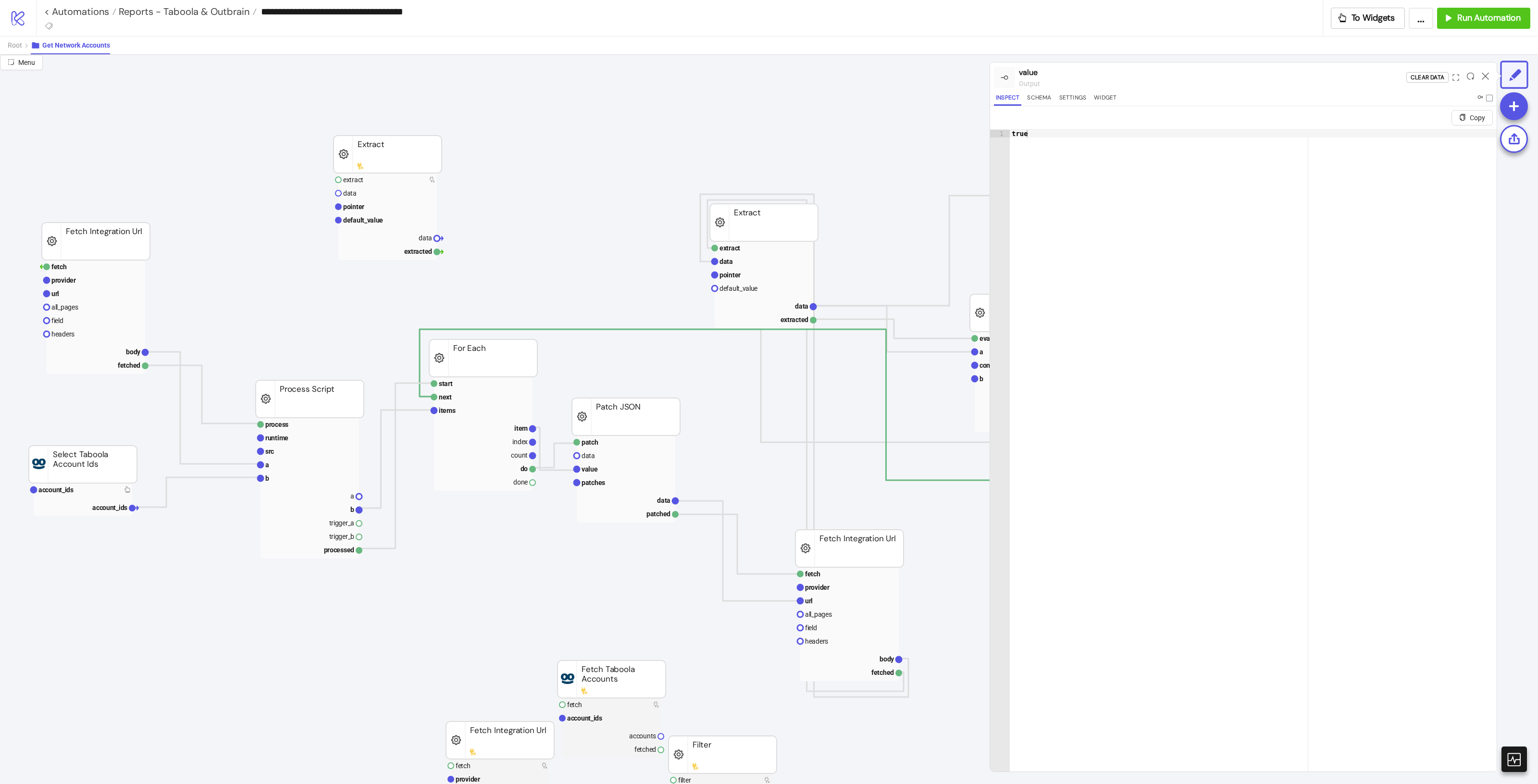
click at [1484, 75] on icon at bounding box center [1485, 76] width 7 height 7
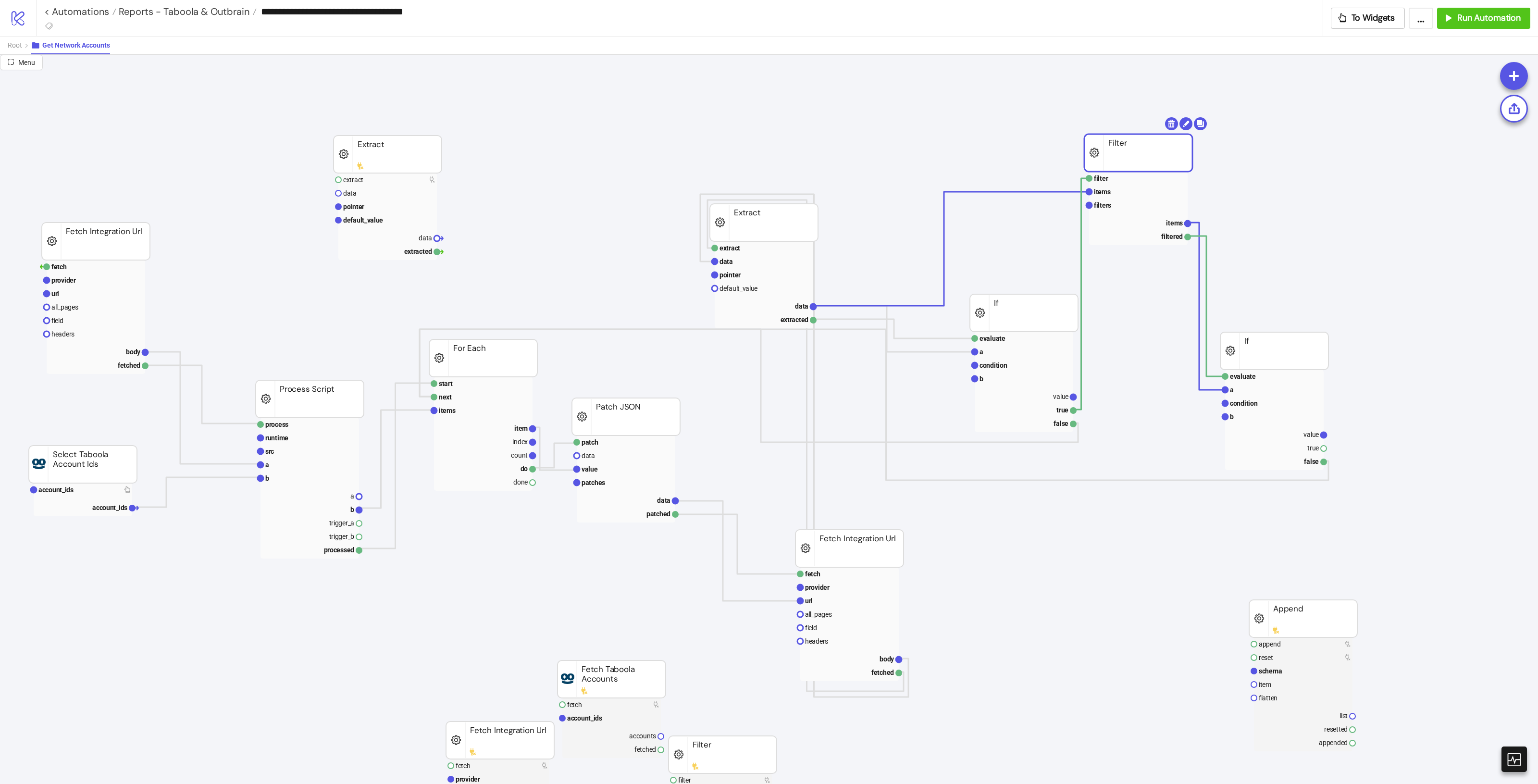
drag, startPoint x: 1159, startPoint y: 158, endPoint x: 1089, endPoint y: 135, distance: 73.7
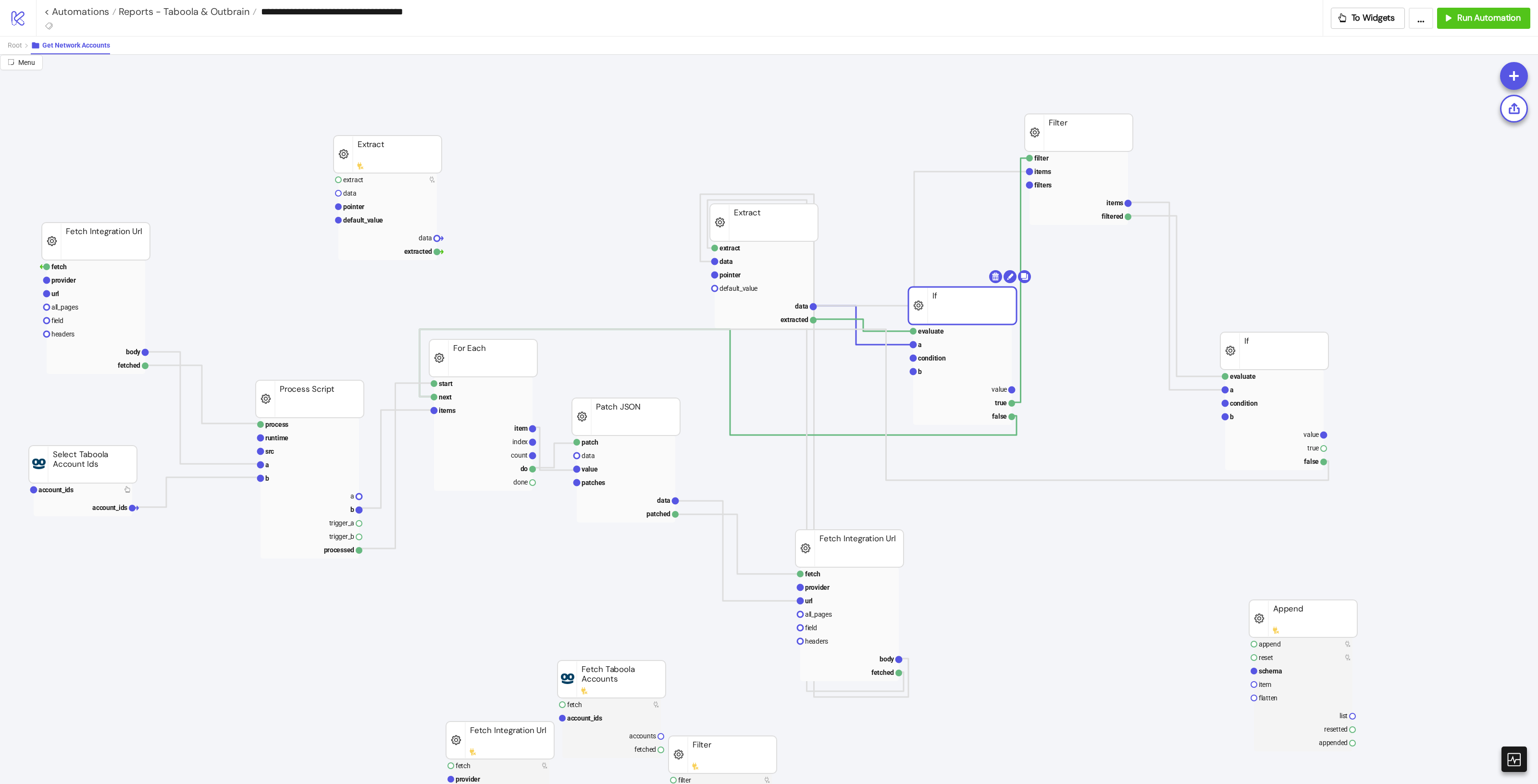
drag, startPoint x: 1048, startPoint y: 323, endPoint x: 991, endPoint y: 318, distance: 57.2
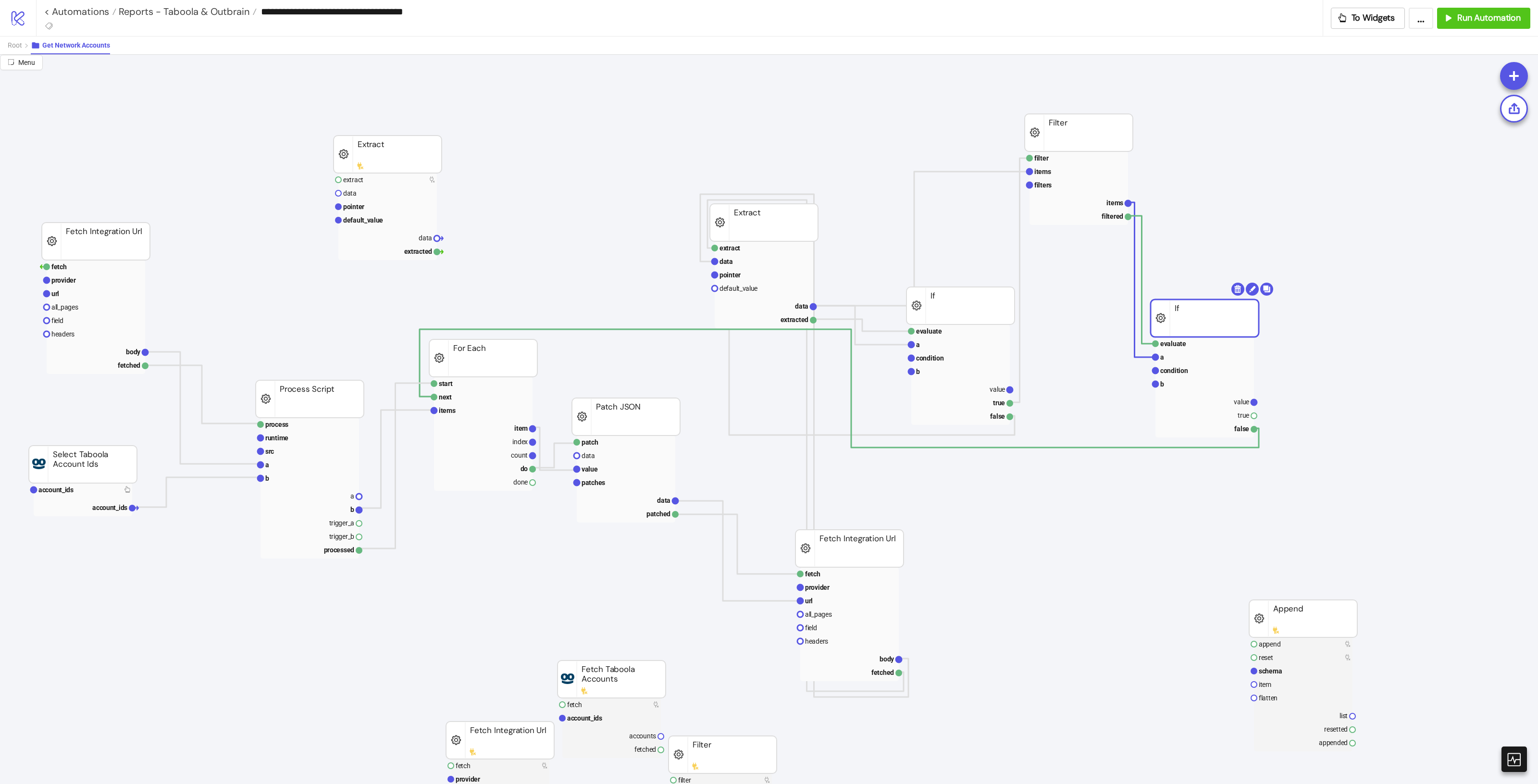
drag, startPoint x: 1267, startPoint y: 352, endPoint x: 1197, endPoint y: 320, distance: 77.0
click at [1383, 325] on span "Add Node" at bounding box center [1391, 327] width 51 height 11
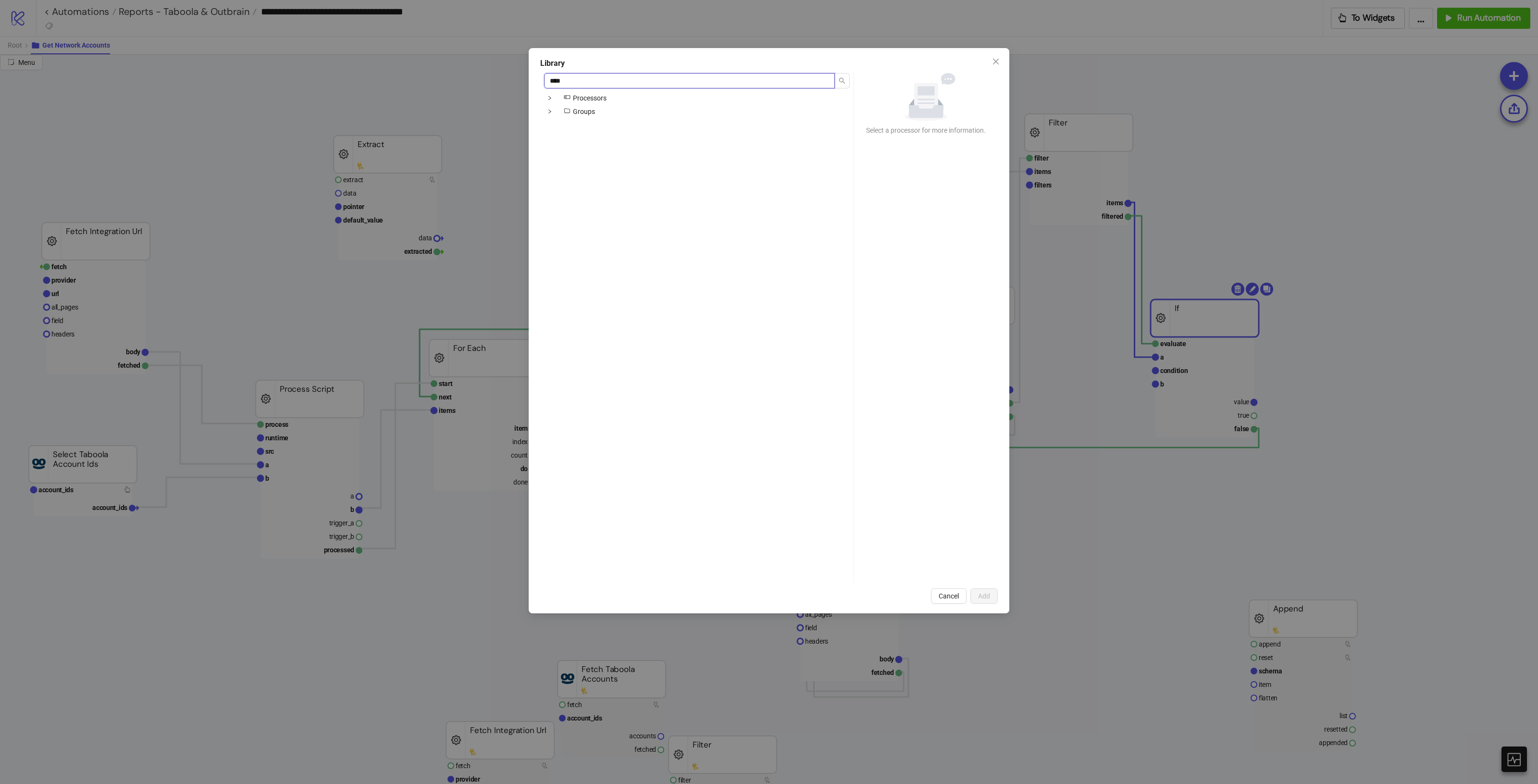
type input "*****"
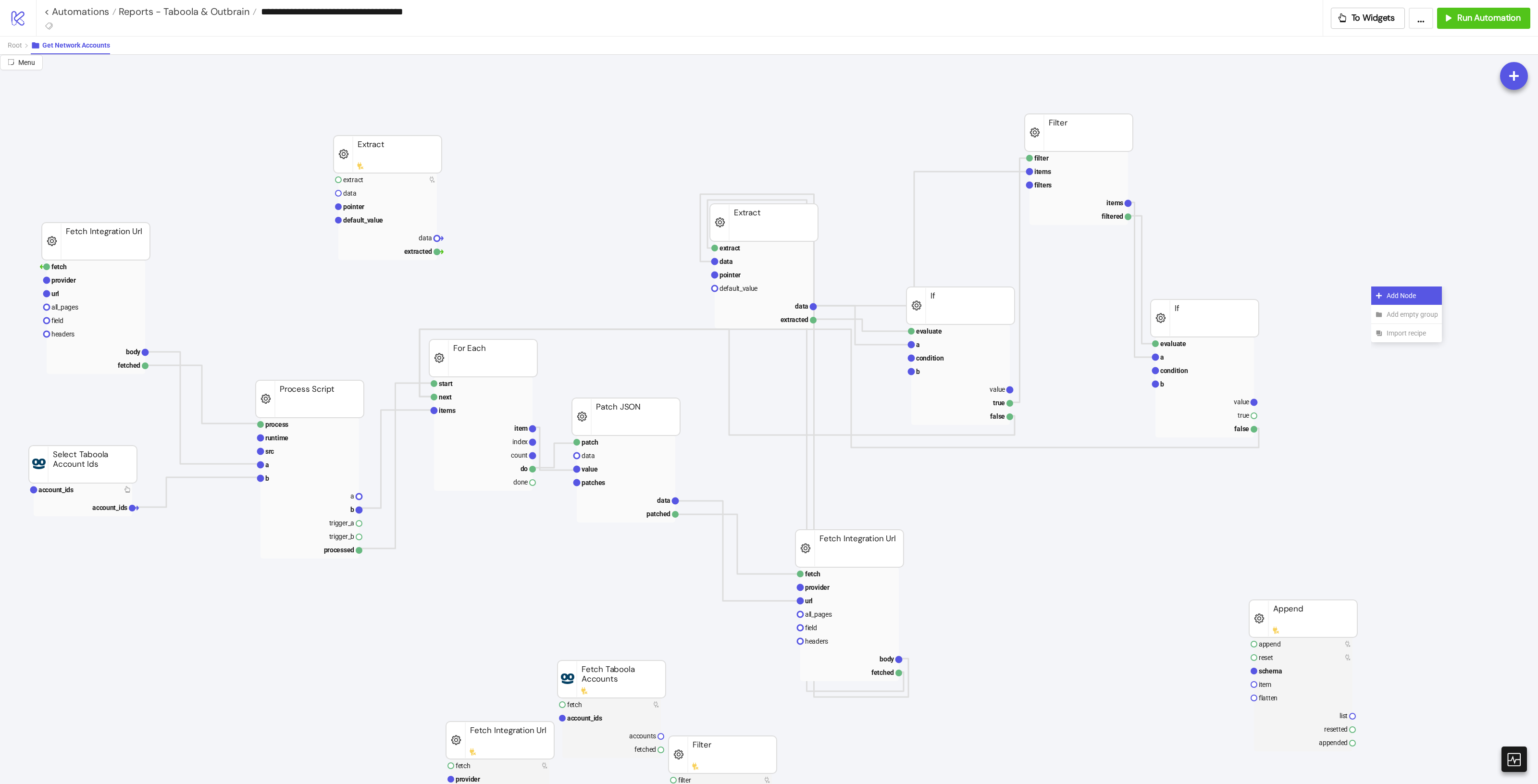
click at [1401, 302] on div "Add Node" at bounding box center [1406, 296] width 71 height 19
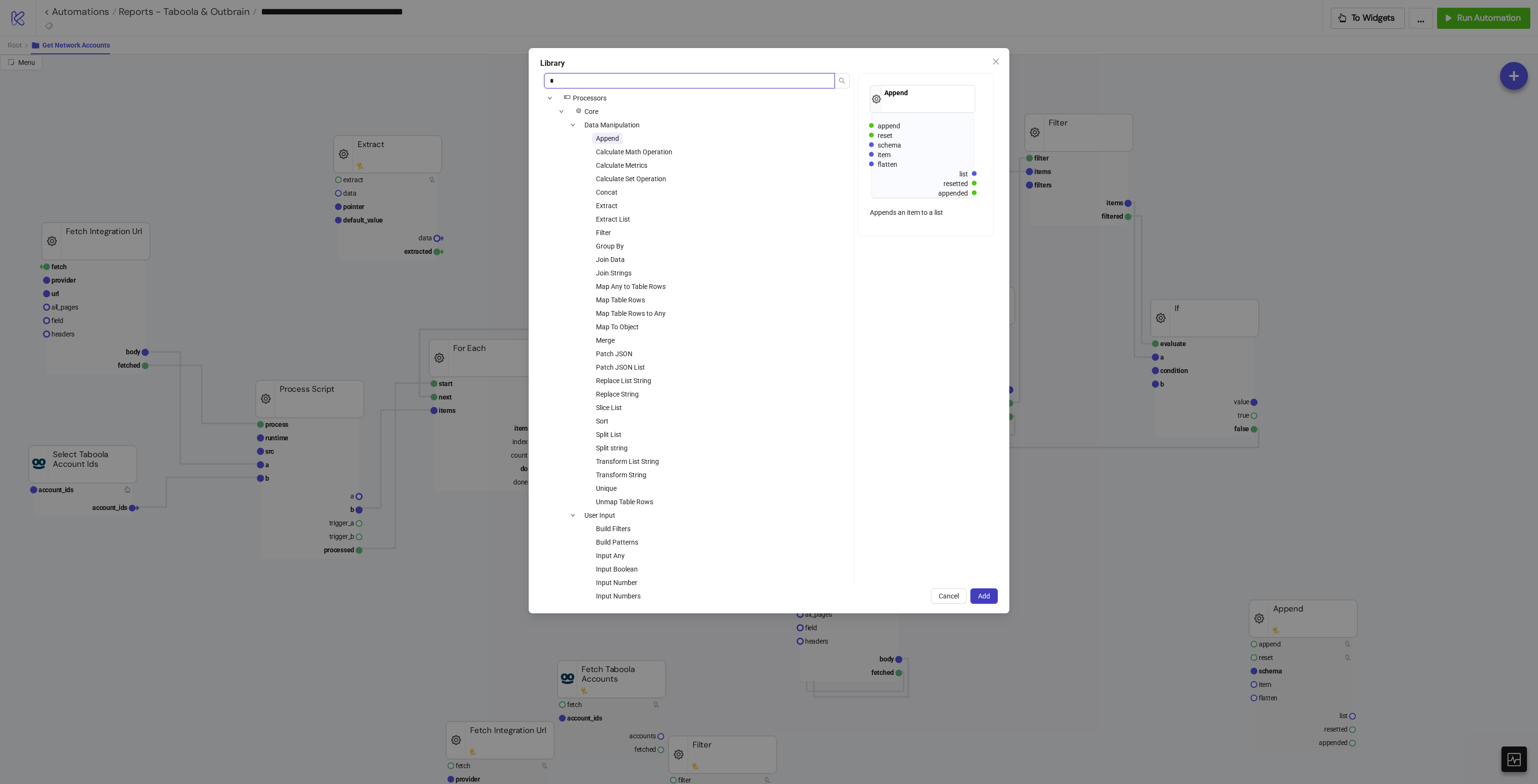
drag, startPoint x: 737, startPoint y: 83, endPoint x: 580, endPoint y: 86, distance: 157.0
click at [576, 75] on input "*" at bounding box center [690, 80] width 291 height 15
type input "*"
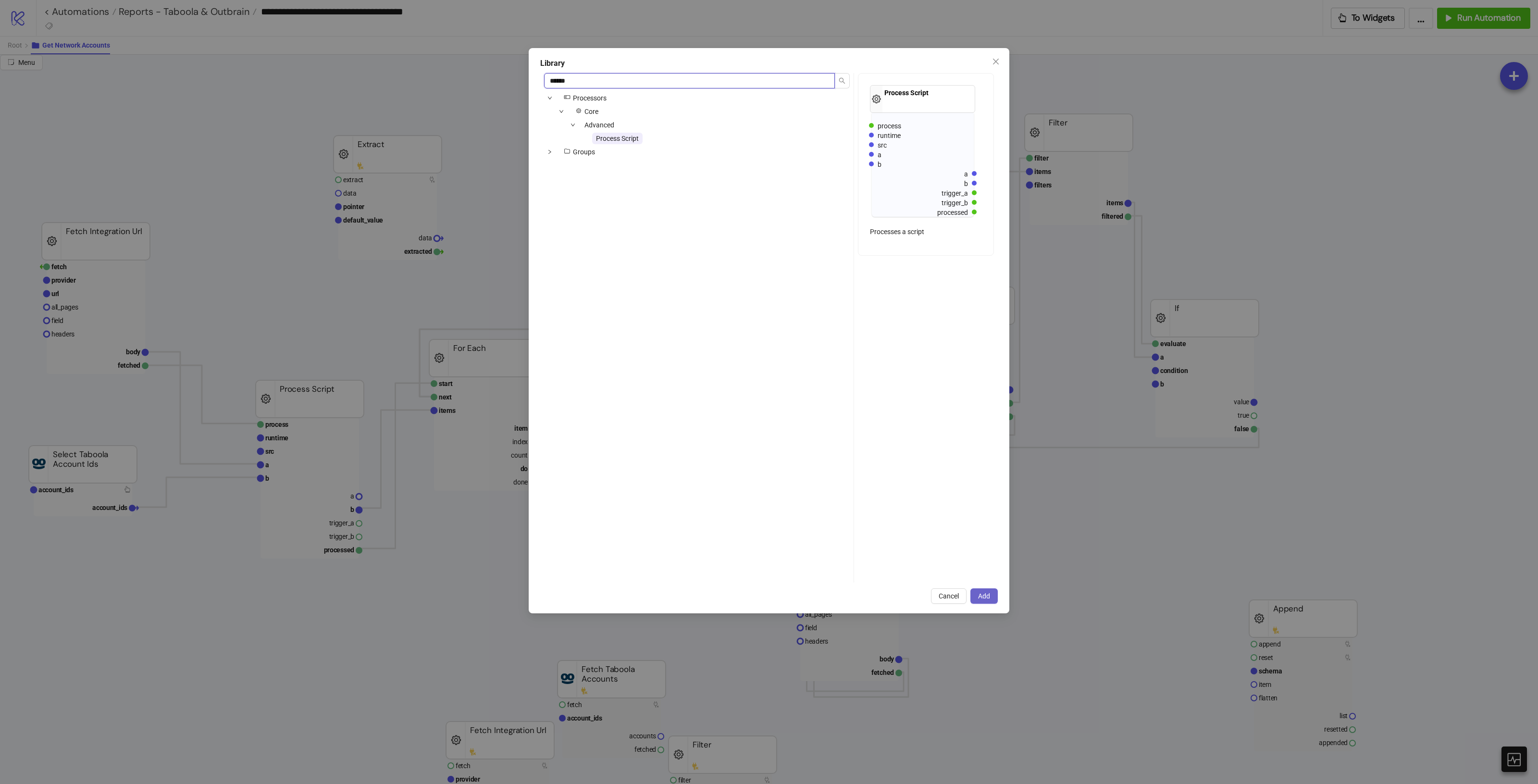
type input "******"
click at [979, 600] on button "Add" at bounding box center [984, 595] width 27 height 15
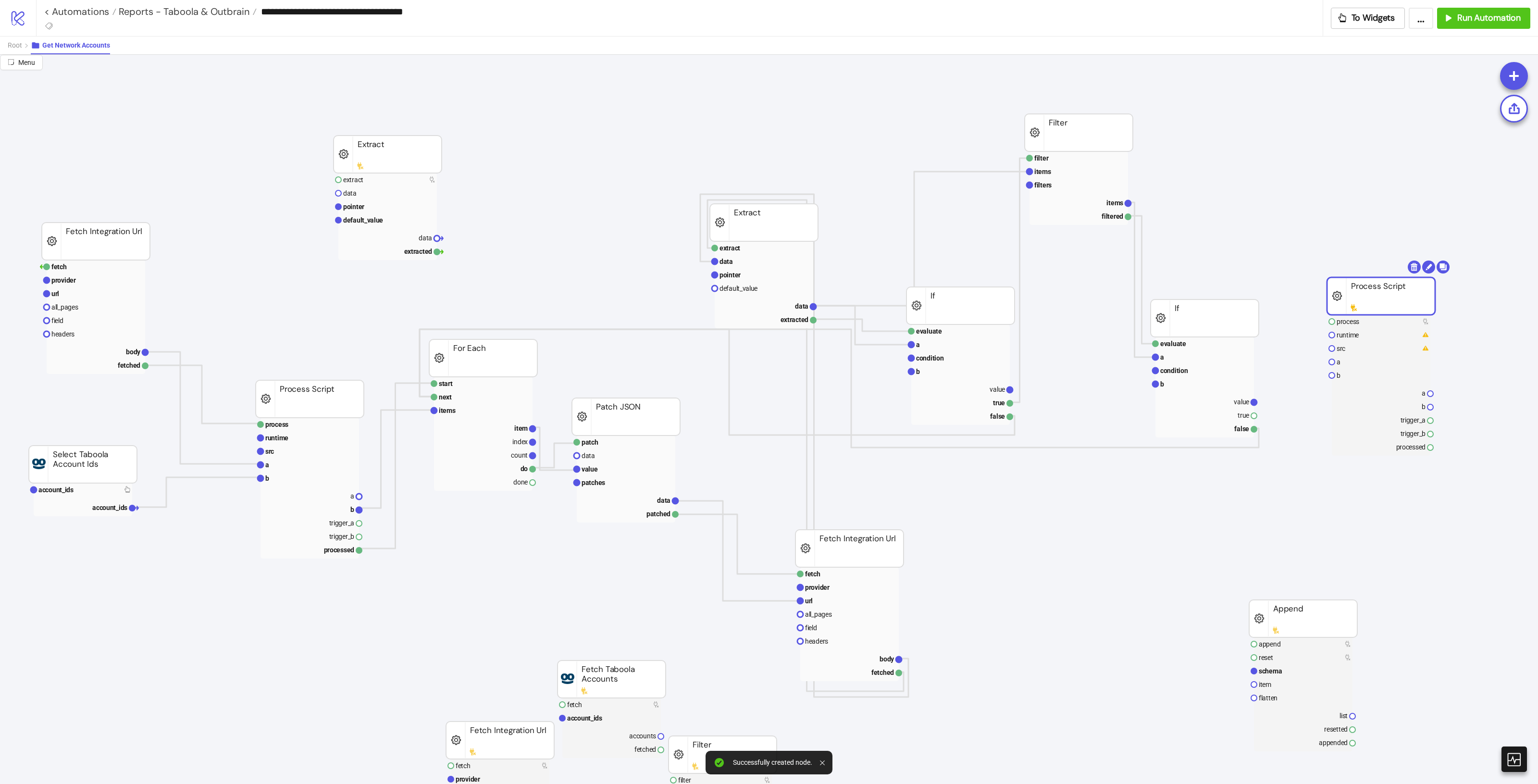
drag, startPoint x: 1431, startPoint y: 308, endPoint x: 1368, endPoint y: 281, distance: 68.5
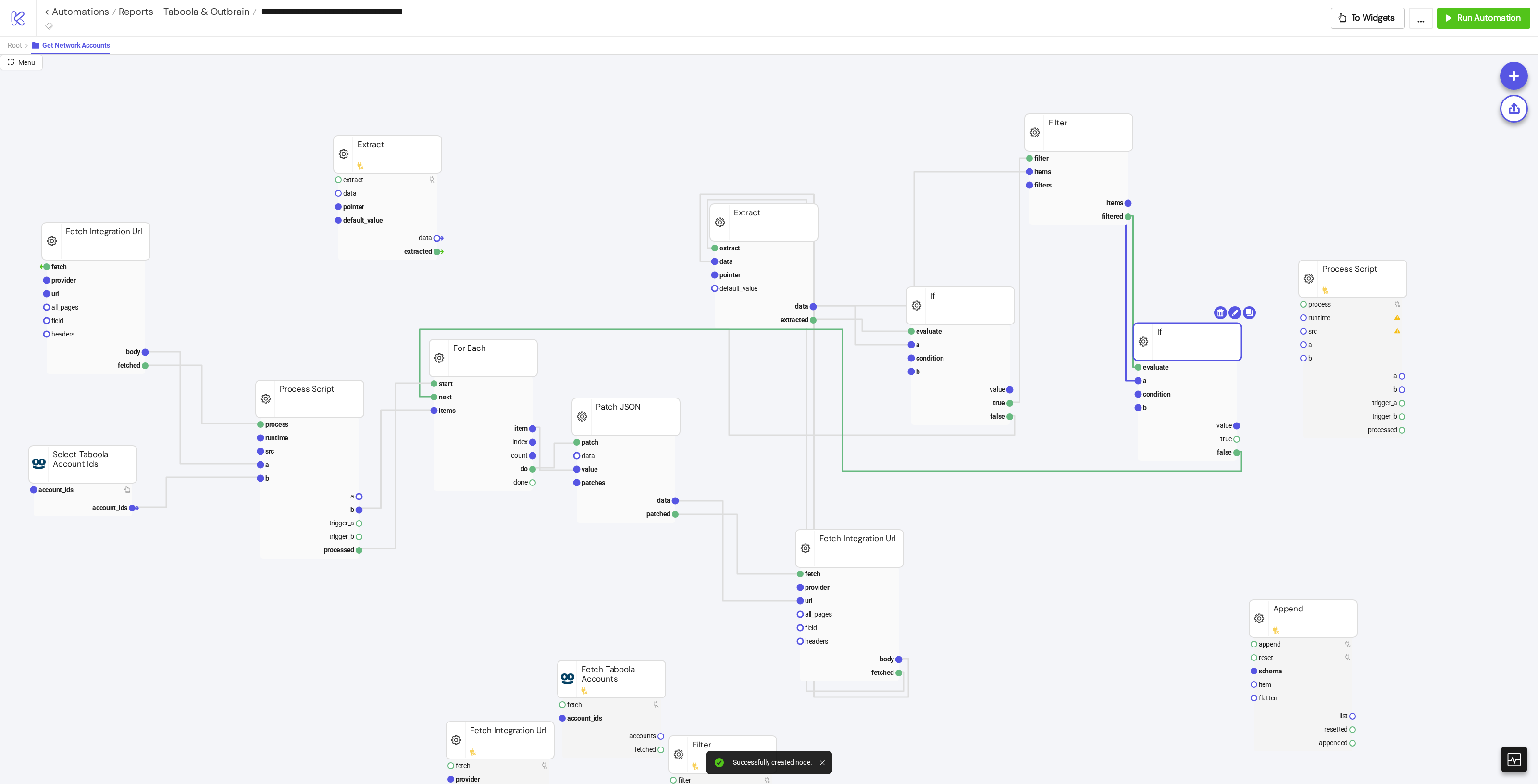
drag, startPoint x: 1210, startPoint y: 309, endPoint x: 1193, endPoint y: 333, distance: 29.4
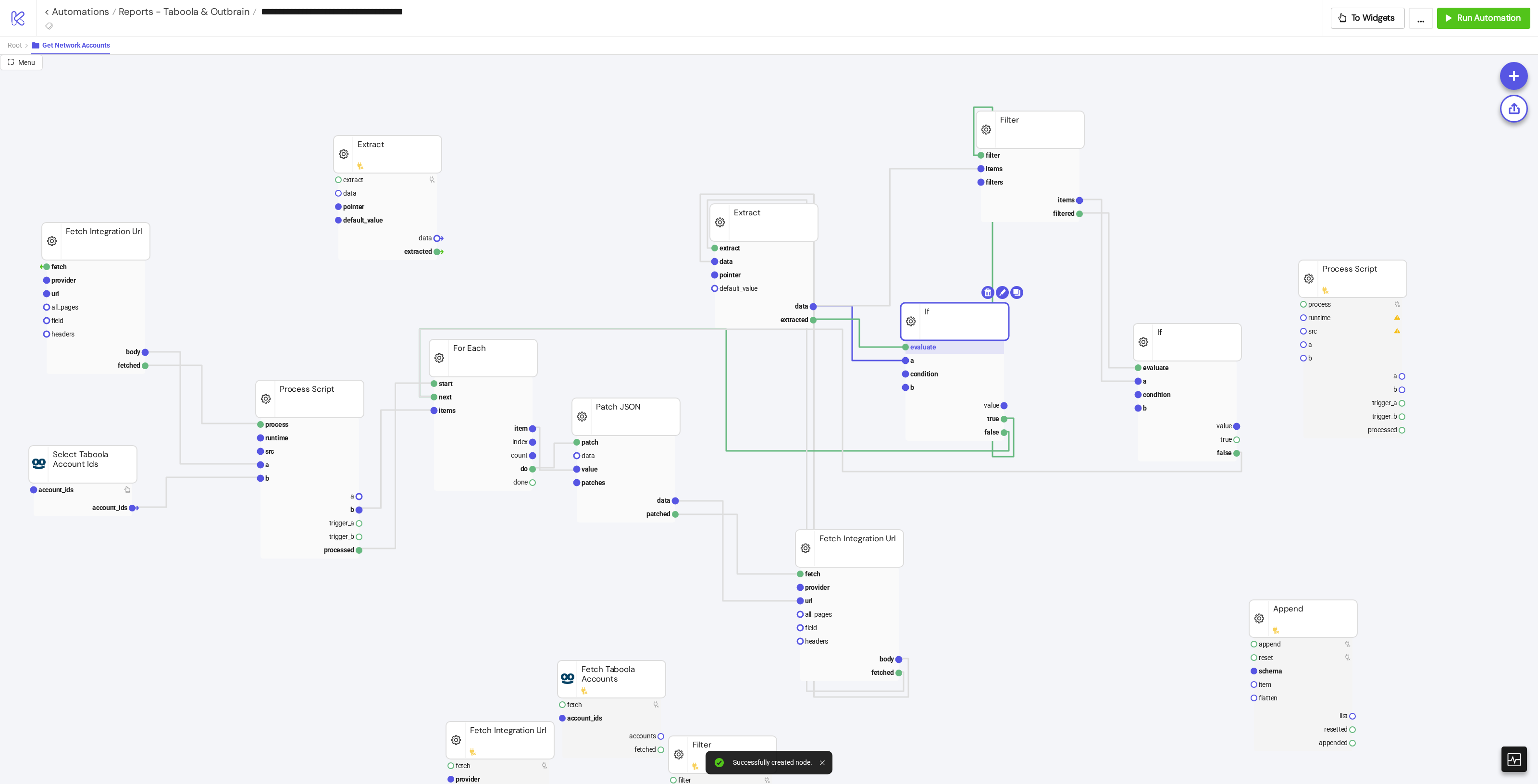
drag, startPoint x: 910, startPoint y: 314, endPoint x: 972, endPoint y: 350, distance: 71.7
drag, startPoint x: 1180, startPoint y: 353, endPoint x: 1144, endPoint y: 356, distance: 36.1
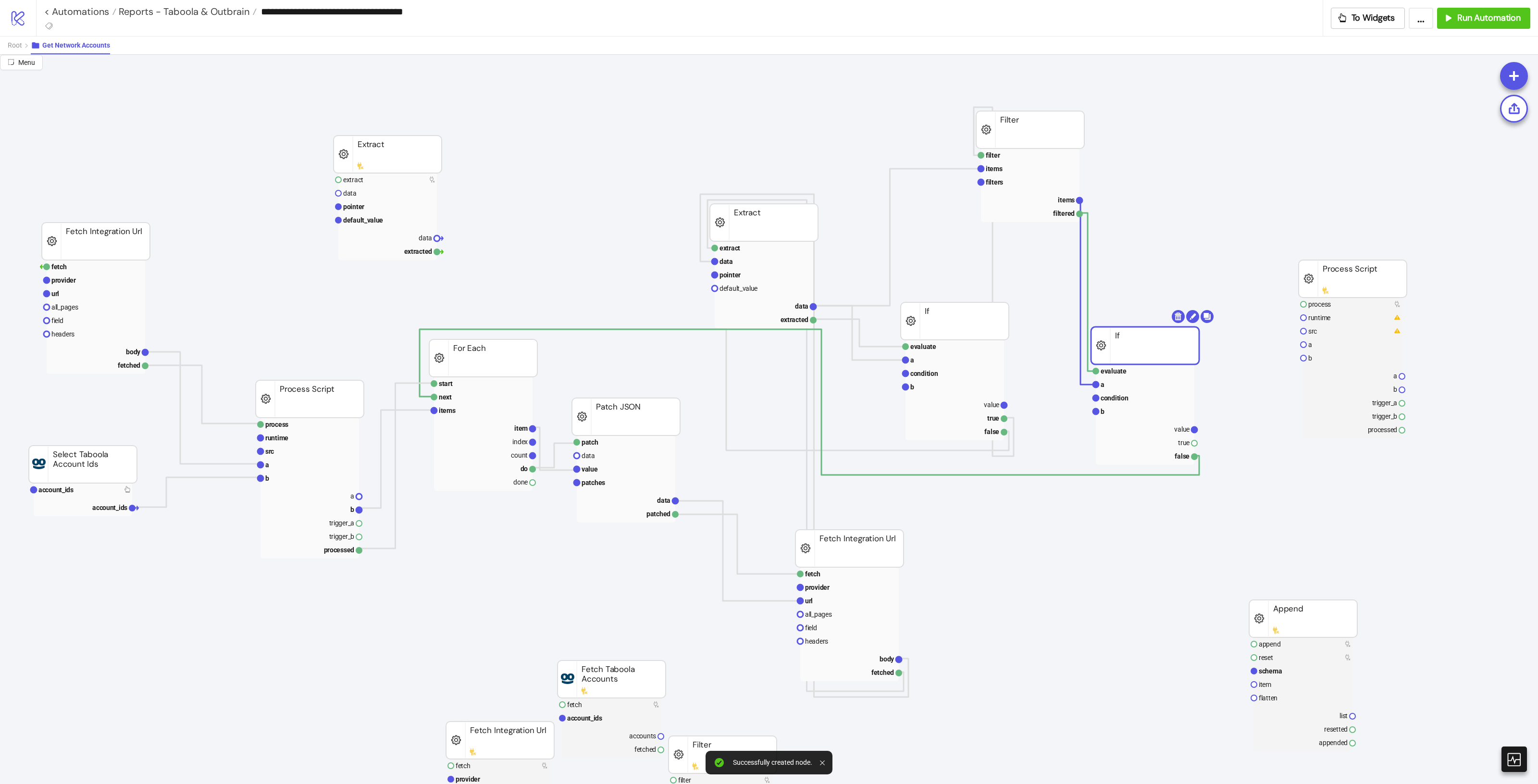
drag, startPoint x: 1322, startPoint y: 282, endPoint x: 1274, endPoint y: 266, distance: 50.6
drag, startPoint x: 1159, startPoint y: 345, endPoint x: 1156, endPoint y: 328, distance: 17.3
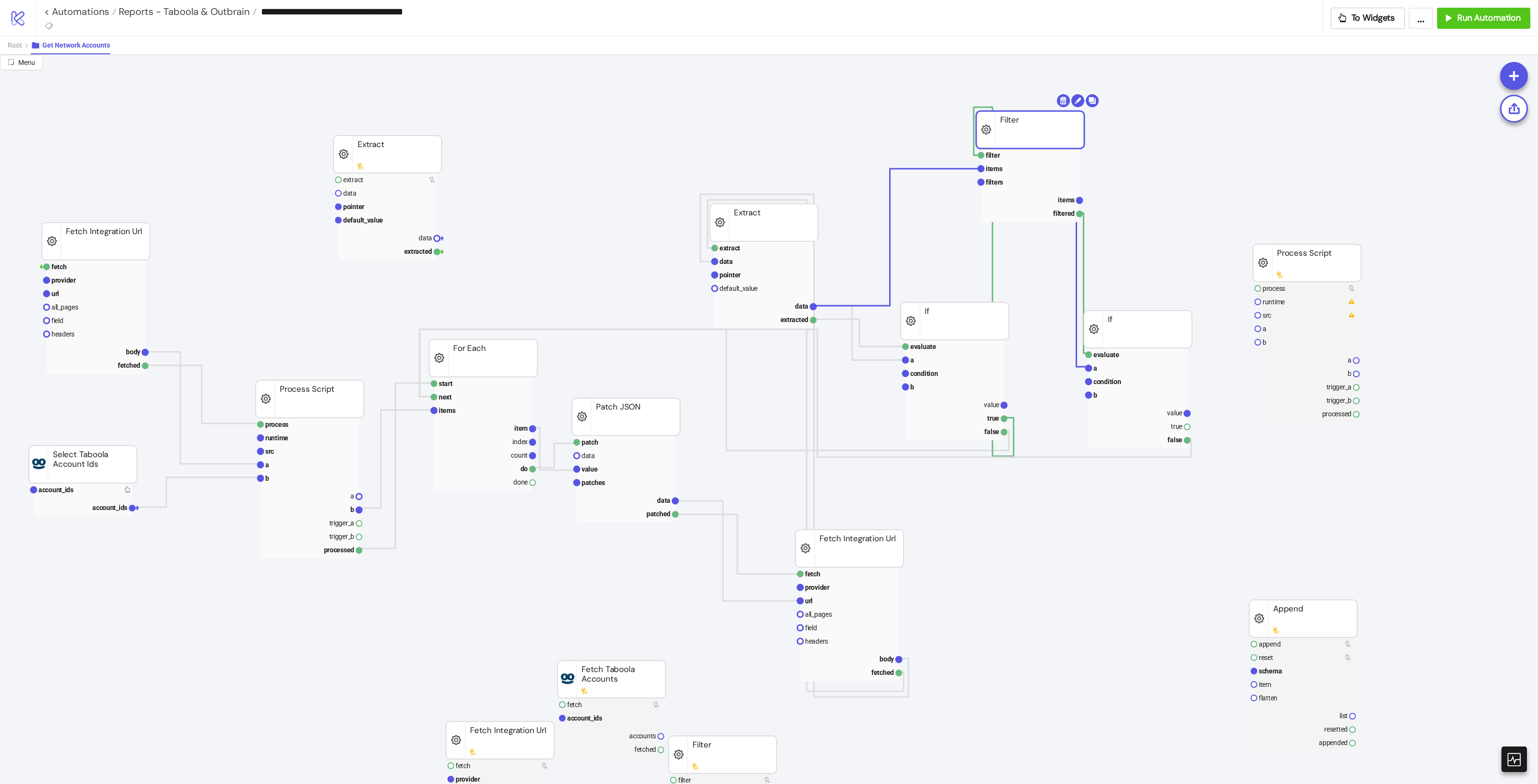
drag, startPoint x: 1063, startPoint y: 129, endPoint x: 1077, endPoint y: 125, distance: 14.6
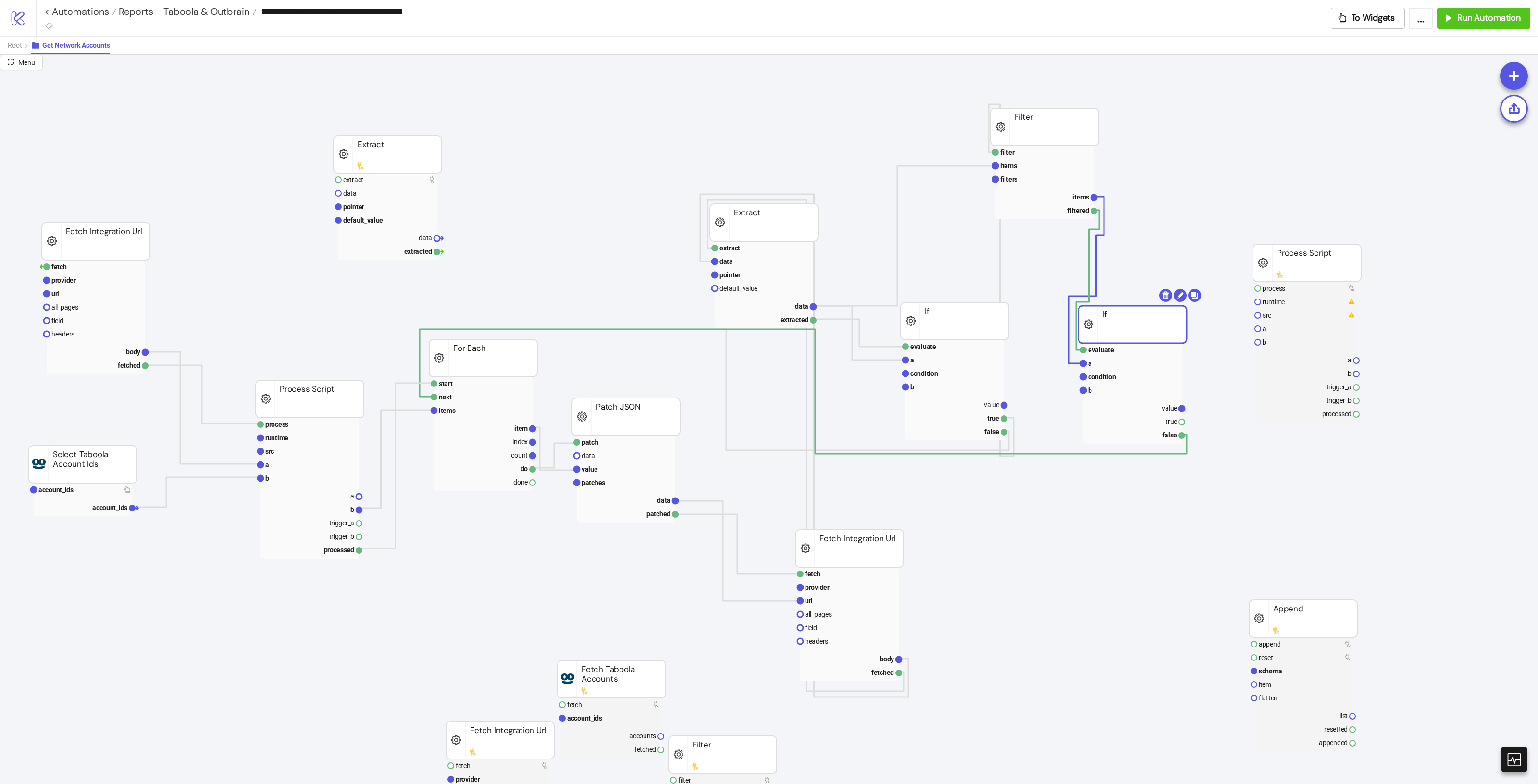
drag, startPoint x: 1161, startPoint y: 313, endPoint x: 1151, endPoint y: 294, distance: 21.5
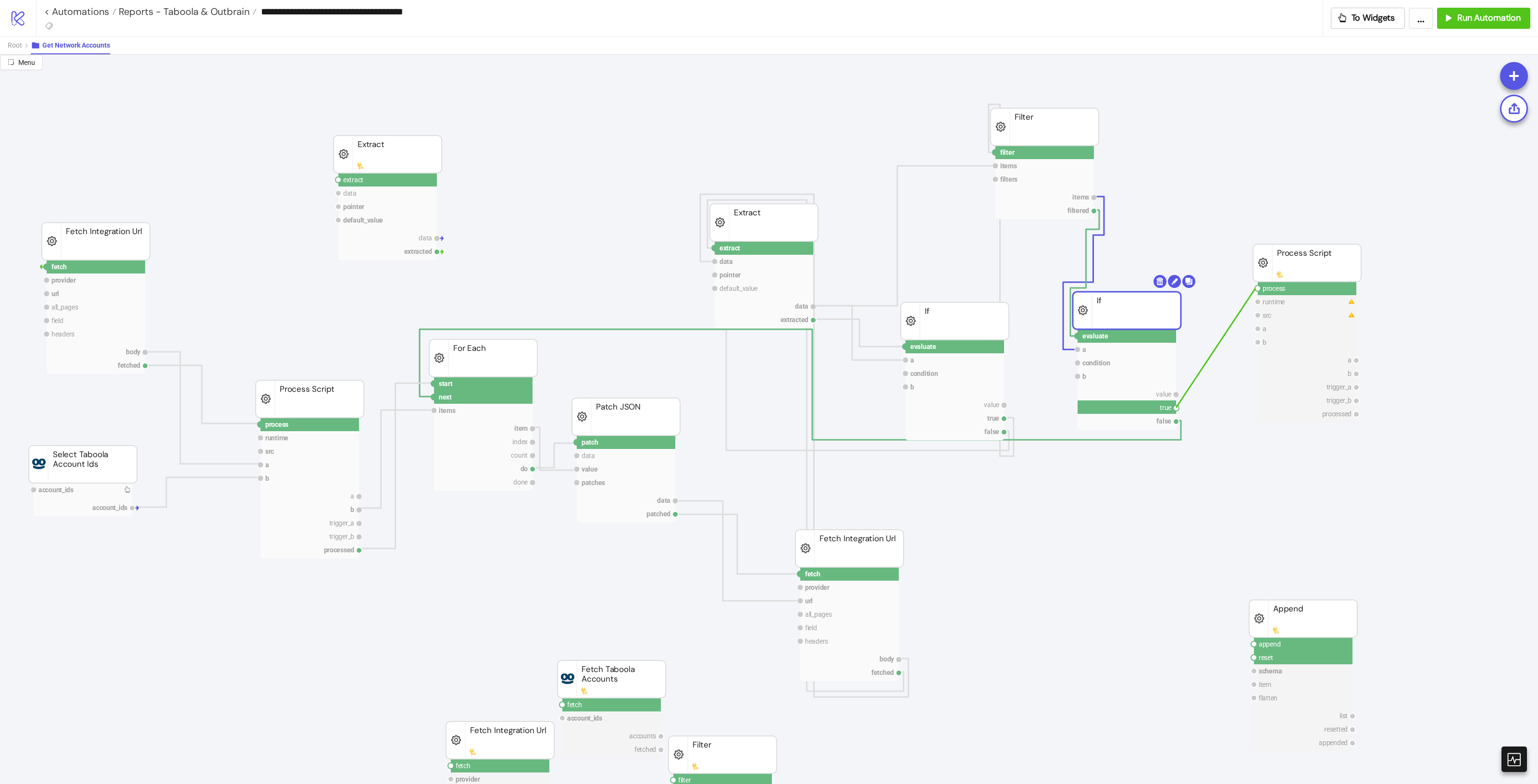
drag, startPoint x: 1174, startPoint y: 407, endPoint x: 1255, endPoint y: 288, distance: 144.0
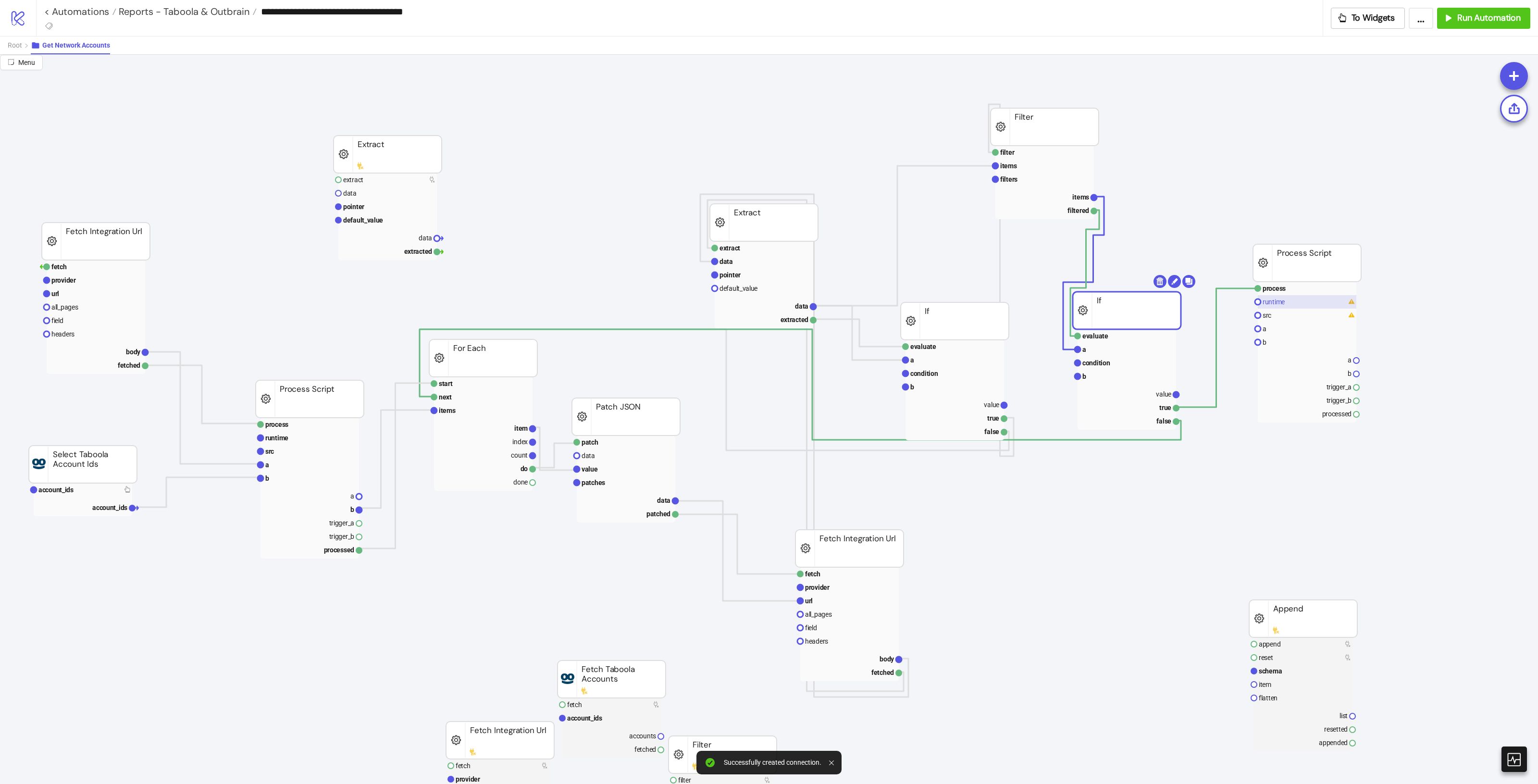
click at [1295, 306] on rect at bounding box center [1307, 302] width 99 height 14
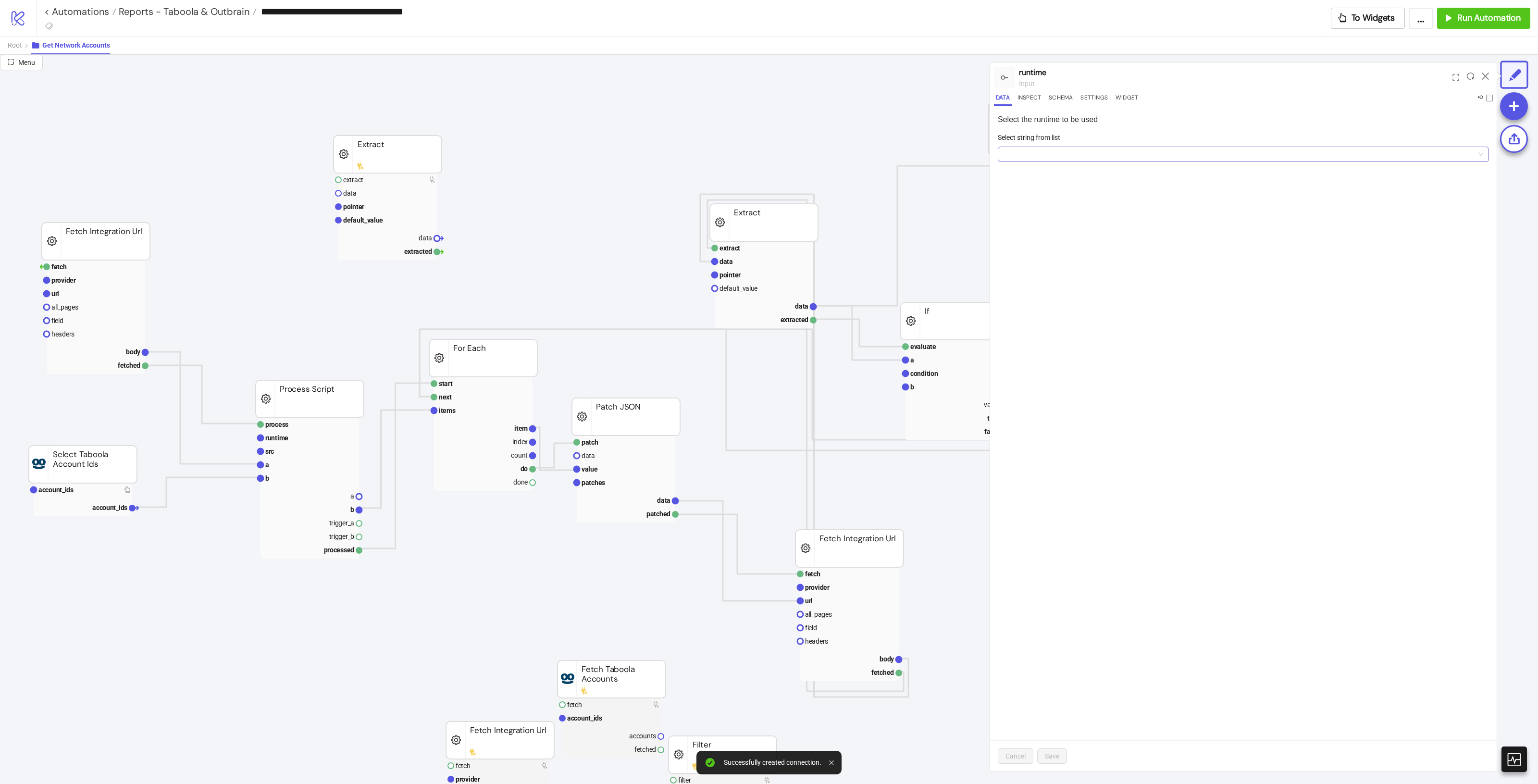
click at [1130, 161] on input "Select string from list" at bounding box center [1239, 154] width 471 height 14
click at [1115, 174] on div "Python 3.12" at bounding box center [1243, 174] width 476 height 11
drag, startPoint x: 1053, startPoint y: 757, endPoint x: 1080, endPoint y: 746, distance: 29.2
click at [1053, 758] on span "Save" at bounding box center [1052, 756] width 14 height 8
click at [1486, 73] on icon at bounding box center [1485, 76] width 7 height 7
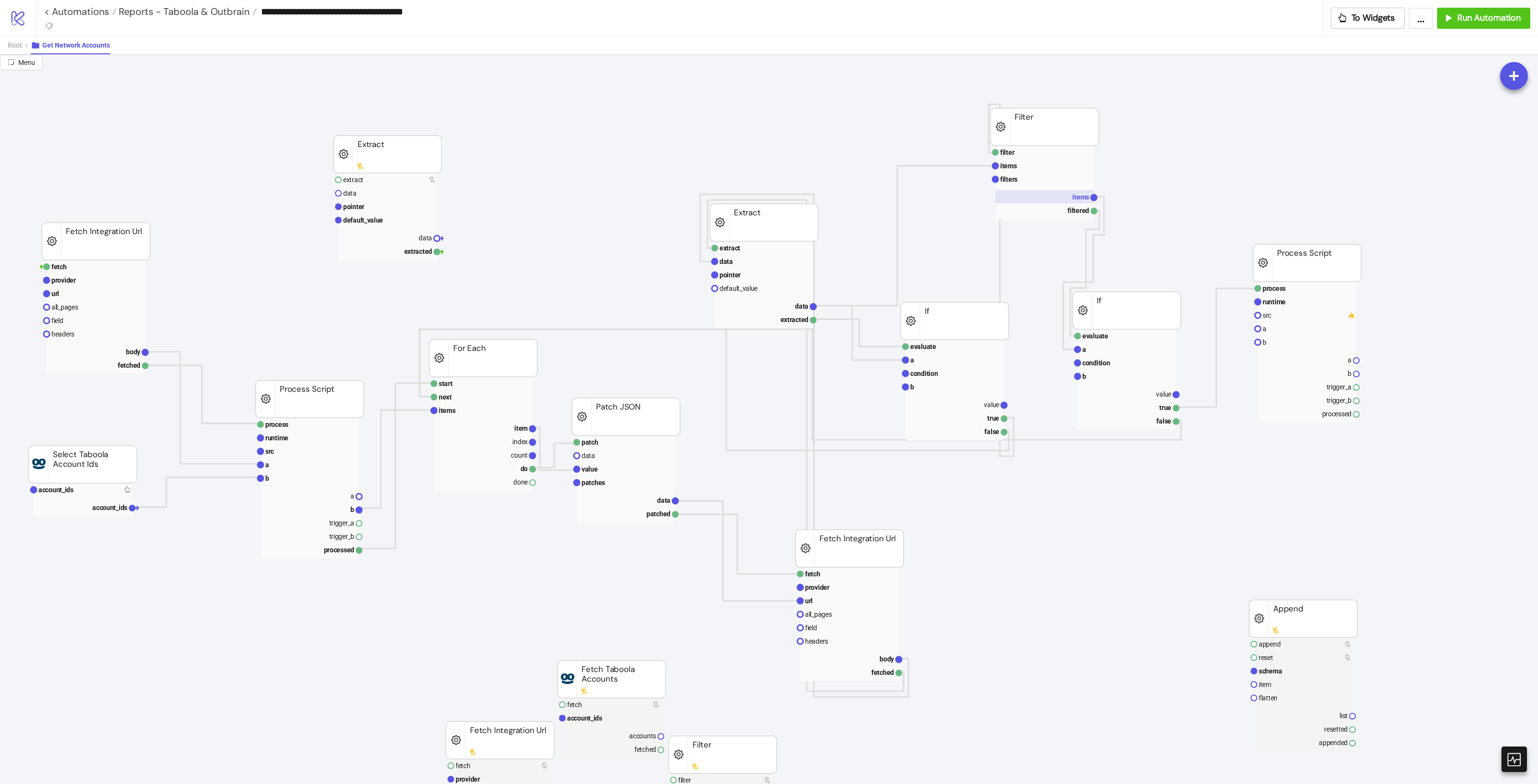
click at [1068, 191] on rect at bounding box center [1044, 197] width 99 height 14
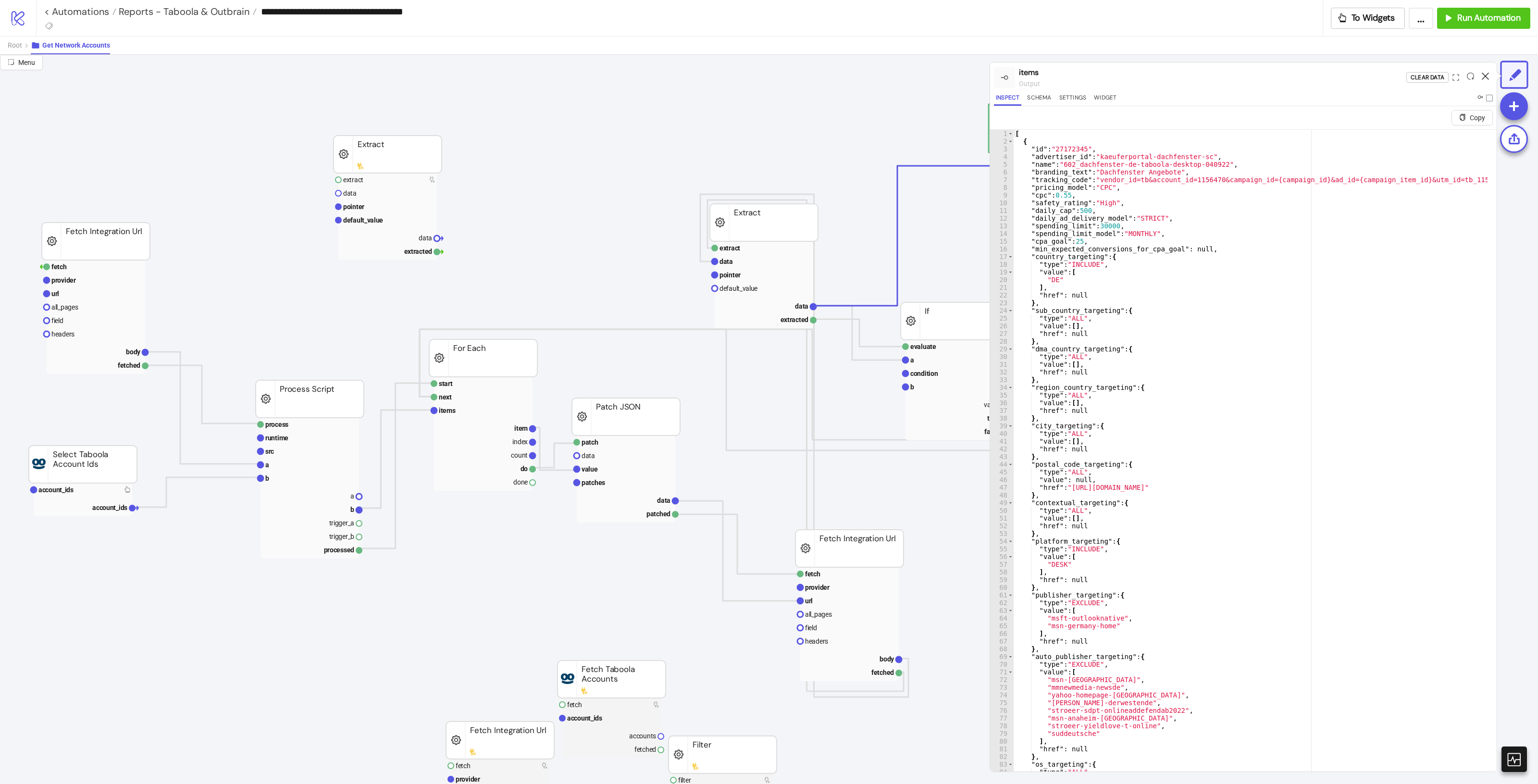
click at [1483, 74] on icon at bounding box center [1485, 76] width 7 height 7
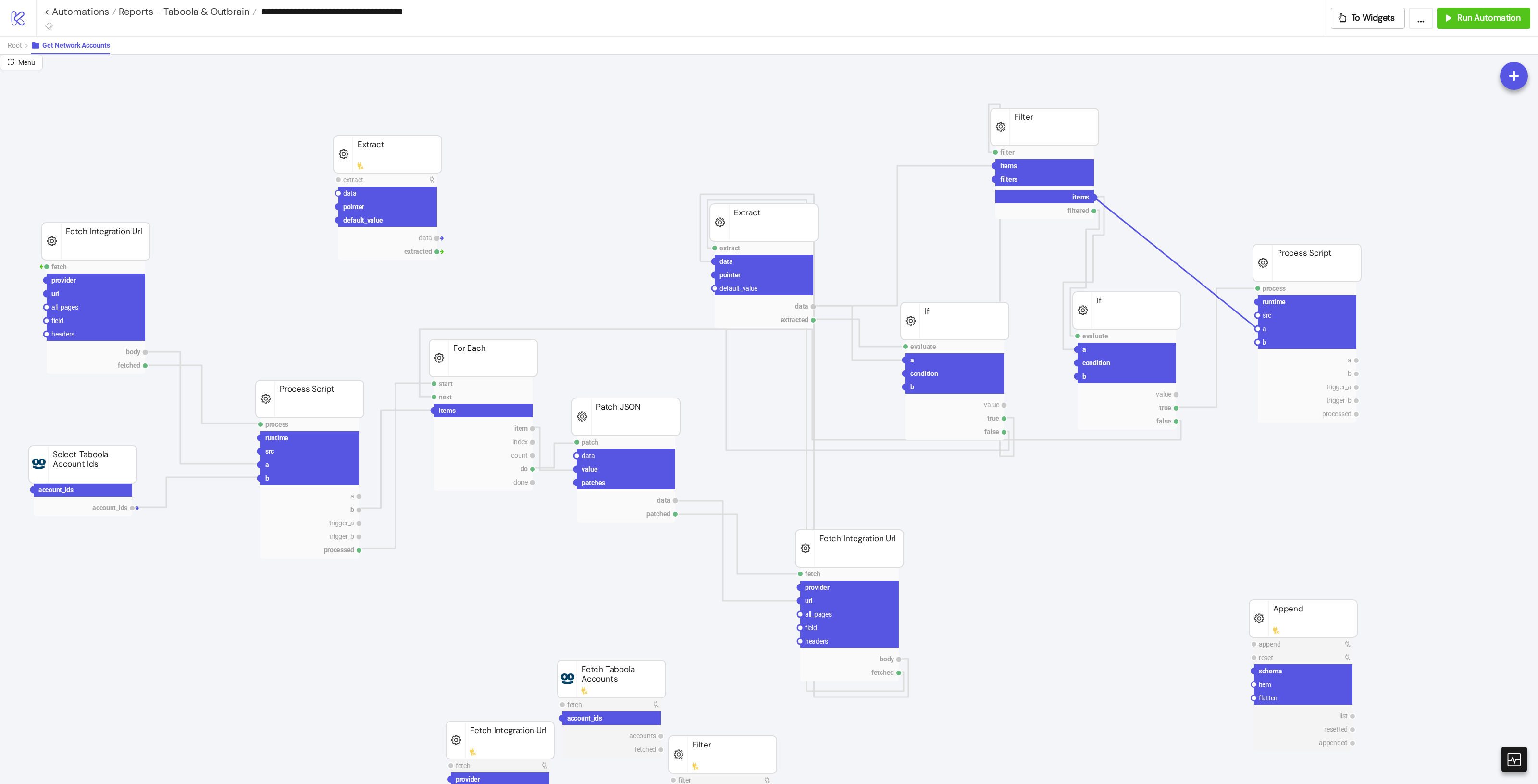
drag, startPoint x: 1093, startPoint y: 197, endPoint x: 1254, endPoint y: 327, distance: 206.9
click at [1255, 326] on circle at bounding box center [1258, 329] width 6 height 6
drag, startPoint x: 1096, startPoint y: 196, endPoint x: 1255, endPoint y: 327, distance: 206.0
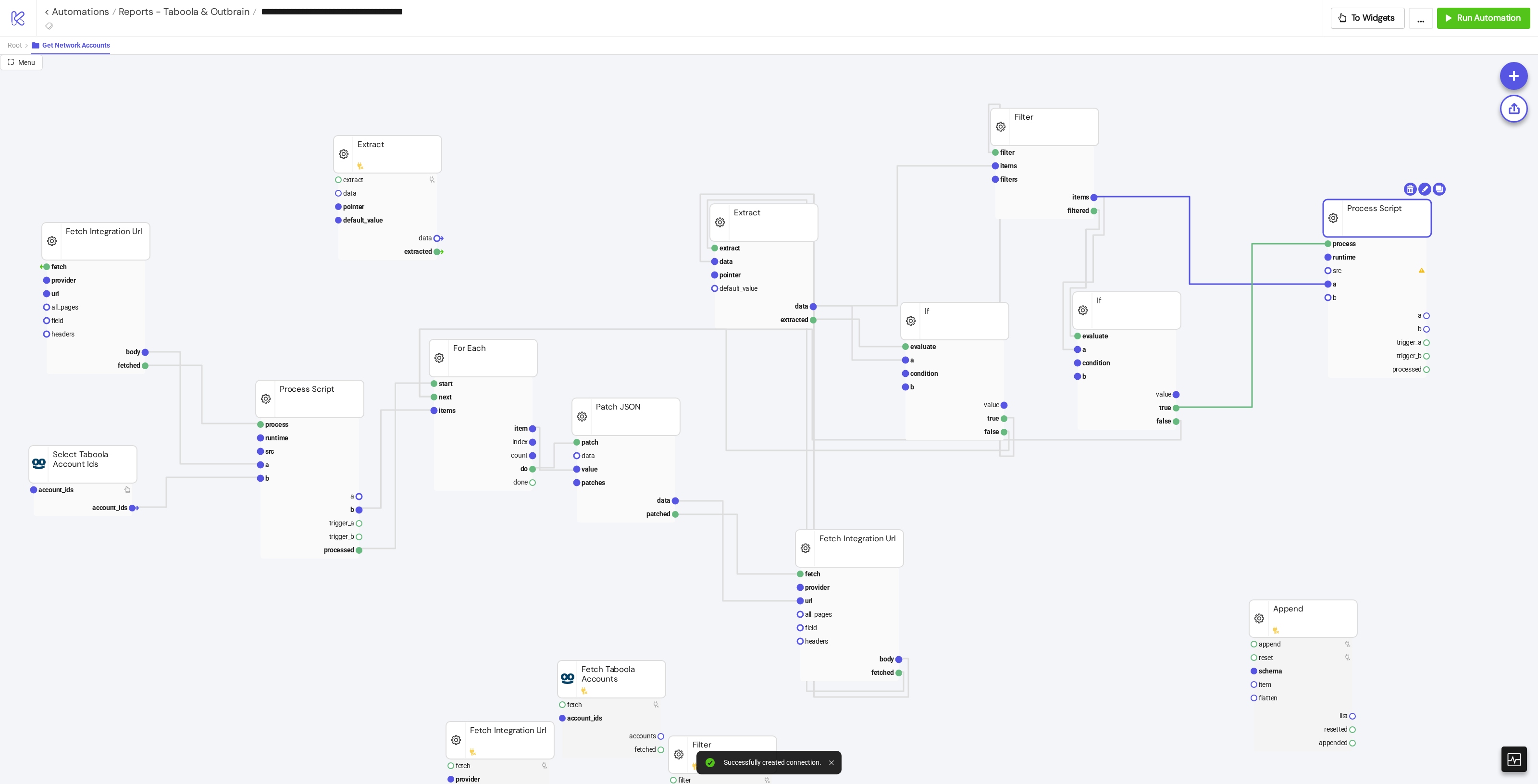
drag, startPoint x: 1338, startPoint y: 276, endPoint x: 1380, endPoint y: 232, distance: 60.8
click at [1359, 287] on rect at bounding box center [1377, 284] width 99 height 14
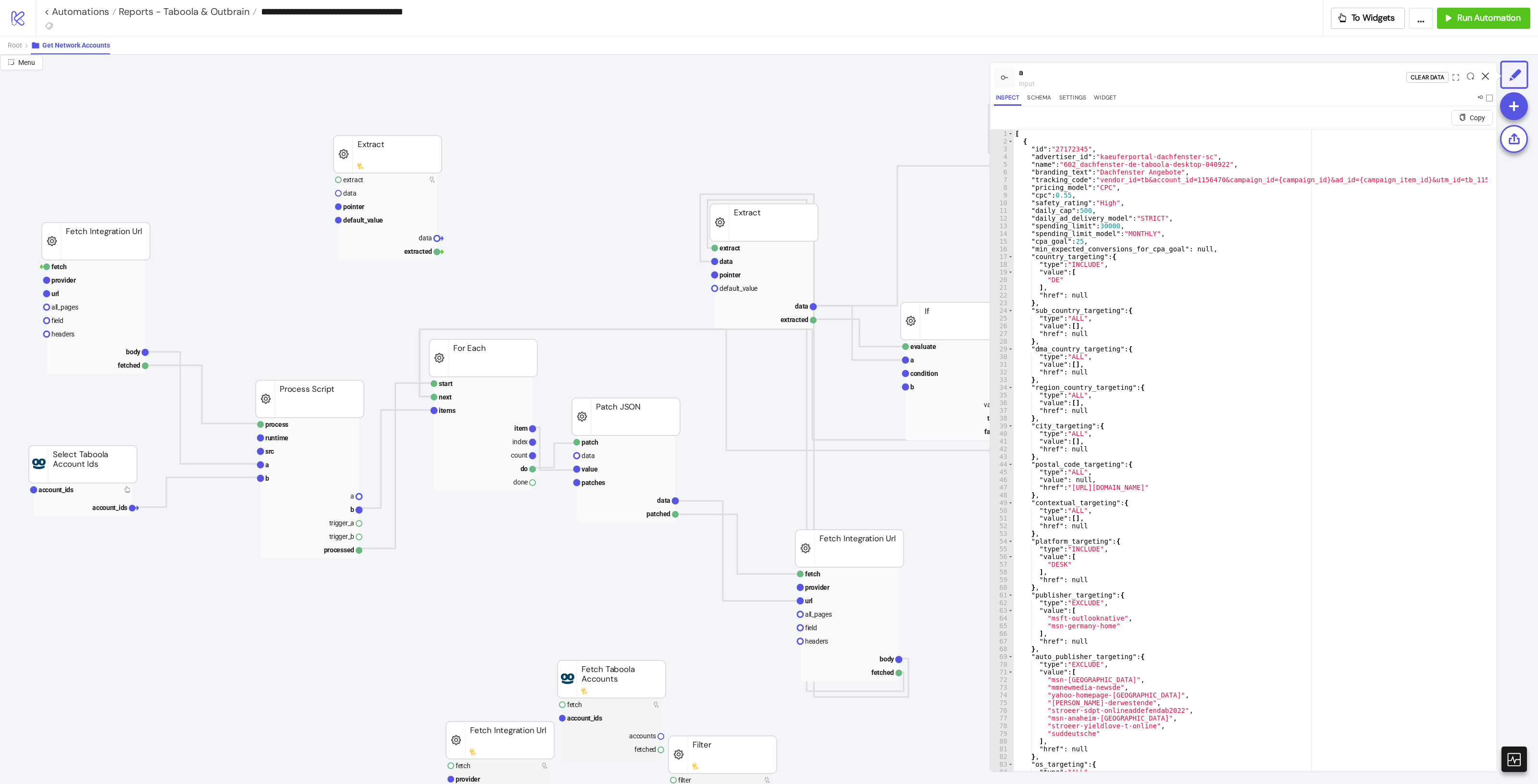
click at [1488, 76] on icon at bounding box center [1485, 76] width 7 height 7
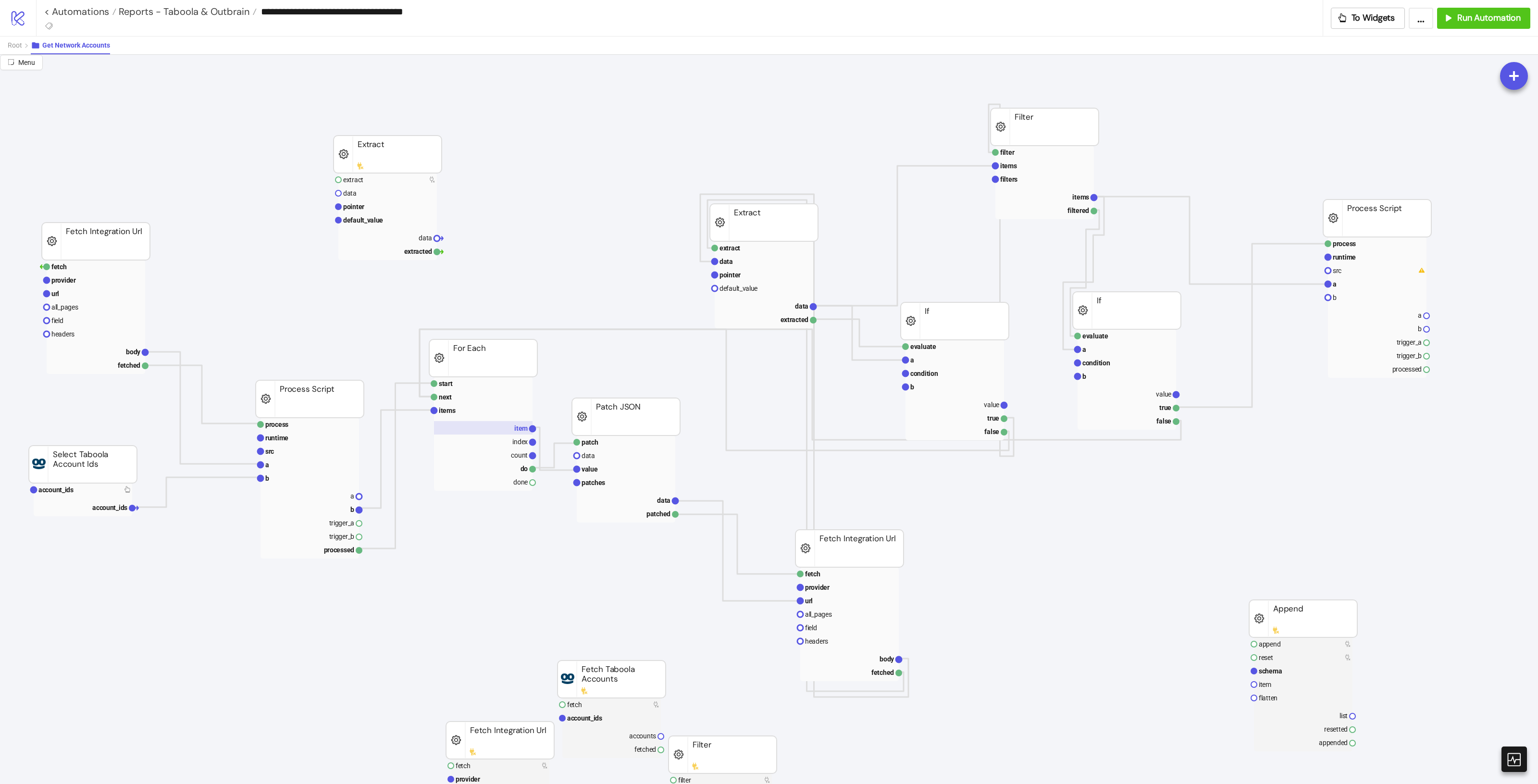
click at [506, 430] on rect at bounding box center [483, 428] width 99 height 14
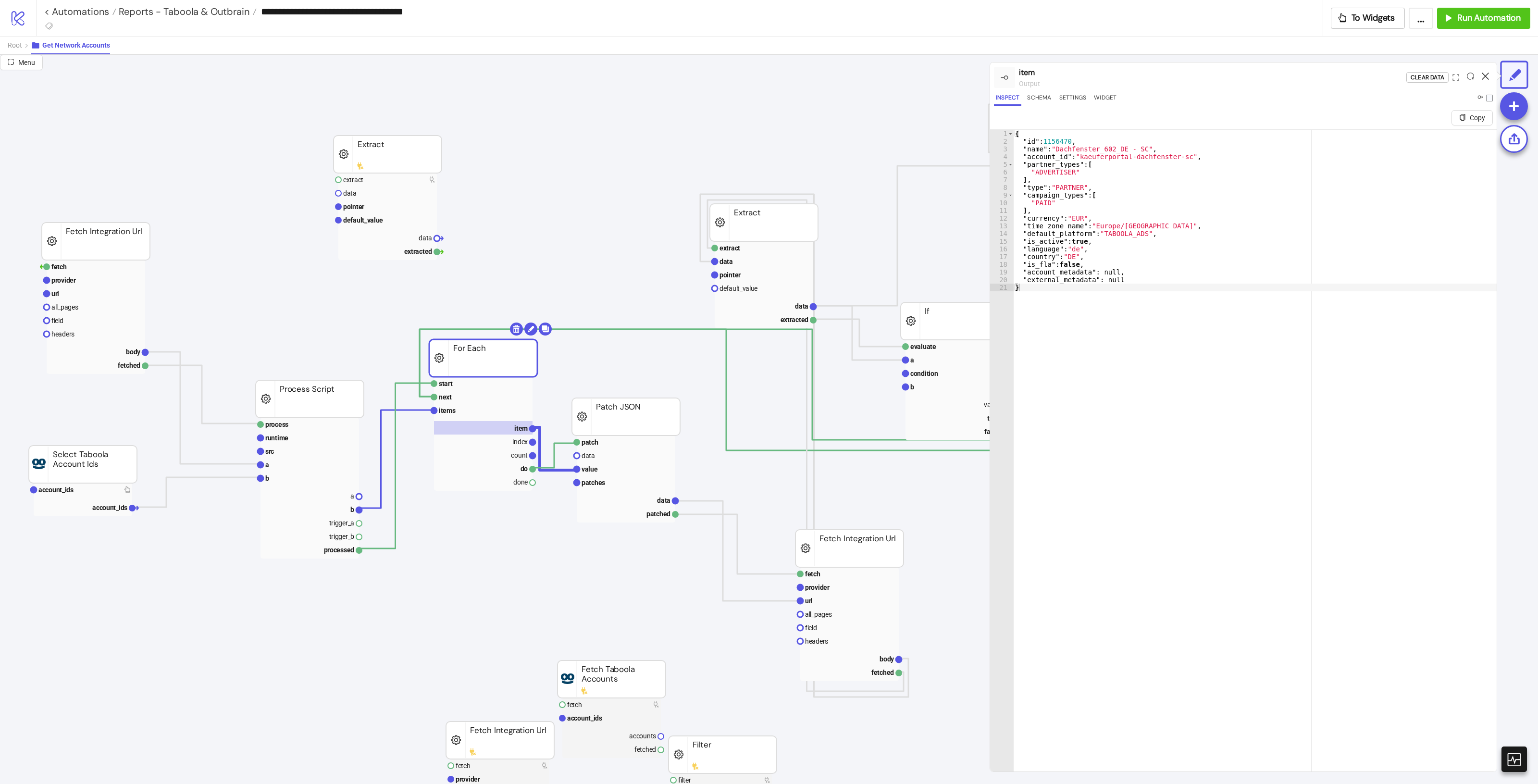
click at [1483, 76] on icon at bounding box center [1485, 76] width 7 height 7
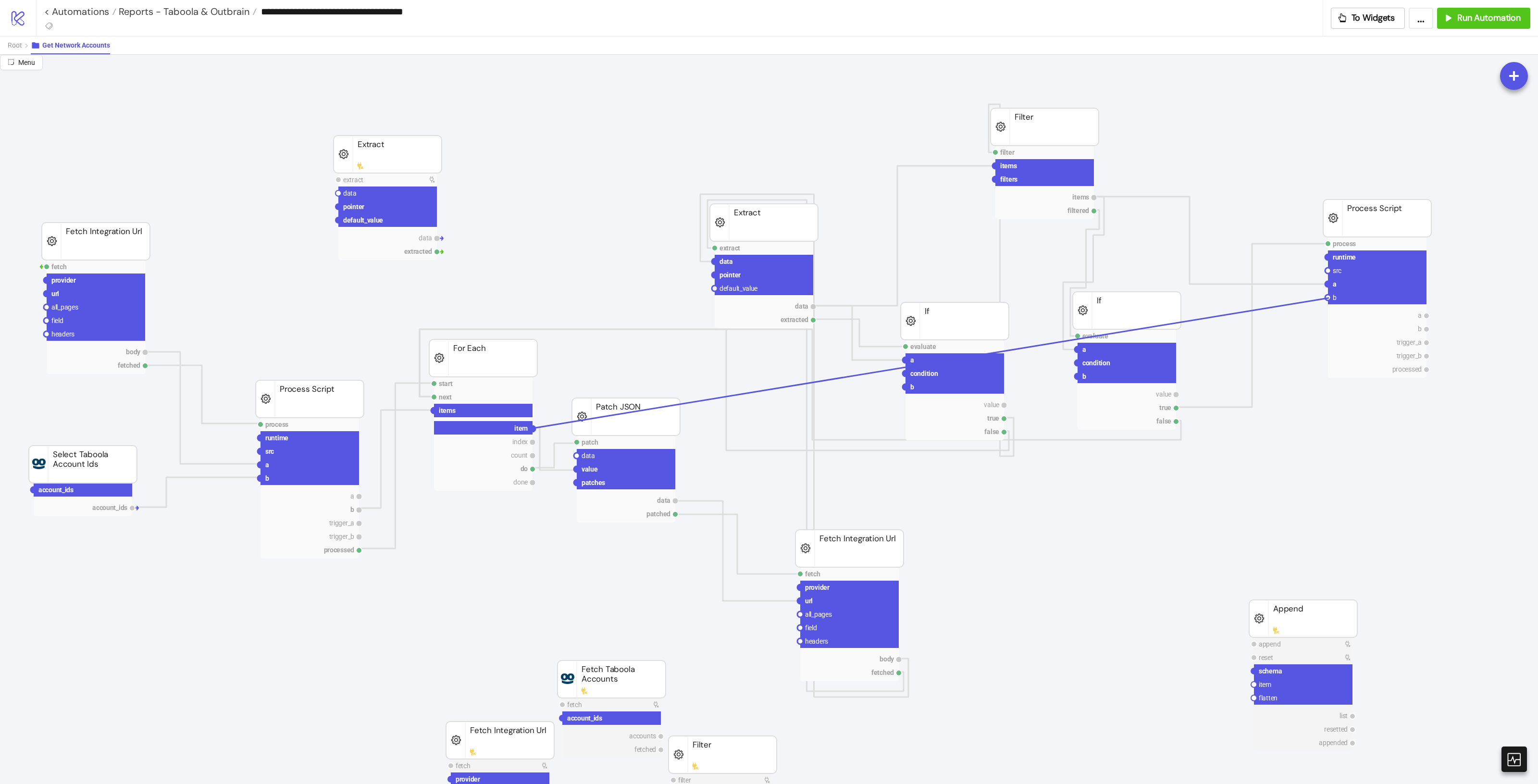
drag, startPoint x: 534, startPoint y: 425, endPoint x: 1329, endPoint y: 298, distance: 805.1
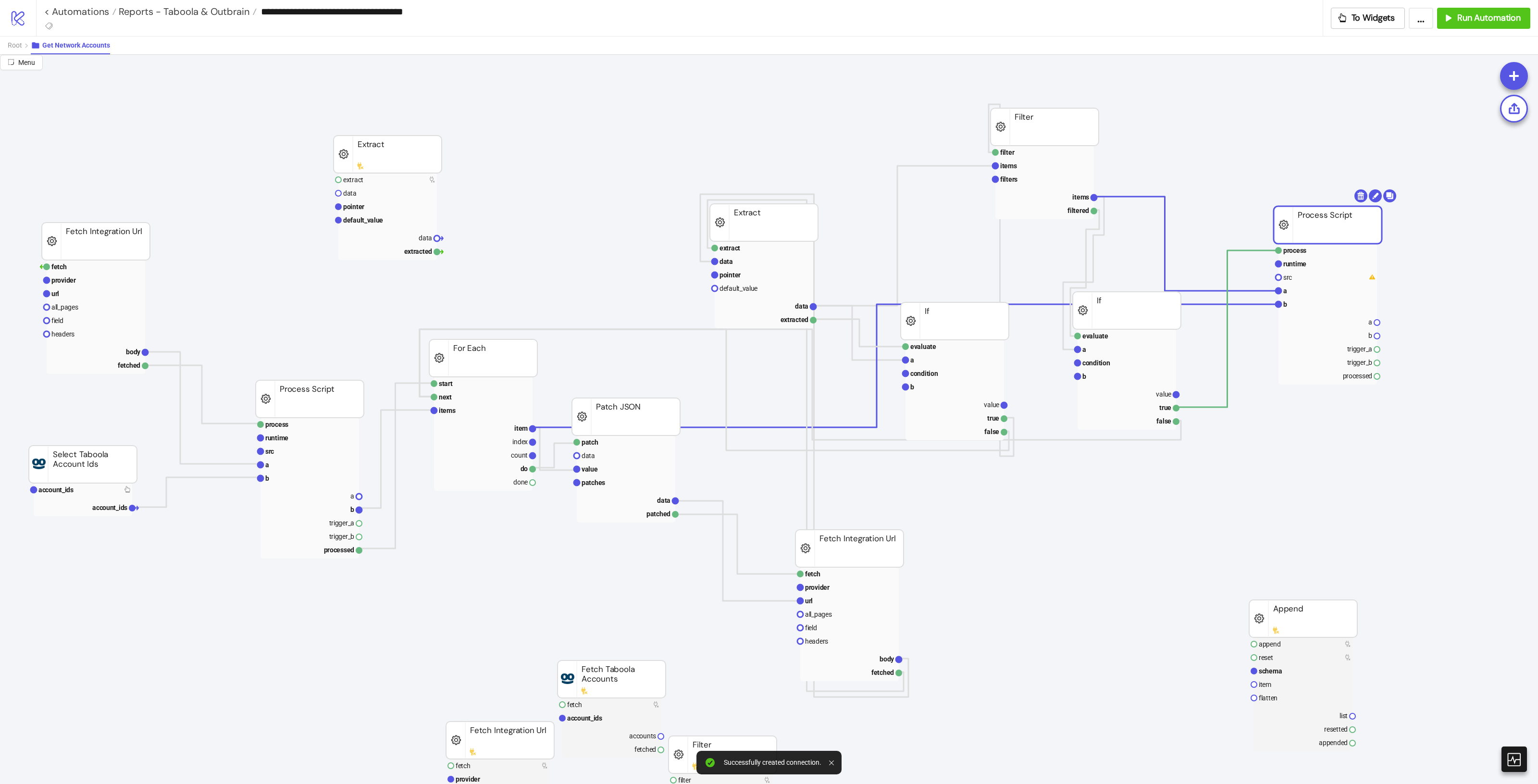
drag, startPoint x: 1362, startPoint y: 215, endPoint x: 1312, endPoint y: 222, distance: 50.5
click at [1312, 222] on rect at bounding box center [1328, 225] width 108 height 37
click at [1303, 296] on rect at bounding box center [1326, 291] width 99 height 14
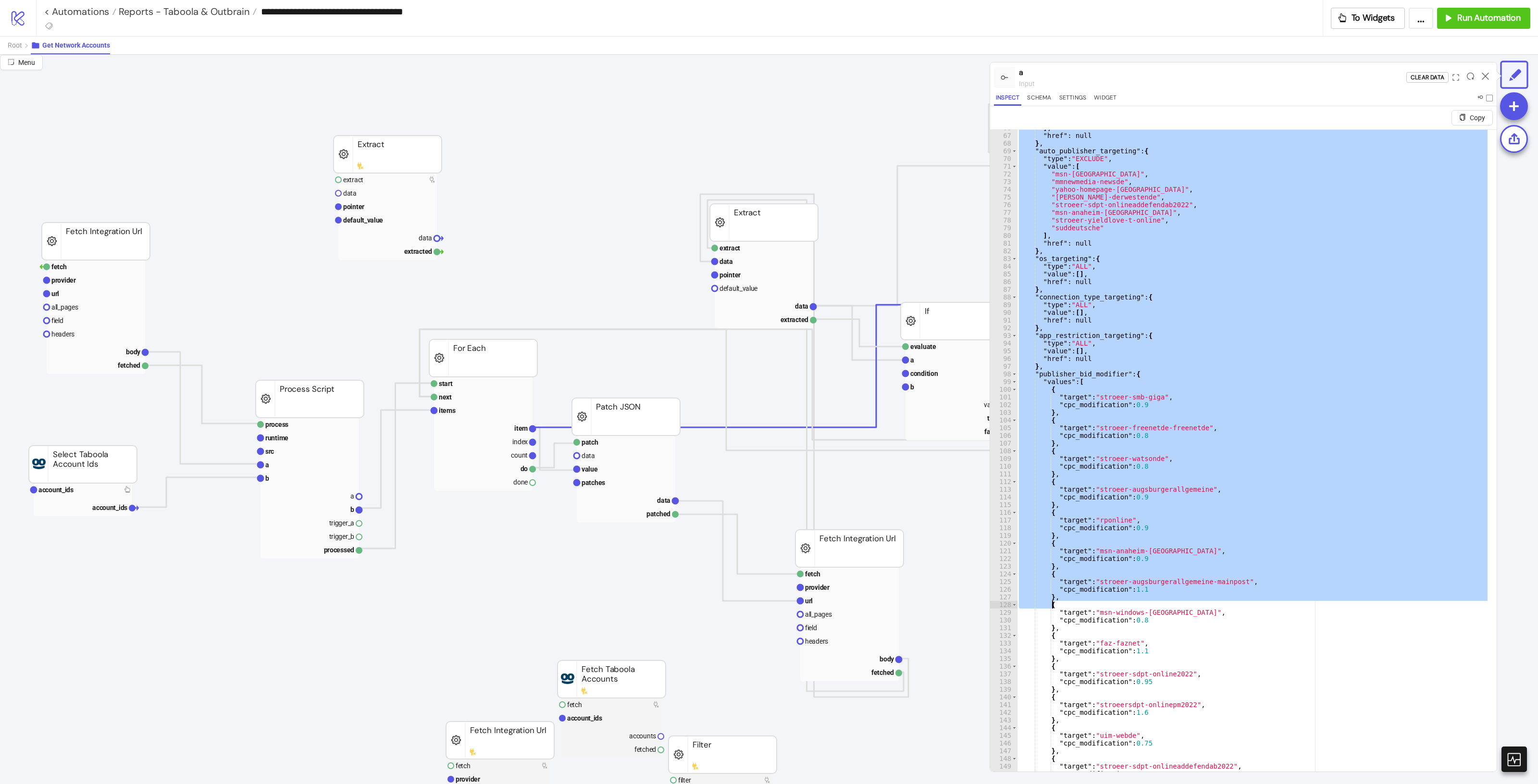
scroll to position [505, 0]
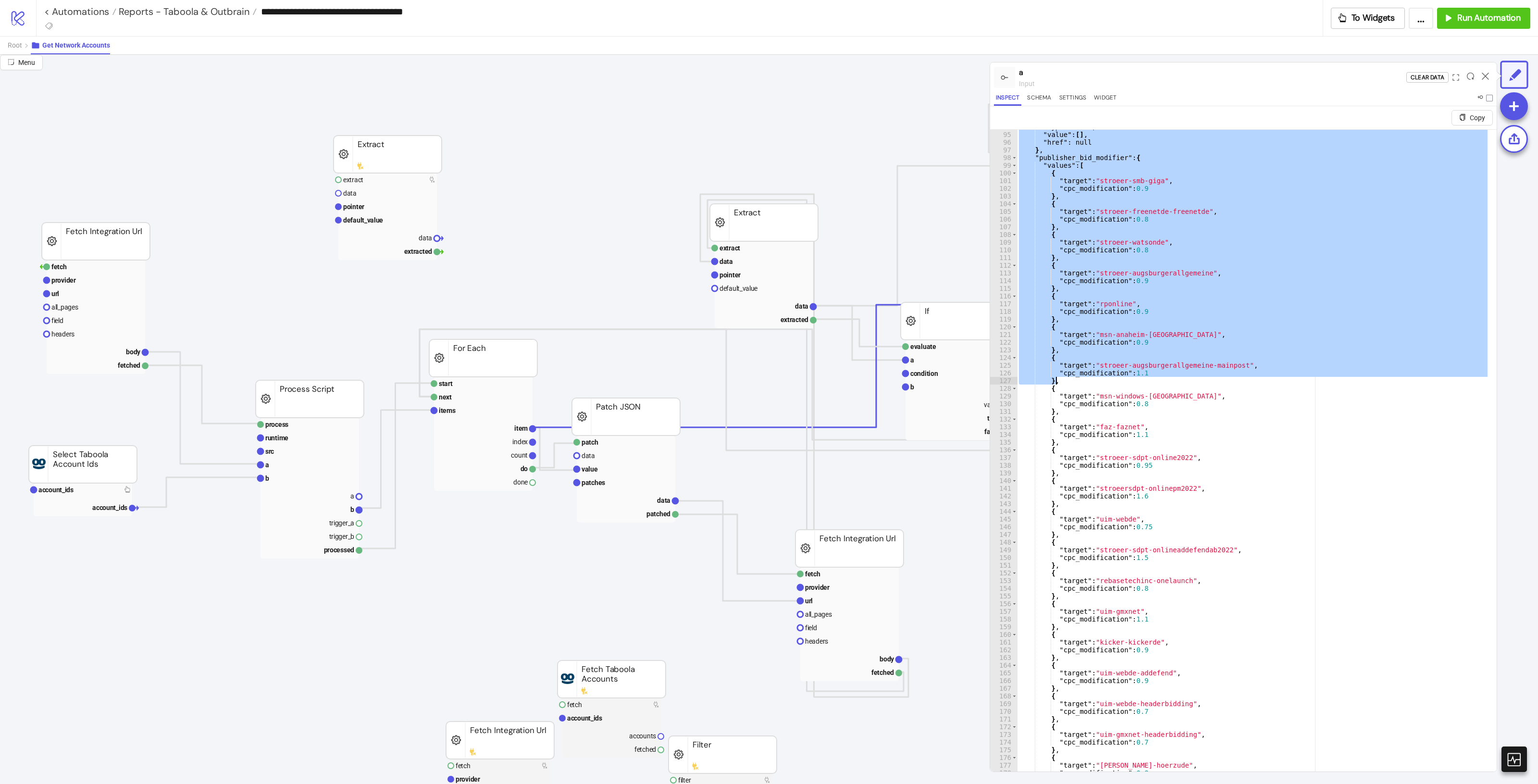
drag, startPoint x: 1015, startPoint y: 133, endPoint x: 1349, endPoint y: 371, distance: 410.1
click at [1349, 371] on div ""type" : "ALL" , "value" : [ ] , "href" : null } , "publisher_bid_modifier" : {…" at bounding box center [1429, 459] width 825 height 671
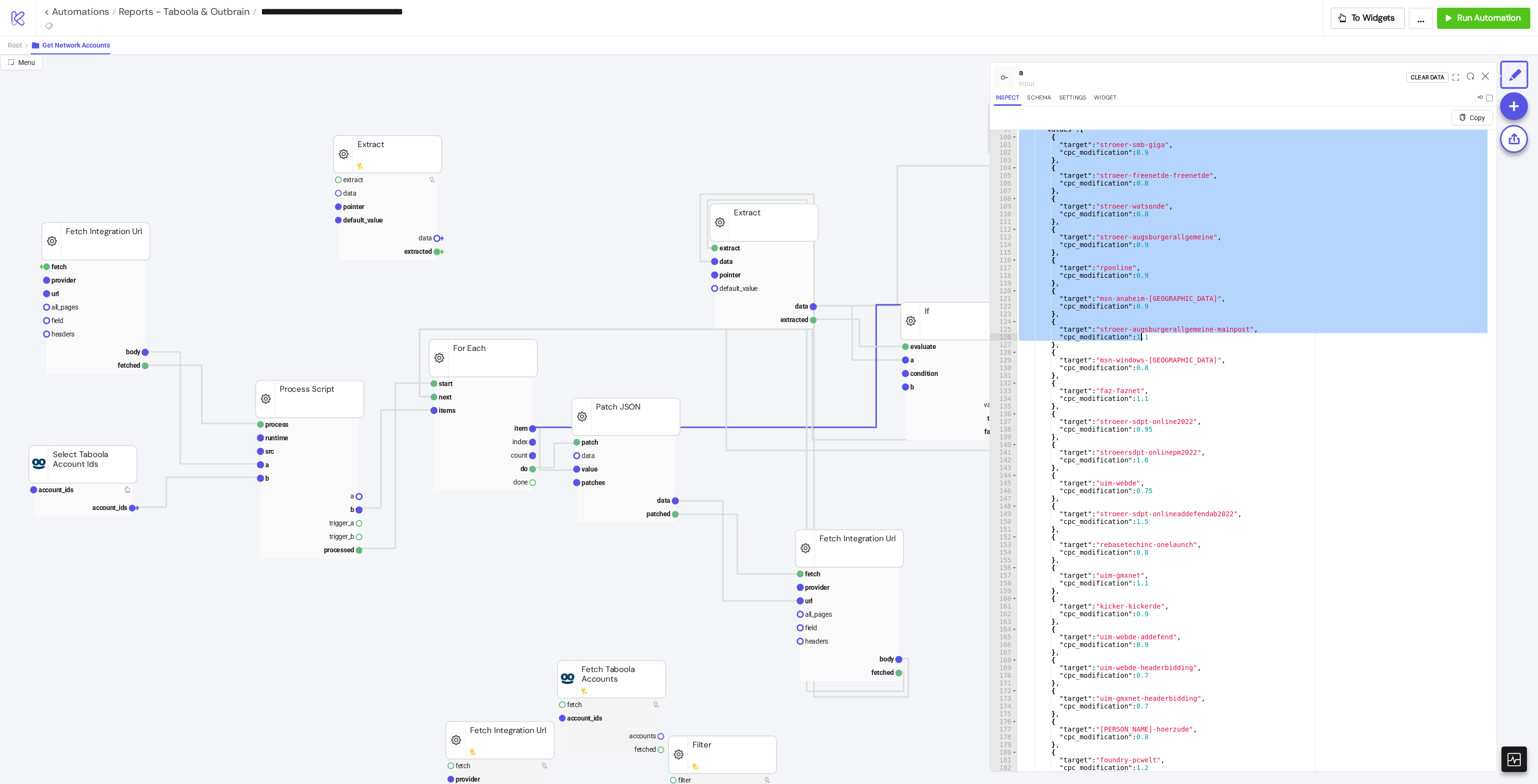
scroll to position [758, 0]
click at [1352, 371] on div ""values" : [ { "target" : "stroeer-smb-giga" , "cpc_modification" : 0.9 } , { "…" at bounding box center [1429, 461] width 825 height 671
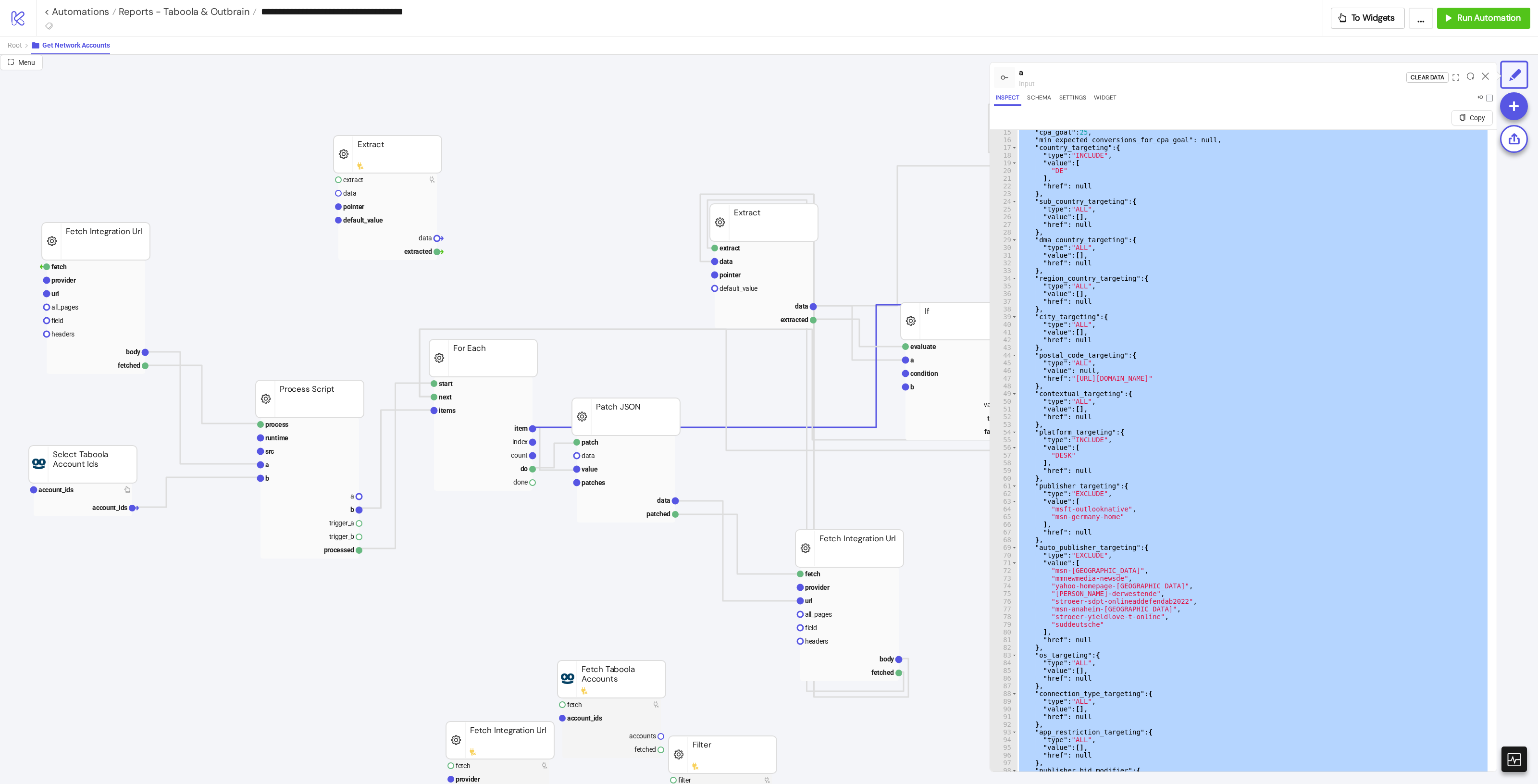
scroll to position [0, 0]
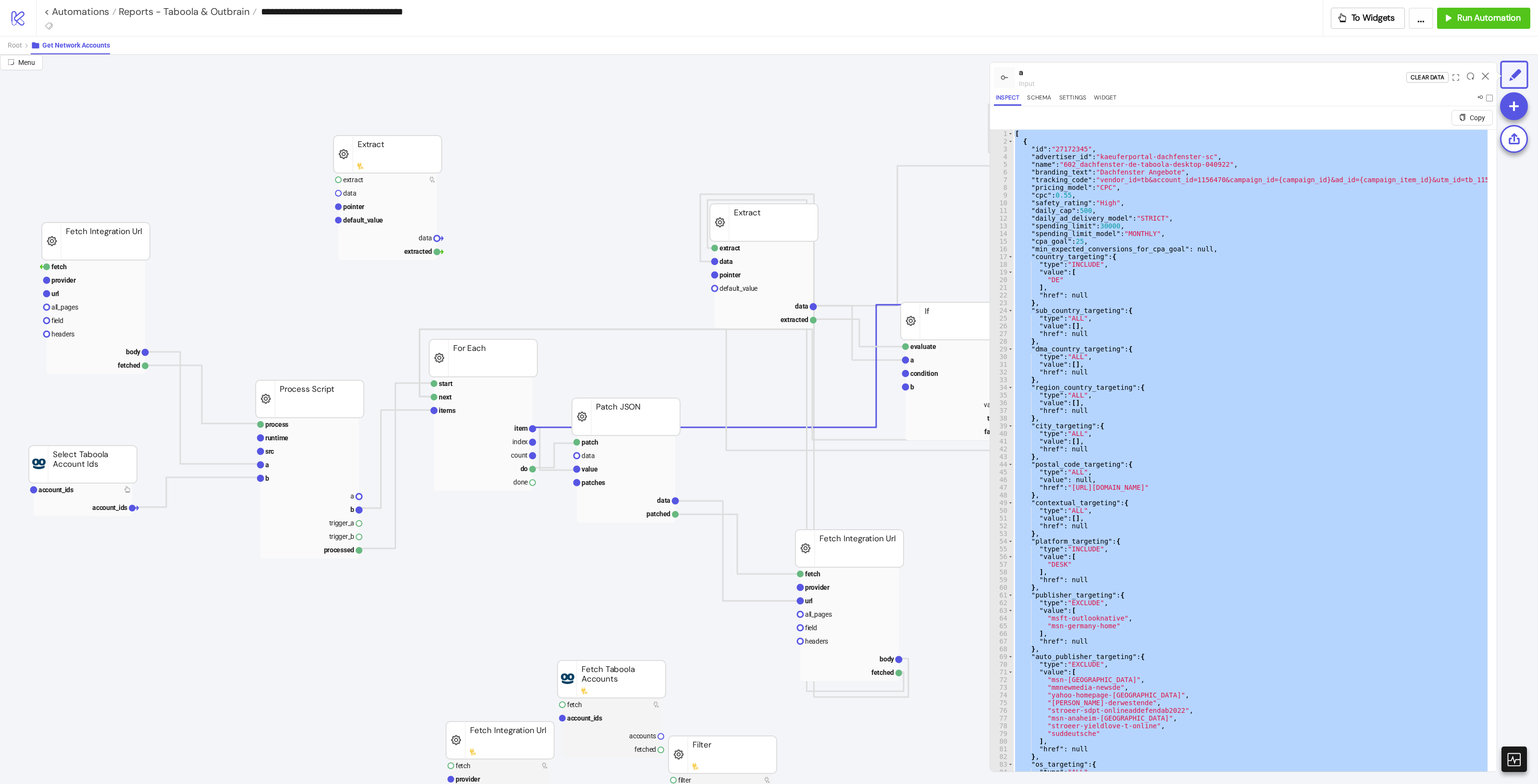
click at [1229, 289] on div "[ { "id" : "27172345" , "advertiser_id" : "kaeuferportal-dachfenster-sc" , "nam…" at bounding box center [1250, 461] width 475 height 664
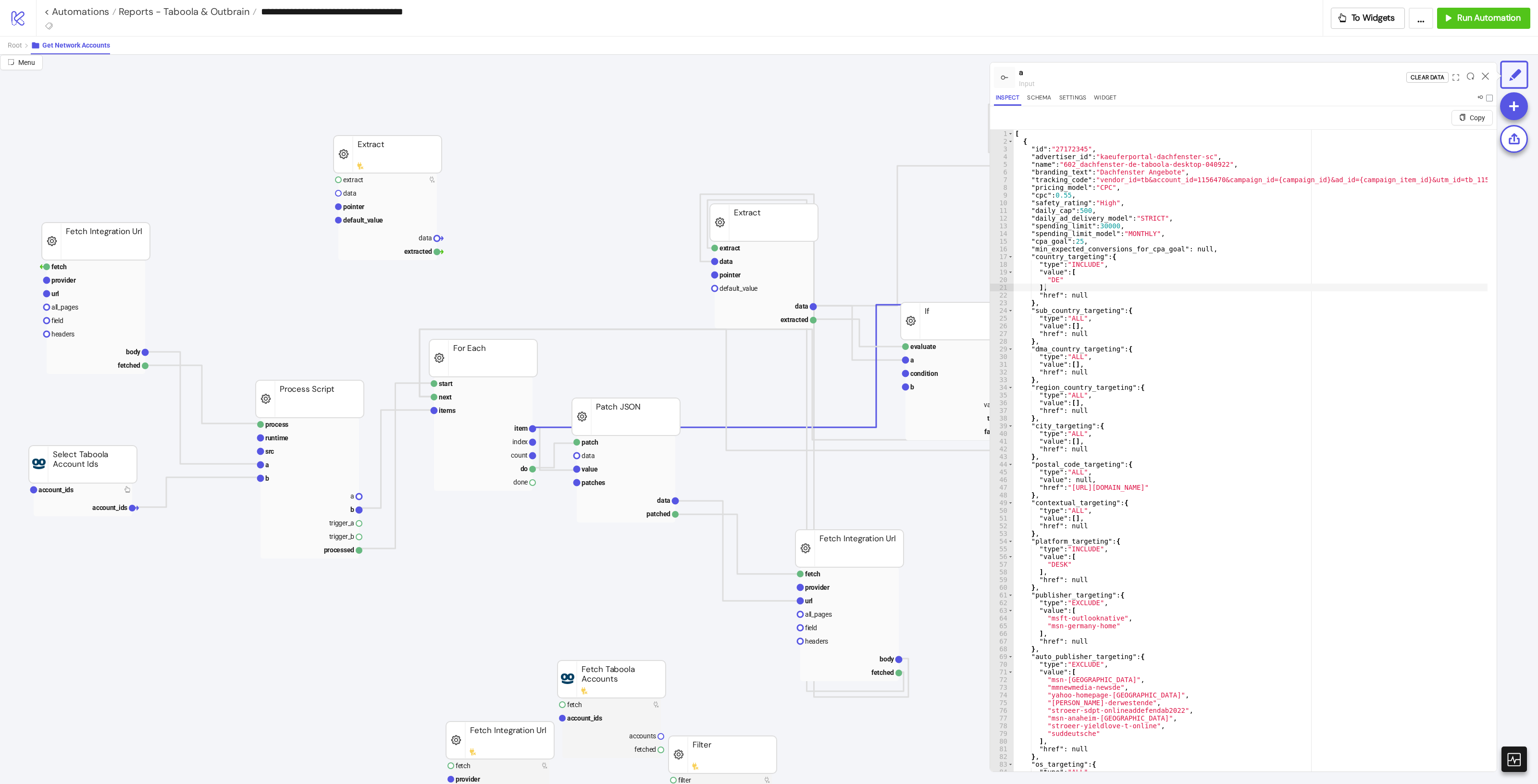
click at [1015, 130] on div "Copy ** 1 2 3 4 5 6 7 8 9 10 11 12 13 14 15 16 17 18 19 20 21 22 23 24 25 26 27…" at bounding box center [1244, 439] width 507 height 665
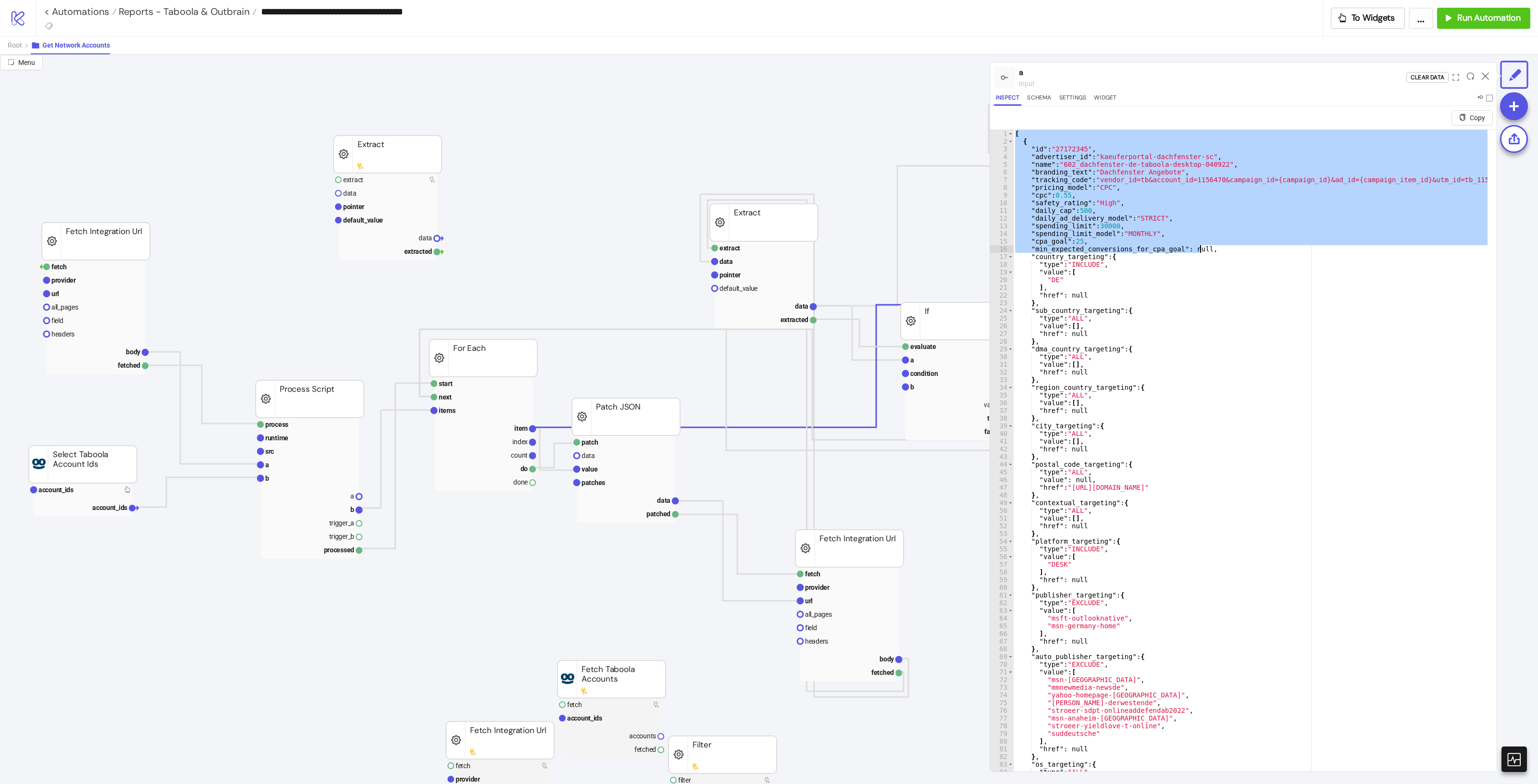
drag, startPoint x: 1015, startPoint y: 132, endPoint x: 1225, endPoint y: 245, distance: 238.5
click at [1225, 245] on div "[ { "id" : "27172345" , "advertiser_id" : "kaeuferportal-dachfenster-sc" , "nam…" at bounding box center [1426, 465] width 825 height 671
click at [1135, 276] on div "[ { "id" : "27172345" , "advertiser_id" : "kaeuferportal-dachfenster-sc" , "nam…" at bounding box center [1426, 465] width 825 height 671
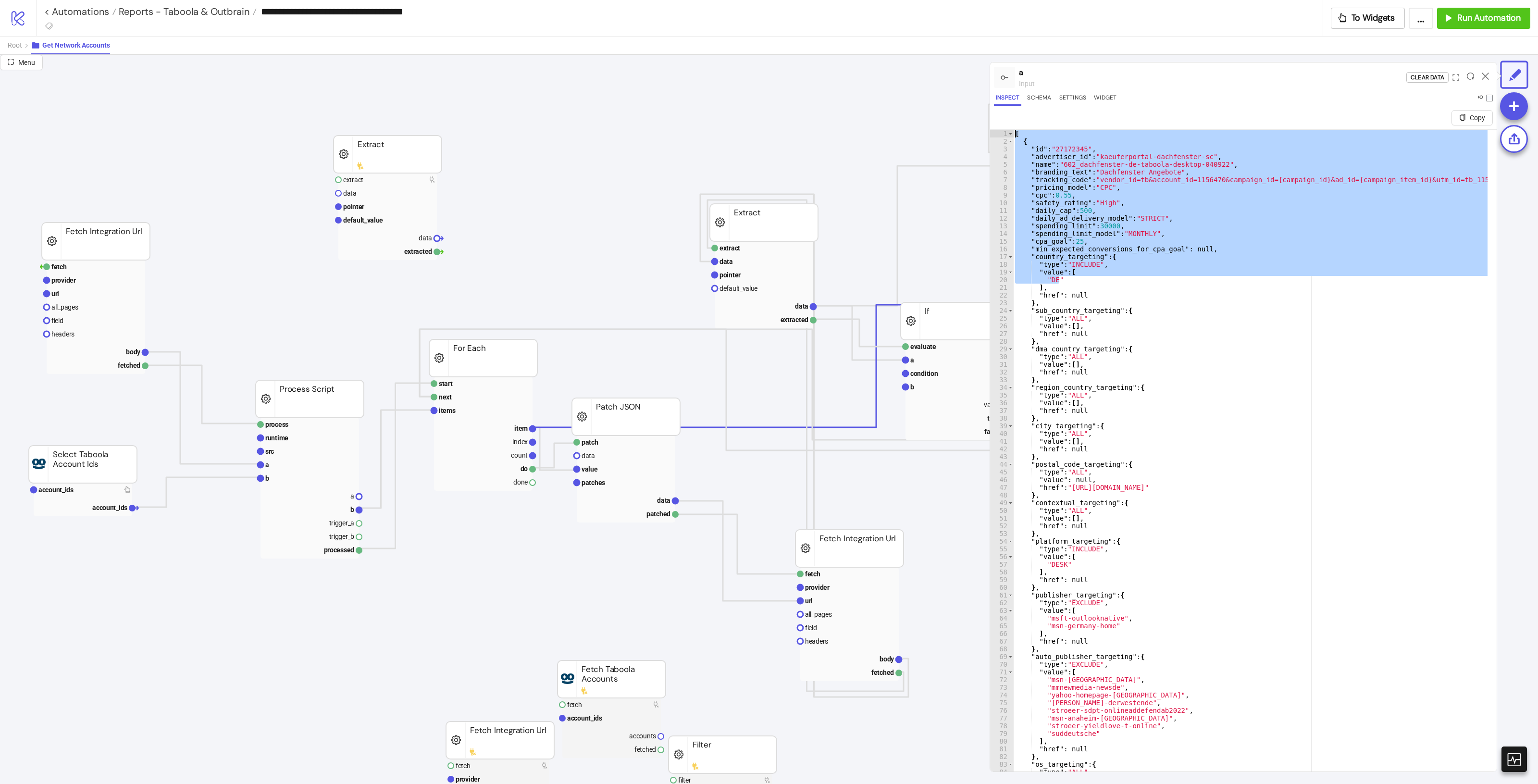
drag, startPoint x: 1085, startPoint y: 281, endPoint x: 1008, endPoint y: 132, distance: 167.7
click at [976, 119] on div "Menu a input Clear Data Inspect Schema Settings Widget Copy **** 1 2 3 4 5 6 7 …" at bounding box center [769, 419] width 1538 height 729
type textarea "* ***"
click at [1483, 73] on icon at bounding box center [1485, 76] width 7 height 7
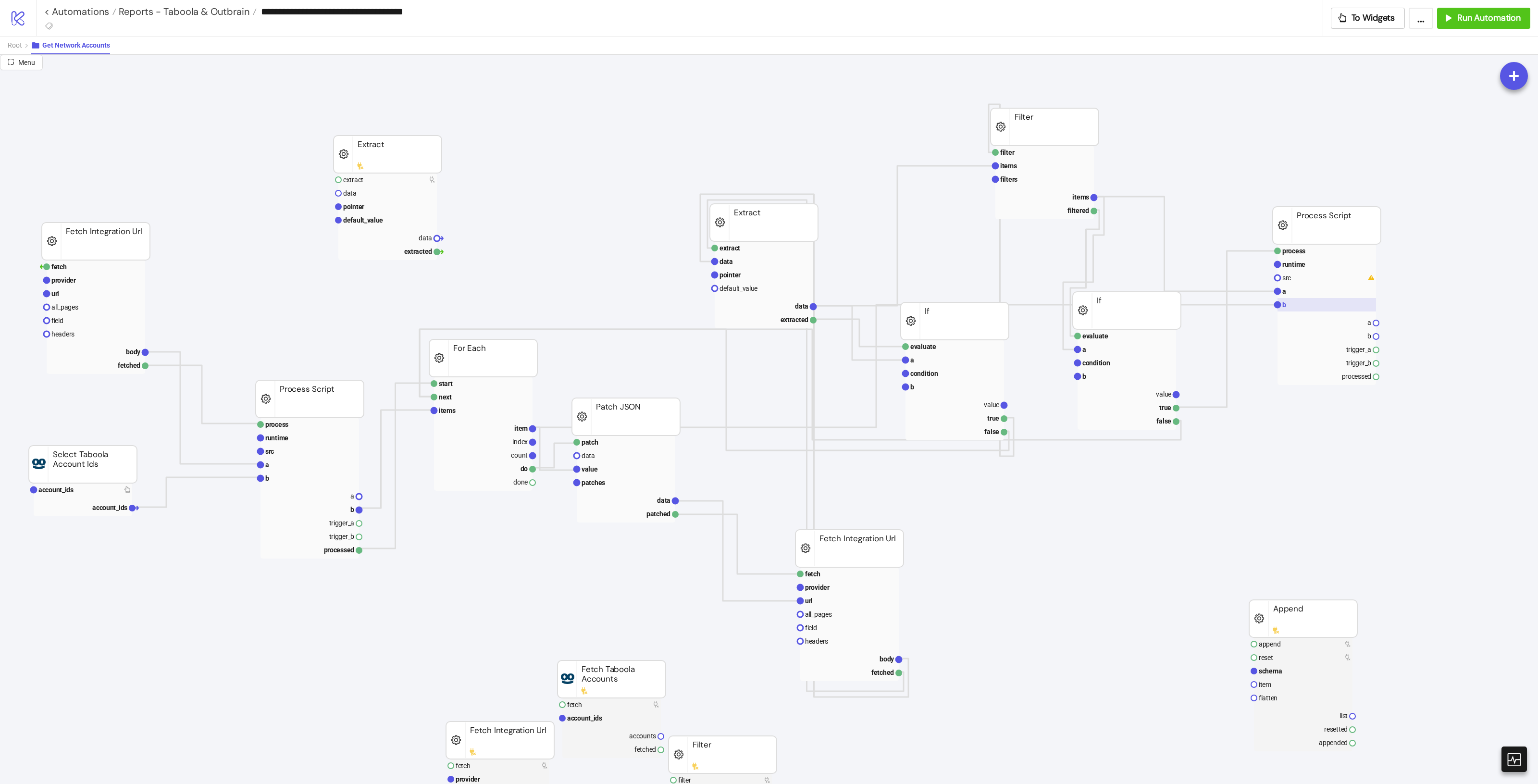
click at [1310, 299] on rect at bounding box center [1326, 305] width 99 height 14
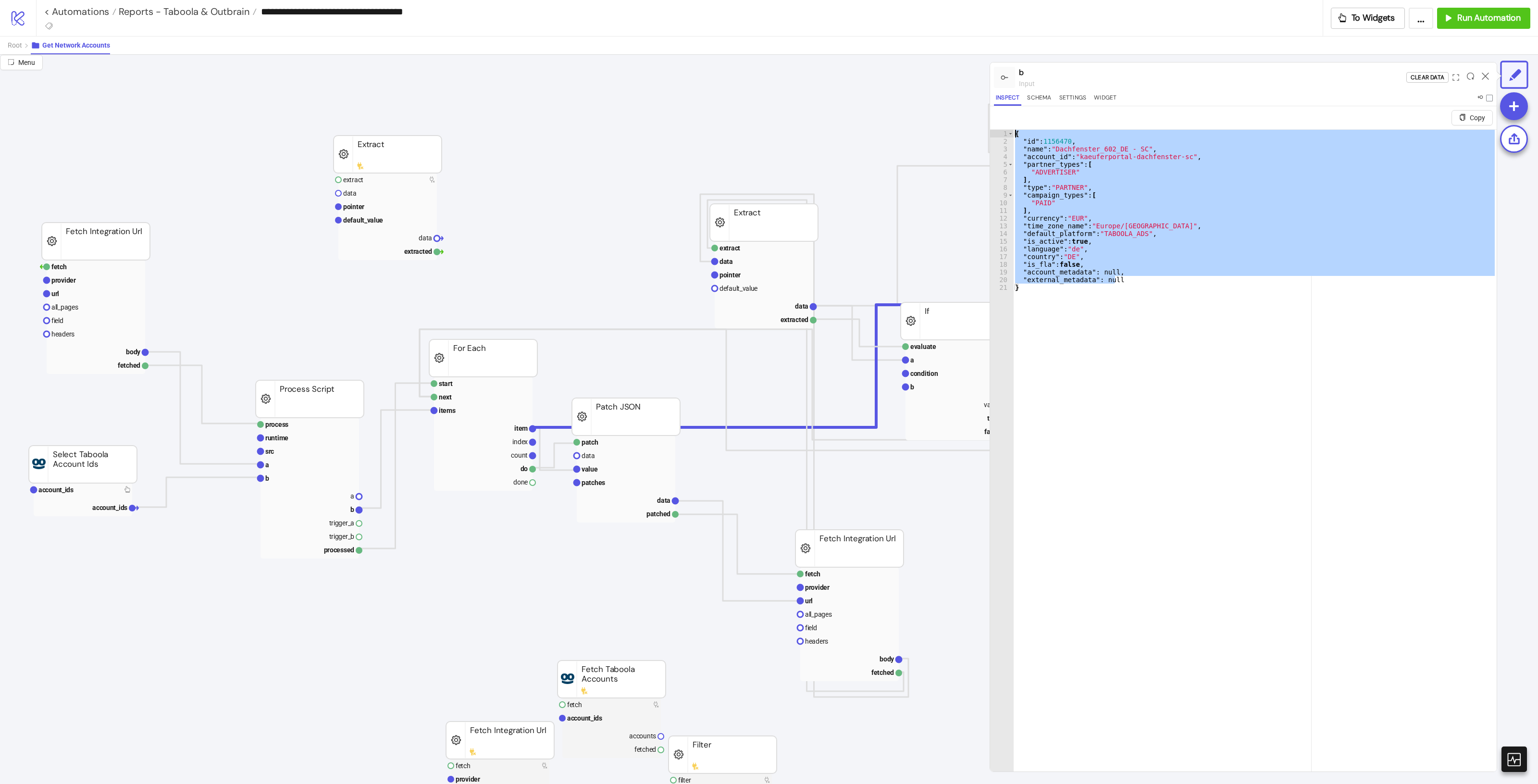
drag, startPoint x: 1128, startPoint y: 279, endPoint x: 993, endPoint y: 97, distance: 226.6
click at [993, 97] on div "**********" at bounding box center [1244, 417] width 507 height 709
click at [1208, 246] on div "{ "id" : 1156470 , "name" : "Dachfenster_602_DE - SC" , "account_id" : "kaeufer…" at bounding box center [1254, 461] width 483 height 664
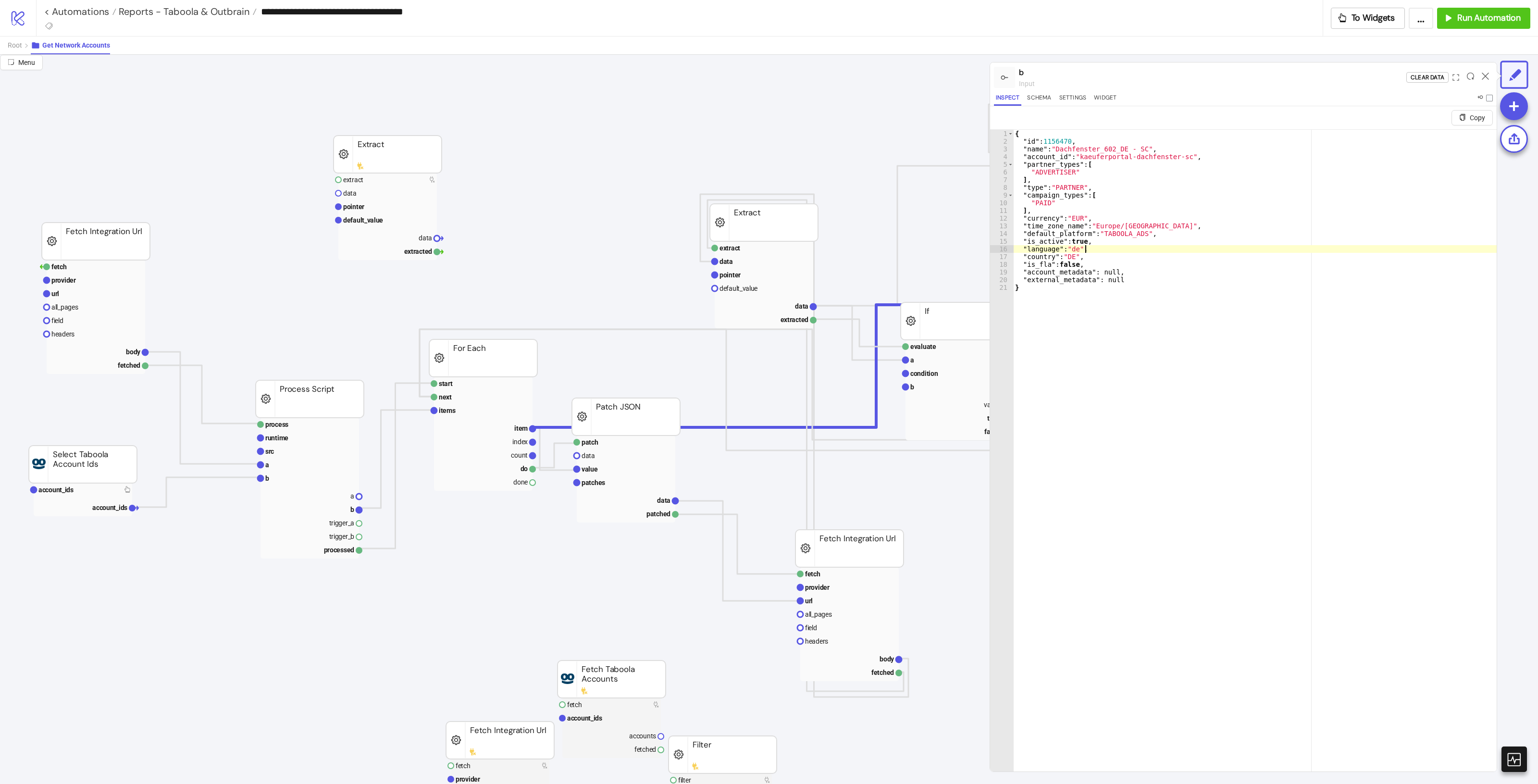
drag, startPoint x: 1013, startPoint y: 132, endPoint x: 1154, endPoint y: 179, distance: 148.6
click at [1154, 179] on div "**********" at bounding box center [1244, 462] width 507 height 665
click at [1127, 163] on div "{ "id" : 1156470 , "name" : "Dachfenster_602_DE - SC" , "account_id" : "kaeufer…" at bounding box center [1254, 469] width 483 height 680
click at [1081, 197] on div "{ "id" : 1156470 , "name" : "Dachfenster_602_DE - SC" , "account_id" : "kaeufer…" at bounding box center [1254, 469] width 483 height 680
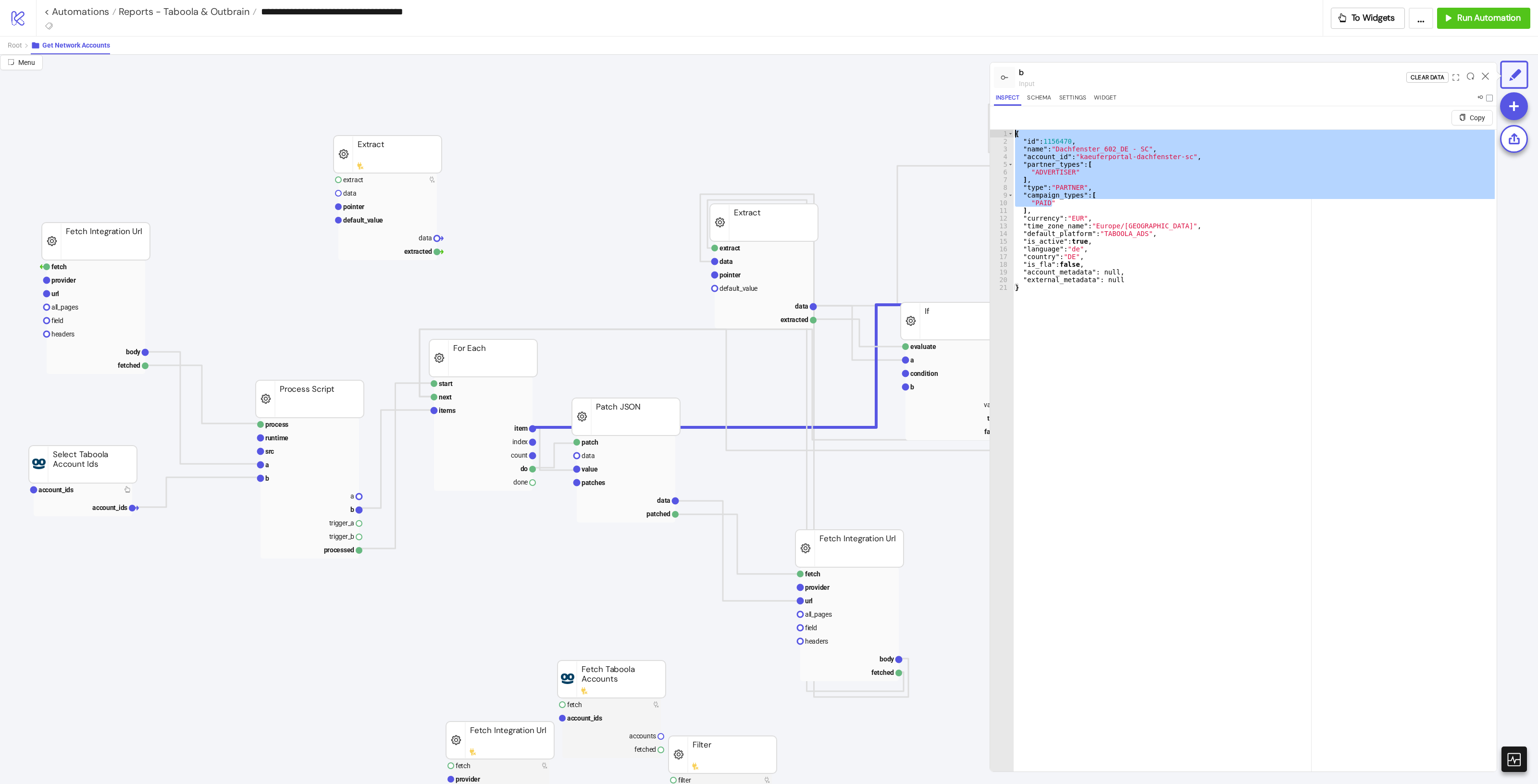
drag, startPoint x: 1079, startPoint y: 204, endPoint x: 998, endPoint y: 131, distance: 109.0
click at [998, 131] on div "**********" at bounding box center [1244, 462] width 507 height 665
type textarea "**********"
drag, startPoint x: 1485, startPoint y: 77, endPoint x: 1477, endPoint y: 81, distance: 8.9
click at [1485, 76] on icon at bounding box center [1485, 76] width 7 height 7
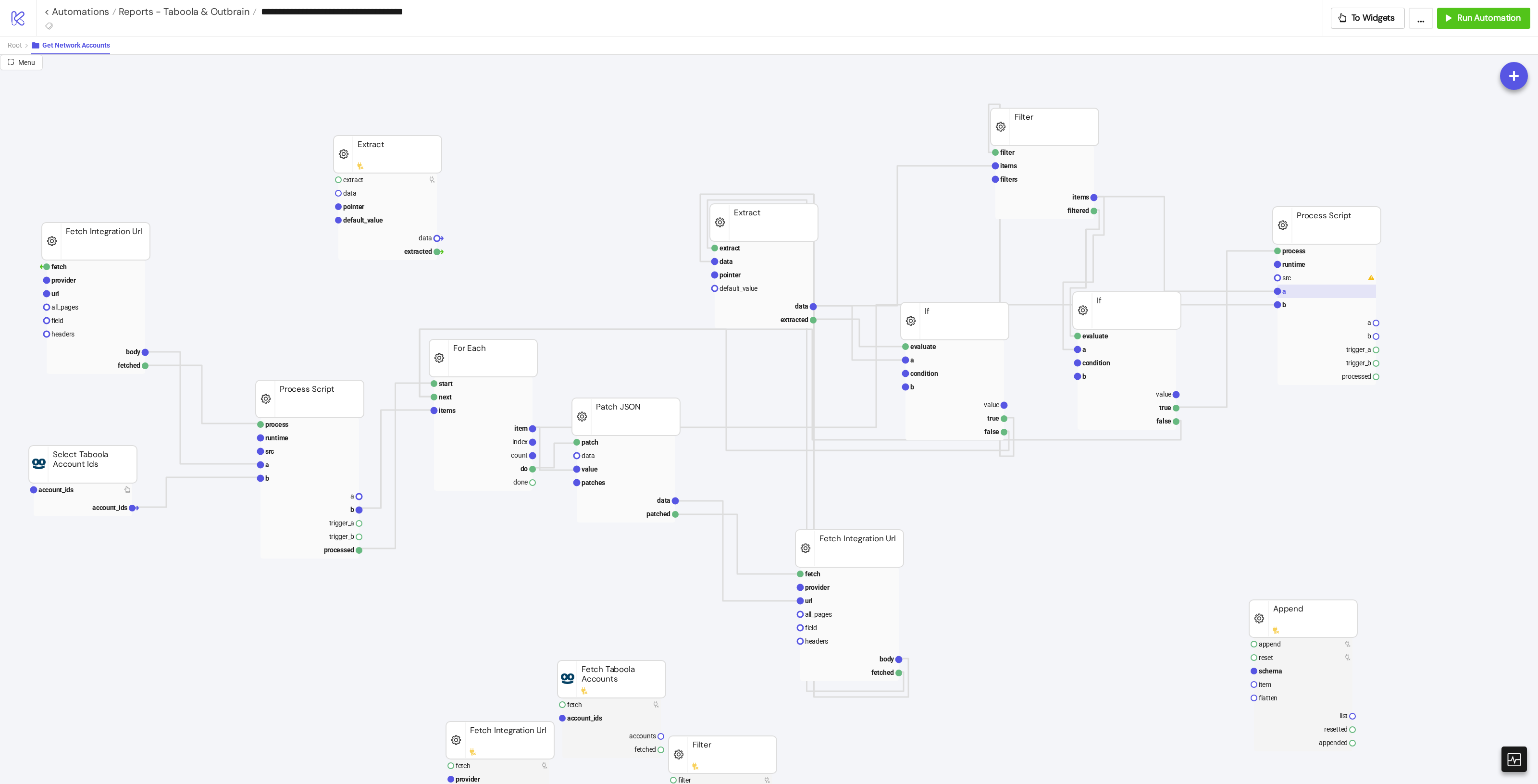
click at [1315, 291] on rect at bounding box center [1326, 291] width 99 height 14
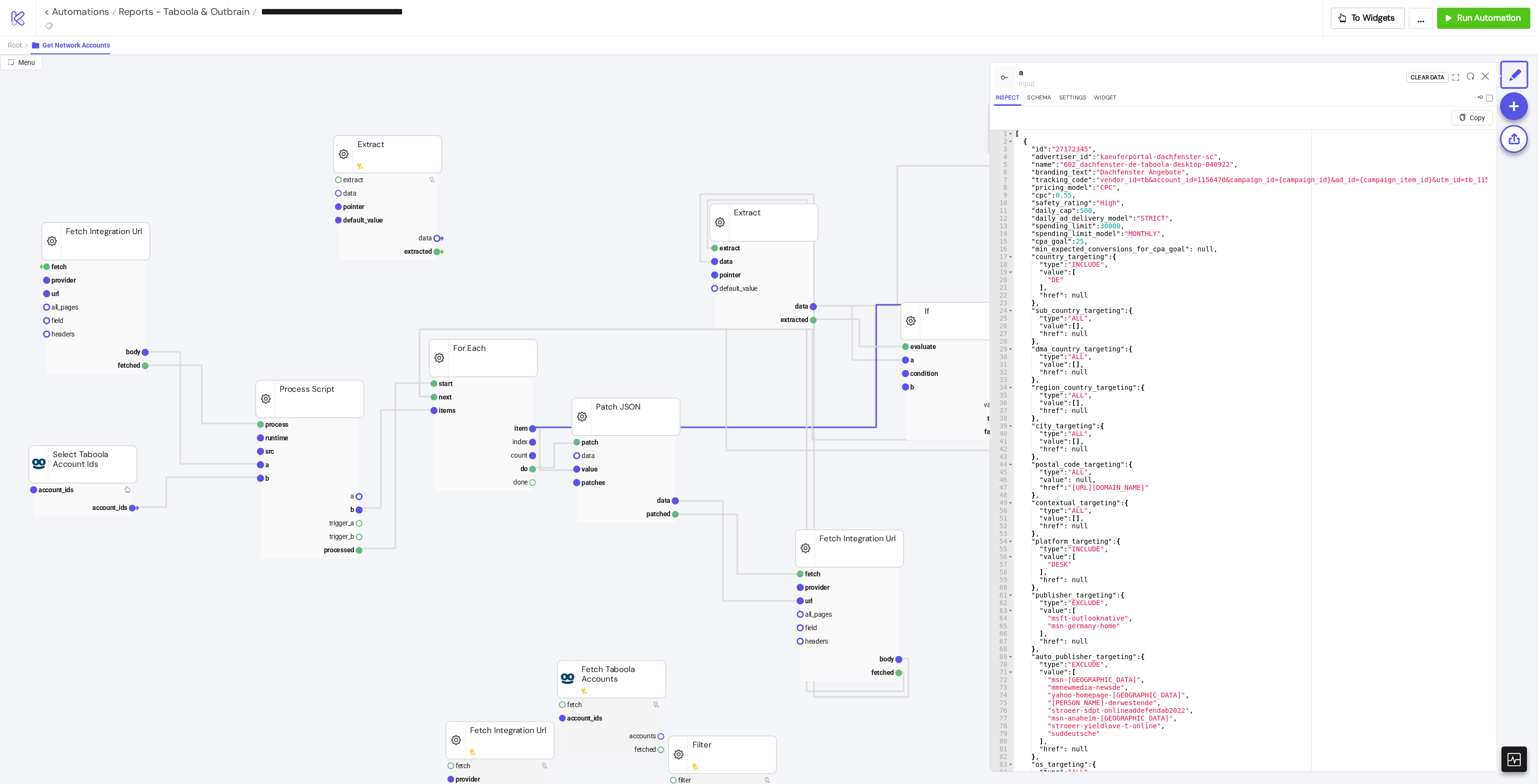
drag, startPoint x: 1483, startPoint y: 77, endPoint x: 1473, endPoint y: 80, distance: 10.4
click at [1483, 77] on icon at bounding box center [1485, 76] width 7 height 7
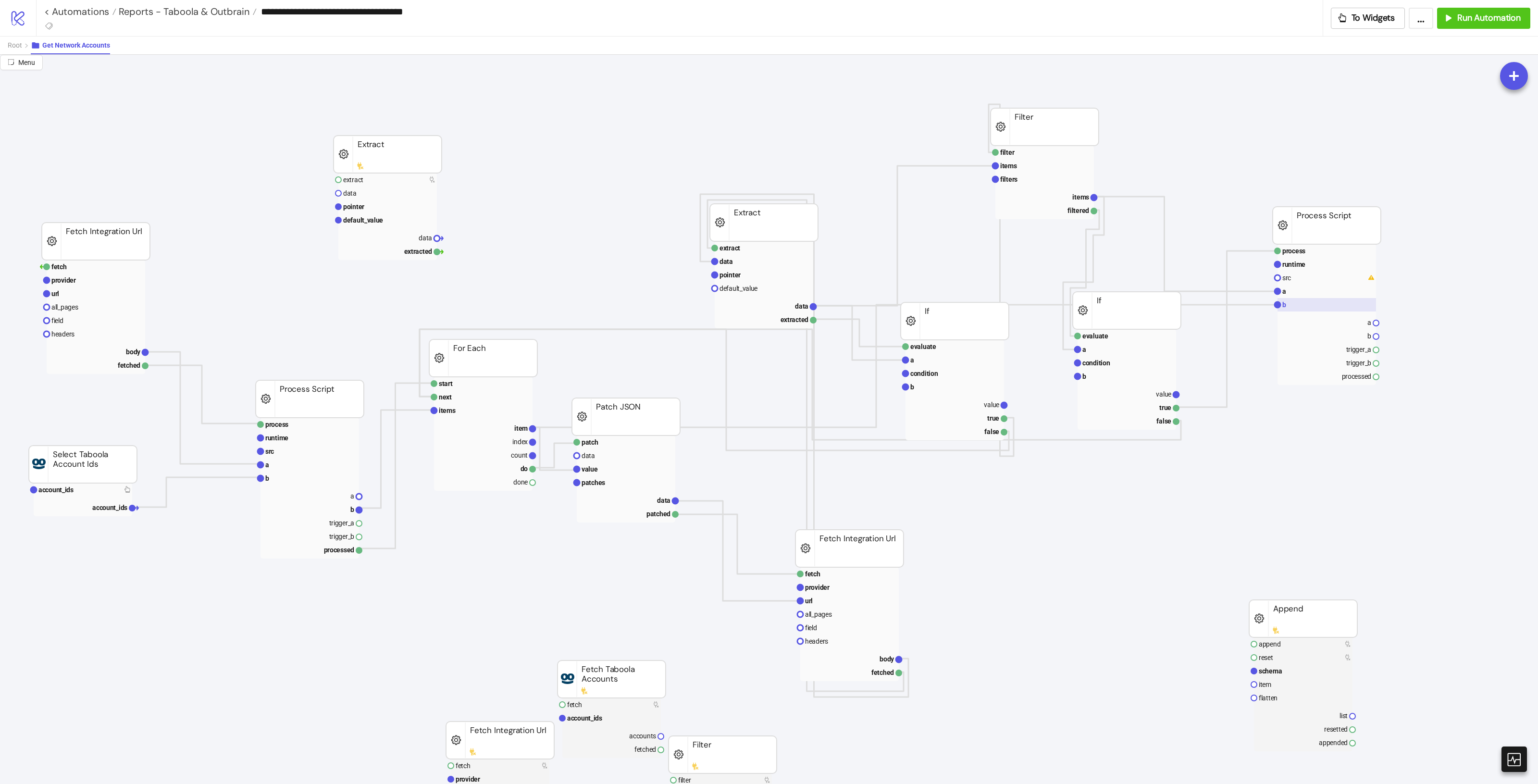
click at [1328, 305] on rect at bounding box center [1326, 305] width 99 height 14
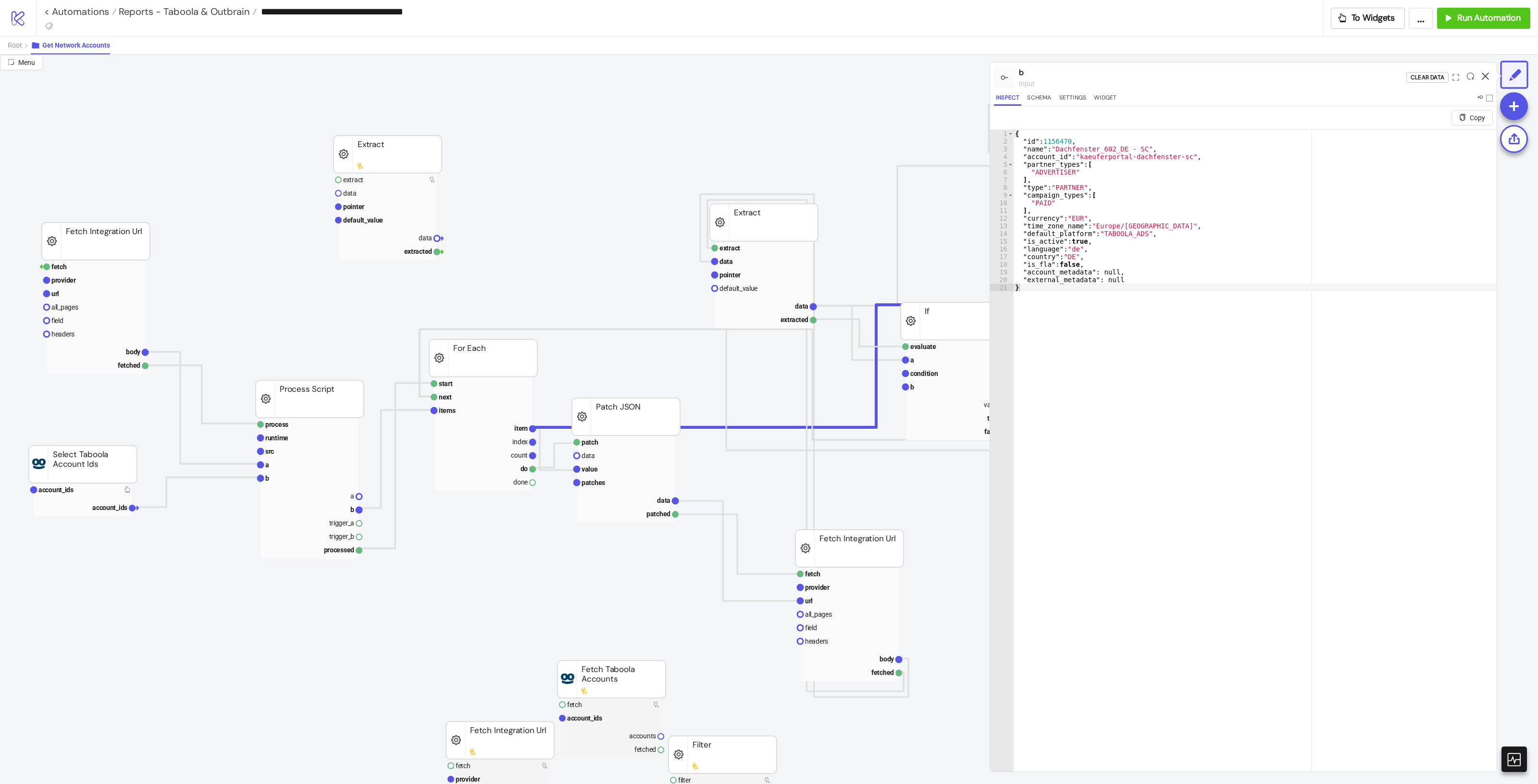
click at [1486, 76] on icon at bounding box center [1485, 76] width 7 height 7
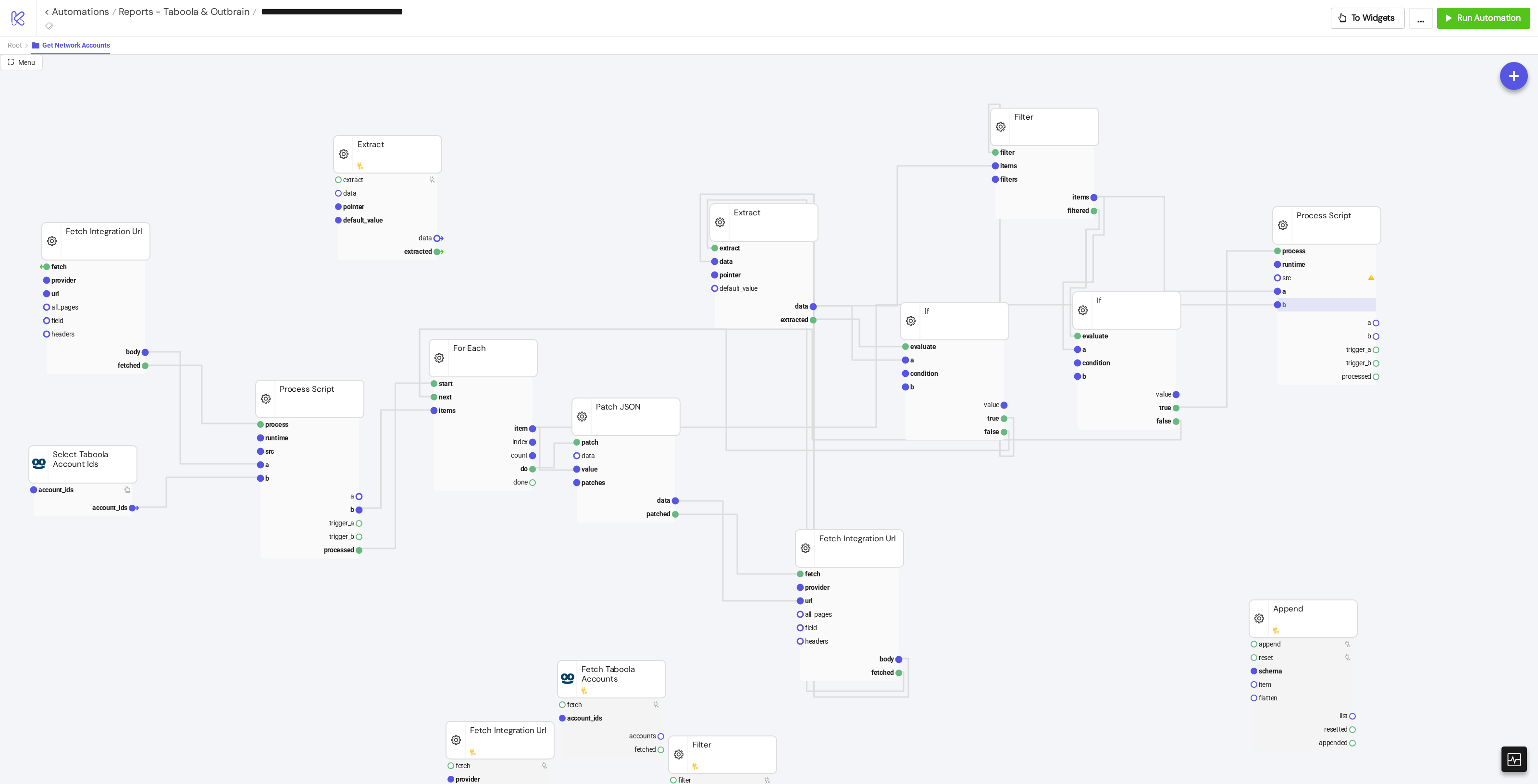
click at [1295, 301] on rect at bounding box center [1326, 305] width 99 height 14
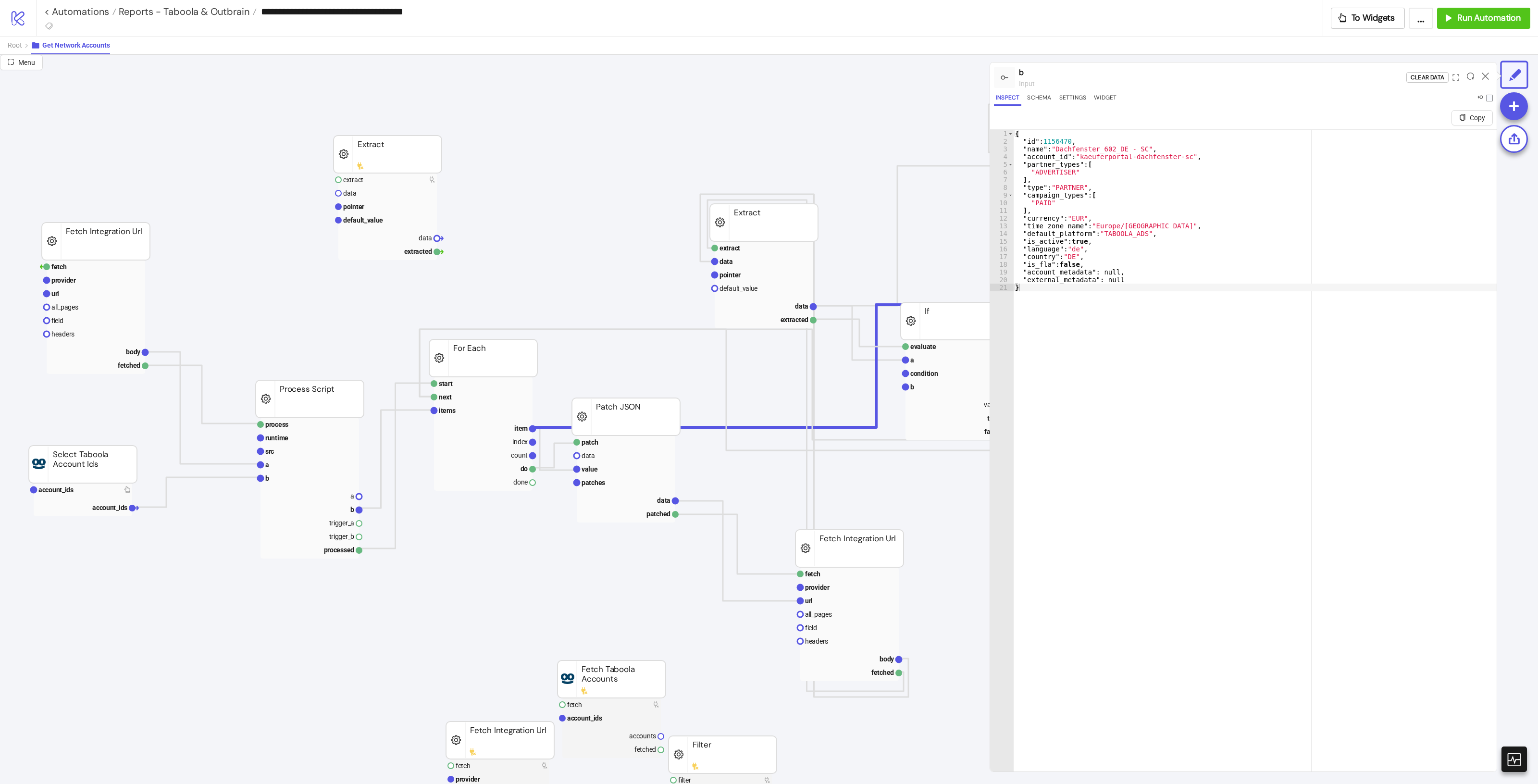
drag, startPoint x: 1486, startPoint y: 73, endPoint x: 1474, endPoint y: 77, distance: 12.6
click at [1486, 73] on icon at bounding box center [1485, 76] width 7 height 7
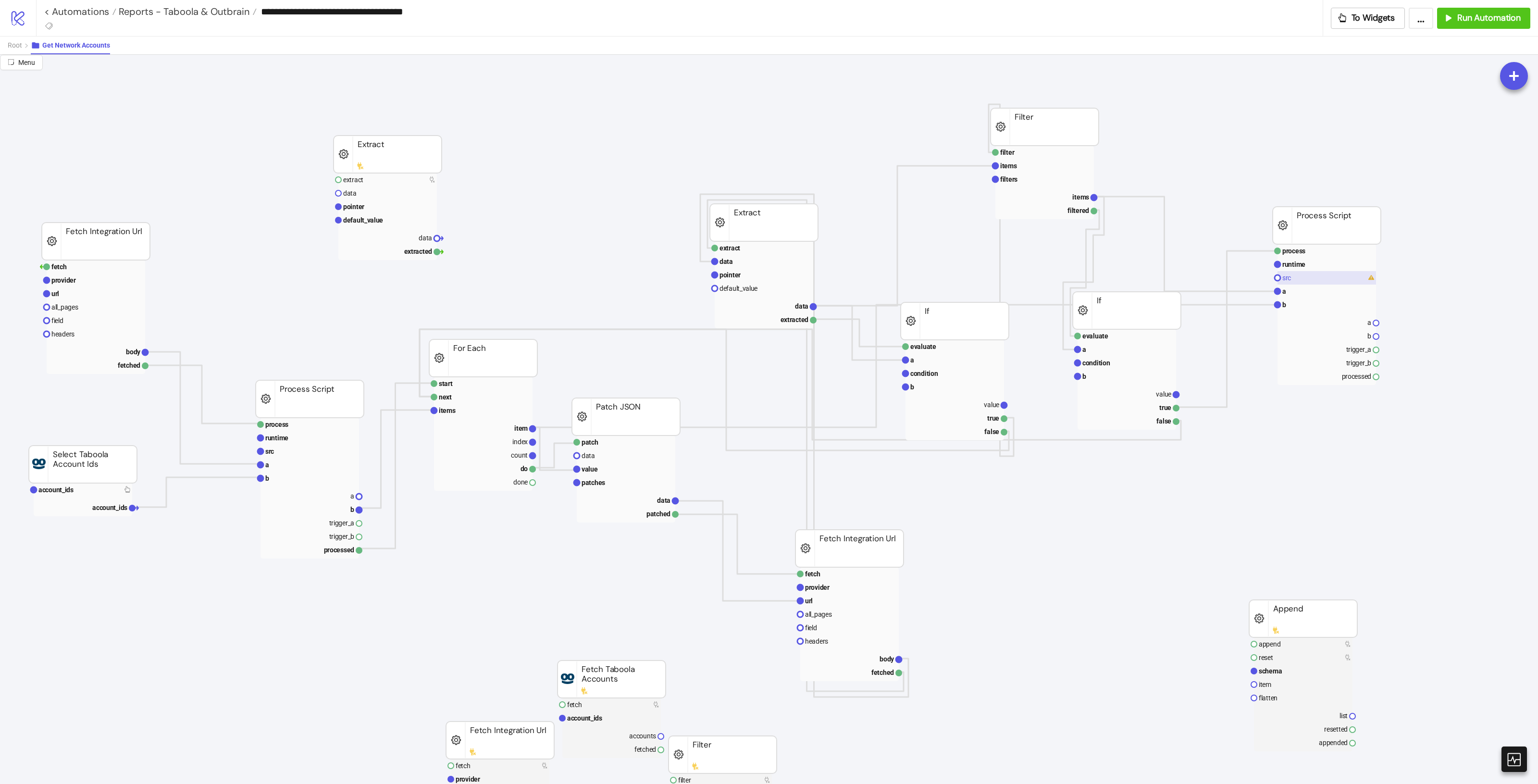
click at [1313, 277] on rect at bounding box center [1326, 277] width 99 height 14
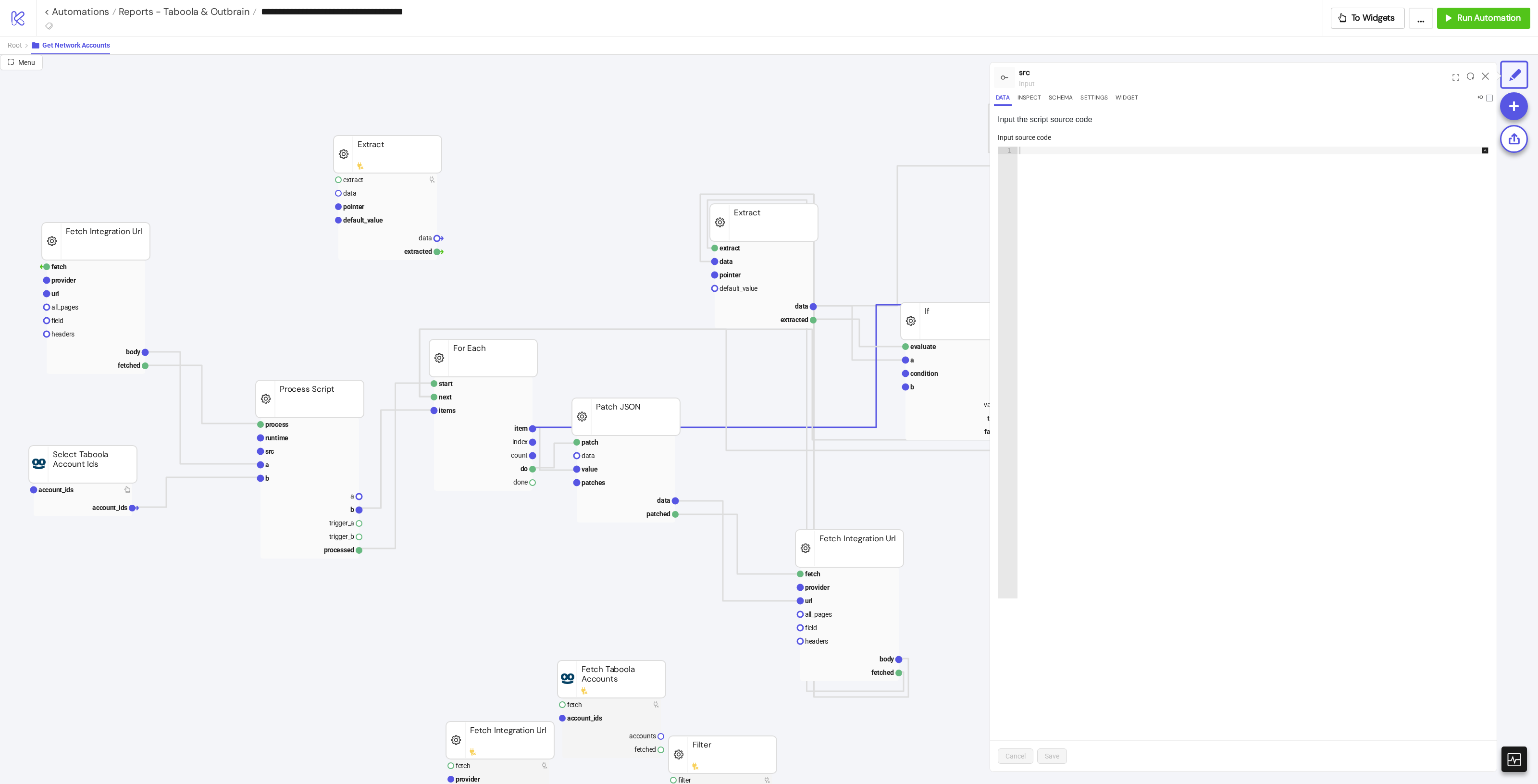
click at [1228, 162] on div at bounding box center [1258, 380] width 482 height 467
paste textarea "**********"
type textarea "**********"
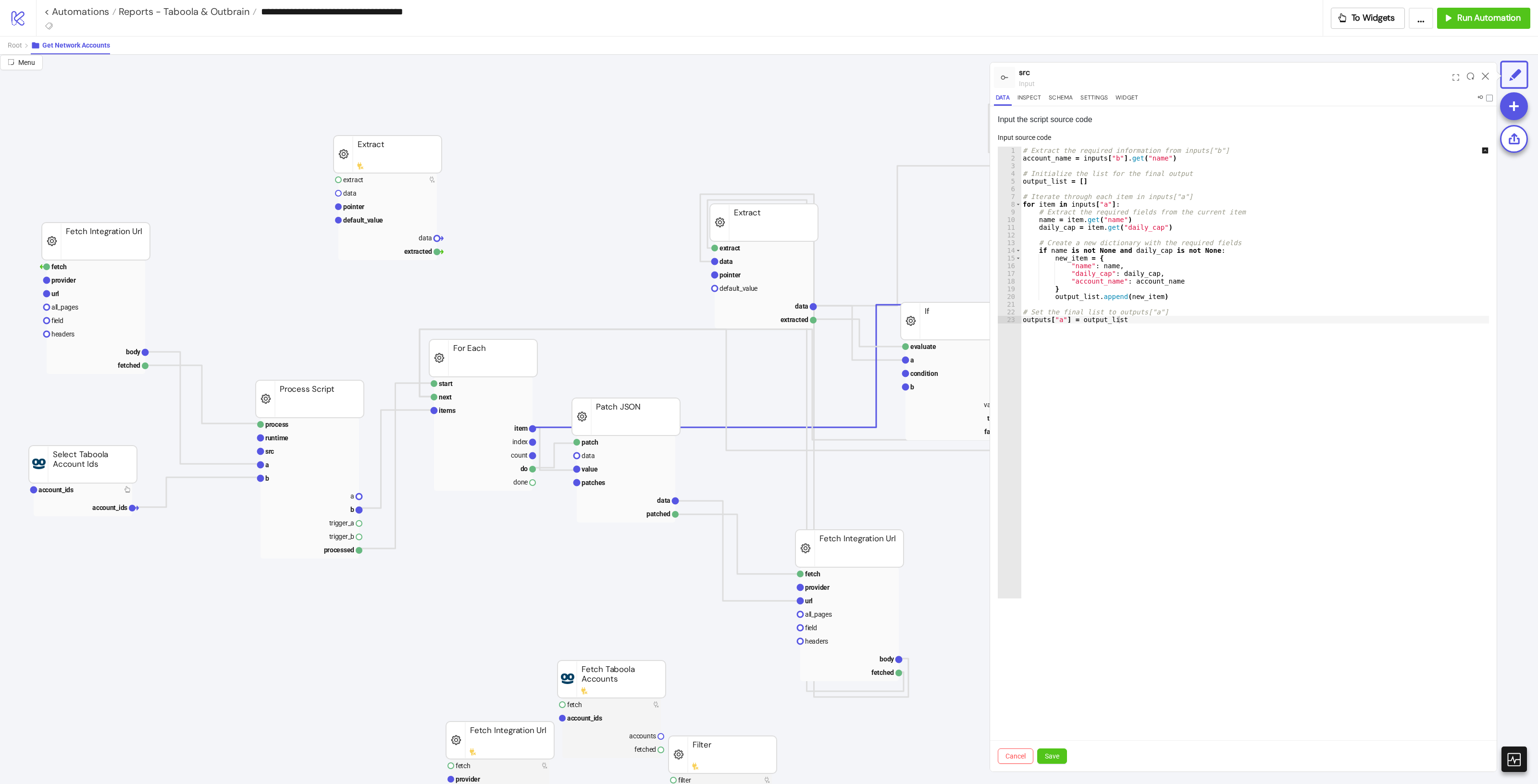
click at [1057, 765] on div "Cancel Save" at bounding box center [1244, 755] width 507 height 31
click at [1063, 760] on button "Save" at bounding box center [1051, 755] width 30 height 15
click at [1489, 72] on div at bounding box center [1485, 77] width 15 height 26
click at [1488, 73] on icon at bounding box center [1485, 76] width 7 height 7
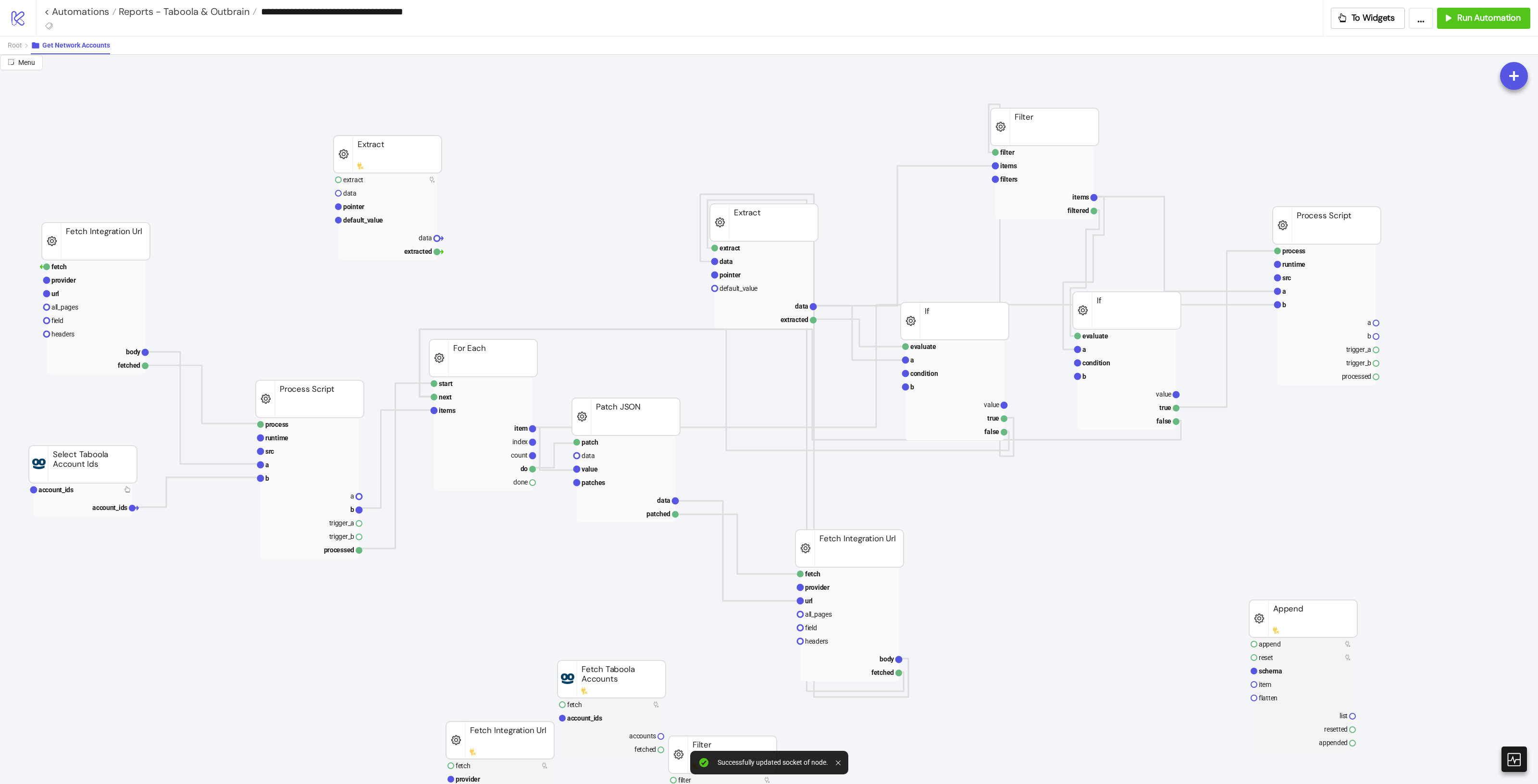
click at [1336, 230] on rect at bounding box center [1326, 225] width 108 height 37
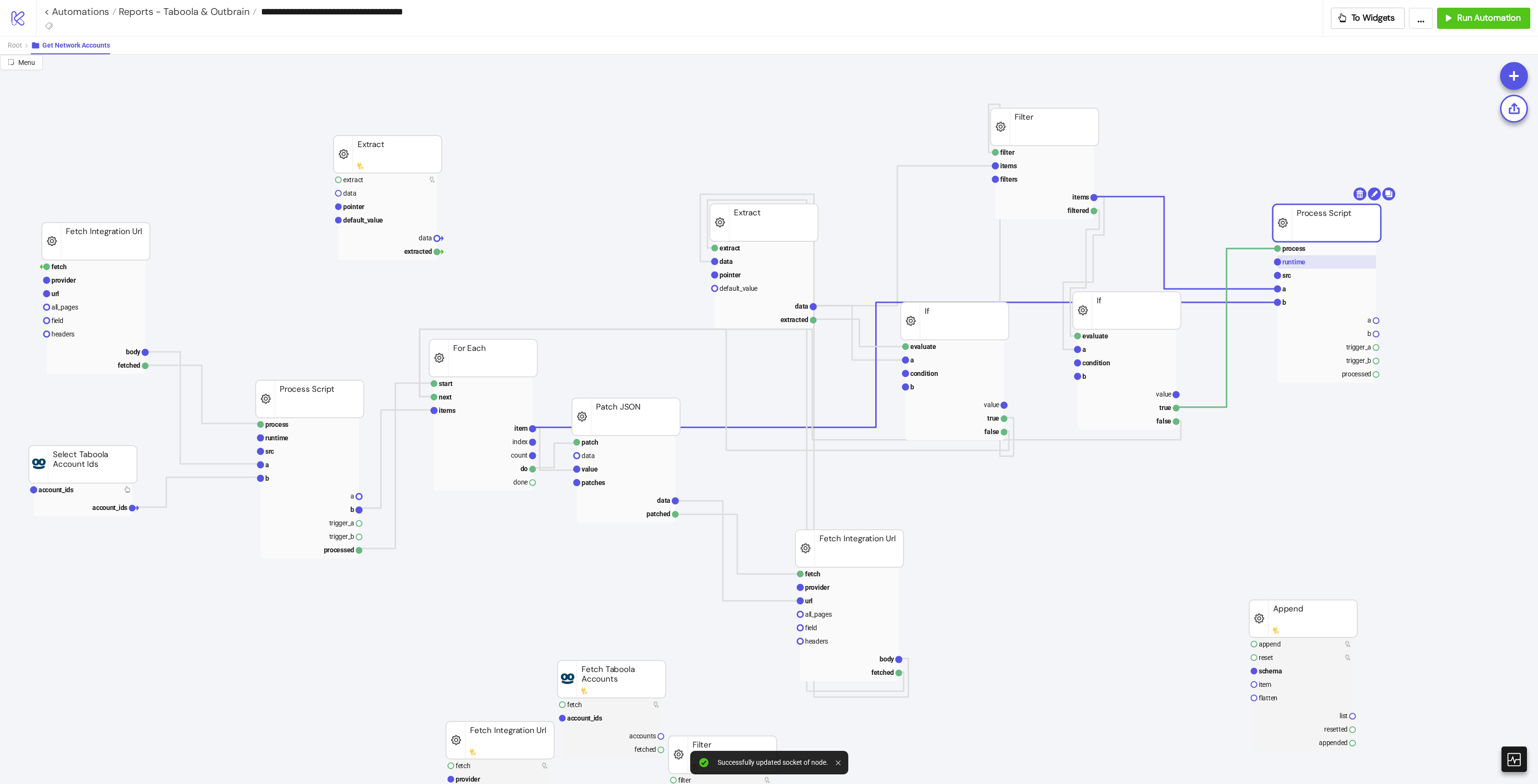
click at [1318, 259] on rect at bounding box center [1326, 261] width 99 height 14
click at [1330, 243] on rect at bounding box center [1328, 225] width 108 height 37
click at [1331, 256] on rect at bounding box center [1328, 251] width 99 height 14
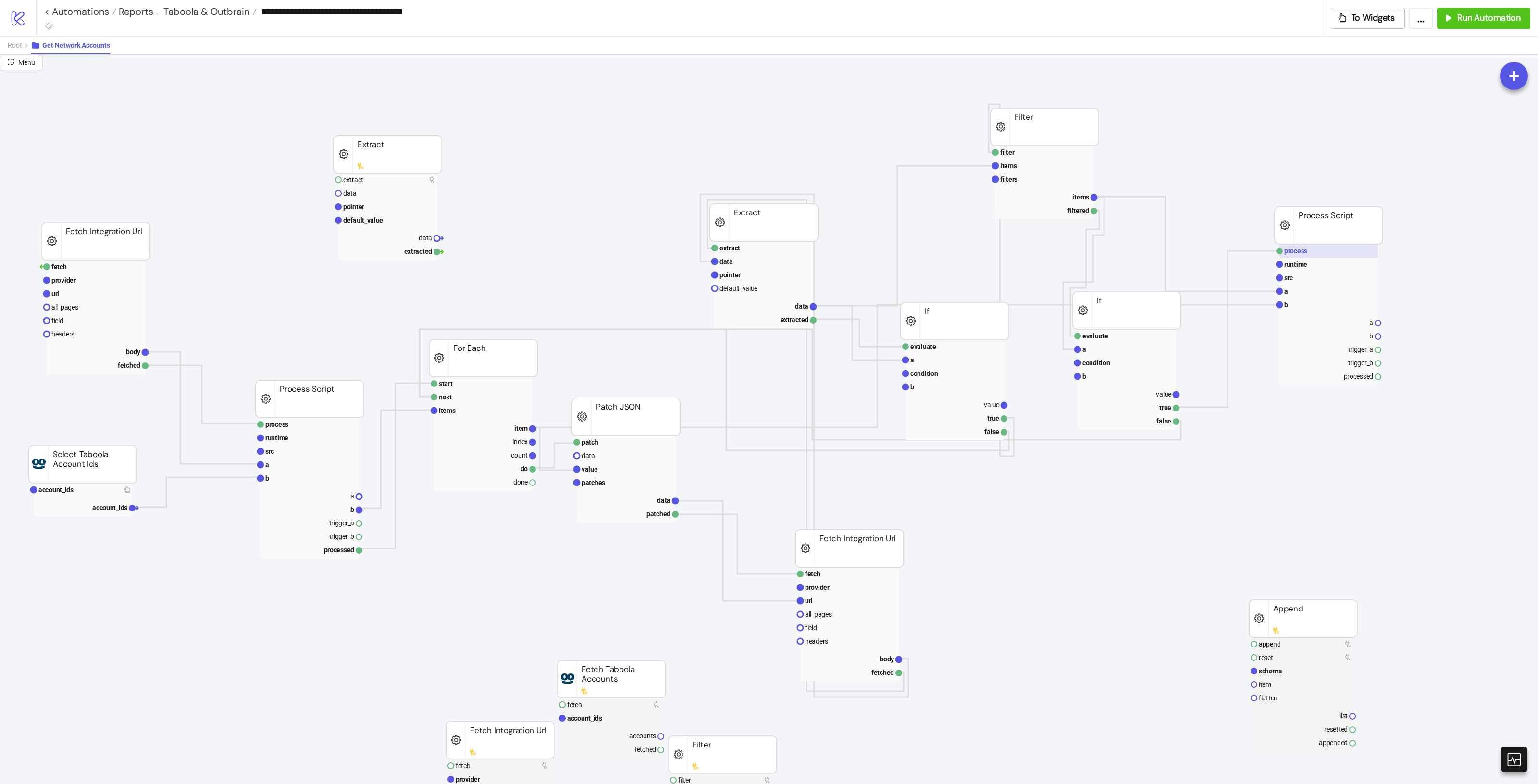
click at [1306, 251] on text "process" at bounding box center [1295, 251] width 23 height 8
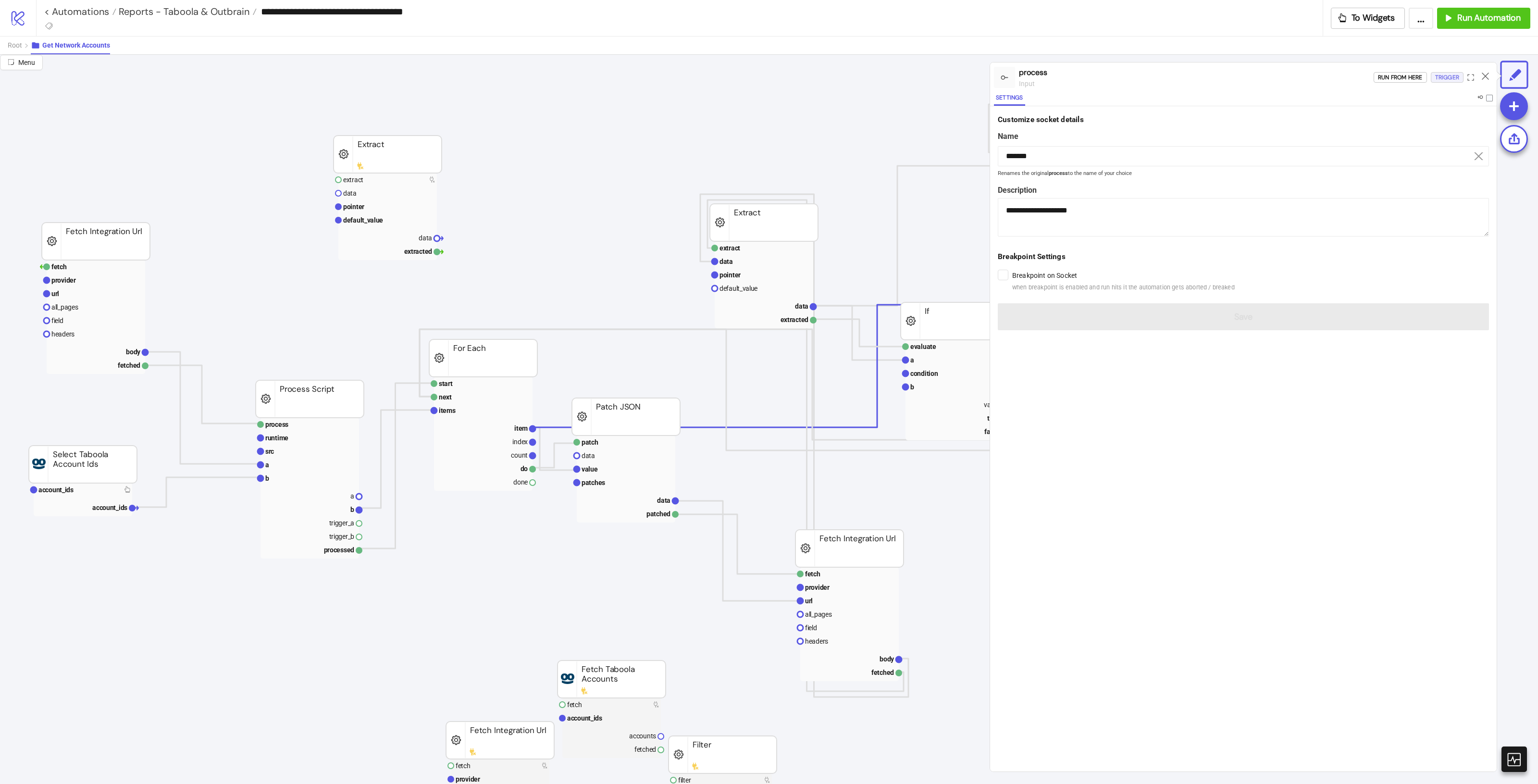
click at [1442, 77] on div "Trigger" at bounding box center [1447, 77] width 24 height 11
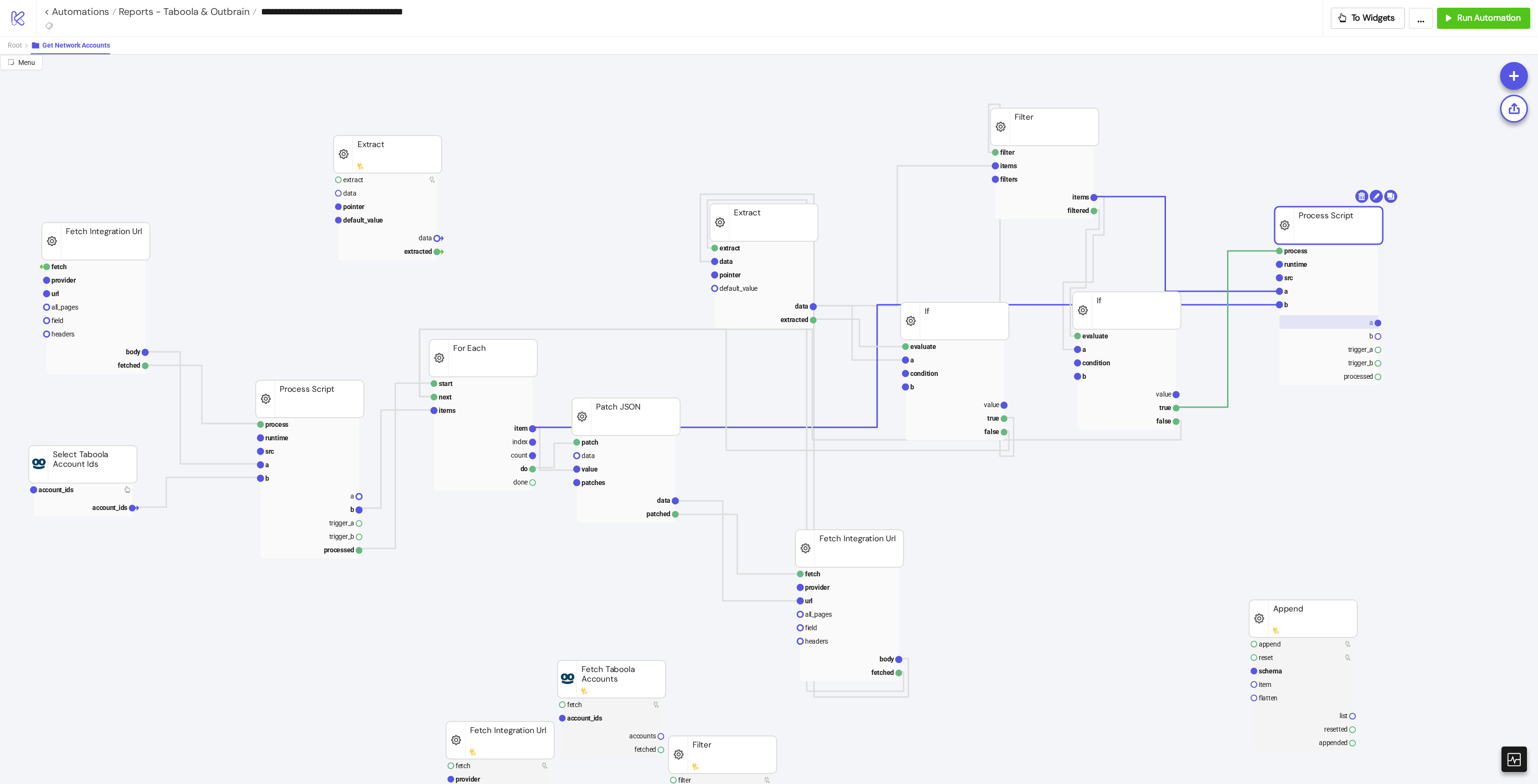
click at [1357, 325] on rect at bounding box center [1328, 322] width 99 height 14
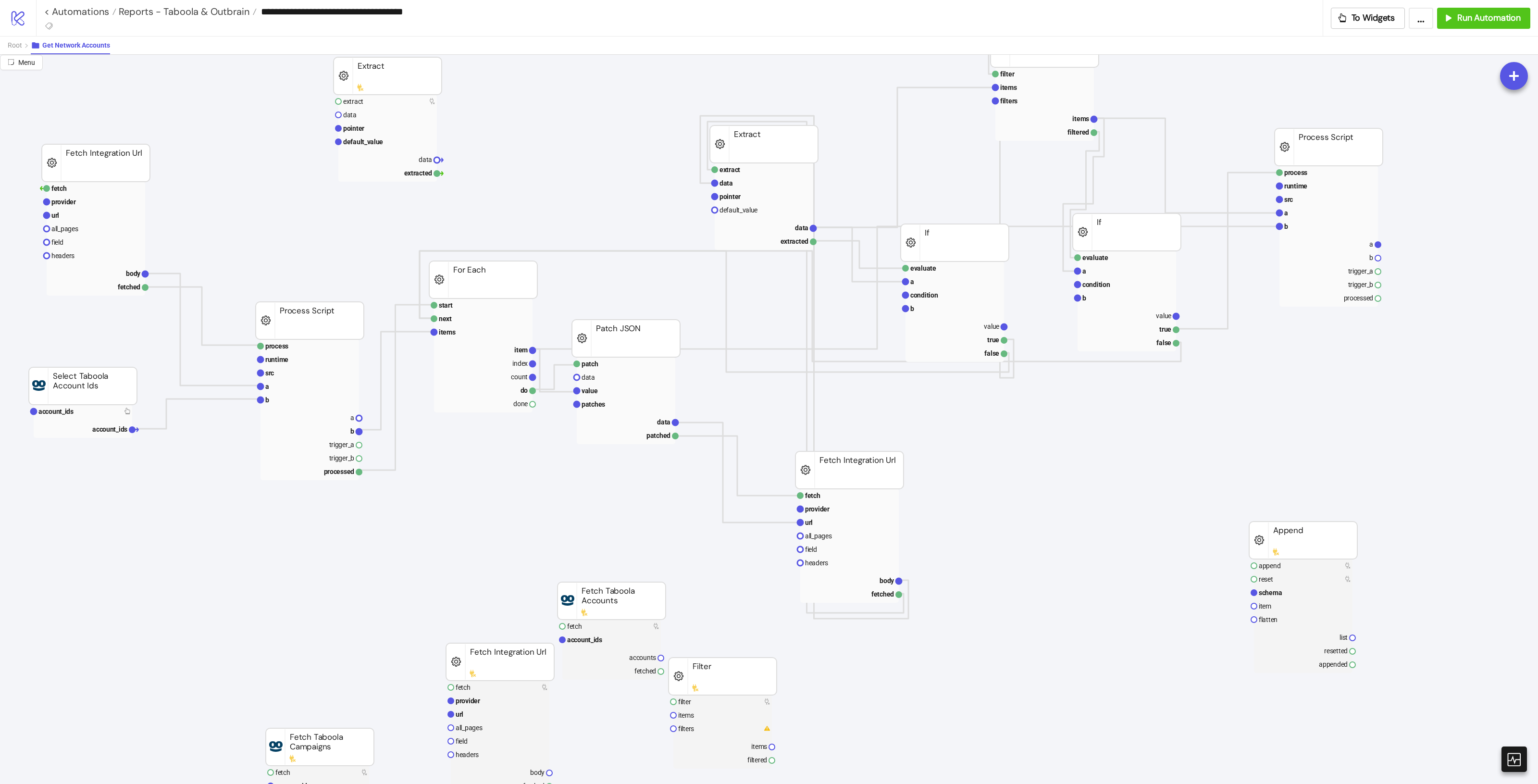
scroll to position [60, 12]
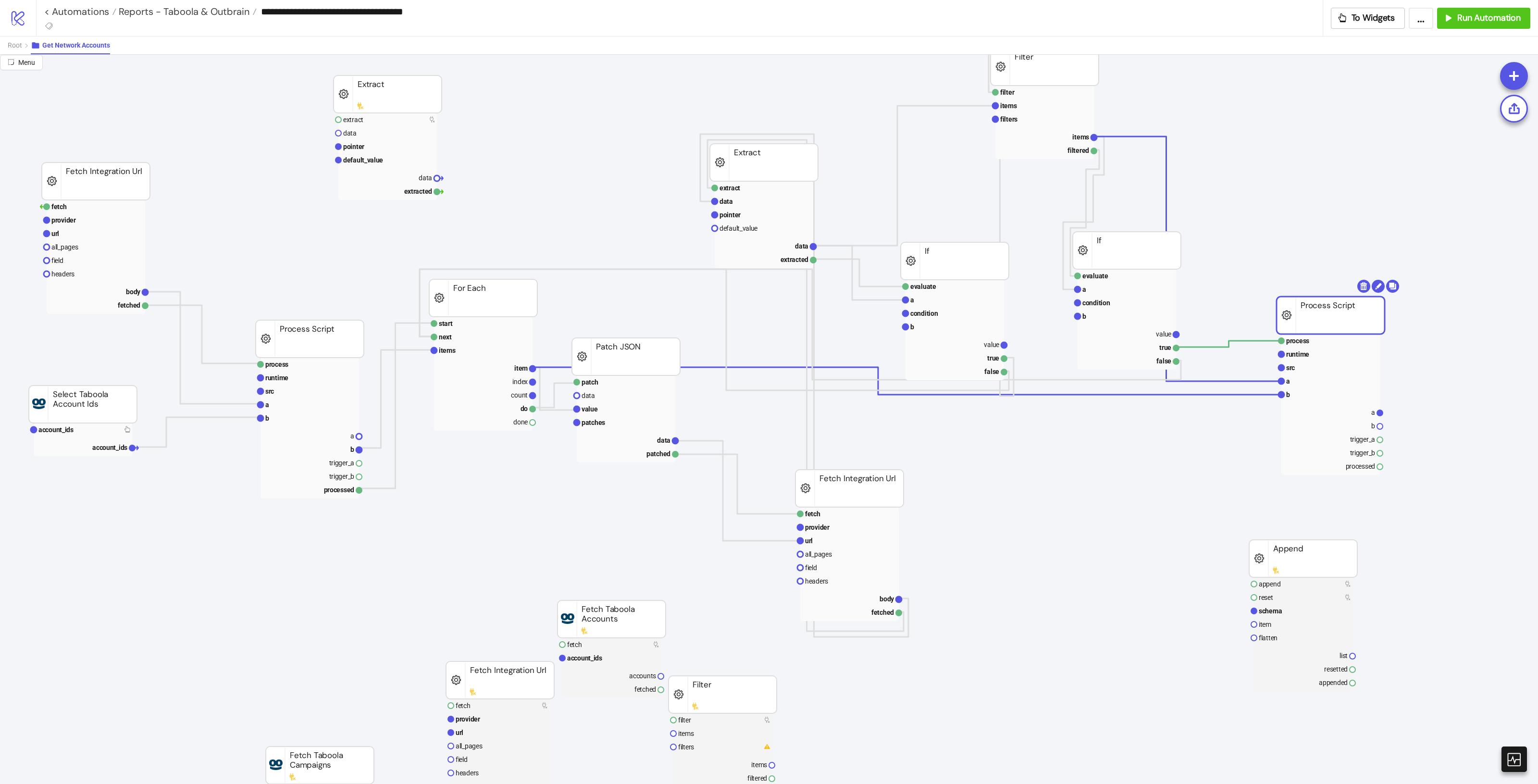
drag, startPoint x: 1325, startPoint y: 171, endPoint x: 1255, endPoint y: 376, distance: 216.6
click at [1322, 309] on rect at bounding box center [1331, 315] width 108 height 37
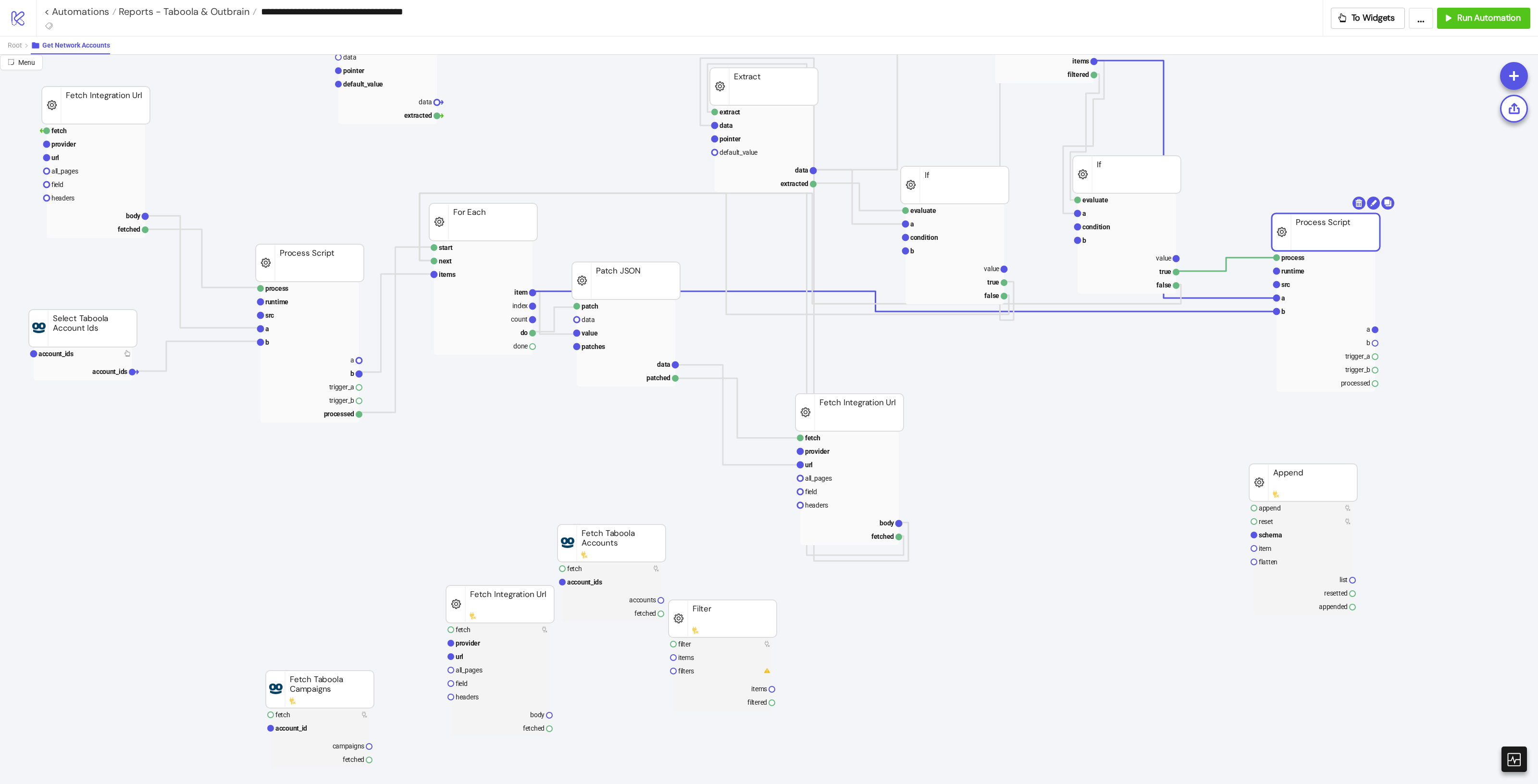
scroll to position [180, 12]
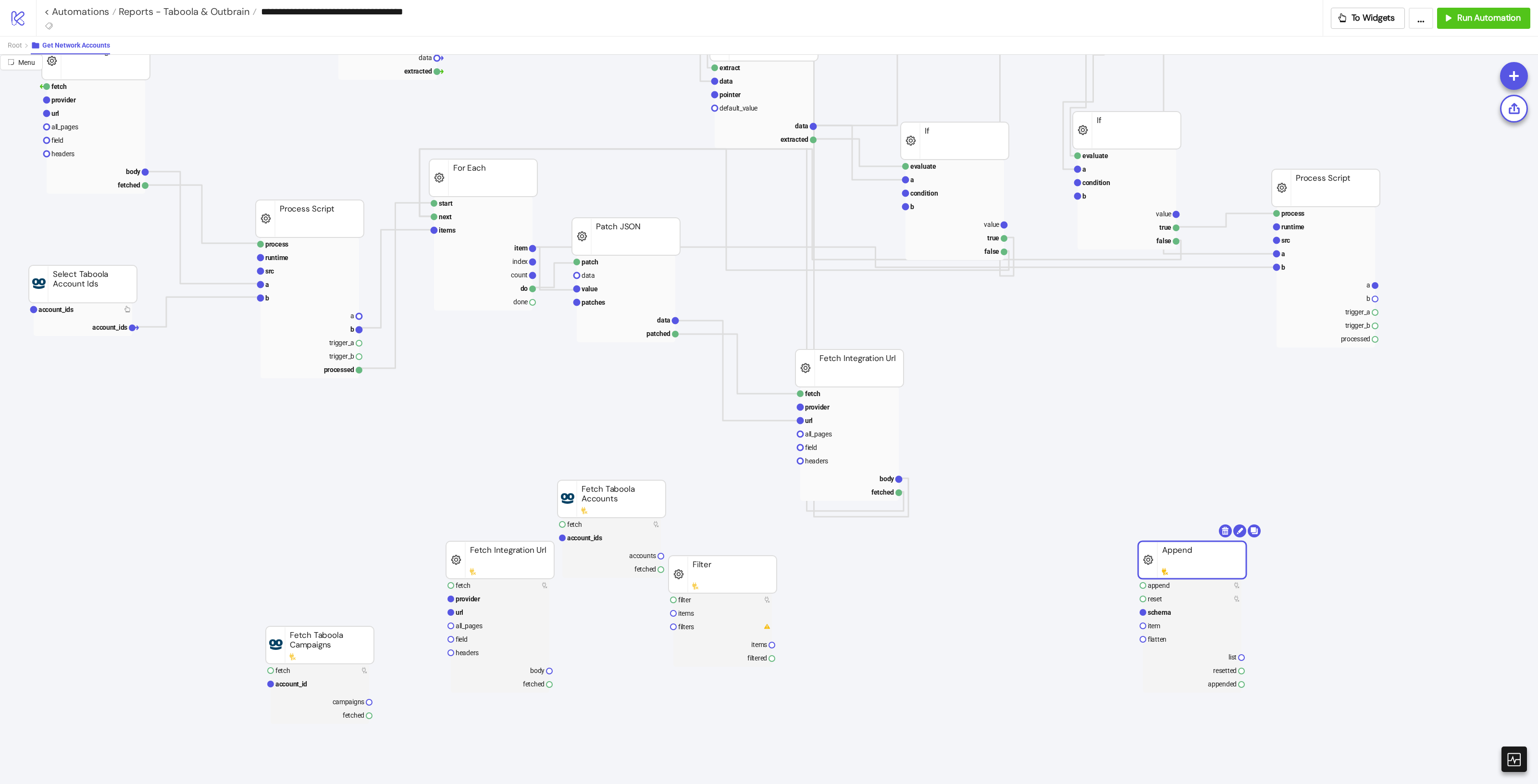
drag, startPoint x: 1292, startPoint y: 444, endPoint x: 1177, endPoint y: 566, distance: 167.7
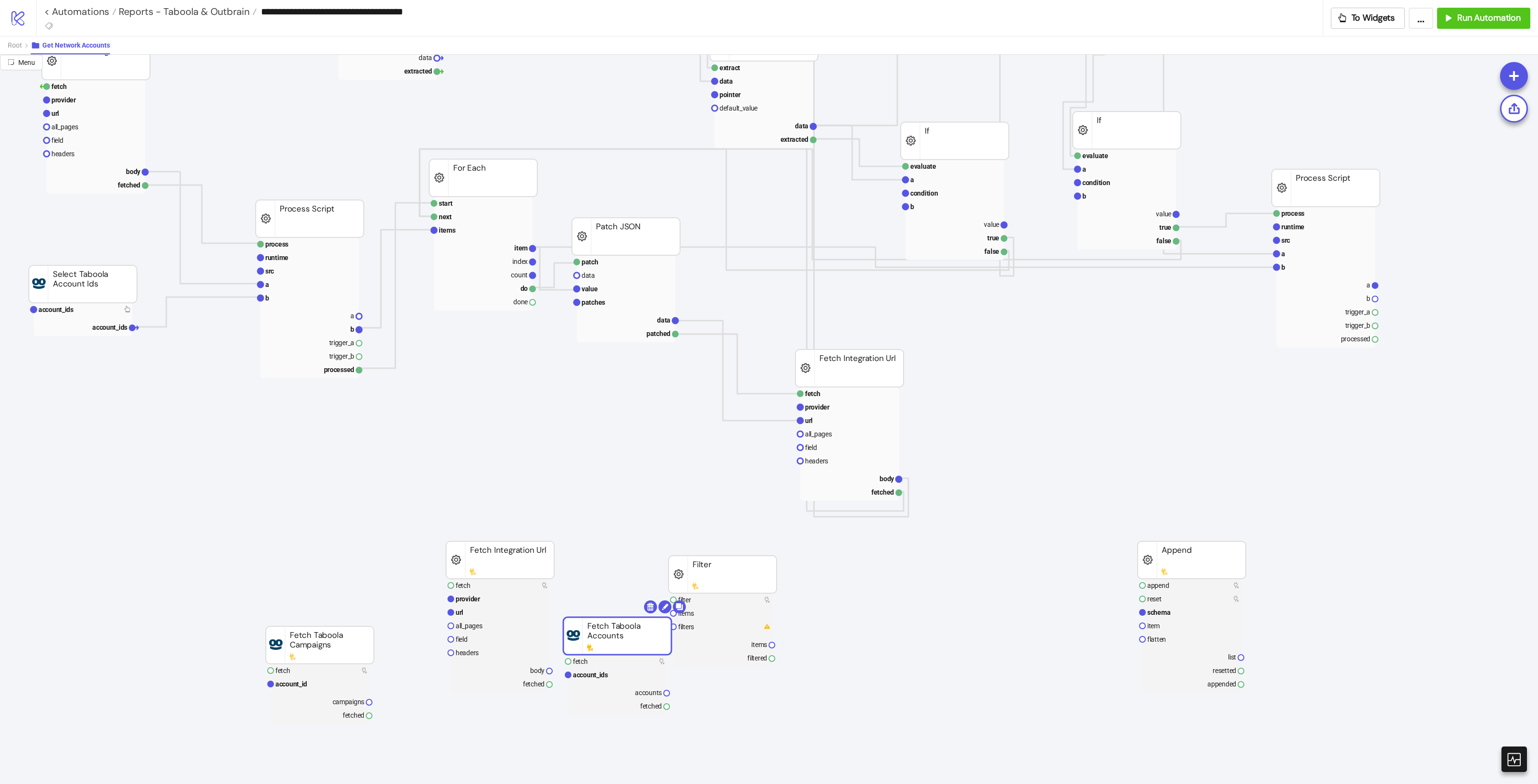
drag, startPoint x: 632, startPoint y: 520, endPoint x: 639, endPoint y: 652, distance: 132.2
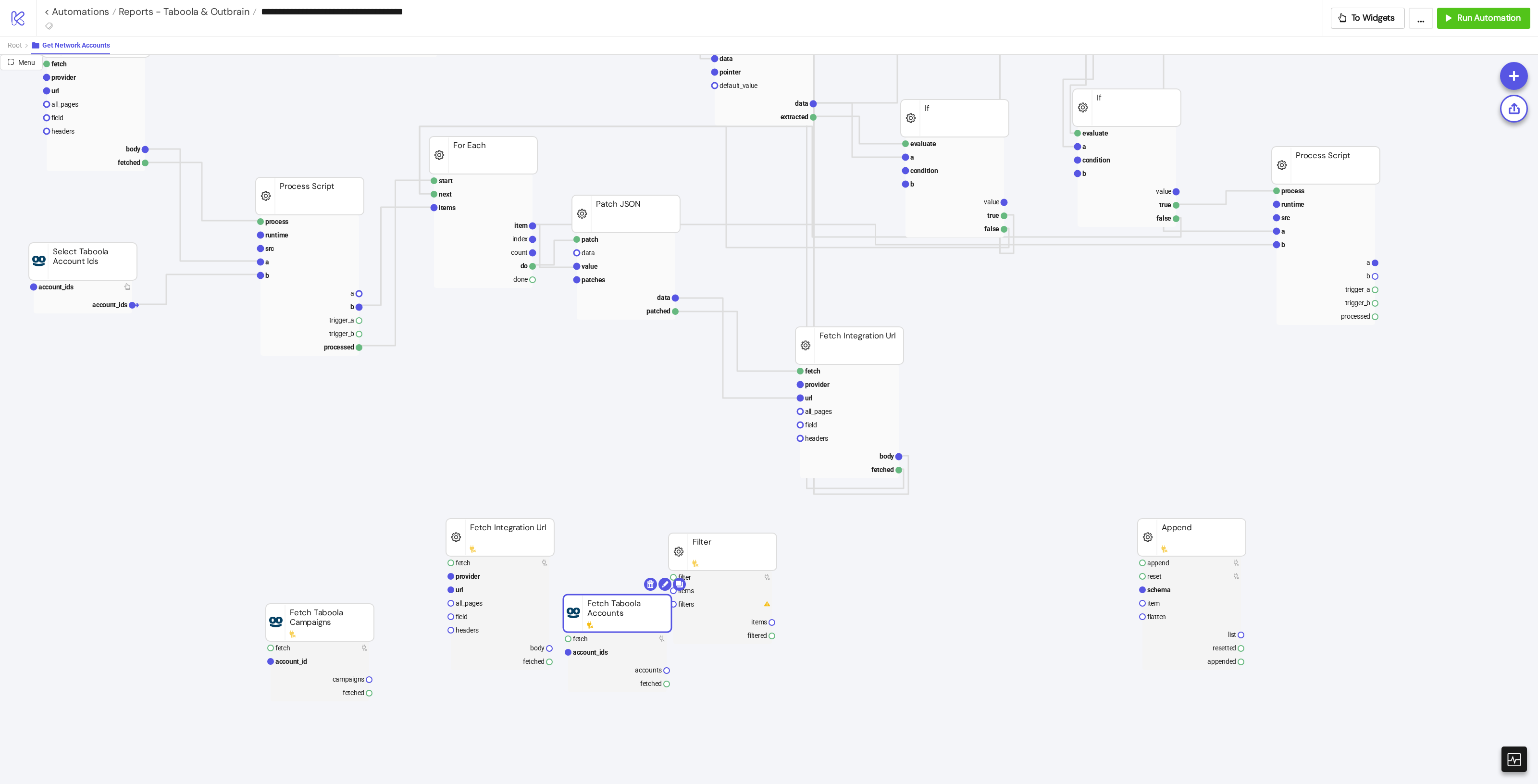
scroll to position [240, 12]
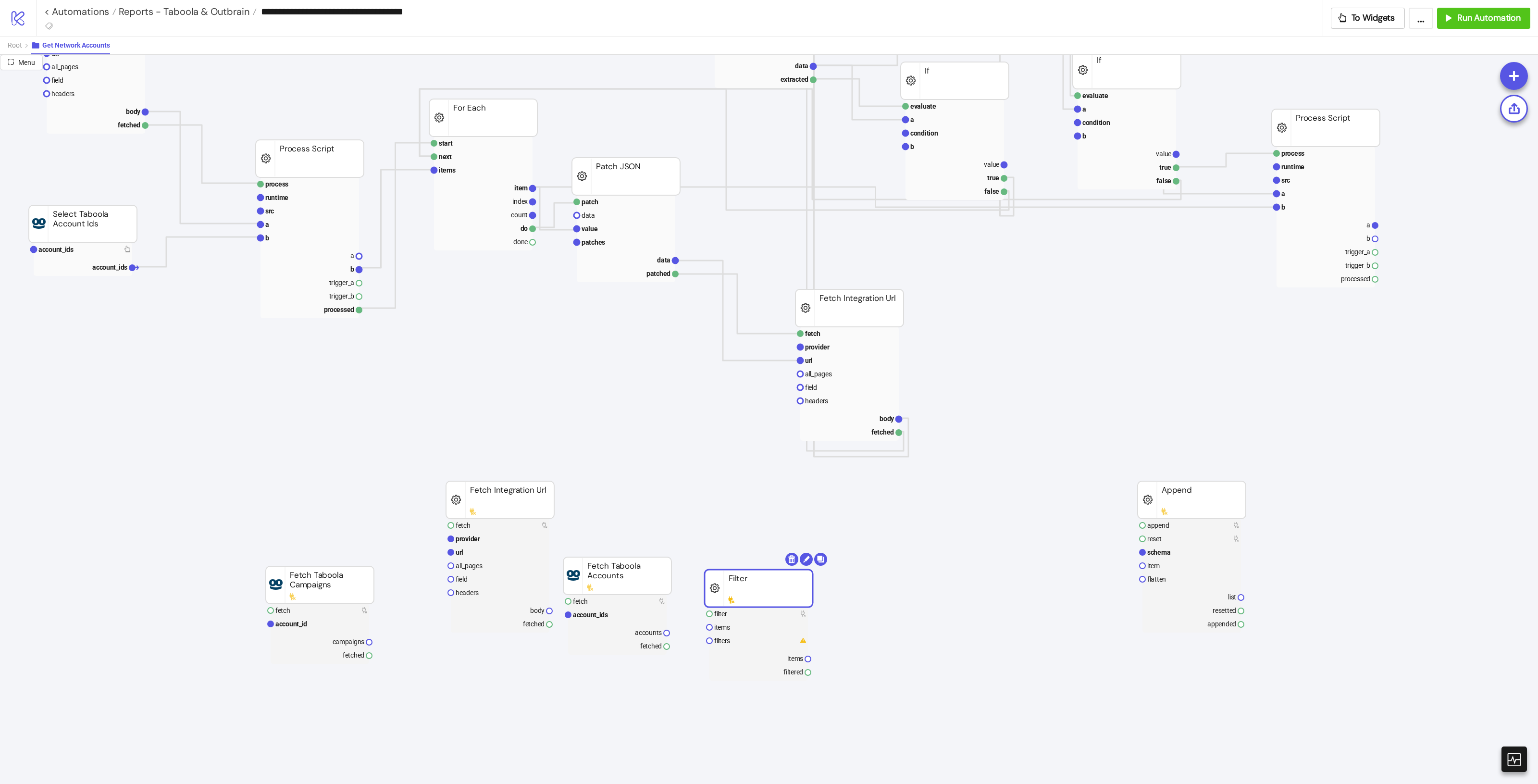
drag, startPoint x: 741, startPoint y: 523, endPoint x: 829, endPoint y: 655, distance: 158.6
drag, startPoint x: 1217, startPoint y: 531, endPoint x: 1192, endPoint y: 496, distance: 43.0
click at [1183, 505] on g "append reset schema item flatten list resetted appended Append" at bounding box center [1192, 557] width 108 height 151
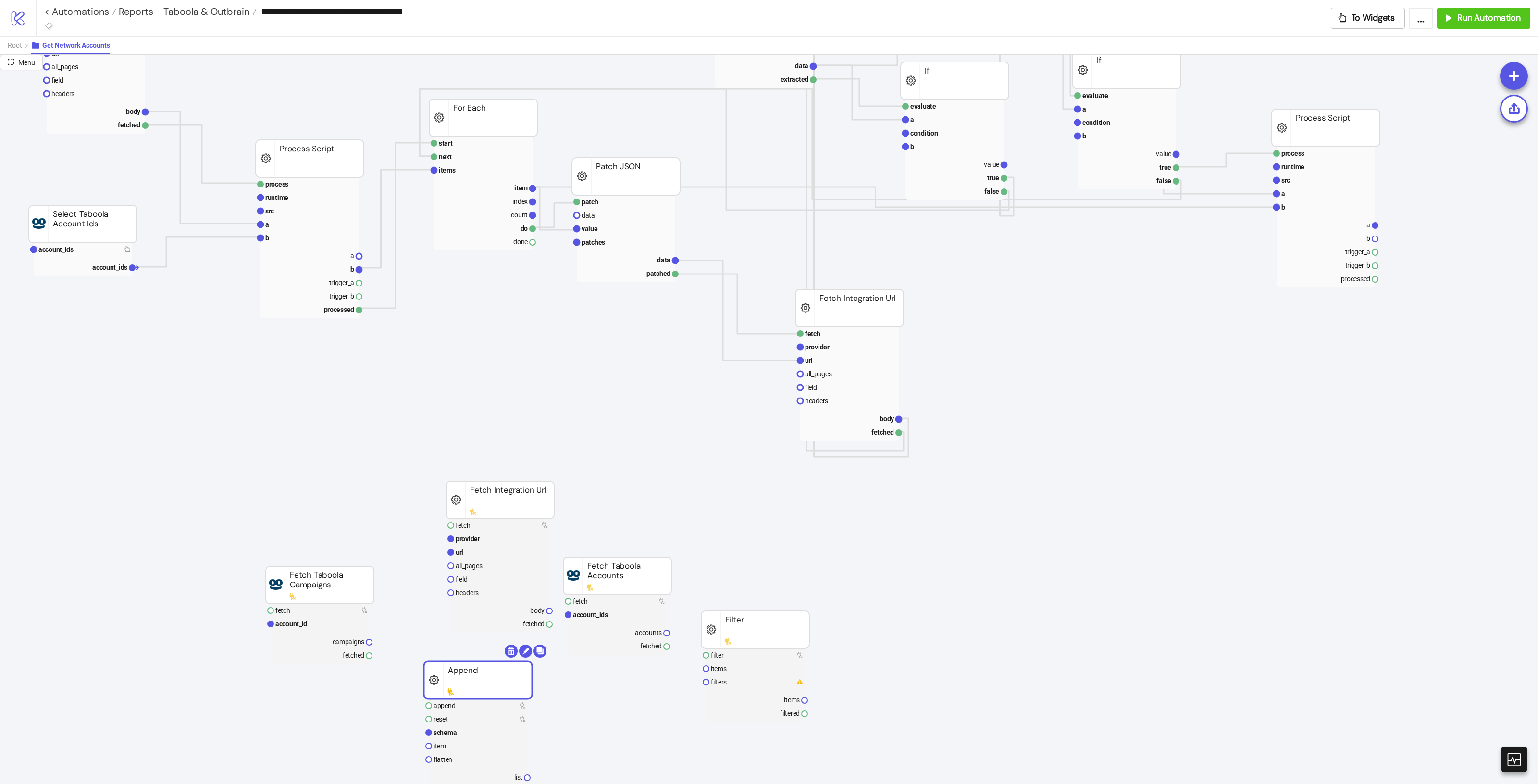
drag, startPoint x: 1192, startPoint y: 485, endPoint x: 470, endPoint y: 646, distance: 739.7
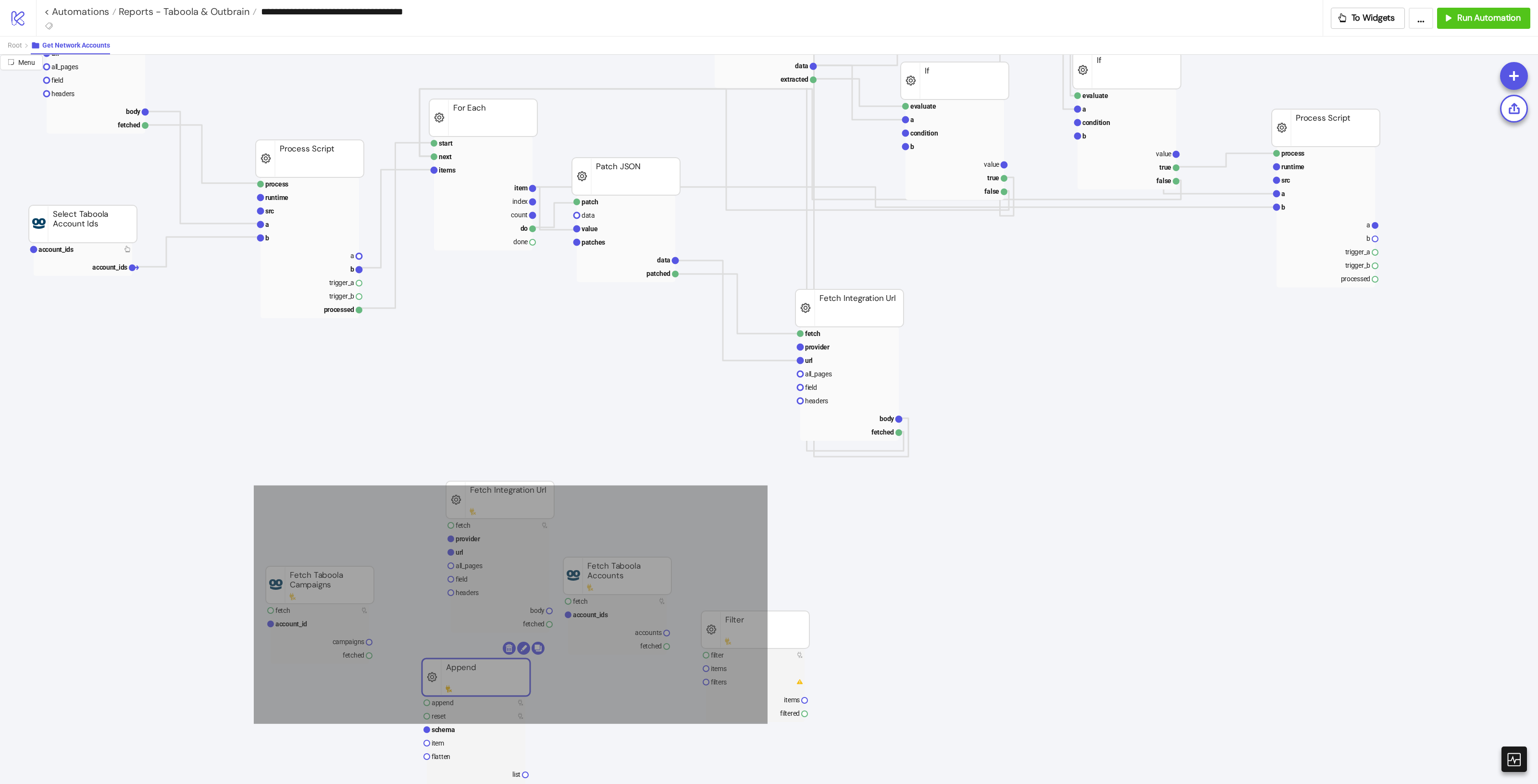
drag, startPoint x: 313, startPoint y: 515, endPoint x: 773, endPoint y: 728, distance: 506.9
click at [775, 729] on icon "fetch provider url all_pages field headers body fetched Fetch Integration Url a…" at bounding box center [949, 775] width 1922 height 1922
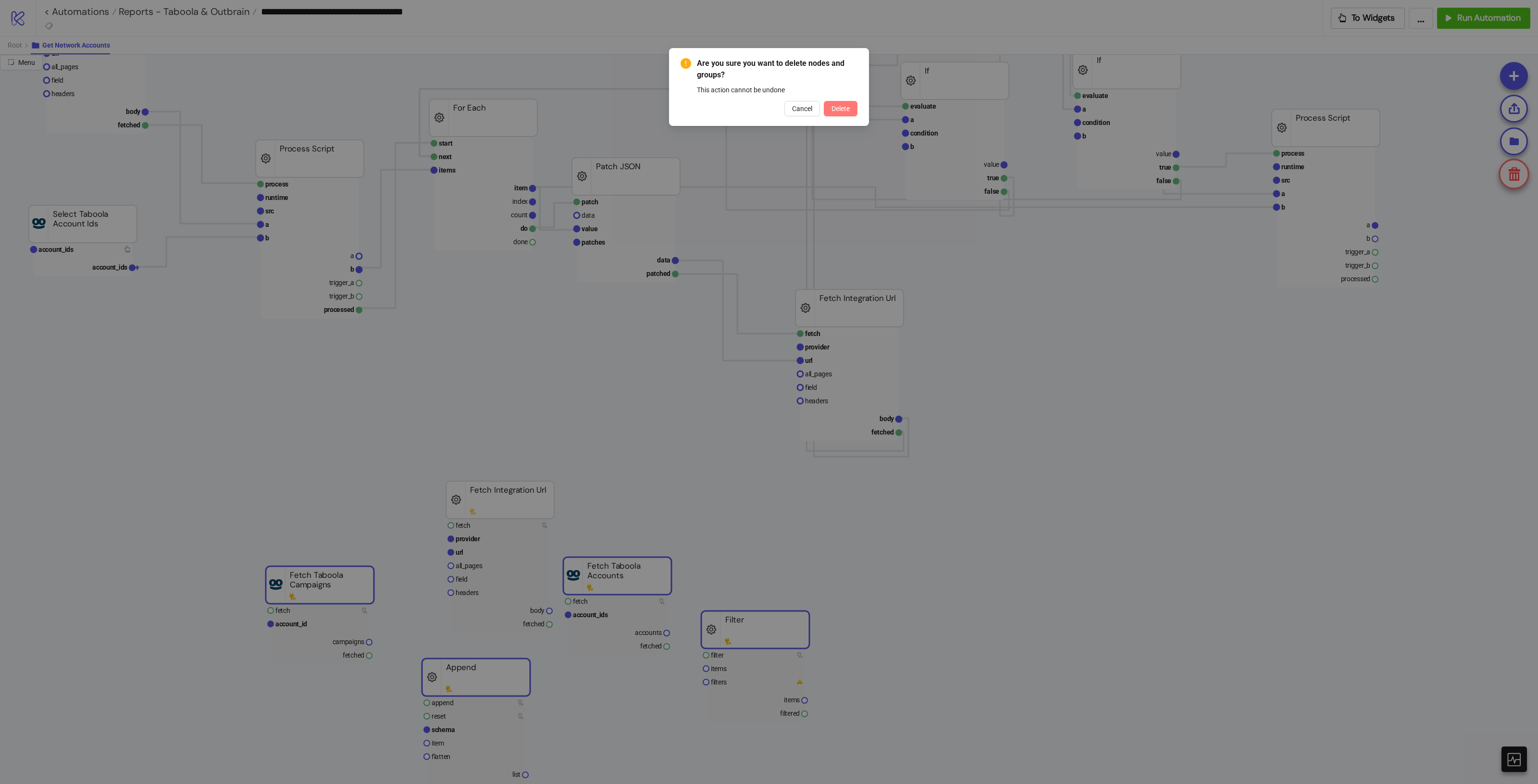
click at [842, 113] on button "Delete" at bounding box center [840, 108] width 34 height 15
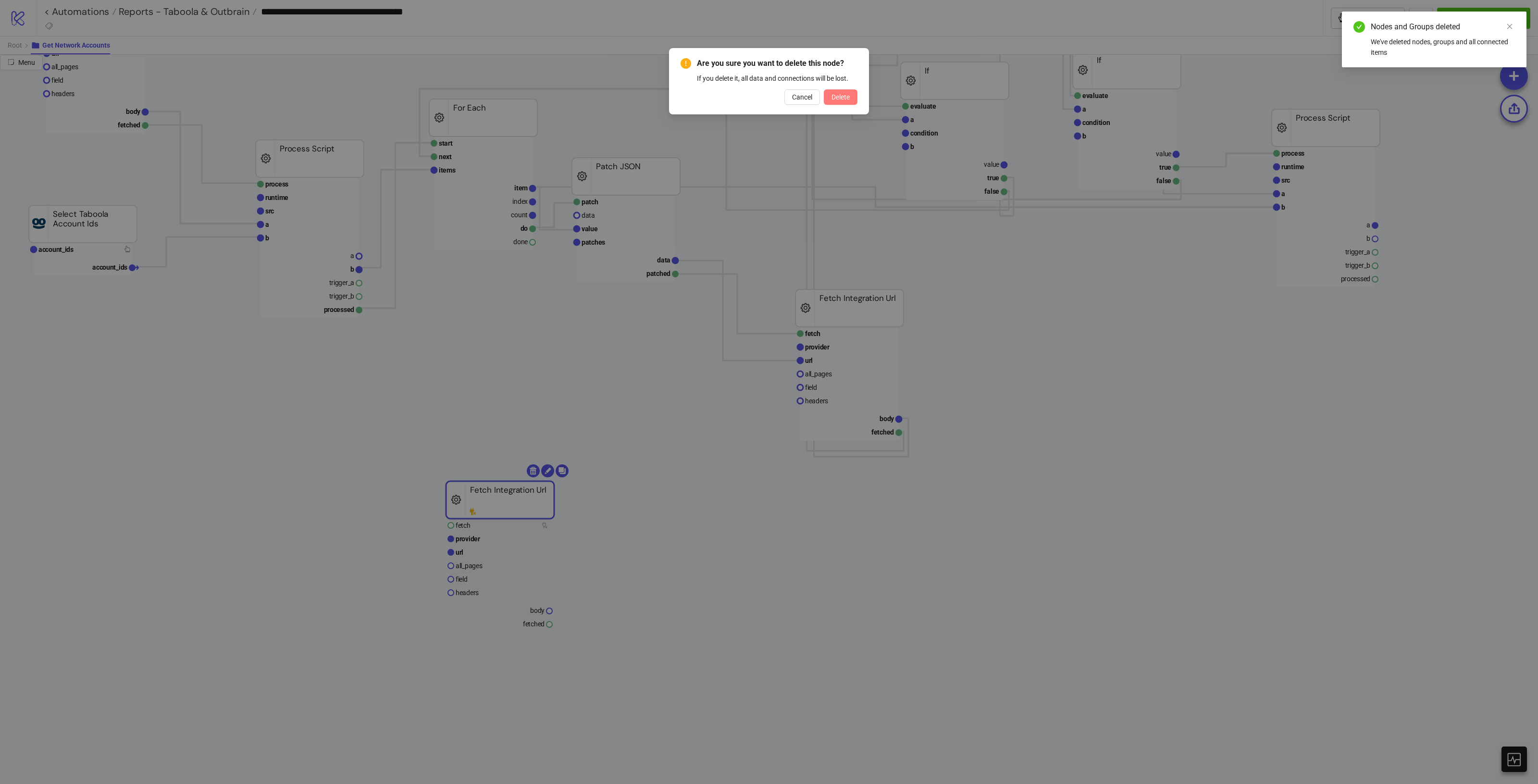
click at [837, 93] on span "Delete" at bounding box center [840, 96] width 18 height 8
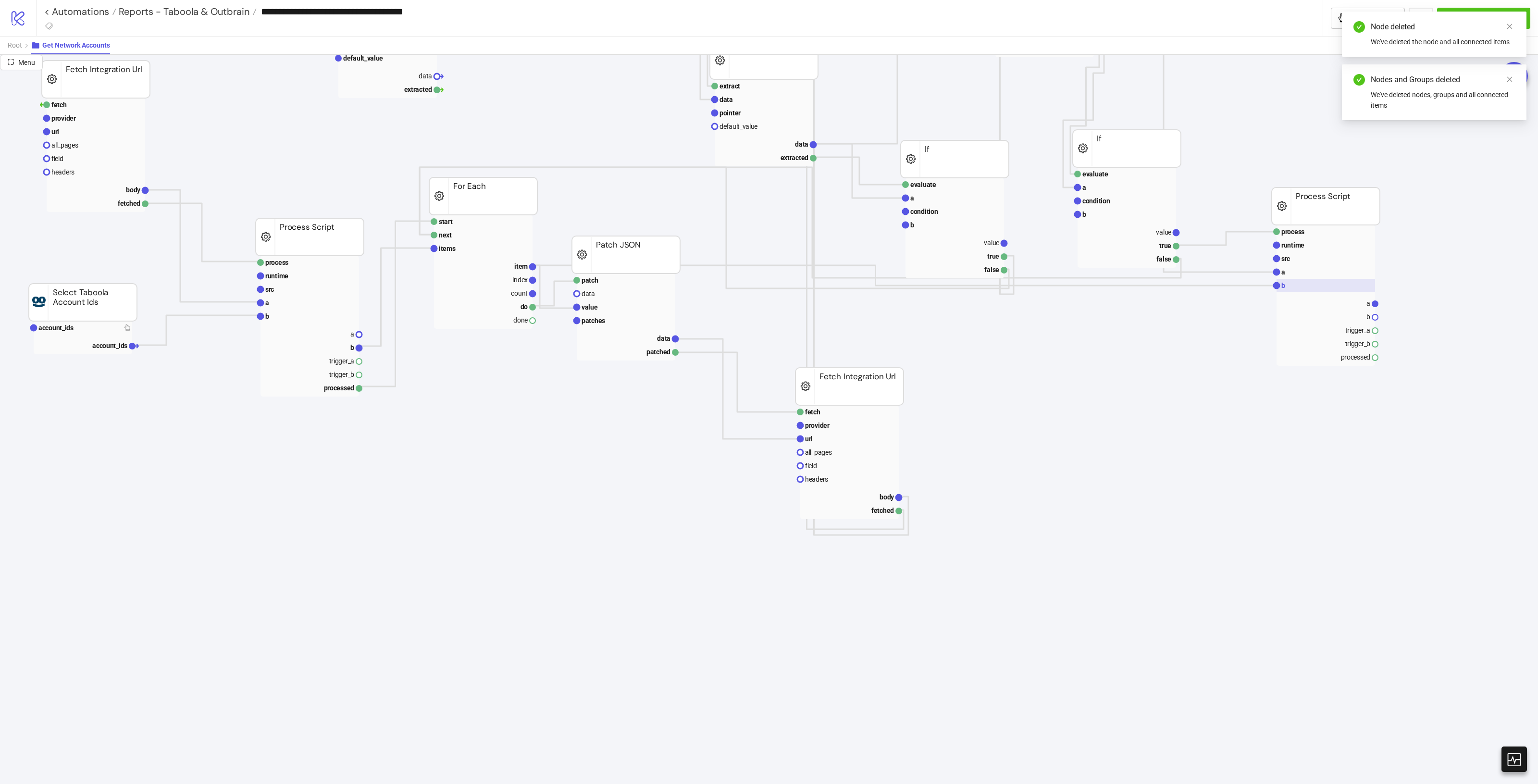
scroll to position [60, 12]
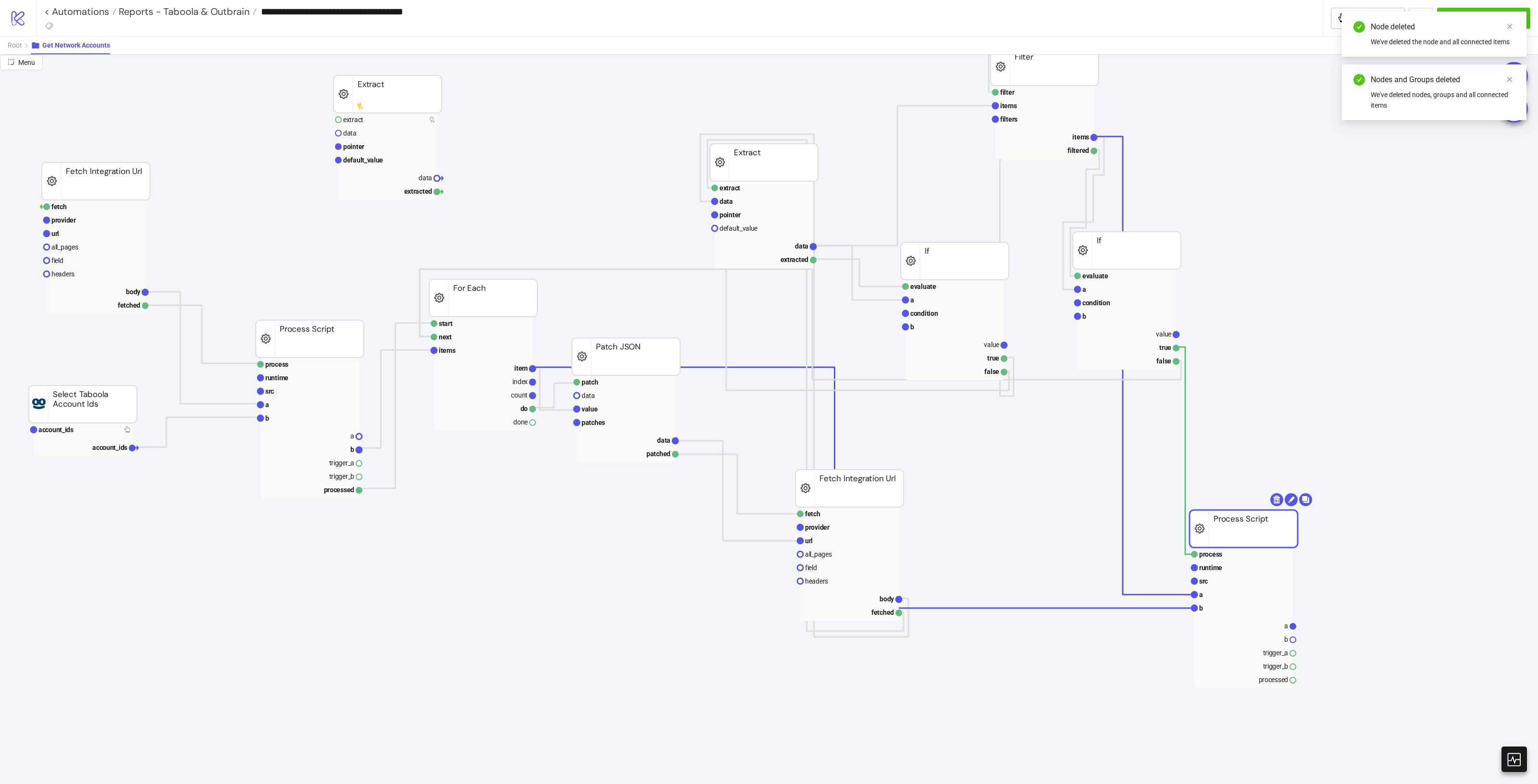
drag, startPoint x: 1345, startPoint y: 323, endPoint x: 1200, endPoint y: 489, distance: 220.4
click at [1272, 510] on rect at bounding box center [1244, 528] width 108 height 37
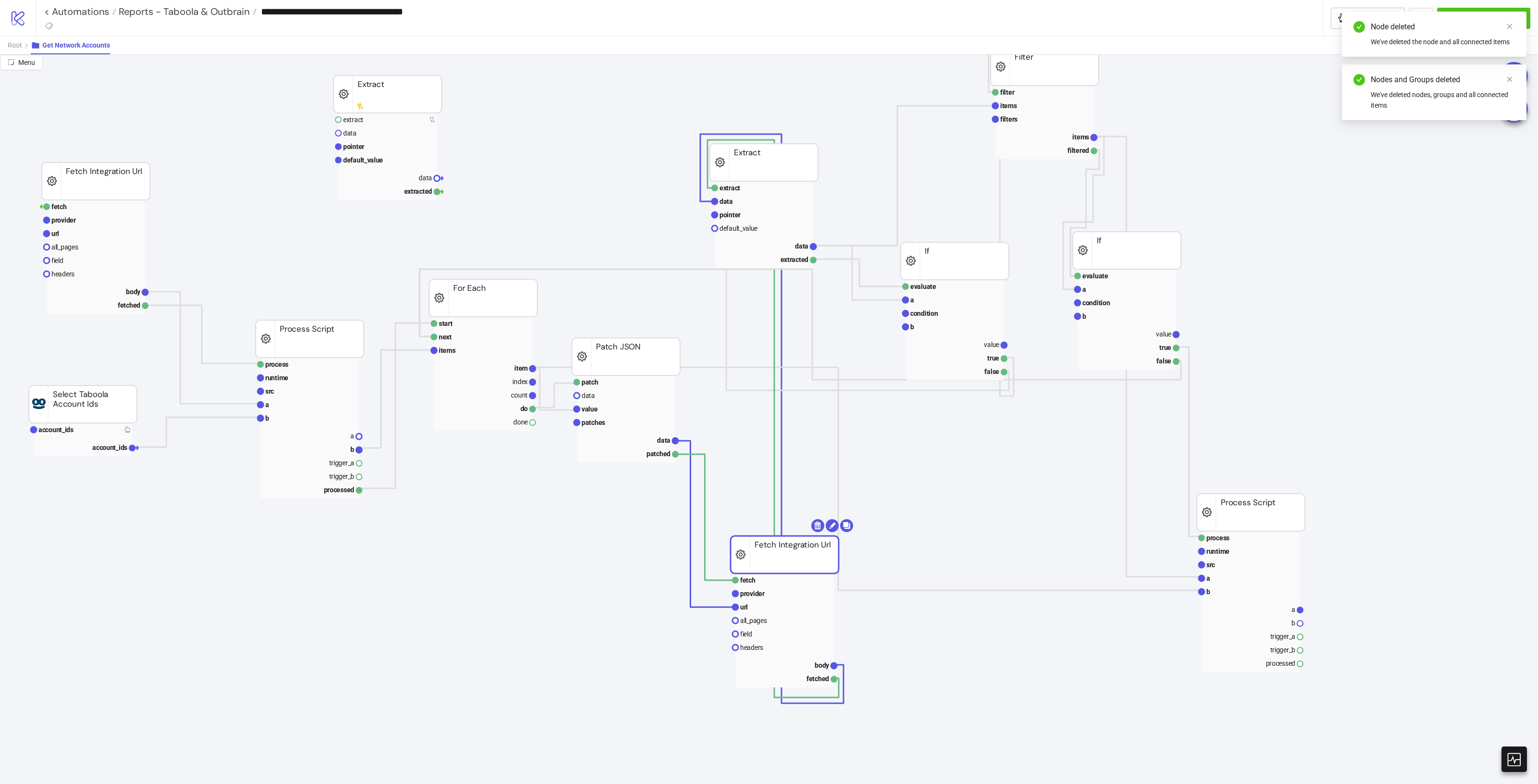
drag, startPoint x: 801, startPoint y: 492, endPoint x: 768, endPoint y: 372, distance: 124.5
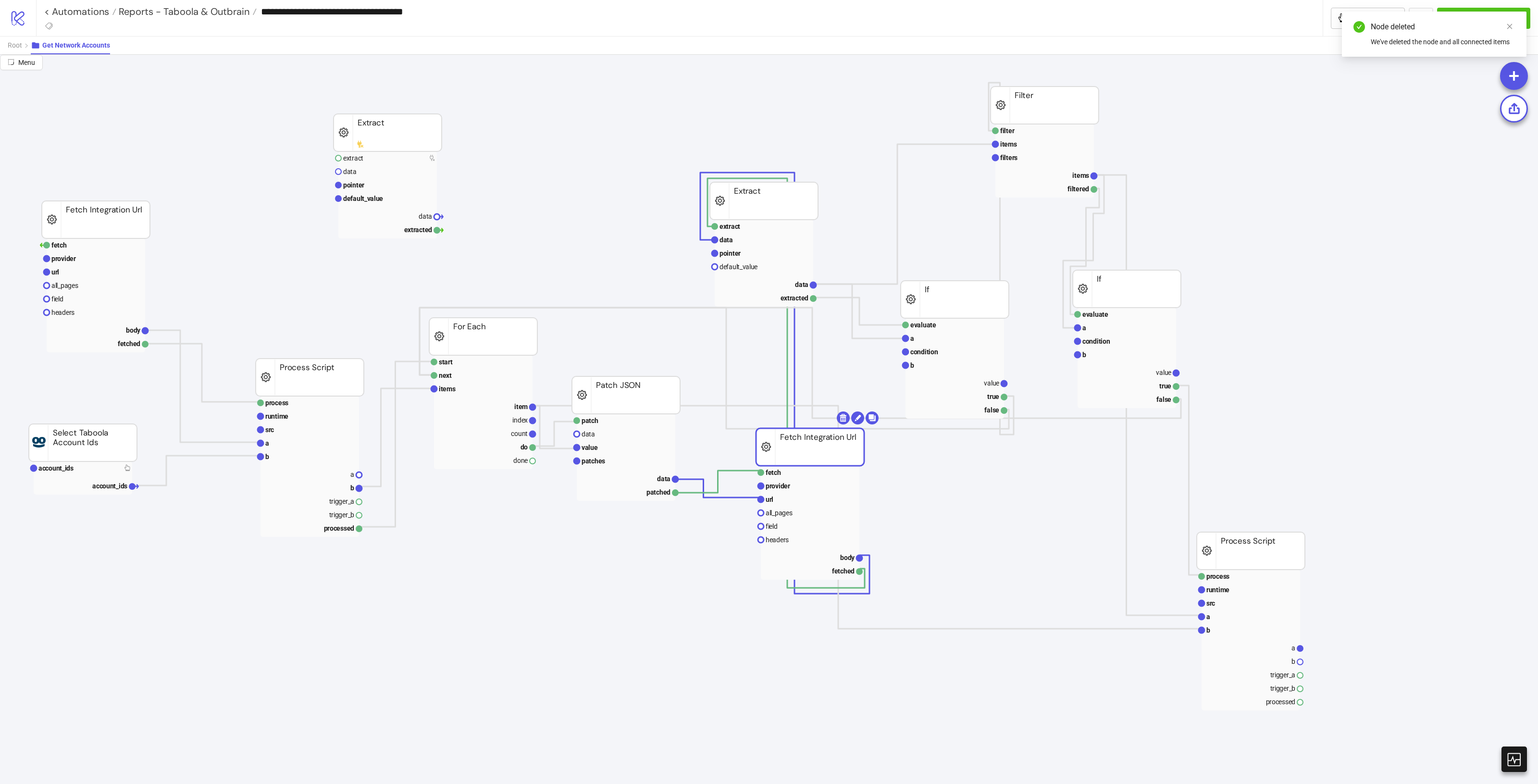
scroll to position [0, 12]
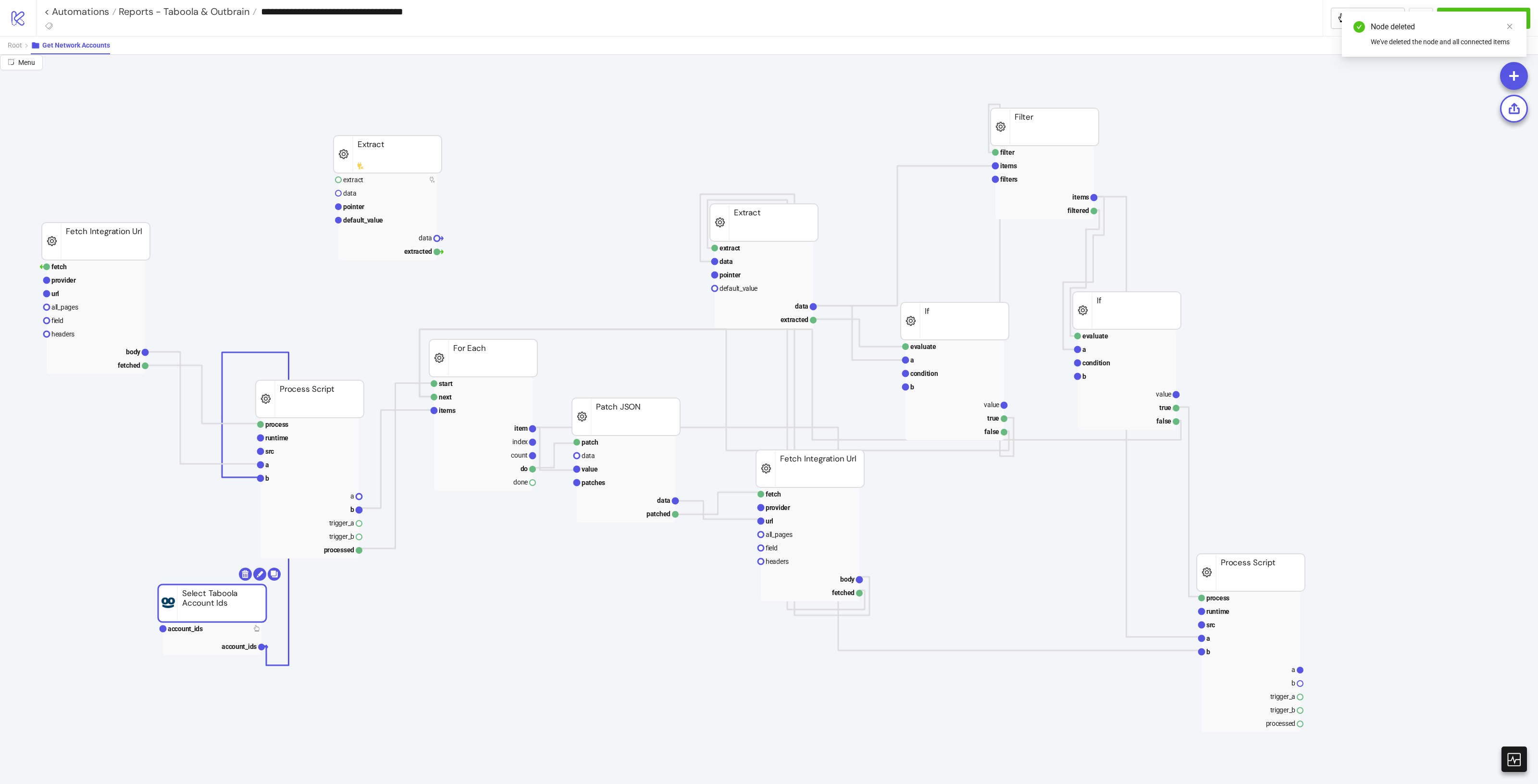
drag, startPoint x: 131, startPoint y: 518, endPoint x: 255, endPoint y: 600, distance: 148.7
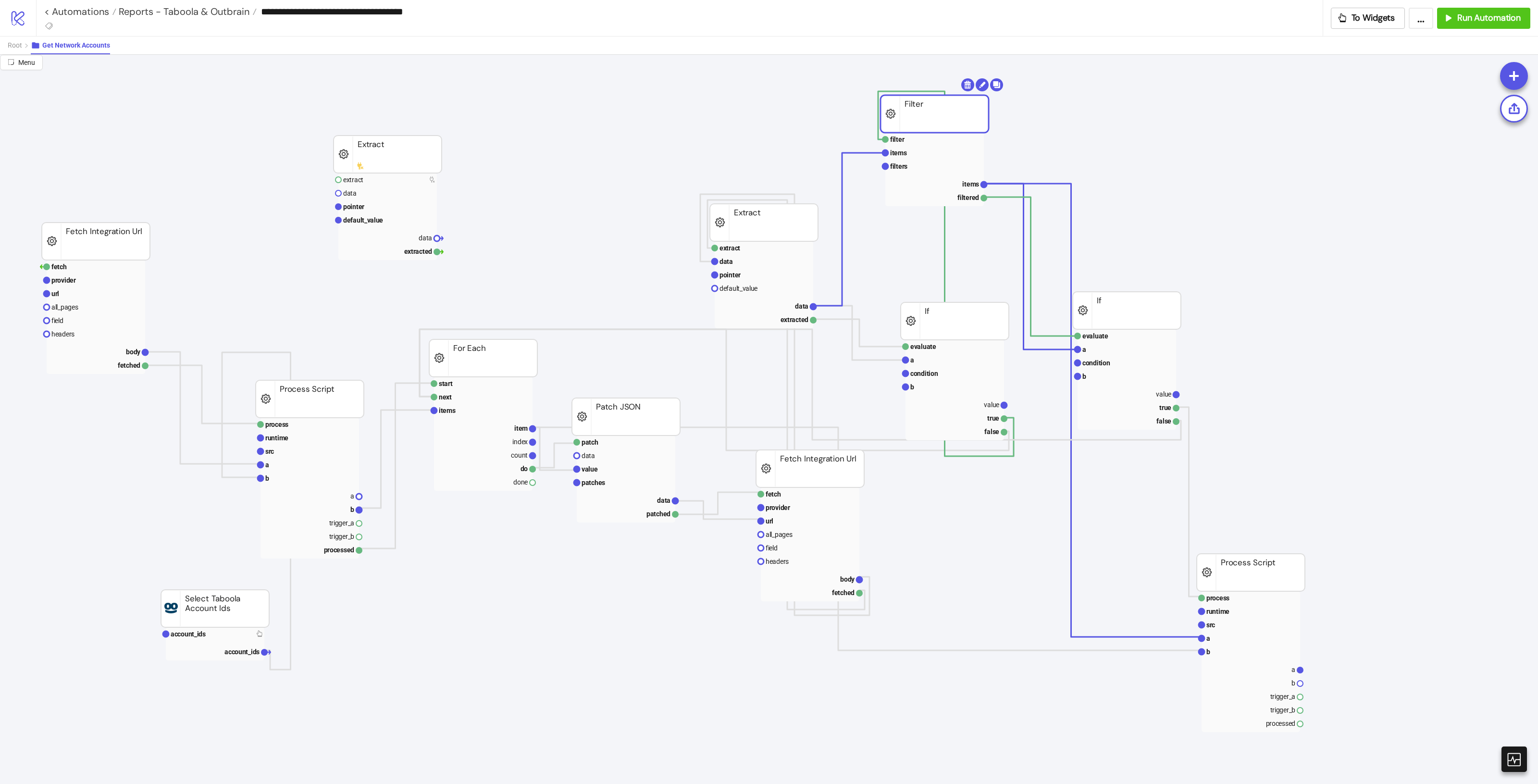
drag, startPoint x: 1039, startPoint y: 135, endPoint x: 934, endPoint y: 124, distance: 105.6
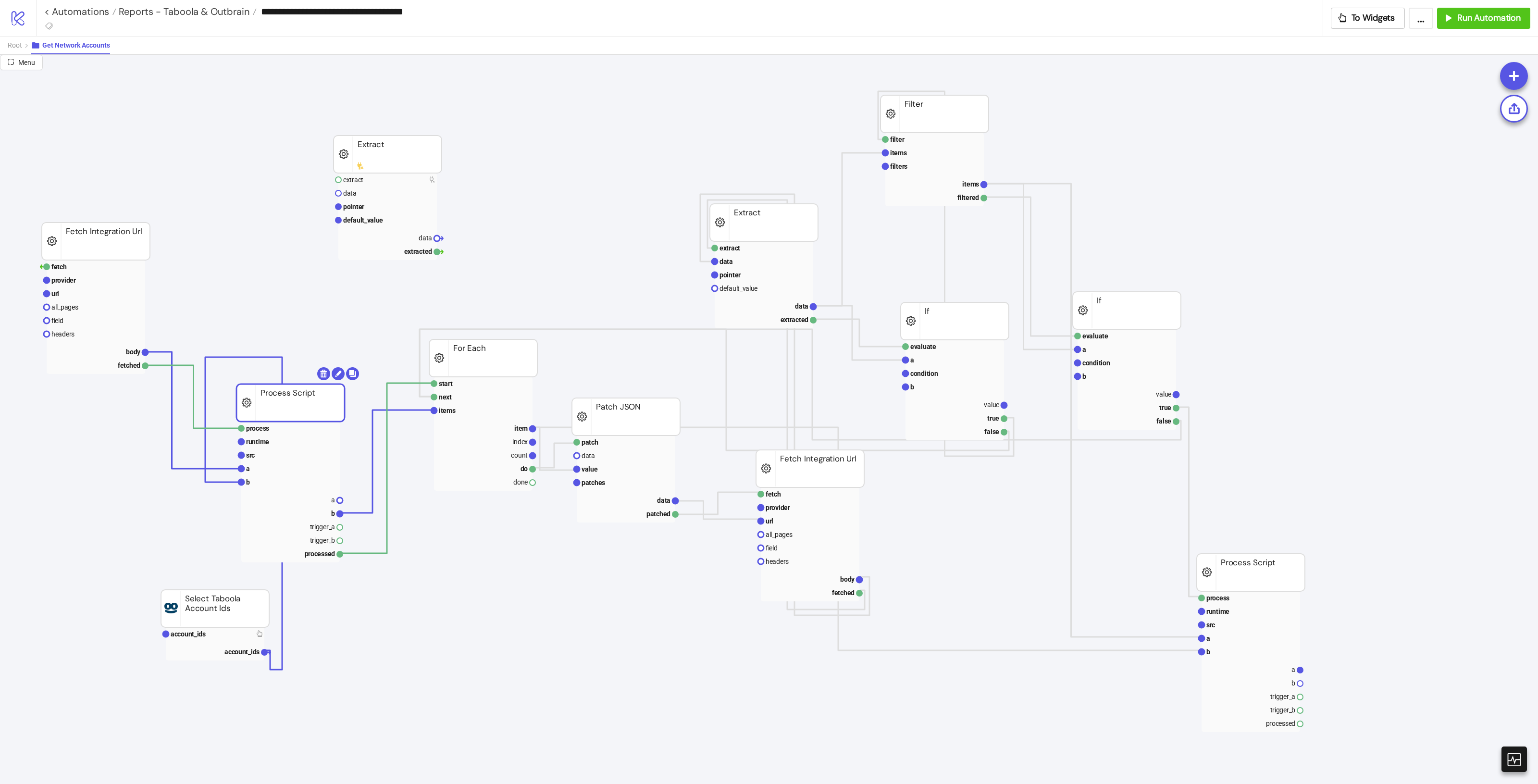
drag, startPoint x: 320, startPoint y: 411, endPoint x: 308, endPoint y: 408, distance: 12.4
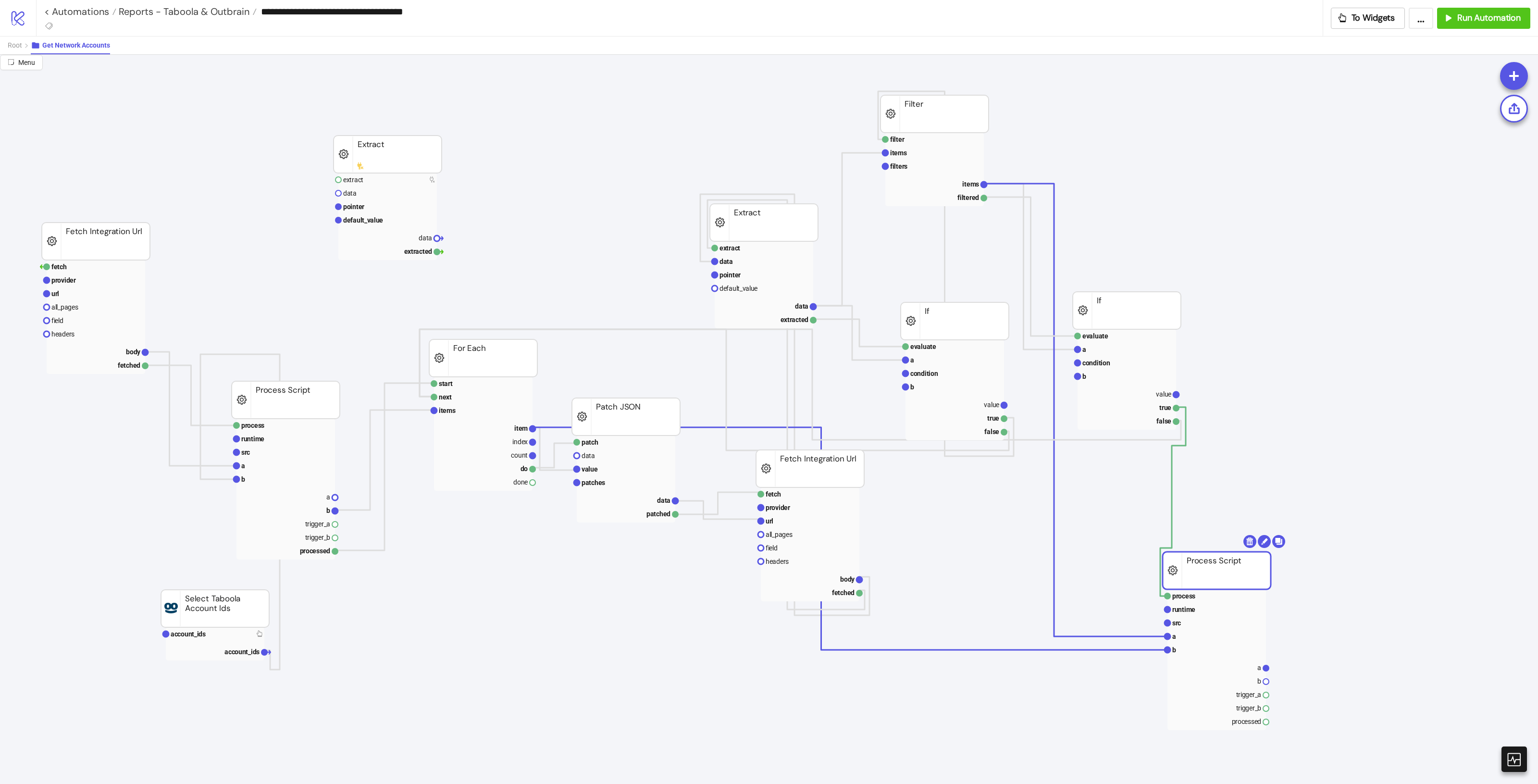
drag, startPoint x: 1265, startPoint y: 582, endPoint x: 1231, endPoint y: 580, distance: 34.1
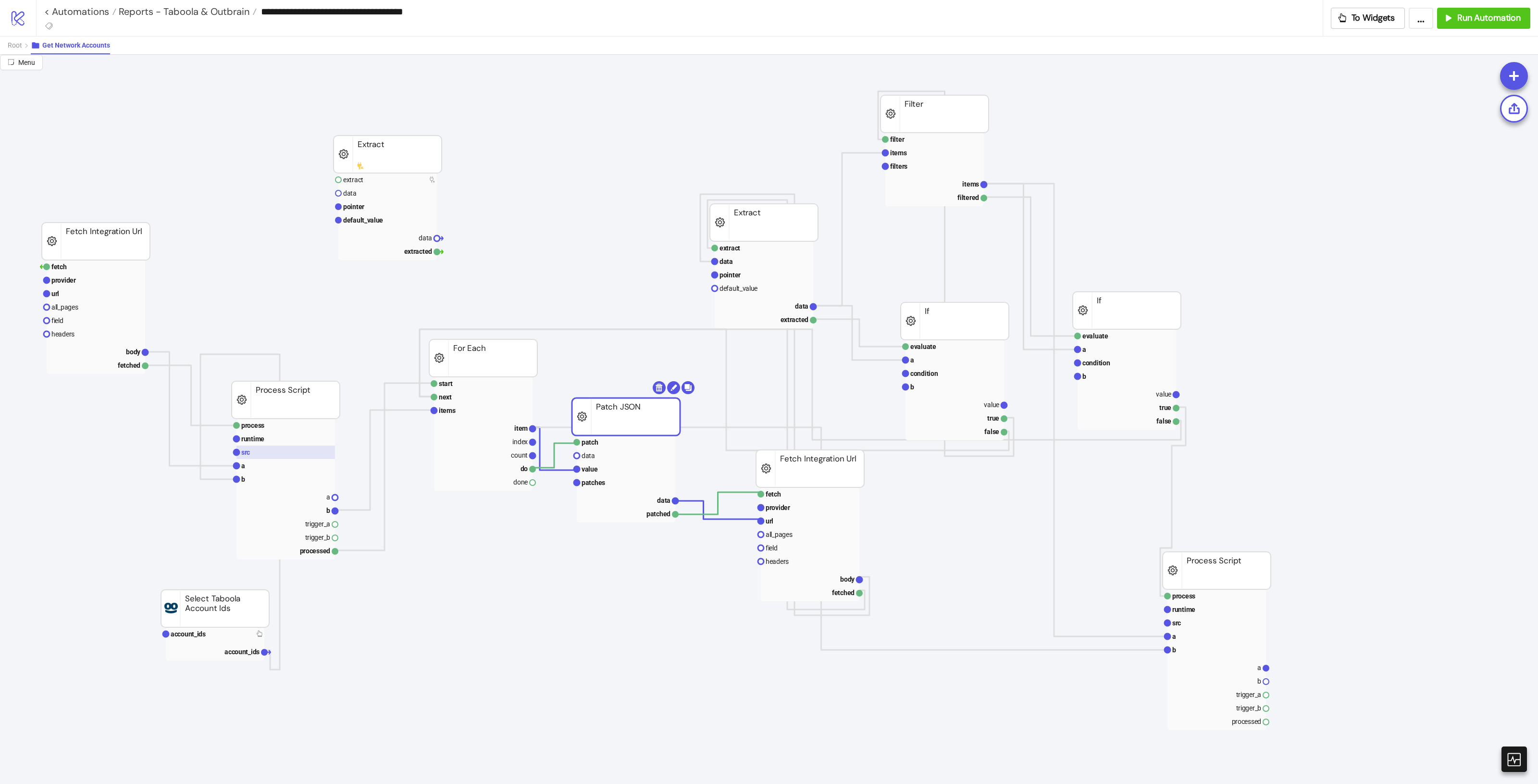
click at [284, 449] on rect at bounding box center [285, 452] width 99 height 14
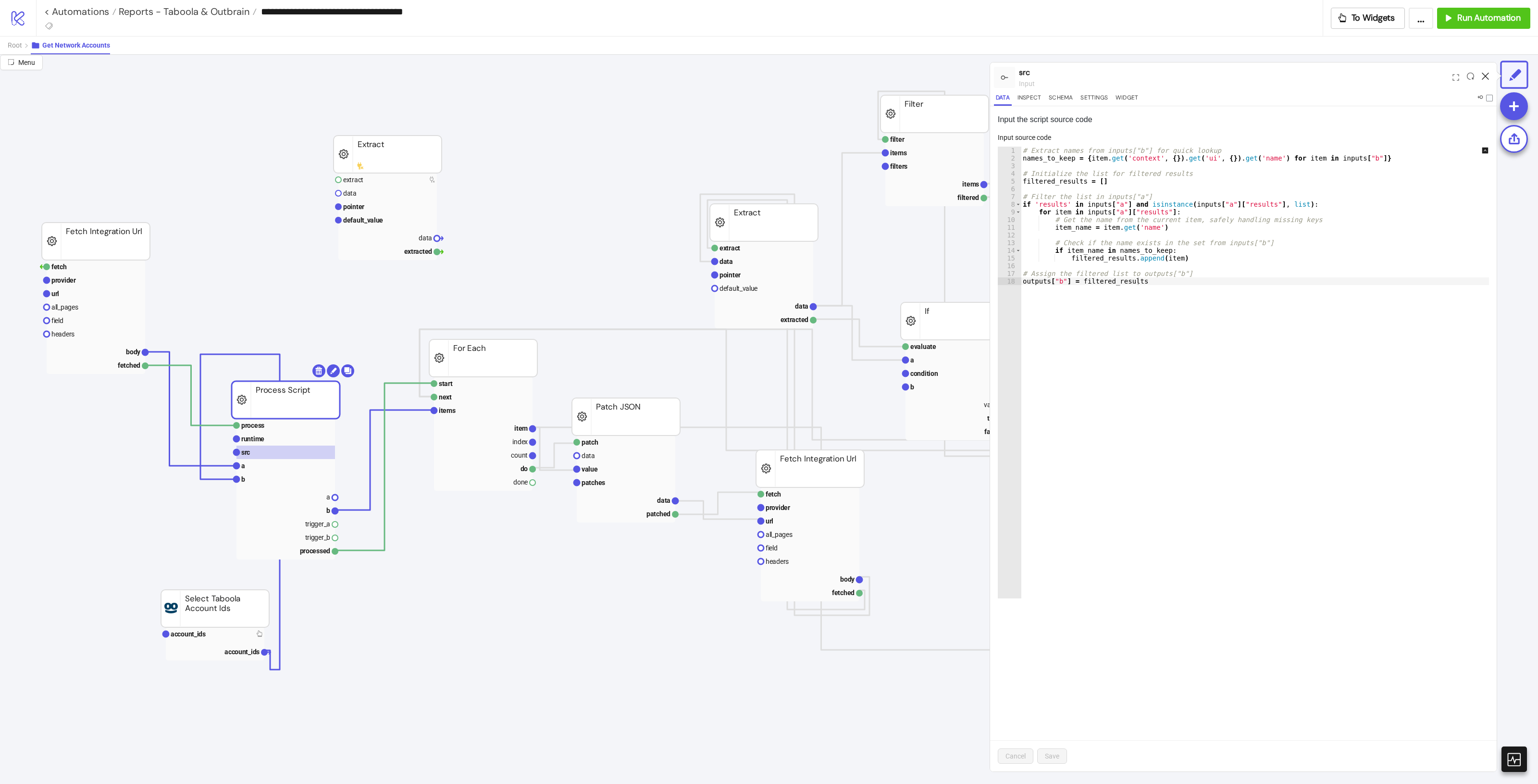
click at [1483, 76] on icon at bounding box center [1485, 76] width 7 height 7
